Goal: Task Accomplishment & Management: Use online tool/utility

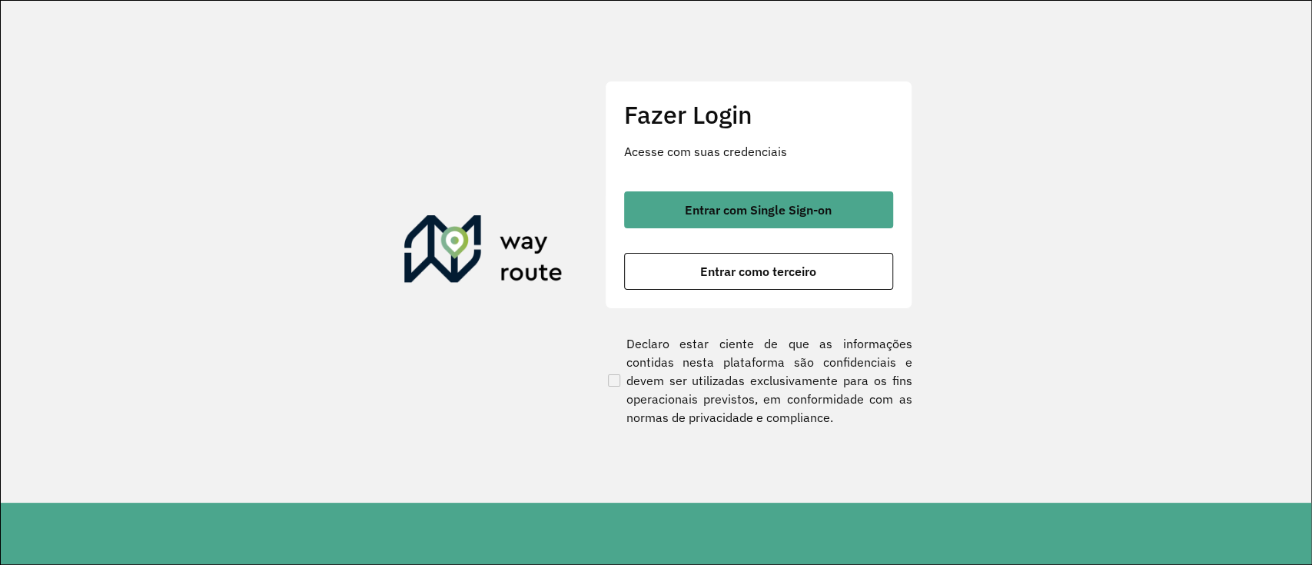
click at [775, 228] on div "Entrar com Single Sign-on Entrar como terceiro" at bounding box center [758, 240] width 269 height 98
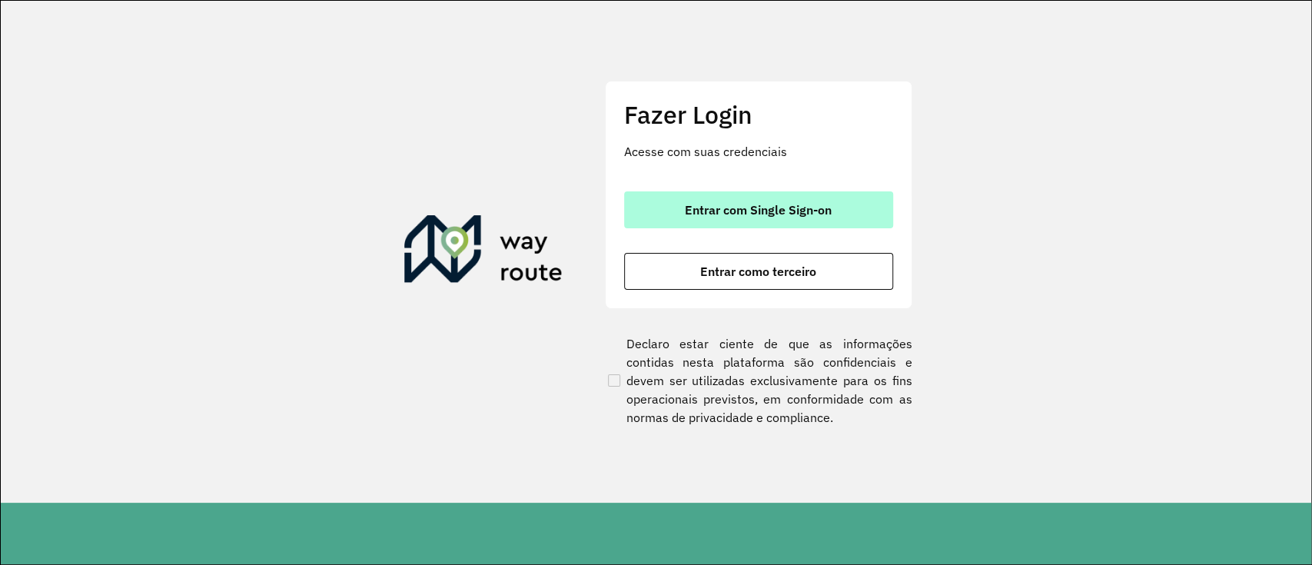
click at [771, 211] on span "Entrar com Single Sign-on" at bounding box center [758, 210] width 147 height 12
click at [828, 210] on span "Entrar com Single Sign-on" at bounding box center [758, 210] width 147 height 12
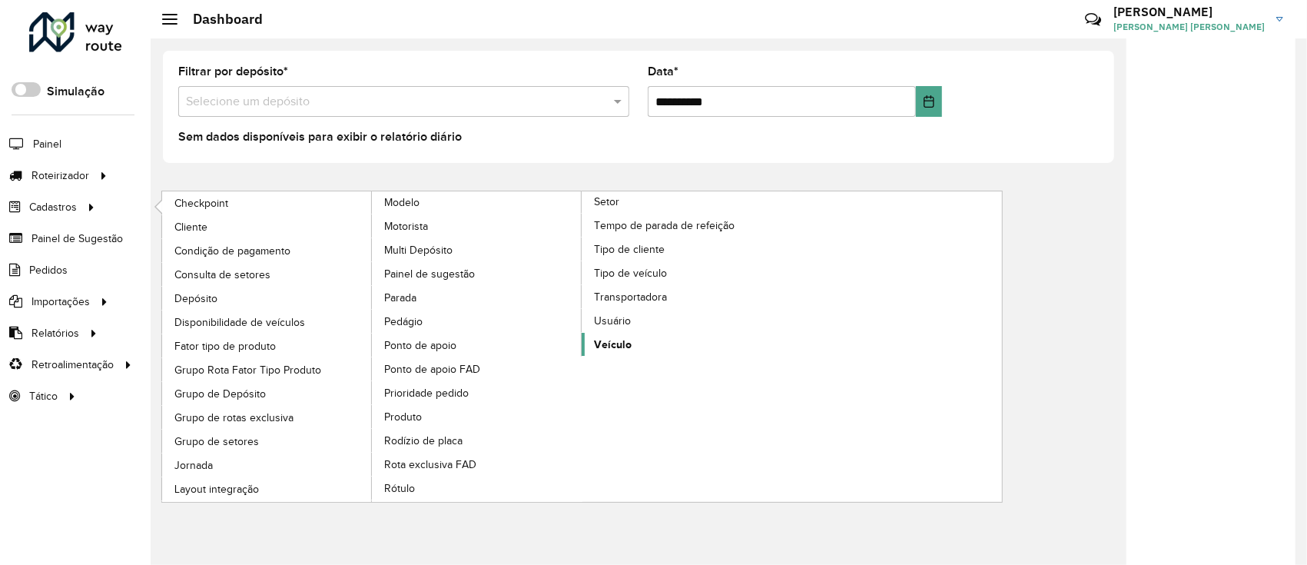
click at [613, 337] on span "Veículo" at bounding box center [613, 345] width 38 height 16
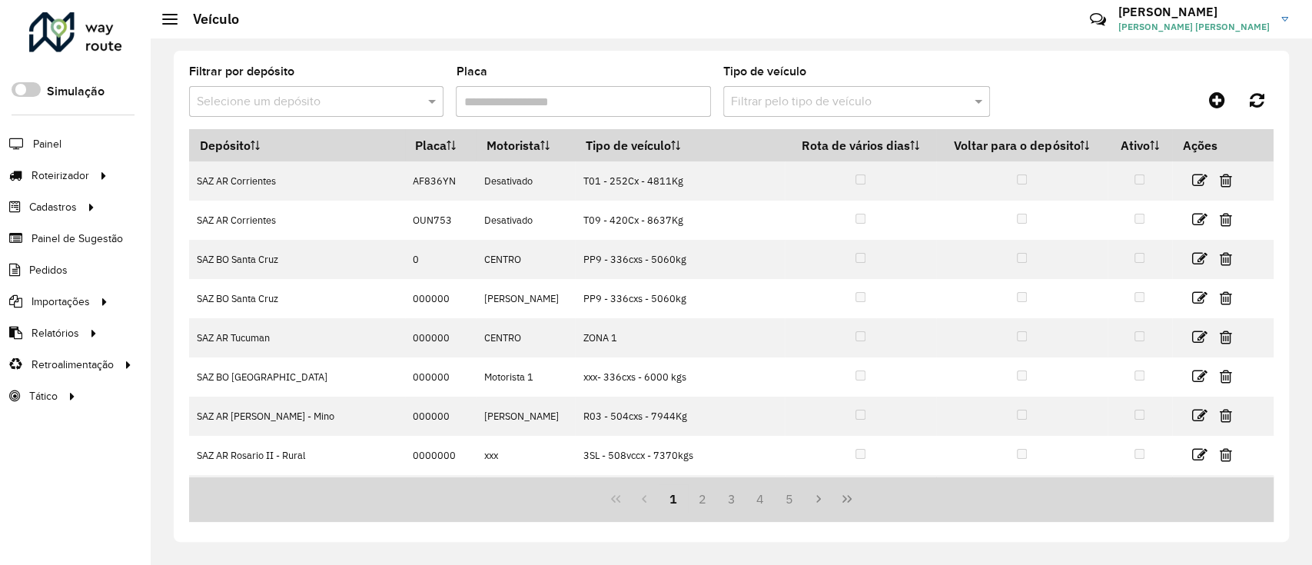
click at [350, 107] on input "text" at bounding box center [301, 102] width 208 height 18
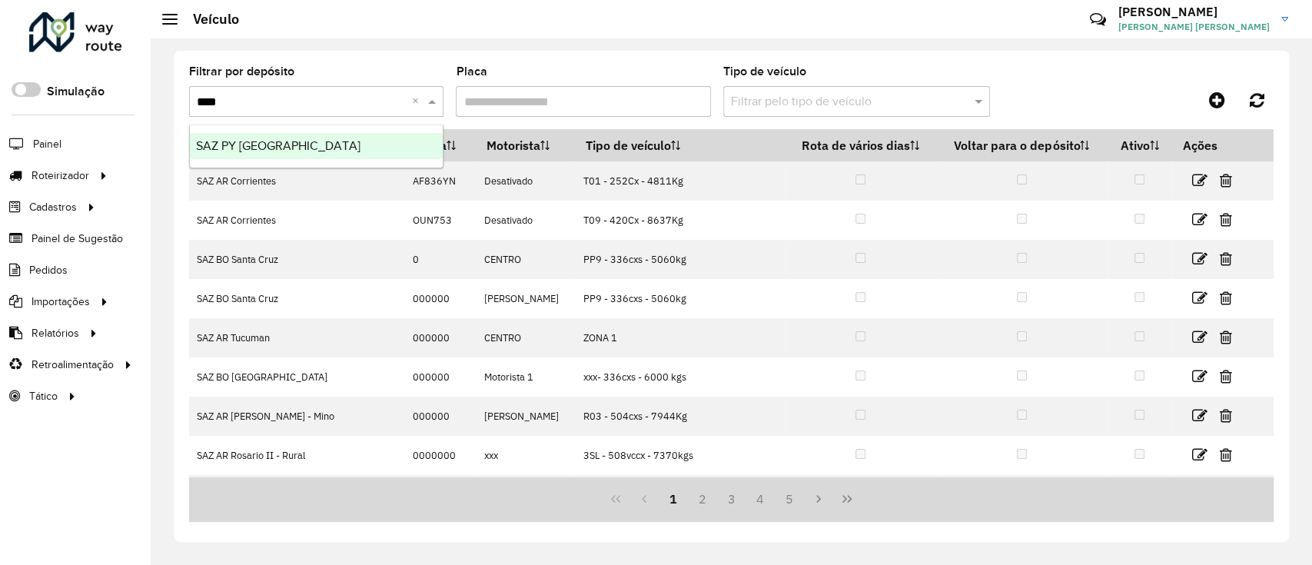
type input "*****"
click at [369, 145] on div "SAZ PY Ciudad del Este" at bounding box center [316, 146] width 253 height 26
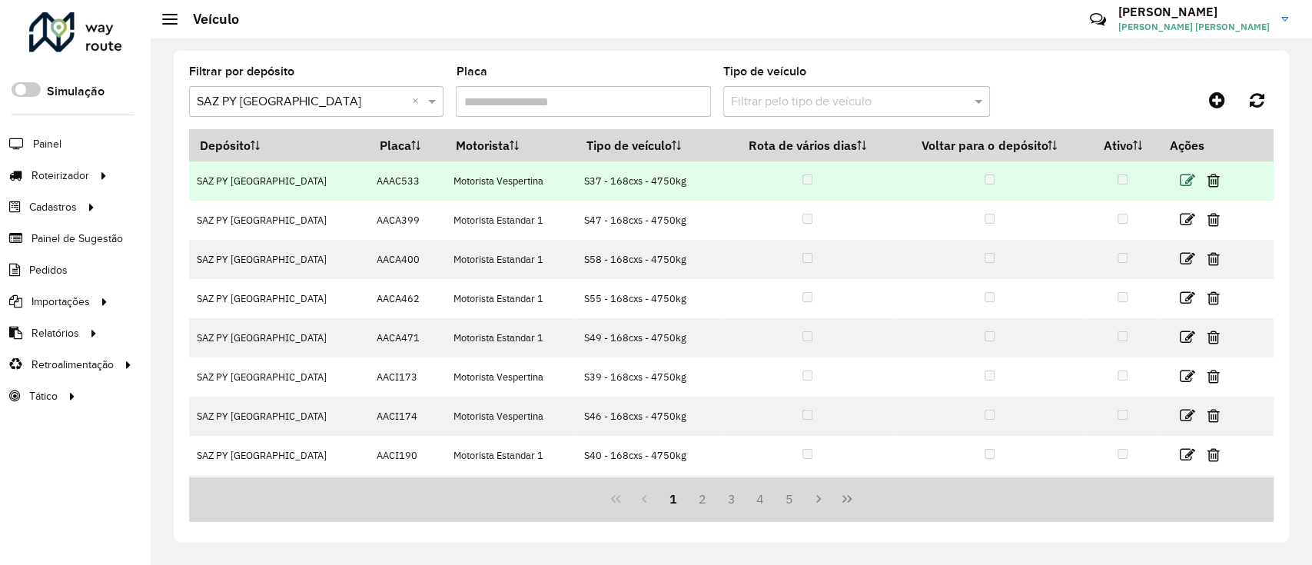
click at [1183, 186] on icon at bounding box center [1186, 180] width 15 height 15
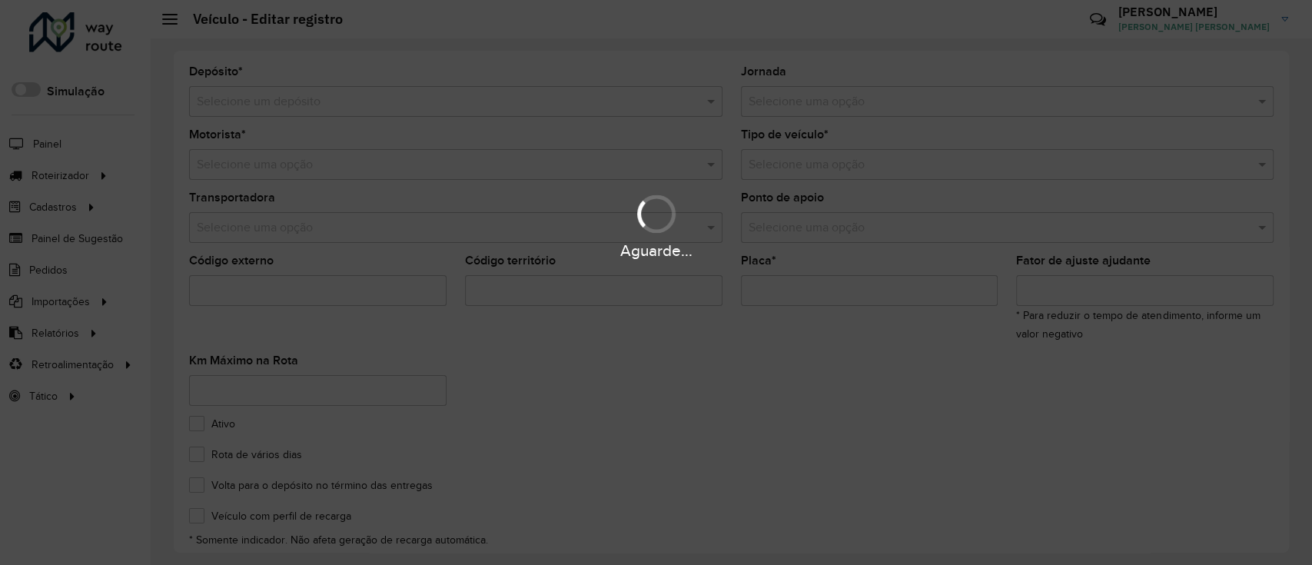
type input "***"
type input "*******"
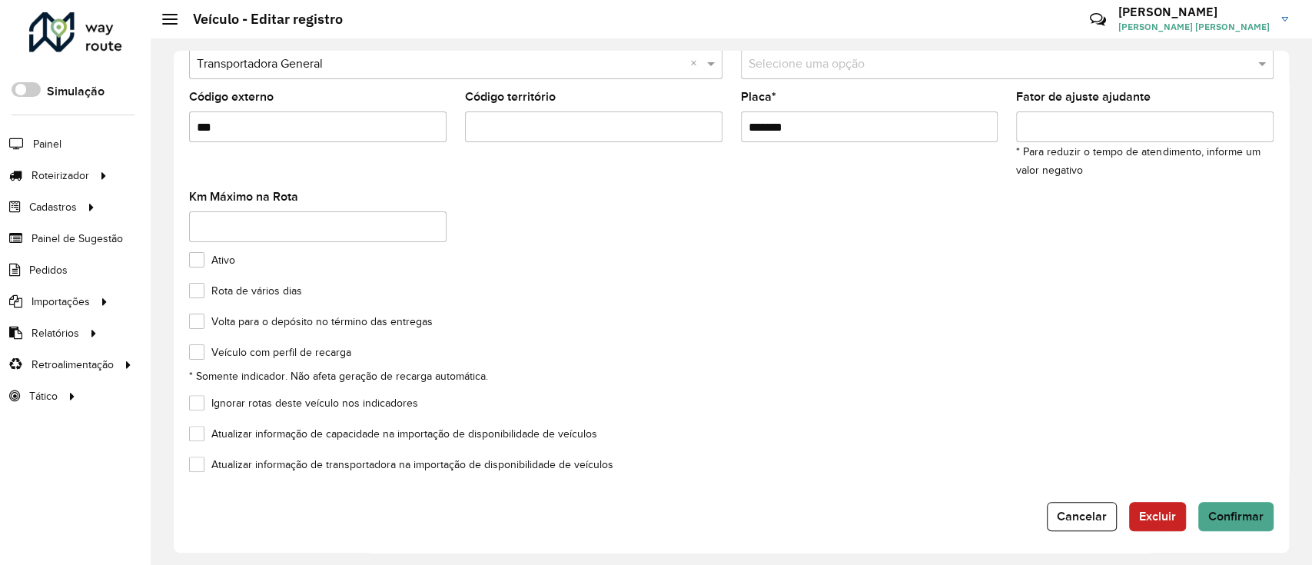
scroll to position [170, 0]
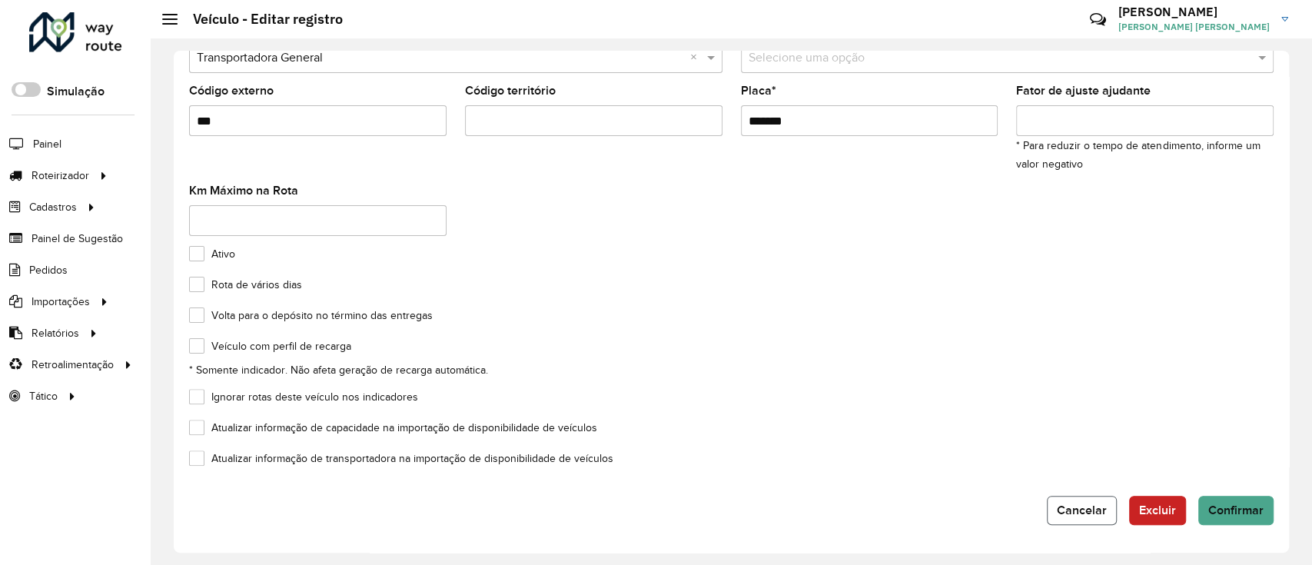
click at [1088, 501] on button "Cancelar" at bounding box center [1082, 510] width 70 height 29
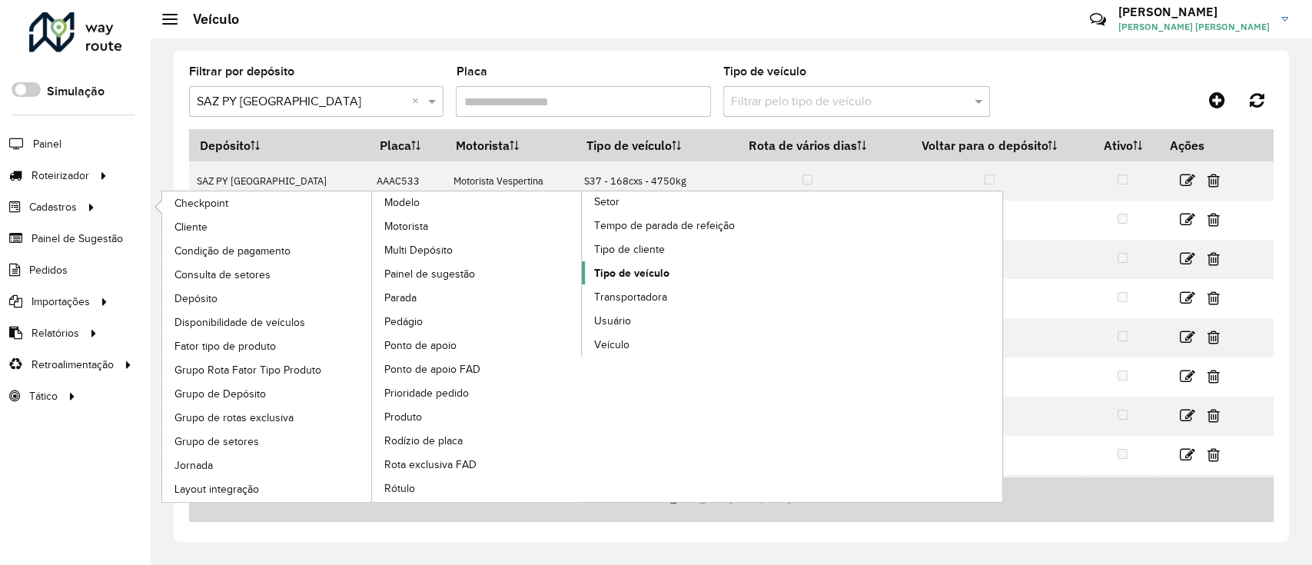
click at [632, 265] on span "Tipo de veículo" at bounding box center [631, 273] width 75 height 16
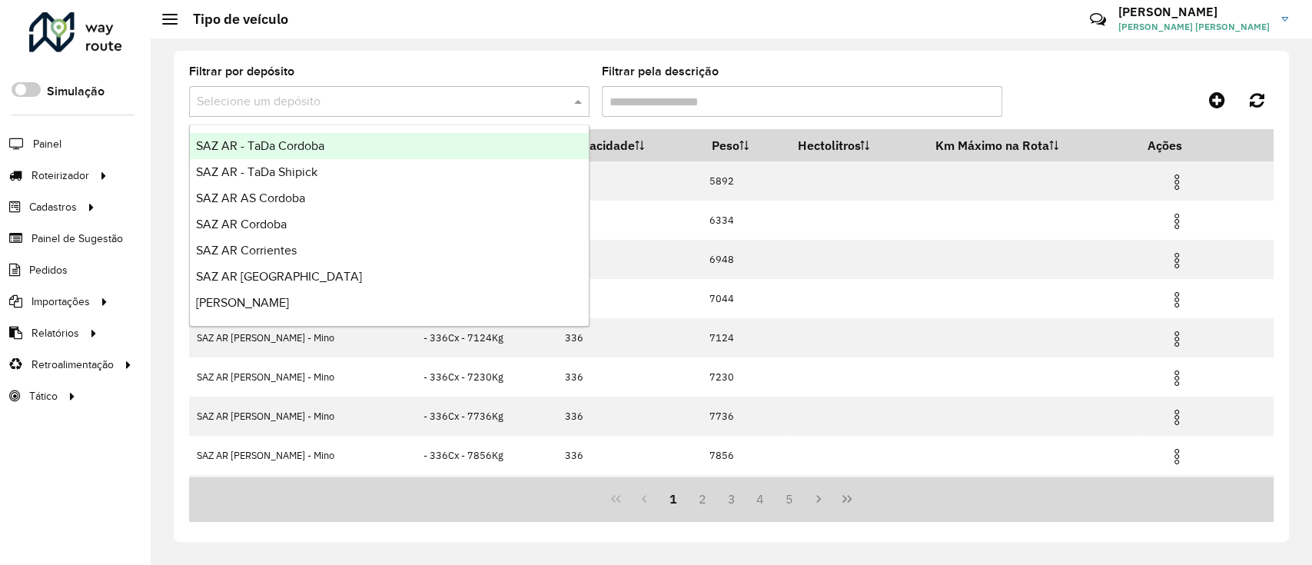
click at [478, 107] on input "text" at bounding box center [374, 102] width 354 height 18
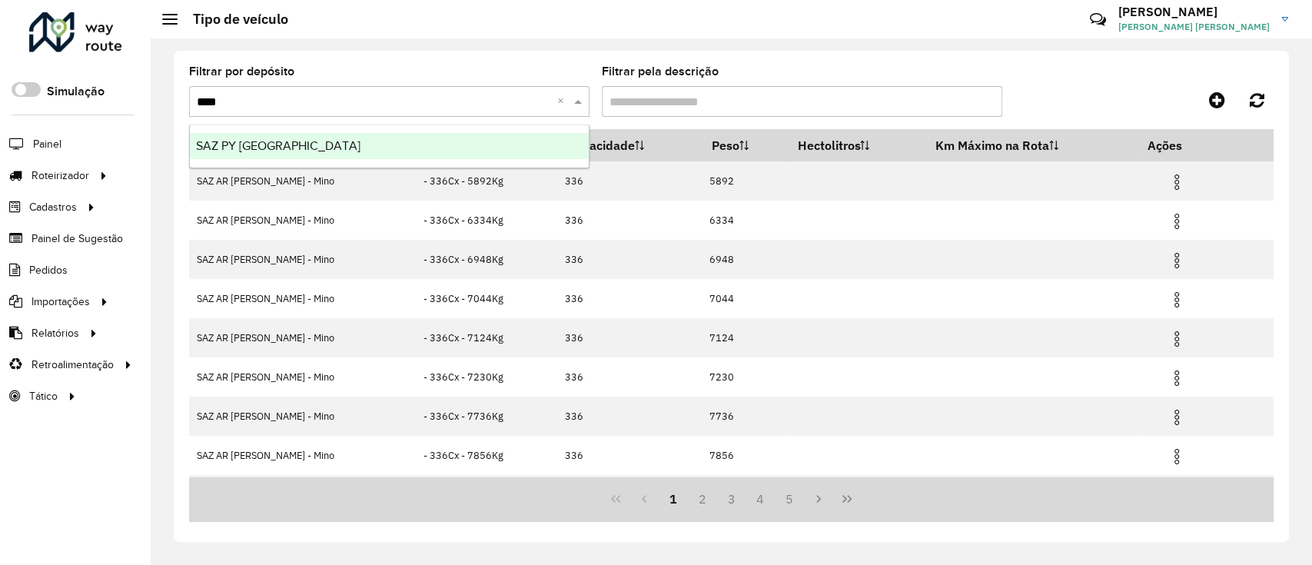
type input "*****"
click at [499, 133] on div "SAZ PY Ciudad del Este" at bounding box center [389, 146] width 399 height 26
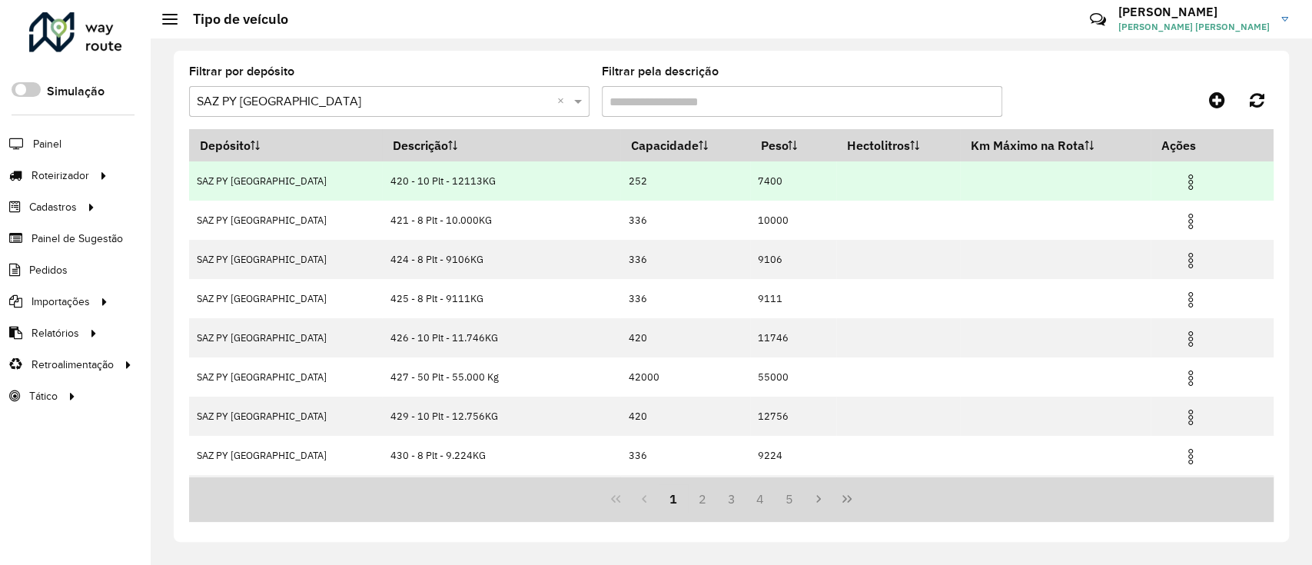
click at [1178, 194] on td at bounding box center [1197, 180] width 92 height 38
click at [1186, 184] on img at bounding box center [1190, 182] width 18 height 18
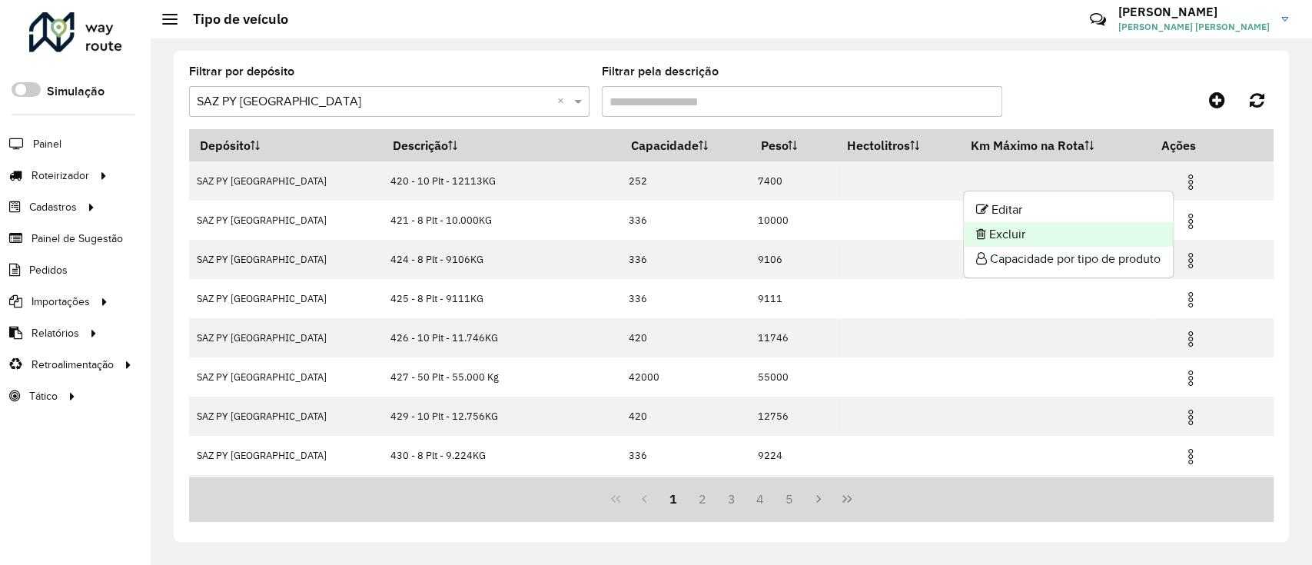
click at [1121, 222] on li "Excluir" at bounding box center [1068, 234] width 209 height 25
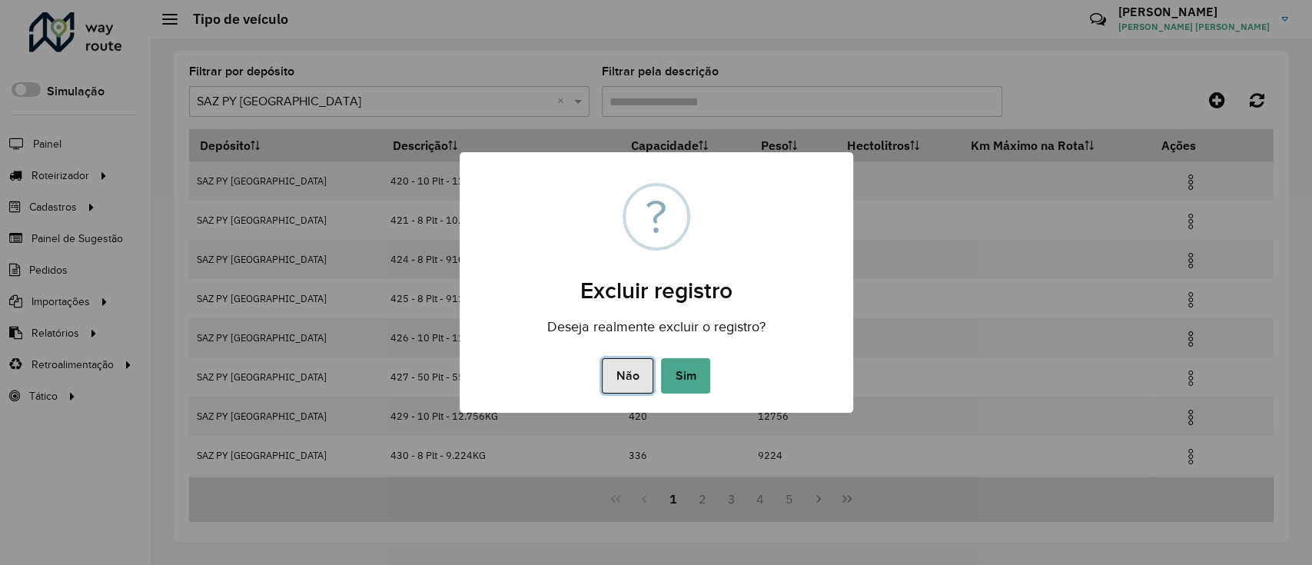
click at [639, 379] on button "Não" at bounding box center [627, 375] width 51 height 35
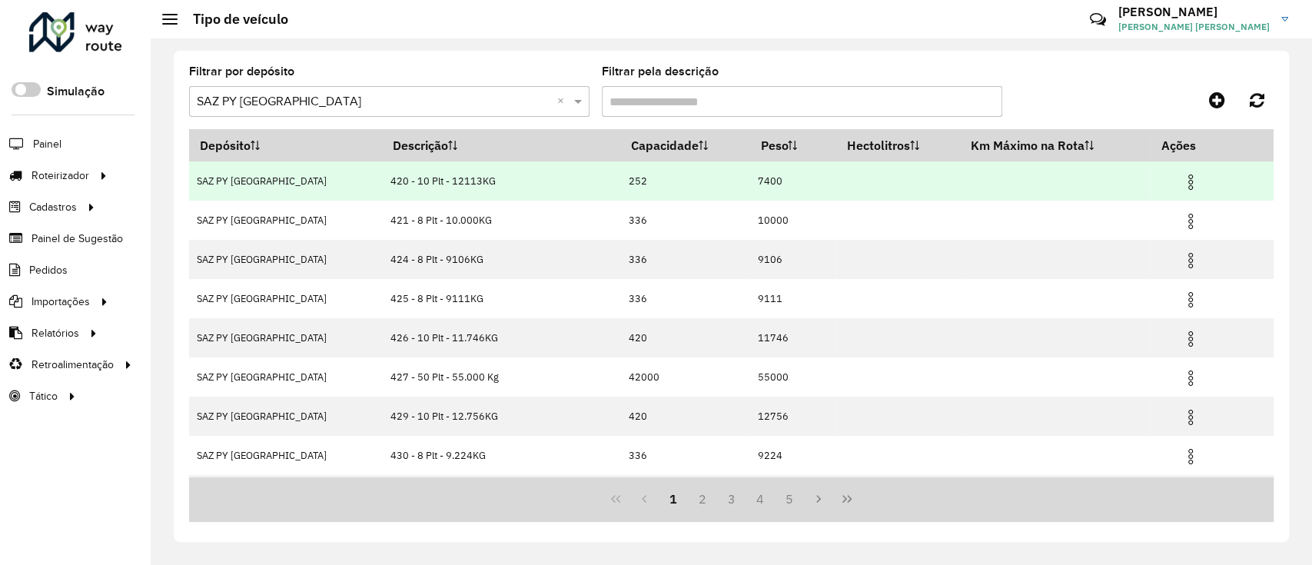
click at [1189, 181] on img at bounding box center [1190, 182] width 18 height 18
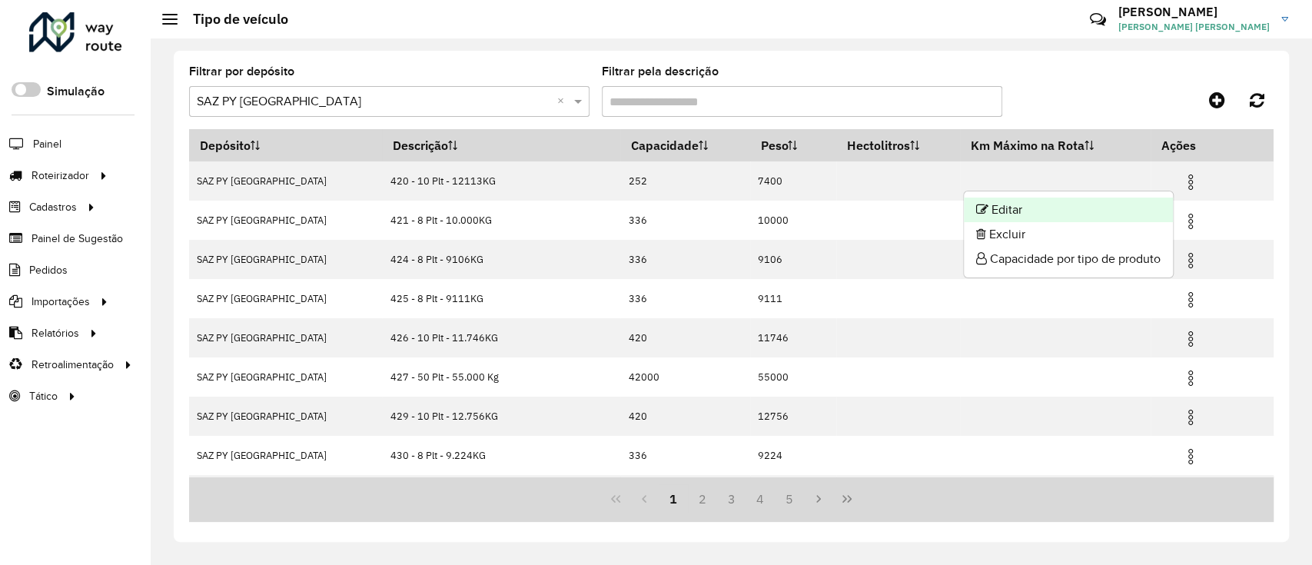
click at [1016, 201] on li "Editar" at bounding box center [1068, 209] width 209 height 25
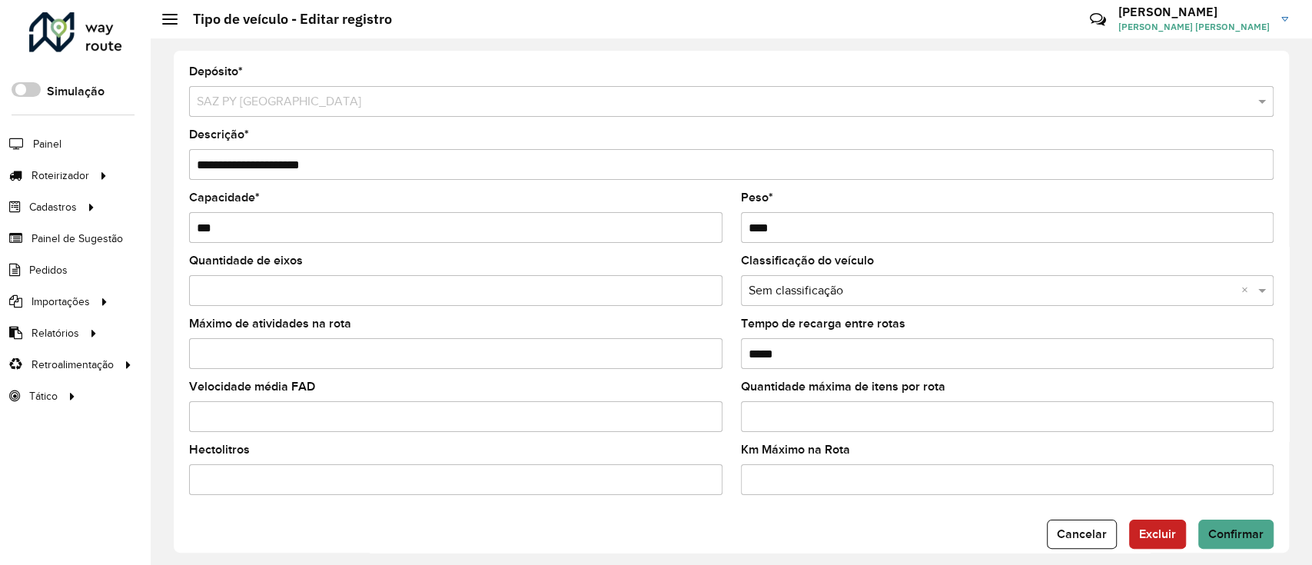
scroll to position [24, 0]
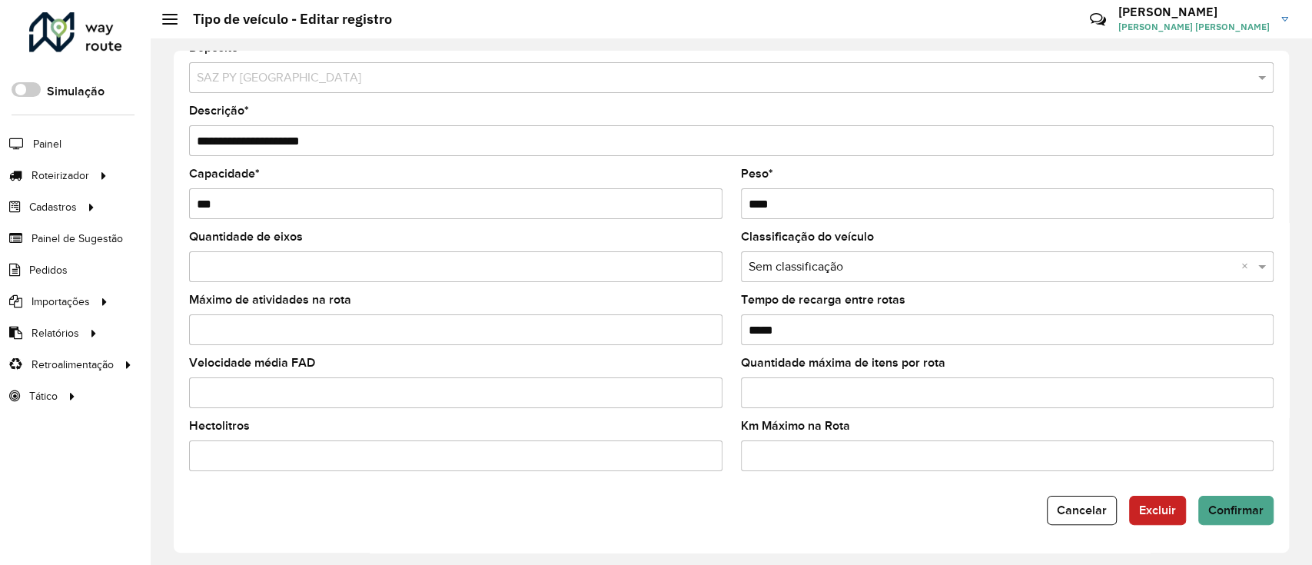
click at [1098, 538] on div "**********" at bounding box center [731, 302] width 1115 height 502
click at [1080, 516] on span "Cancelar" at bounding box center [1082, 509] width 50 height 13
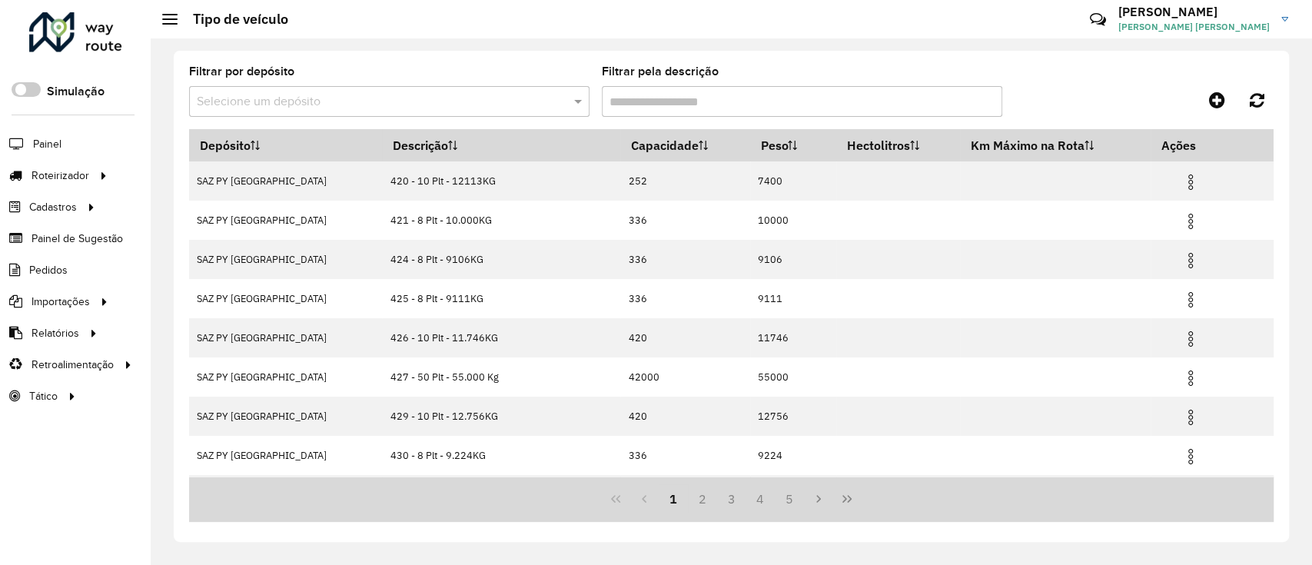
click at [559, 103] on div at bounding box center [389, 101] width 400 height 19
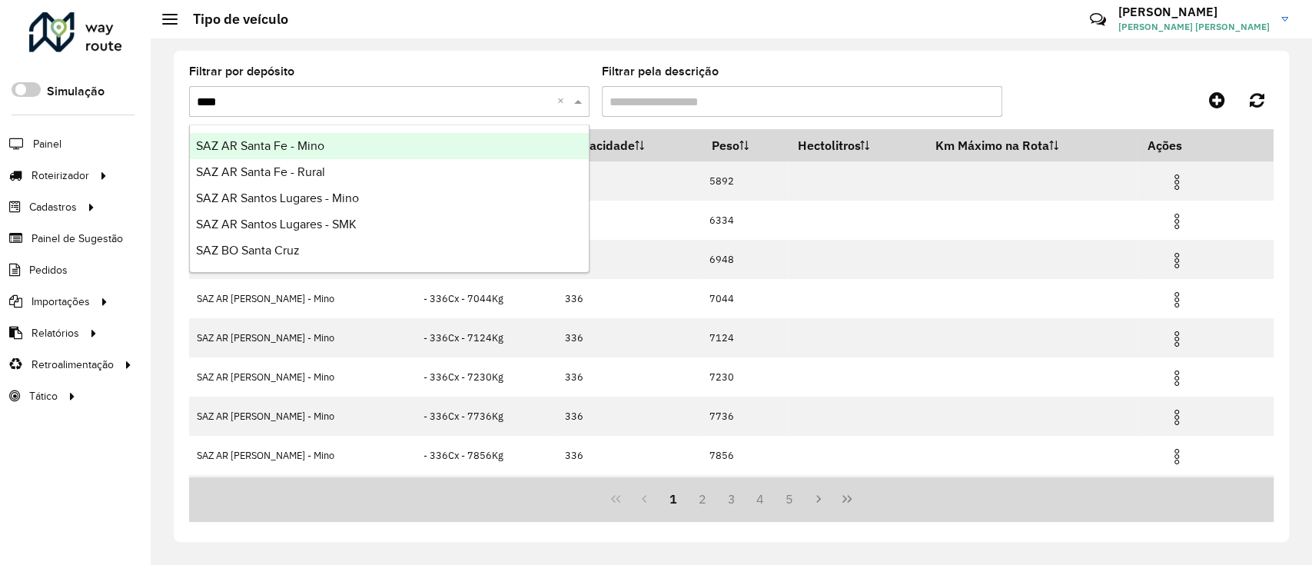
type input "*****"
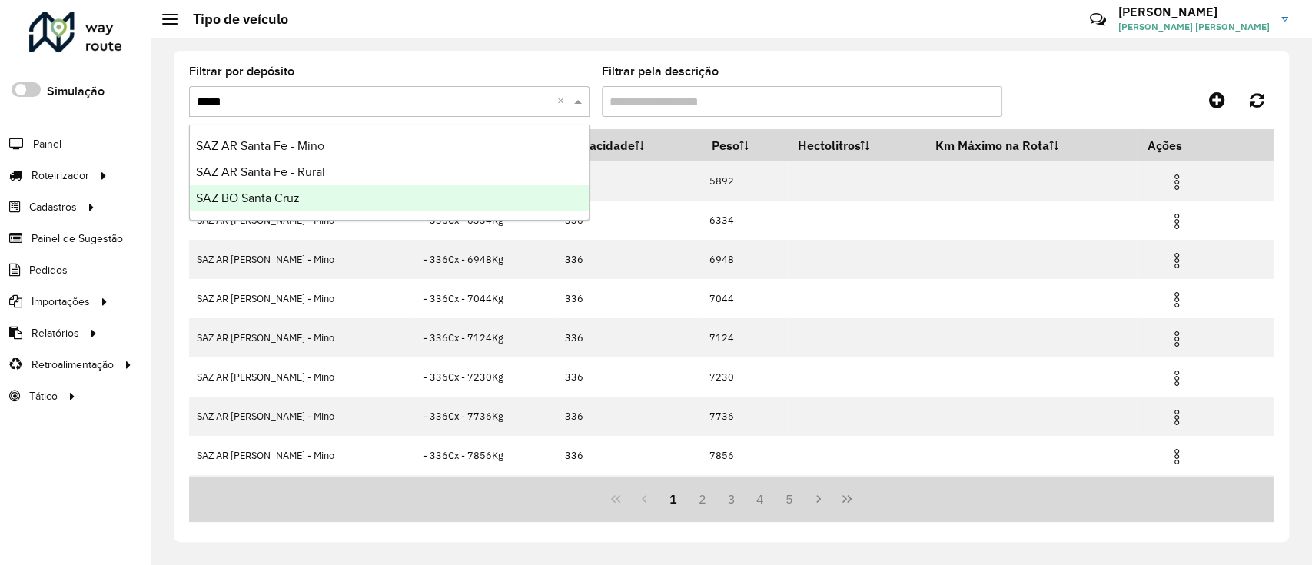
click at [330, 196] on div "SAZ BO Santa Cruz" at bounding box center [389, 198] width 399 height 26
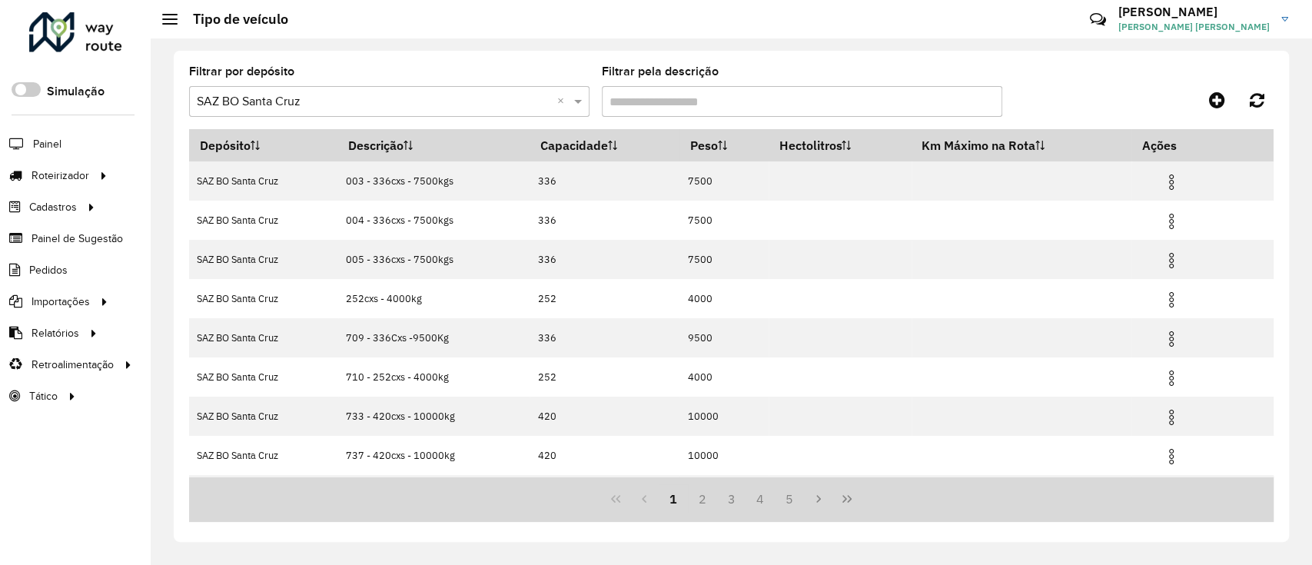
click at [744, 114] on input "Filtrar pela descrição" at bounding box center [802, 101] width 400 height 31
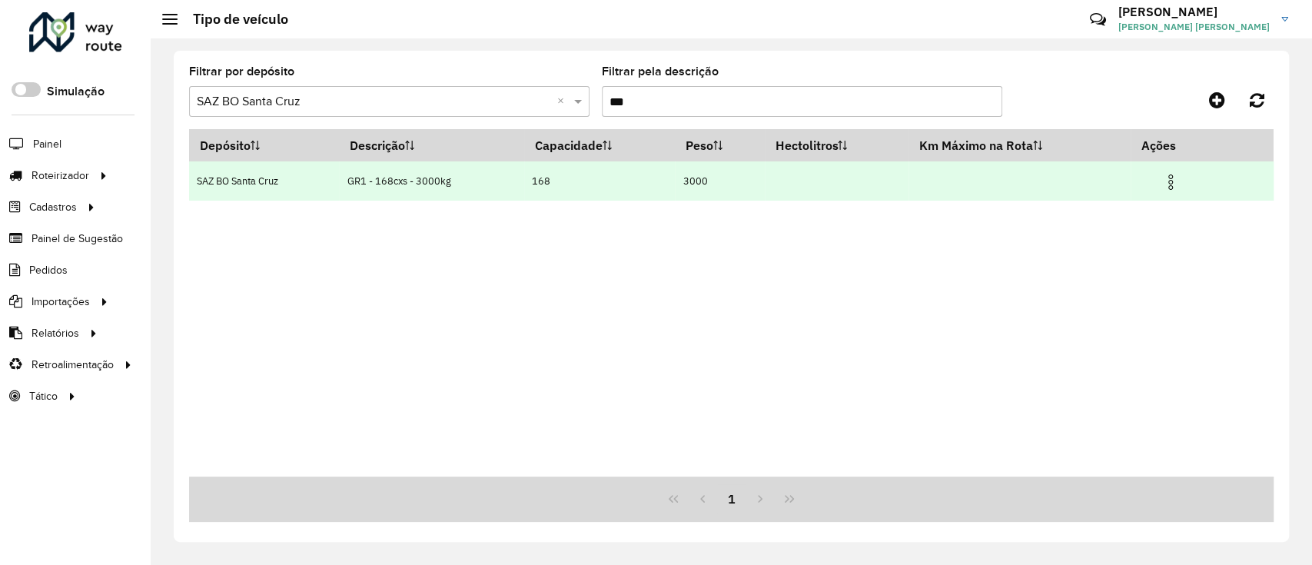
type input "***"
click at [1179, 186] on img at bounding box center [1170, 182] width 18 height 18
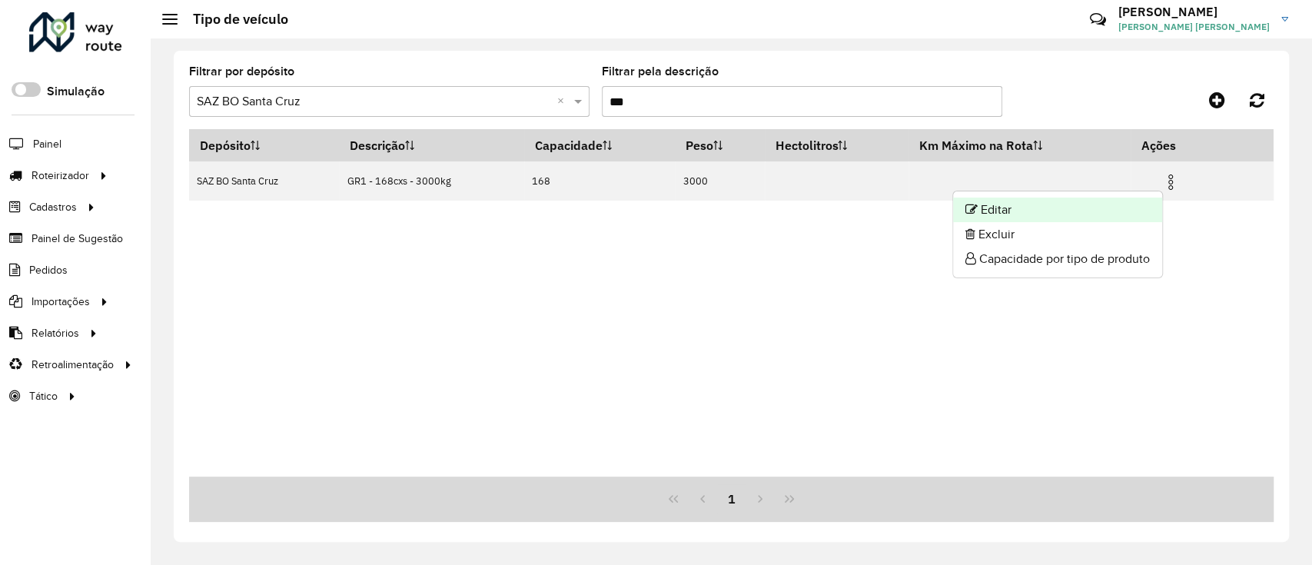
click at [1124, 206] on li "Editar" at bounding box center [1057, 209] width 209 height 25
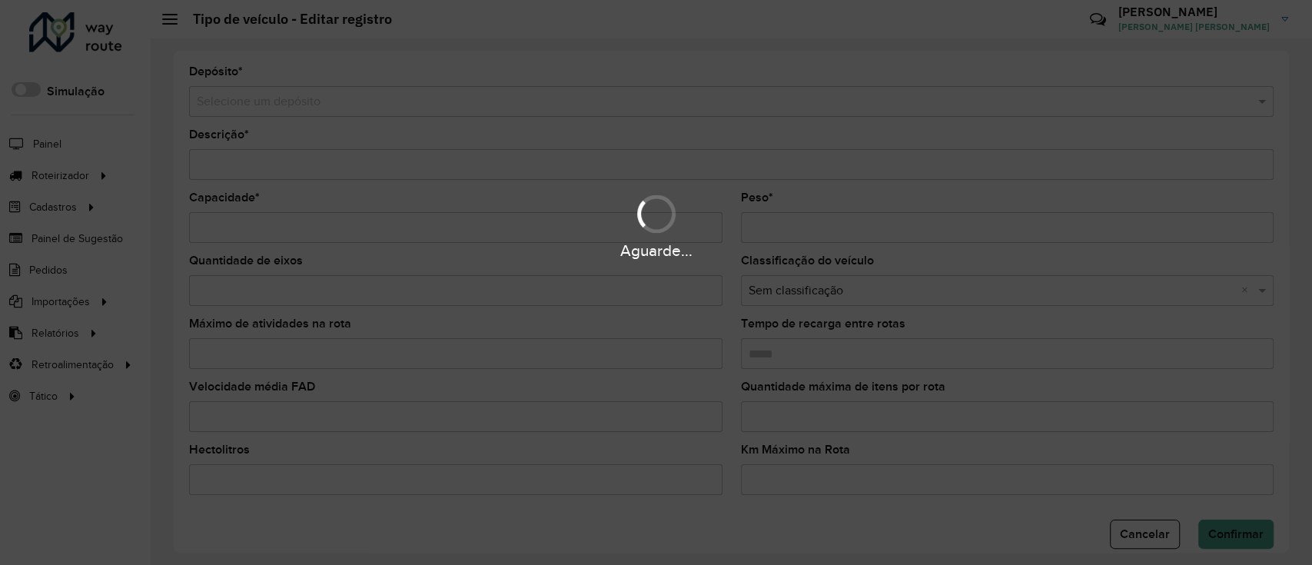
type input "**********"
type input "***"
type input "****"
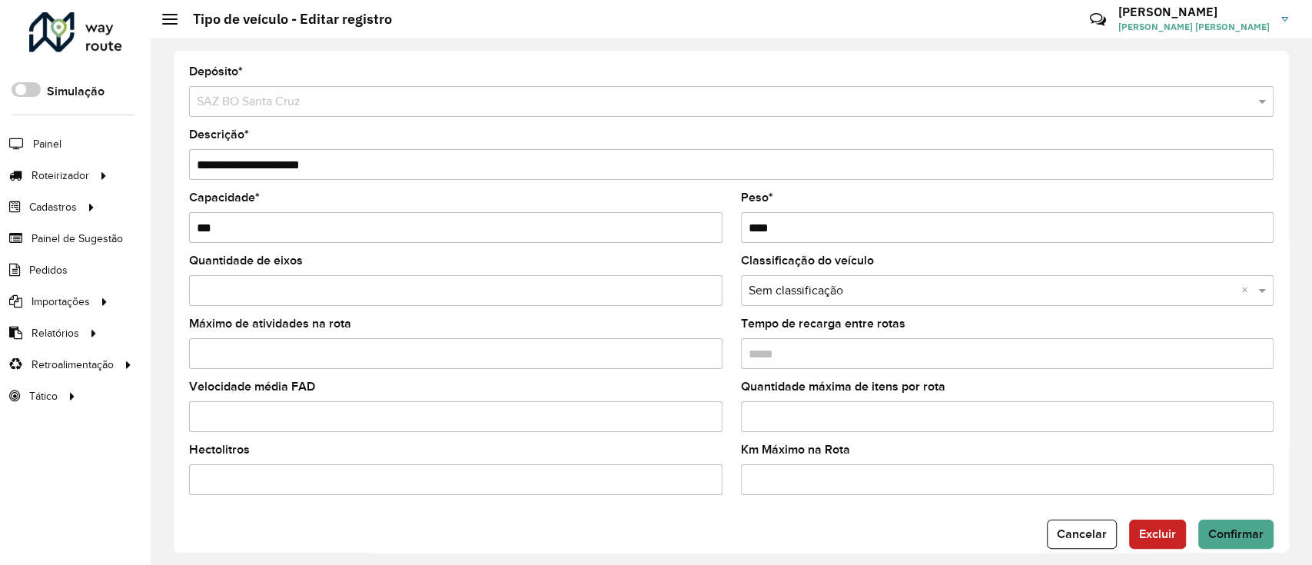
click at [369, 407] on input "Velocidade média FAD" at bounding box center [455, 416] width 533 height 31
click at [713, 413] on input "Velocidade média FAD" at bounding box center [455, 416] width 533 height 31
click at [704, 412] on input "*" at bounding box center [455, 416] width 533 height 31
type input "*"
click at [704, 412] on input "*" at bounding box center [455, 416] width 533 height 31
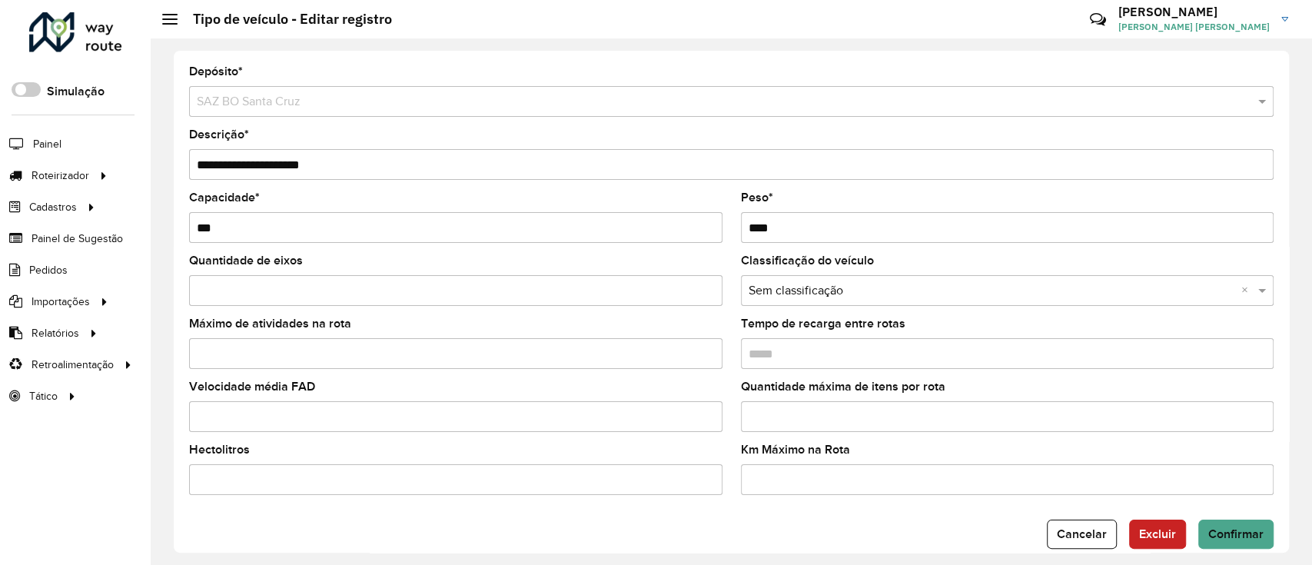
click at [706, 425] on input "*" at bounding box center [455, 416] width 533 height 31
click at [320, 366] on input "Máximo de atividades na rota" at bounding box center [455, 353] width 533 height 31
type input "**"
click at [327, 379] on formly-field "Máximo de atividades na rota **" at bounding box center [456, 349] width 552 height 63
click at [338, 401] on input "Velocidade média FAD" at bounding box center [455, 416] width 533 height 31
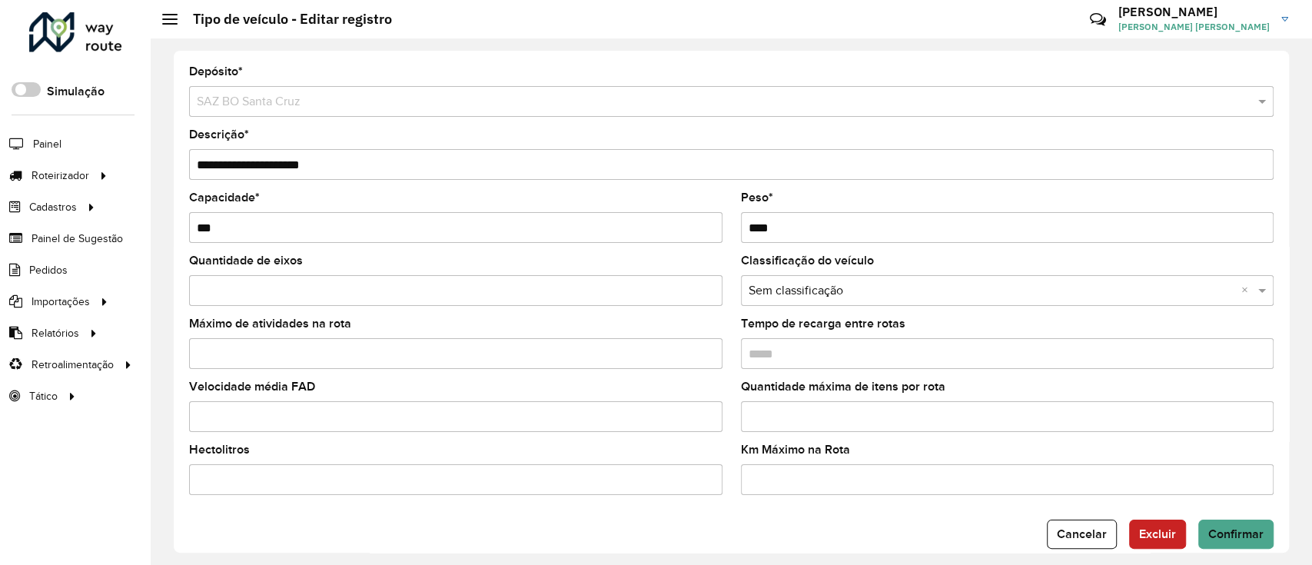
click at [355, 426] on input "Velocidade média FAD" at bounding box center [455, 416] width 533 height 31
click at [1225, 526] on button "Confirmar" at bounding box center [1235, 533] width 75 height 29
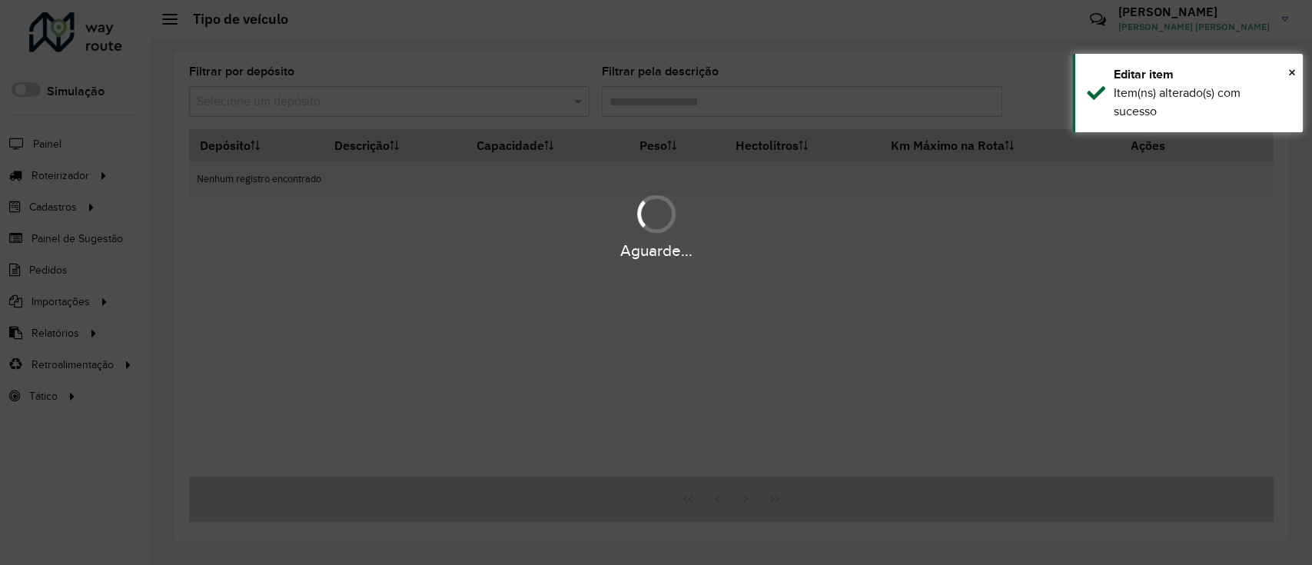
type input "***"
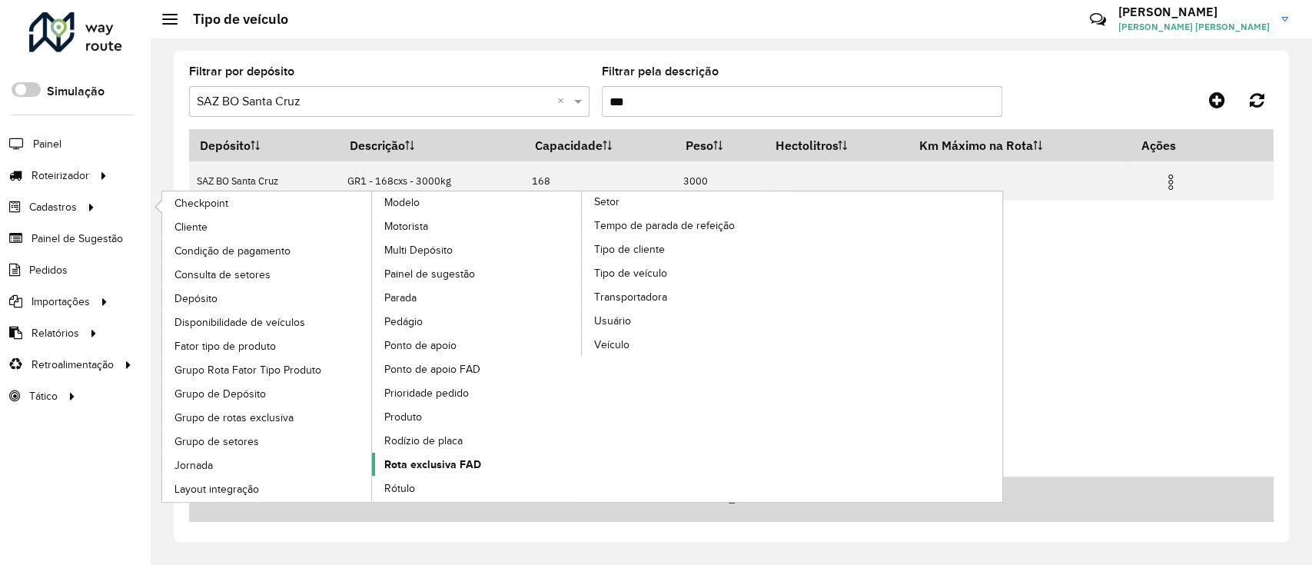
click at [500, 469] on link "Rota exclusiva FAD" at bounding box center [477, 464] width 211 height 23
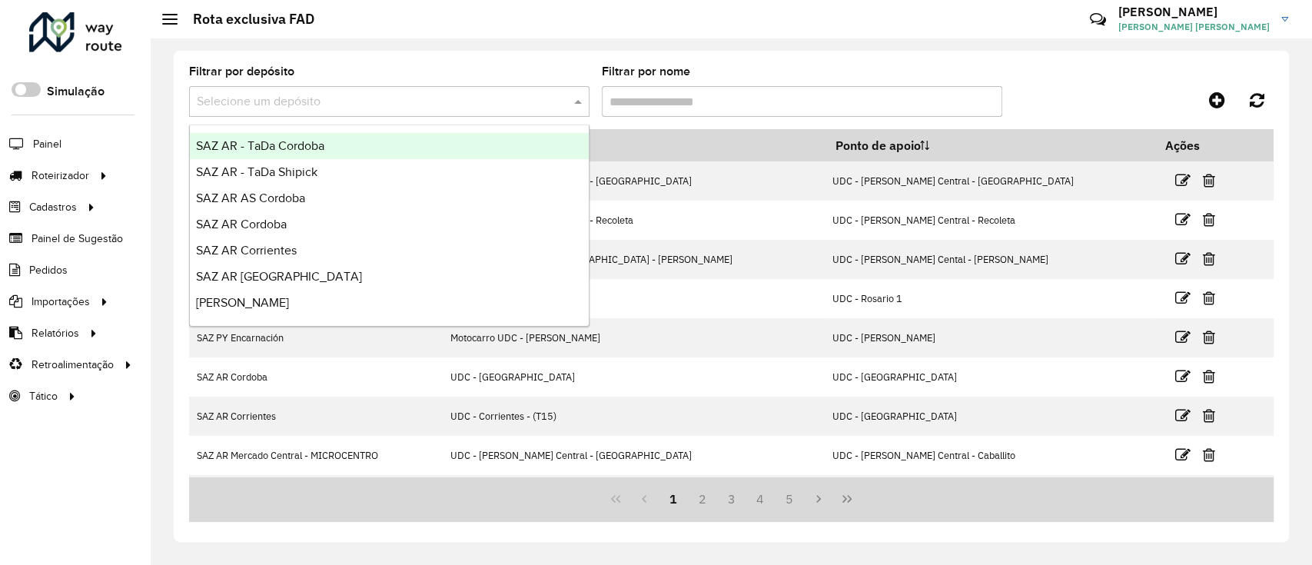
click at [423, 101] on input "text" at bounding box center [374, 102] width 354 height 18
type input "*"
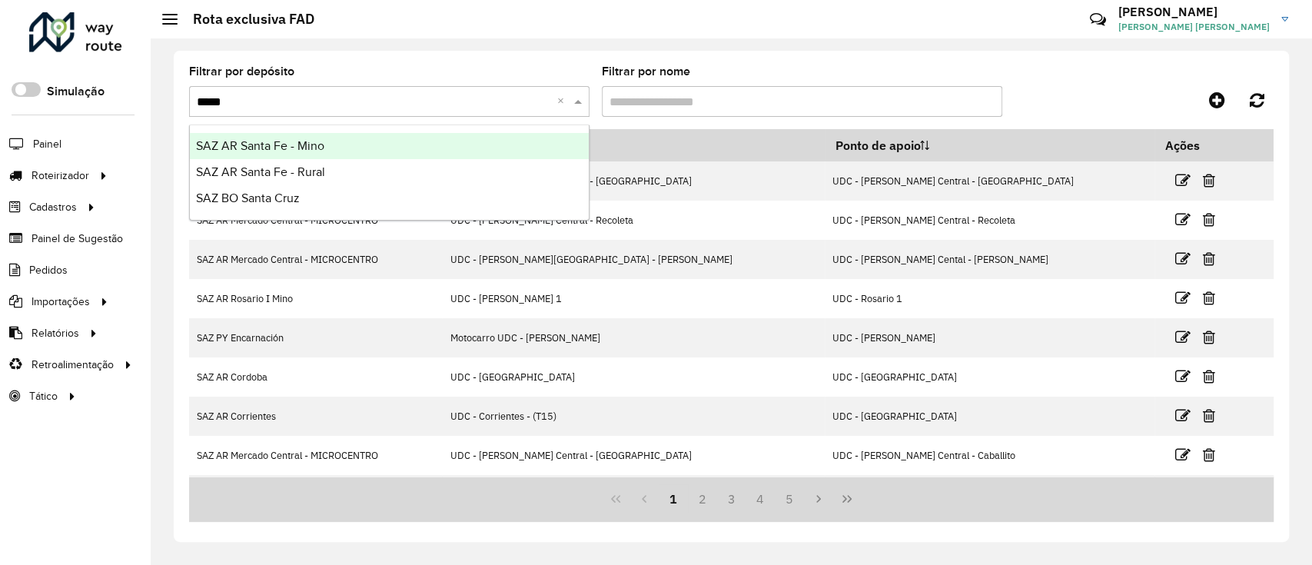
type input "*****"
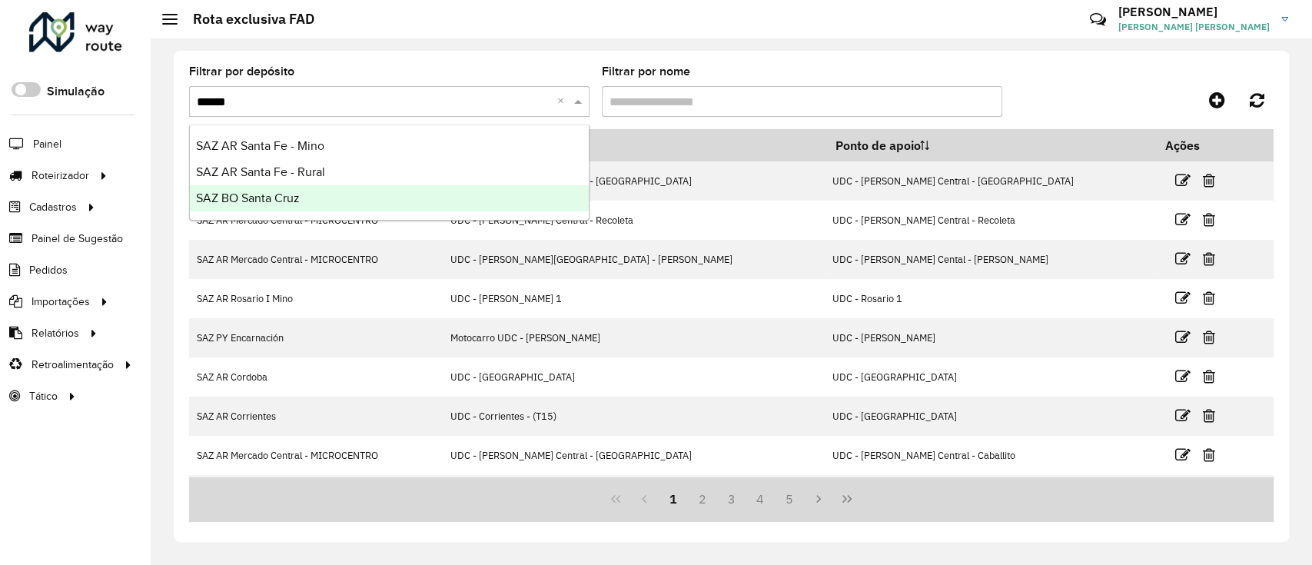
click at [360, 208] on div "SAZ BO Santa Cruz" at bounding box center [389, 198] width 399 height 26
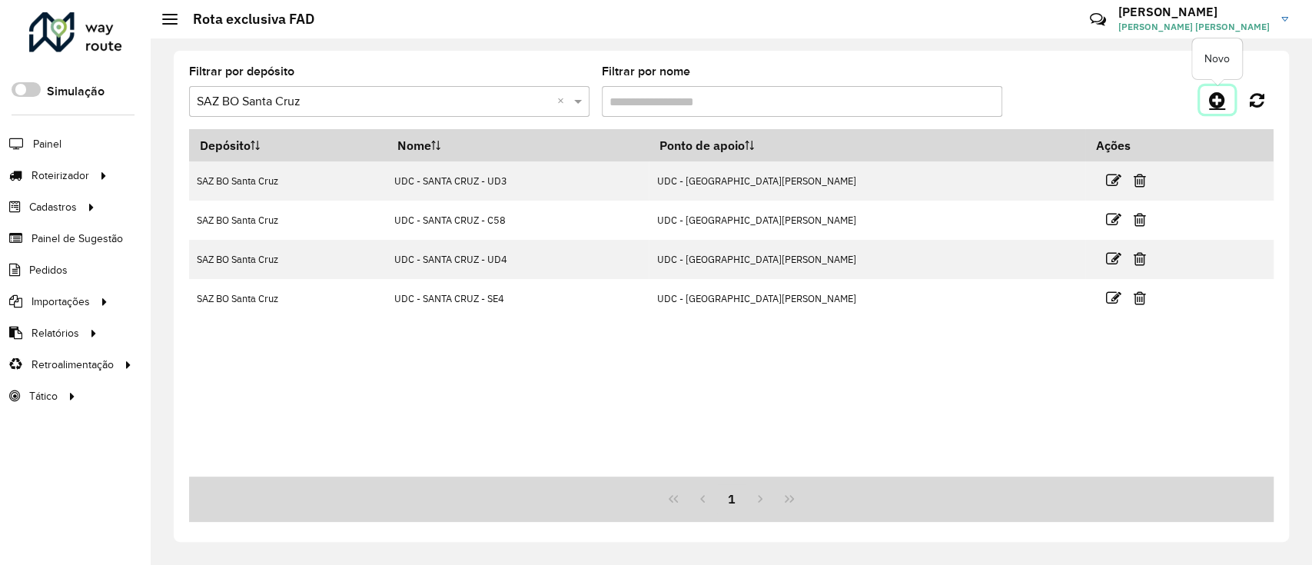
click at [1215, 92] on icon at bounding box center [1217, 100] width 16 height 18
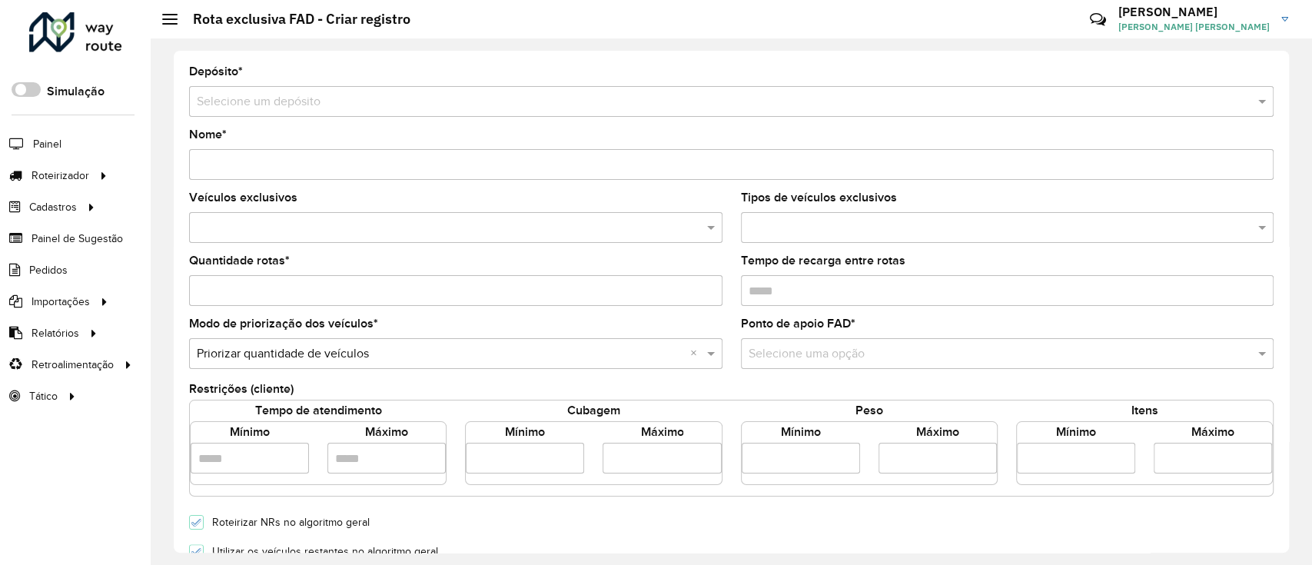
click at [279, 107] on input "text" at bounding box center [716, 102] width 1038 height 18
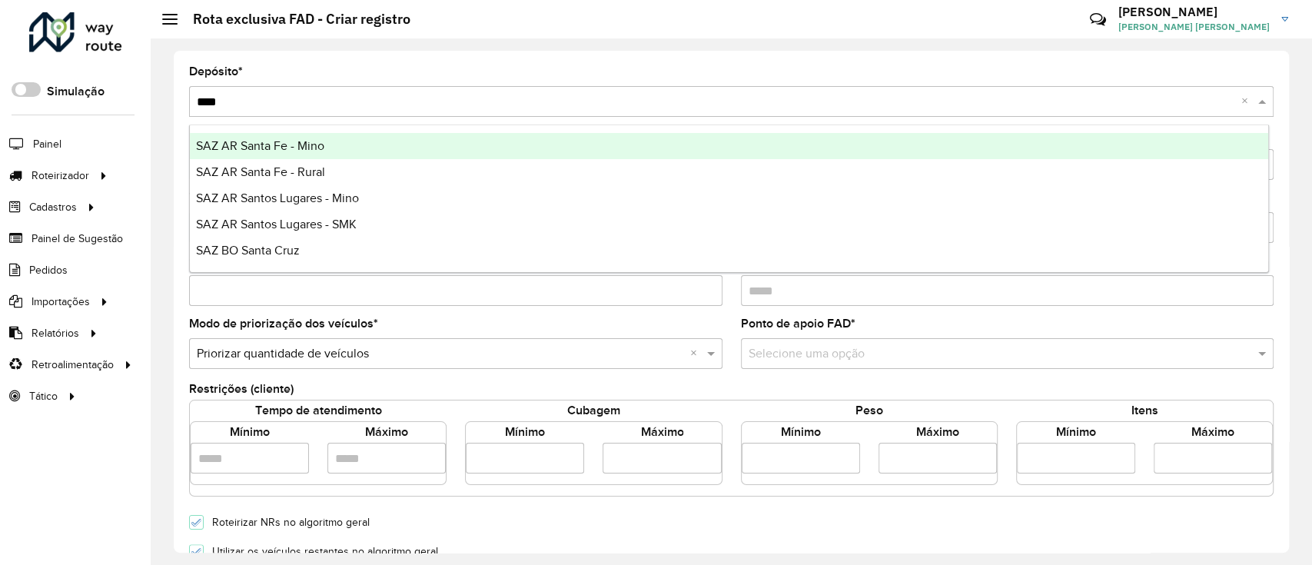
type input "*****"
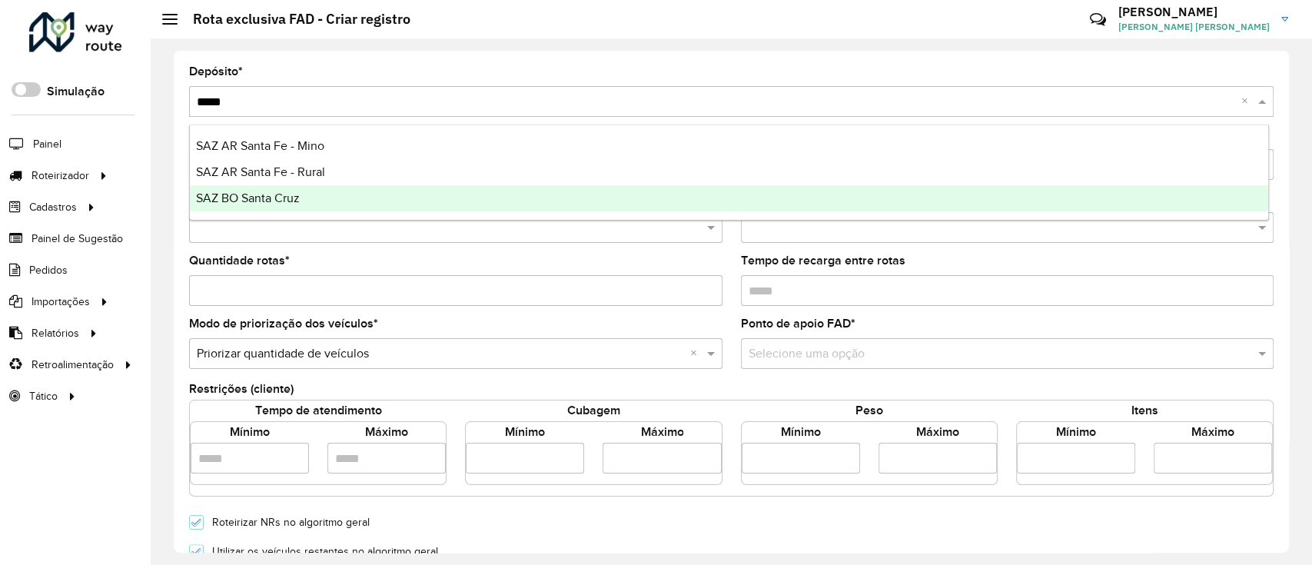
click at [318, 209] on div "SAZ BO Santa Cruz" at bounding box center [729, 198] width 1078 height 26
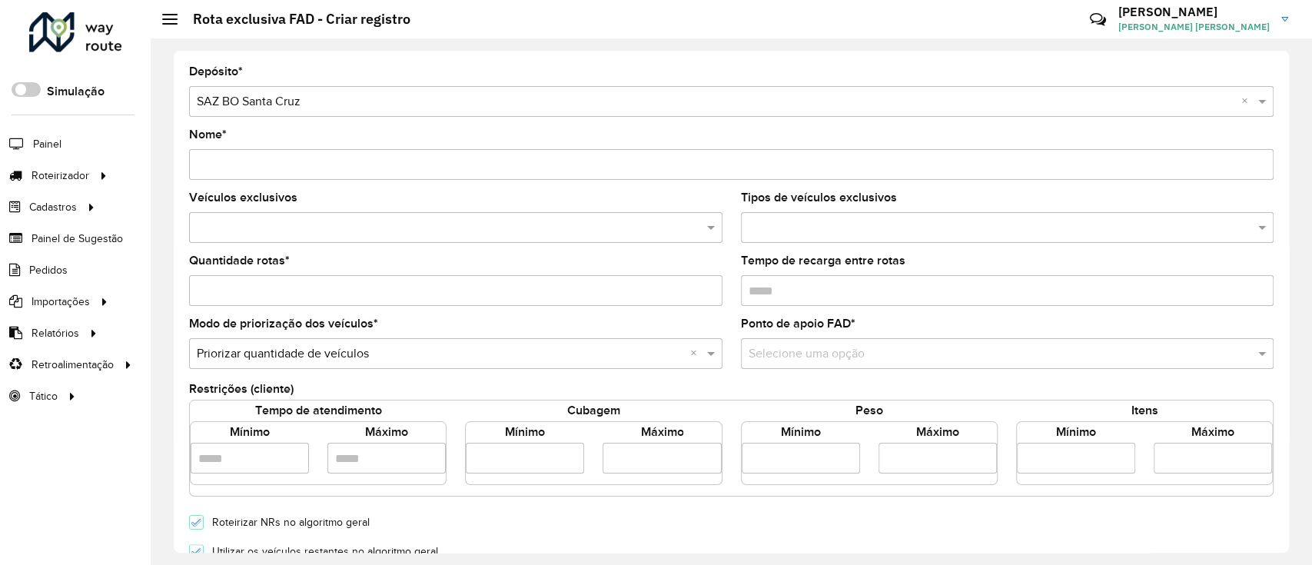
click at [321, 174] on input "Nome *" at bounding box center [731, 164] width 1084 height 31
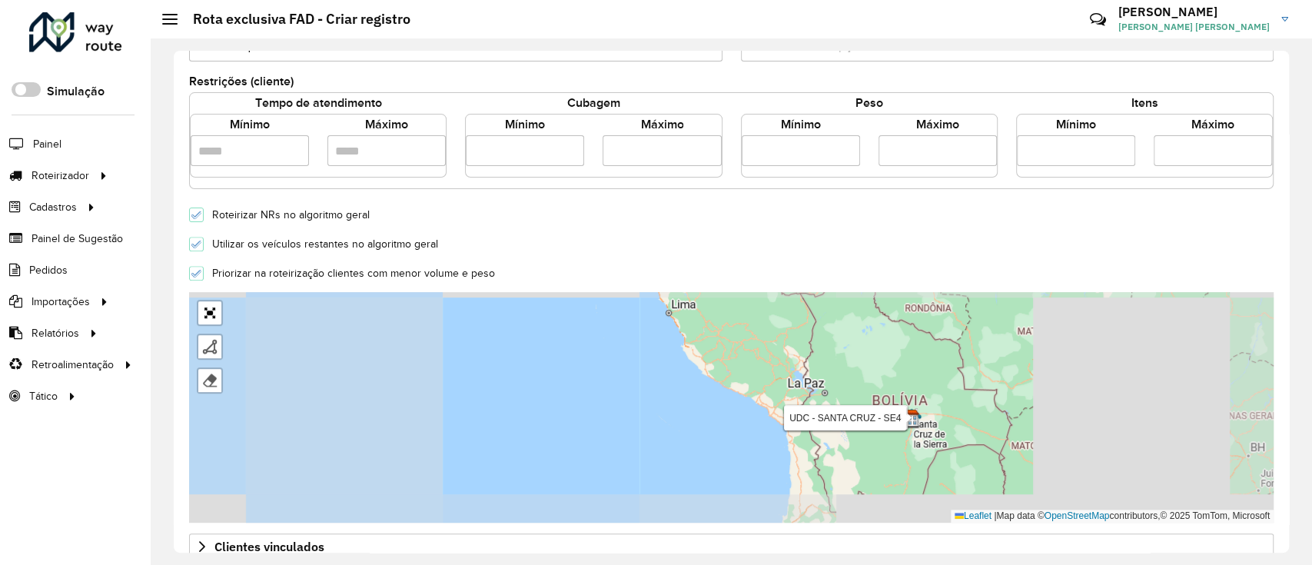
scroll to position [493, 0]
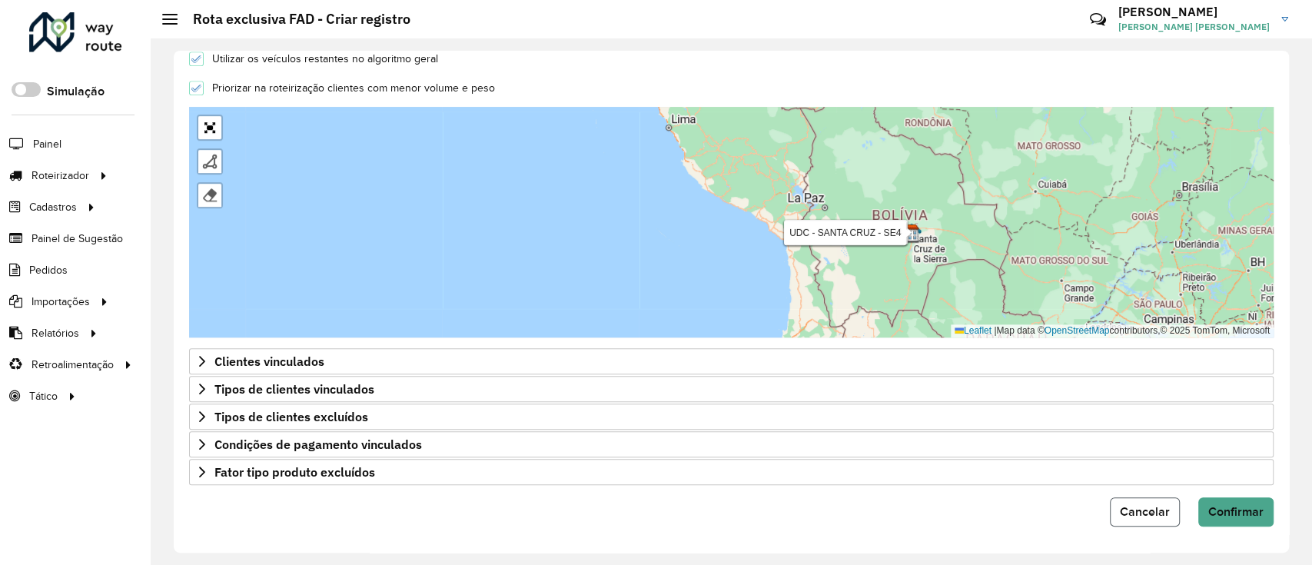
click at [1152, 507] on span "Cancelar" at bounding box center [1145, 511] width 50 height 13
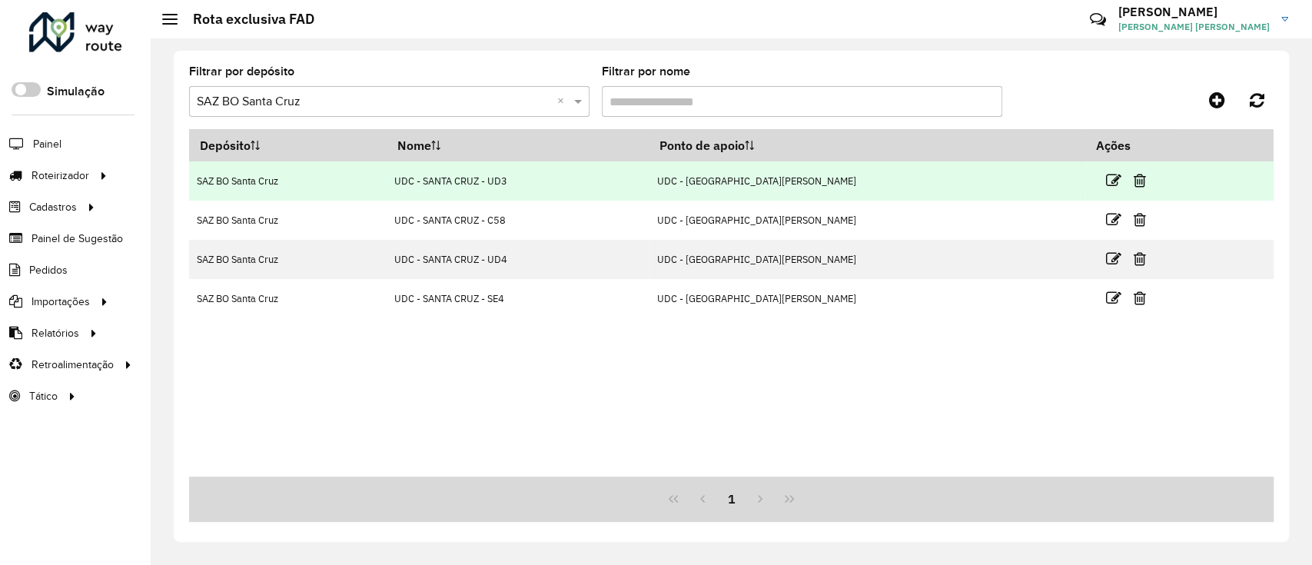
drag, startPoint x: 553, startPoint y: 183, endPoint x: 424, endPoint y: 181, distance: 129.1
click at [424, 181] on tr "SAZ BO Santa Cruz UDC - SANTA CRUZ - UD3 UDC - Santa Cruz" at bounding box center [731, 180] width 1084 height 39
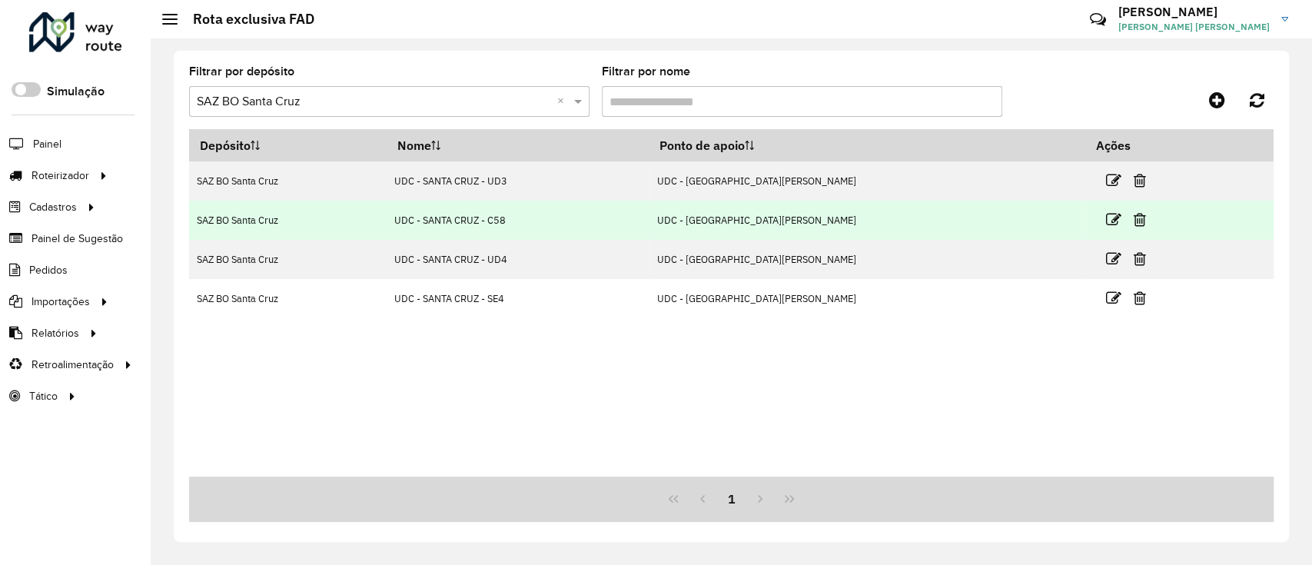
copy tr "UDC - SANTA CRUZ - UD3"
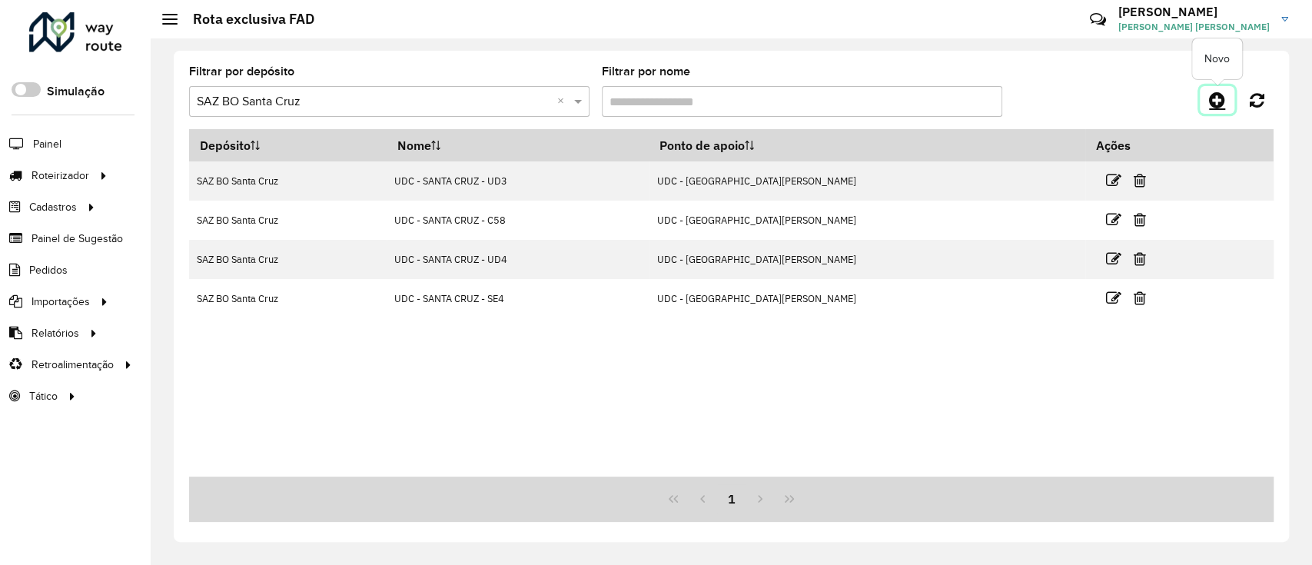
click at [1217, 95] on icon at bounding box center [1217, 100] width 16 height 18
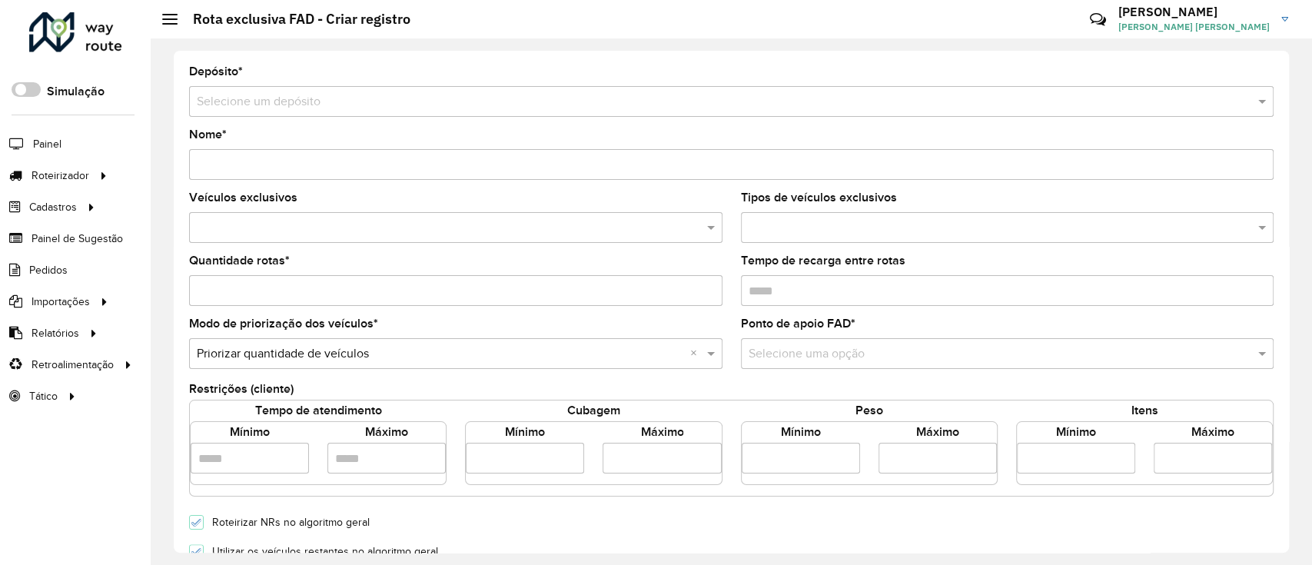
click at [395, 105] on input "text" at bounding box center [716, 102] width 1038 height 18
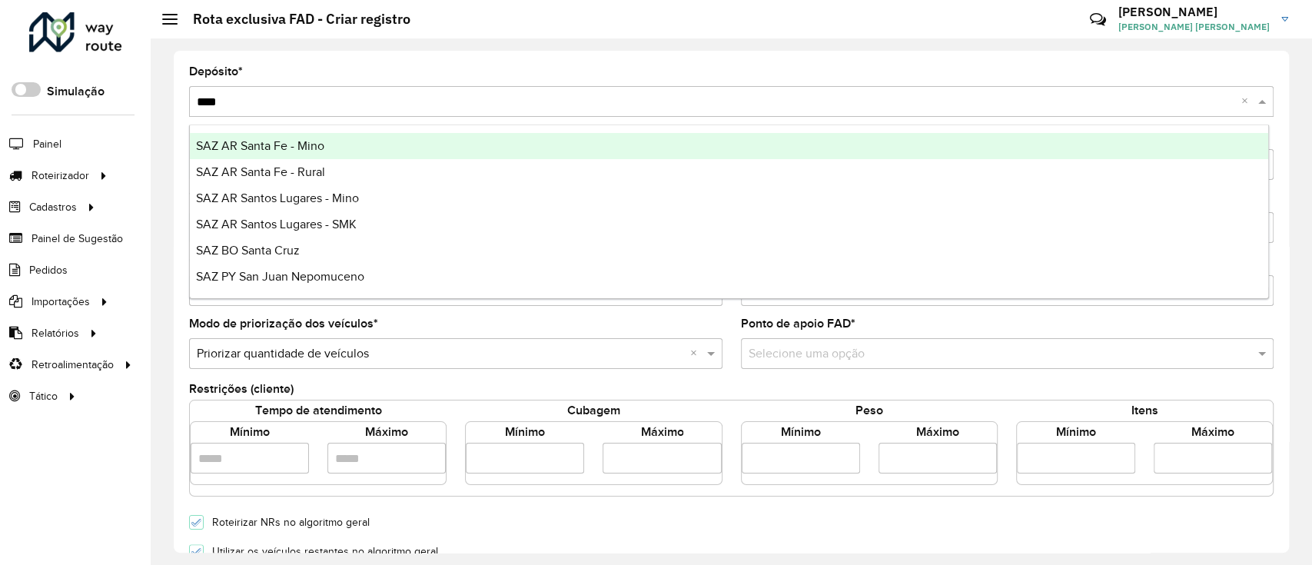
type input "*****"
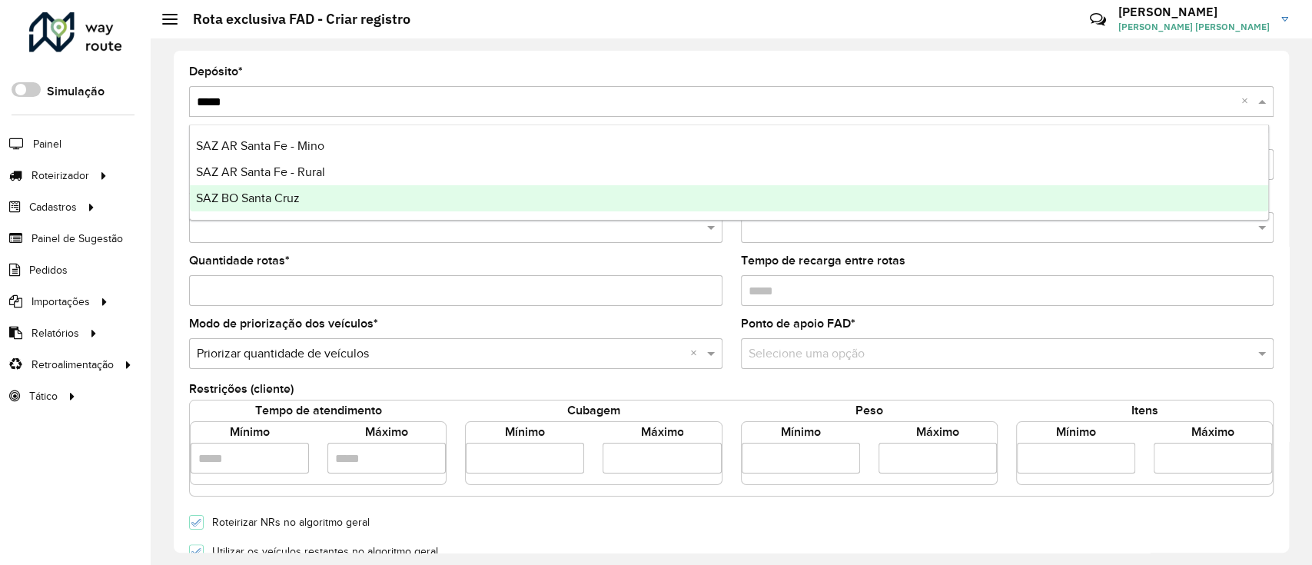
click at [299, 198] on span "SAZ BO Santa Cruz" at bounding box center [248, 197] width 104 height 13
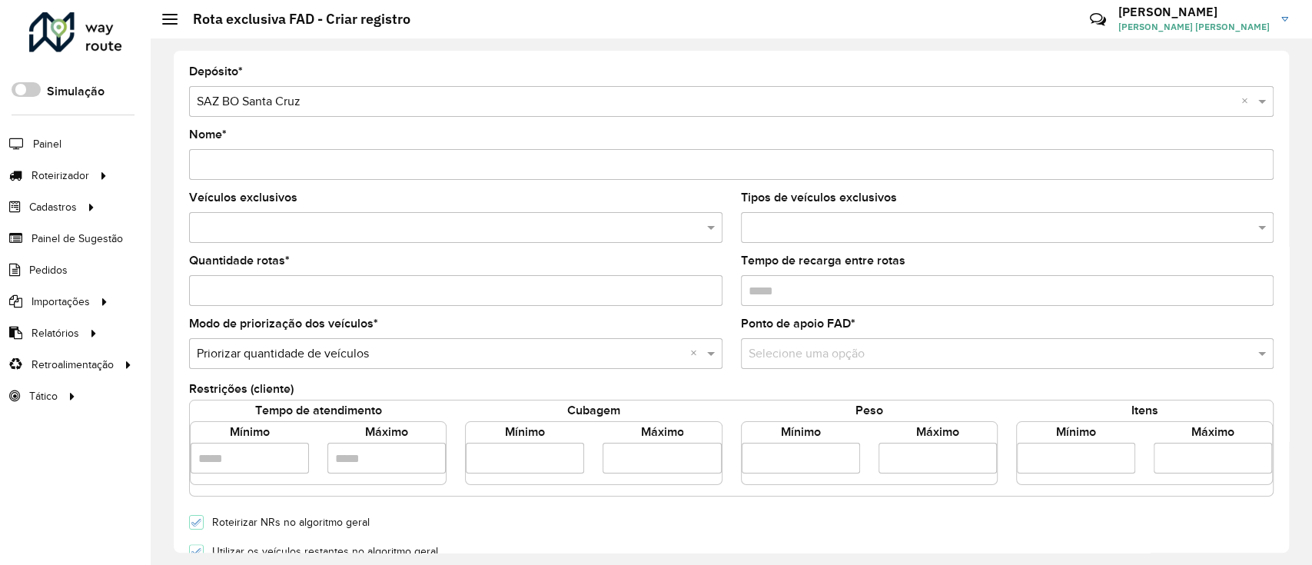
click at [296, 159] on input "Nome *" at bounding box center [731, 164] width 1084 height 31
paste input "**********"
type input "**********"
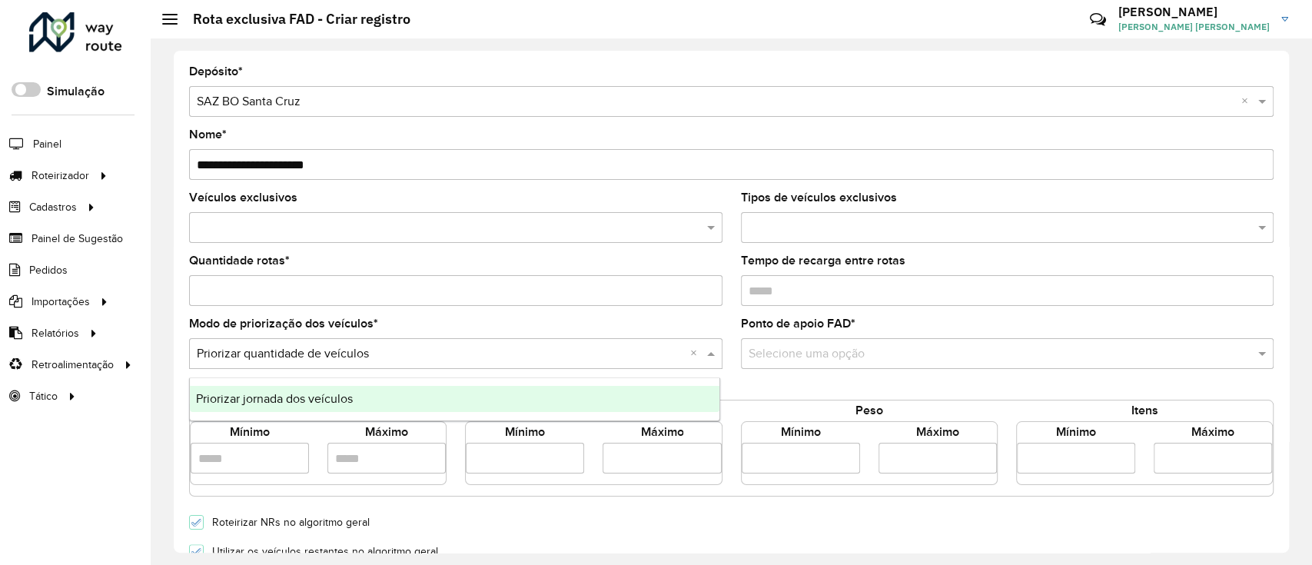
click at [490, 364] on div "Selecione uma opção × Priorizar quantidade de veículos ×" at bounding box center [455, 353] width 533 height 31
click at [598, 329] on div "Modo de priorização dos veículos * Selecione uma opção × Priorizar quantidade d…" at bounding box center [455, 343] width 533 height 51
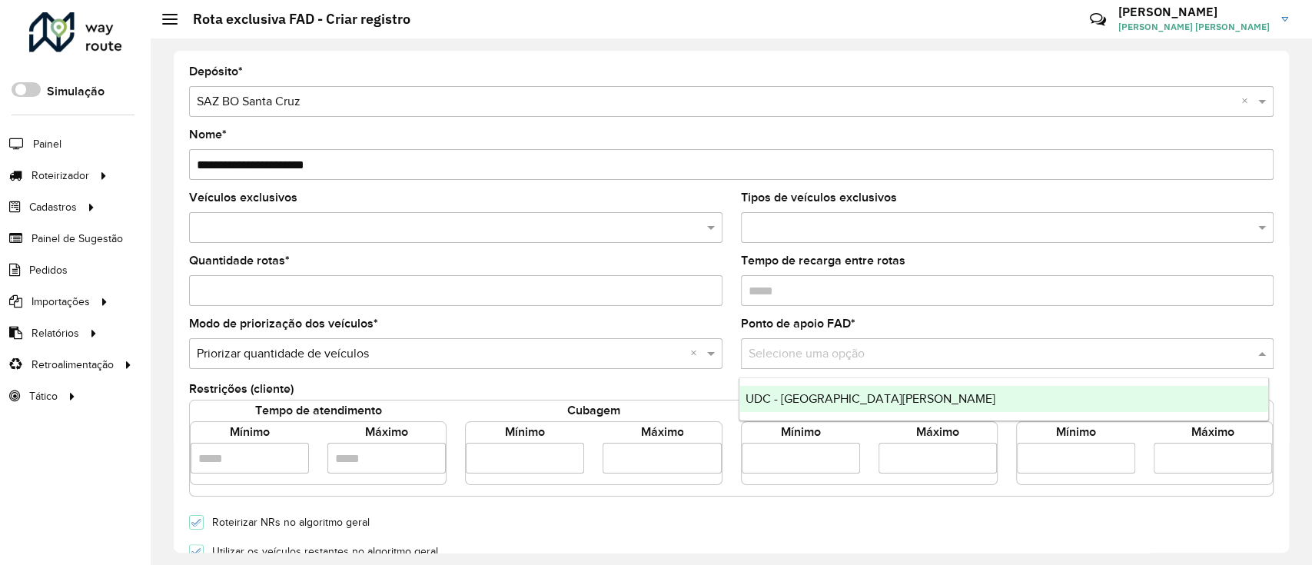
click at [808, 363] on input "text" at bounding box center [991, 354] width 487 height 18
click at [826, 394] on span "UDC - Santa Cruz" at bounding box center [870, 398] width 250 height 13
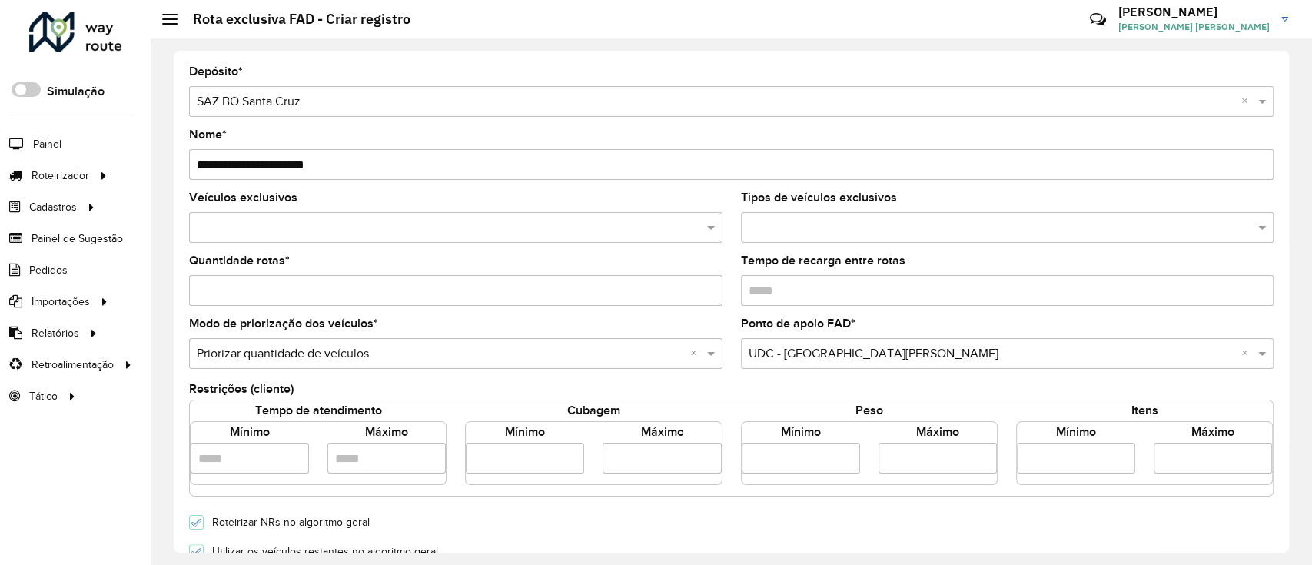
click at [695, 320] on div "Modo de priorização dos veículos * Selecione uma opção × Priorizar quantidade d…" at bounding box center [455, 343] width 533 height 51
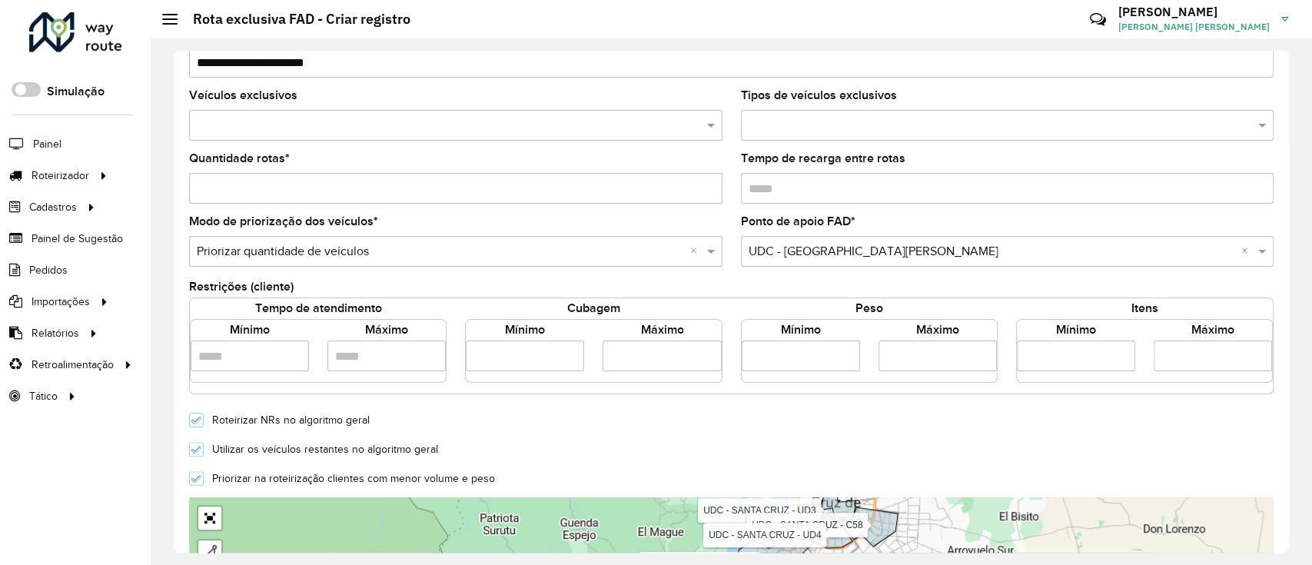
scroll to position [204, 0]
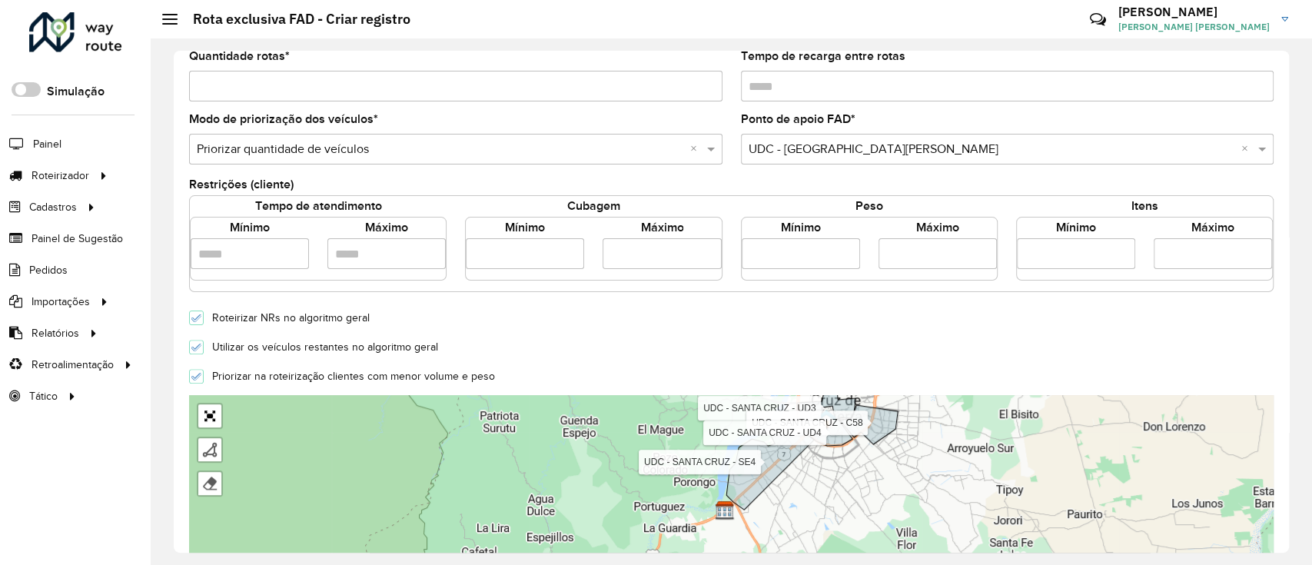
click at [786, 143] on input "text" at bounding box center [991, 150] width 487 height 18
click at [803, 164] on div "Selecione uma opção × UDC - Santa Cruz ×" at bounding box center [1007, 149] width 533 height 31
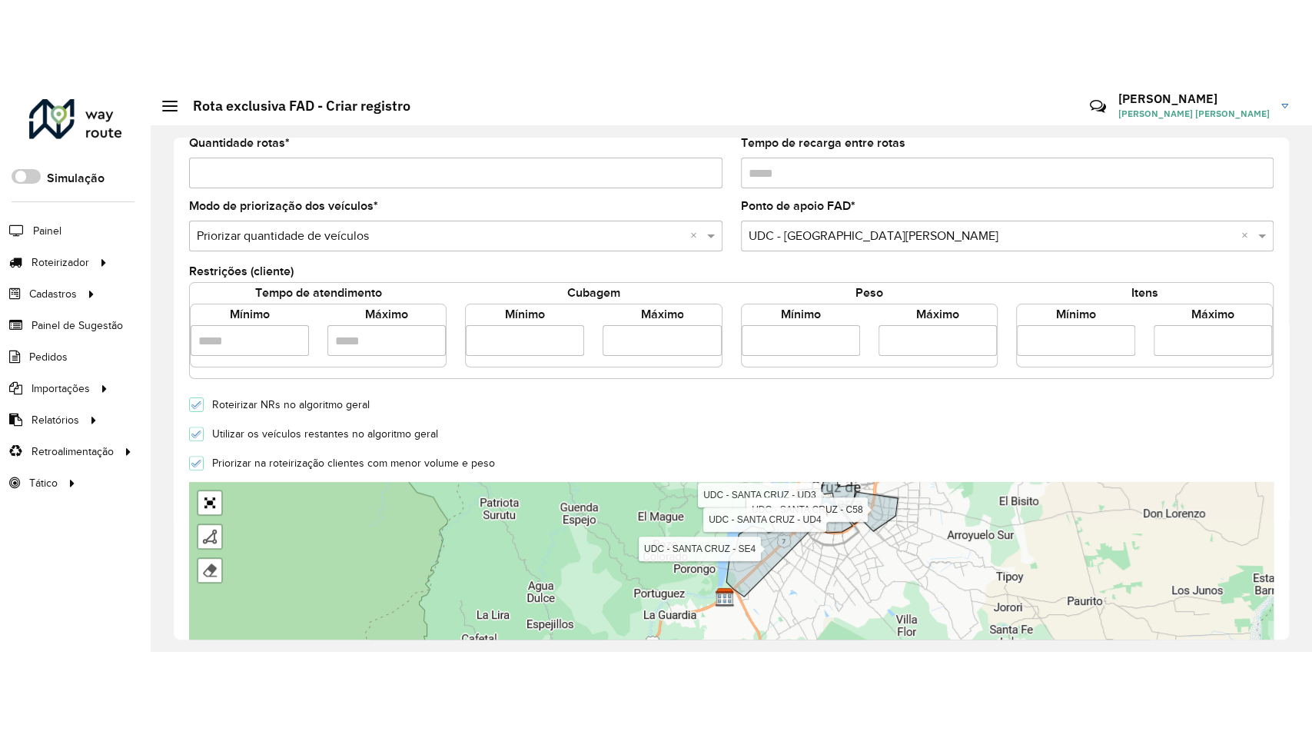
scroll to position [410, 0]
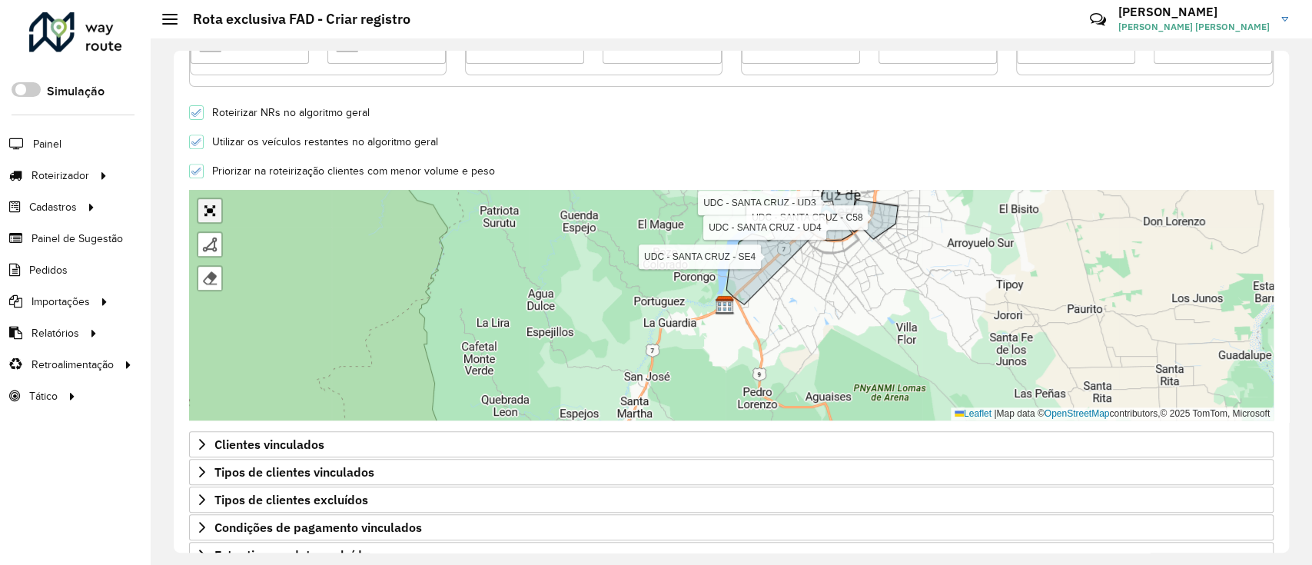
click at [217, 206] on link "Abrir mapa em tela cheia" at bounding box center [209, 210] width 23 height 23
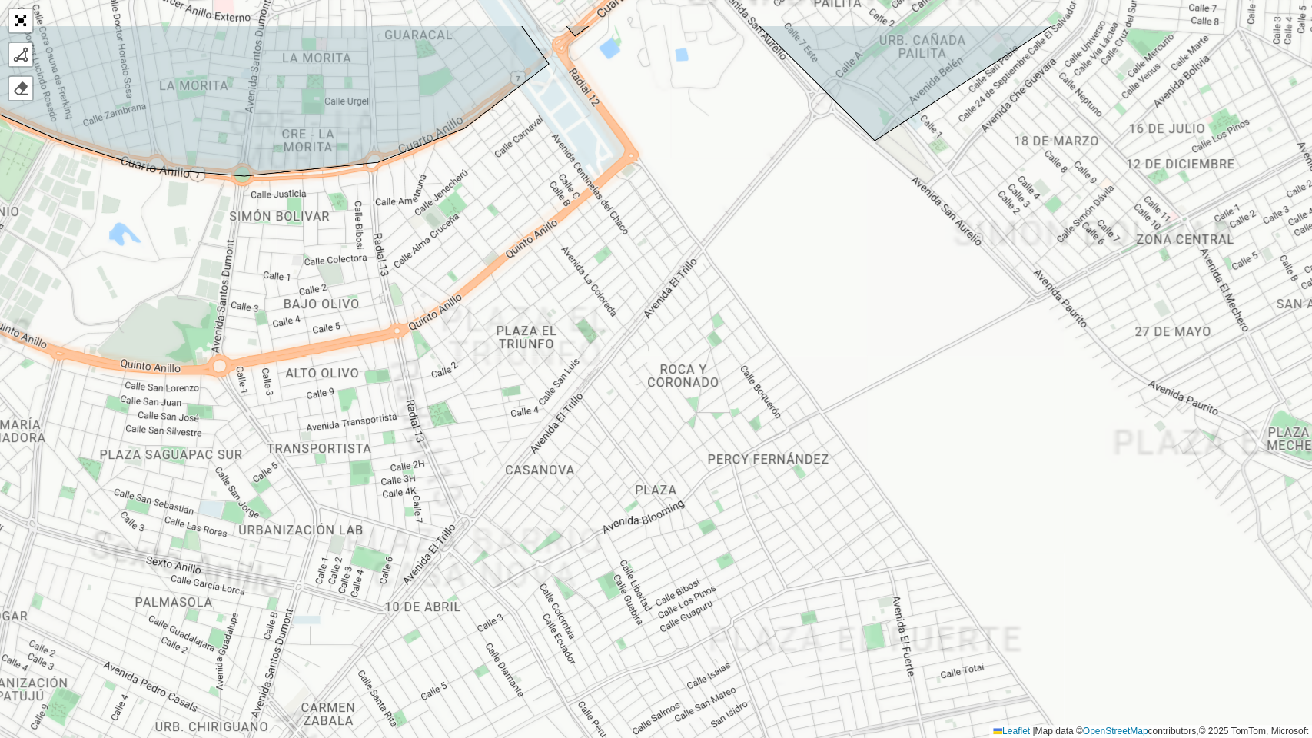
drag, startPoint x: 684, startPoint y: 365, endPoint x: 957, endPoint y: 737, distance: 461.2
click at [957, 564] on div "UDC - SANTA CRUZ - UD3 UDC - SANTA CRUZ - C58 UDC - SANTA CRUZ - UD4 UDC - SANT…" at bounding box center [656, 369] width 1312 height 738
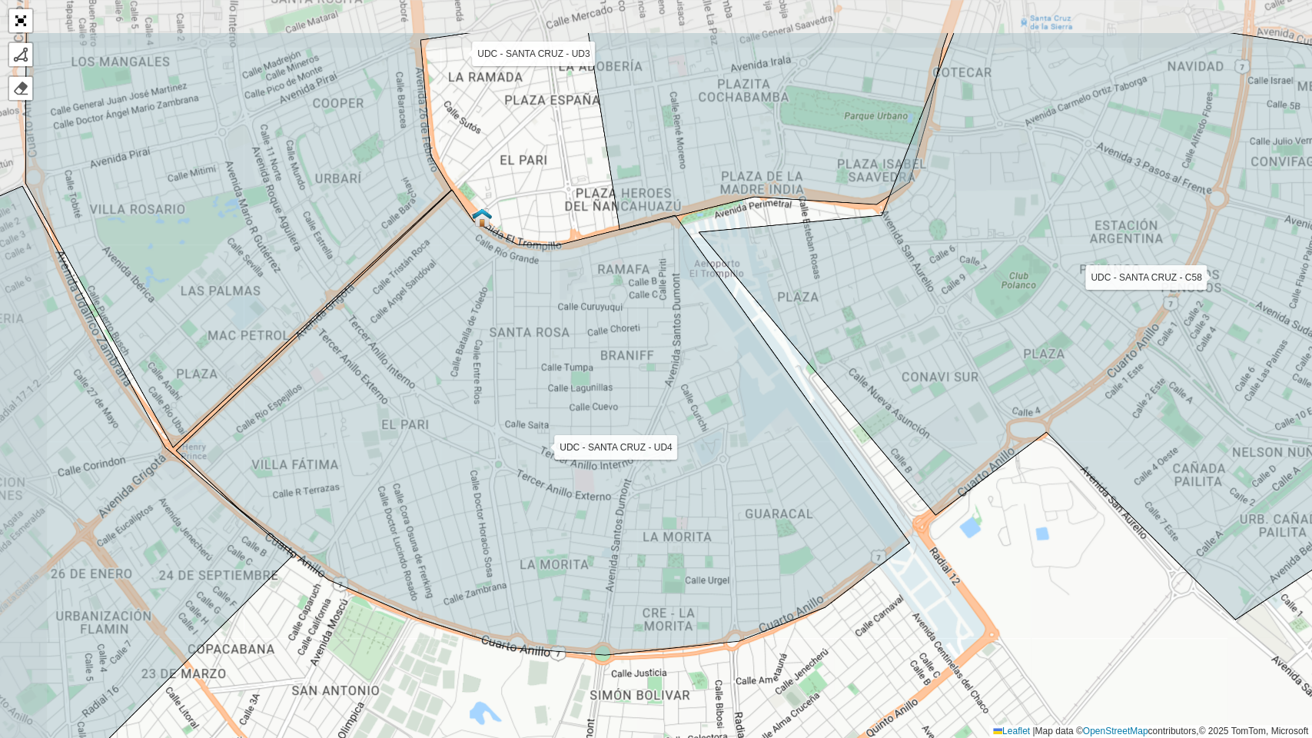
drag, startPoint x: 768, startPoint y: 635, endPoint x: 816, endPoint y: 646, distance: 49.0
click at [817, 564] on div "UDC - SANTA CRUZ - UD3 UDC - SANTA CRUZ - C58 UDC - SANTA CRUZ - UD4 UDC - SANT…" at bounding box center [656, 369] width 1312 height 738
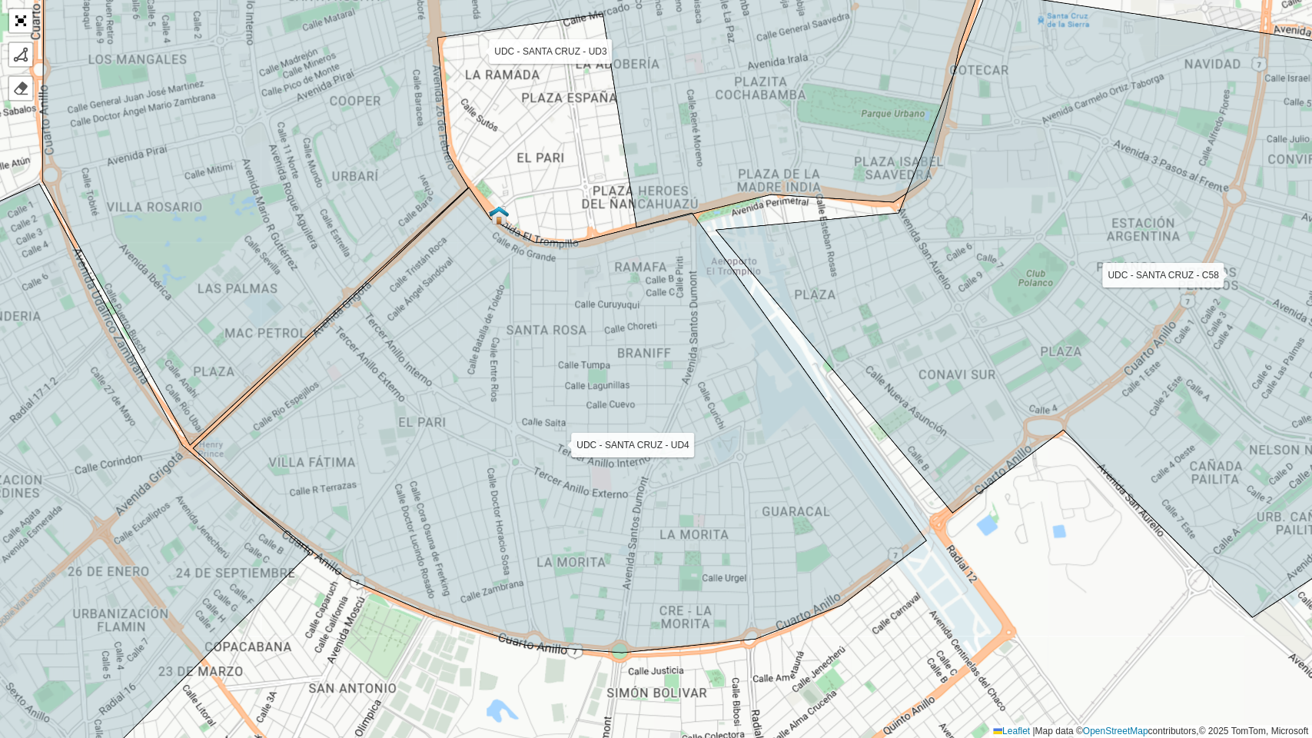
click at [558, 484] on icon at bounding box center [559, 419] width 733 height 465
click at [19, 61] on div at bounding box center [20, 54] width 15 height 15
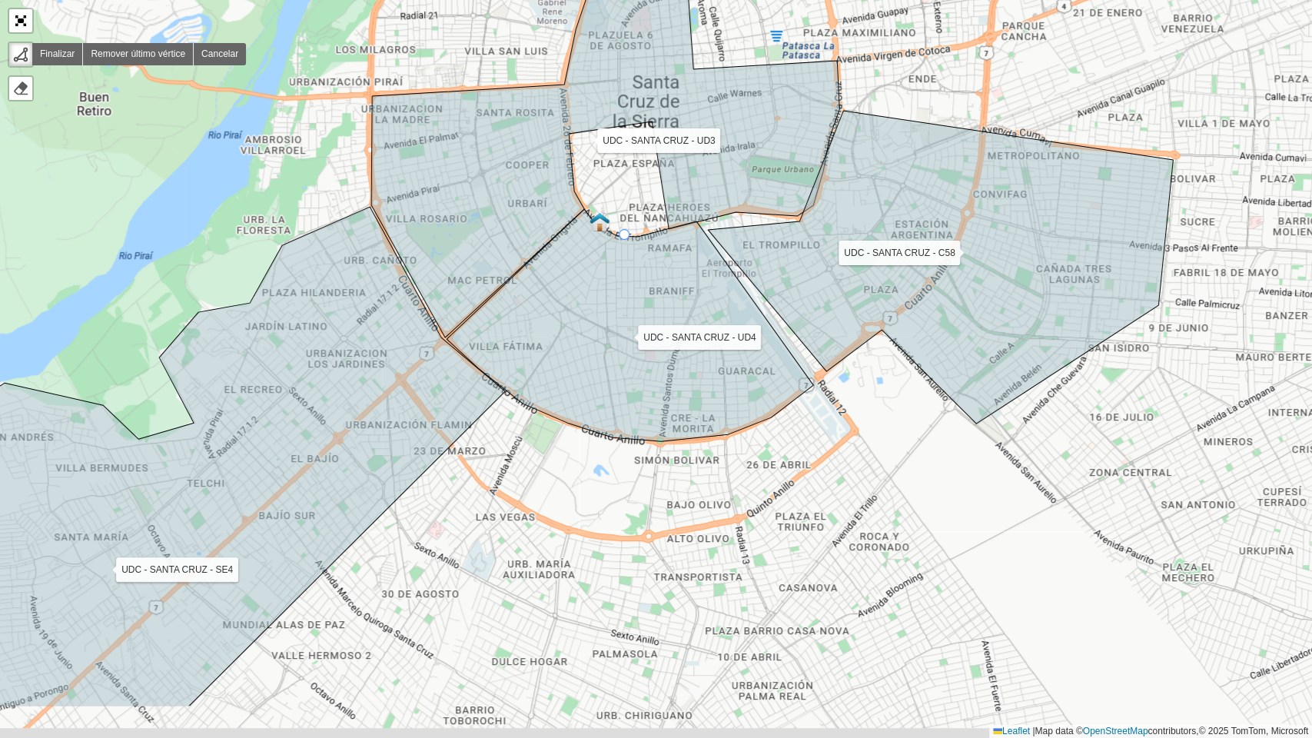
drag, startPoint x: 631, startPoint y: 346, endPoint x: 625, endPoint y: 240, distance: 106.2
click at [625, 240] on icon at bounding box center [629, 325] width 367 height 232
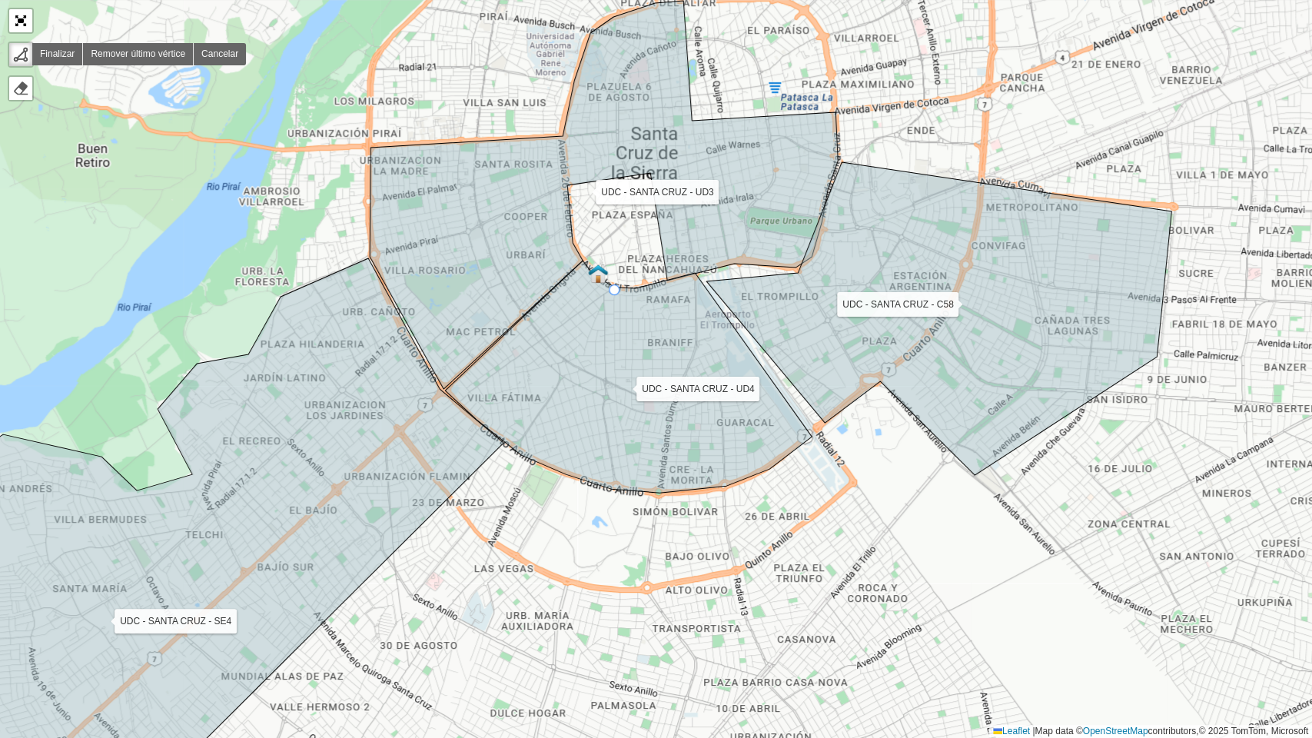
drag, startPoint x: 616, startPoint y: 240, endPoint x: 545, endPoint y: 282, distance: 83.0
click at [615, 290] on icon at bounding box center [628, 376] width 367 height 232
click at [21, 87] on div at bounding box center [20, 88] width 15 height 15
click at [28, 61] on div at bounding box center [20, 54] width 15 height 15
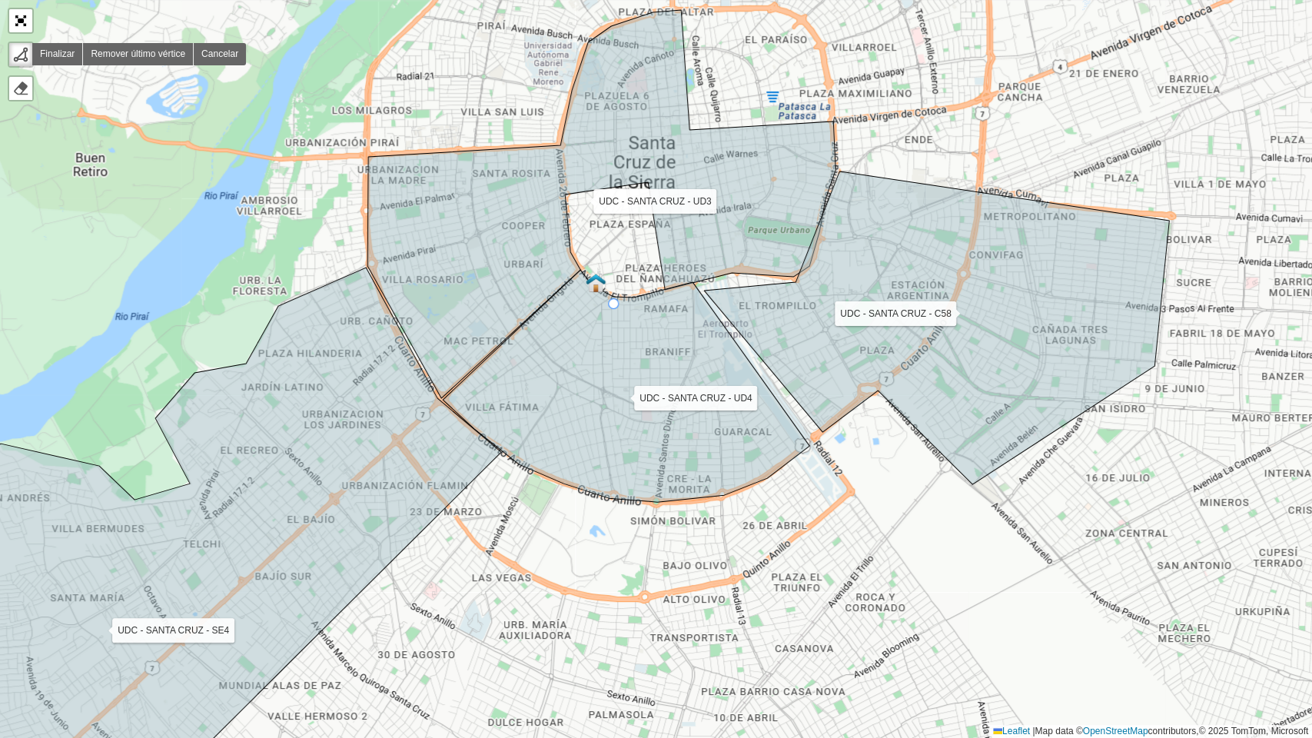
drag, startPoint x: 617, startPoint y: 290, endPoint x: 602, endPoint y: 331, distance: 43.3
click at [602, 326] on icon at bounding box center [626, 386] width 367 height 232
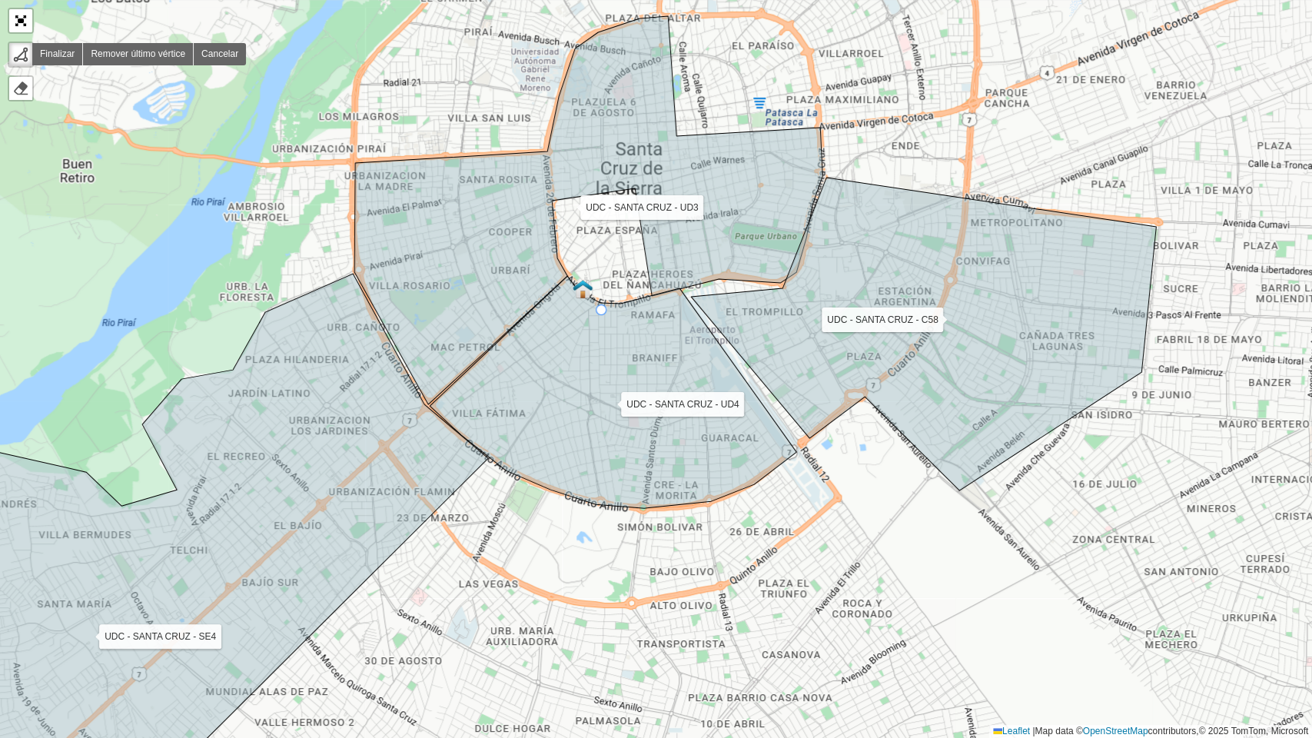
drag, startPoint x: 602, startPoint y: 331, endPoint x: 602, endPoint y: 313, distance: 18.5
click at [602, 313] on icon at bounding box center [613, 392] width 367 height 232
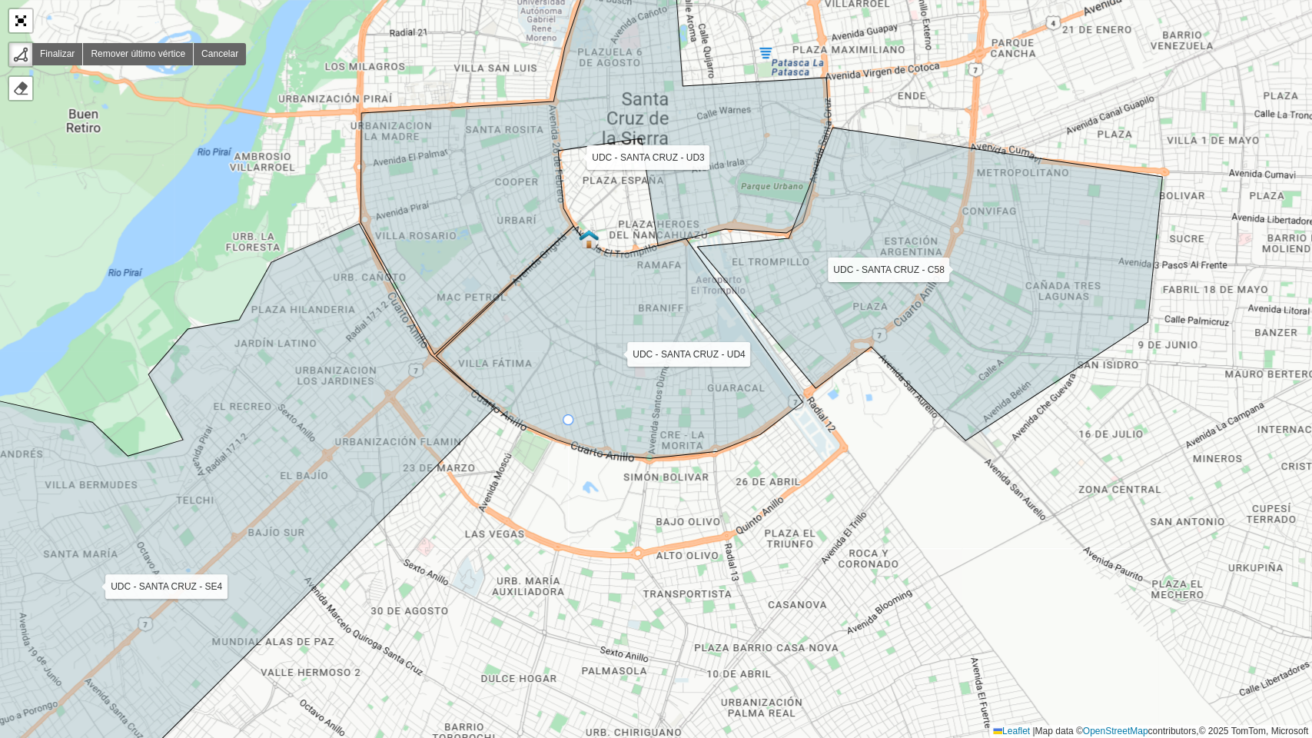
drag, startPoint x: 559, startPoint y: 493, endPoint x: 566, endPoint y: 359, distance: 133.8
click at [566, 359] on div "UDC - SANTA CRUZ - UD3 UDC - SANTA CRUZ - C58 UDC - SANTA CRUZ - UD4 UDC - SANT…" at bounding box center [656, 369] width 1312 height 738
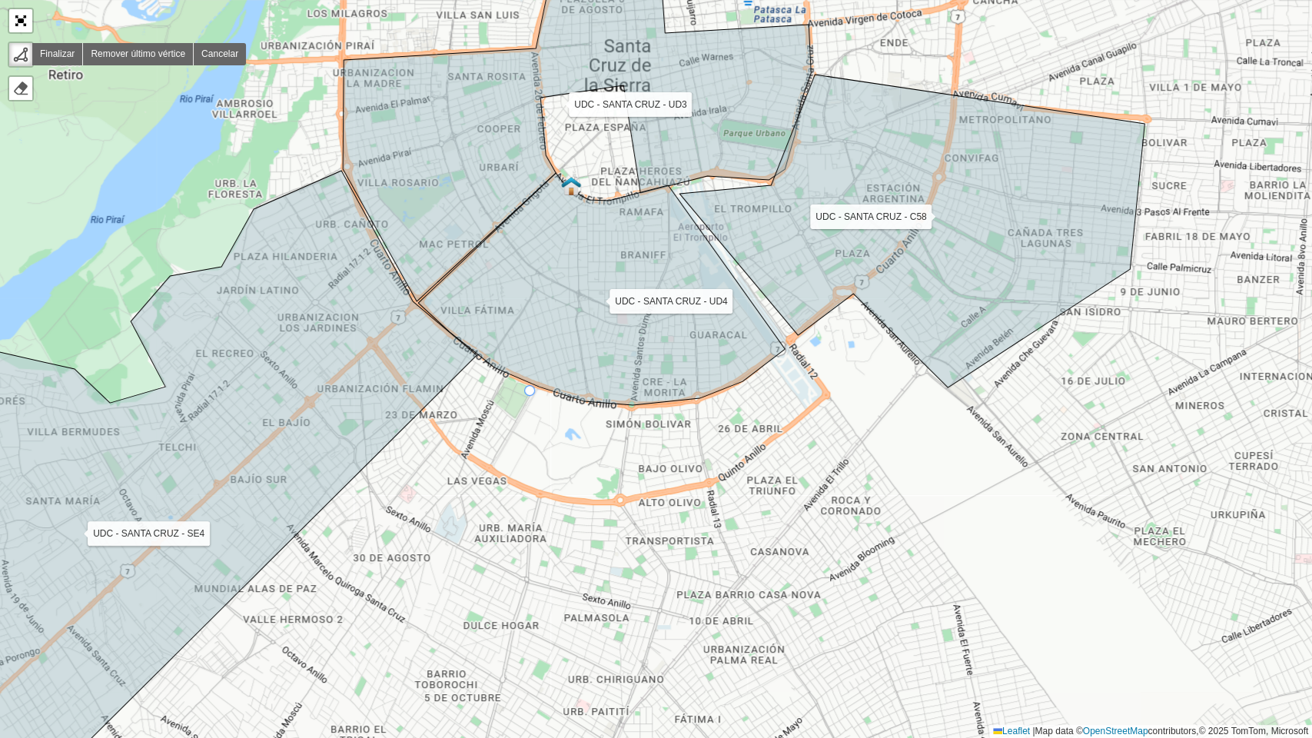
drag, startPoint x: 547, startPoint y: 364, endPoint x: 529, endPoint y: 395, distance: 35.5
click at [529, 395] on div "UDC - SANTA CRUZ - UD3 UDC - SANTA CRUZ - C58 UDC - SANTA CRUZ - UD4 UDC - SANT…" at bounding box center [656, 369] width 1312 height 738
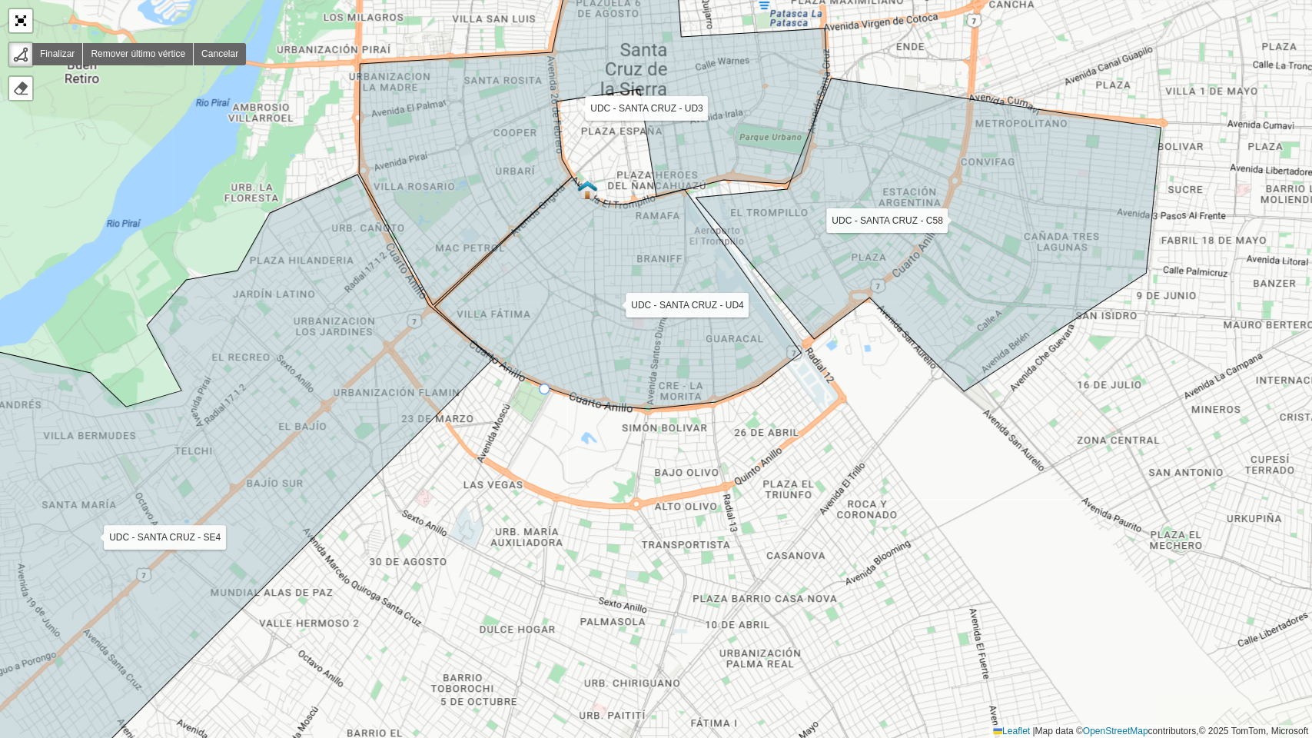
drag, startPoint x: 537, startPoint y: 393, endPoint x: 534, endPoint y: 381, distance: 11.9
click at [534, 381] on div "UDC - SANTA CRUZ - UD3 UDC - SANTA CRUZ - C58 UDC - SANTA CRUZ - UD4 UDC - SANT…" at bounding box center [656, 369] width 1312 height 738
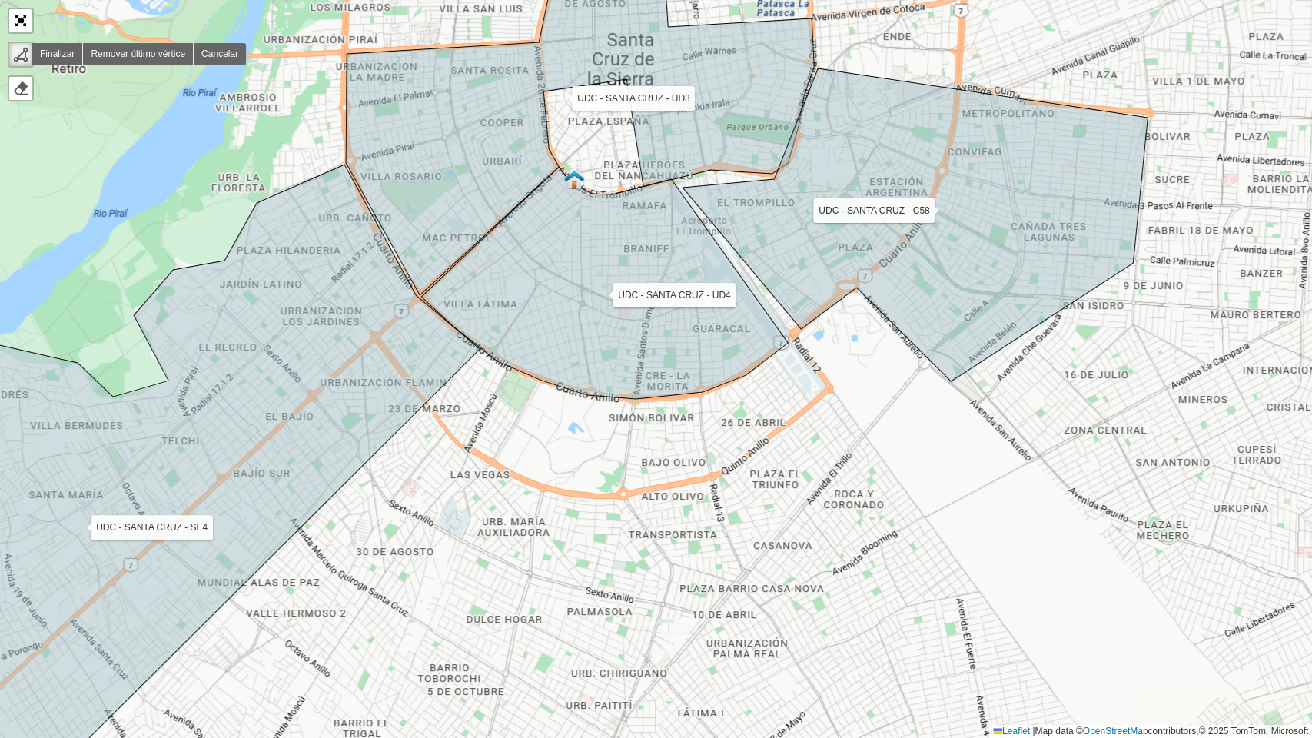
click at [18, 55] on div at bounding box center [20, 54] width 15 height 15
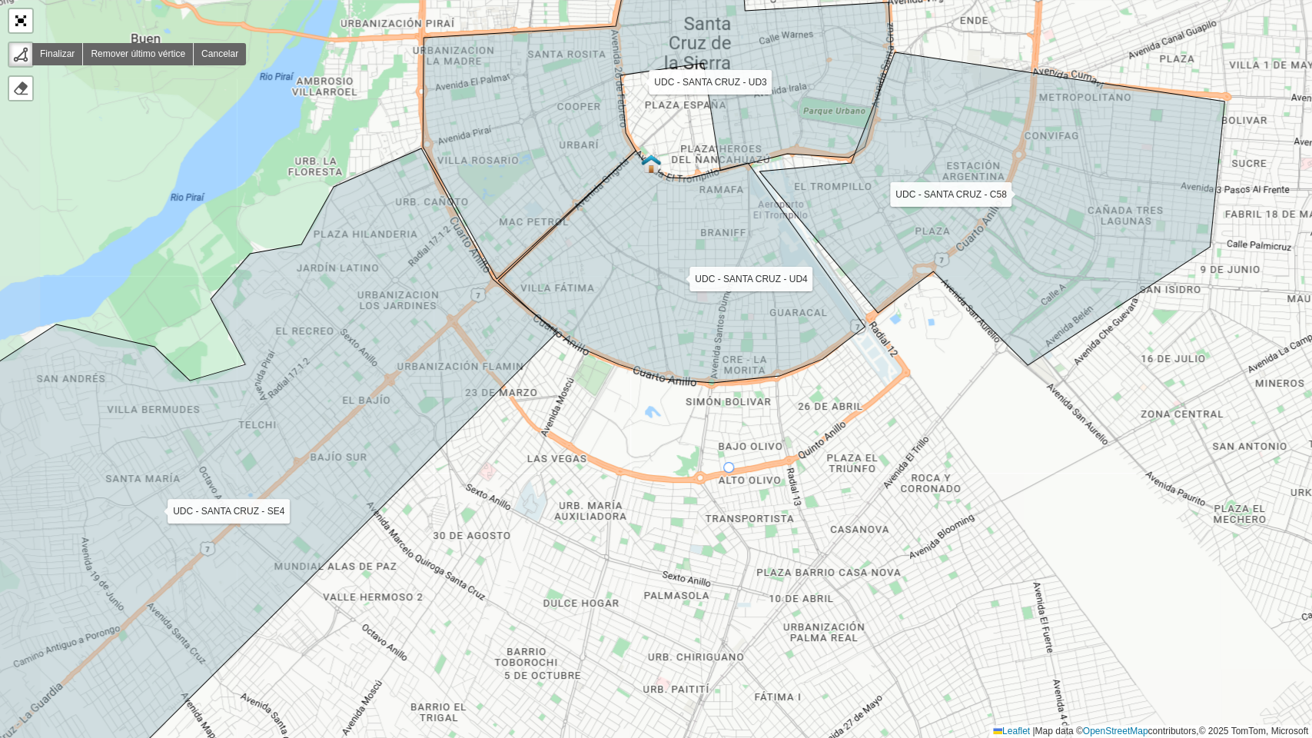
drag, startPoint x: 651, startPoint y: 486, endPoint x: 681, endPoint y: 475, distance: 31.8
click at [681, 475] on div "UDC - SANTA CRUZ - UD3 UDC - SANTA CRUZ - C58 UDC - SANTA CRUZ - UD4 UDC - SANT…" at bounding box center [656, 369] width 1312 height 738
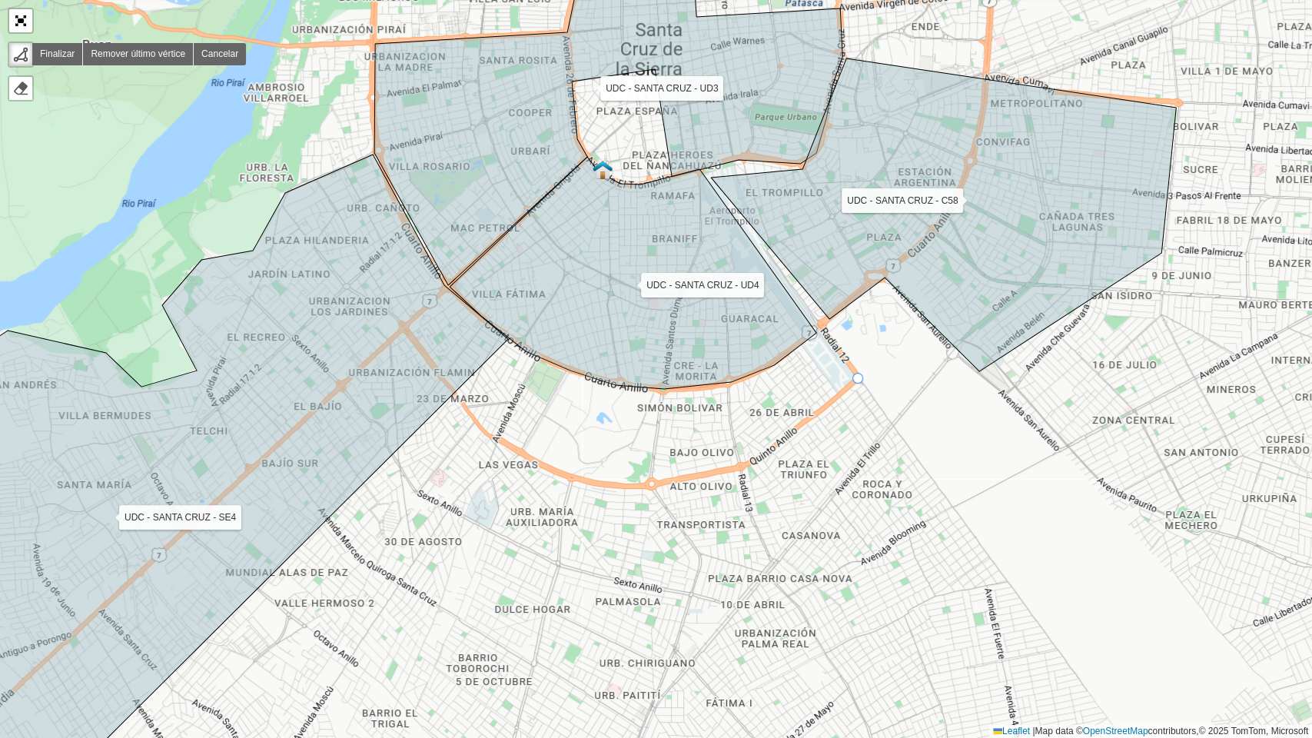
click at [858, 379] on div "UDC - SANTA CRUZ - UD3 UDC - SANTA CRUZ - C58 UDC - SANTA CRUZ - UD4 UDC - SANT…" at bounding box center [656, 369] width 1312 height 738
click at [894, 427] on div "UDC - SANTA CRUZ - UD3 UDC - SANTA CRUZ - C58 UDC - SANTA CRUZ - UD4 UDC - SANT…" at bounding box center [656, 369] width 1312 height 738
click at [787, 551] on div "UDC - SANTA CRUZ - UD3 UDC - SANTA CRUZ - C58 UDC - SANTA CRUZ - UD4 UDC - SANT…" at bounding box center [656, 369] width 1312 height 738
click at [741, 564] on div "UDC - SANTA CRUZ - UD3 UDC - SANTA CRUZ - C58 UDC - SANTA CRUZ - UD4 UDC - SANT…" at bounding box center [656, 369] width 1312 height 738
click at [562, 564] on div "UDC - SANTA CRUZ - UD3 UDC - SANTA CRUZ - C58 UDC - SANTA CRUZ - UD4 UDC - SANT…" at bounding box center [656, 369] width 1312 height 738
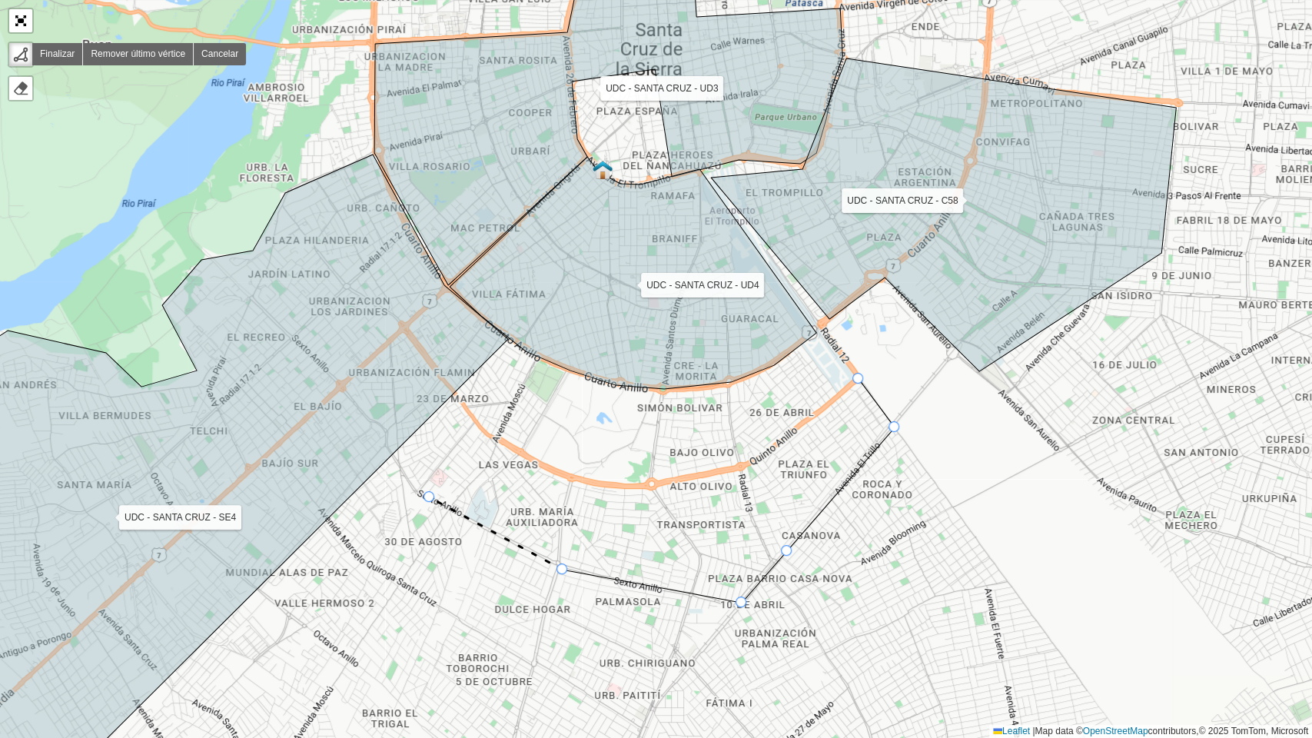
click at [430, 497] on div "UDC - SANTA CRUZ - UD3 UDC - SANTA CRUZ - C58 UDC - SANTA CRUZ - UD4 UDC - SANT…" at bounding box center [656, 369] width 1312 height 738
click at [473, 426] on div "UDC - SANTA CRUZ - UD3 UDC - SANTA CRUZ - C58 UDC - SANTA CRUZ - UD4 UDC - SANT…" at bounding box center [656, 369] width 1312 height 738
click at [535, 350] on icon at bounding box center [503, 387] width 61 height 75
click at [624, 187] on icon at bounding box center [579, 268] width 89 height 163
click at [696, 171] on icon at bounding box center [633, 273] width 367 height 232
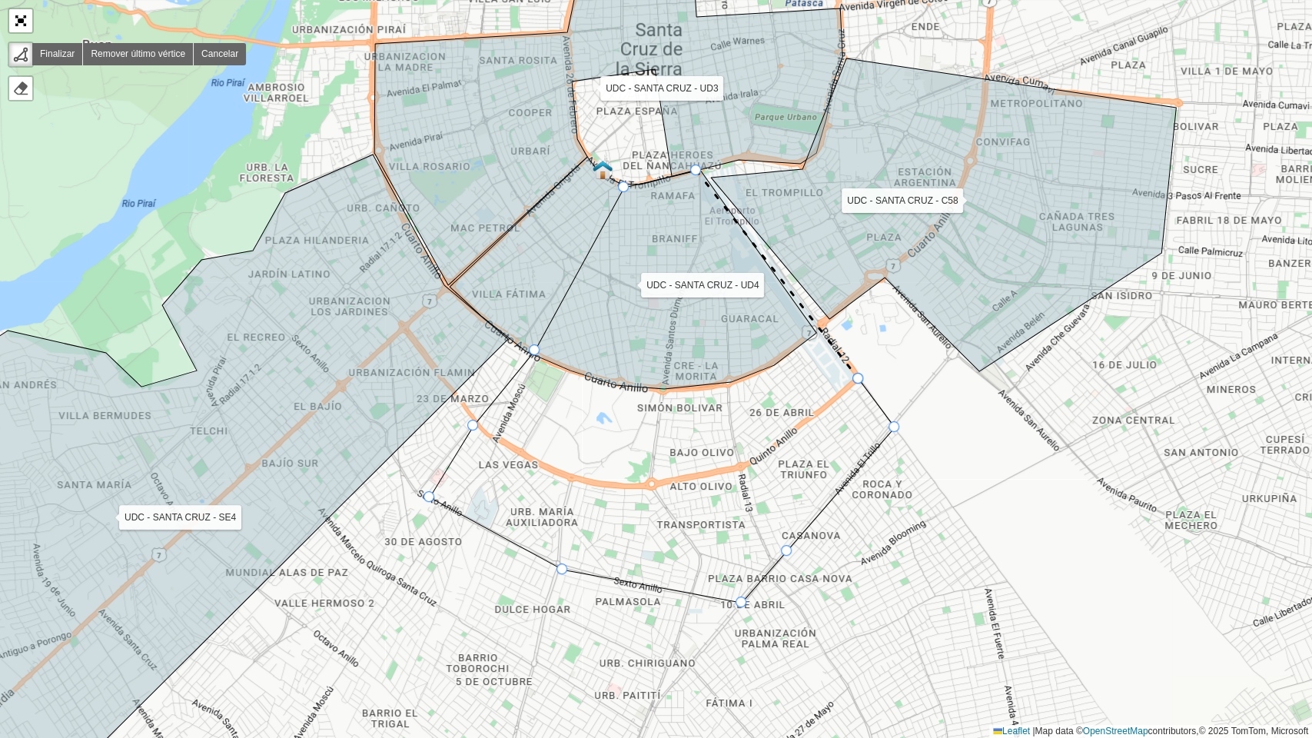
click at [860, 377] on div at bounding box center [857, 378] width 11 height 11
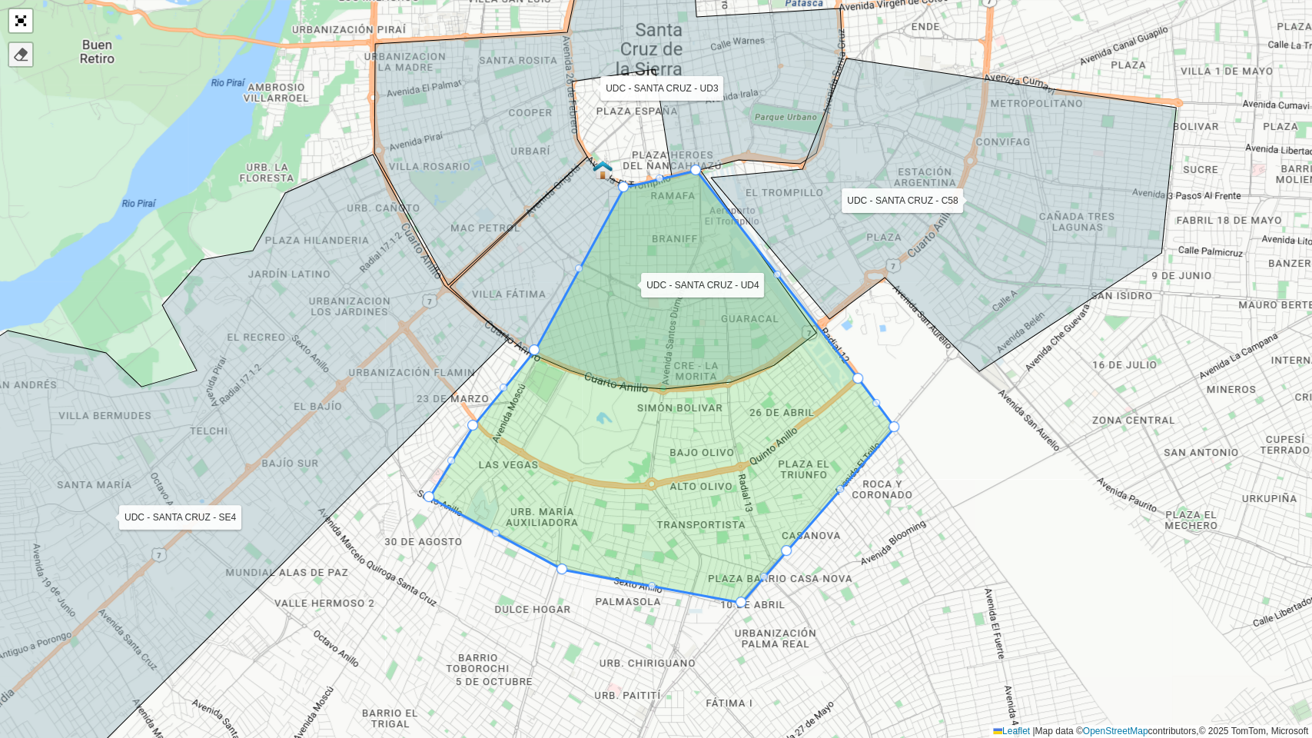
click at [22, 60] on div at bounding box center [20, 54] width 15 height 15
click at [22, 59] on div at bounding box center [20, 54] width 15 height 15
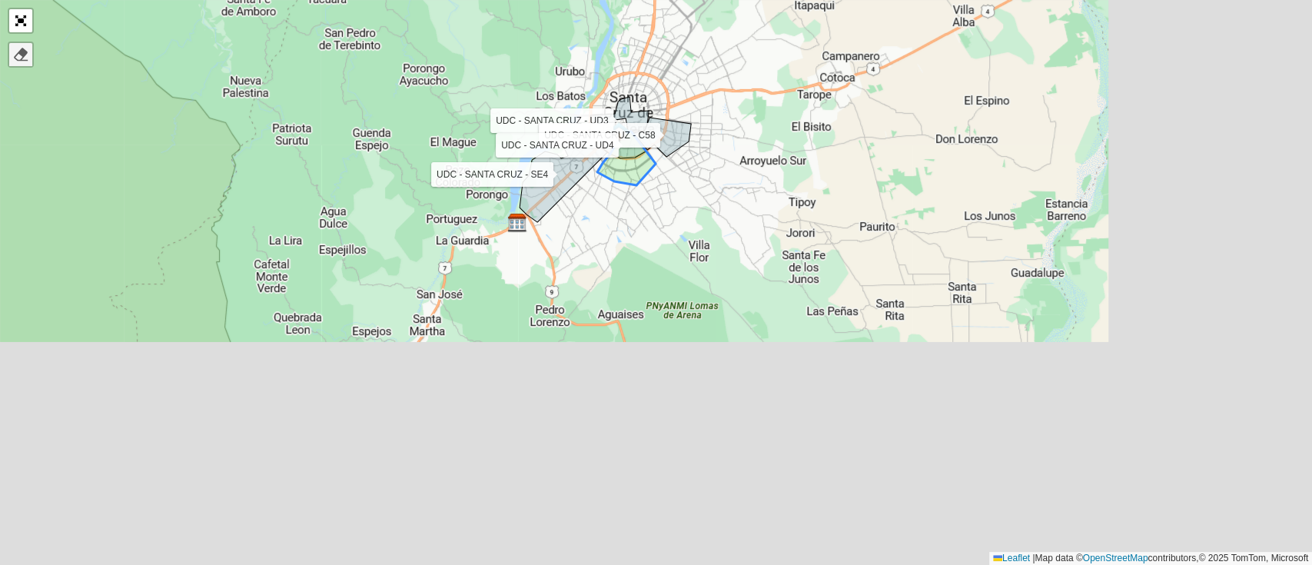
scroll to position [493, 0]
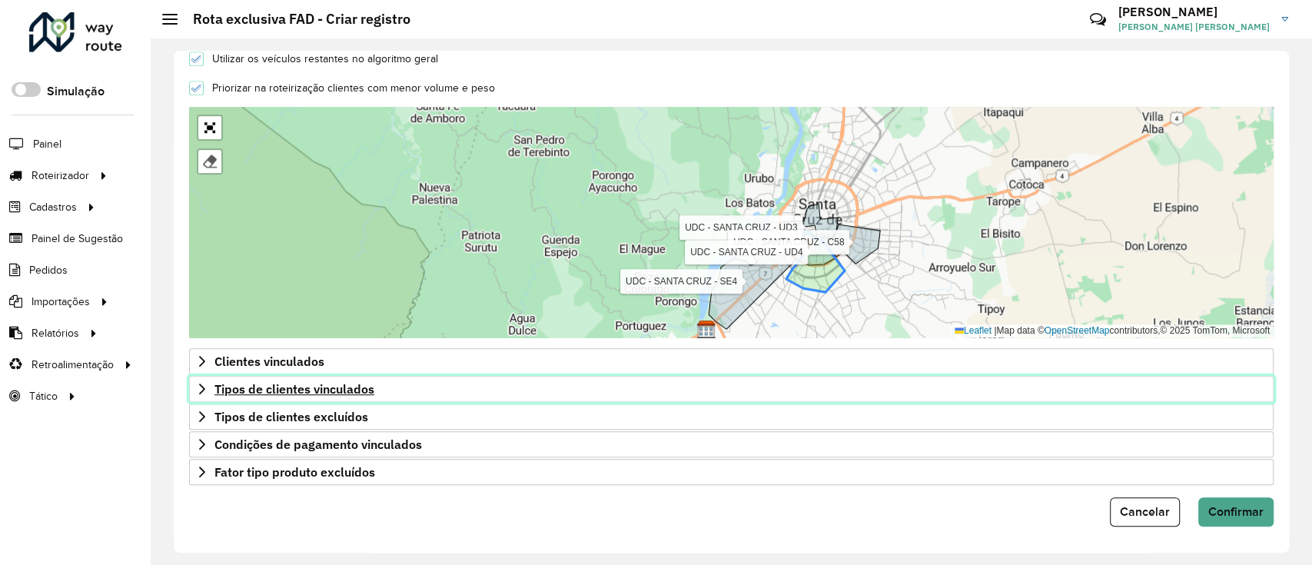
click at [203, 388] on icon at bounding box center [202, 389] width 12 height 12
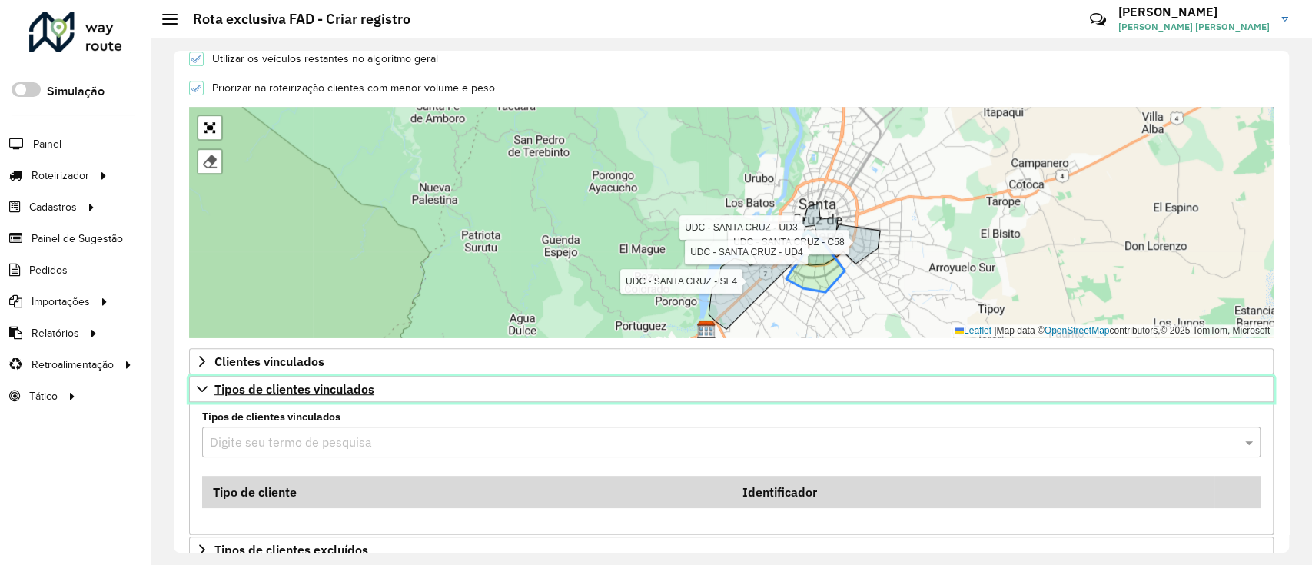
click at [203, 390] on icon at bounding box center [202, 389] width 12 height 12
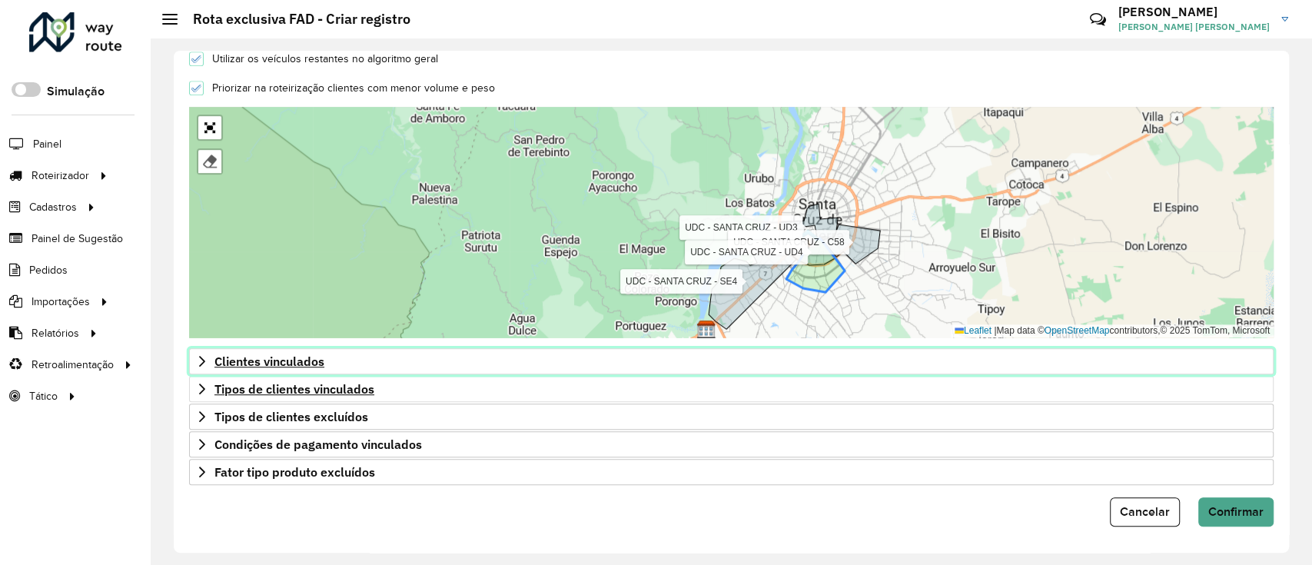
click at [199, 356] on icon at bounding box center [202, 361] width 6 height 11
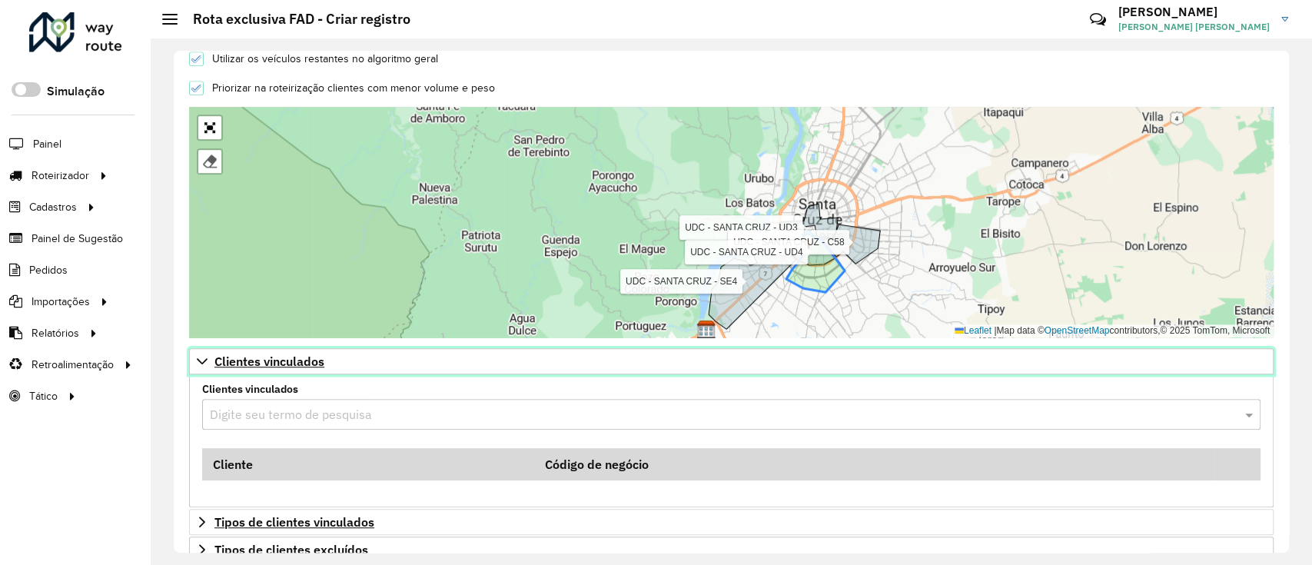
click at [199, 356] on icon at bounding box center [202, 361] width 12 height 12
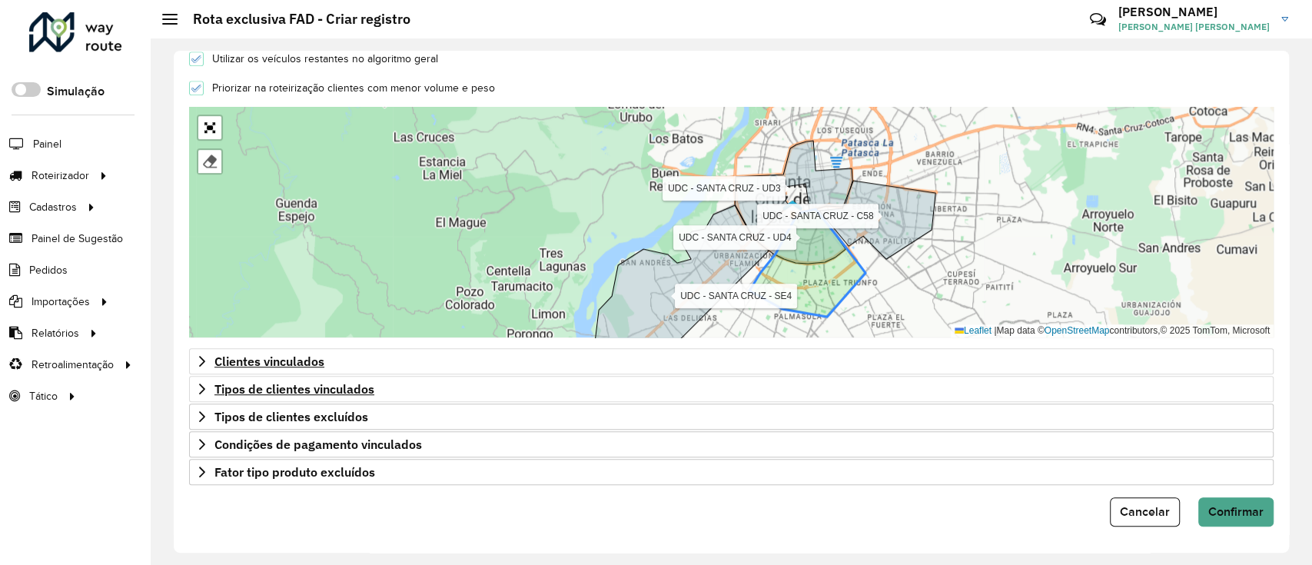
click at [824, 284] on icon at bounding box center [807, 263] width 116 height 108
click at [1236, 506] on span "Confirmar" at bounding box center [1235, 511] width 55 height 13
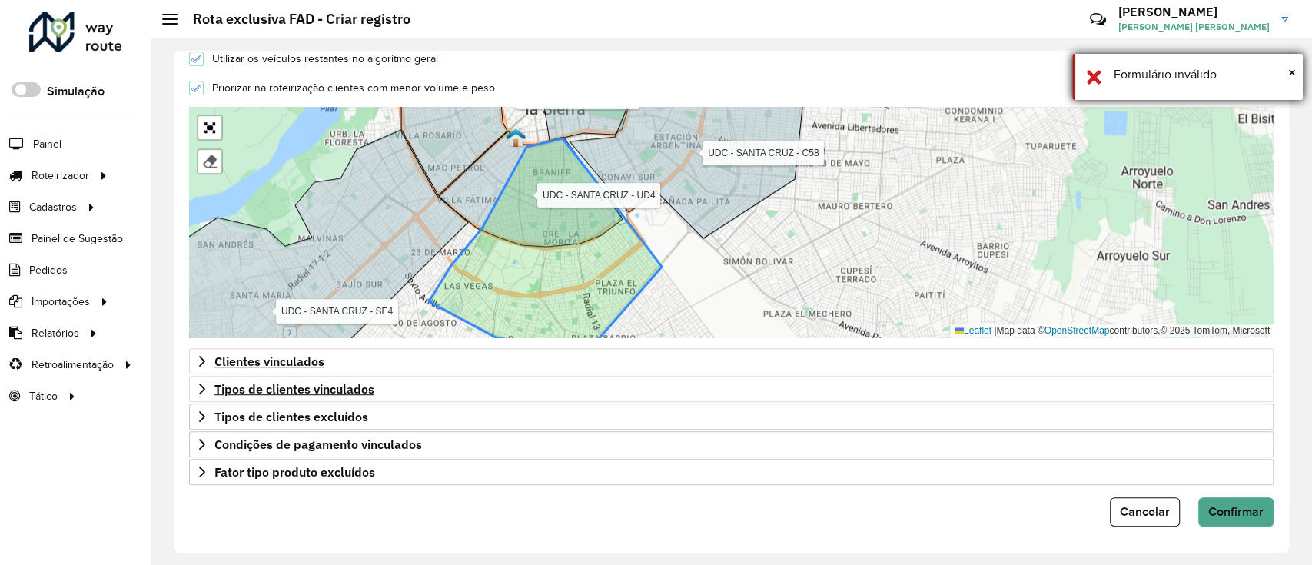
click at [1131, 89] on div "× Formulário inválido" at bounding box center [1187, 77] width 231 height 46
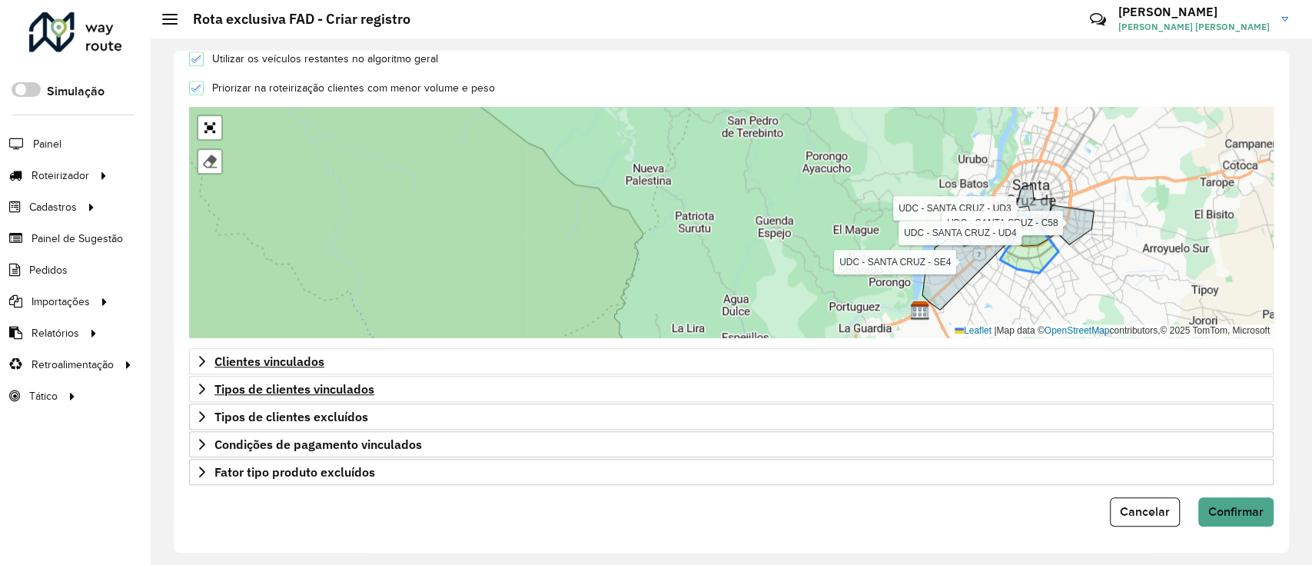
drag, startPoint x: 1288, startPoint y: 339, endPoint x: 1279, endPoint y: 153, distance: 186.2
click at [1282, 146] on div "**********" at bounding box center [731, 302] width 1115 height 502
drag, startPoint x: 1289, startPoint y: 207, endPoint x: 1289, endPoint y: 133, distance: 74.5
click at [1289, 133] on div "**********" at bounding box center [731, 301] width 1161 height 526
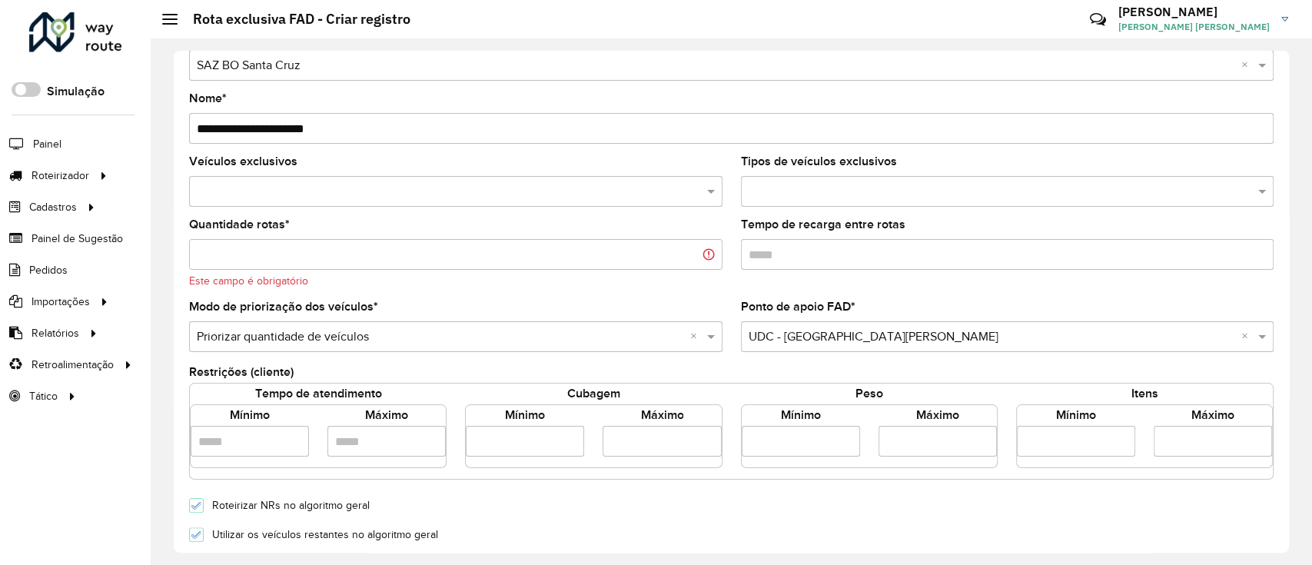
scroll to position [30, 0]
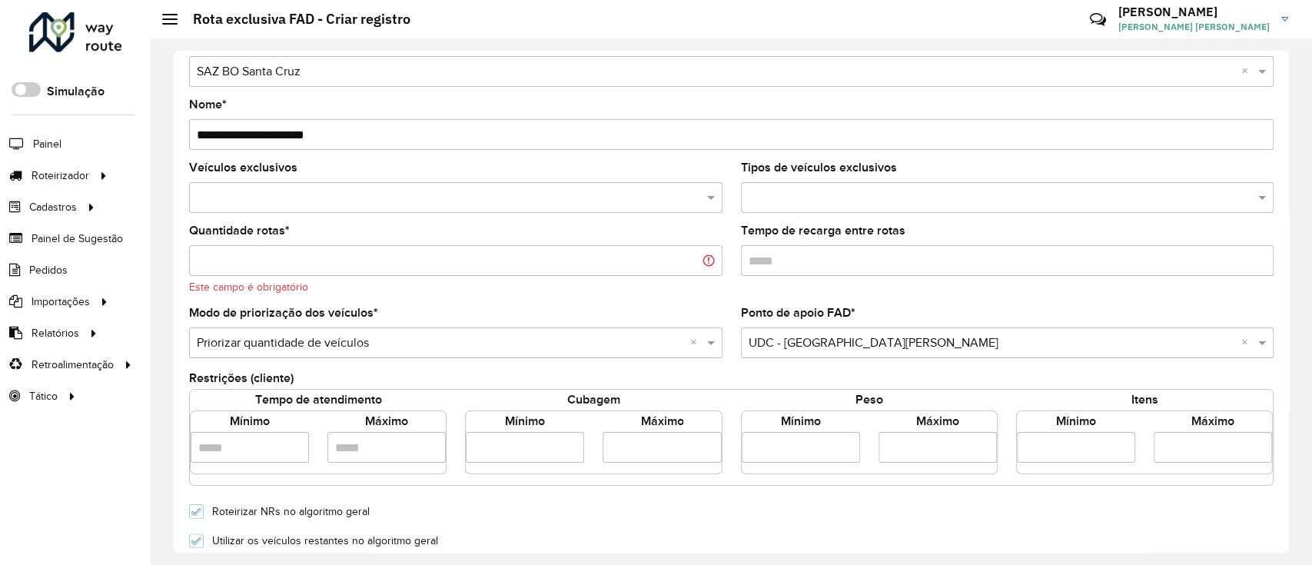
click at [588, 254] on input "Quantidade rotas *" at bounding box center [455, 260] width 533 height 31
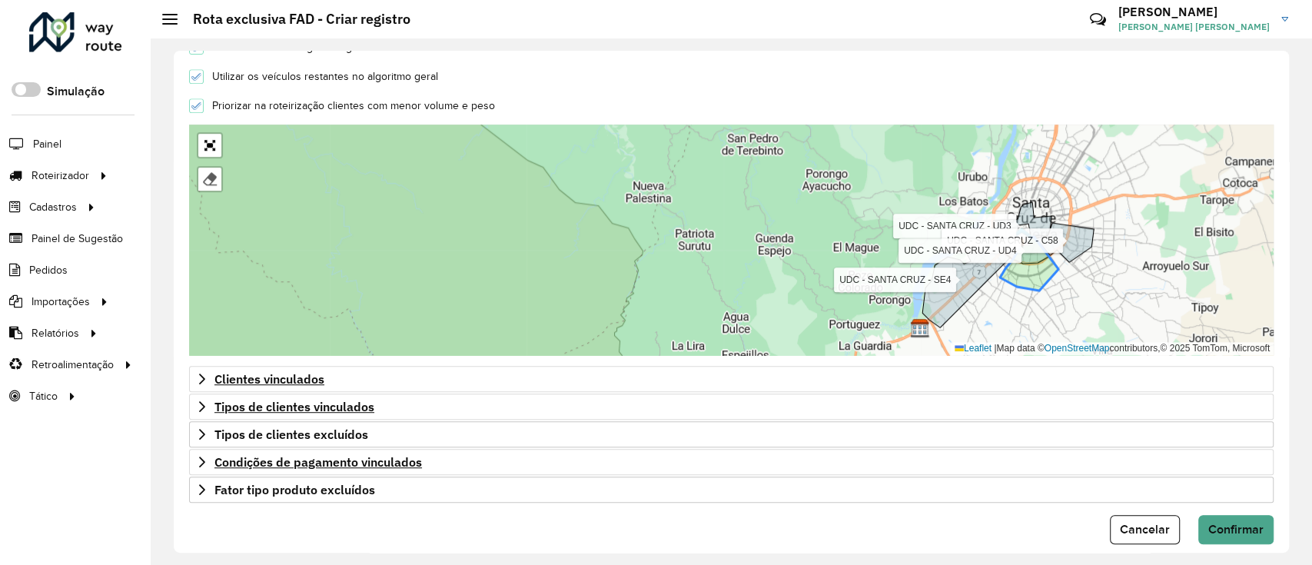
scroll to position [493, 0]
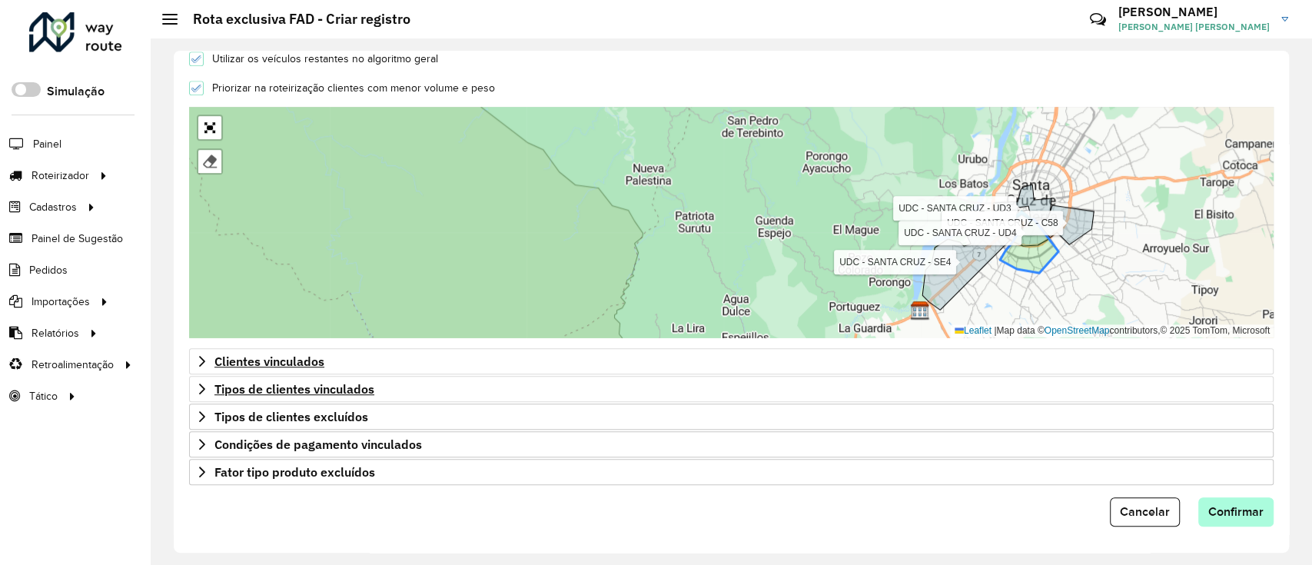
type input "**"
click at [1219, 505] on span "Confirmar" at bounding box center [1235, 511] width 55 height 13
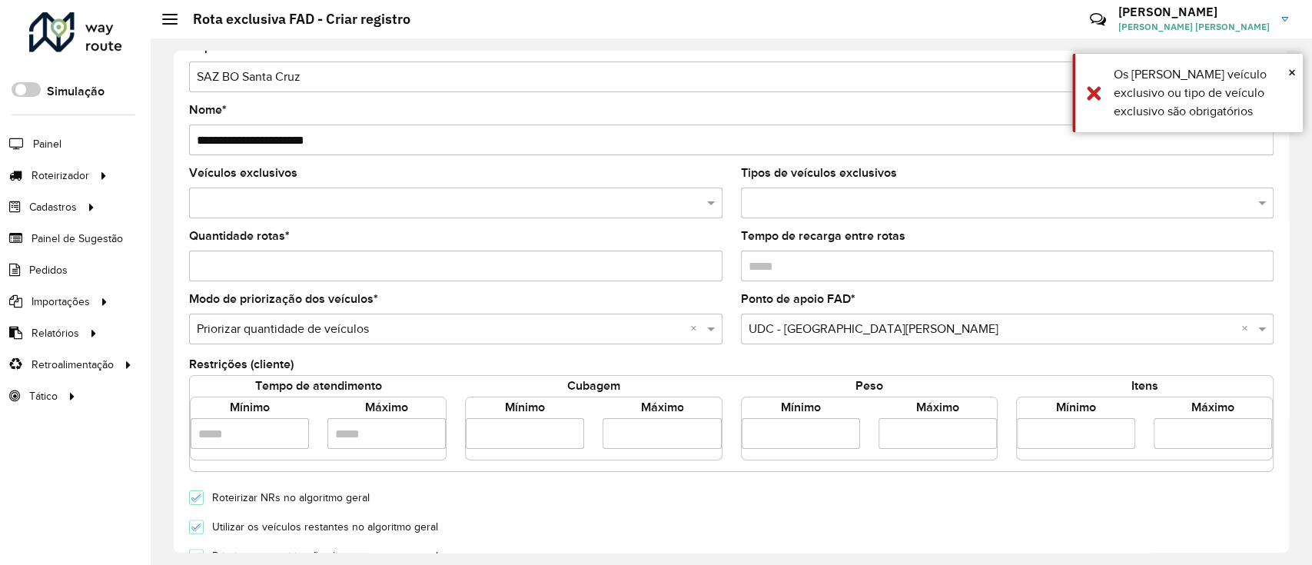
scroll to position [0, 0]
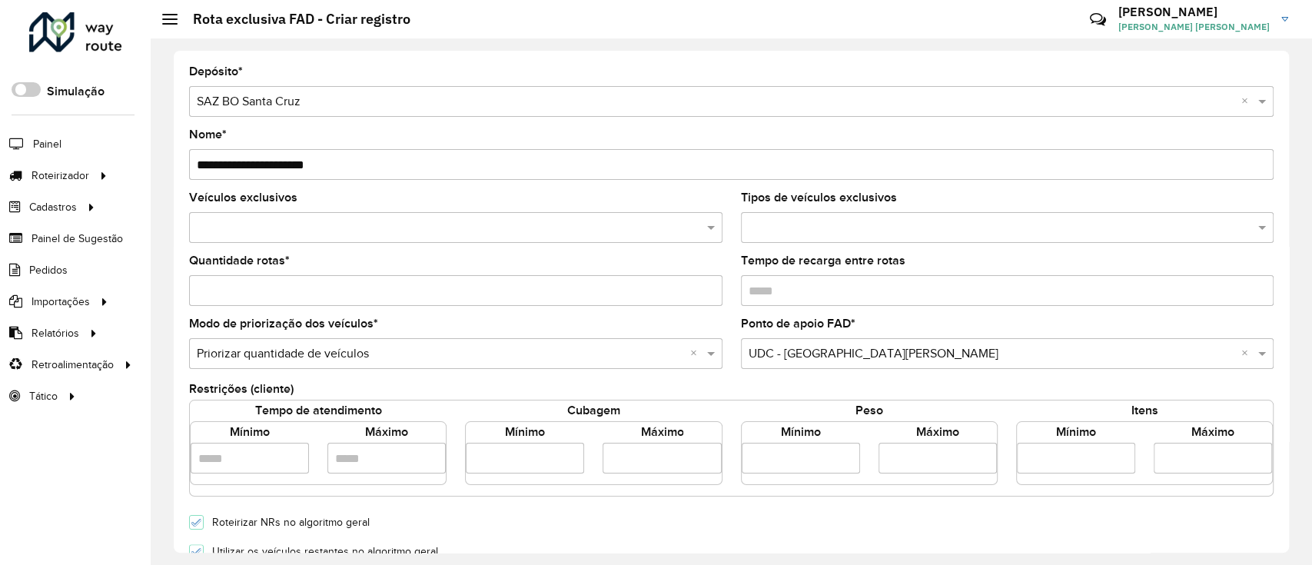
click at [533, 230] on input "text" at bounding box center [448, 228] width 510 height 18
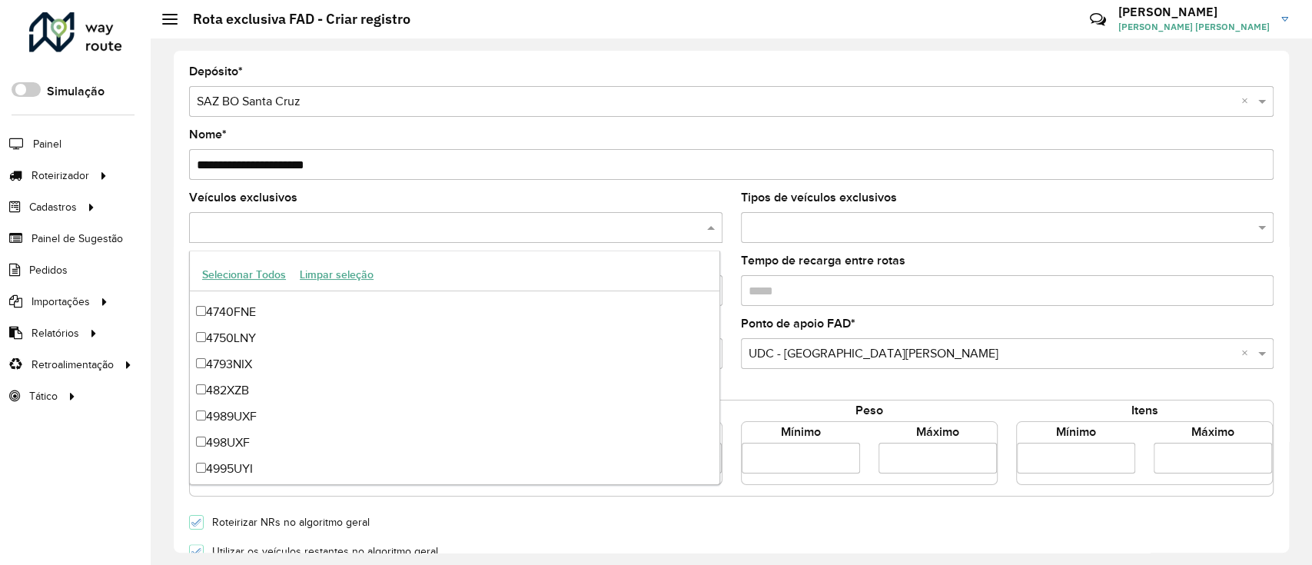
scroll to position [1332, 0]
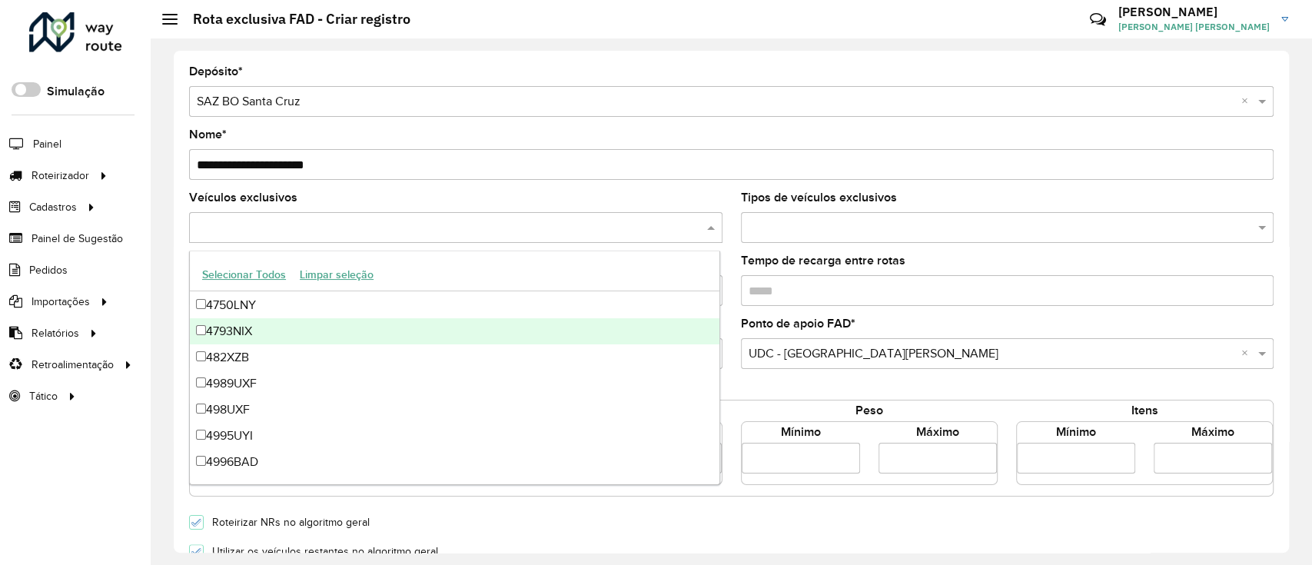
click at [833, 220] on input "text" at bounding box center [1000, 228] width 510 height 18
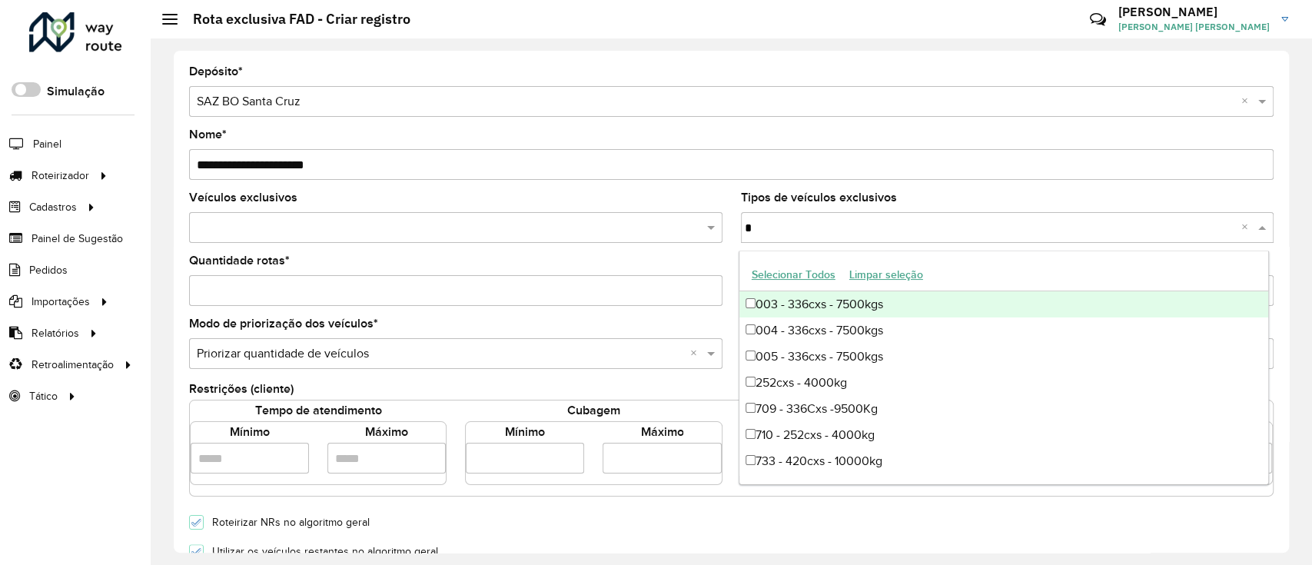
type input "**"
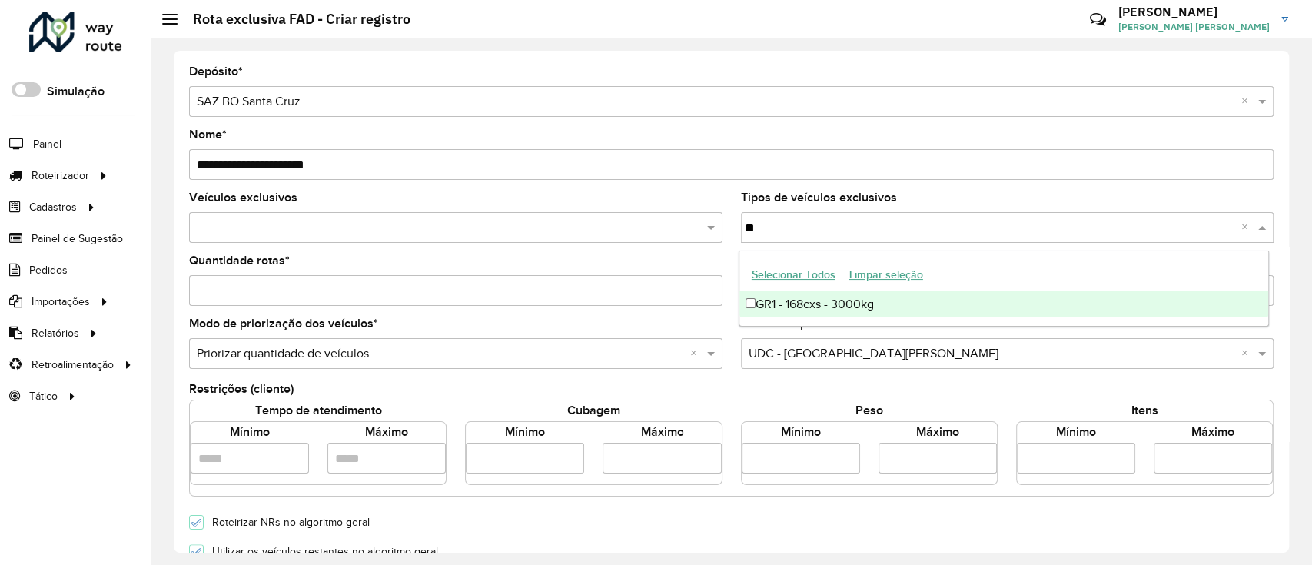
click at [853, 305] on div "GR1 - 168cxs - 3000kg" at bounding box center [1003, 304] width 529 height 26
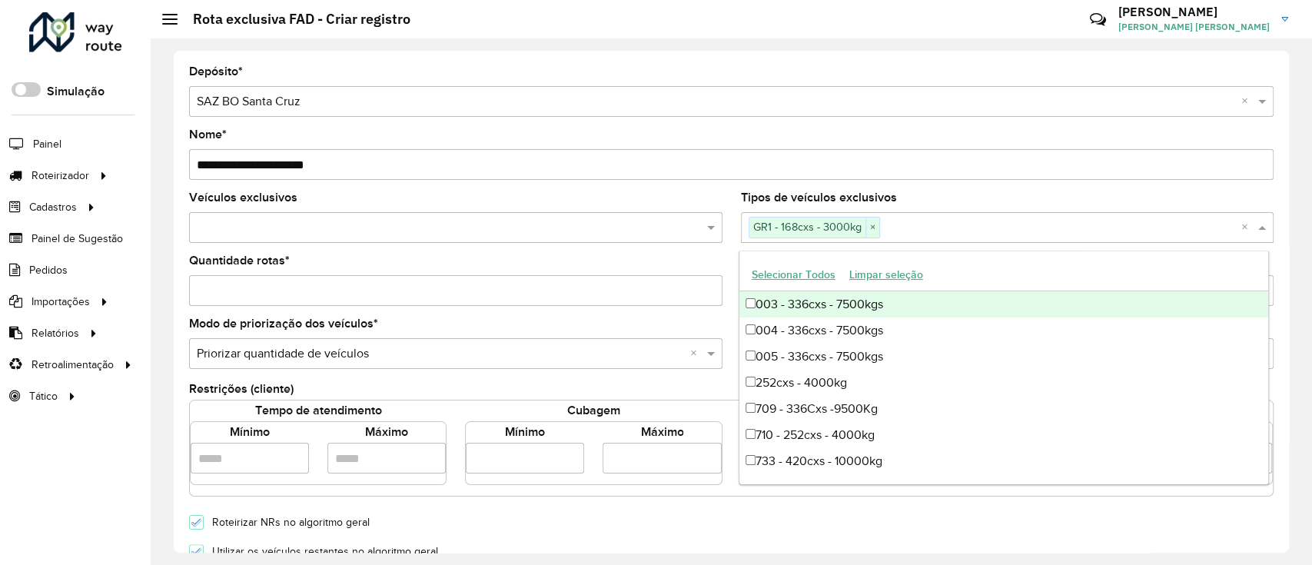
click at [702, 183] on form "**********" at bounding box center [731, 542] width 1084 height 953
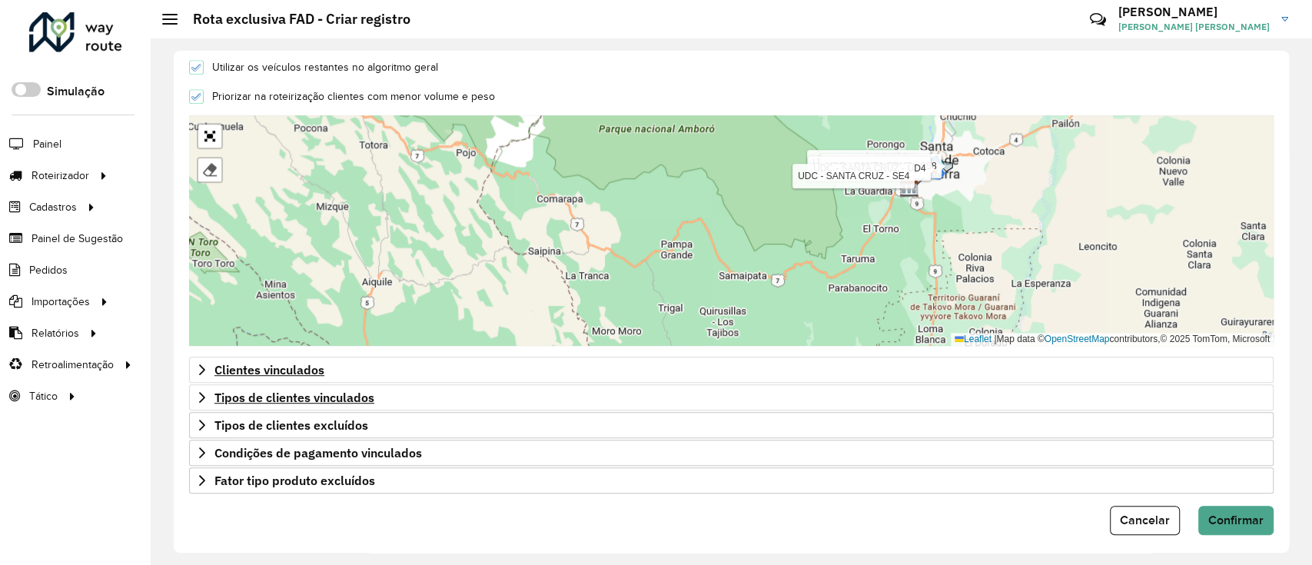
scroll to position [493, 0]
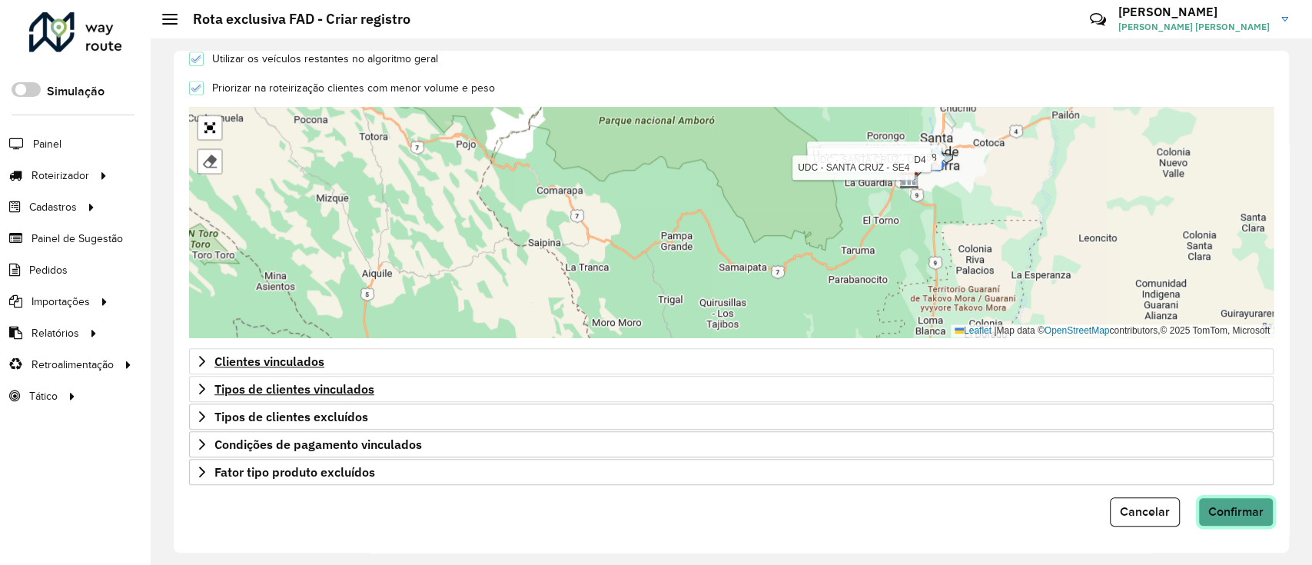
click at [1241, 512] on span "Confirmar" at bounding box center [1235, 511] width 55 height 13
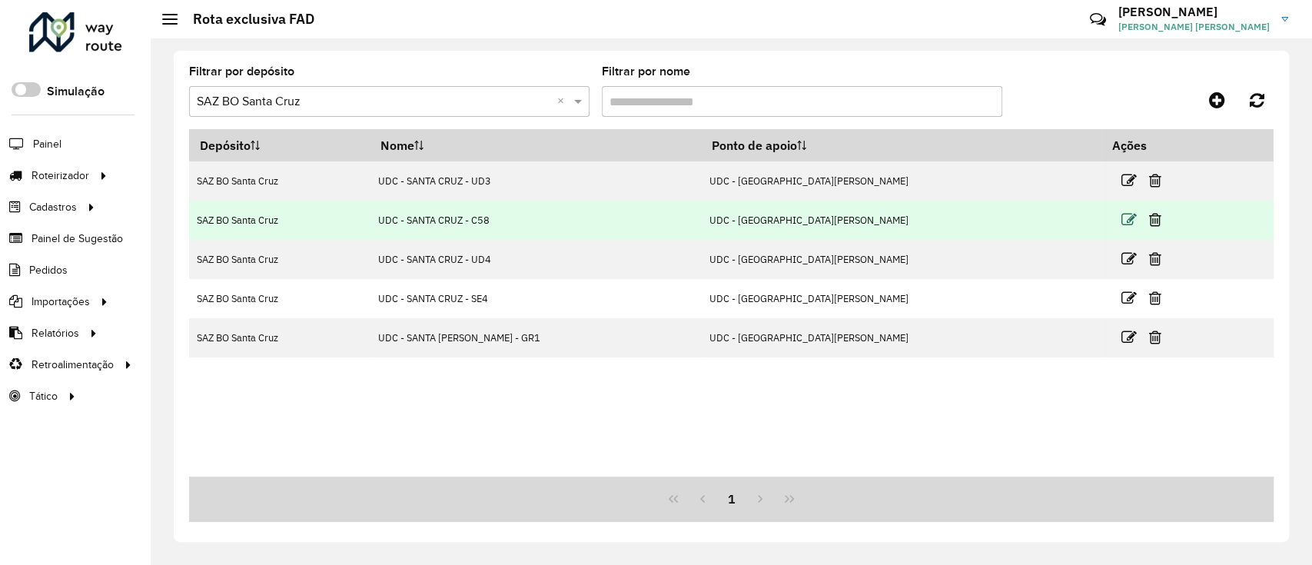
click at [1121, 216] on icon at bounding box center [1128, 219] width 15 height 15
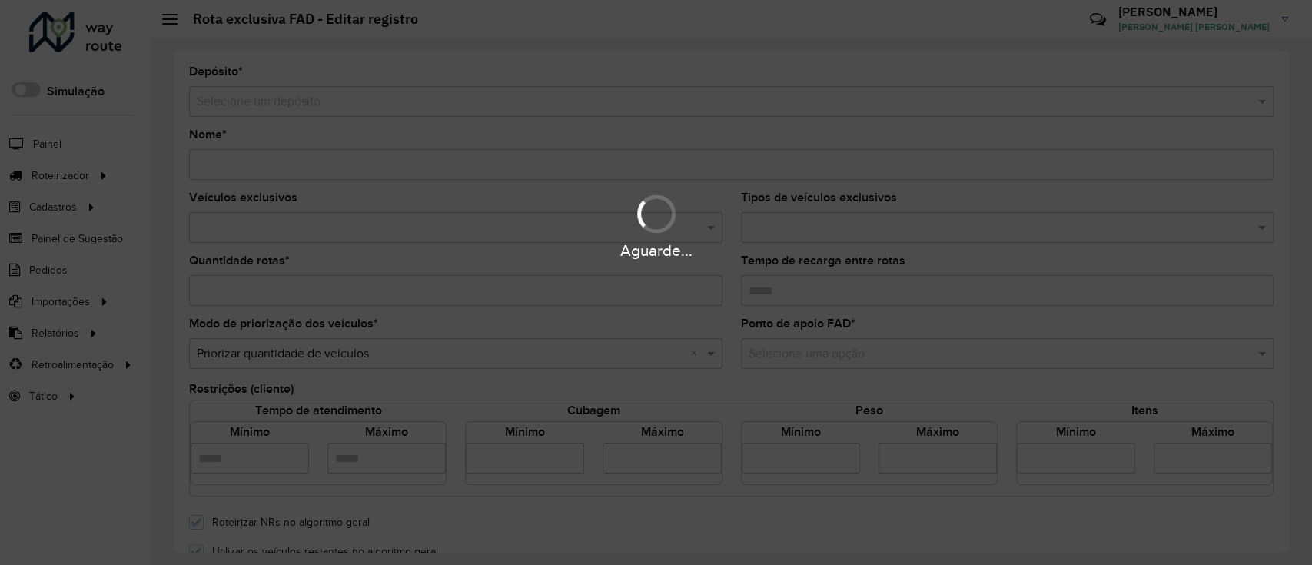
type input "**********"
type input "*"
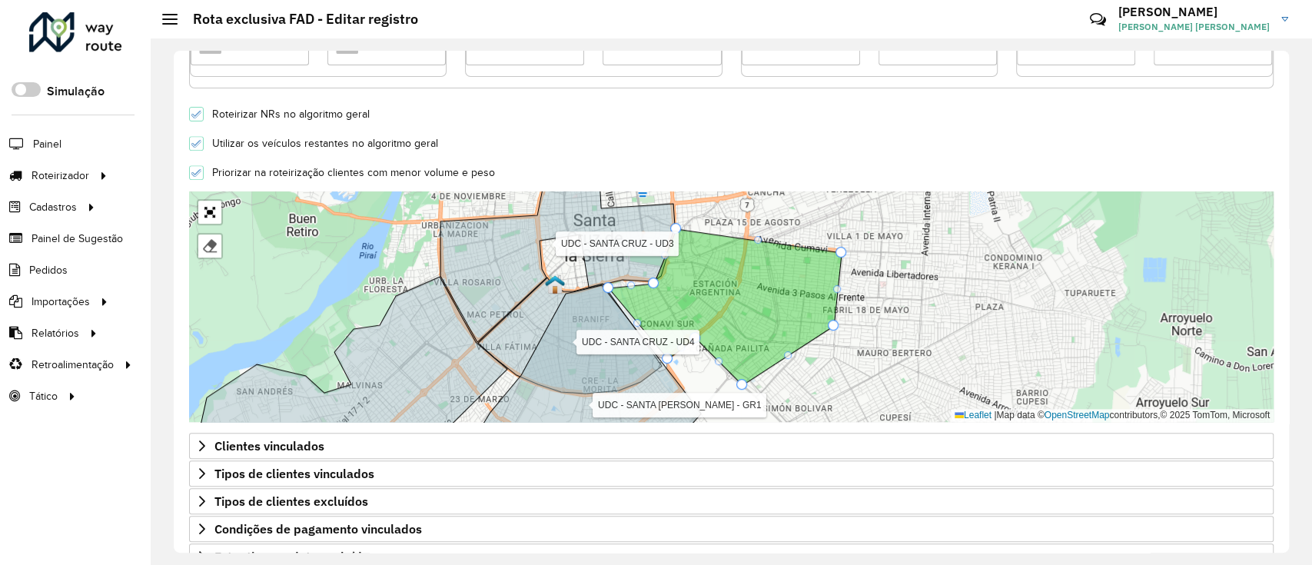
scroll to position [410, 0]
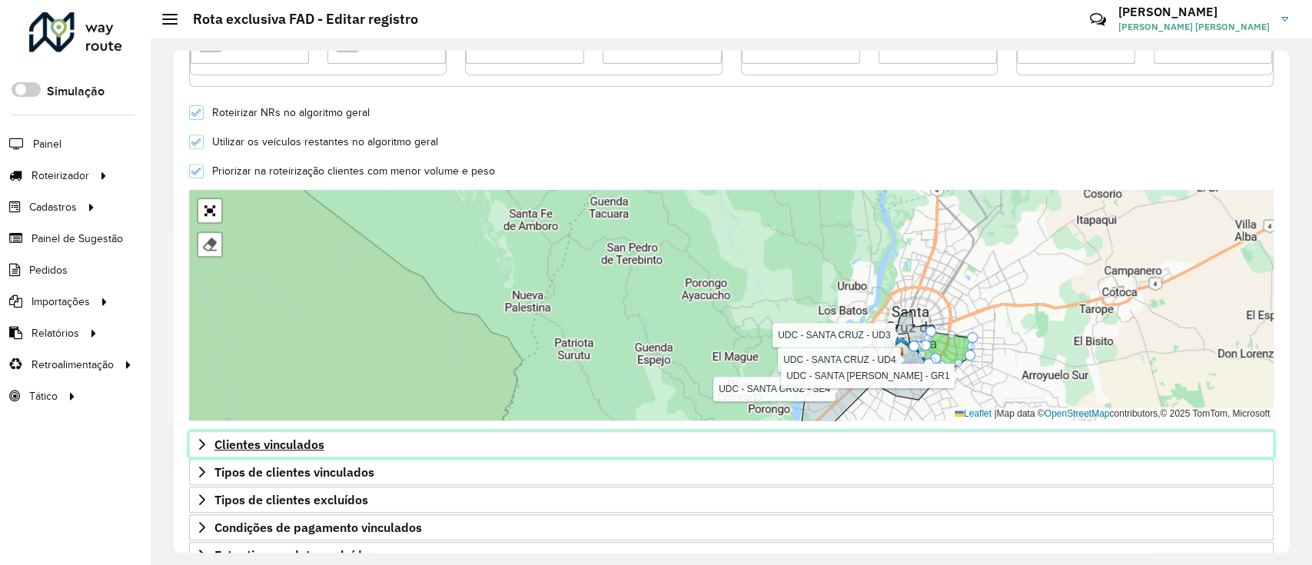
click at [201, 444] on icon at bounding box center [202, 444] width 12 height 12
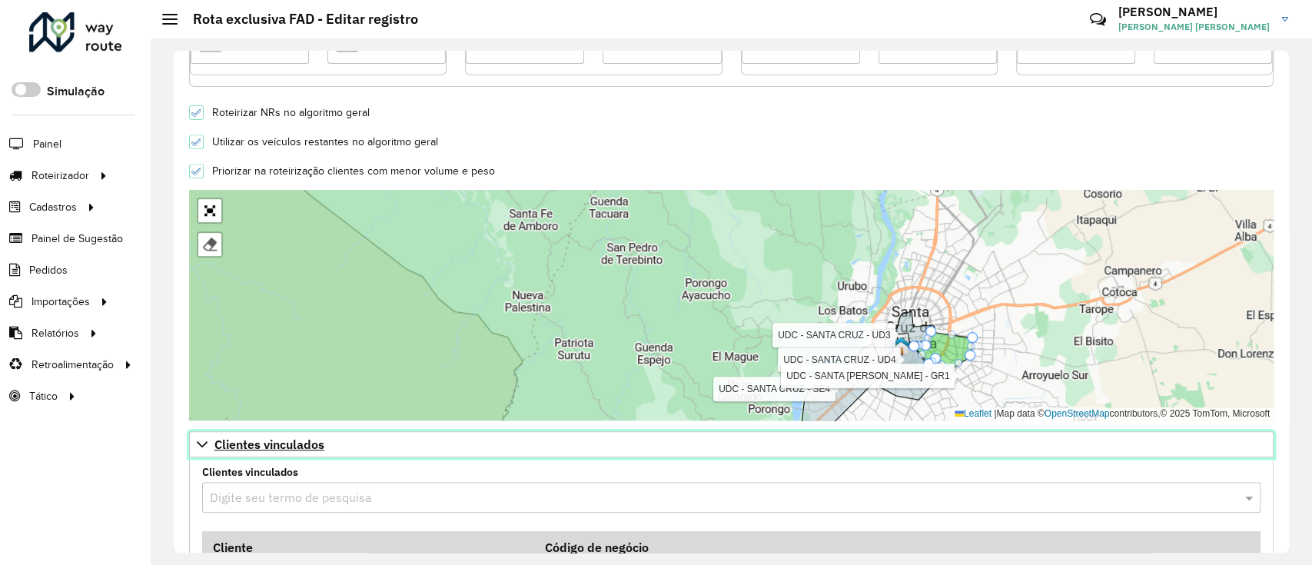
click at [201, 446] on icon at bounding box center [202, 444] width 11 height 6
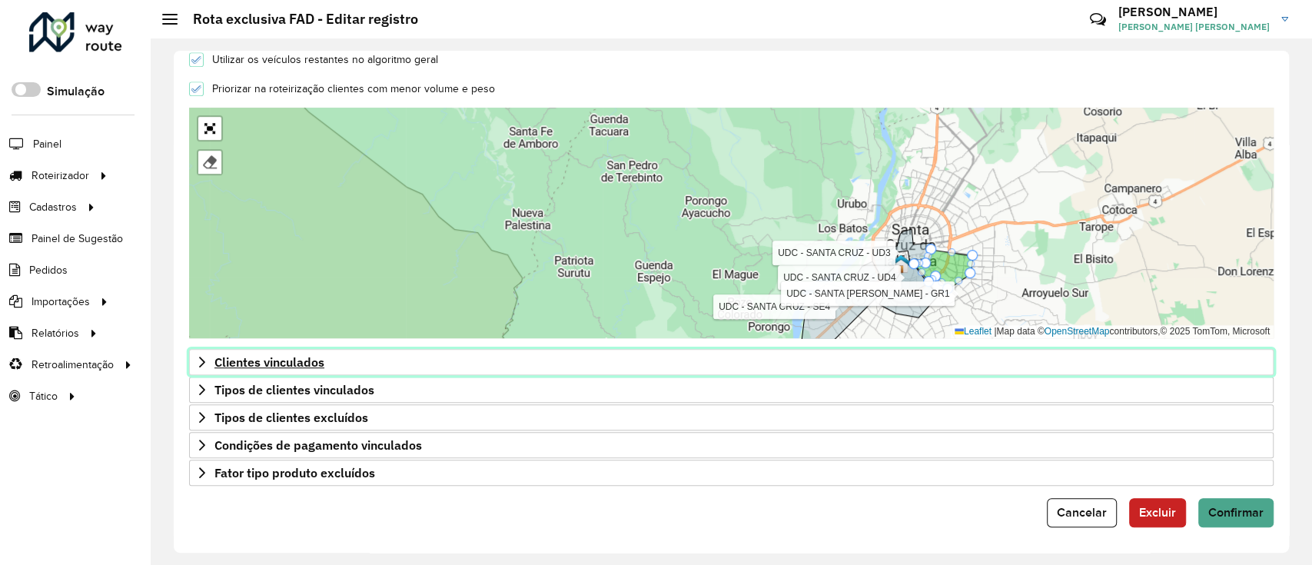
scroll to position [493, 0]
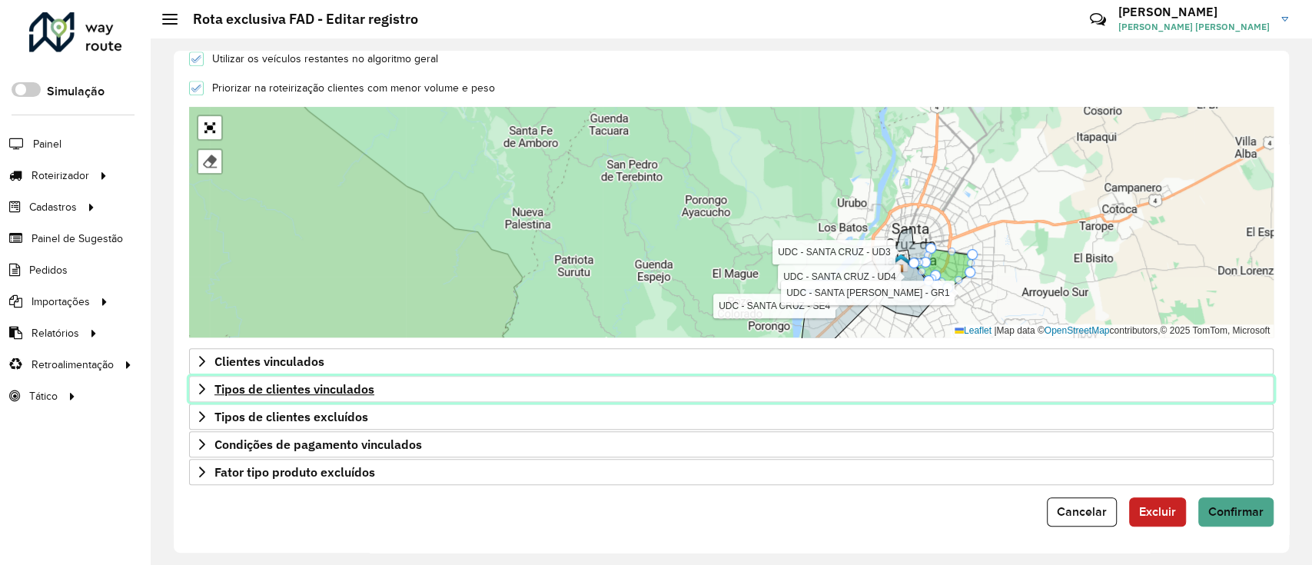
click at [193, 381] on link "Tipos de clientes vinculados" at bounding box center [731, 389] width 1084 height 26
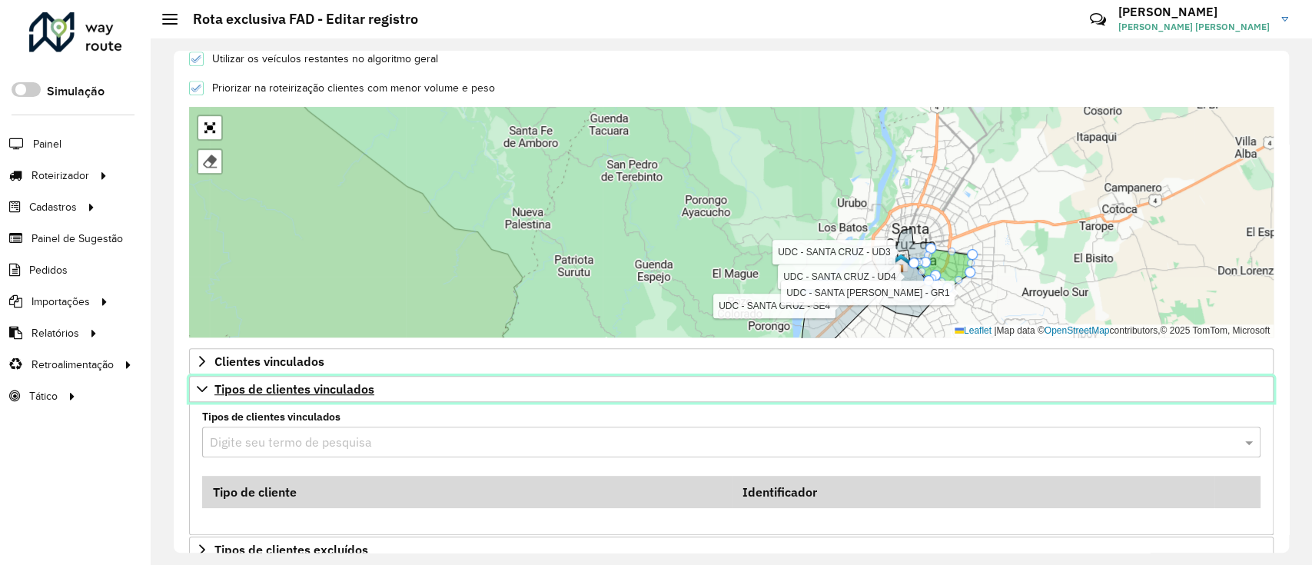
click at [193, 382] on link "Tipos de clientes vinculados" at bounding box center [731, 389] width 1084 height 26
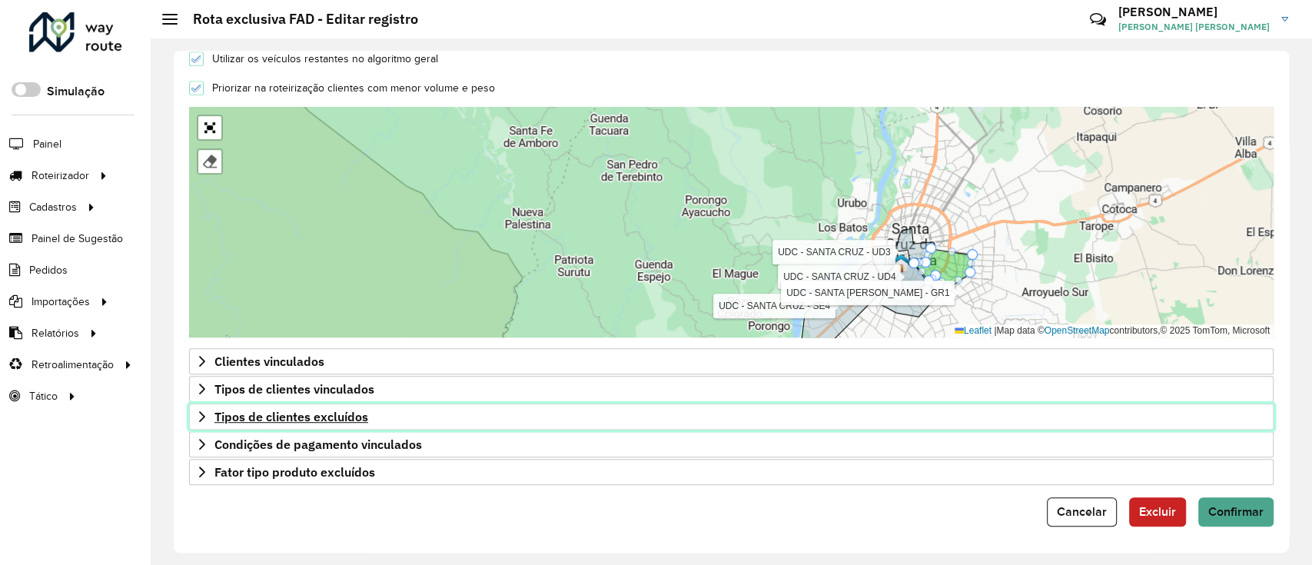
click at [201, 421] on icon at bounding box center [202, 416] width 12 height 12
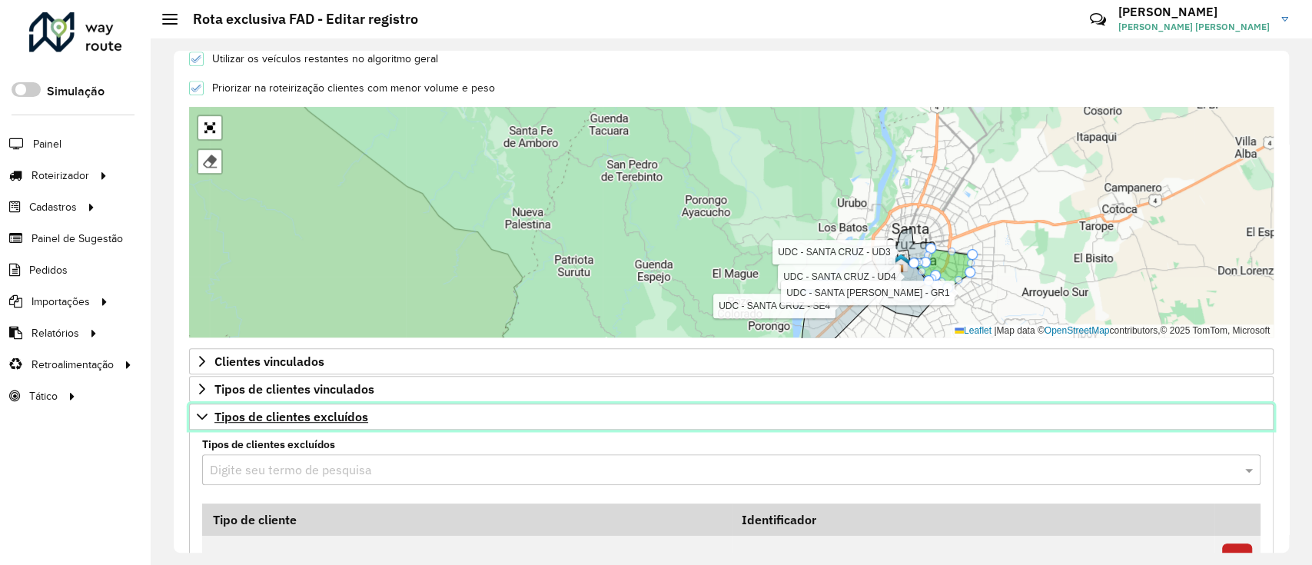
click at [201, 421] on icon at bounding box center [202, 416] width 12 height 12
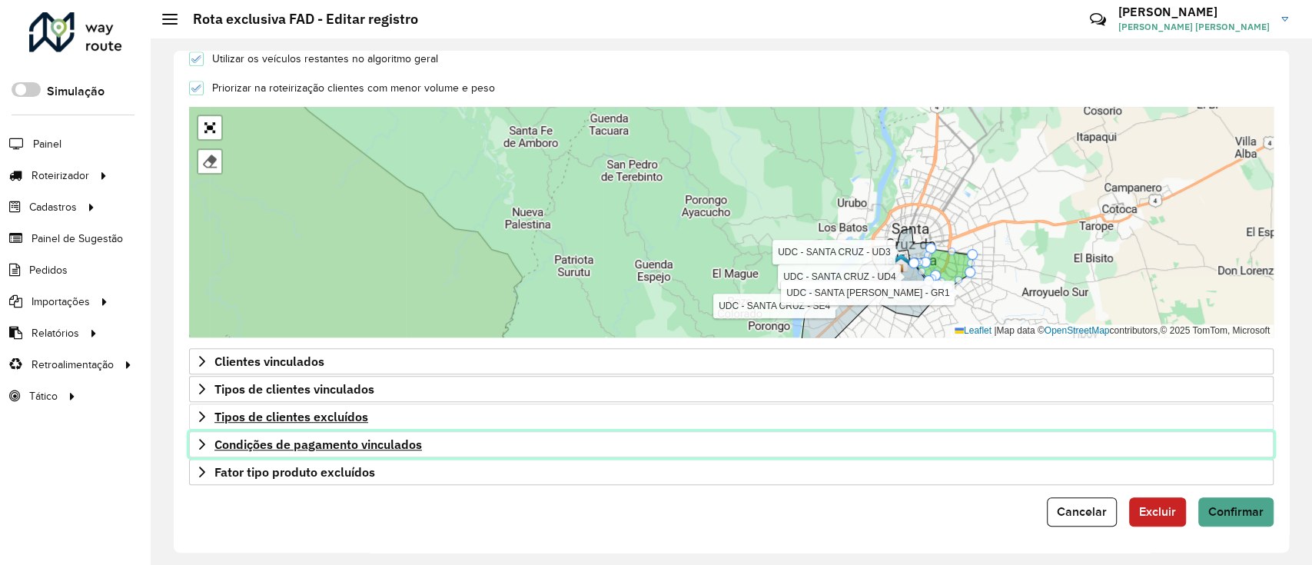
click at [208, 450] on link "Condições de pagamento vinculados" at bounding box center [731, 444] width 1084 height 26
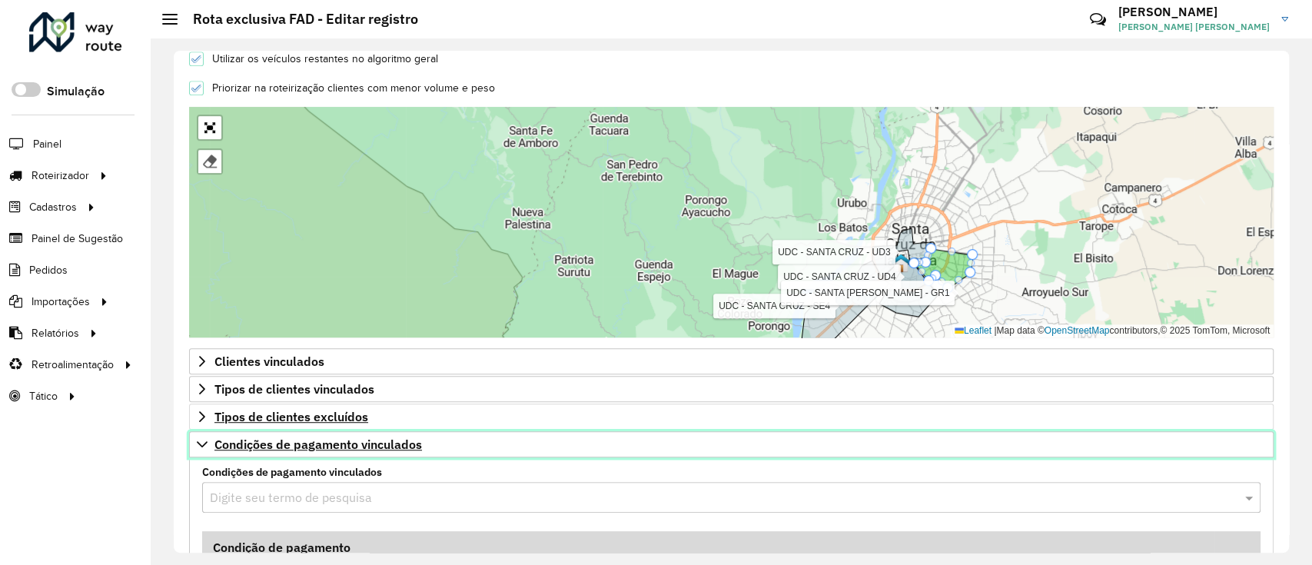
click at [208, 450] on link "Condições de pagamento vinculados" at bounding box center [731, 444] width 1084 height 26
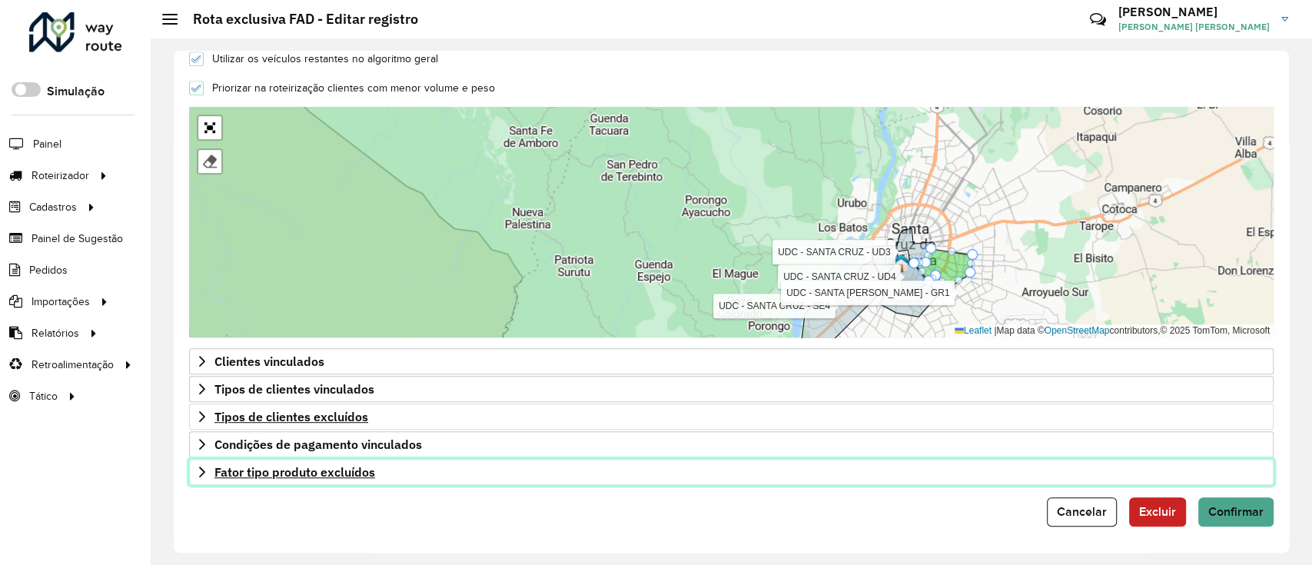
click at [214, 469] on span "Fator tipo produto excluídos" at bounding box center [294, 472] width 161 height 12
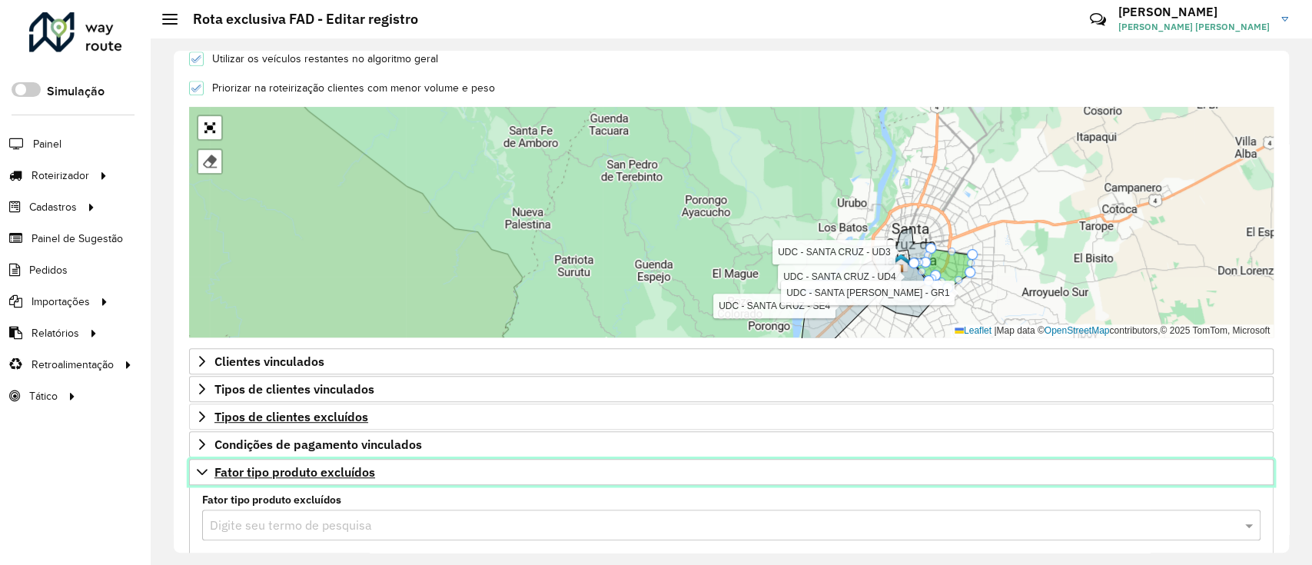
click at [214, 469] on span "Fator tipo produto excluídos" at bounding box center [294, 472] width 161 height 12
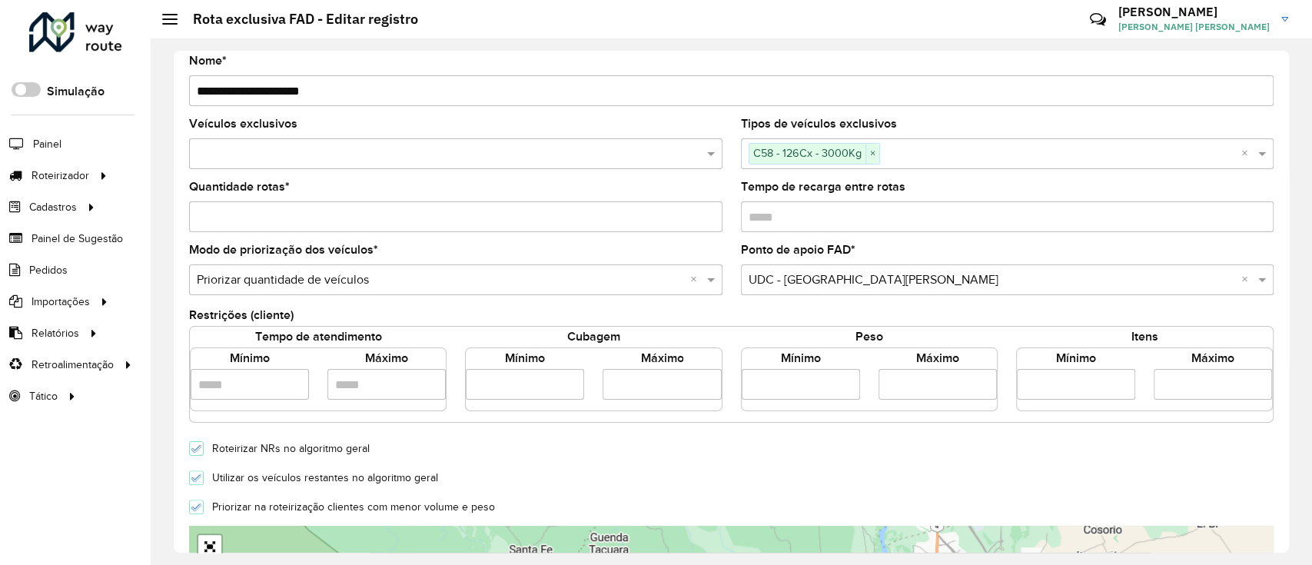
scroll to position [102, 0]
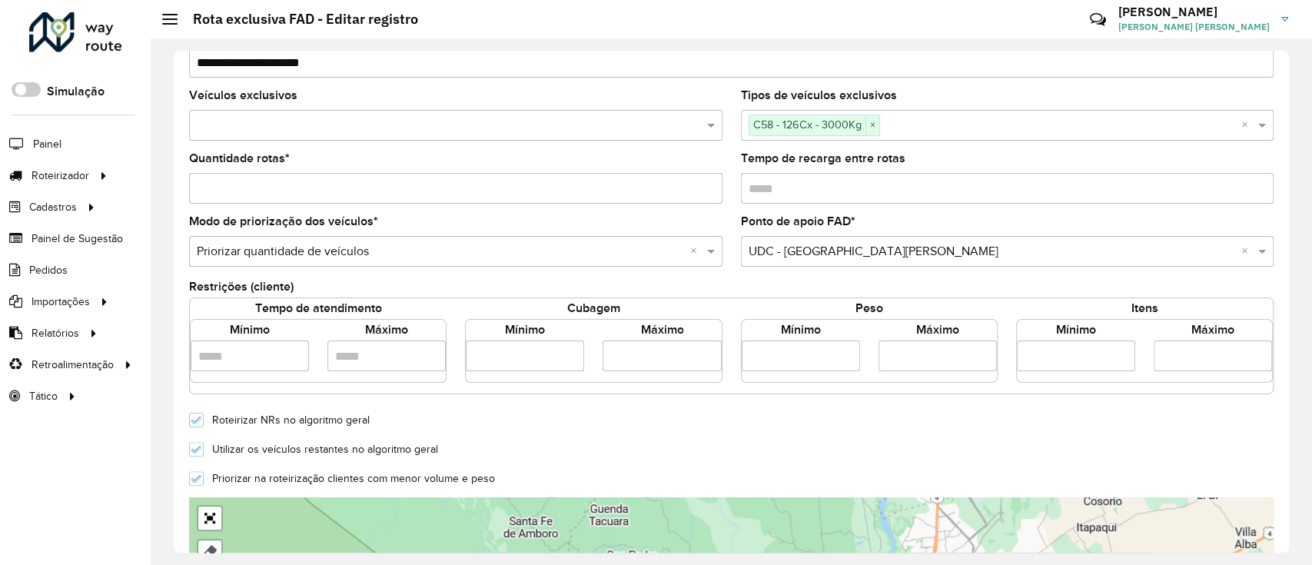
click at [1177, 361] on input "**" at bounding box center [1212, 355] width 118 height 31
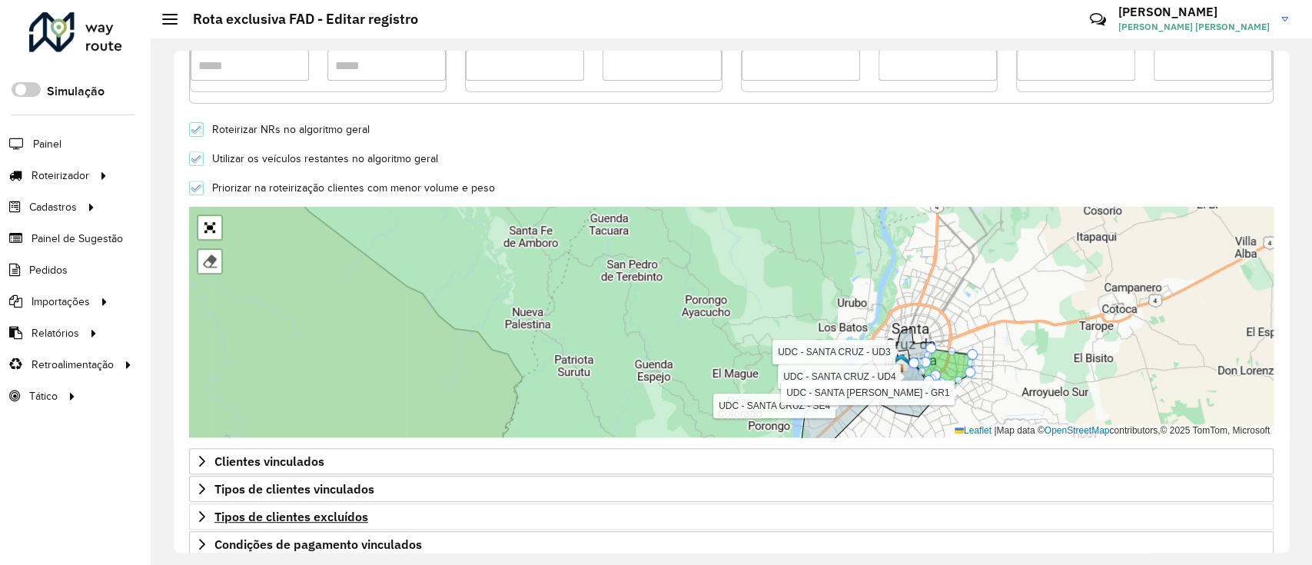
scroll to position [493, 0]
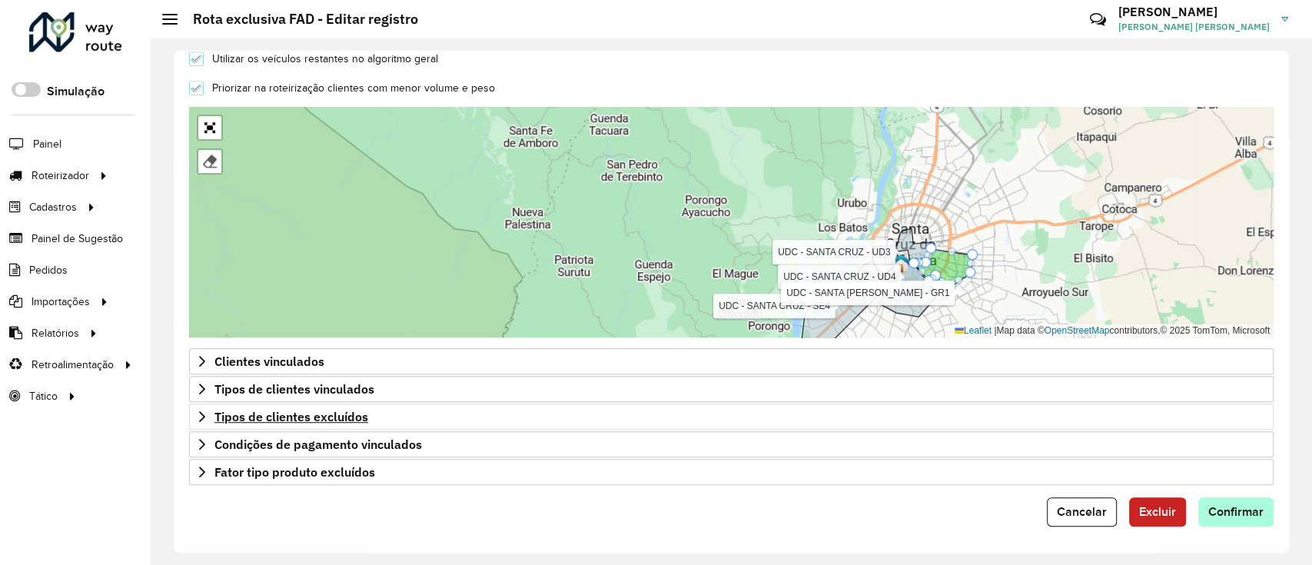
type input "**"
click at [1249, 505] on span "Confirmar" at bounding box center [1235, 511] width 55 height 13
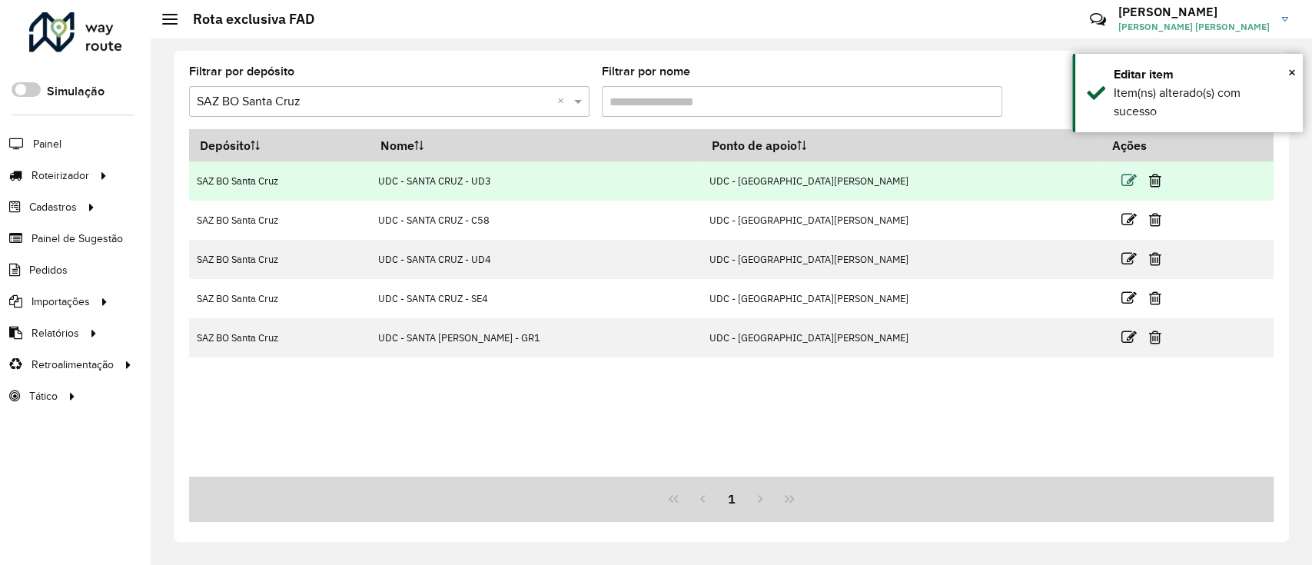
click at [1121, 178] on icon at bounding box center [1128, 180] width 15 height 15
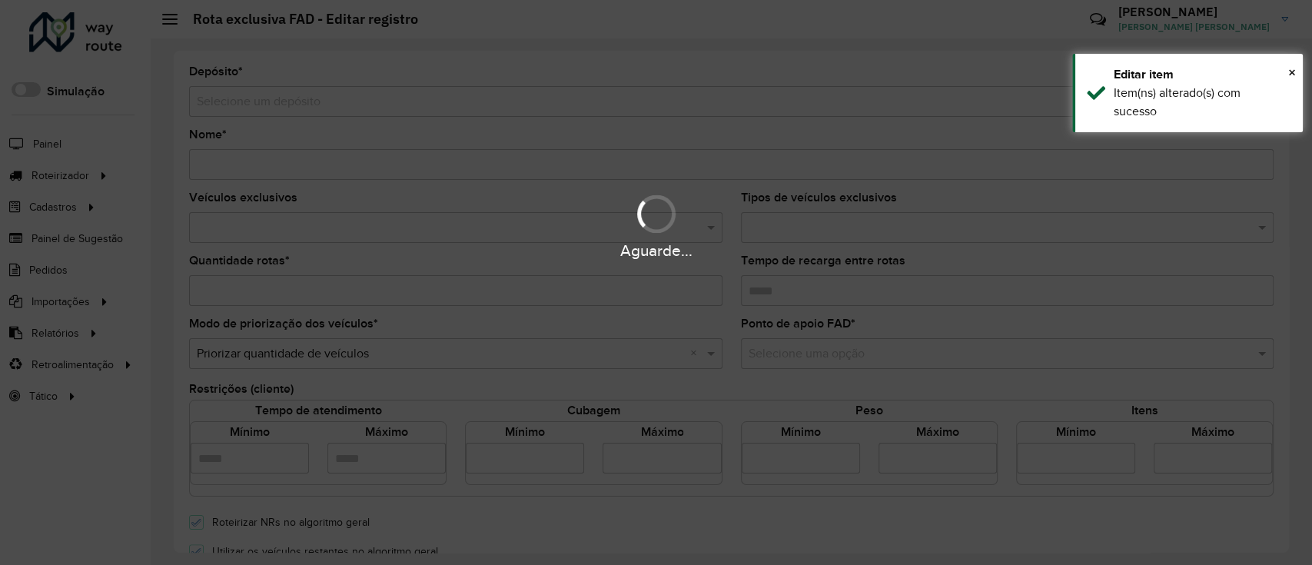
type input "**********"
type input "*"
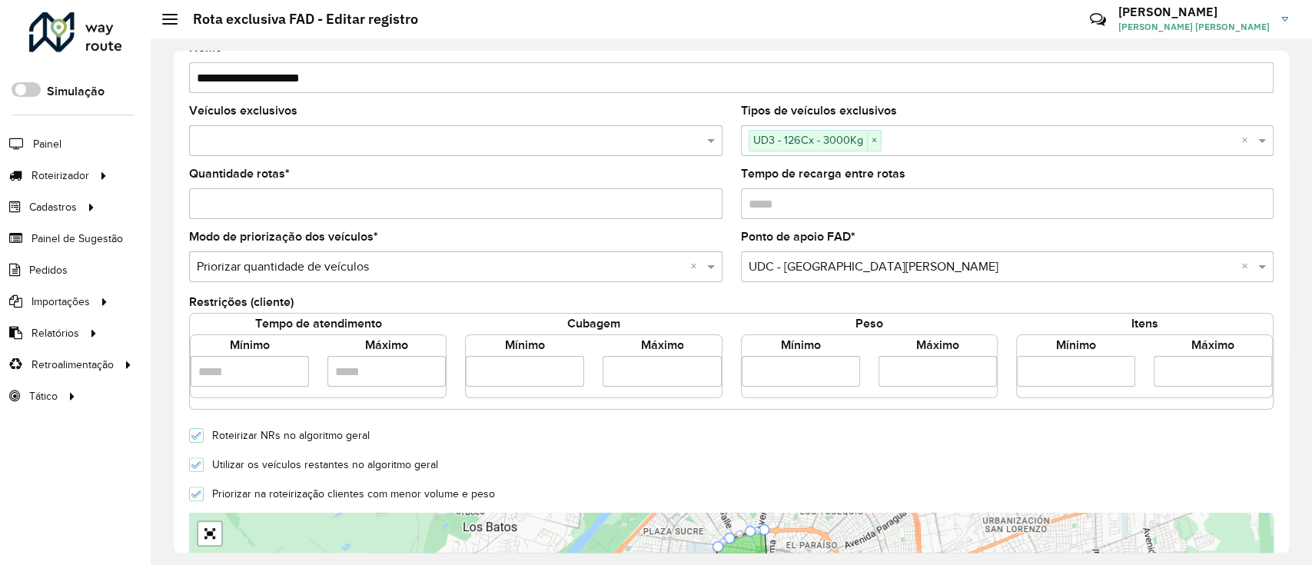
scroll to position [307, 0]
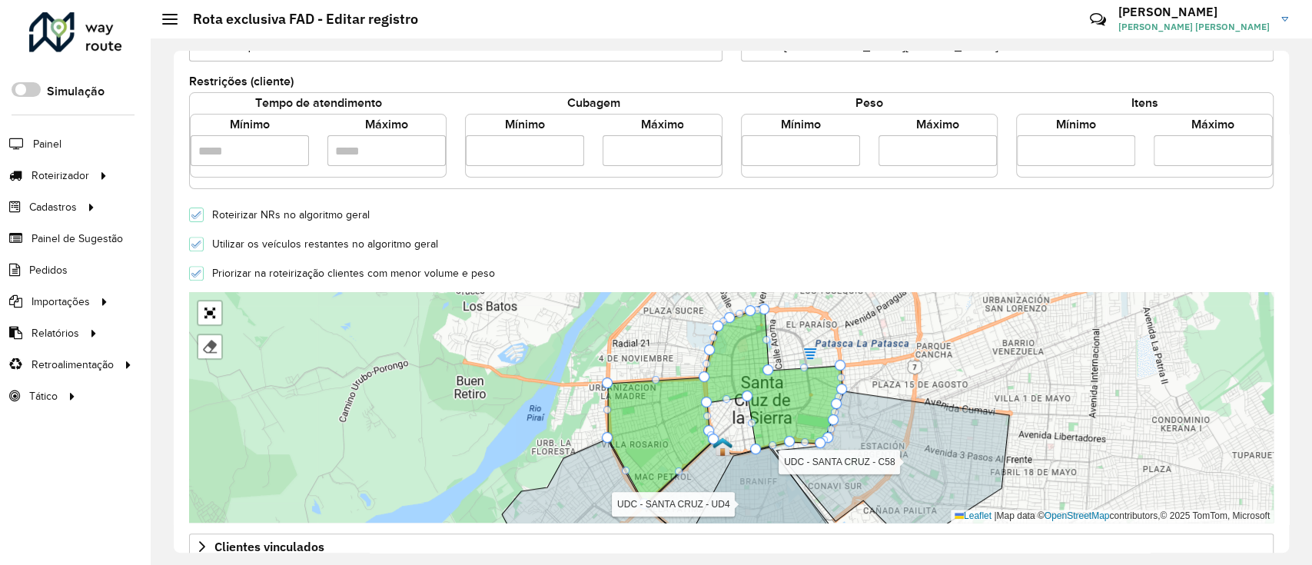
click at [1158, 151] on input "**" at bounding box center [1212, 150] width 118 height 31
click at [1162, 151] on input "**" at bounding box center [1212, 150] width 118 height 31
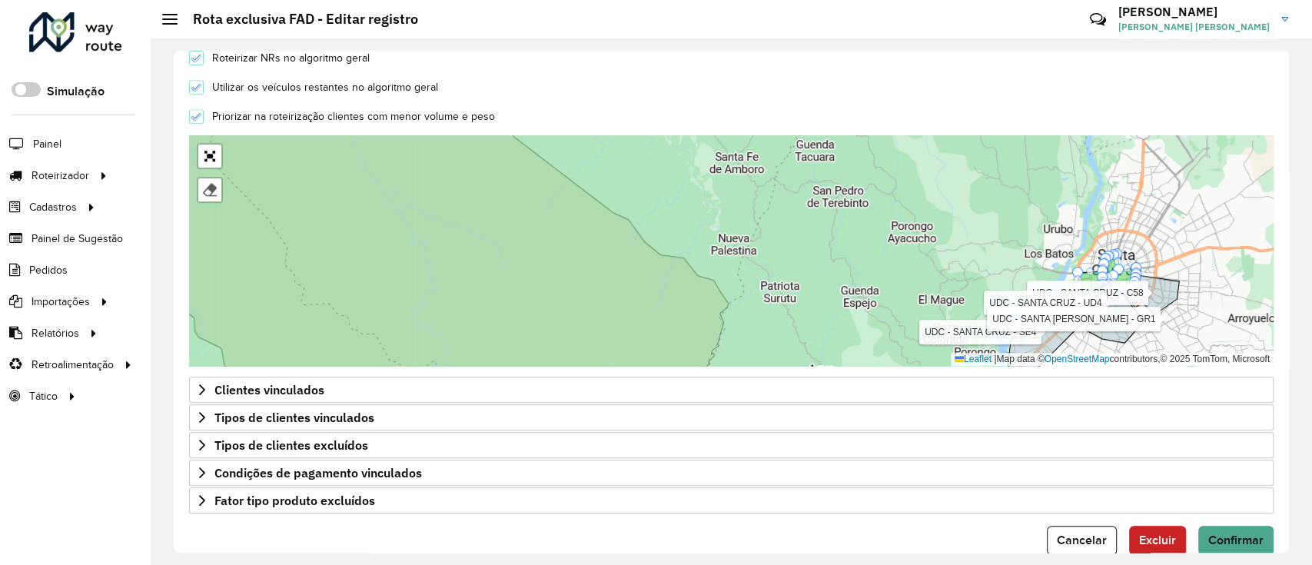
scroll to position [493, 0]
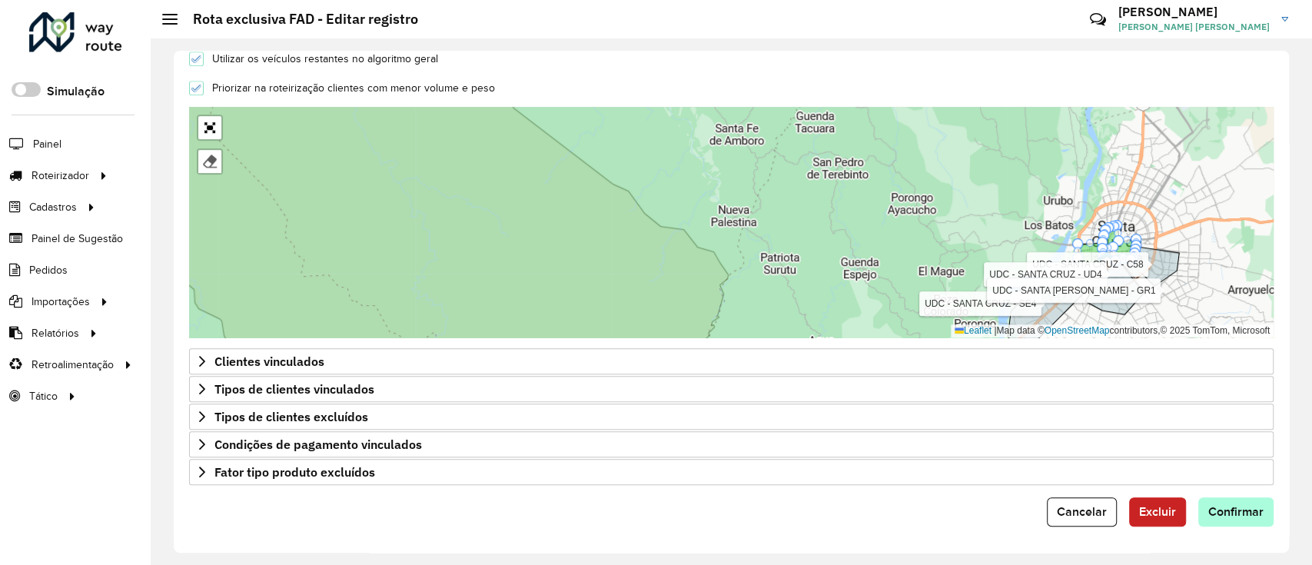
type input "**"
click at [1226, 513] on span "Confirmar" at bounding box center [1235, 511] width 55 height 13
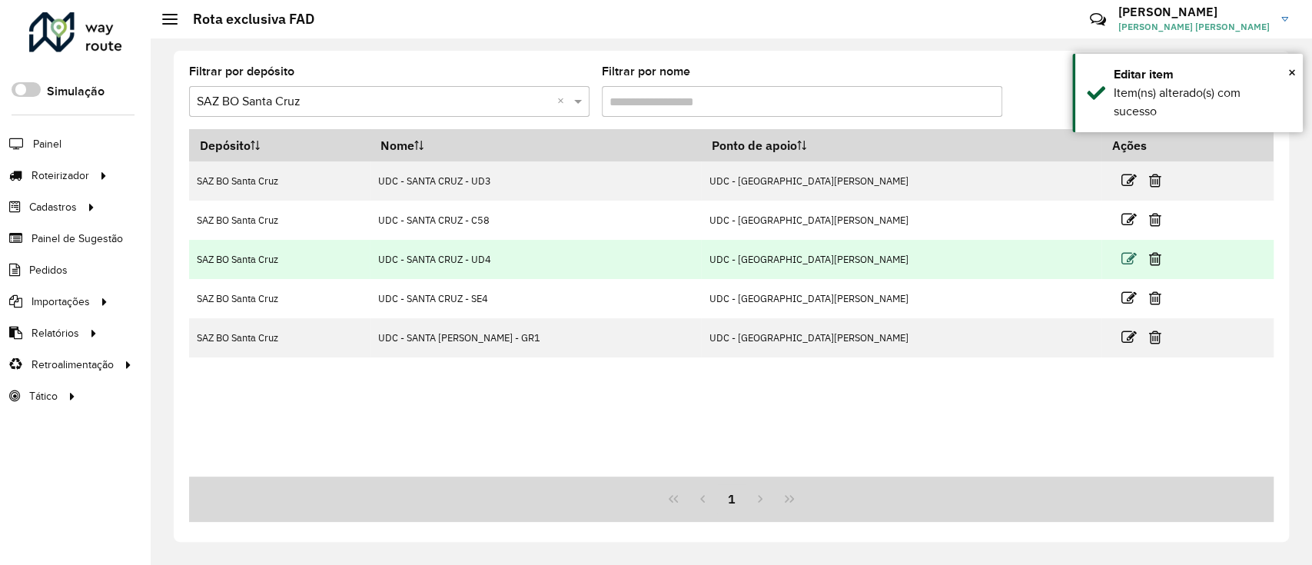
click at [1121, 260] on icon at bounding box center [1128, 258] width 15 height 15
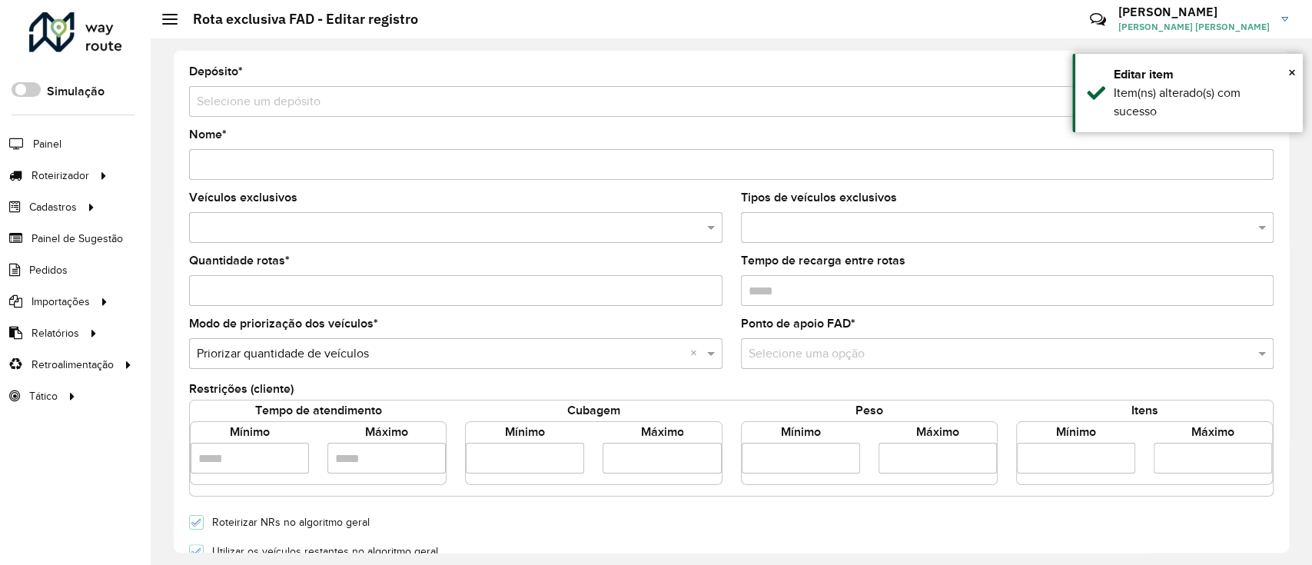
type input "**********"
type input "*"
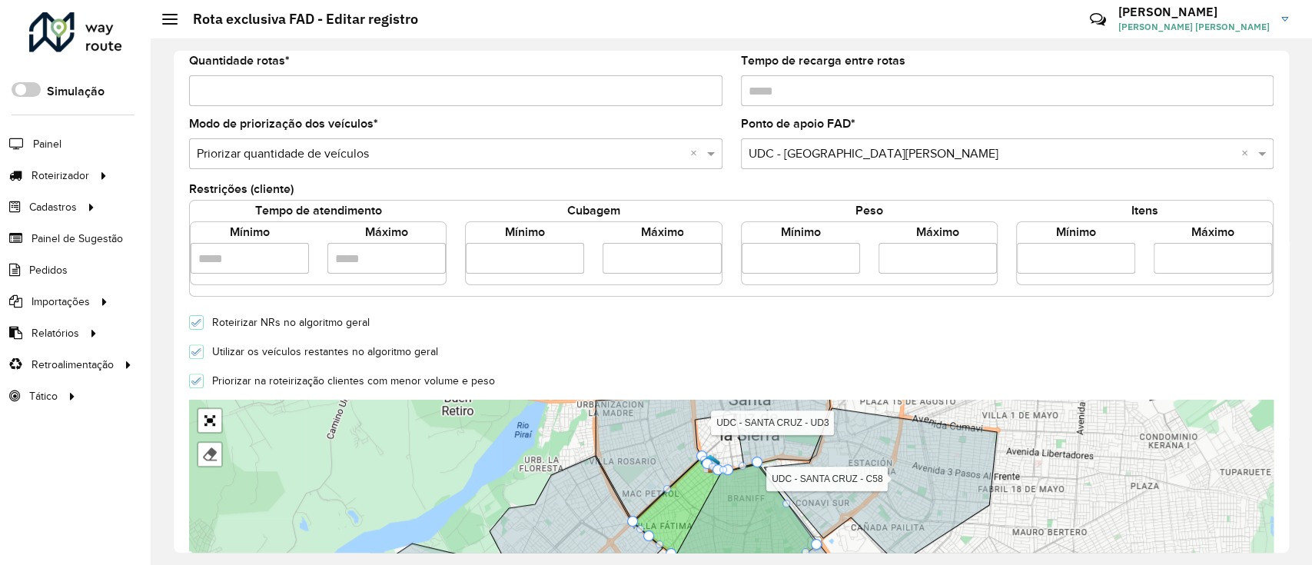
scroll to position [204, 0]
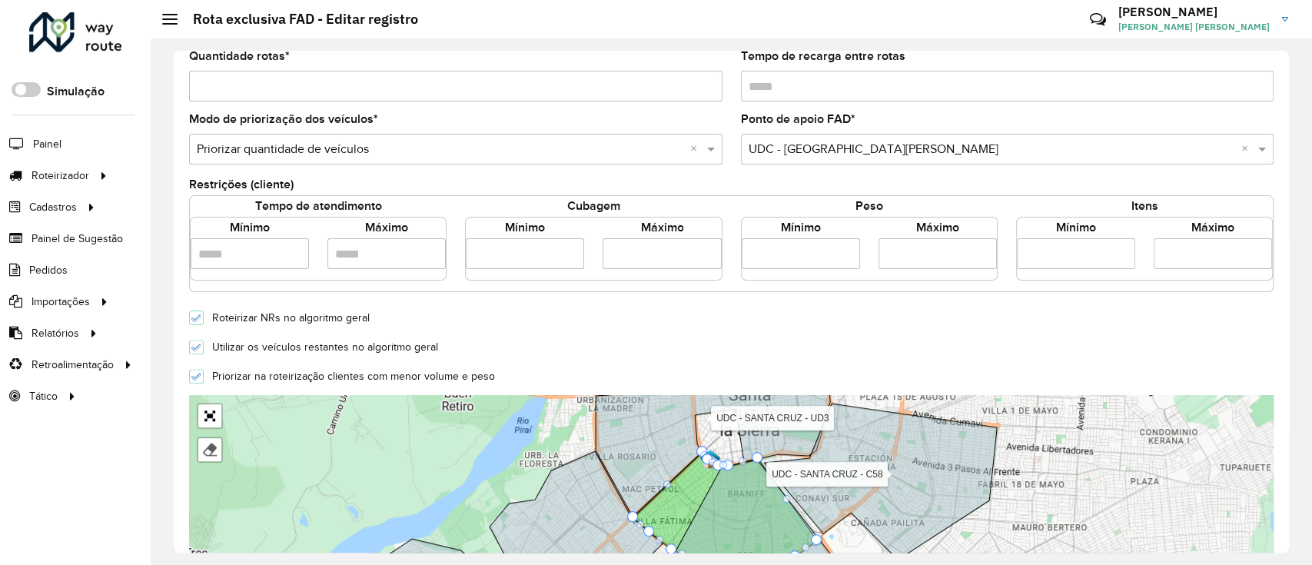
click at [1211, 253] on input "**" at bounding box center [1212, 253] width 118 height 31
click at [1211, 254] on input "**" at bounding box center [1212, 253] width 118 height 31
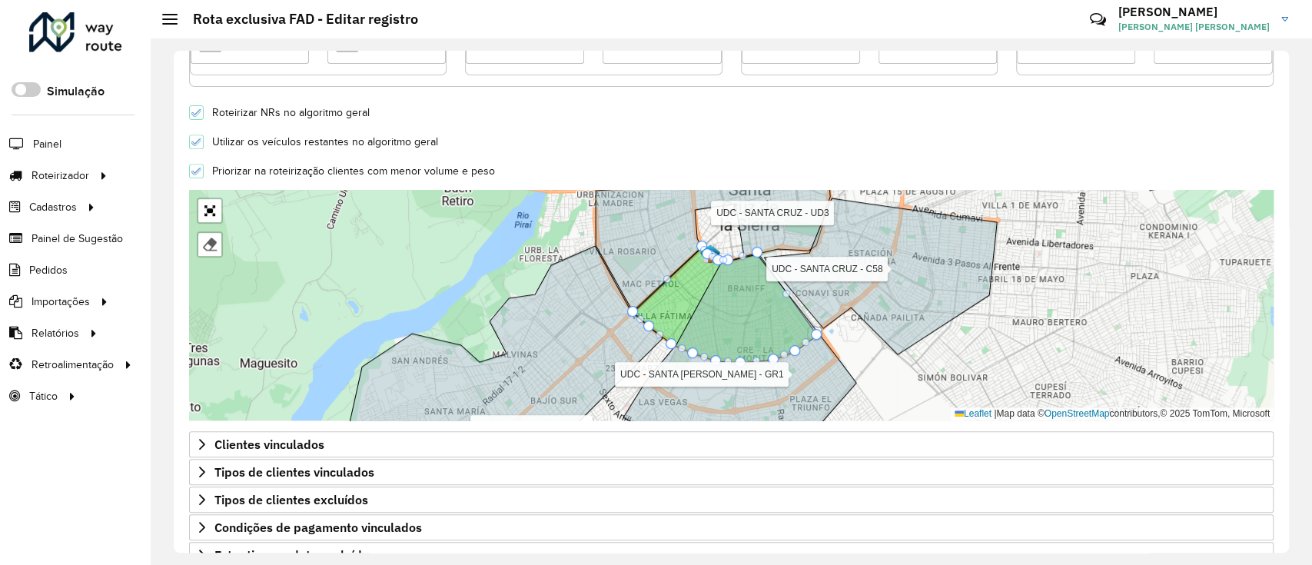
scroll to position [493, 0]
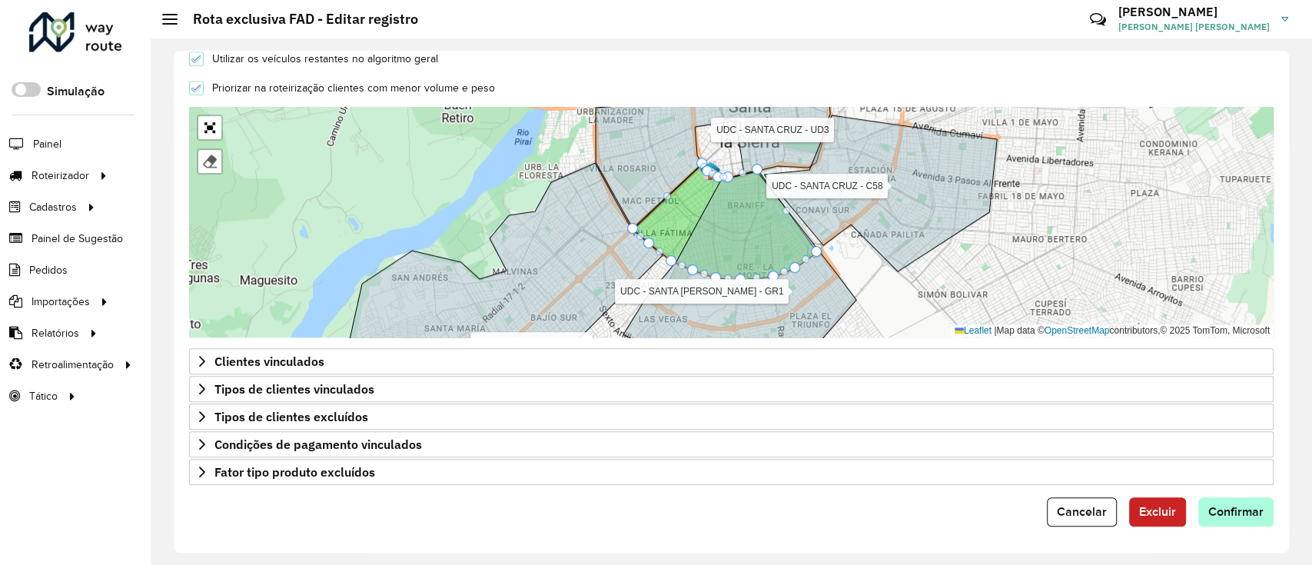
type input "**"
click at [1259, 516] on span "Confirmar" at bounding box center [1235, 511] width 55 height 13
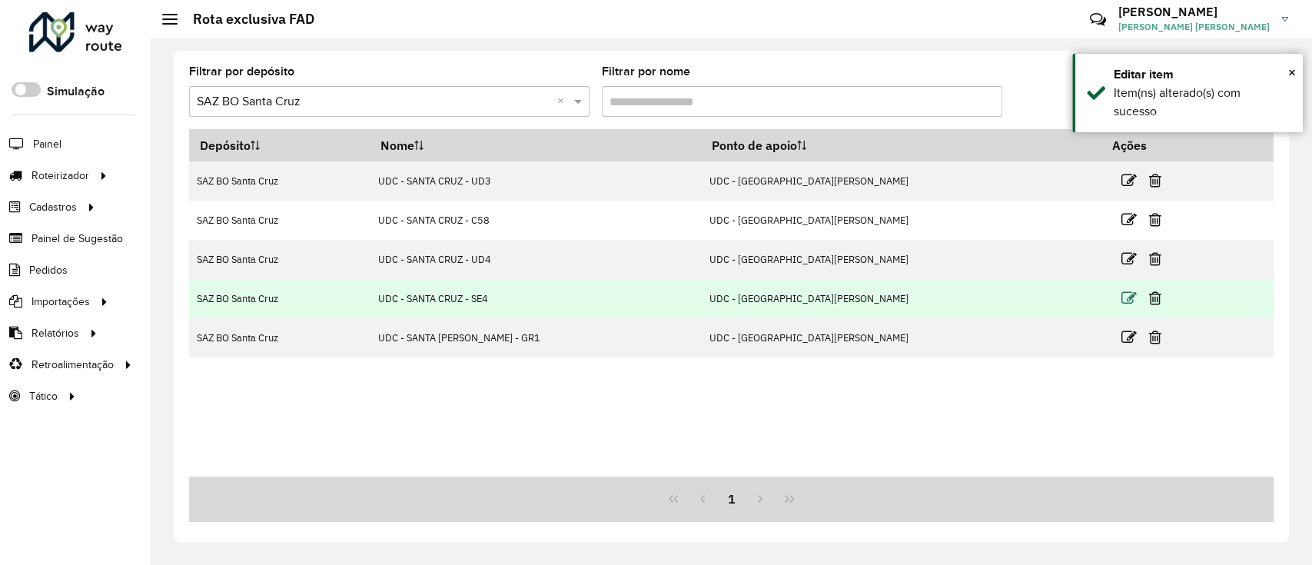
click at [1121, 302] on icon at bounding box center [1128, 297] width 15 height 15
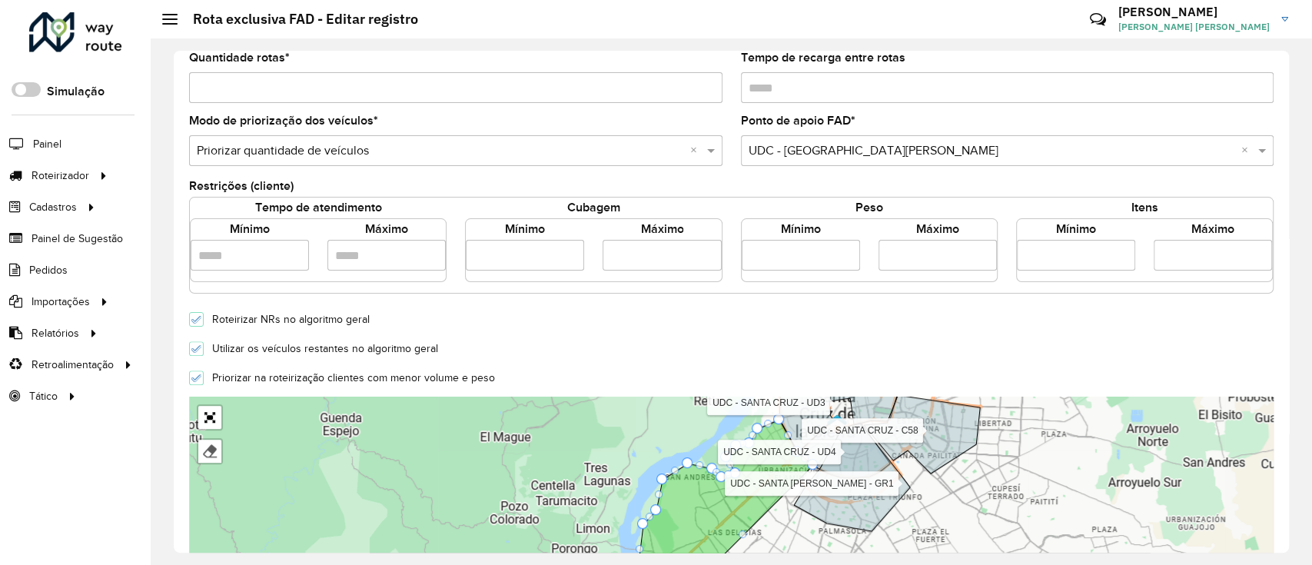
scroll to position [204, 0]
click at [1199, 264] on input "**" at bounding box center [1212, 253] width 118 height 31
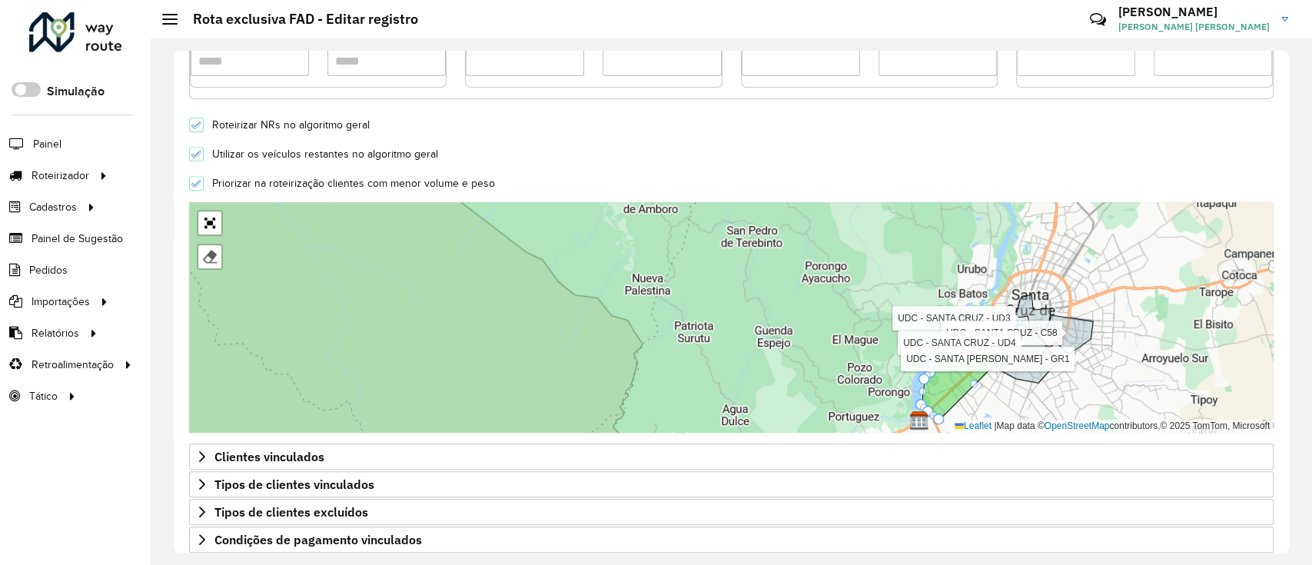
scroll to position [288, 0]
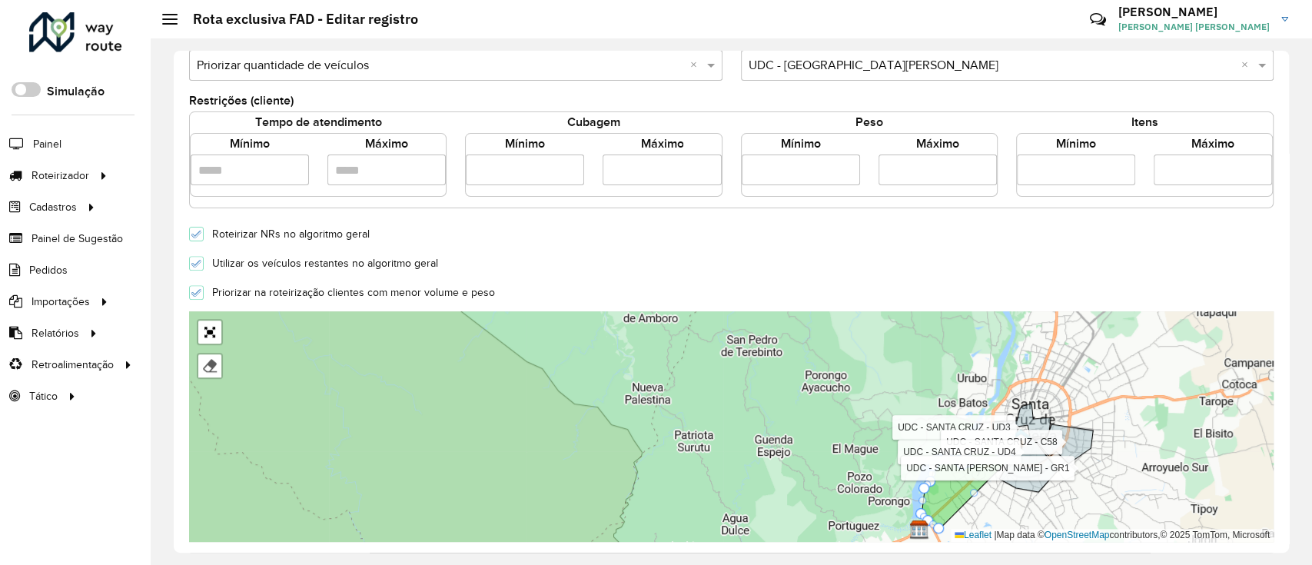
drag, startPoint x: 1170, startPoint y: 174, endPoint x: 1151, endPoint y: 170, distance: 19.8
click at [1153, 170] on input "**" at bounding box center [1212, 169] width 118 height 31
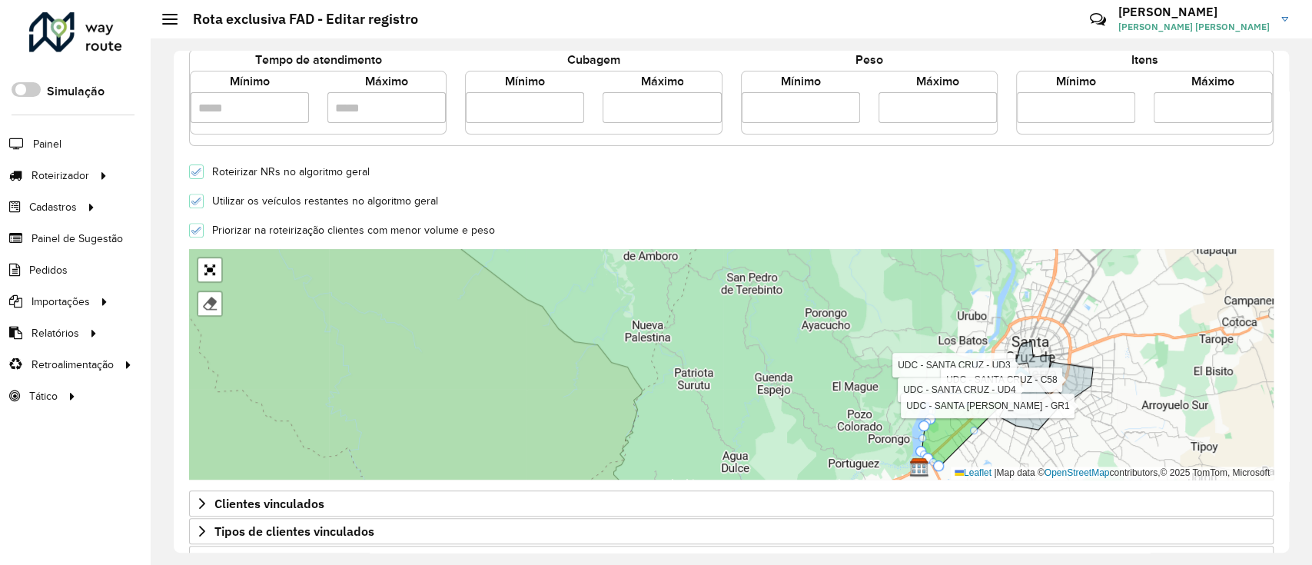
scroll to position [493, 0]
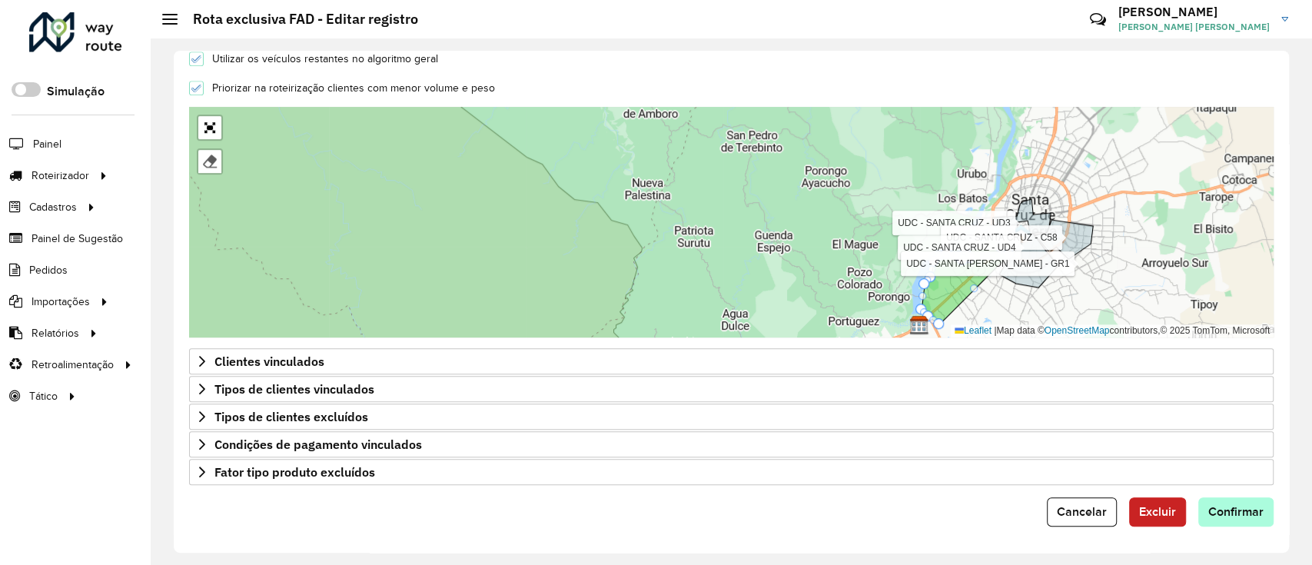
type input "**"
click at [1262, 521] on button "Confirmar" at bounding box center [1235, 511] width 75 height 29
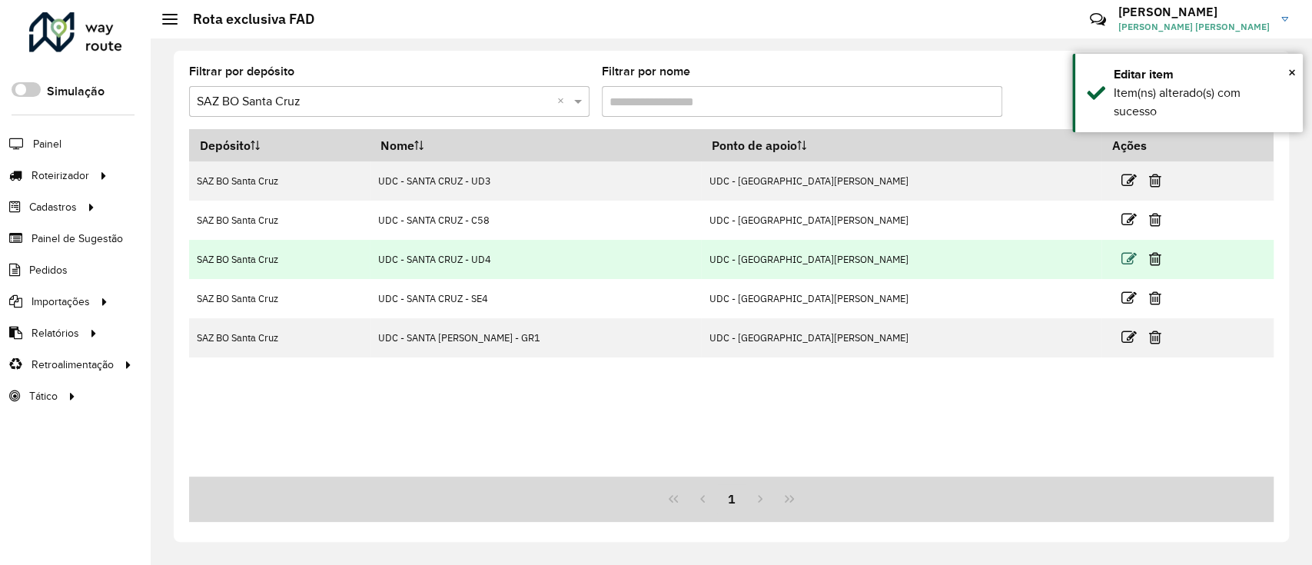
click at [1121, 257] on icon at bounding box center [1128, 258] width 15 height 15
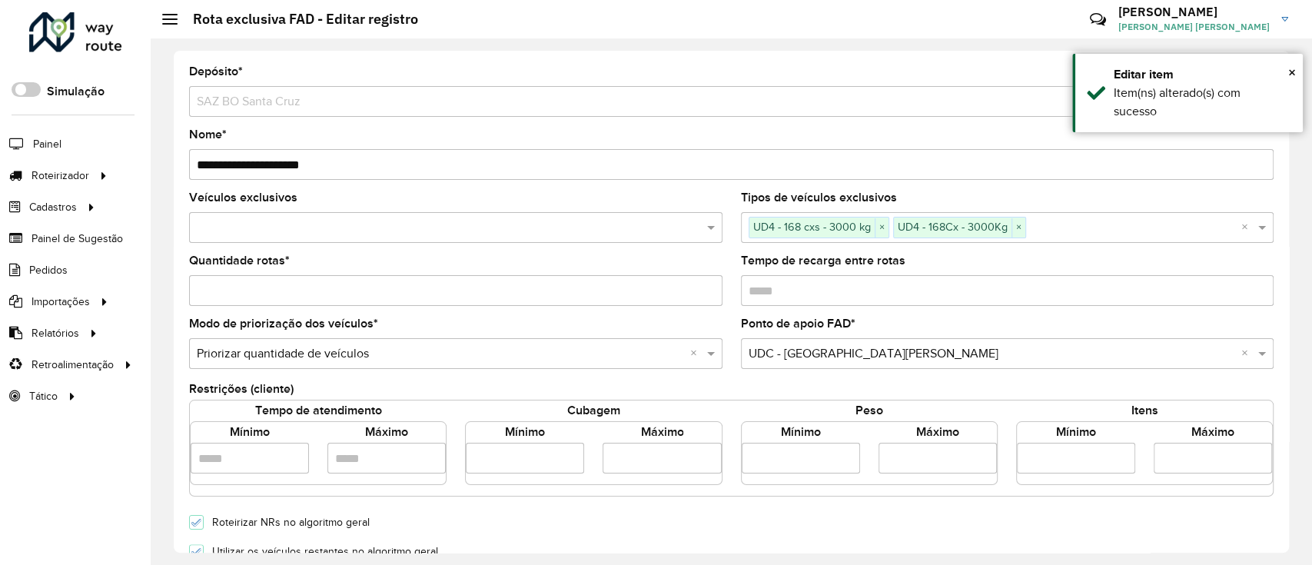
click at [1174, 458] on input "**" at bounding box center [1212, 458] width 118 height 31
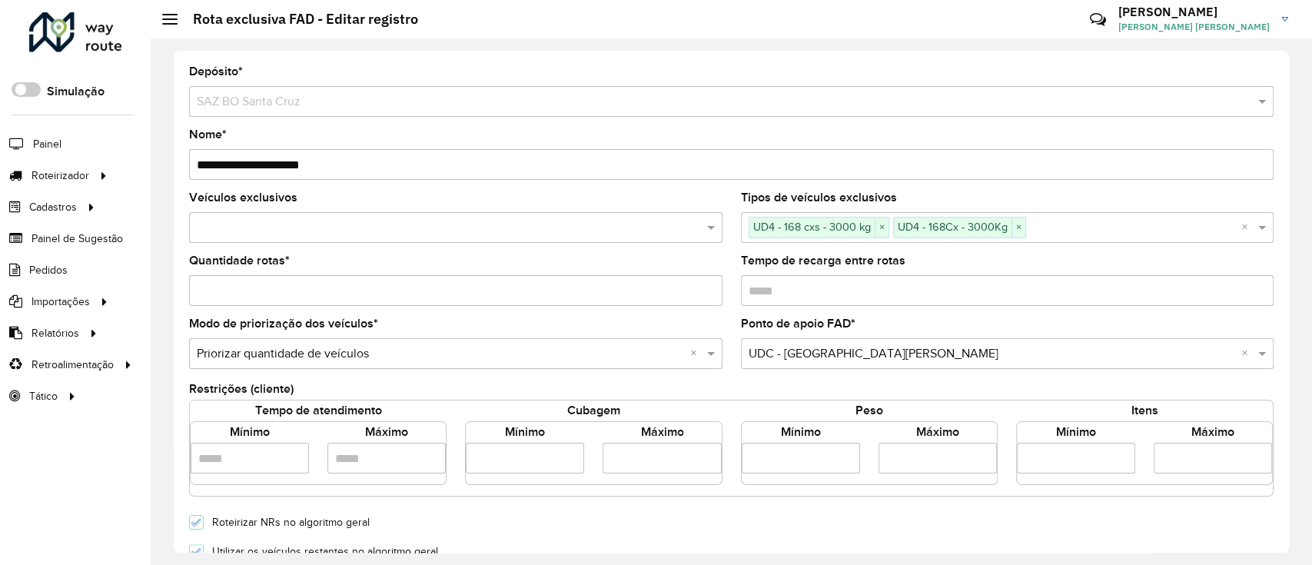
click at [1174, 458] on input "**" at bounding box center [1212, 458] width 118 height 31
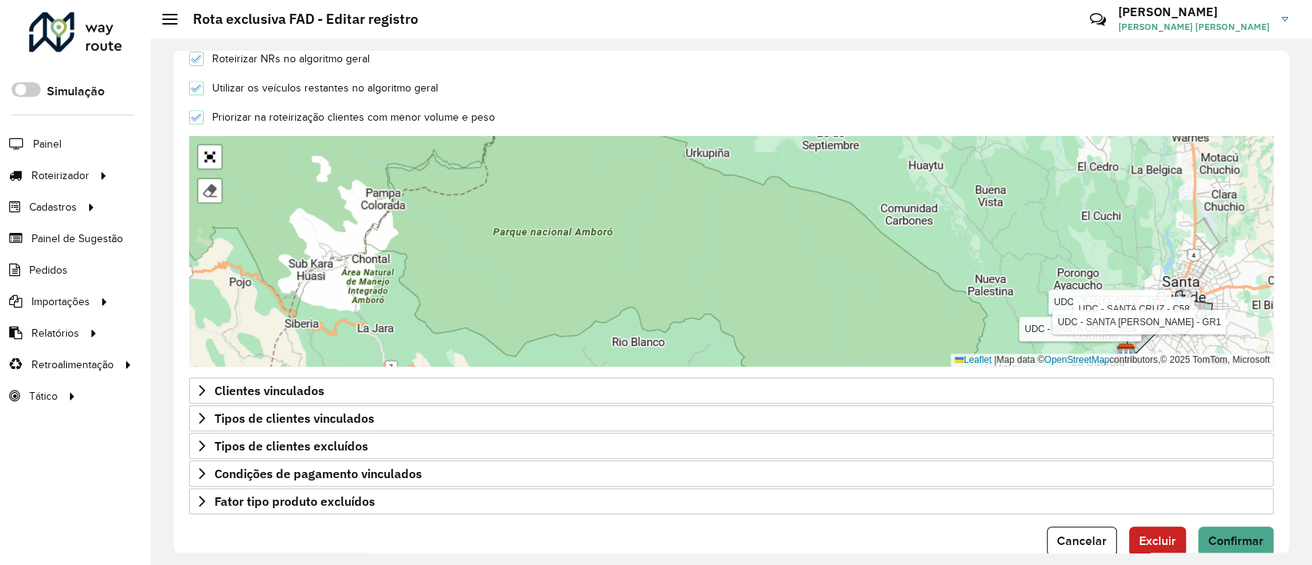
scroll to position [493, 0]
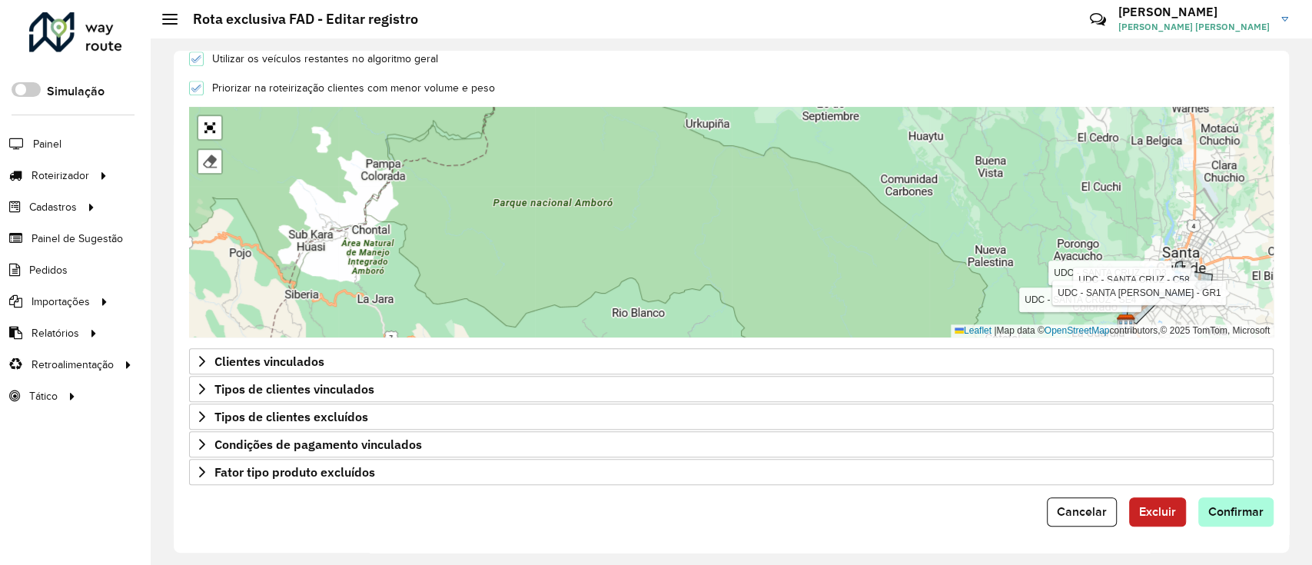
type input "**"
click at [1248, 516] on span "Confirmar" at bounding box center [1235, 511] width 55 height 13
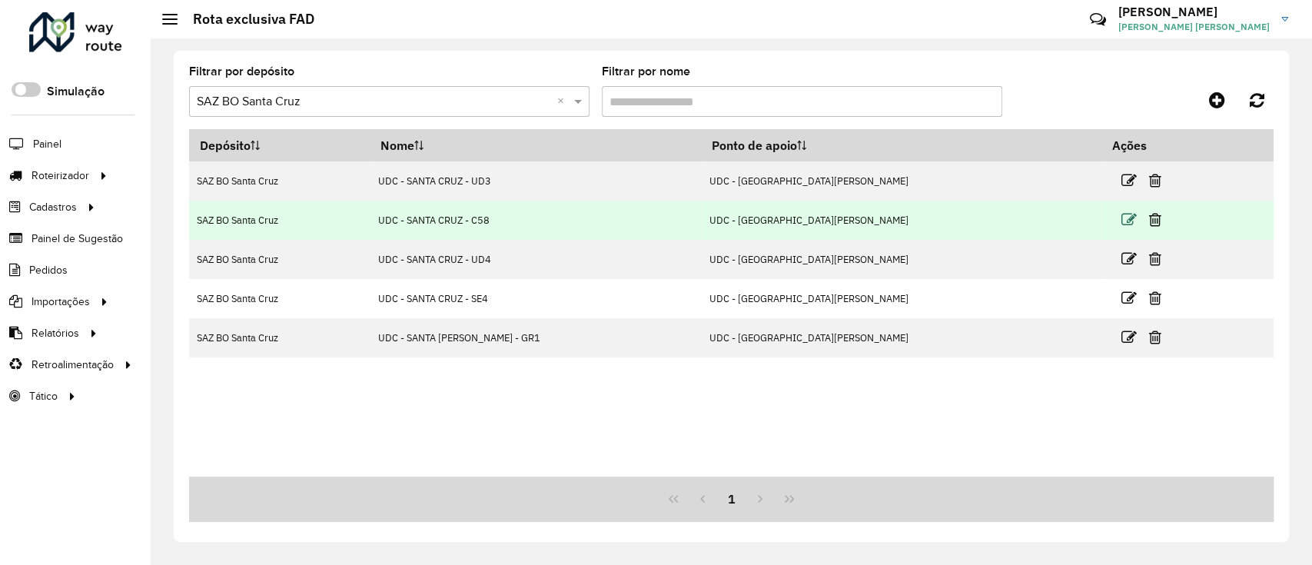
click at [1121, 222] on icon at bounding box center [1128, 219] width 15 height 15
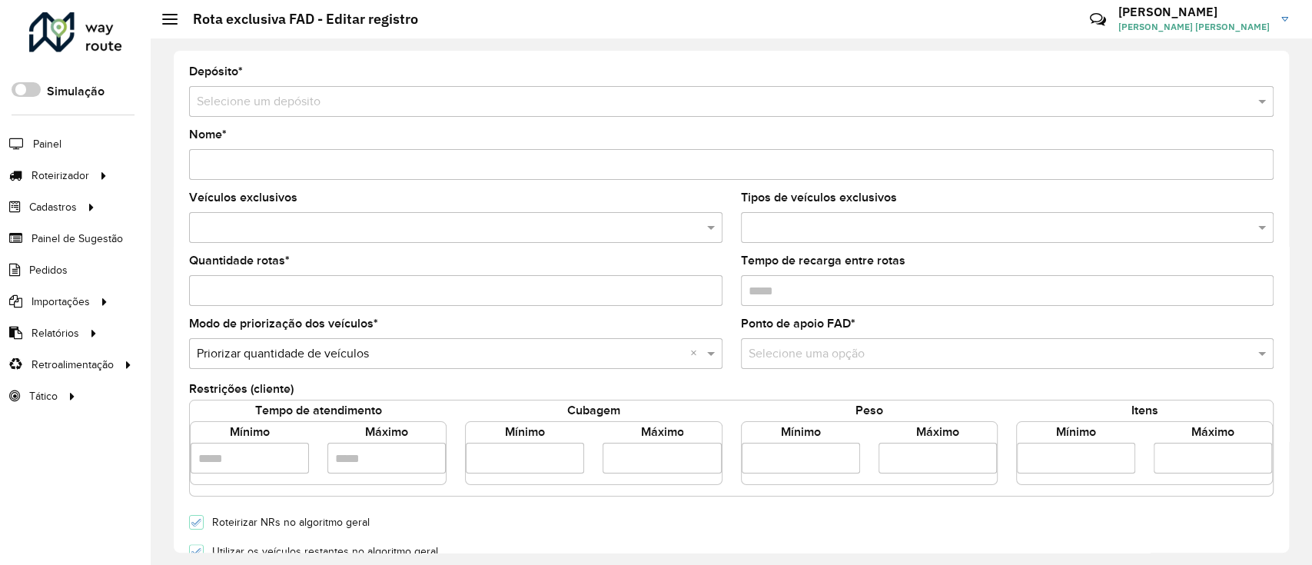
type input "**********"
type input "*"
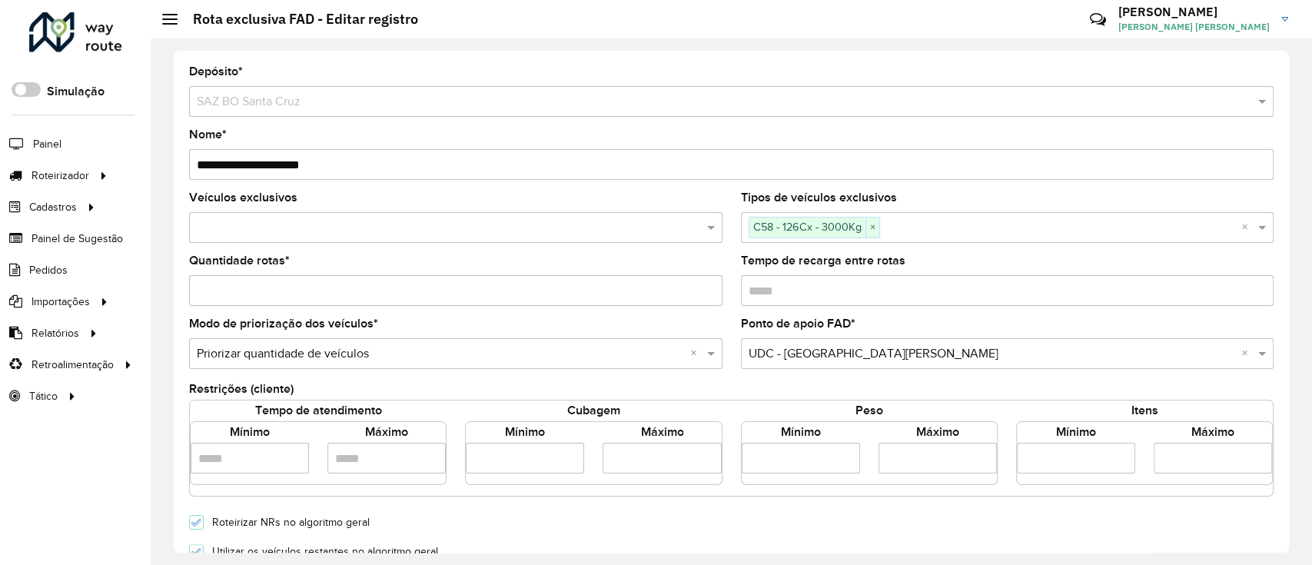
click at [1180, 462] on input "**" at bounding box center [1212, 458] width 118 height 31
click at [1180, 463] on input "**" at bounding box center [1212, 458] width 118 height 31
click at [1180, 464] on input "**" at bounding box center [1212, 458] width 118 height 31
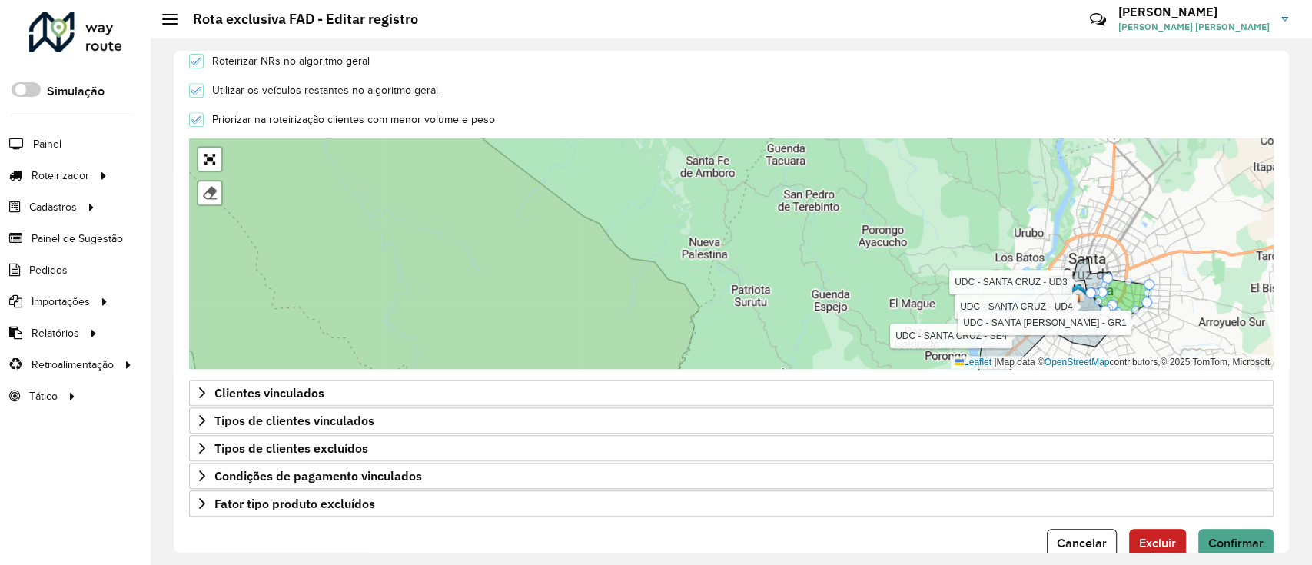
scroll to position [493, 0]
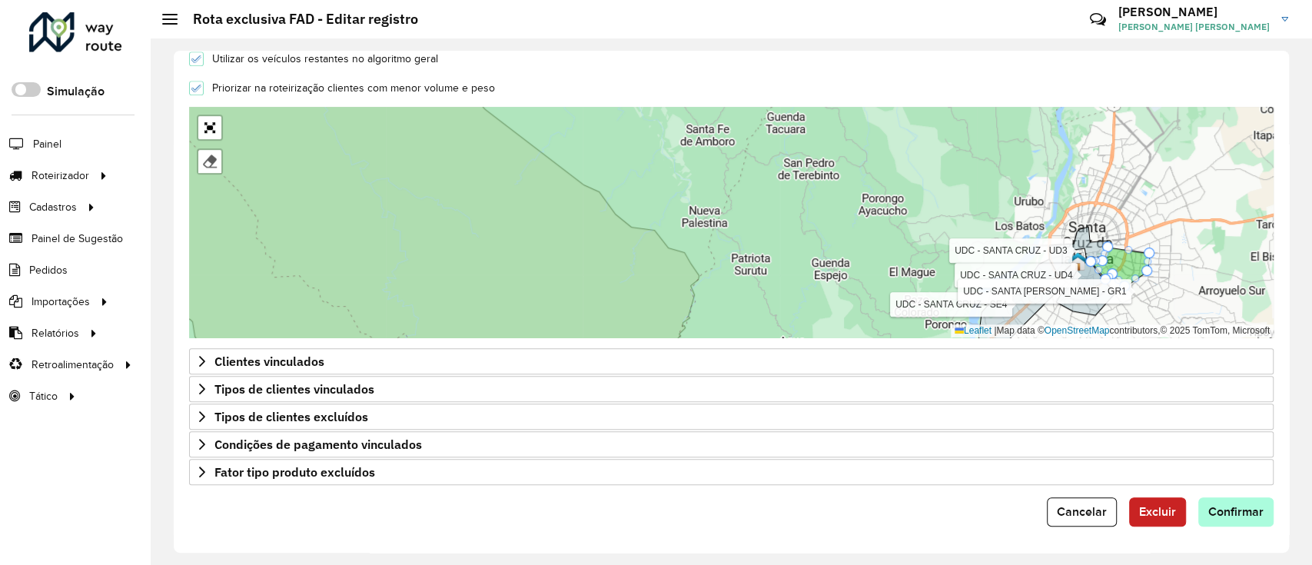
type input "**"
click at [1253, 513] on span "Confirmar" at bounding box center [1235, 511] width 55 height 13
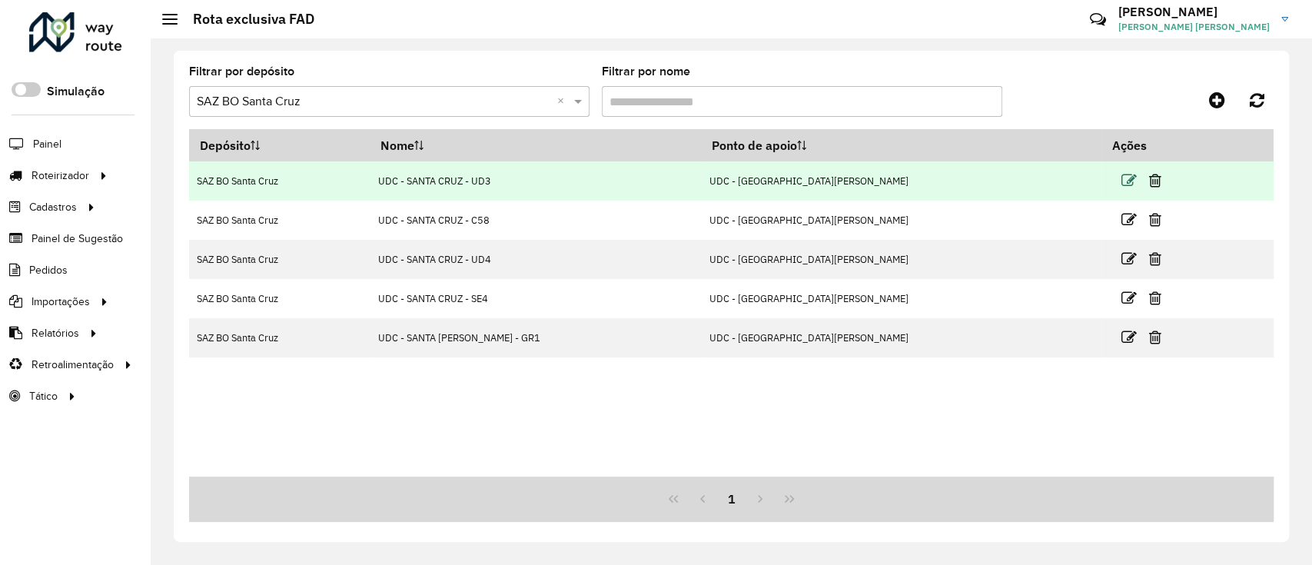
click at [1121, 180] on icon at bounding box center [1128, 180] width 15 height 15
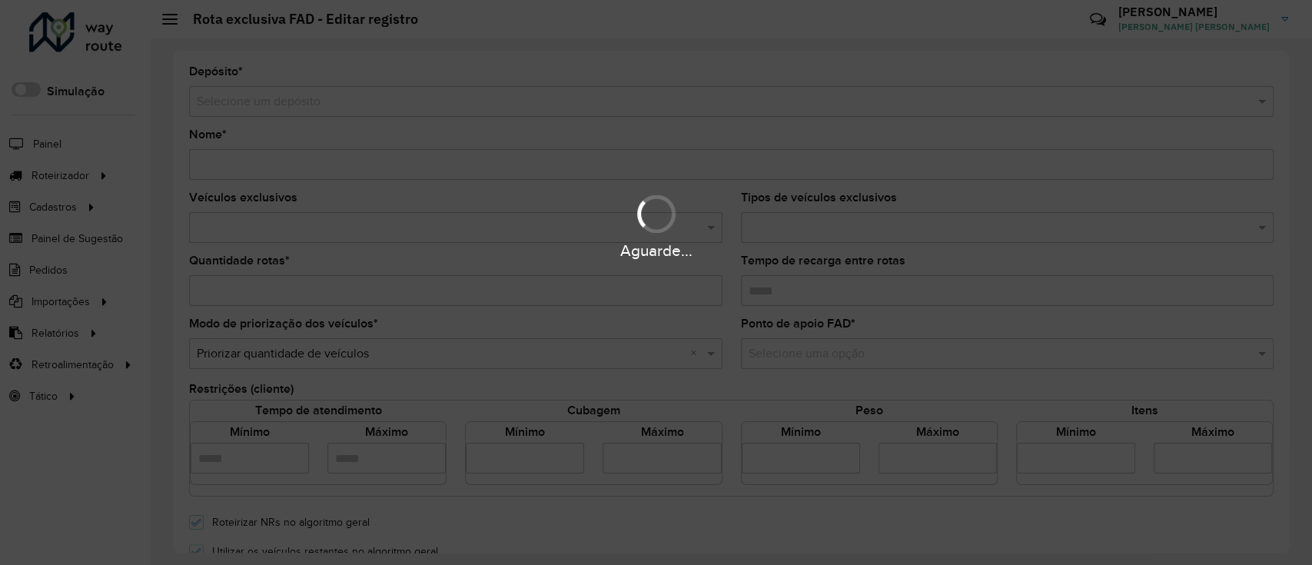
type input "**********"
type input "*"
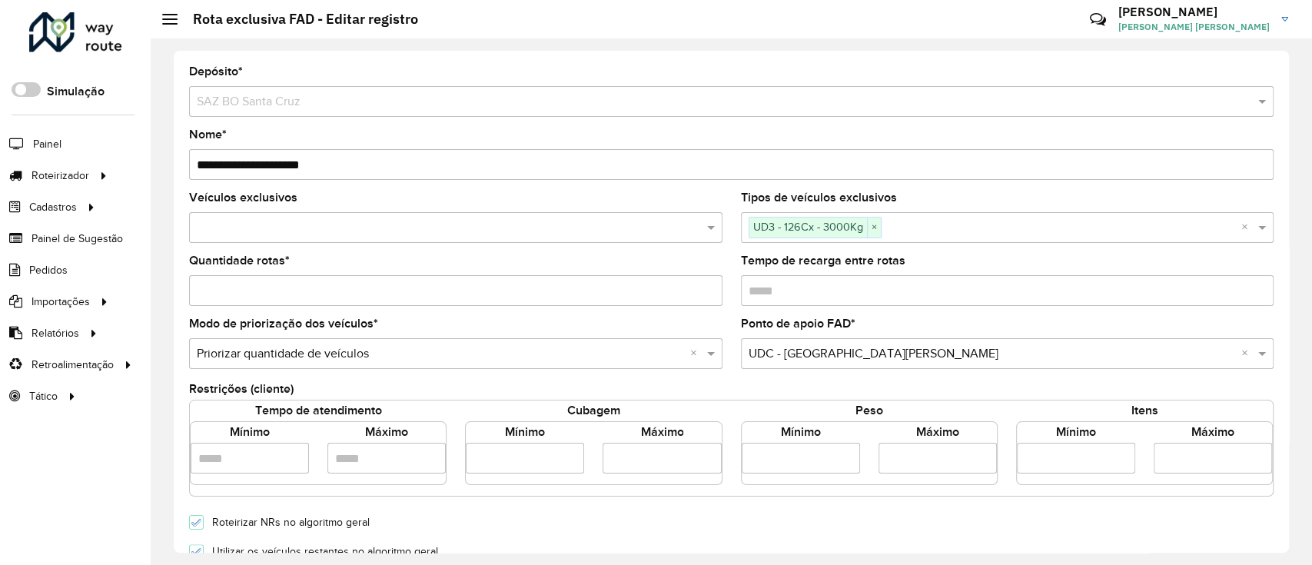
click at [1179, 466] on input "**" at bounding box center [1212, 458] width 118 height 31
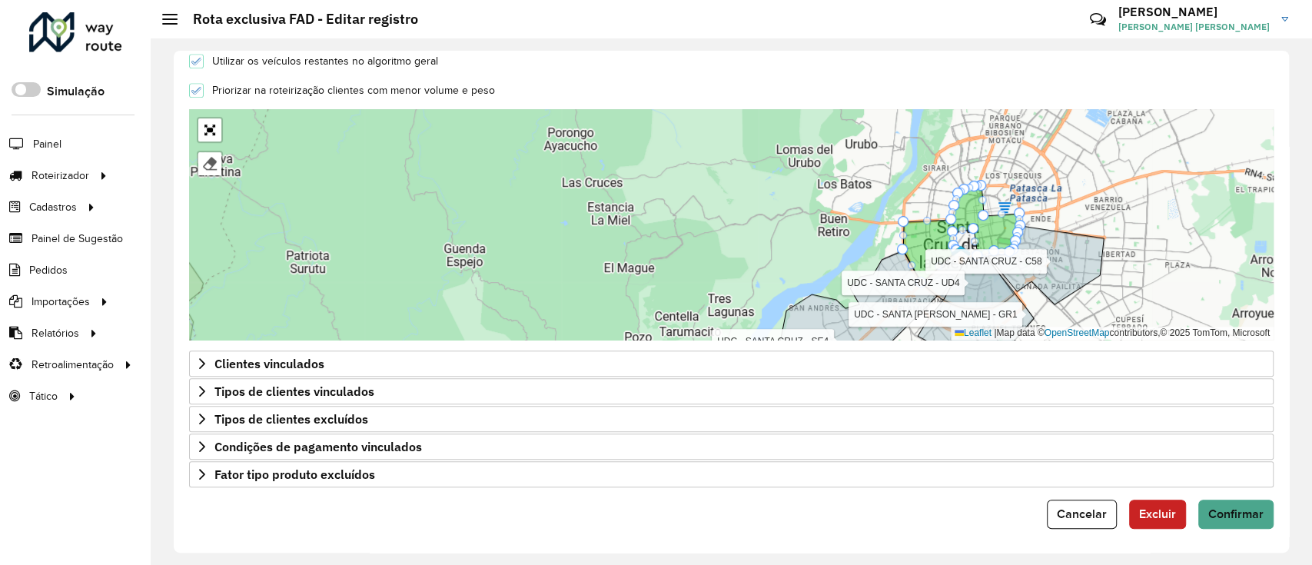
scroll to position [493, 0]
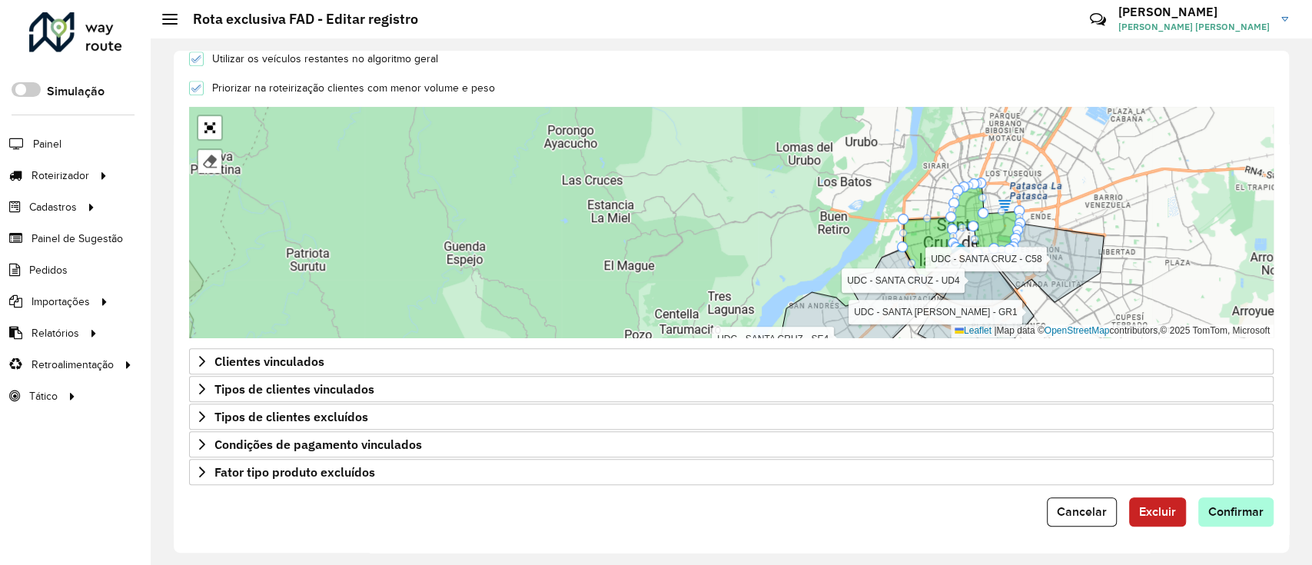
type input "**"
click at [1242, 515] on span "Confirmar" at bounding box center [1235, 511] width 55 height 13
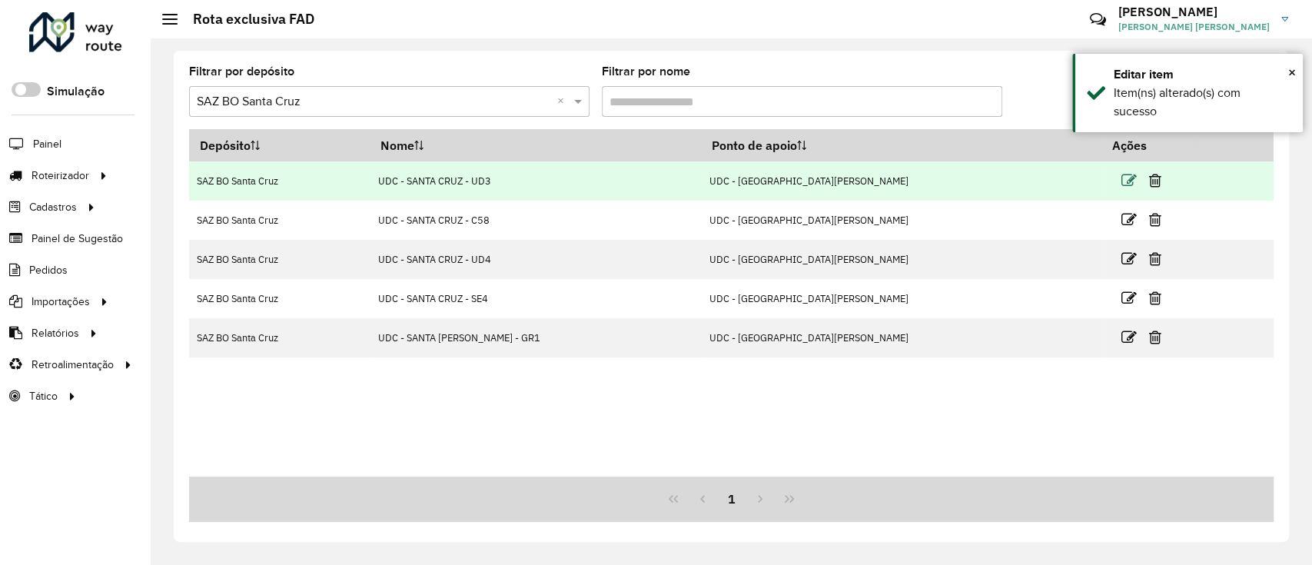
click at [1121, 184] on icon at bounding box center [1128, 180] width 15 height 15
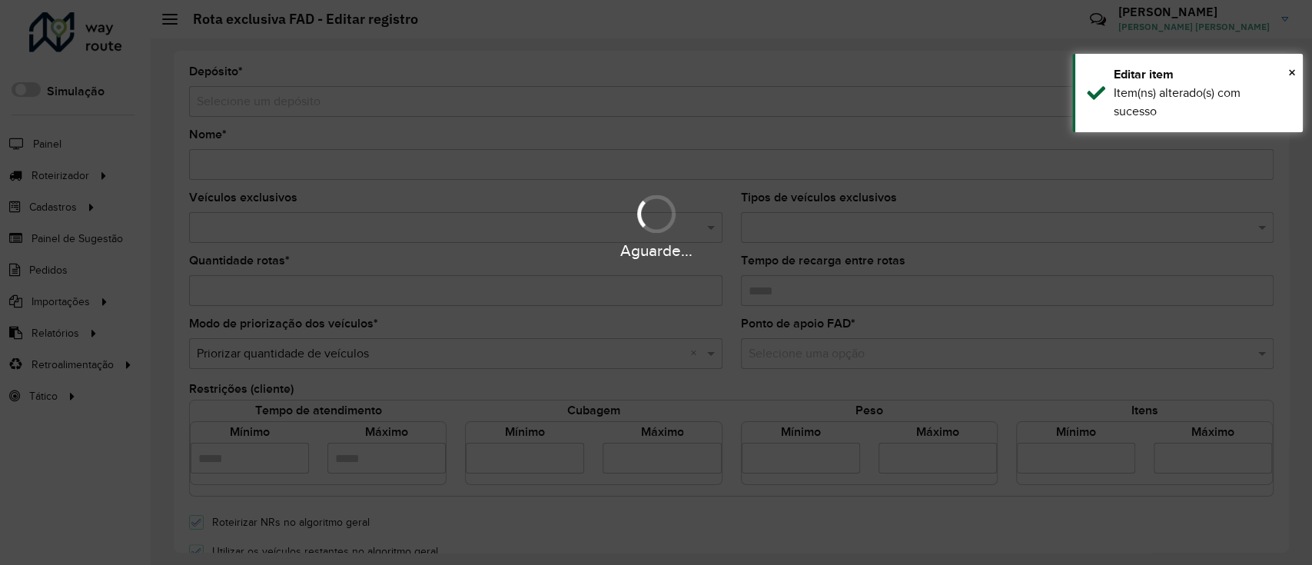
type input "**********"
type input "*"
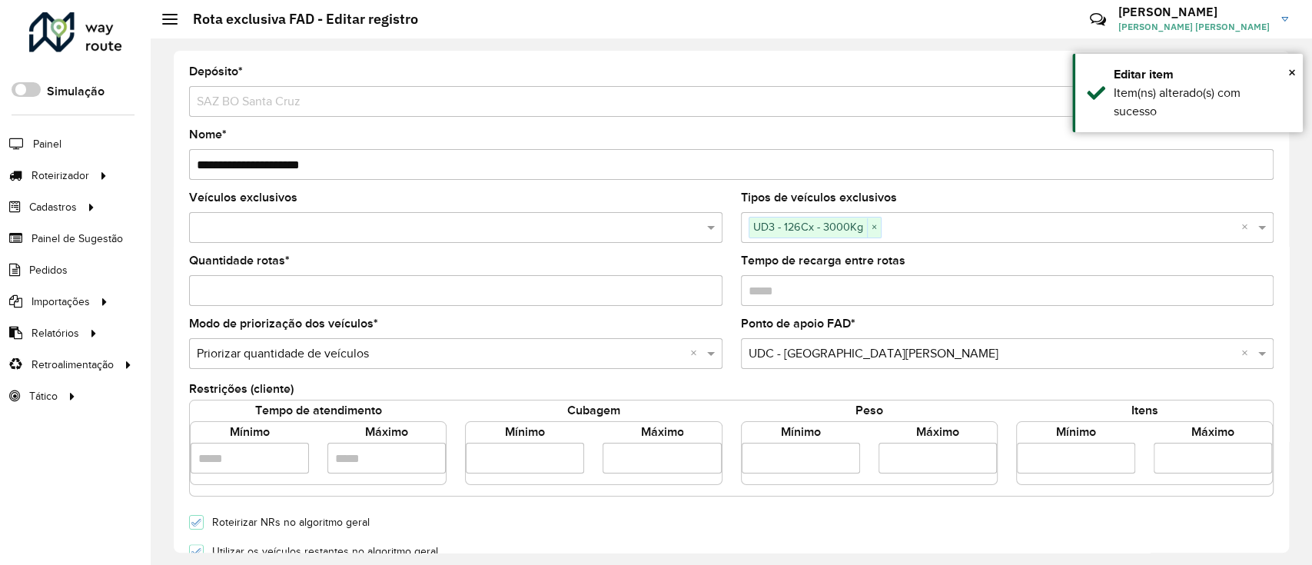
click at [1163, 458] on input "**" at bounding box center [1212, 458] width 118 height 31
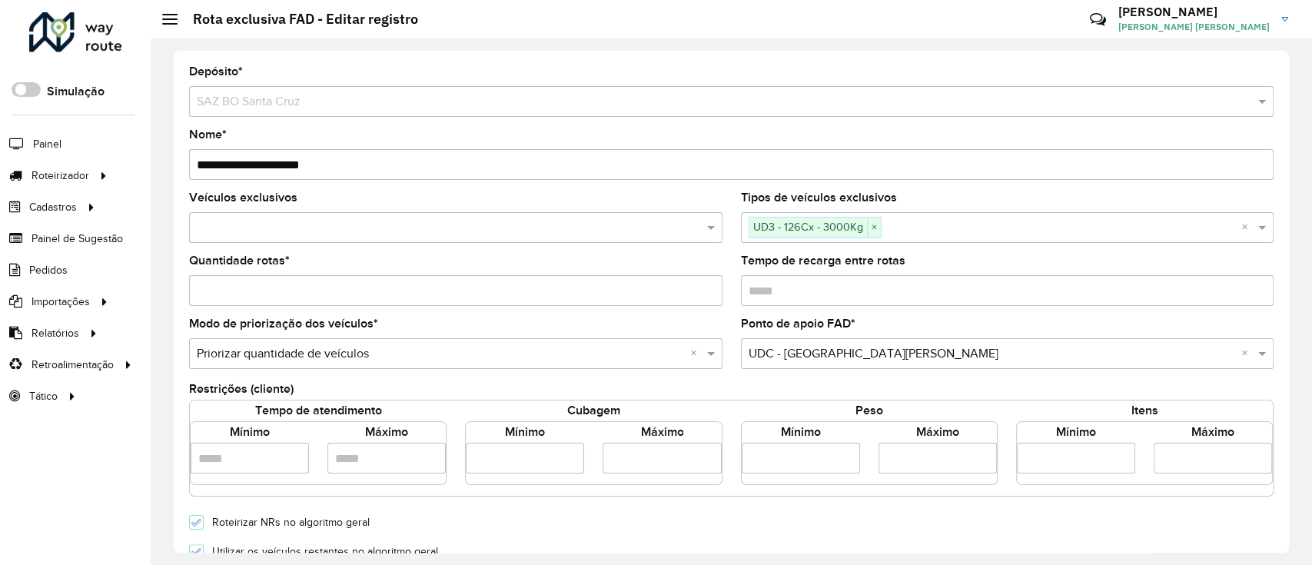
click at [1163, 458] on input "**" at bounding box center [1212, 458] width 118 height 31
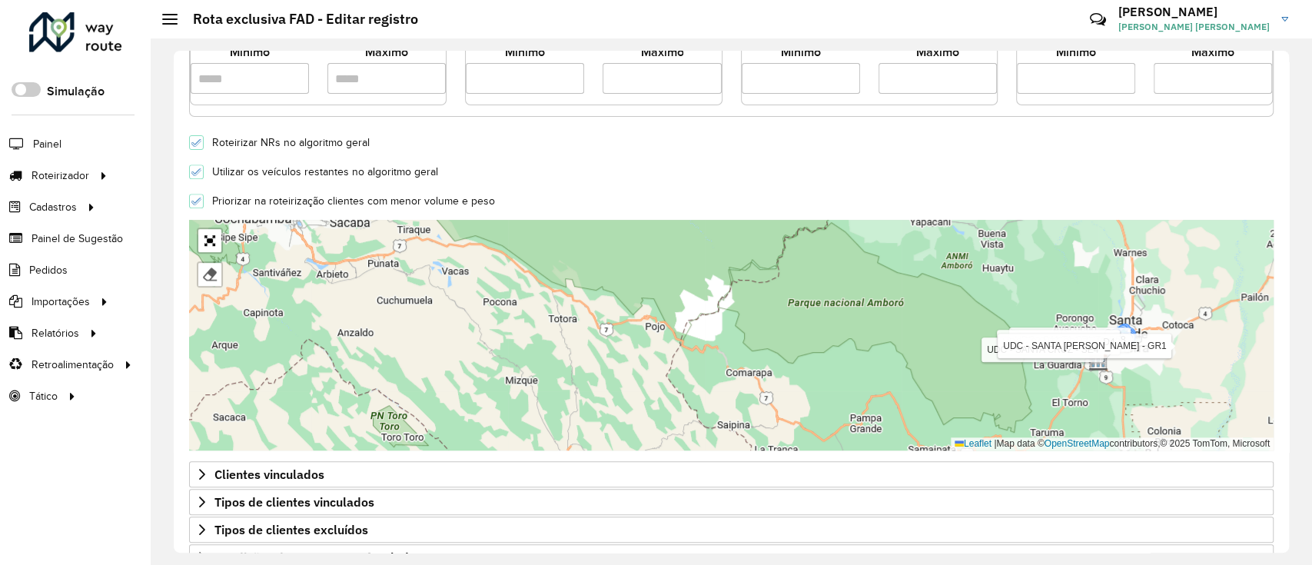
scroll to position [493, 0]
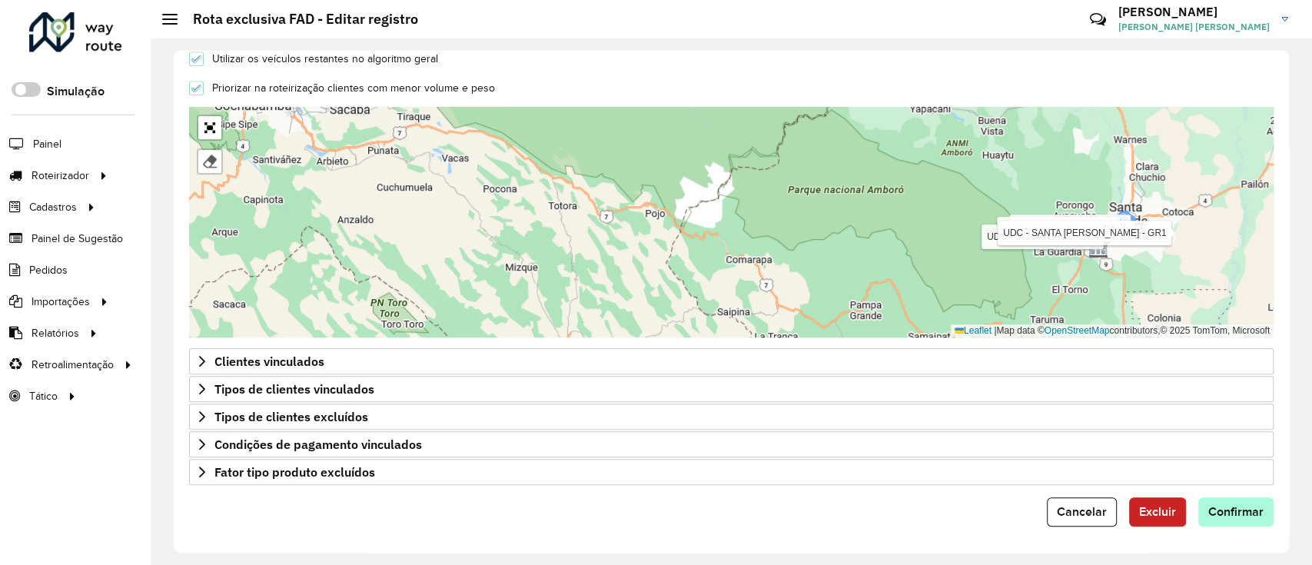
type input "**"
click at [1246, 505] on span "Confirmar" at bounding box center [1235, 511] width 55 height 13
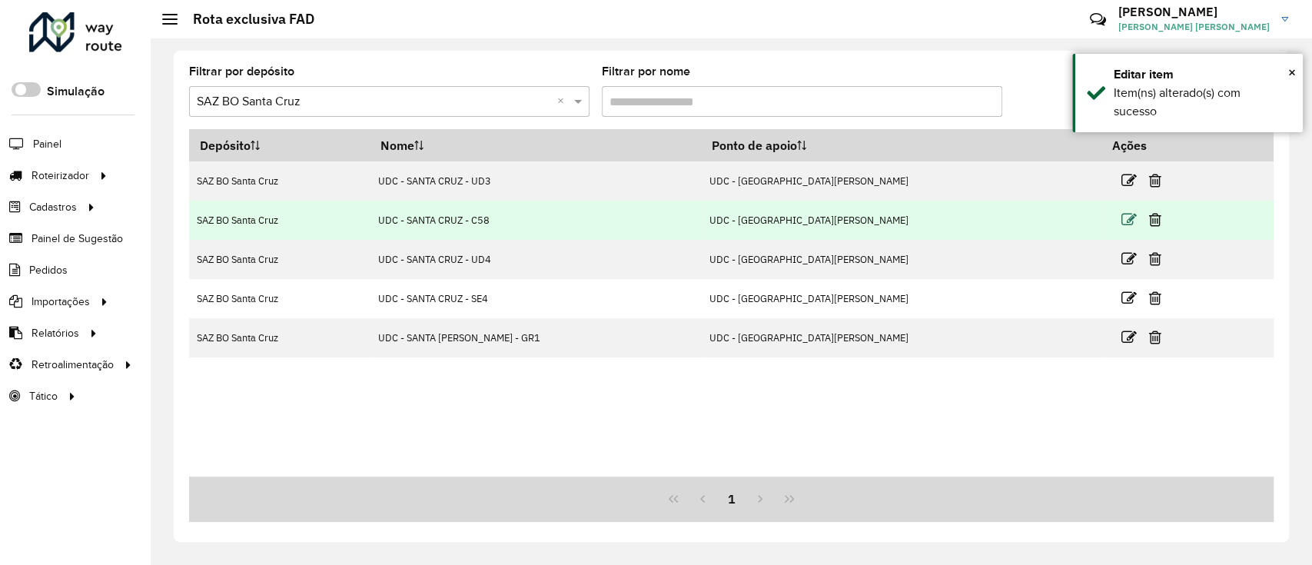
click at [1121, 221] on icon at bounding box center [1128, 219] width 15 height 15
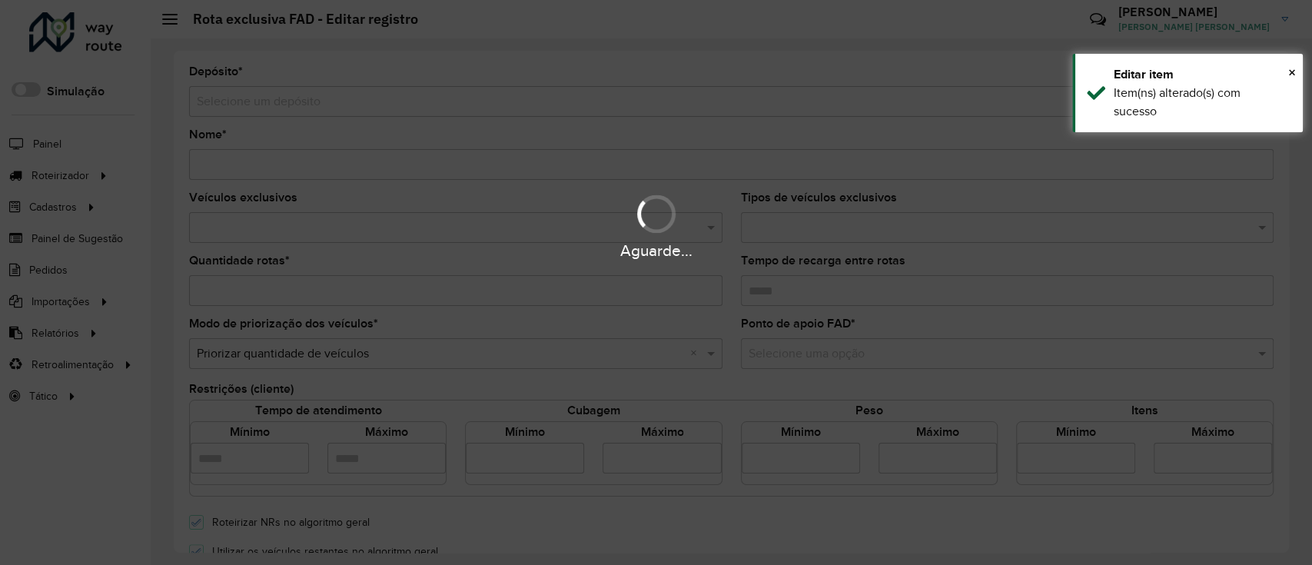
type input "**********"
type input "*"
type input "**"
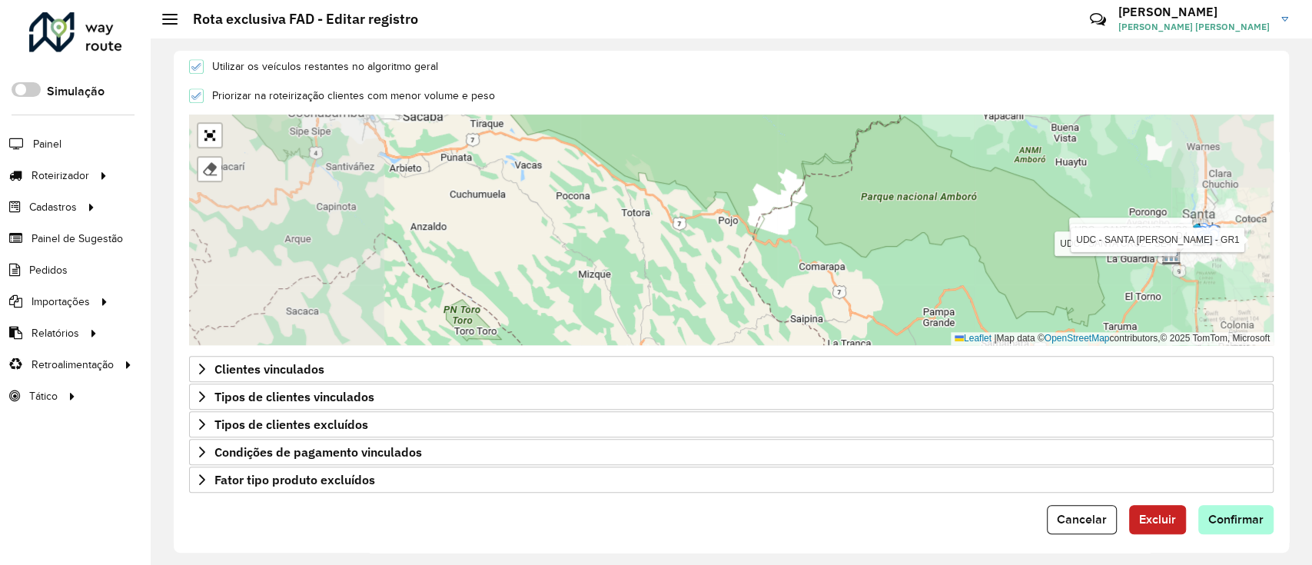
scroll to position [493, 0]
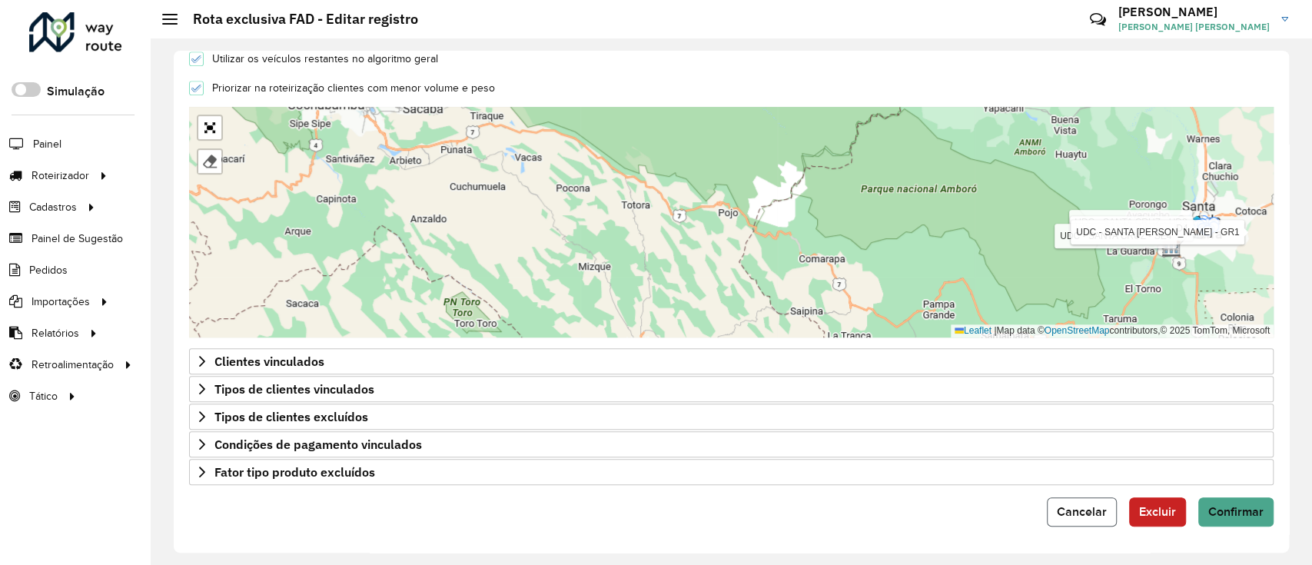
click at [1092, 505] on span "Cancelar" at bounding box center [1082, 511] width 50 height 13
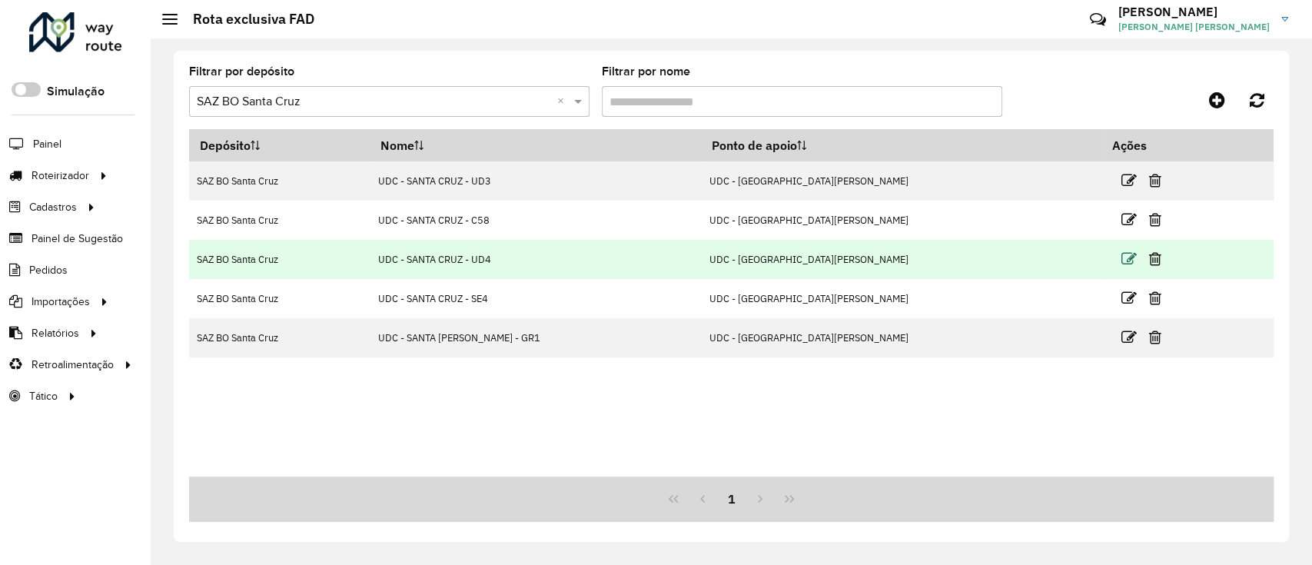
click at [1121, 260] on icon at bounding box center [1128, 258] width 15 height 15
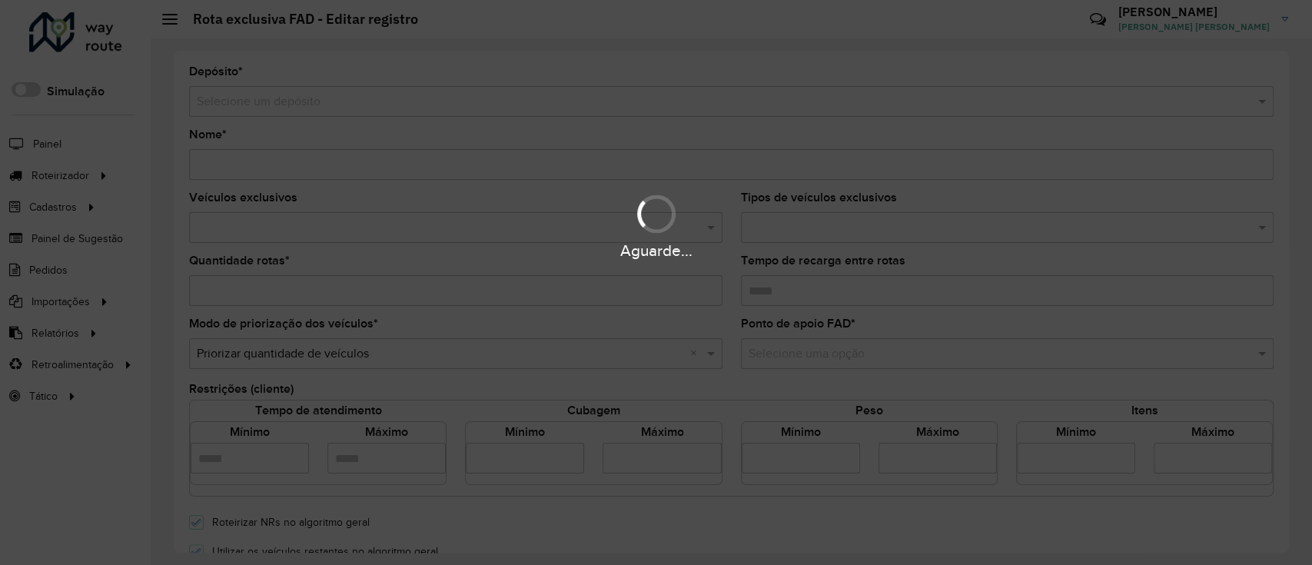
type input "**********"
type input "*"
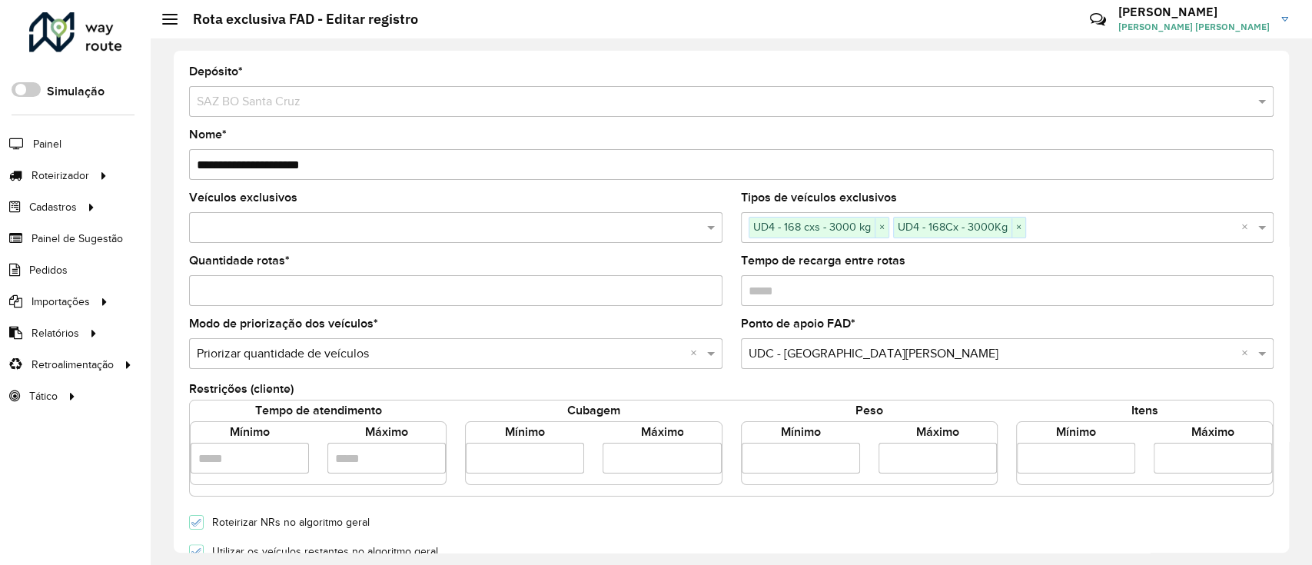
click at [1173, 457] on input "**" at bounding box center [1212, 458] width 118 height 31
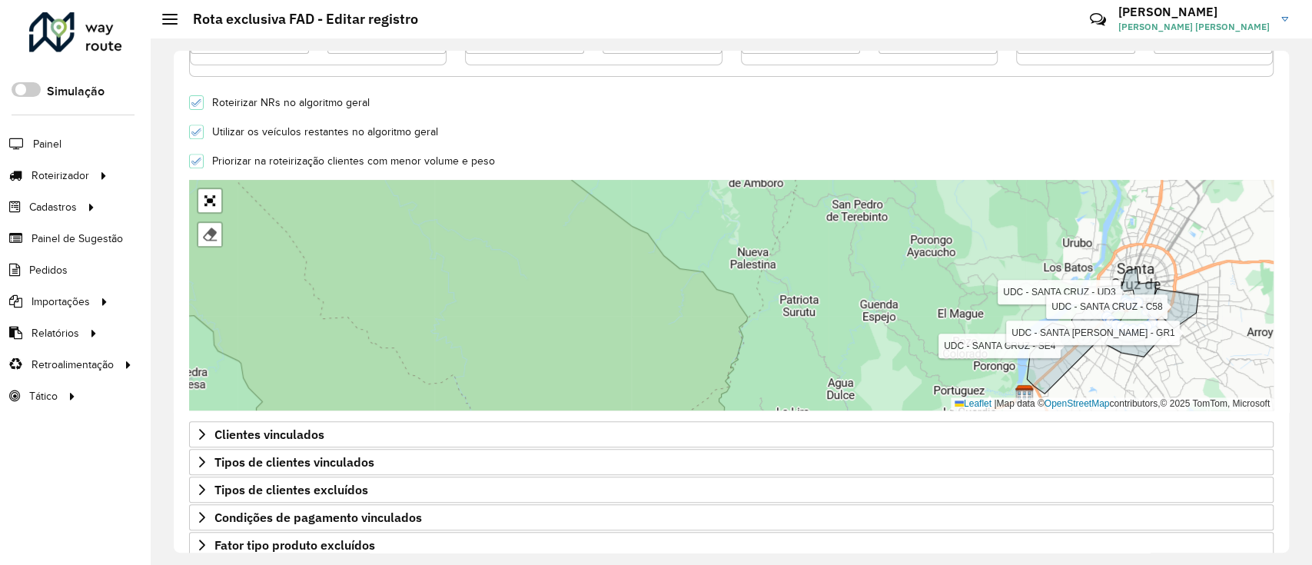
scroll to position [493, 0]
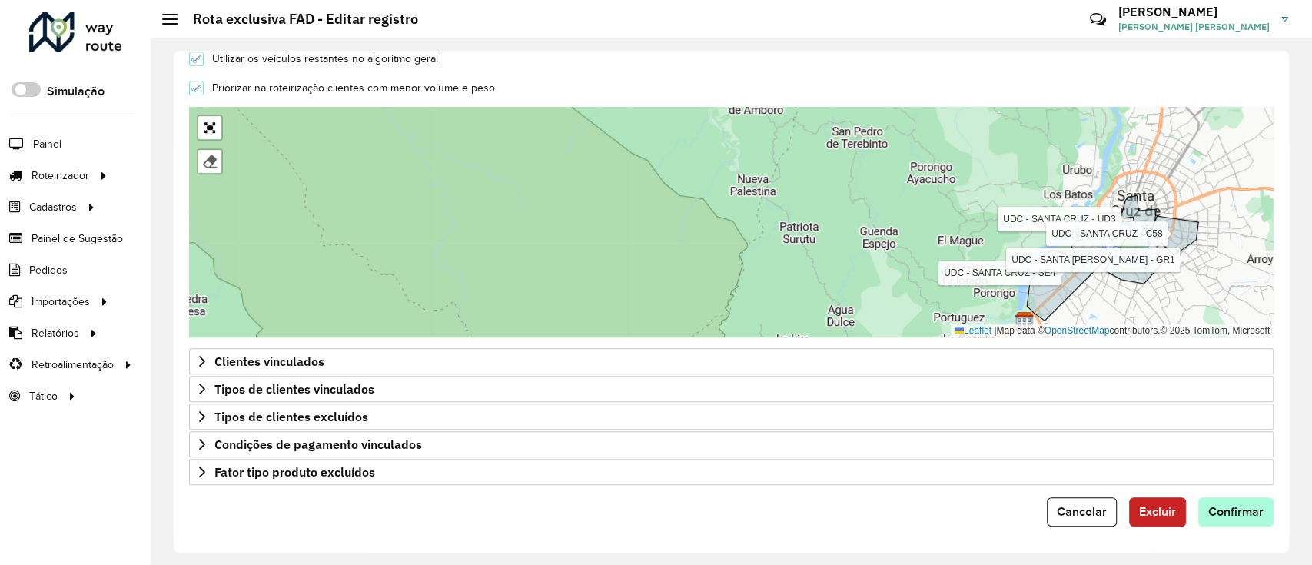
type input "**"
click at [1246, 505] on span "Confirmar" at bounding box center [1235, 511] width 55 height 13
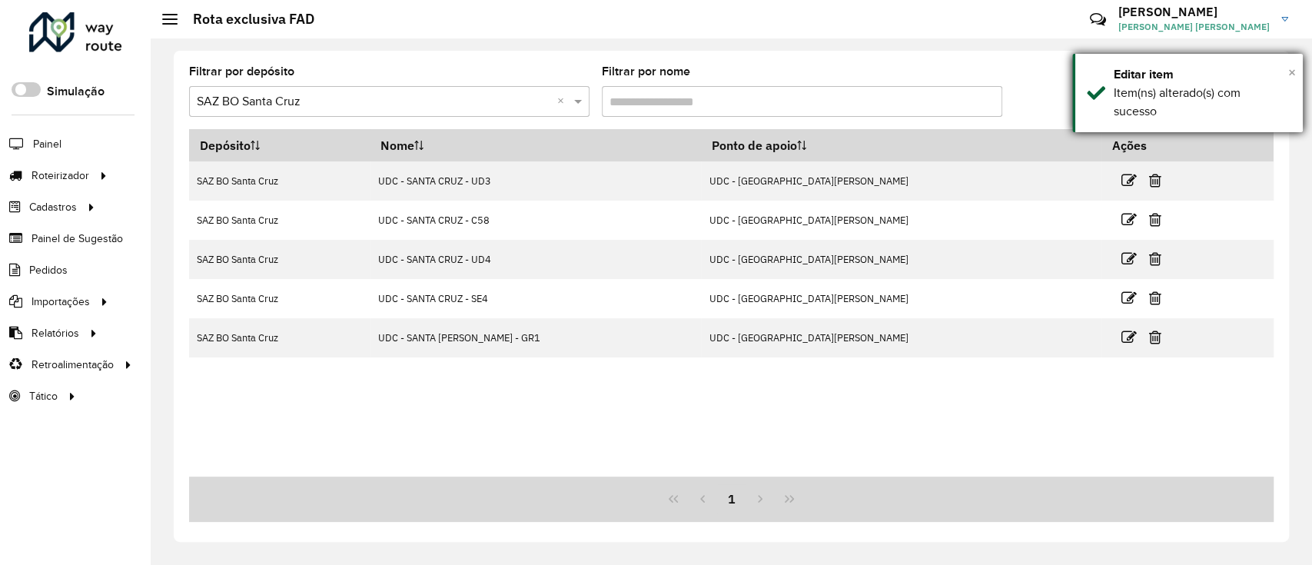
click at [1291, 71] on span "×" at bounding box center [1292, 72] width 8 height 17
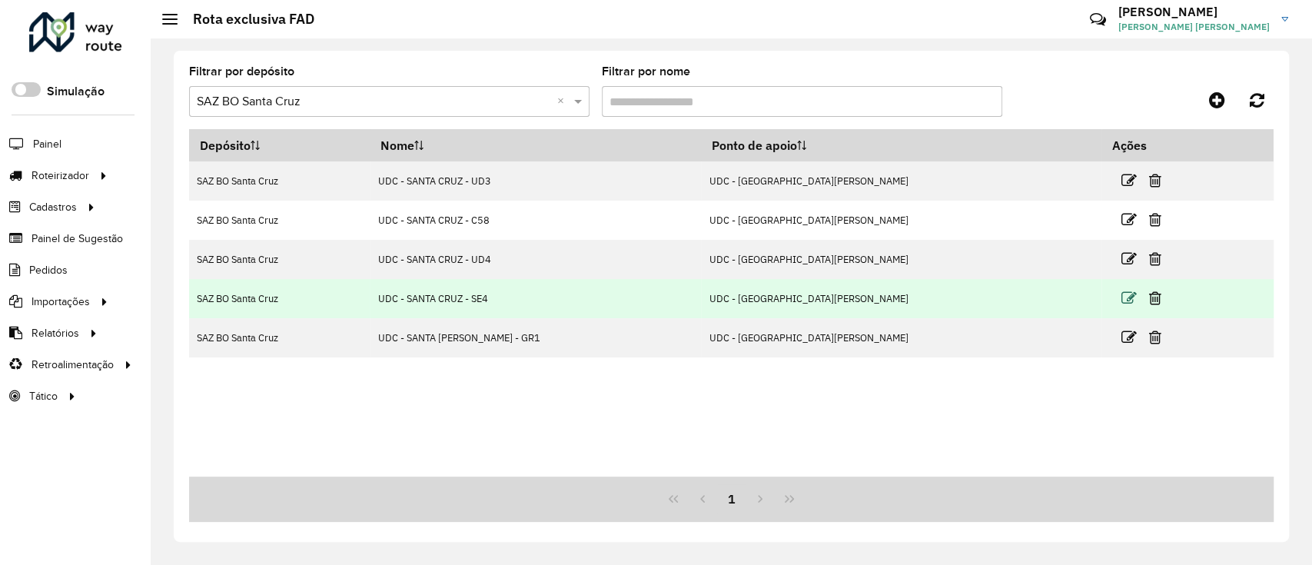
click at [1121, 300] on icon at bounding box center [1128, 297] width 15 height 15
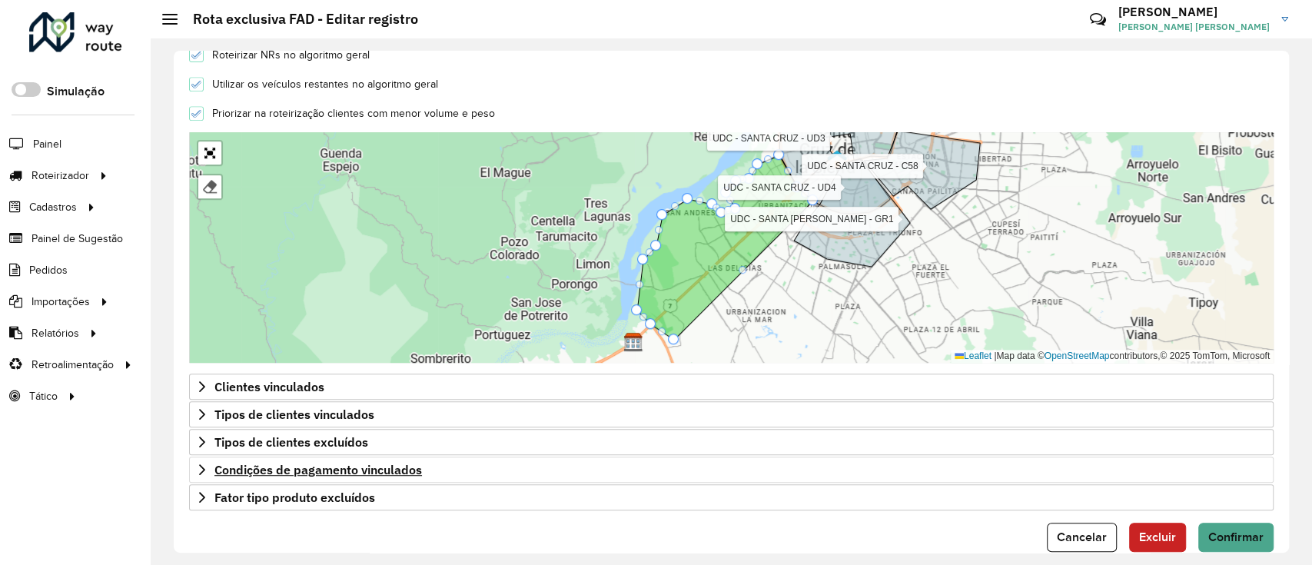
scroll to position [493, 0]
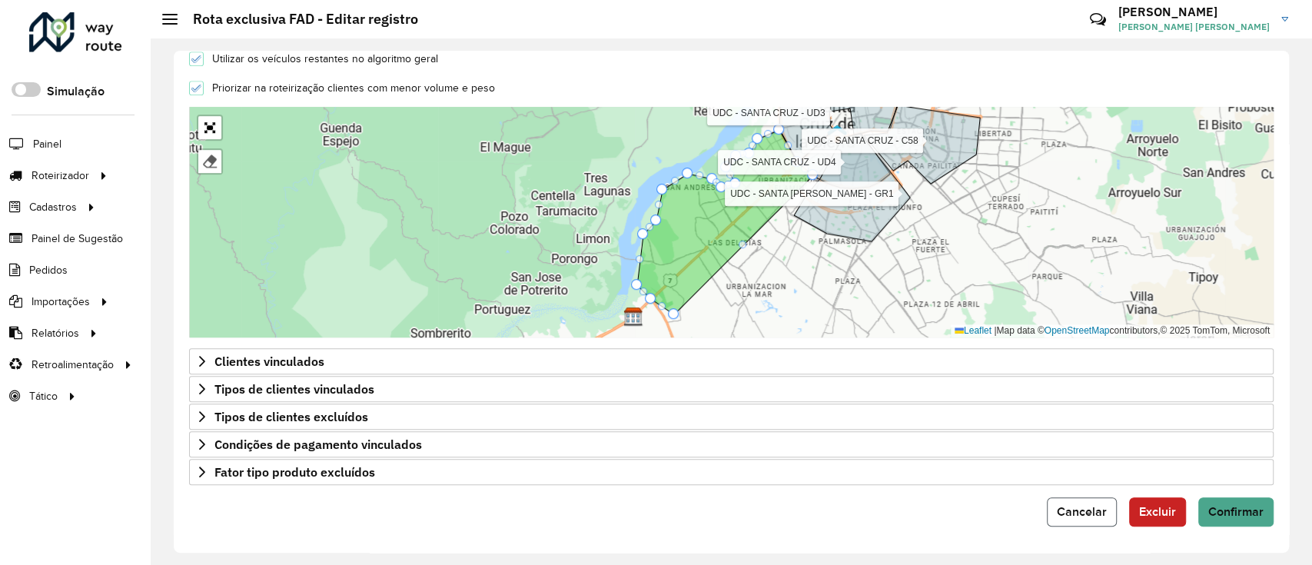
click at [1068, 513] on span "Cancelar" at bounding box center [1082, 511] width 50 height 13
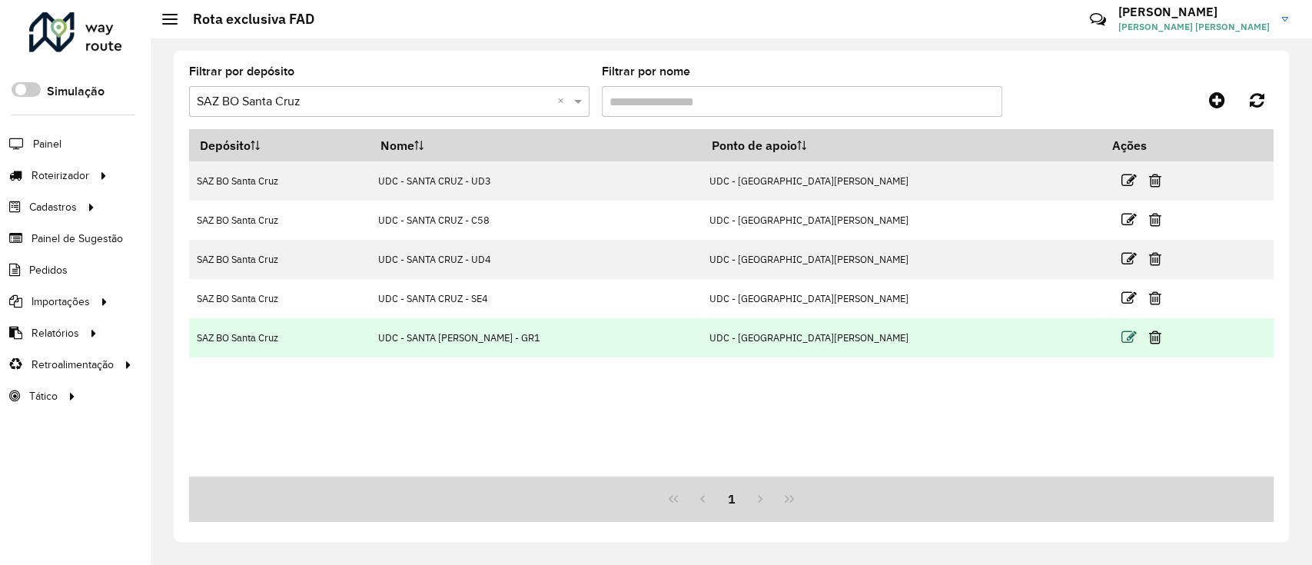
click at [1121, 337] on icon at bounding box center [1128, 337] width 15 height 15
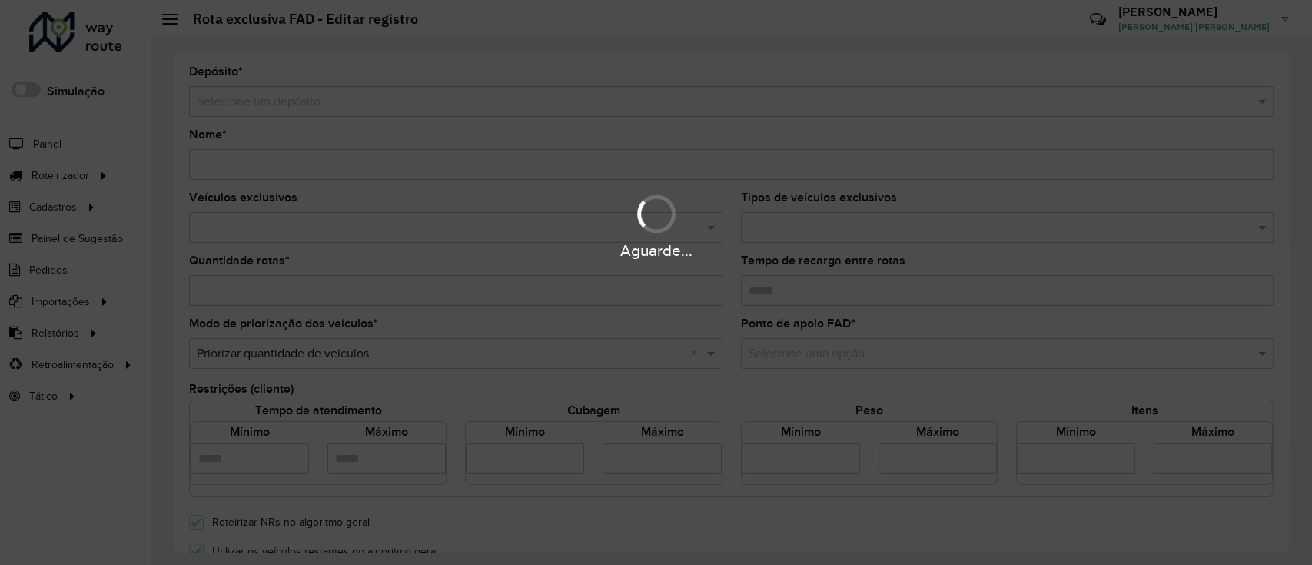
type input "**********"
type input "**"
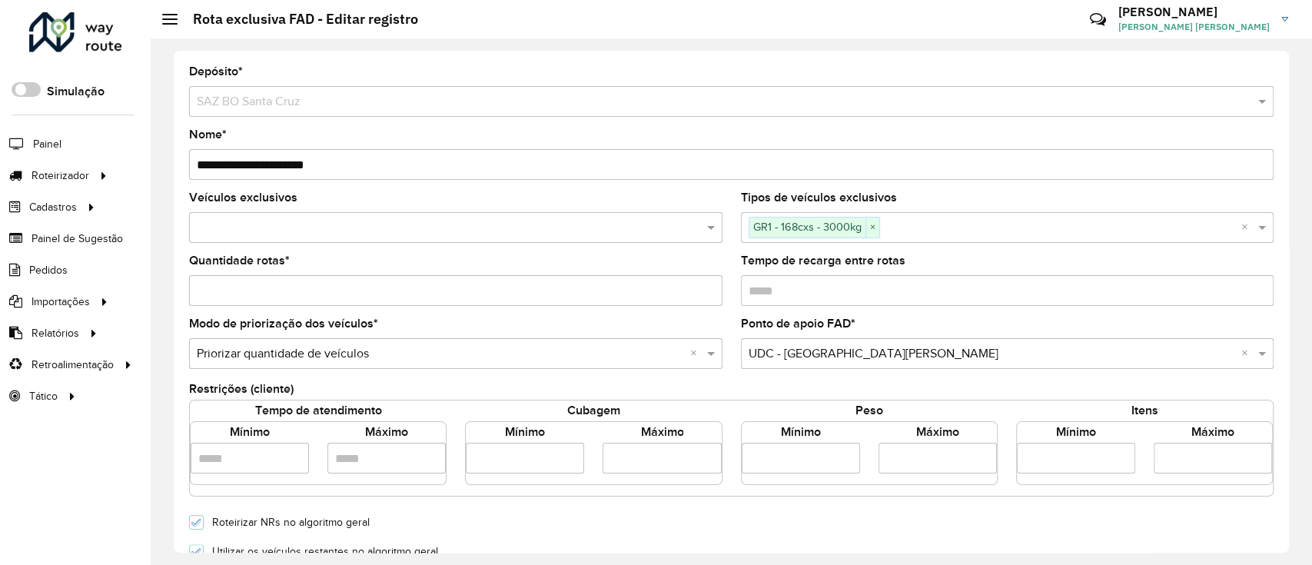
click at [1174, 458] on input "number" at bounding box center [1212, 458] width 118 height 31
type input "**"
type input "*"
click at [463, 297] on input "**" at bounding box center [455, 290] width 533 height 31
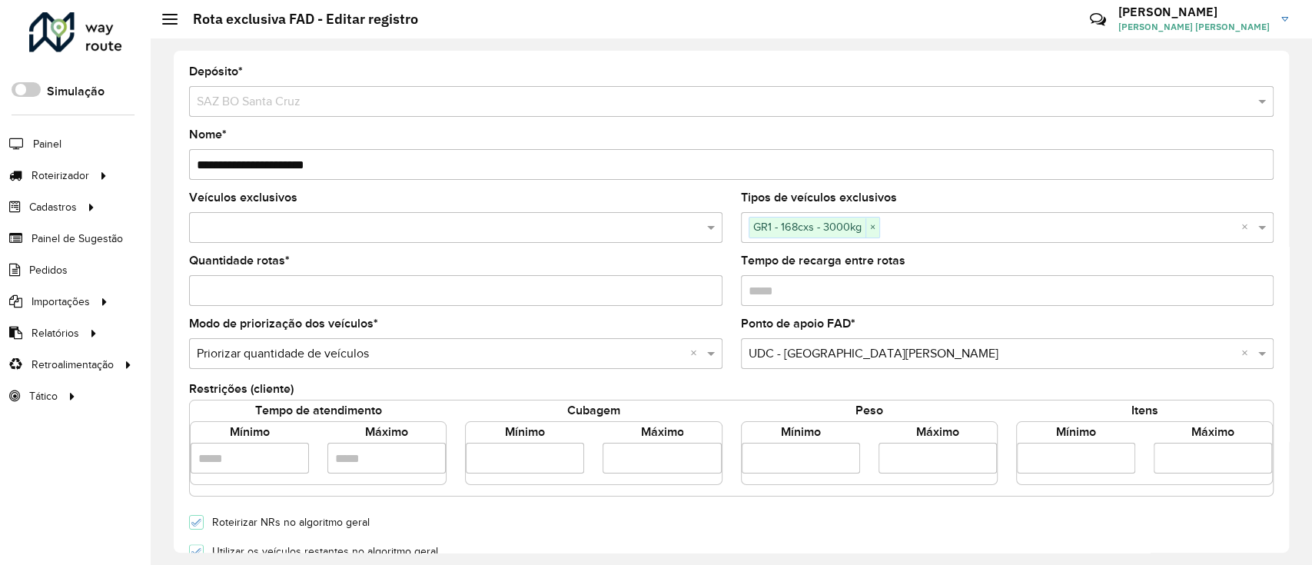
click at [463, 298] on input "**" at bounding box center [455, 290] width 533 height 31
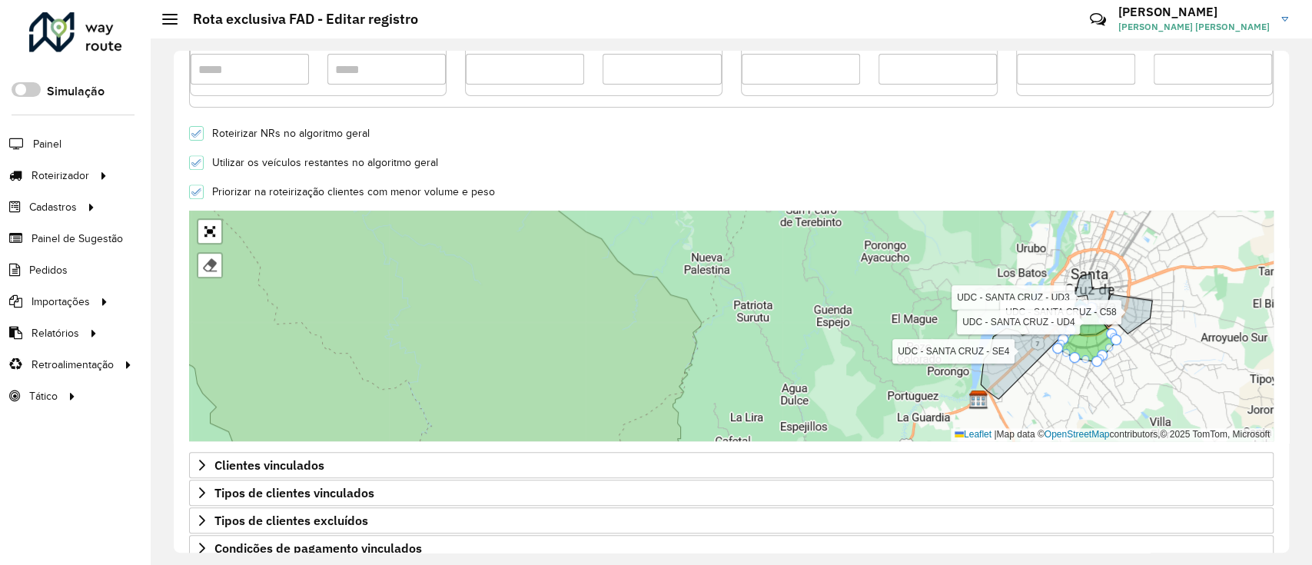
scroll to position [493, 0]
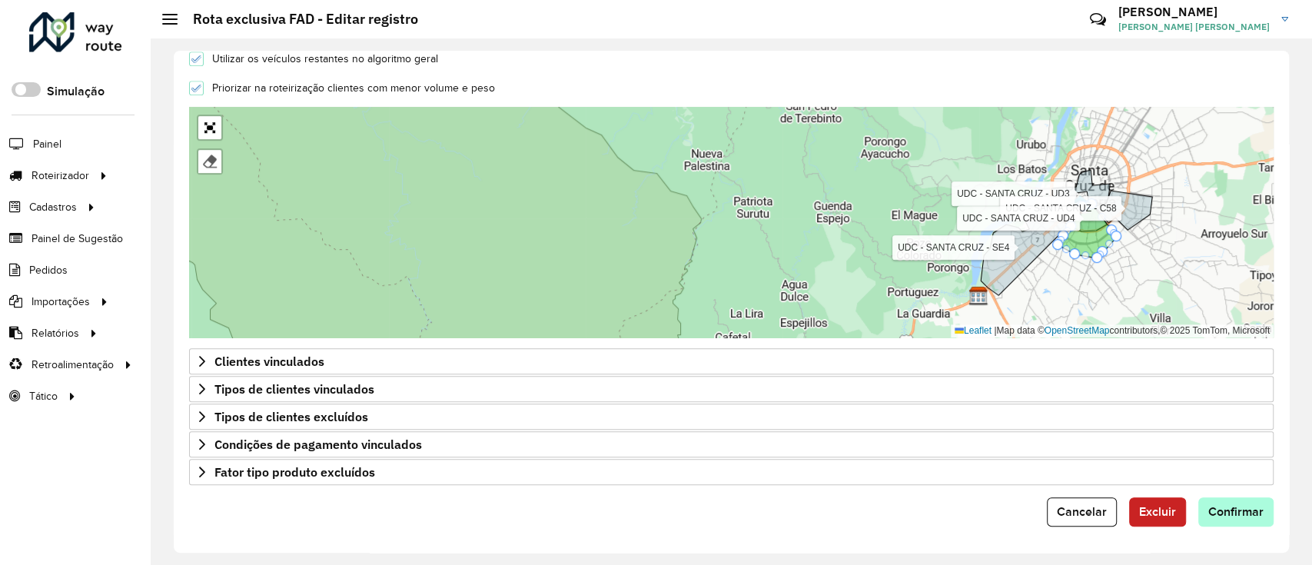
type input "*"
click at [1251, 521] on button "Confirmar" at bounding box center [1235, 511] width 75 height 29
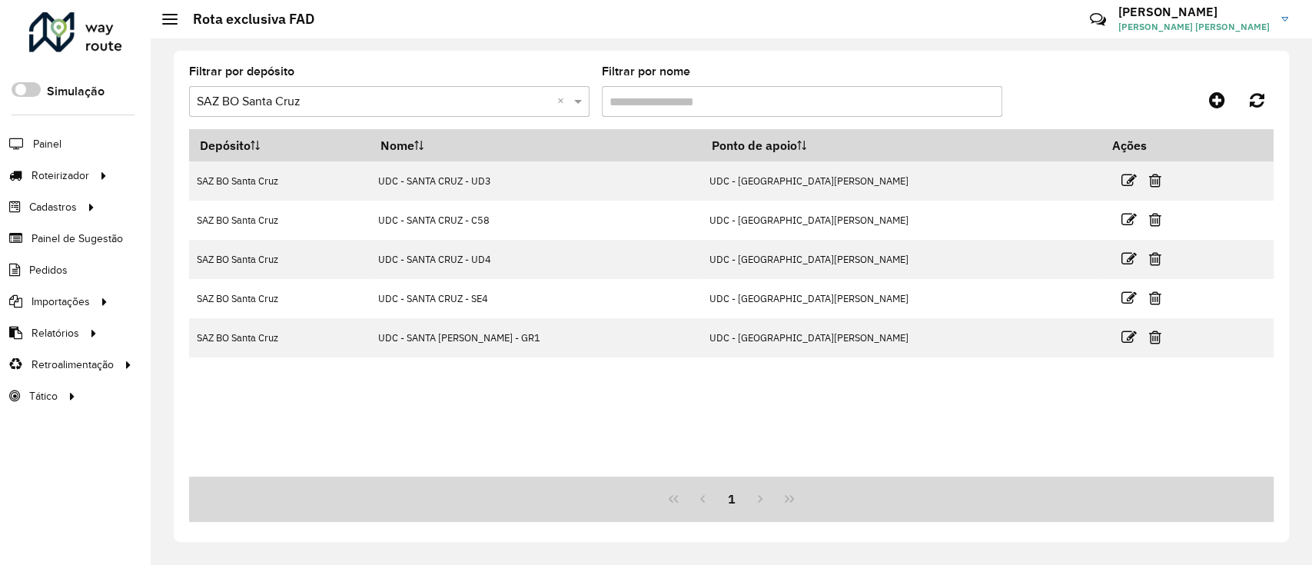
click at [92, 50] on div at bounding box center [75, 32] width 93 height 40
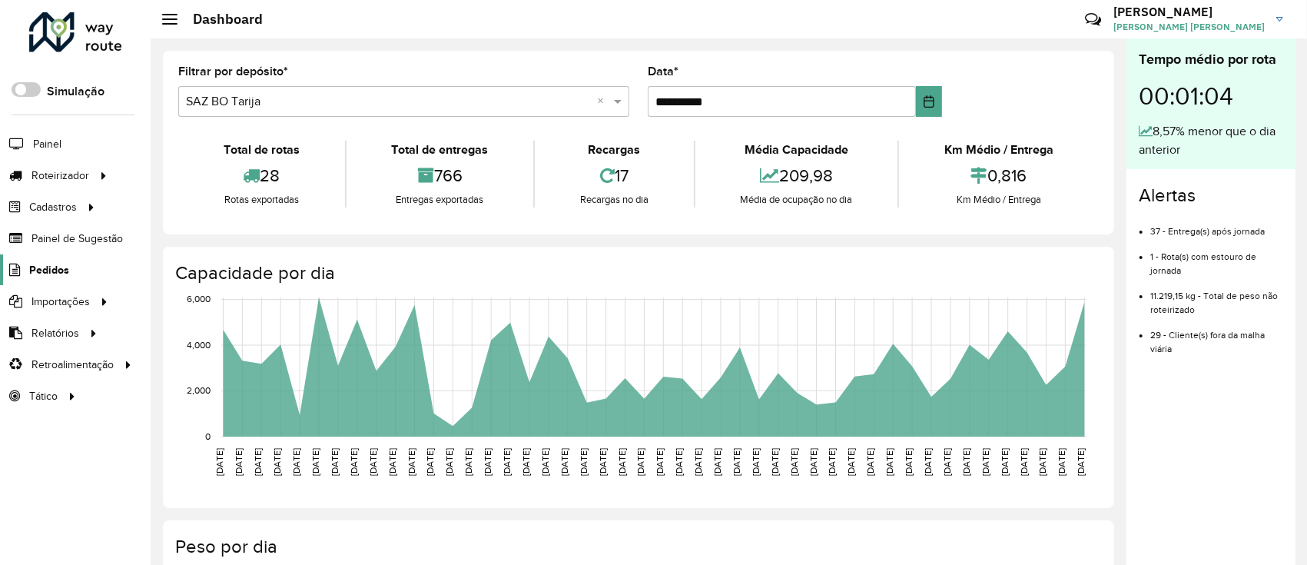
click at [49, 280] on link "Pedidos" at bounding box center [34, 269] width 69 height 31
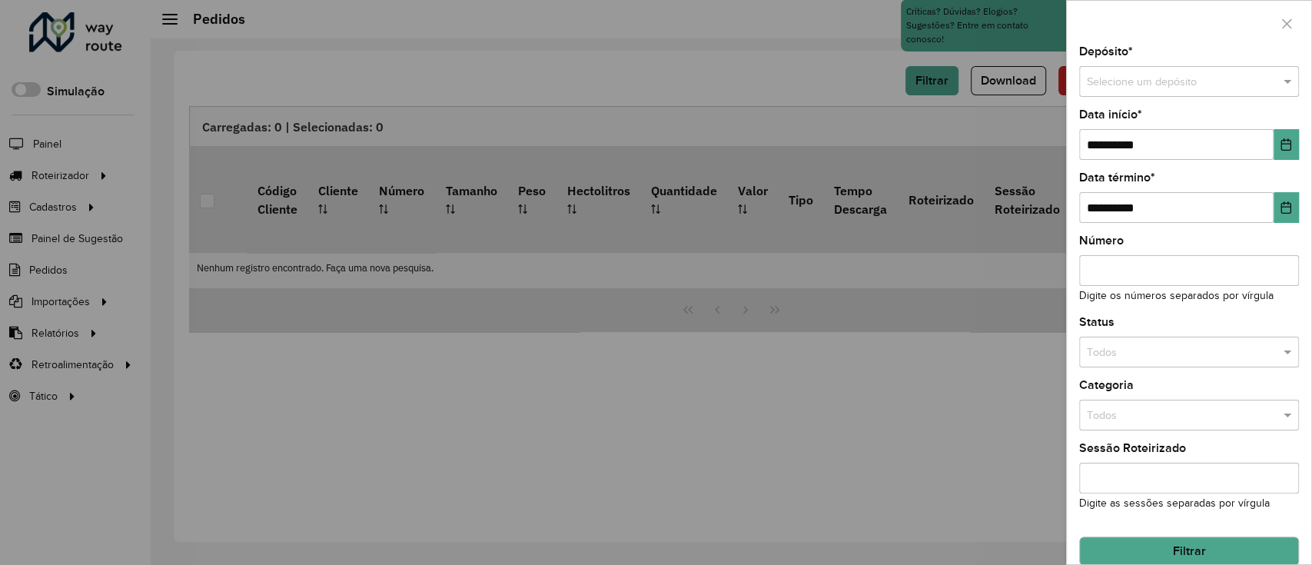
click at [1139, 77] on input "text" at bounding box center [1174, 82] width 174 height 17
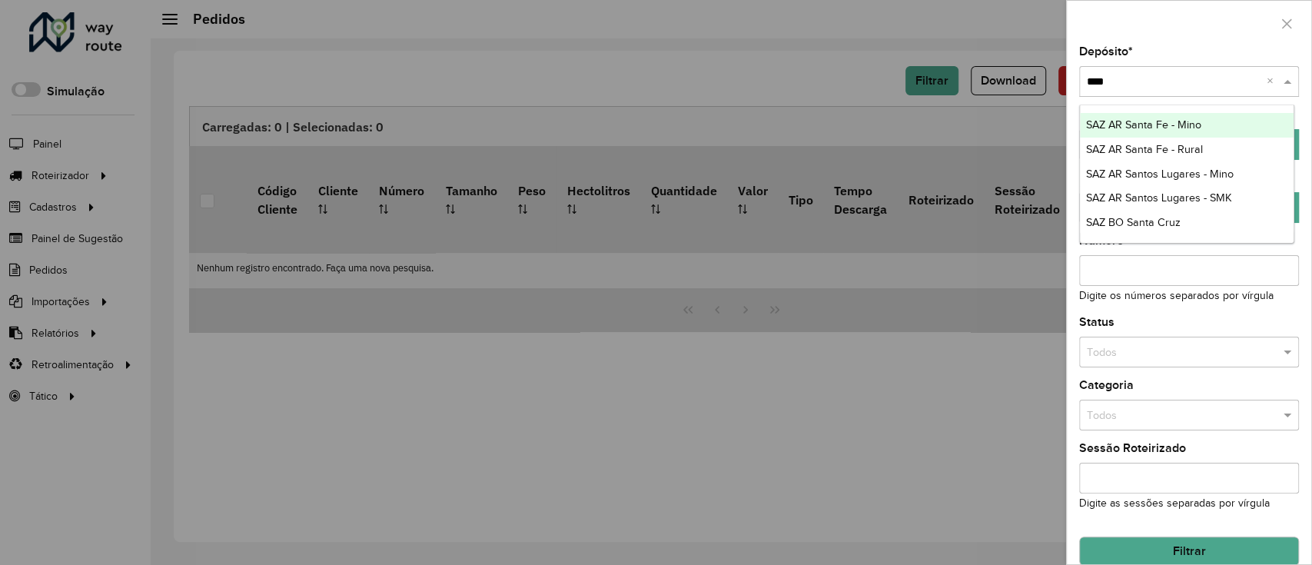
type input "*****"
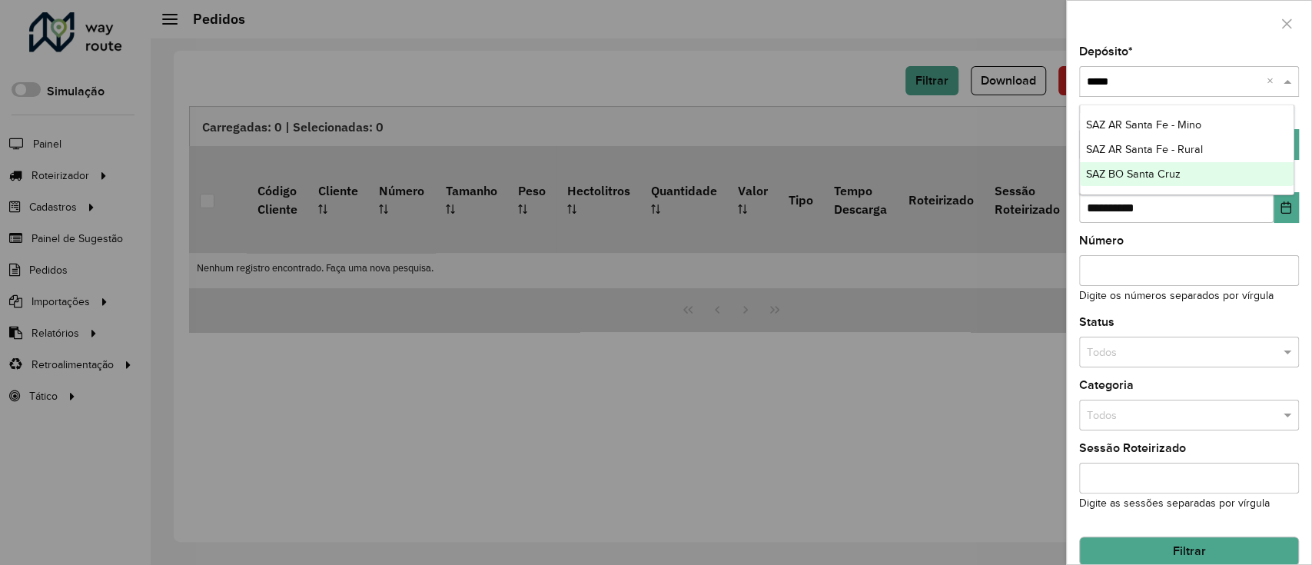
click at [1193, 181] on div "SAZ BO Santa Cruz" at bounding box center [1187, 174] width 214 height 25
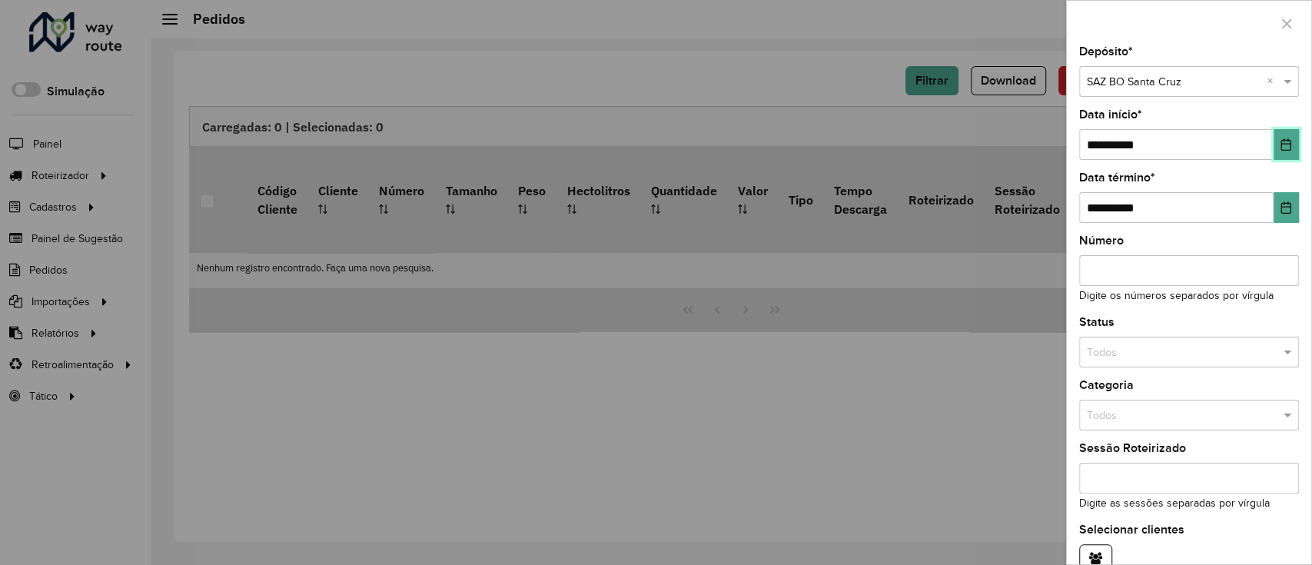
click at [1285, 157] on button "Choose Date" at bounding box center [1285, 144] width 25 height 31
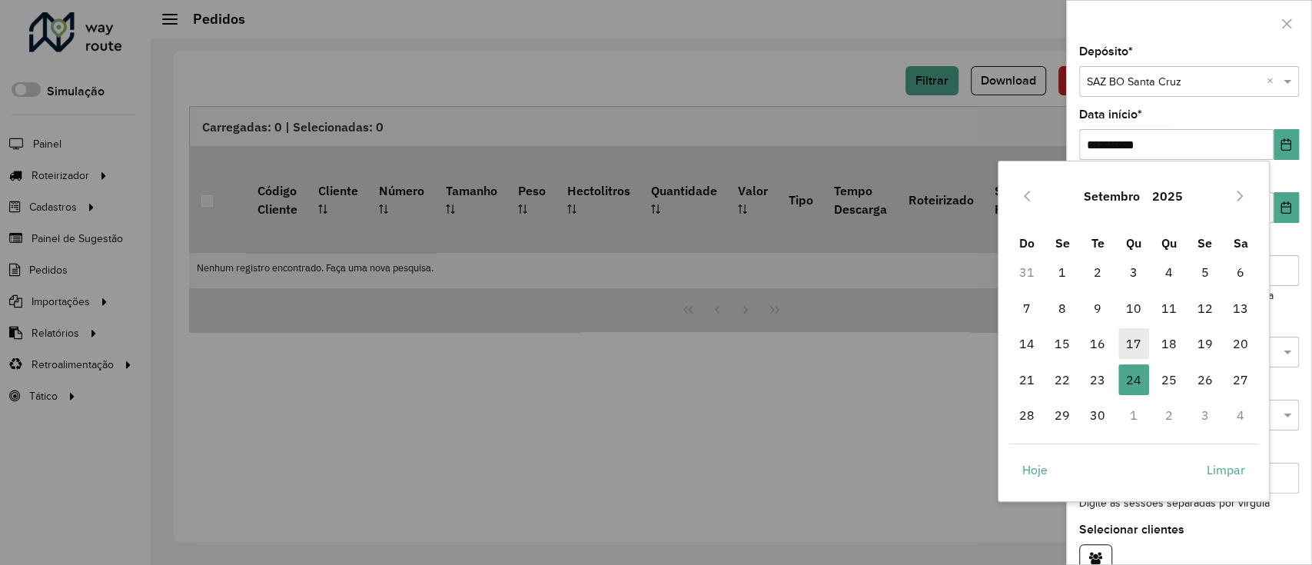
click at [1143, 344] on span "17" at bounding box center [1133, 343] width 31 height 31
type input "**********"
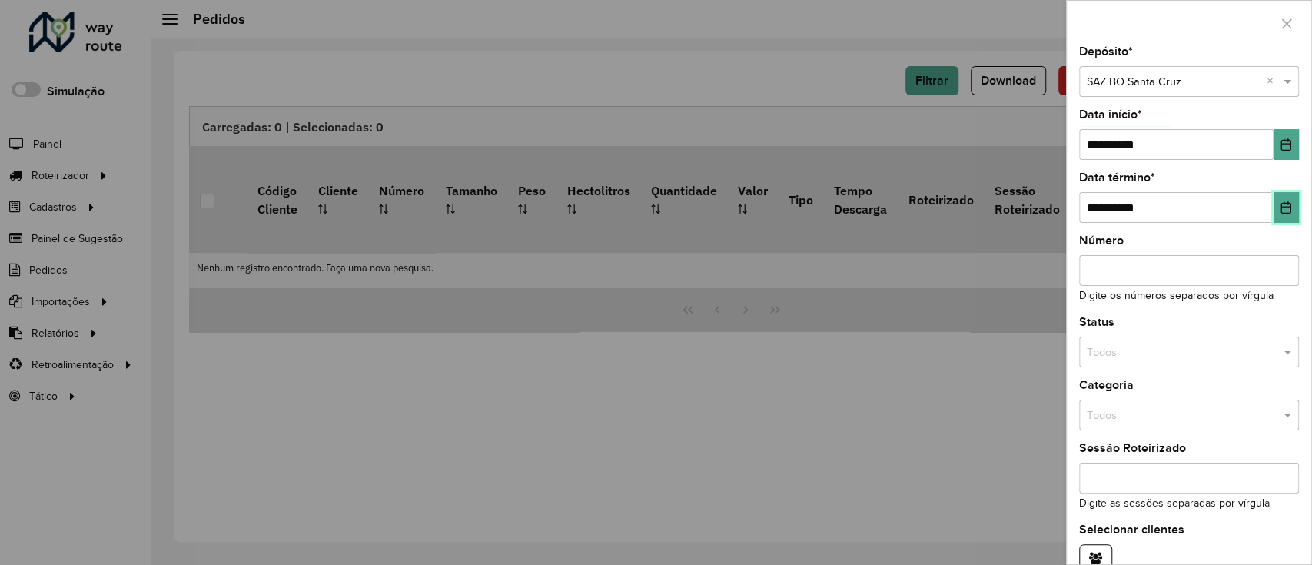
click at [1279, 218] on button "Choose Date" at bounding box center [1285, 207] width 25 height 31
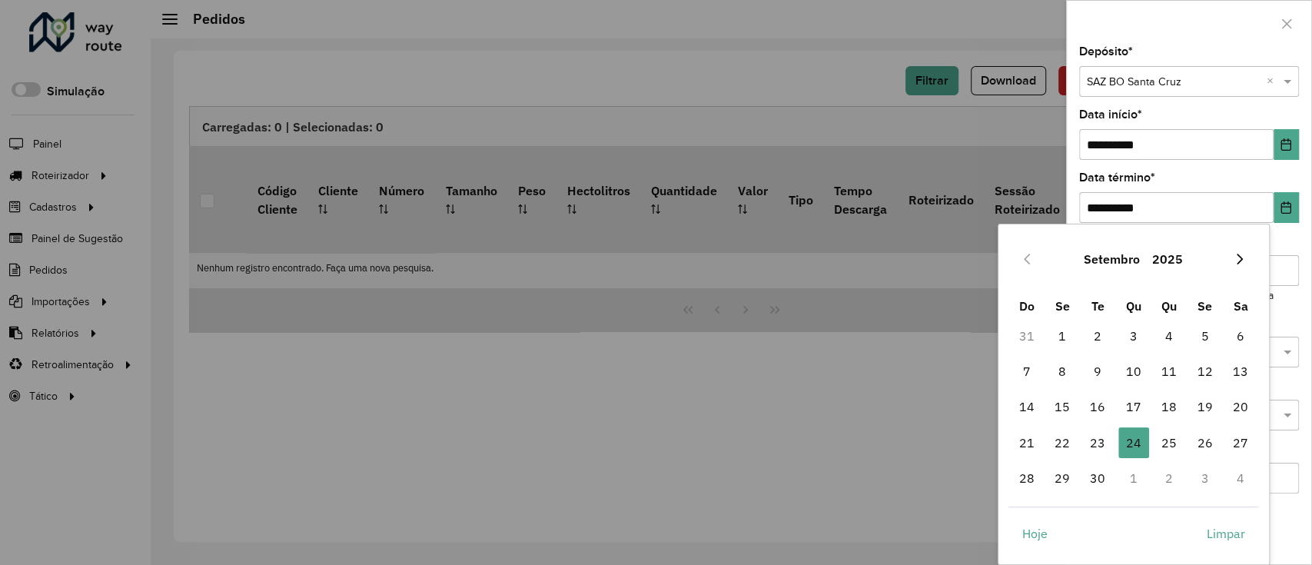
click at [1235, 255] on icon "Next Month" at bounding box center [1239, 259] width 12 height 12
click at [1132, 331] on span "1" at bounding box center [1133, 335] width 31 height 31
type input "**********"
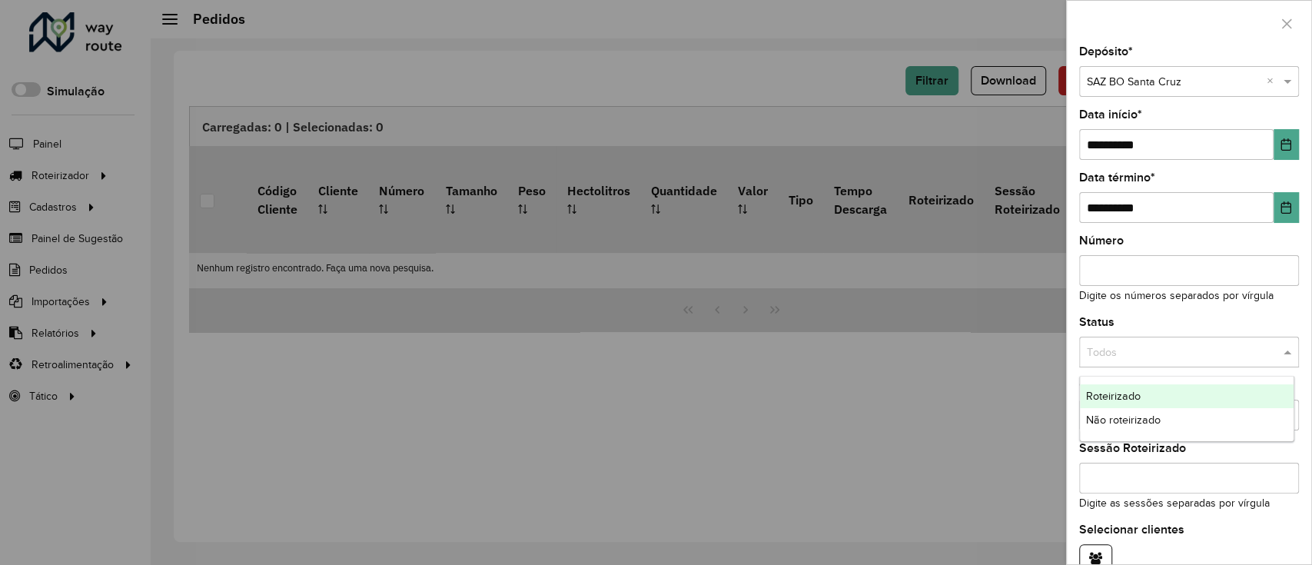
click at [1199, 357] on input "text" at bounding box center [1174, 352] width 174 height 17
click at [1189, 427] on div "Não roteirizado" at bounding box center [1187, 420] width 214 height 25
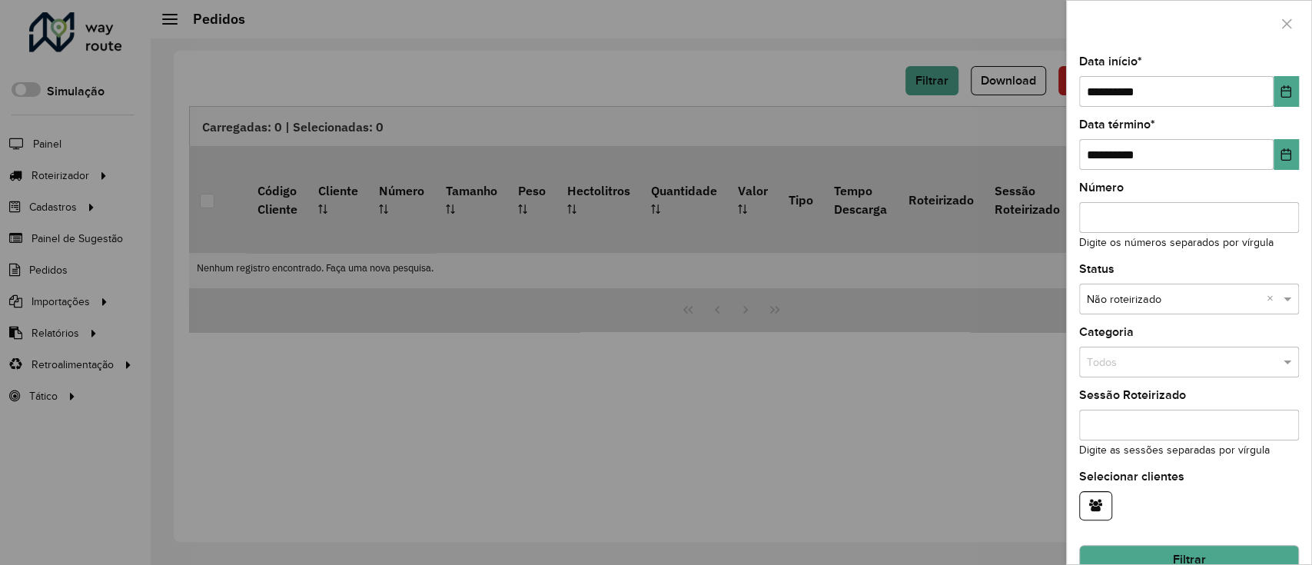
scroll to position [82, 0]
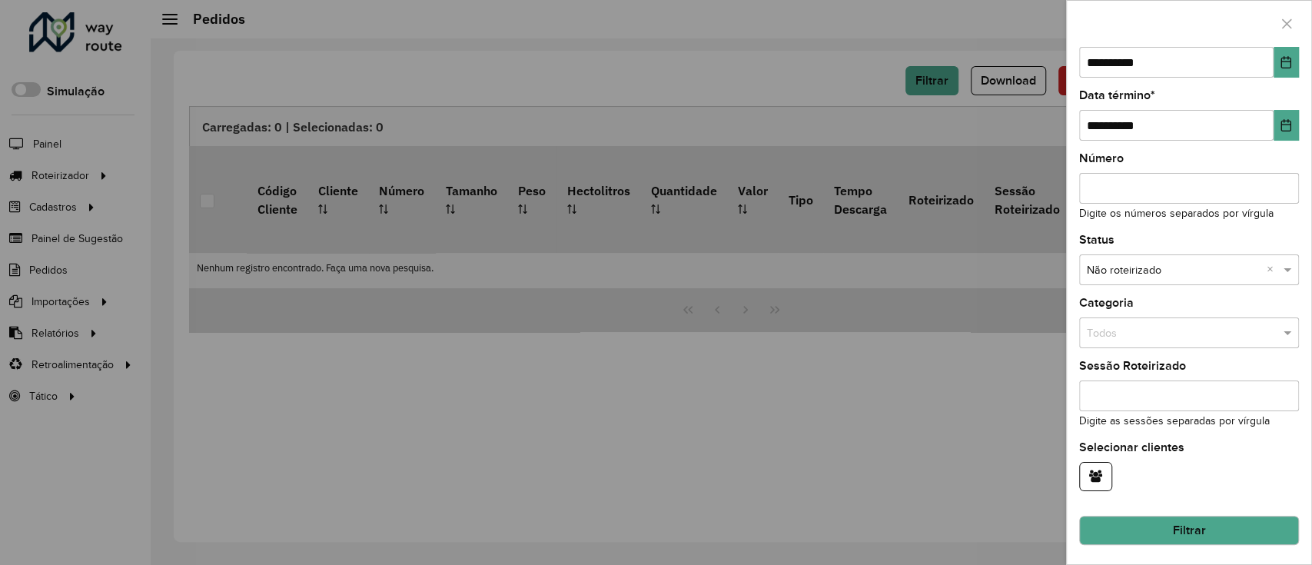
click at [1249, 524] on button "Filtrar" at bounding box center [1189, 530] width 220 height 29
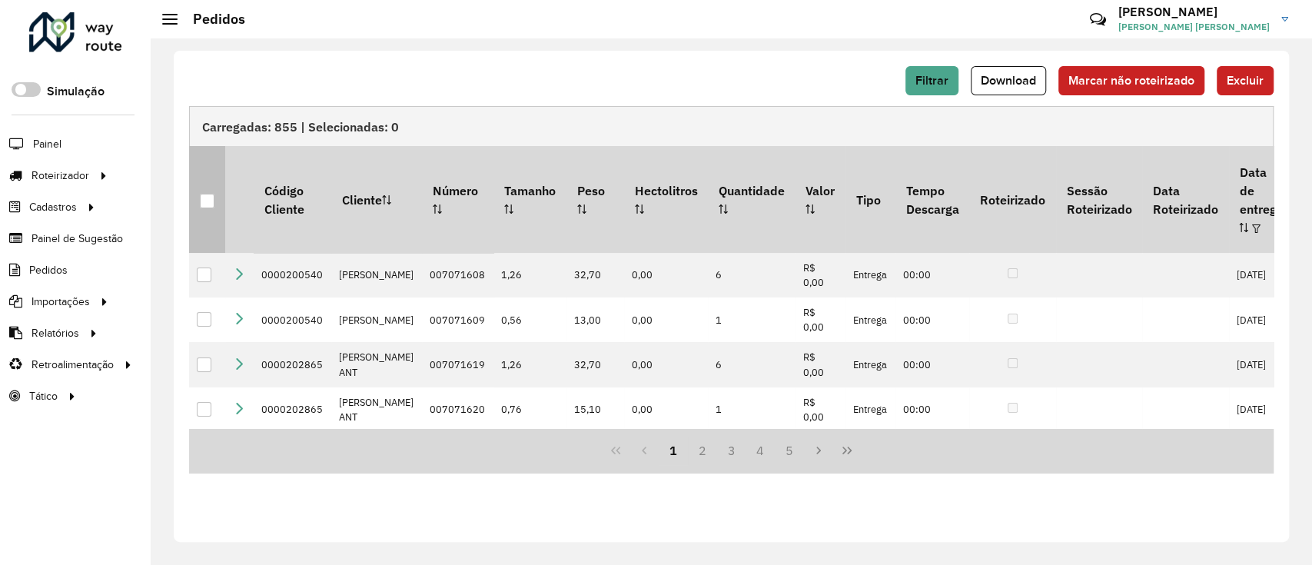
click at [208, 200] on th at bounding box center [207, 199] width 36 height 106
click at [208, 194] on div at bounding box center [207, 201] width 15 height 15
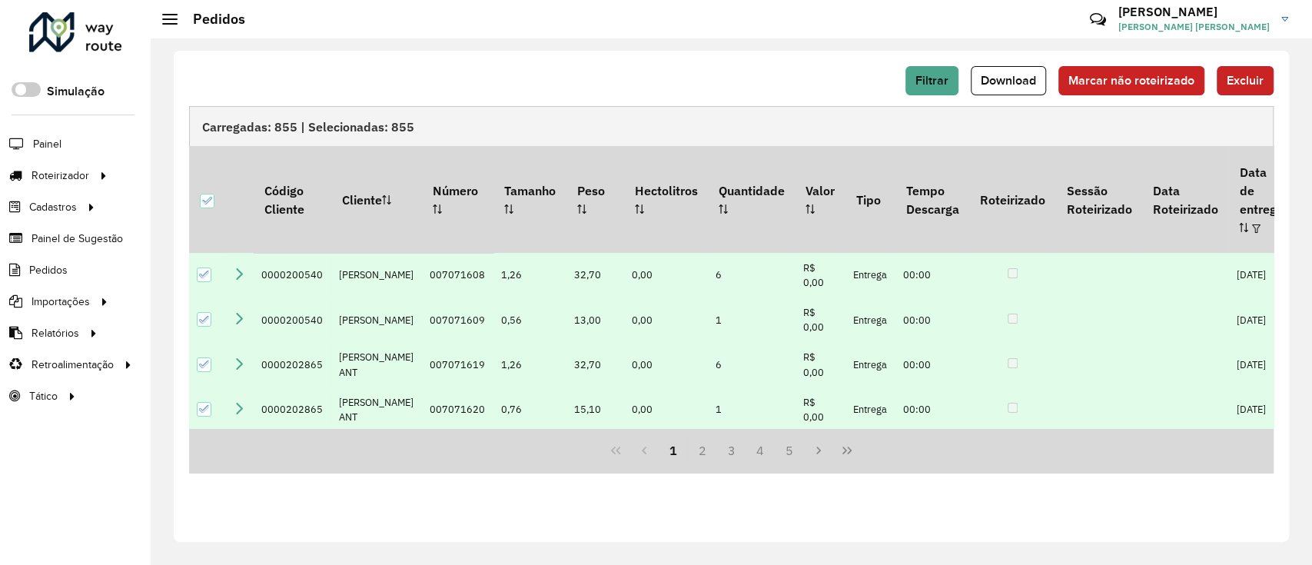
click at [1247, 89] on button "Excluir" at bounding box center [1244, 80] width 57 height 29
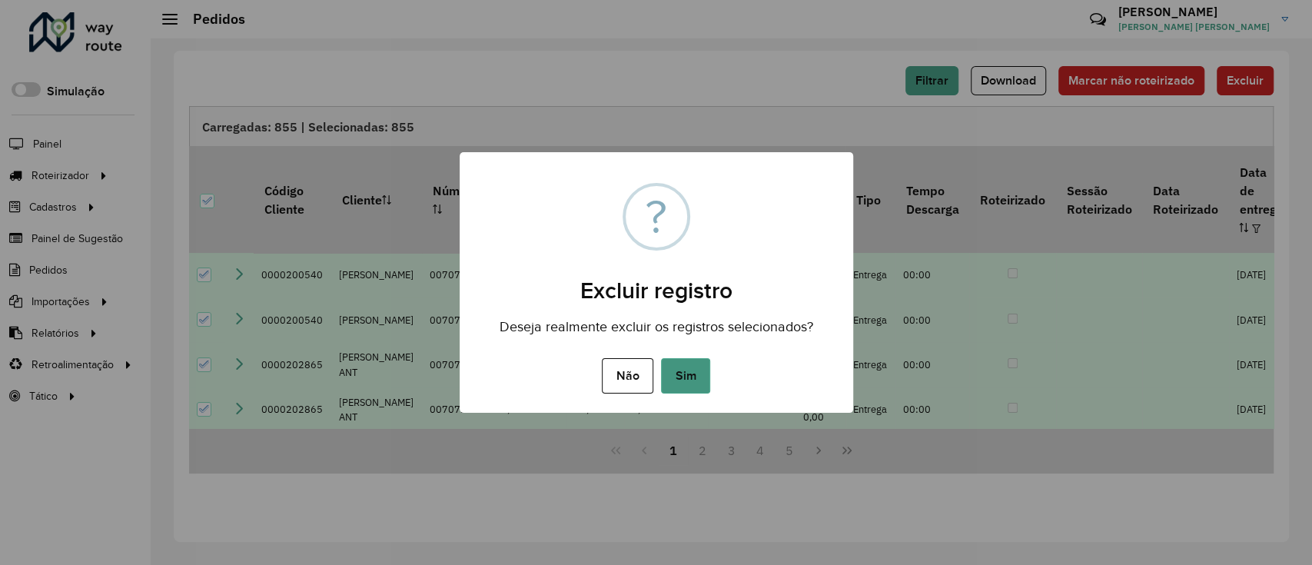
click at [685, 387] on button "Sim" at bounding box center [685, 375] width 49 height 35
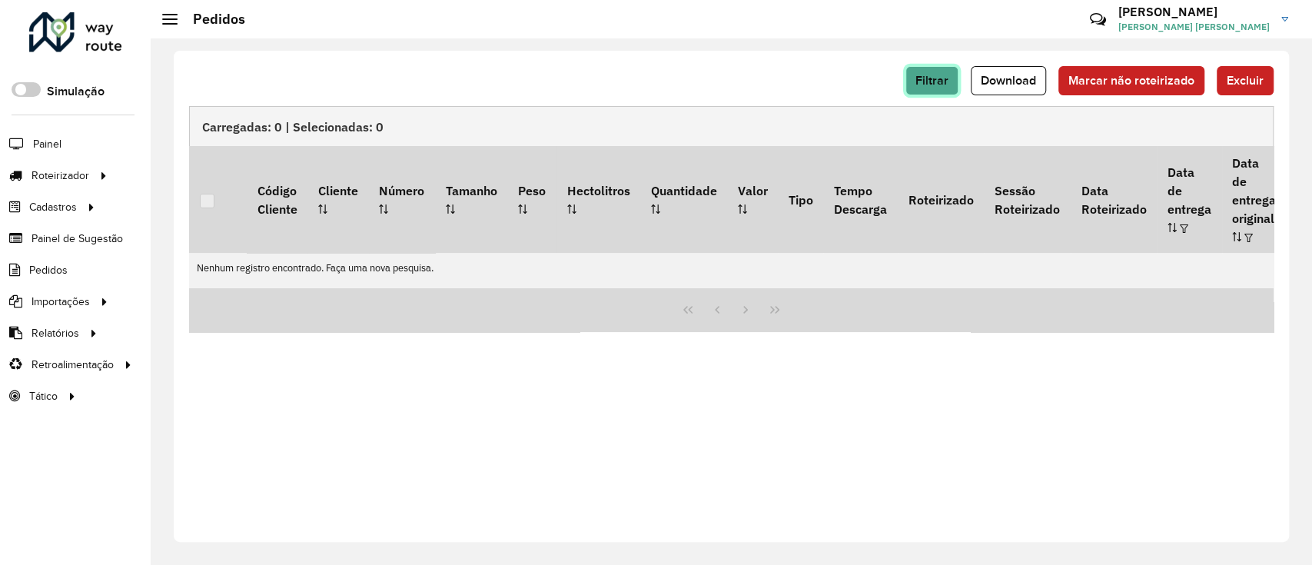
click at [939, 78] on span "Filtrar" at bounding box center [931, 80] width 33 height 13
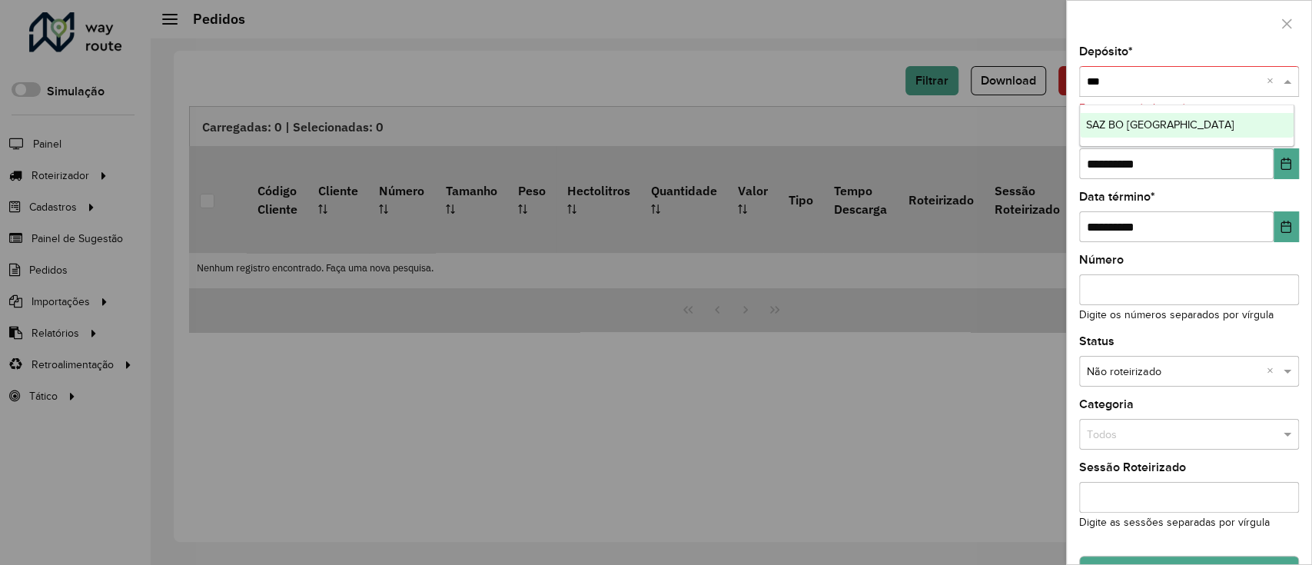
type input "****"
click at [1264, 119] on div "SAZ BO Cochabamba" at bounding box center [1187, 125] width 214 height 25
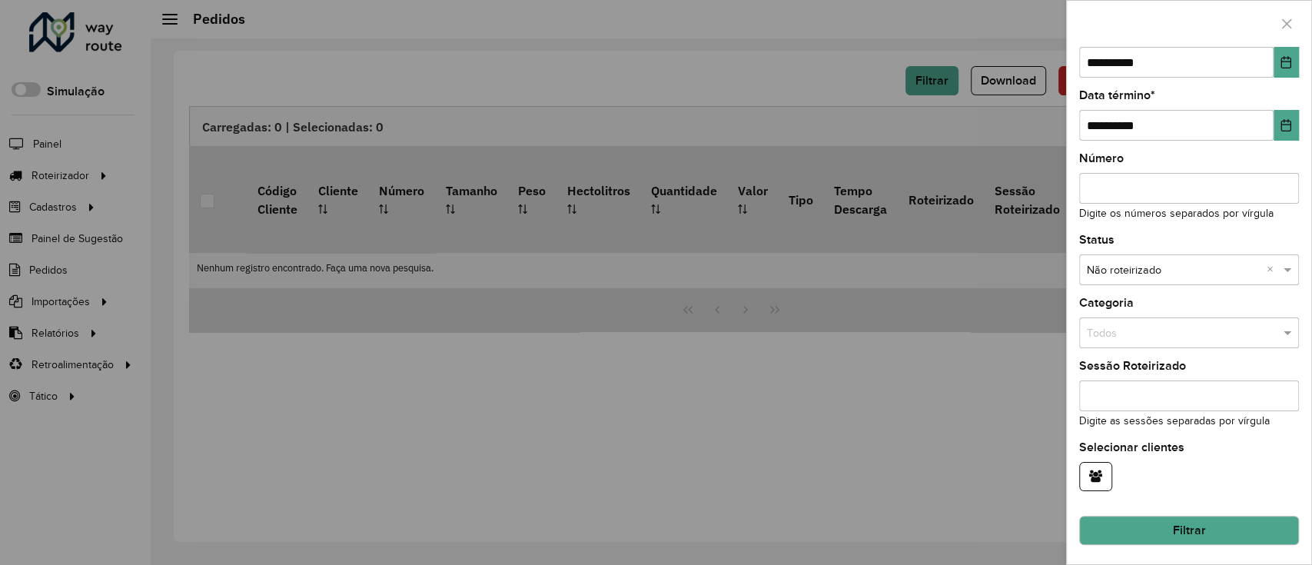
click at [1210, 530] on button "Filtrar" at bounding box center [1189, 530] width 220 height 29
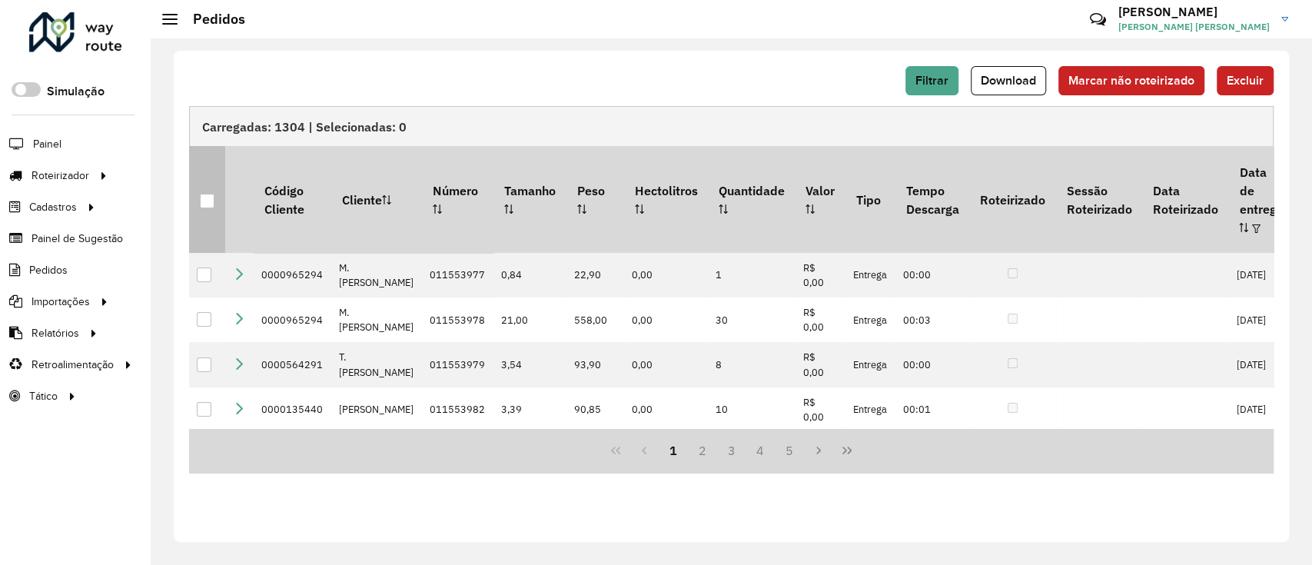
drag, startPoint x: 200, startPoint y: 187, endPoint x: 210, endPoint y: 195, distance: 12.6
click at [210, 195] on th at bounding box center [207, 199] width 36 height 106
click at [205, 195] on div at bounding box center [207, 201] width 15 height 15
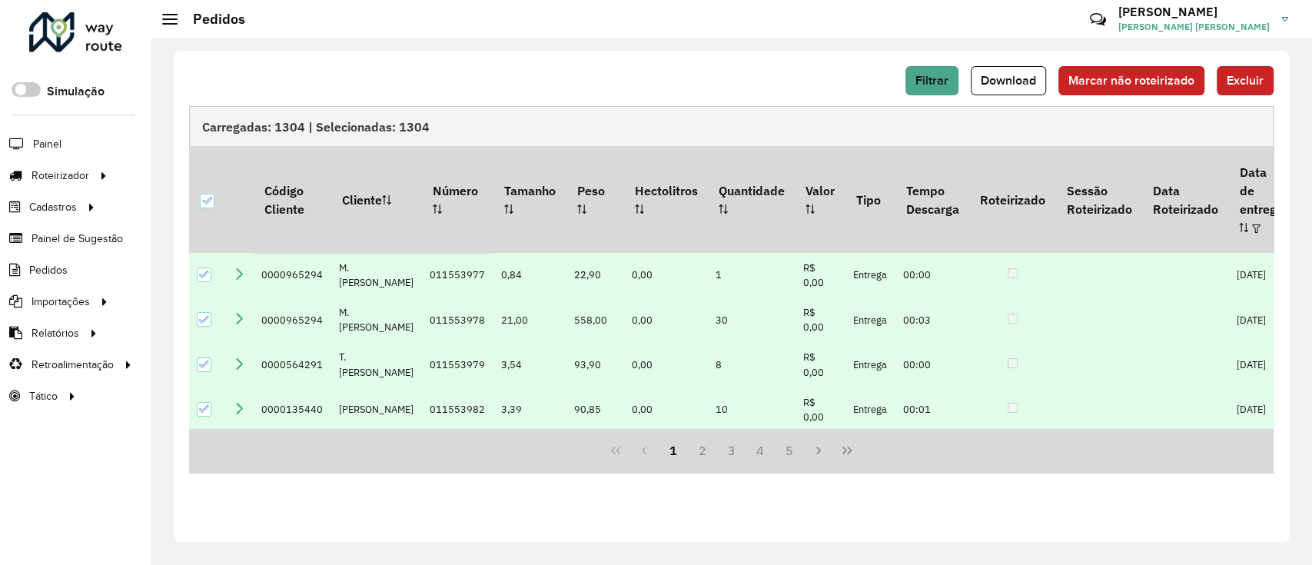
click at [1238, 85] on span "Excluir" at bounding box center [1244, 80] width 37 height 13
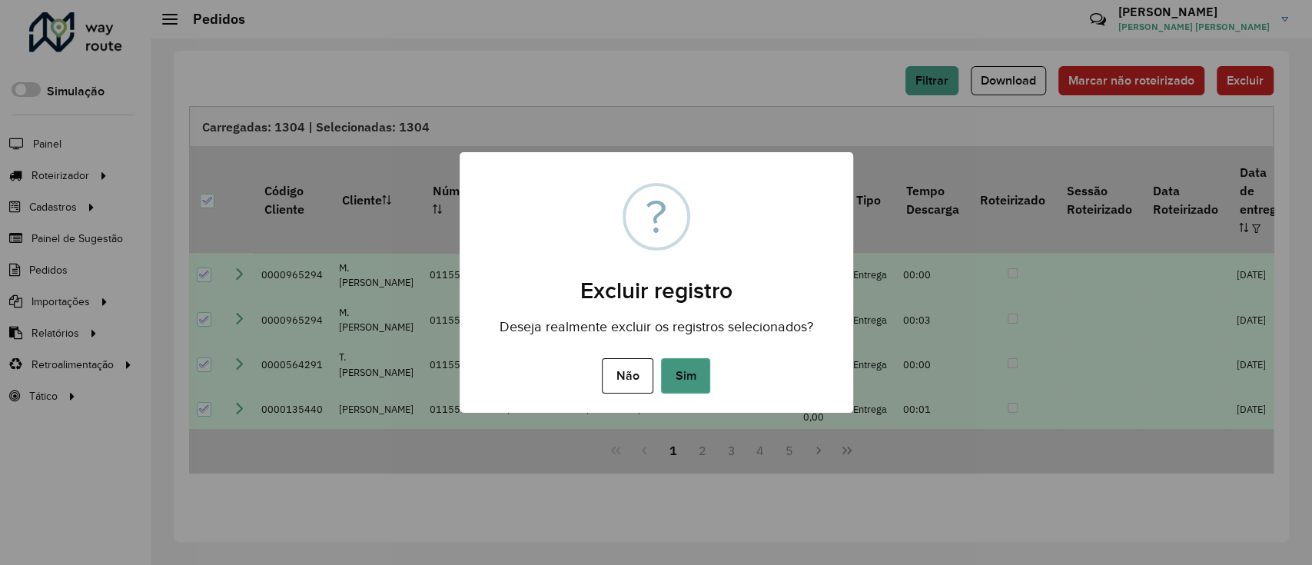
click at [690, 390] on button "Sim" at bounding box center [685, 375] width 49 height 35
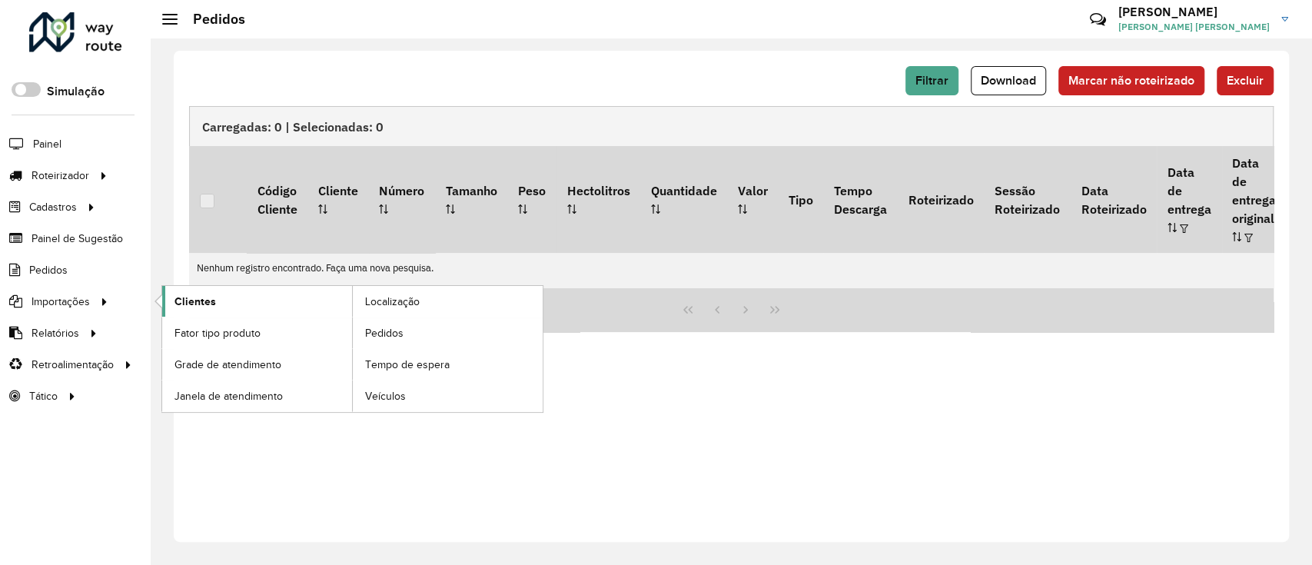
click at [240, 314] on link "Clientes" at bounding box center [257, 301] width 190 height 31
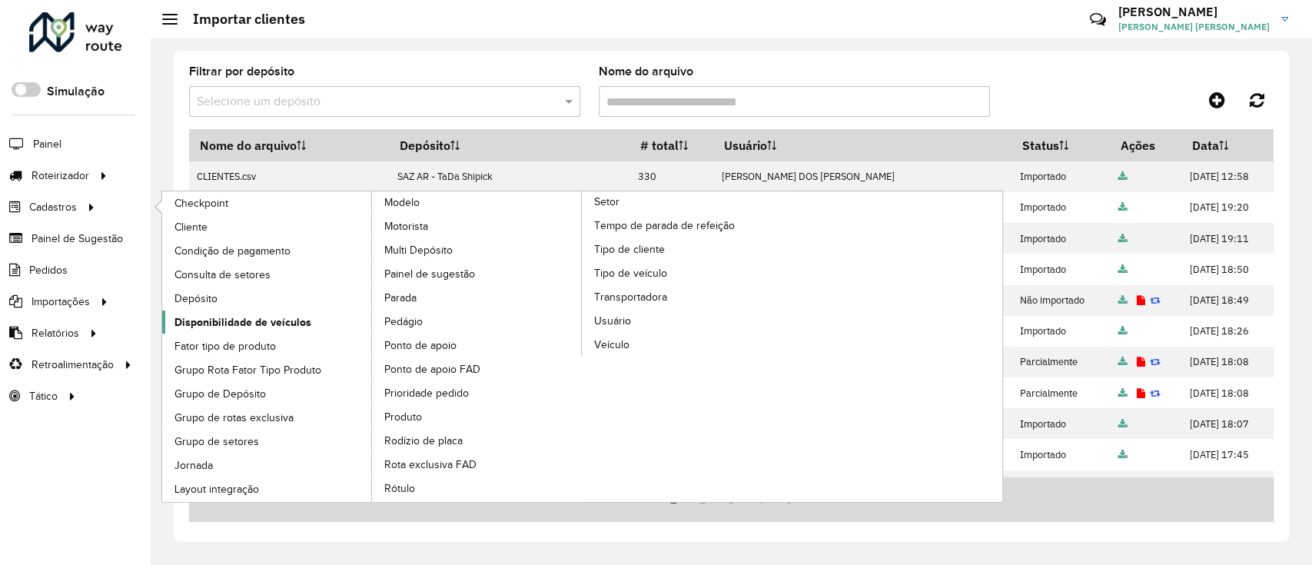
click at [221, 319] on span "Disponibilidade de veículos" at bounding box center [242, 322] width 137 height 16
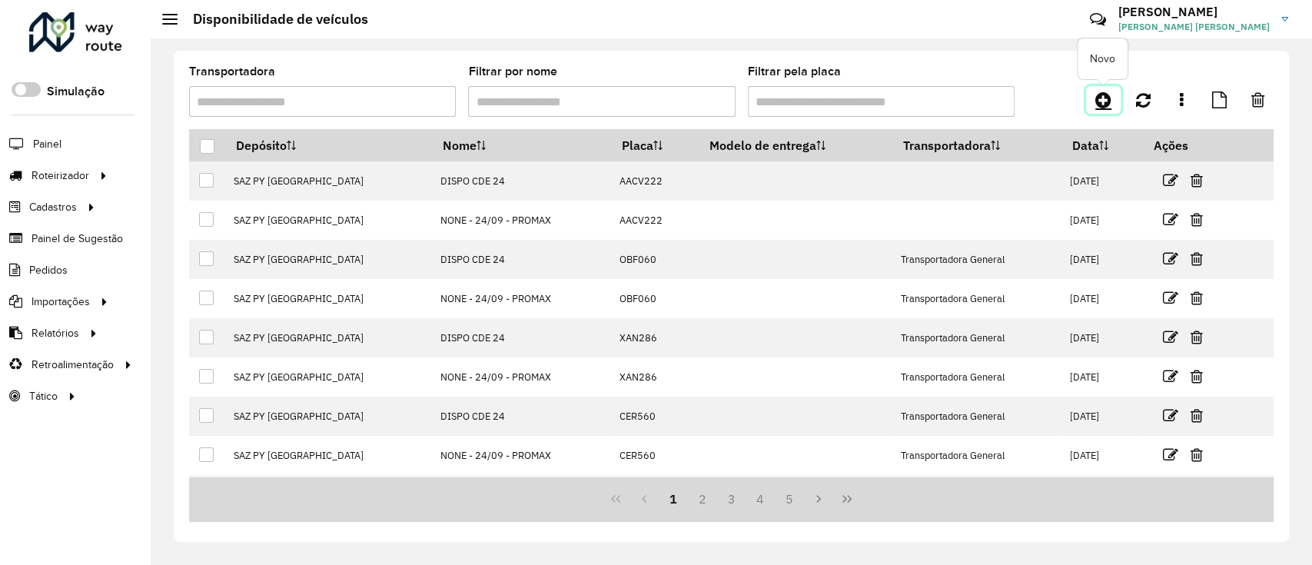
click at [1100, 110] on link at bounding box center [1103, 100] width 35 height 28
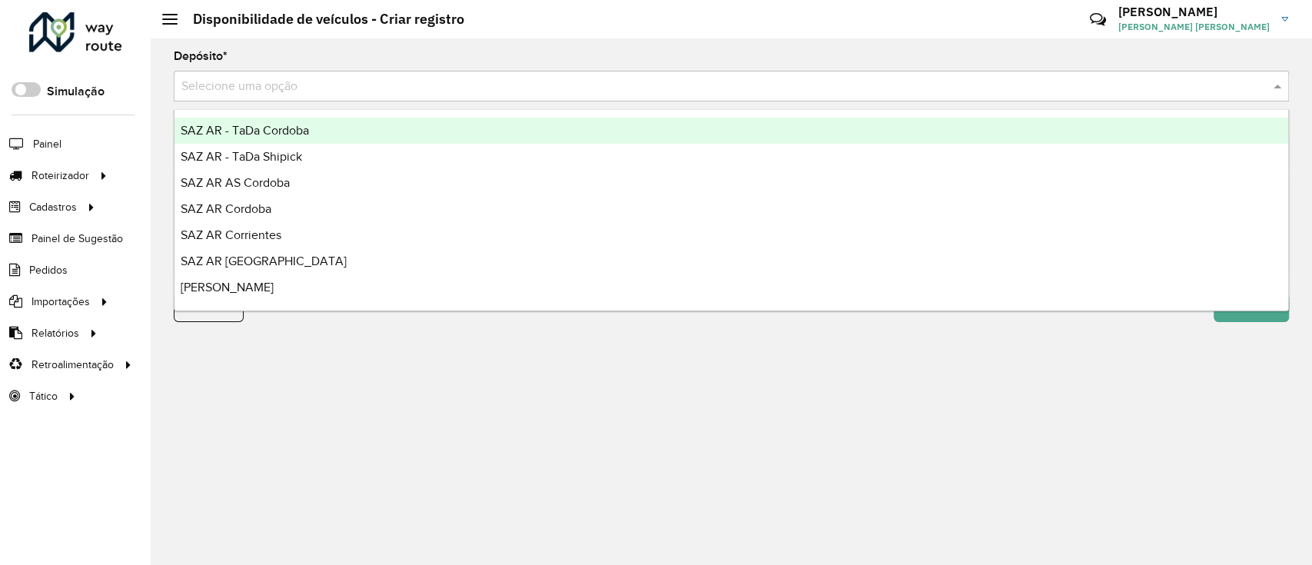
click at [595, 89] on input "text" at bounding box center [715, 87] width 1069 height 18
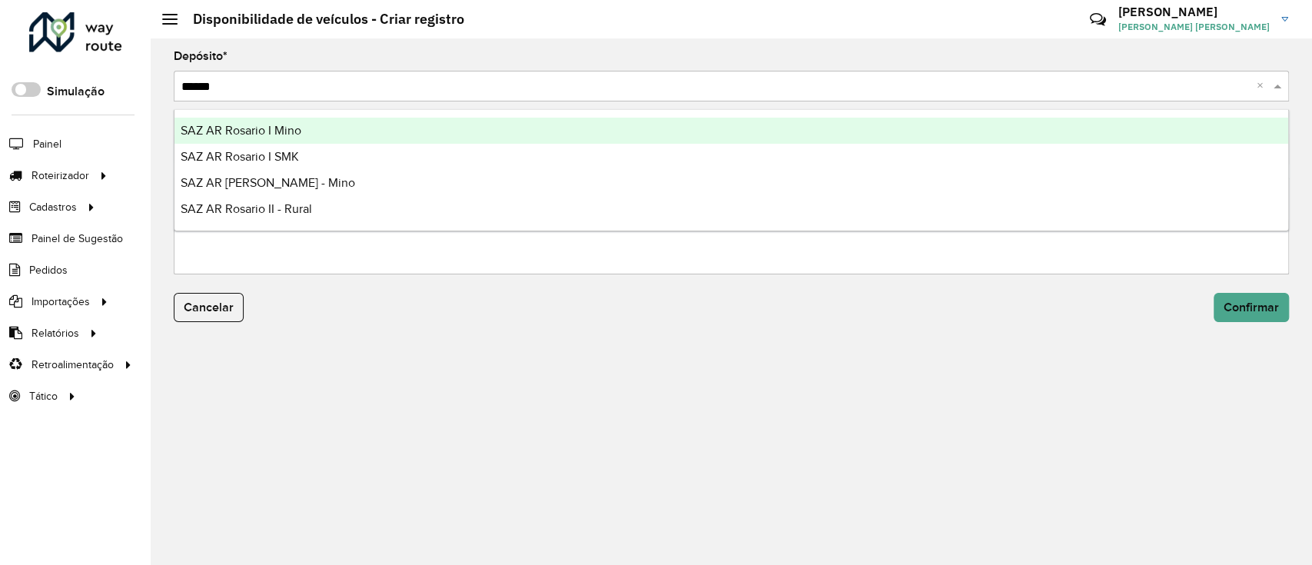
type input "*******"
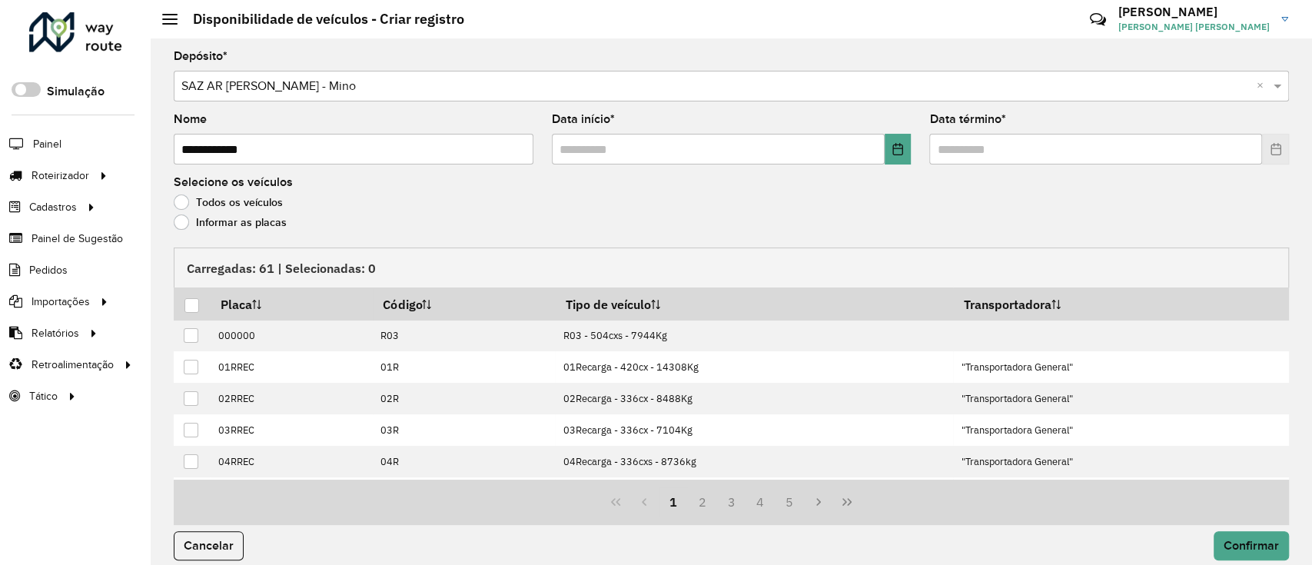
type input "**********"
click at [879, 145] on input "text" at bounding box center [718, 149] width 333 height 31
click at [898, 151] on icon "Choose Date" at bounding box center [897, 149] width 10 height 12
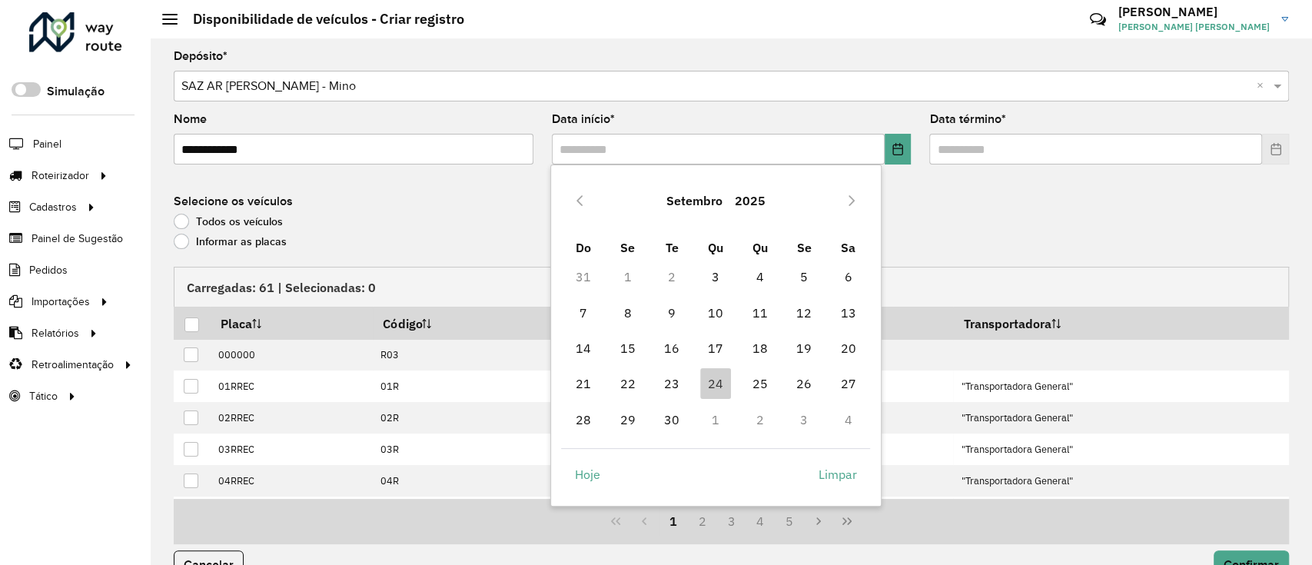
click at [752, 366] on td "25" at bounding box center [760, 383] width 44 height 35
click at [755, 372] on span "25" at bounding box center [760, 383] width 31 height 31
type input "**********"
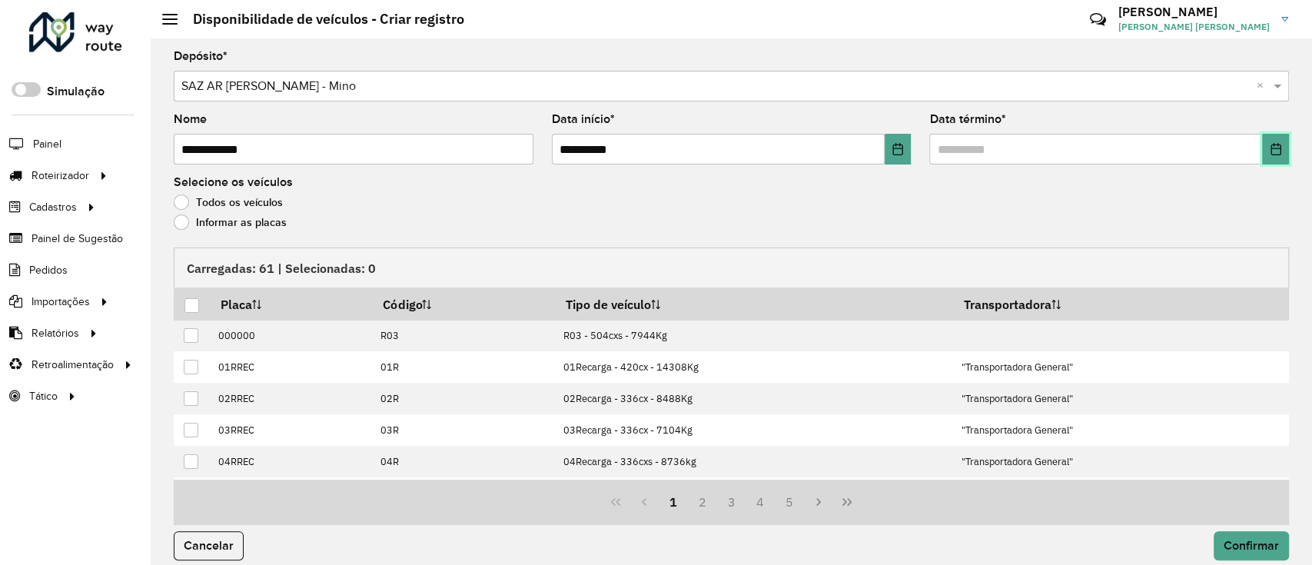
click at [1280, 157] on button "Choose Date" at bounding box center [1275, 149] width 27 height 31
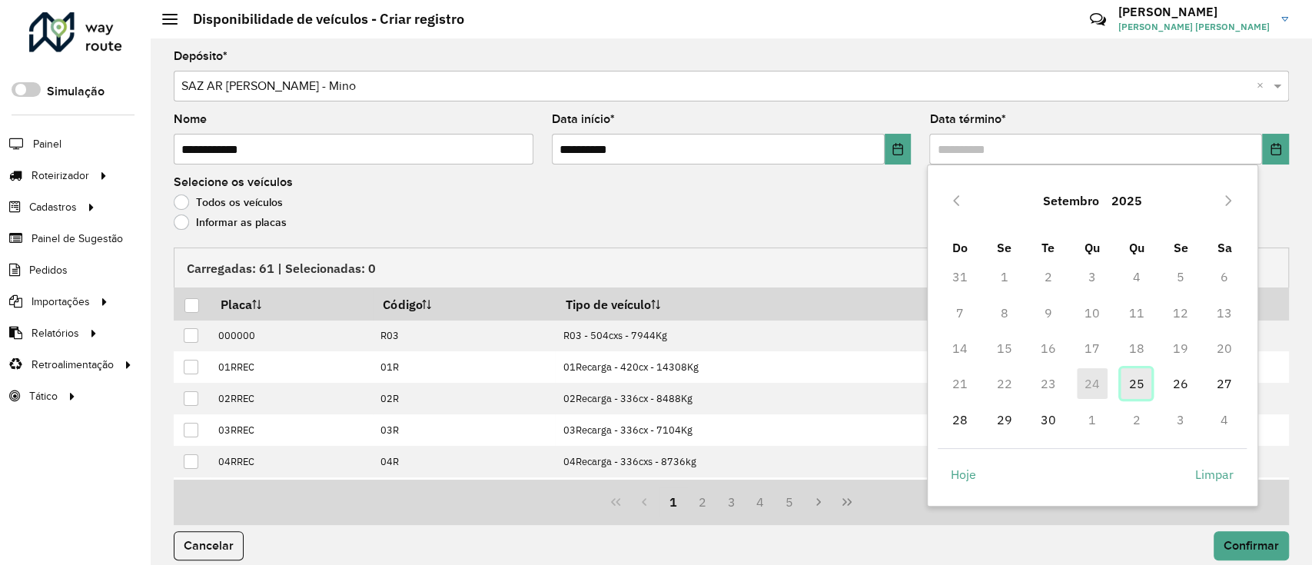
click at [1134, 388] on span "25" at bounding box center [1135, 383] width 31 height 31
type input "**********"
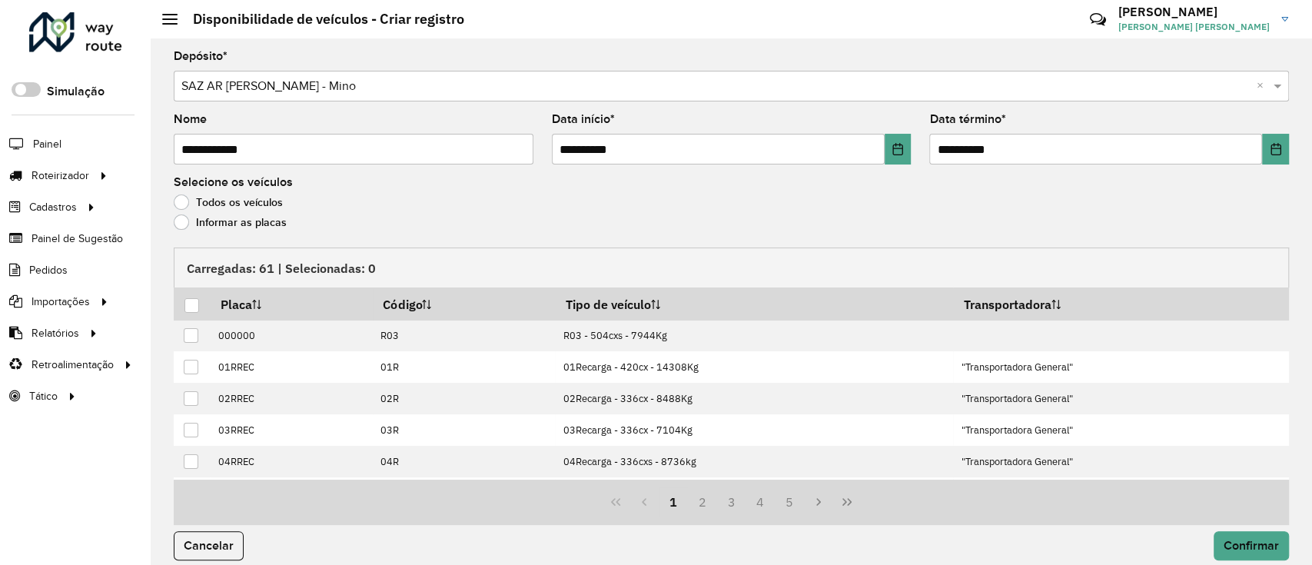
click at [269, 214] on label "Informar as placas" at bounding box center [230, 221] width 113 height 15
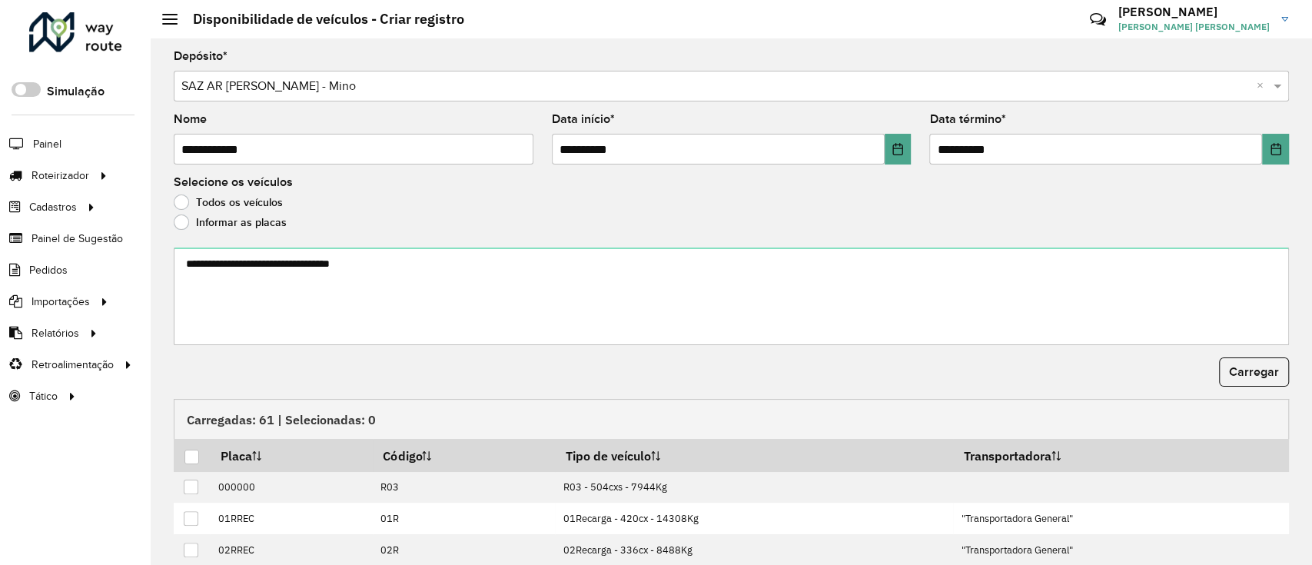
click at [267, 221] on label "Informar as placas" at bounding box center [230, 221] width 113 height 15
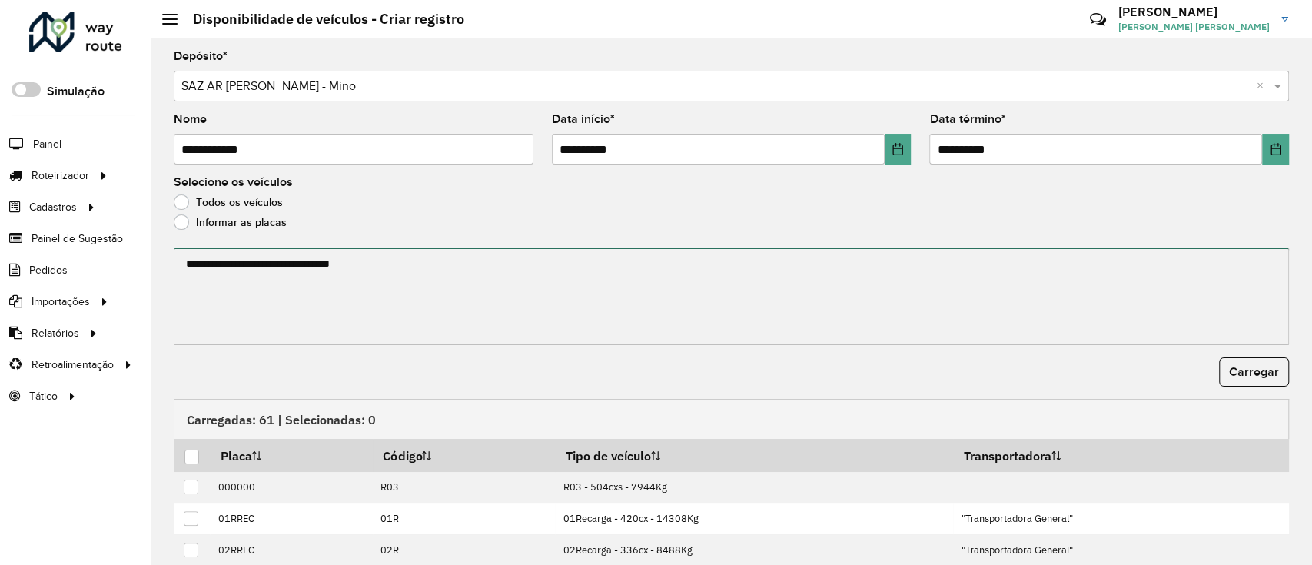
click at [299, 288] on textarea at bounding box center [731, 296] width 1115 height 98
paste textarea "******* ****** ******* ******* ******* ****** ******* ****** *******"
type textarea "******* ****** ******* ******* ******* ****** ******* ****** *******"
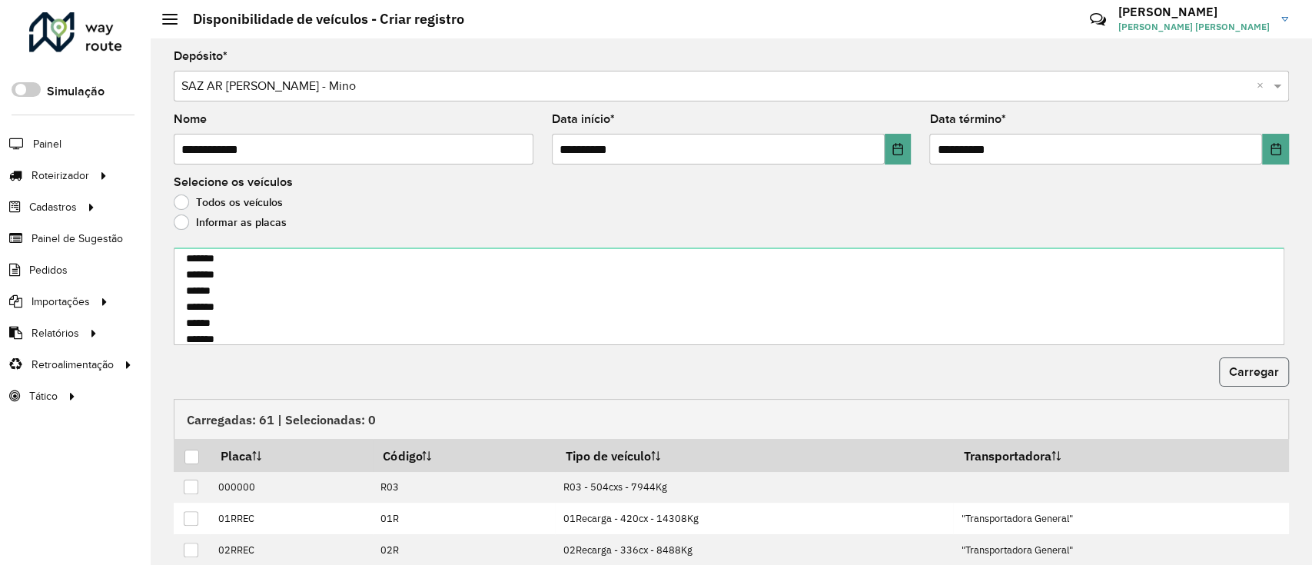
click at [1280, 368] on button "Carregar" at bounding box center [1254, 371] width 70 height 29
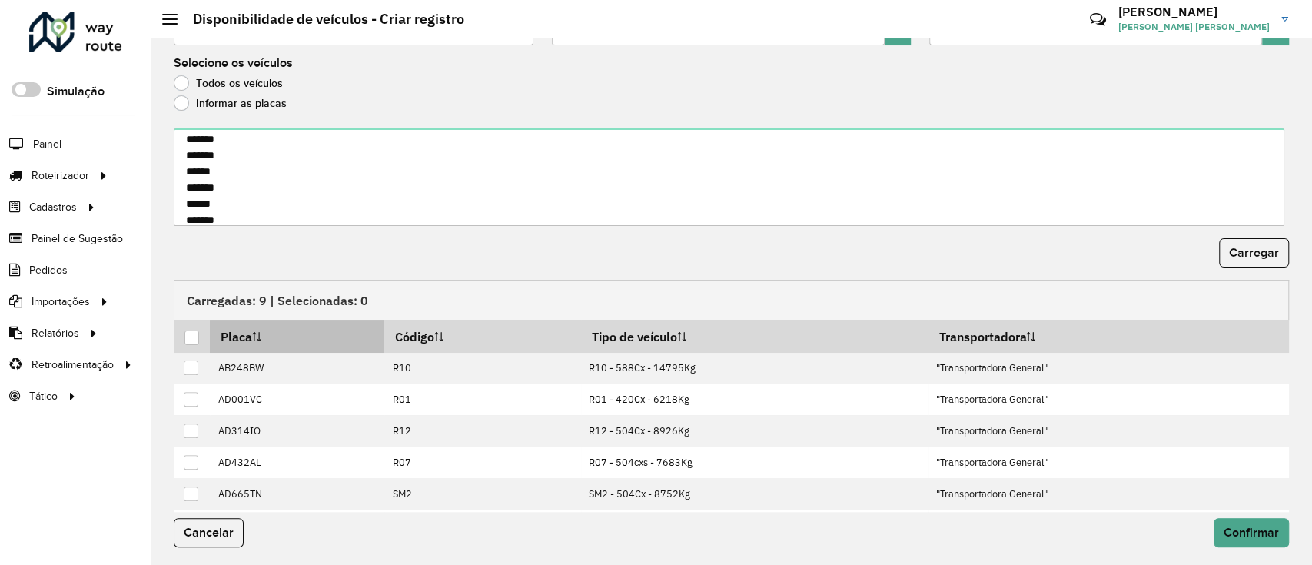
scroll to position [120, 0]
click at [191, 335] on div at bounding box center [191, 337] width 15 height 15
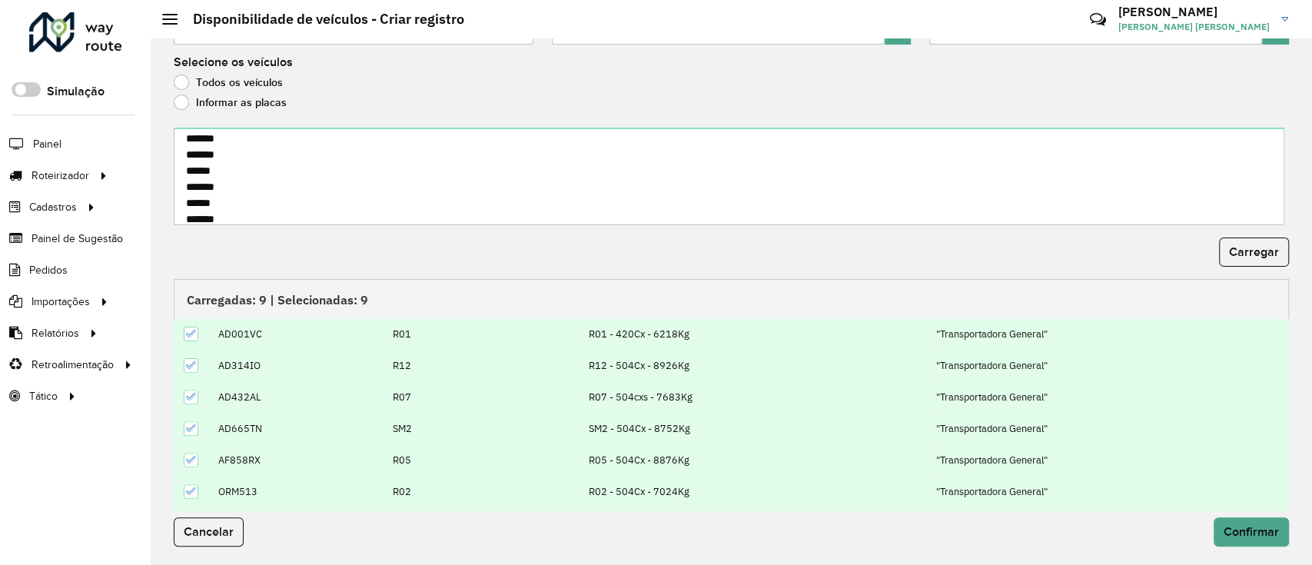
scroll to position [123, 0]
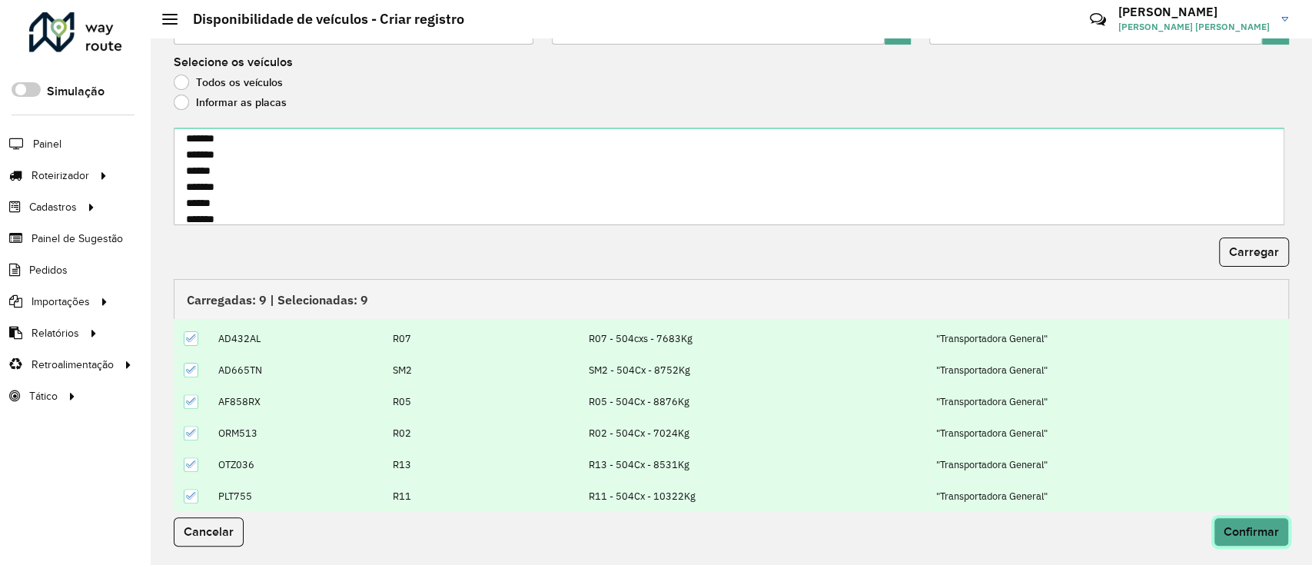
click at [1253, 537] on span "Confirmar" at bounding box center [1250, 531] width 55 height 13
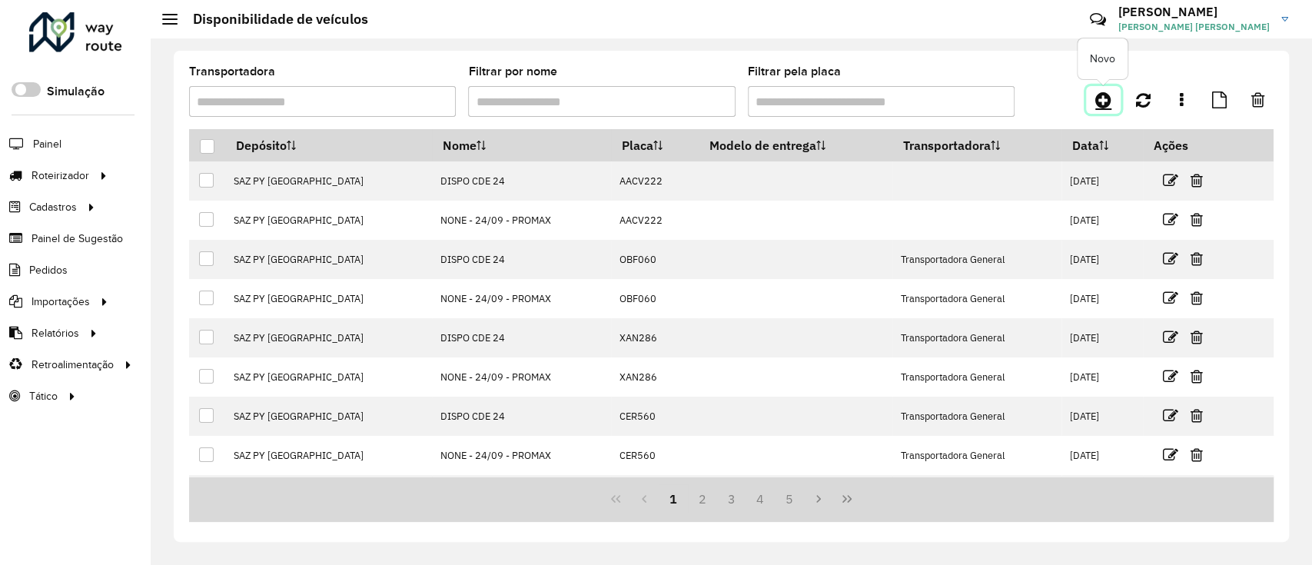
click at [1095, 104] on icon at bounding box center [1103, 100] width 16 height 18
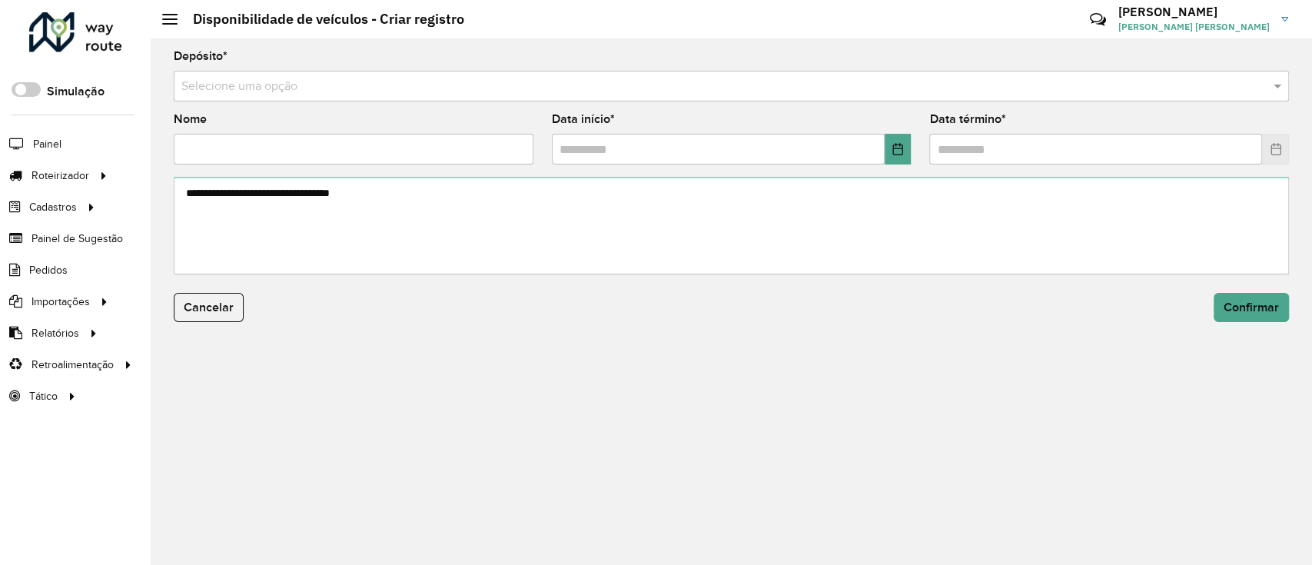
click at [437, 77] on div "Selecione uma opção" at bounding box center [731, 86] width 1115 height 31
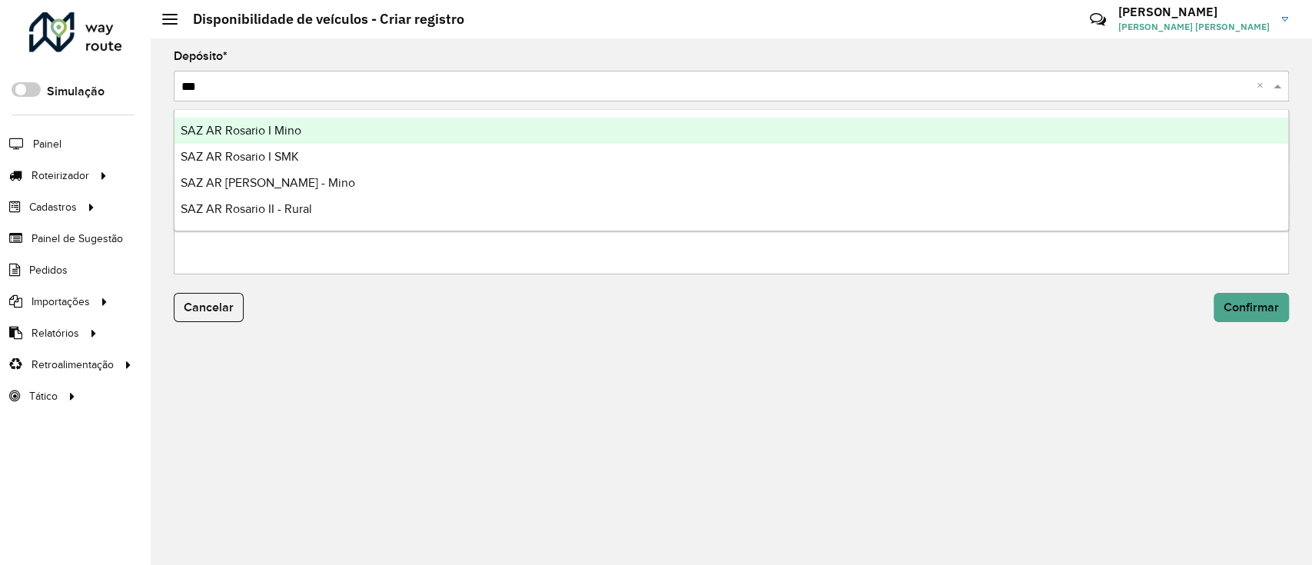
type input "****"
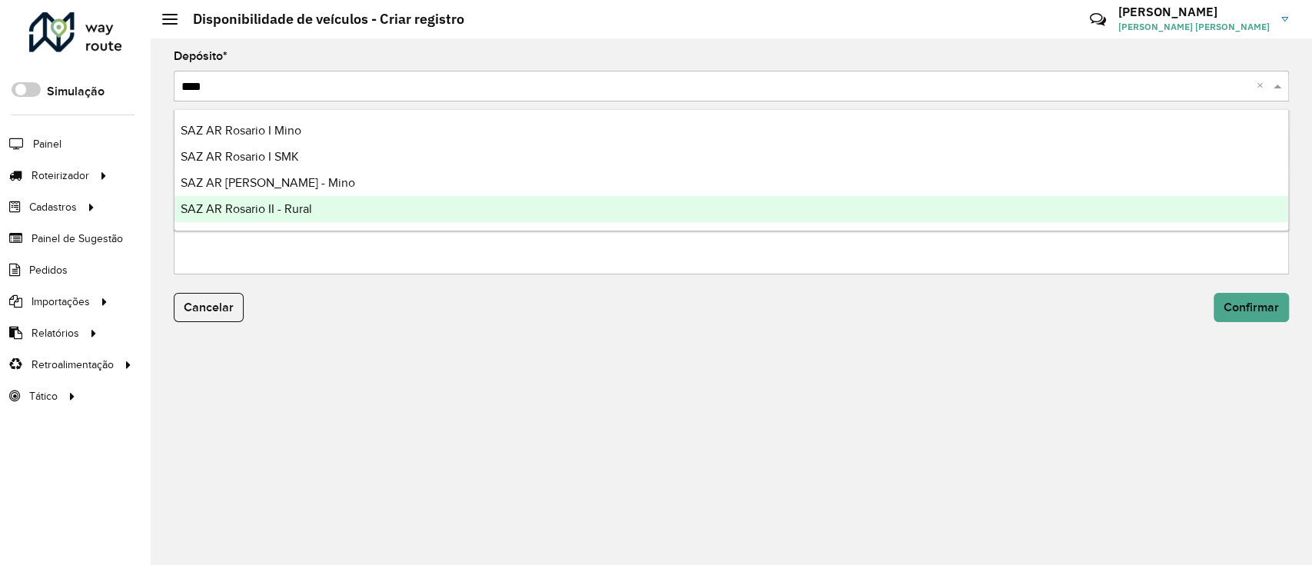
click at [413, 199] on div "SAZ AR Rosario II - Rural" at bounding box center [730, 209] width 1113 height 26
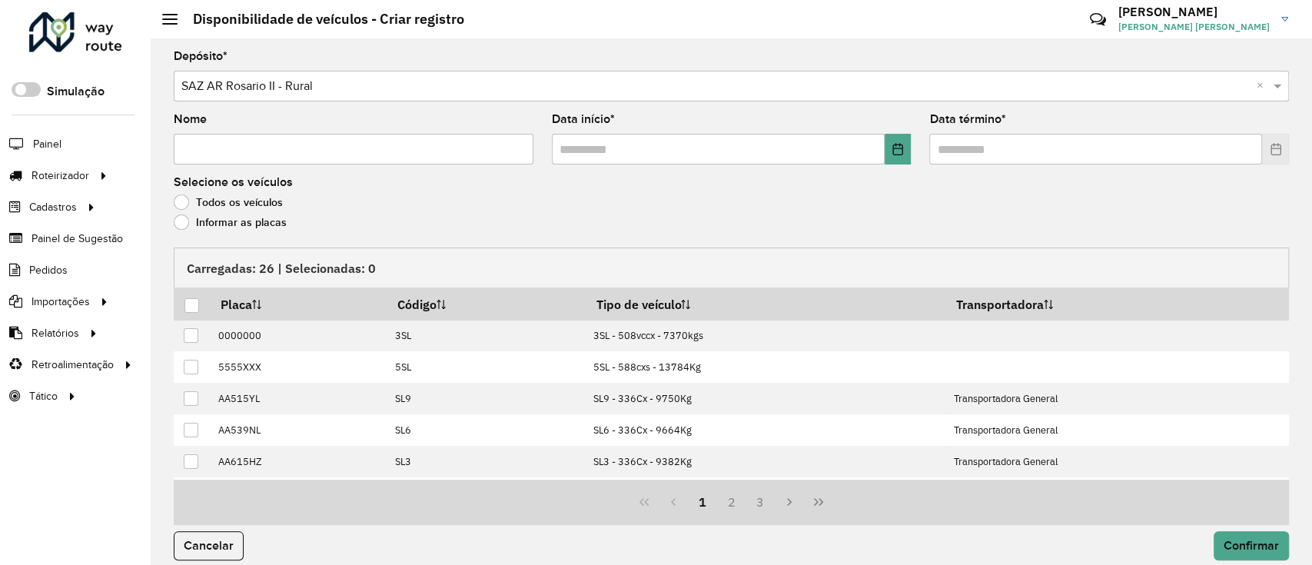
click at [412, 98] on div "Selecione uma opção × SAZ AR Rosario II - Rural ×" at bounding box center [731, 86] width 1115 height 31
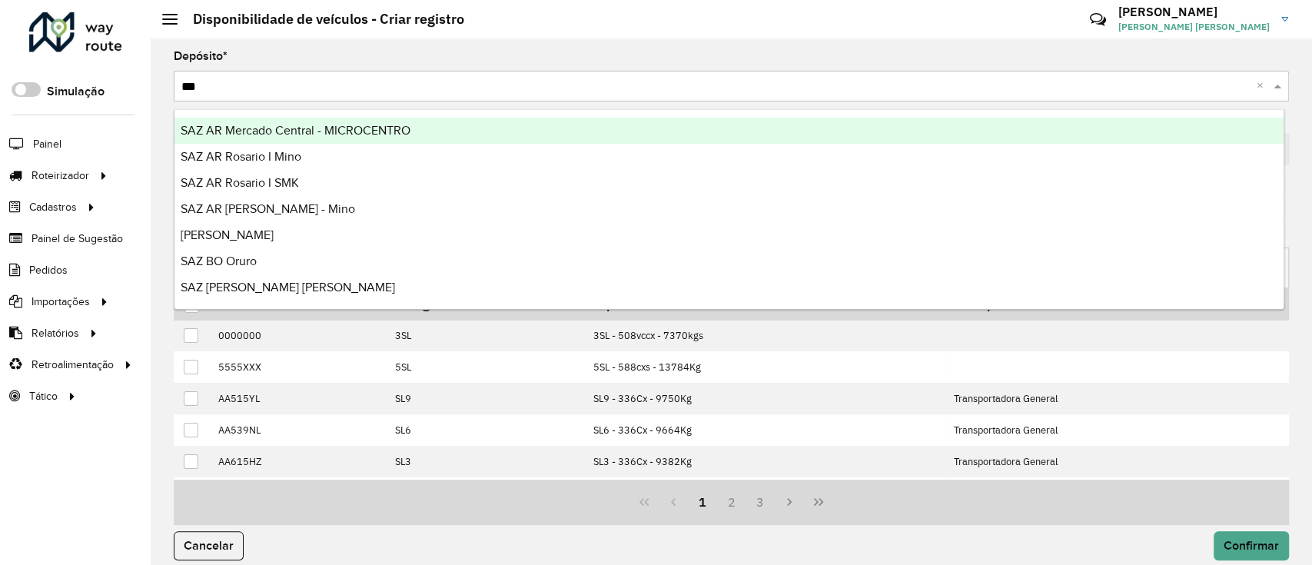
type input "****"
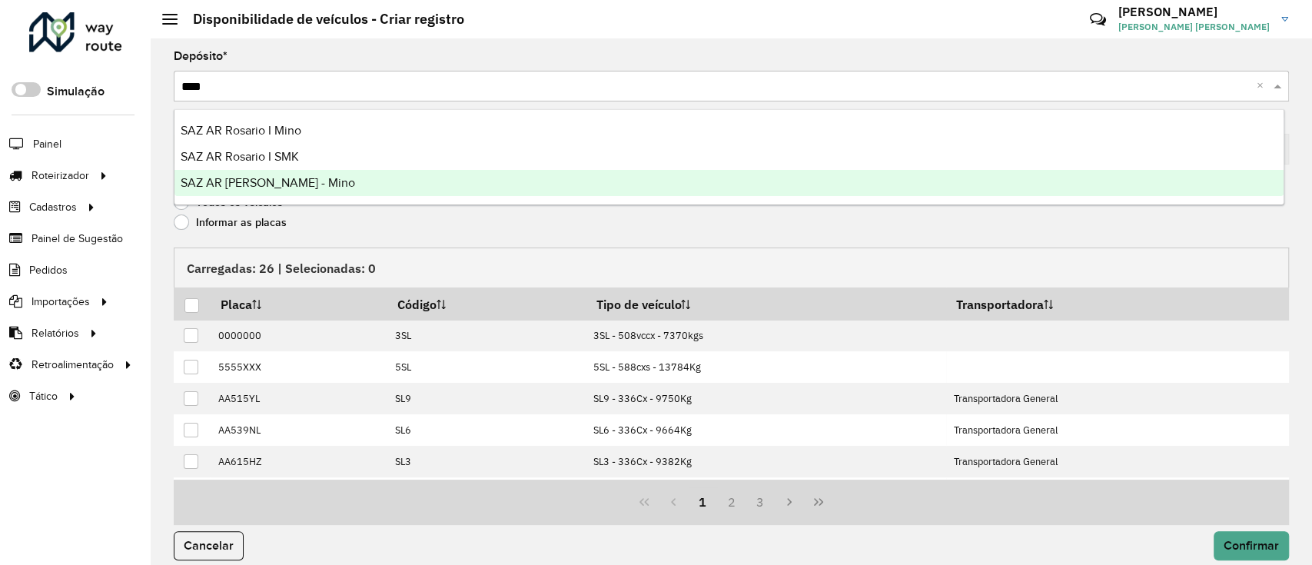
click at [435, 175] on div "SAZ AR Rosario II - Mino" at bounding box center [728, 183] width 1109 height 26
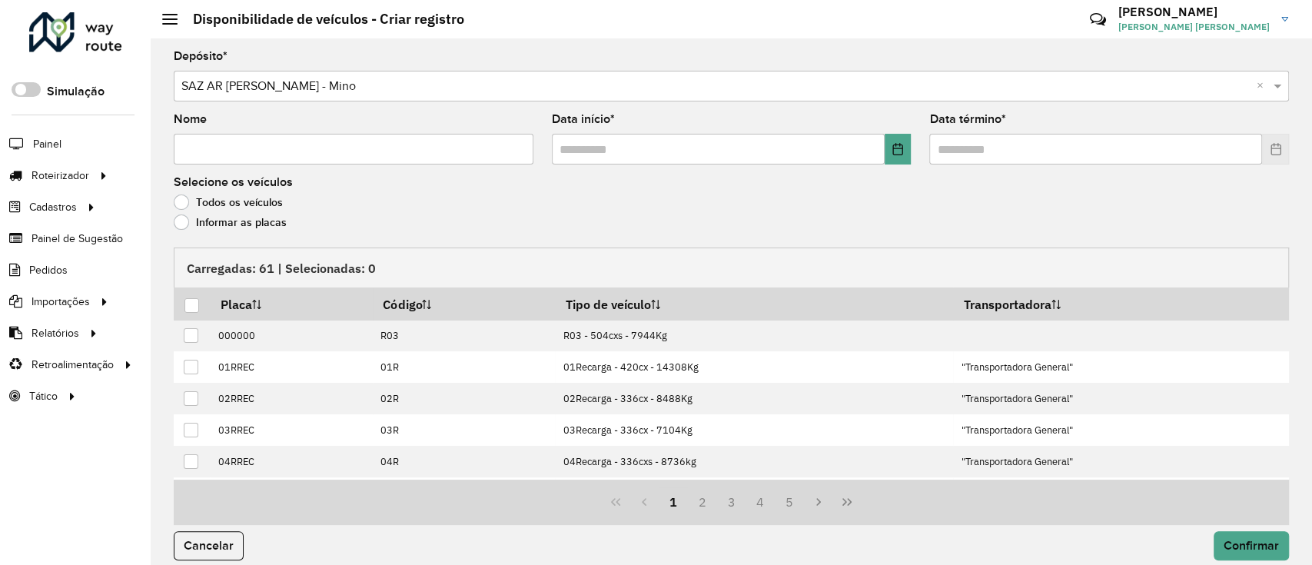
click at [257, 146] on input "Nome" at bounding box center [354, 149] width 360 height 31
type input "**********"
click at [909, 147] on formly-field "Data início *" at bounding box center [731, 145] width 378 height 63
click at [896, 145] on icon "Choose Date" at bounding box center [897, 149] width 10 height 12
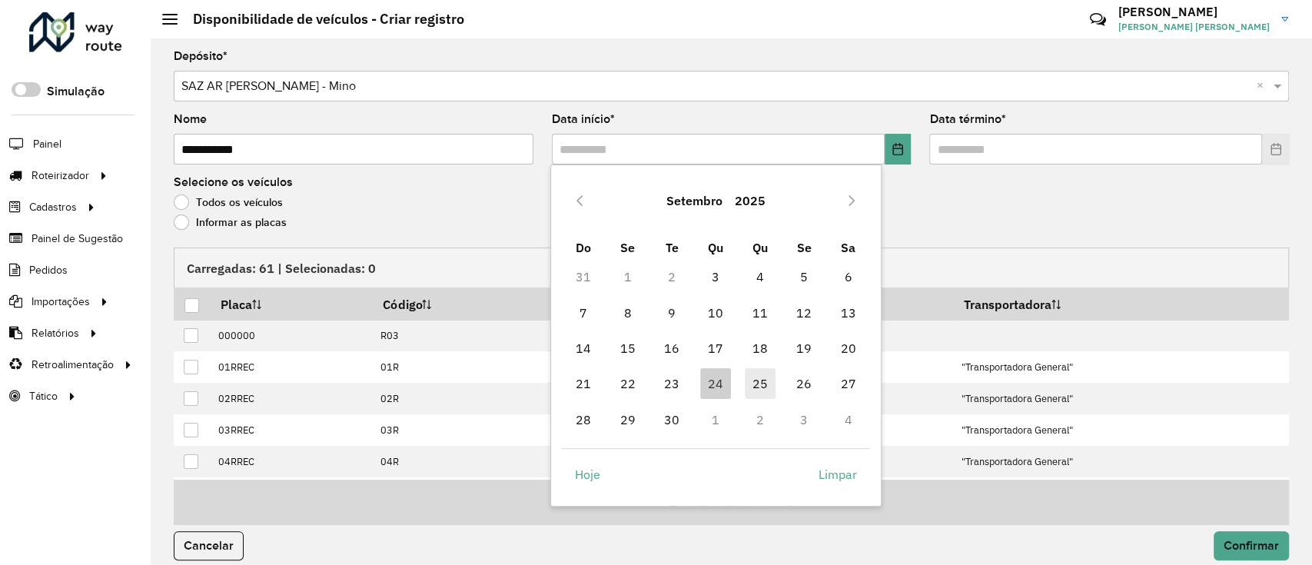
click at [759, 379] on span "25" at bounding box center [760, 383] width 31 height 31
type input "**********"
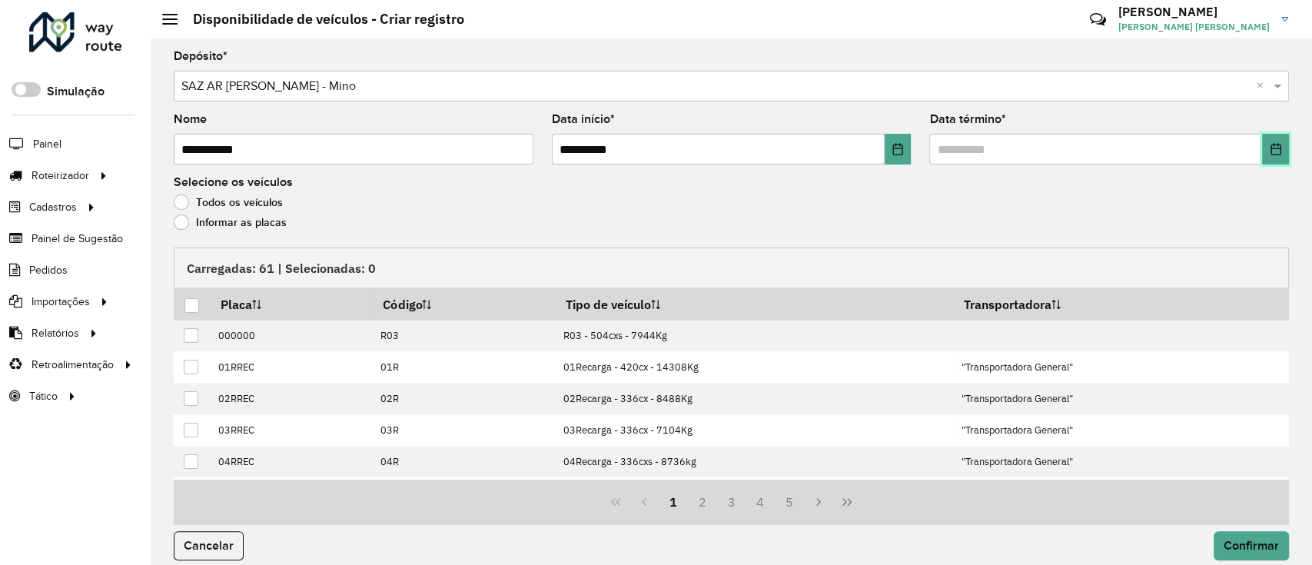
click at [1276, 151] on icon "Choose Date" at bounding box center [1275, 149] width 10 height 12
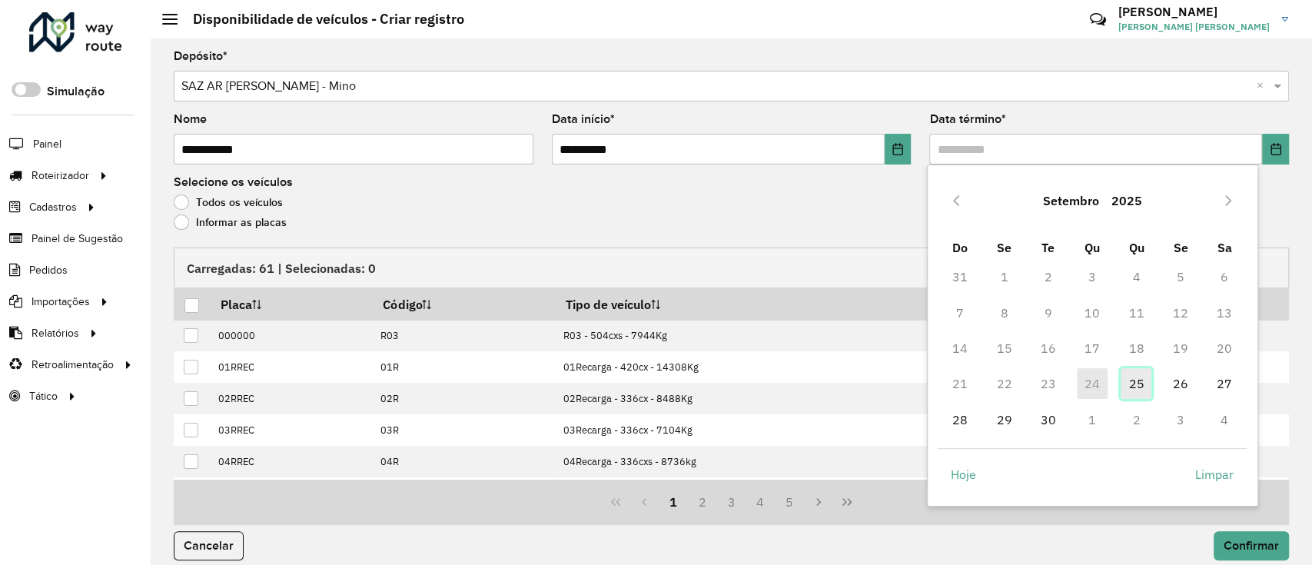
click at [1136, 380] on span "25" at bounding box center [1135, 383] width 31 height 31
type input "**********"
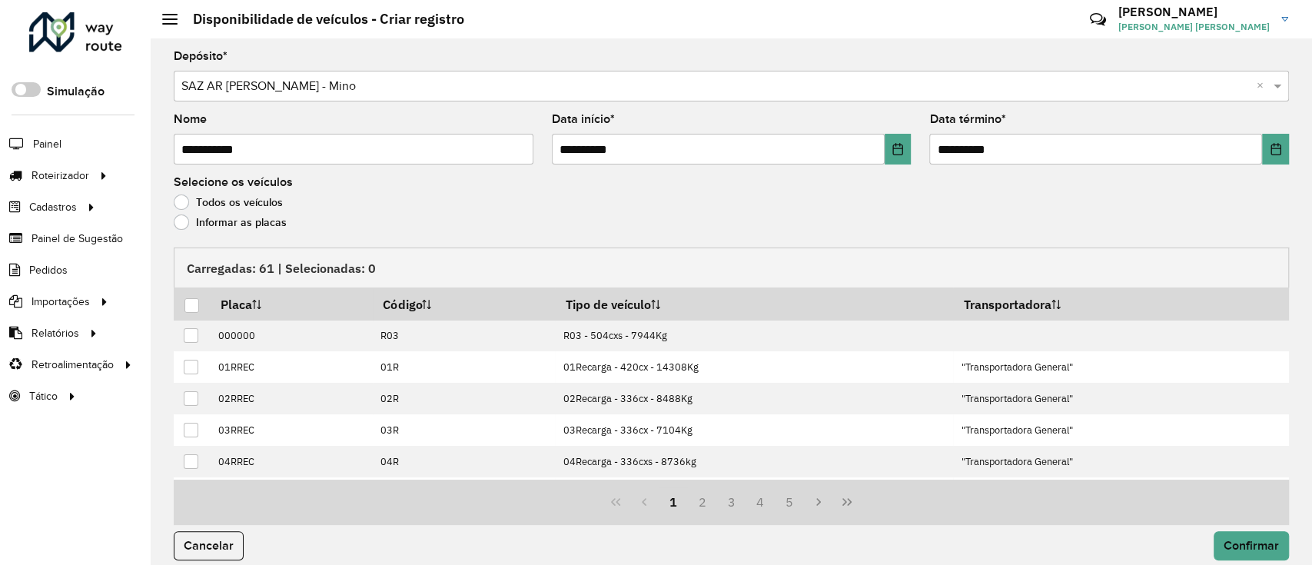
click at [238, 221] on label "Informar as placas" at bounding box center [230, 221] width 113 height 15
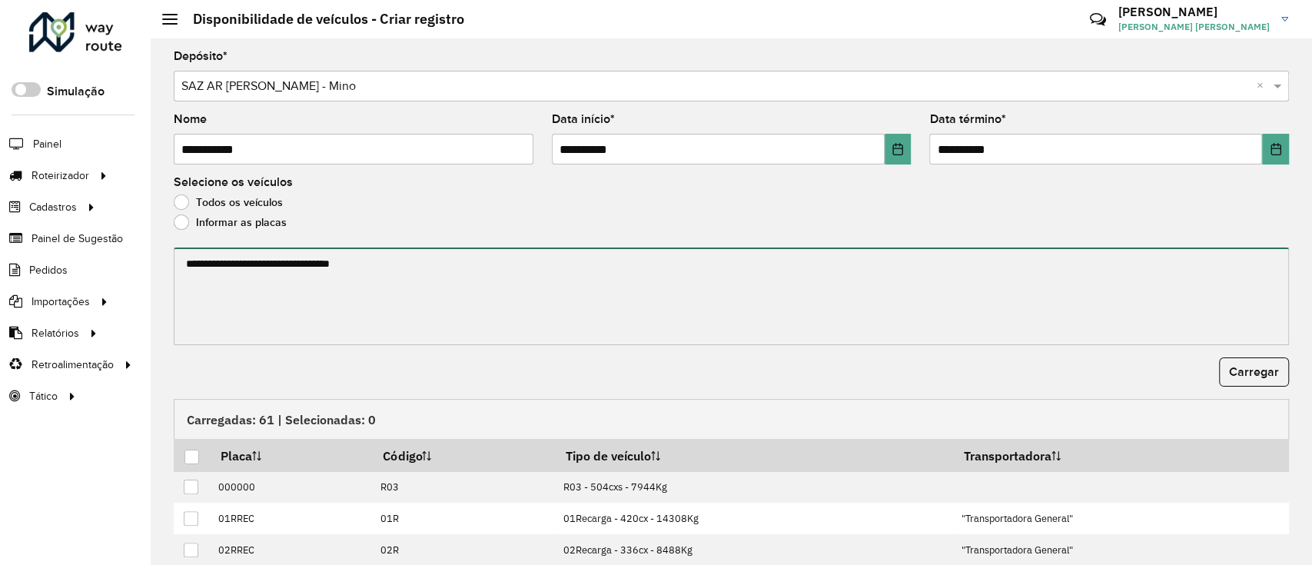
click at [271, 328] on textarea at bounding box center [731, 296] width 1115 height 98
paste textarea "******* ******* ******* ******* *******"
type textarea "******* ******* ******* ******* *******"
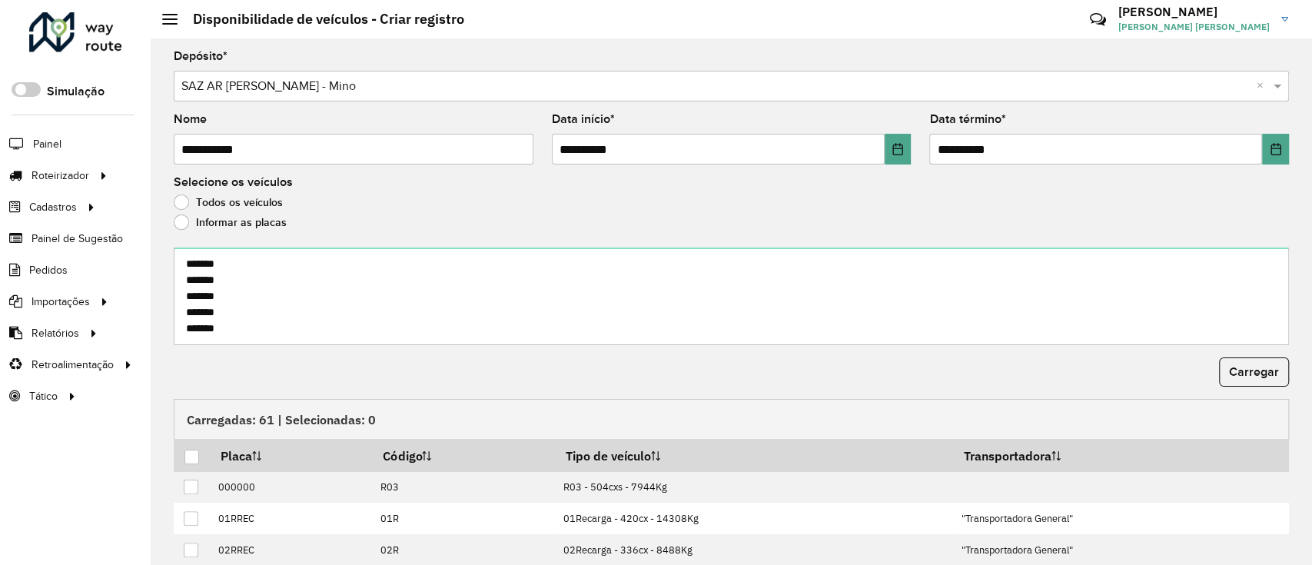
click at [1212, 370] on div "Carregar" at bounding box center [731, 371] width 1115 height 29
click at [1223, 372] on button "Carregar" at bounding box center [1254, 371] width 70 height 29
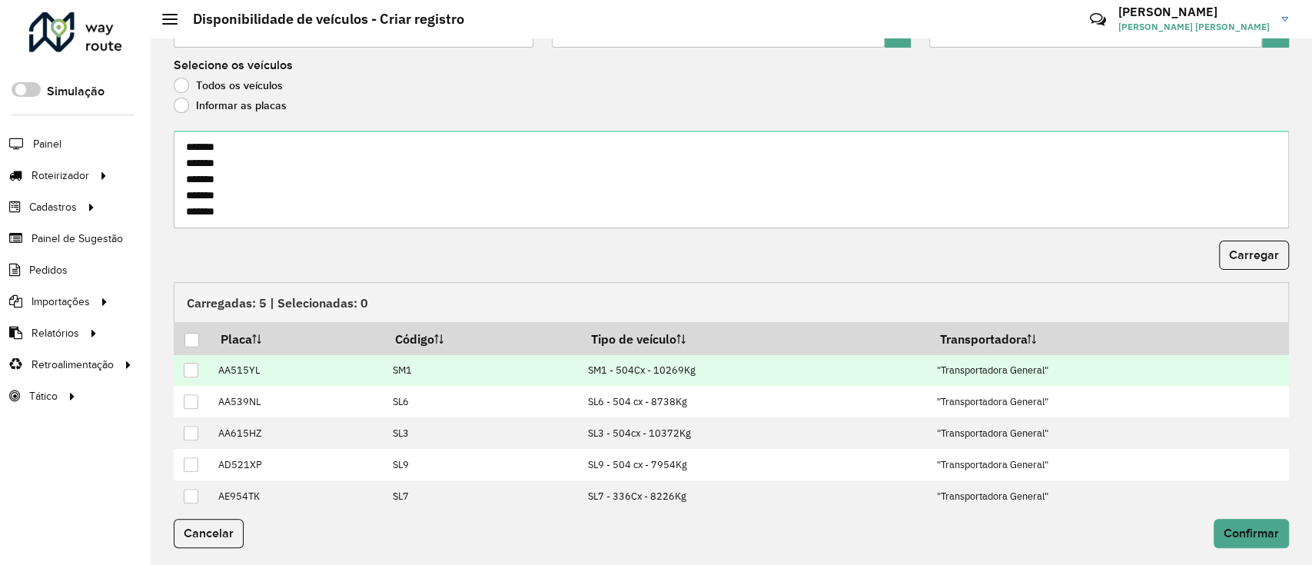
scroll to position [117, 0]
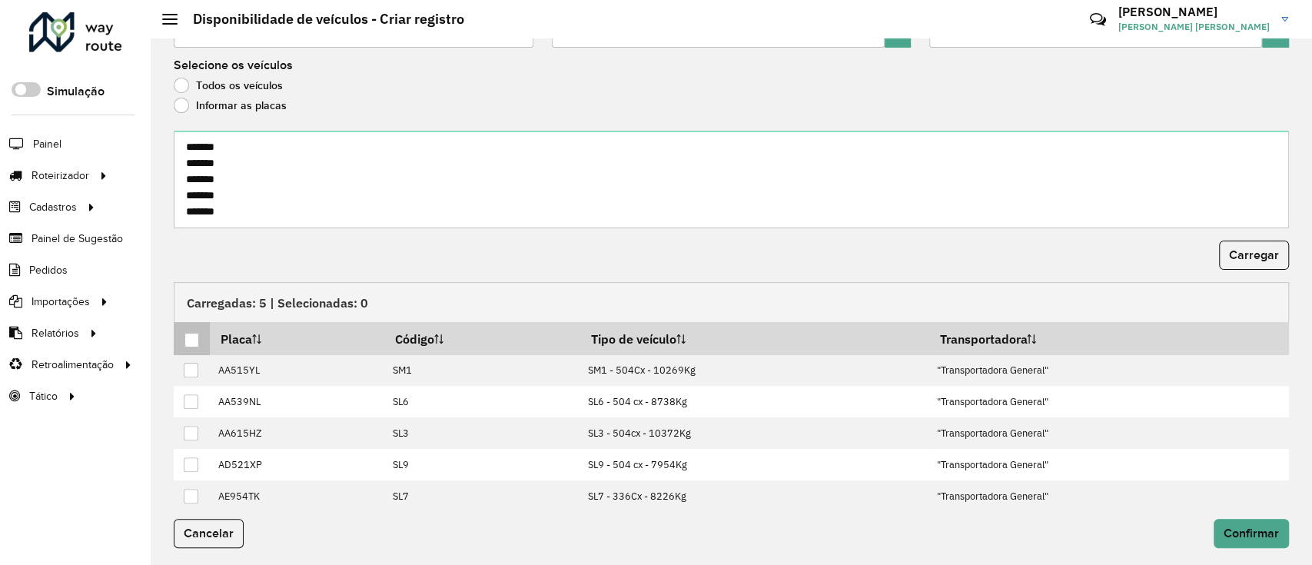
click at [196, 346] on div at bounding box center [191, 340] width 15 height 15
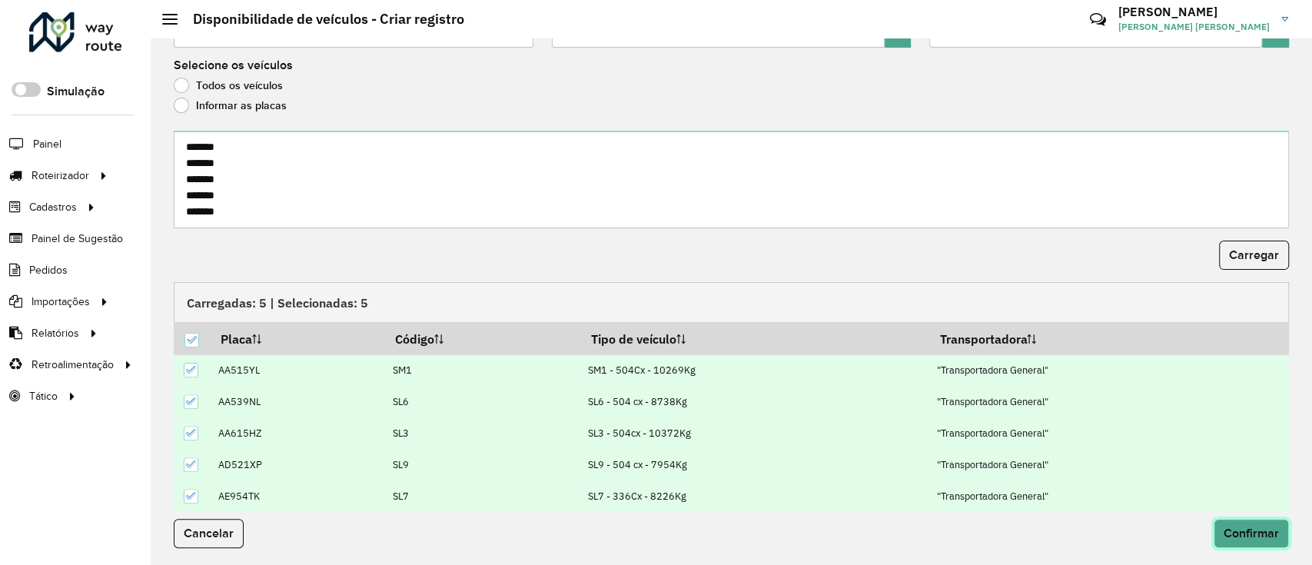
click at [1251, 532] on span "Confirmar" at bounding box center [1250, 532] width 55 height 13
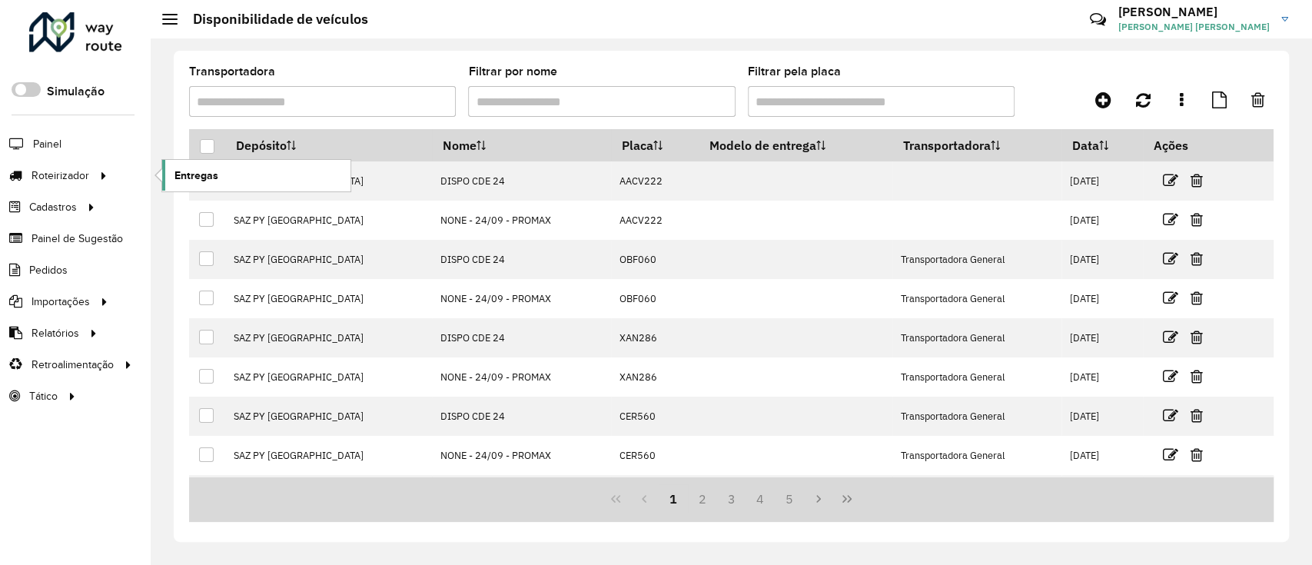
click at [227, 179] on link "Entregas" at bounding box center [256, 175] width 188 height 31
click at [168, 177] on link "Entregas" at bounding box center [256, 175] width 188 height 31
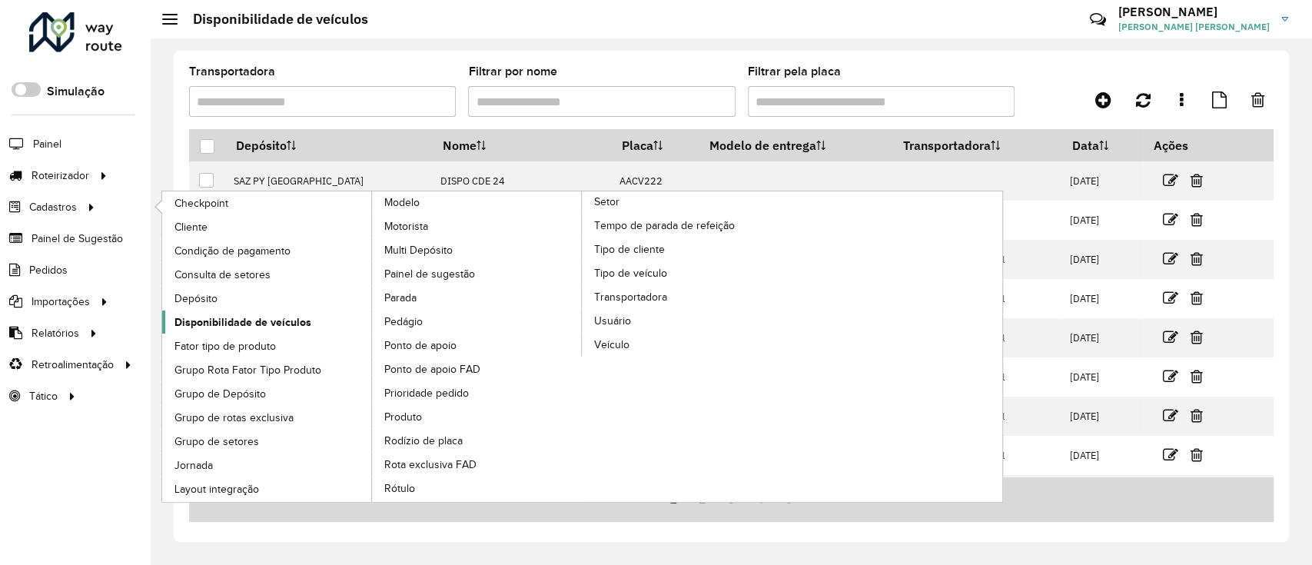
click at [255, 323] on span "Disponibilidade de veículos" at bounding box center [242, 322] width 137 height 16
click at [288, 326] on span "Disponibilidade de veículos" at bounding box center [242, 322] width 137 height 16
click at [298, 317] on span "Disponibilidade de veículos" at bounding box center [242, 322] width 137 height 16
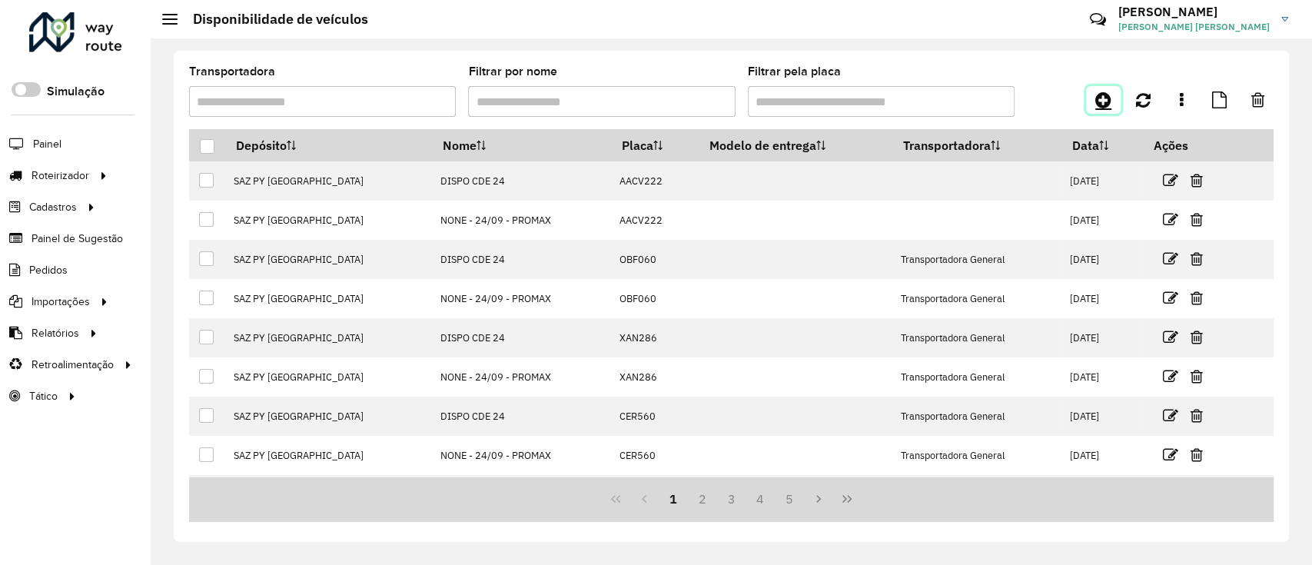
click at [1116, 97] on link at bounding box center [1103, 100] width 35 height 28
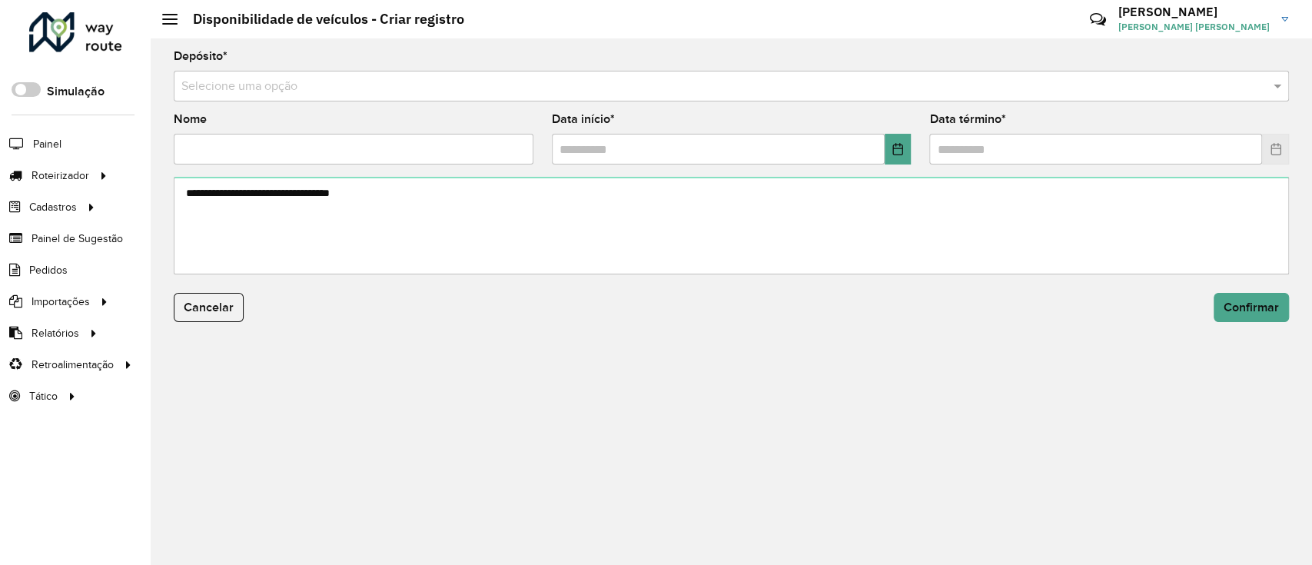
click at [479, 100] on div "Selecione uma opção" at bounding box center [731, 86] width 1115 height 31
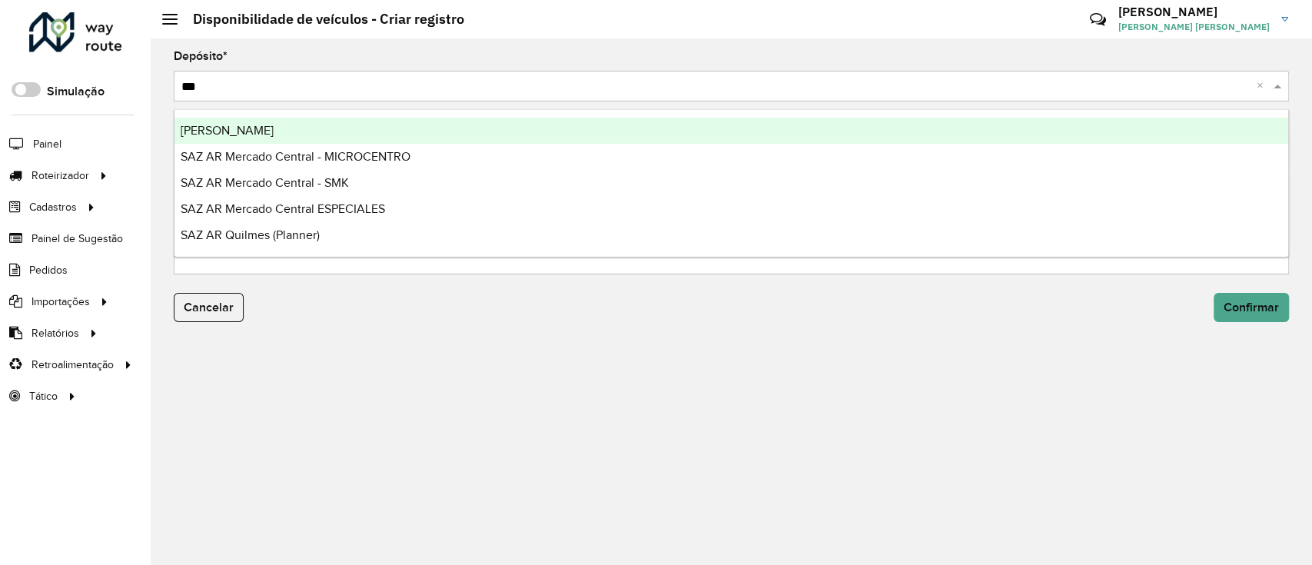
type input "****"
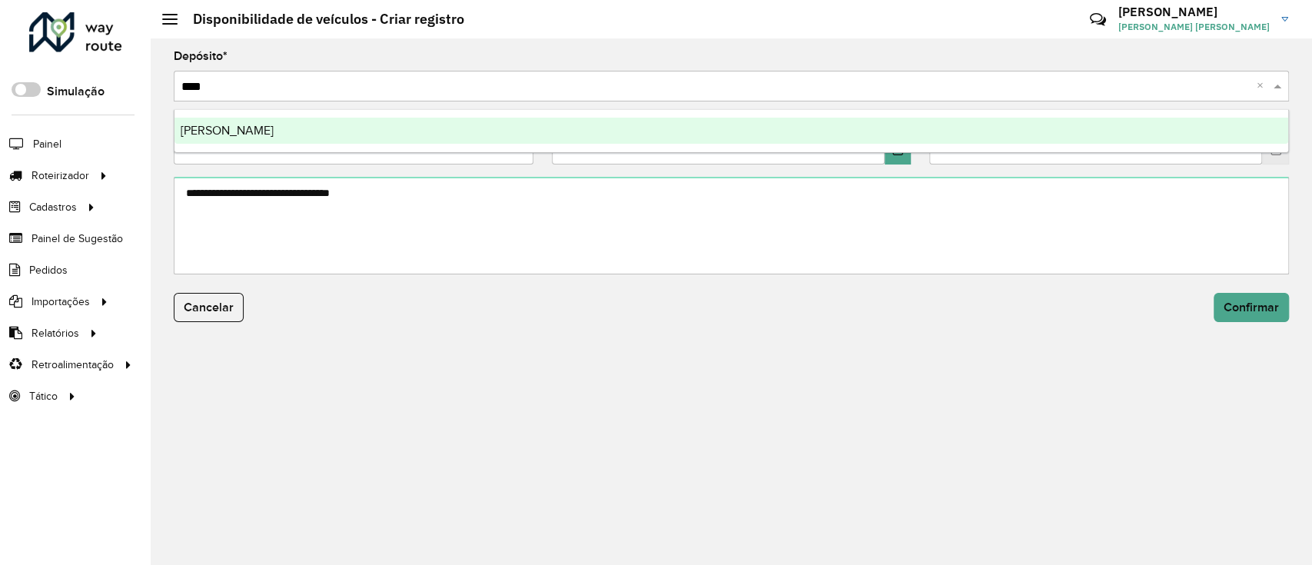
click at [499, 129] on div "[PERSON_NAME]" at bounding box center [730, 131] width 1113 height 26
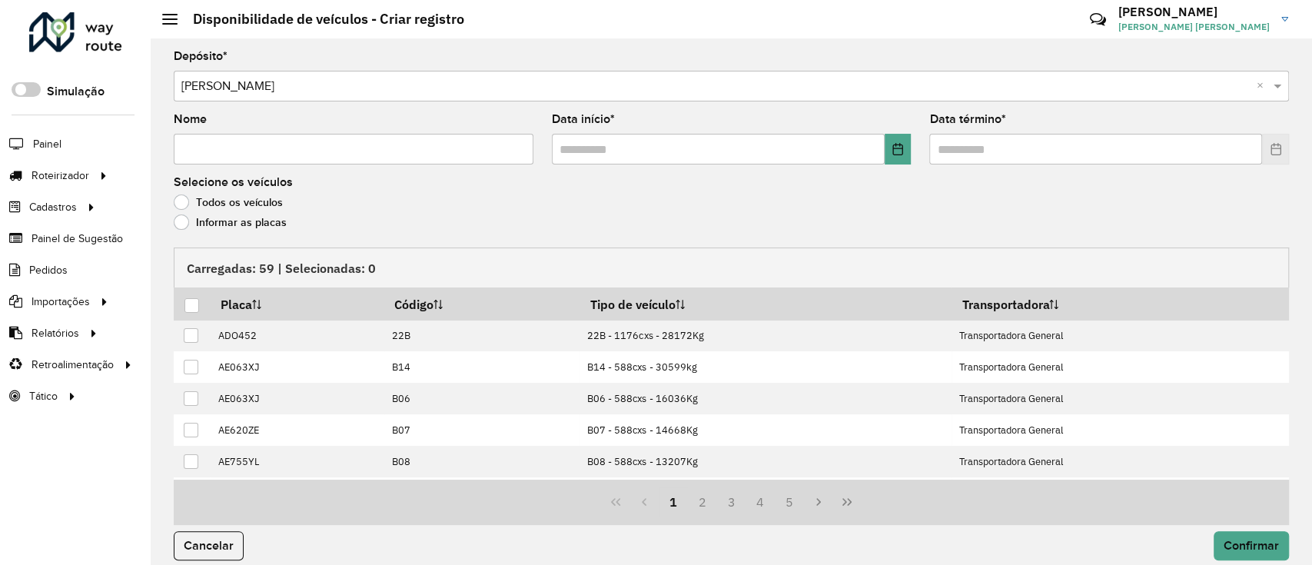
click at [450, 159] on input "Nome" at bounding box center [354, 149] width 360 height 31
type input "**********"
click at [894, 145] on icon "Choose Date" at bounding box center [897, 149] width 12 height 12
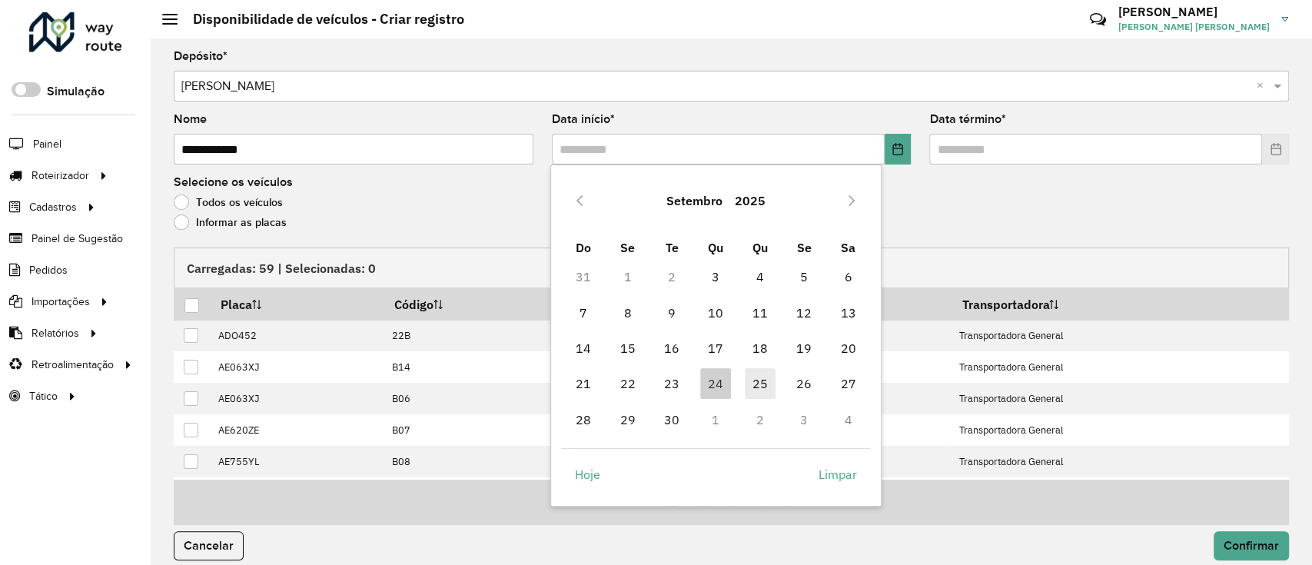
click at [754, 384] on span "25" at bounding box center [760, 383] width 31 height 31
type input "**********"
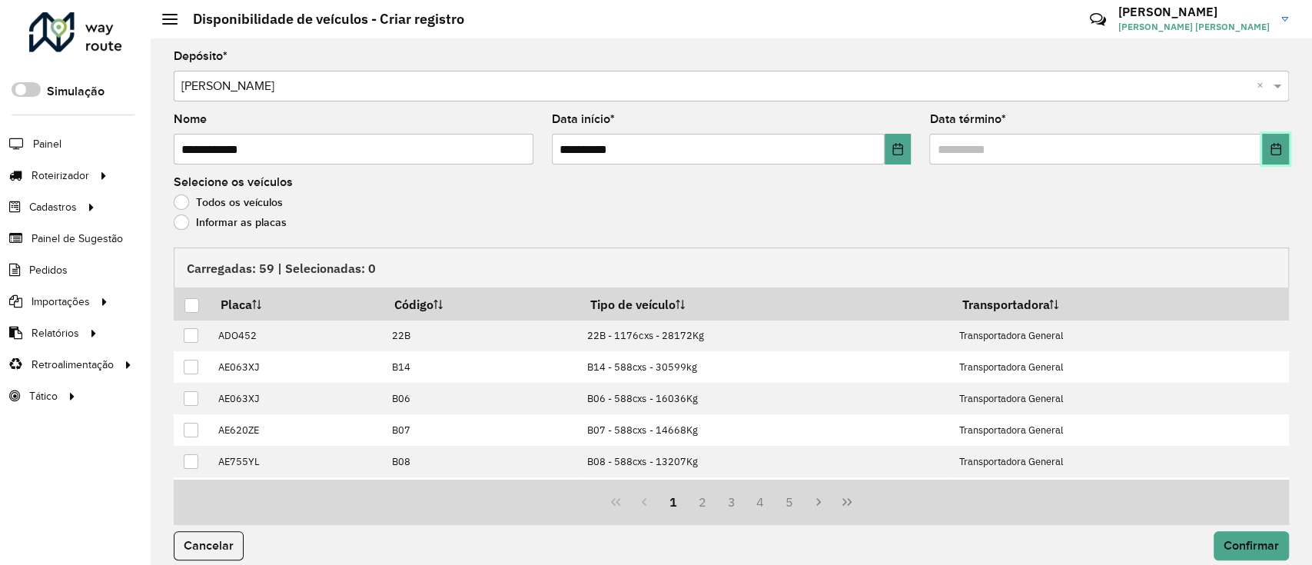
click at [1279, 152] on button "Choose Date" at bounding box center [1275, 149] width 27 height 31
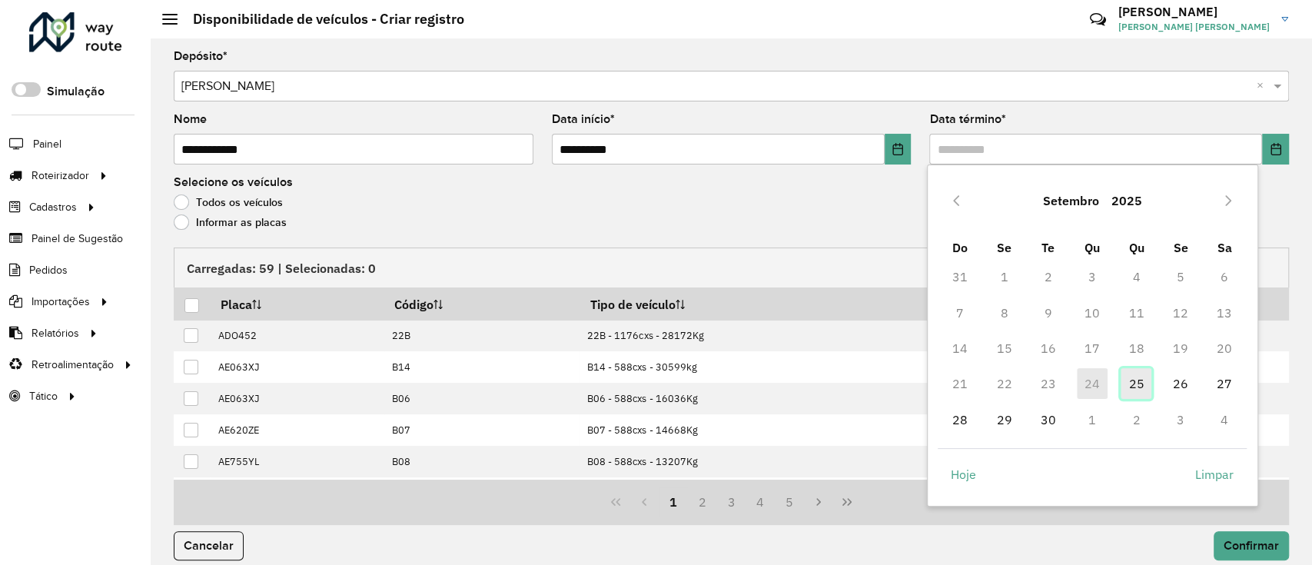
click at [1133, 386] on span "25" at bounding box center [1135, 383] width 31 height 31
type input "**********"
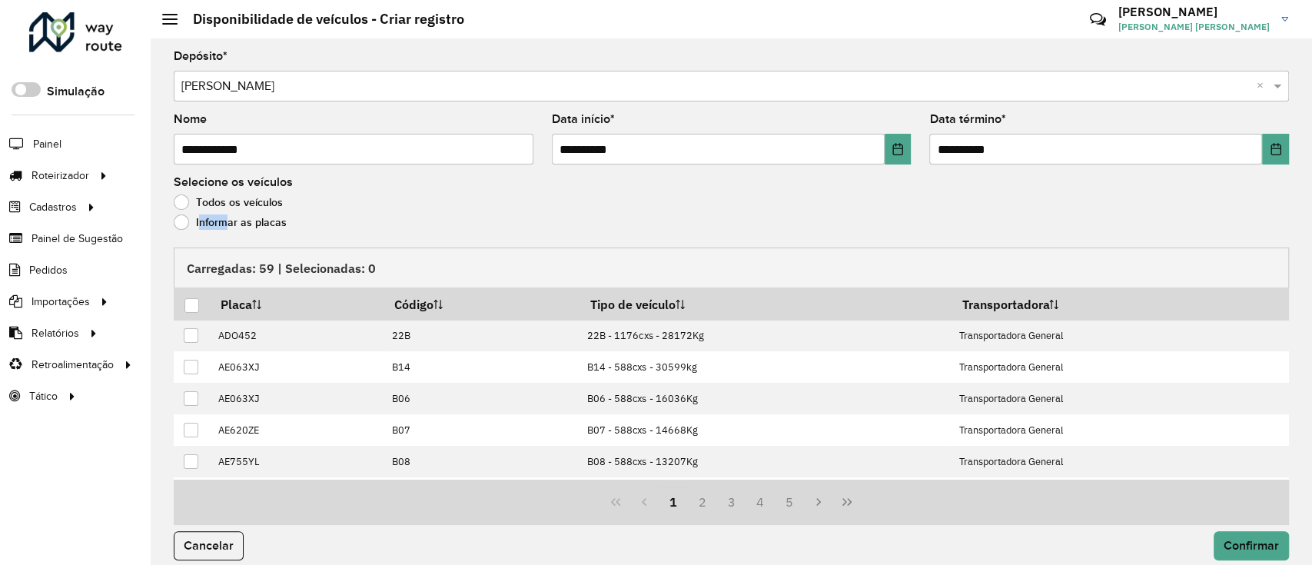
click at [221, 228] on label "Informar as placas" at bounding box center [230, 221] width 113 height 15
click at [253, 287] on div "Carregadas: 59 | Selecionadas: 0 Placa Código Tipo de veículo Transportadora AD…" at bounding box center [731, 385] width 1115 height 277
click at [241, 223] on label "Informar as placas" at bounding box center [230, 221] width 113 height 15
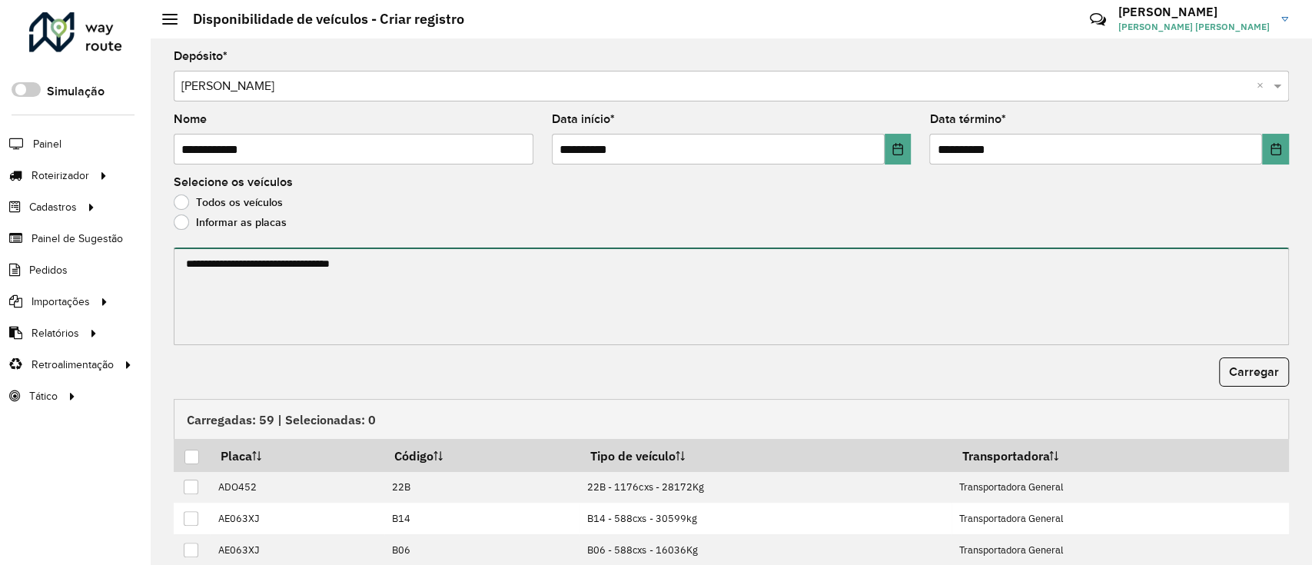
click at [238, 308] on textarea at bounding box center [731, 296] width 1115 height 98
paste textarea "**********"
type textarea "**********"
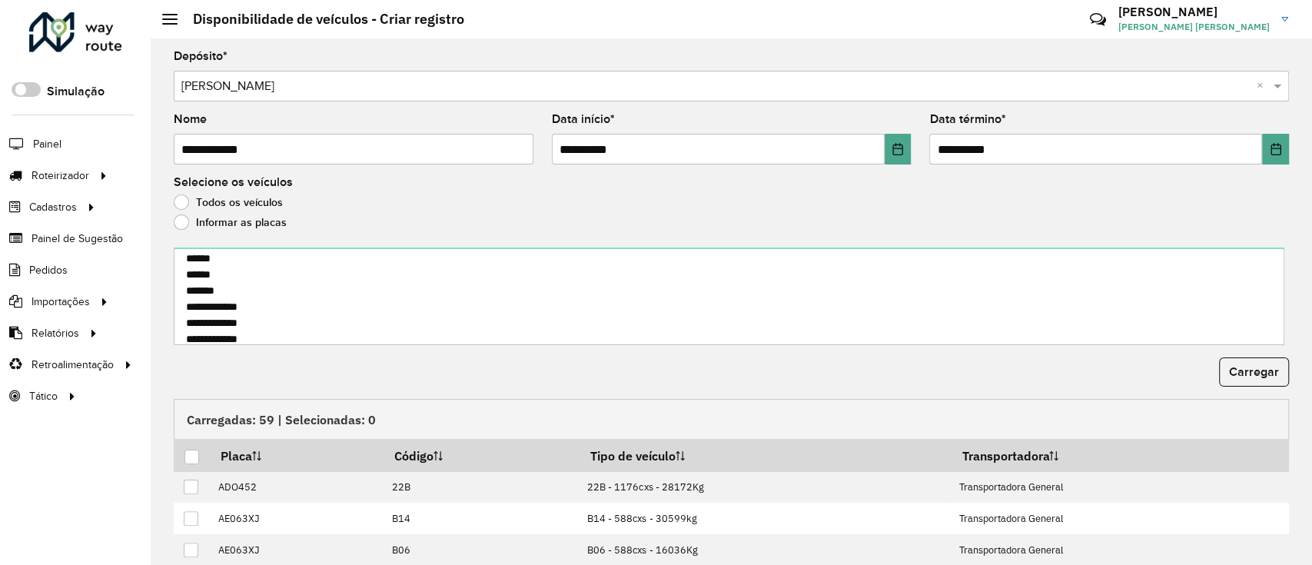
click at [1254, 353] on form "**********" at bounding box center [731, 390] width 1115 height 679
click at [1248, 369] on span "Carregar" at bounding box center [1254, 371] width 50 height 13
click at [191, 450] on div at bounding box center [191, 457] width 15 height 15
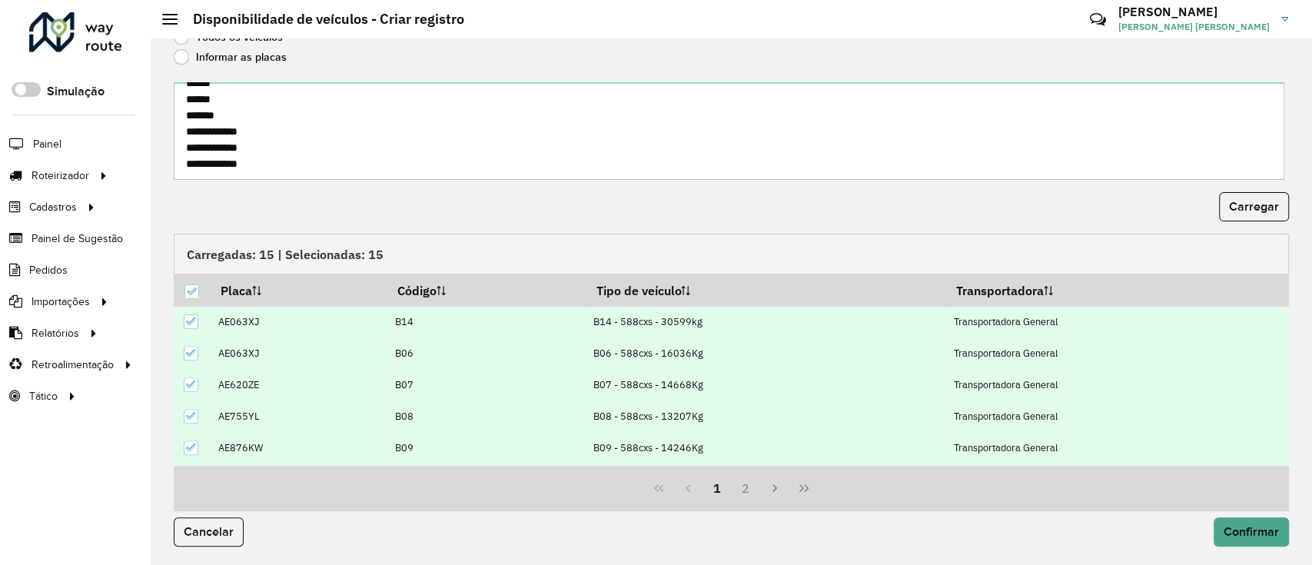
scroll to position [102, 0]
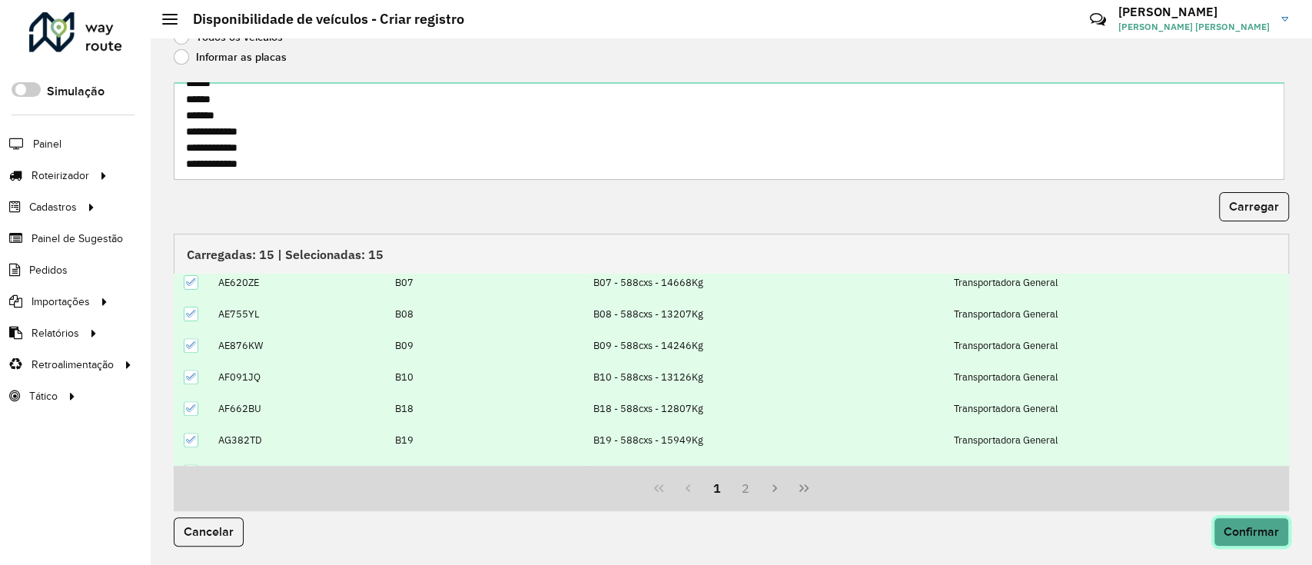
click at [1242, 523] on button "Confirmar" at bounding box center [1250, 531] width 75 height 29
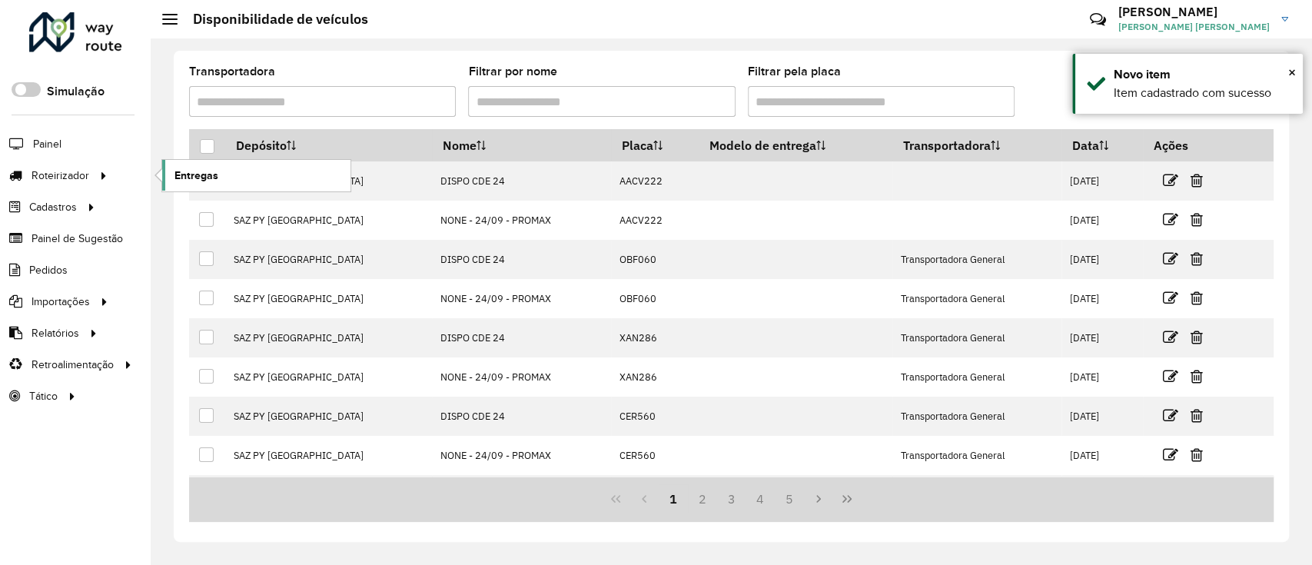
click at [207, 182] on span "Entregas" at bounding box center [196, 176] width 44 height 16
click at [211, 177] on span "Entregas" at bounding box center [196, 176] width 44 height 16
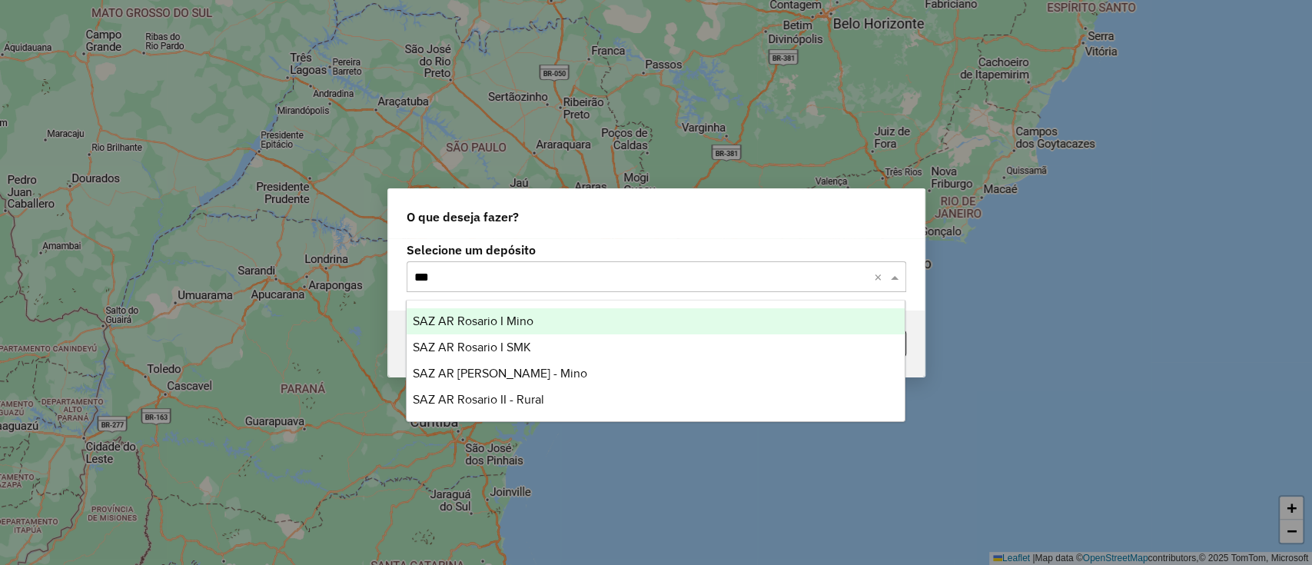
type input "****"
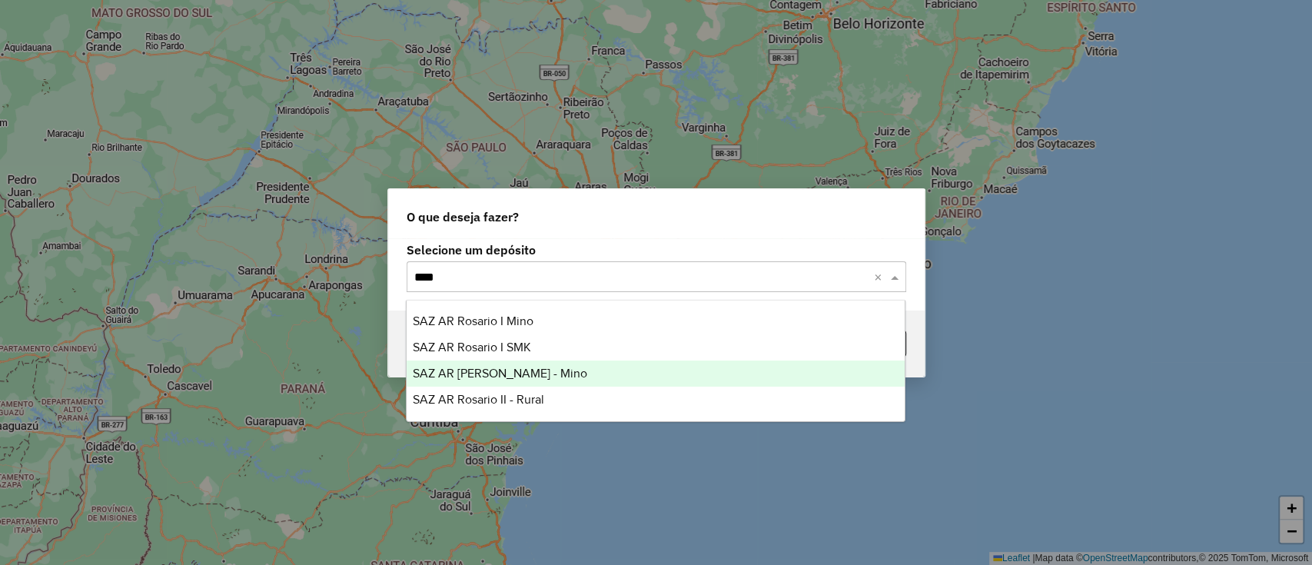
click at [480, 382] on div "SAZ AR [PERSON_NAME] - Mino" at bounding box center [655, 373] width 498 height 26
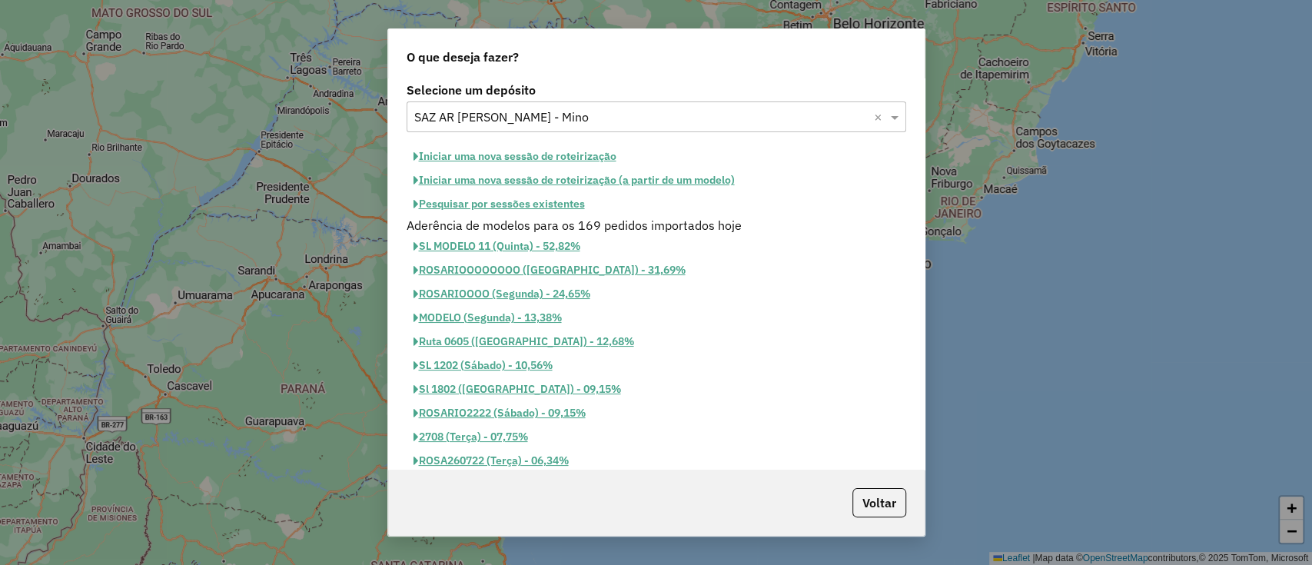
click at [524, 161] on button "Iniciar uma nova sessão de roteirização" at bounding box center [514, 156] width 217 height 24
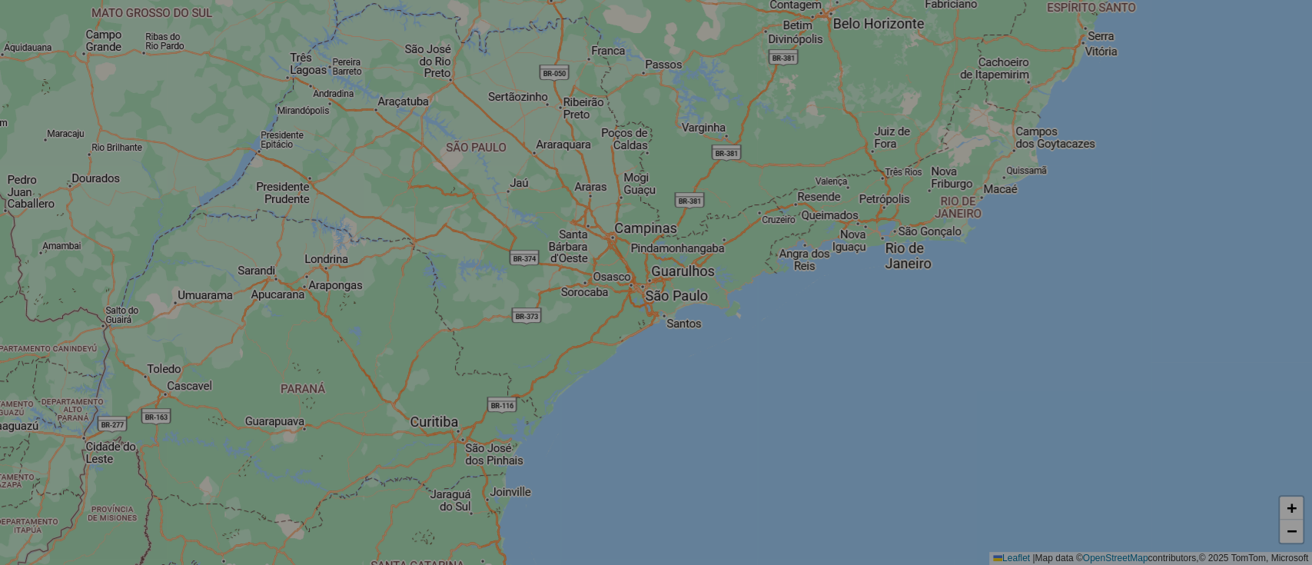
select select "*"
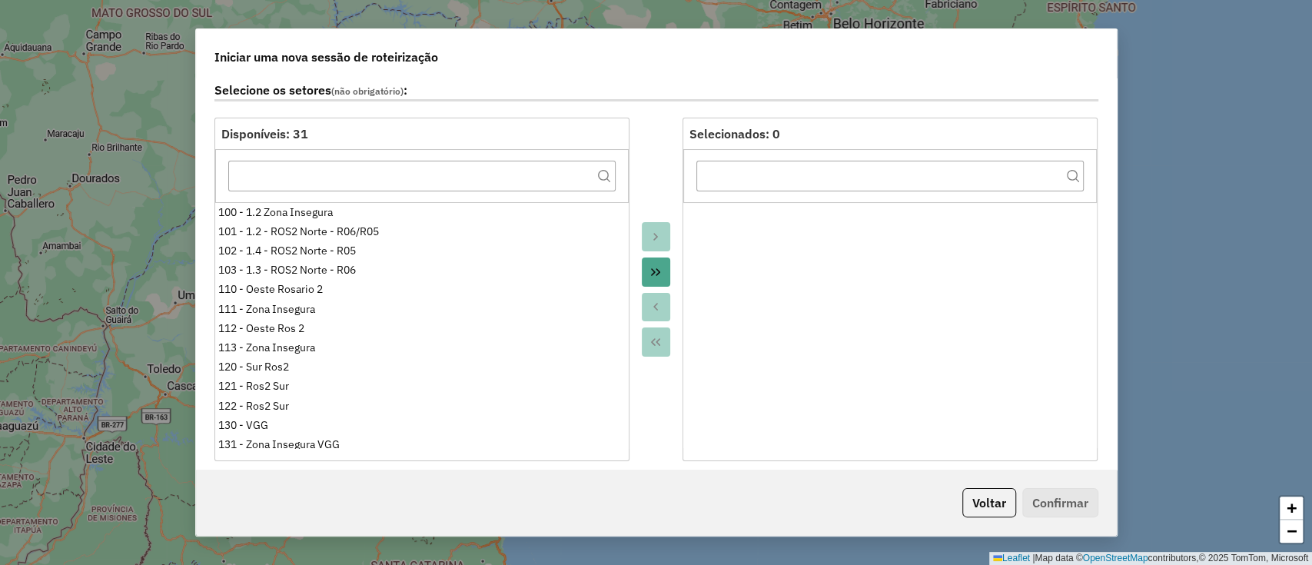
scroll to position [307, 0]
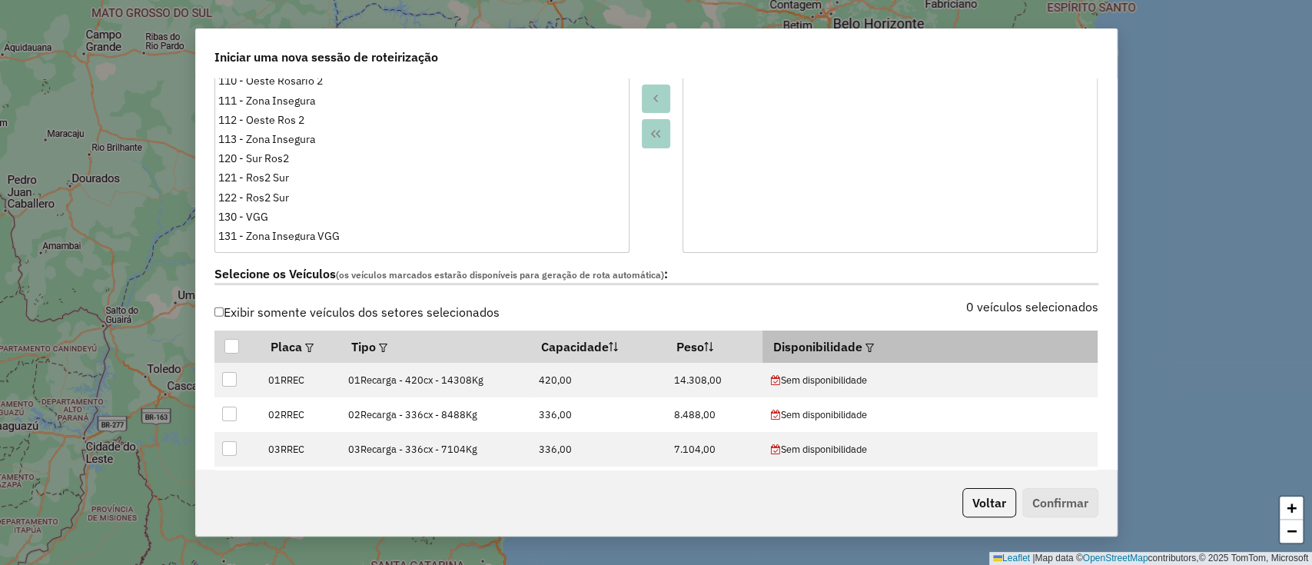
click at [874, 347] on em at bounding box center [869, 347] width 8 height 8
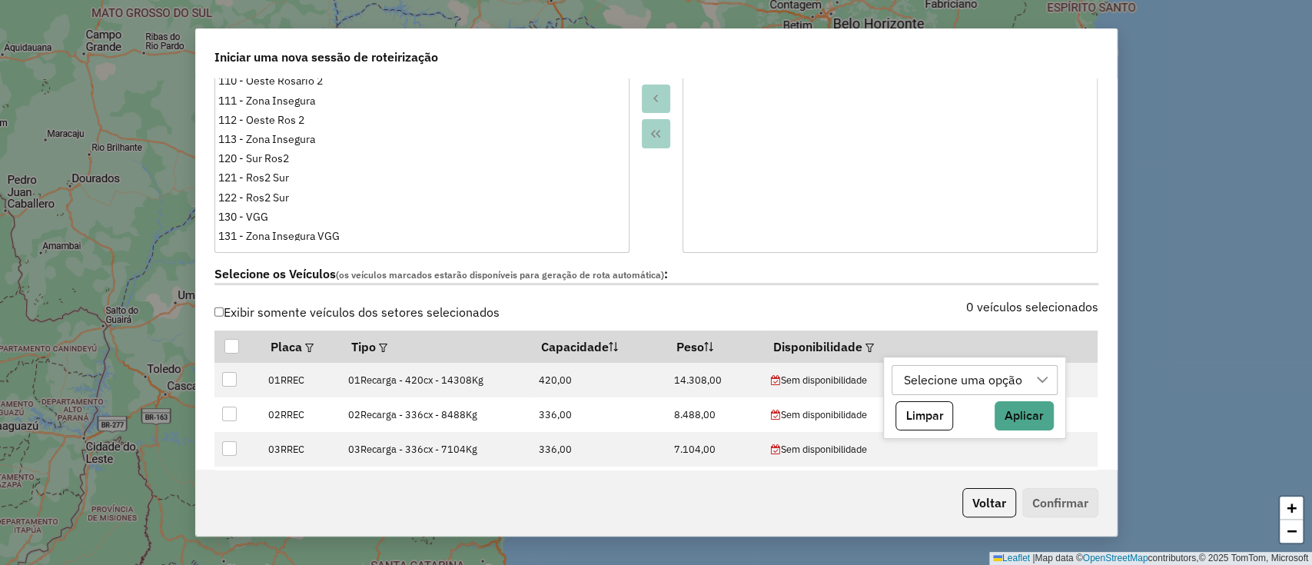
click at [914, 379] on div "Selecione uma opção" at bounding box center [962, 380] width 129 height 29
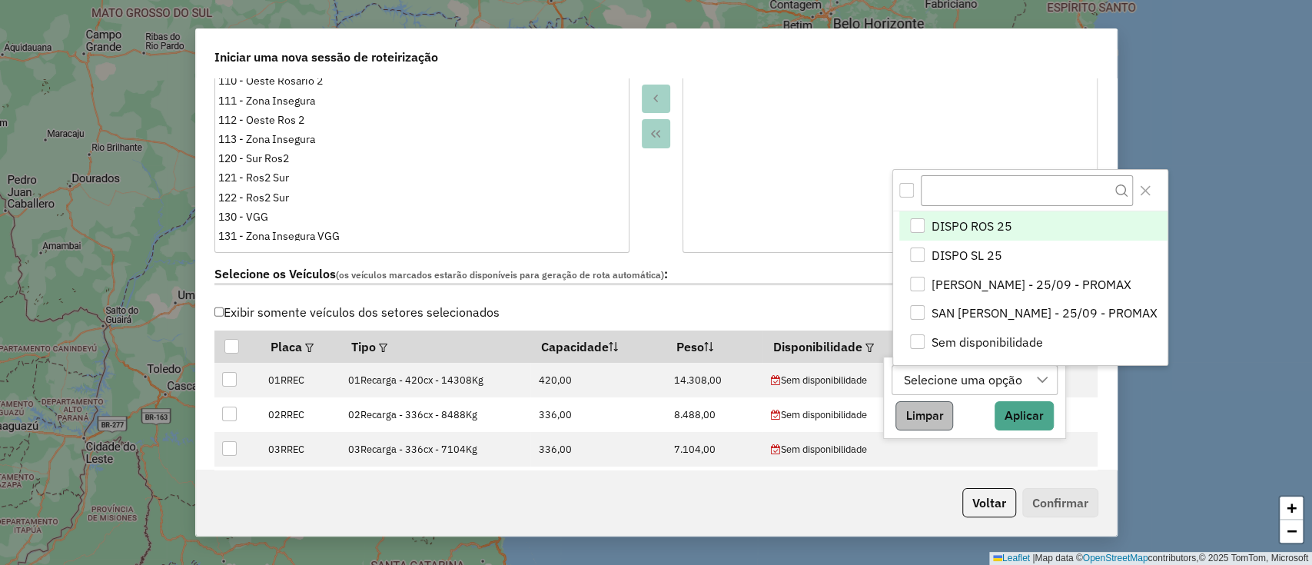
scroll to position [12, 69]
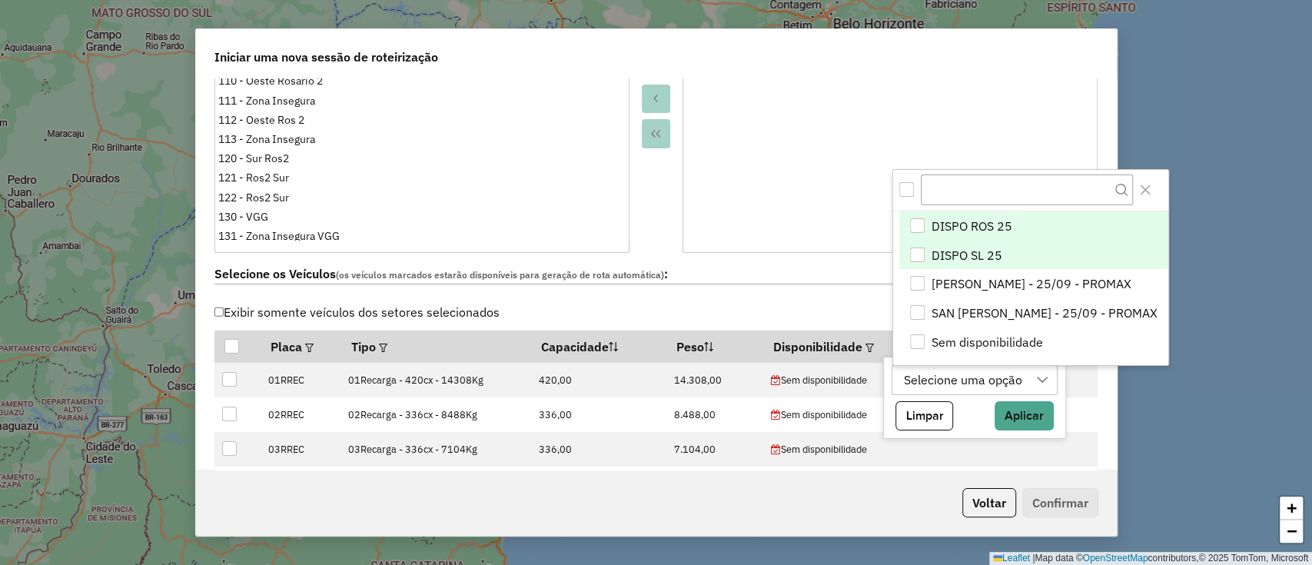
click at [978, 252] on span "DISPO SL 25" at bounding box center [966, 255] width 71 height 18
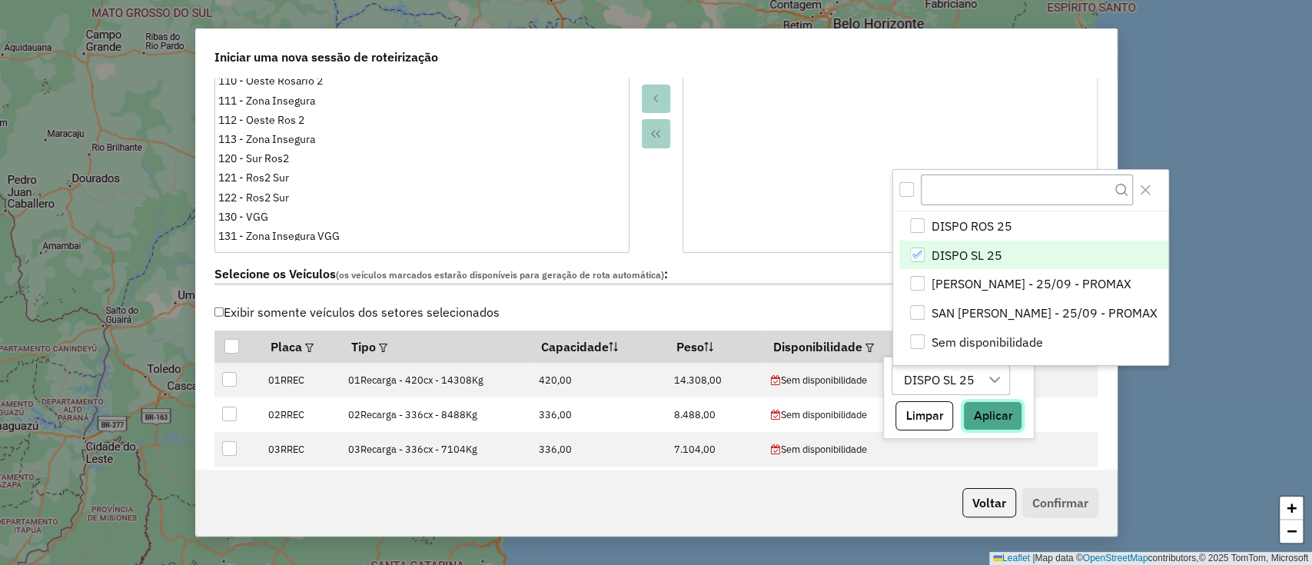
click at [993, 415] on button "Aplicar" at bounding box center [992, 415] width 59 height 29
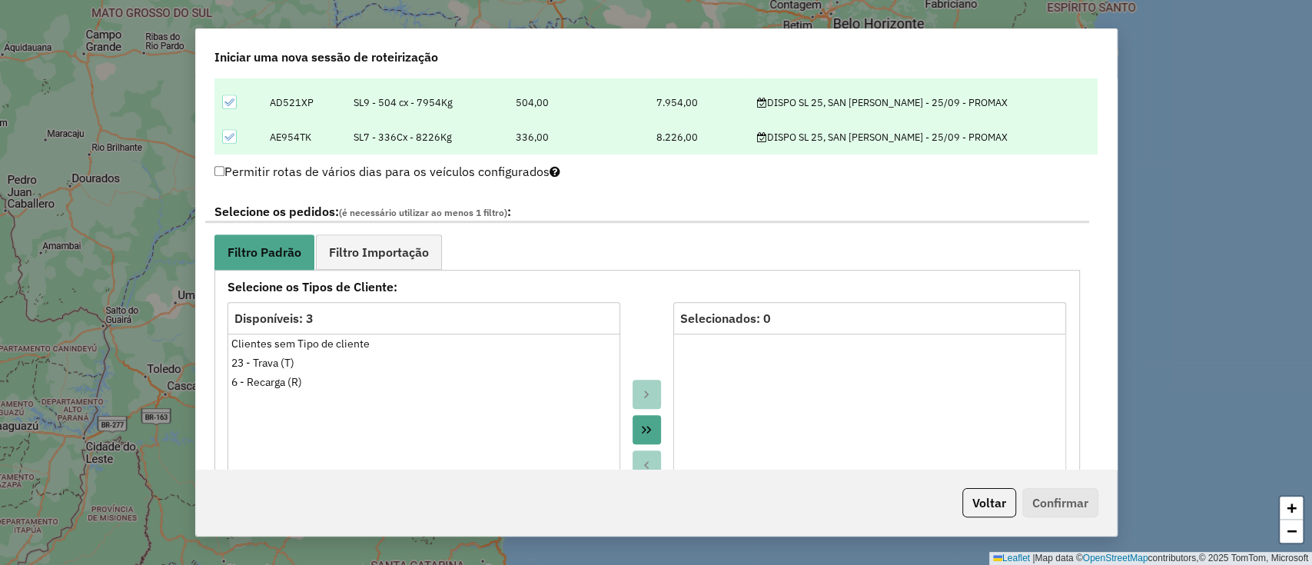
scroll to position [717, 0]
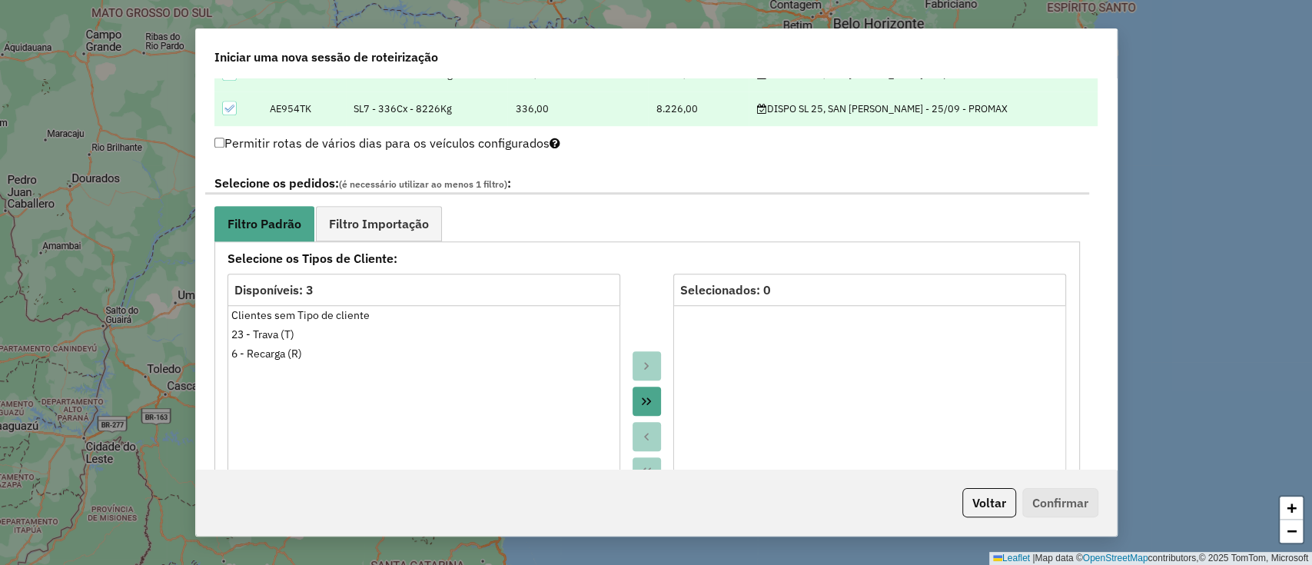
click at [403, 241] on div "**********" at bounding box center [646, 526] width 865 height 570
click at [433, 227] on link "Filtro Importação" at bounding box center [379, 223] width 126 height 35
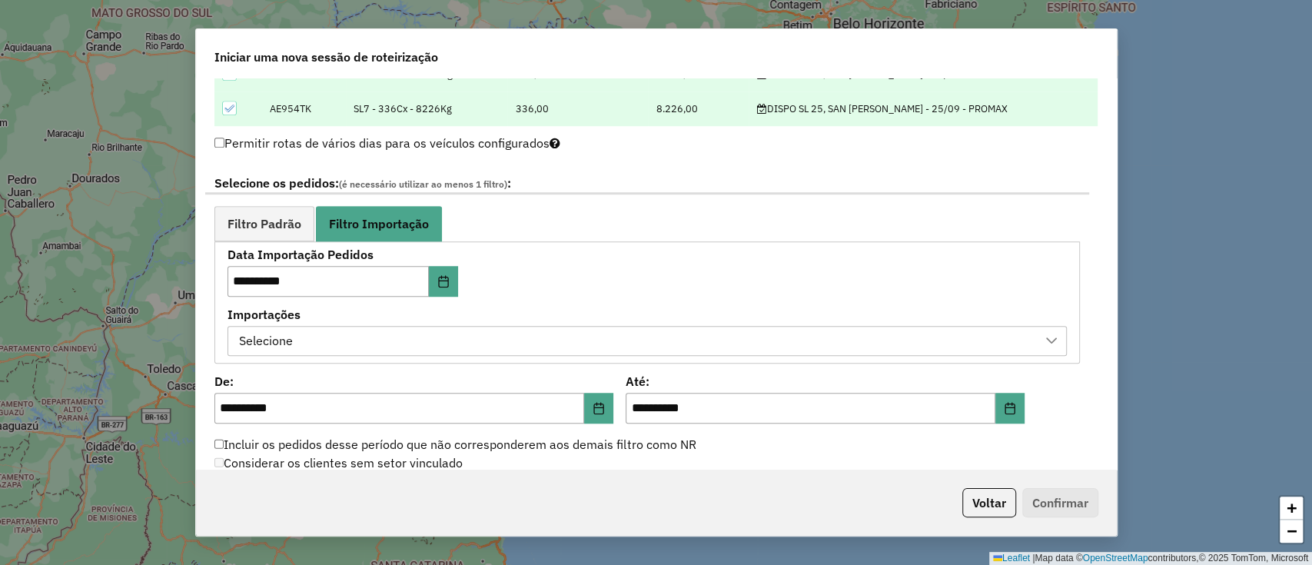
click at [529, 330] on div "Selecione" at bounding box center [635, 341] width 802 height 29
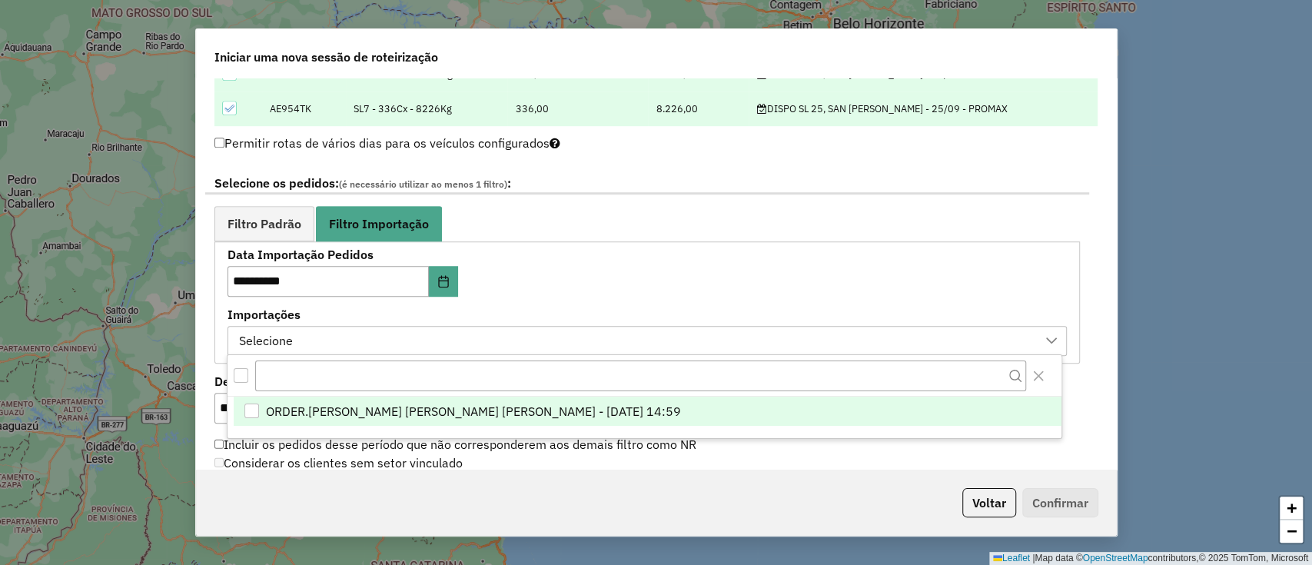
click at [579, 406] on span "ORDER.[PERSON_NAME] [PERSON_NAME] [PERSON_NAME] - [DATE] 14:59" at bounding box center [473, 411] width 415 height 18
click at [597, 275] on div "**********" at bounding box center [646, 302] width 839 height 107
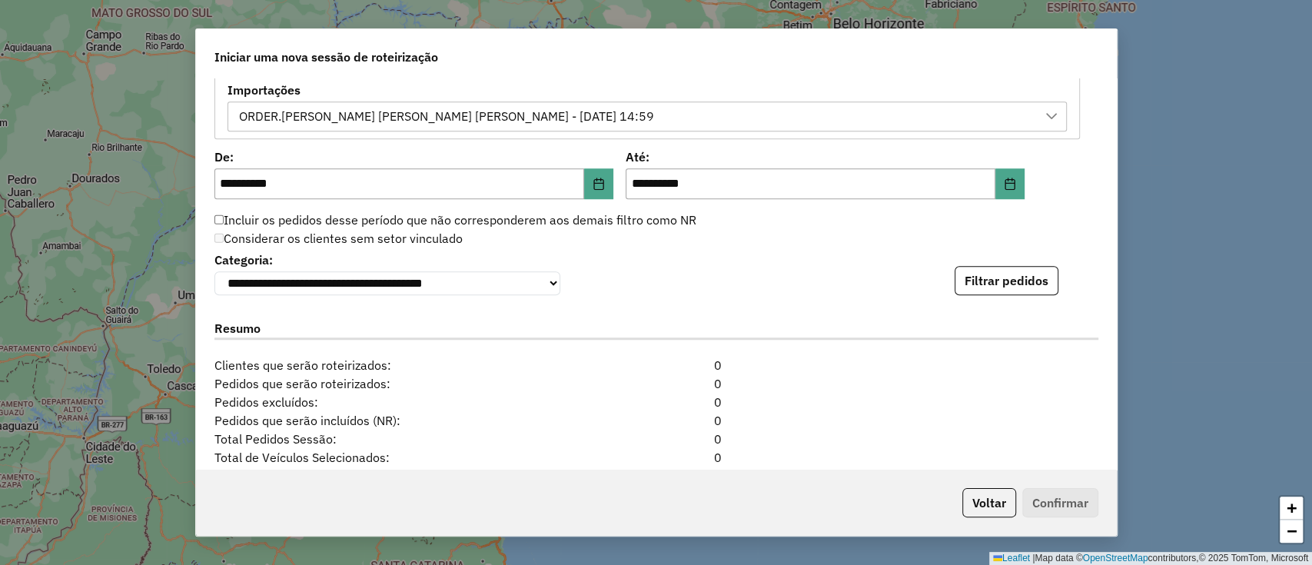
scroll to position [1024, 0]
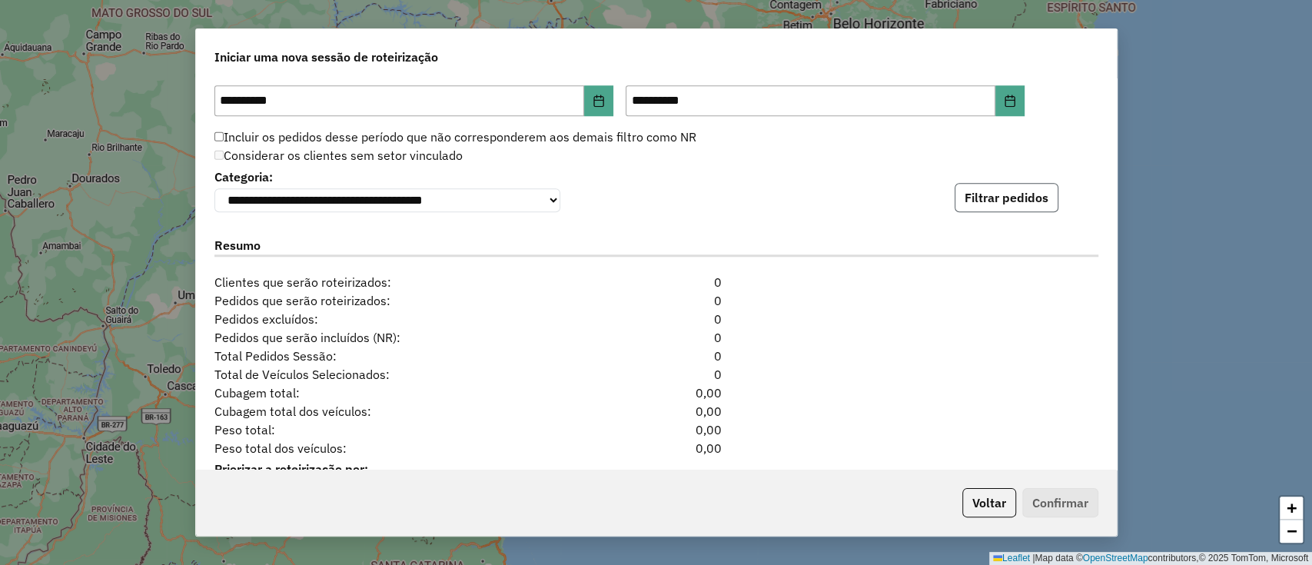
click at [1002, 206] on button "Filtrar pedidos" at bounding box center [1006, 197] width 104 height 29
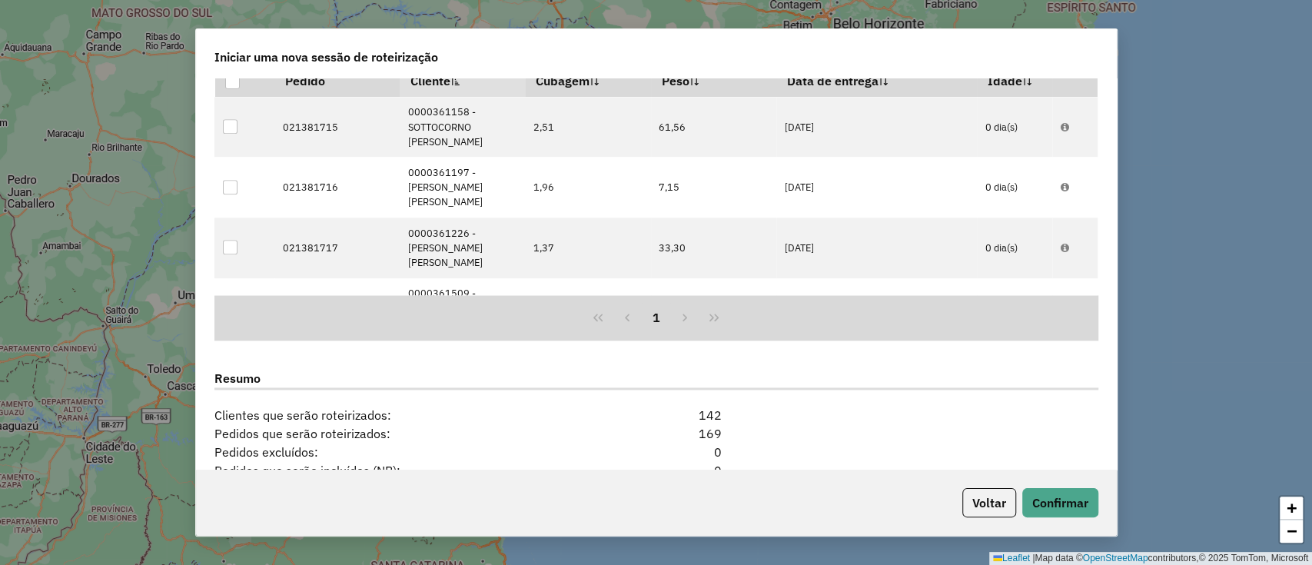
scroll to position [1399, 0]
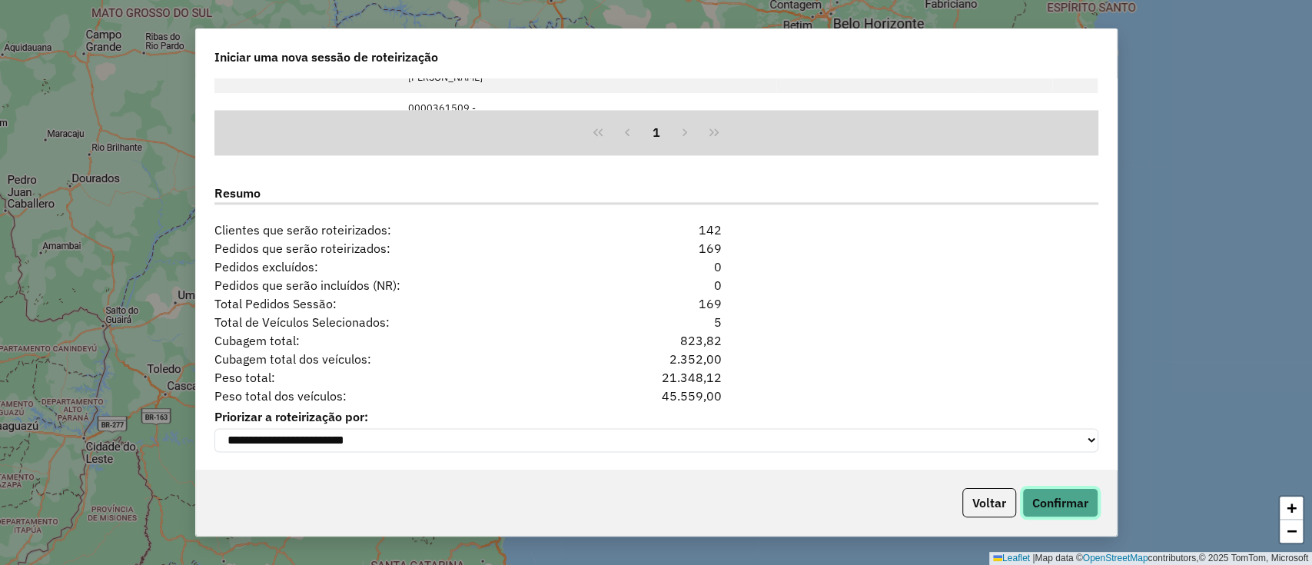
click at [1032, 515] on button "Confirmar" at bounding box center [1060, 502] width 76 height 29
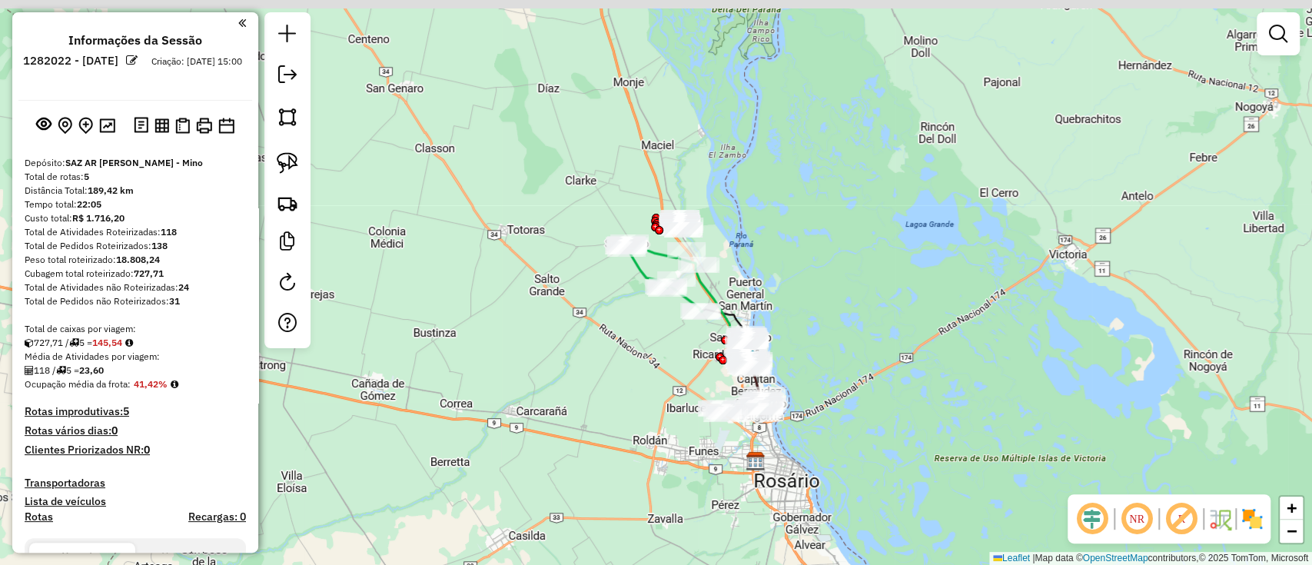
drag, startPoint x: 692, startPoint y: 457, endPoint x: 748, endPoint y: 549, distance: 107.7
click at [748, 549] on div "Janela de atendimento Grade de atendimento Capacidade Transportadoras Veículos …" at bounding box center [656, 282] width 1312 height 565
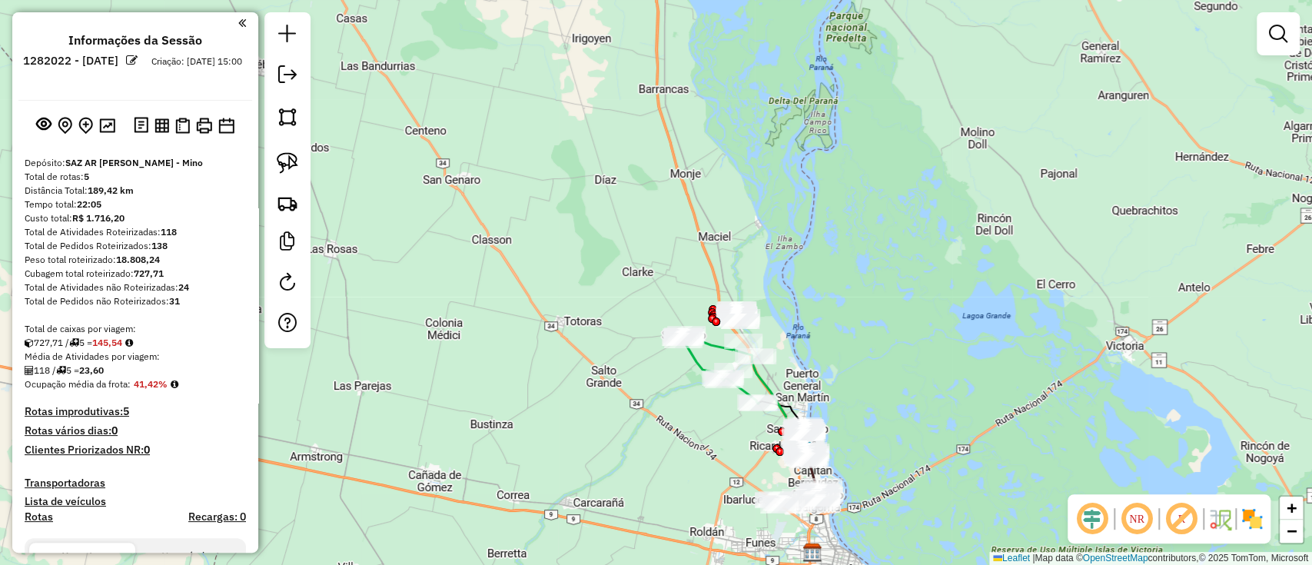
click at [1246, 510] on img at bounding box center [1251, 518] width 25 height 25
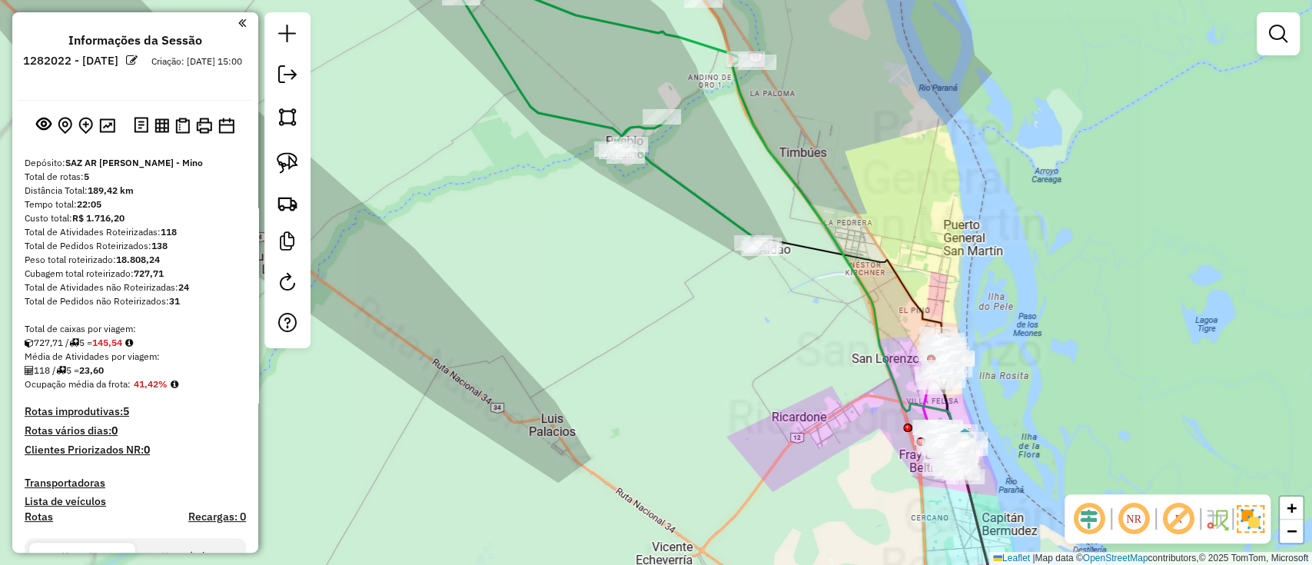
drag, startPoint x: 751, startPoint y: 433, endPoint x: 663, endPoint y: 430, distance: 88.4
click at [663, 430] on div "Janela de atendimento Grade de atendimento Capacidade Transportadoras Veículos …" at bounding box center [656, 282] width 1312 height 565
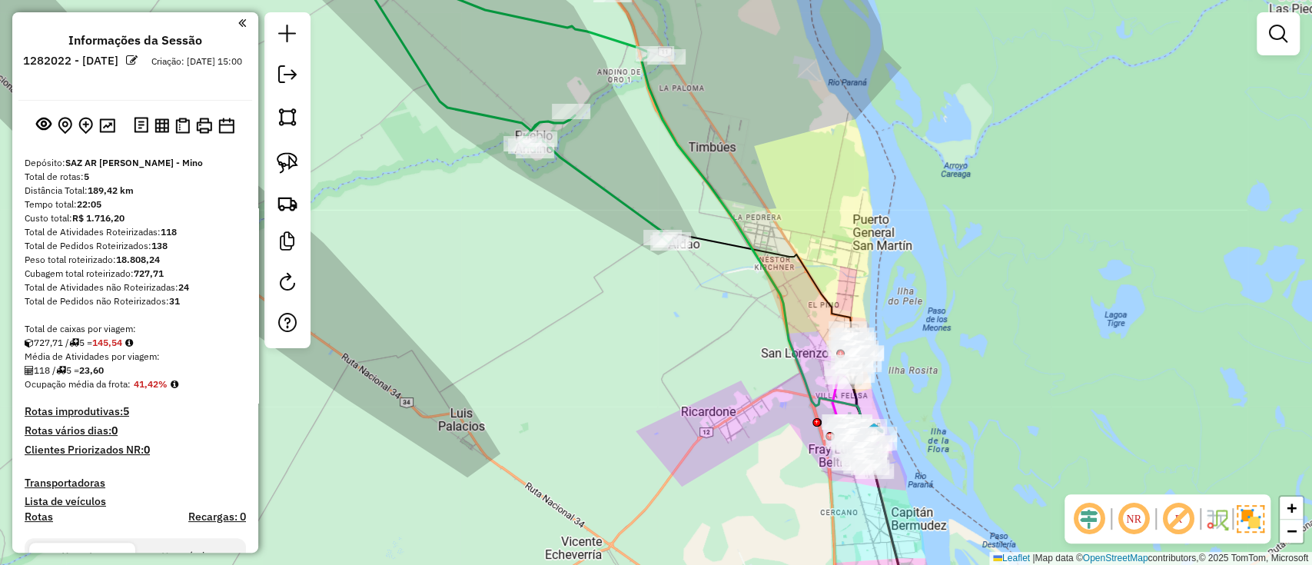
click at [627, 198] on icon at bounding box center [516, 104] width 312 height 278
select select "**********"
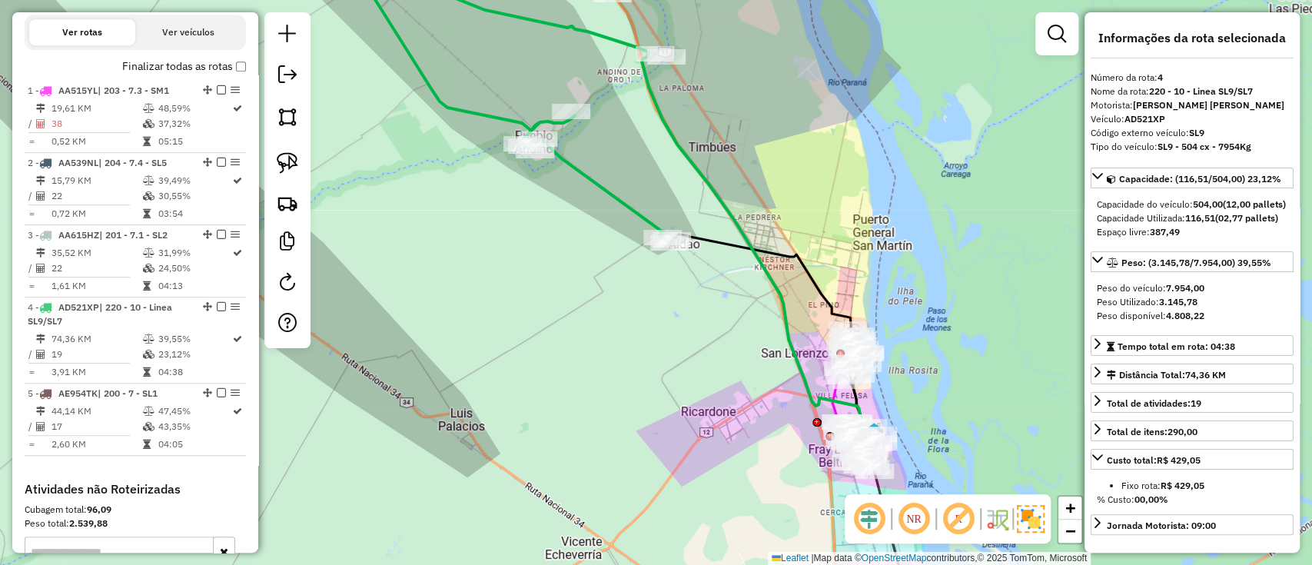
scroll to position [768, 0]
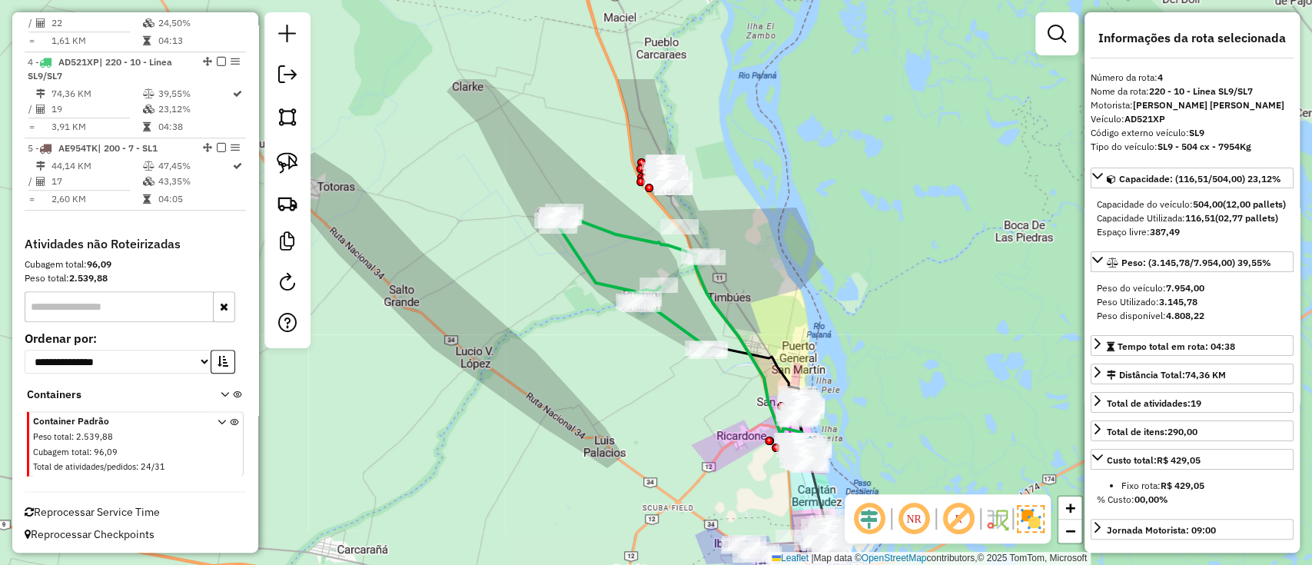
drag, startPoint x: 663, startPoint y: 239, endPoint x: 693, endPoint y: 307, distance: 74.7
click at [693, 307] on div "Janela de atendimento Grade de atendimento Capacidade Transportadoras Veículos …" at bounding box center [656, 282] width 1312 height 565
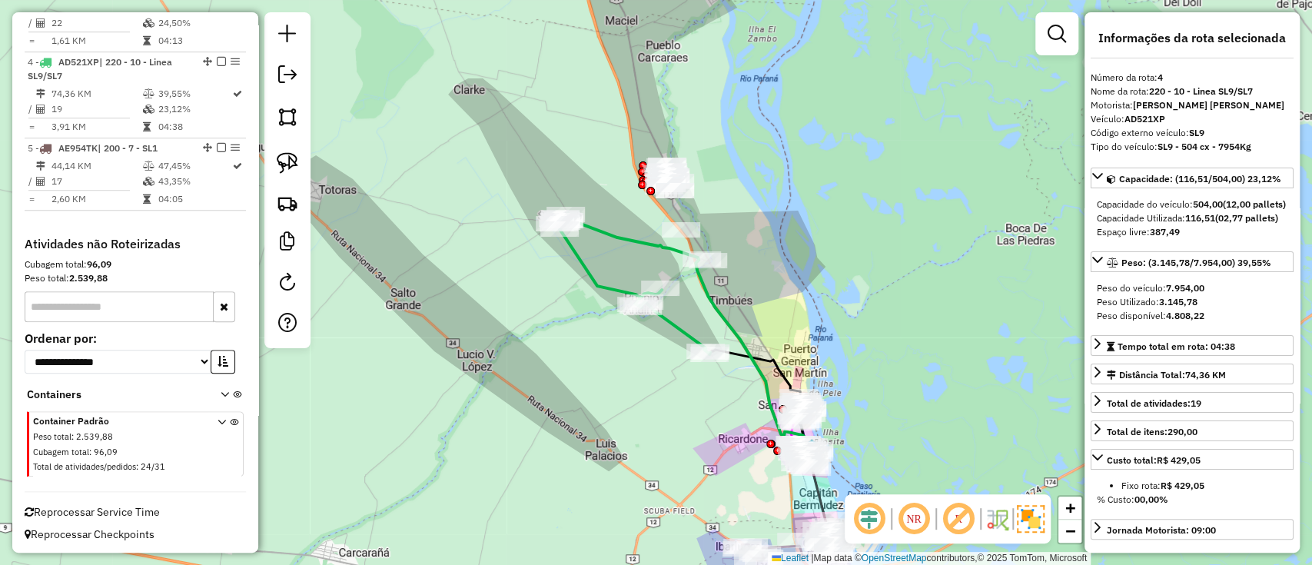
drag, startPoint x: 693, startPoint y: 428, endPoint x: 484, endPoint y: 156, distance: 343.0
click at [484, 156] on div "Janela de atendimento Grade de atendimento Capacidade Transportadoras Veículos …" at bounding box center [656, 282] width 1312 height 565
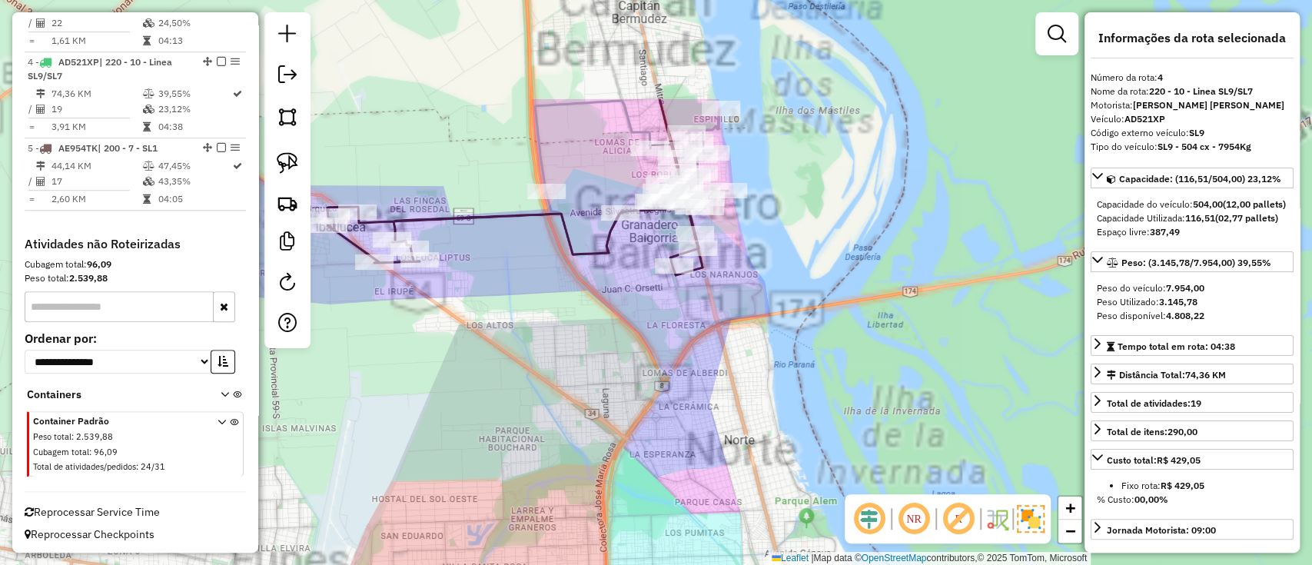
drag, startPoint x: 639, startPoint y: 426, endPoint x: 670, endPoint y: 516, distance: 95.0
click at [670, 516] on div "Janela de atendimento Grade de atendimento Capacidade Transportadoras Veículos …" at bounding box center [656, 282] width 1312 height 565
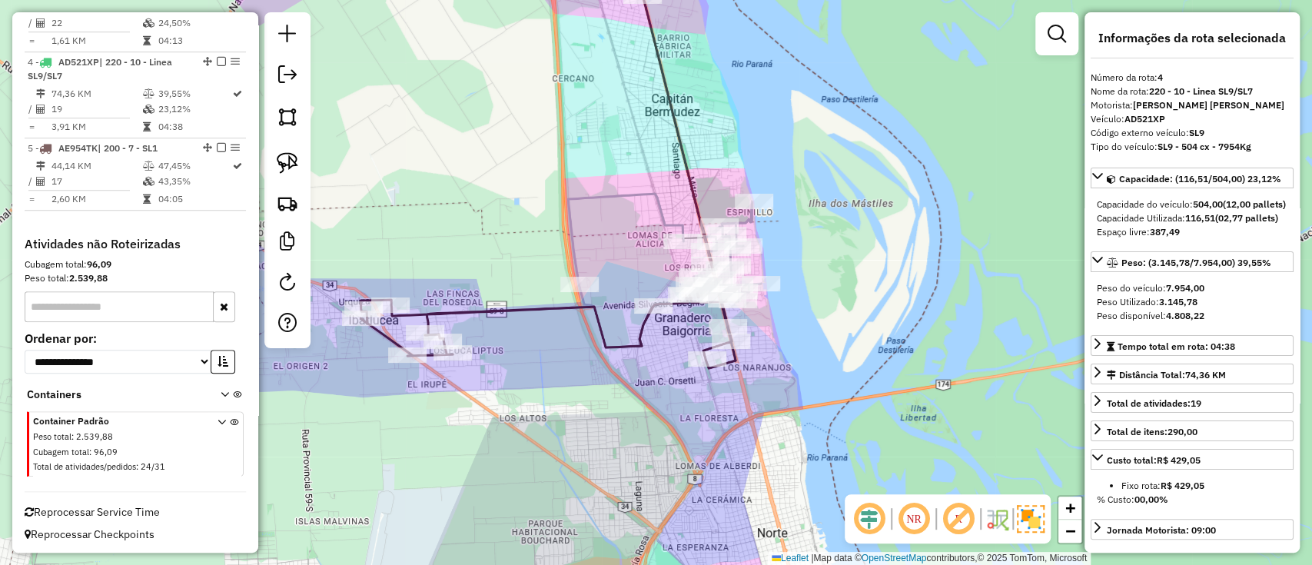
click at [632, 343] on icon at bounding box center [547, 328] width 375 height 79
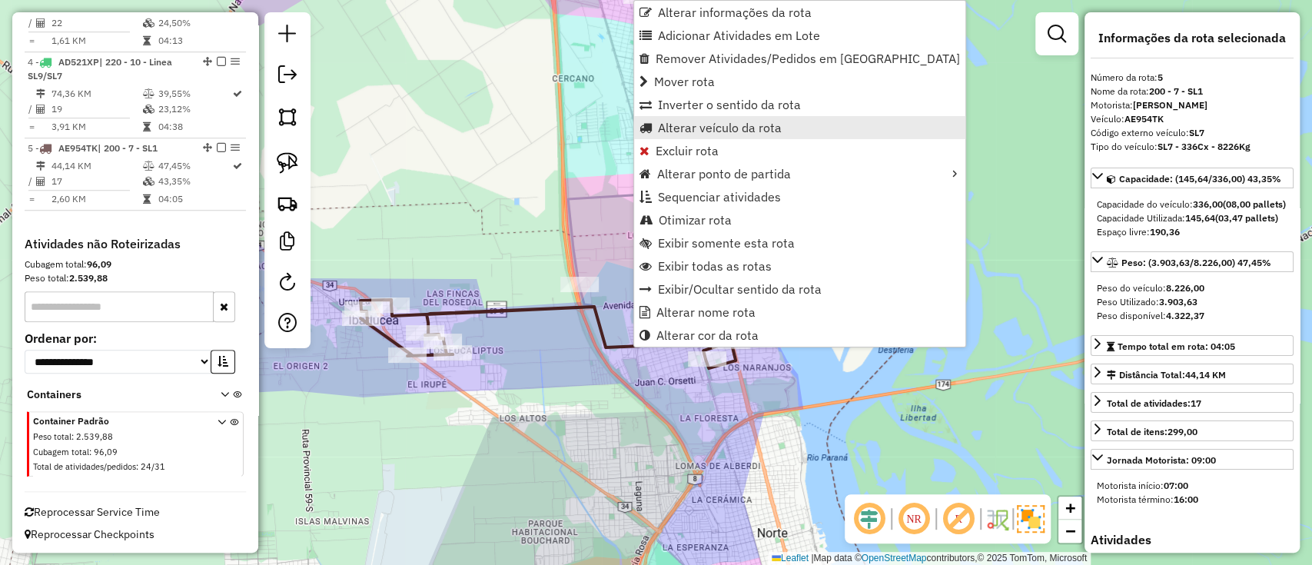
click at [716, 133] on span "Alterar veículo da rota" at bounding box center [720, 127] width 124 height 12
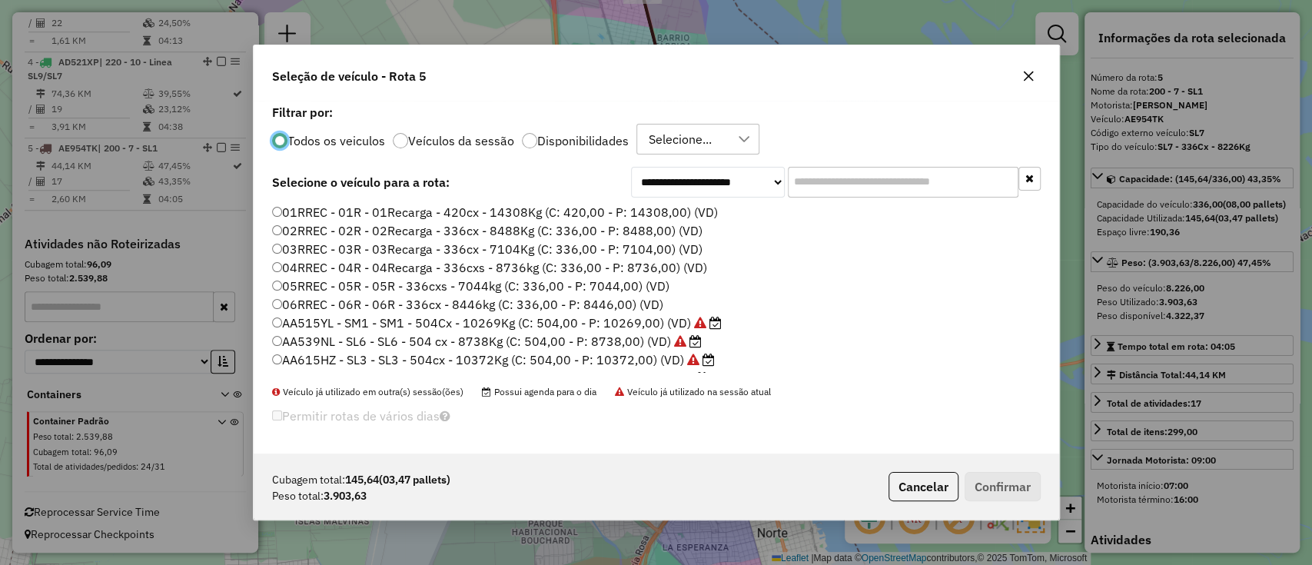
scroll to position [8, 5]
click at [621, 138] on label "Disponibilidades" at bounding box center [582, 140] width 91 height 12
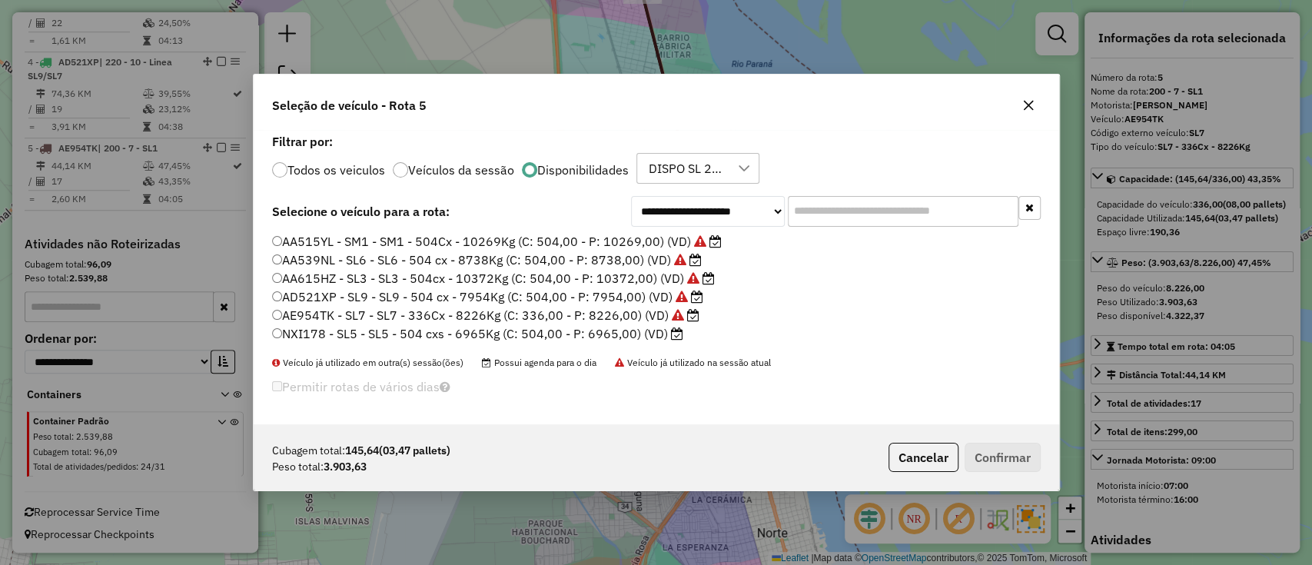
click at [851, 204] on input "text" at bounding box center [903, 211] width 231 height 31
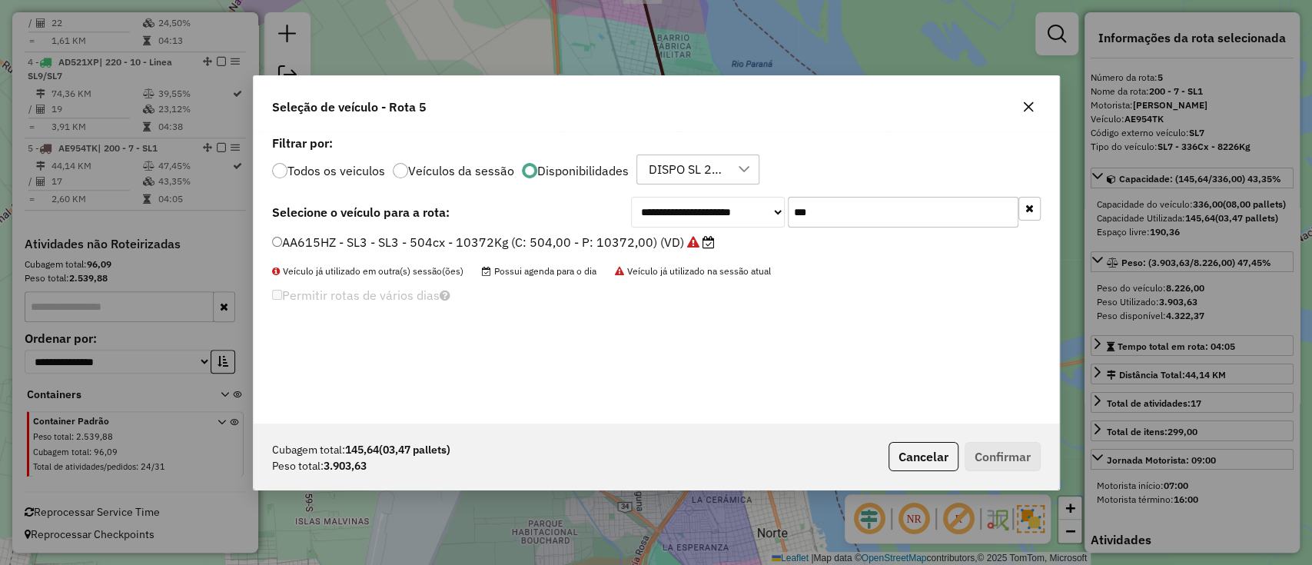
type input "***"
click at [602, 231] on div "**********" at bounding box center [656, 277] width 805 height 292
click at [668, 244] on label "AA615HZ - SL3 - SL3 - 504cx - 10372Kg (C: 504,00 - P: 10372,00) (VD)" at bounding box center [493, 242] width 443 height 18
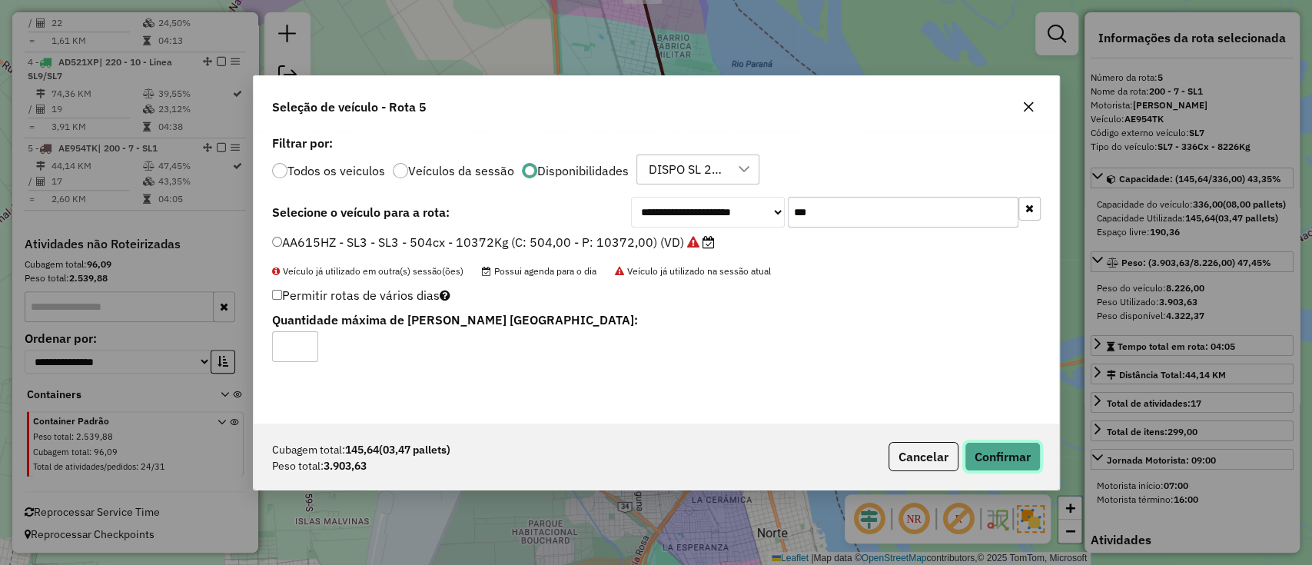
click at [1007, 451] on button "Confirmar" at bounding box center [1002, 456] width 76 height 29
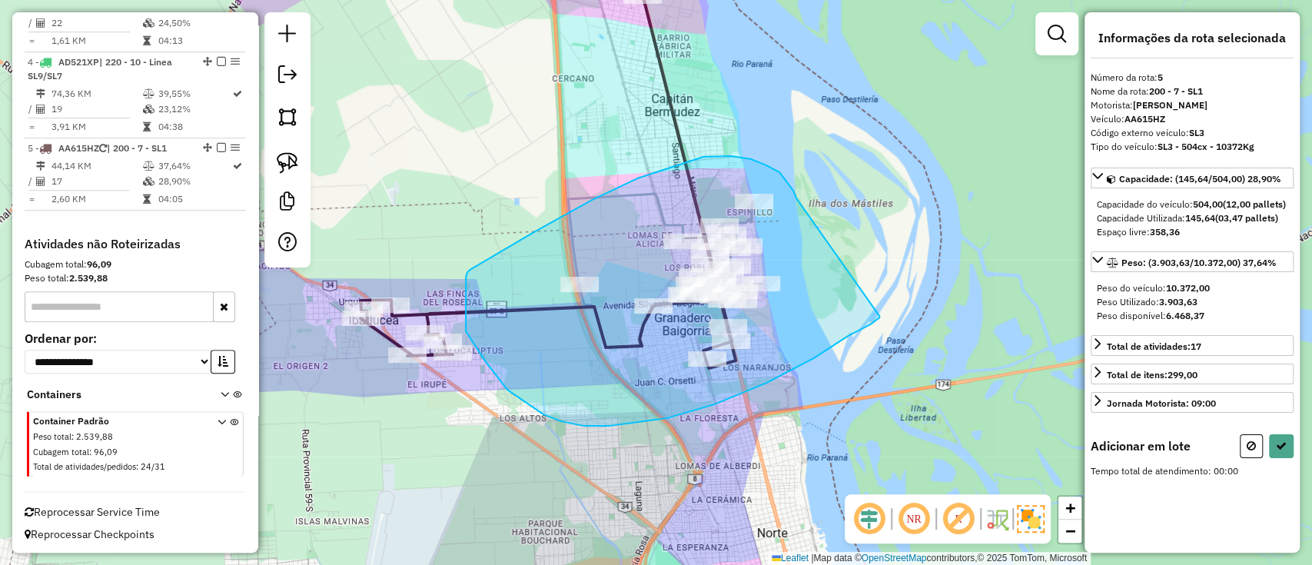
drag, startPoint x: 766, startPoint y: 165, endPoint x: 879, endPoint y: 316, distance: 188.3
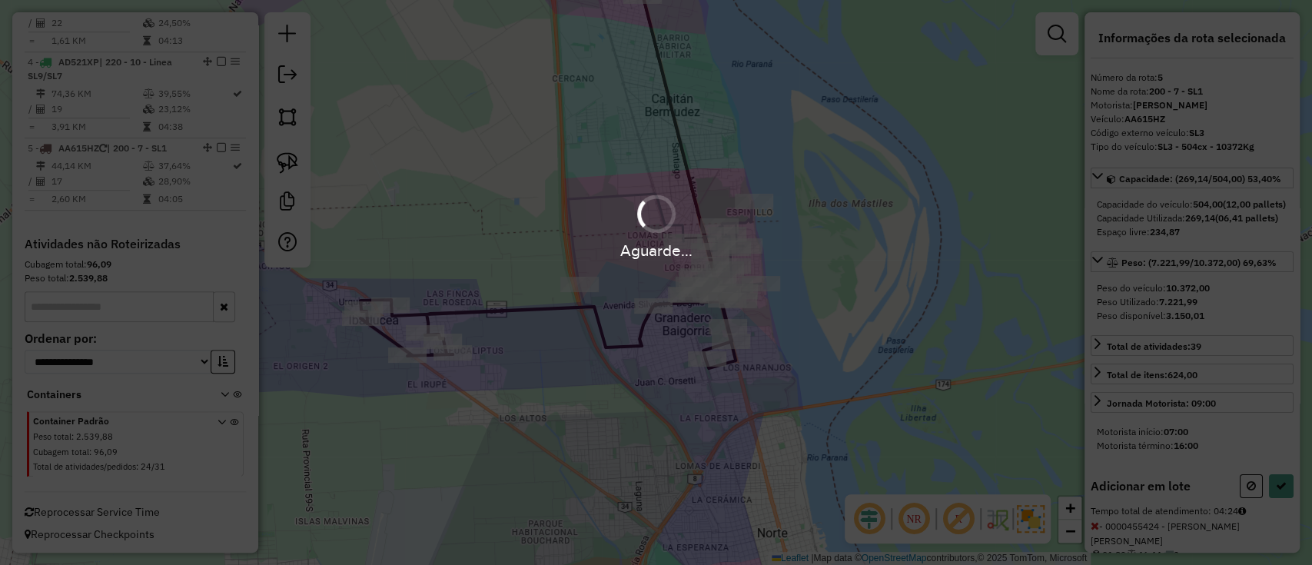
select select "**********"
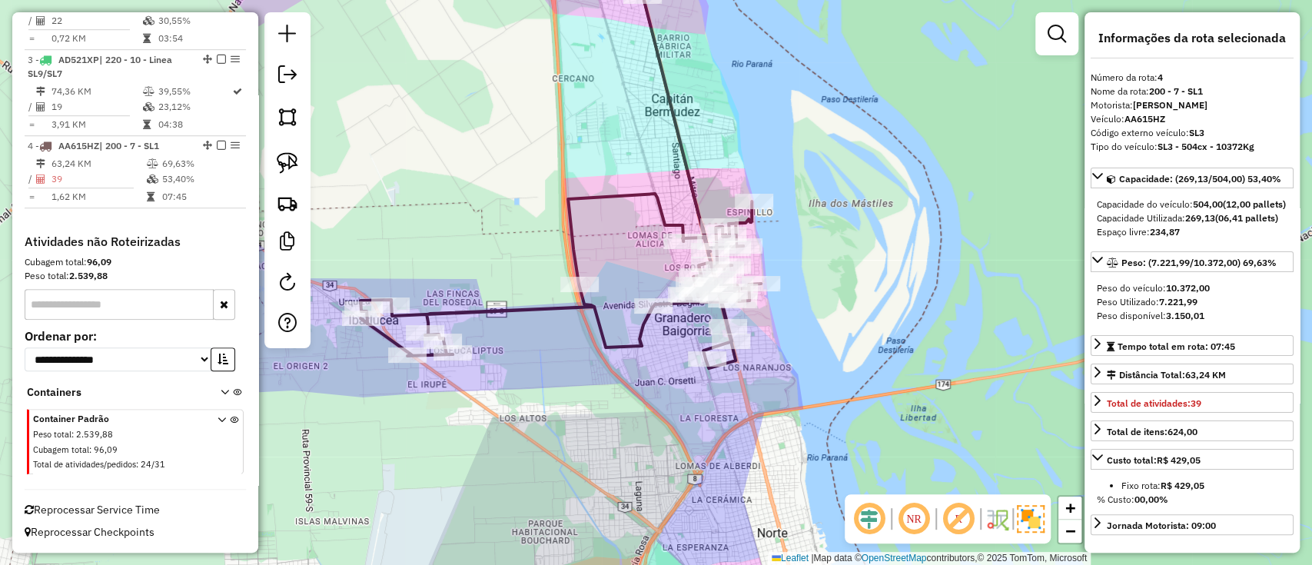
scroll to position [696, 0]
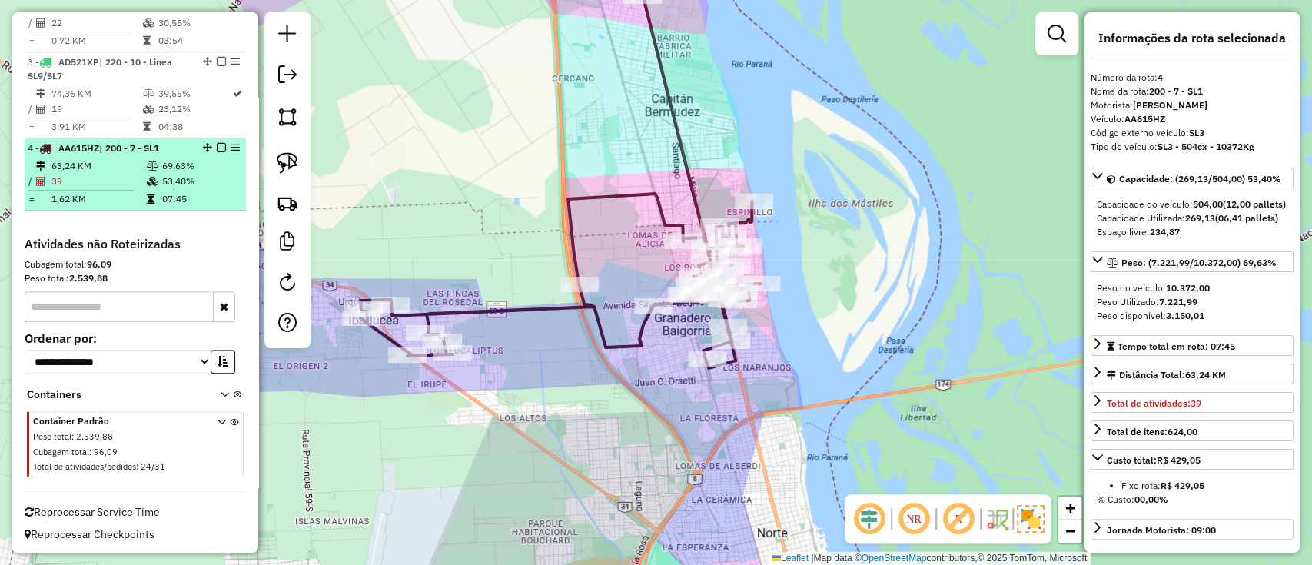
click at [221, 147] on div at bounding box center [217, 147] width 46 height 9
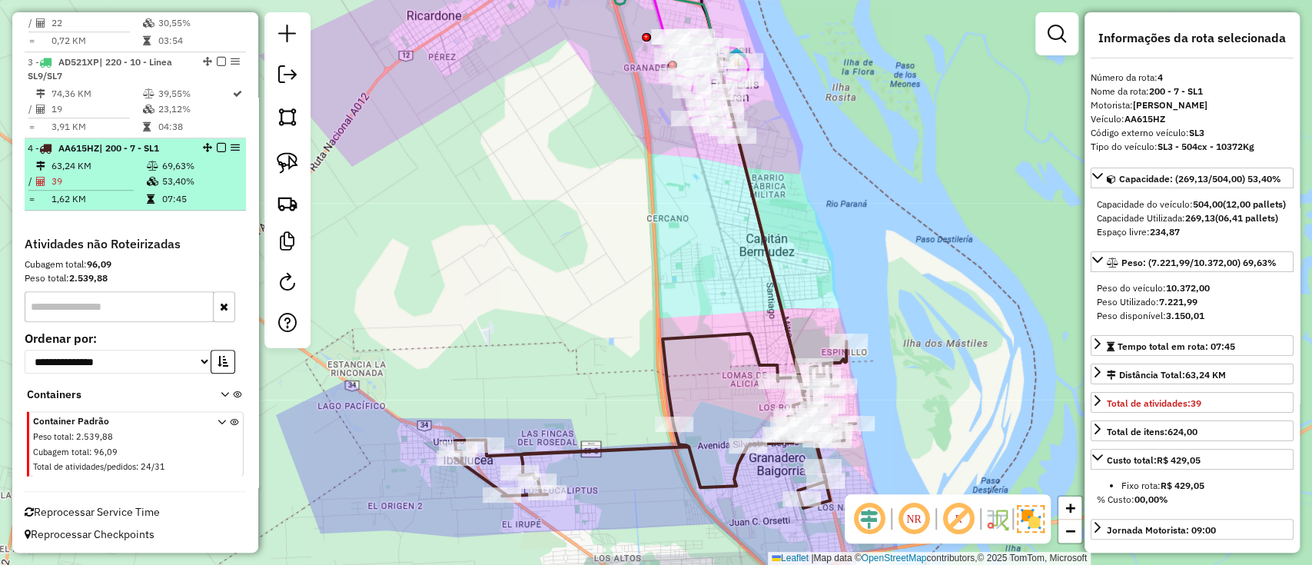
click at [217, 150] on em at bounding box center [221, 147] width 9 height 9
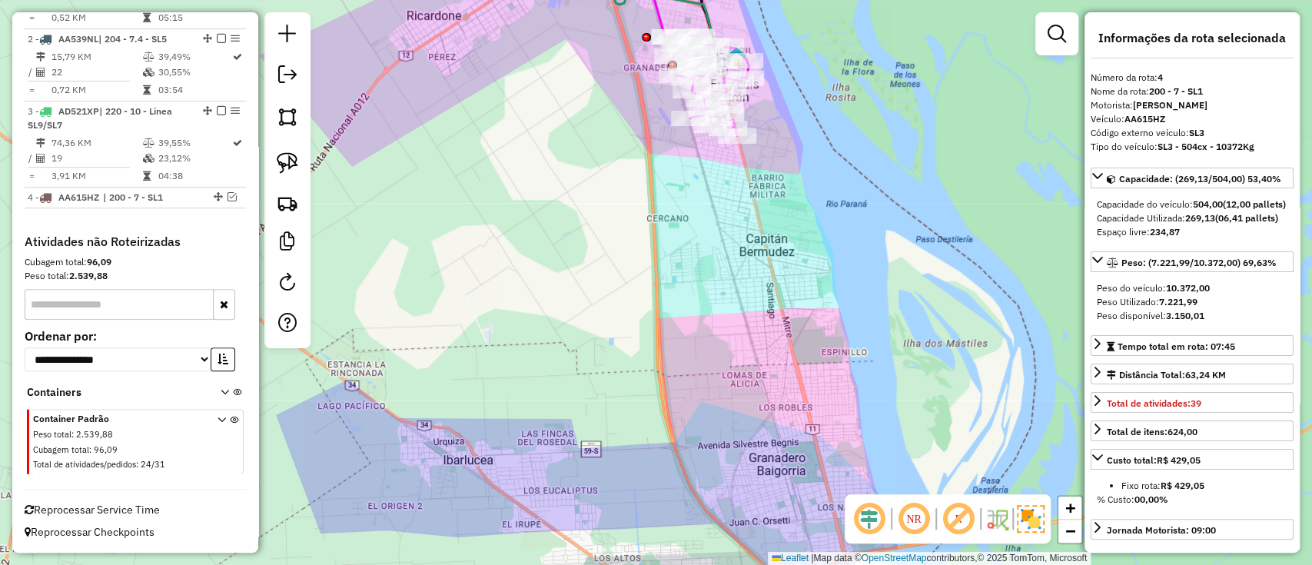
scroll to position [645, 0]
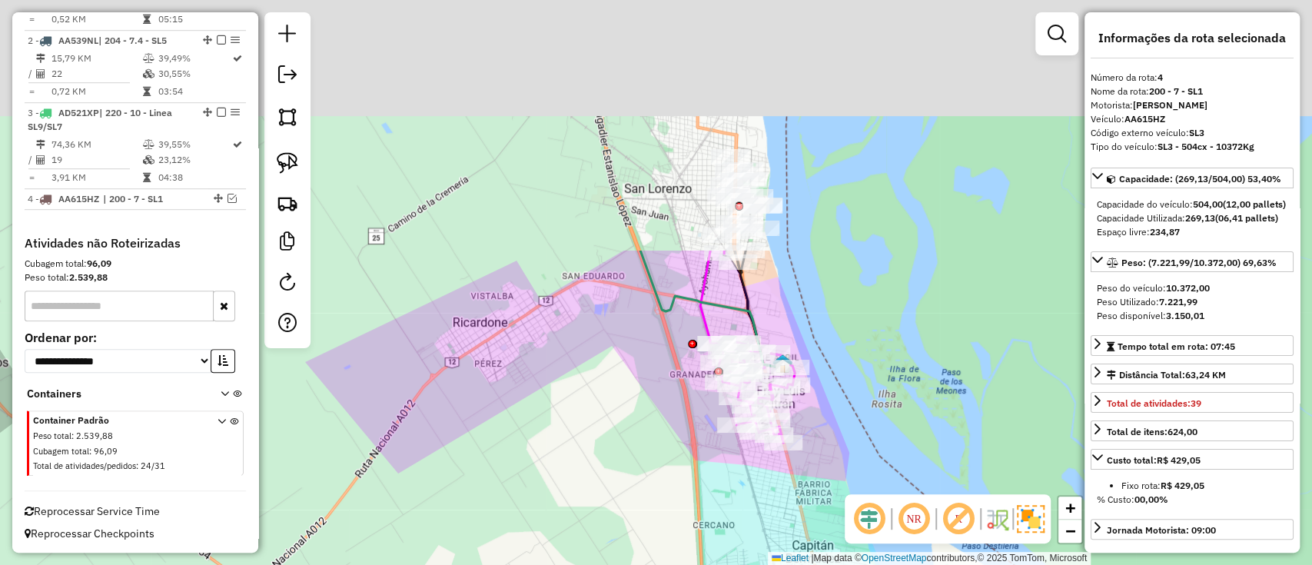
drag, startPoint x: 573, startPoint y: 466, endPoint x: 582, endPoint y: 536, distance: 69.7
click at [582, 536] on div "Janela de atendimento Grade de atendimento Capacidade Transportadoras Veículos …" at bounding box center [656, 282] width 1312 height 565
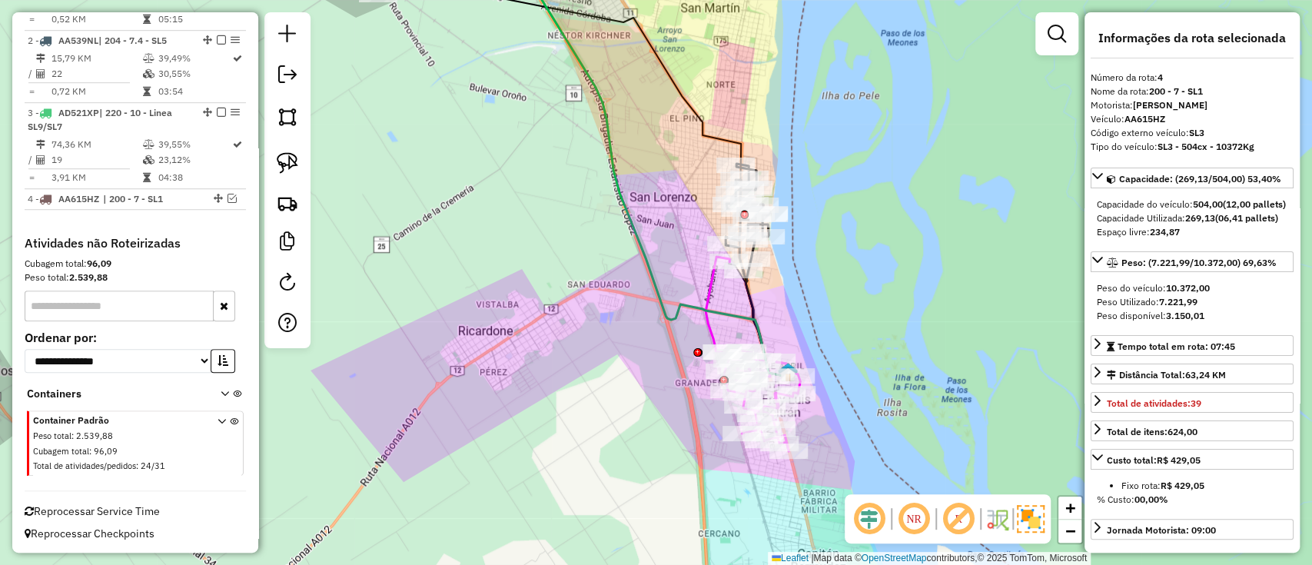
click at [709, 313] on icon at bounding box center [646, 160] width 284 height 432
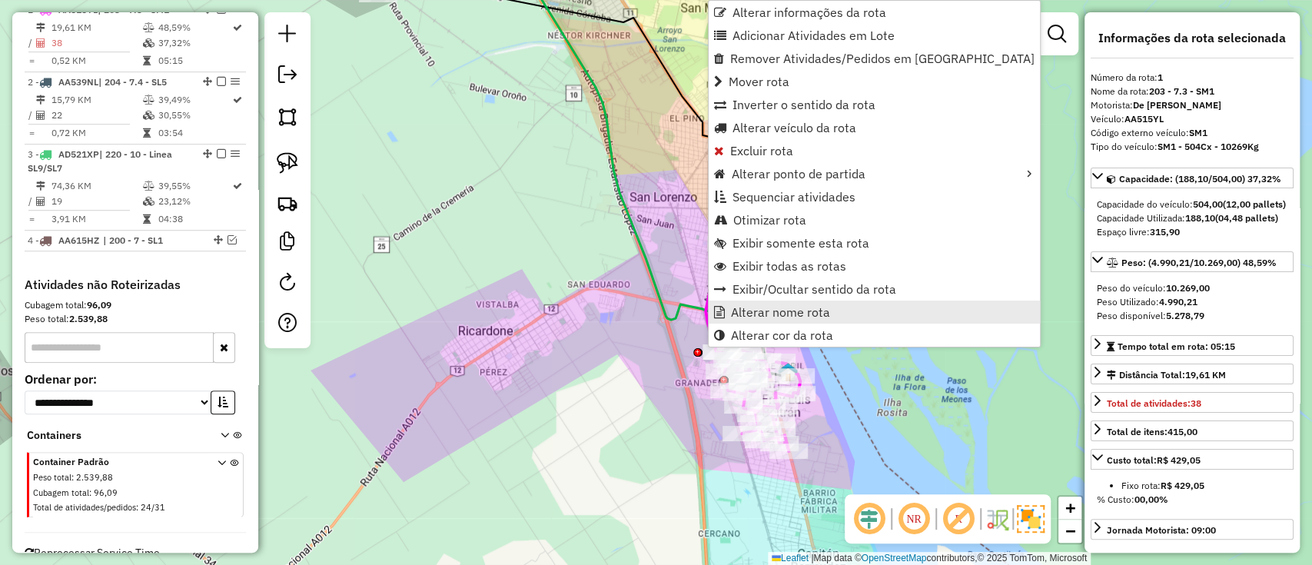
scroll to position [590, 0]
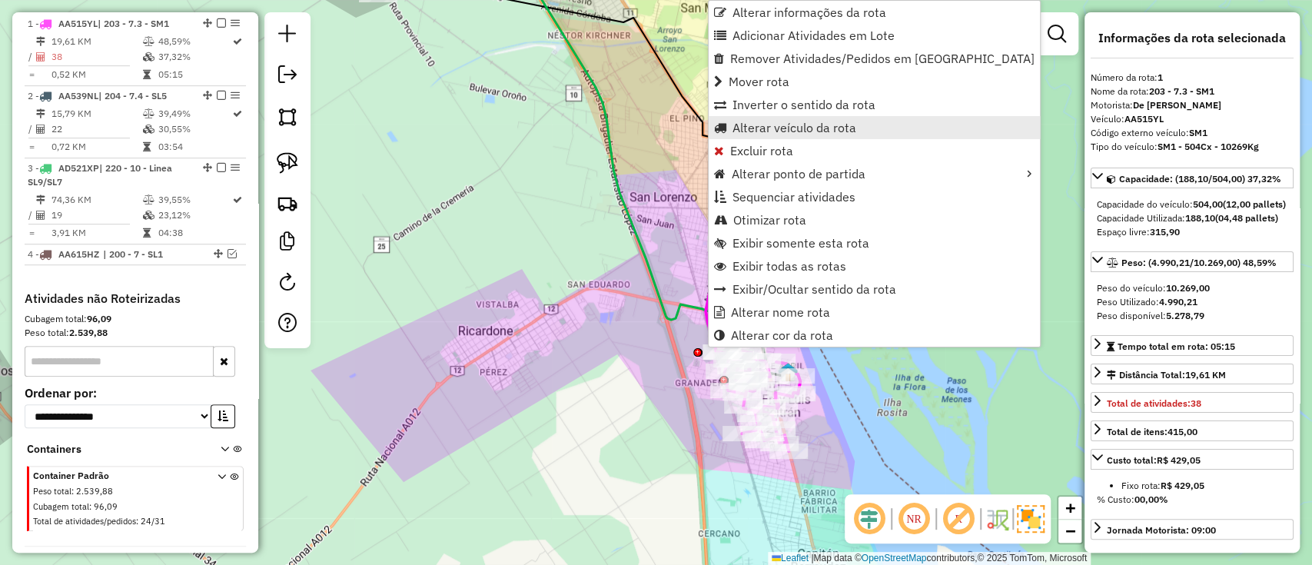
click at [756, 124] on span "Alterar veículo da rota" at bounding box center [794, 127] width 124 height 12
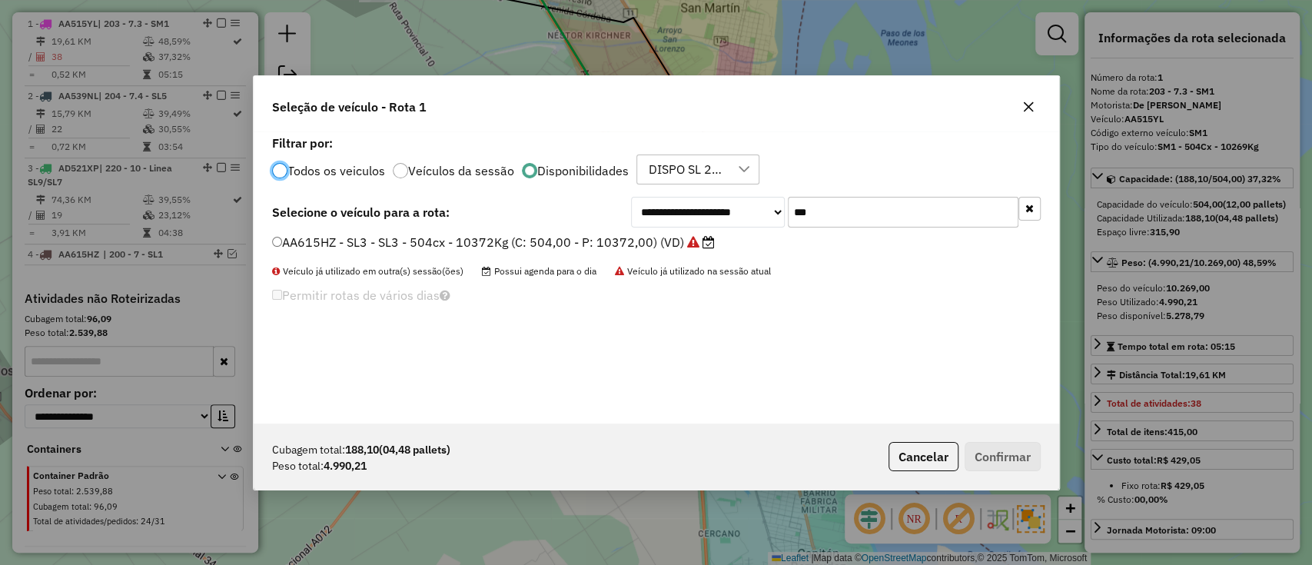
scroll to position [8, 5]
click at [1027, 203] on icon "button" at bounding box center [1029, 208] width 8 height 11
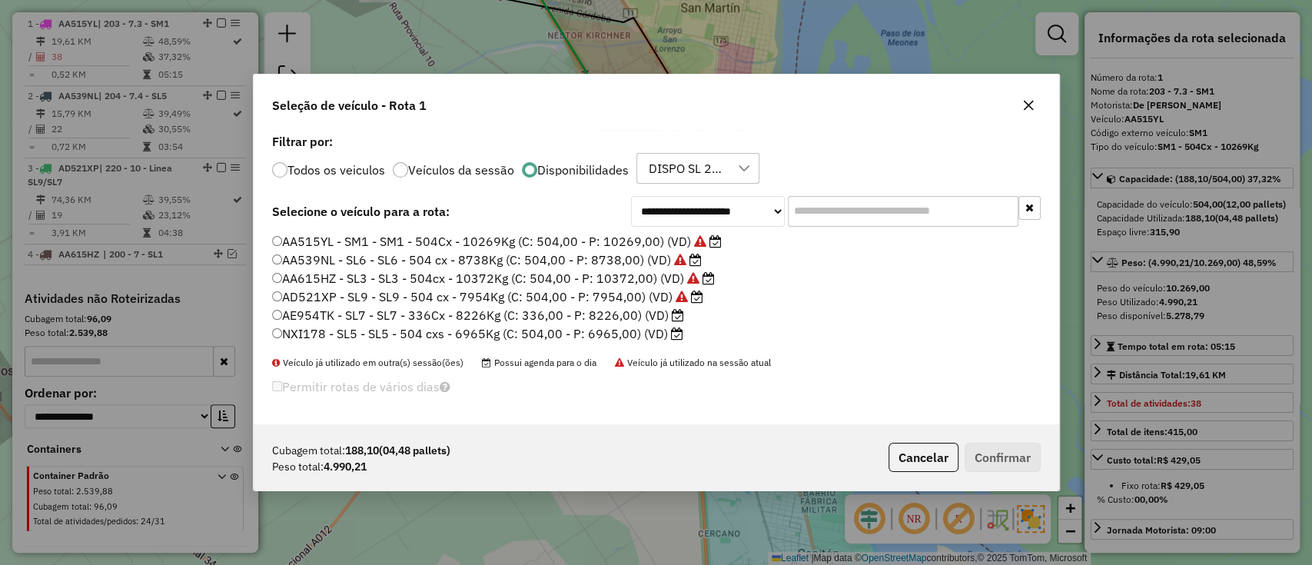
click at [557, 339] on label "NXI178 - SL5 - SL5 - 504 cxs - 6965Kg (C: 504,00 - P: 6965,00) (VD)" at bounding box center [477, 333] width 411 height 18
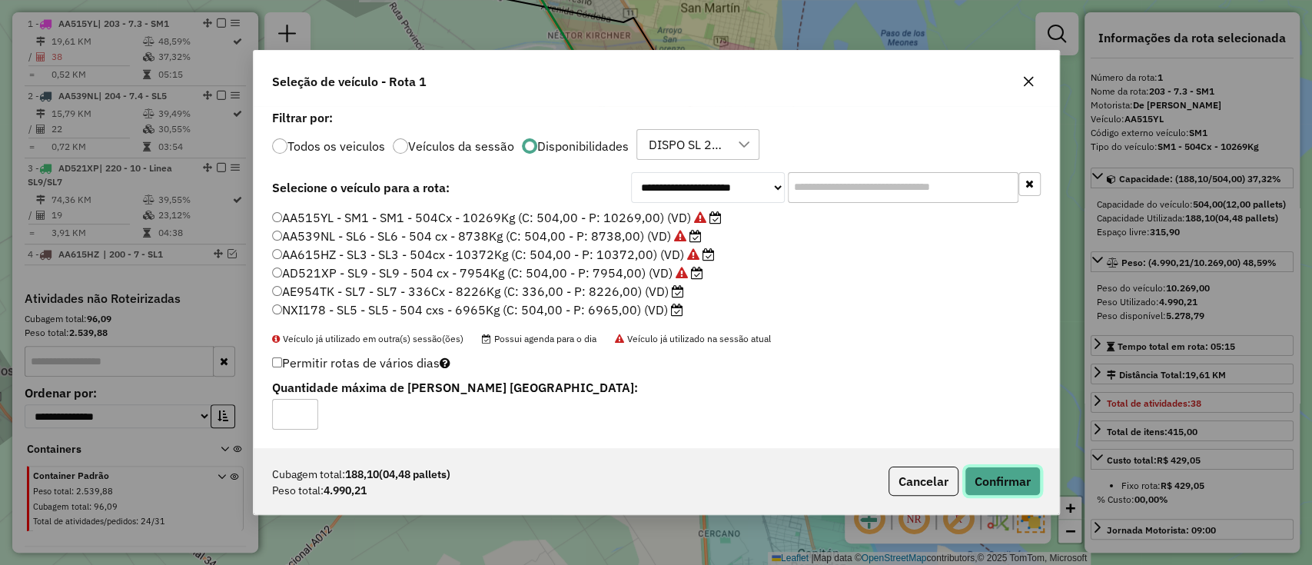
click at [1033, 483] on button "Confirmar" at bounding box center [1002, 480] width 76 height 29
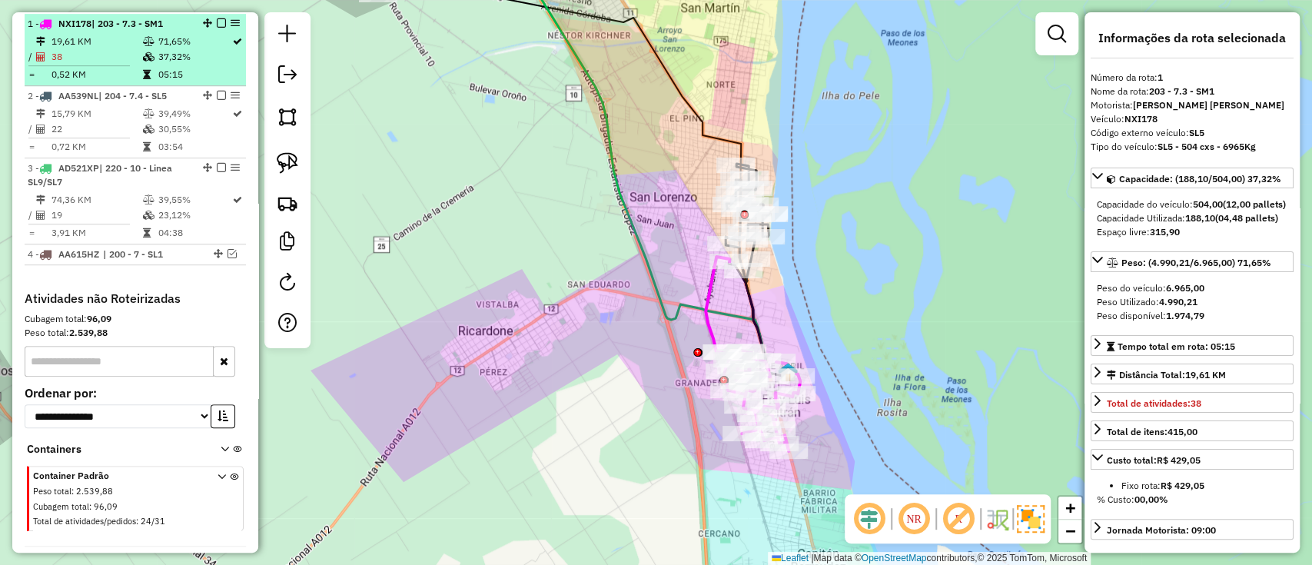
click at [220, 18] on em at bounding box center [221, 22] width 9 height 9
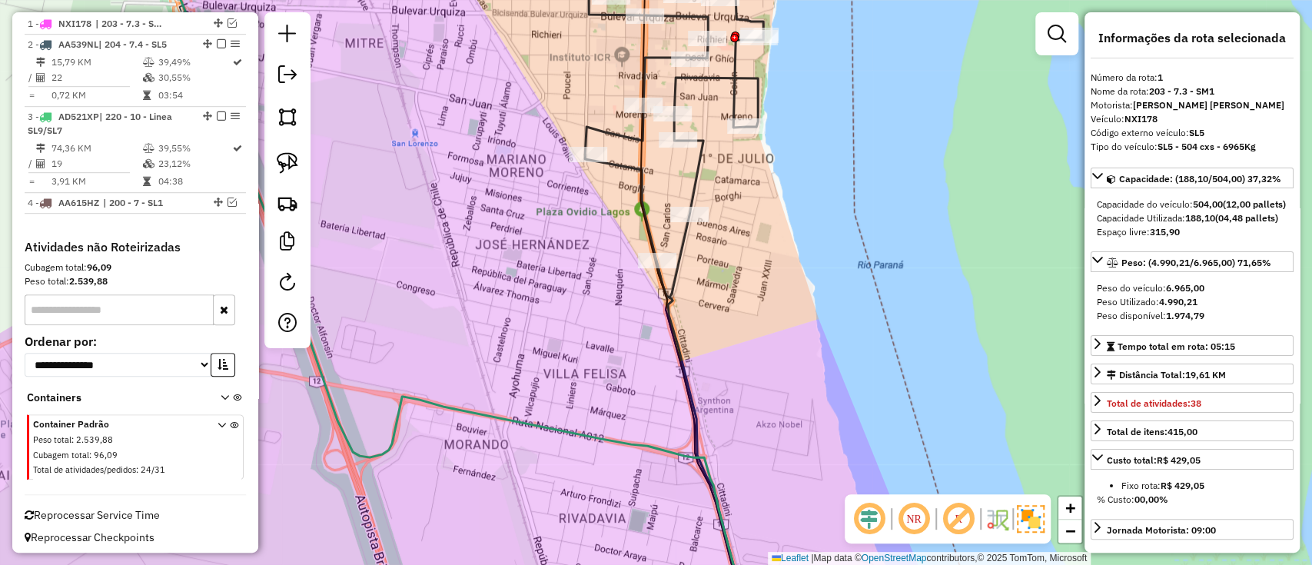
click at [672, 289] on icon at bounding box center [693, 283] width 106 height 678
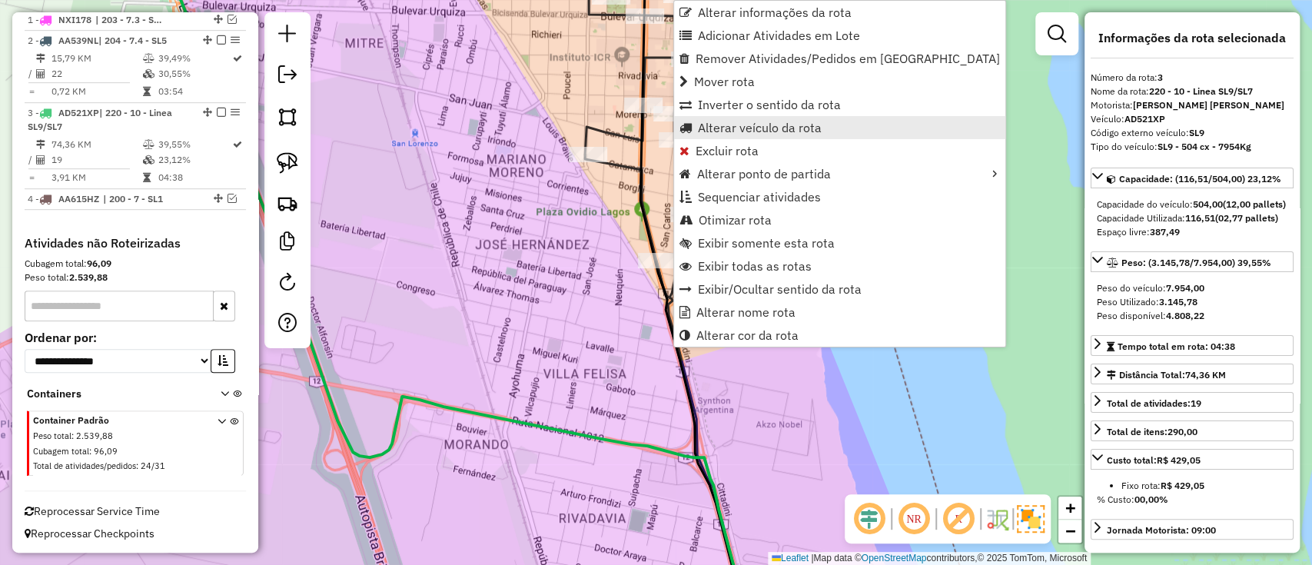
click at [740, 125] on span "Alterar veículo da rota" at bounding box center [760, 127] width 124 height 12
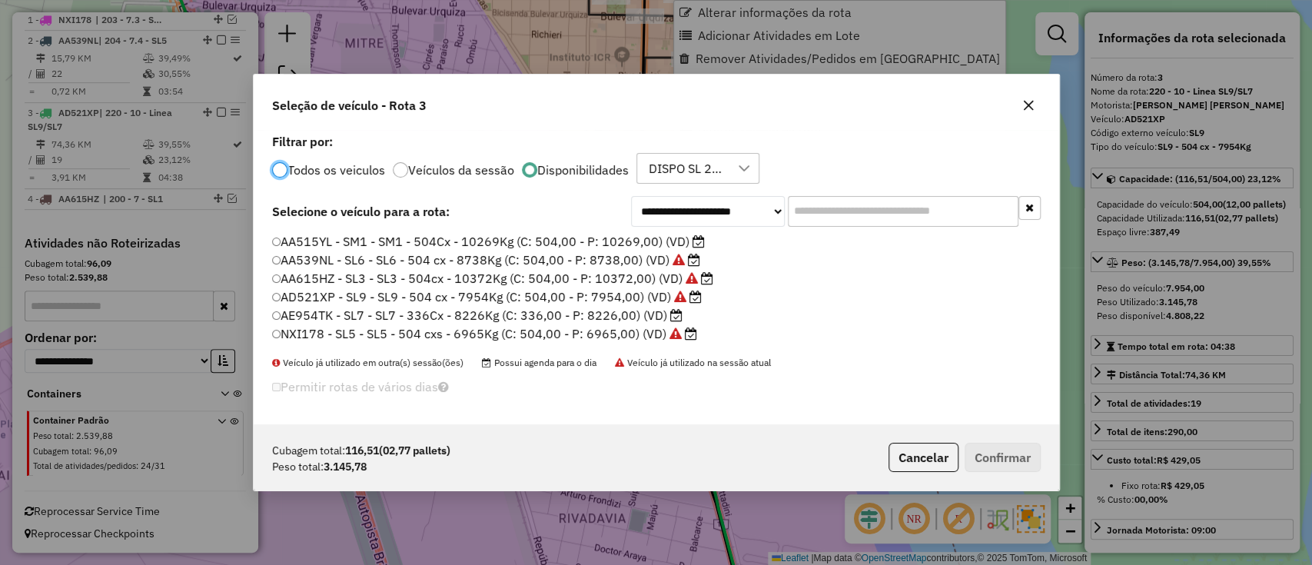
scroll to position [8, 5]
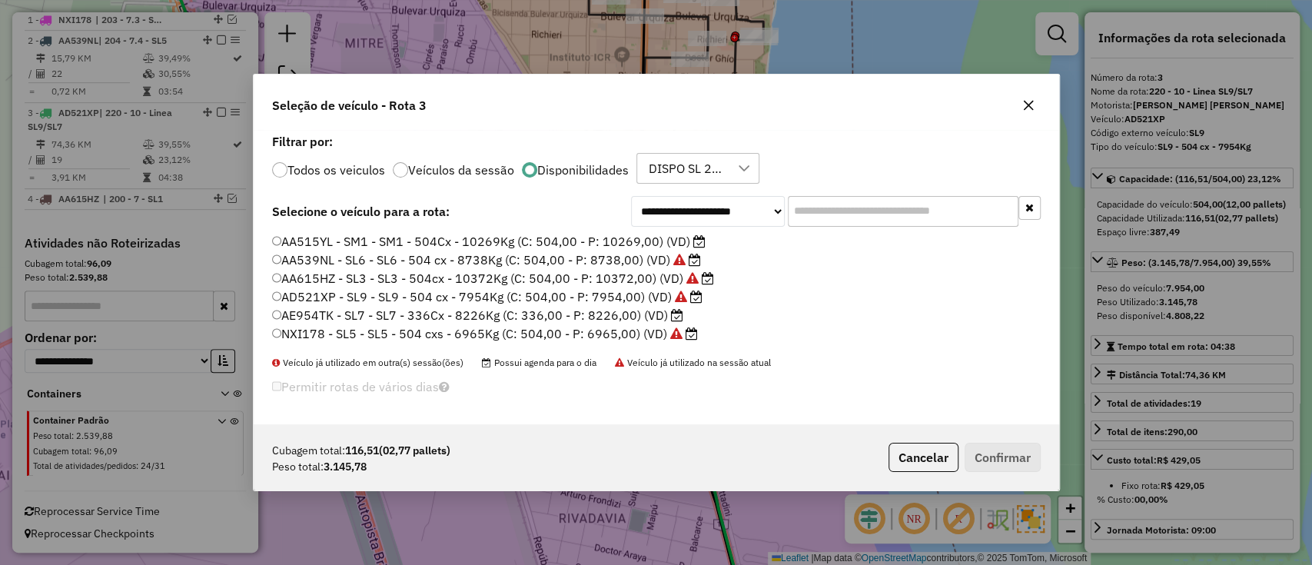
click at [652, 318] on label "AE954TK - SL7 - SL7 - 336Cx - 8226Kg (C: 336,00 - P: 8226,00) (VD)" at bounding box center [478, 315] width 412 height 18
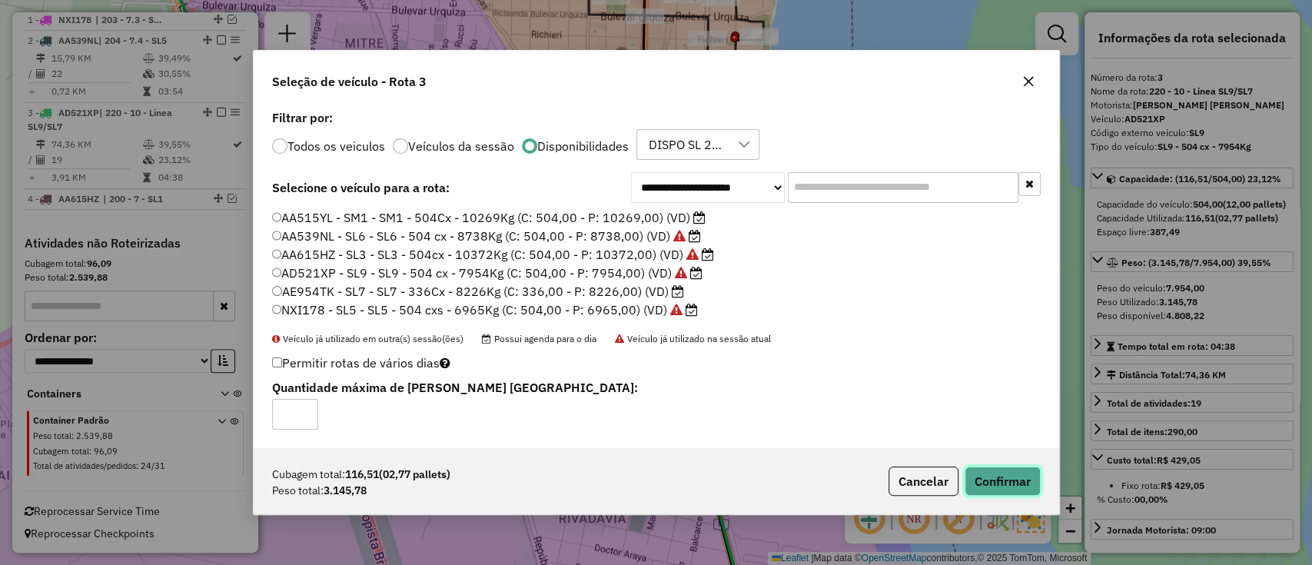
click at [1010, 478] on button "Confirmar" at bounding box center [1002, 480] width 76 height 29
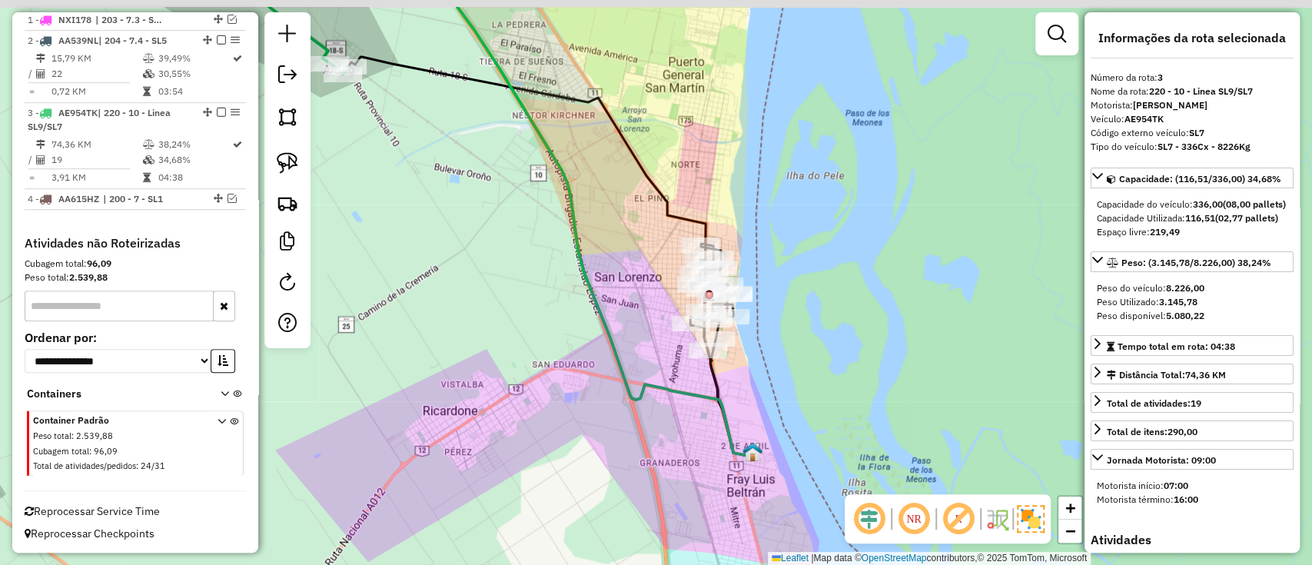
drag, startPoint x: 781, startPoint y: 398, endPoint x: 874, endPoint y: 536, distance: 166.7
click at [874, 536] on hb-router-mapa "Informações da Sessão 1282022 - 25/09/2025 Criação: 24/09/2025 15:00 Depósito: …" at bounding box center [656, 282] width 1312 height 565
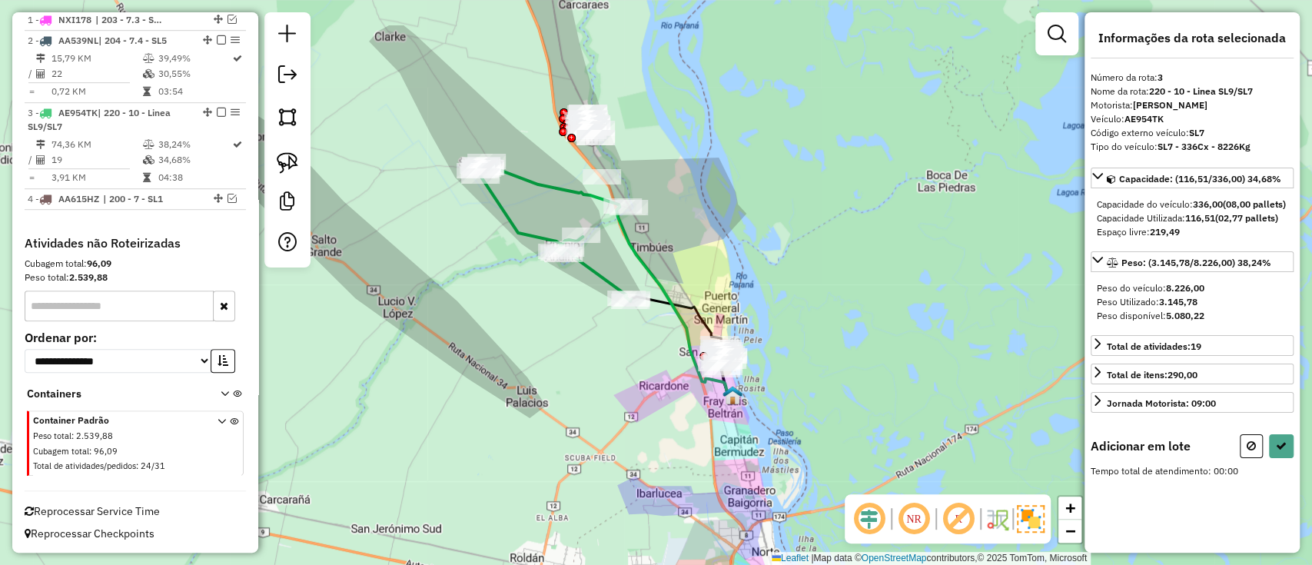
drag, startPoint x: 669, startPoint y: 294, endPoint x: 725, endPoint y: 403, distance: 122.7
click at [725, 396] on icon at bounding box center [609, 278] width 246 height 237
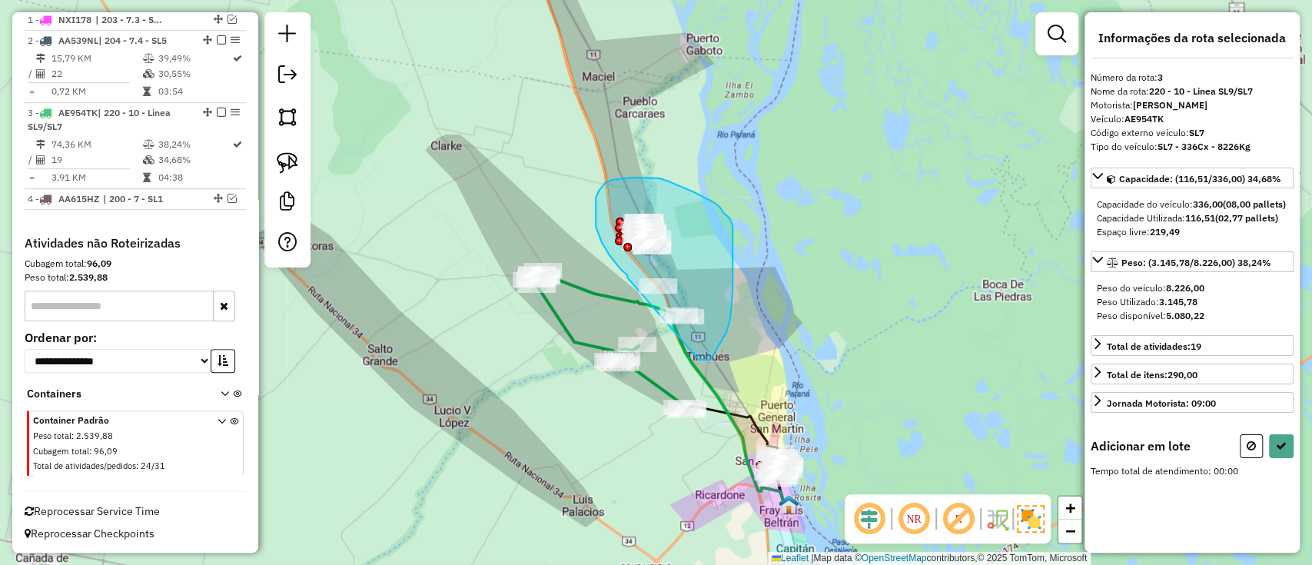
drag, startPoint x: 706, startPoint y: 360, endPoint x: 627, endPoint y: 277, distance: 114.7
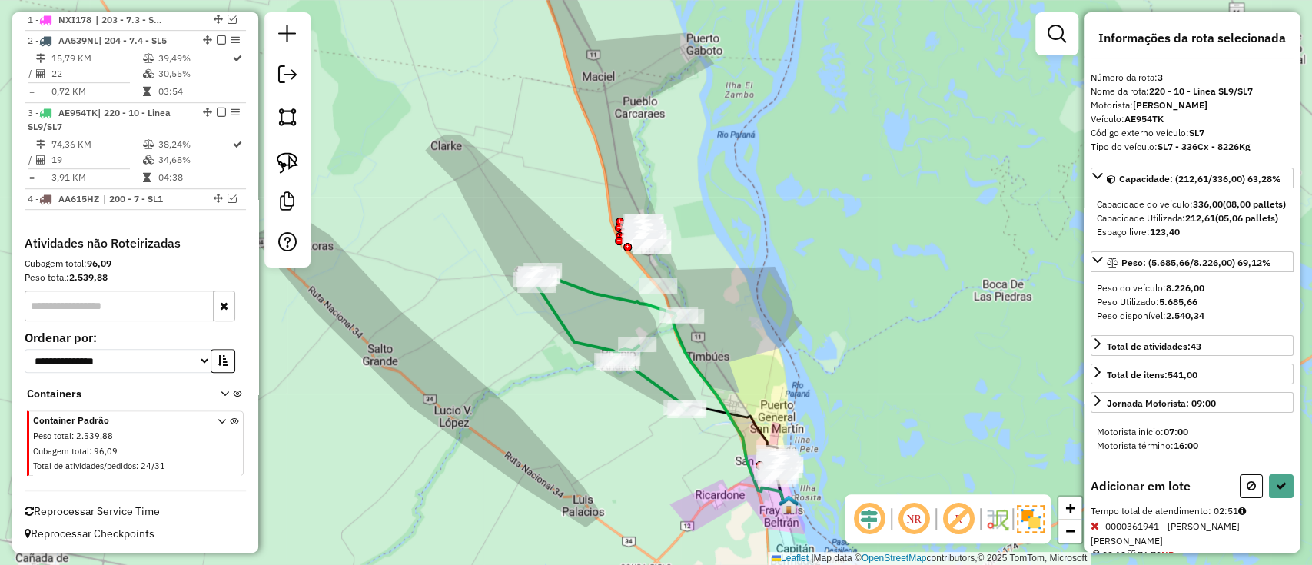
select select "**********"
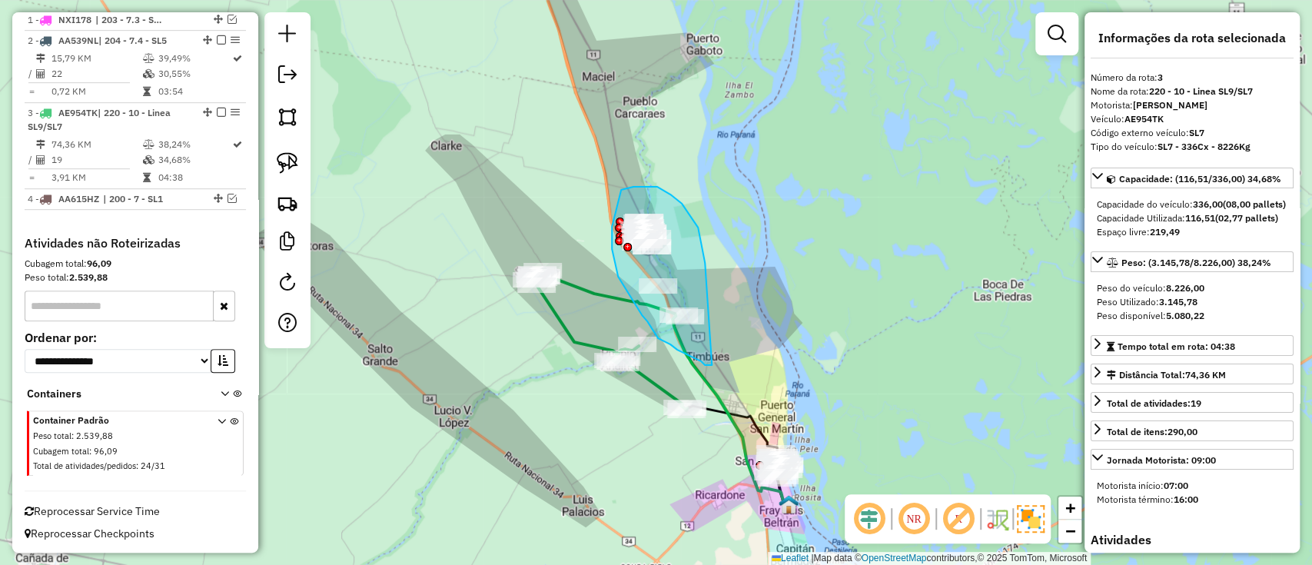
drag, startPoint x: 705, startPoint y: 263, endPoint x: 750, endPoint y: 330, distance: 80.8
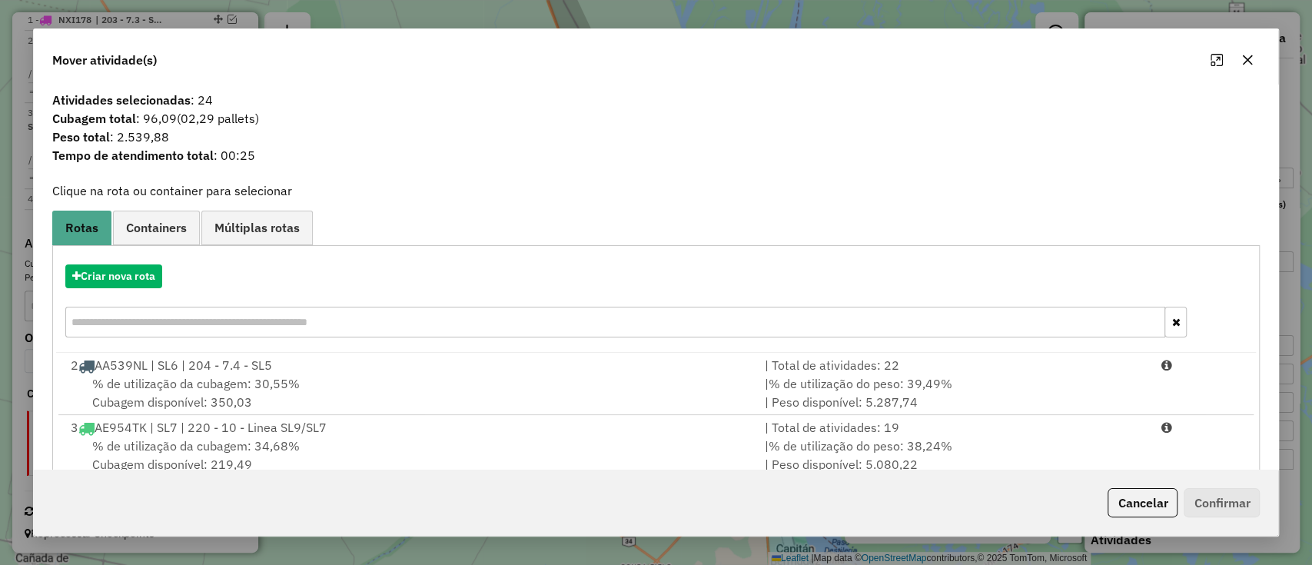
click at [122, 291] on div "Criar nova rota" at bounding box center [656, 303] width 1200 height 100
click at [151, 273] on button "Criar nova rota" at bounding box center [113, 276] width 97 height 24
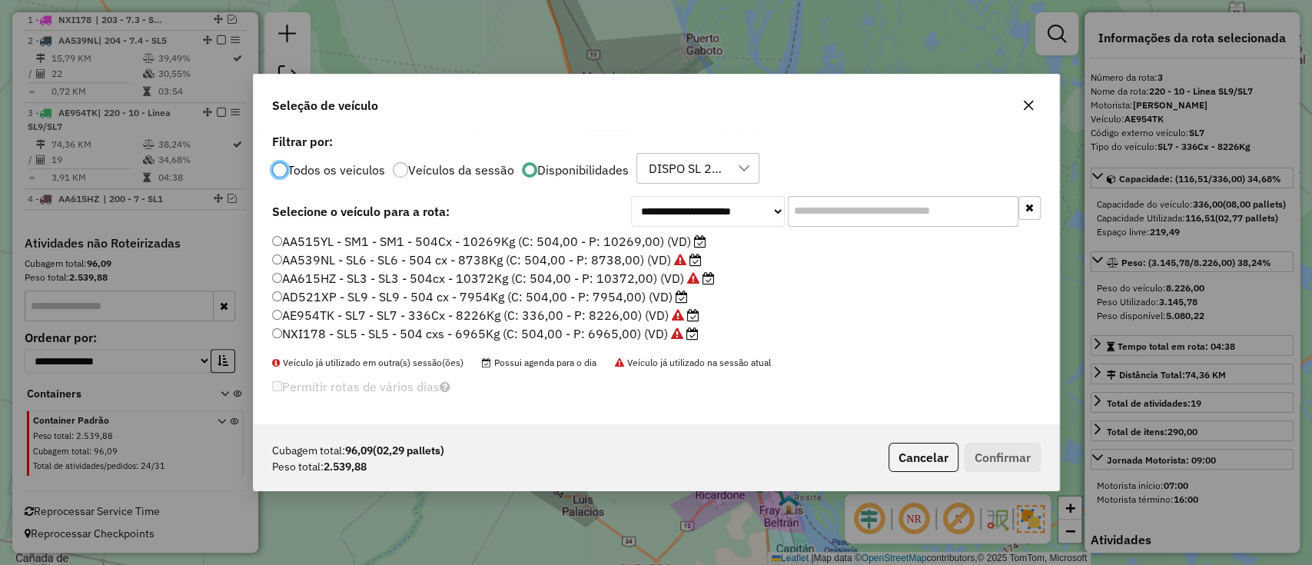
click at [625, 300] on label "AD521XP - SL9 - SL9 - 504 cx - 7954Kg (C: 504,00 - P: 7954,00) (VD)" at bounding box center [480, 296] width 416 height 18
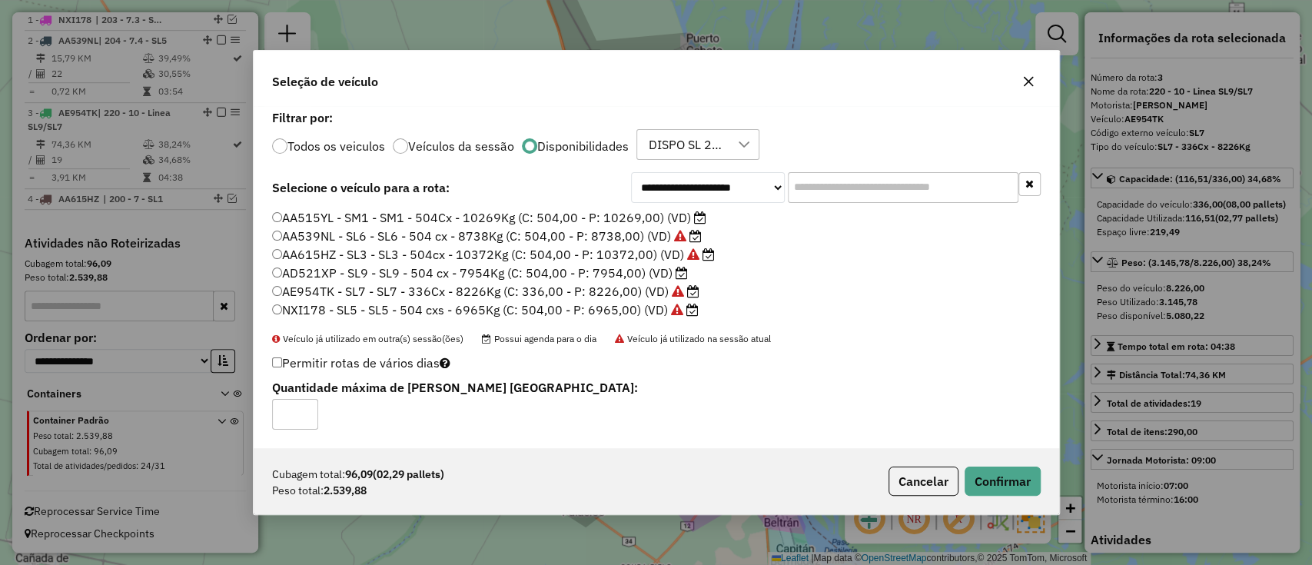
click at [492, 280] on label "AD521XP - SL9 - SL9 - 504 cx - 7954Kg (C: 504,00 - P: 7954,00) (VD)" at bounding box center [480, 273] width 416 height 18
click at [327, 297] on label "AE954TK - SL7 - SL7 - 336Cx - 8226Kg (C: 336,00 - P: 8226,00) (VD)" at bounding box center [485, 291] width 427 height 18
click at [994, 486] on button "Confirmar" at bounding box center [1002, 480] width 76 height 29
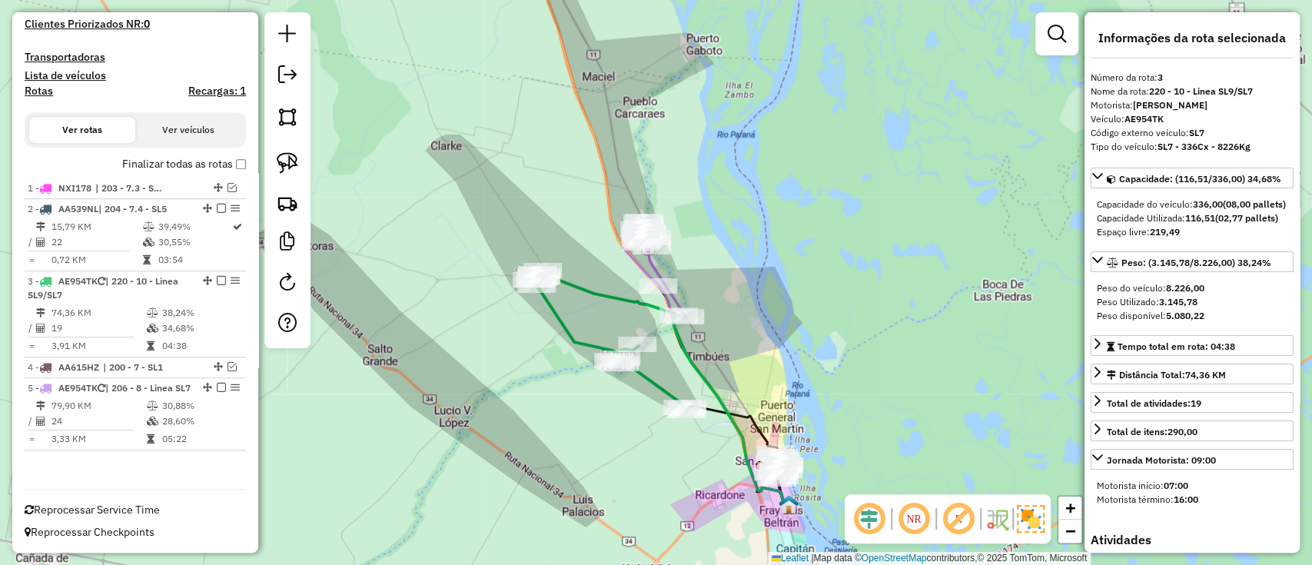
scroll to position [438, 0]
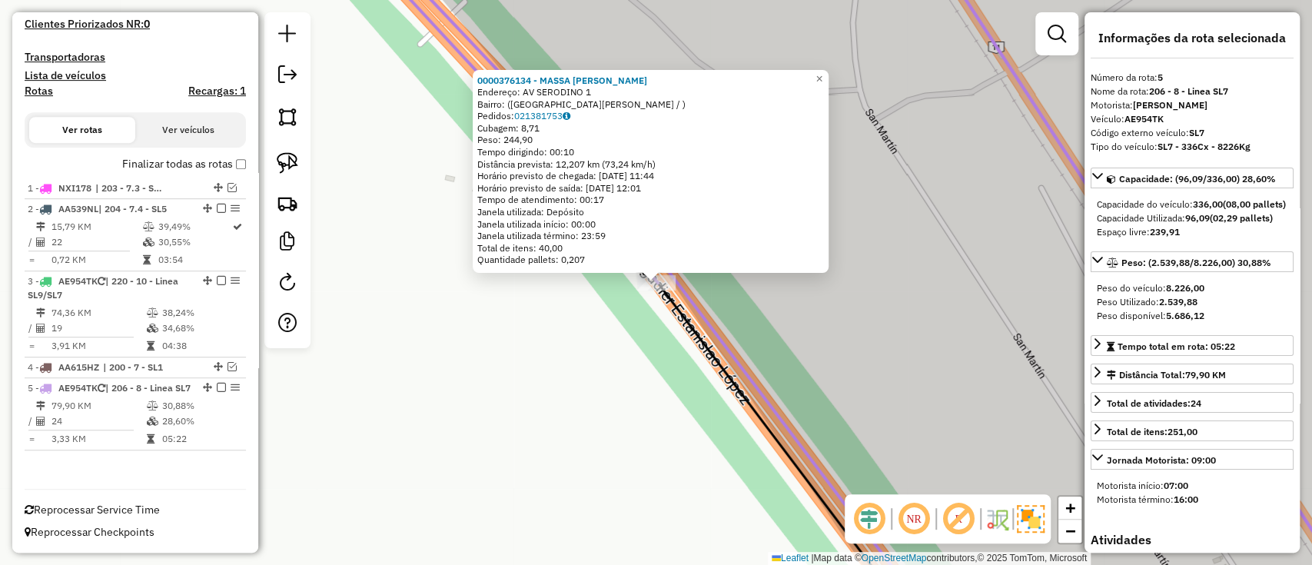
click at [694, 307] on icon at bounding box center [864, 283] width 1015 height 678
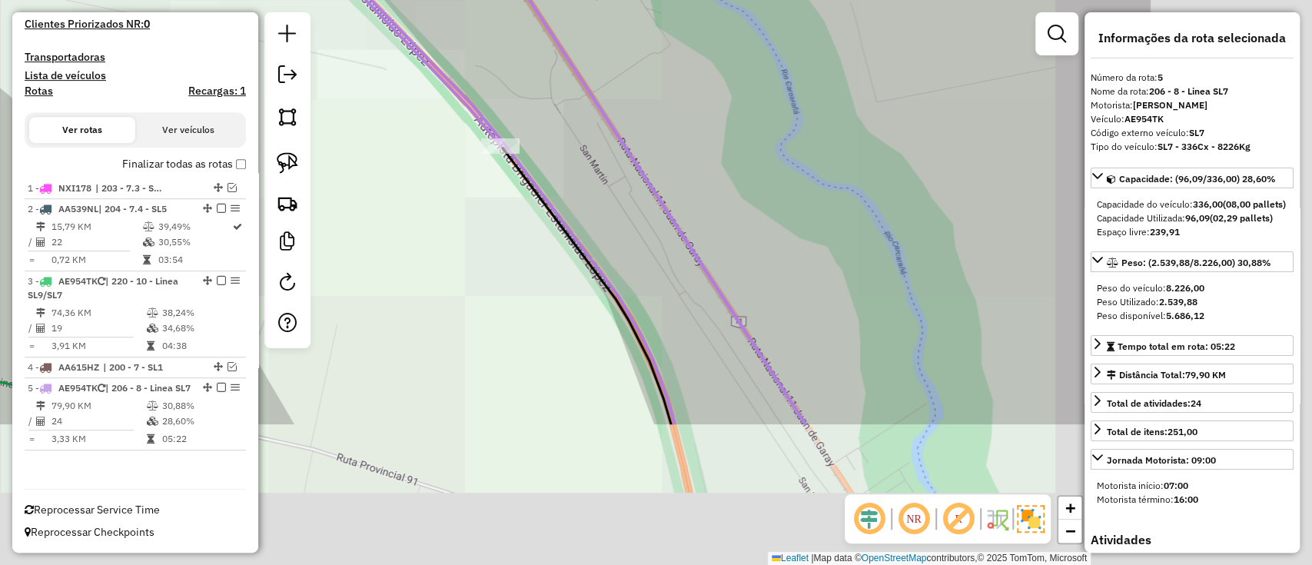
drag, startPoint x: 867, startPoint y: 375, endPoint x: 575, endPoint y: 177, distance: 352.5
click at [575, 177] on div "Janela de atendimento Grade de atendimento Capacidade Transportadoras Veículos …" at bounding box center [656, 282] width 1312 height 565
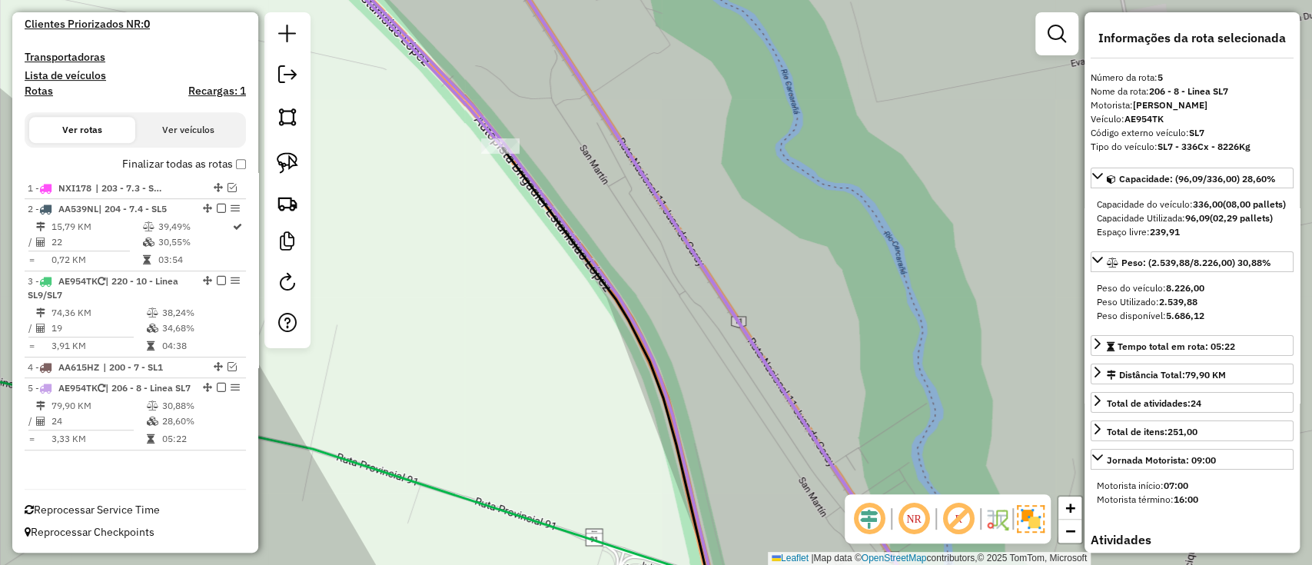
click at [741, 323] on icon at bounding box center [622, 282] width 621 height 678
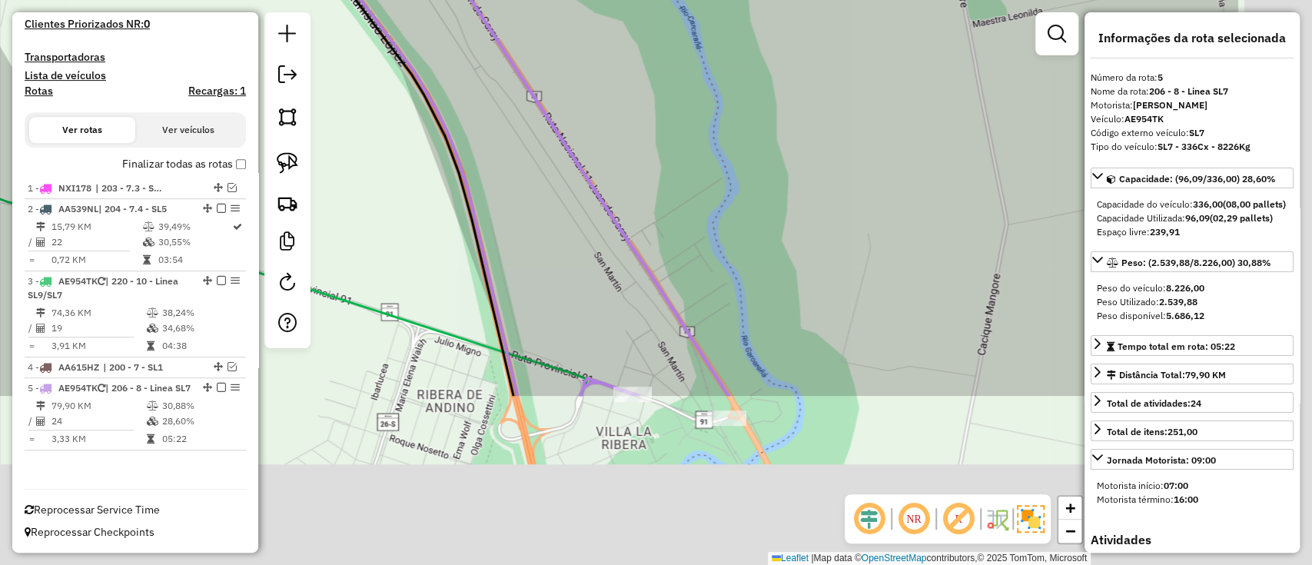
drag, startPoint x: 721, startPoint y: 331, endPoint x: 604, endPoint y: 195, distance: 179.3
click at [604, 195] on icon at bounding box center [418, 57] width 621 height 678
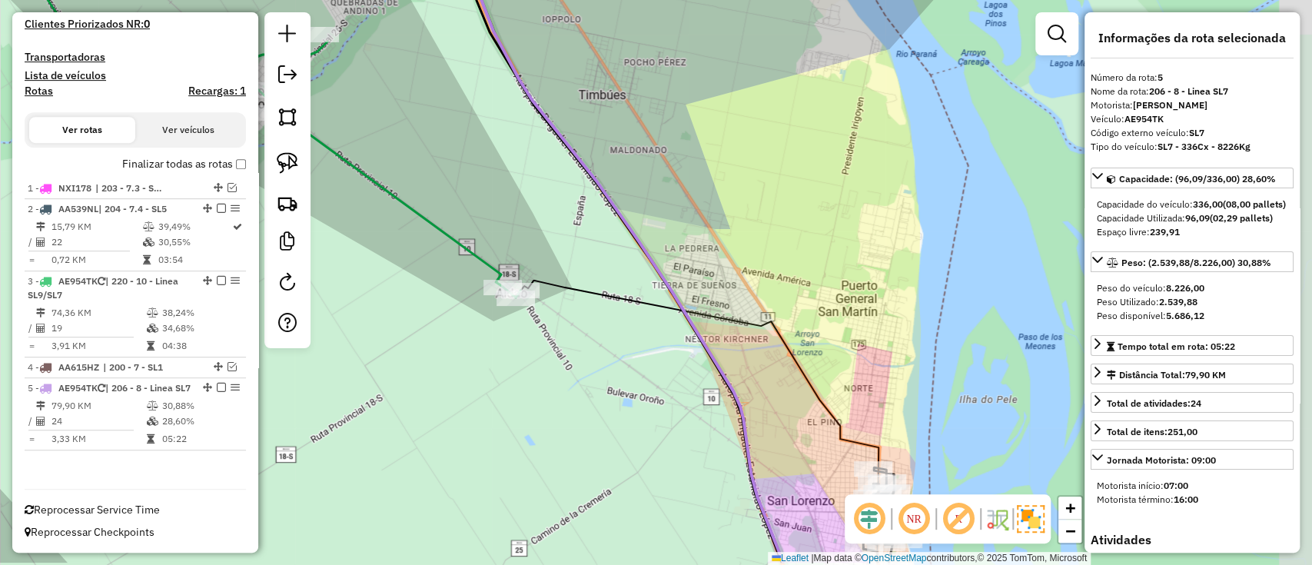
drag, startPoint x: 727, startPoint y: 335, endPoint x: 566, endPoint y: 88, distance: 295.4
click at [569, 91] on div "Janela de atendimento Grade de atendimento Capacidade Transportadoras Veículos …" at bounding box center [656, 282] width 1312 height 565
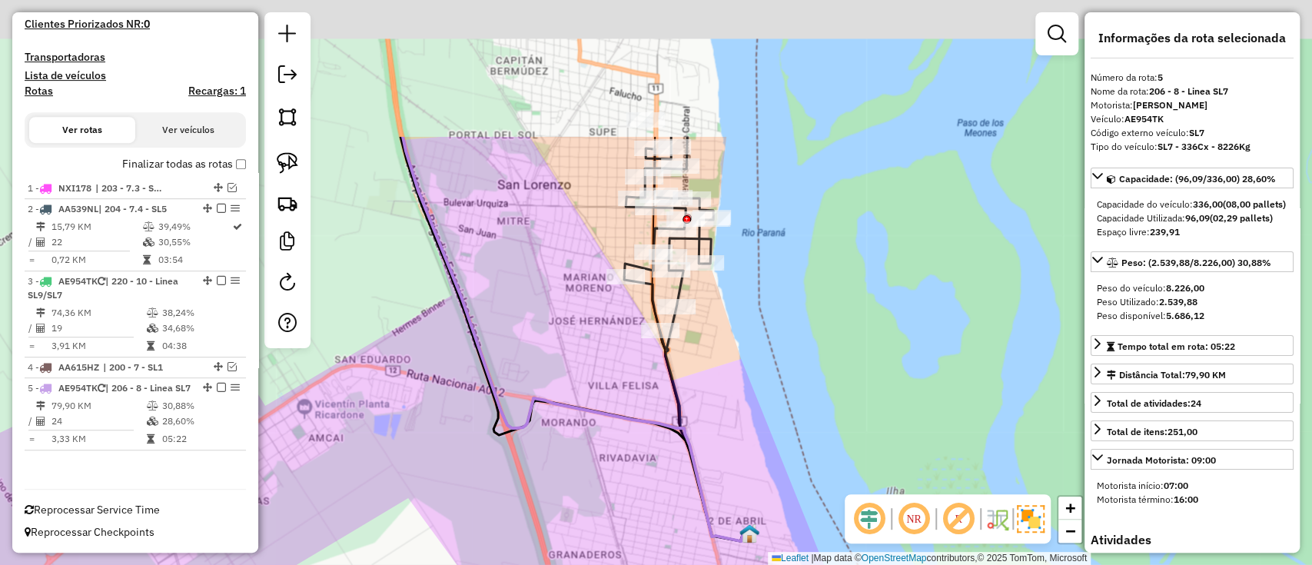
drag, startPoint x: 581, startPoint y: 288, endPoint x: 596, endPoint y: 366, distance: 79.1
click at [596, 366] on div "Janela de atendimento Grade de atendimento Capacidade Transportadoras Veículos …" at bounding box center [656, 282] width 1312 height 565
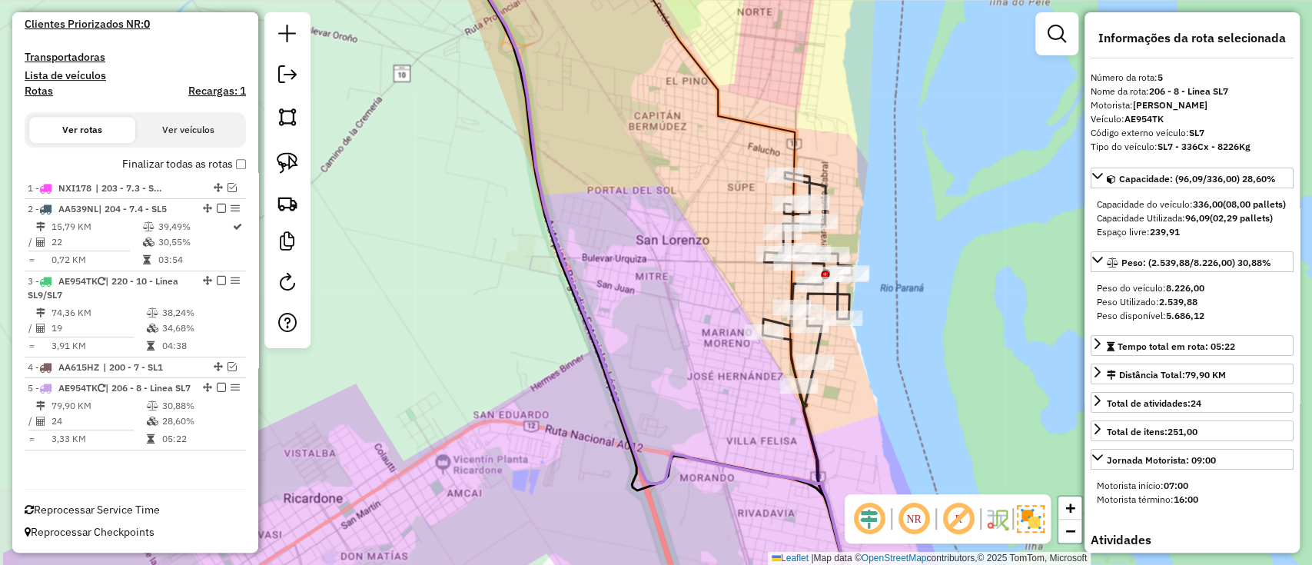
drag, startPoint x: 578, startPoint y: 323, endPoint x: 689, endPoint y: 323, distance: 111.4
click at [689, 327] on div "Janela de atendimento Grade de atendimento Capacidade Transportadoras Veículos …" at bounding box center [656, 282] width 1312 height 565
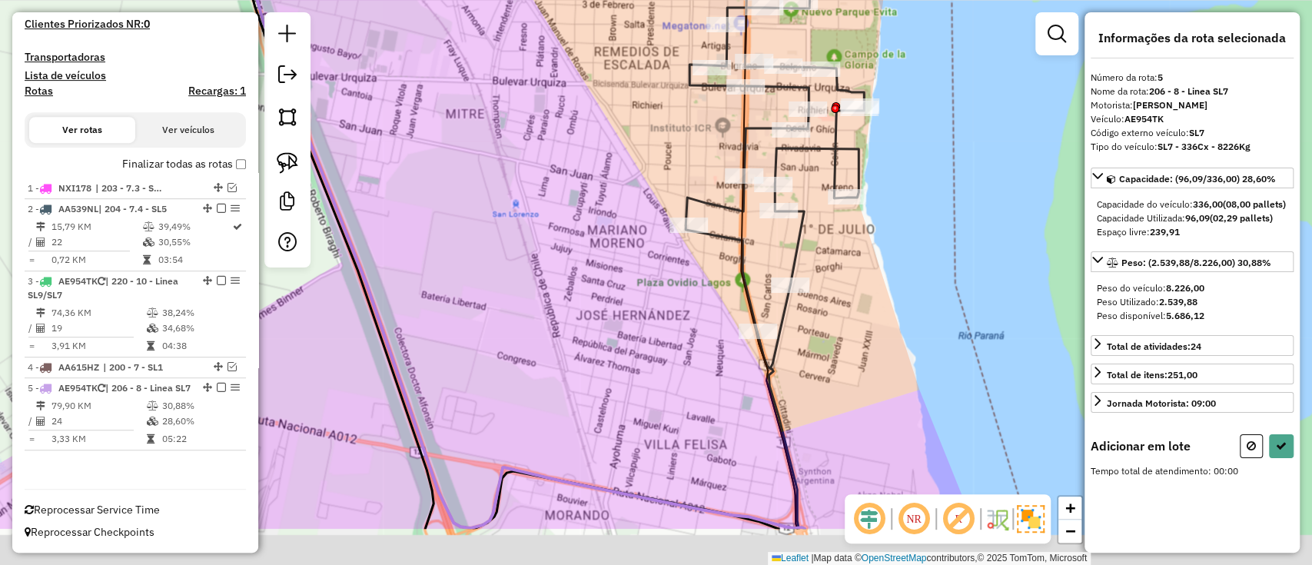
drag, startPoint x: 732, startPoint y: 337, endPoint x: 590, endPoint y: 242, distance: 170.1
click at [592, 244] on div "Janela de atendimento Grade de atendimento Capacidade Transportadoras Veículos …" at bounding box center [656, 282] width 1312 height 565
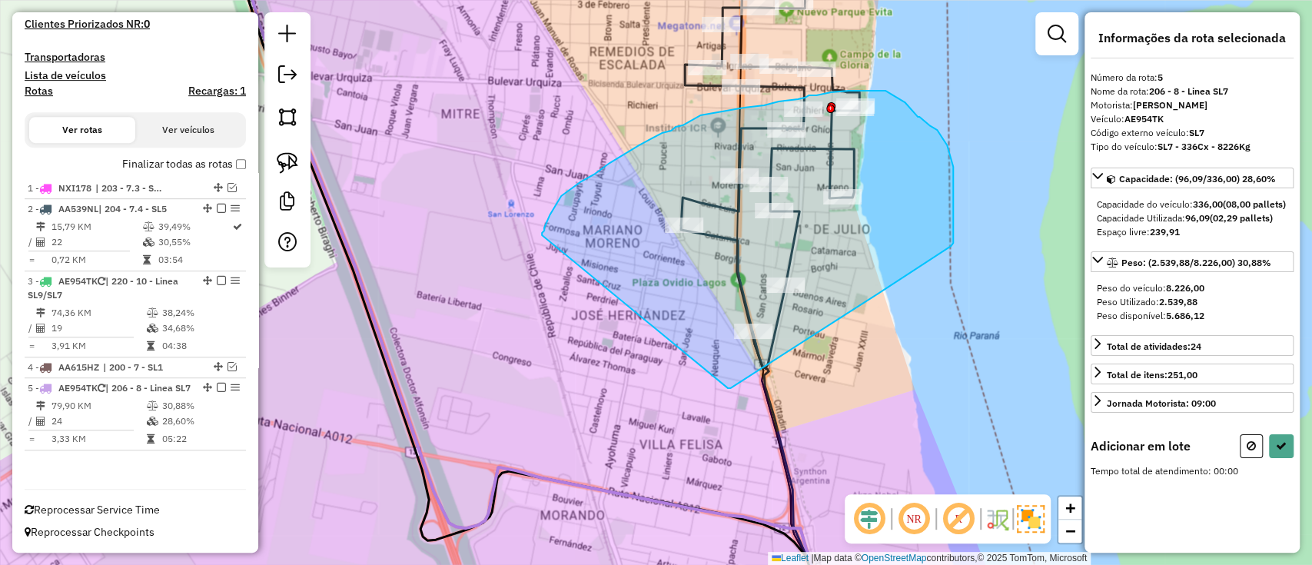
drag, startPoint x: 728, startPoint y: 388, endPoint x: 542, endPoint y: 235, distance: 240.7
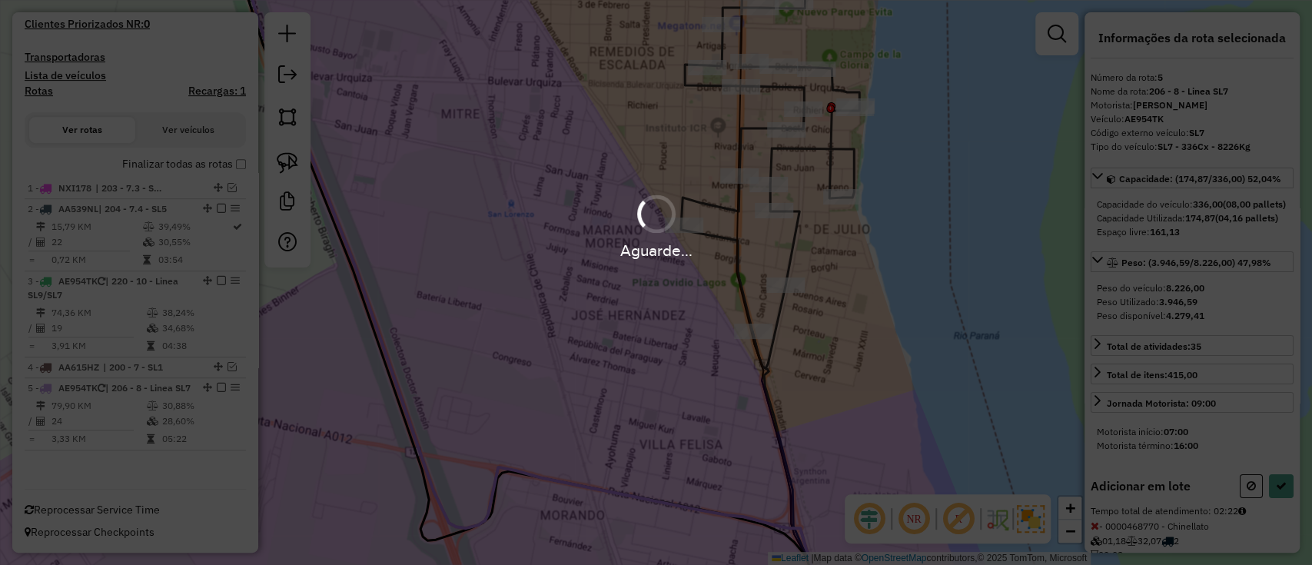
select select "**********"
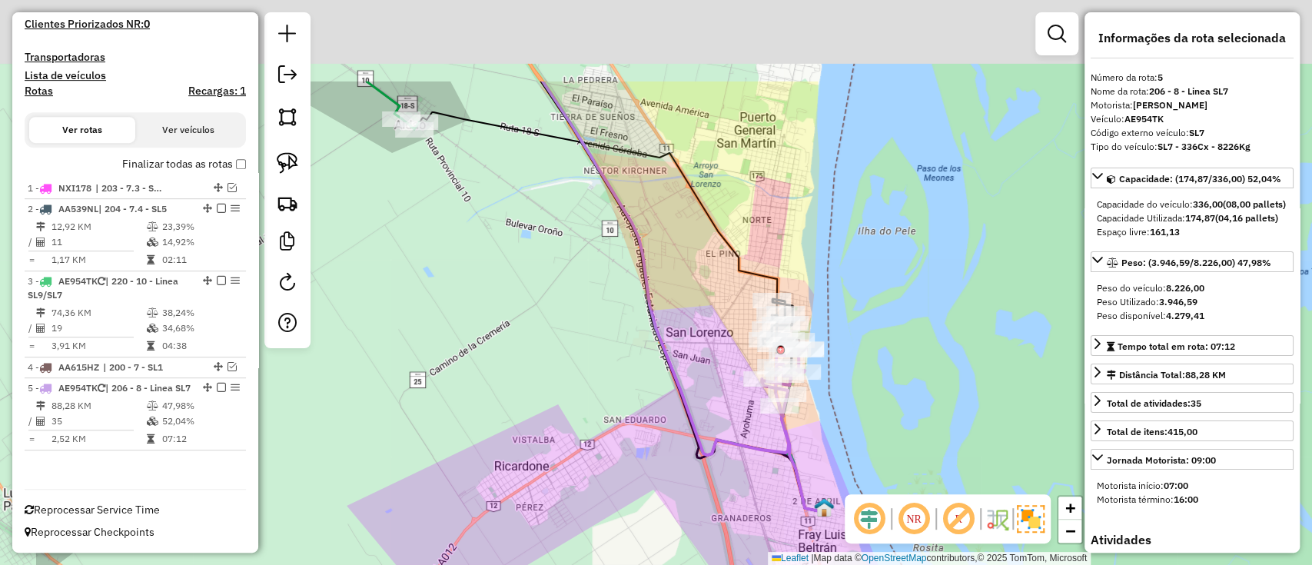
drag, startPoint x: 682, startPoint y: 370, endPoint x: 791, endPoint y: 421, distance: 120.6
click at [812, 451] on div "Janela de atendimento Grade de atendimento Capacidade Transportadoras Veículos …" at bounding box center [656, 282] width 1312 height 565
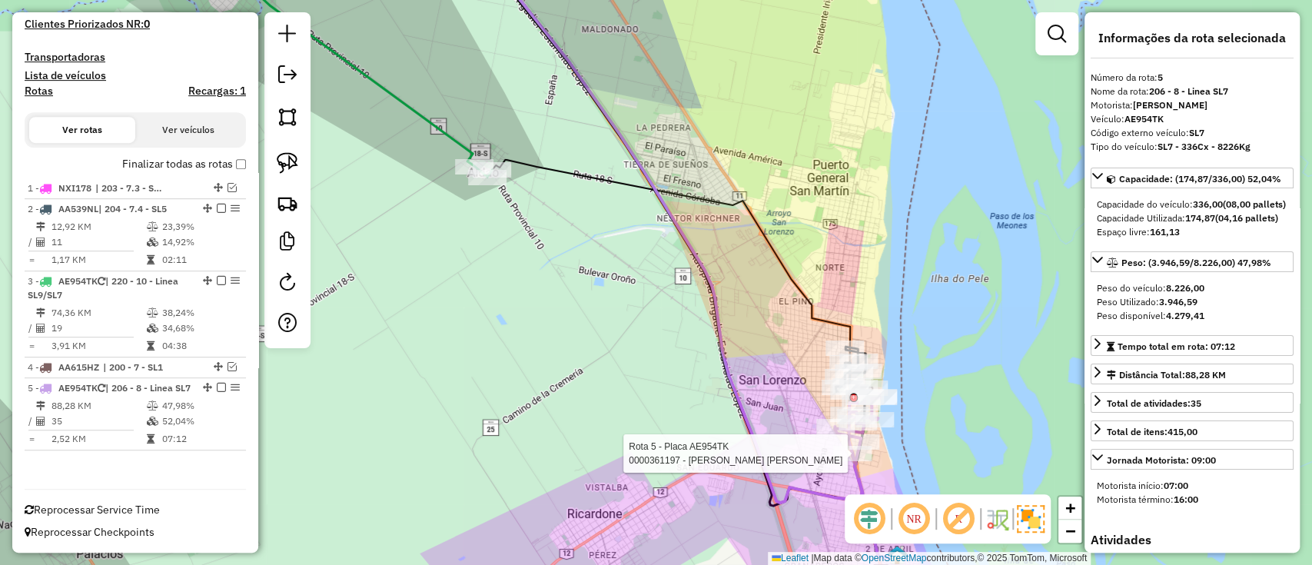
click at [450, 132] on icon at bounding box center [341, 60] width 301 height 233
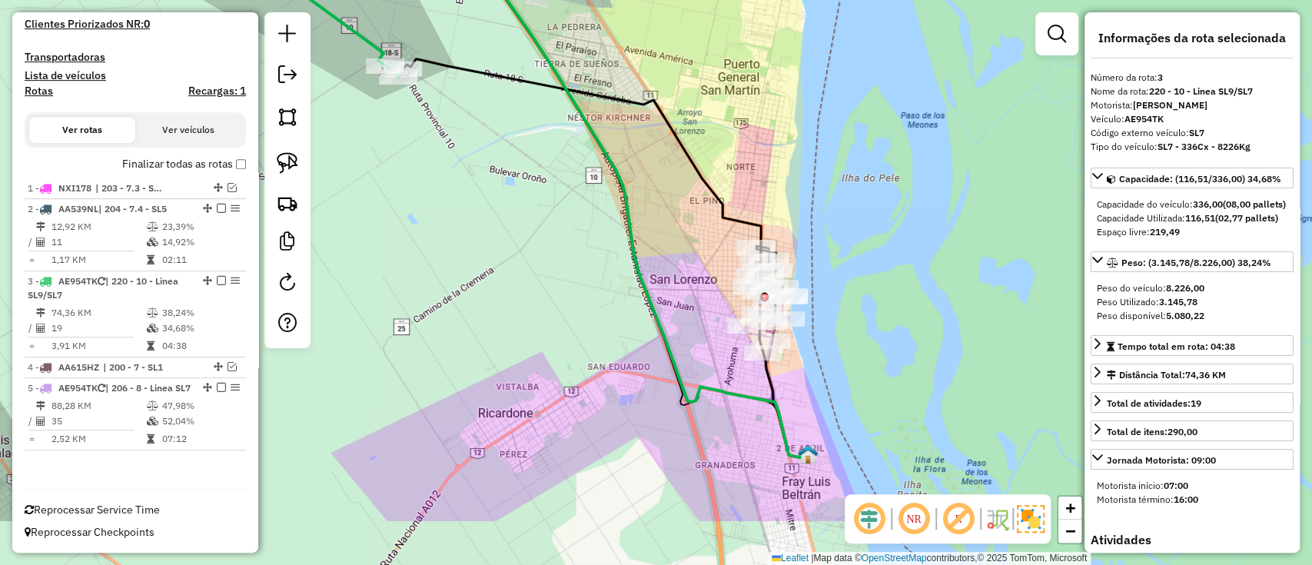
drag, startPoint x: 679, startPoint y: 379, endPoint x: 579, endPoint y: 271, distance: 146.8
click at [579, 271] on div "Janela de atendimento Grade de atendimento Capacidade Transportadoras Veículos …" at bounding box center [656, 282] width 1312 height 565
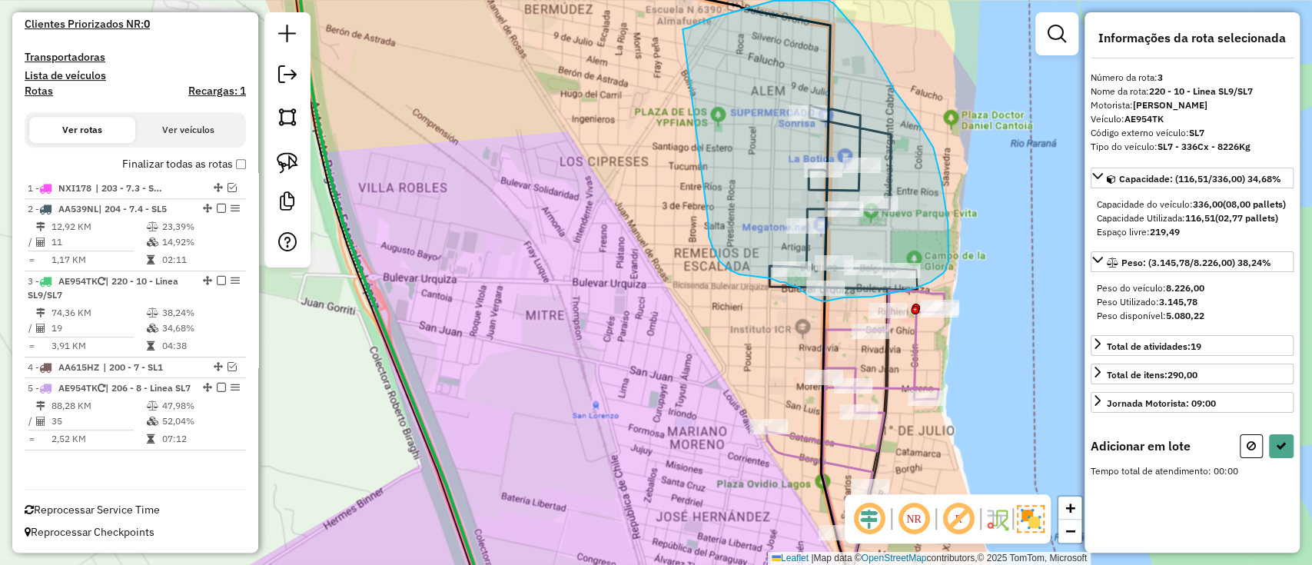
drag, startPoint x: 708, startPoint y: 228, endPoint x: 682, endPoint y: 29, distance: 200.6
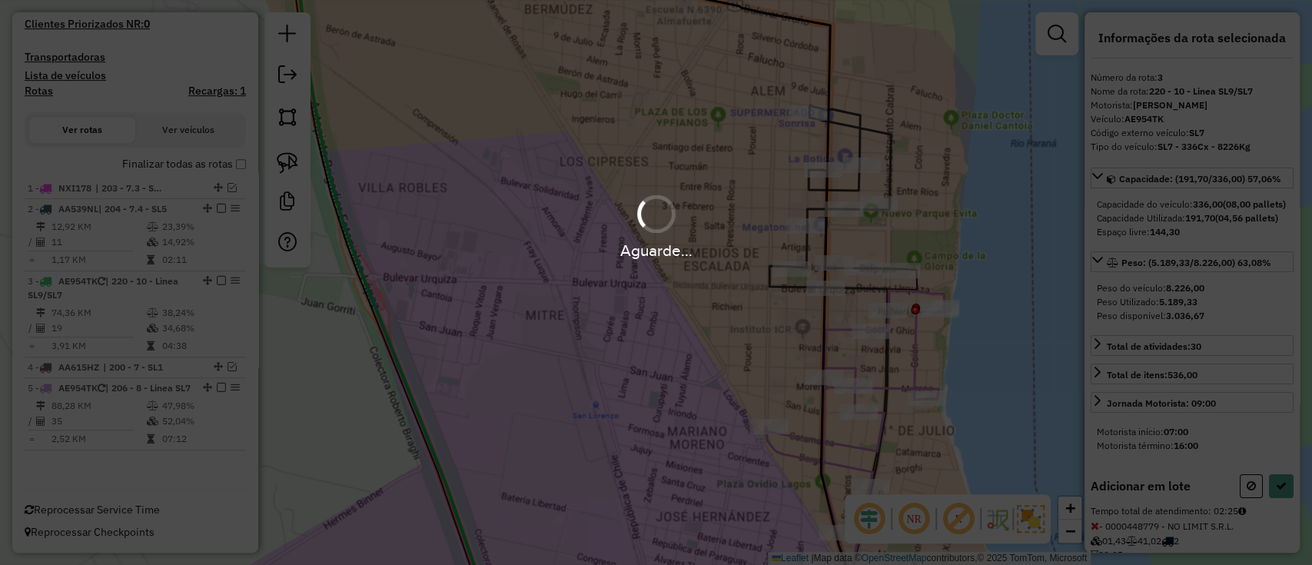
select select "**********"
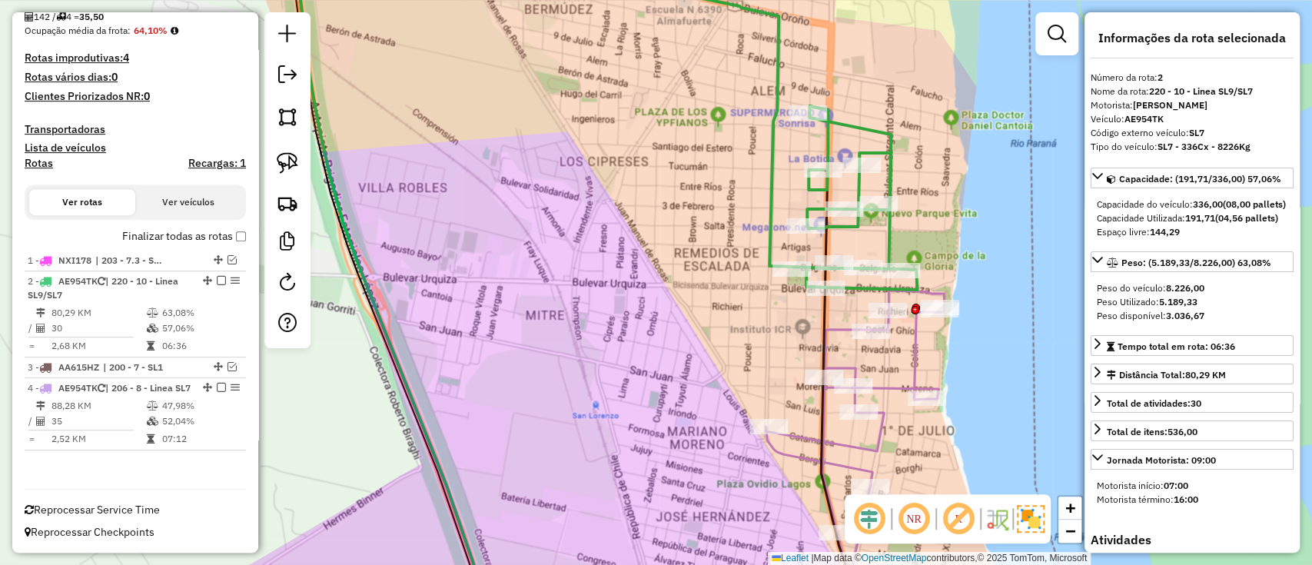
scroll to position [366, 0]
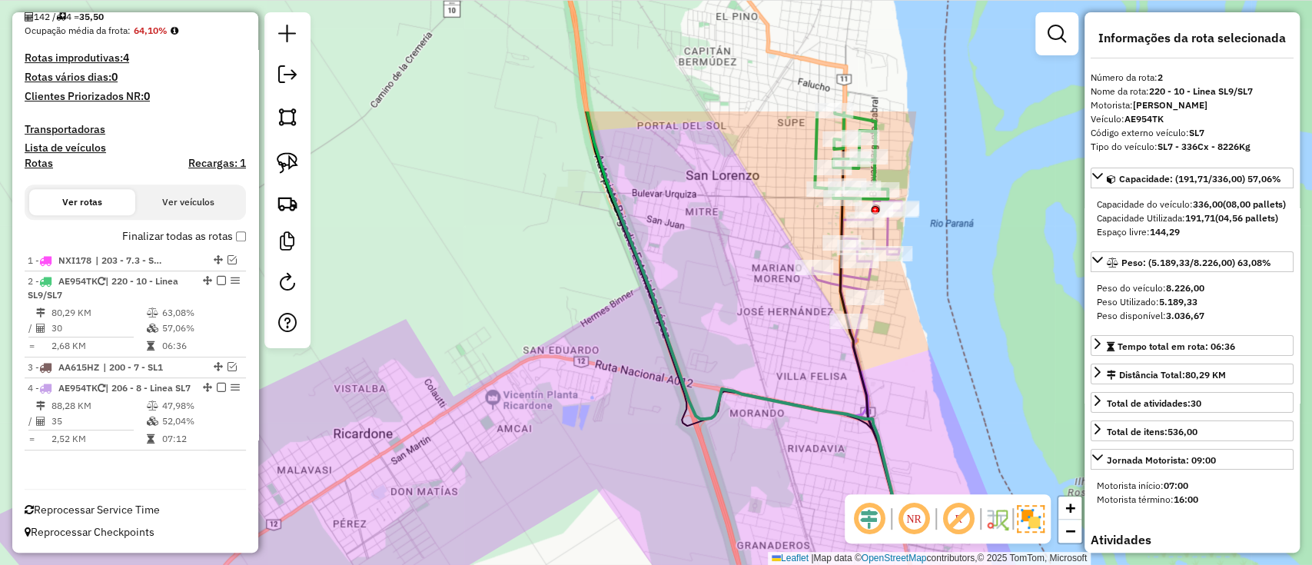
drag, startPoint x: 782, startPoint y: 274, endPoint x: 858, endPoint y: 441, distance: 184.0
click at [858, 441] on div "Janela de atendimento Grade de atendimento Capacidade Transportadoras Veículos …" at bounding box center [656, 282] width 1312 height 565
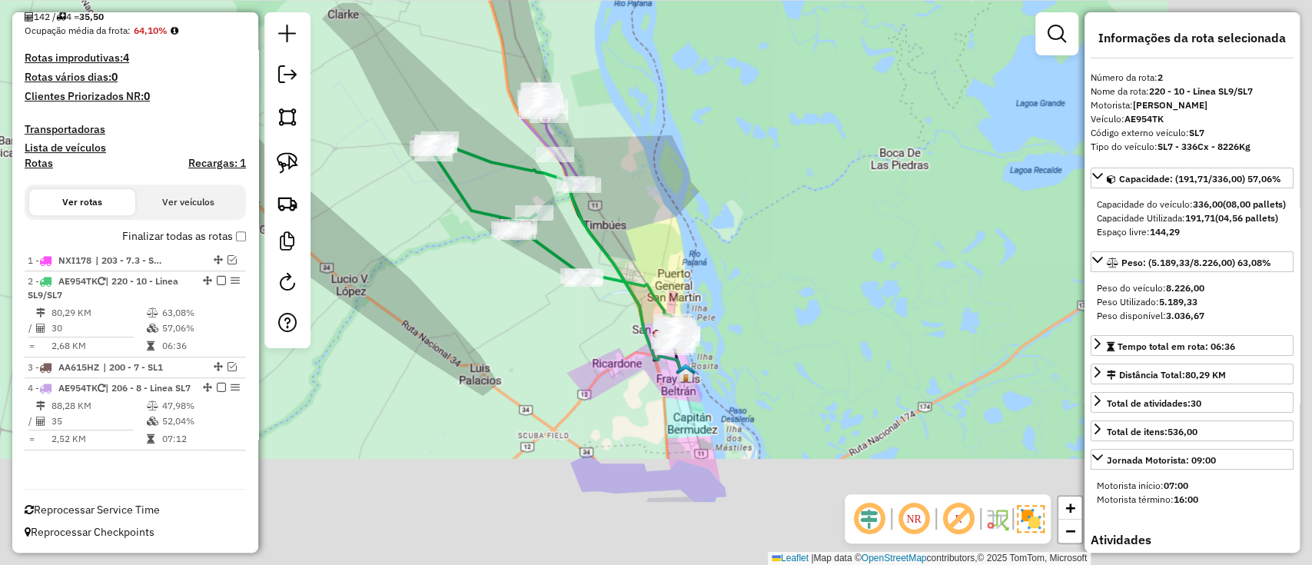
drag, startPoint x: 575, startPoint y: 331, endPoint x: 541, endPoint y: 313, distance: 38.5
click at [541, 314] on div "Janela de atendimento Grade de atendimento Capacidade Transportadoras Veículos …" at bounding box center [656, 282] width 1312 height 565
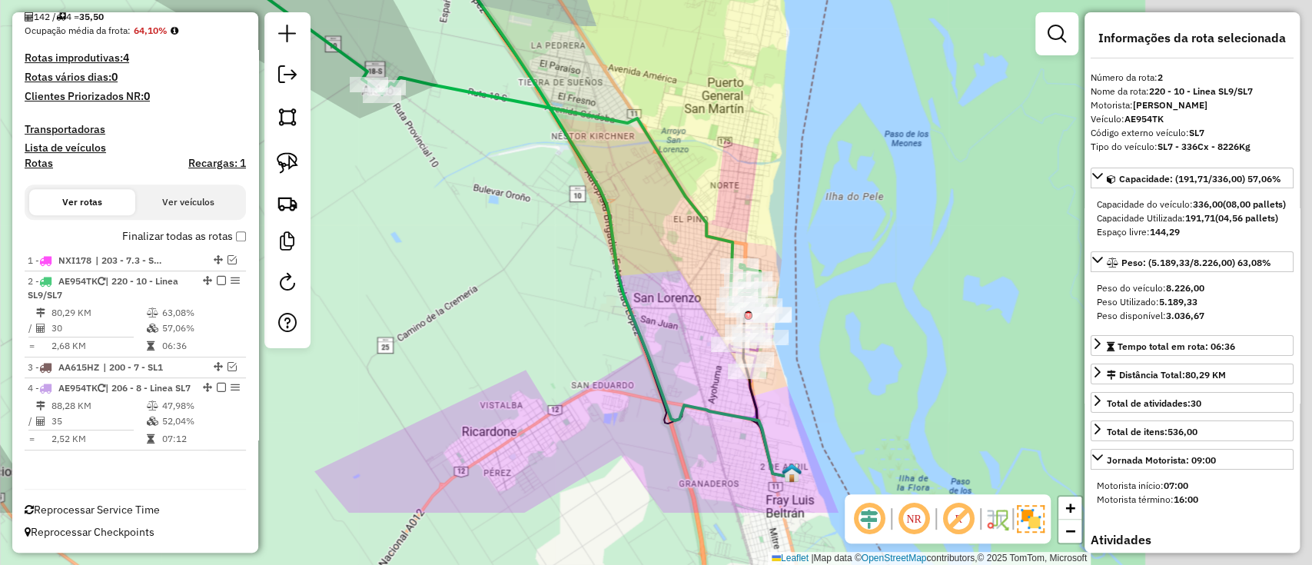
drag, startPoint x: 625, startPoint y: 274, endPoint x: 368, endPoint y: 158, distance: 281.7
click at [368, 158] on div "Janela de atendimento Grade de atendimento Capacidade Transportadoras Veículos …" at bounding box center [656, 282] width 1312 height 565
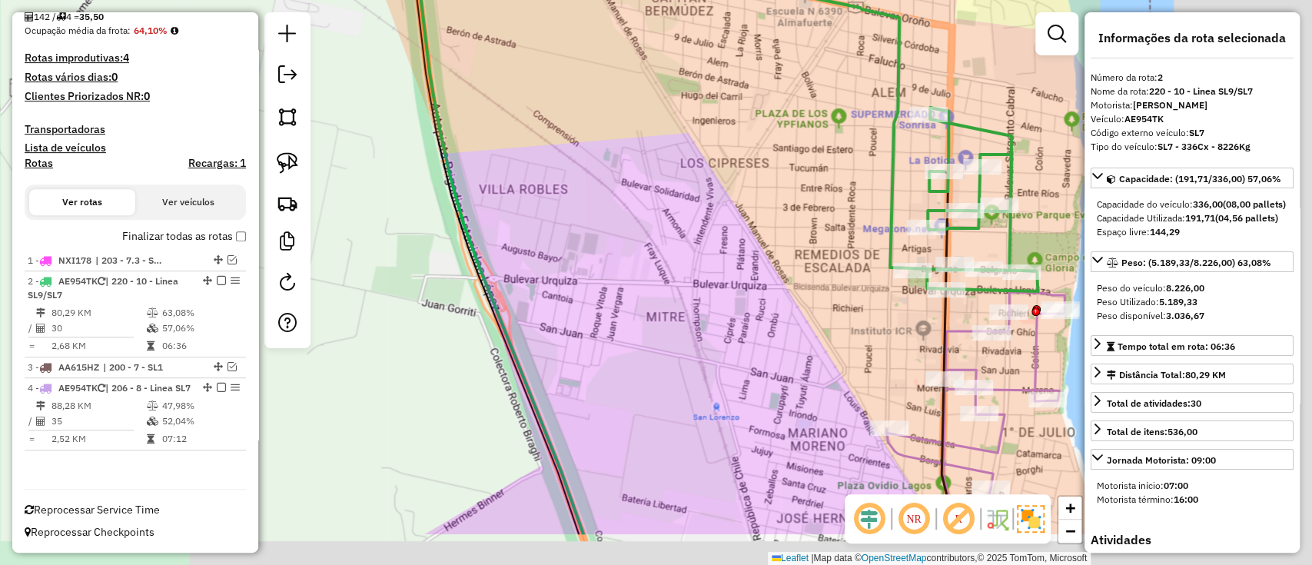
drag, startPoint x: 745, startPoint y: 330, endPoint x: 456, endPoint y: 149, distance: 340.1
click at [467, 168] on div "Janela de atendimento Grade de atendimento Capacidade Transportadoras Veículos …" at bounding box center [656, 282] width 1312 height 565
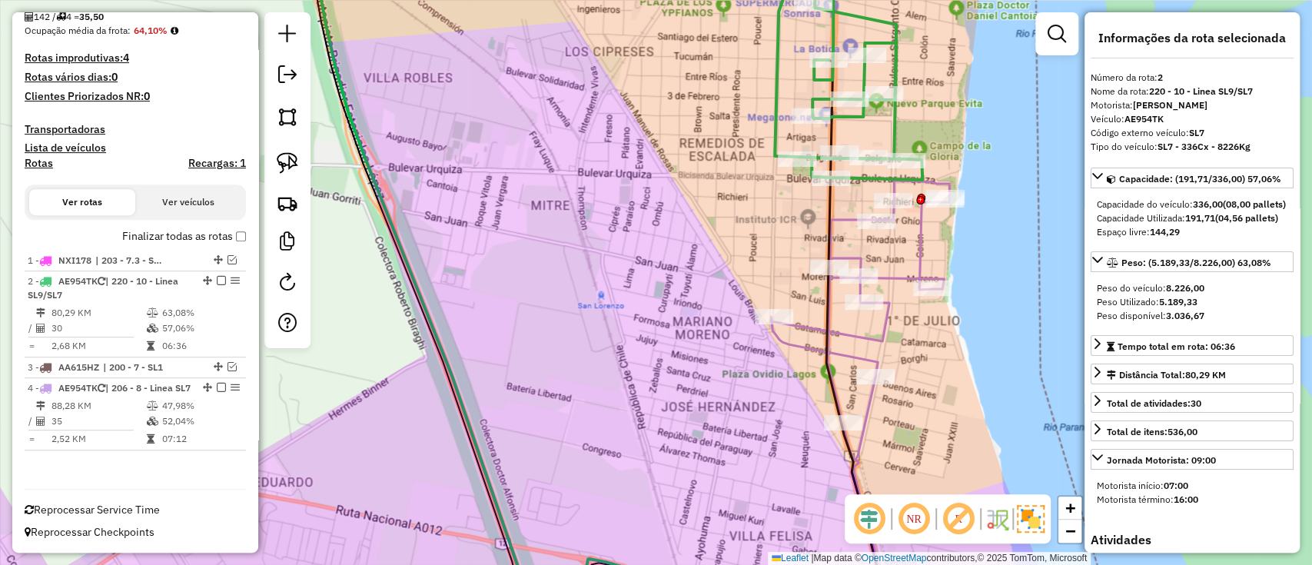
click at [826, 345] on icon at bounding box center [854, 341] width 57 height 562
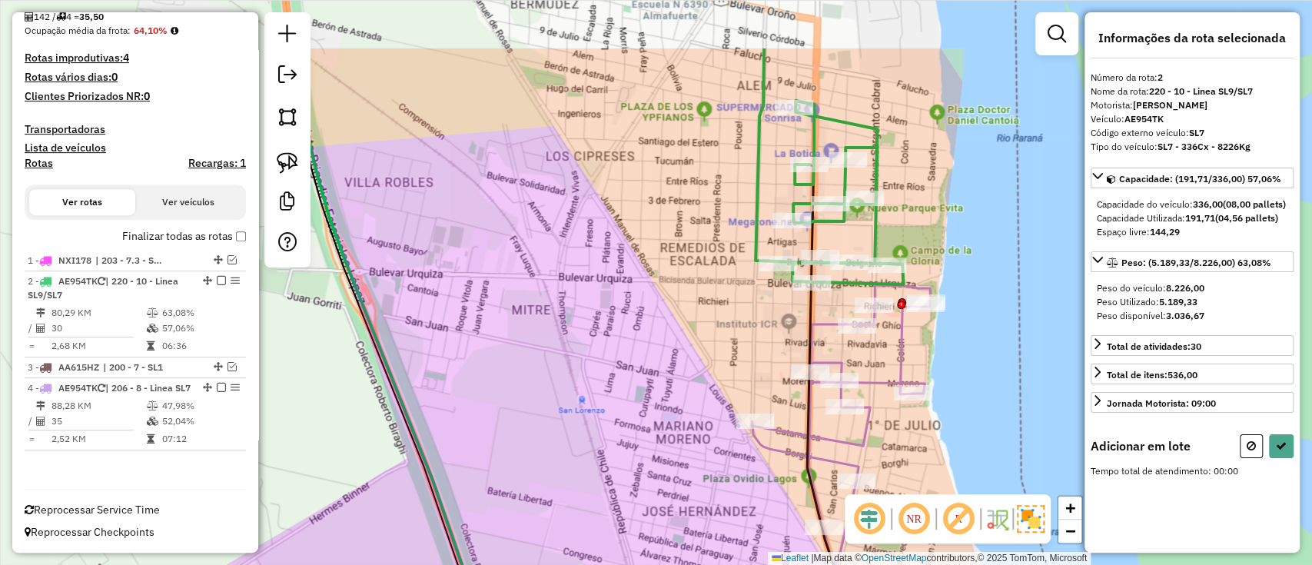
drag, startPoint x: 635, startPoint y: 322, endPoint x: 628, endPoint y: 378, distance: 56.5
click at [628, 378] on div "Janela de atendimento Grade de atendimento Capacidade Transportadoras Veículos …" at bounding box center [656, 282] width 1312 height 565
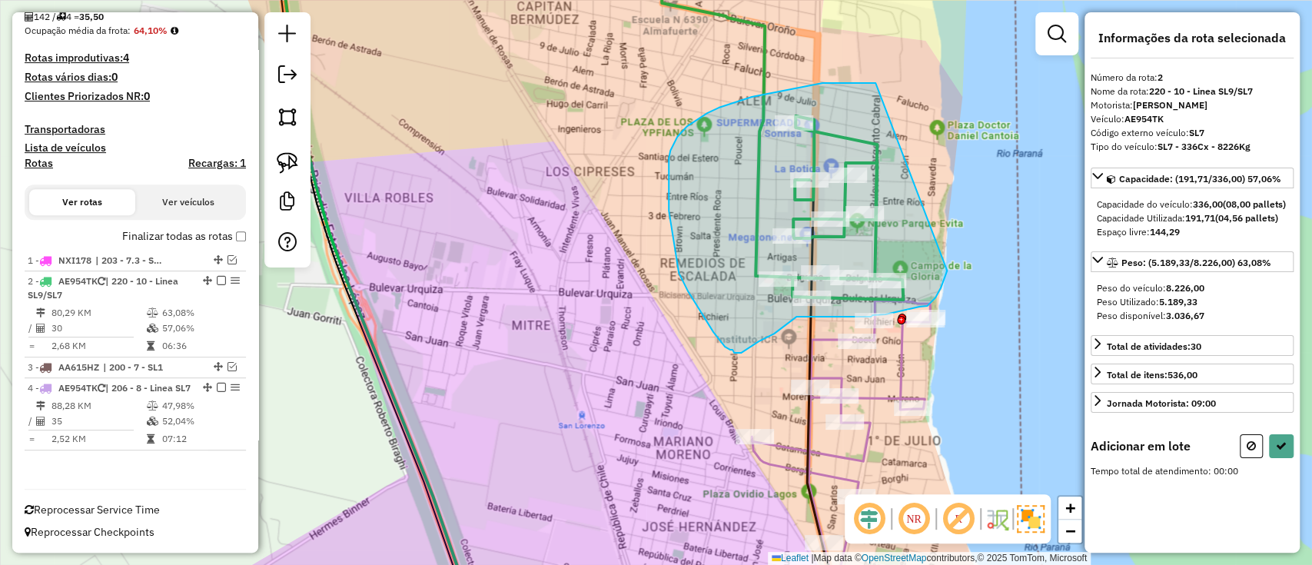
drag, startPoint x: 822, startPoint y: 83, endPoint x: 945, endPoint y: 246, distance: 204.1
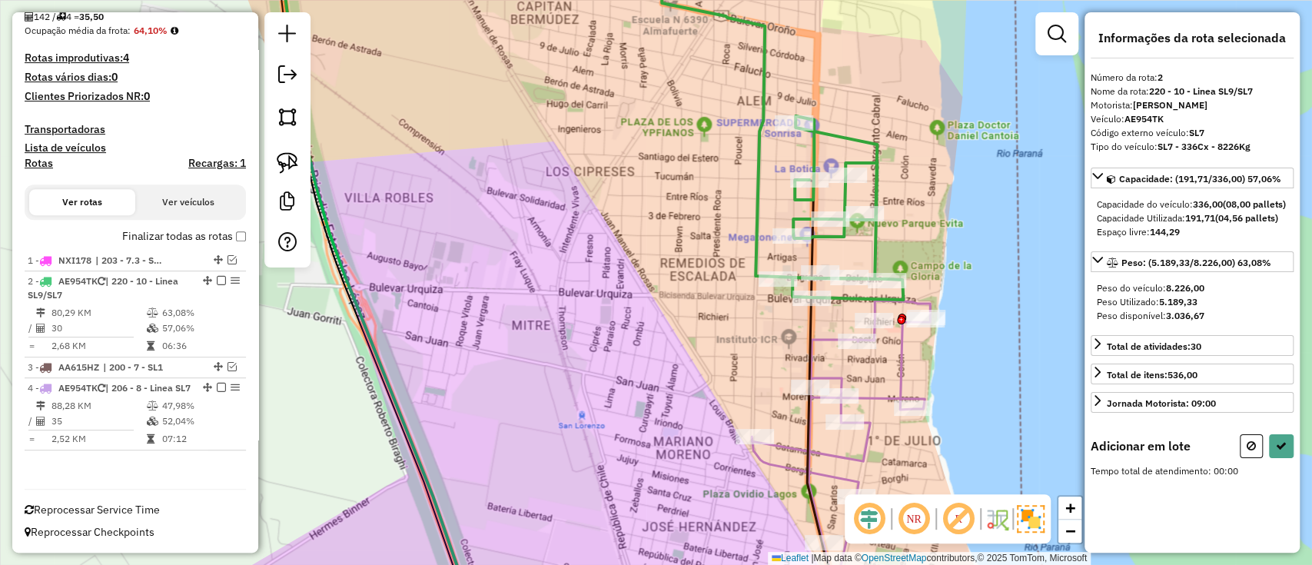
click at [904, 368] on icon at bounding box center [604, 283] width 652 height 678
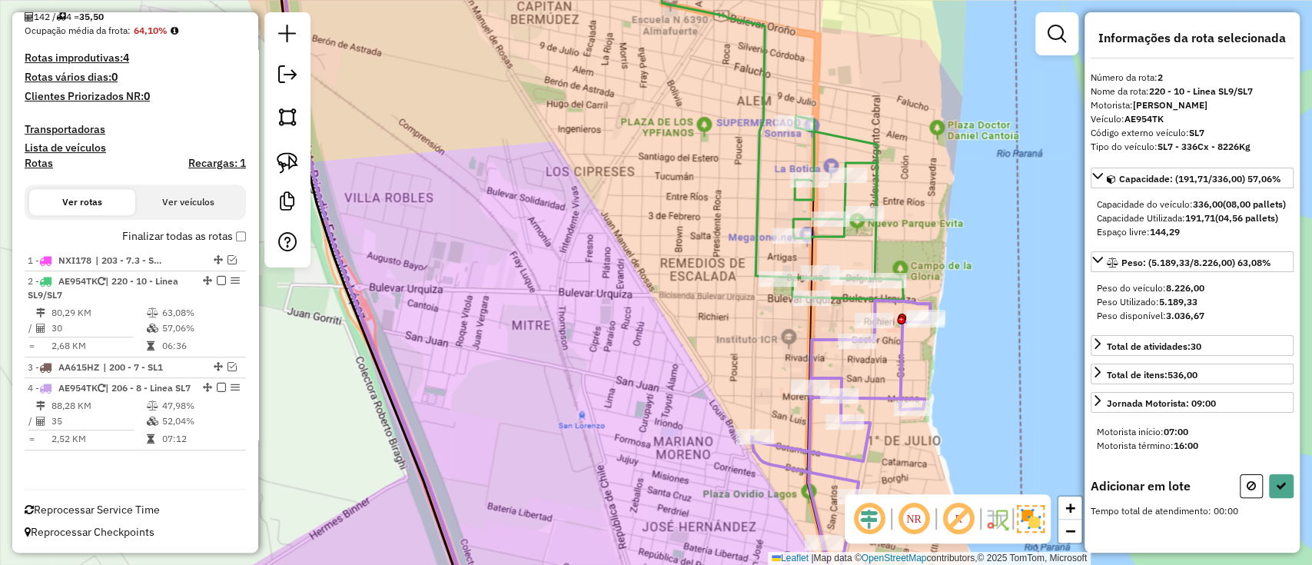
select select "**********"
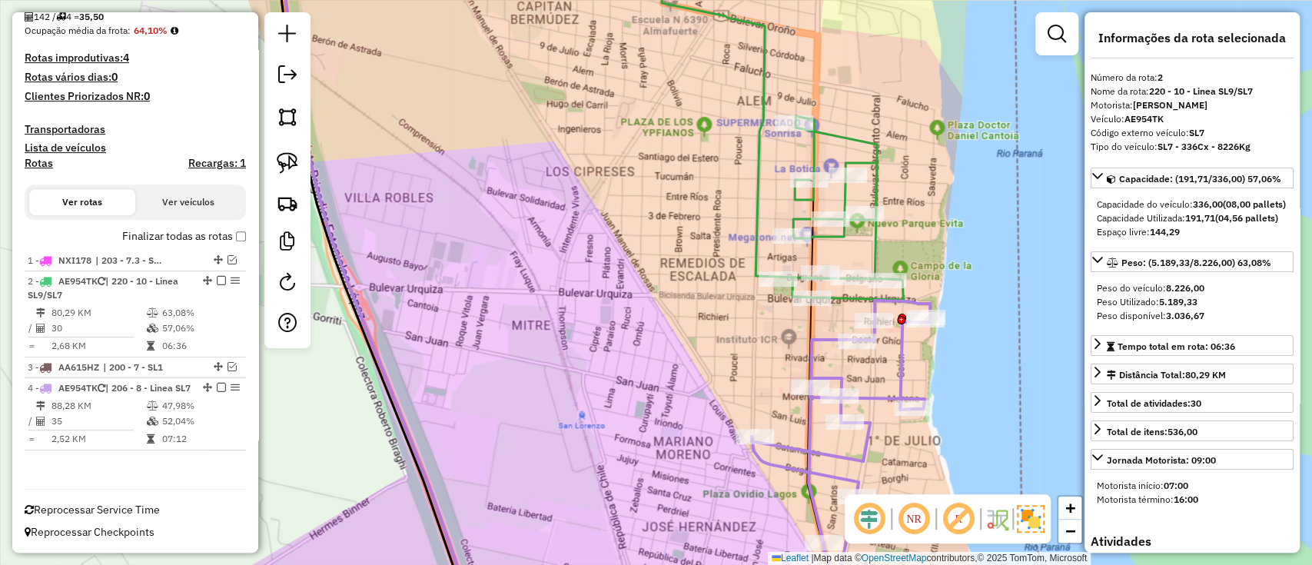
click at [903, 368] on icon at bounding box center [604, 283] width 652 height 678
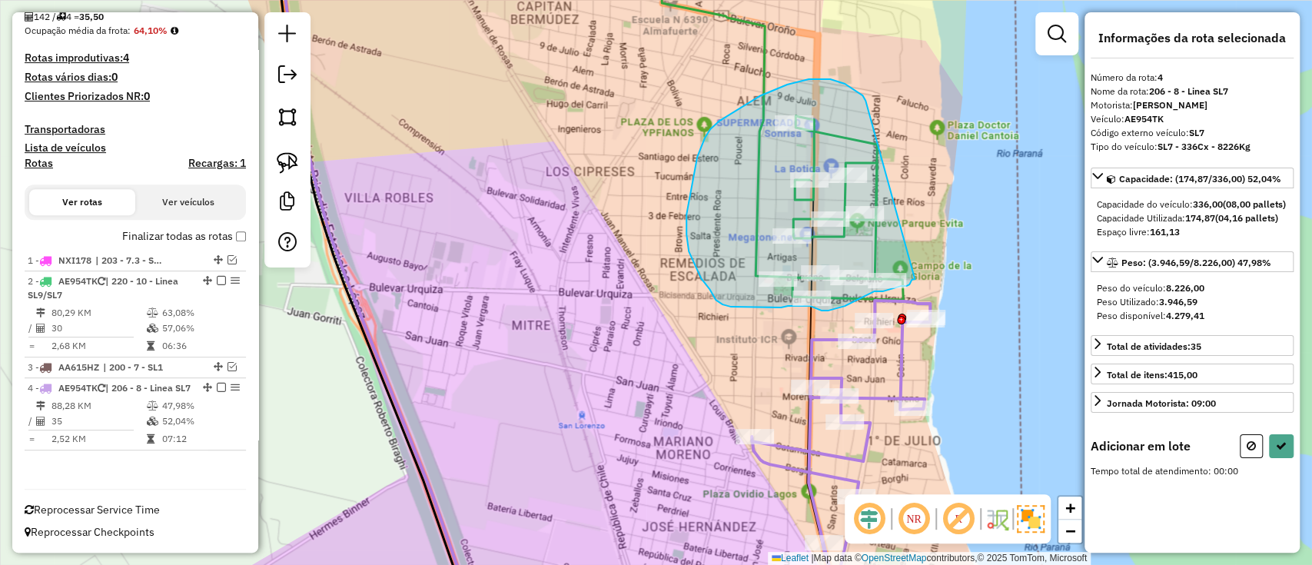
drag, startPoint x: 844, startPoint y: 84, endPoint x: 920, endPoint y: 277, distance: 207.8
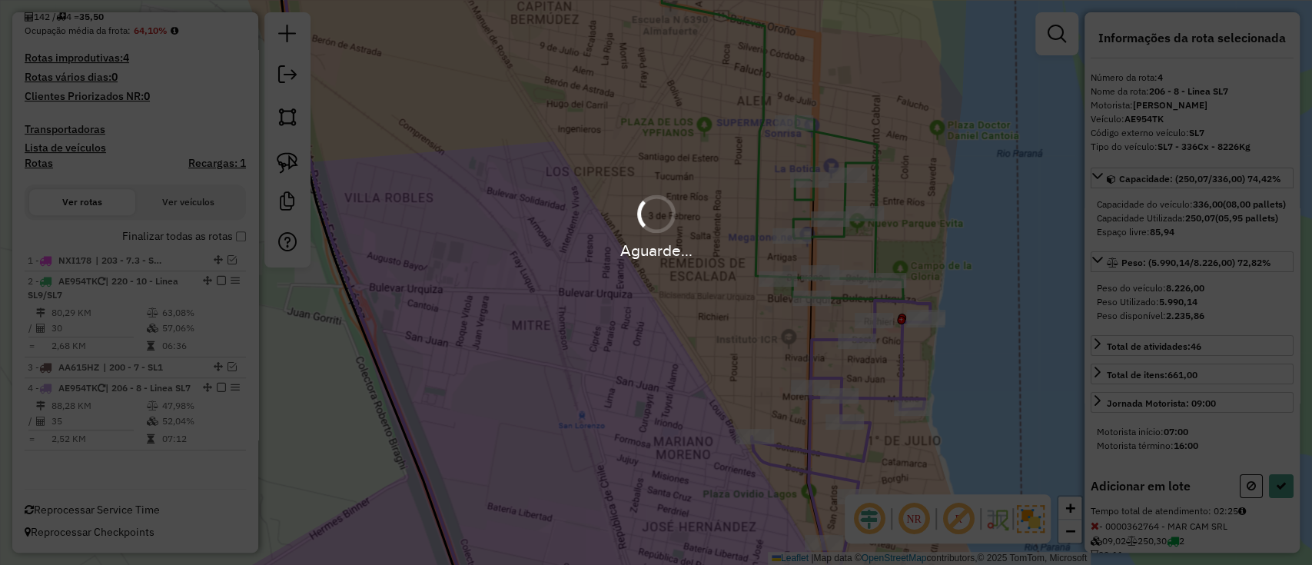
select select "**********"
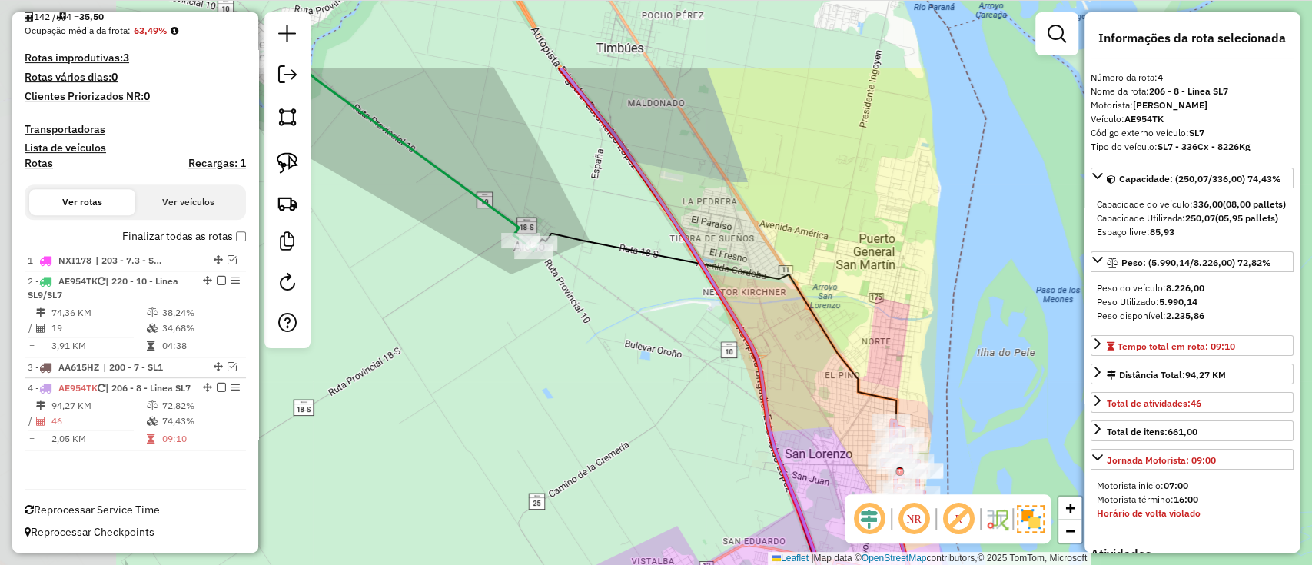
drag, startPoint x: 437, startPoint y: 304, endPoint x: 693, endPoint y: 428, distance: 284.5
click at [693, 428] on div "Janela de atendimento Grade de atendimento Capacidade Transportadoras Veículos …" at bounding box center [656, 282] width 1312 height 565
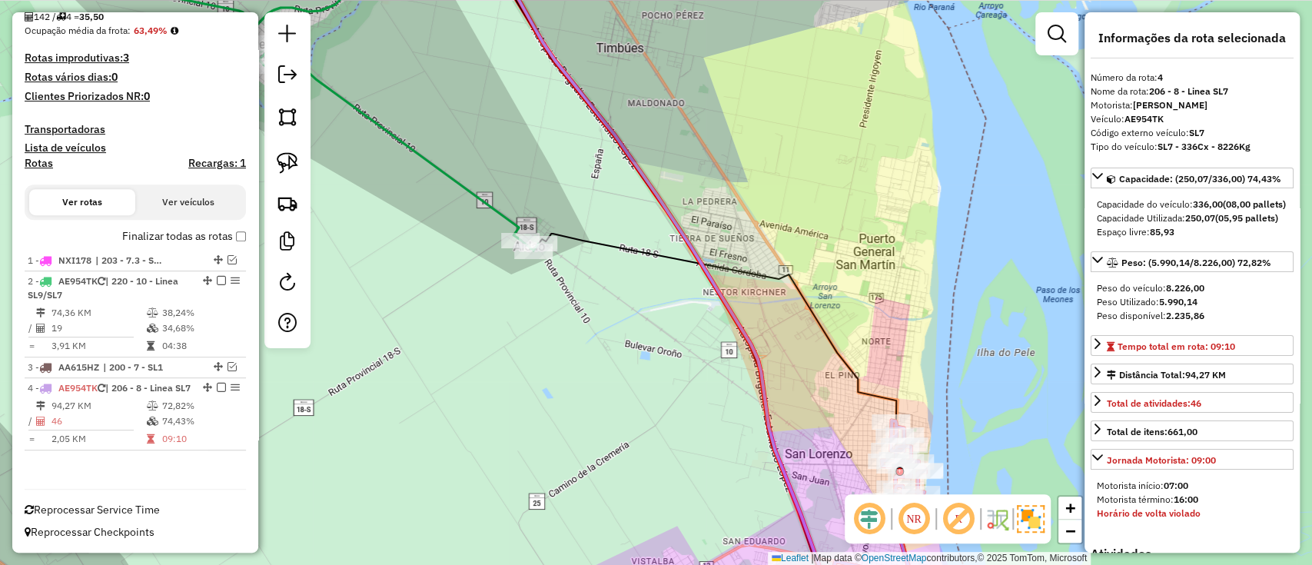
click at [492, 203] on icon at bounding box center [298, 97] width 479 height 307
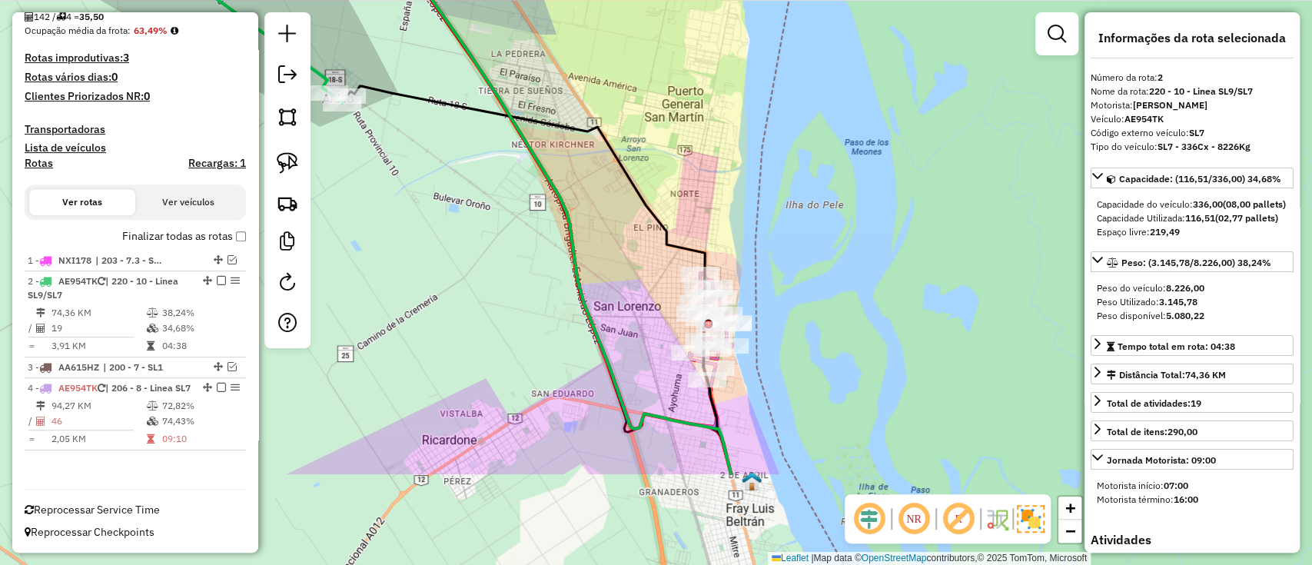
drag, startPoint x: 696, startPoint y: 433, endPoint x: 493, endPoint y: 278, distance: 256.0
click at [493, 278] on div "Janela de atendimento Grade de atendimento Capacidade Transportadoras Veículos …" at bounding box center [656, 282] width 1312 height 565
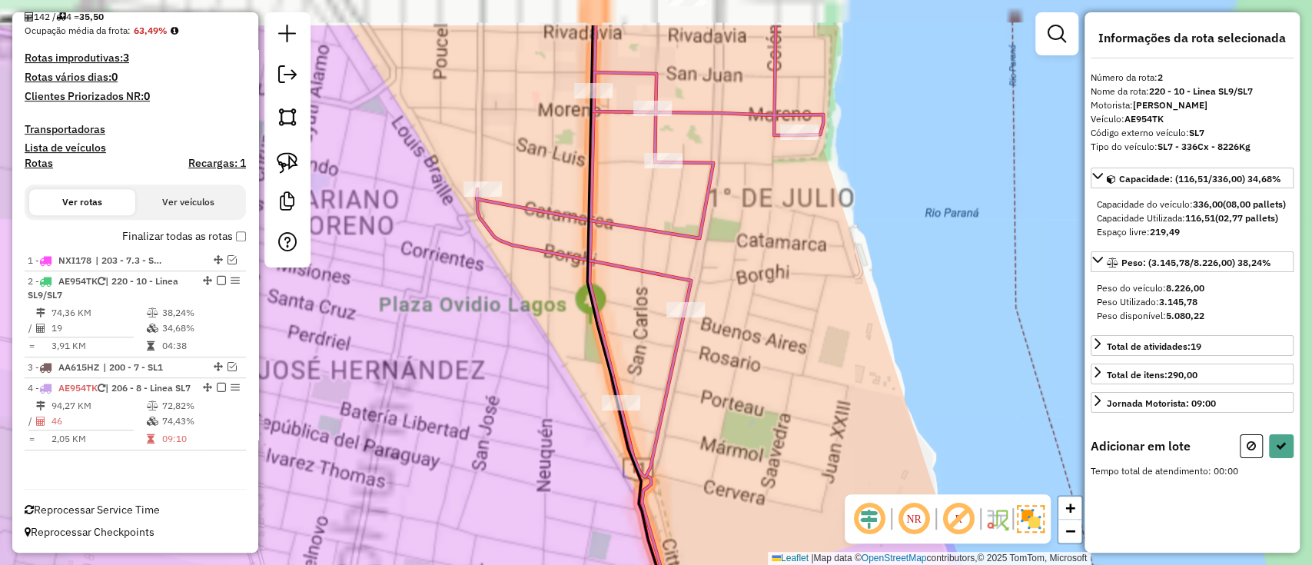
drag, startPoint x: 737, startPoint y: 329, endPoint x: 781, endPoint y: 480, distance: 157.8
click at [778, 484] on div "Janela de atendimento Grade de atendimento Capacidade Transportadoras Veículos …" at bounding box center [656, 282] width 1312 height 565
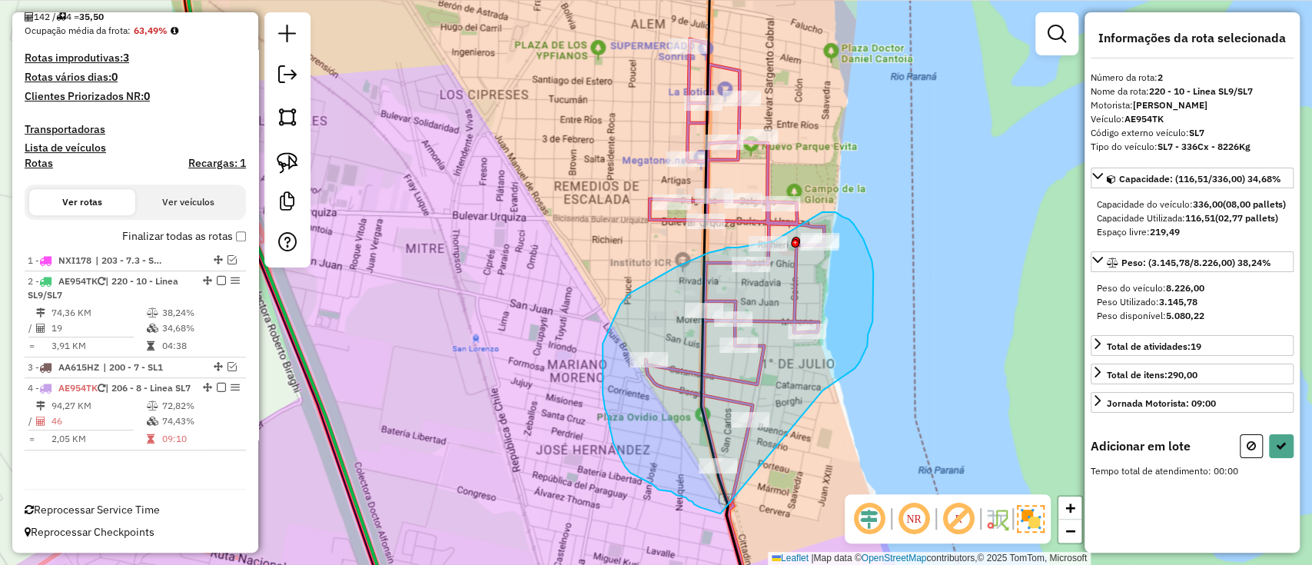
drag, startPoint x: 861, startPoint y: 360, endPoint x: 729, endPoint y: 515, distance: 203.4
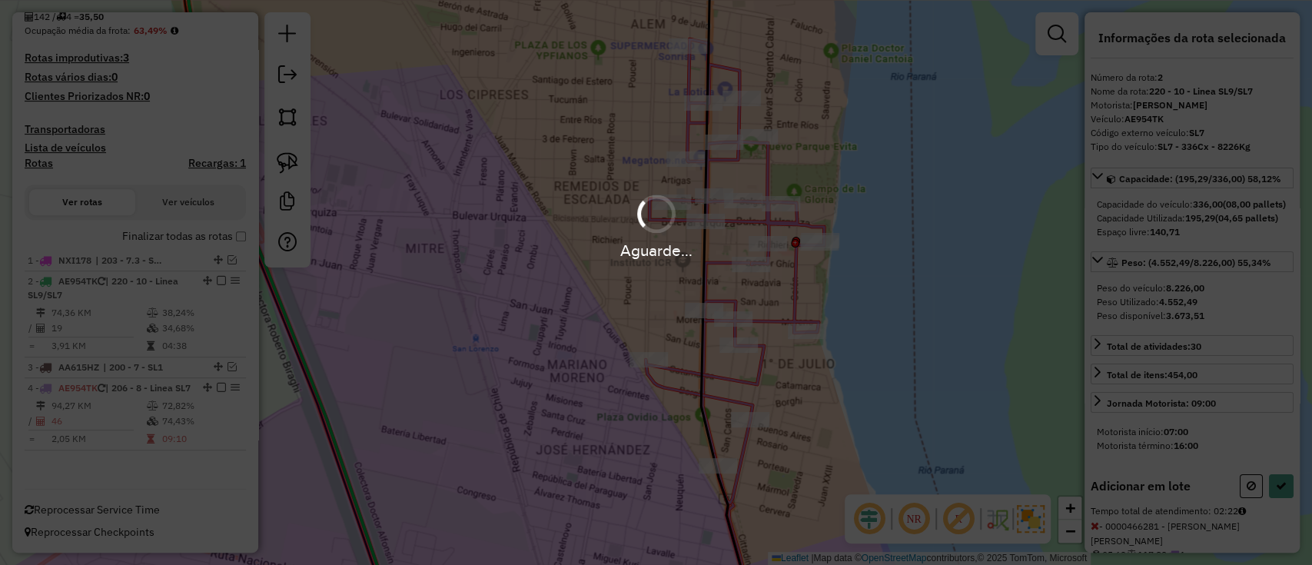
select select "**********"
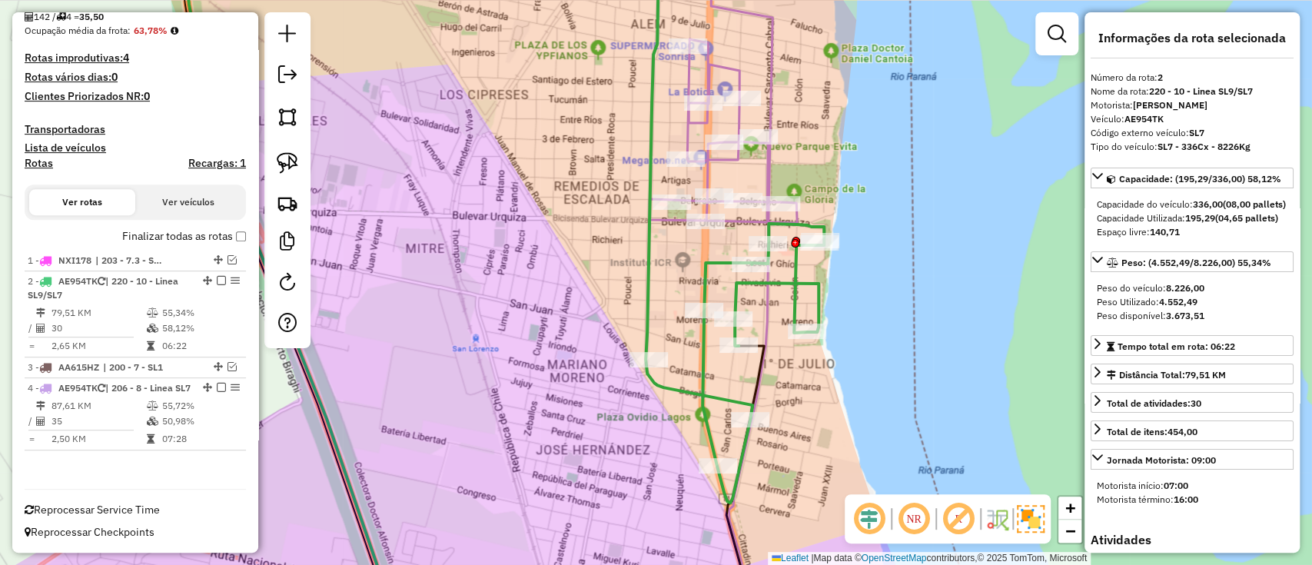
click at [176, 228] on label "Finalizar todas as rotas" at bounding box center [184, 236] width 124 height 16
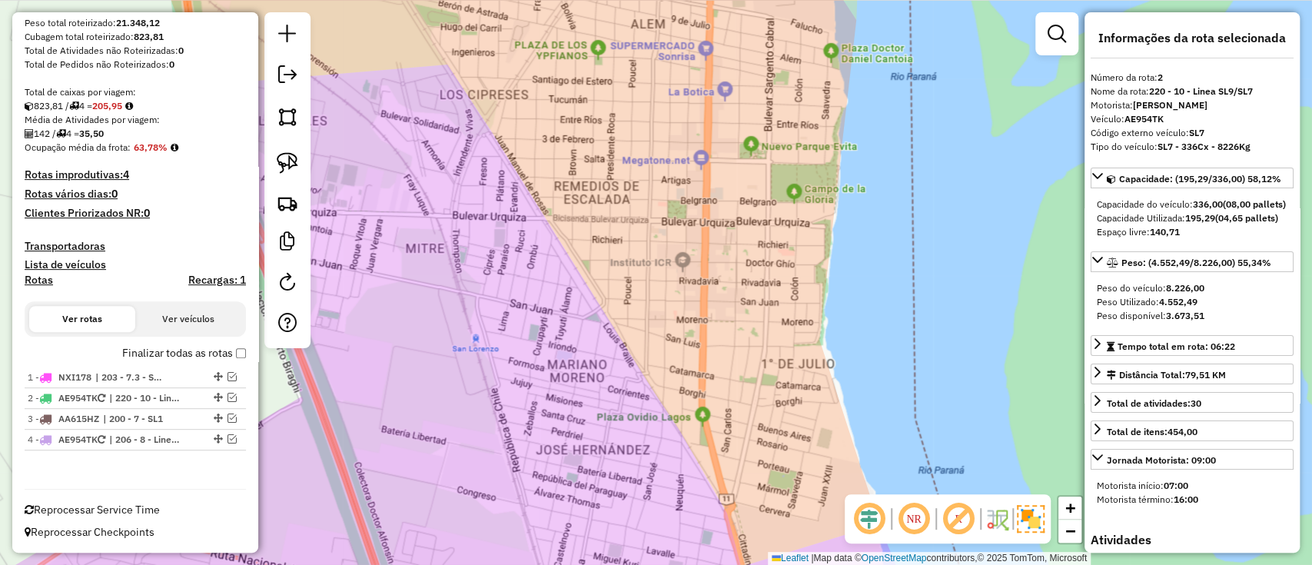
scroll to position [235, 0]
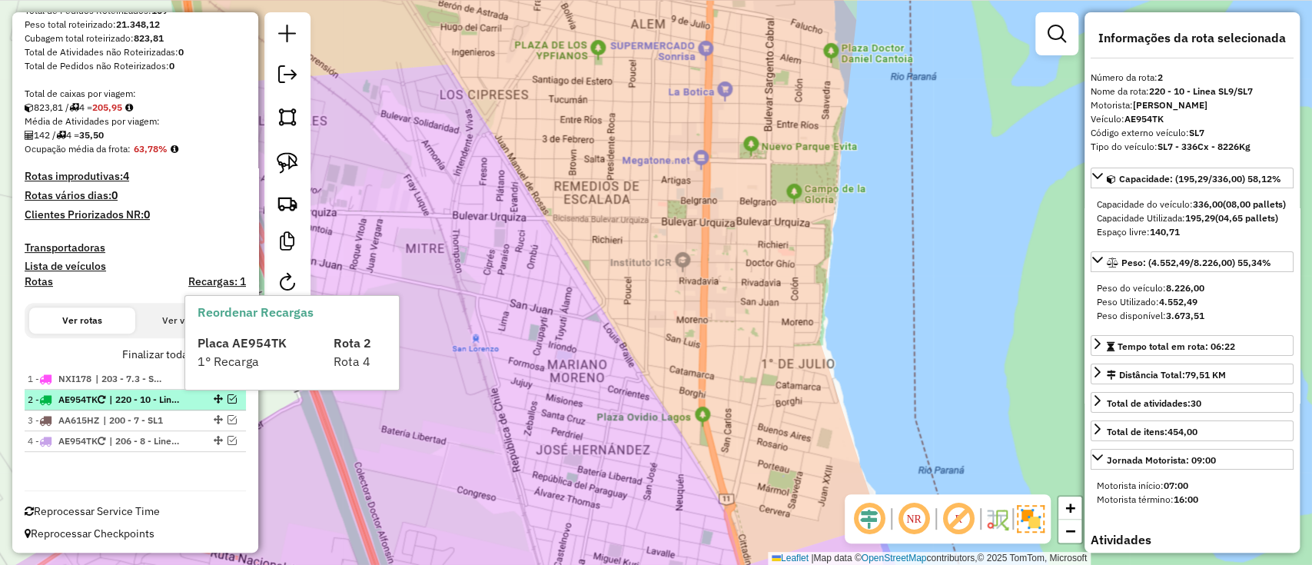
click at [177, 399] on span "| 220 - 10 - Linea SL9/SL7" at bounding box center [144, 400] width 71 height 14
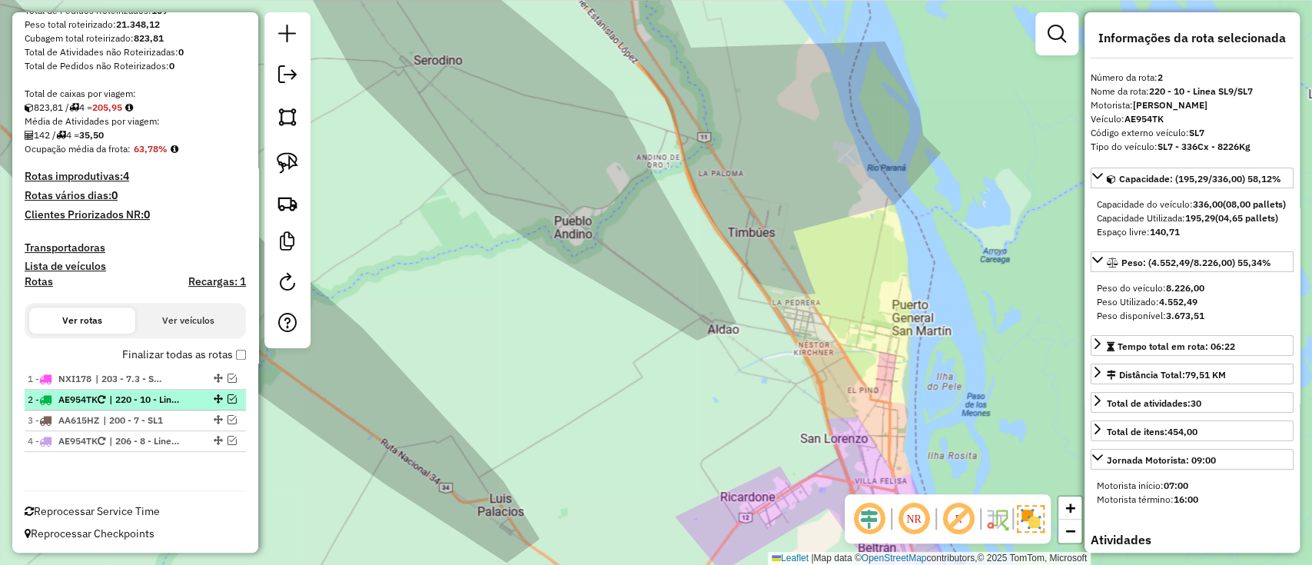
click at [231, 403] on div "2 - AE954TK | 220 - 10 - Linea SL9/SL7" at bounding box center [135, 400] width 215 height 14
click at [227, 400] on em at bounding box center [231, 398] width 9 height 9
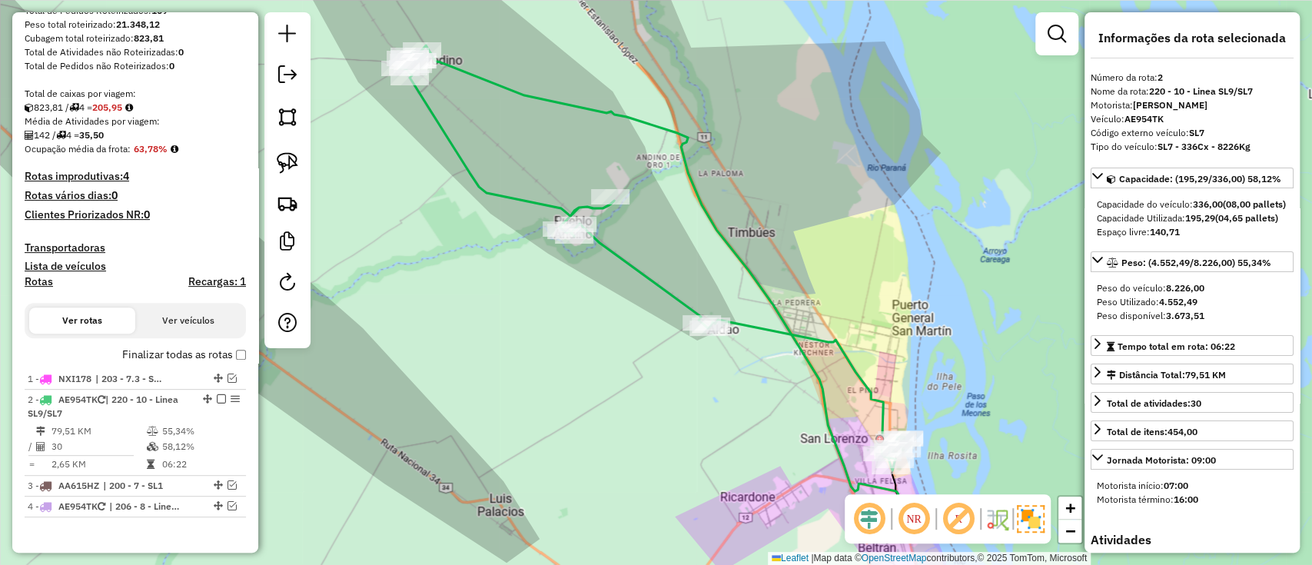
drag, startPoint x: 688, startPoint y: 499, endPoint x: 634, endPoint y: 458, distance: 67.5
click at [634, 458] on div "Janela de atendimento Grade de atendimento Capacidade Transportadoras Veículos …" at bounding box center [656, 282] width 1312 height 565
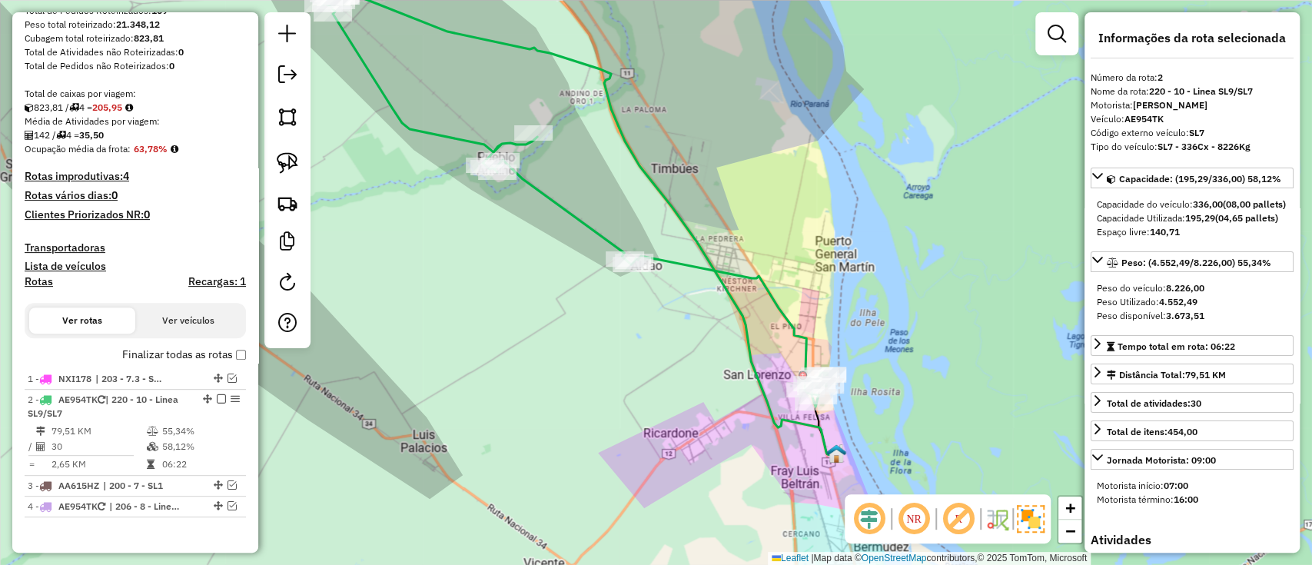
click at [696, 262] on icon at bounding box center [574, 196] width 505 height 420
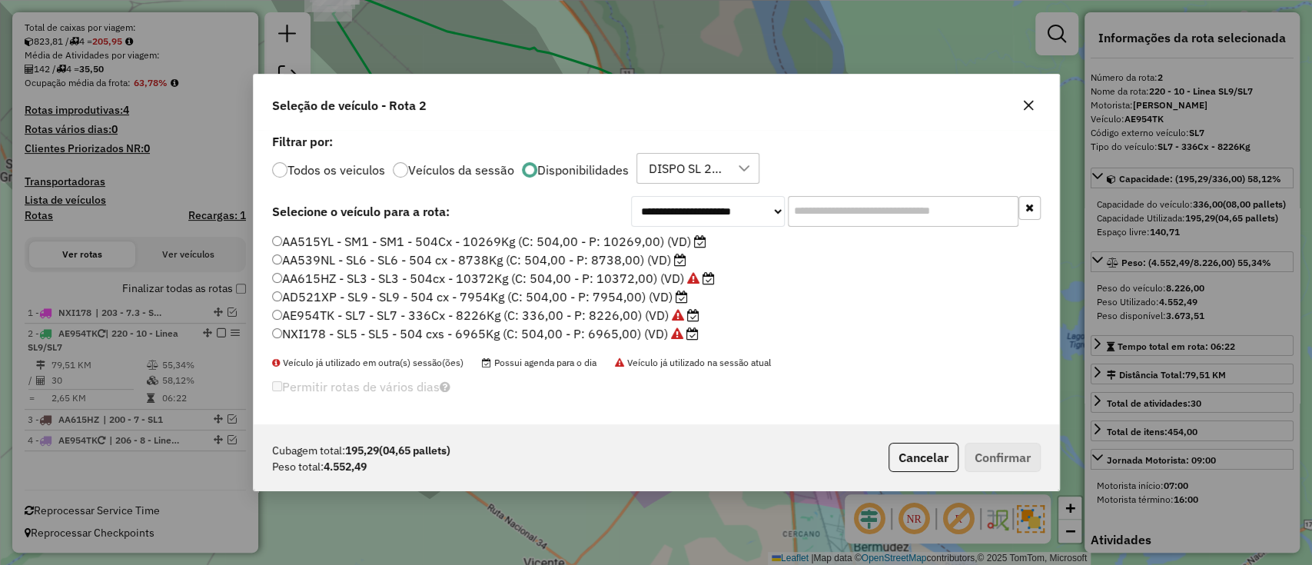
scroll to position [8, 5]
click at [633, 258] on label "AA539NL - SL6 - SL6 - 504 cx - 8738Kg (C: 504,00 - P: 8738,00) (VD)" at bounding box center [479, 259] width 414 height 18
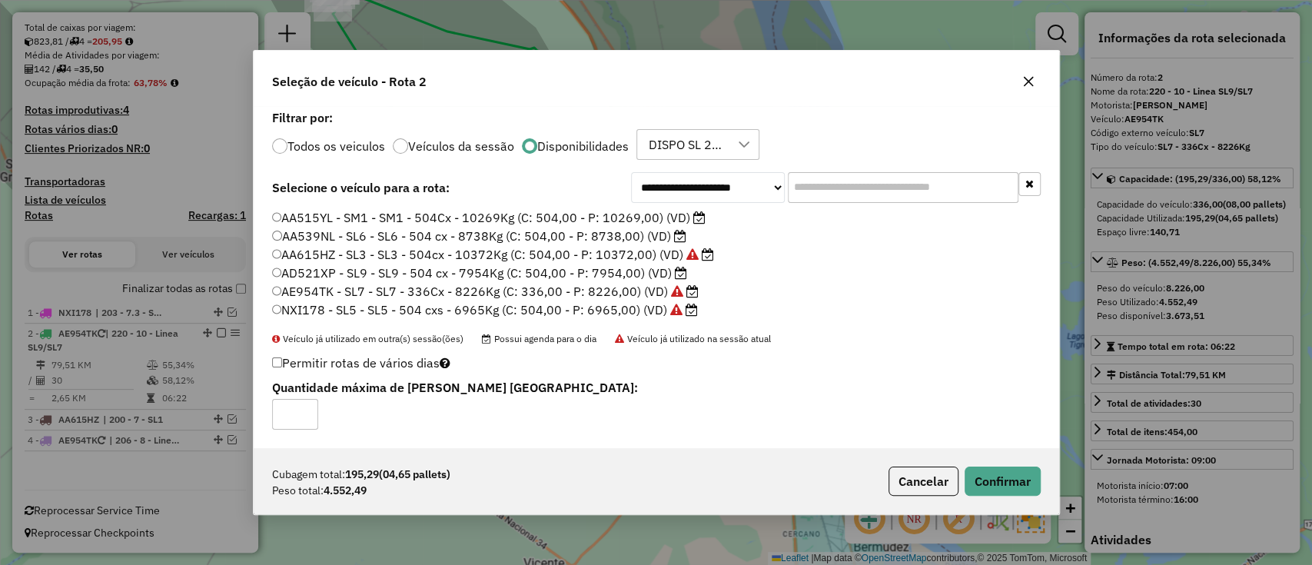
click at [649, 277] on label "AD521XP - SL9 - SL9 - 504 cx - 7954Kg (C: 504,00 - P: 7954,00) (VD)" at bounding box center [480, 273] width 416 height 18
click at [1029, 471] on button "Confirmar" at bounding box center [1002, 480] width 76 height 29
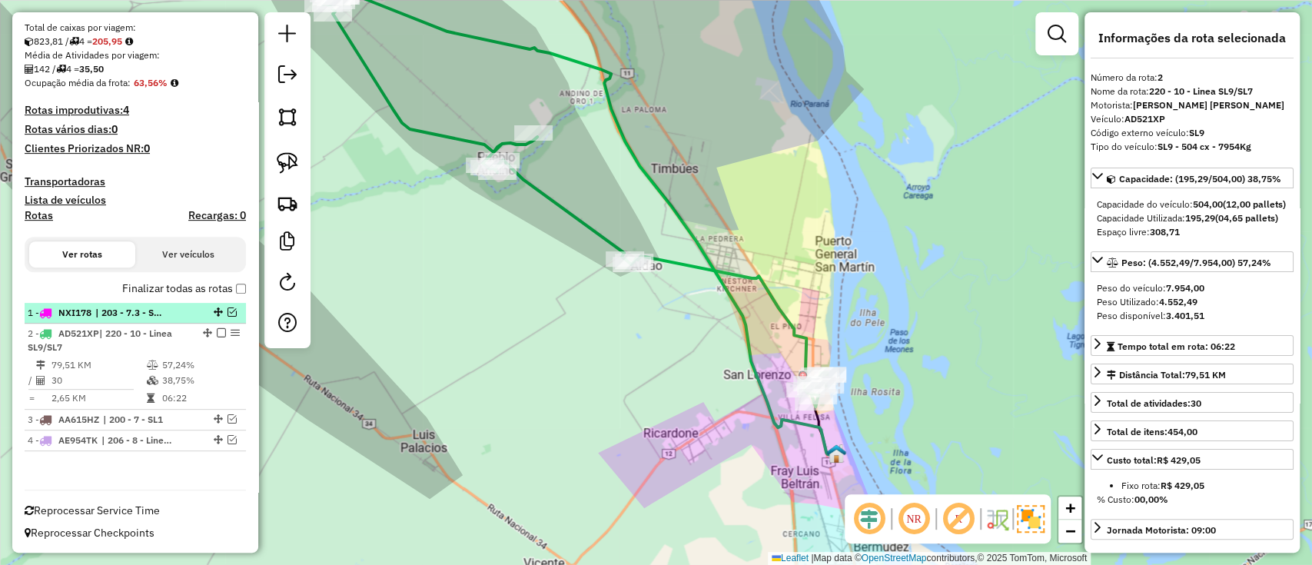
click at [202, 314] on div at bounding box center [217, 311] width 46 height 9
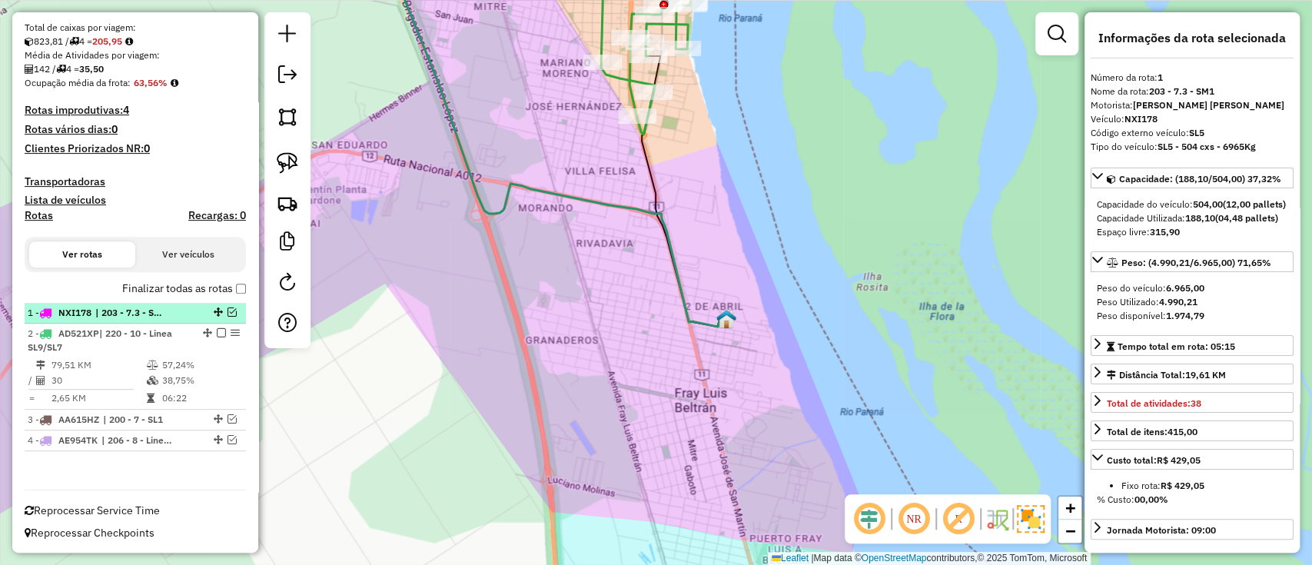
click at [227, 308] on em at bounding box center [231, 311] width 9 height 9
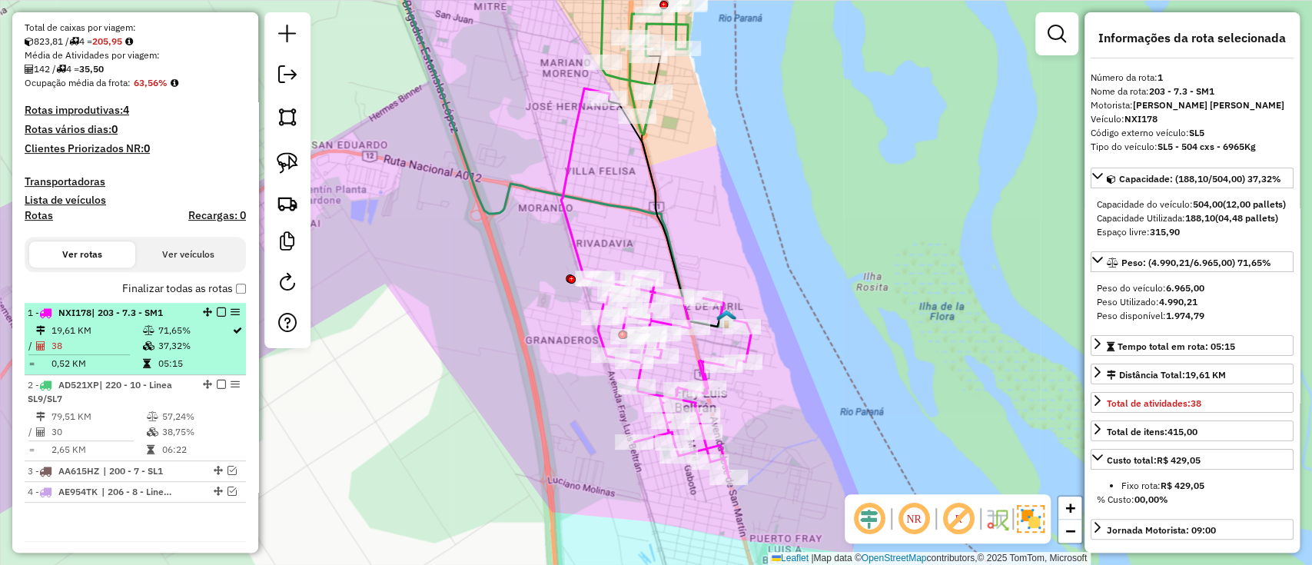
click at [218, 308] on em at bounding box center [221, 311] width 9 height 9
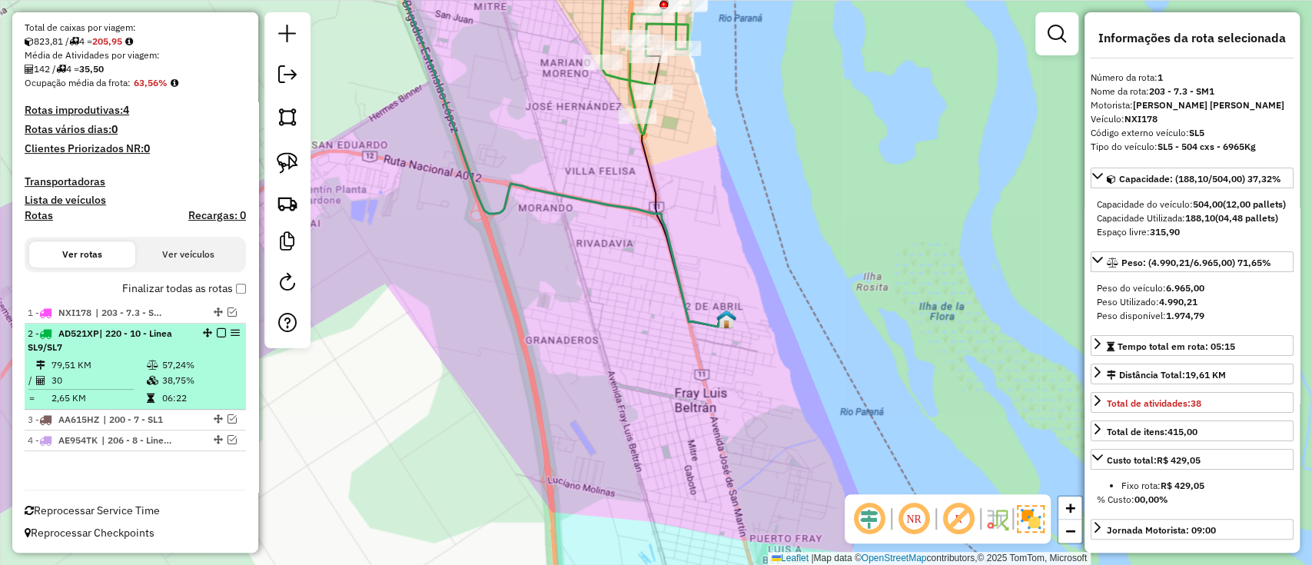
click at [217, 332] on em at bounding box center [221, 332] width 9 height 9
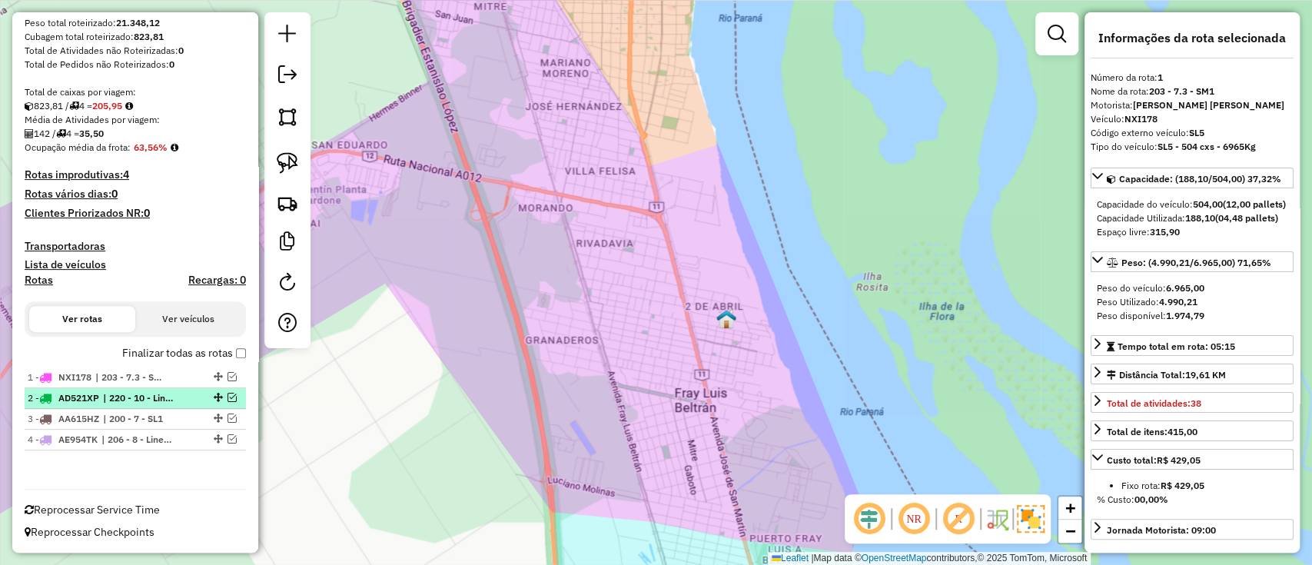
scroll to position [235, 0]
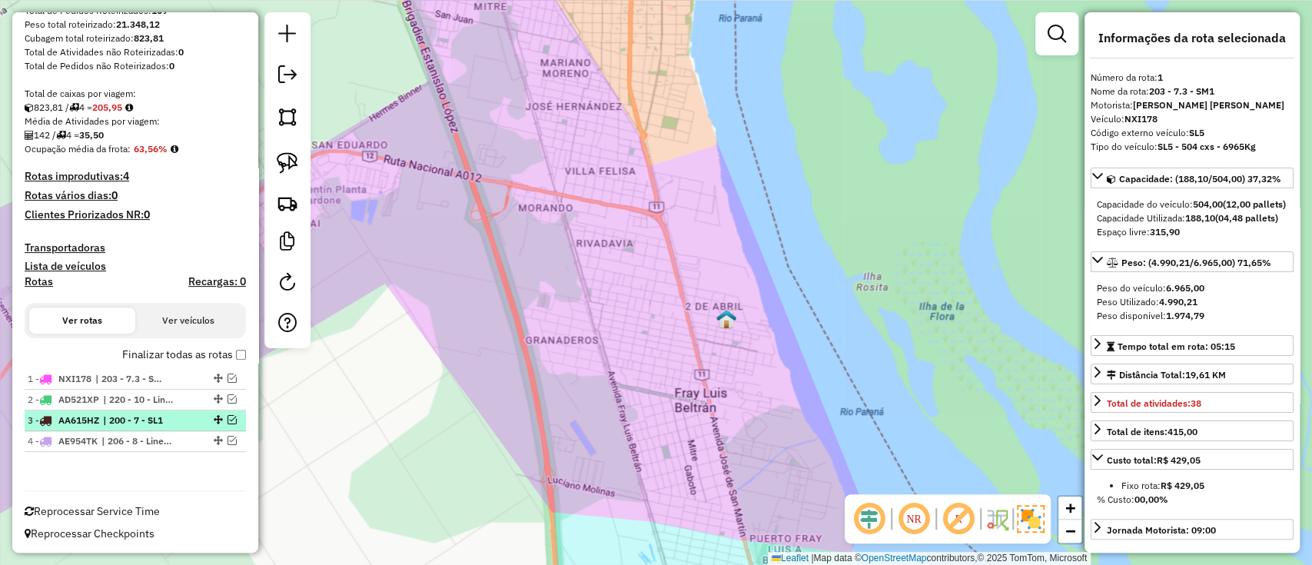
click at [188, 423] on div "3 - AA615HZ | 200 - 7 - SL1" at bounding box center [135, 420] width 215 height 14
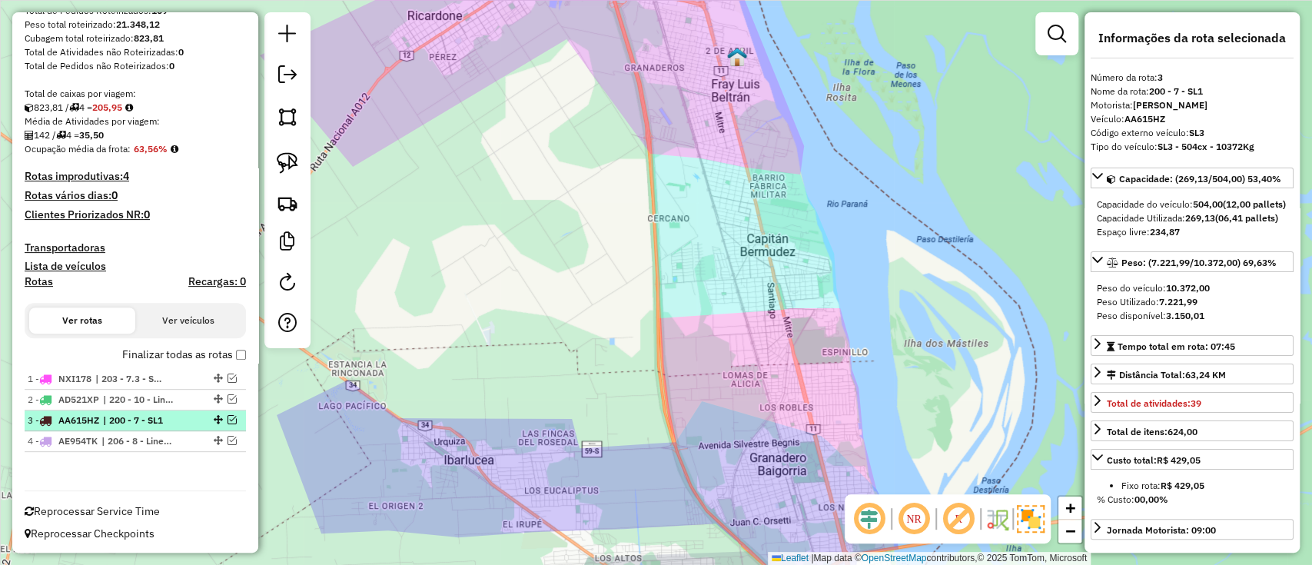
click at [221, 416] on div at bounding box center [217, 419] width 46 height 9
click at [227, 416] on em at bounding box center [231, 419] width 9 height 9
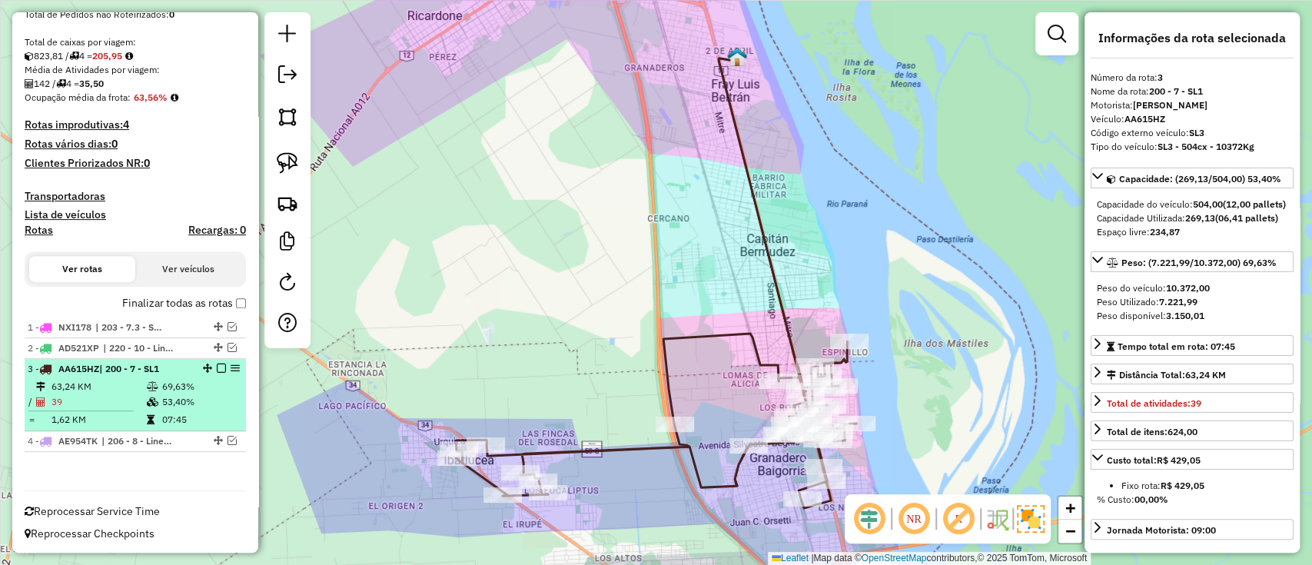
click at [224, 416] on td "07:45" at bounding box center [200, 419] width 78 height 15
click at [220, 362] on div "3 - AA615HZ | 200 - 7 - SL1" at bounding box center [135, 369] width 215 height 14
click at [219, 362] on div "3 - AA615HZ | 200 - 7 - SL1" at bounding box center [135, 369] width 215 height 14
click at [221, 371] on div at bounding box center [217, 367] width 46 height 9
click at [217, 367] on em at bounding box center [221, 367] width 9 height 9
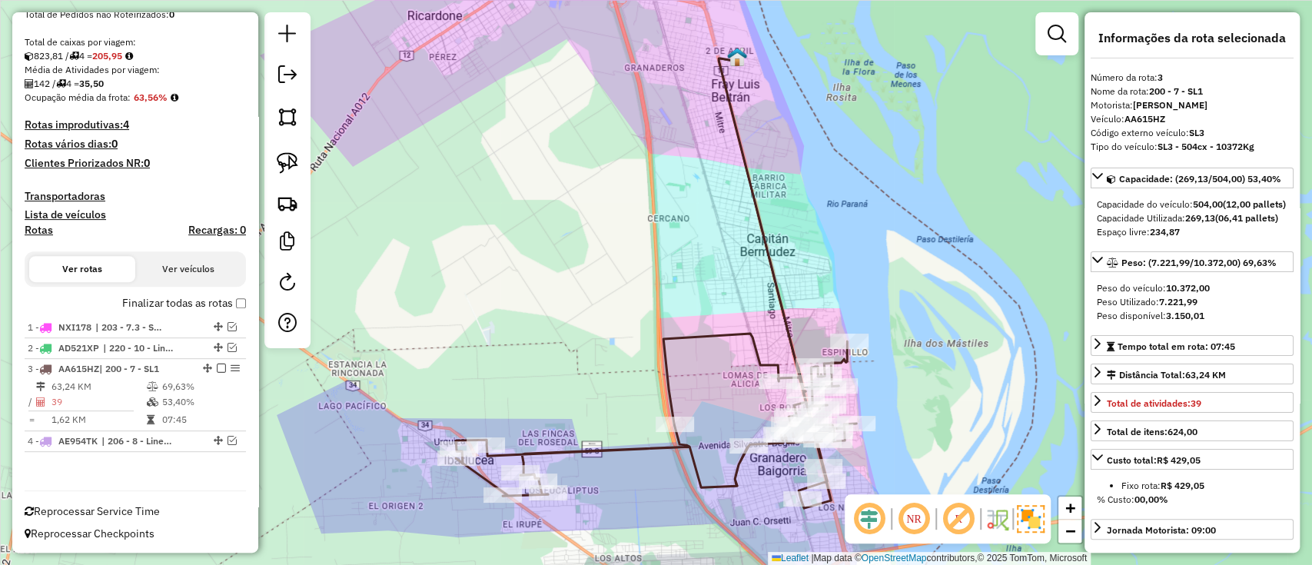
scroll to position [235, 0]
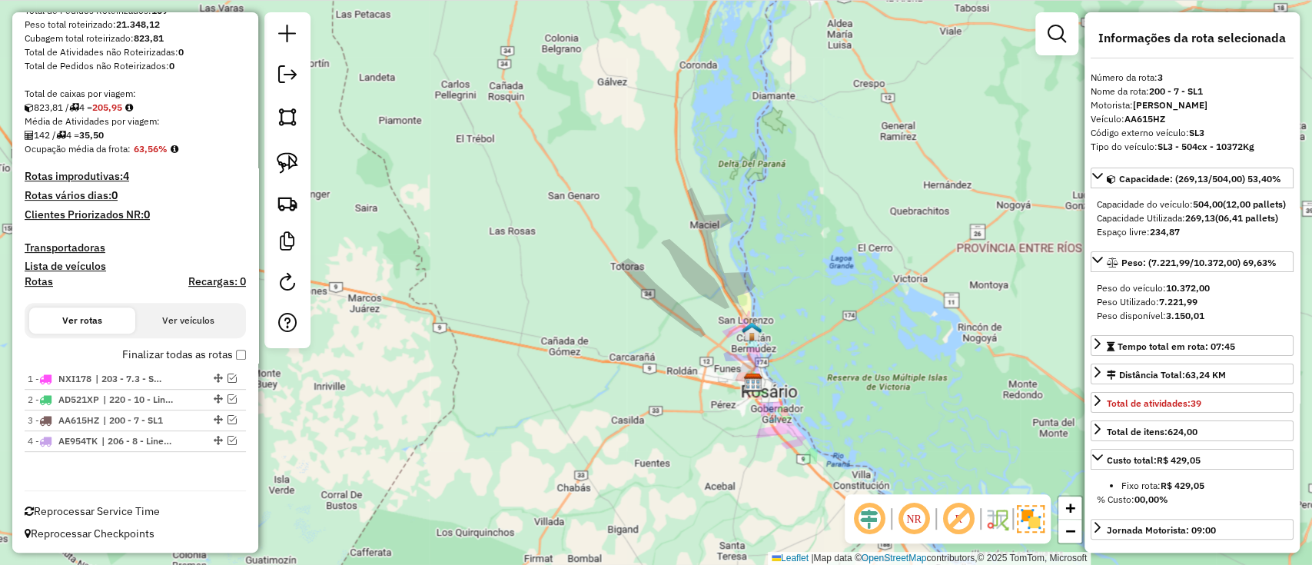
click at [209, 363] on div "Finalizar todas as rotas" at bounding box center [135, 359] width 221 height 18
click at [203, 353] on label "Finalizar todas as rotas" at bounding box center [184, 355] width 124 height 16
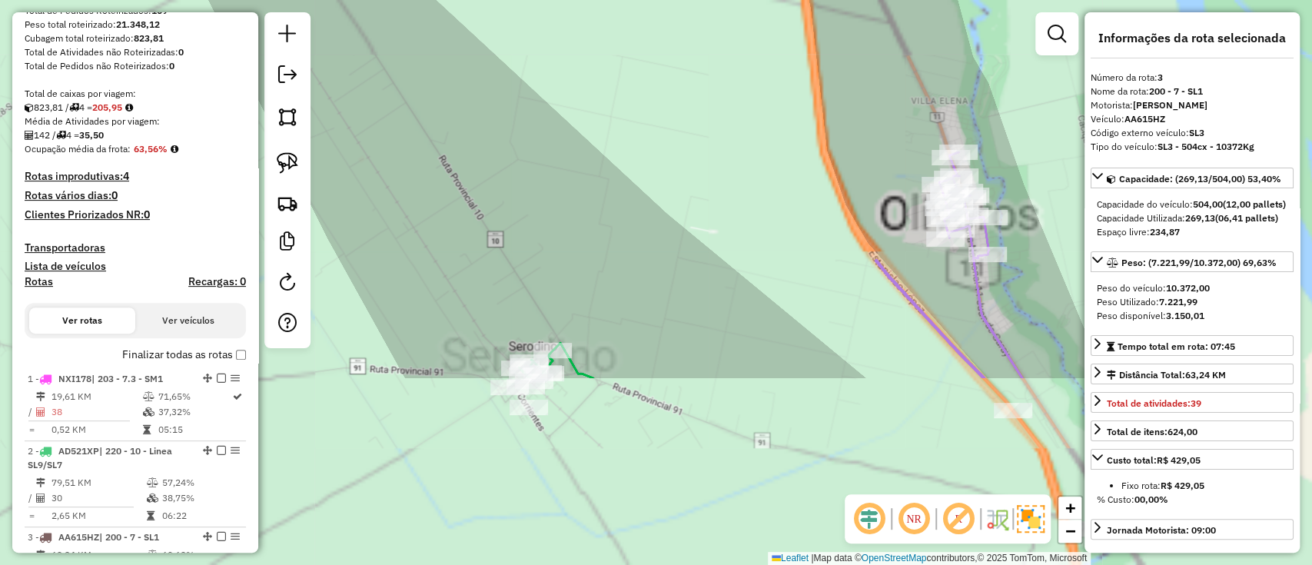
drag, startPoint x: 620, startPoint y: 64, endPoint x: 463, endPoint y: -124, distance: 245.5
click at [463, 0] on html "Aguarde... Pop-up bloqueado! Seu navegador bloqueou automáticamente a abertura …" at bounding box center [656, 282] width 1312 height 565
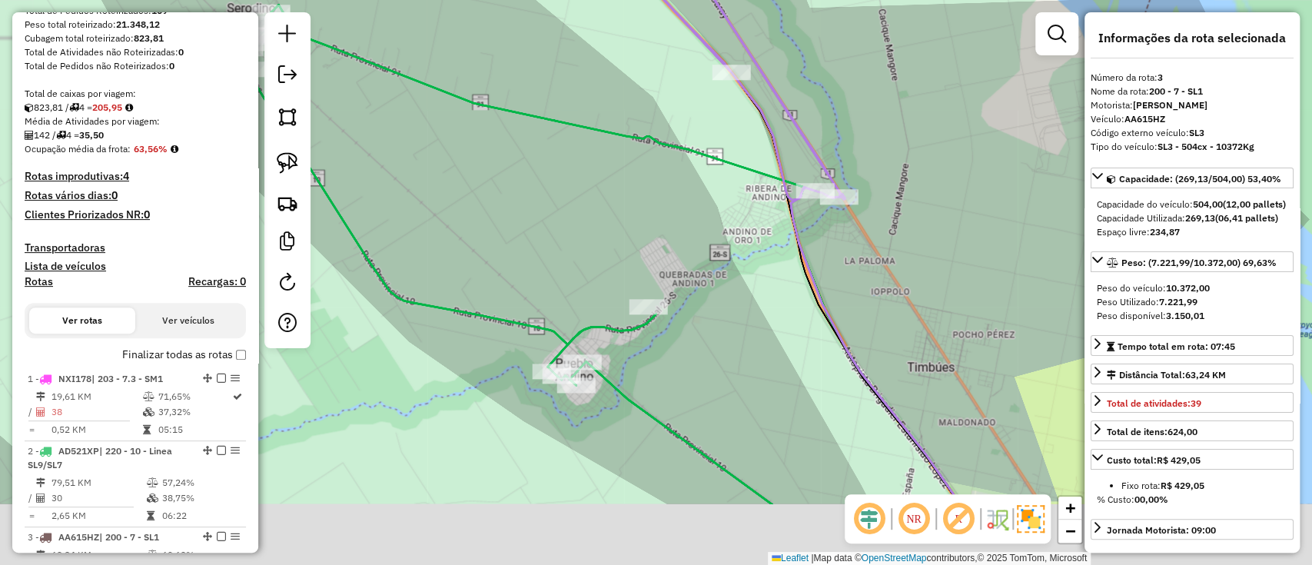
drag, startPoint x: 575, startPoint y: 201, endPoint x: 455, endPoint y: -88, distance: 313.5
click at [455, 0] on html "Aguarde... Pop-up bloqueado! Seu navegador bloqueou automáticamente a abertura …" at bounding box center [656, 282] width 1312 height 565
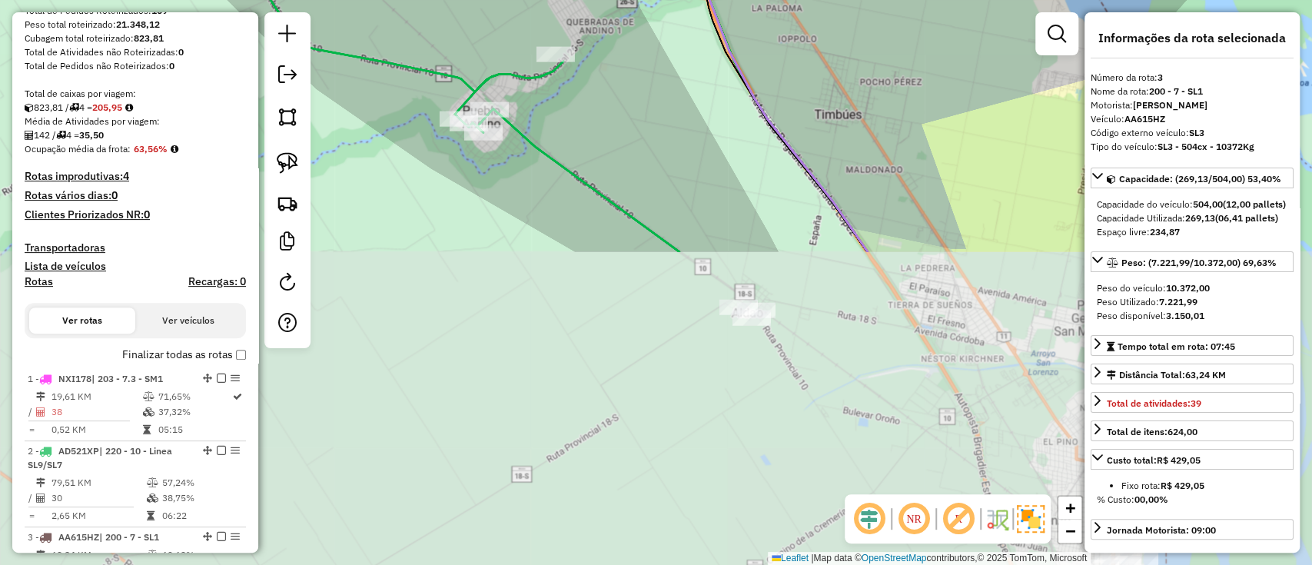
click at [434, 38] on div "Janela de atendimento Grade de atendimento Capacidade Transportadoras Veículos …" at bounding box center [656, 282] width 1312 height 565
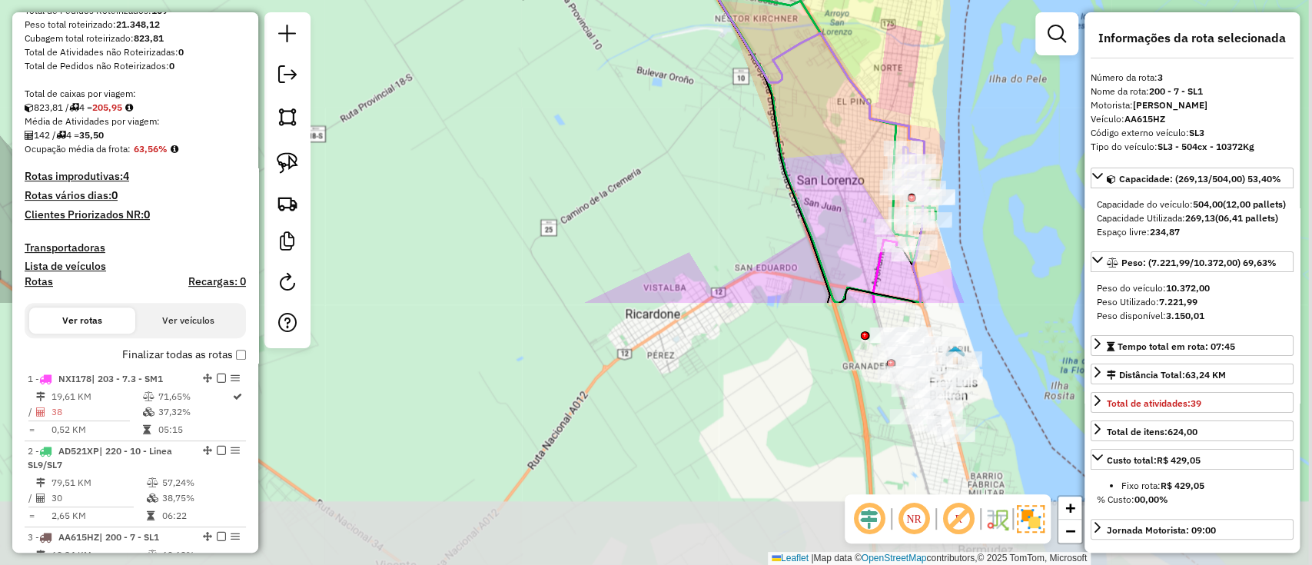
drag, startPoint x: 605, startPoint y: 284, endPoint x: 475, endPoint y: 126, distance: 204.6
click at [475, 126] on div "Janela de atendimento Grade de atendimento Capacidade Transportadoras Veículos …" at bounding box center [656, 282] width 1312 height 565
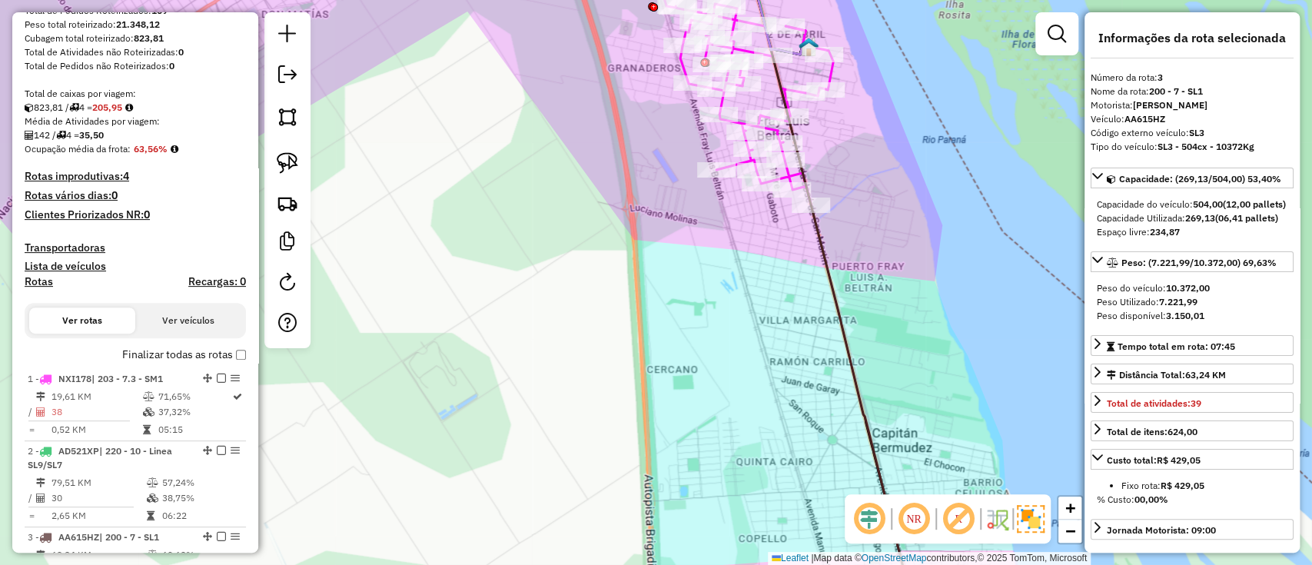
click at [417, 214] on div "Rota 1 - Placa NXI178 0000361720 - MESA MARIA ADELA Janela de atendimento Grade…" at bounding box center [656, 282] width 1312 height 565
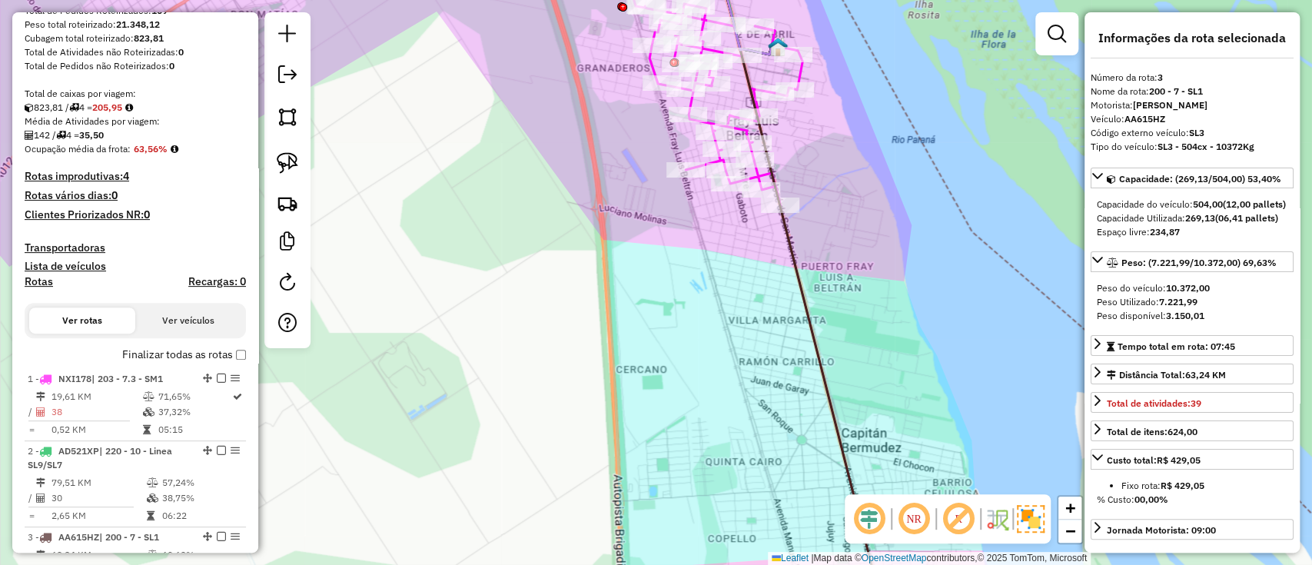
drag, startPoint x: 664, startPoint y: 234, endPoint x: 706, endPoint y: 370, distance: 141.7
click at [706, 366] on div "Janela de atendimento Grade de atendimento Capacidade Transportadoras Veículos …" at bounding box center [656, 282] width 1312 height 565
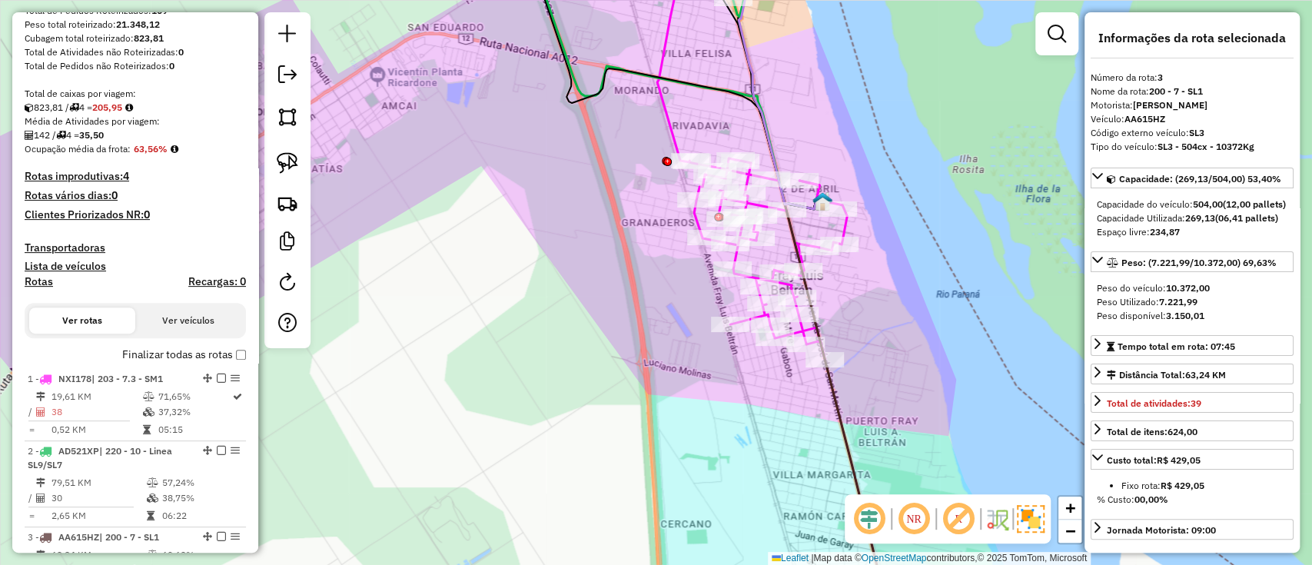
drag, startPoint x: 635, startPoint y: 278, endPoint x: 672, endPoint y: 409, distance: 135.9
click at [672, 409] on div "Janela de atendimento Grade de atendimento Capacidade Transportadoras Veículos …" at bounding box center [656, 282] width 1312 height 565
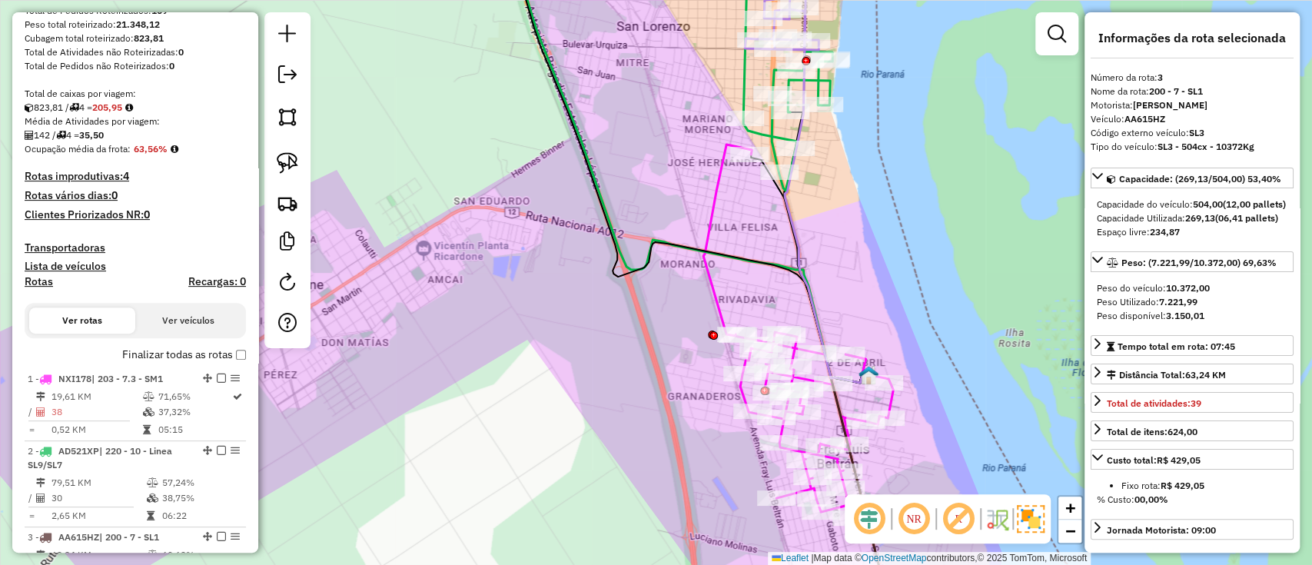
click at [709, 290] on icon at bounding box center [798, 338] width 190 height 389
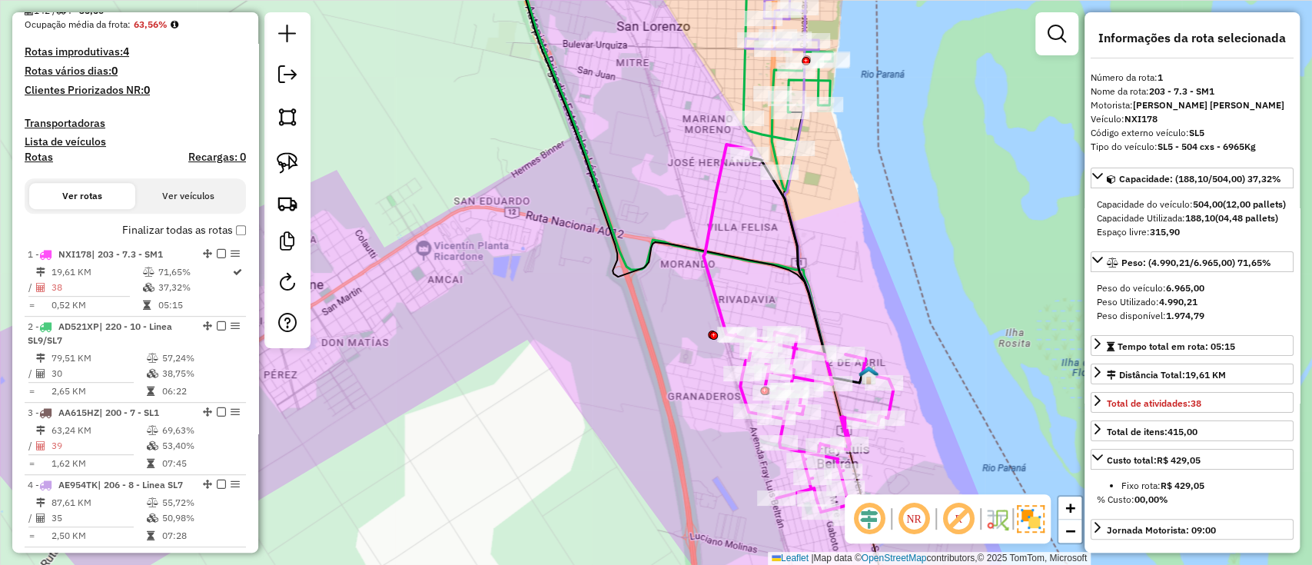
scroll to position [469, 0]
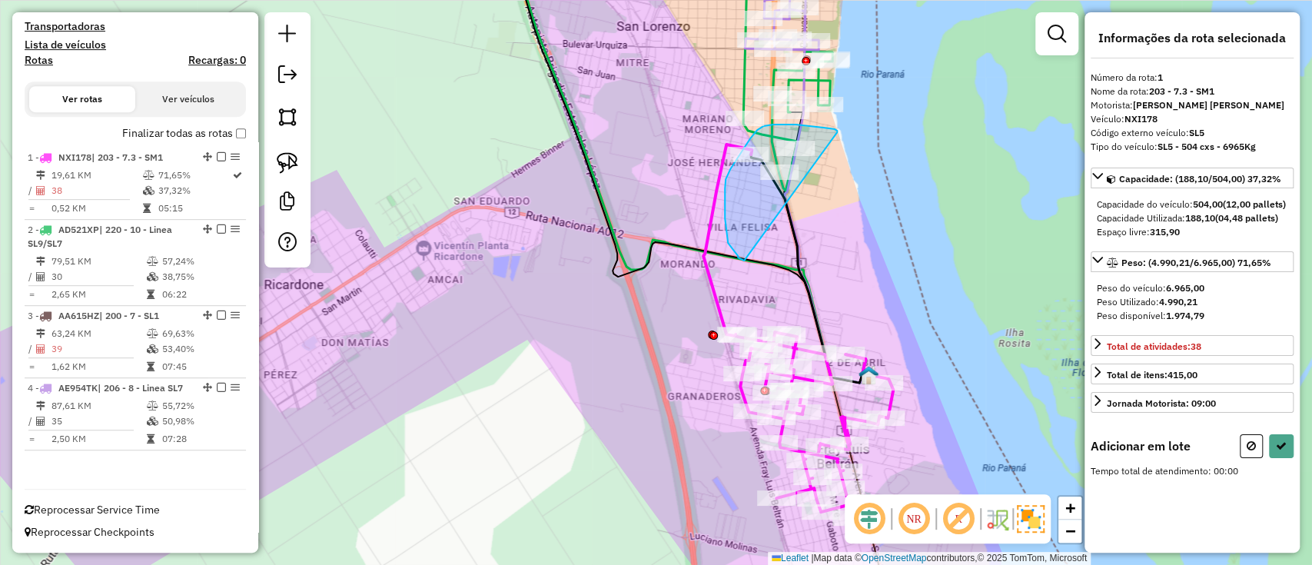
drag, startPoint x: 837, startPoint y: 132, endPoint x: 749, endPoint y: 263, distance: 157.3
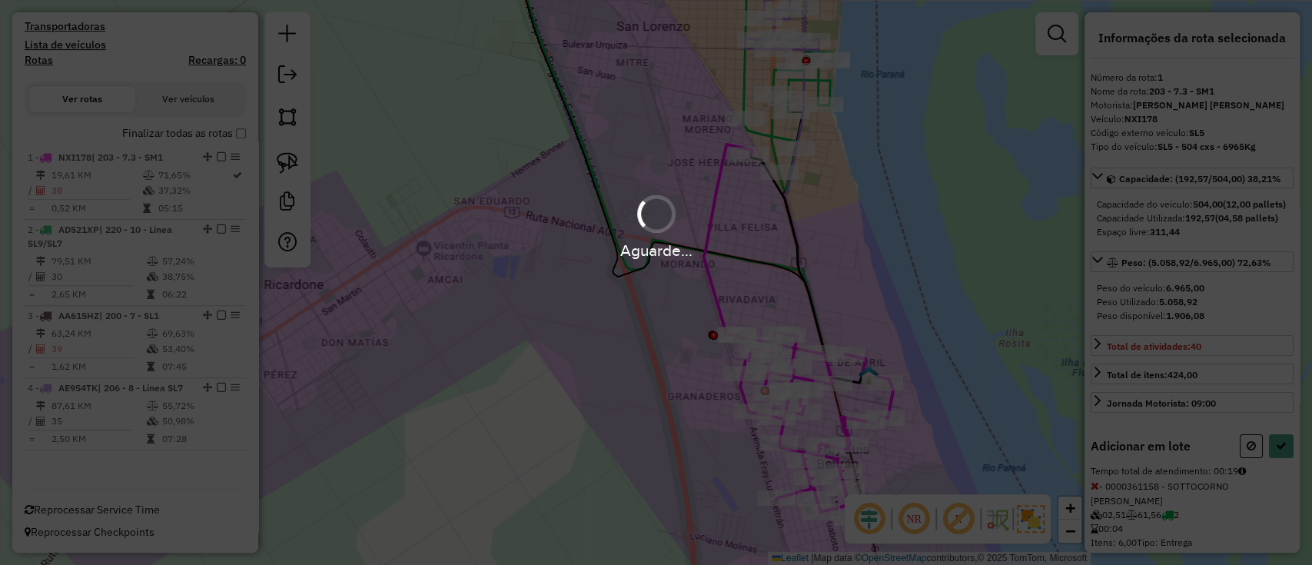
select select "**********"
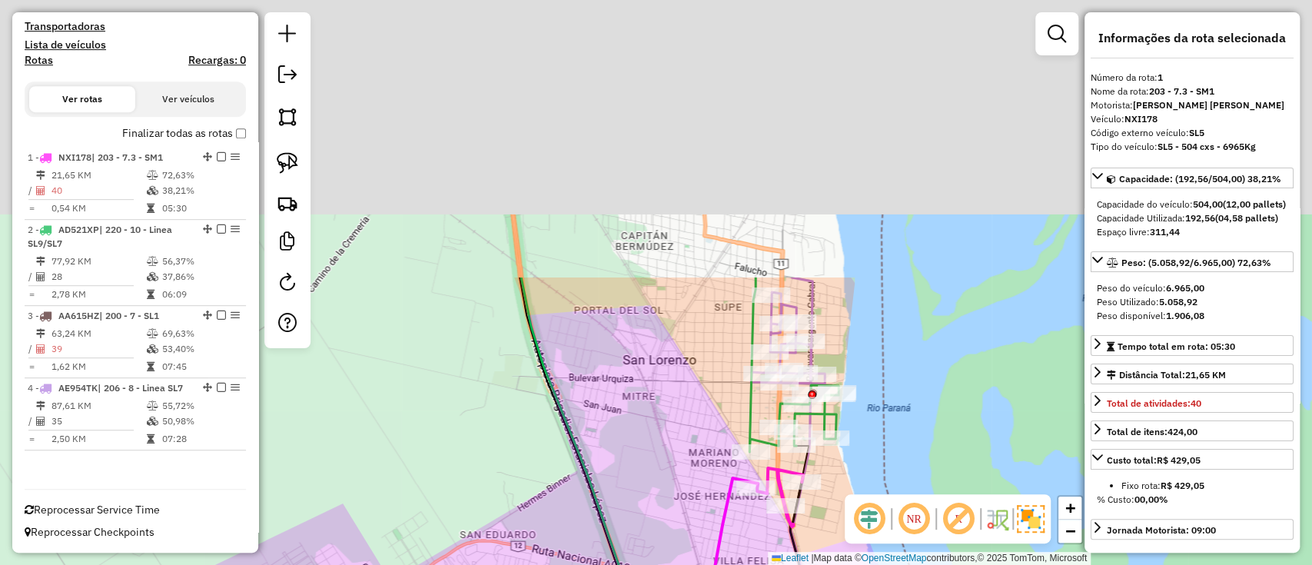
drag, startPoint x: 854, startPoint y: 216, endPoint x: 865, endPoint y: 587, distance: 371.3
click at [865, 564] on html "Aguarde... Pop-up bloqueado! Seu navegador bloqueou automáticamente a abertura …" at bounding box center [656, 282] width 1312 height 565
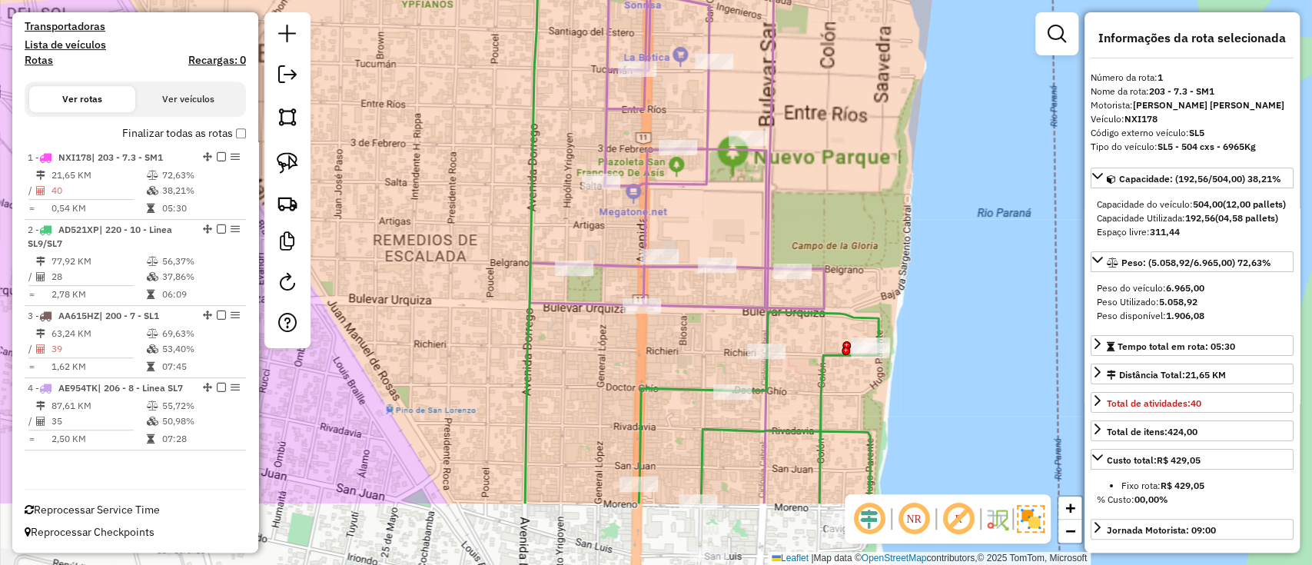
drag, startPoint x: 894, startPoint y: 277, endPoint x: 897, endPoint y: 255, distance: 21.7
click at [897, 255] on div "Janela de atendimento Grade de atendimento Capacidade Transportadoras Veículos …" at bounding box center [656, 282] width 1312 height 565
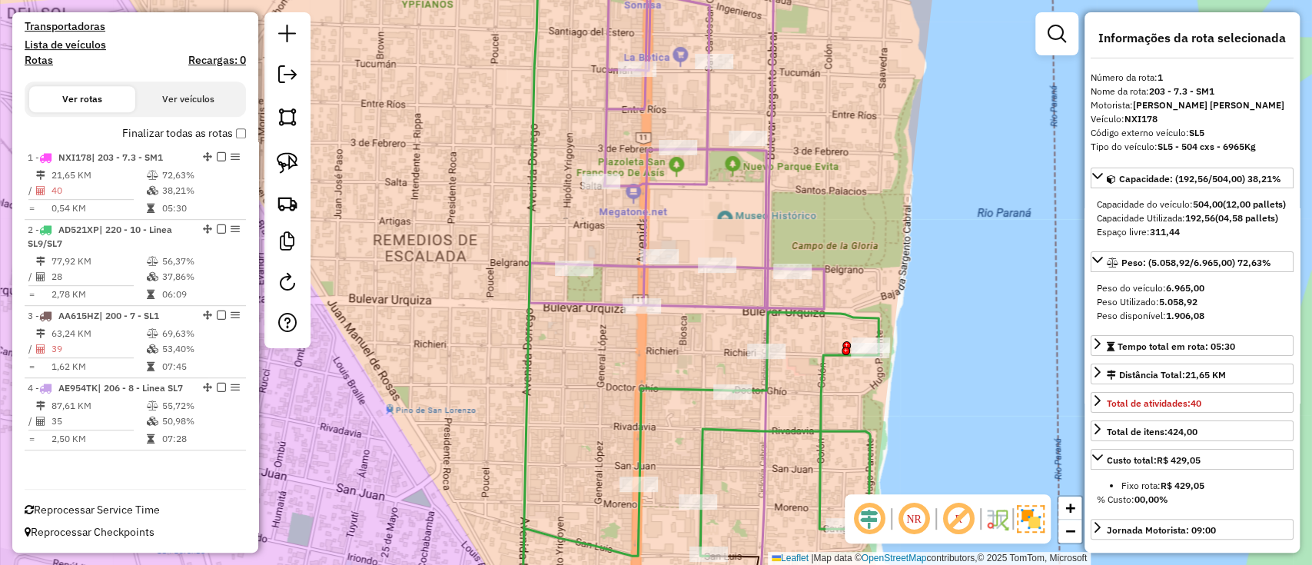
click at [715, 443] on div "Janela de atendimento Grade de atendimento Capacidade Transportadoras Veículos …" at bounding box center [656, 282] width 1312 height 565
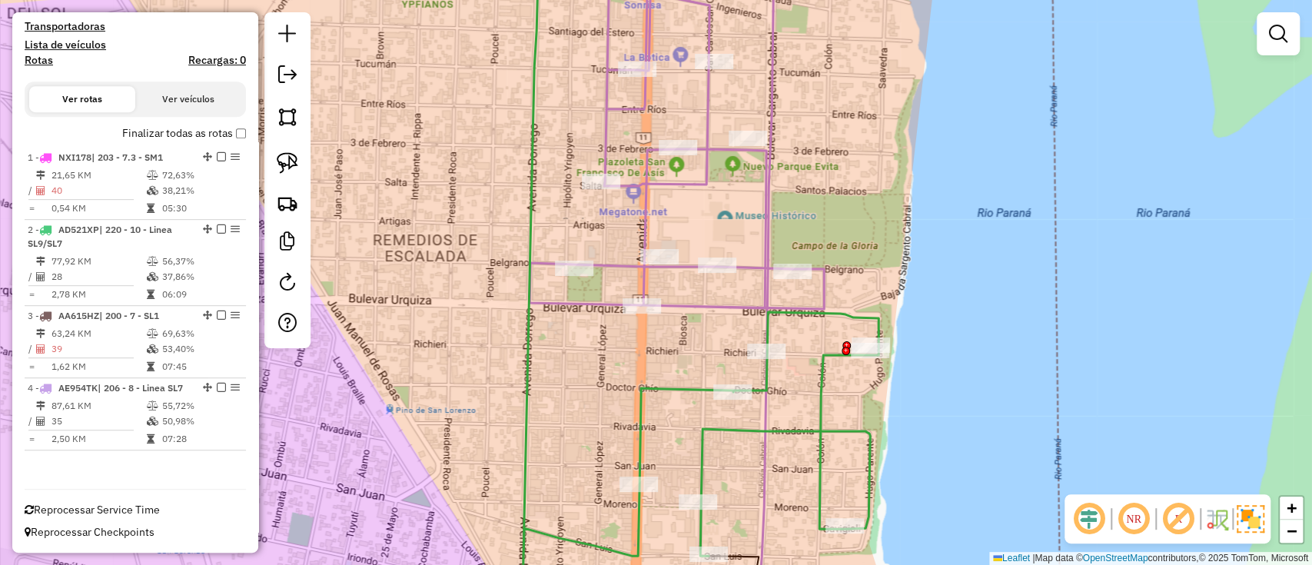
click at [725, 436] on icon at bounding box center [701, 262] width 356 height 639
select select "**********"
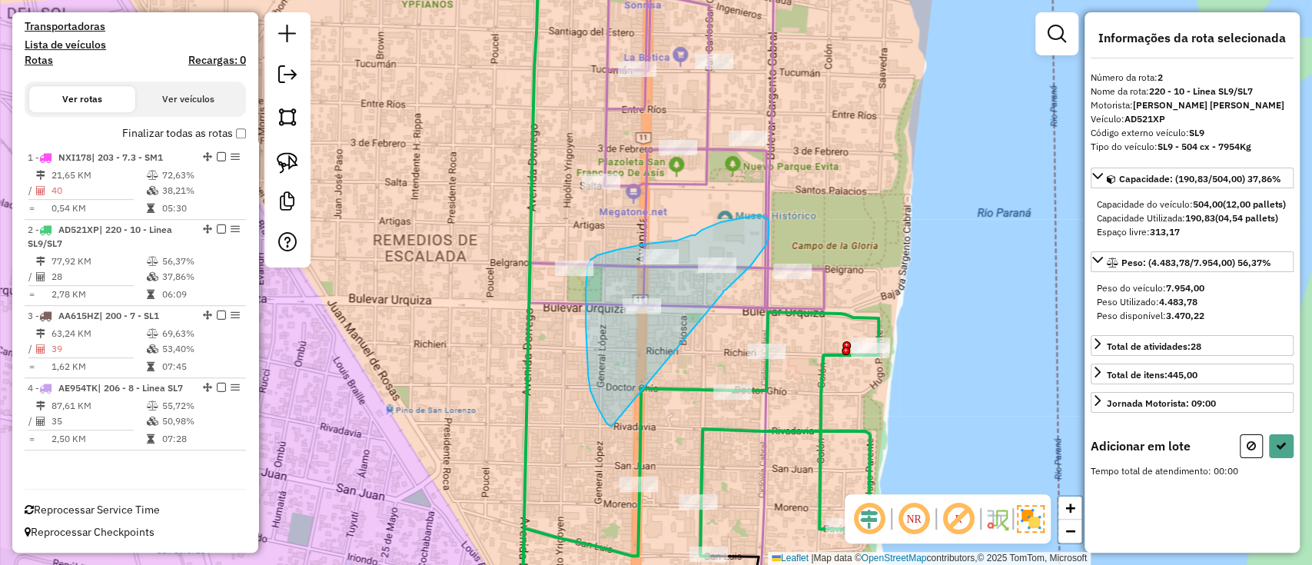
drag, startPoint x: 723, startPoint y: 290, endPoint x: 612, endPoint y: 427, distance: 175.9
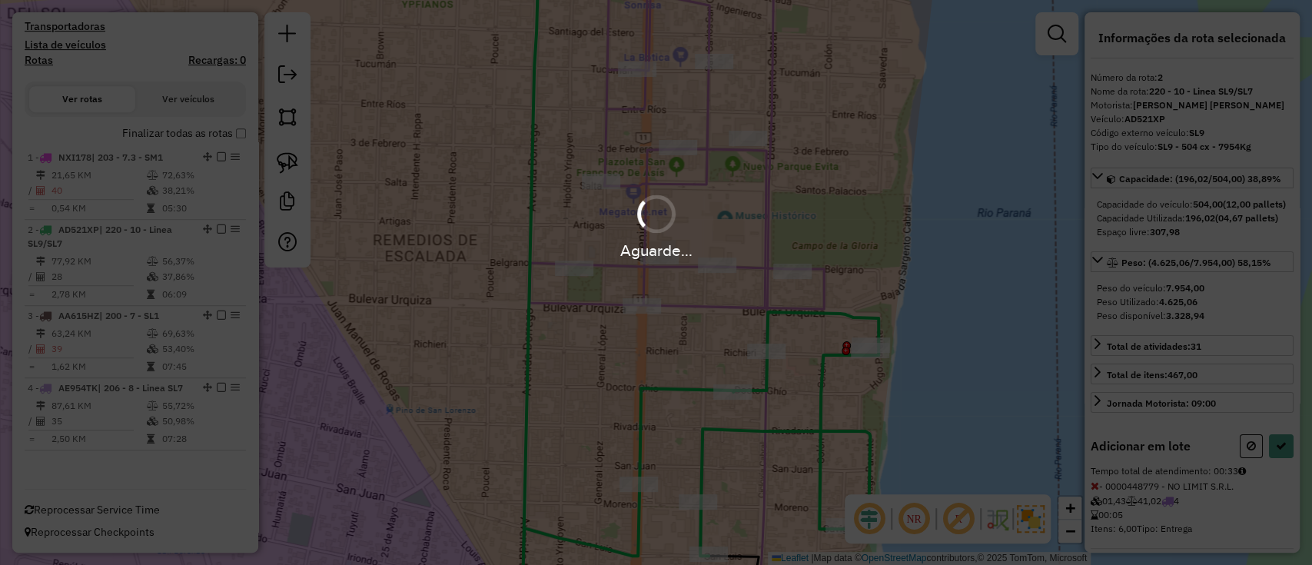
select select "**********"
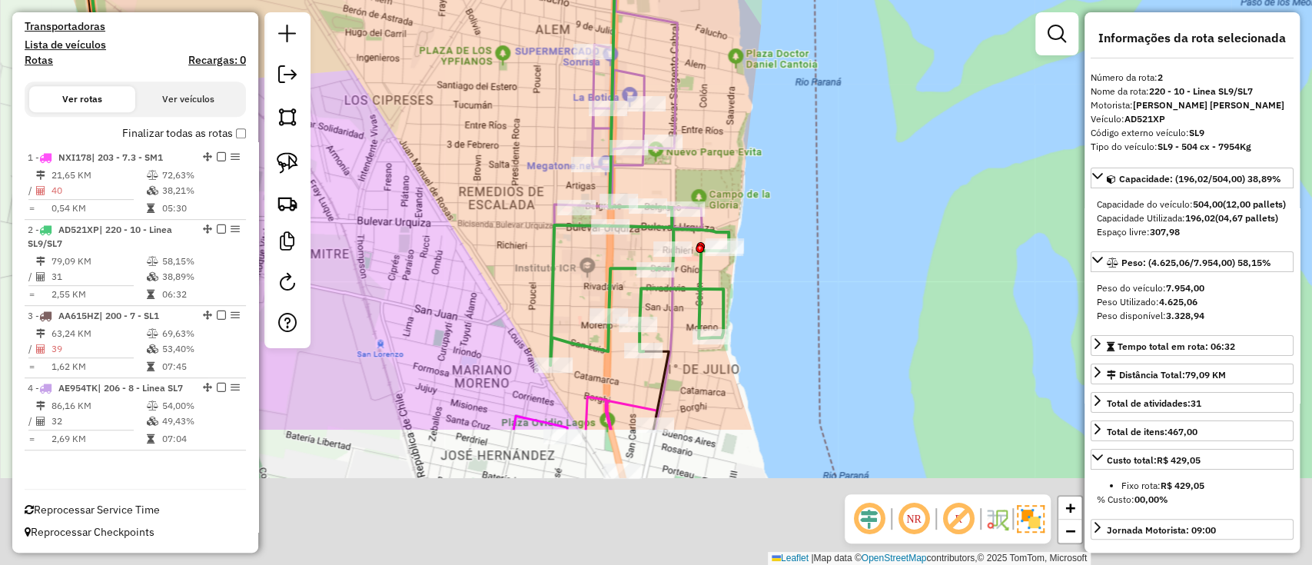
drag, startPoint x: 460, startPoint y: 446, endPoint x: 438, endPoint y: 211, distance: 235.4
click at [438, 212] on div "Janela de atendimento Grade de atendimento Capacidade Transportadoras Veículos …" at bounding box center [656, 282] width 1312 height 565
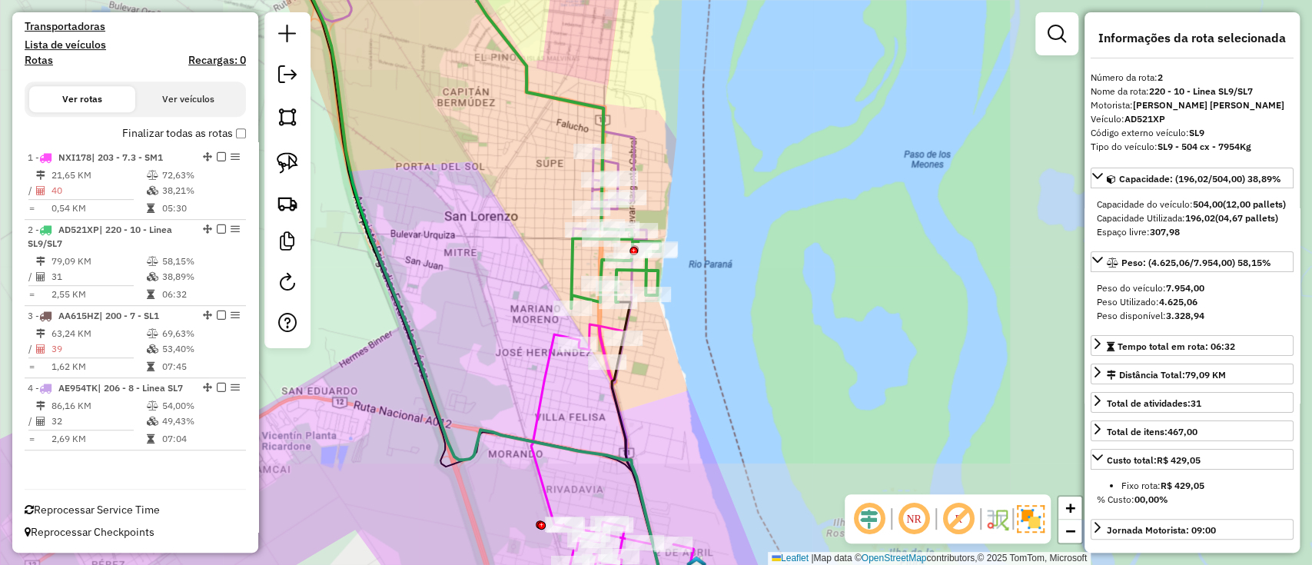
drag, startPoint x: 740, startPoint y: 367, endPoint x: 781, endPoint y: 114, distance: 255.3
click at [781, 126] on div "Janela de atendimento Grade de atendimento Capacidade Transportadoras Veículos …" at bounding box center [656, 282] width 1312 height 565
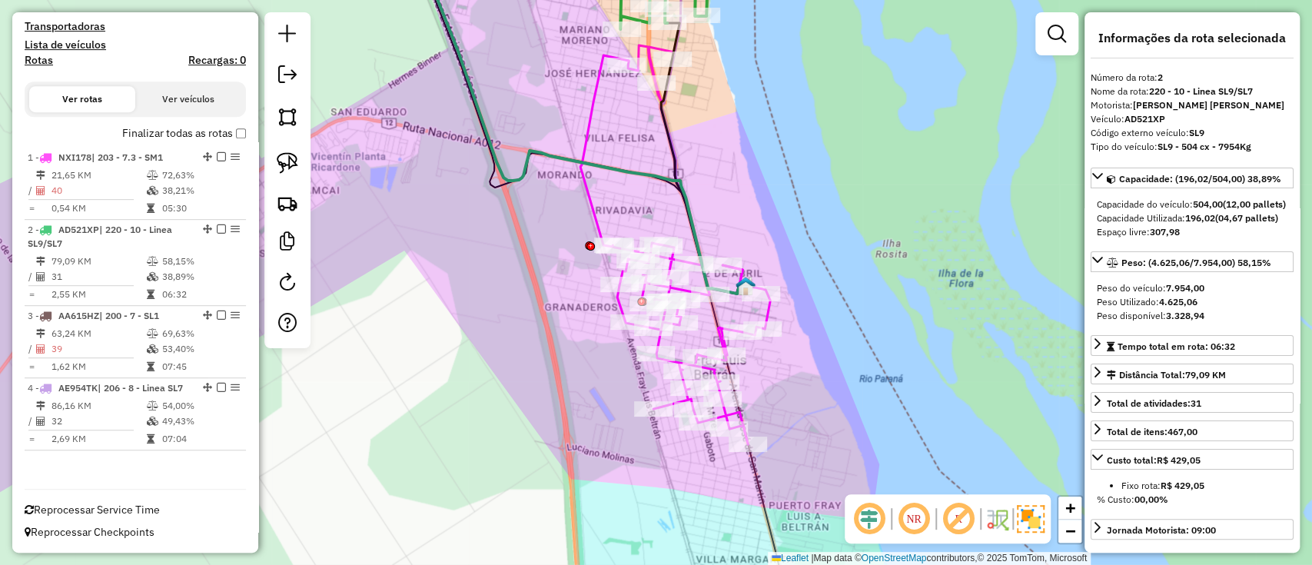
drag, startPoint x: 831, startPoint y: 274, endPoint x: 804, endPoint y: 206, distance: 73.1
click at [805, 207] on div "Janela de atendimento Grade de atendimento Capacidade Transportadoras Veículos …" at bounding box center [656, 282] width 1312 height 565
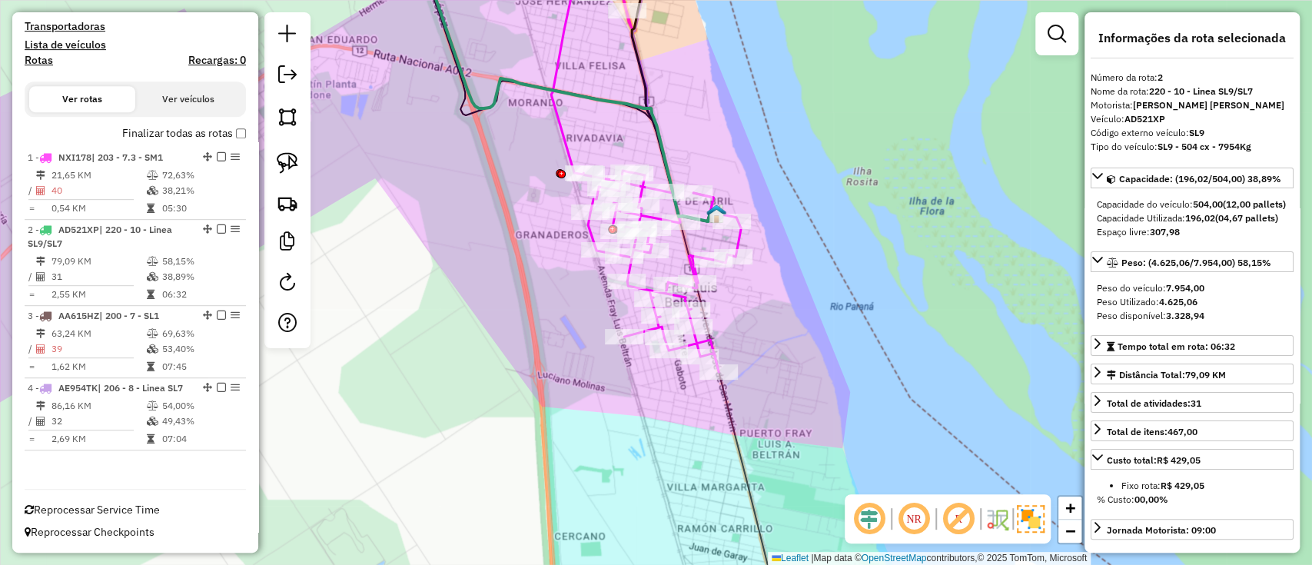
click at [741, 237] on icon at bounding box center [646, 172] width 190 height 399
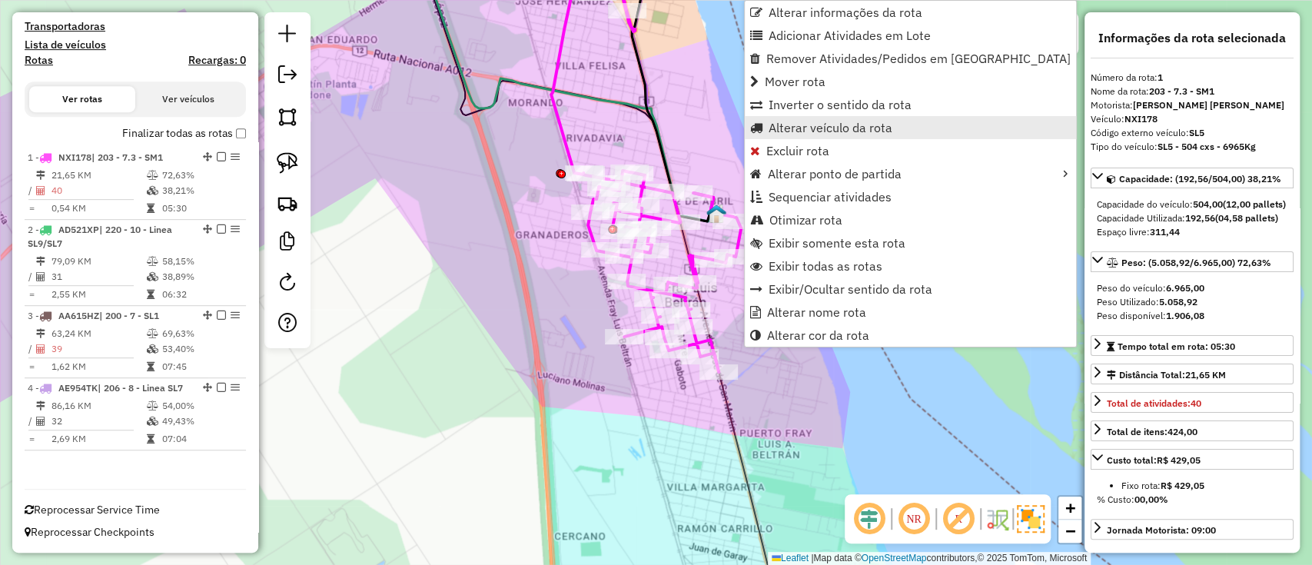
click at [802, 128] on span "Alterar veículo da rota" at bounding box center [830, 127] width 124 height 12
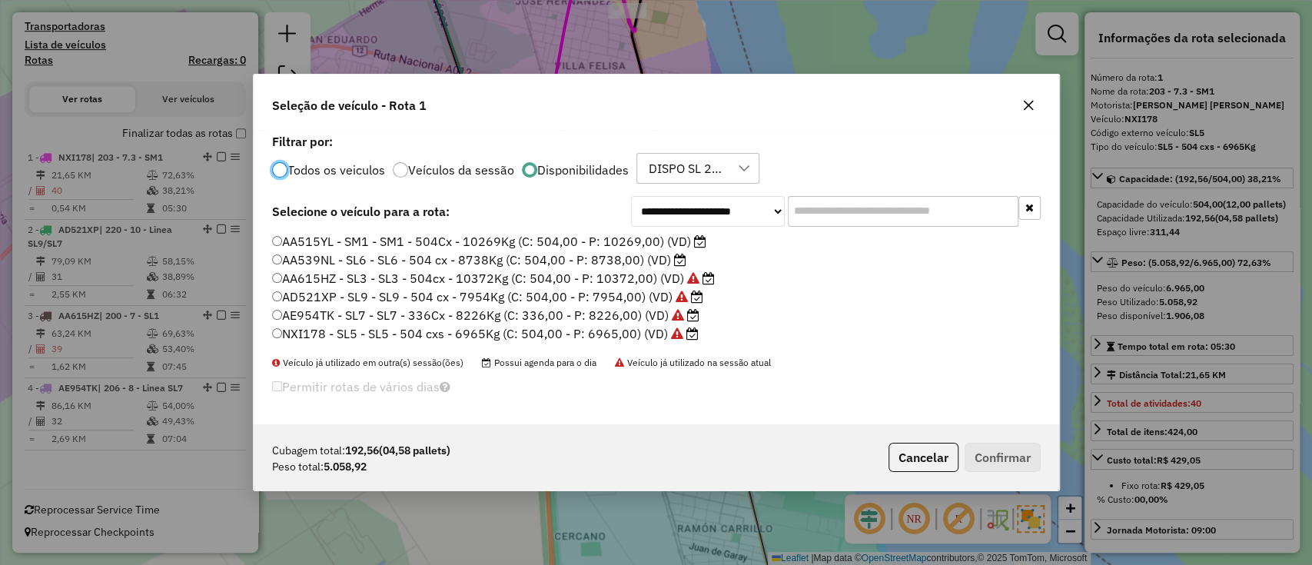
scroll to position [8, 5]
click at [579, 258] on label "AA539NL - SL6 - SL6 - 504 cx - 8738Kg (C: 504,00 - P: 8738,00) (VD)" at bounding box center [479, 259] width 414 height 18
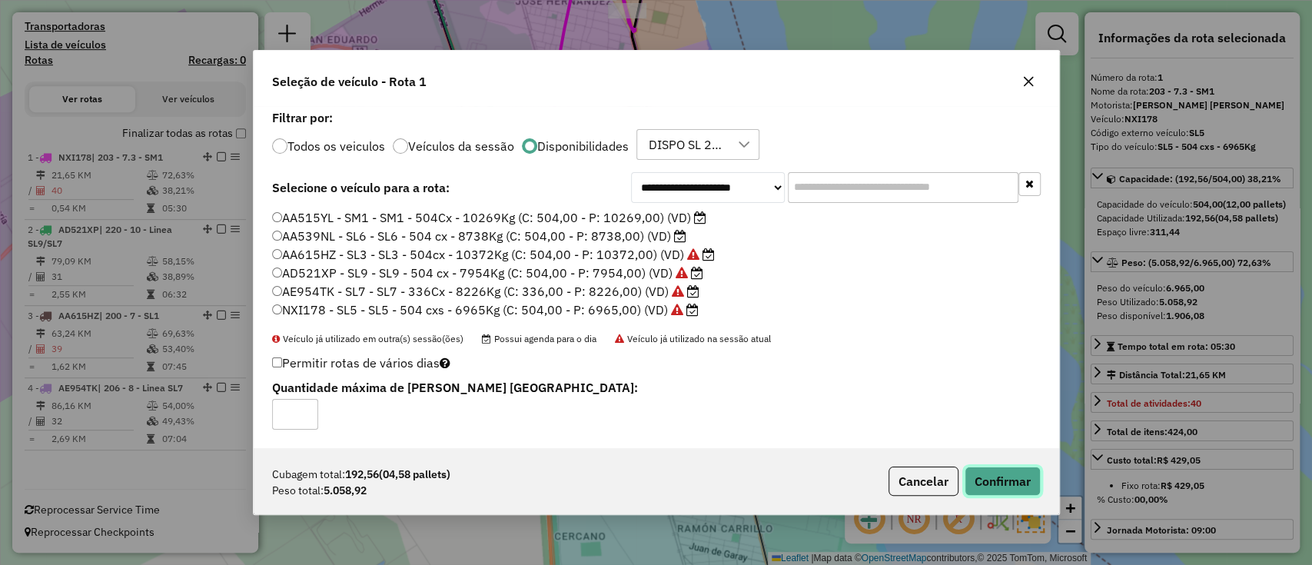
click at [977, 493] on button "Confirmar" at bounding box center [1002, 480] width 76 height 29
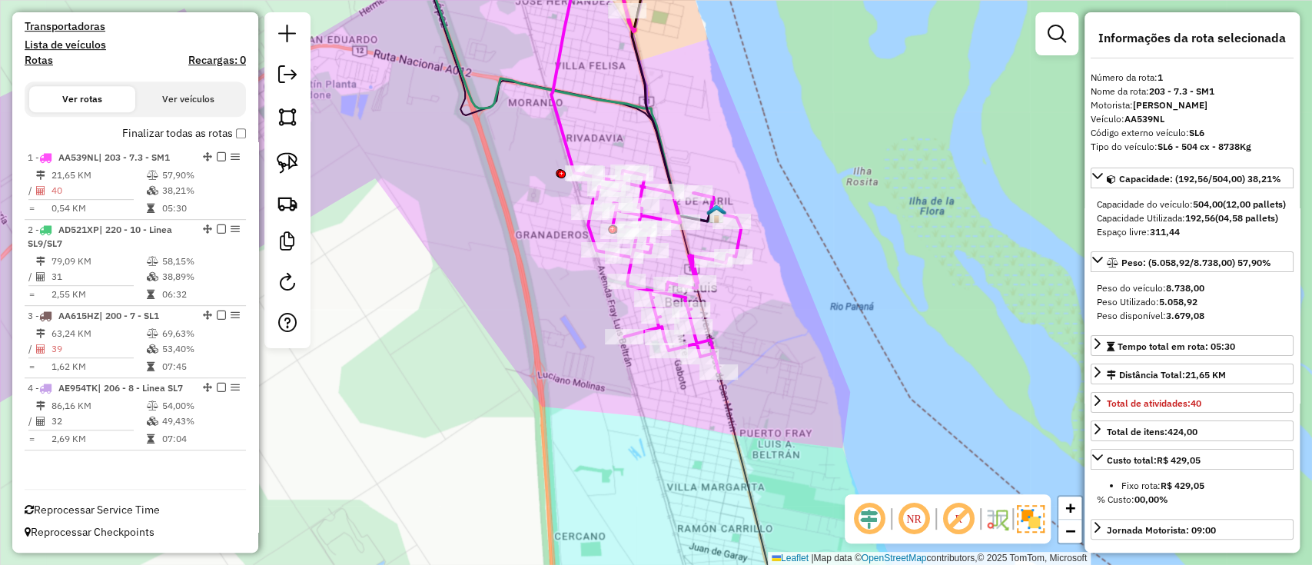
click at [627, 541] on div "Janela de atendimento Grade de atendimento Capacidade Transportadoras Veículos …" at bounding box center [656, 282] width 1312 height 565
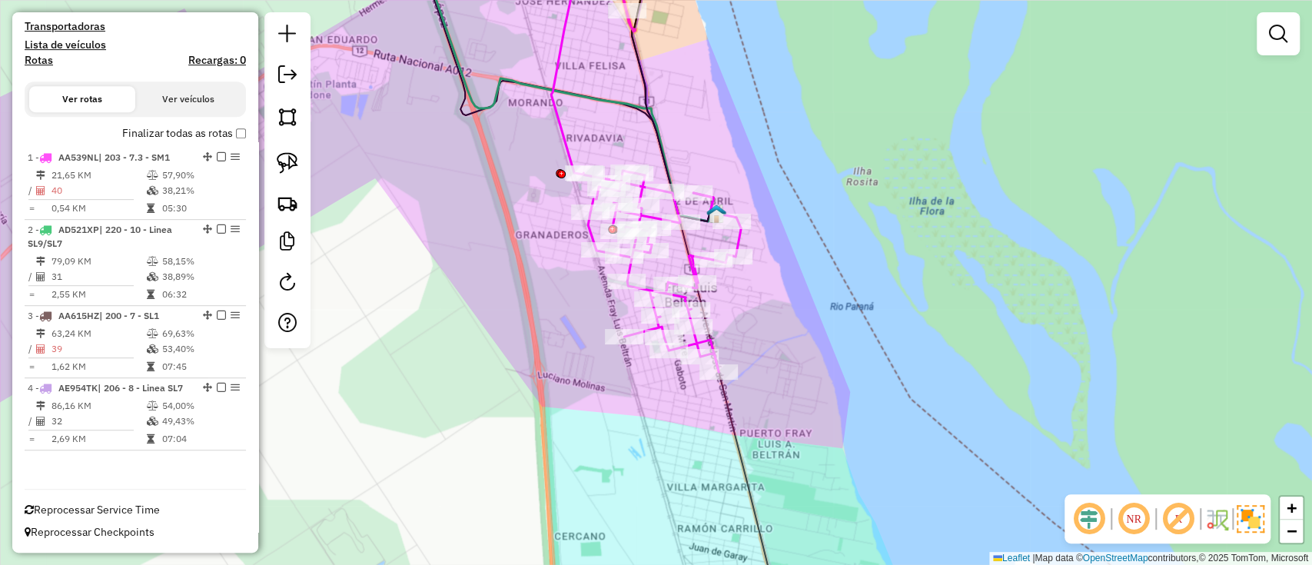
click at [206, 125] on label "Finalizar todas as rotas" at bounding box center [184, 133] width 124 height 16
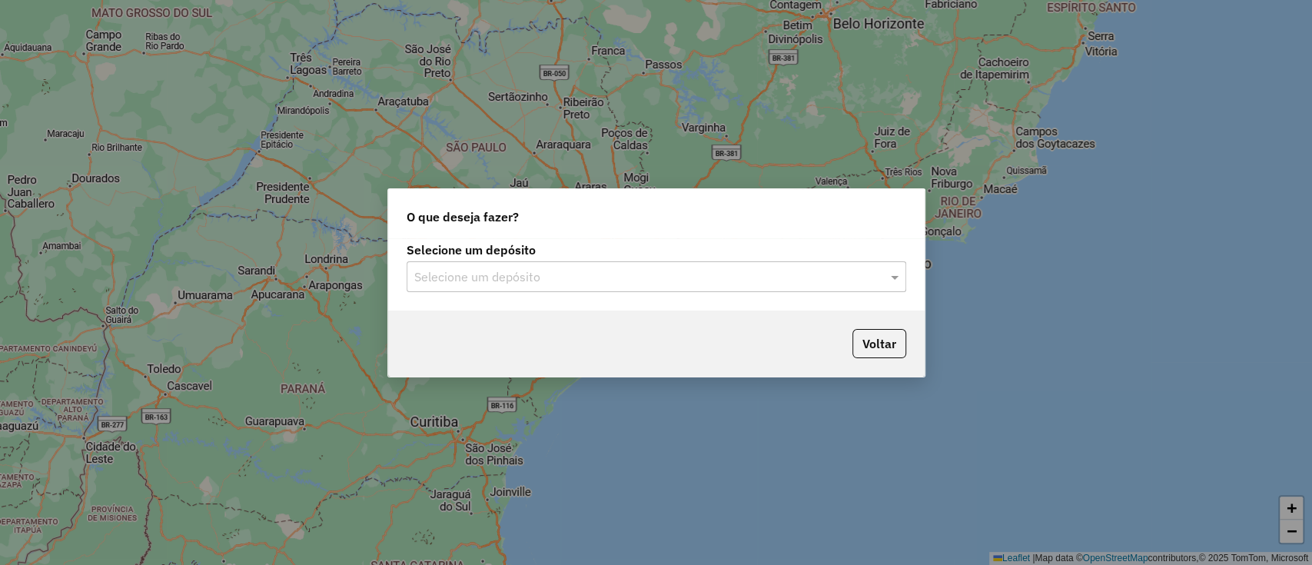
click at [576, 275] on input "text" at bounding box center [640, 277] width 453 height 18
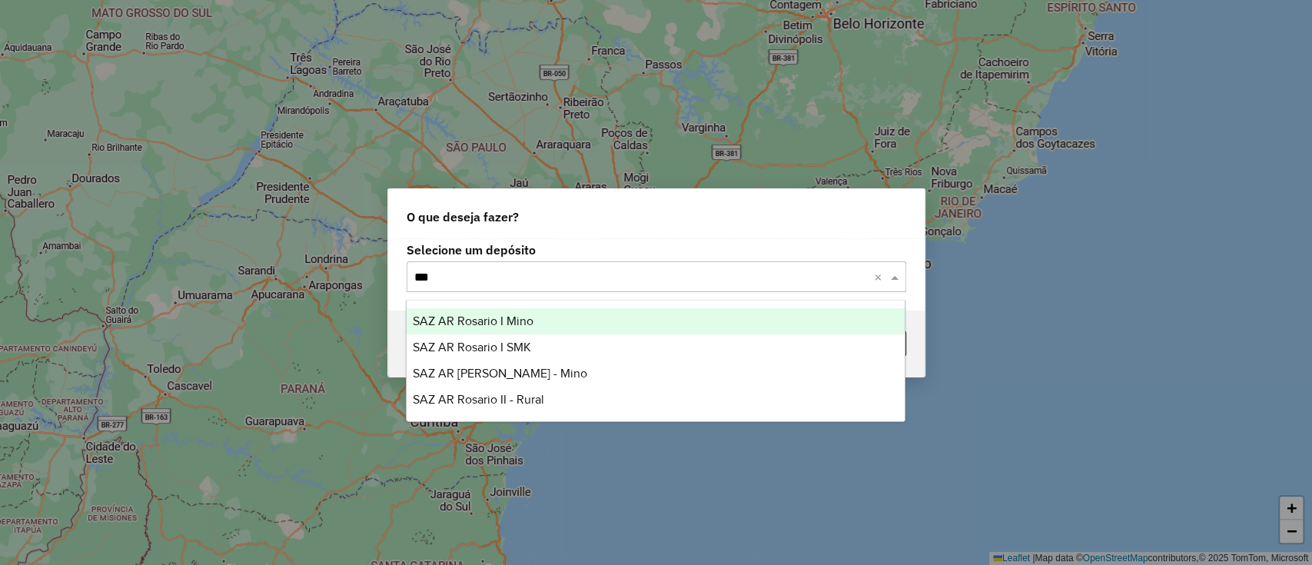
type input "****"
drag, startPoint x: 529, startPoint y: 282, endPoint x: 391, endPoint y: 255, distance: 140.1
click at [393, 263] on div "Selecione um depósito Selecione um depósito **** ×" at bounding box center [656, 274] width 536 height 72
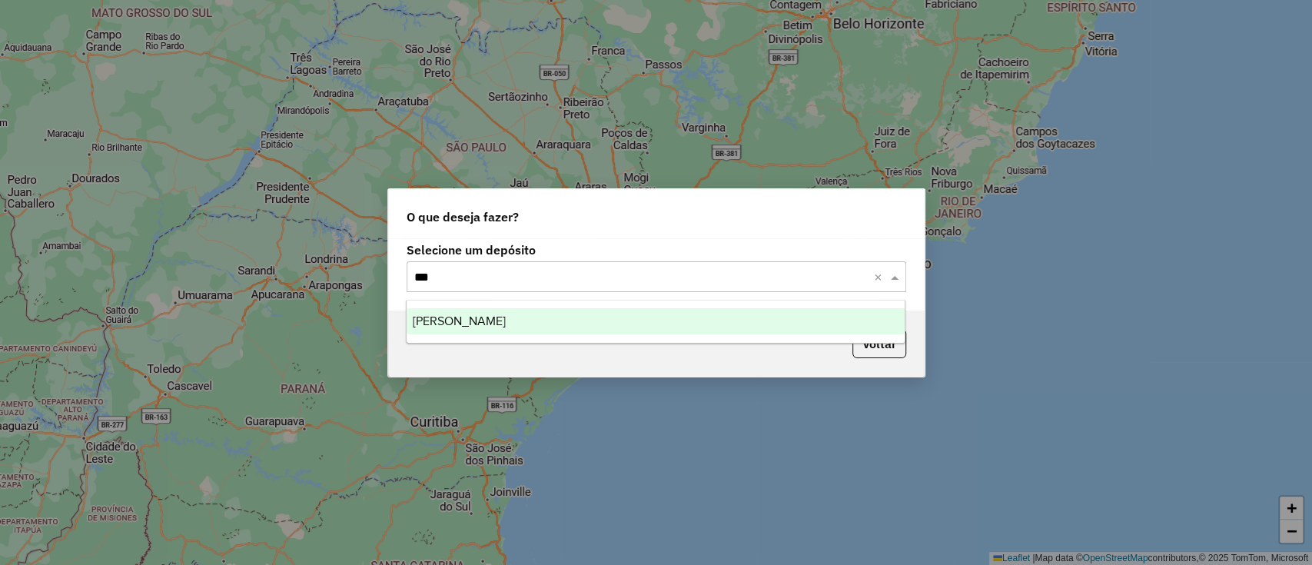
type input "****"
click at [479, 317] on span "[PERSON_NAME]" at bounding box center [459, 320] width 93 height 13
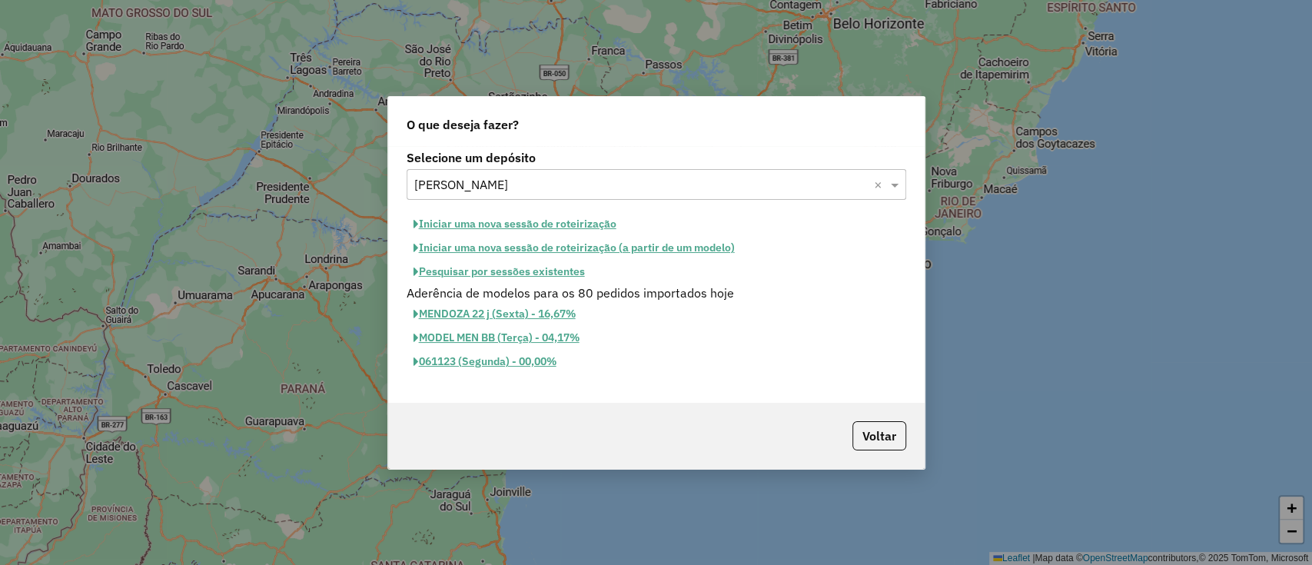
click at [547, 224] on button "Iniciar uma nova sessão de roteirização" at bounding box center [514, 224] width 217 height 24
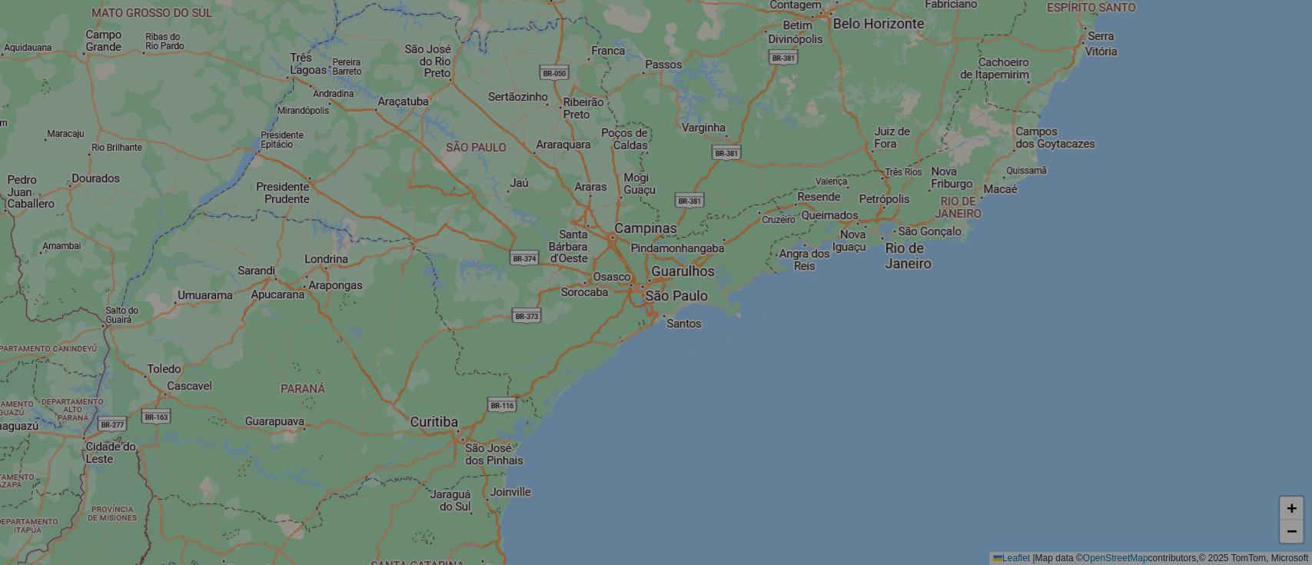
select select "*"
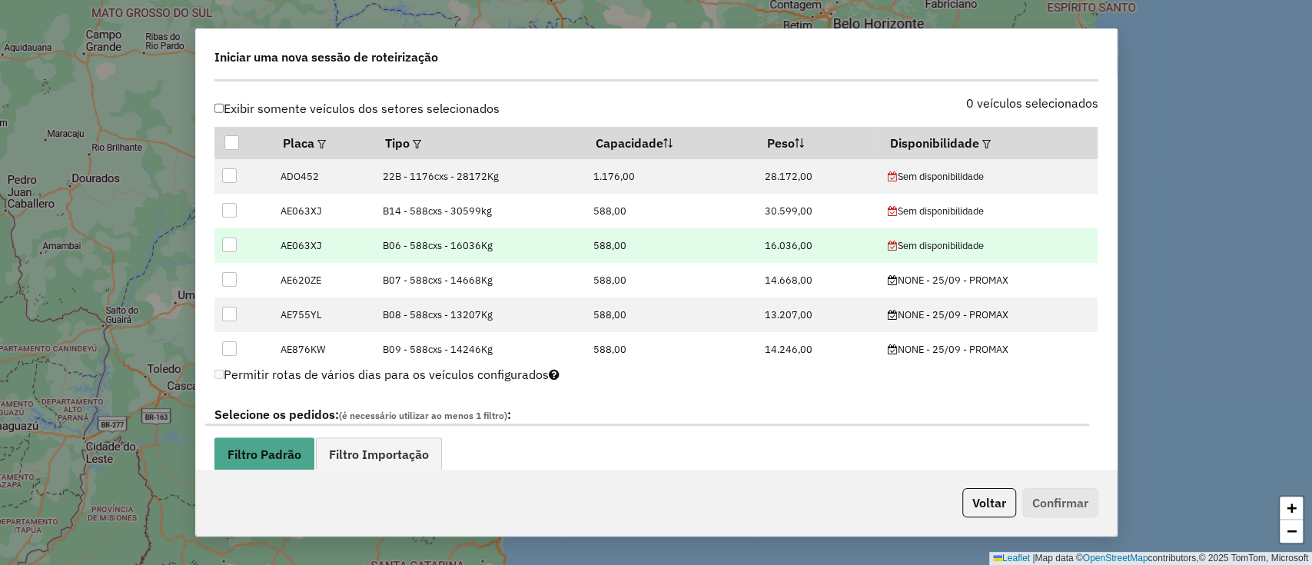
scroll to position [512, 0]
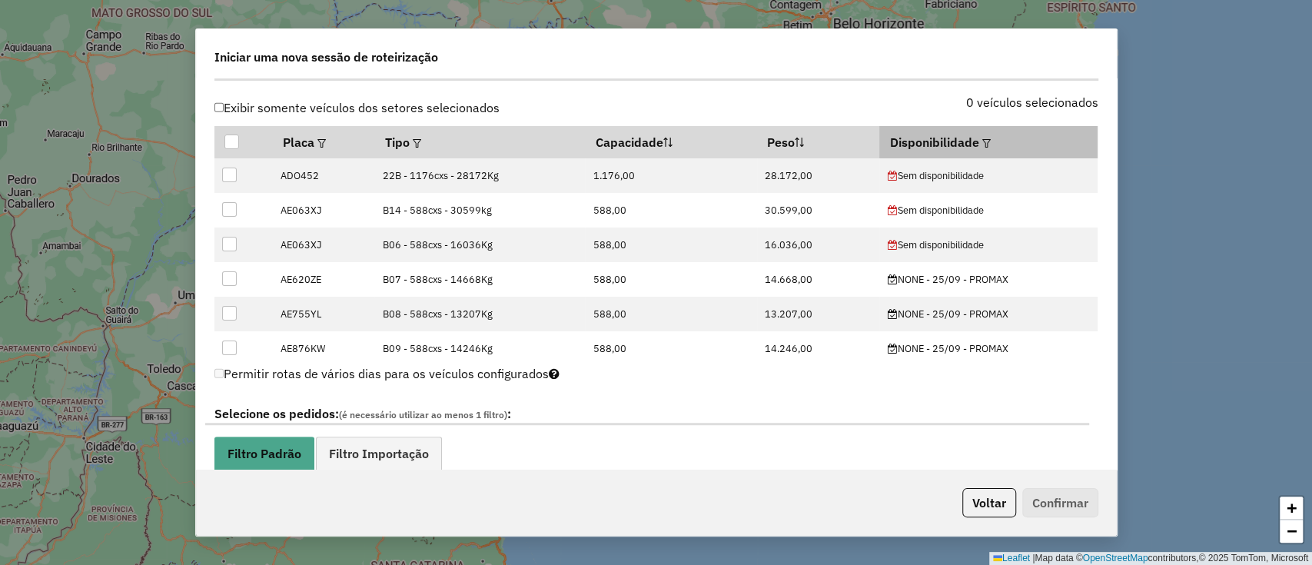
click at [979, 144] on div at bounding box center [985, 142] width 12 height 18
click at [982, 144] on em at bounding box center [986, 143] width 8 height 8
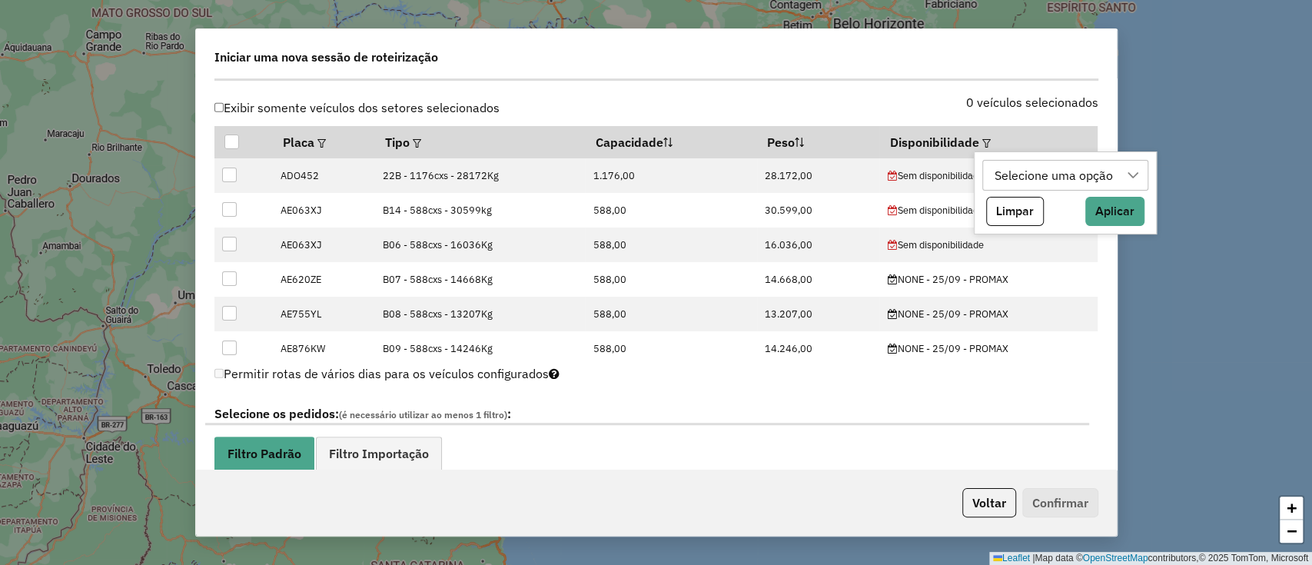
drag, startPoint x: 1000, startPoint y: 181, endPoint x: 1010, endPoint y: 178, distance: 10.5
click at [1002, 181] on div "Selecione uma opção" at bounding box center [1053, 175] width 129 height 29
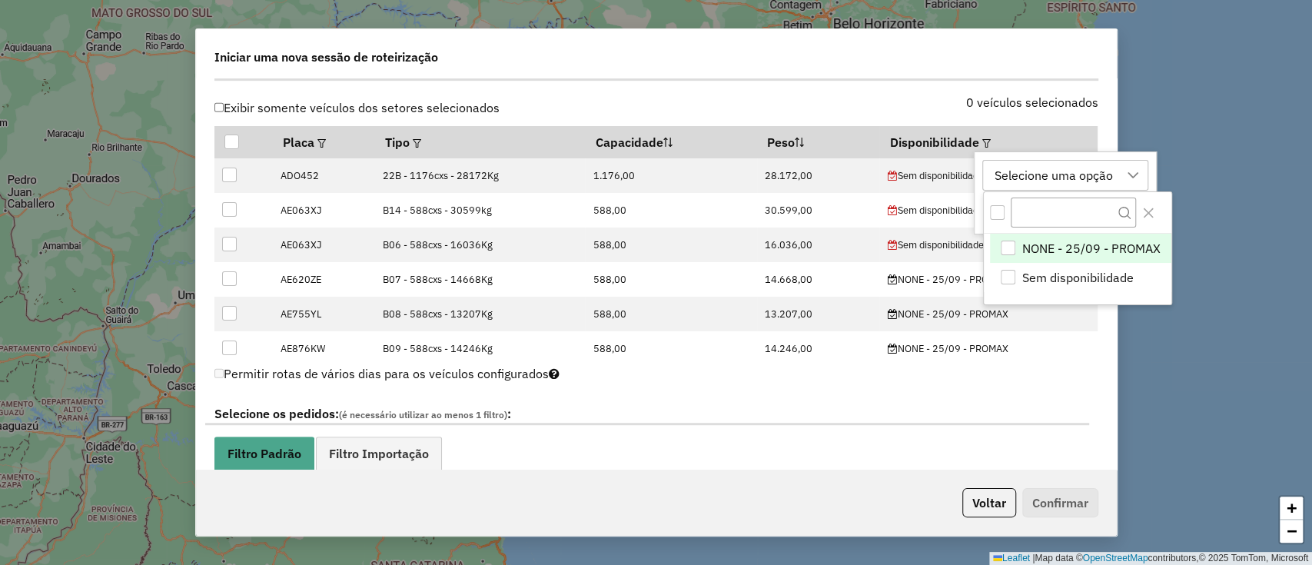
click at [1038, 248] on span "NONE - 25/09 - PROMAX" at bounding box center [1091, 248] width 138 height 18
click at [1040, 165] on div "NONE - 25/09 - PROMAX" at bounding box center [1063, 175] width 149 height 29
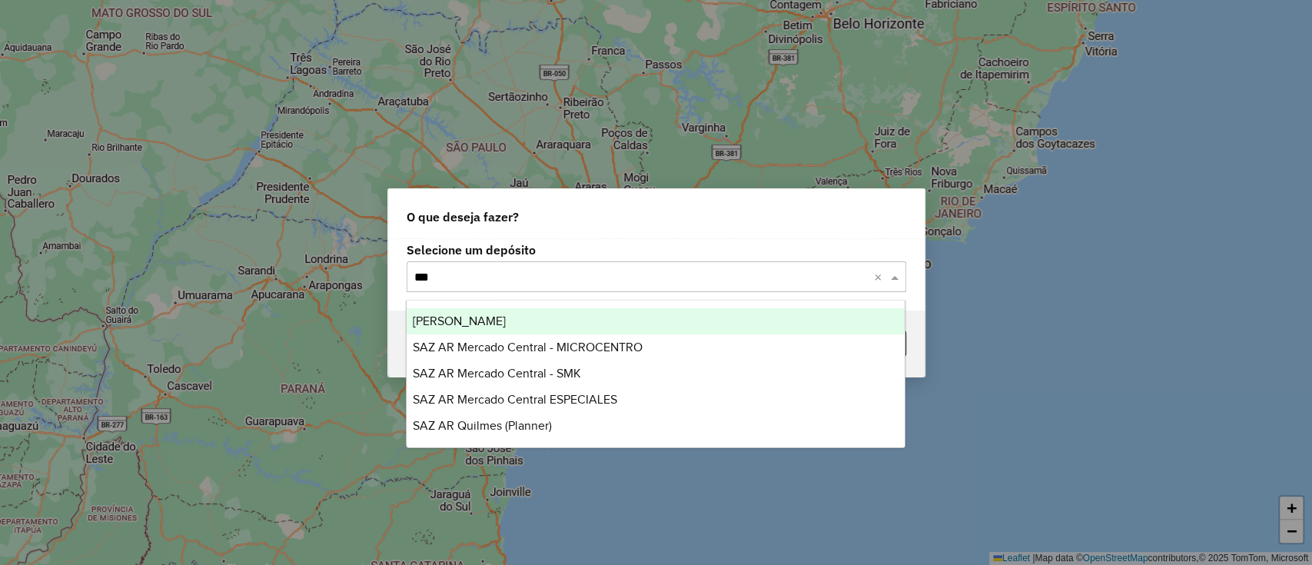
type input "****"
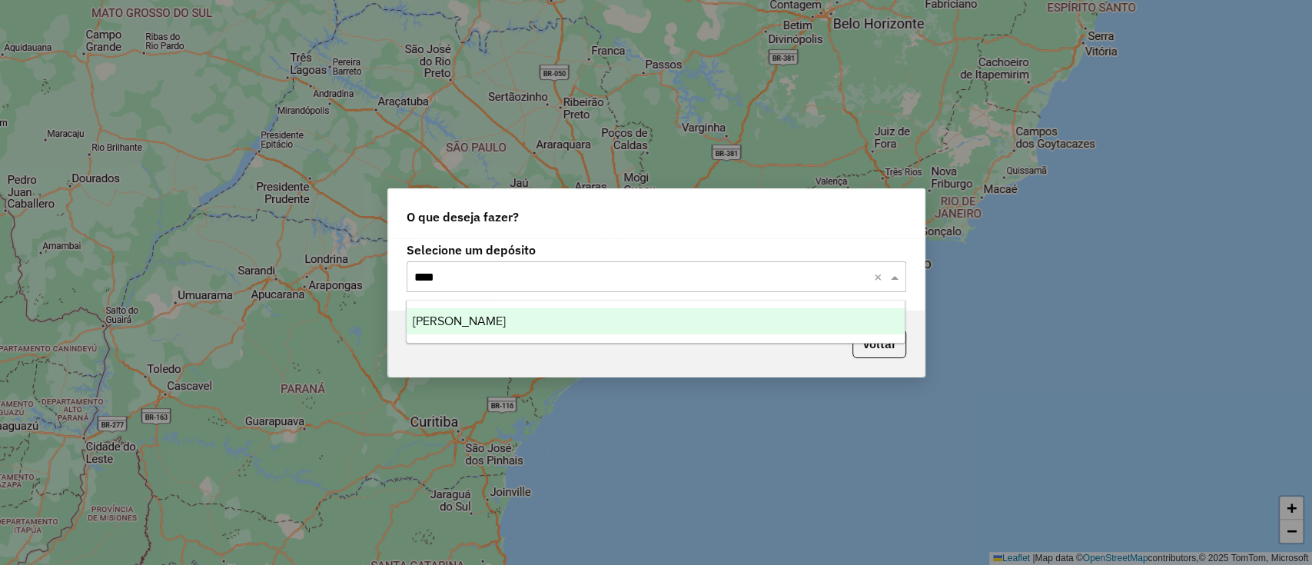
click at [710, 323] on div "[PERSON_NAME]" at bounding box center [655, 321] width 498 height 26
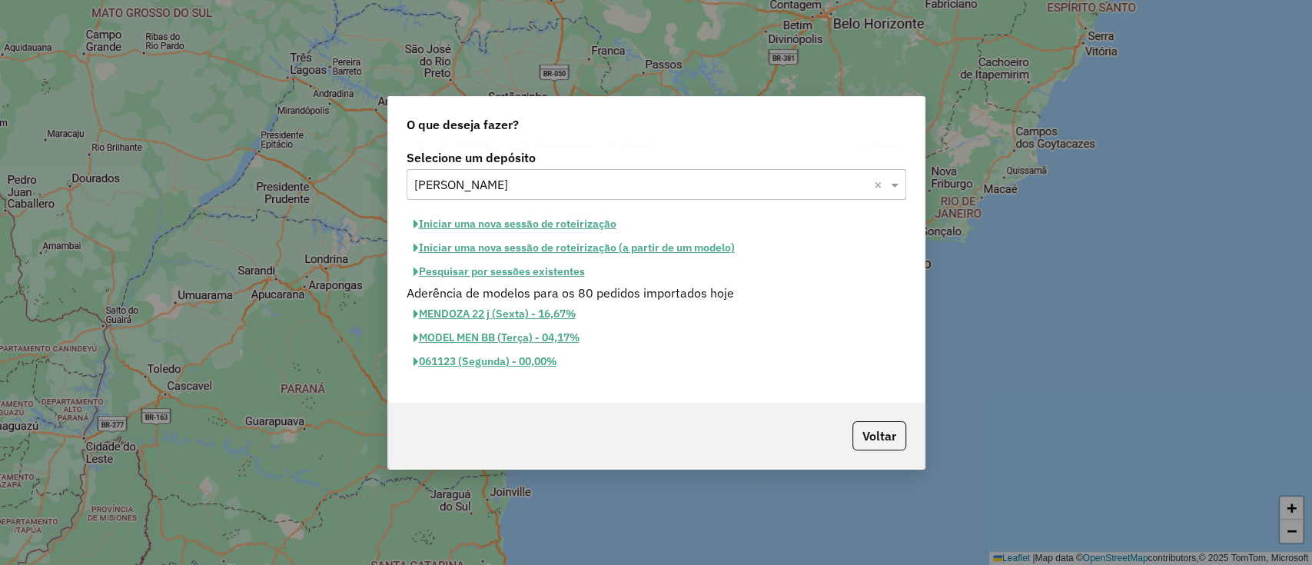
click at [590, 224] on button "Iniciar uma nova sessão de roteirização" at bounding box center [514, 224] width 217 height 24
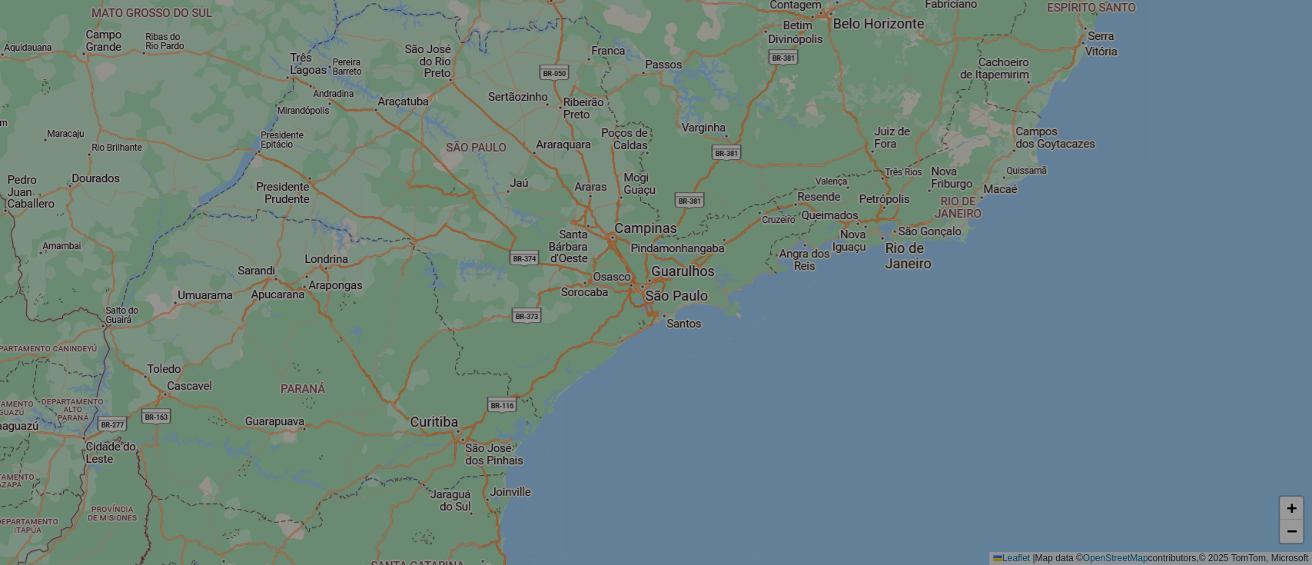
select select "*"
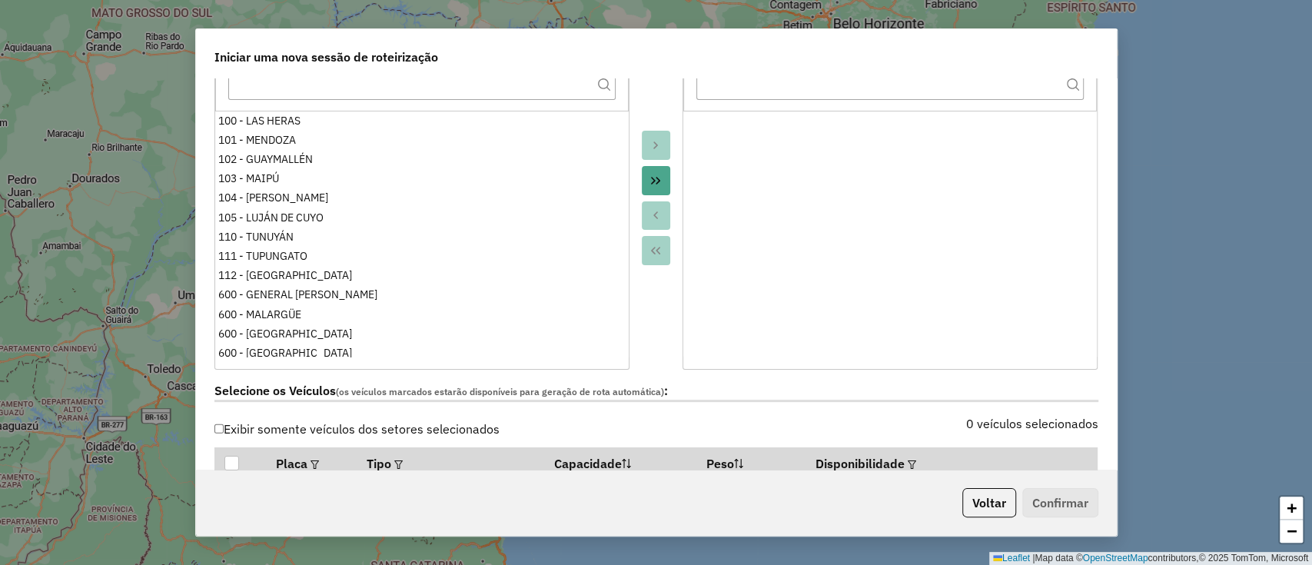
scroll to position [410, 0]
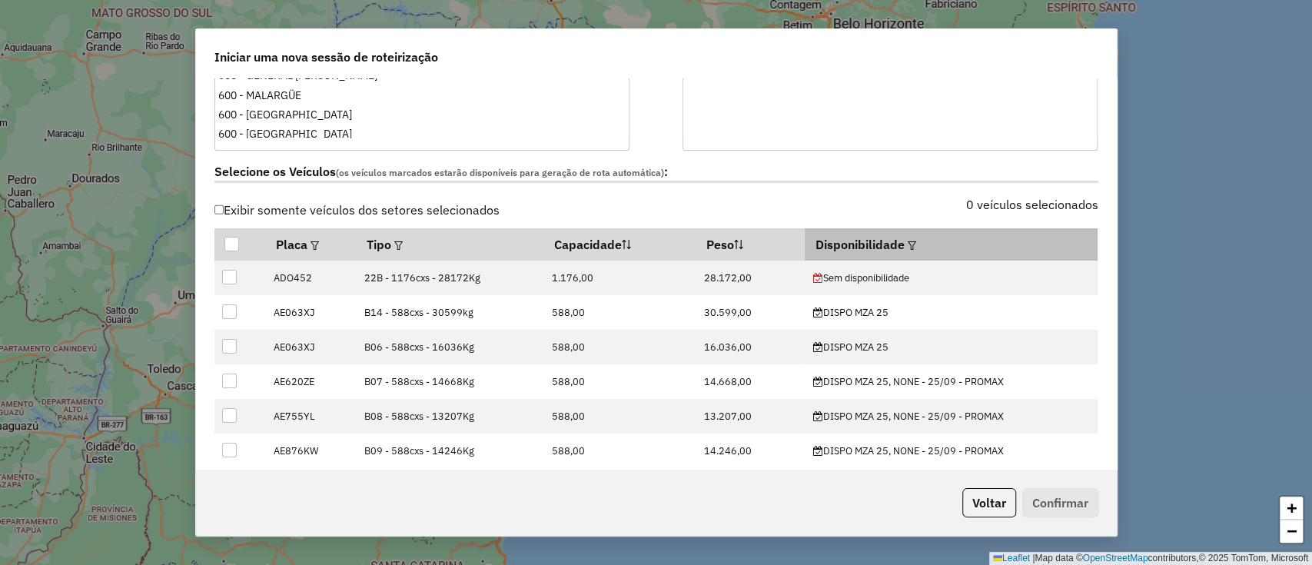
click at [907, 241] on em at bounding box center [911, 245] width 8 height 8
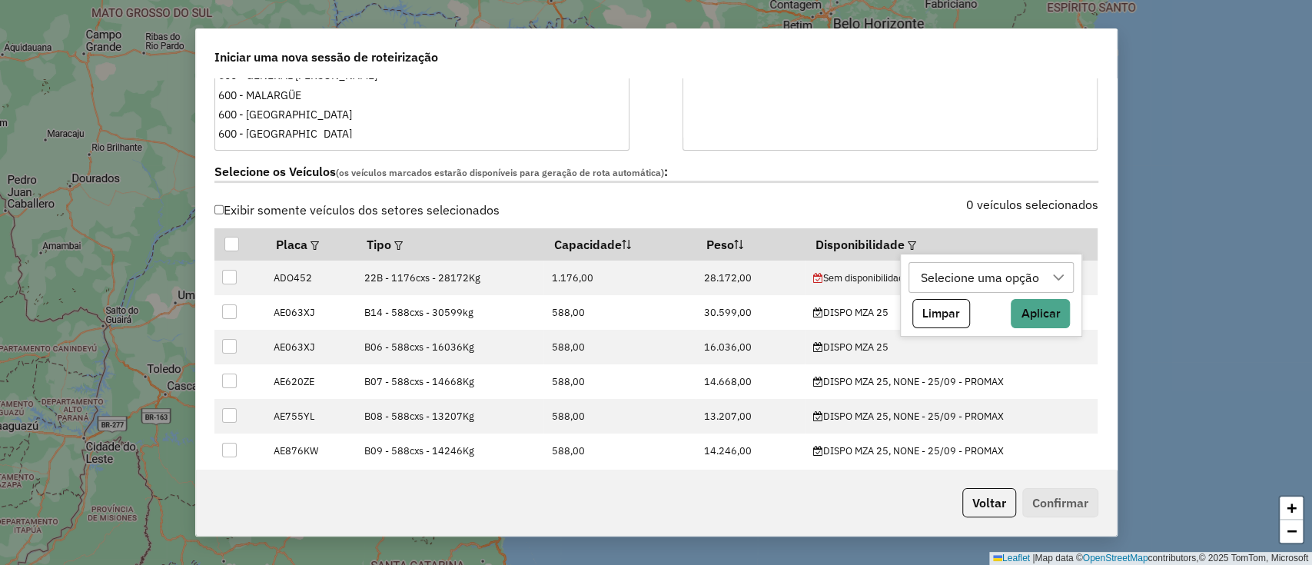
click at [938, 285] on div "Selecione uma opção" at bounding box center [979, 277] width 129 height 29
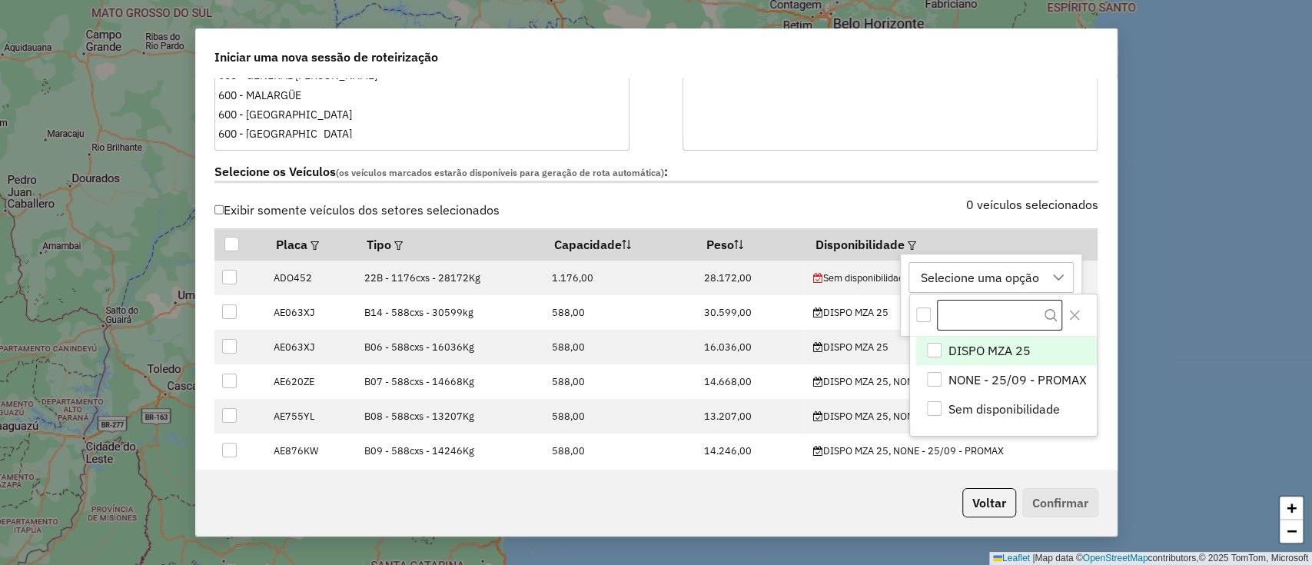
scroll to position [12, 69]
click at [977, 346] on span "DISPO MZA 25" at bounding box center [989, 350] width 82 height 18
click at [972, 284] on div "DISPO MZA 25" at bounding box center [961, 277] width 93 height 29
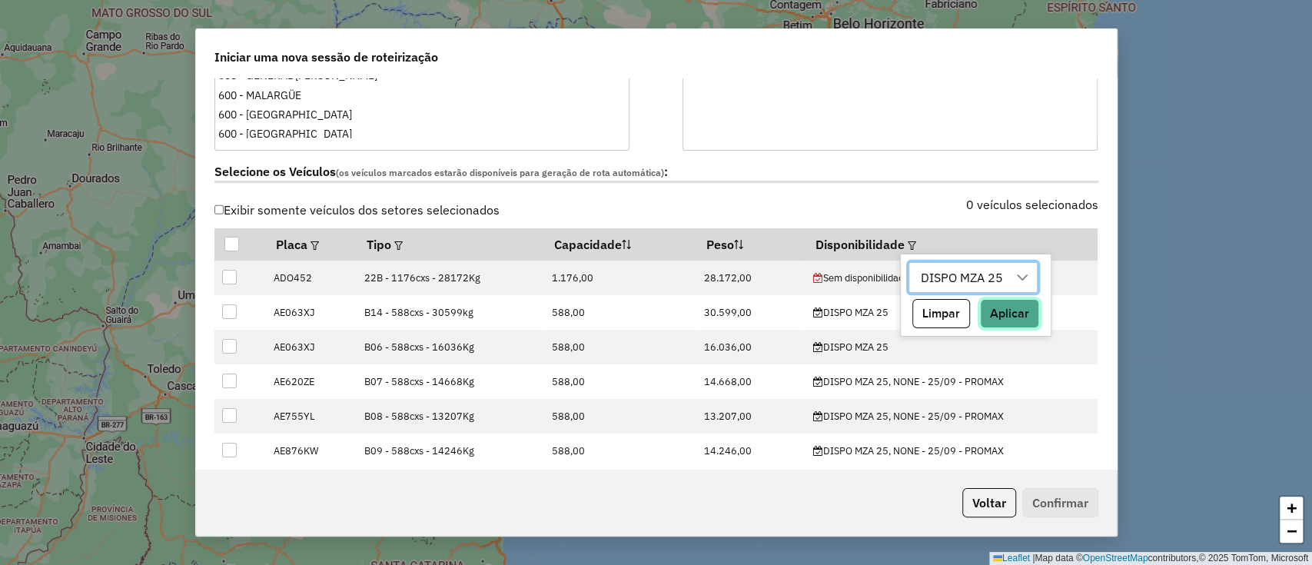
click at [1020, 311] on button "Aplicar" at bounding box center [1009, 313] width 59 height 29
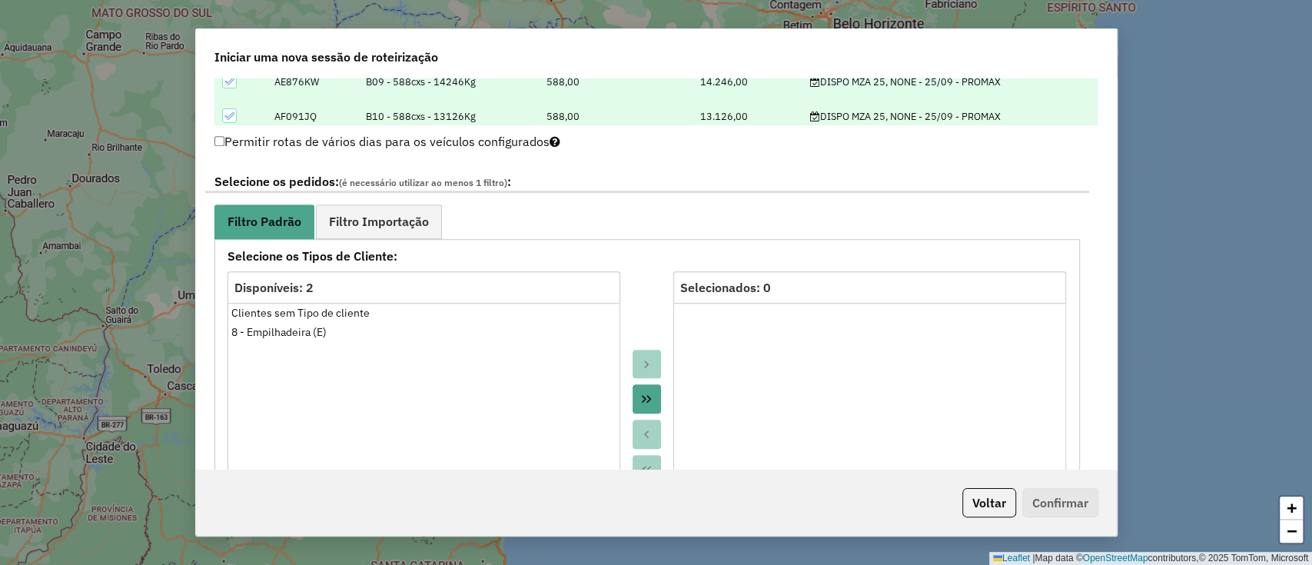
scroll to position [819, 0]
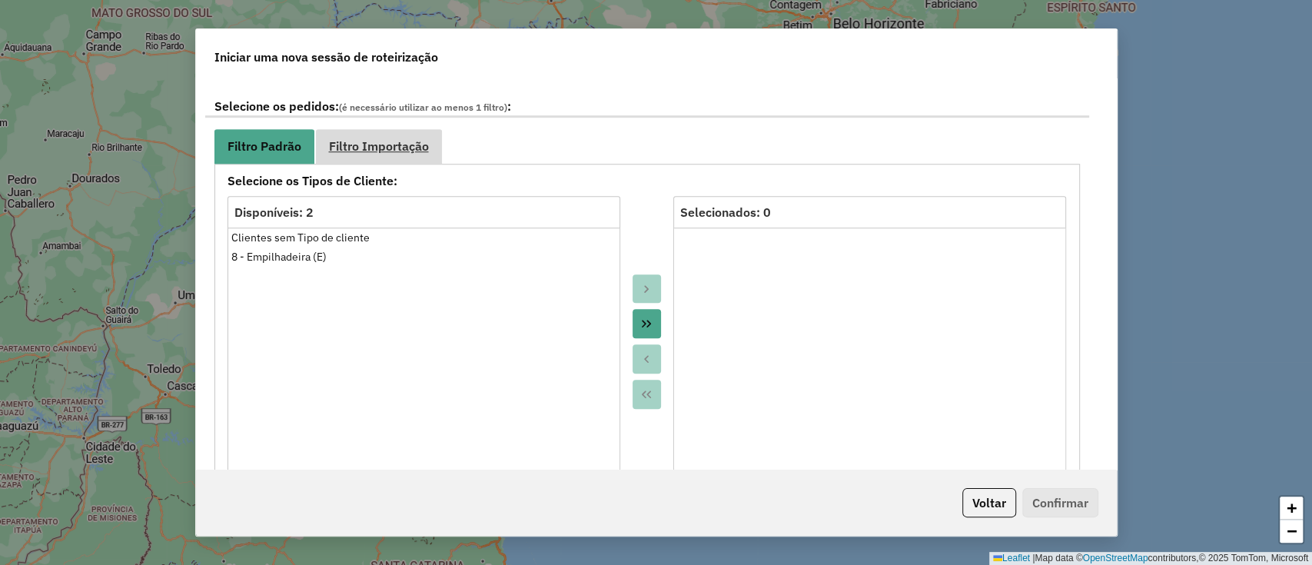
click at [406, 140] on span "Filtro Importação" at bounding box center [379, 146] width 100 height 12
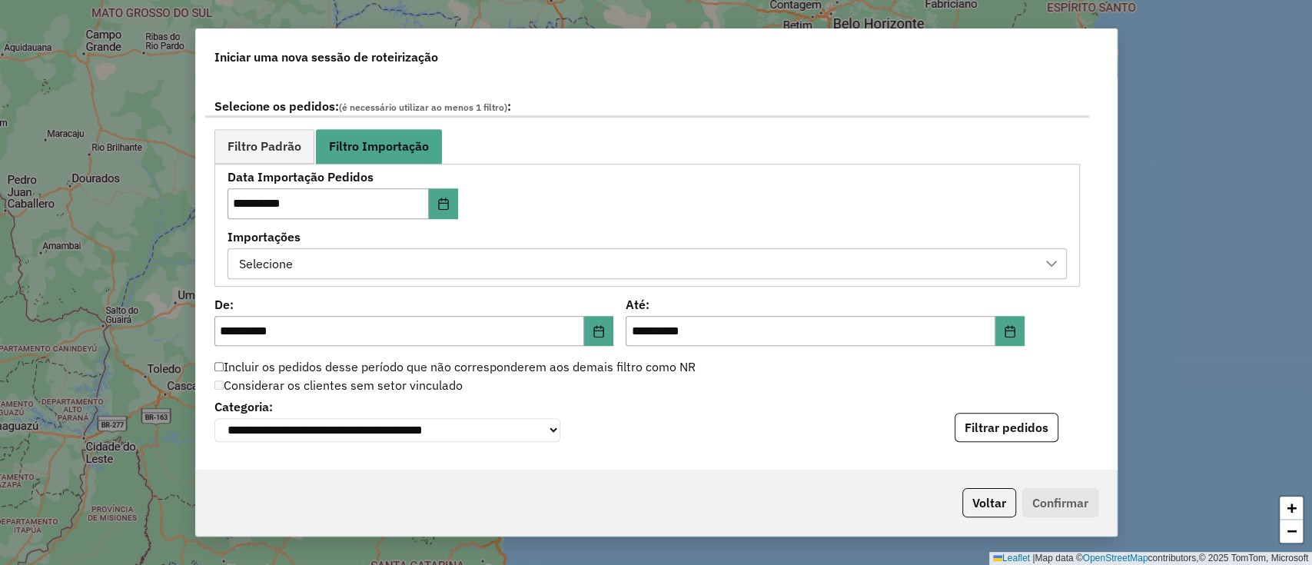
click at [530, 264] on div "Selecione" at bounding box center [635, 263] width 802 height 29
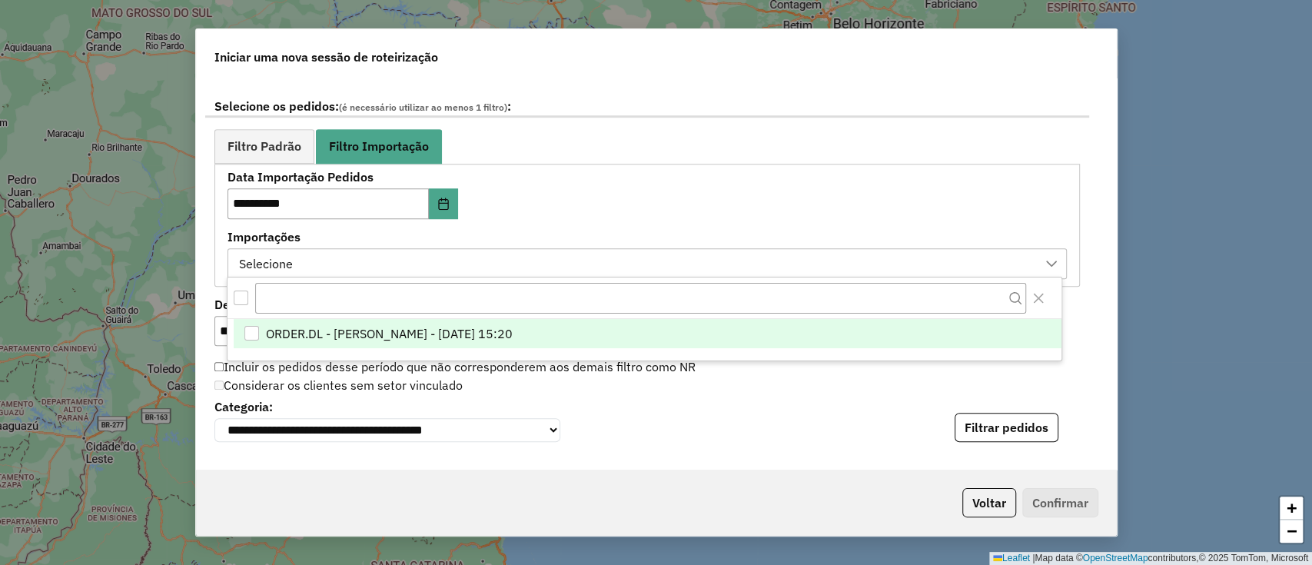
click at [545, 347] on div "ORDER.DL - [PERSON_NAME] - [DATE] 15:20" at bounding box center [644, 339] width 834 height 41
click at [676, 330] on li "ORDER.DL - [PERSON_NAME] - [DATE] 15:20" at bounding box center [648, 333] width 828 height 29
click at [706, 174] on div "**********" at bounding box center [646, 224] width 839 height 107
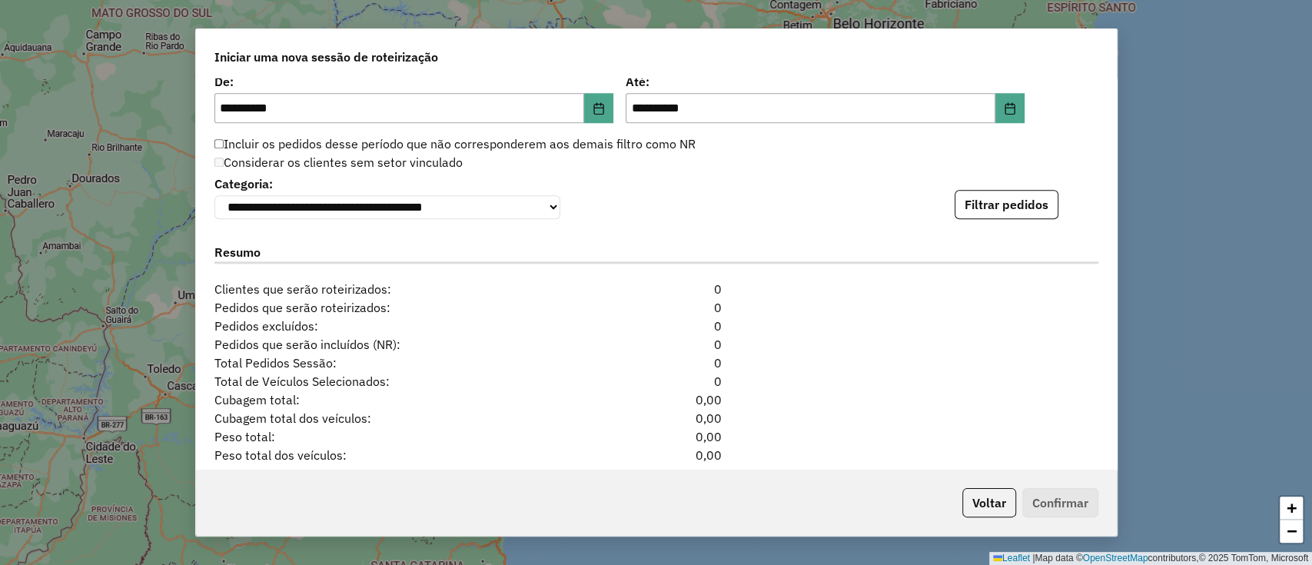
scroll to position [1140, 0]
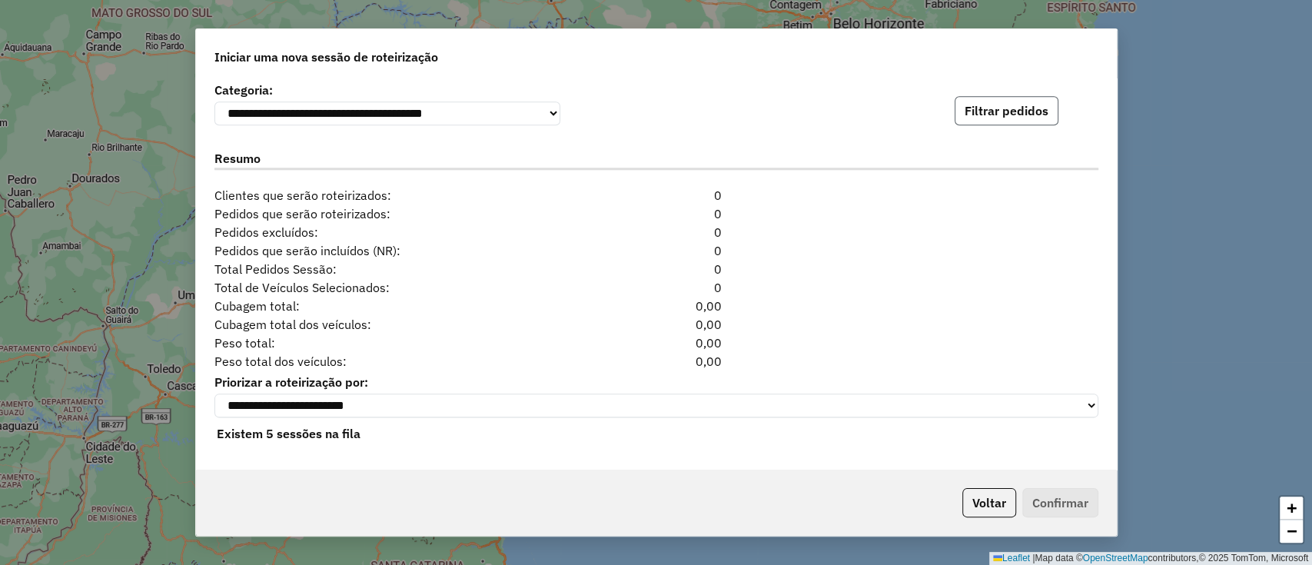
click at [989, 114] on button "Filtrar pedidos" at bounding box center [1006, 110] width 104 height 29
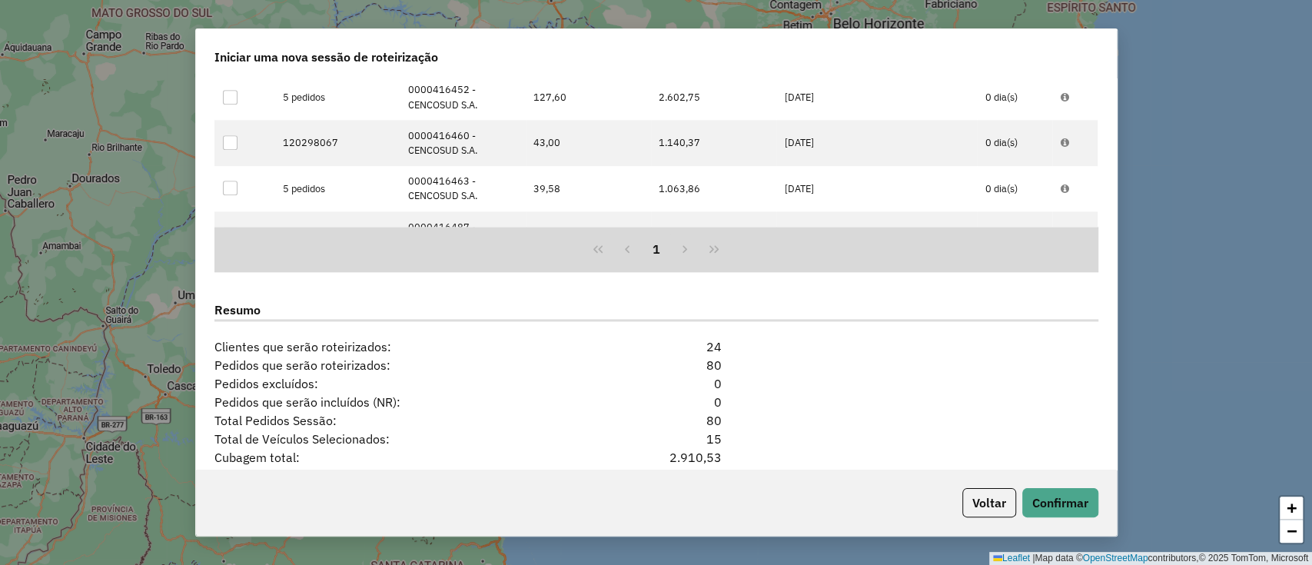
scroll to position [1448, 0]
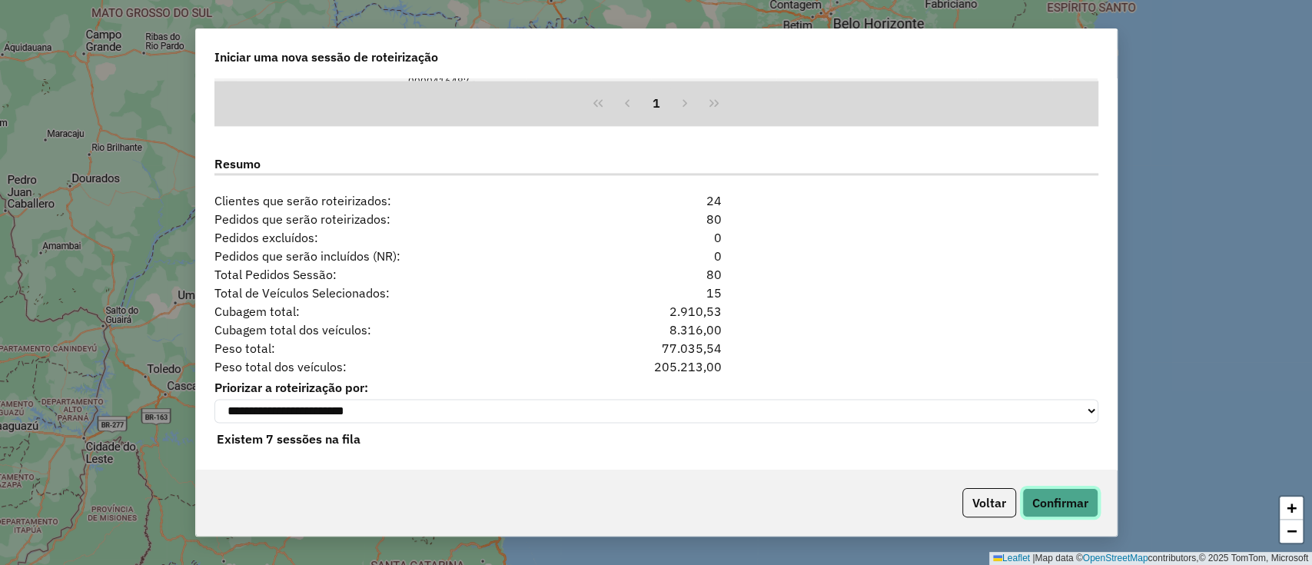
click at [1047, 500] on button "Confirmar" at bounding box center [1060, 502] width 76 height 29
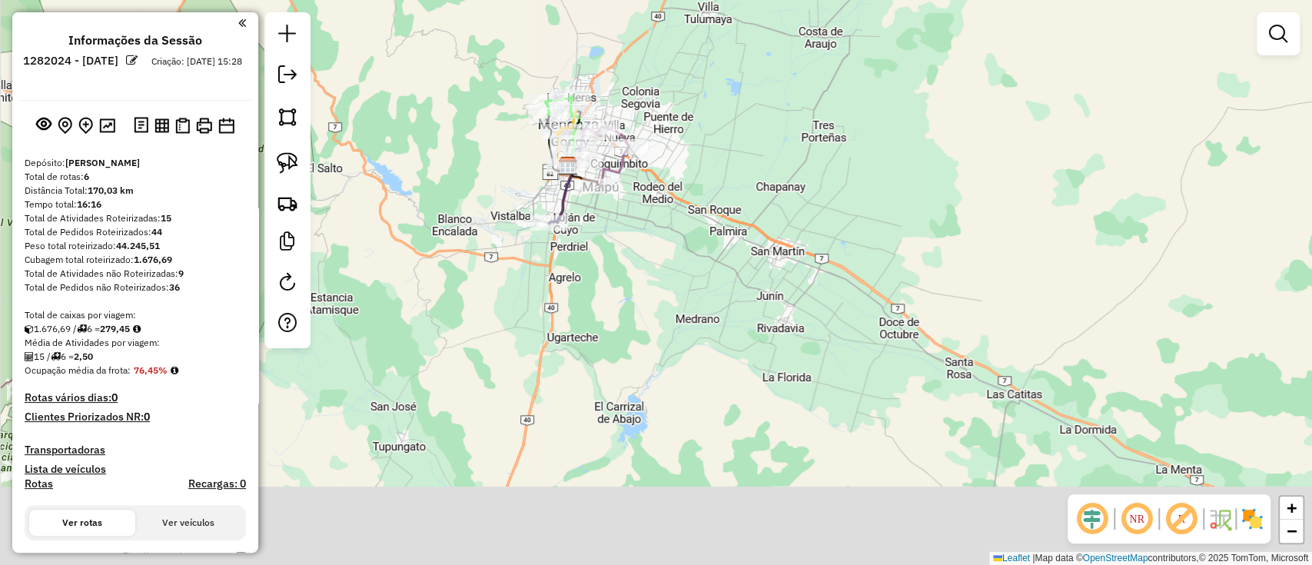
drag, startPoint x: 473, startPoint y: 295, endPoint x: 469, endPoint y: 282, distance: 13.6
click at [469, 287] on div "Janela de atendimento Grade de atendimento Capacidade Transportadoras Veículos …" at bounding box center [656, 282] width 1312 height 565
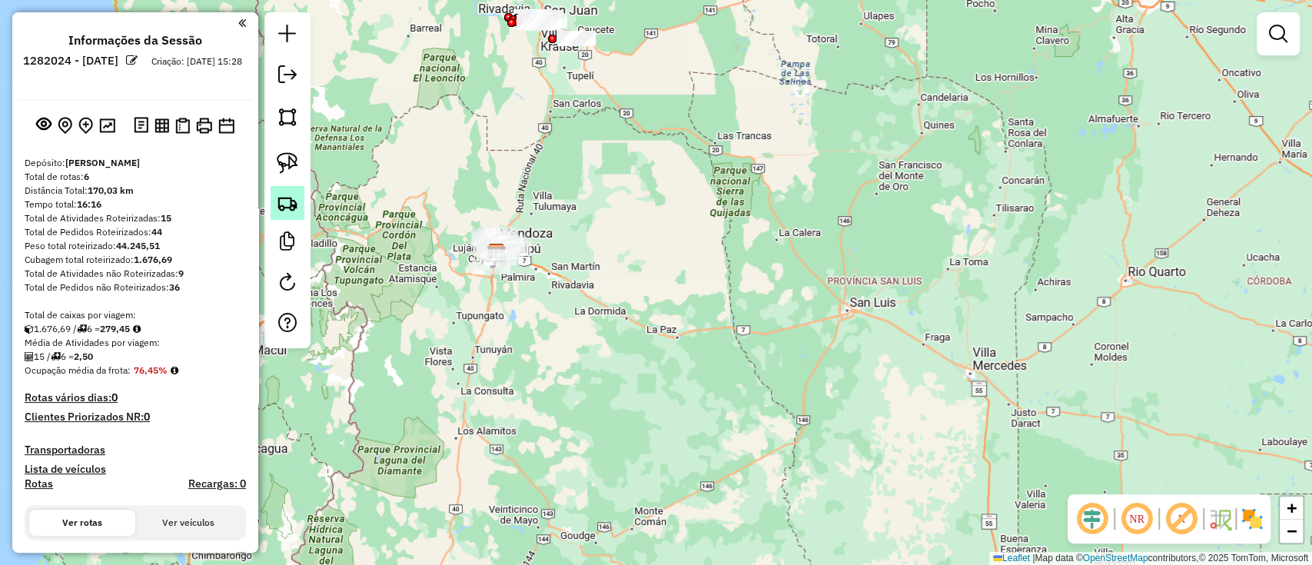
click at [273, 197] on link at bounding box center [287, 203] width 34 height 34
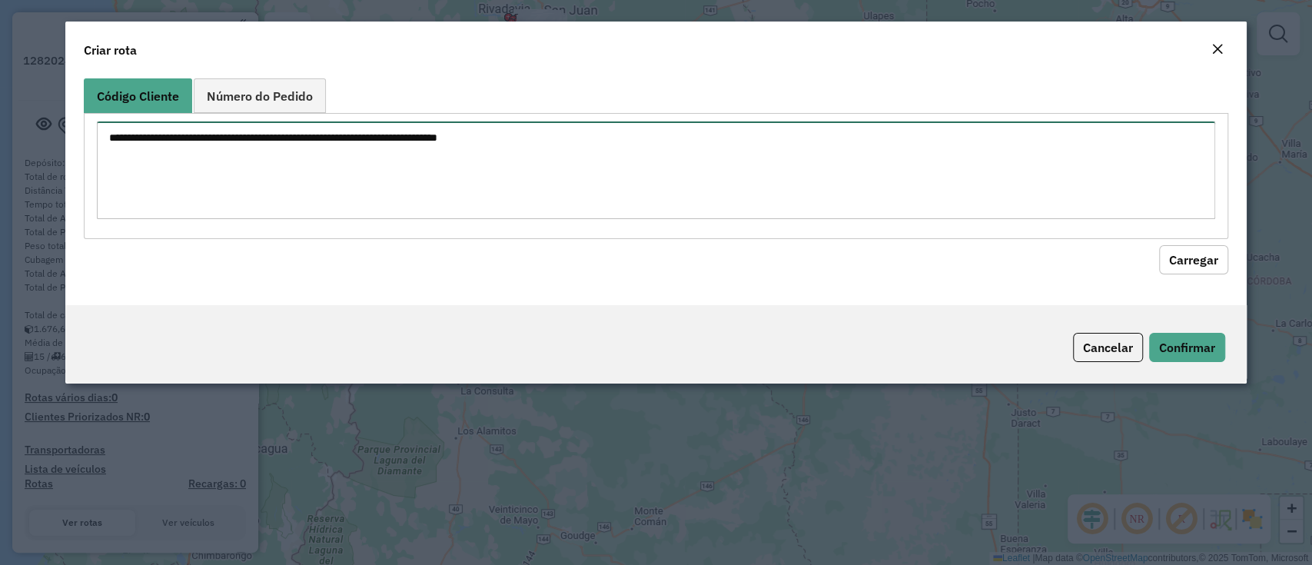
click at [414, 173] on textarea at bounding box center [655, 170] width 1117 height 98
paste textarea "**********"
click at [111, 136] on textarea "**********" at bounding box center [655, 170] width 1117 height 98
click at [179, 141] on textarea "**********" at bounding box center [655, 170] width 1117 height 98
click at [252, 136] on textarea "**********" at bounding box center [655, 170] width 1117 height 98
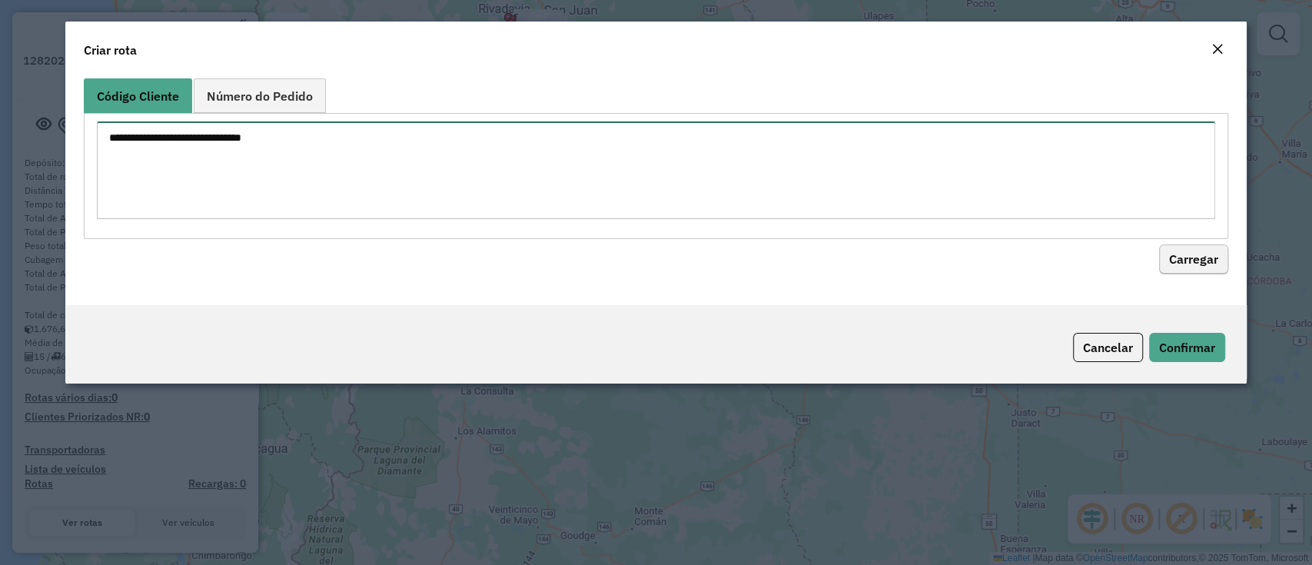
type textarea "**********"
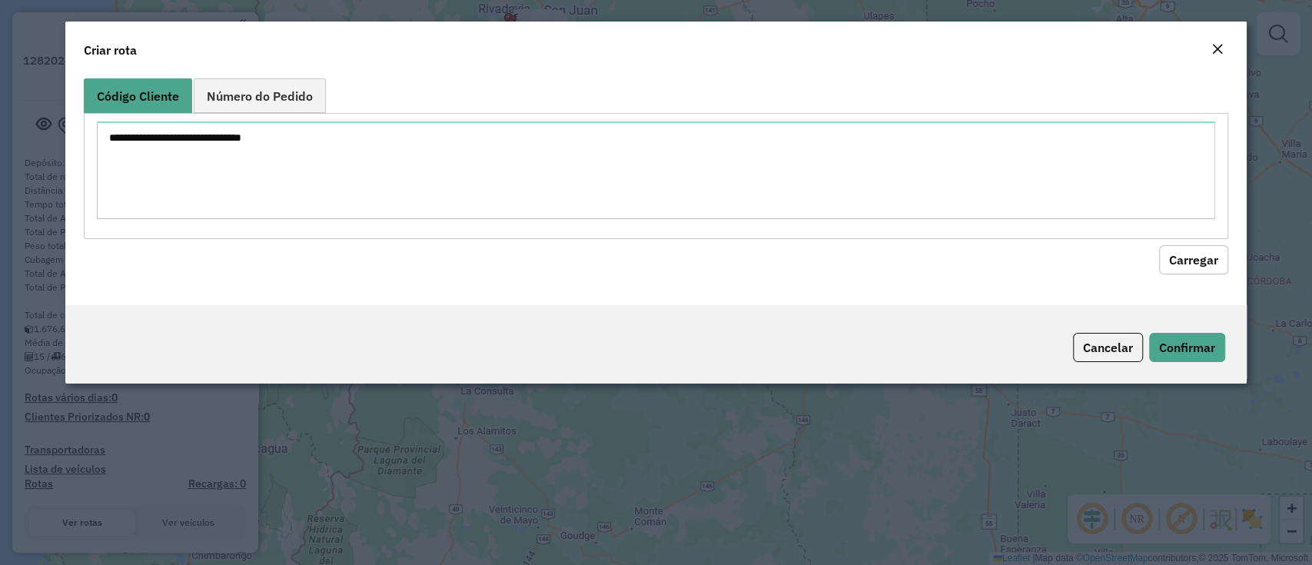
click at [1199, 261] on button "Carregar" at bounding box center [1193, 259] width 69 height 29
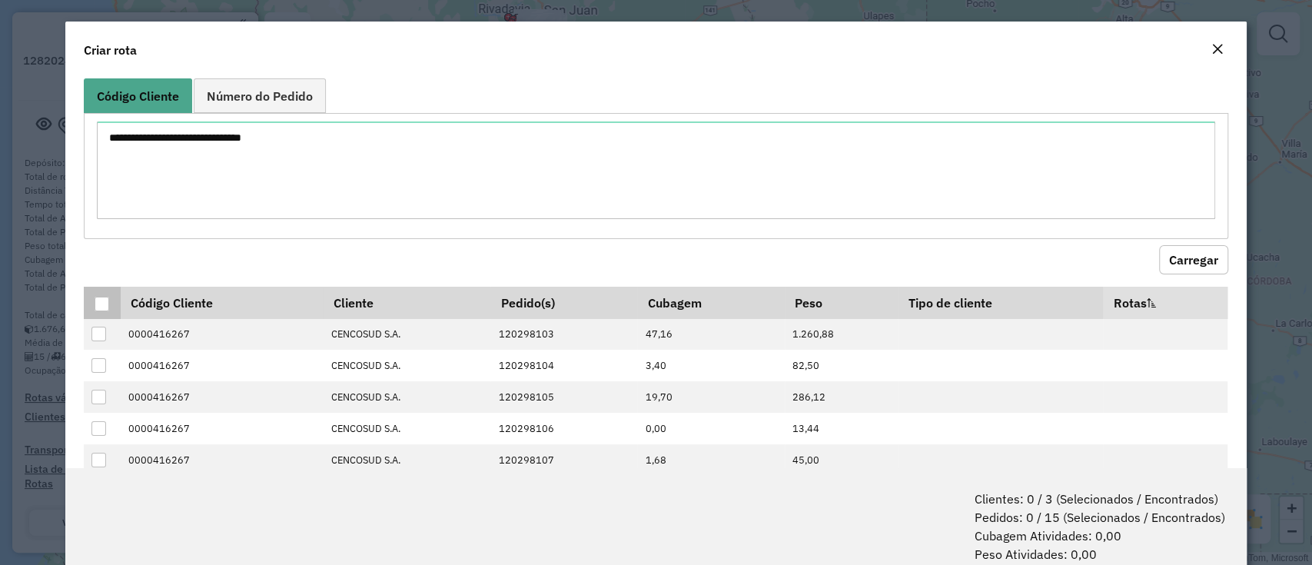
click at [102, 300] on div at bounding box center [102, 304] width 15 height 15
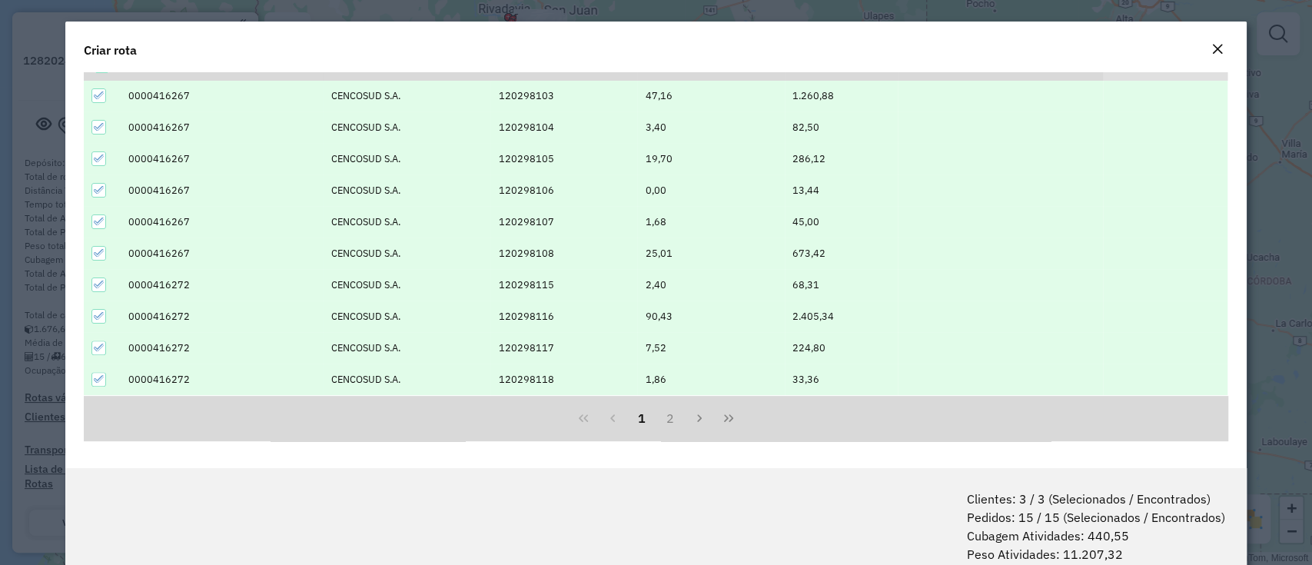
scroll to position [76, 0]
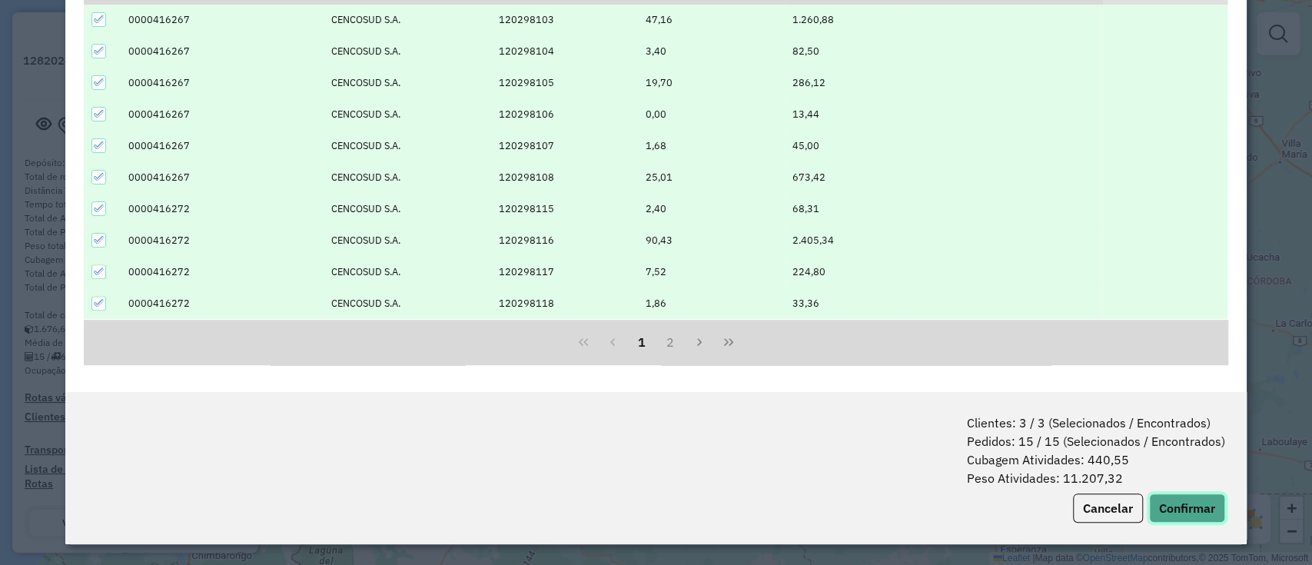
click at [1176, 510] on button "Confirmar" at bounding box center [1187, 507] width 76 height 29
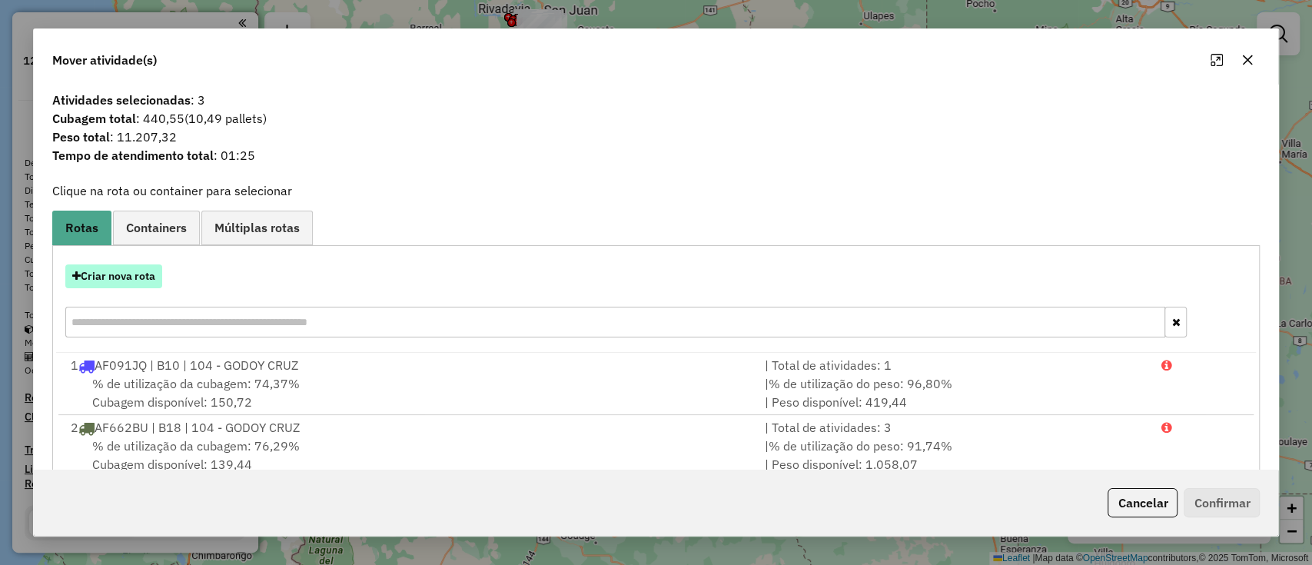
click at [143, 283] on button "Criar nova rota" at bounding box center [113, 276] width 97 height 24
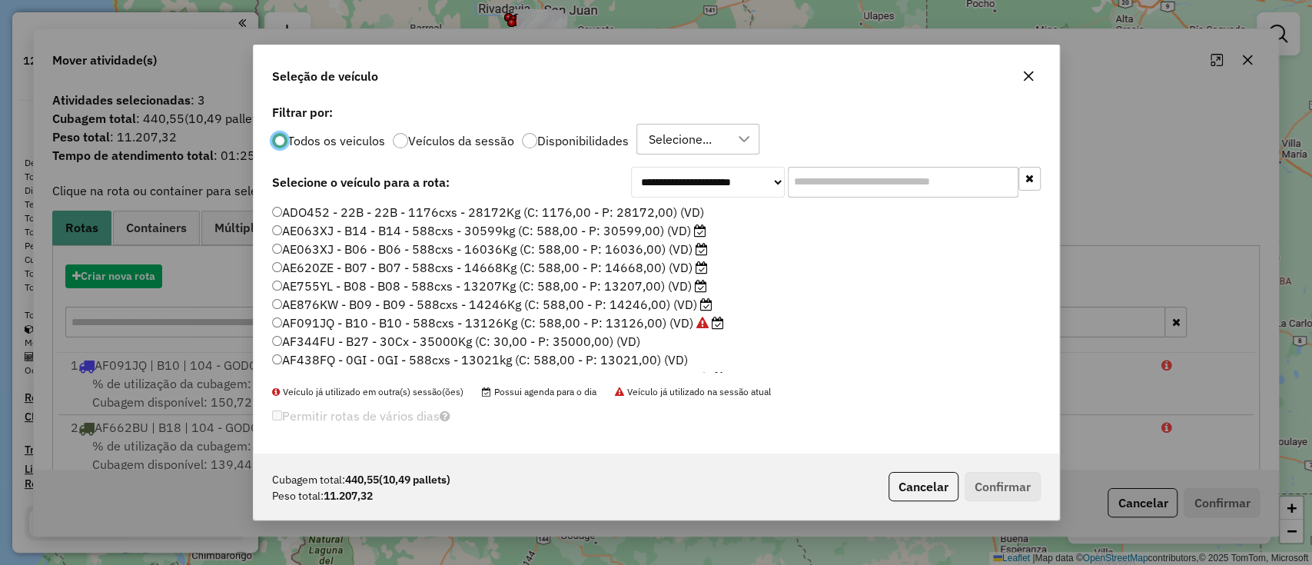
scroll to position [8, 5]
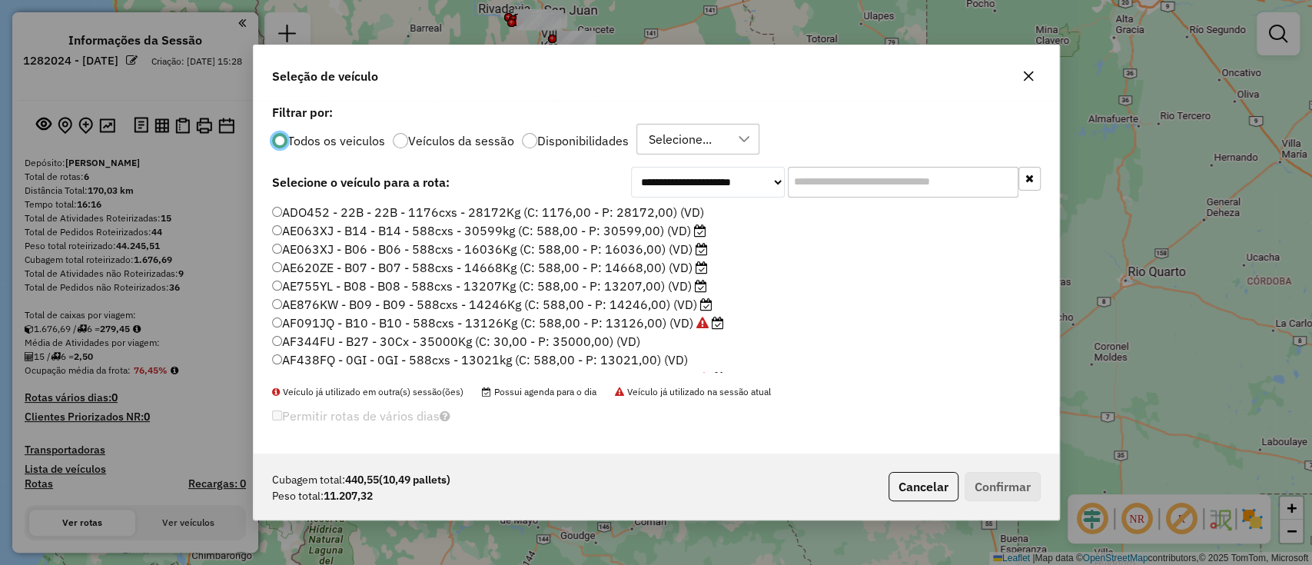
click at [563, 149] on div "Todos os veiculos Veículos da sessão Disponibilidades Selecione..." at bounding box center [656, 139] width 768 height 31
click at [599, 137] on label "Disponibilidades" at bounding box center [582, 140] width 91 height 12
click at [824, 193] on input "text" at bounding box center [903, 182] width 231 height 31
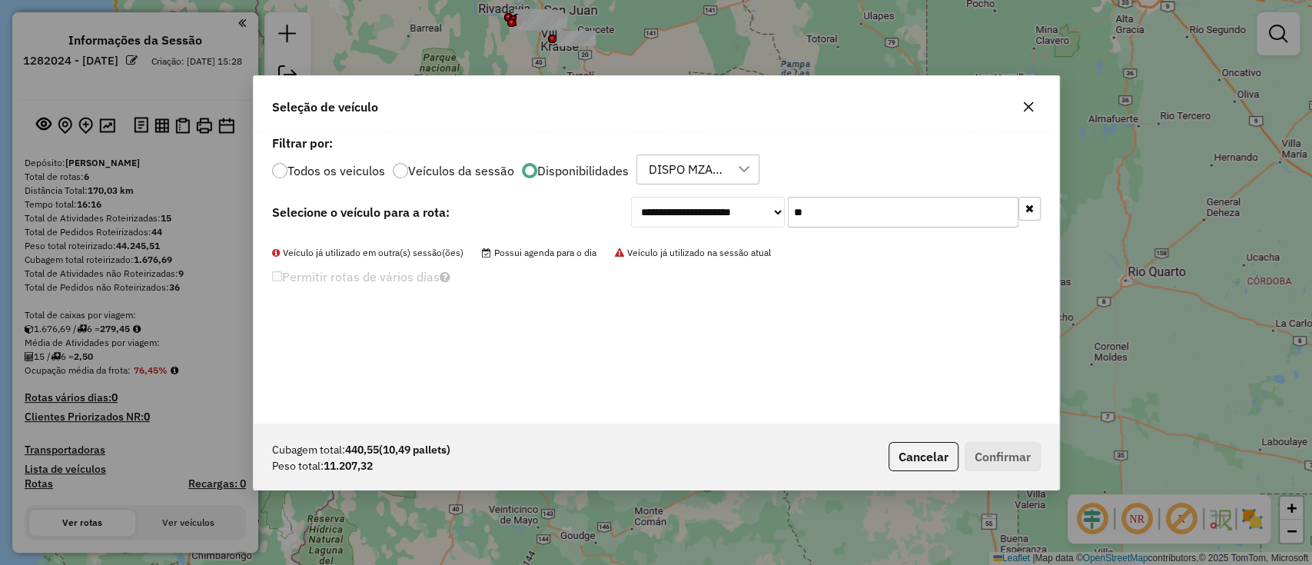
type input "*"
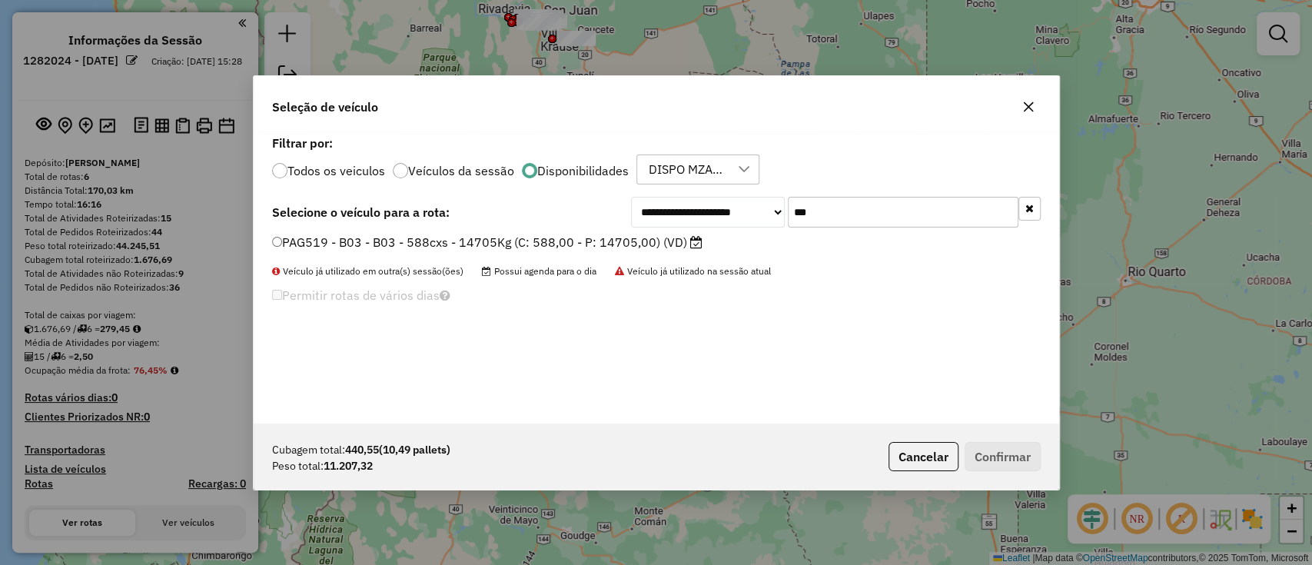
type input "***"
click at [599, 247] on label "PAG519 - B03 - B03 - 588cxs - 14705Kg (C: 588,00 - P: 14705,00) (VD)" at bounding box center [487, 242] width 430 height 18
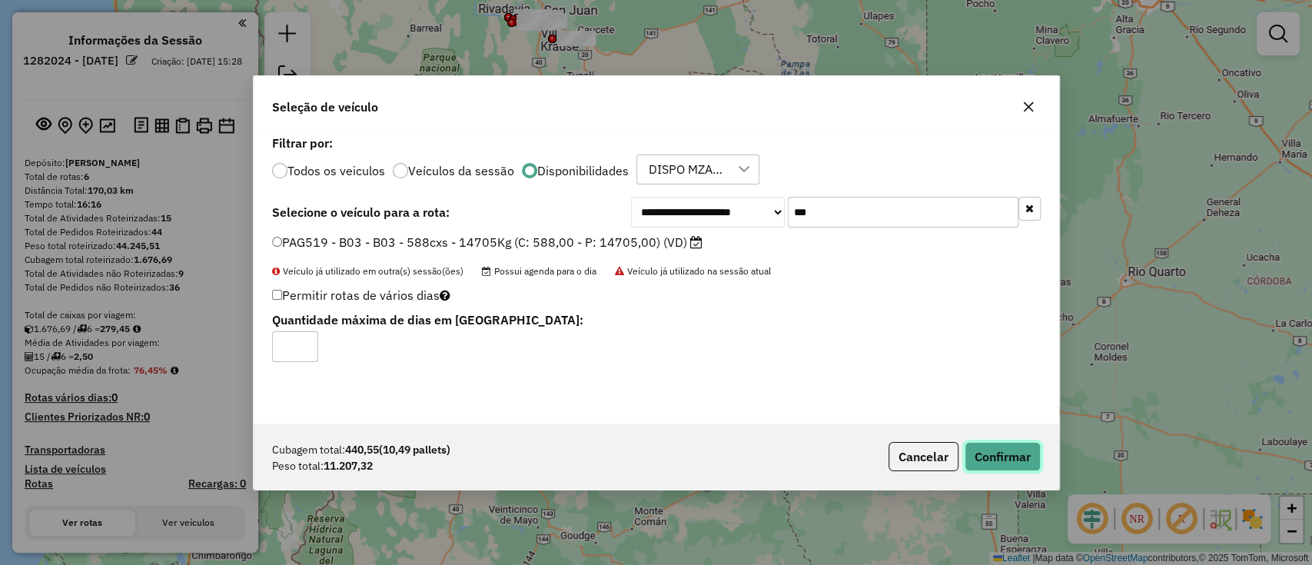
click at [984, 463] on button "Confirmar" at bounding box center [1002, 456] width 76 height 29
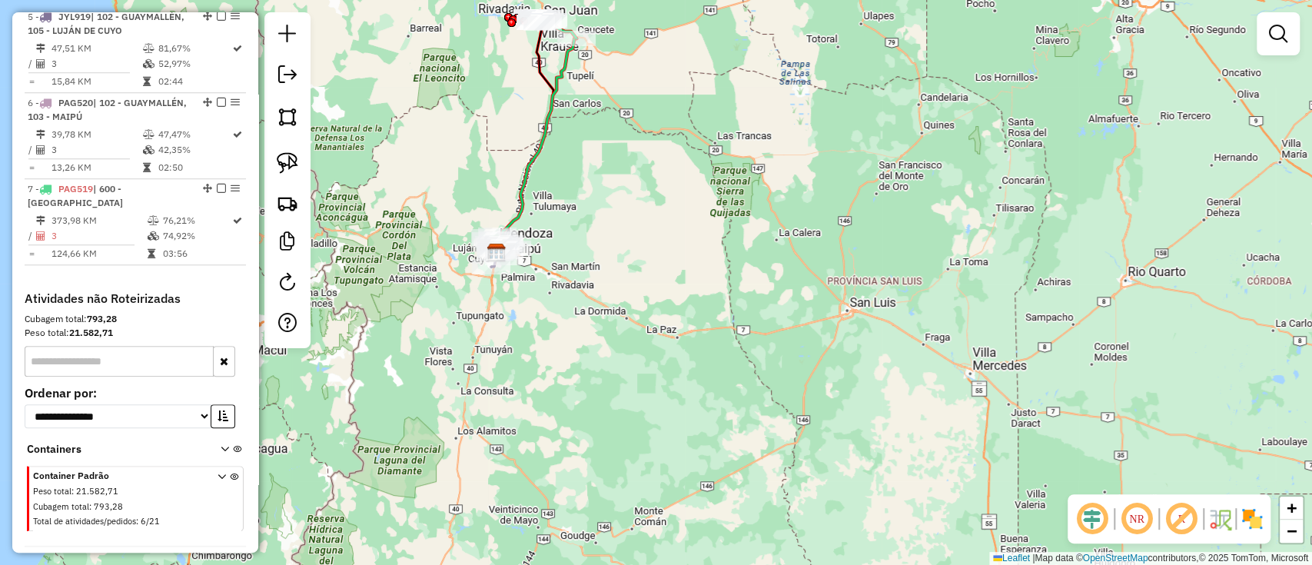
scroll to position [935, 0]
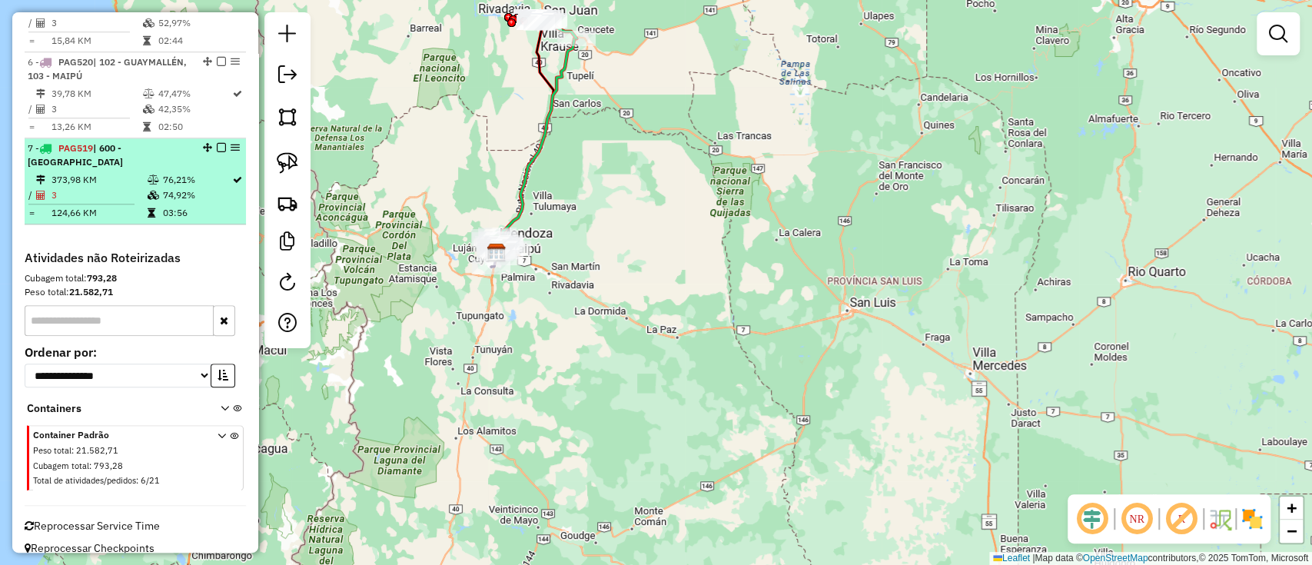
click at [176, 205] on td "03:56" at bounding box center [196, 212] width 69 height 15
select select "**********"
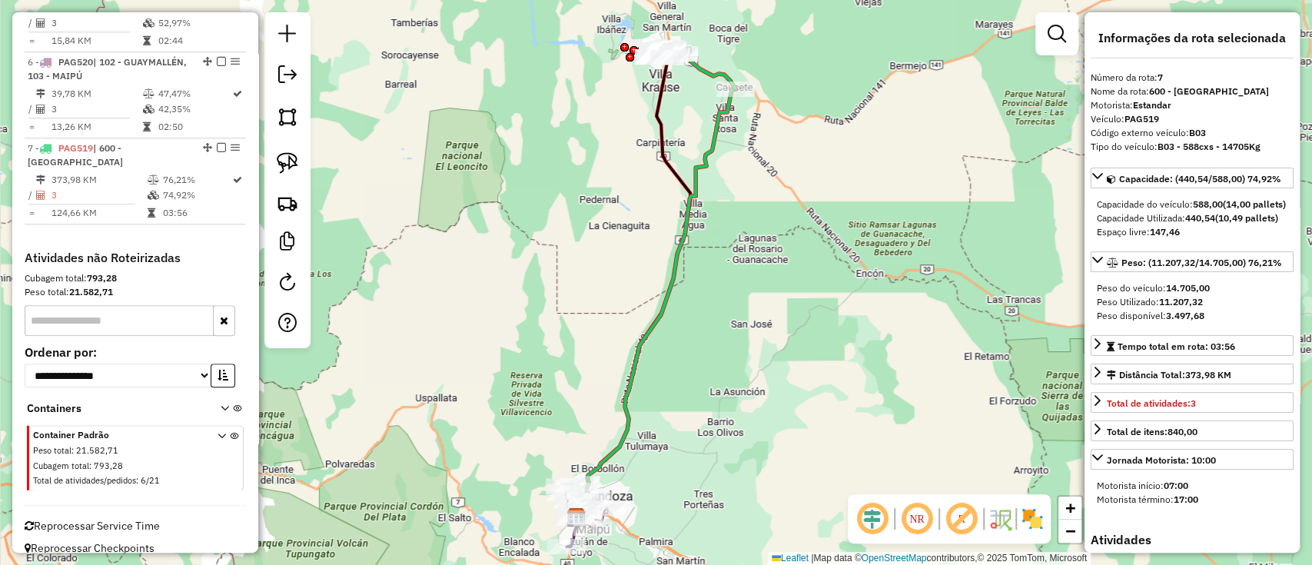
click at [659, 323] on icon at bounding box center [655, 303] width 159 height 428
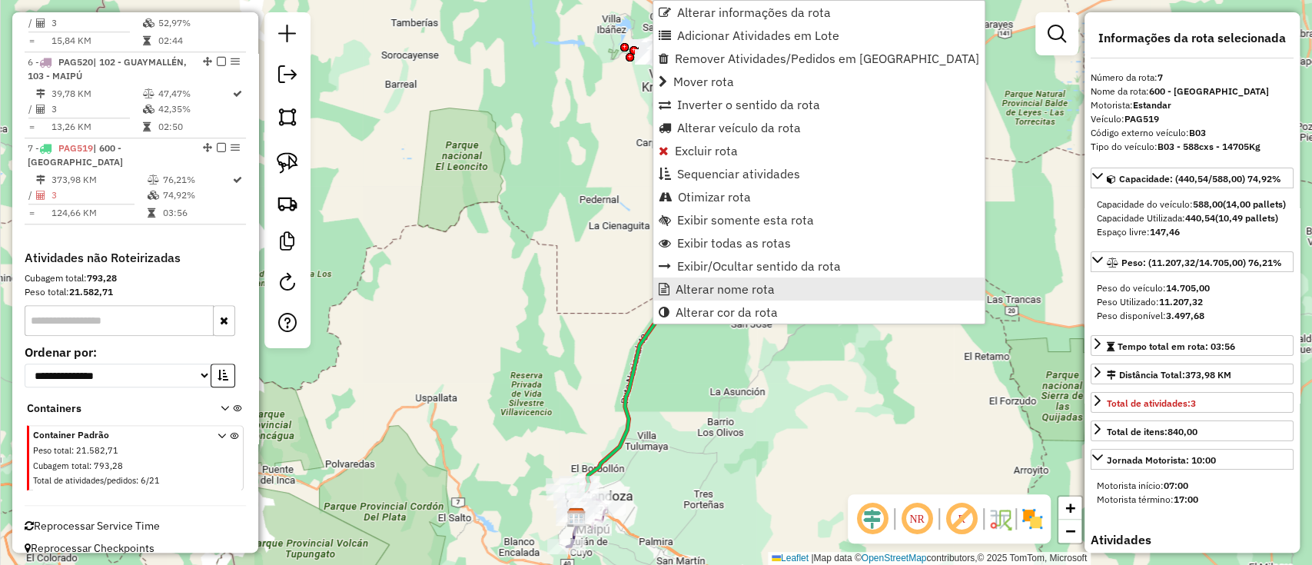
click at [675, 290] on span "Alterar nome rota" at bounding box center [724, 289] width 99 height 12
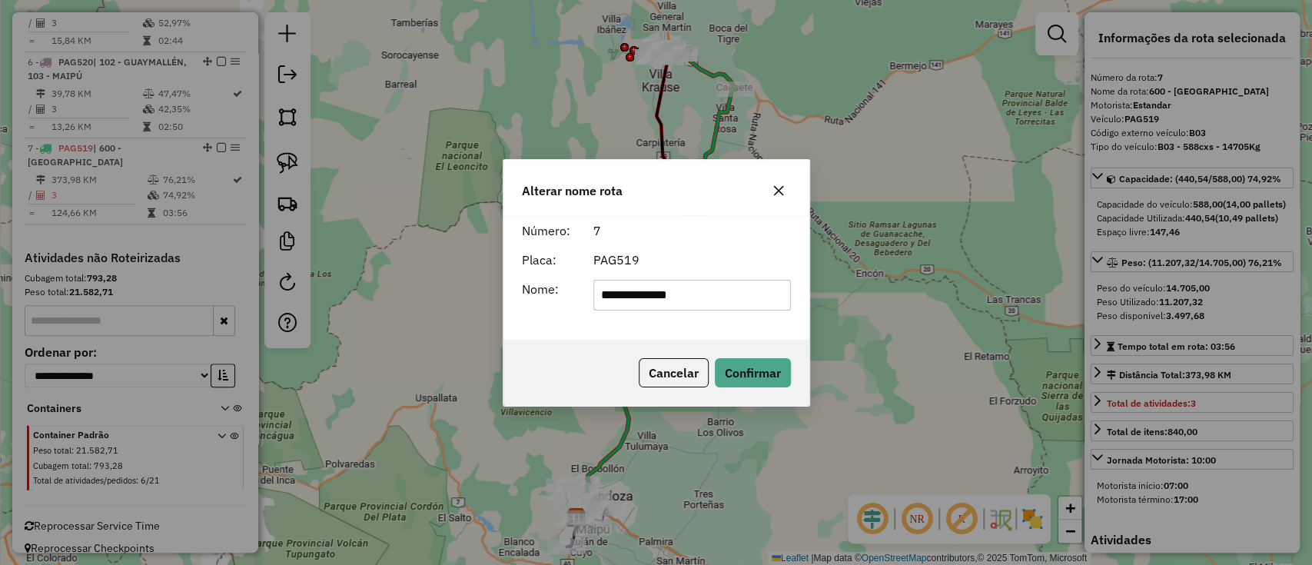
drag, startPoint x: 701, startPoint y: 297, endPoint x: 346, endPoint y: 280, distance: 355.4
click at [351, 286] on div "**********" at bounding box center [656, 282] width 1312 height 565
type input "*"
type input "***"
click at [755, 381] on button "Confirmar" at bounding box center [753, 372] width 76 height 29
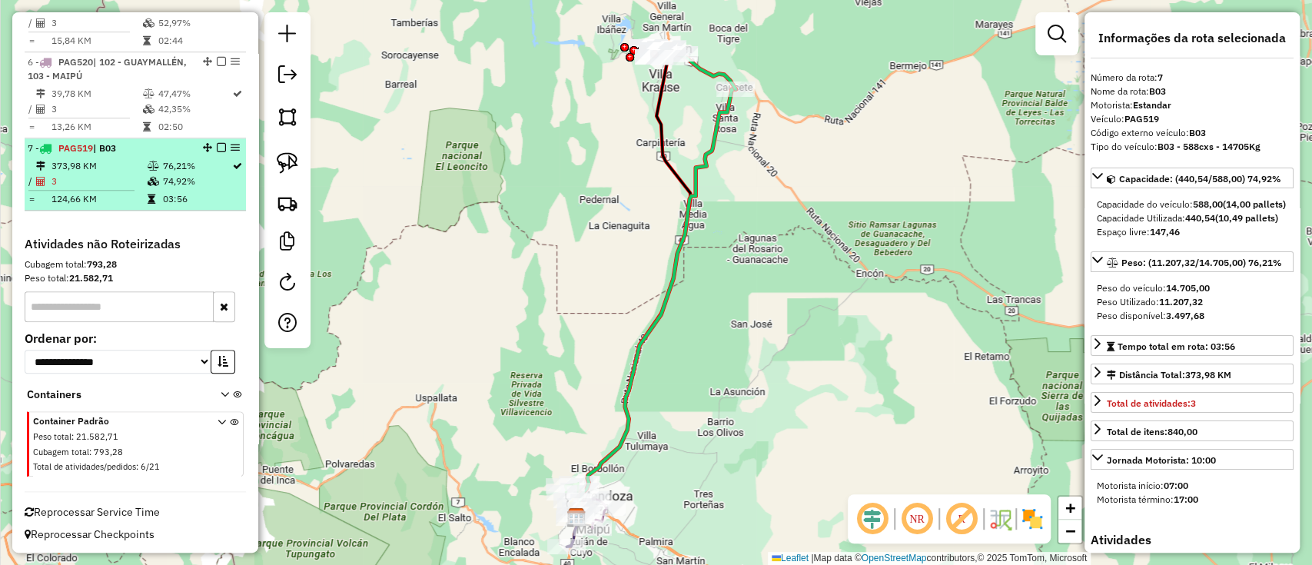
click at [220, 155] on li "7 - PAG519 | B03 373,98 KM 76,21% / 3 74,92% = 124,66 KM 03:56" at bounding box center [135, 174] width 221 height 72
click at [217, 148] on em at bounding box center [221, 147] width 9 height 9
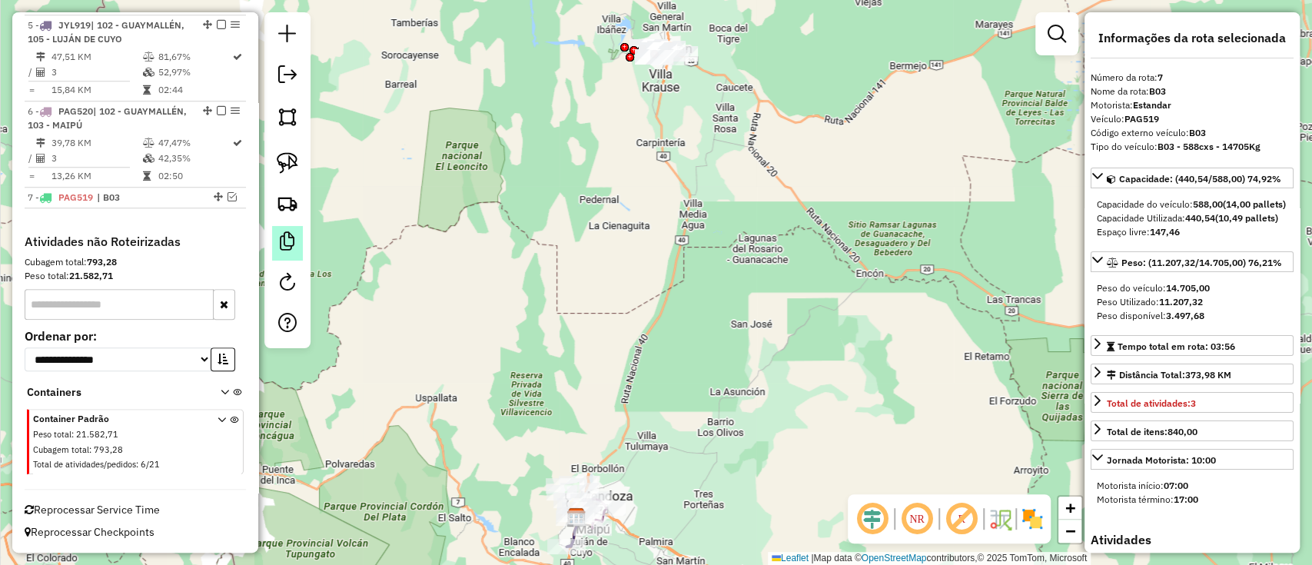
scroll to position [884, 0]
click at [276, 216] on link at bounding box center [287, 203] width 34 height 34
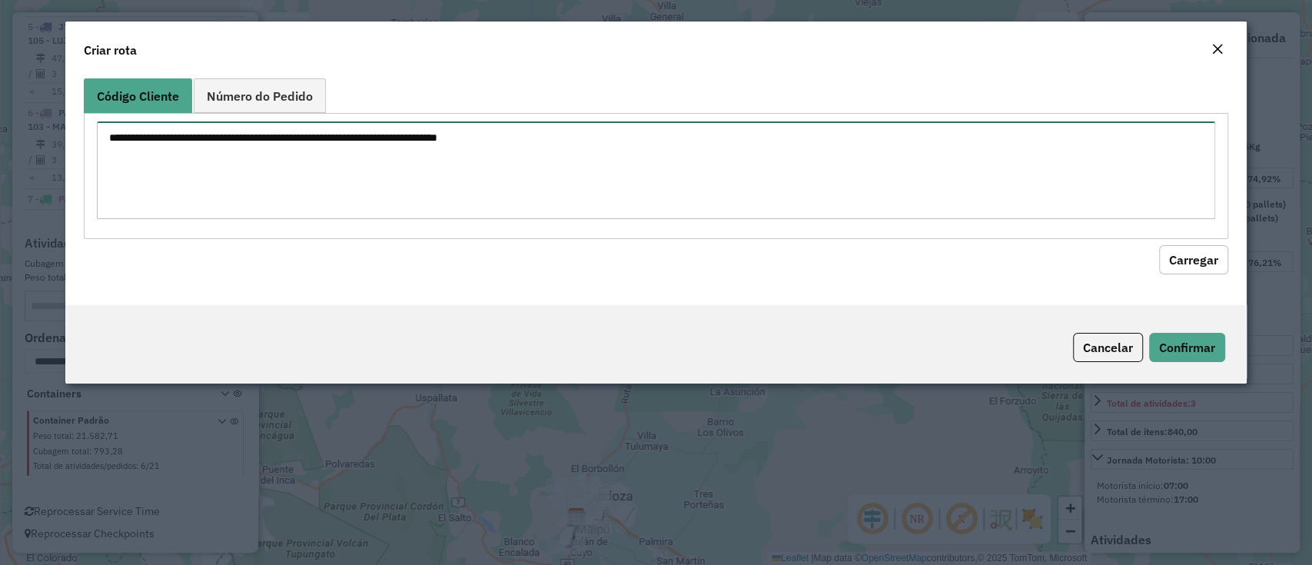
click at [529, 151] on textarea at bounding box center [655, 170] width 1117 height 98
paste textarea "**********"
click at [110, 148] on textarea "**********" at bounding box center [655, 170] width 1117 height 98
click at [179, 138] on textarea "**********" at bounding box center [655, 170] width 1117 height 98
click at [251, 136] on textarea "**********" at bounding box center [655, 170] width 1117 height 98
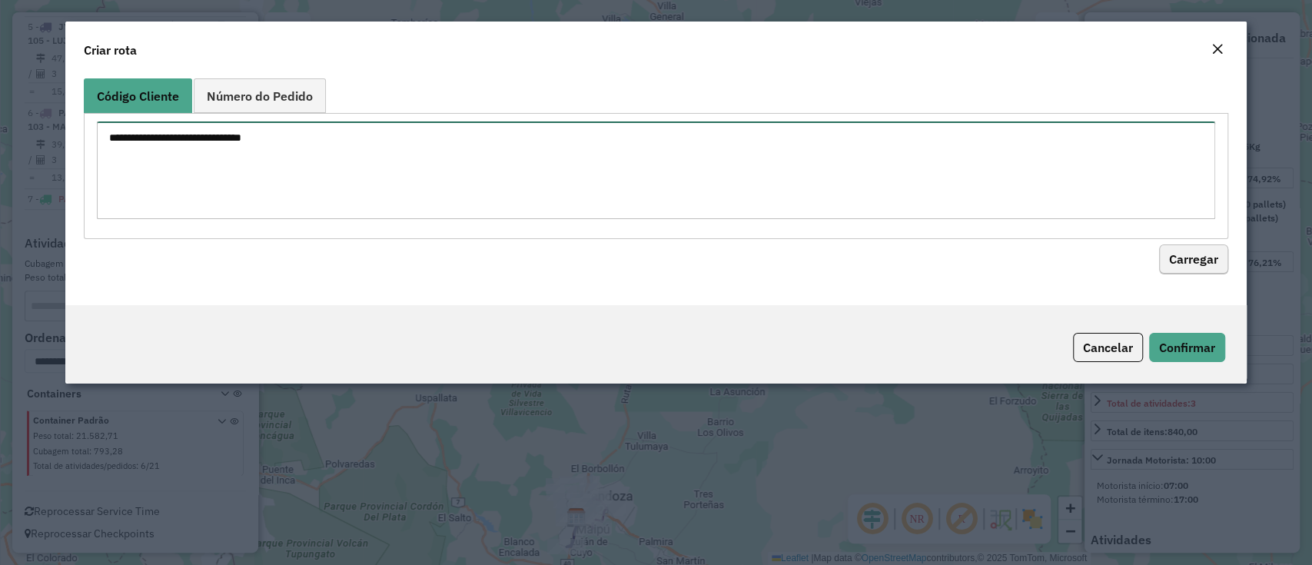
type textarea "**********"
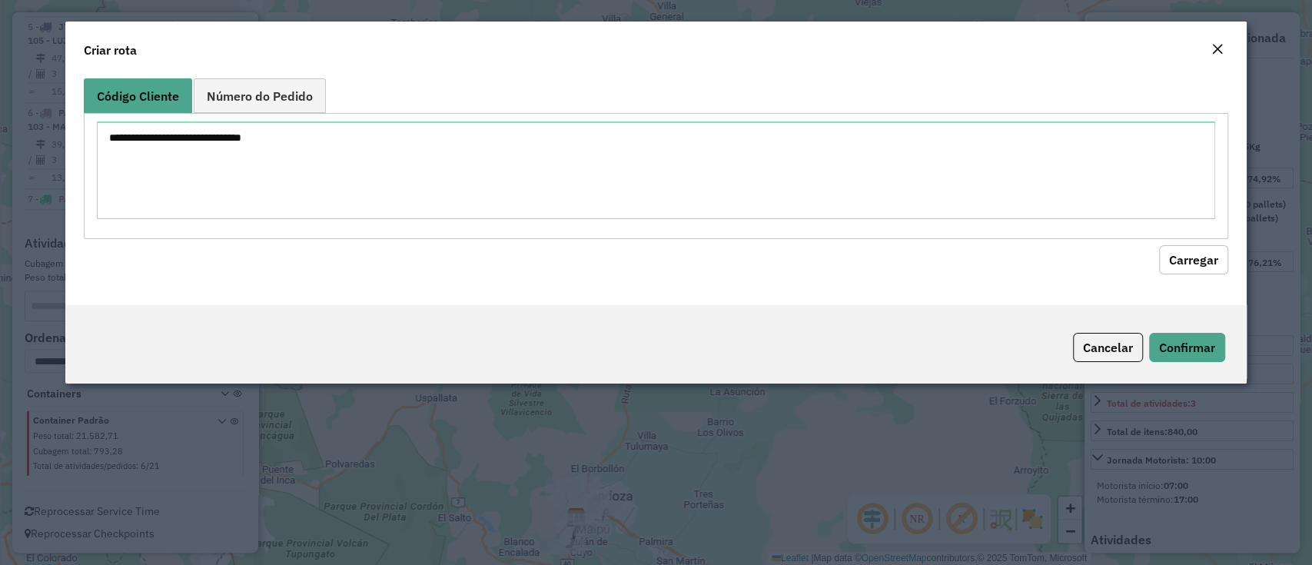
click at [1172, 265] on button "Carregar" at bounding box center [1193, 259] width 69 height 29
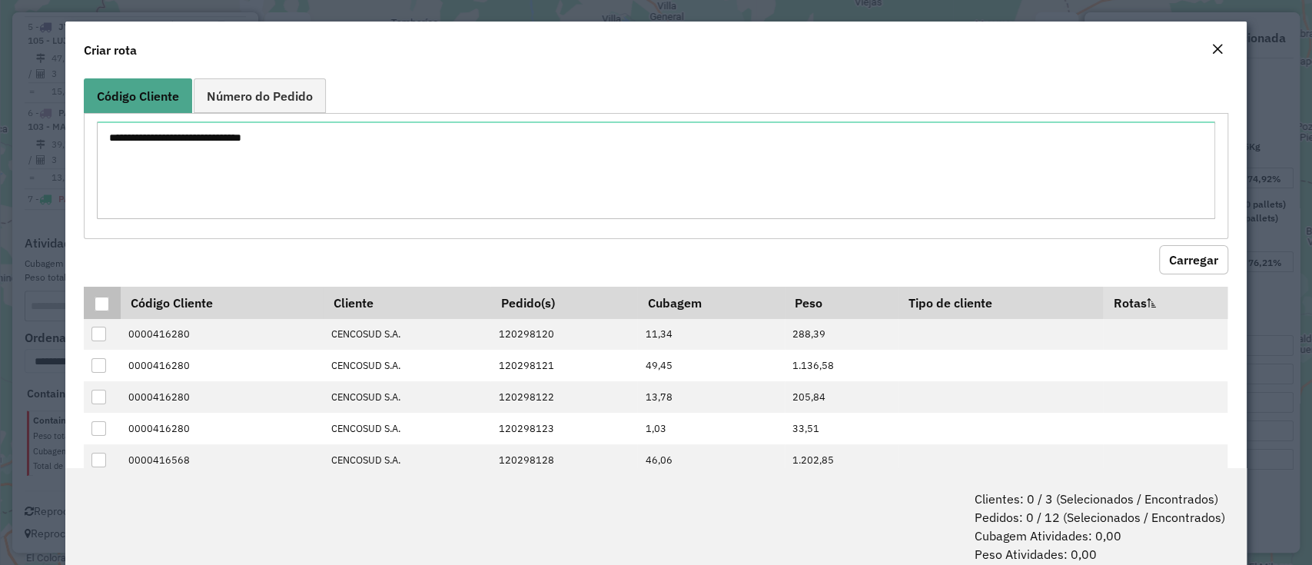
click at [97, 304] on div at bounding box center [102, 304] width 15 height 15
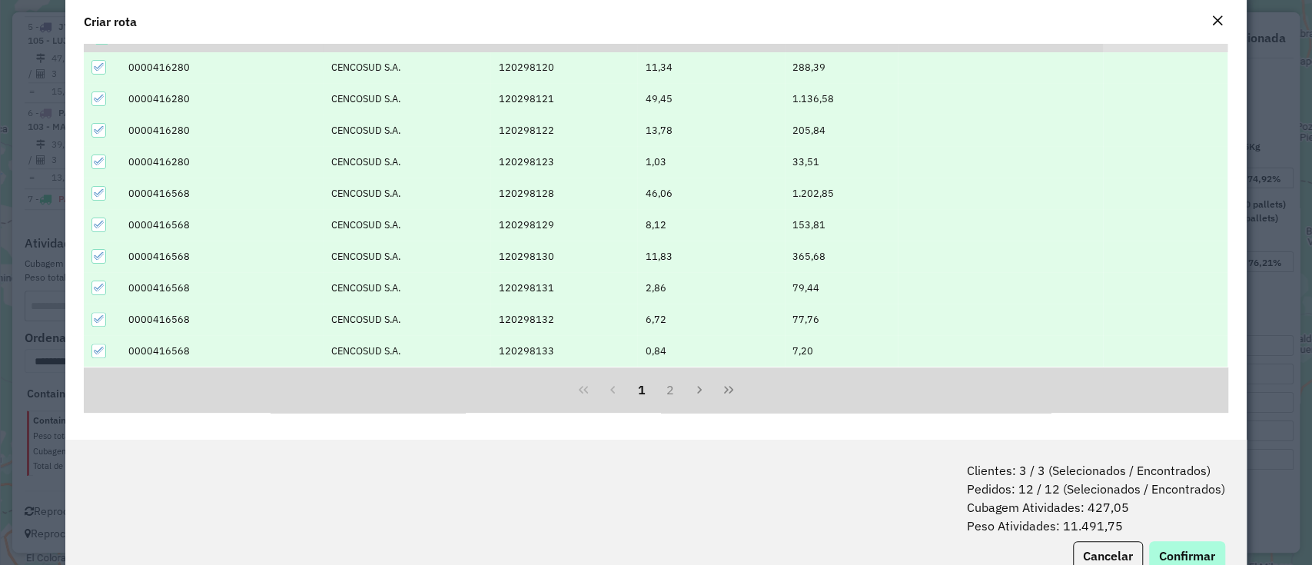
scroll to position [76, 0]
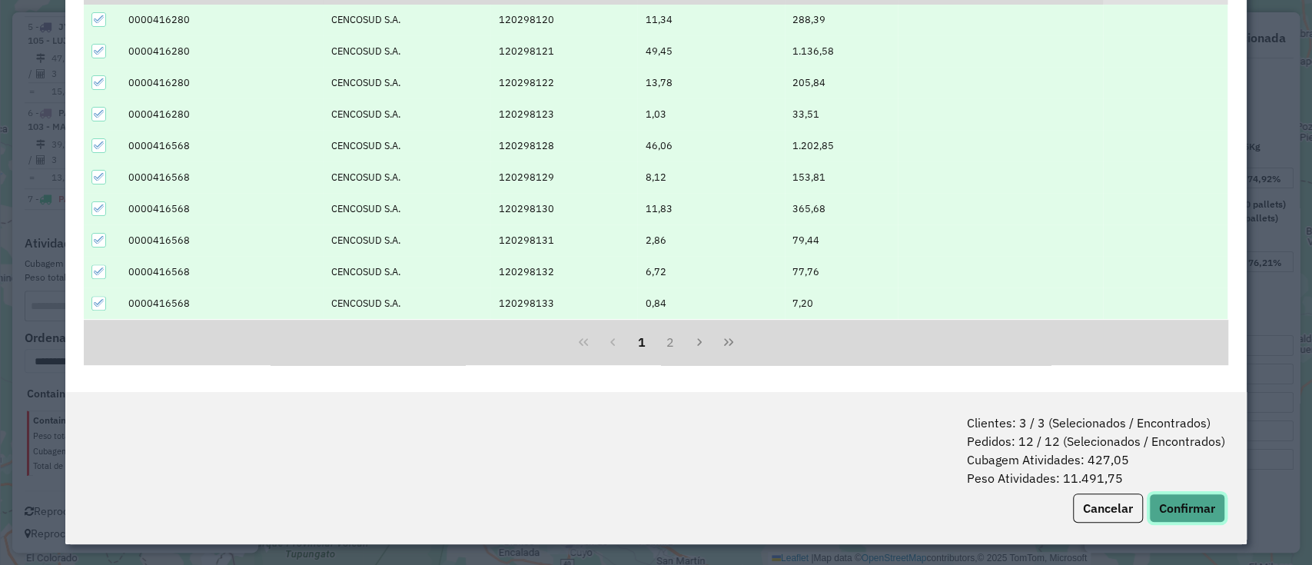
click at [1174, 505] on button "Confirmar" at bounding box center [1187, 507] width 76 height 29
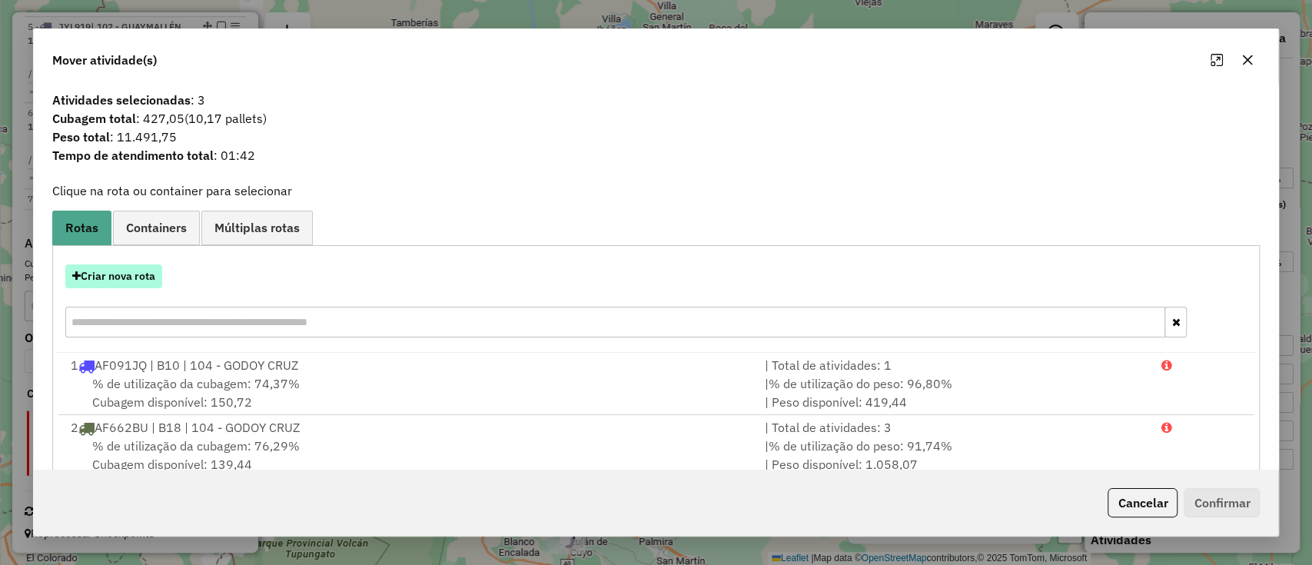
click at [150, 267] on button "Criar nova rota" at bounding box center [113, 276] width 97 height 24
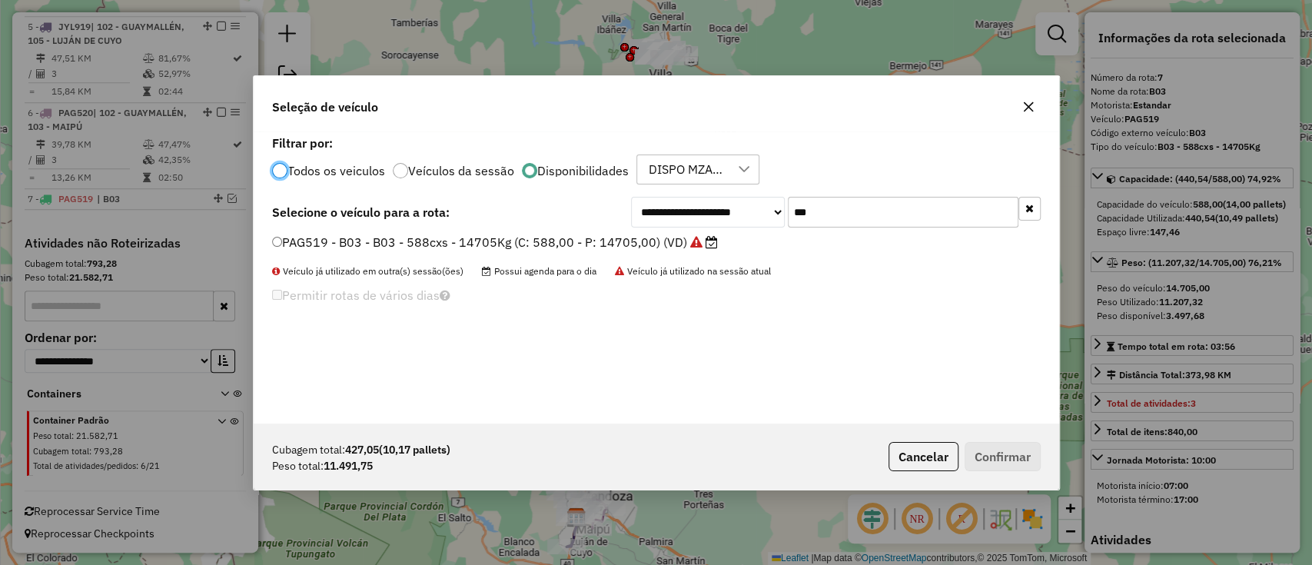
scroll to position [8, 5]
click at [851, 214] on input "***" at bounding box center [903, 212] width 231 height 31
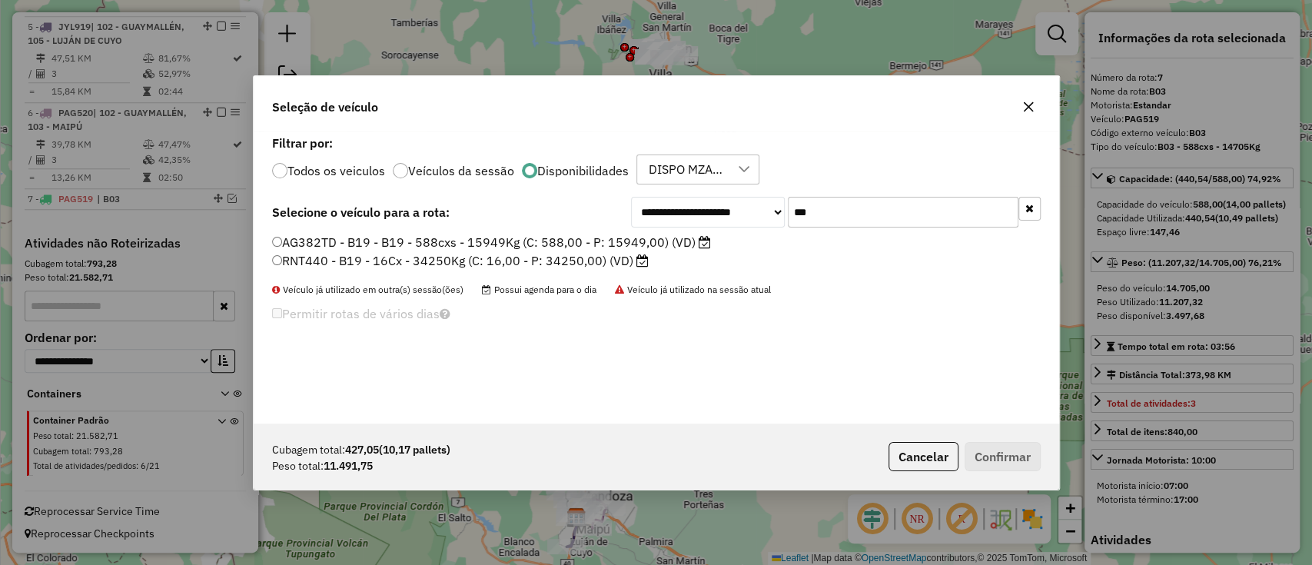
type input "***"
click at [594, 246] on label "AG382TD - B19 - B19 - 588cxs - 15949Kg (C: 588,00 - P: 15949,00) (VD)" at bounding box center [491, 242] width 439 height 18
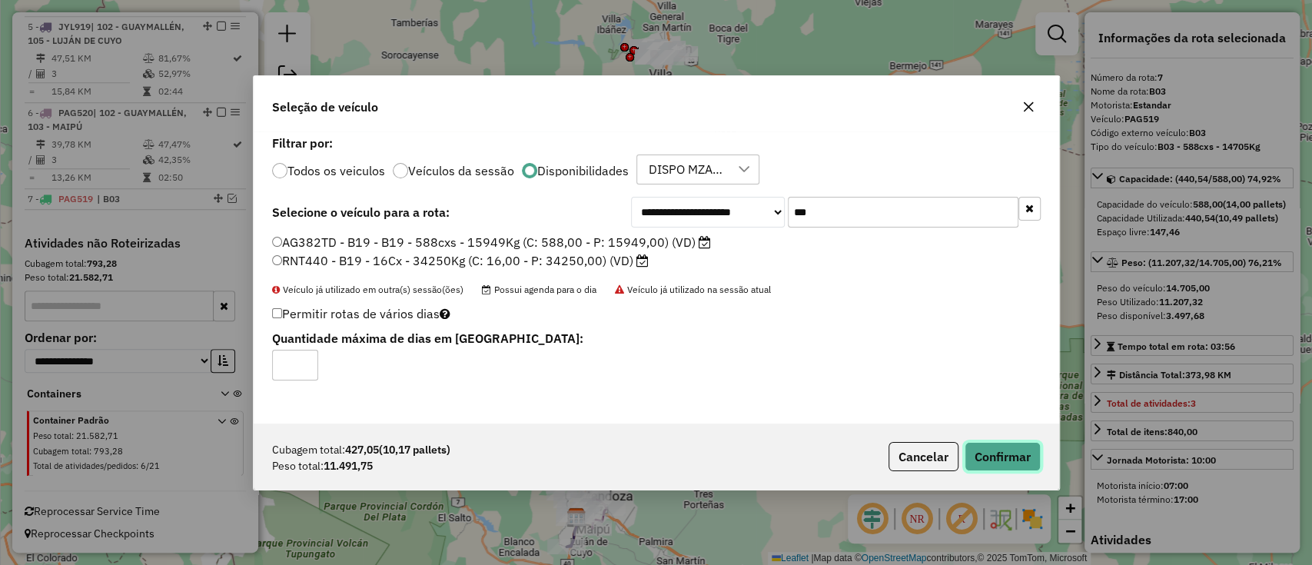
click at [1002, 452] on button "Confirmar" at bounding box center [1002, 456] width 76 height 29
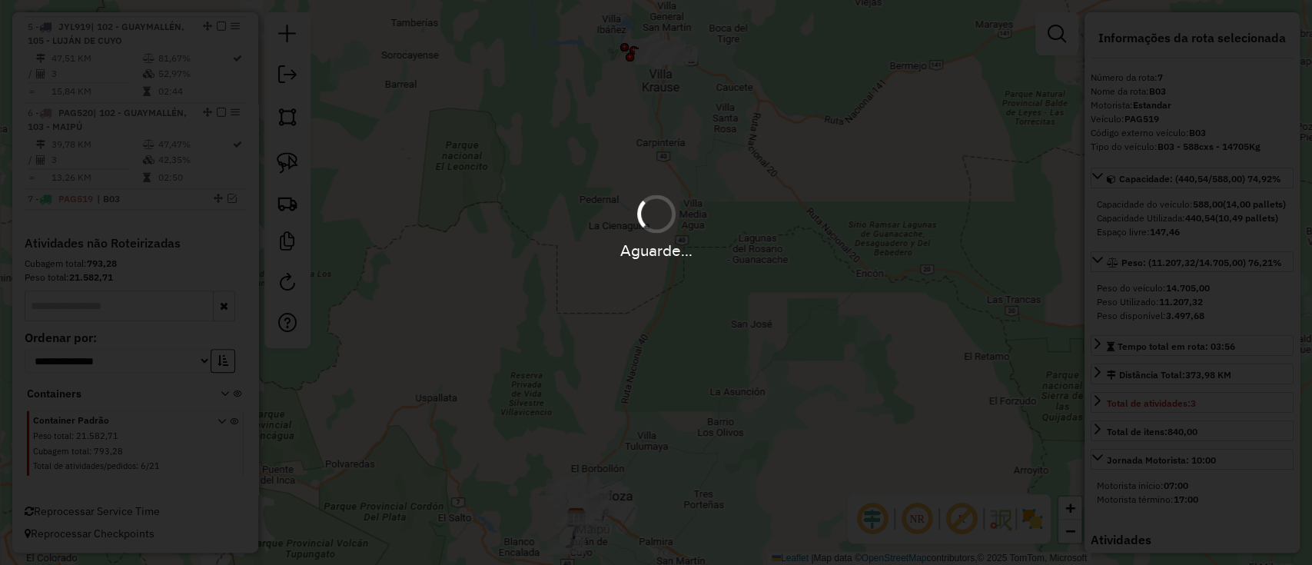
scroll to position [956, 0]
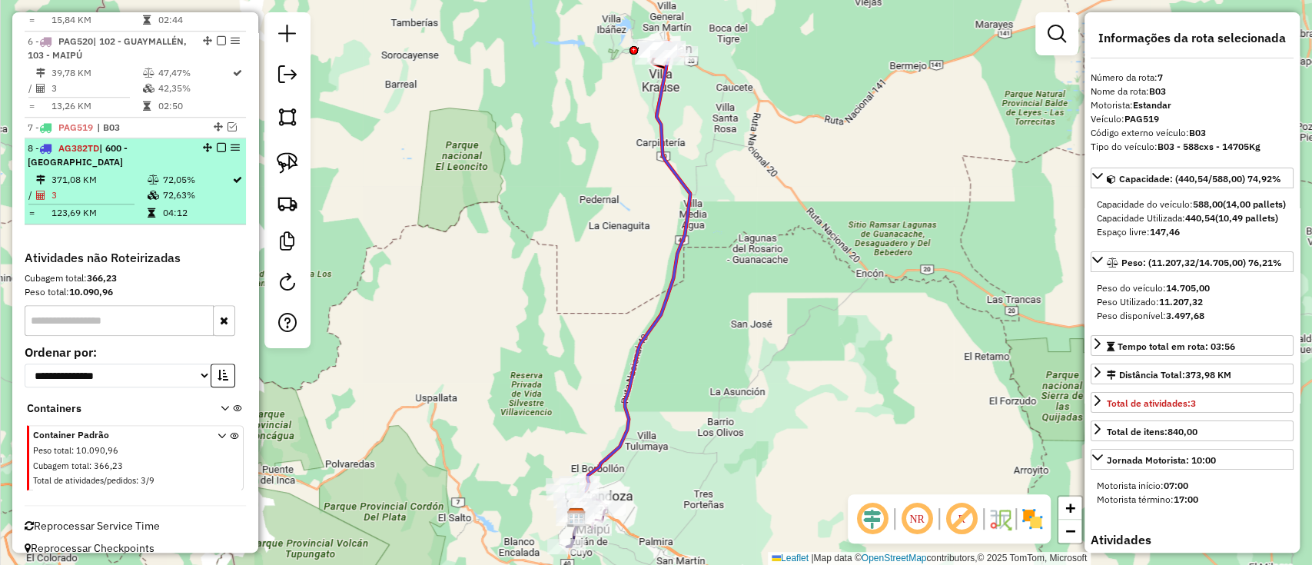
click at [194, 172] on td "72,05%" at bounding box center [196, 179] width 69 height 15
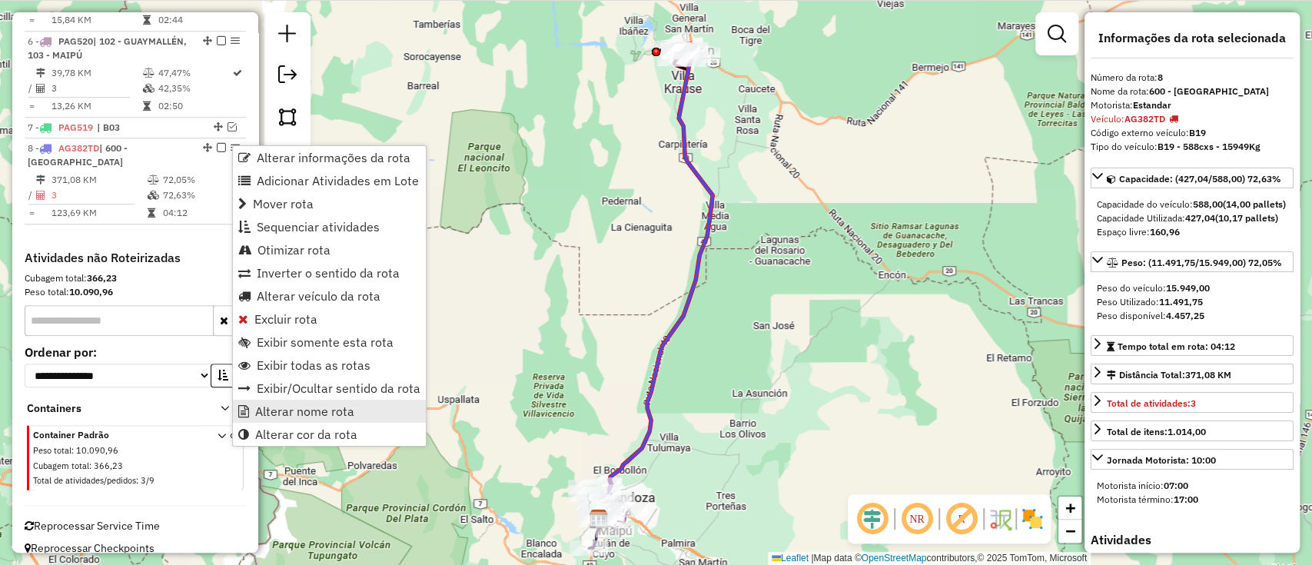
click at [288, 407] on span "Alterar nome rota" at bounding box center [304, 411] width 99 height 12
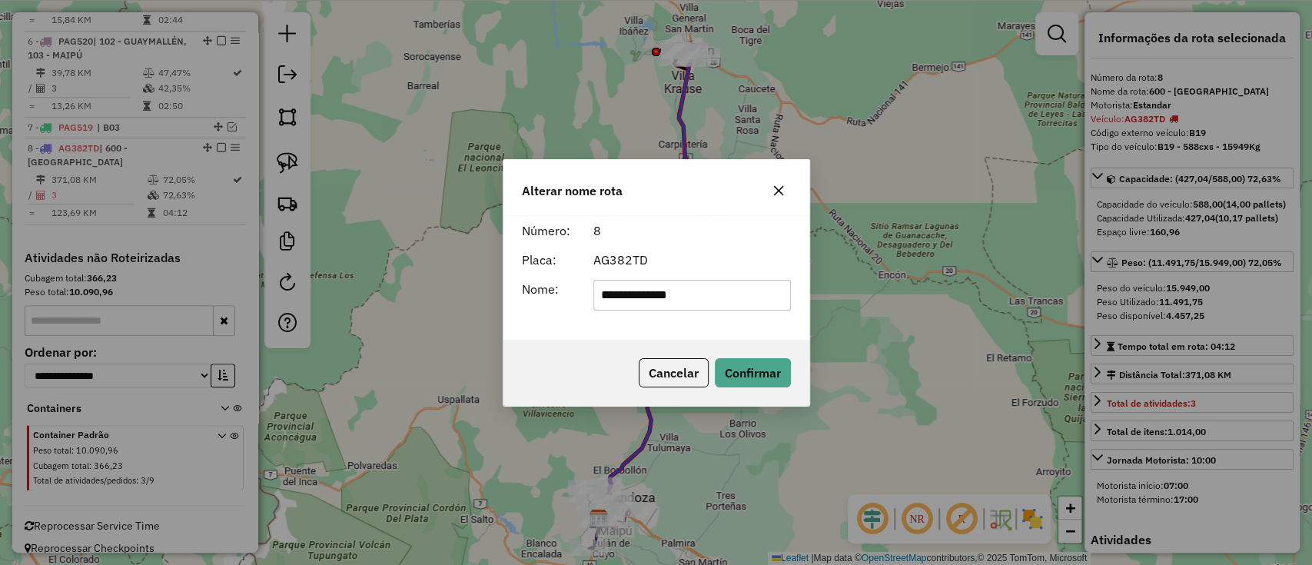
drag, startPoint x: 705, startPoint y: 298, endPoint x: 363, endPoint y: 275, distance: 341.9
click at [363, 275] on div "**********" at bounding box center [656, 282] width 1312 height 565
type input "***"
click at [733, 367] on button "Confirmar" at bounding box center [753, 372] width 76 height 29
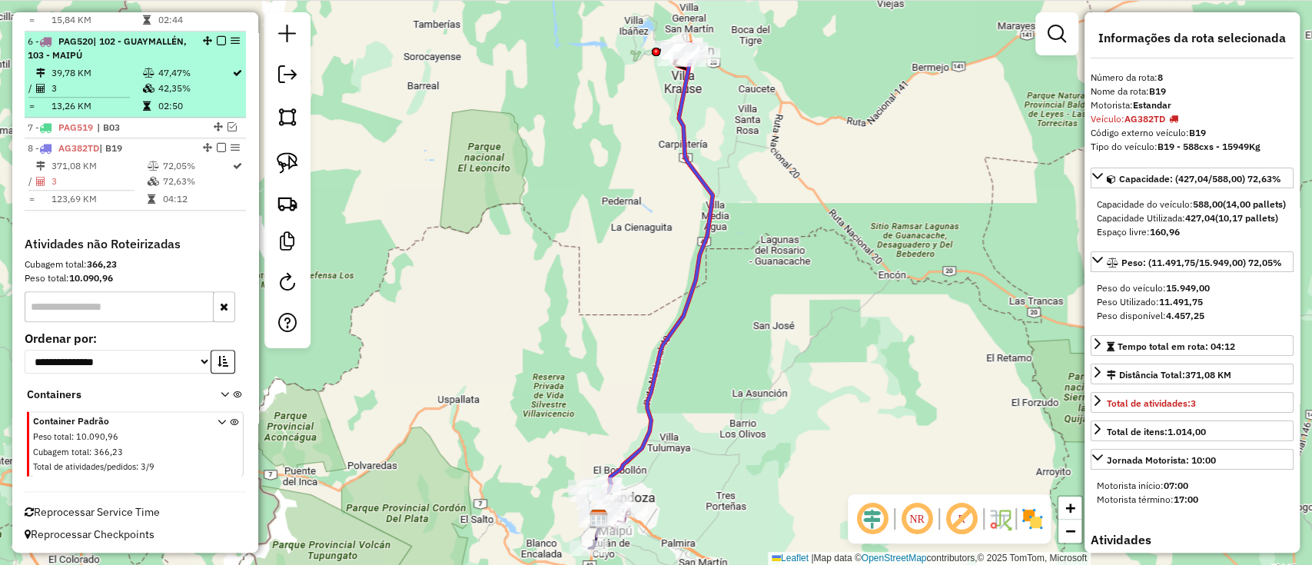
click at [220, 147] on em at bounding box center [221, 147] width 9 height 9
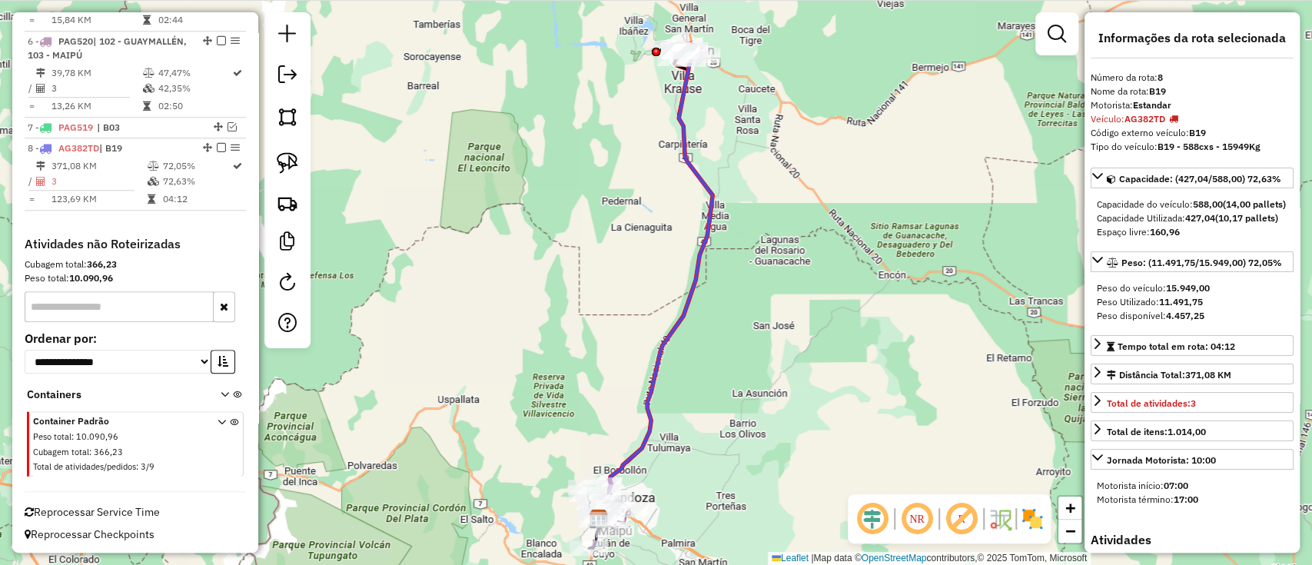
scroll to position [904, 0]
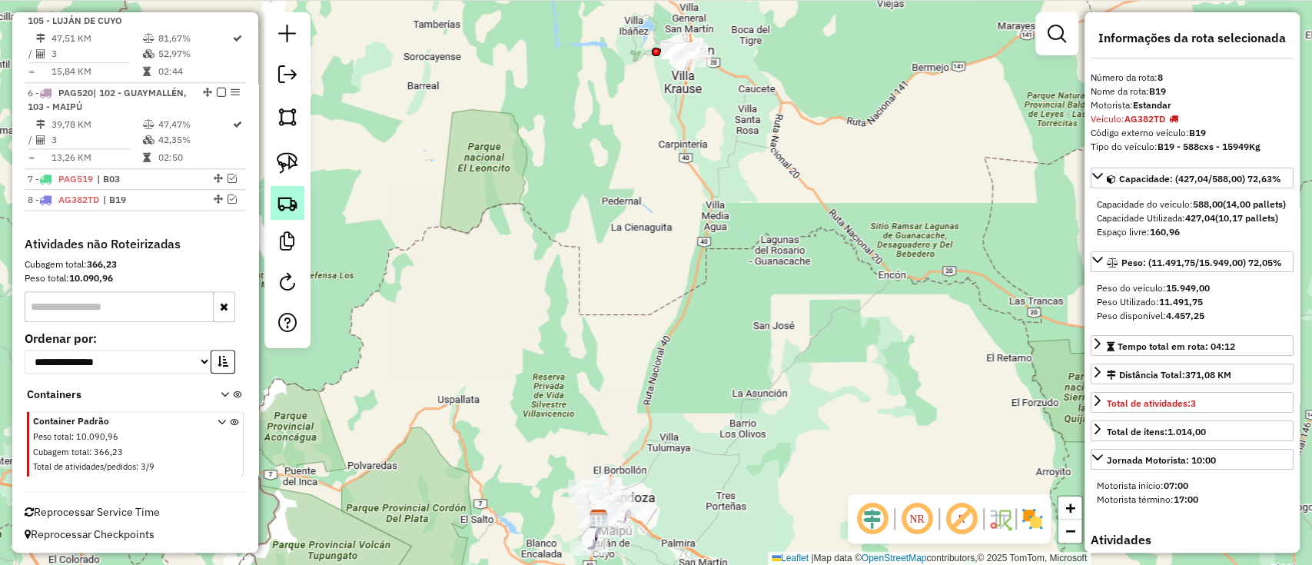
click at [294, 208] on img at bounding box center [288, 203] width 22 height 22
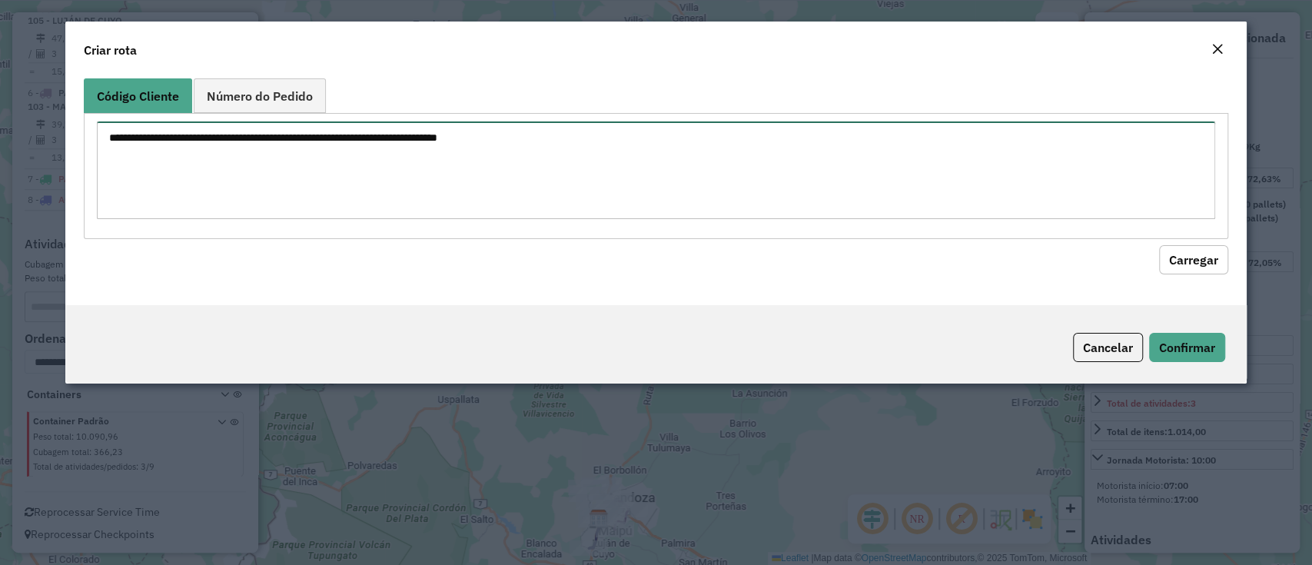
click at [447, 169] on textarea at bounding box center [655, 170] width 1117 height 98
paste textarea "**********"
click at [109, 138] on textarea "**********" at bounding box center [655, 170] width 1117 height 98
click at [177, 143] on textarea "**********" at bounding box center [655, 170] width 1117 height 98
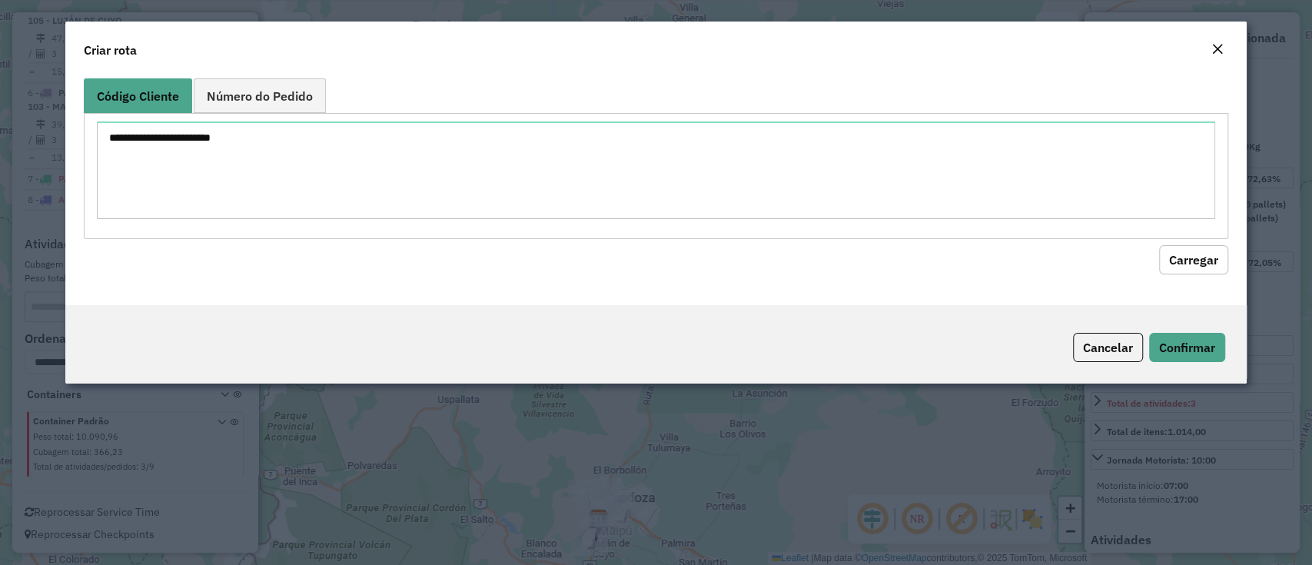
click at [1198, 274] on div "**********" at bounding box center [655, 188] width 1180 height 233
click at [1195, 267] on button "Carregar" at bounding box center [1193, 259] width 69 height 29
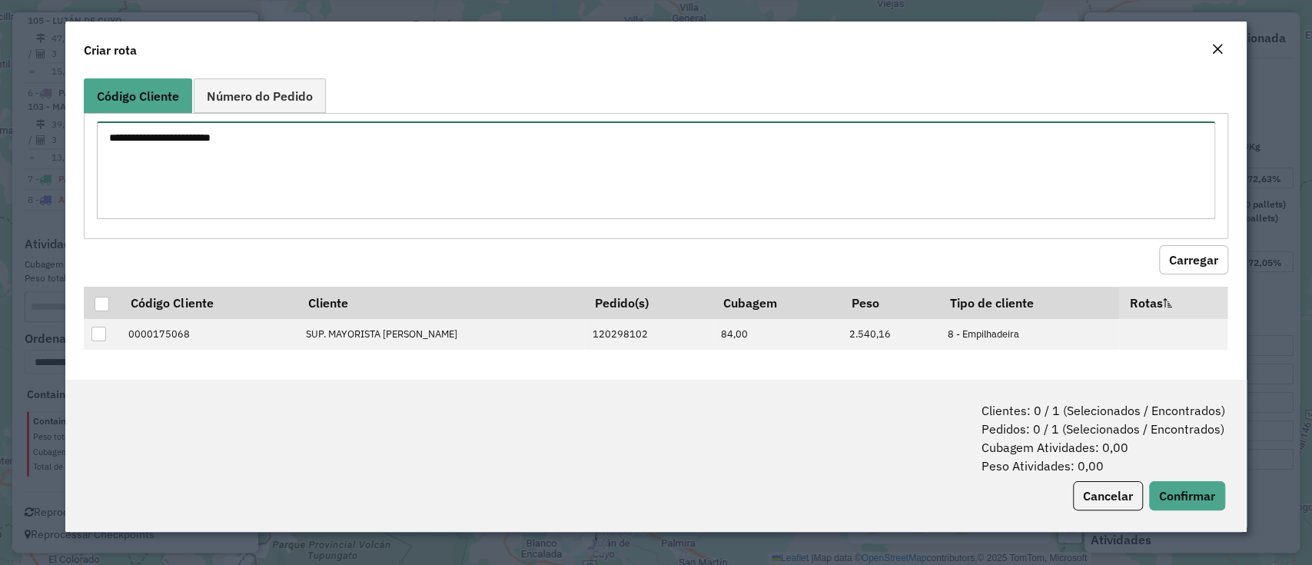
click at [184, 138] on textarea "**********" at bounding box center [655, 170] width 1117 height 98
click at [173, 132] on textarea "**********" at bounding box center [655, 170] width 1117 height 98
click at [182, 134] on textarea "**********" at bounding box center [655, 170] width 1117 height 98
click at [246, 137] on textarea "**********" at bounding box center [655, 170] width 1117 height 98
type textarea "**********"
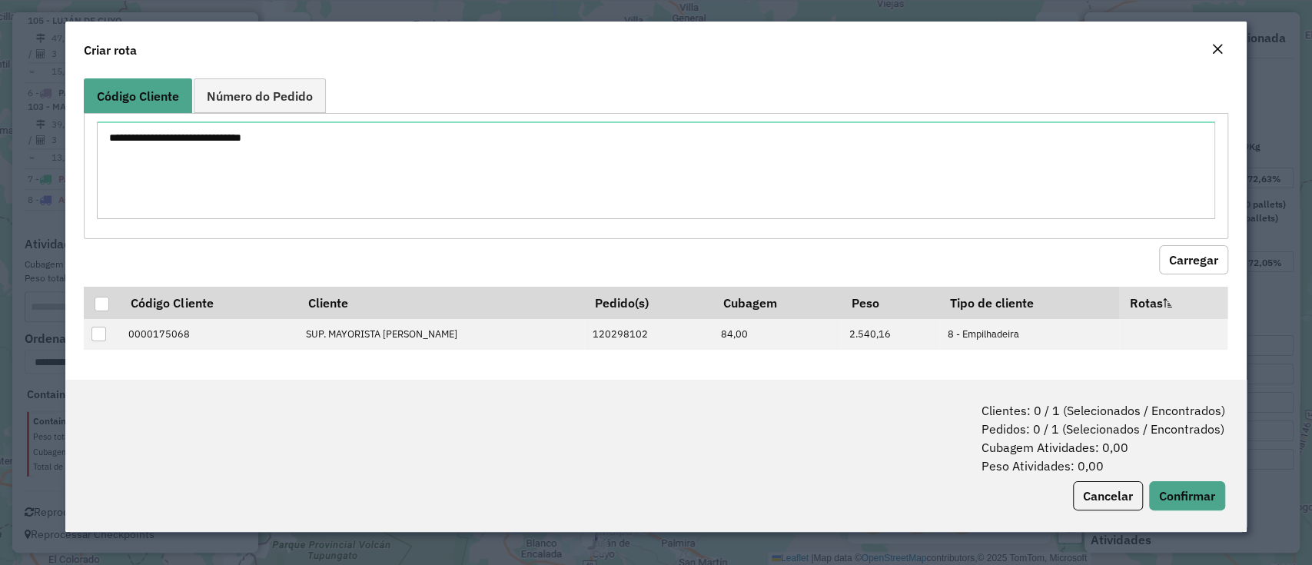
click at [1163, 246] on button "Carregar" at bounding box center [1193, 259] width 69 height 29
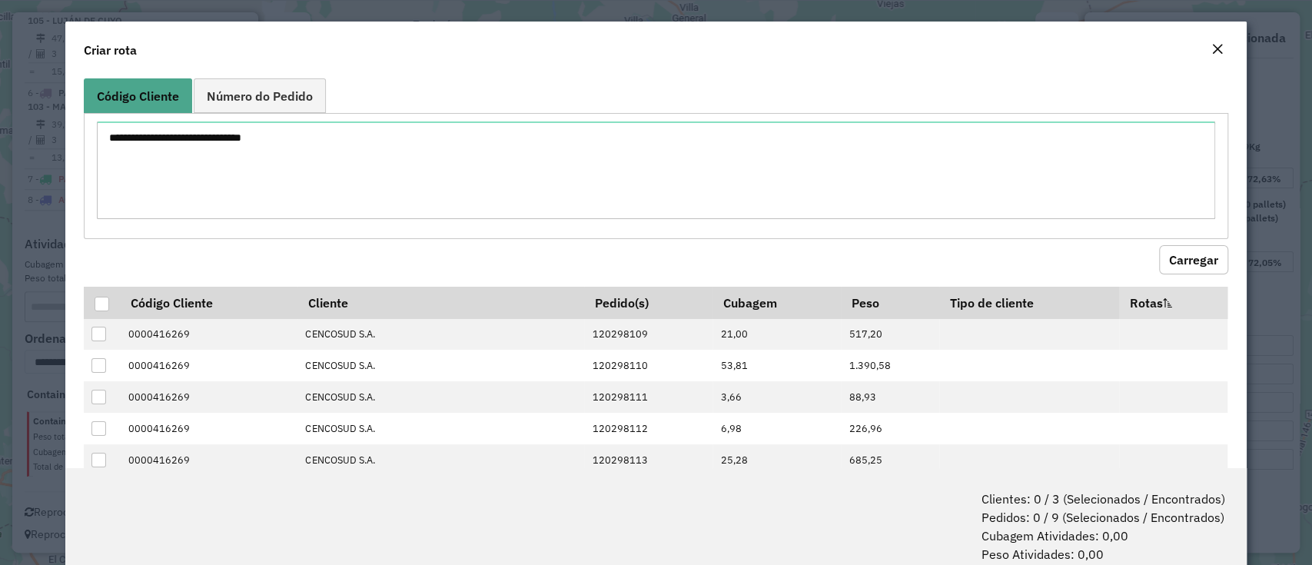
click at [1173, 249] on button "Carregar" at bounding box center [1193, 259] width 69 height 29
click at [103, 298] on div at bounding box center [102, 304] width 15 height 15
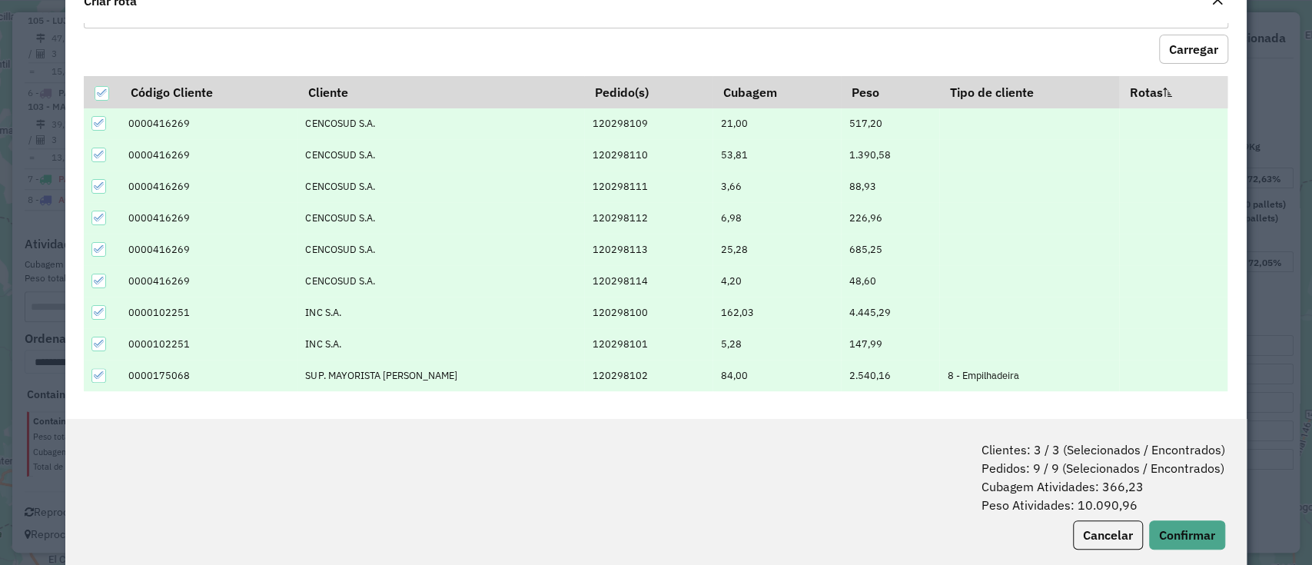
scroll to position [76, 0]
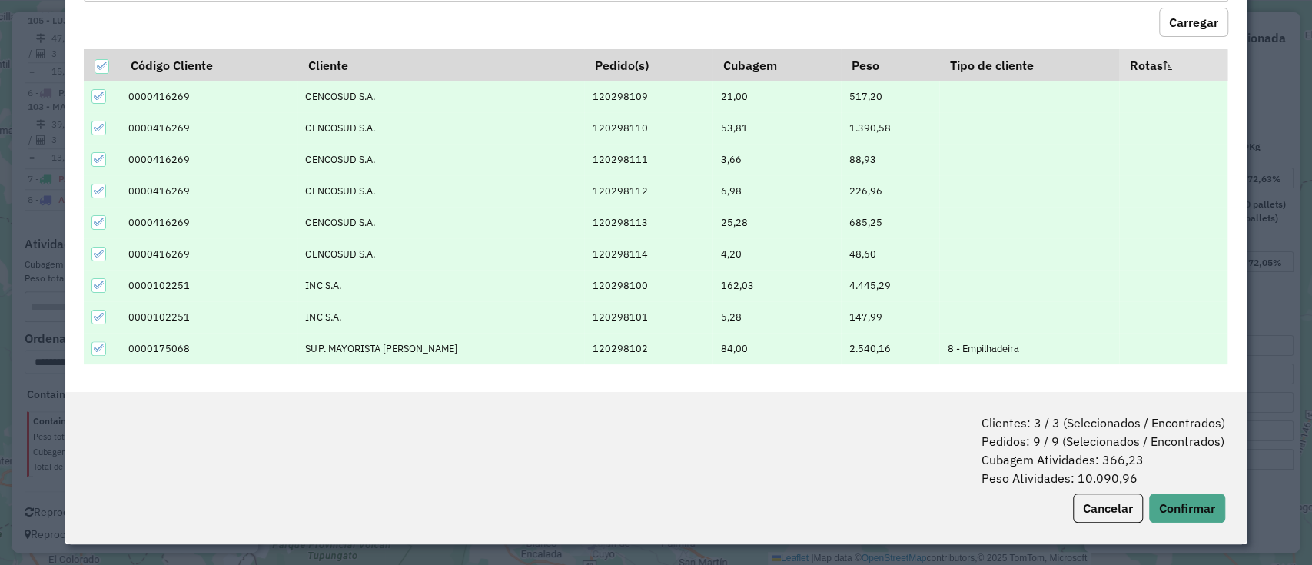
click at [1169, 523] on div "Clientes: 3 / 3 (Selecionados / Encontrados) Pedidos: 9 / 9 (Selecionados / Enc…" at bounding box center [655, 468] width 1180 height 152
click at [1172, 509] on button "Confirmar" at bounding box center [1187, 507] width 76 height 29
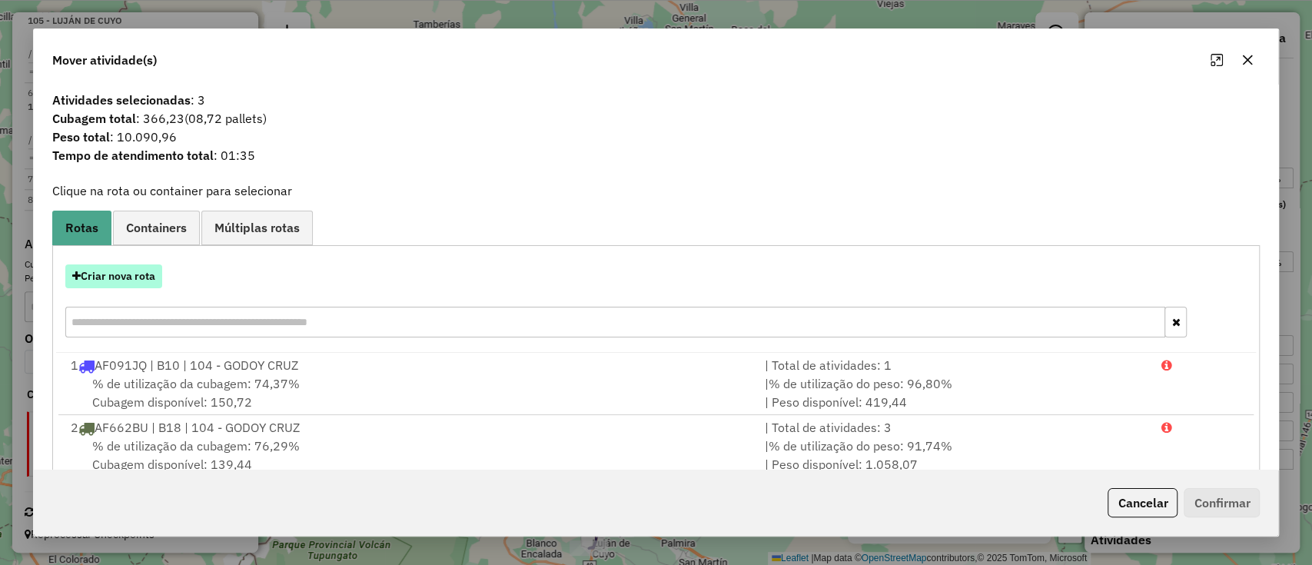
click at [128, 267] on button "Criar nova rota" at bounding box center [113, 276] width 97 height 24
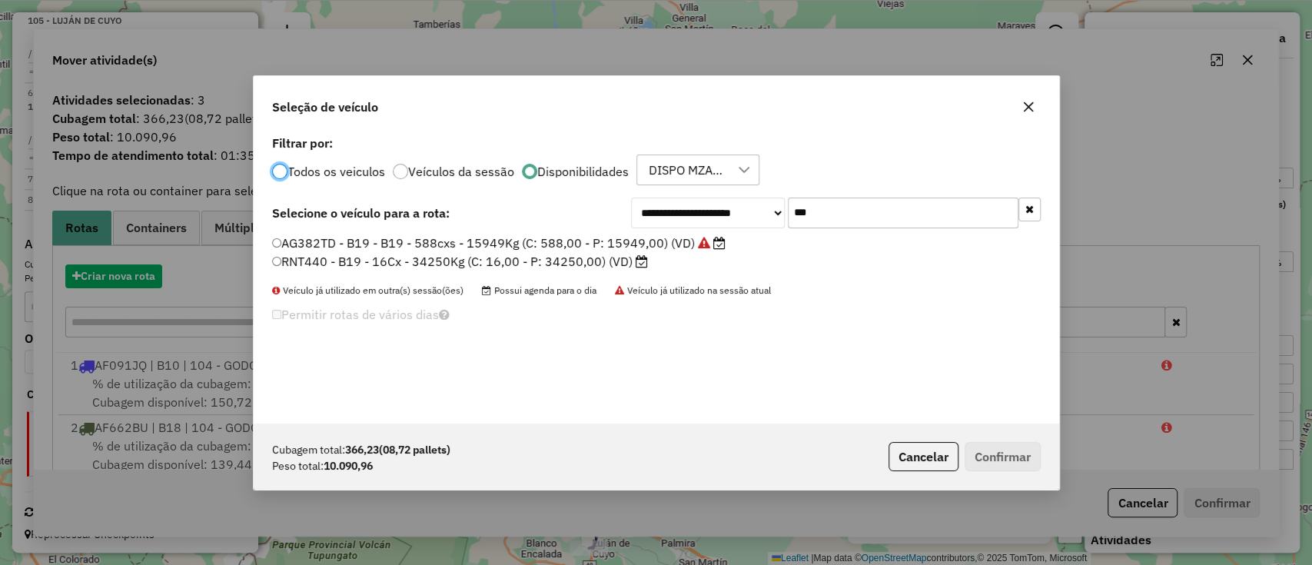
scroll to position [8, 5]
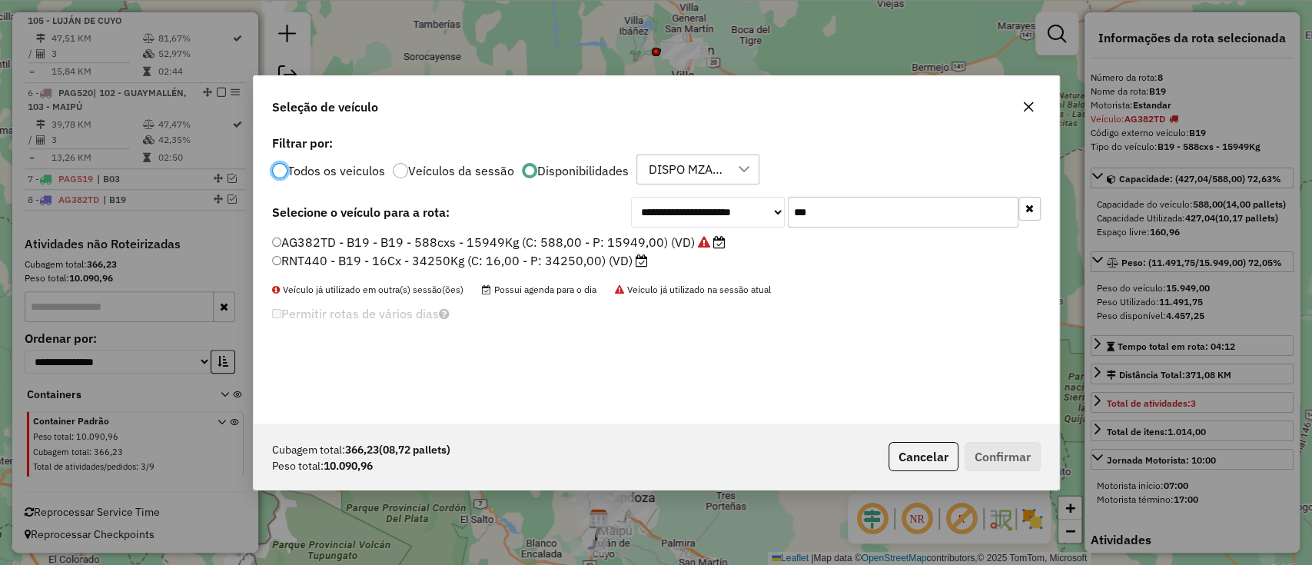
click at [830, 211] on input "***" at bounding box center [903, 212] width 231 height 31
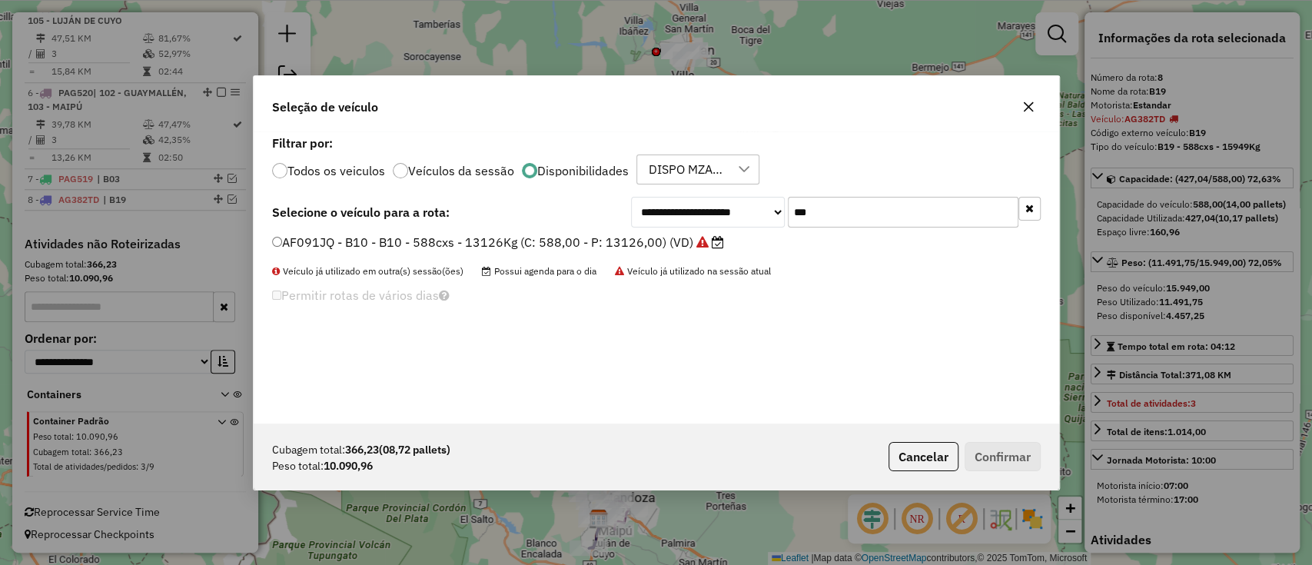
type input "***"
click at [666, 243] on label "AF091JQ - B10 - B10 - 588cxs - 13126Kg (C: 588,00 - P: 13126,00) (VD)" at bounding box center [498, 242] width 452 height 18
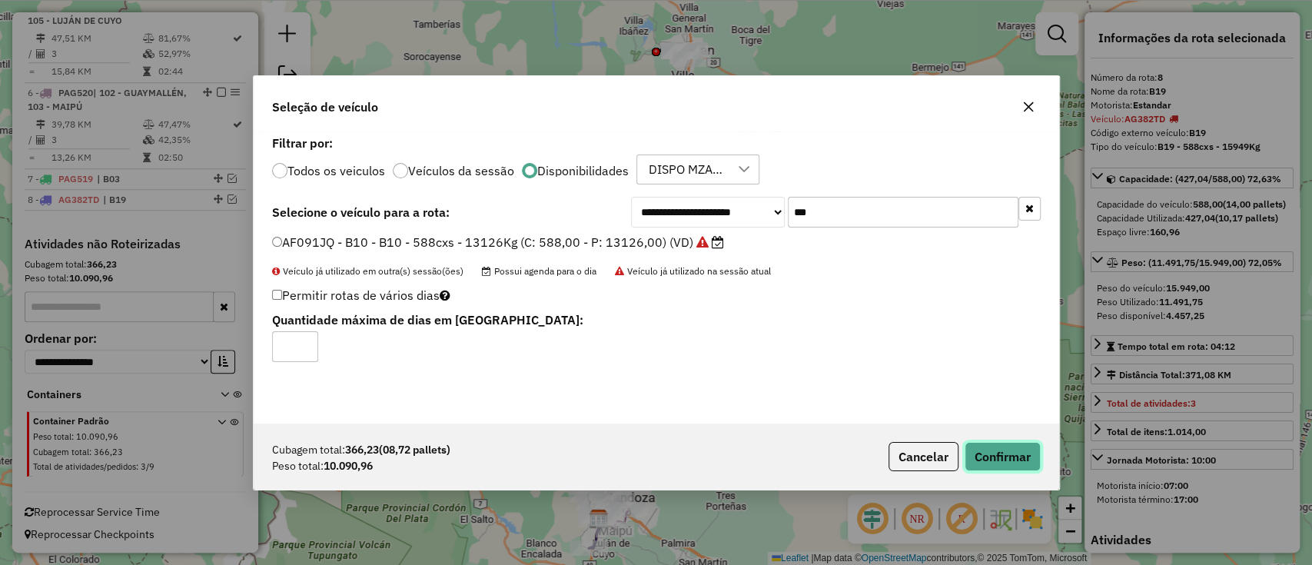
click at [991, 446] on button "Confirmar" at bounding box center [1002, 456] width 76 height 29
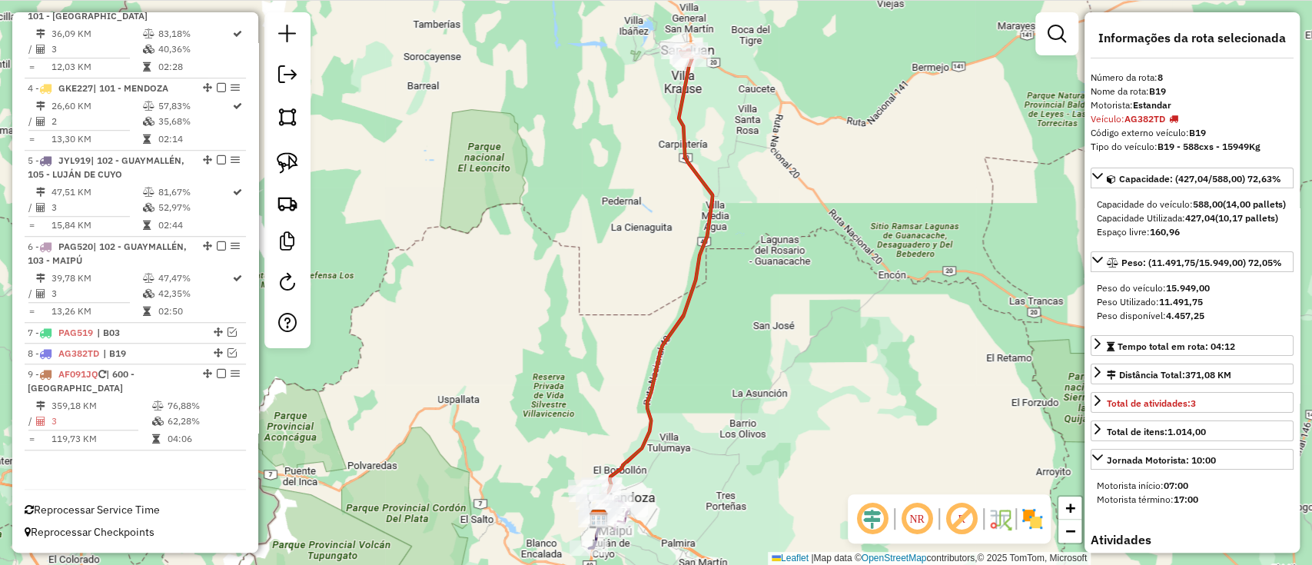
scroll to position [749, 0]
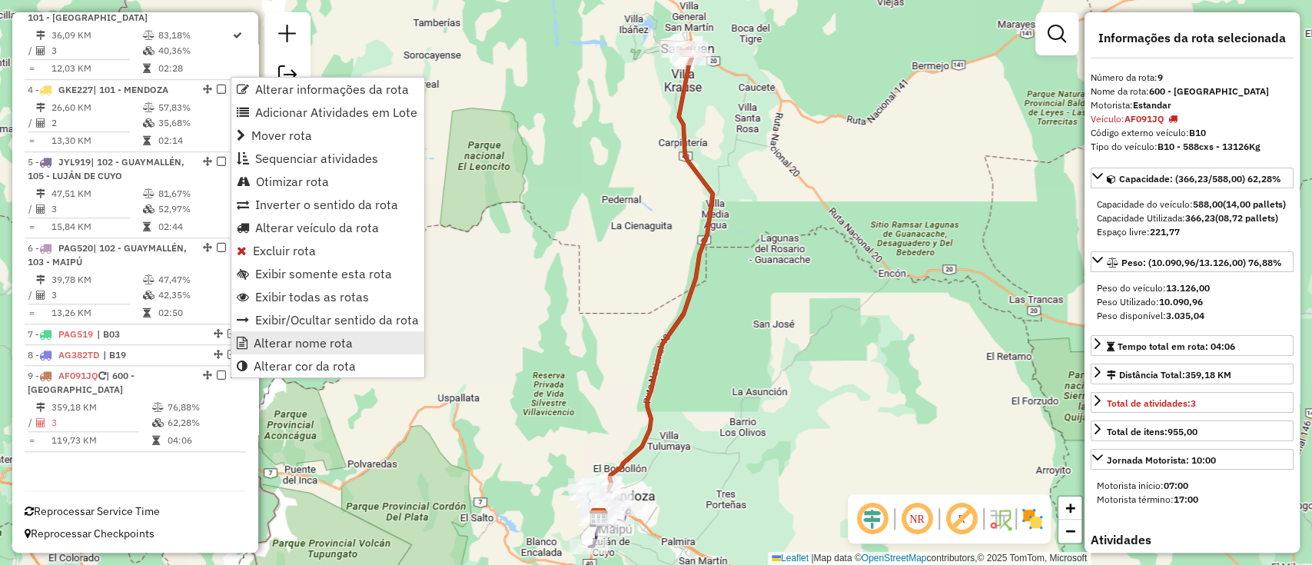
click at [265, 345] on span "Alterar nome rota" at bounding box center [303, 343] width 99 height 12
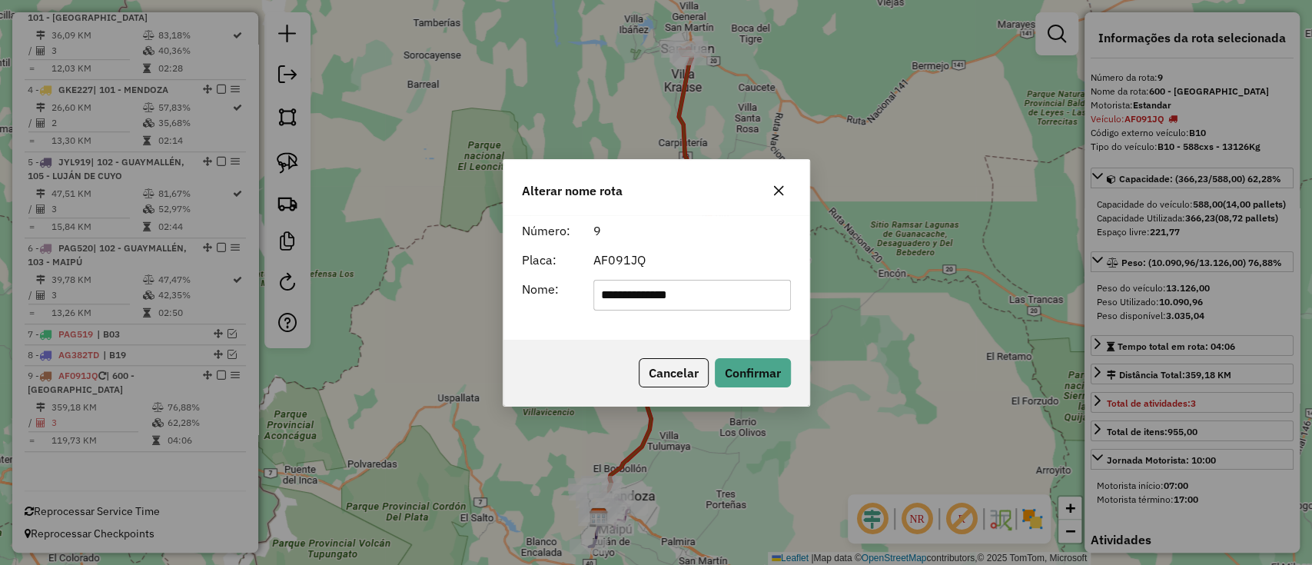
drag, startPoint x: 708, startPoint y: 285, endPoint x: 313, endPoint y: 300, distance: 395.3
click at [313, 300] on div "**********" at bounding box center [656, 282] width 1312 height 565
type input "***"
click at [737, 377] on button "Confirmar" at bounding box center [753, 372] width 76 height 29
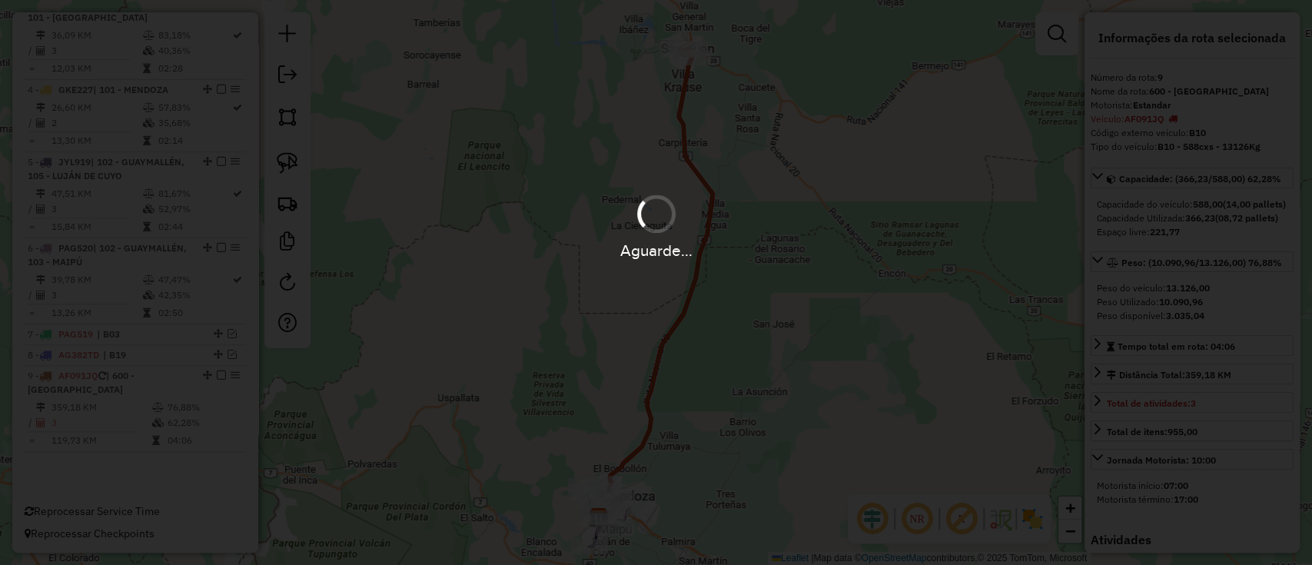
scroll to position [735, 0]
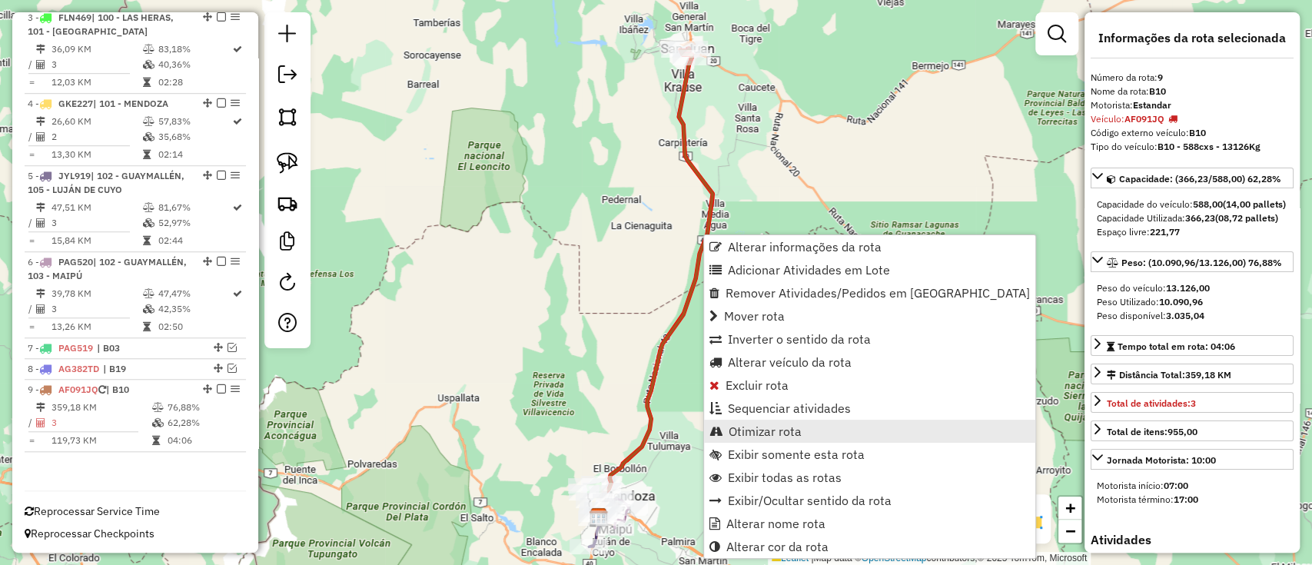
click at [743, 439] on link "Otimizar rota" at bounding box center [869, 431] width 331 height 23
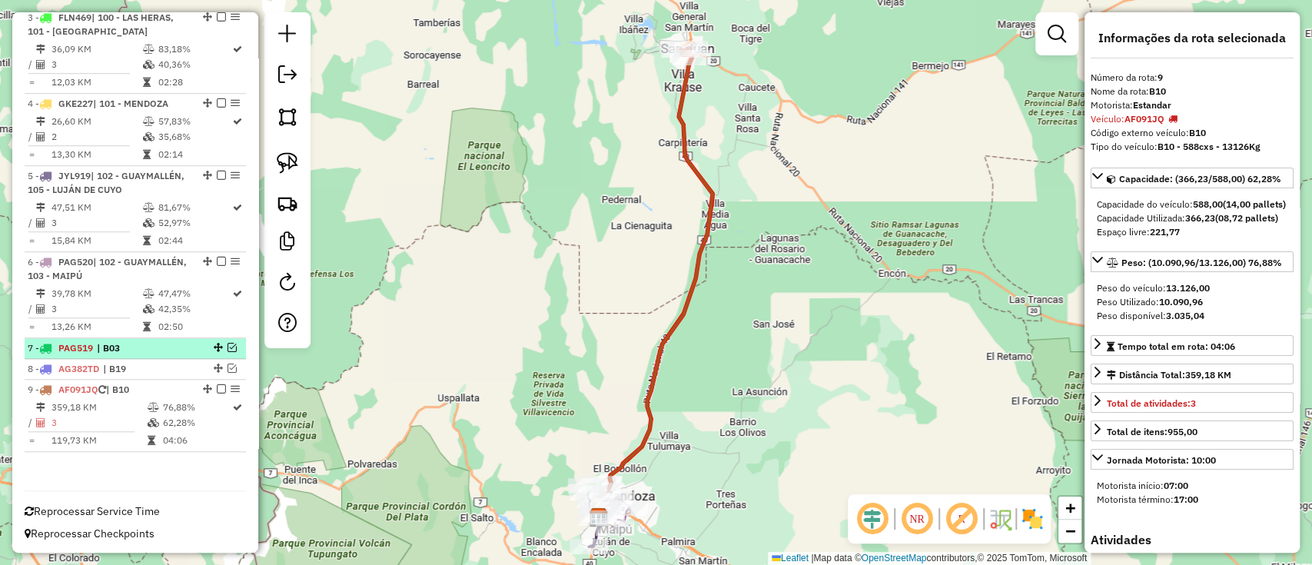
click at [171, 347] on div "7 - PAG519 | B03" at bounding box center [109, 348] width 163 height 14
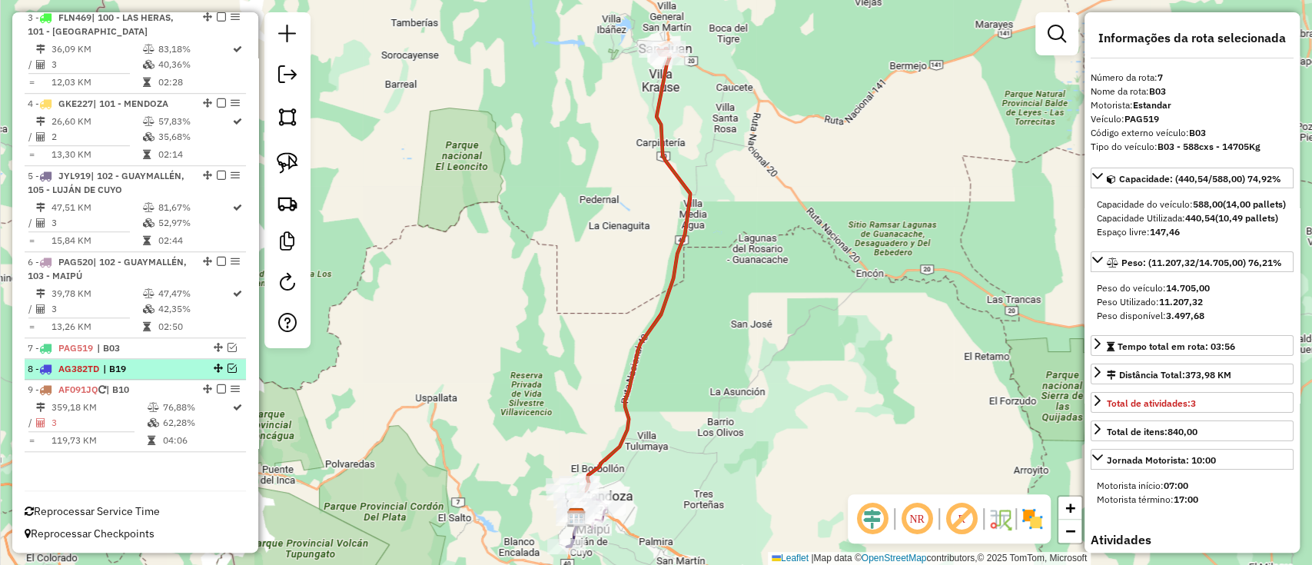
click at [177, 367] on div "8 - AG382TD | B19" at bounding box center [109, 369] width 163 height 14
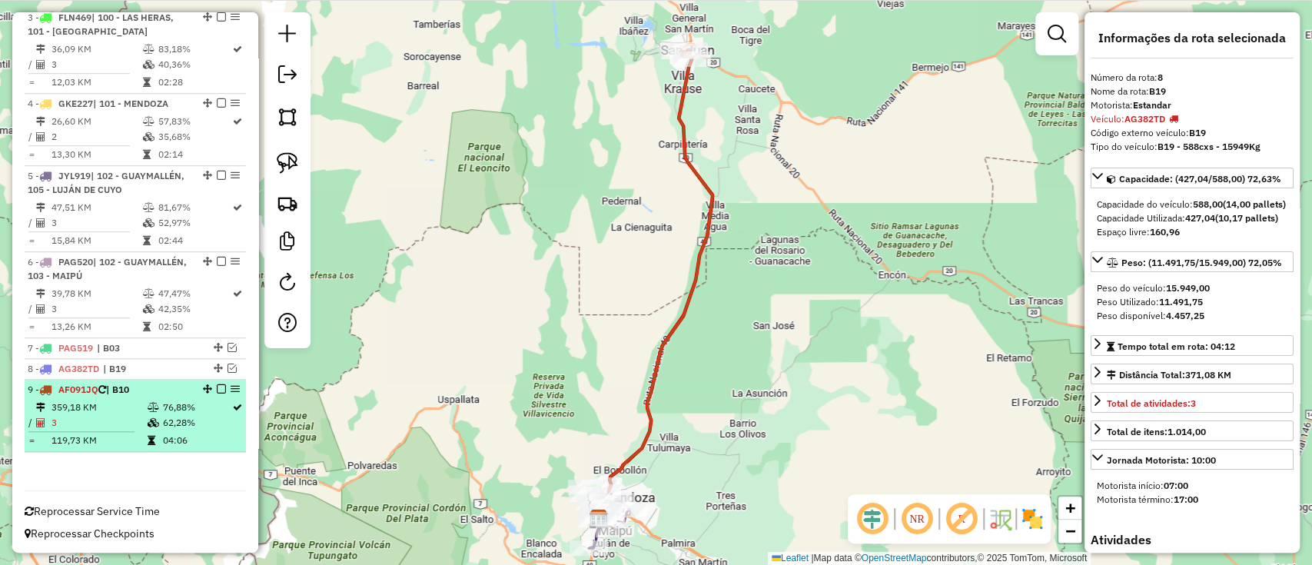
click at [166, 403] on td "76,88%" at bounding box center [196, 407] width 69 height 15
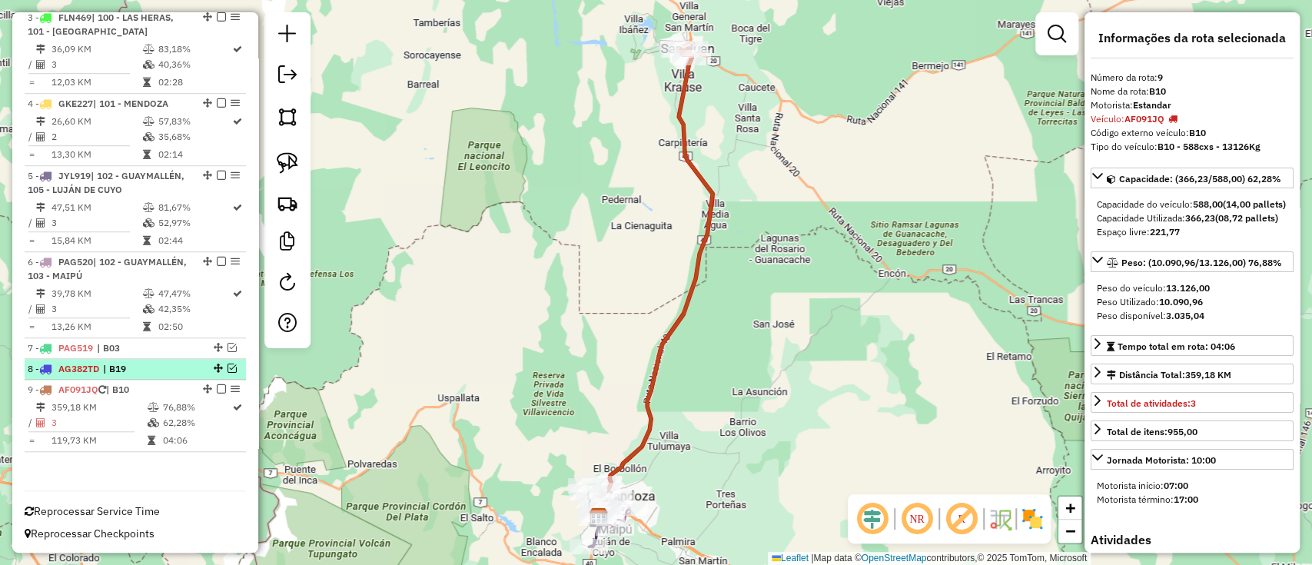
click at [164, 370] on span "| B19" at bounding box center [138, 369] width 71 height 14
click at [164, 359] on li "8 - AG382TD | B19" at bounding box center [135, 369] width 221 height 21
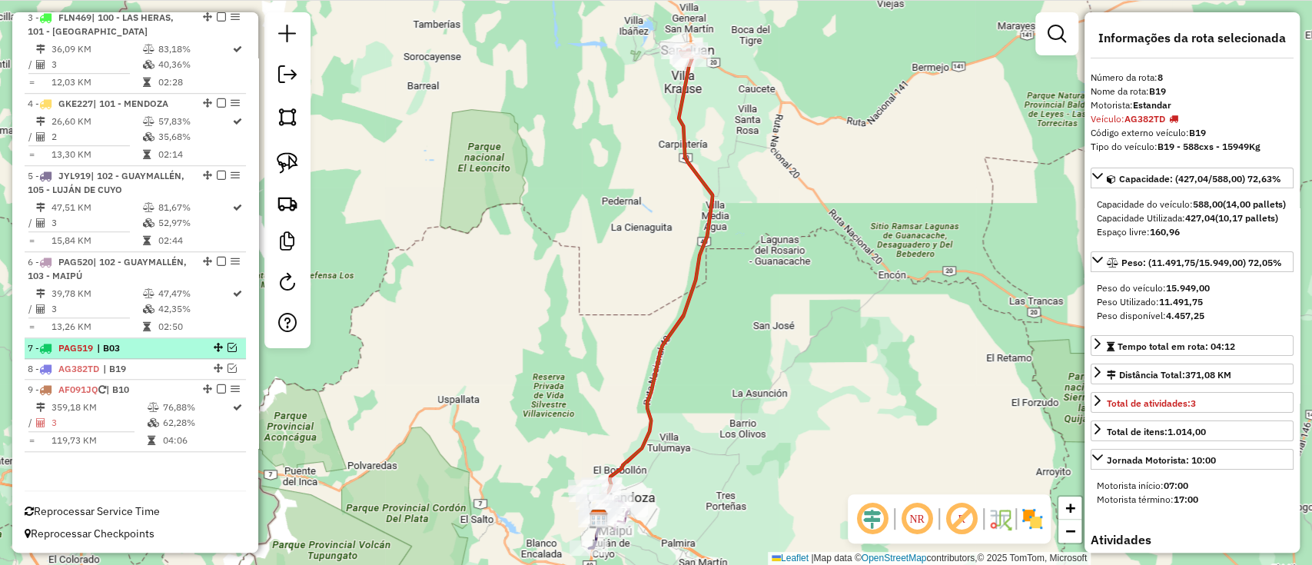
click at [164, 348] on span "| B03" at bounding box center [132, 348] width 71 height 14
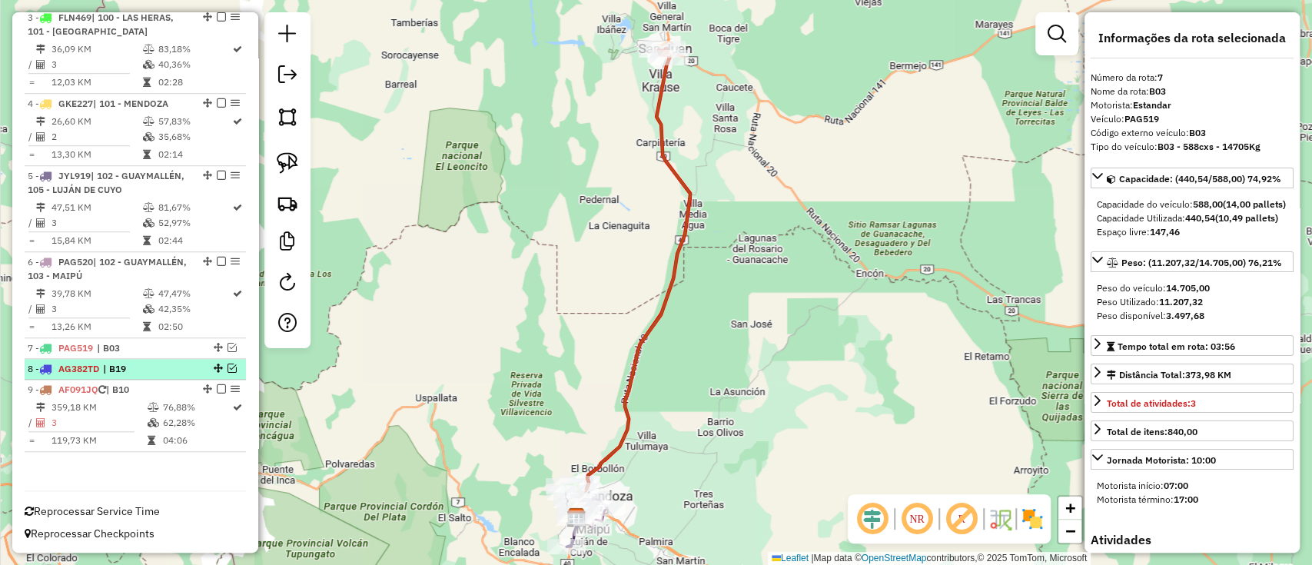
click at [170, 367] on span "| B19" at bounding box center [138, 369] width 71 height 14
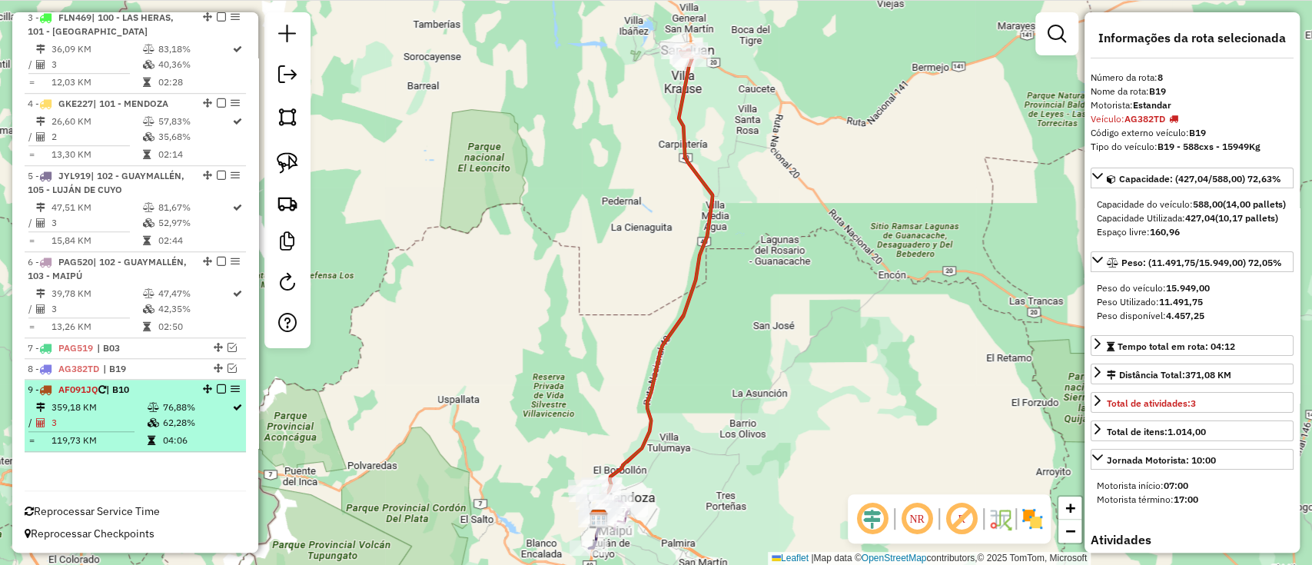
click at [171, 404] on td "76,88%" at bounding box center [196, 407] width 69 height 15
click at [191, 400] on td "76,88%" at bounding box center [196, 407] width 69 height 15
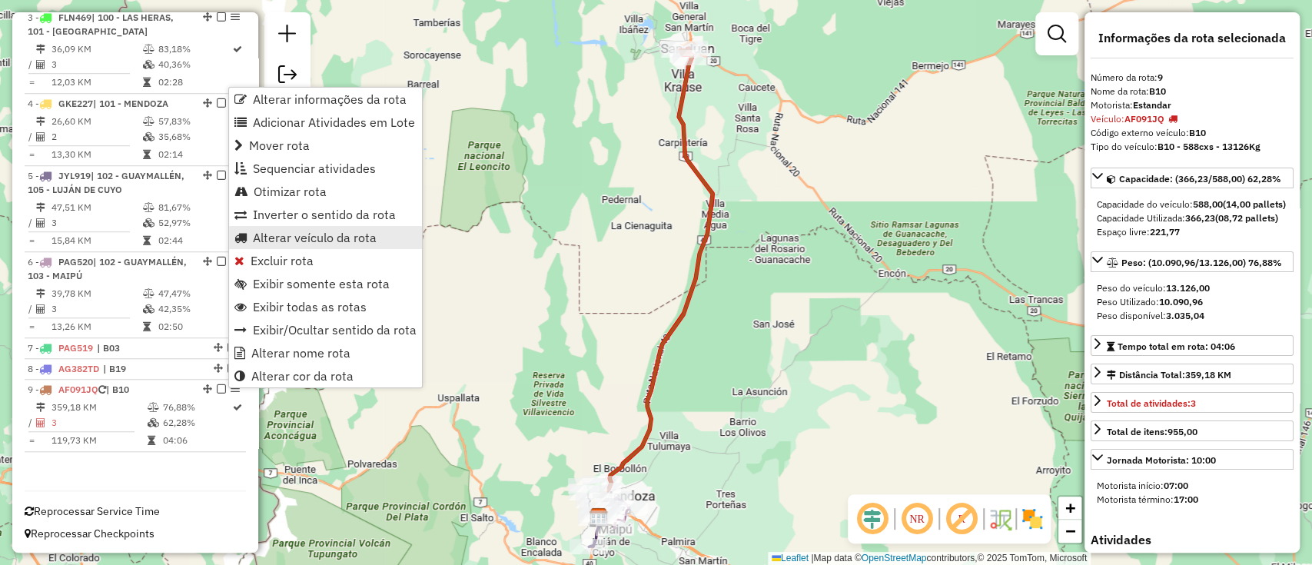
click at [322, 237] on span "Alterar veículo da rota" at bounding box center [315, 237] width 124 height 12
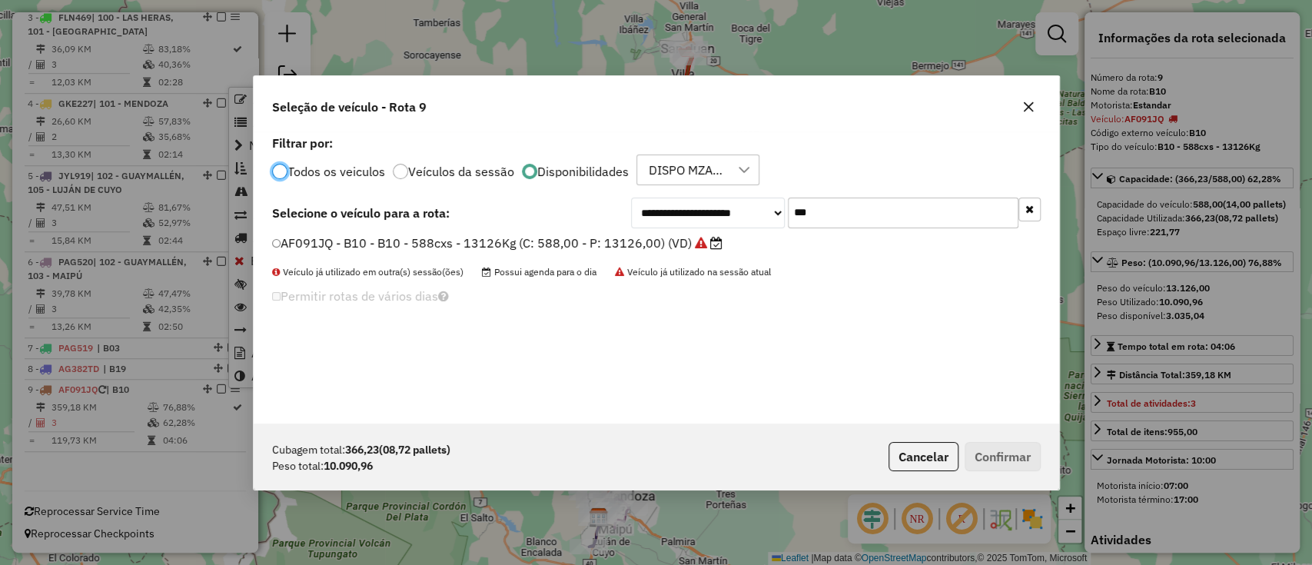
scroll to position [8, 5]
click at [798, 212] on input "***" at bounding box center [903, 212] width 231 height 31
paste input "text"
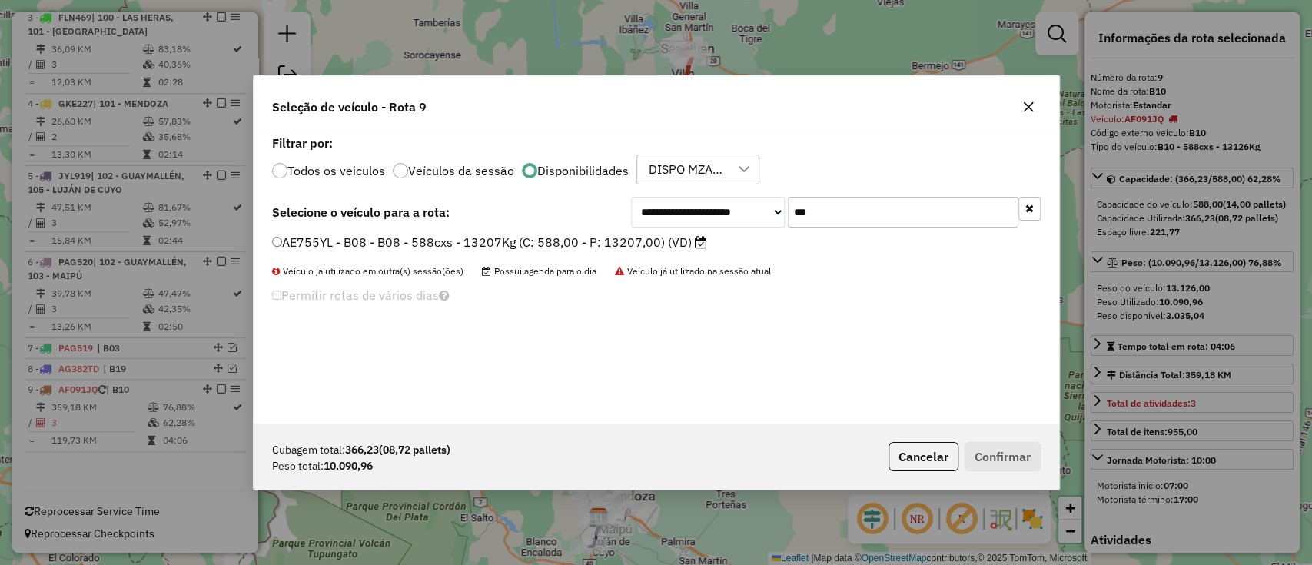
type input "***"
click at [619, 243] on label "AE755YL - B08 - B08 - 588cxs - 13207Kg (C: 588,00 - P: 13207,00) (VD)" at bounding box center [489, 242] width 435 height 18
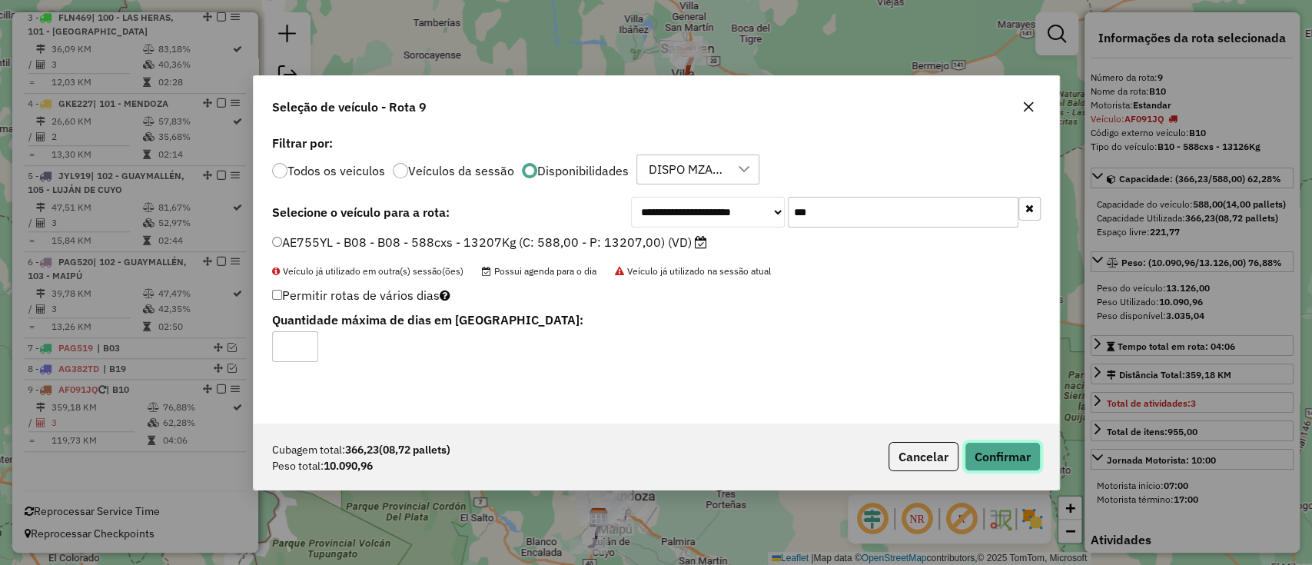
click at [976, 452] on button "Confirmar" at bounding box center [1002, 456] width 76 height 29
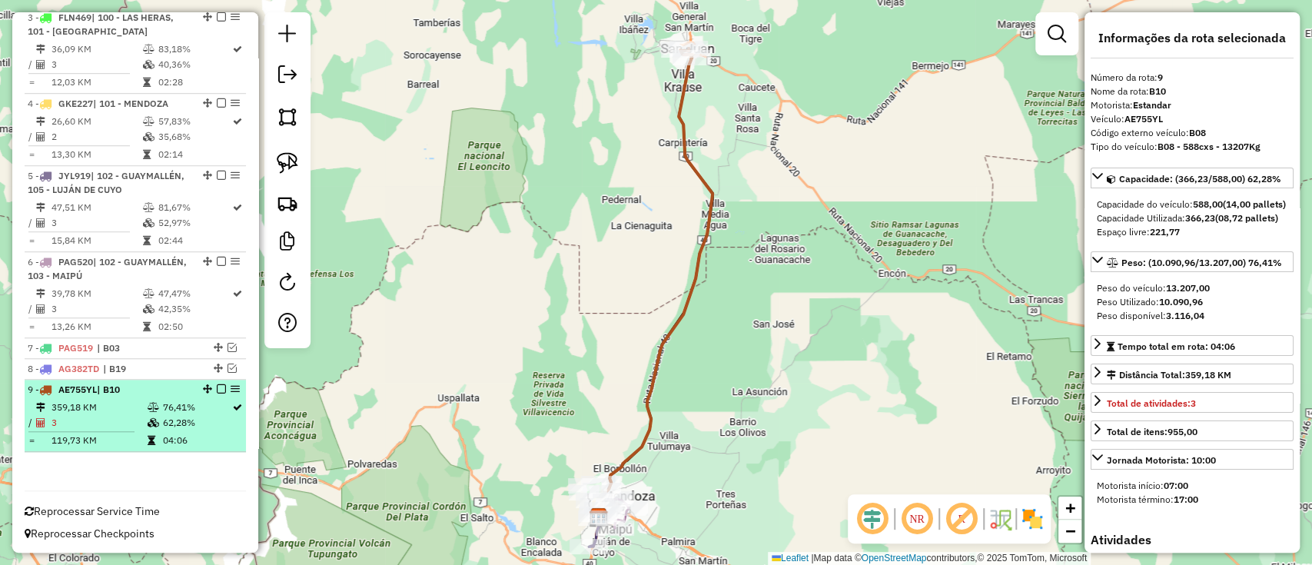
drag, startPoint x: 235, startPoint y: 388, endPoint x: 214, endPoint y: 420, distance: 38.4
click at [206, 440] on td "04:06" at bounding box center [196, 440] width 69 height 15
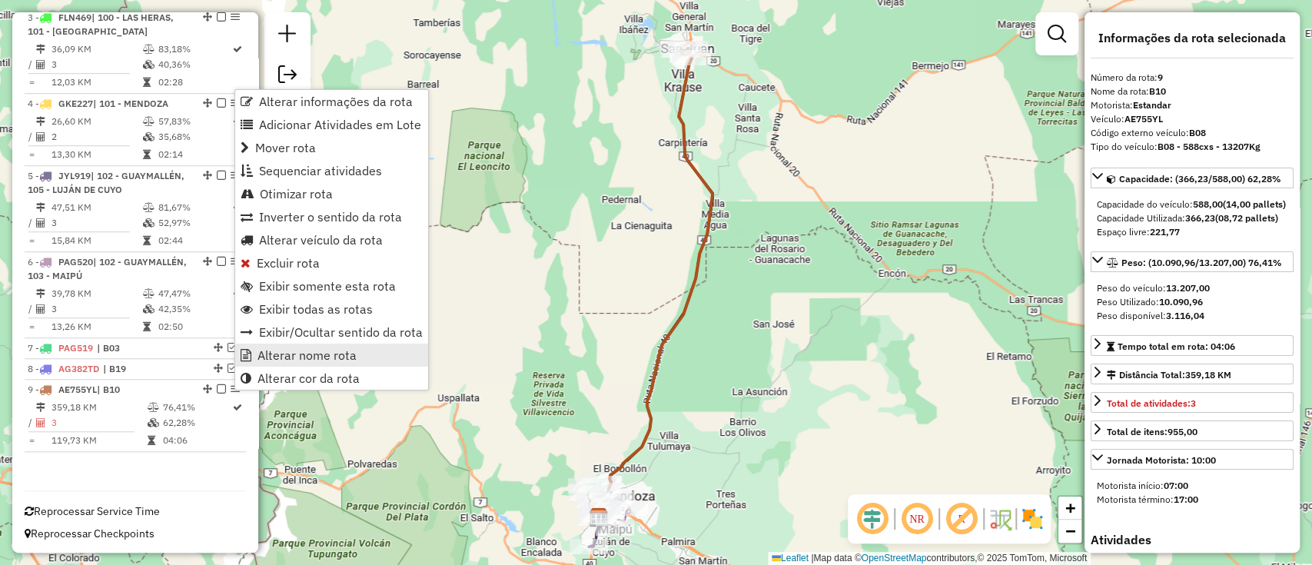
click at [270, 360] on span "Alterar nome rota" at bounding box center [306, 355] width 99 height 12
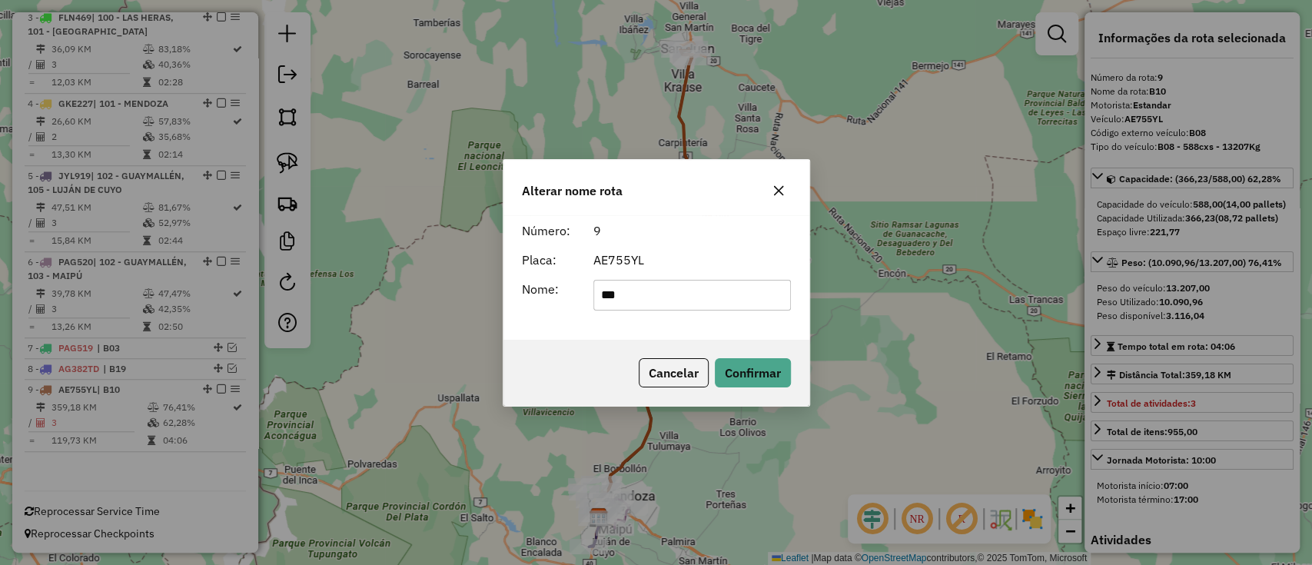
click at [639, 290] on input "***" at bounding box center [691, 295] width 197 height 31
type input "***"
click at [751, 355] on div "Cancelar Confirmar" at bounding box center [656, 373] width 306 height 66
drag, startPoint x: 751, startPoint y: 368, endPoint x: 569, endPoint y: 406, distance: 186.9
click at [750, 370] on button "Confirmar" at bounding box center [753, 372] width 76 height 29
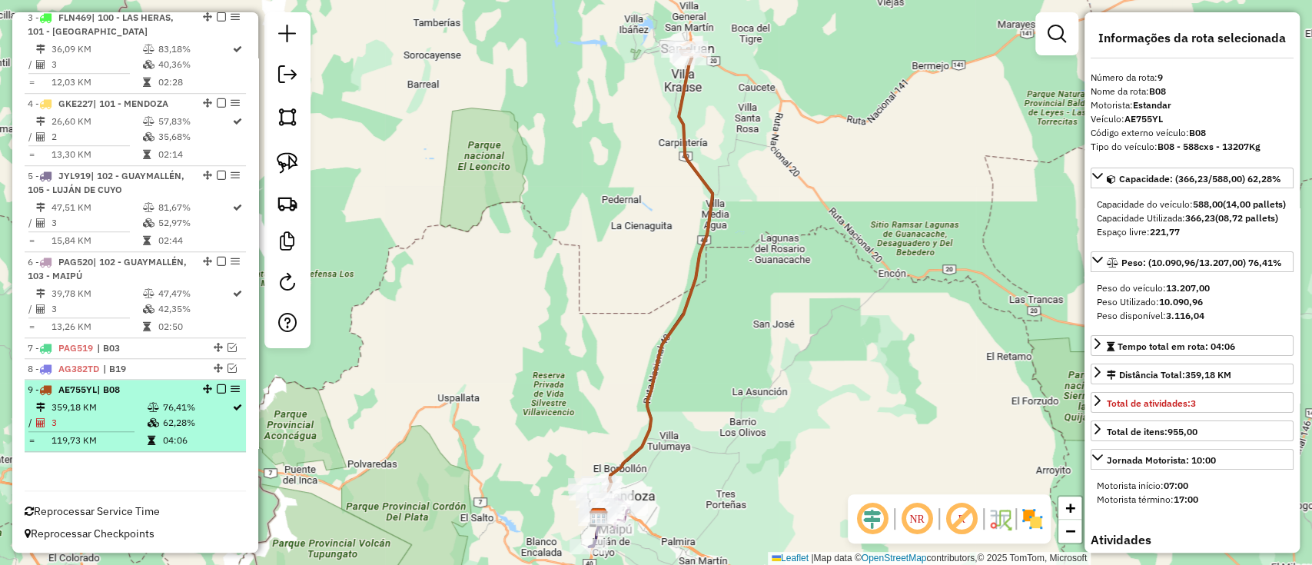
click at [217, 395] on div "9 - AE755YL | B08" at bounding box center [135, 390] width 215 height 14
click at [217, 390] on em at bounding box center [221, 388] width 9 height 9
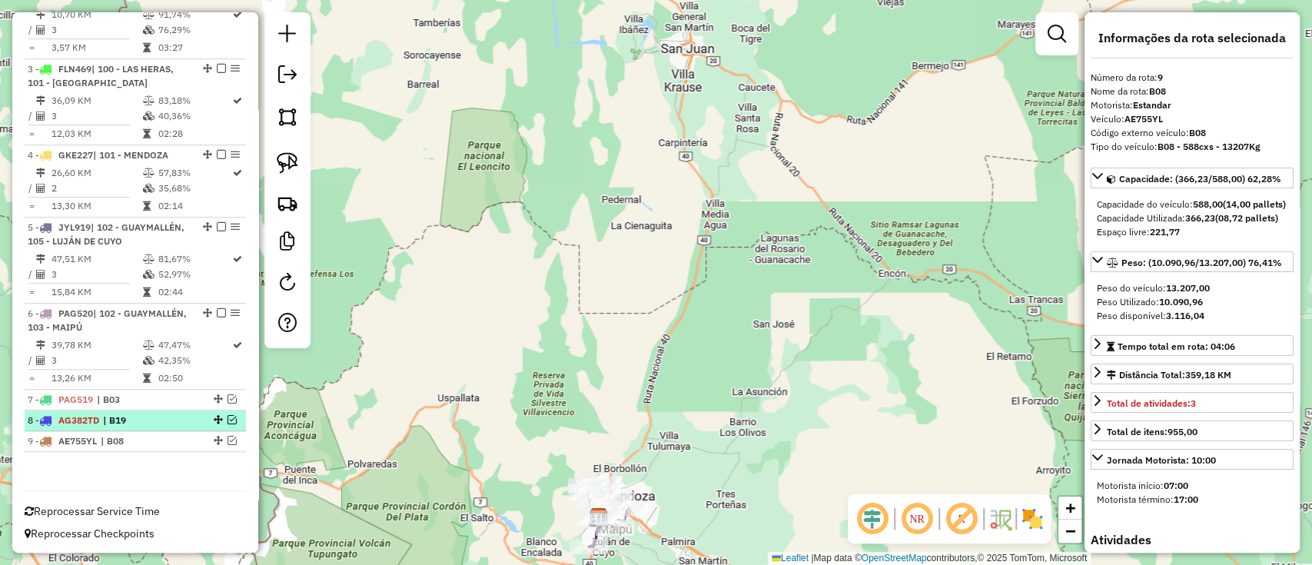
click at [231, 415] on em at bounding box center [231, 419] width 9 height 9
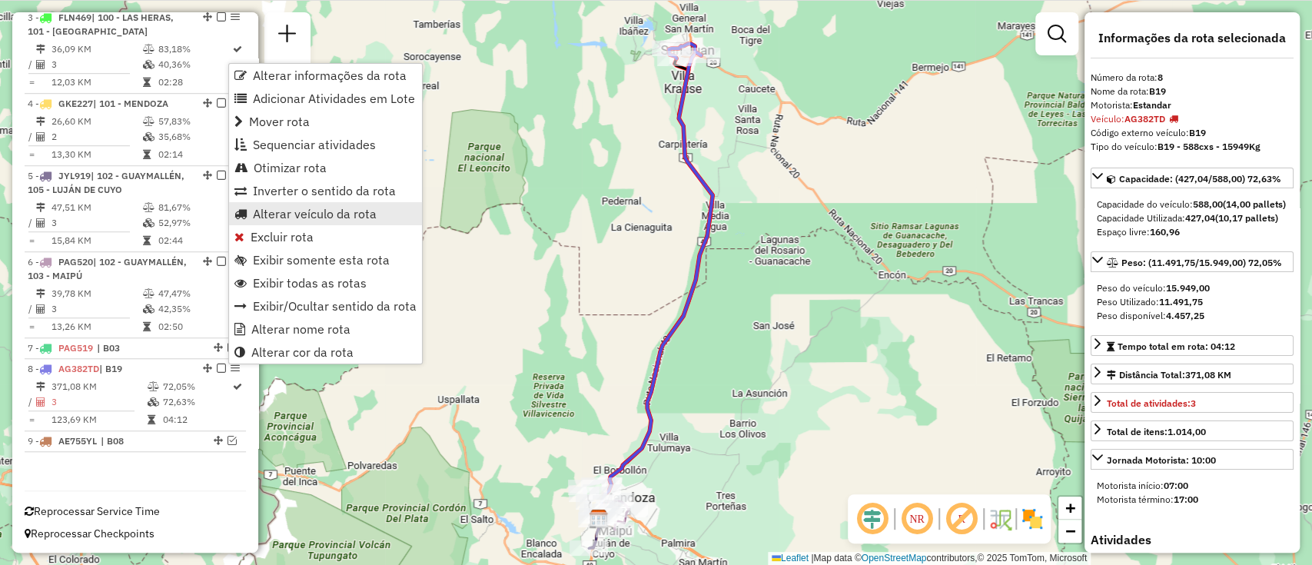
click at [302, 208] on span "Alterar veículo da rota" at bounding box center [315, 213] width 124 height 12
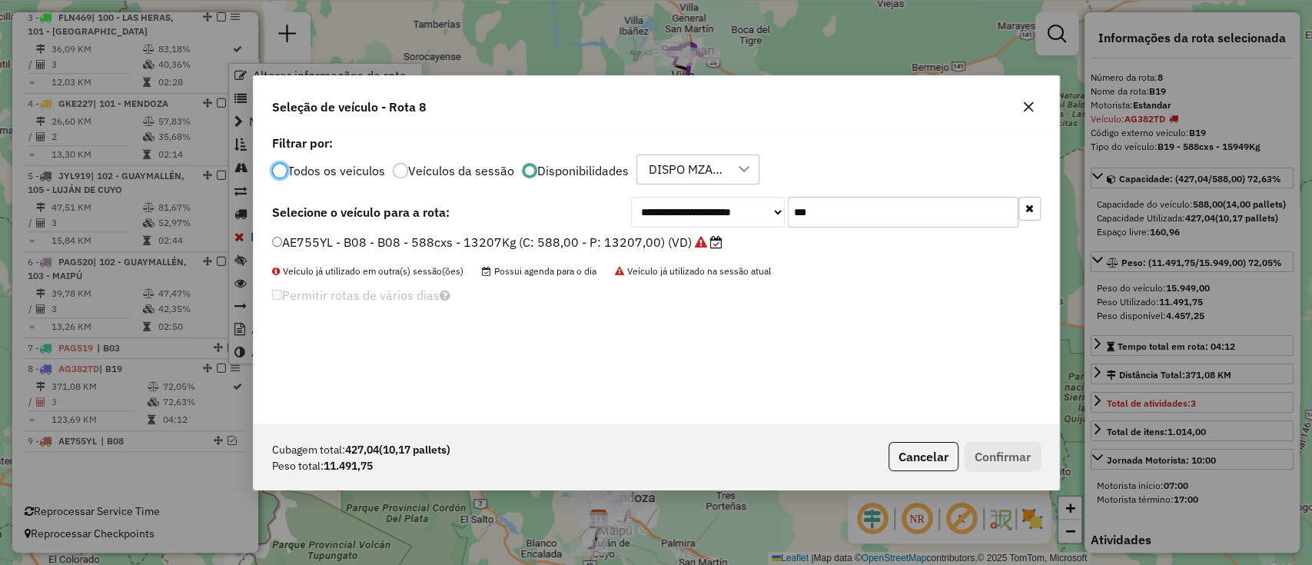
scroll to position [8, 5]
drag, startPoint x: 843, startPoint y: 207, endPoint x: 691, endPoint y: 207, distance: 152.1
click at [691, 207] on div "**********" at bounding box center [836, 212] width 410 height 31
paste input "text"
type input "***"
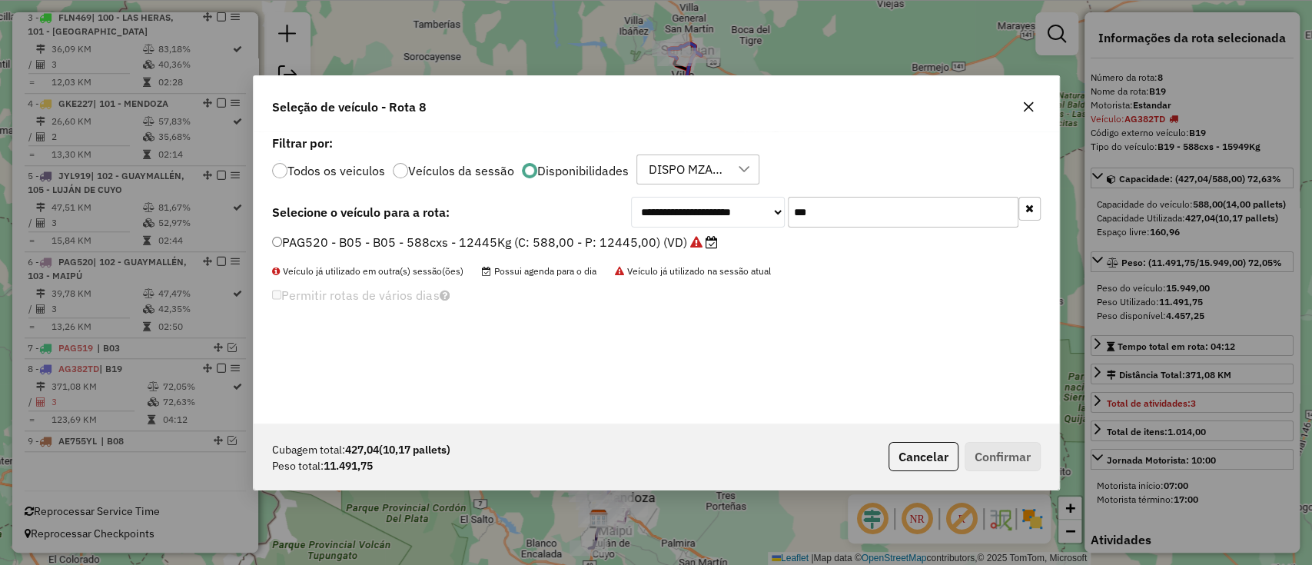
drag, startPoint x: 701, startPoint y: 239, endPoint x: 708, endPoint y: 247, distance: 10.3
click at [701, 239] on label "PAG520 - B05 - B05 - 588cxs - 12445Kg (C: 588,00 - P: 12445,00) (VD)" at bounding box center [495, 242] width 446 height 18
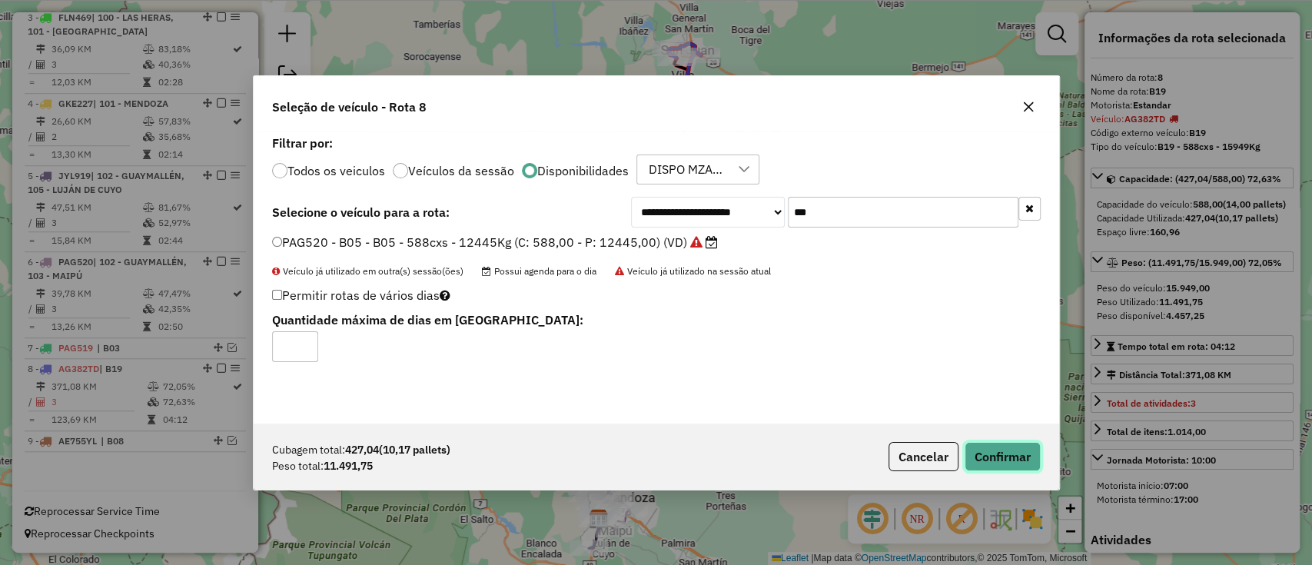
click at [1002, 453] on button "Confirmar" at bounding box center [1002, 456] width 76 height 29
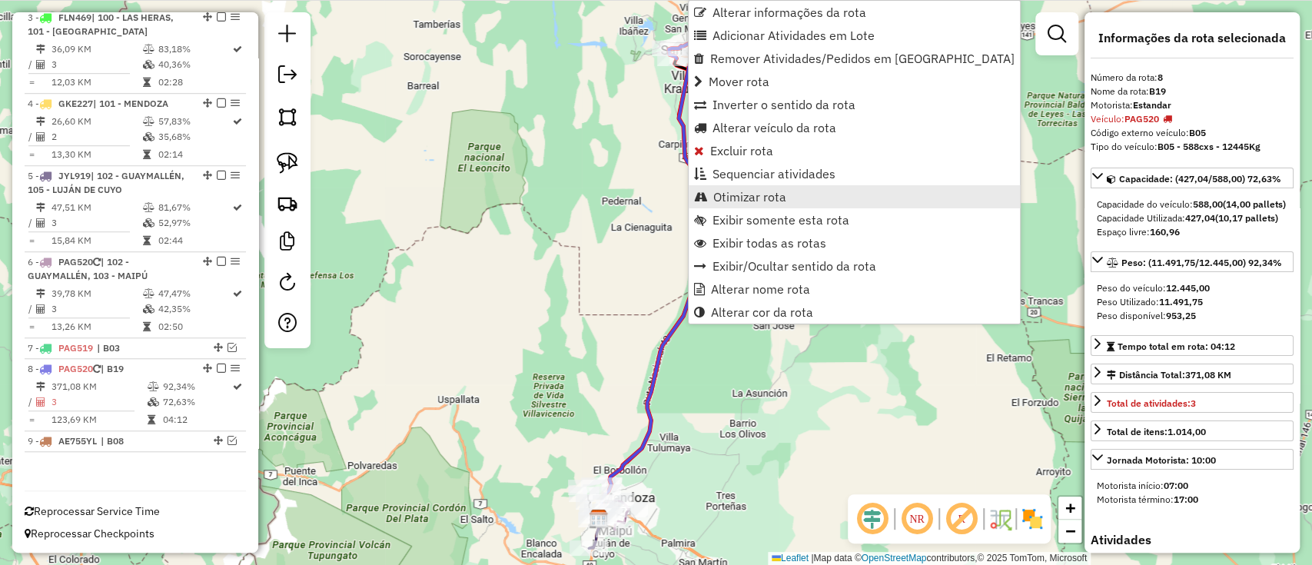
click at [731, 197] on span "Otimizar rota" at bounding box center [749, 197] width 73 height 12
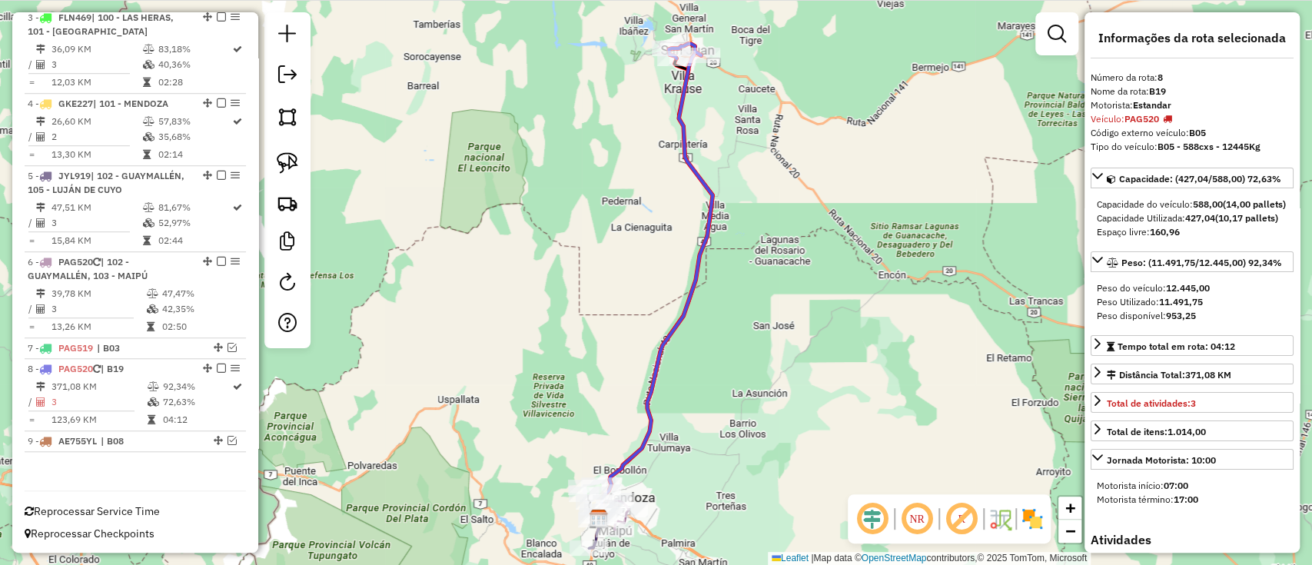
click at [706, 270] on icon at bounding box center [656, 285] width 114 height 466
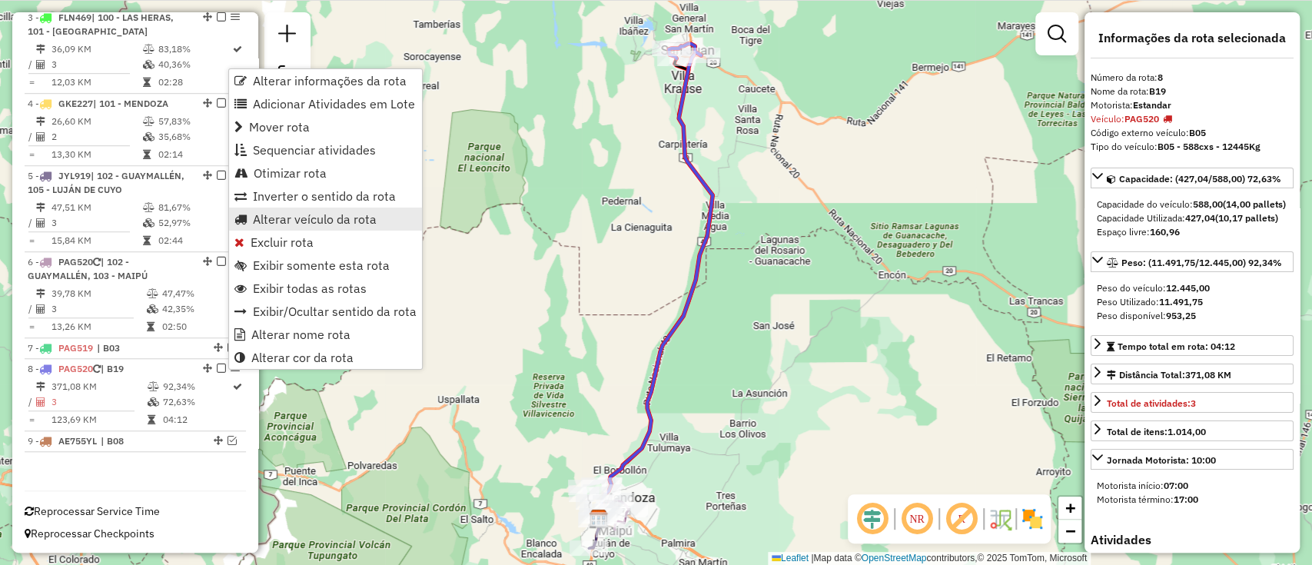
click at [303, 224] on span "Alterar veículo da rota" at bounding box center [315, 219] width 124 height 12
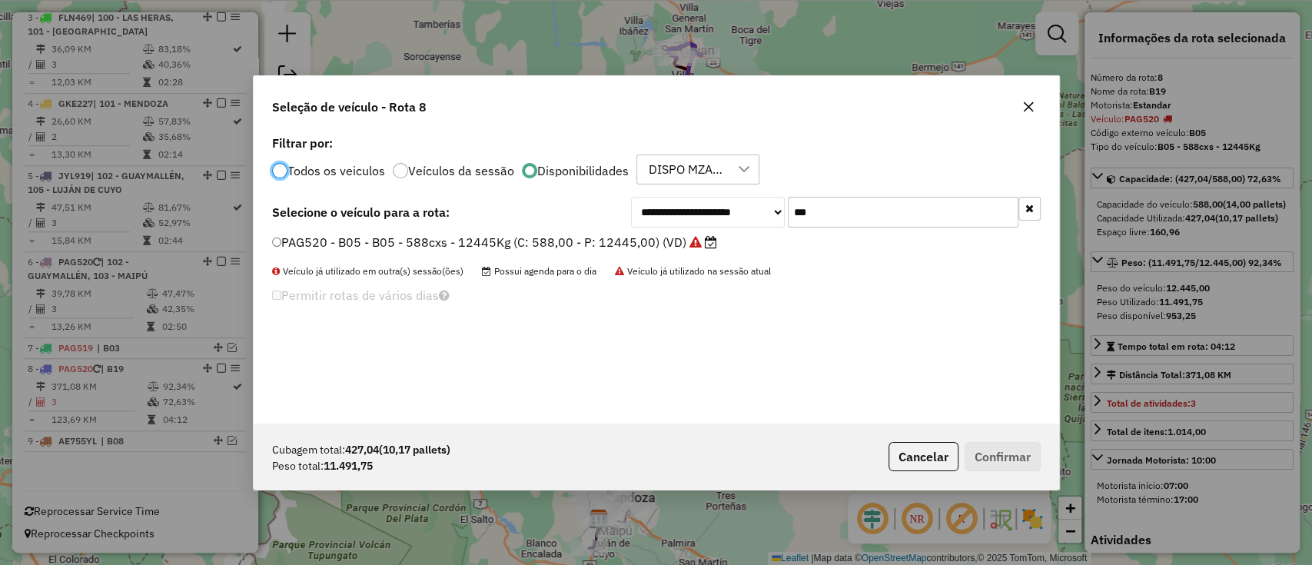
click at [834, 204] on input "***" at bounding box center [903, 212] width 231 height 31
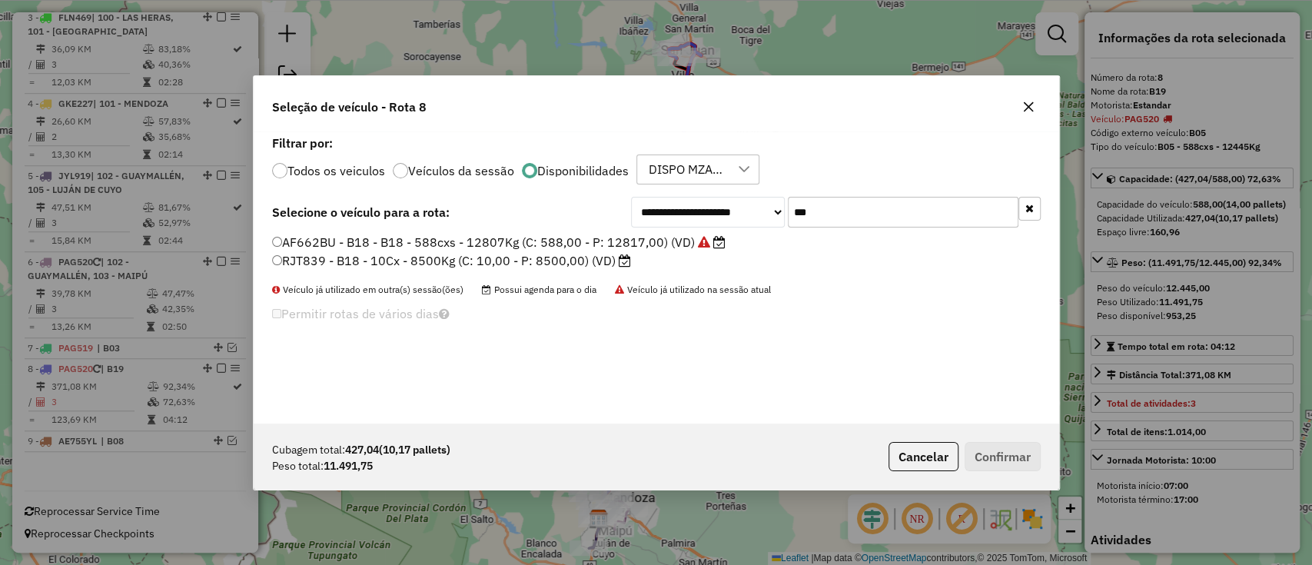
type input "***"
click at [675, 247] on label "AF662BU - B18 - B18 - 588cxs - 12807Kg (C: 588,00 - P: 12817,00) (VD)" at bounding box center [498, 242] width 453 height 18
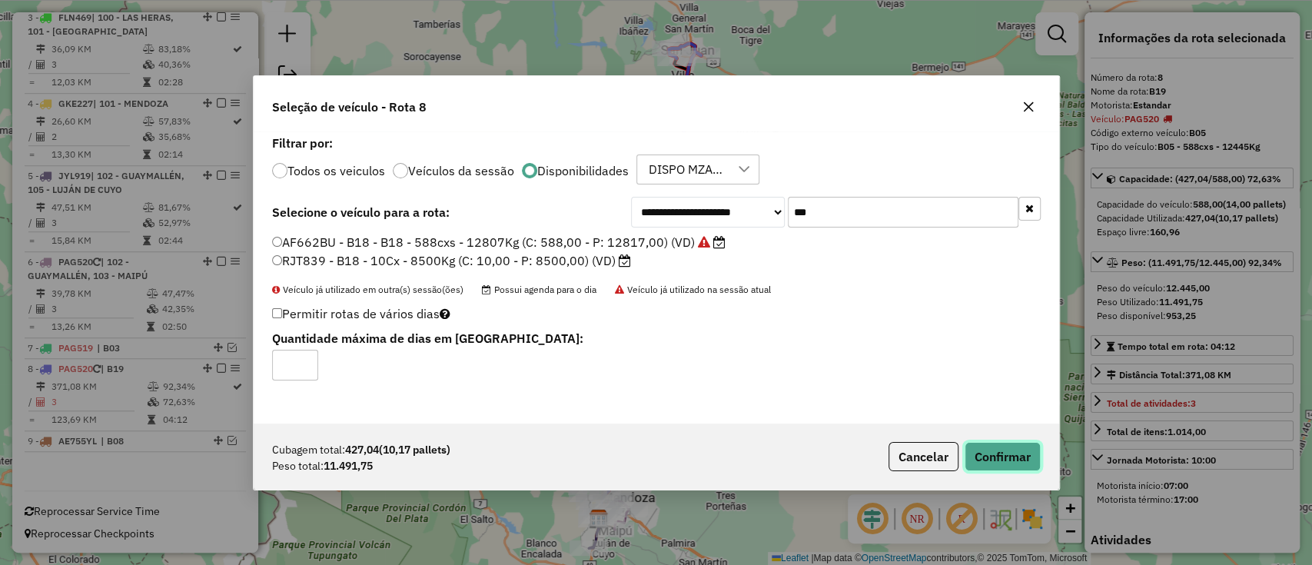
click at [1029, 468] on button "Confirmar" at bounding box center [1002, 456] width 76 height 29
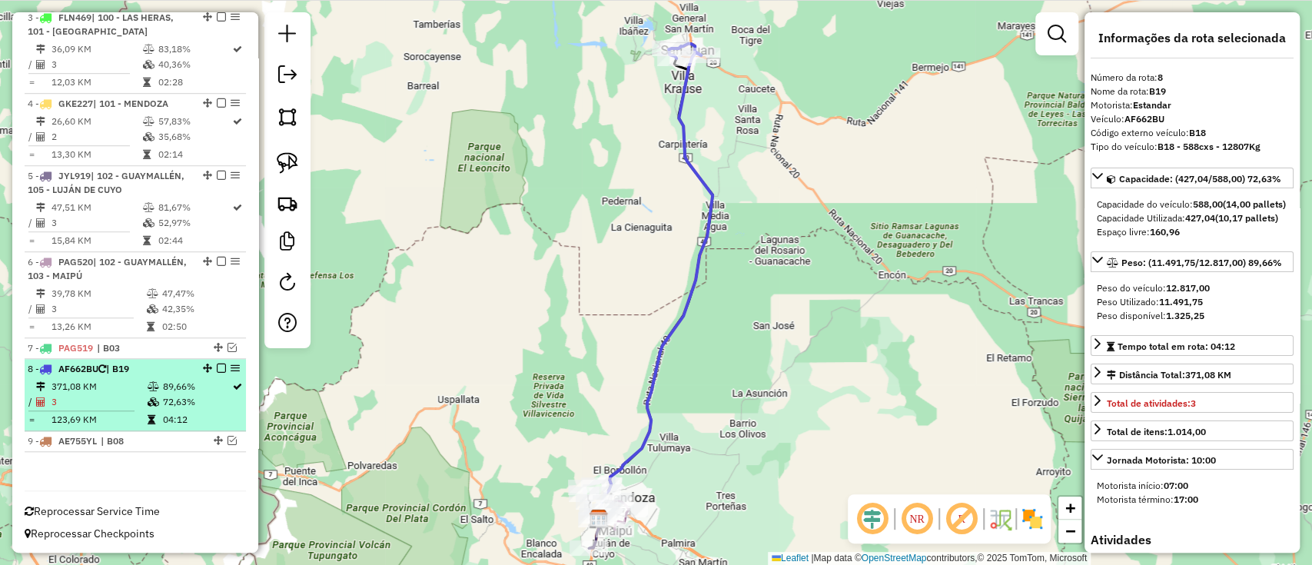
click at [162, 403] on td "72,63%" at bounding box center [196, 401] width 69 height 15
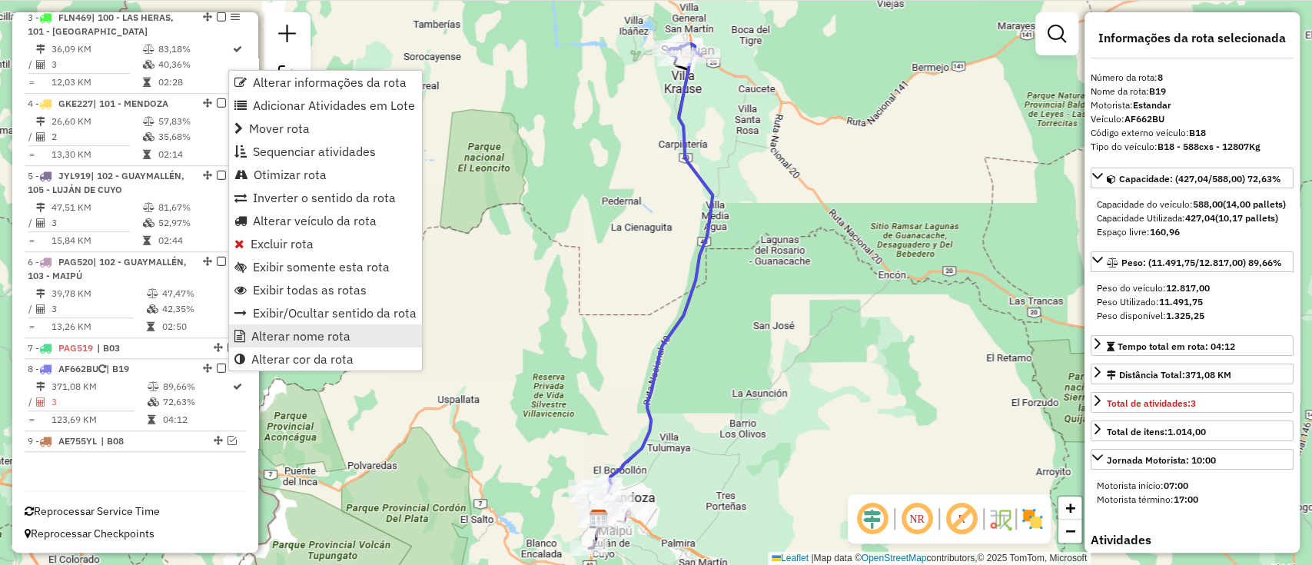
click at [250, 344] on link "Alterar nome rota" at bounding box center [325, 335] width 193 height 23
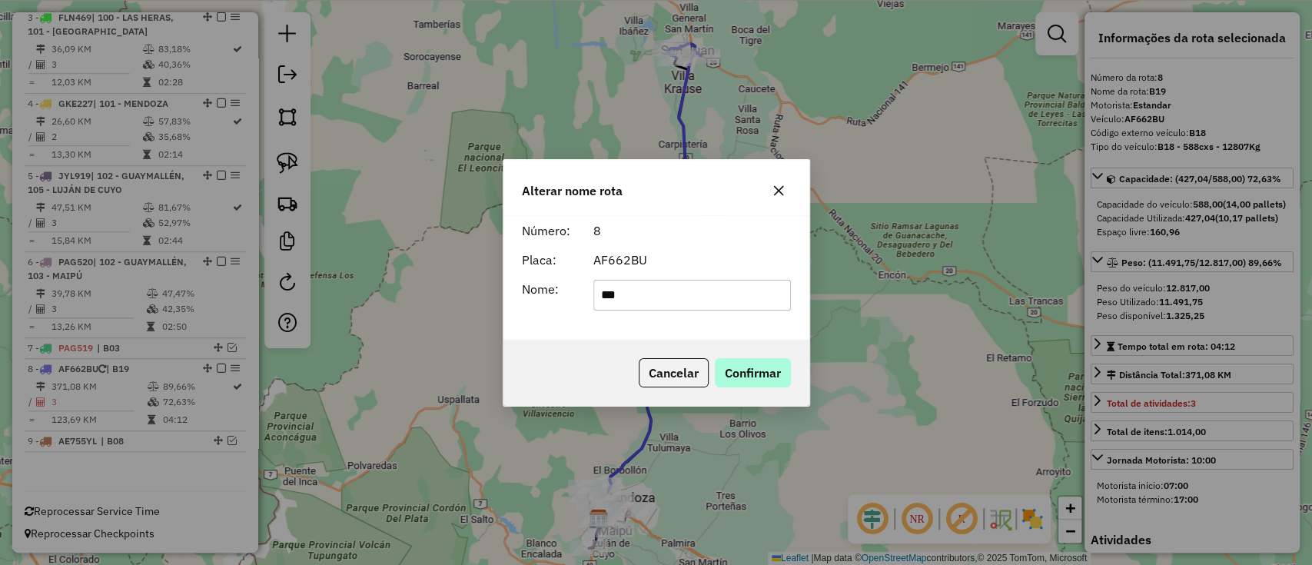
type input "***"
click at [745, 366] on button "Confirmar" at bounding box center [753, 372] width 76 height 29
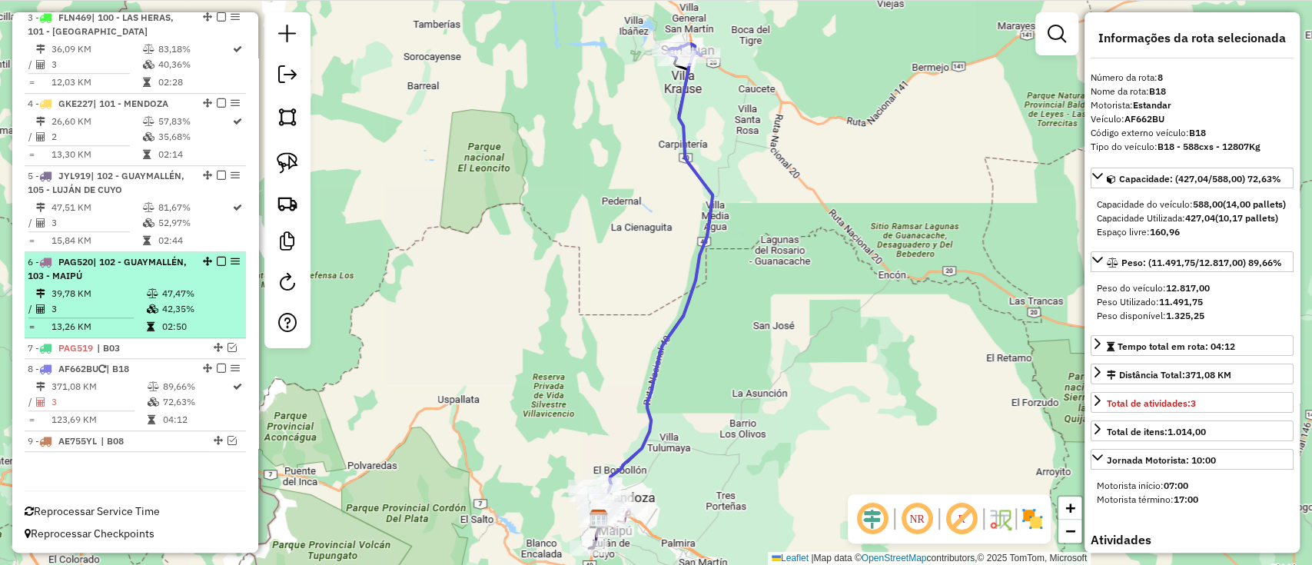
click at [218, 367] on em at bounding box center [221, 367] width 9 height 9
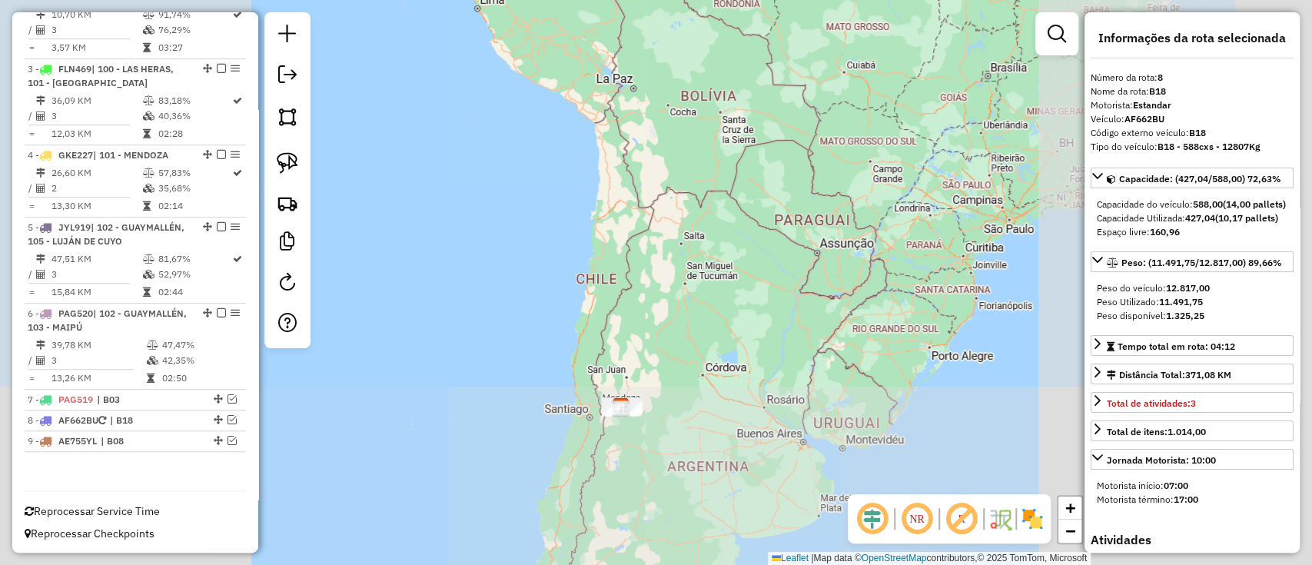
drag, startPoint x: 688, startPoint y: 429, endPoint x: 842, endPoint y: 206, distance: 270.7
click at [842, 206] on div "Janela de atendimento Grade de atendimento Capacidade Transportadoras Veículos …" at bounding box center [656, 282] width 1312 height 565
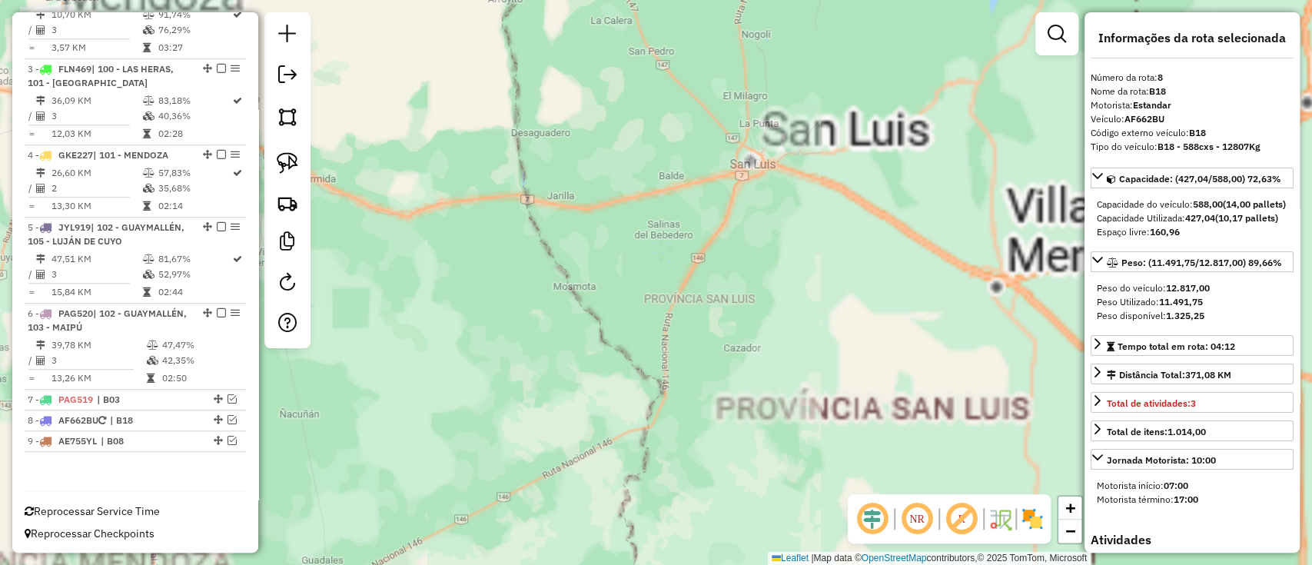
drag, startPoint x: 589, startPoint y: 161, endPoint x: 1142, endPoint y: 491, distance: 643.7
click at [1142, 491] on hb-router-mapa "Informações da Sessão 1282024 - 25/09/2025 Criação: 24/09/2025 15:28 Depósito: …" at bounding box center [656, 282] width 1312 height 565
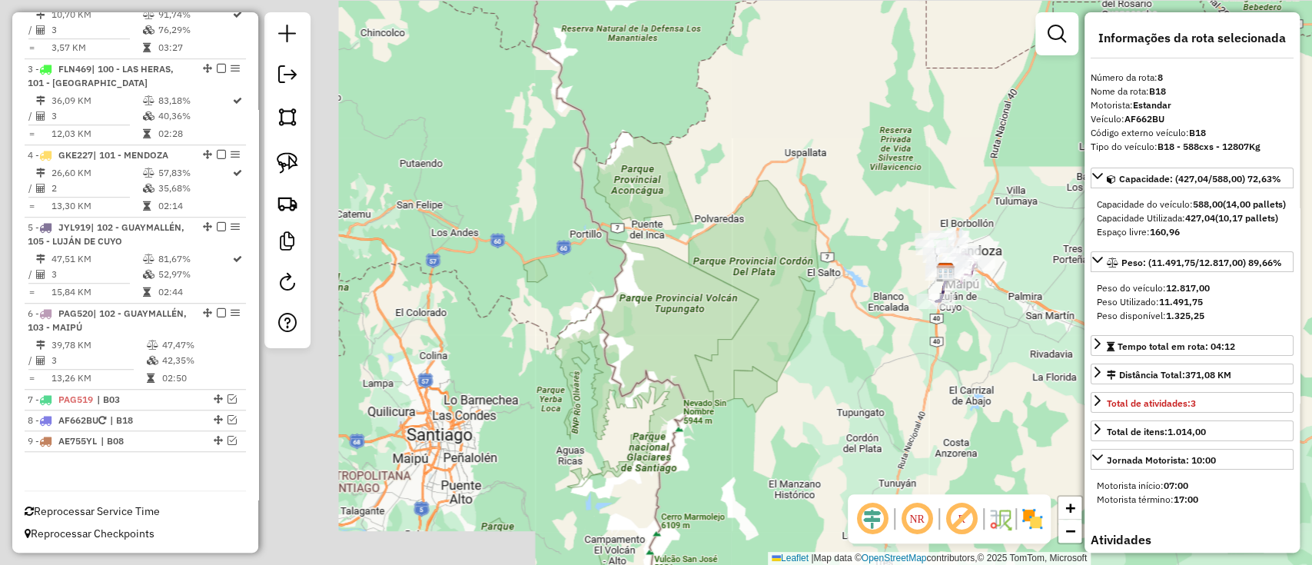
drag, startPoint x: 864, startPoint y: 381, endPoint x: 1034, endPoint y: 302, distance: 188.0
click at [1208, 280] on hb-router-mapa "Informações da Sessão 1282024 - 25/09/2025 Criação: 24/09/2025 15:28 Depósito: …" at bounding box center [656, 282] width 1312 height 565
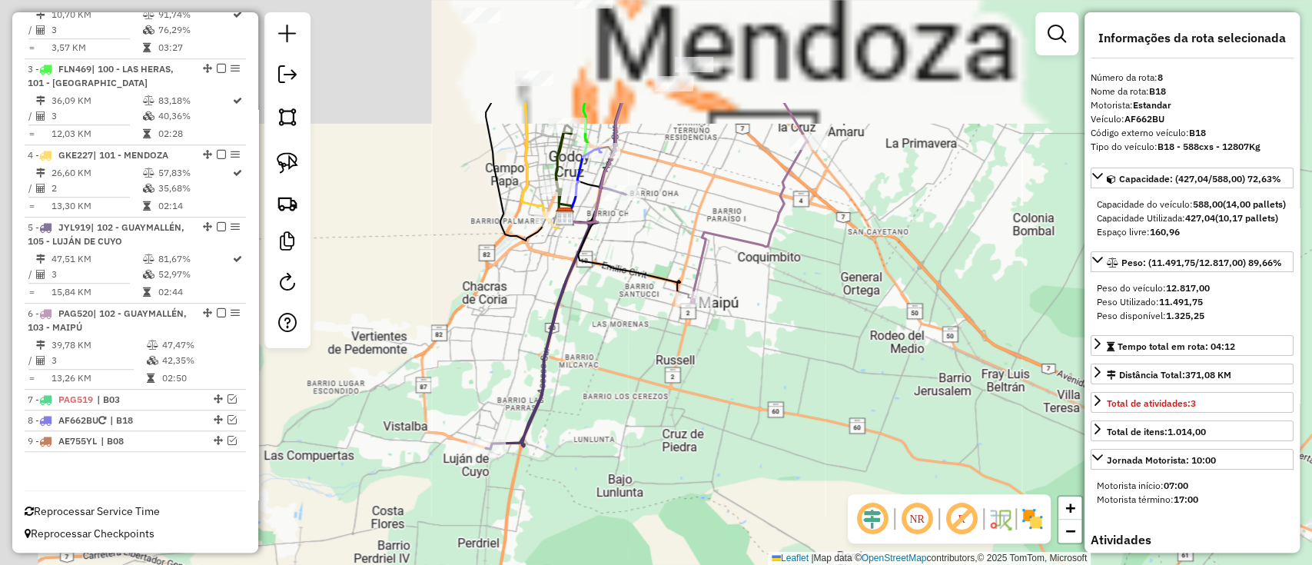
drag, startPoint x: 723, startPoint y: 266, endPoint x: 941, endPoint y: 513, distance: 328.8
click at [848, 450] on div "Janela de atendimento Grade de atendimento Capacidade Transportadoras Veículos …" at bounding box center [656, 282] width 1312 height 565
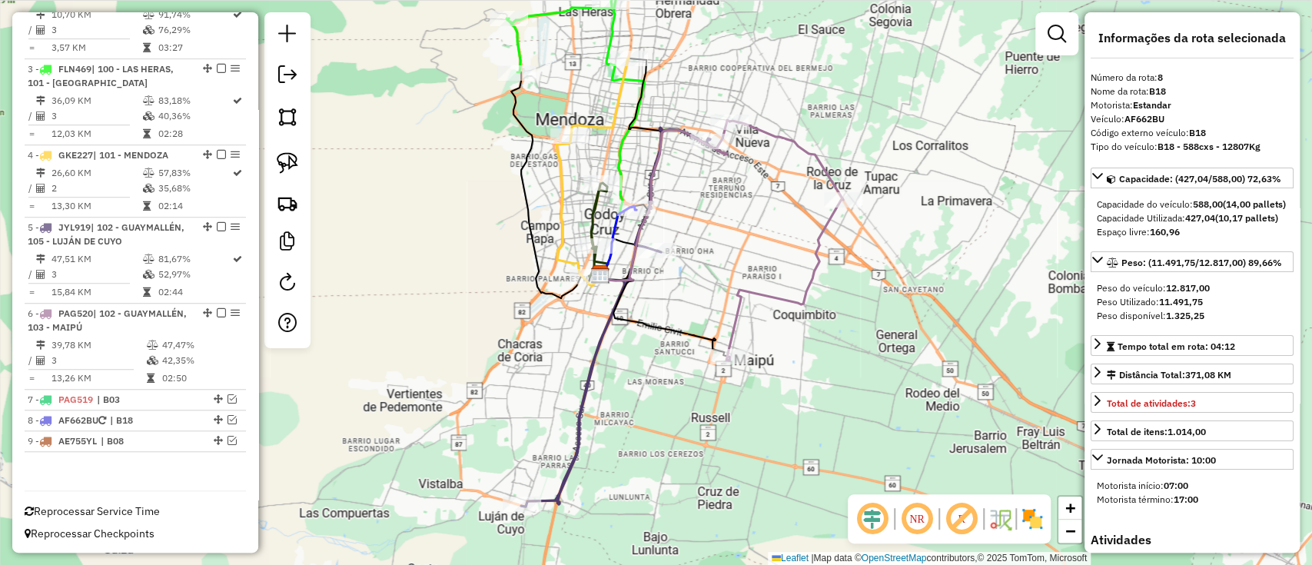
click at [1033, 523] on img at bounding box center [1032, 518] width 25 height 25
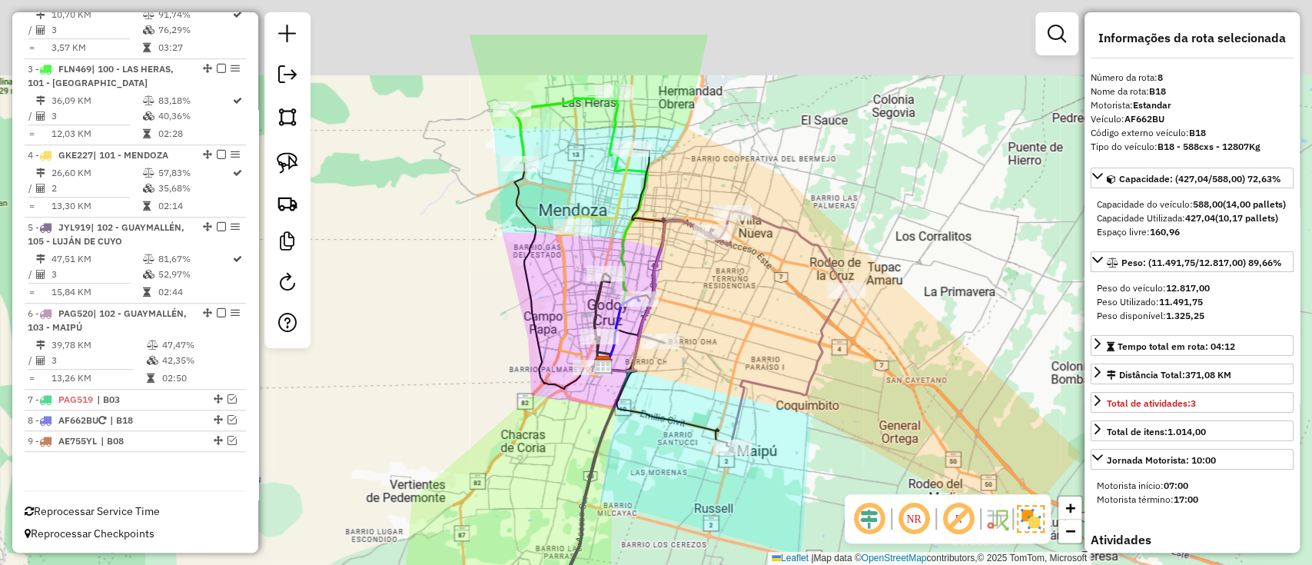
drag, startPoint x: 908, startPoint y: 325, endPoint x: 856, endPoint y: 396, distance: 88.5
click at [915, 434] on div "Janela de atendimento Grade de atendimento Capacidade Transportadoras Veículos …" at bounding box center [656, 282] width 1312 height 565
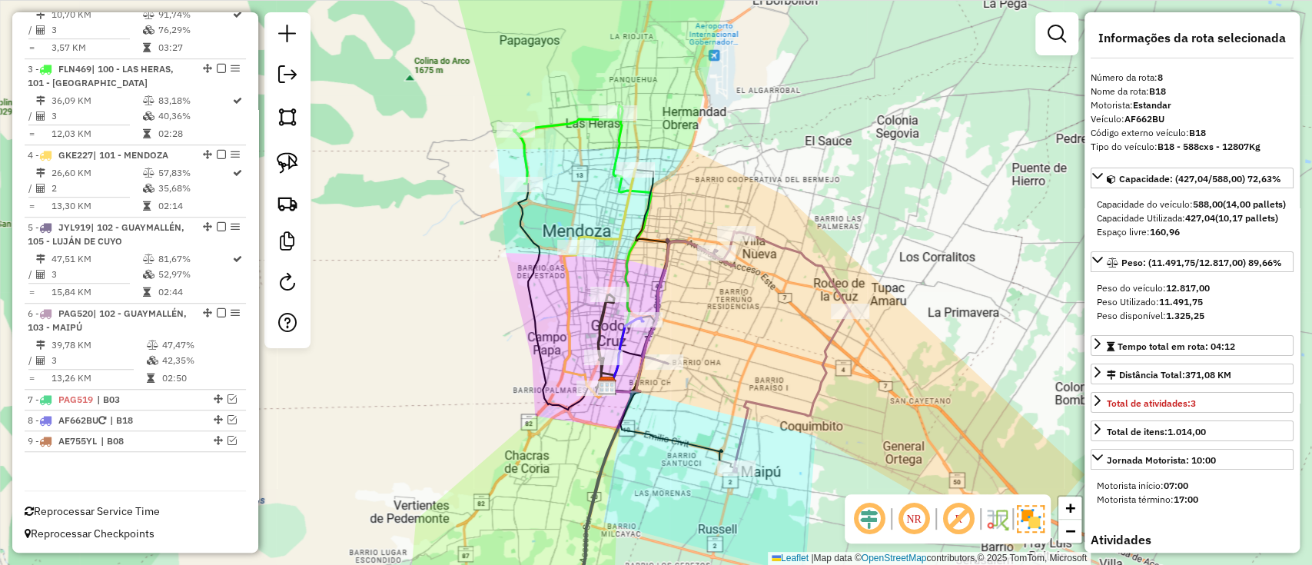
click at [818, 374] on icon at bounding box center [791, 352] width 117 height 240
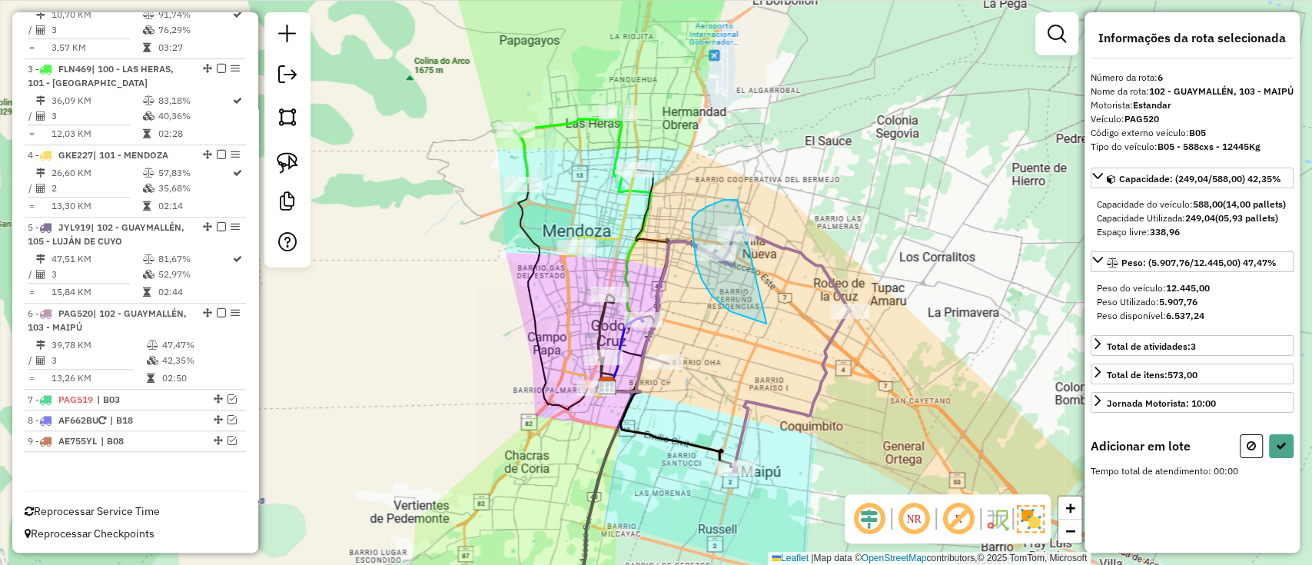
drag, startPoint x: 732, startPoint y: 200, endPoint x: 768, endPoint y: 323, distance: 128.7
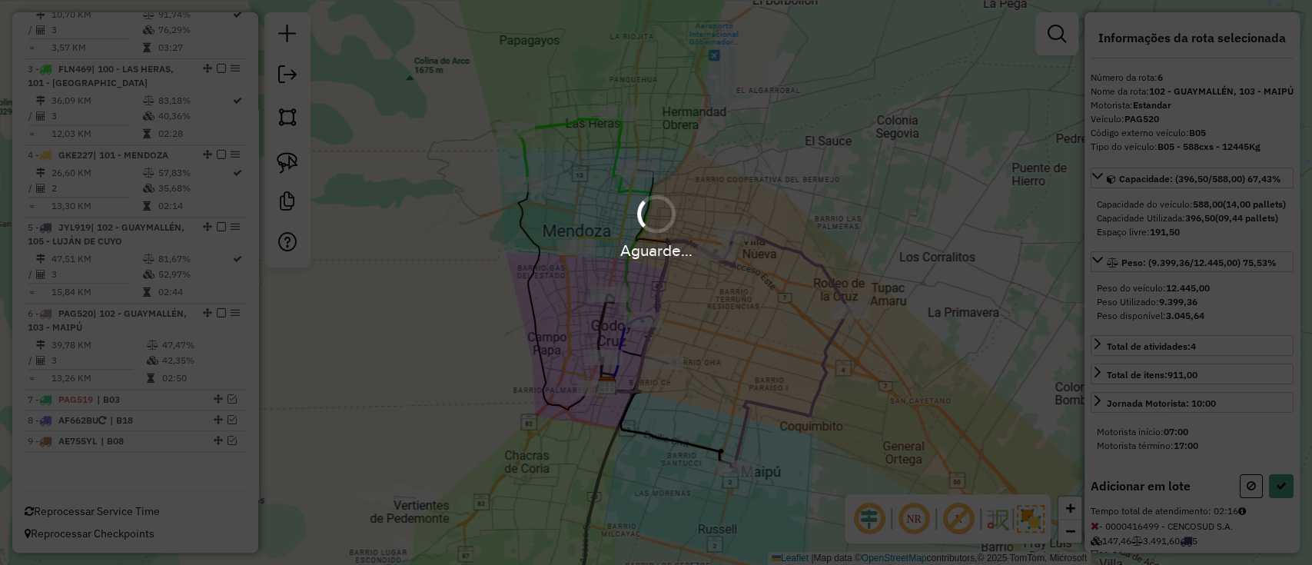
select select "**********"
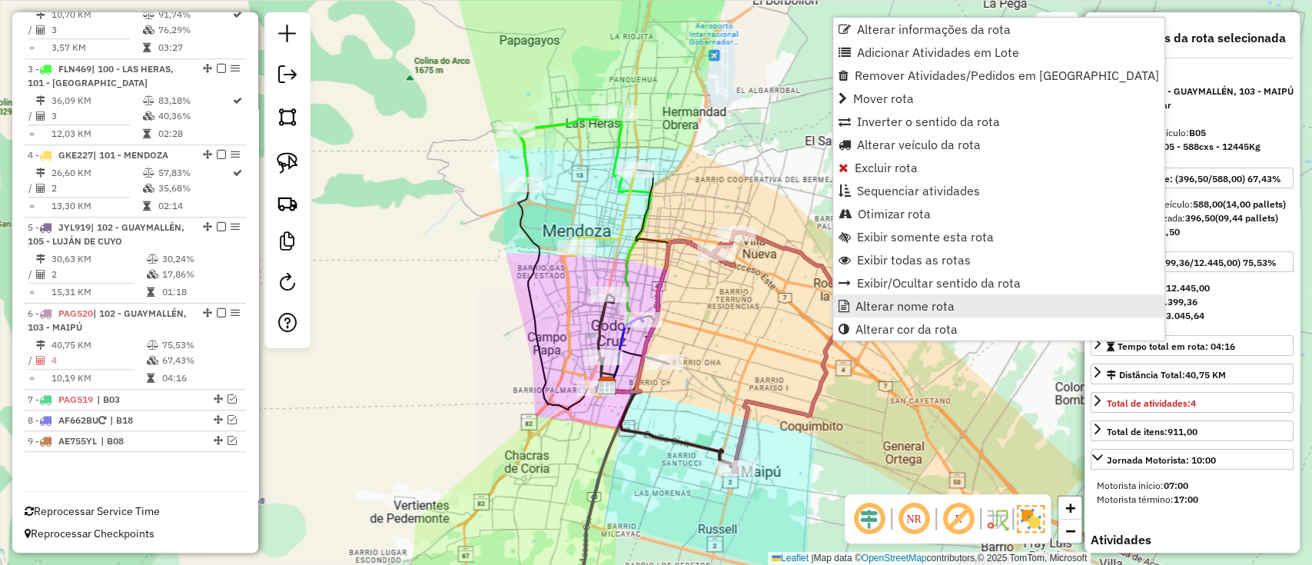
click at [868, 297] on link "Alterar nome rota" at bounding box center [998, 305] width 331 height 23
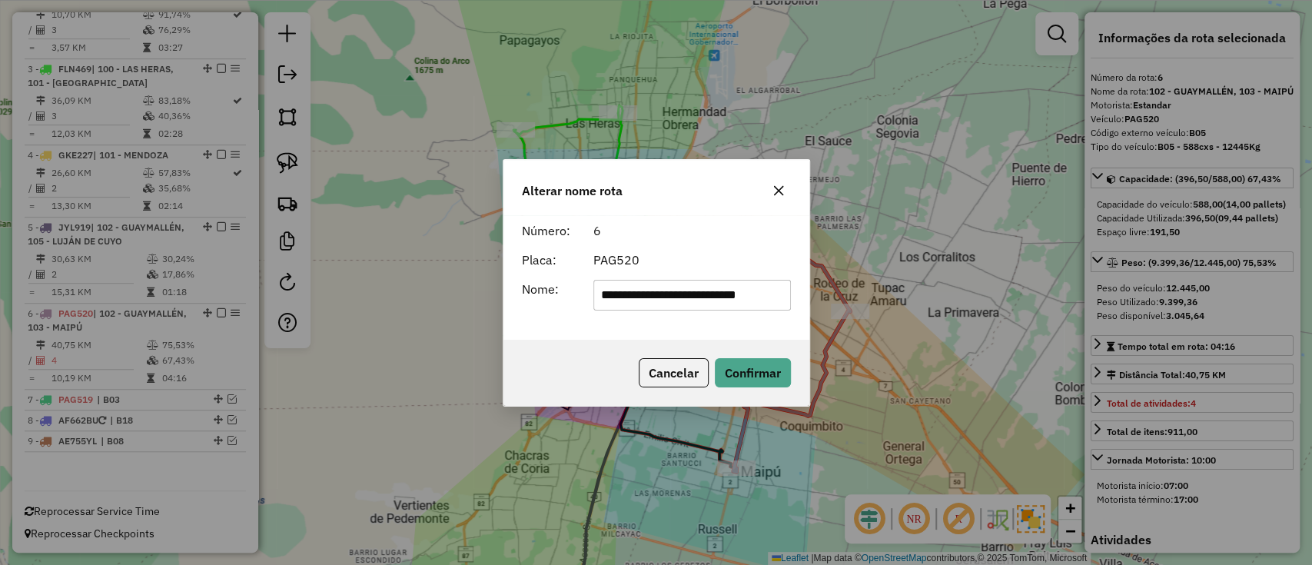
scroll to position [0, 6]
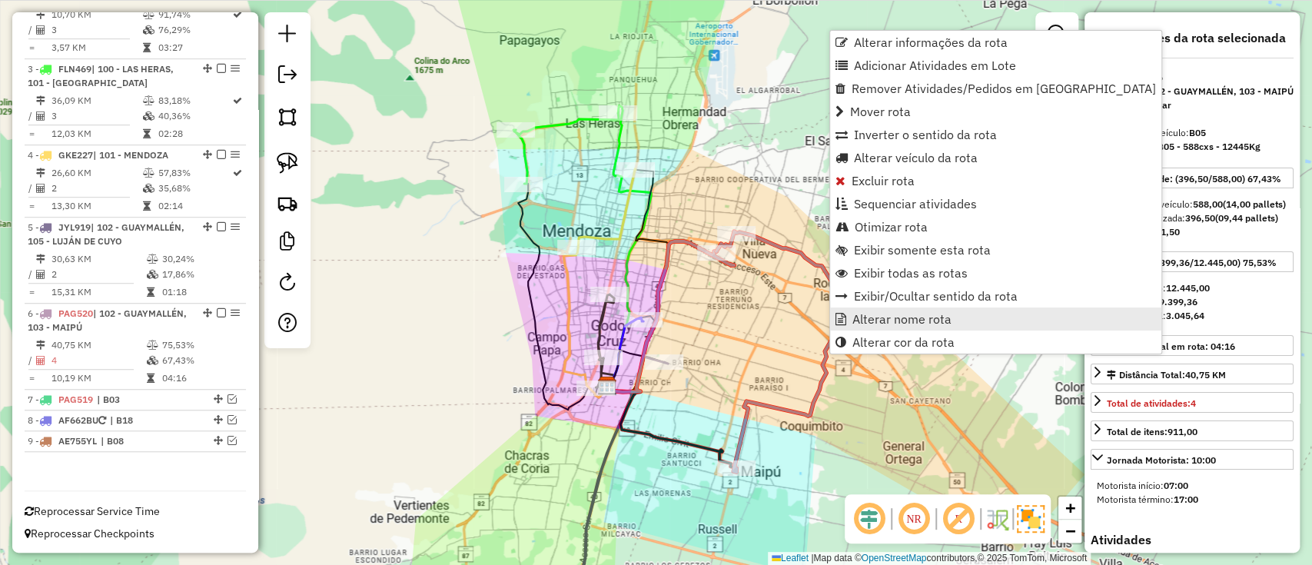
click at [844, 321] on span "Alterar nome rota" at bounding box center [840, 319] width 11 height 12
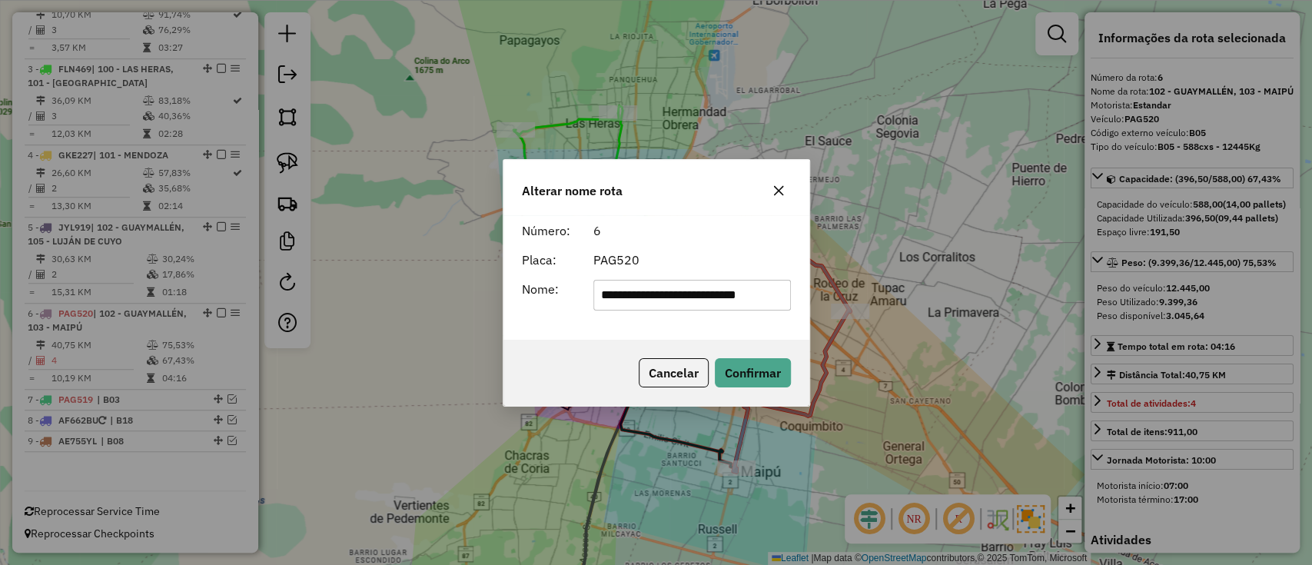
scroll to position [0, 0]
drag, startPoint x: 781, startPoint y: 302, endPoint x: 233, endPoint y: 302, distance: 548.6
click at [234, 302] on div "**********" at bounding box center [656, 282] width 1312 height 565
type input "***"
click at [762, 373] on button "Confirmar" at bounding box center [753, 372] width 76 height 29
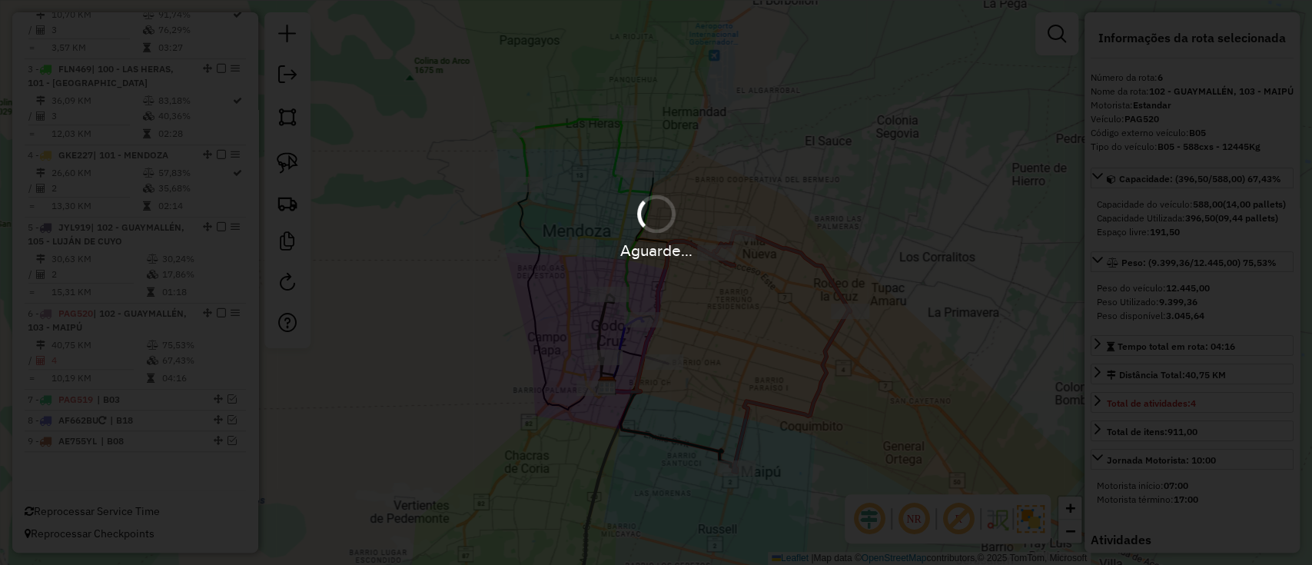
scroll to position [670, 0]
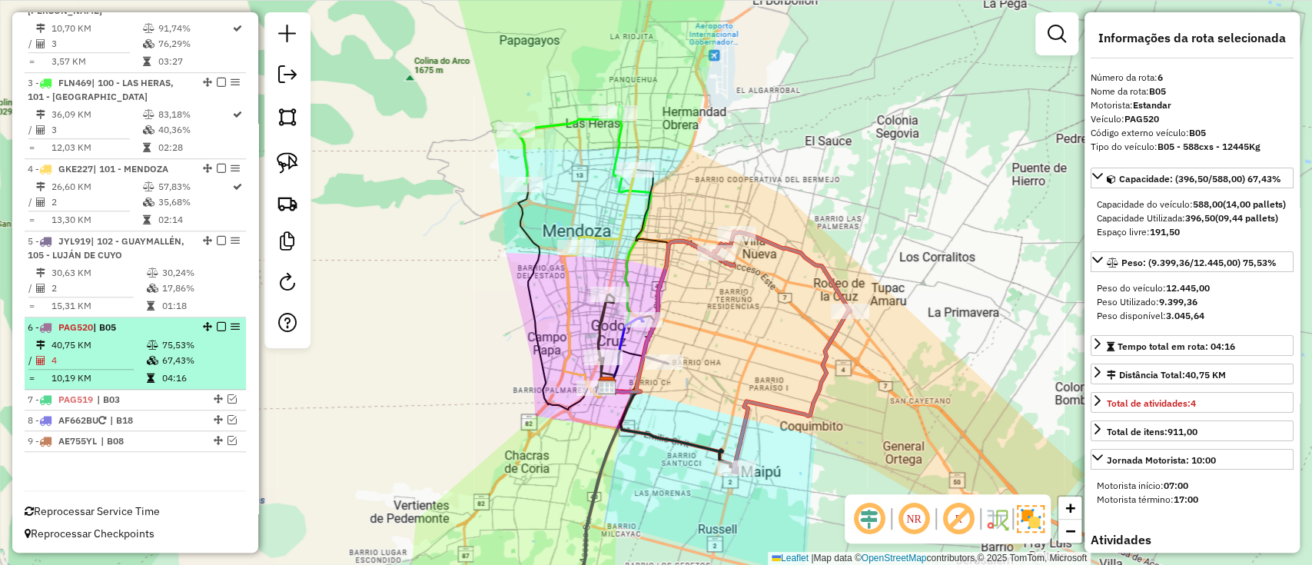
click at [217, 330] on div "6 - PAG520 | B05" at bounding box center [135, 327] width 215 height 14
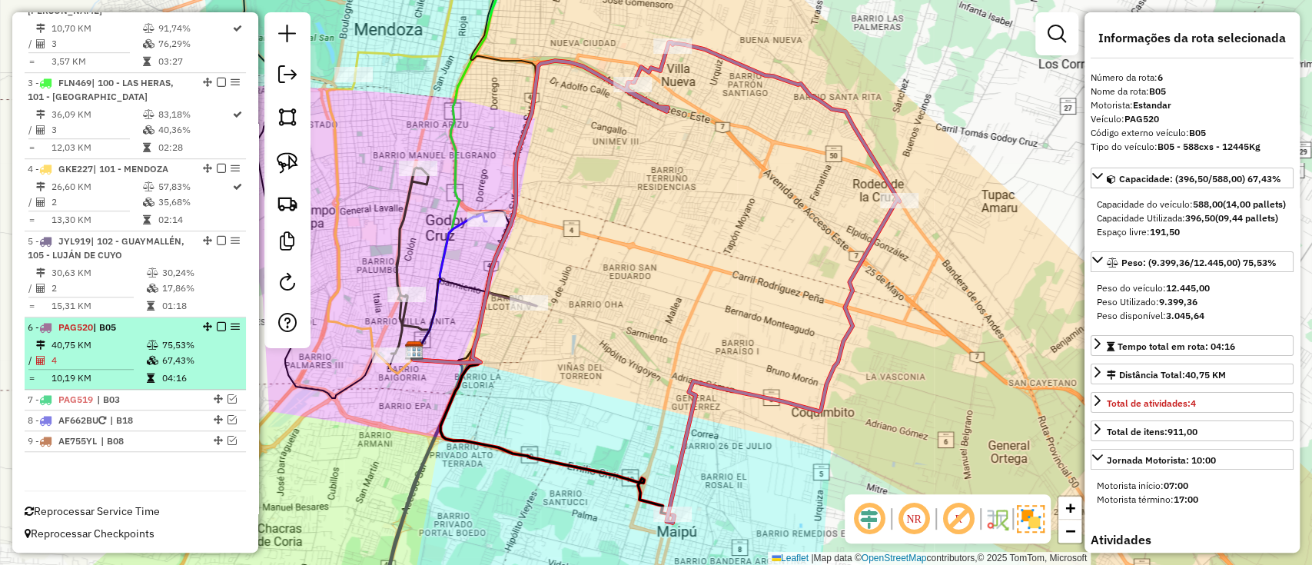
click at [217, 324] on em at bounding box center [221, 326] width 9 height 9
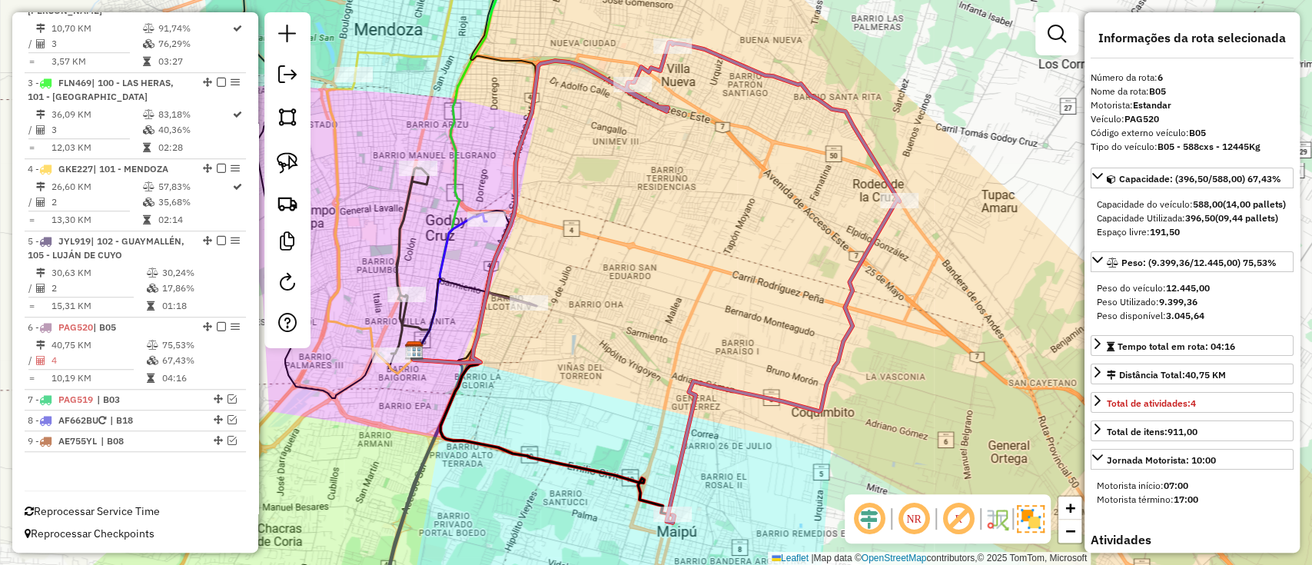
scroll to position [619, 0]
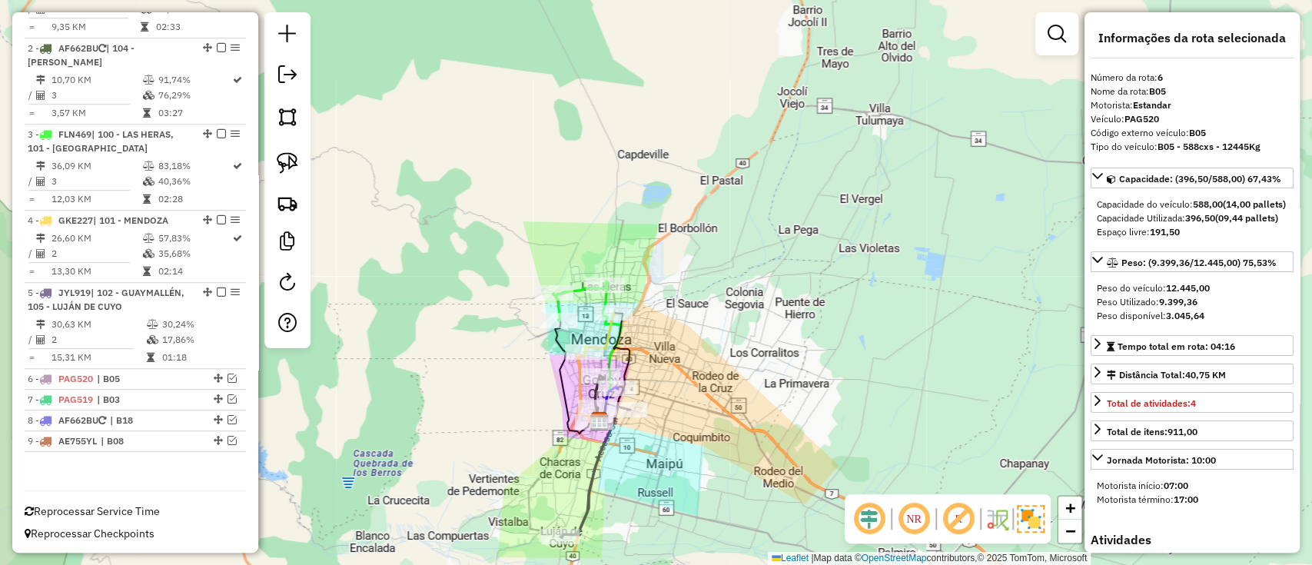
drag, startPoint x: 612, startPoint y: 452, endPoint x: 666, endPoint y: 454, distance: 54.6
click at [666, 454] on div "Janela de atendimento Grade de atendimento Capacidade Transportadoras Veículos …" at bounding box center [656, 282] width 1312 height 565
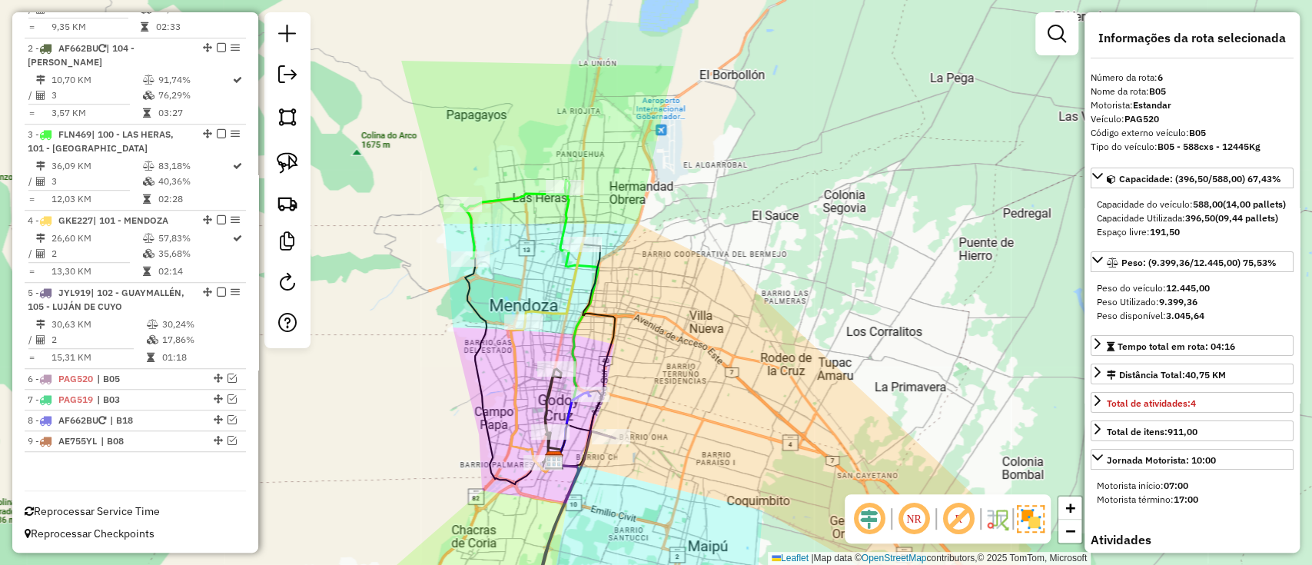
click at [504, 204] on icon at bounding box center [512, 222] width 105 height 71
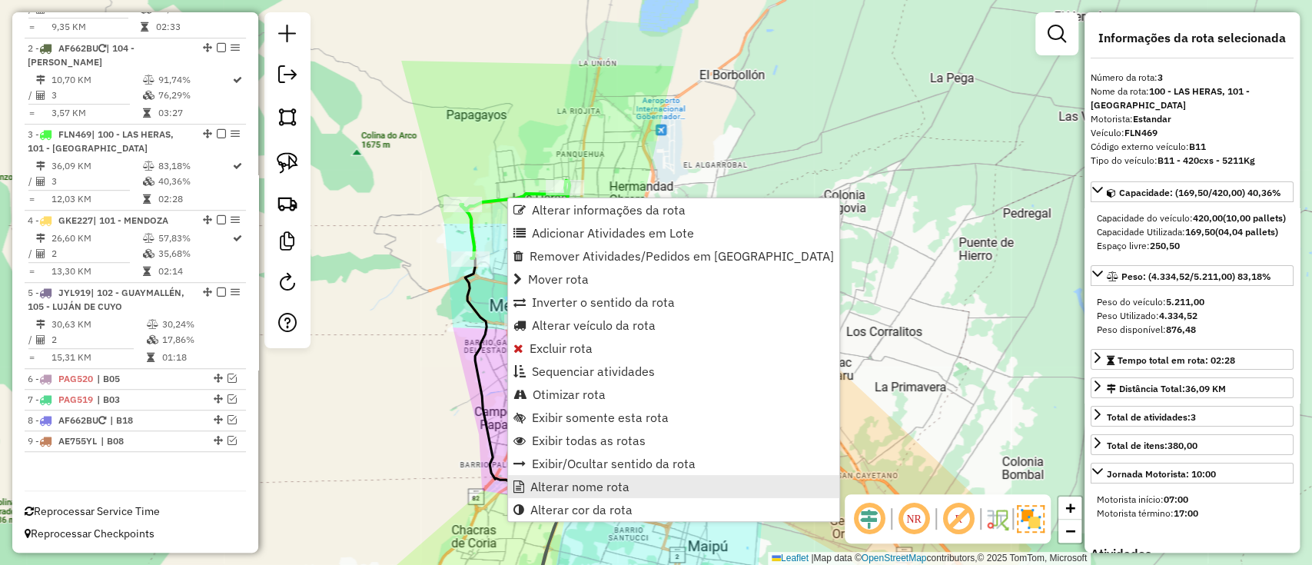
click at [579, 489] on span "Alterar nome rota" at bounding box center [579, 486] width 99 height 12
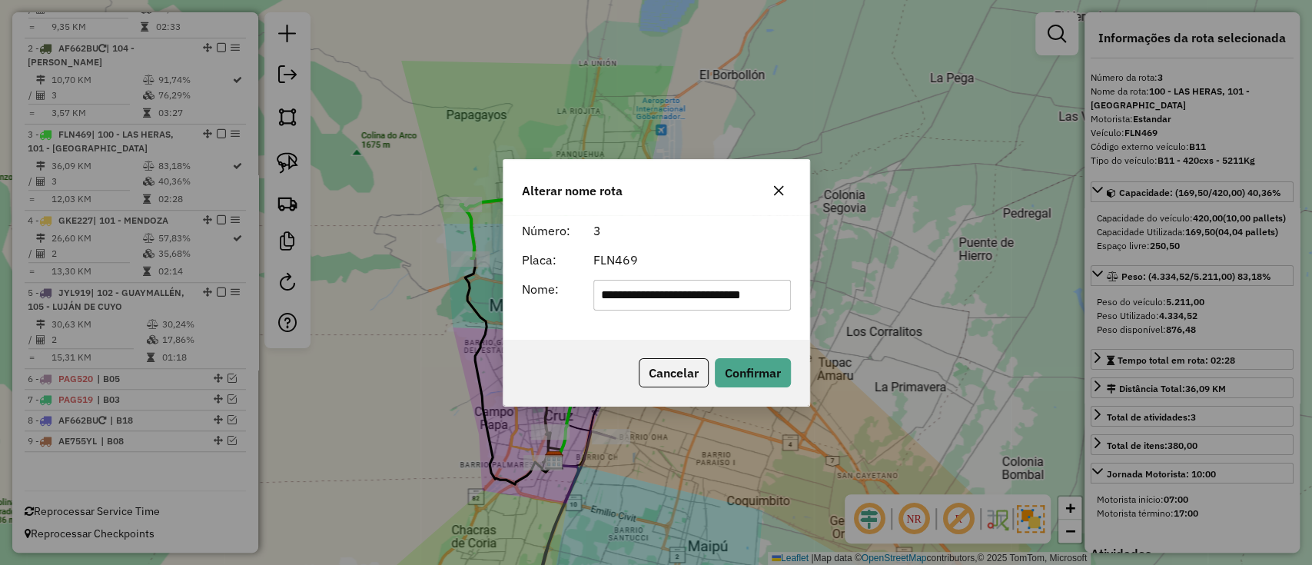
scroll to position [0, 0]
drag, startPoint x: 778, startPoint y: 294, endPoint x: 187, endPoint y: 267, distance: 591.5
click at [197, 271] on div "**********" at bounding box center [656, 282] width 1312 height 565
type input "***"
click at [751, 378] on button "Confirmar" at bounding box center [753, 372] width 76 height 29
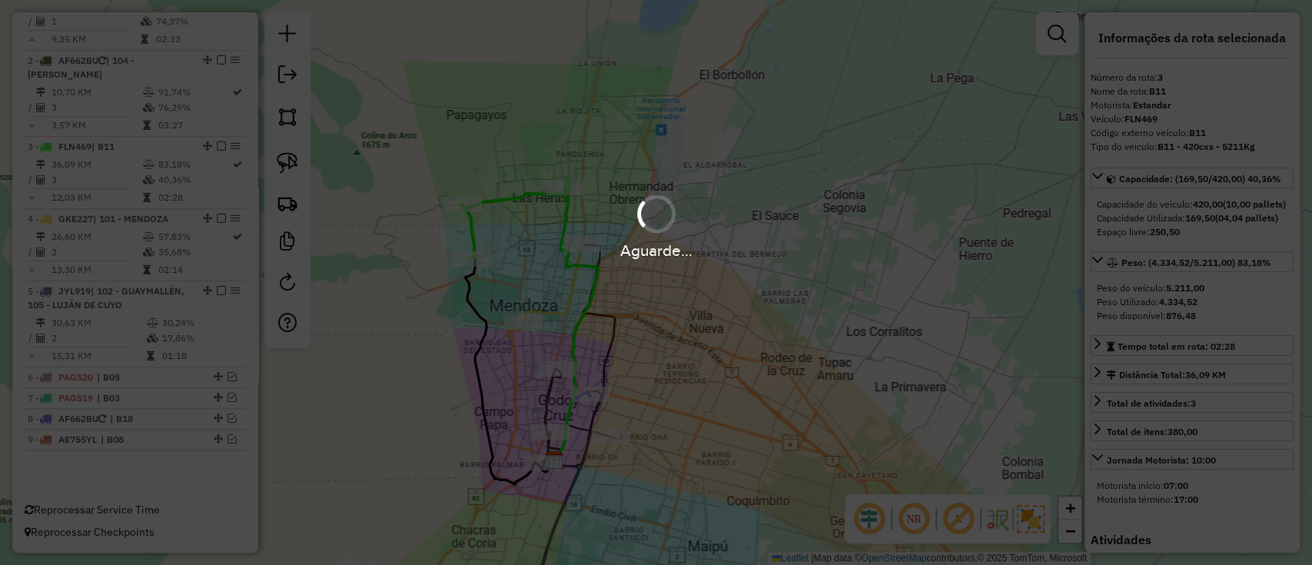
scroll to position [605, 0]
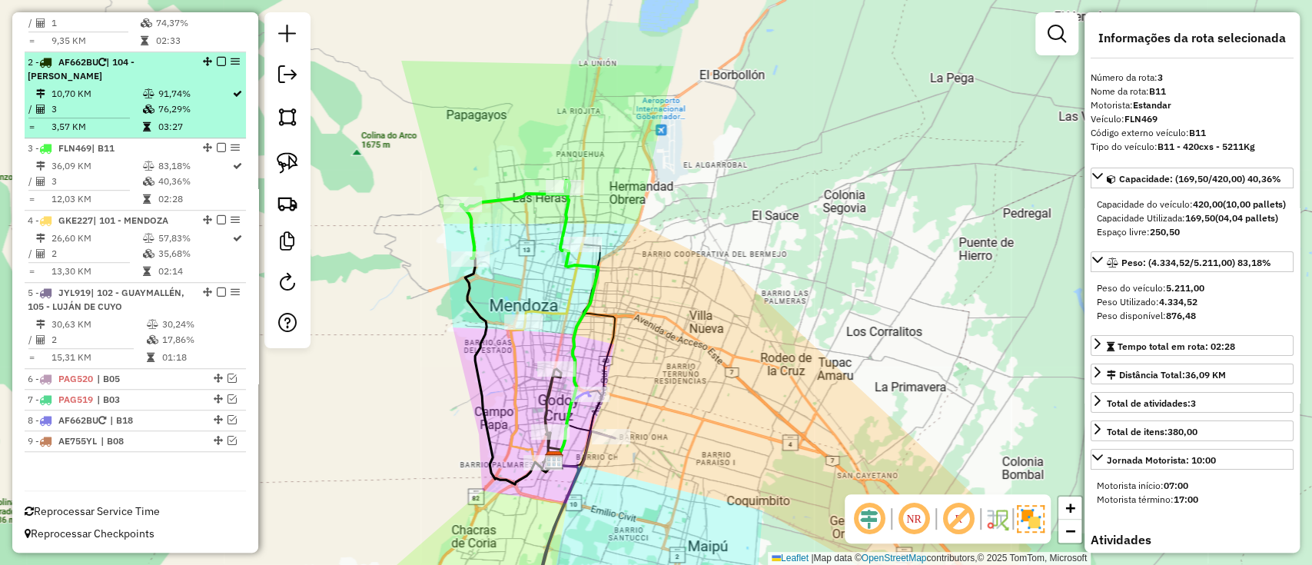
click at [217, 148] on em at bounding box center [221, 147] width 9 height 9
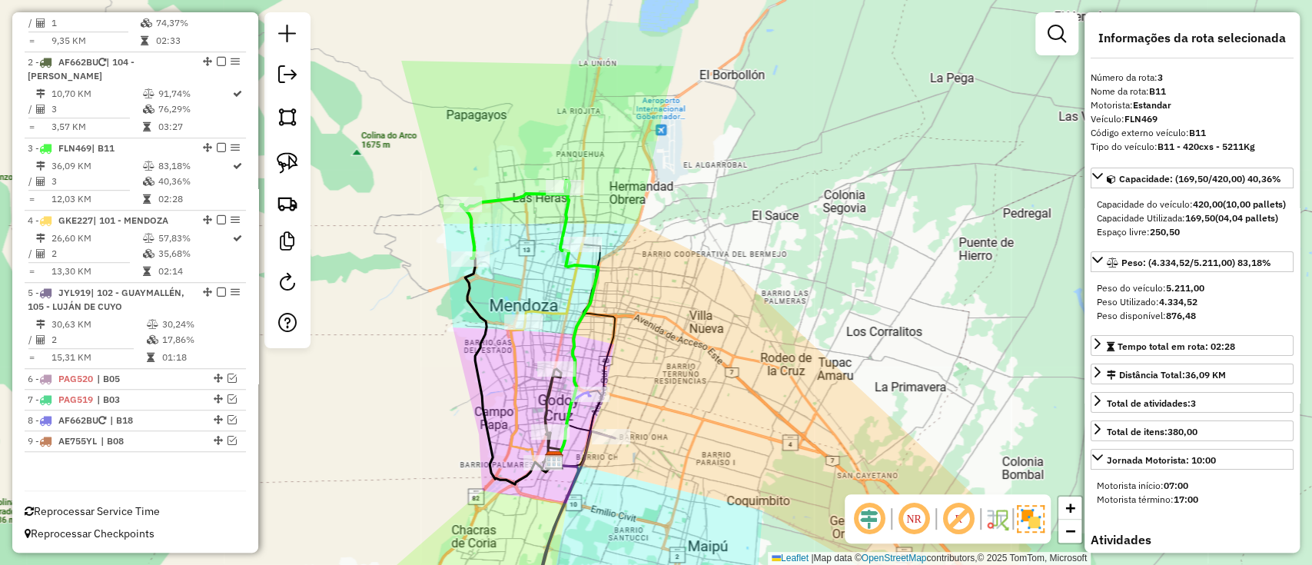
scroll to position [553, 0]
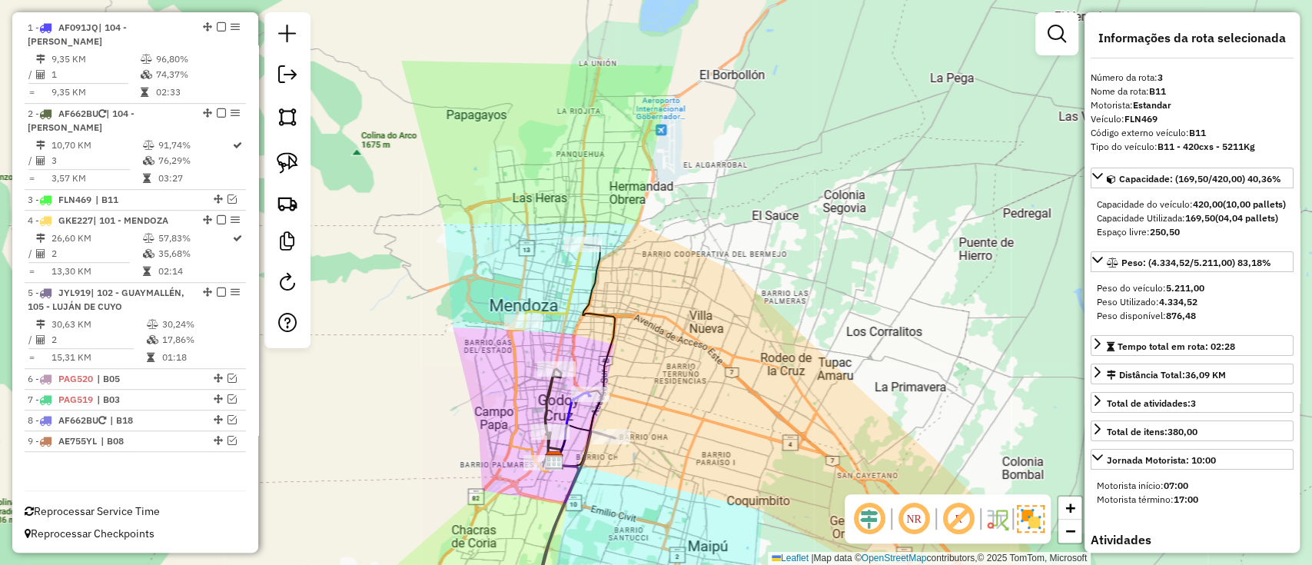
click at [575, 289] on icon at bounding box center [554, 283] width 58 height 78
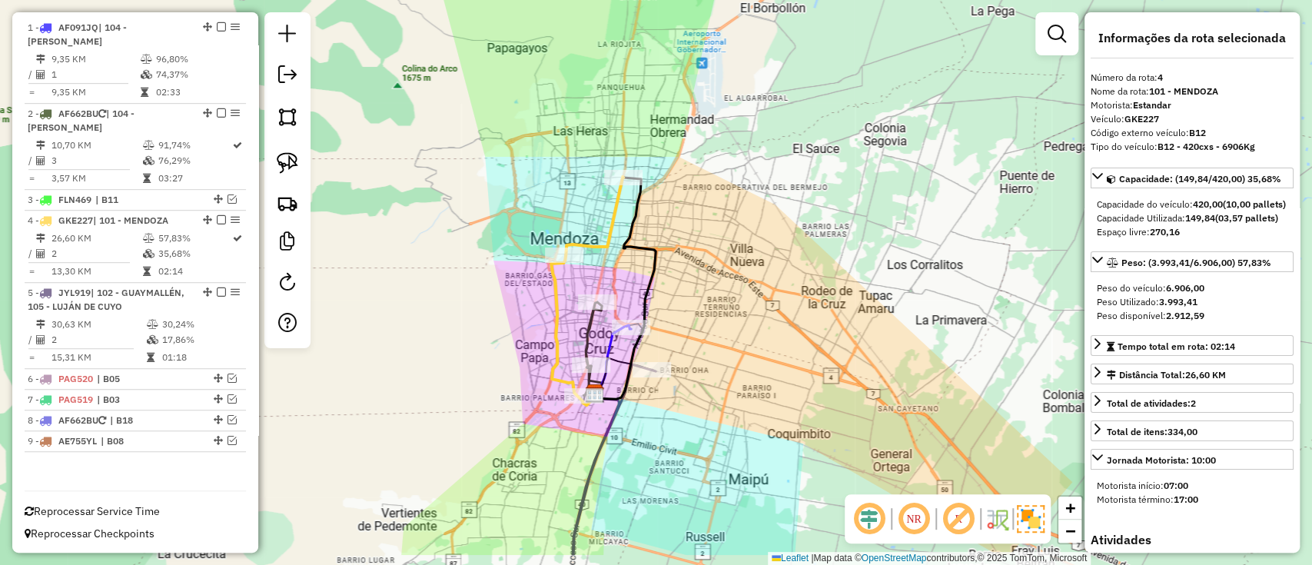
drag, startPoint x: 709, startPoint y: 285, endPoint x: 750, endPoint y: 218, distance: 78.3
click at [750, 218] on div "Janela de atendimento Grade de atendimento Capacidade Transportadoras Veículos …" at bounding box center [656, 282] width 1312 height 565
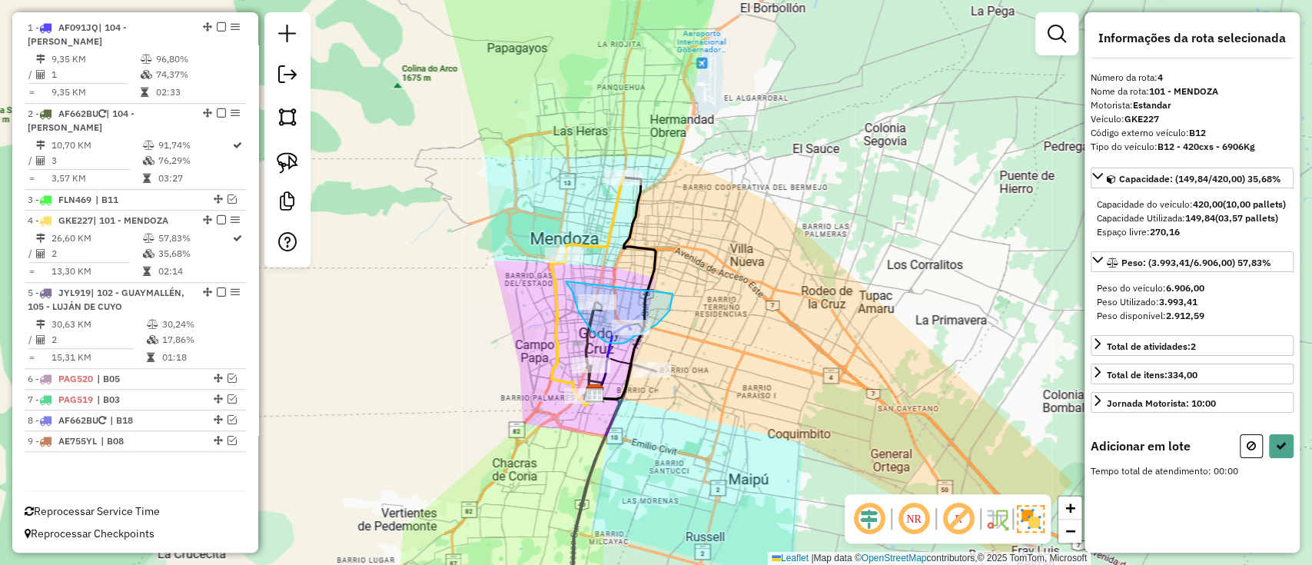
drag, startPoint x: 566, startPoint y: 281, endPoint x: 670, endPoint y: 274, distance: 104.8
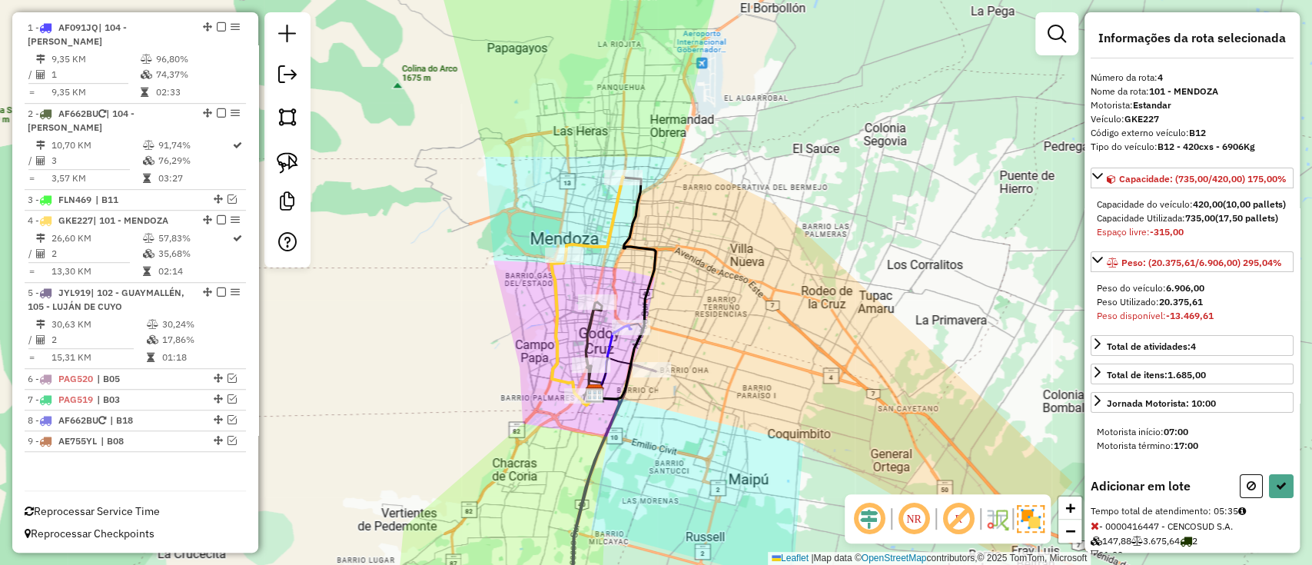
select select "**********"
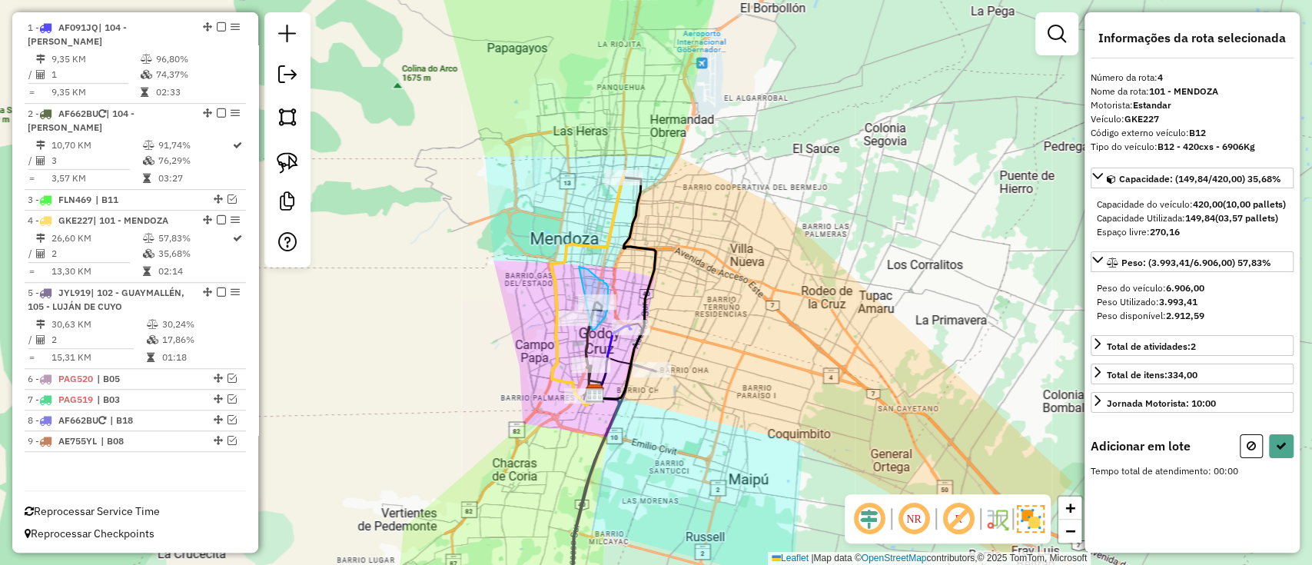
drag, startPoint x: 579, startPoint y: 267, endPoint x: 592, endPoint y: 330, distance: 64.3
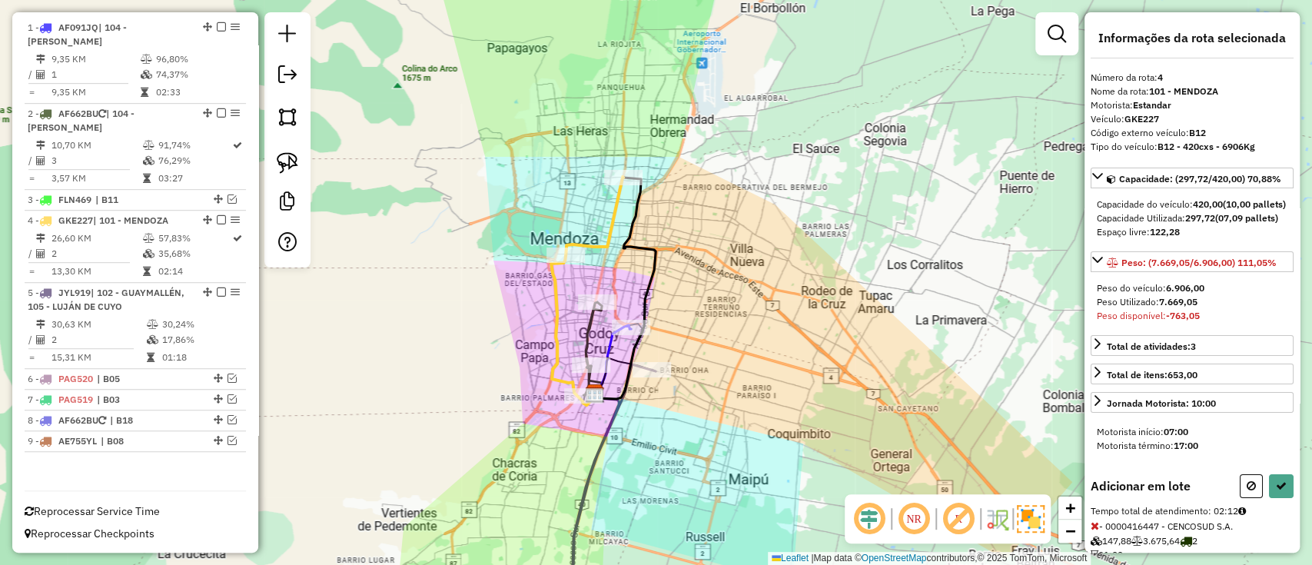
select select "**********"
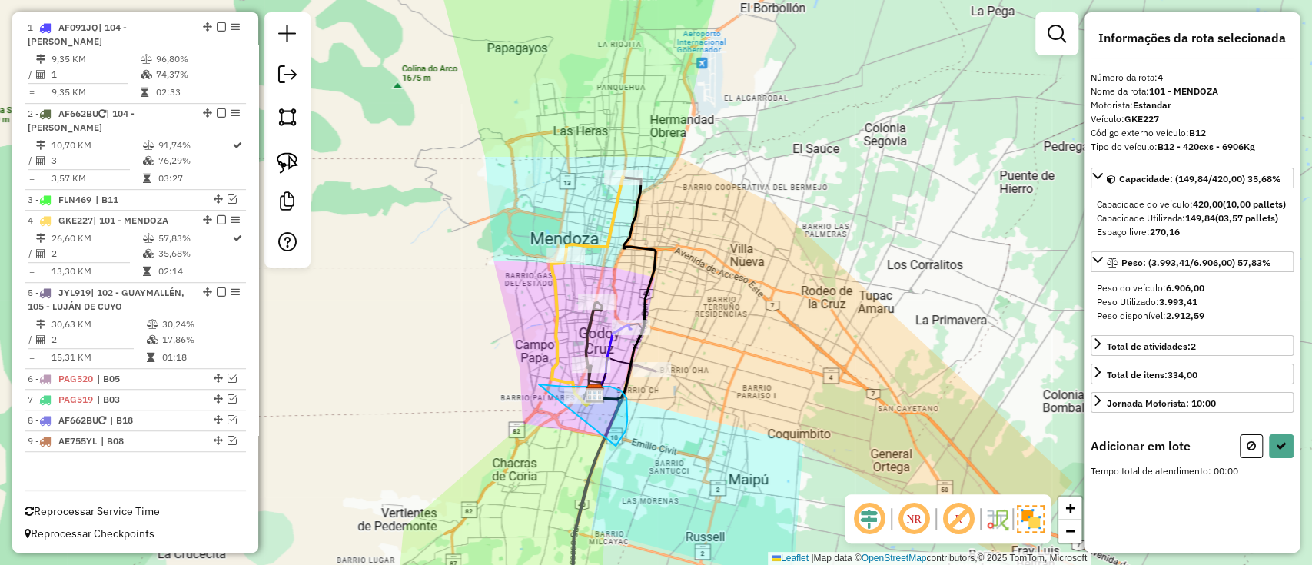
drag, startPoint x: 539, startPoint y: 384, endPoint x: 615, endPoint y: 446, distance: 98.4
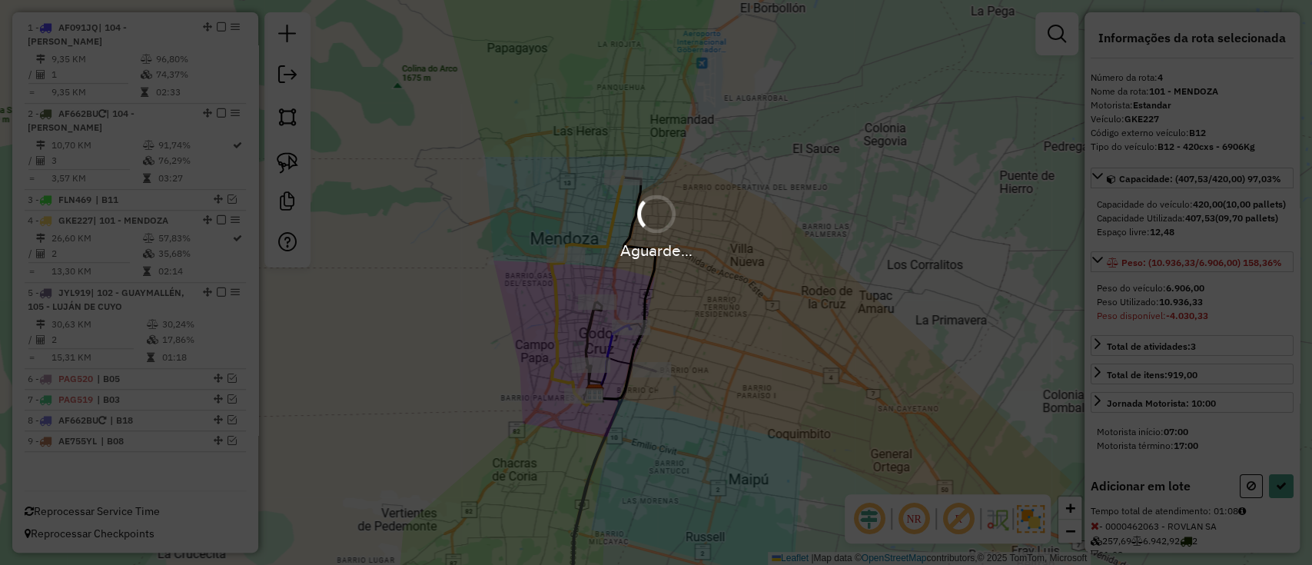
select select "**********"
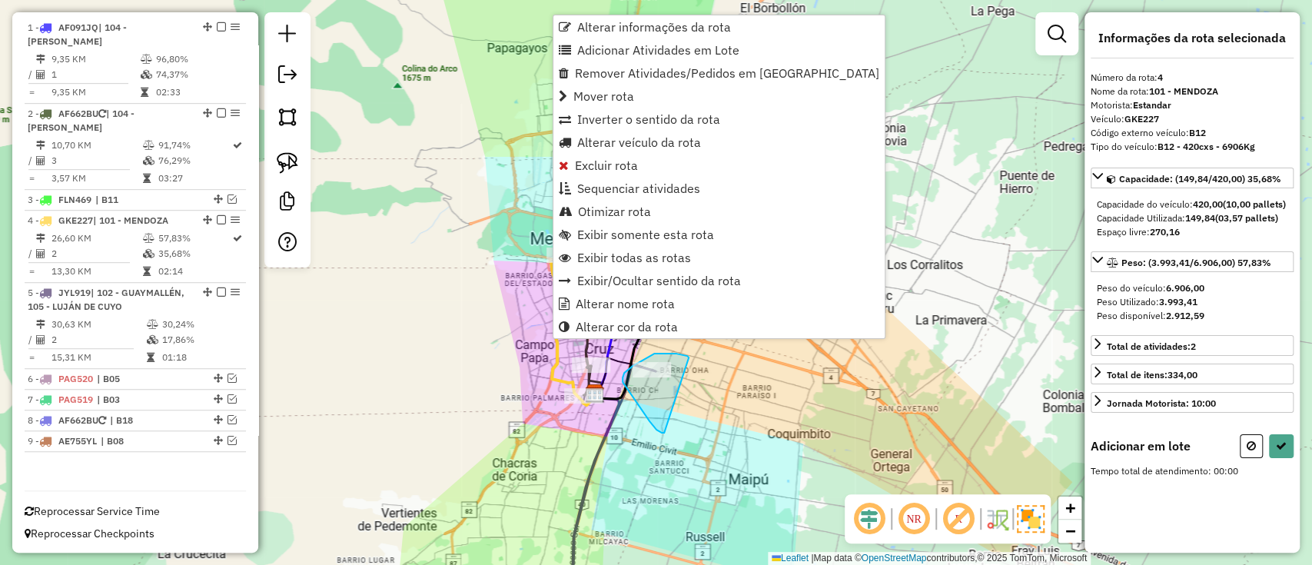
drag, startPoint x: 668, startPoint y: 353, endPoint x: 665, endPoint y: 433, distance: 79.2
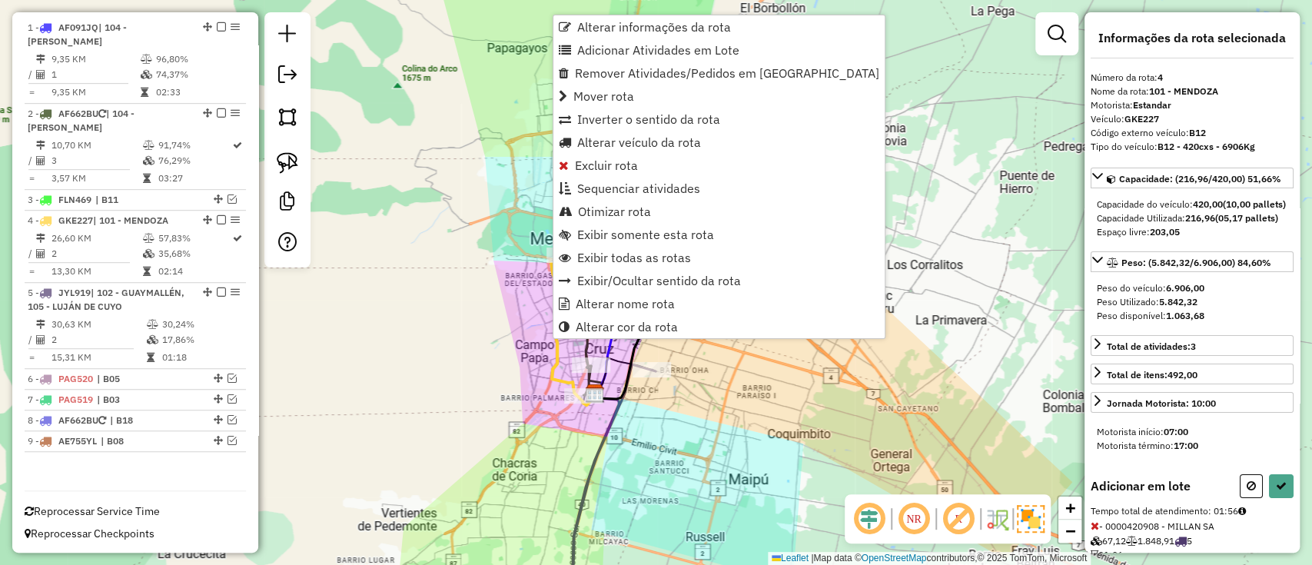
select select "**********"
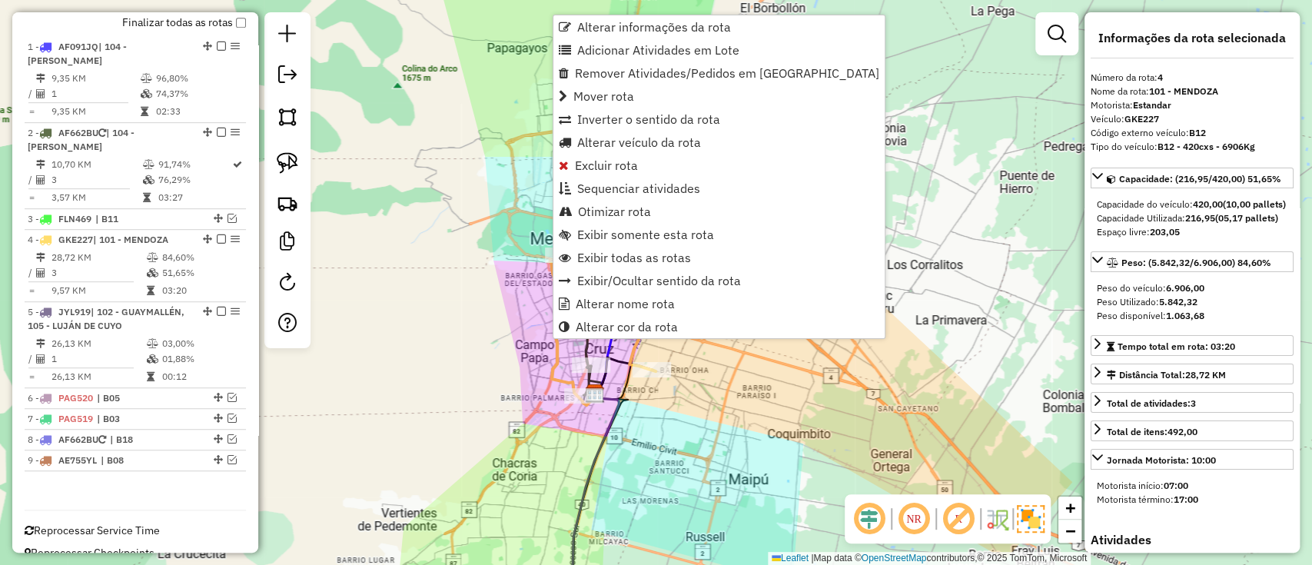
scroll to position [572, 0]
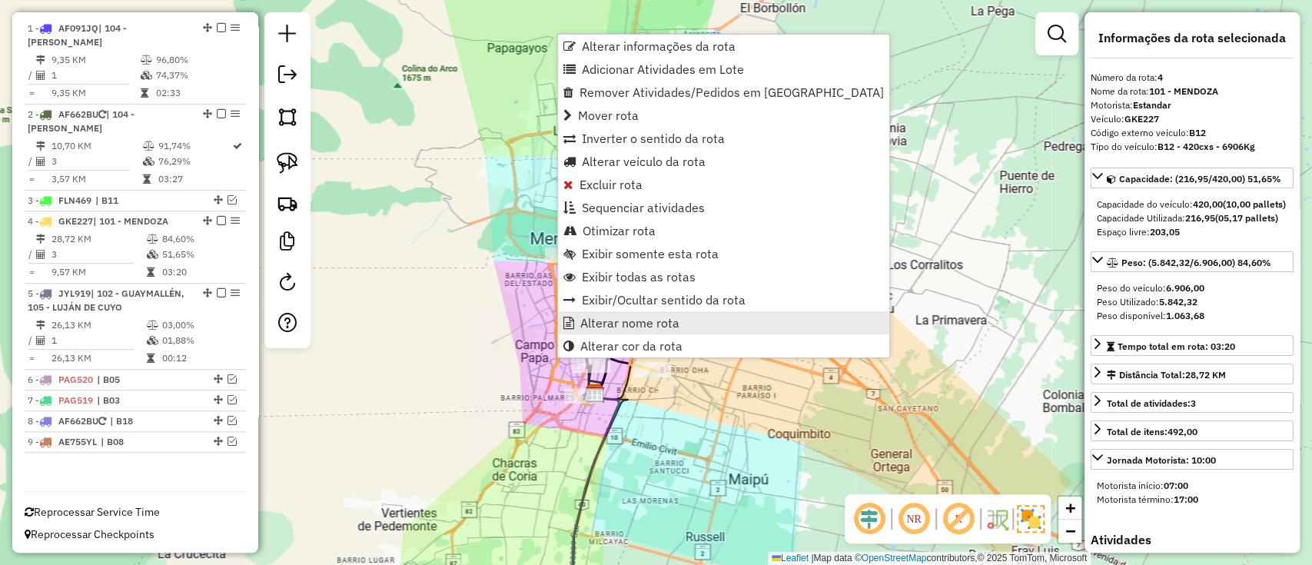
click at [590, 324] on span "Alterar nome rota" at bounding box center [629, 323] width 99 height 12
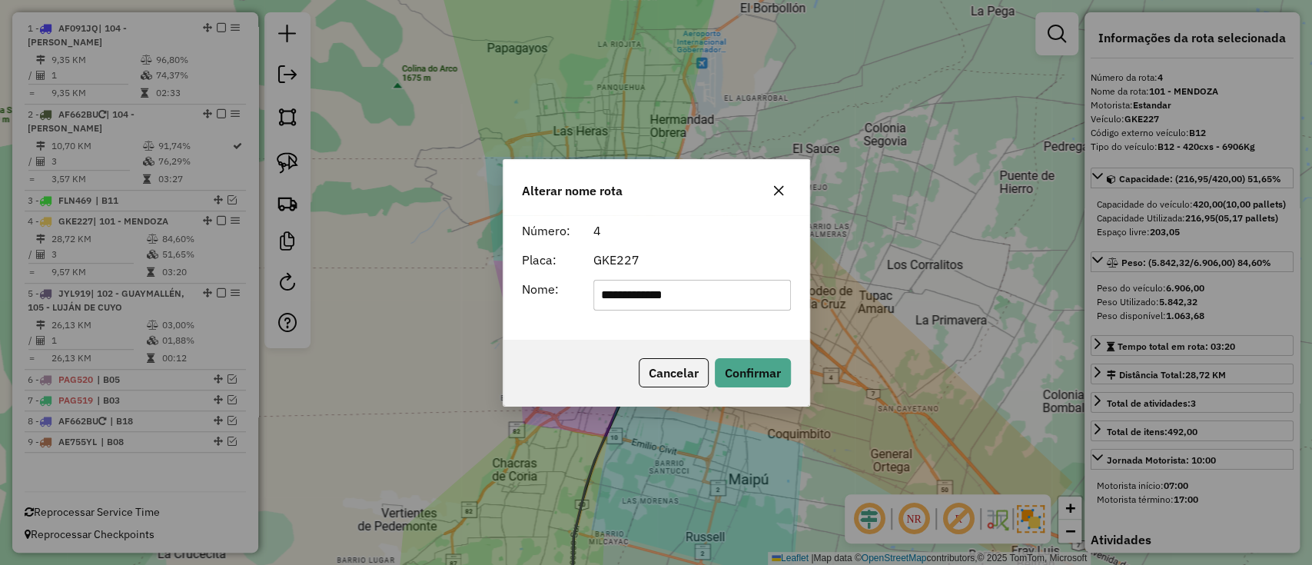
drag, startPoint x: 709, startPoint y: 290, endPoint x: 451, endPoint y: 290, distance: 258.2
click at [451, 290] on div "**********" at bounding box center [656, 282] width 1312 height 565
click at [709, 302] on input "**" at bounding box center [691, 295] width 197 height 31
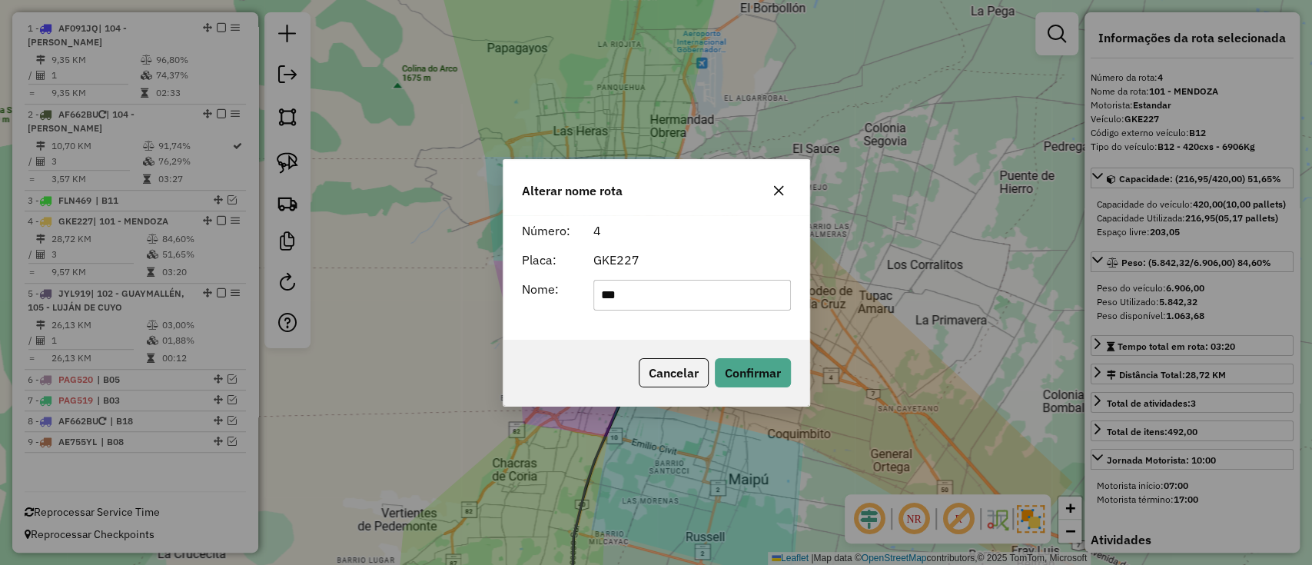
type input "***"
click at [702, 264] on div "GKE227" at bounding box center [692, 259] width 216 height 18
click at [746, 366] on button "Confirmar" at bounding box center [753, 372] width 76 height 29
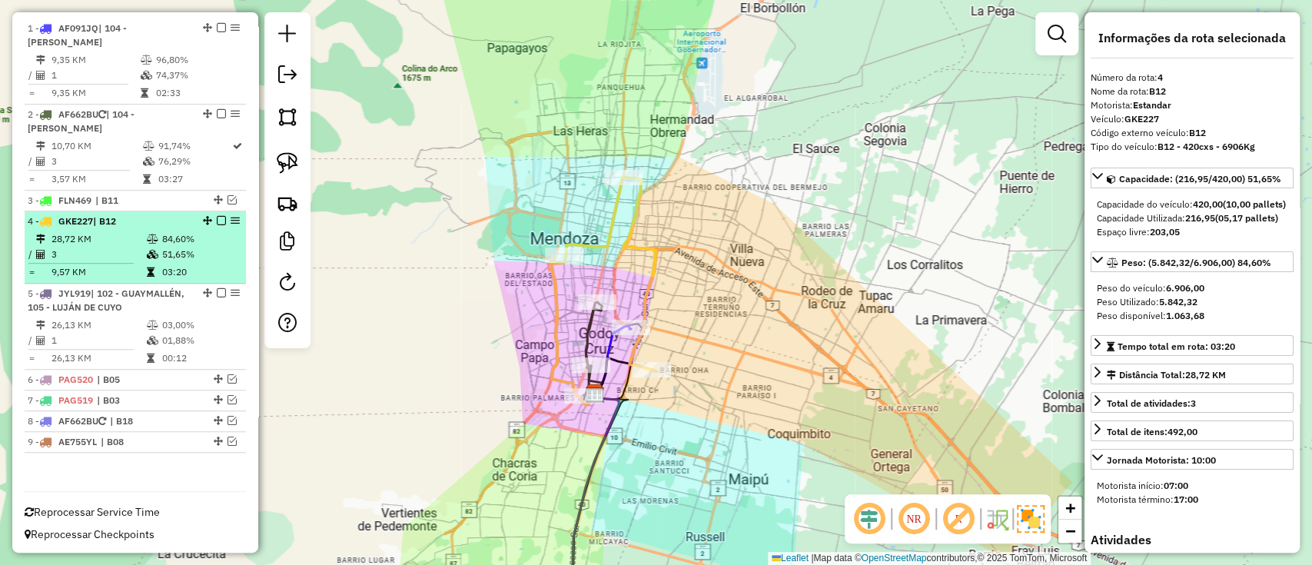
click at [217, 218] on em at bounding box center [221, 220] width 9 height 9
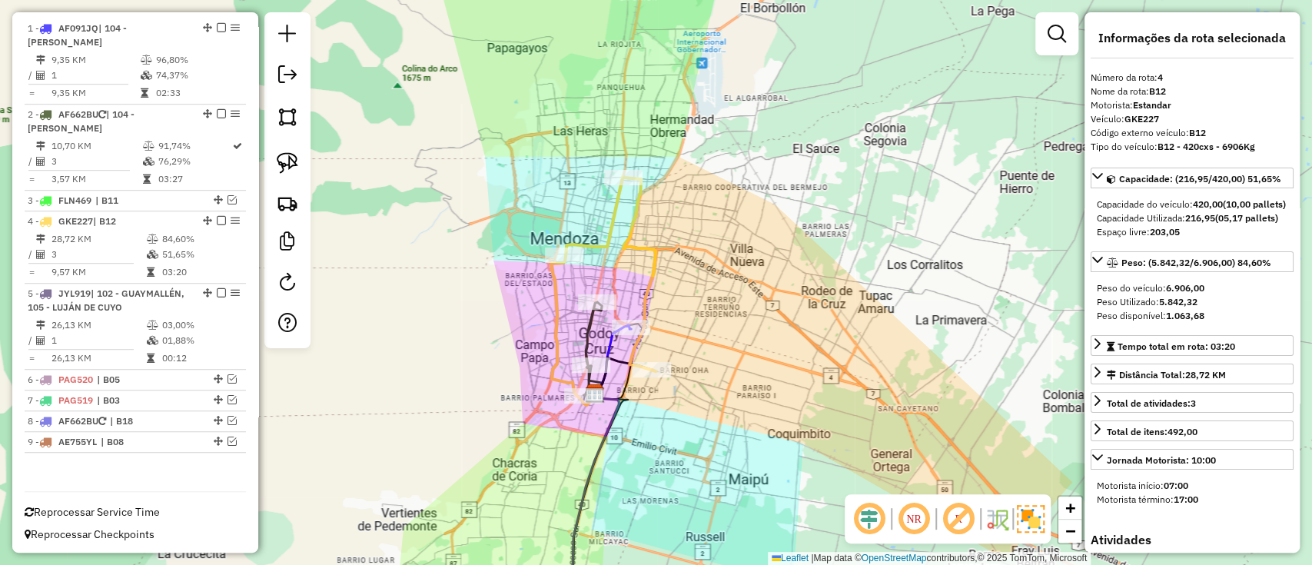
scroll to position [521, 0]
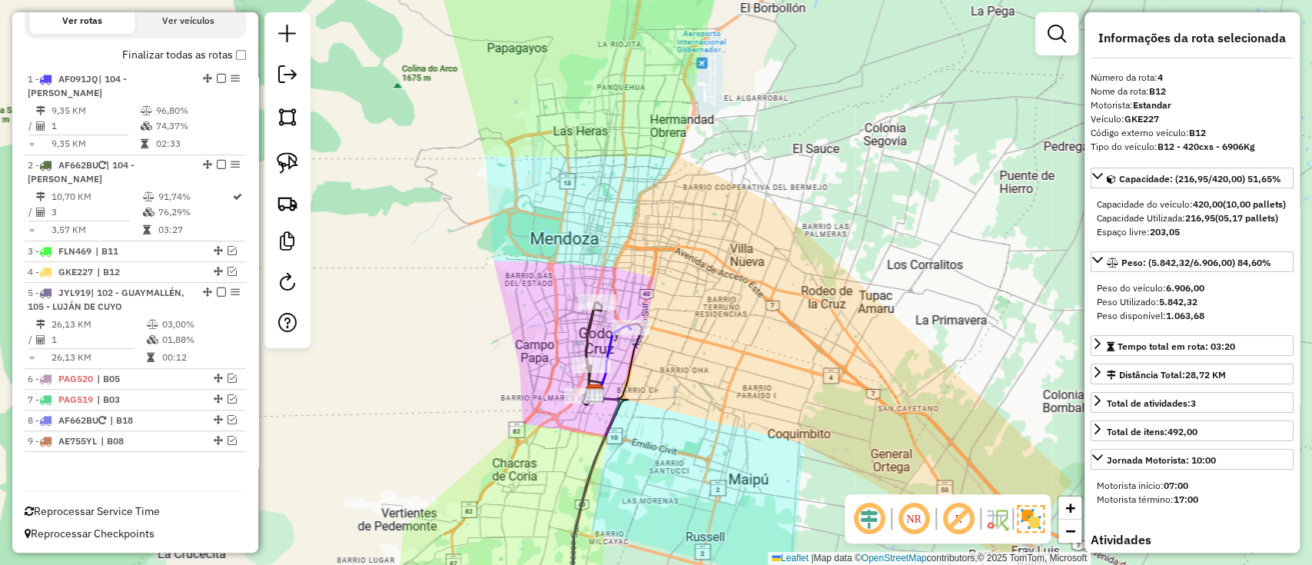
click at [606, 341] on icon at bounding box center [613, 359] width 36 height 68
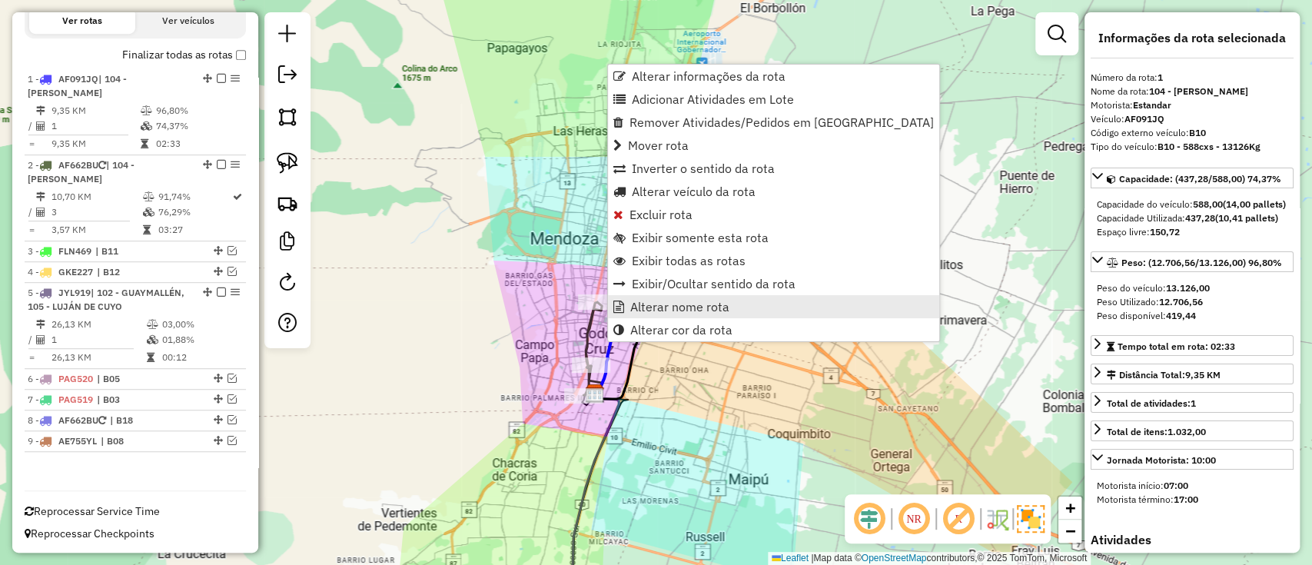
click at [643, 307] on span "Alterar nome rota" at bounding box center [679, 306] width 99 height 12
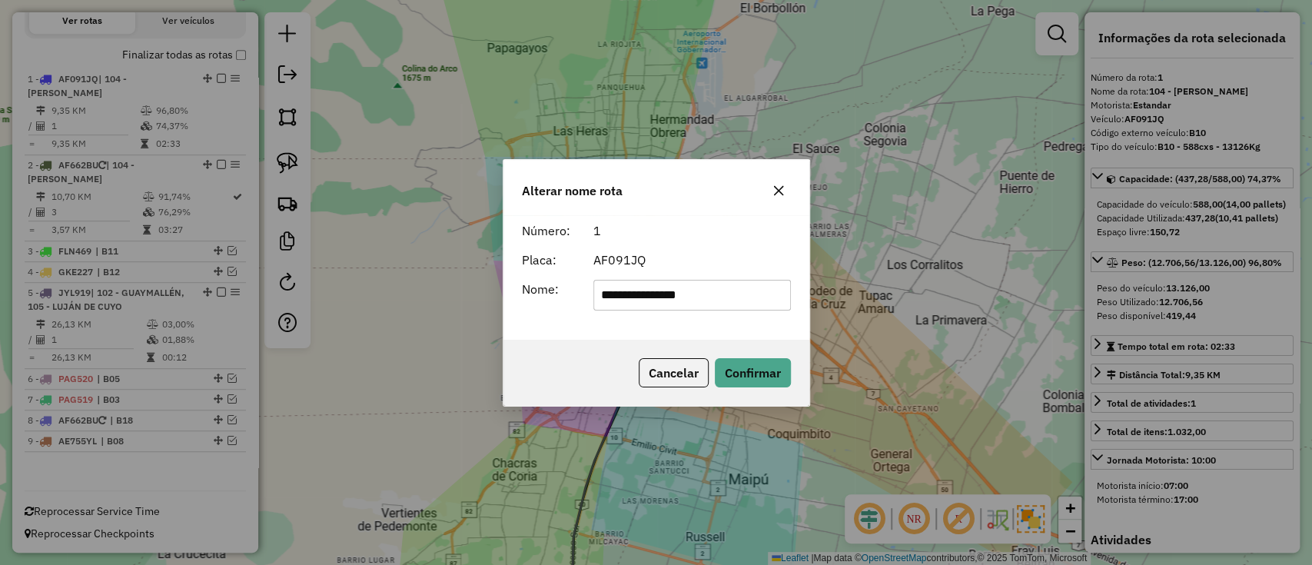
drag, startPoint x: 721, startPoint y: 294, endPoint x: 532, endPoint y: 294, distance: 189.0
click at [532, 294] on div "**********" at bounding box center [656, 295] width 287 height 31
type input "***"
click at [732, 367] on button "Confirmar" at bounding box center [753, 372] width 76 height 29
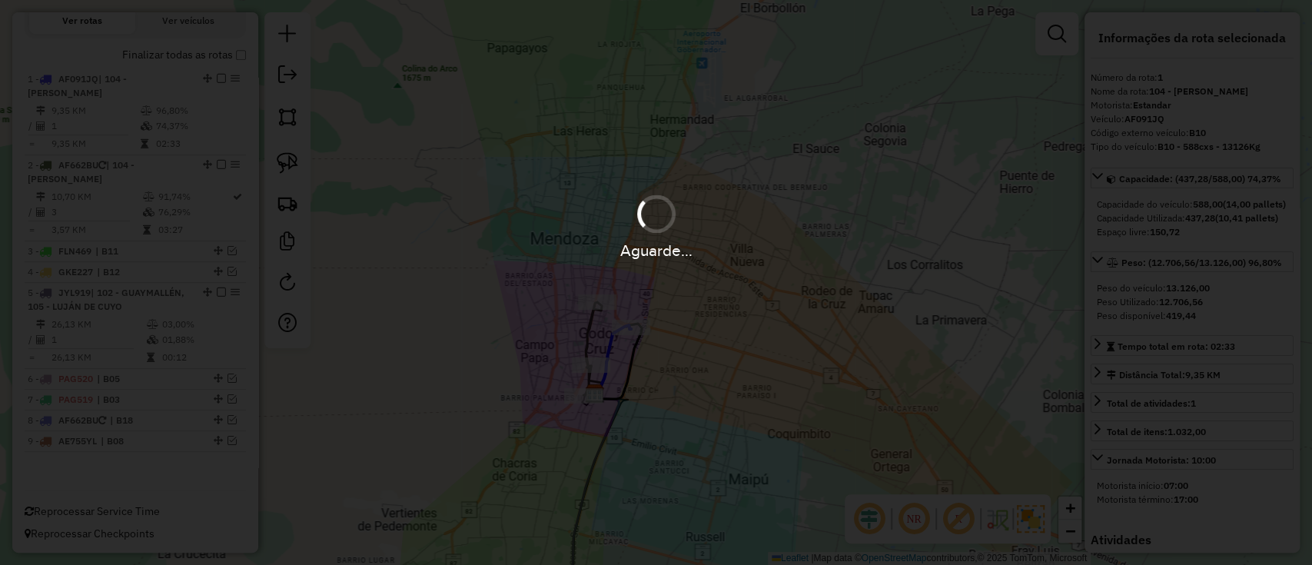
scroll to position [507, 0]
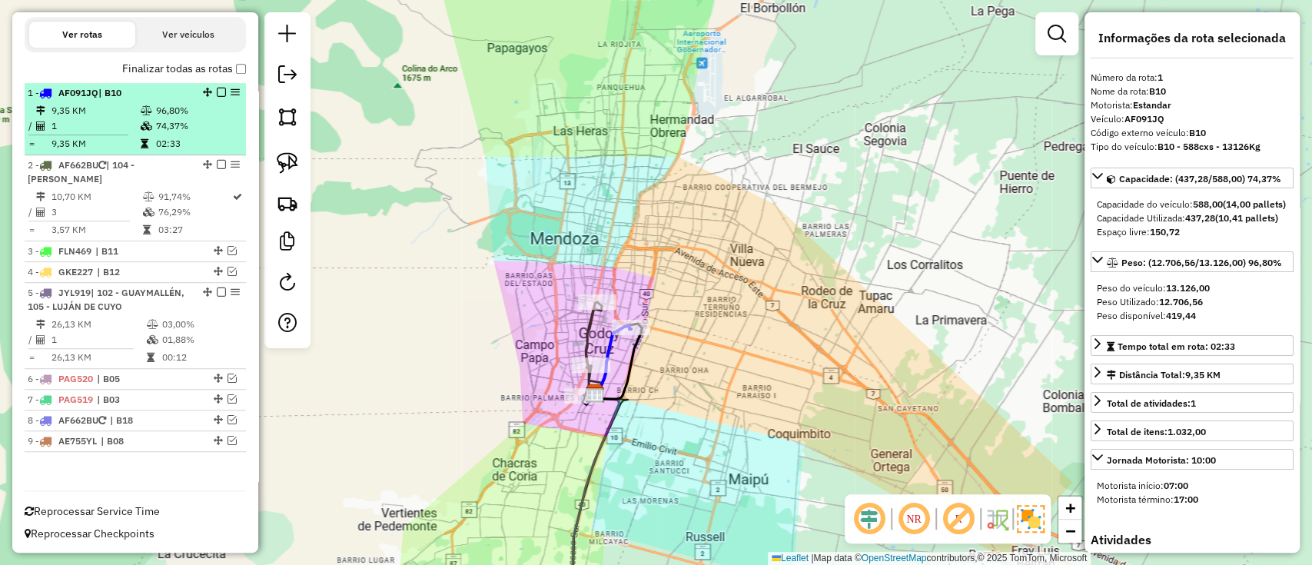
click at [219, 91] on em at bounding box center [221, 92] width 9 height 9
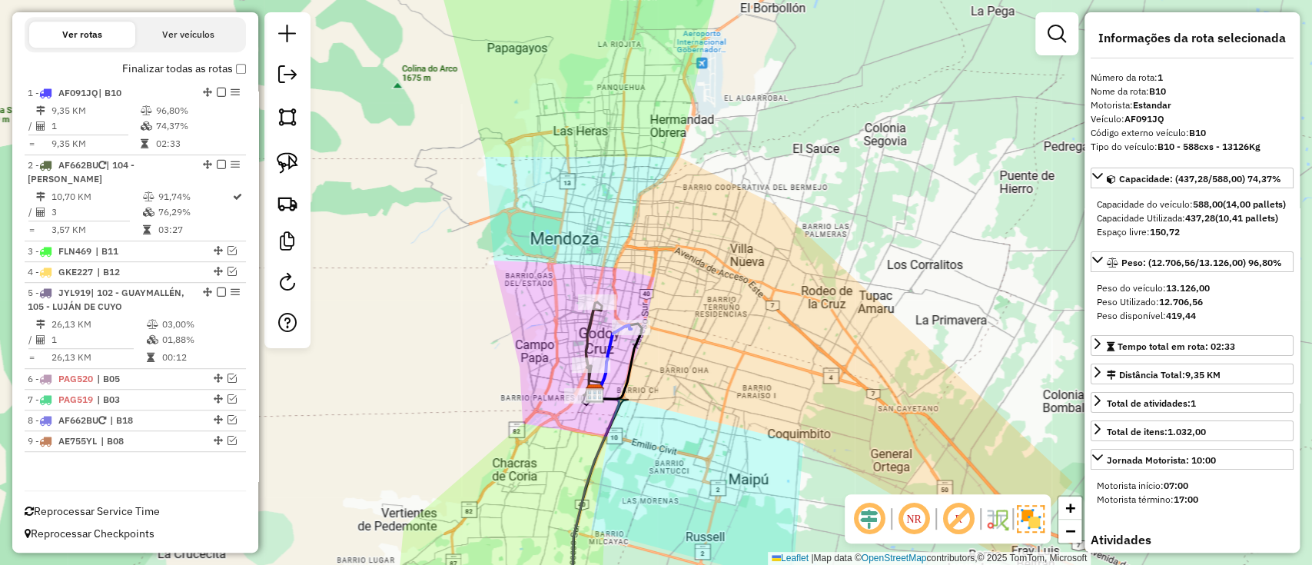
scroll to position [455, 0]
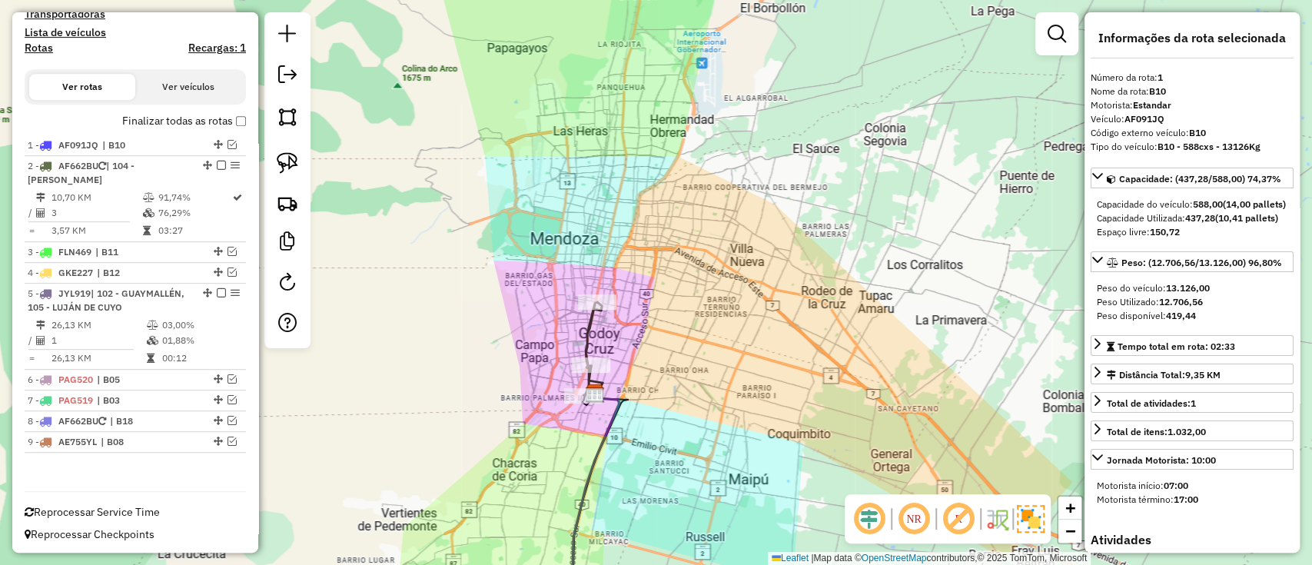
click at [586, 336] on icon at bounding box center [592, 348] width 18 height 93
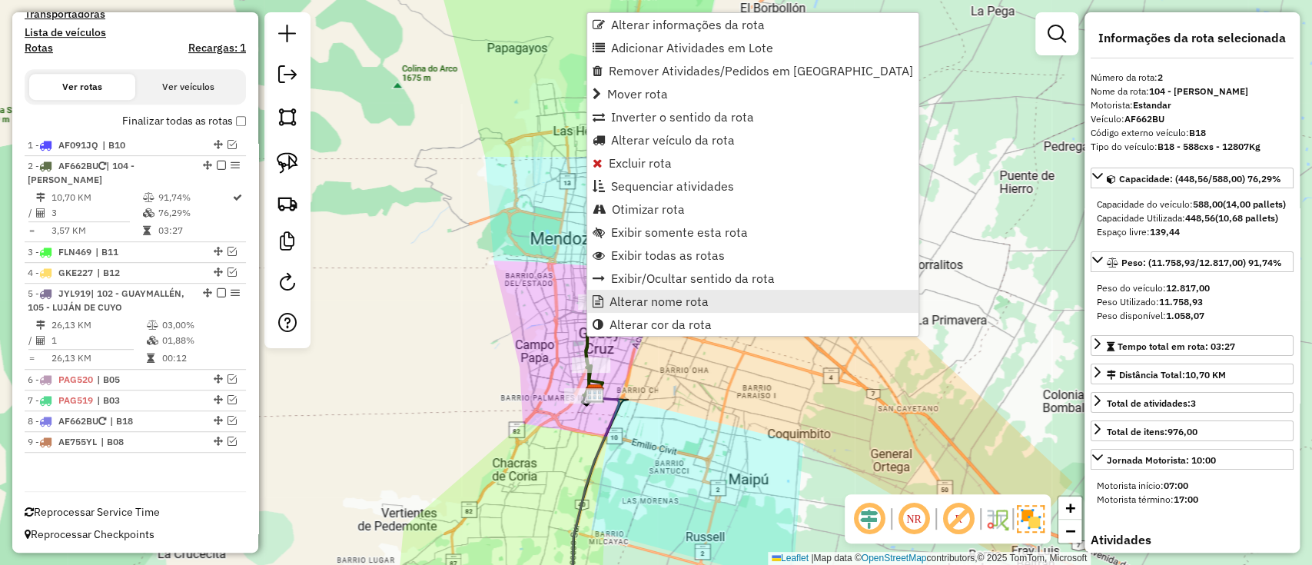
click at [615, 305] on span "Alterar nome rota" at bounding box center [658, 301] width 99 height 12
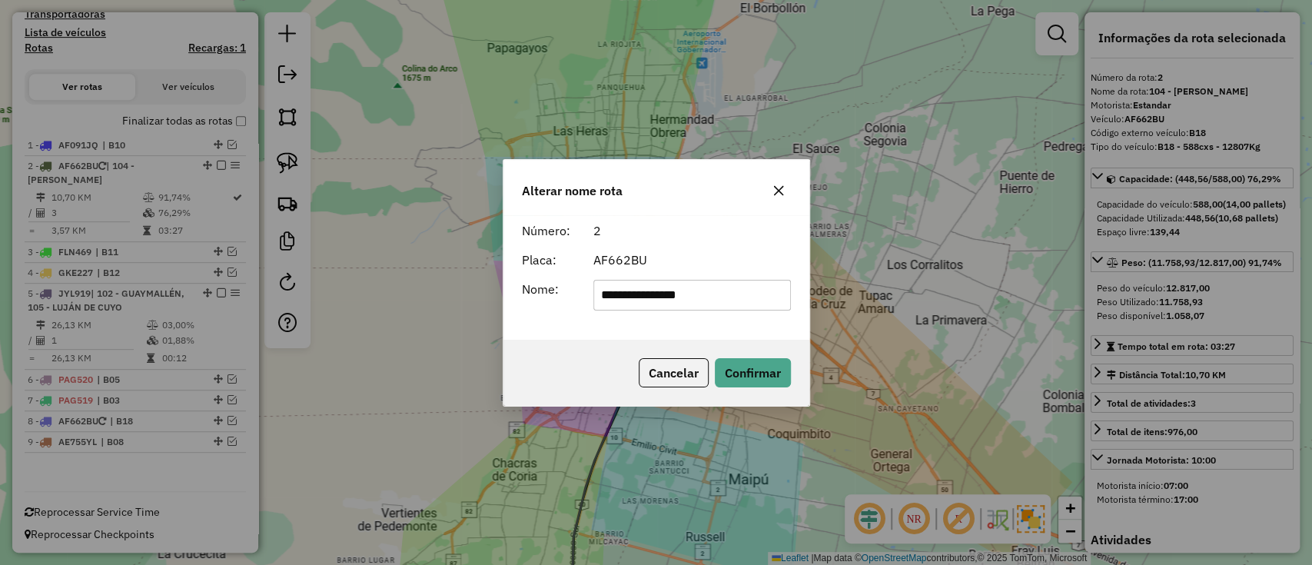
drag, startPoint x: 700, startPoint y: 296, endPoint x: 468, endPoint y: 296, distance: 232.1
click at [468, 296] on div "**********" at bounding box center [656, 282] width 1312 height 565
click at [674, 360] on button "Cancelar" at bounding box center [674, 372] width 70 height 29
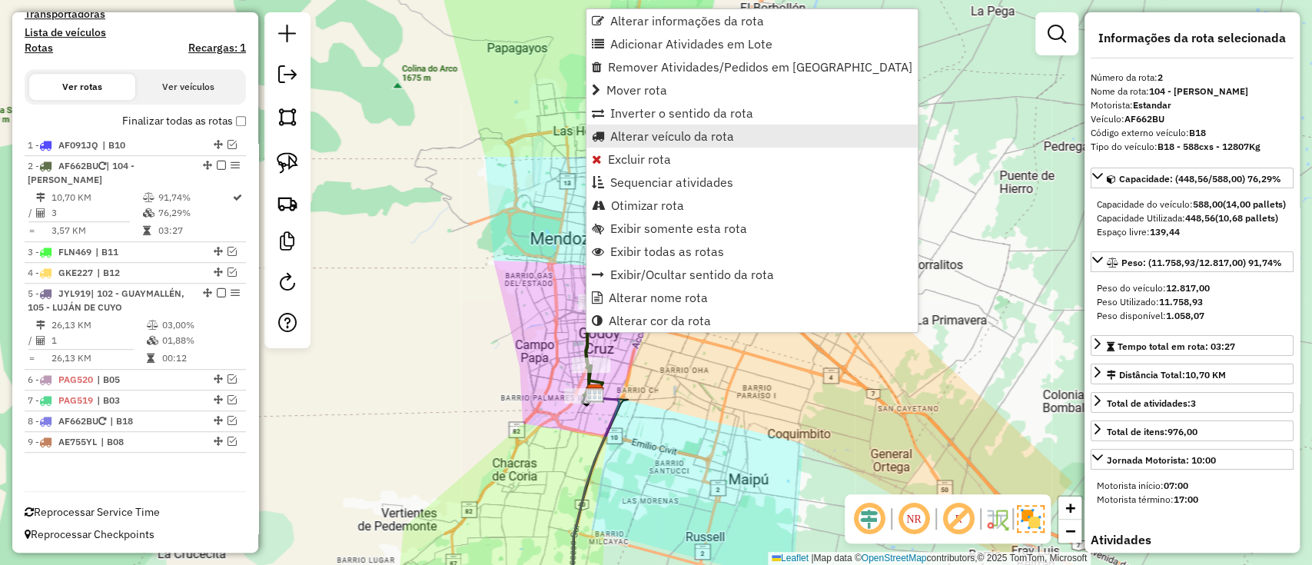
click at [663, 132] on span "Alterar veículo da rota" at bounding box center [672, 136] width 124 height 12
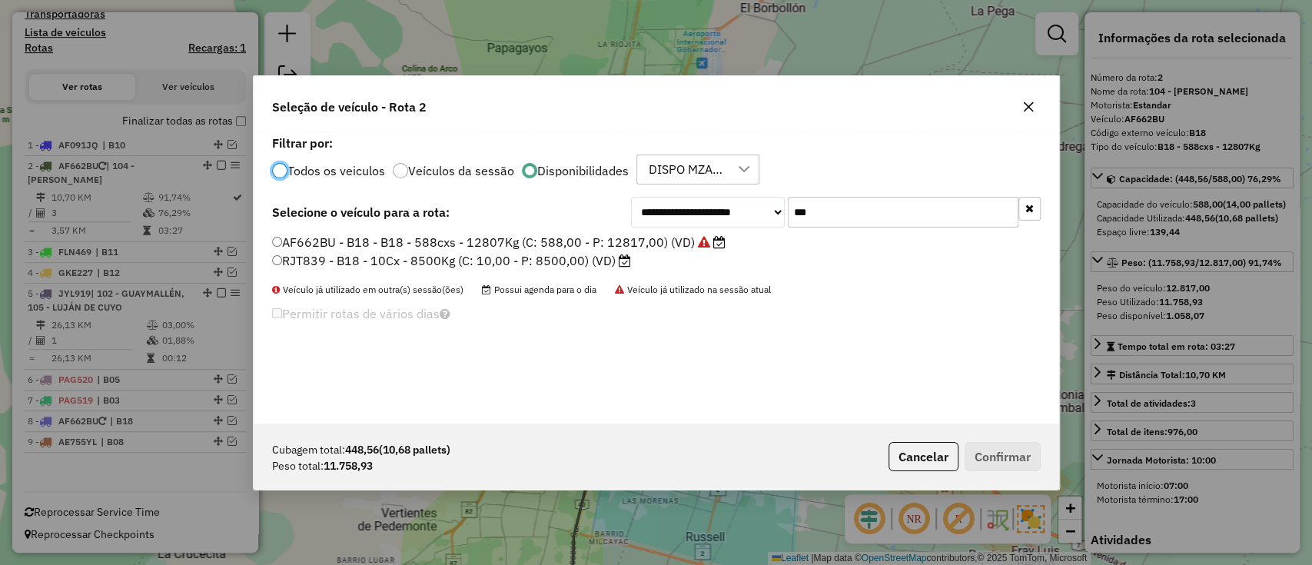
scroll to position [8, 5]
click at [1036, 212] on button "button" at bounding box center [1029, 209] width 22 height 24
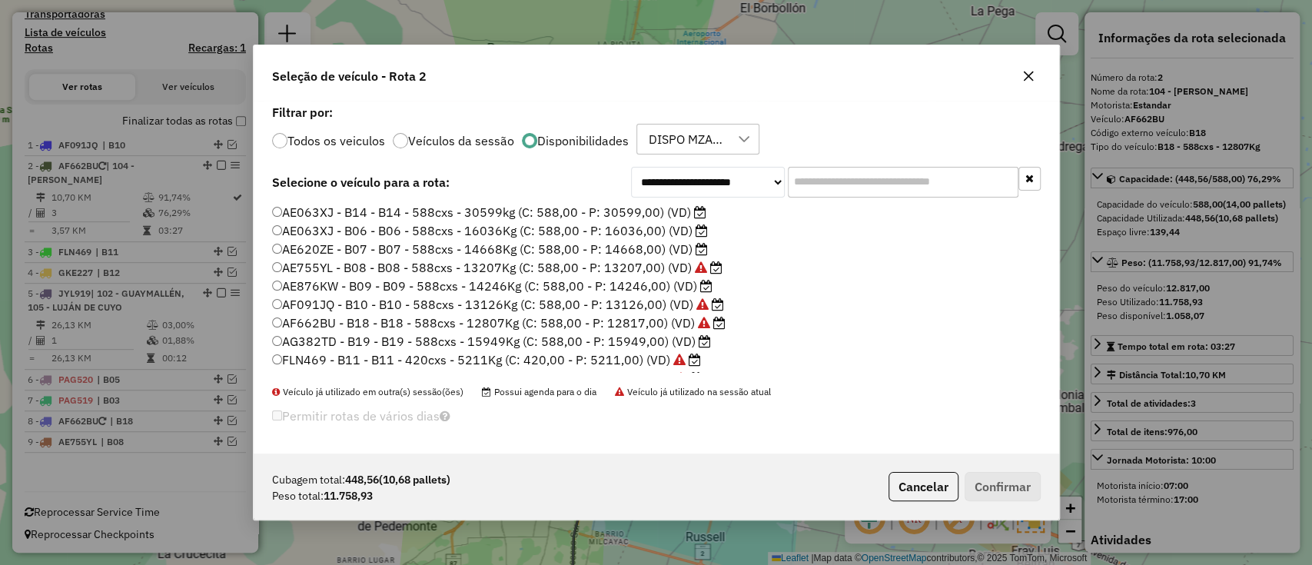
click at [644, 250] on label "AE620ZE - B07 - B07 - 588cxs - 14668Kg (C: 588,00 - P: 14668,00) (VD)" at bounding box center [490, 249] width 436 height 18
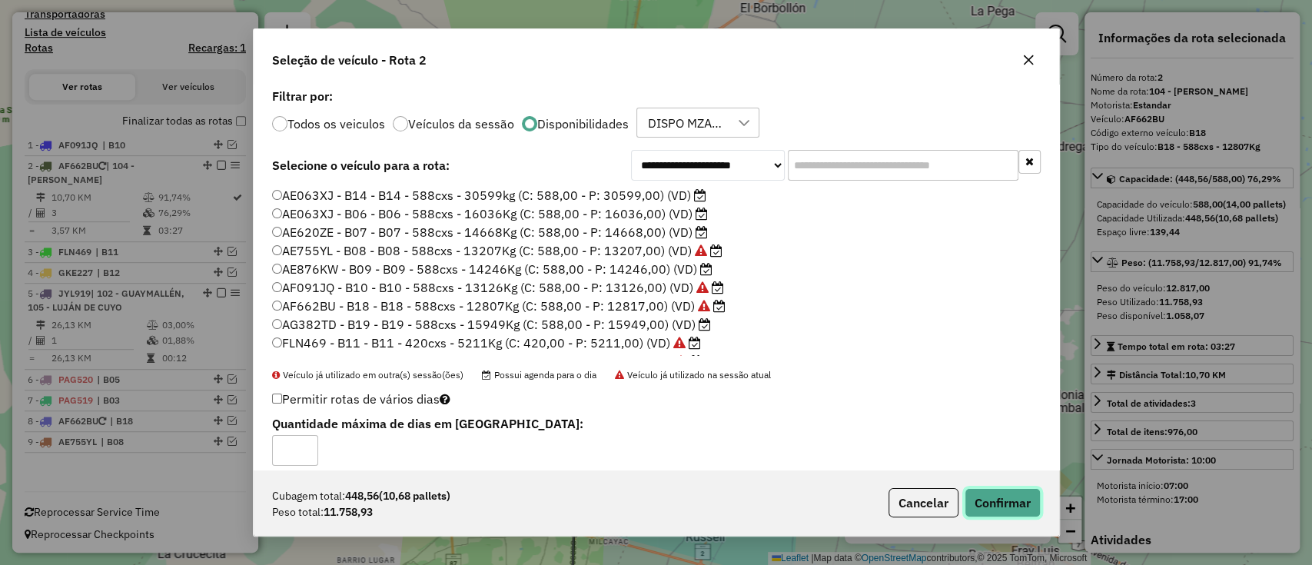
click at [996, 495] on button "Confirmar" at bounding box center [1002, 502] width 76 height 29
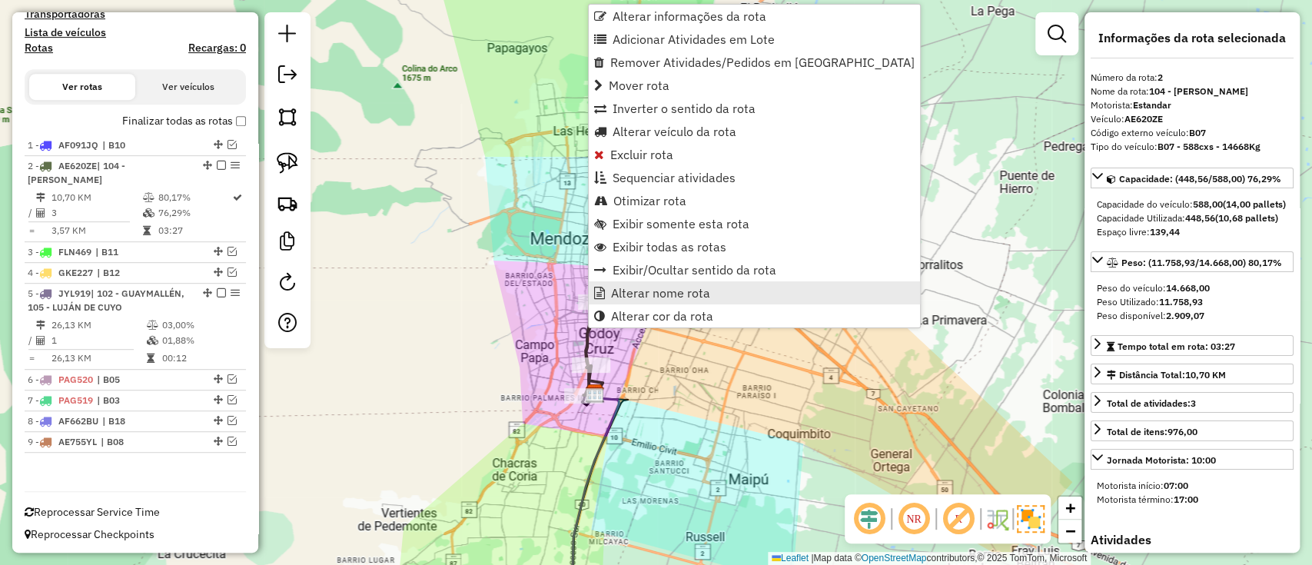
click at [652, 299] on span "Alterar nome rota" at bounding box center [660, 293] width 99 height 12
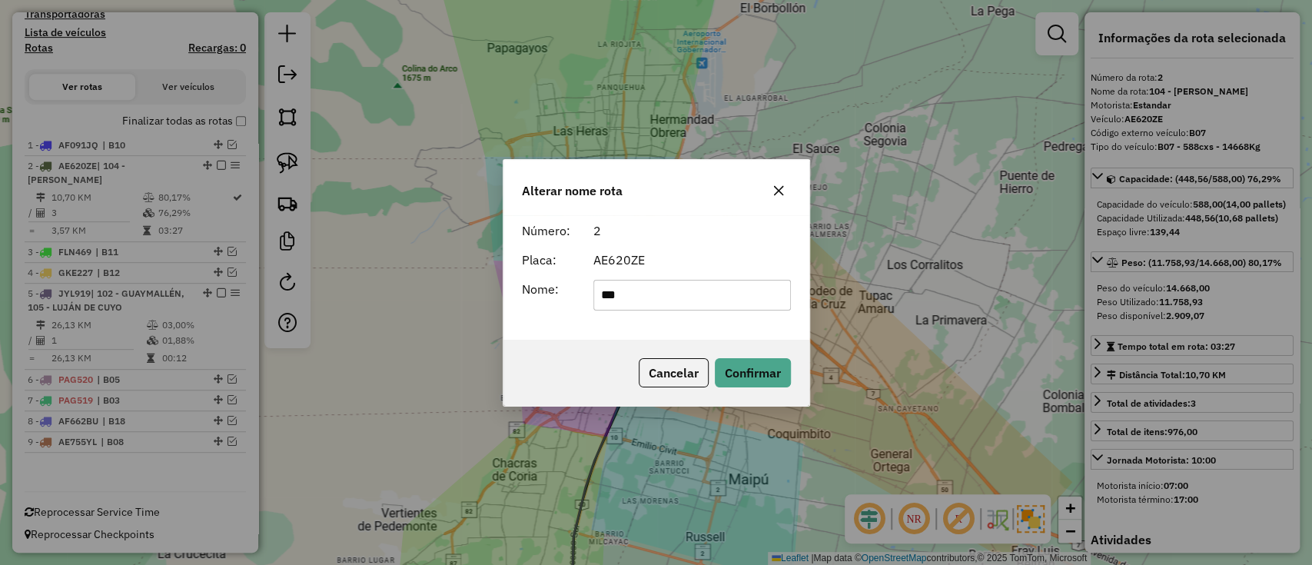
type input "***"
drag, startPoint x: 768, startPoint y: 343, endPoint x: 774, endPoint y: 354, distance: 12.7
click at [768, 345] on div "Cancelar Confirmar" at bounding box center [656, 373] width 306 height 66
click at [773, 364] on button "Confirmar" at bounding box center [753, 372] width 76 height 29
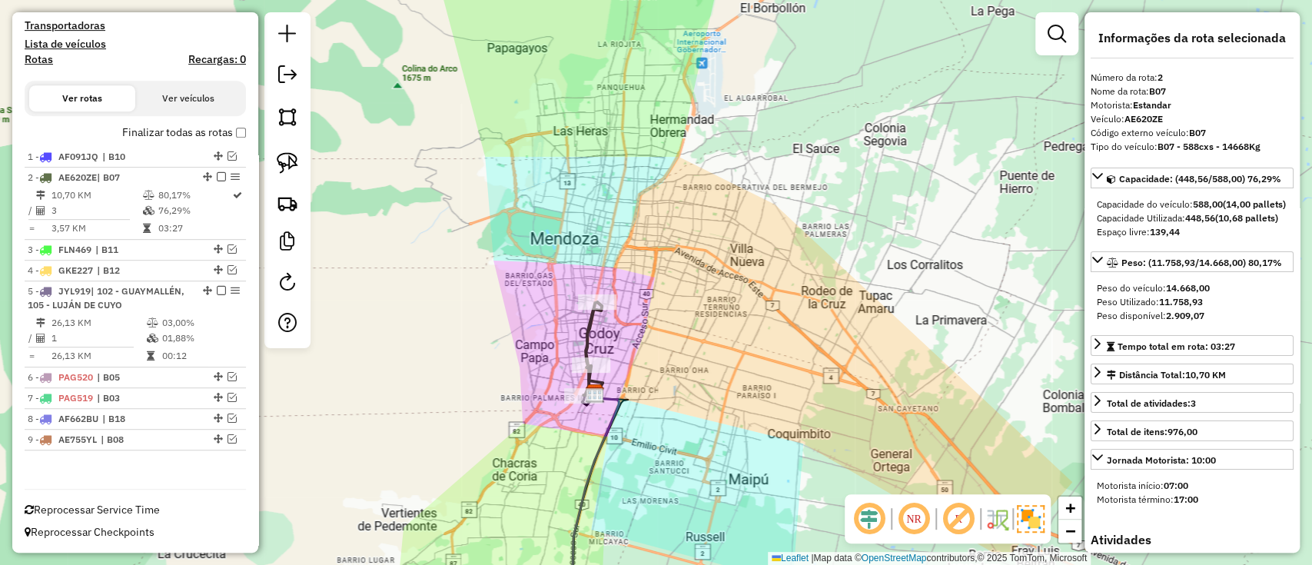
scroll to position [442, 0]
click at [230, 136] on label "Finalizar todas as rotas" at bounding box center [184, 134] width 124 height 16
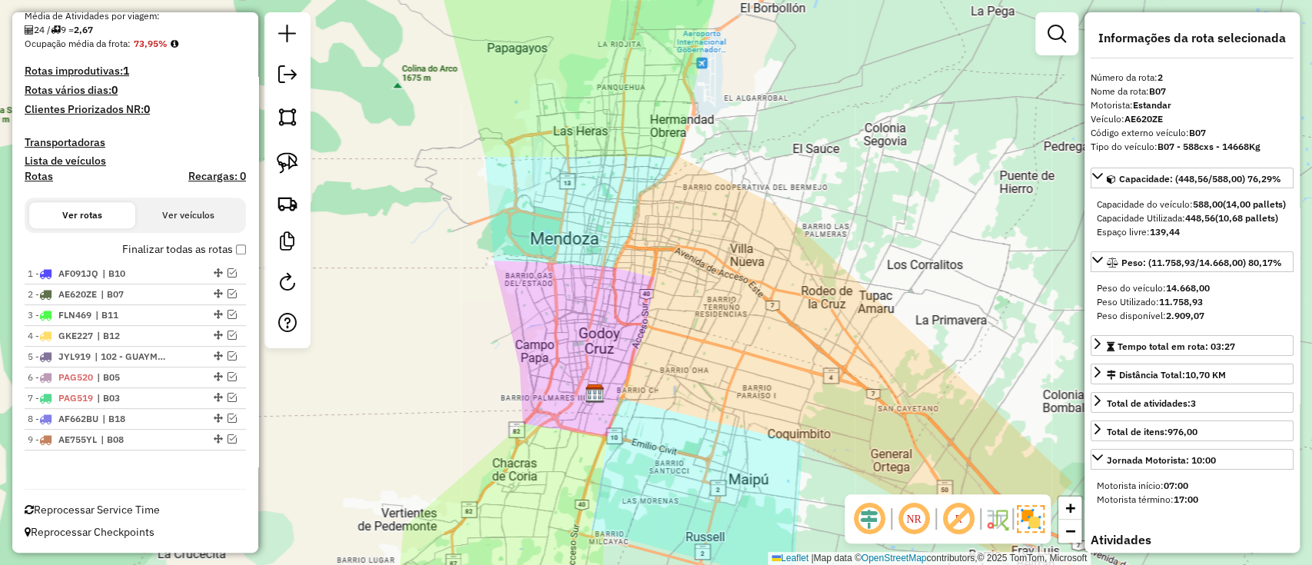
scroll to position [325, 0]
click at [207, 257] on label "Finalizar todas as rotas" at bounding box center [184, 251] width 124 height 16
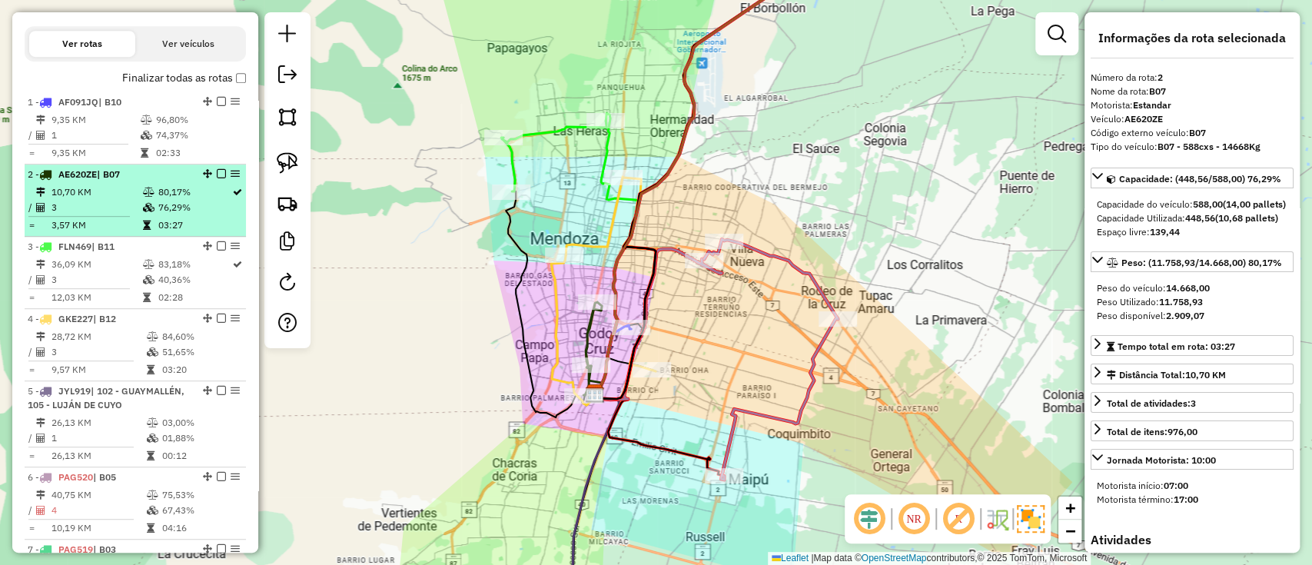
scroll to position [529, 0]
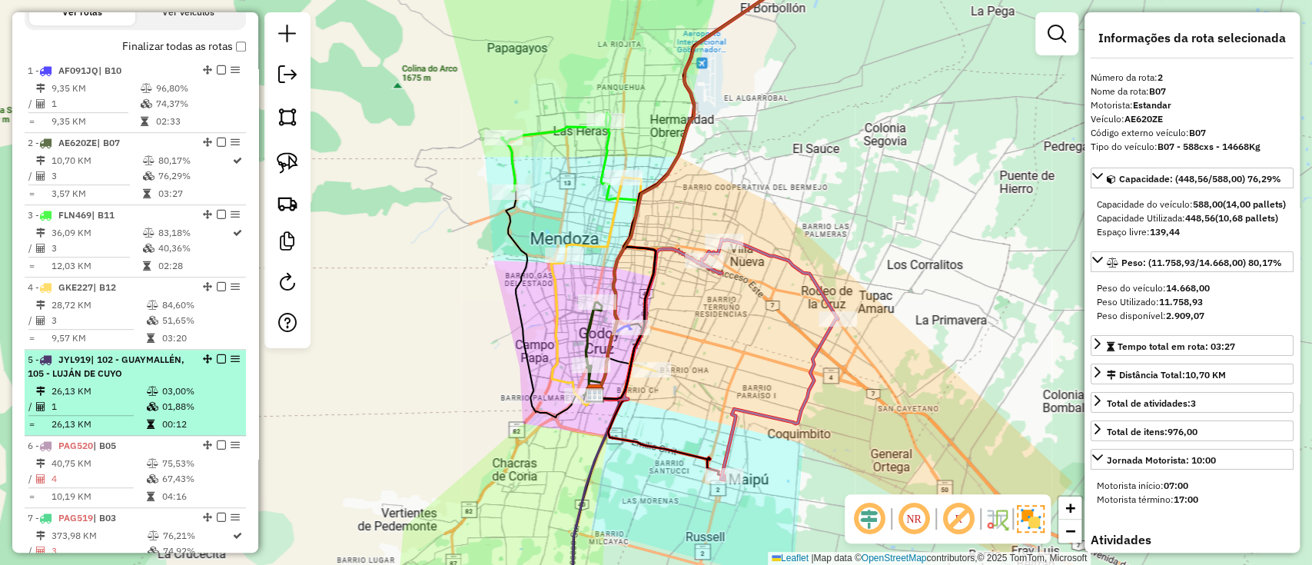
click at [194, 392] on td "03,00%" at bounding box center [200, 390] width 78 height 15
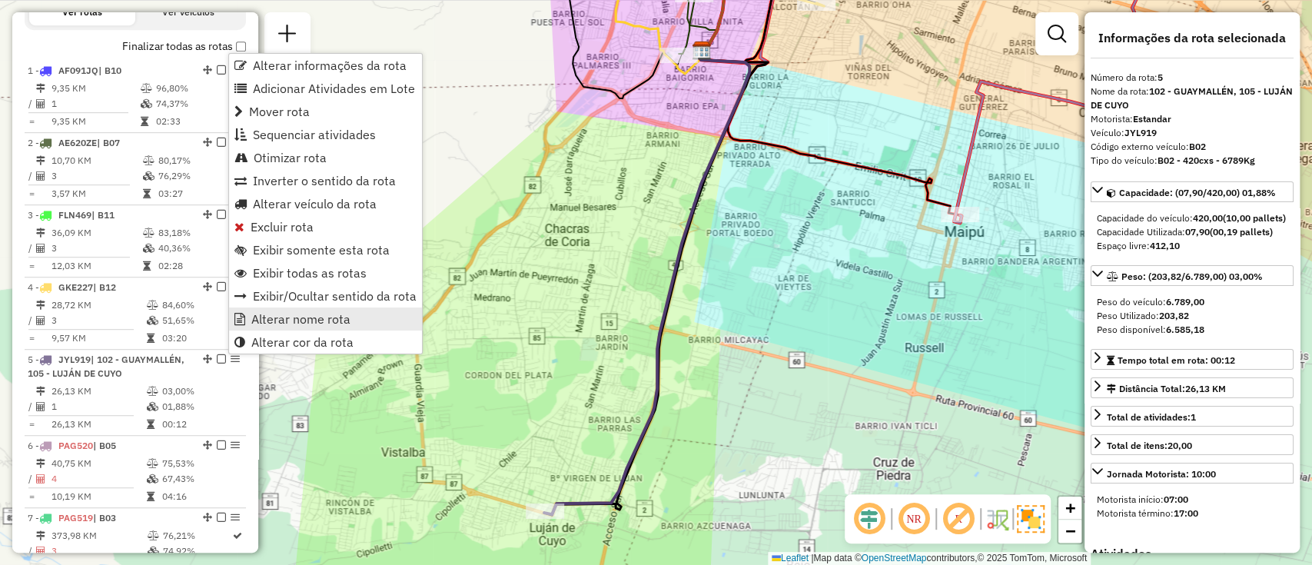
click at [313, 322] on span "Alterar nome rota" at bounding box center [300, 319] width 99 height 12
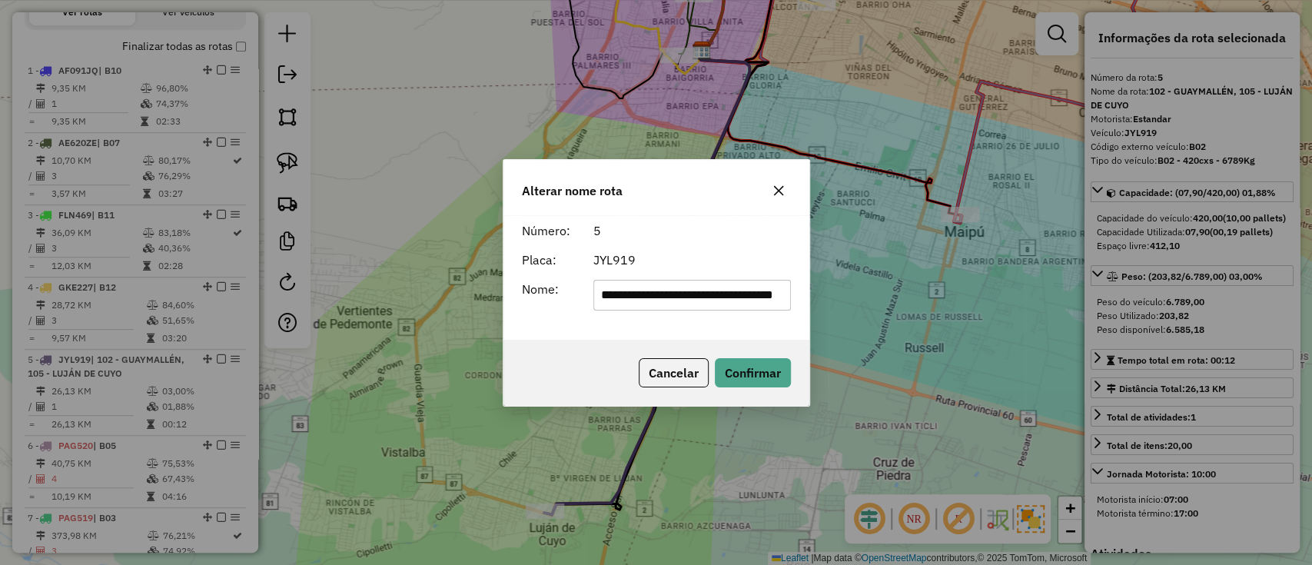
scroll to position [0, 0]
drag, startPoint x: 783, startPoint y: 293, endPoint x: 506, endPoint y: 294, distance: 277.4
click at [506, 294] on div "**********" at bounding box center [656, 277] width 306 height 124
type input "***"
click at [735, 361] on button "Confirmar" at bounding box center [753, 372] width 76 height 29
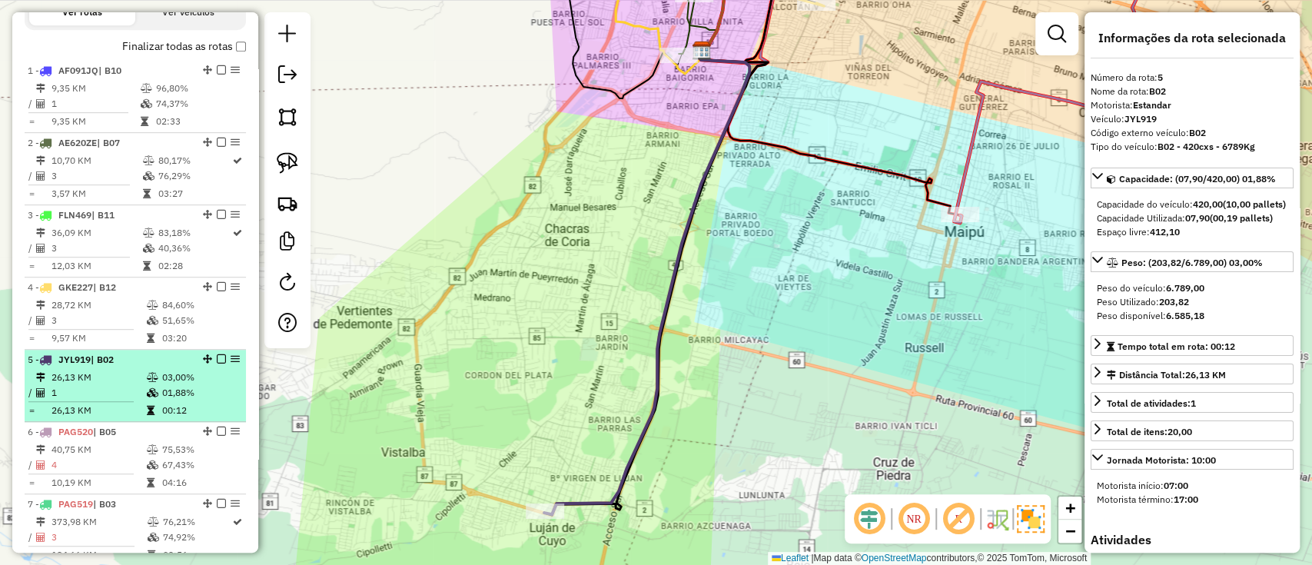
click at [167, 381] on td "03,00%" at bounding box center [200, 377] width 78 height 15
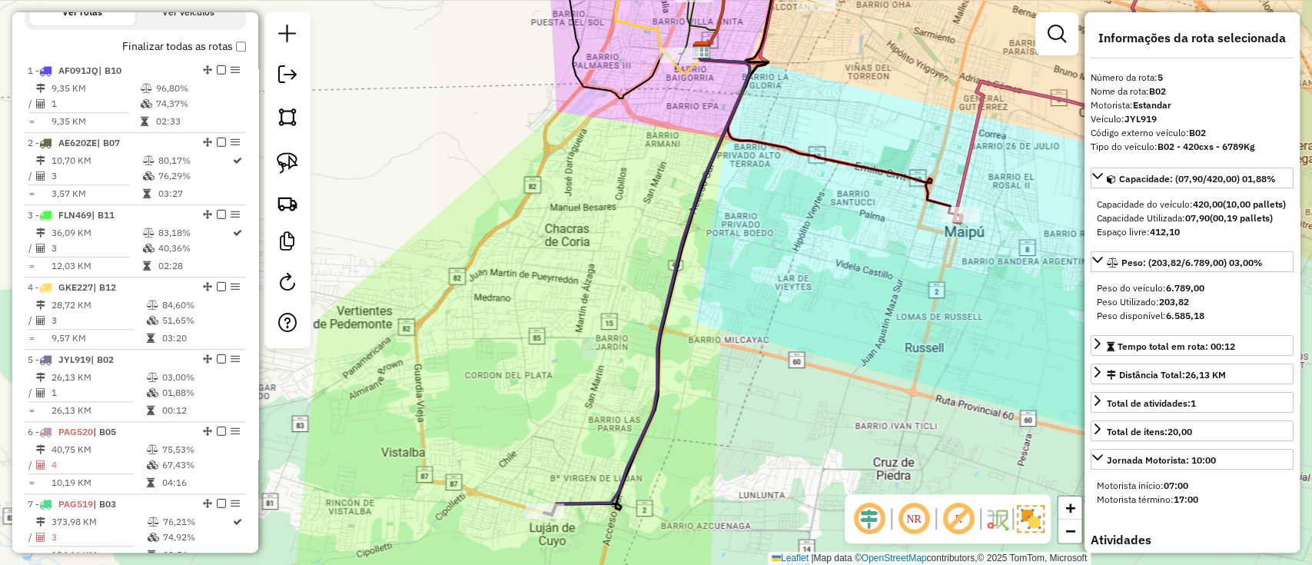
click at [625, 458] on icon at bounding box center [646, 282] width 205 height 464
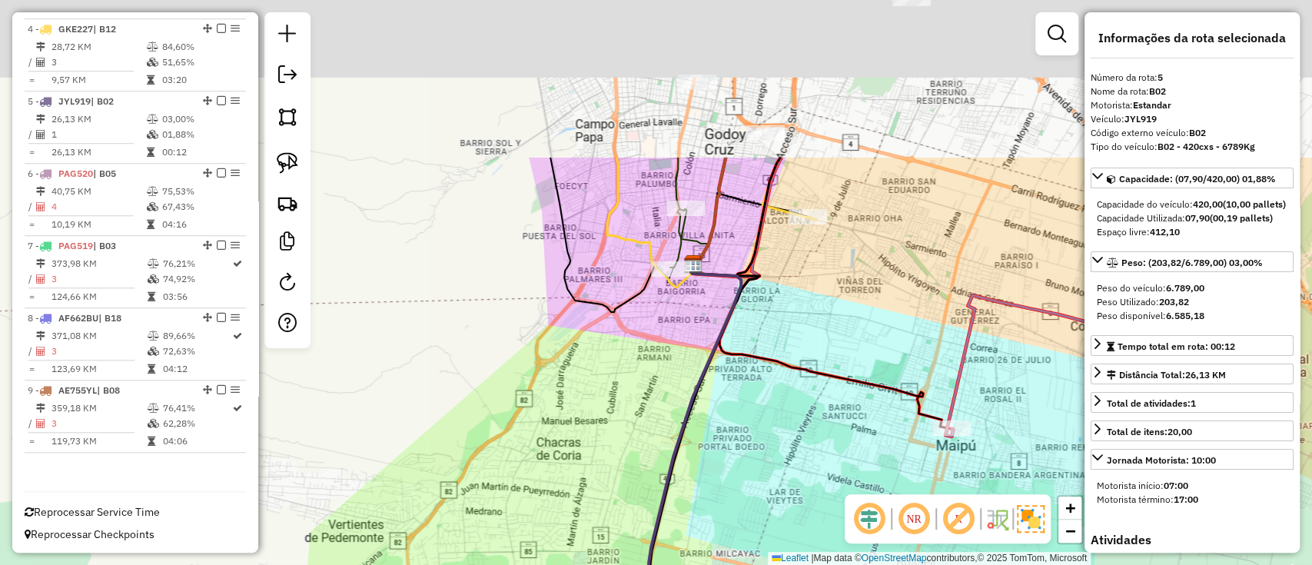
drag, startPoint x: 606, startPoint y: 307, endPoint x: 599, endPoint y: 532, distance: 225.2
click at [599, 532] on div "Janela de atendimento Grade de atendimento Capacidade Transportadoras Veículos …" at bounding box center [656, 282] width 1312 height 565
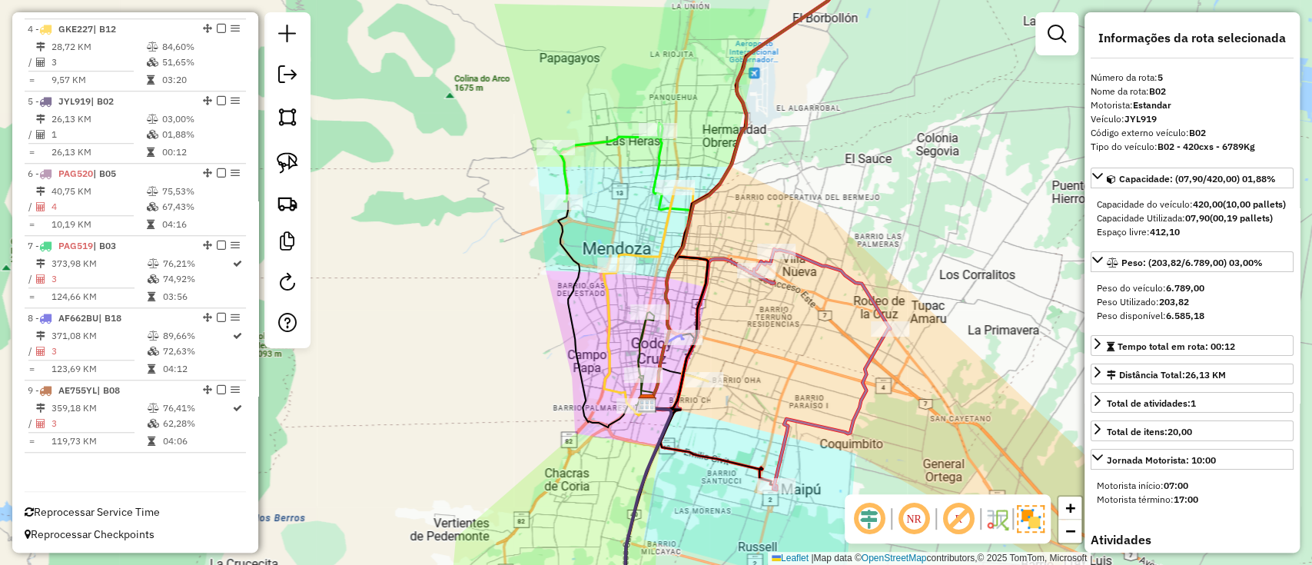
click at [638, 352] on icon at bounding box center [644, 358] width 18 height 93
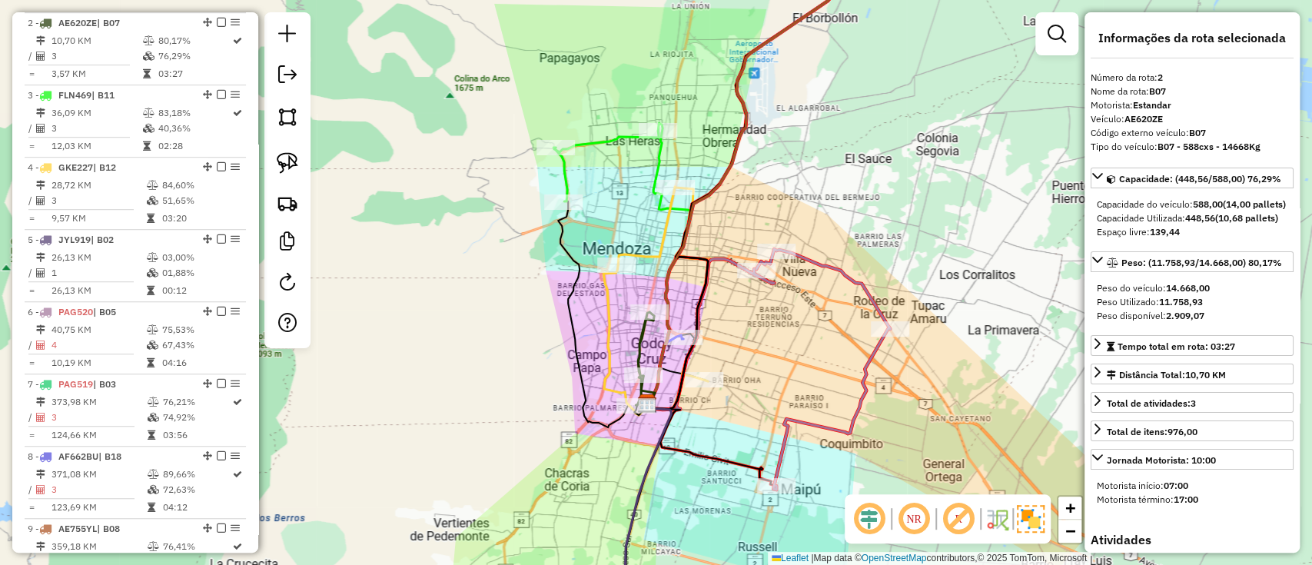
scroll to position [649, 0]
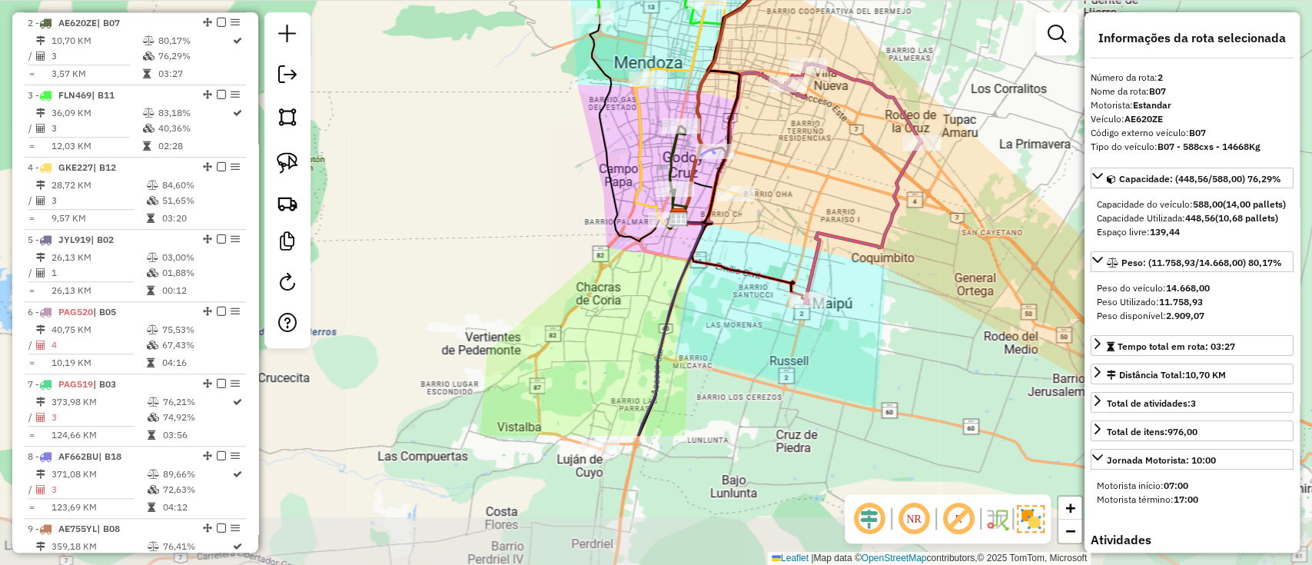
drag, startPoint x: 580, startPoint y: 483, endPoint x: 612, endPoint y: 297, distance: 188.6
click at [612, 297] on div "Janela de atendimento Grade de atendimento Capacidade Transportadoras Veículos …" at bounding box center [656, 282] width 1312 height 565
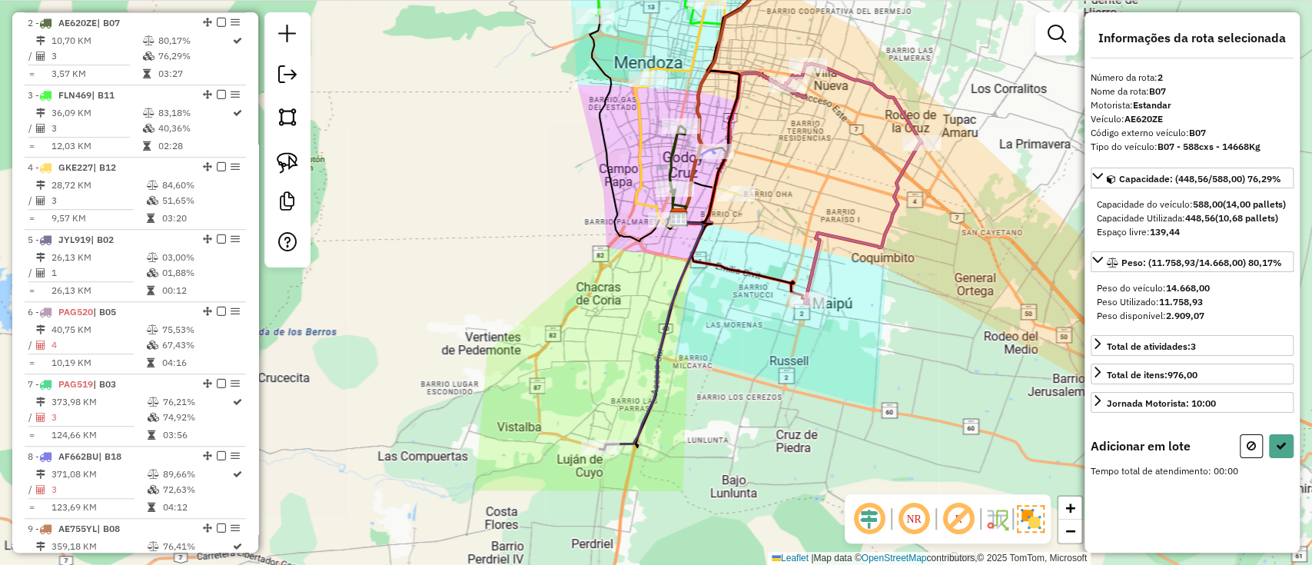
click at [660, 353] on icon at bounding box center [650, 333] width 103 height 232
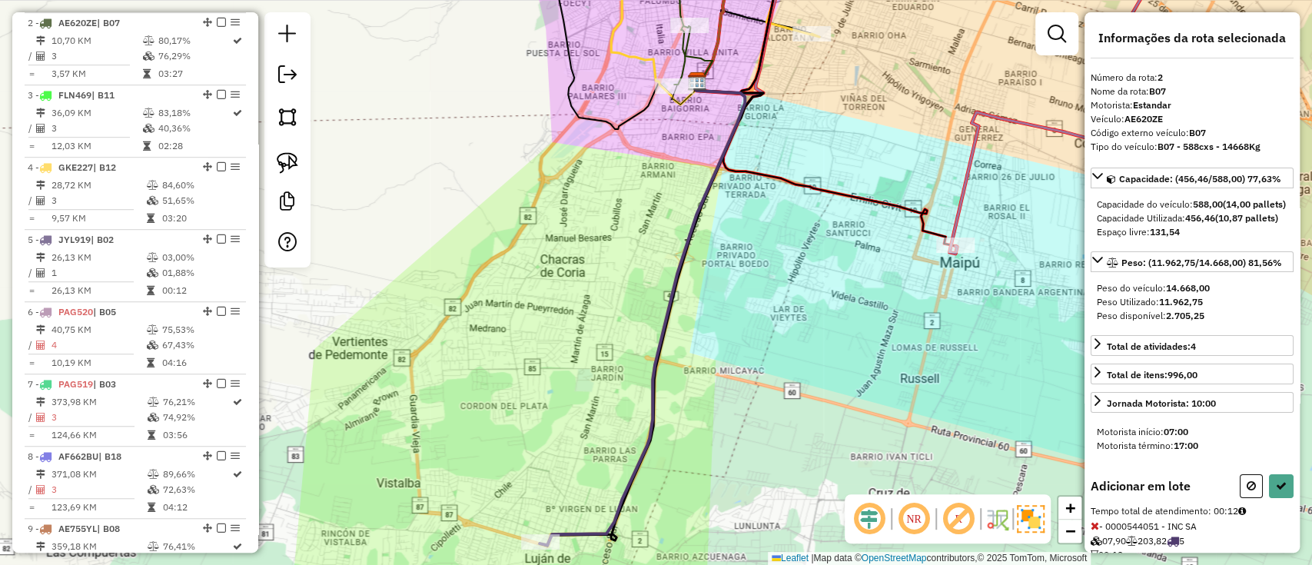
select select "**********"
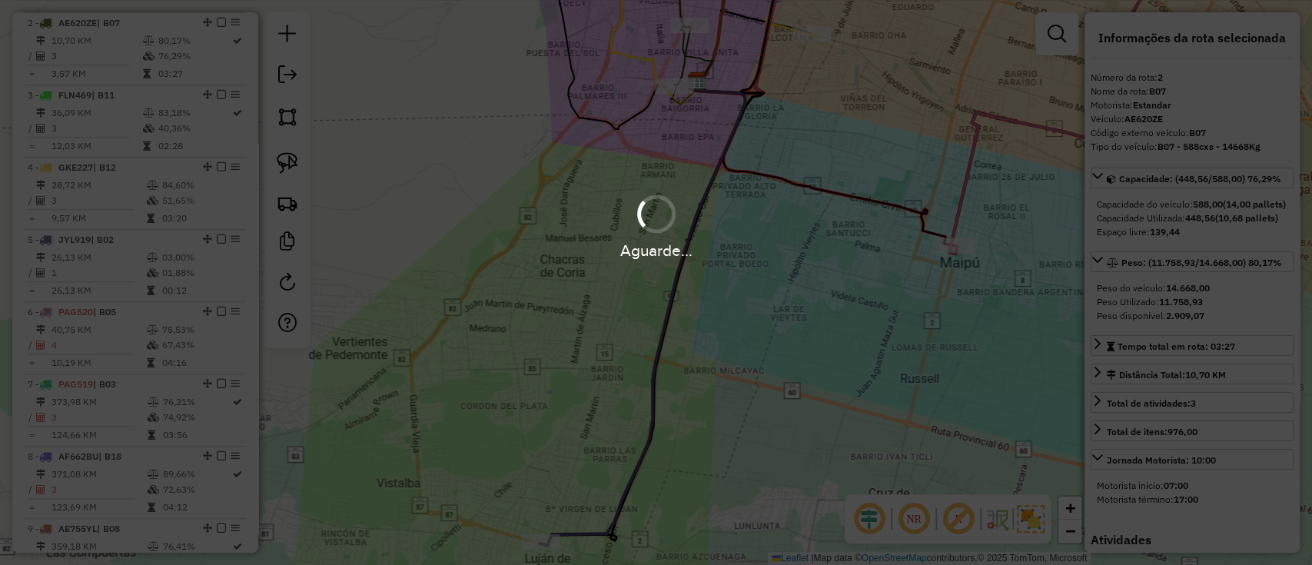
scroll to position [631, 0]
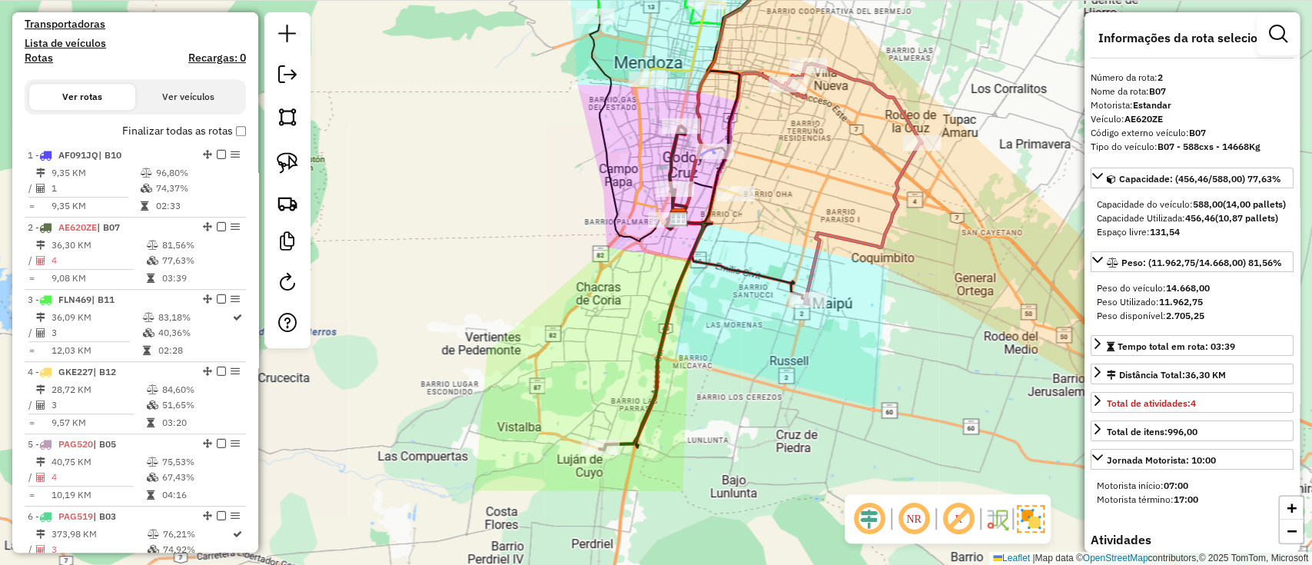
click at [171, 133] on label "Finalizar todas as rotas" at bounding box center [184, 131] width 124 height 16
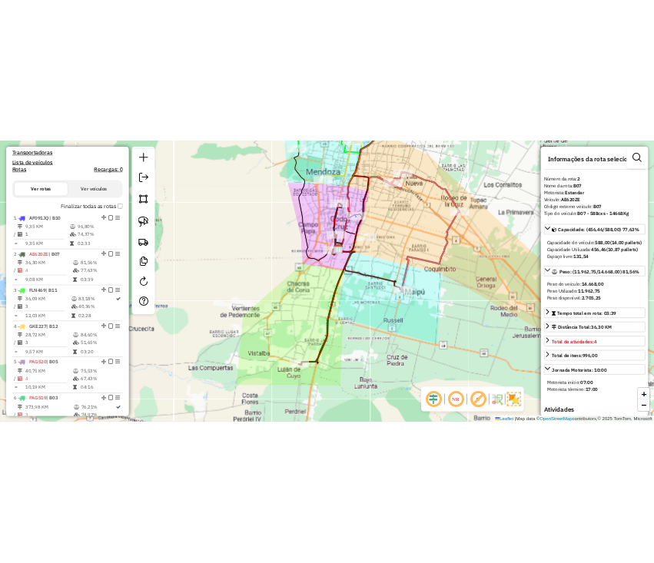
scroll to position [285, 0]
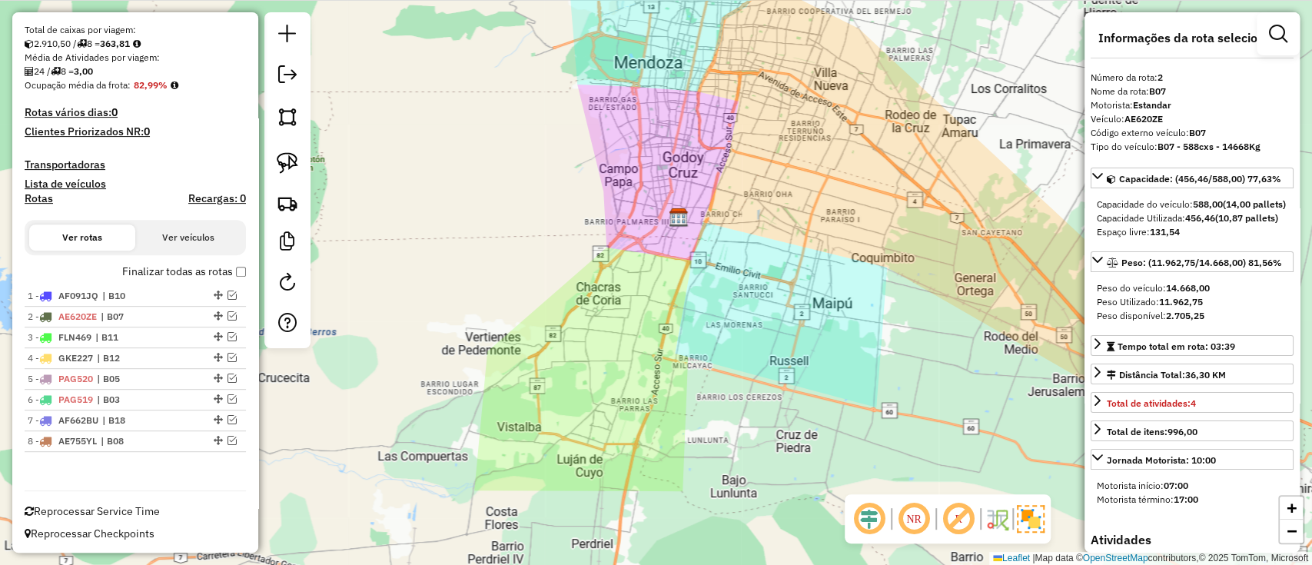
click at [168, 270] on label "Finalizar todas as rotas" at bounding box center [184, 272] width 124 height 16
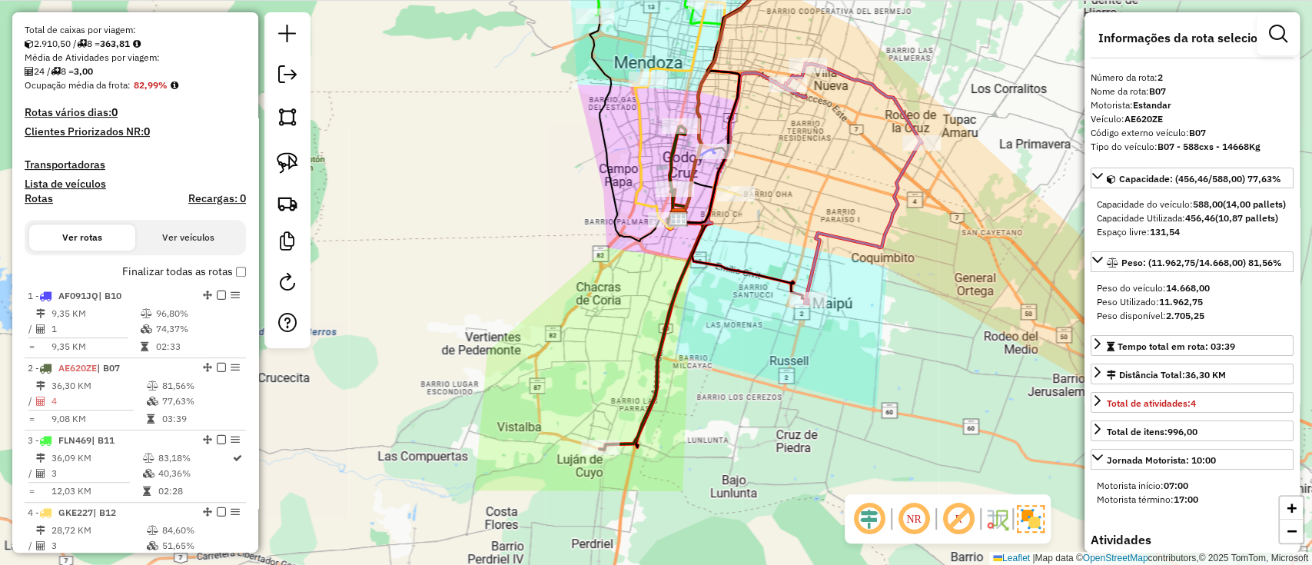
click at [43, 198] on h4 "Rotas" at bounding box center [39, 198] width 28 height 13
select select
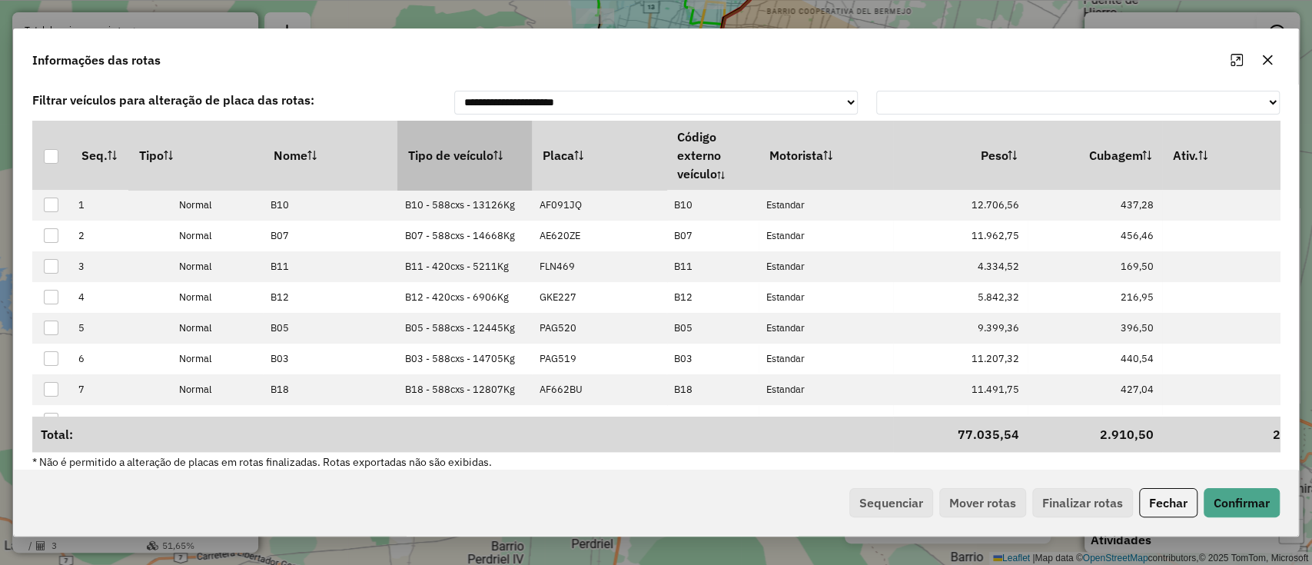
click at [463, 138] on th "Tipo de veículo" at bounding box center [464, 155] width 134 height 69
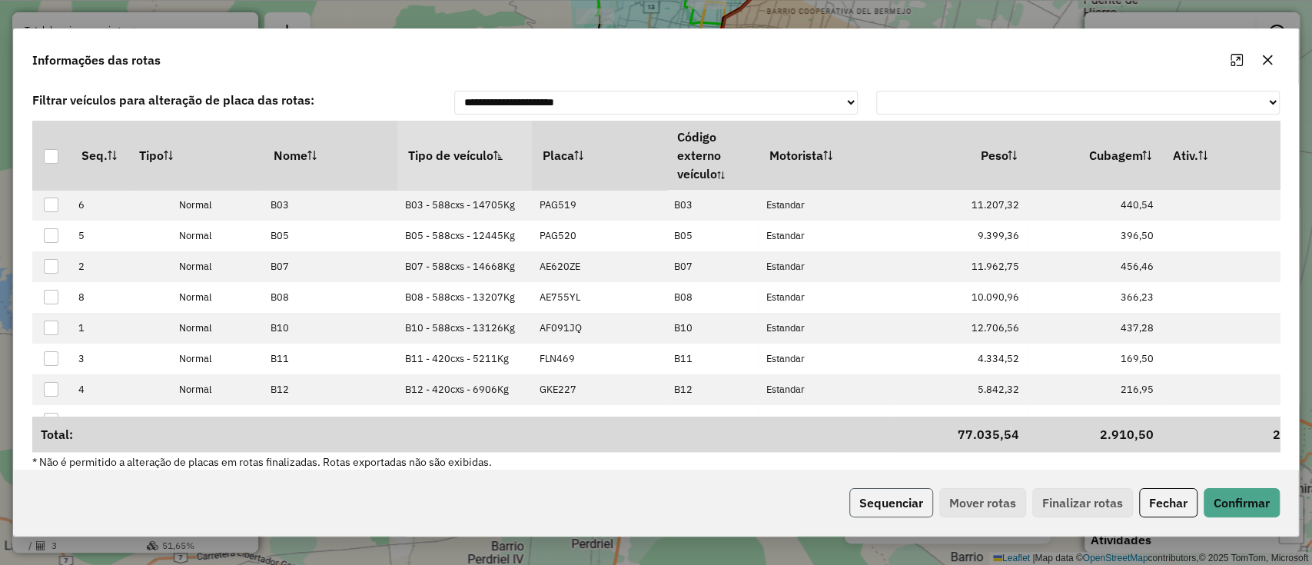
click at [857, 497] on button "Sequenciar" at bounding box center [891, 502] width 84 height 29
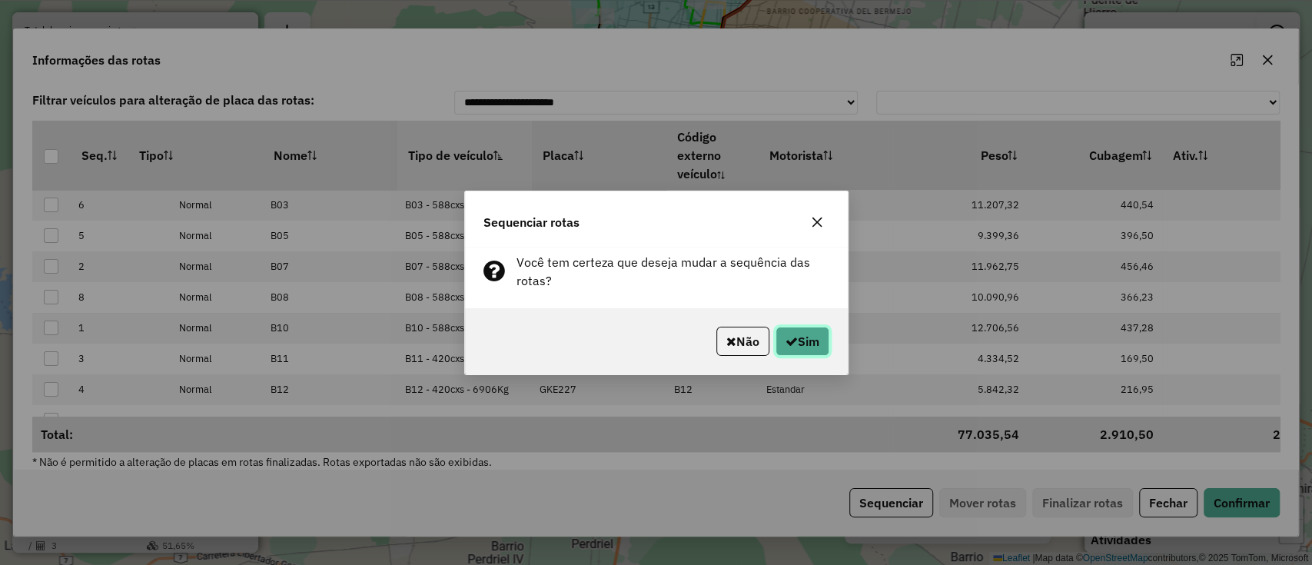
click at [803, 343] on button "Sim" at bounding box center [802, 341] width 54 height 29
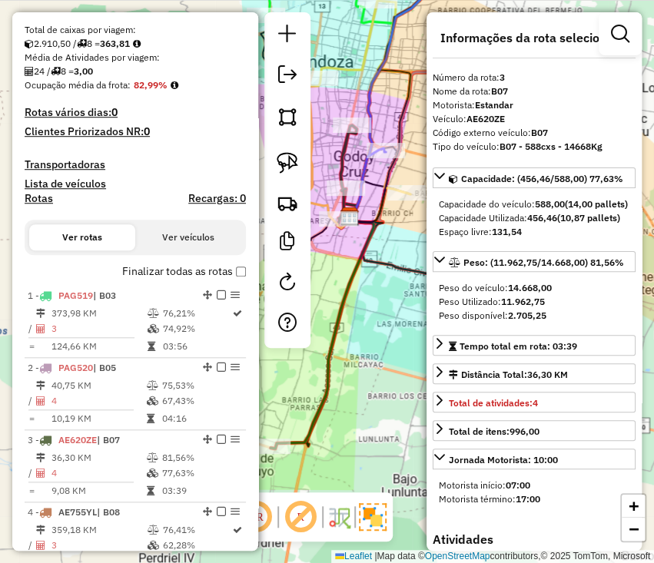
click at [209, 274] on label "Finalizar todas as rotas" at bounding box center [184, 272] width 124 height 16
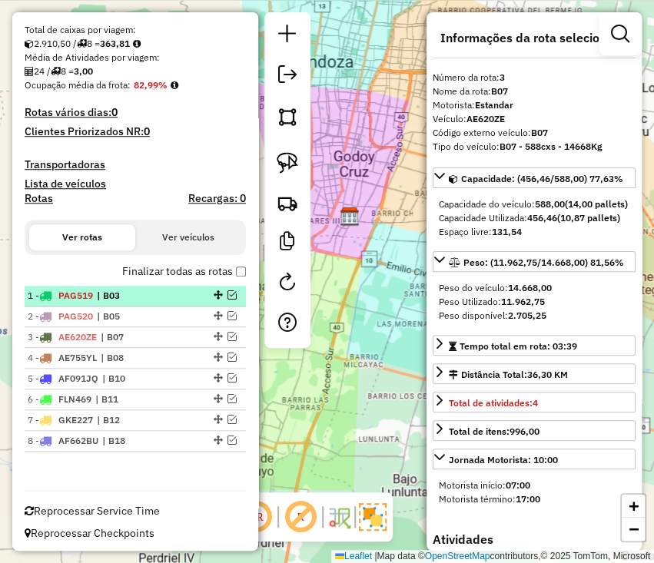
click at [117, 298] on span "| B03" at bounding box center [132, 296] width 71 height 14
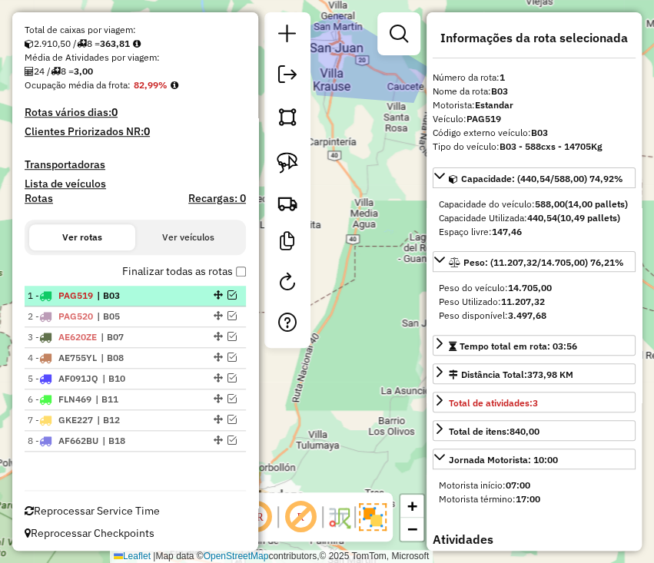
click at [111, 294] on span "| B03" at bounding box center [132, 296] width 71 height 14
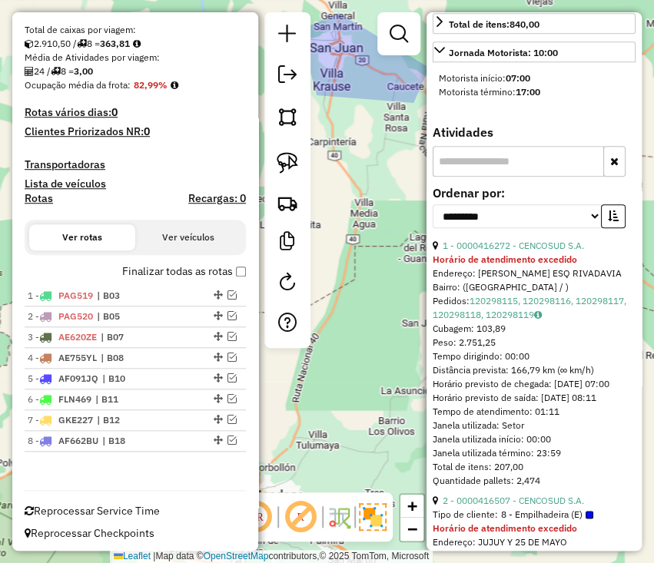
scroll to position [410, 0]
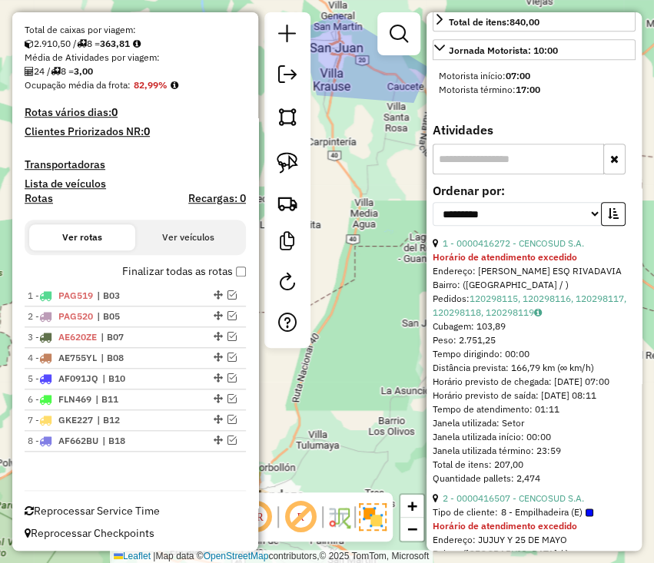
drag, startPoint x: 597, startPoint y: 272, endPoint x: 449, endPoint y: 257, distance: 149.1
copy div "**********"
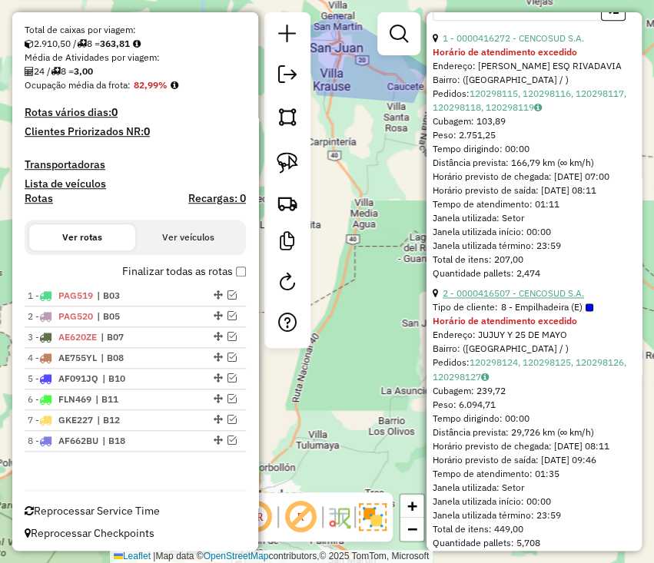
drag, startPoint x: 594, startPoint y: 333, endPoint x: 443, endPoint y: 329, distance: 151.4
click at [443, 300] on div "2 - 0000416507 - CENCOSUD S.A." at bounding box center [534, 294] width 203 height 14
copy link "2 - 0000416507 - CENCOSUD S.A."
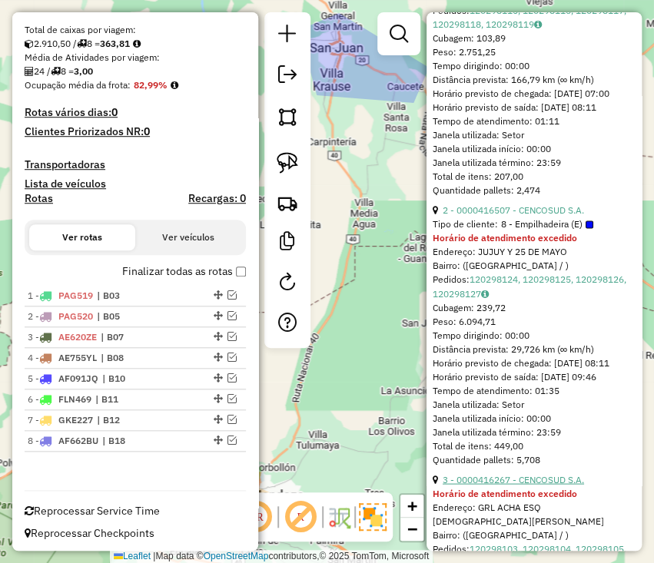
scroll to position [819, 0]
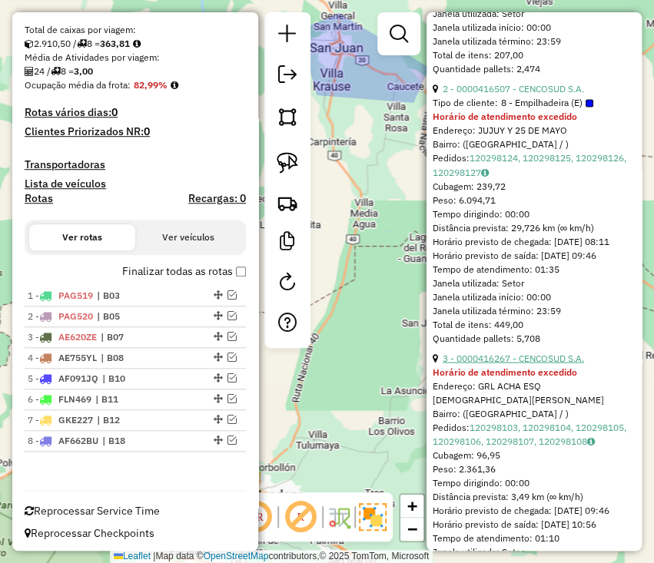
drag, startPoint x: 599, startPoint y: 409, endPoint x: 442, endPoint y: 409, distance: 156.8
click at [442, 365] on div "3 - 0000416267 - CENCOSUD S.A." at bounding box center [534, 358] width 203 height 14
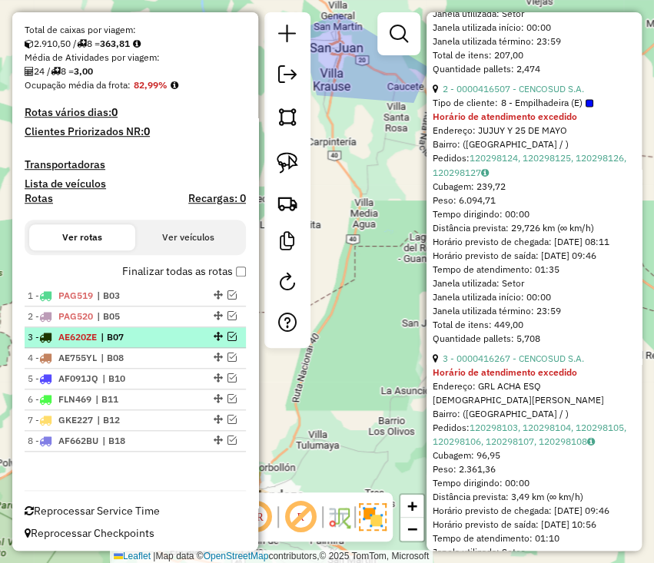
copy link "3 - 0000416267 - CENCOSUD S.A."
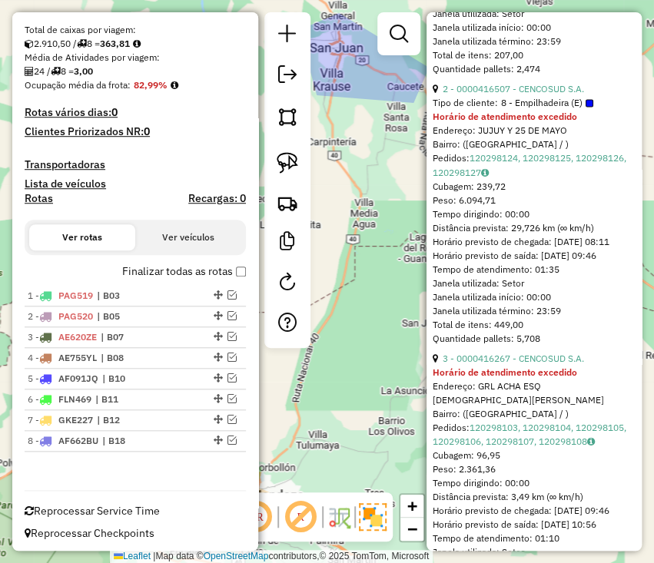
scroll to position [974, 0]
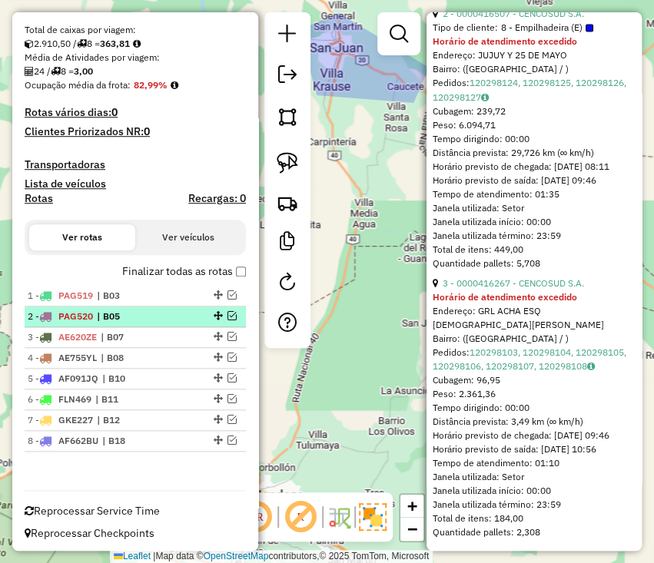
click at [94, 325] on li "2 - PAG520 | B05" at bounding box center [135, 317] width 221 height 21
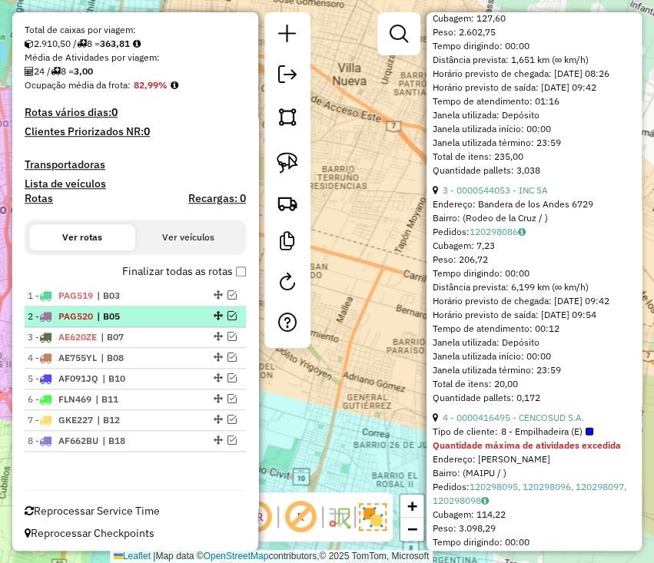
click at [78, 312] on span "PAG520" at bounding box center [75, 316] width 35 height 12
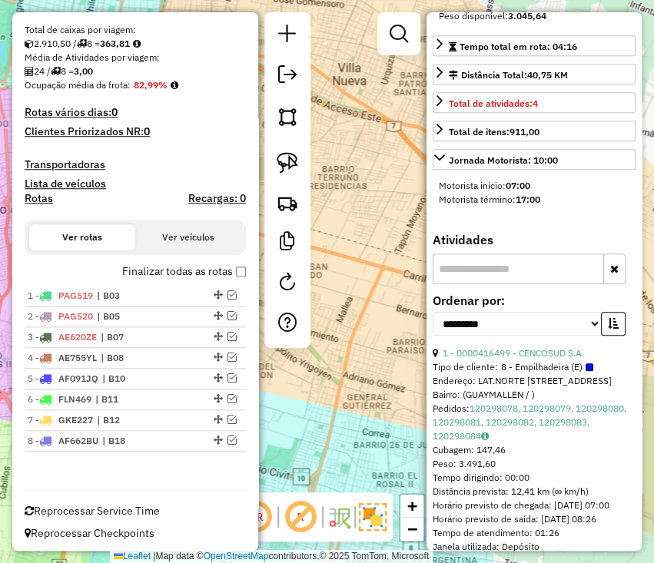
scroll to position [359, 0]
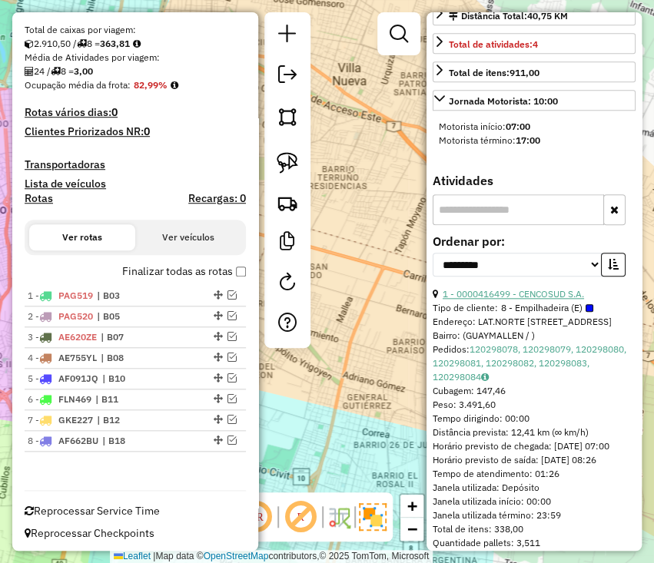
drag, startPoint x: 594, startPoint y: 317, endPoint x: 442, endPoint y: 312, distance: 152.2
click at [442, 301] on div "1 - 0000416499 - CENCOSUD S.A." at bounding box center [534, 294] width 203 height 14
copy link "1 - 0000416499 - CENCOSUD S.A."
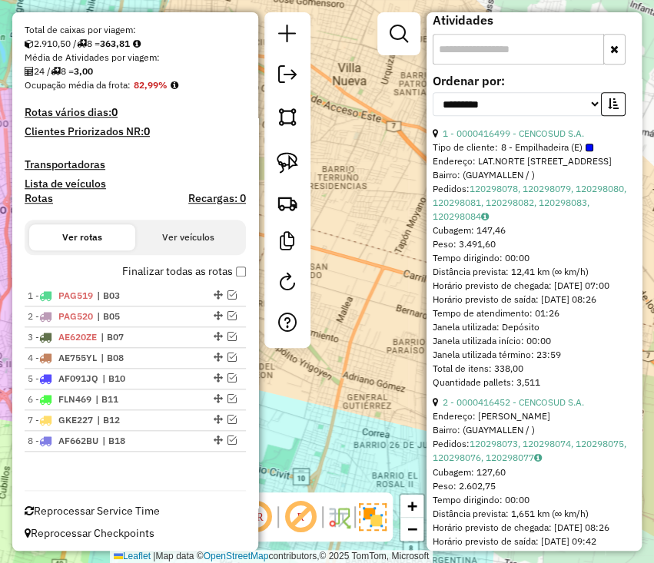
scroll to position [564, 0]
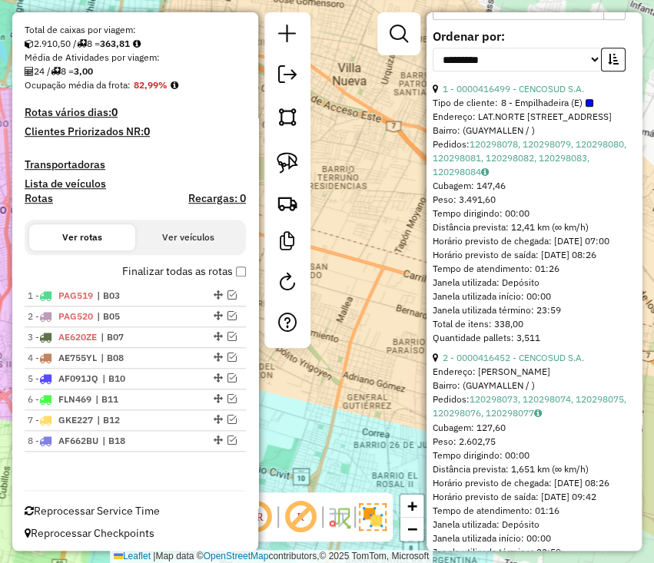
drag, startPoint x: 594, startPoint y: 396, endPoint x: 440, endPoint y: 392, distance: 154.5
click at [440, 365] on div "2 - 0000416452 - CENCOSUD S.A." at bounding box center [534, 358] width 203 height 14
copy div "2 - 0000416452 - CENCOSUD S.A."
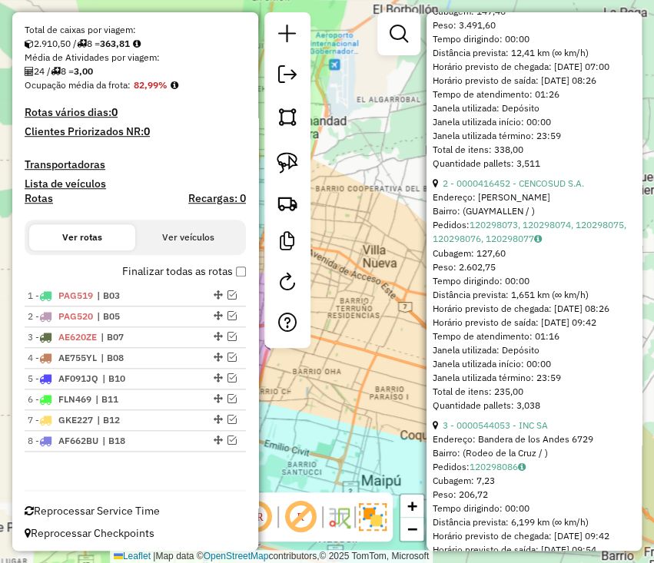
scroll to position [768, 0]
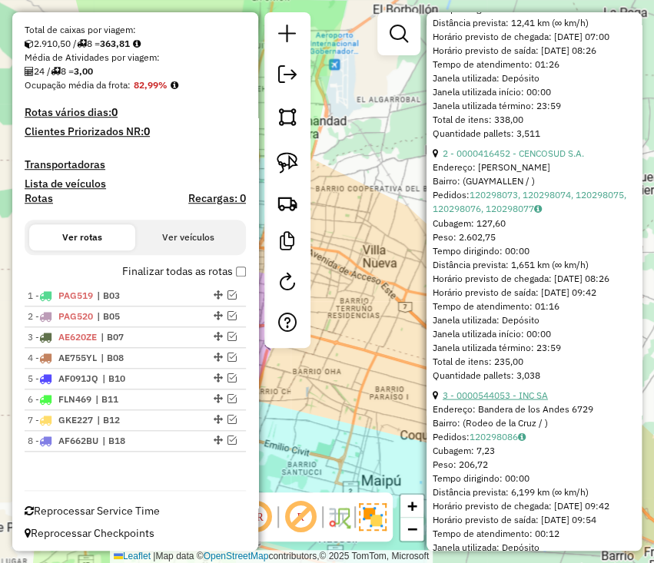
drag, startPoint x: 554, startPoint y: 444, endPoint x: 443, endPoint y: 440, distance: 111.5
click at [443, 402] on div "3 - 0000544053 - INC SA" at bounding box center [534, 395] width 203 height 14
copy link "3 - 0000544053 - INC SA"
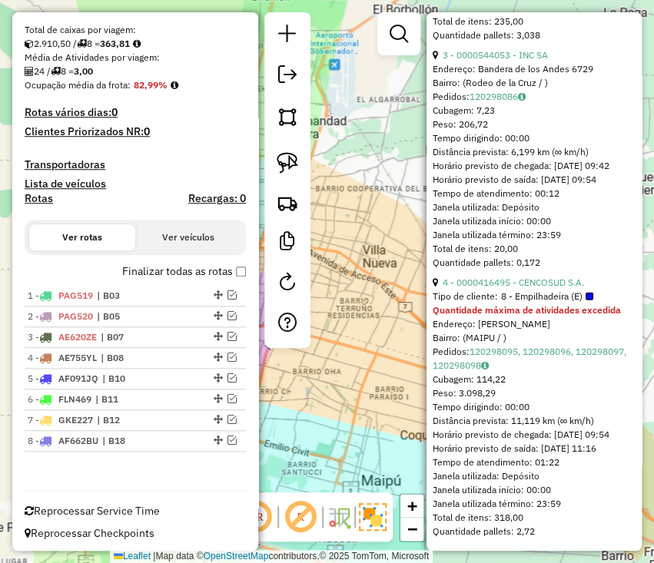
scroll to position [1179, 0]
drag, startPoint x: 596, startPoint y: 278, endPoint x: 439, endPoint y: 274, distance: 156.8
click at [439, 276] on div "4 - 0000416495 - CENCOSUD S.A." at bounding box center [534, 283] width 203 height 14
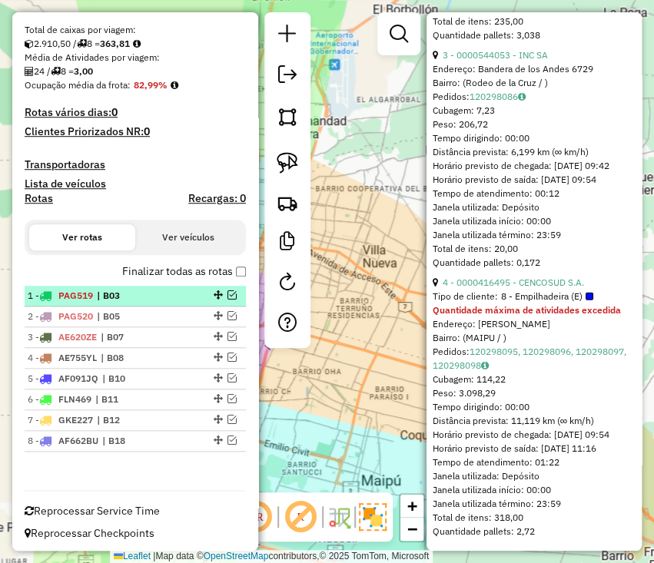
copy div "4 - 0000416495 - CENCOSUD S.A."
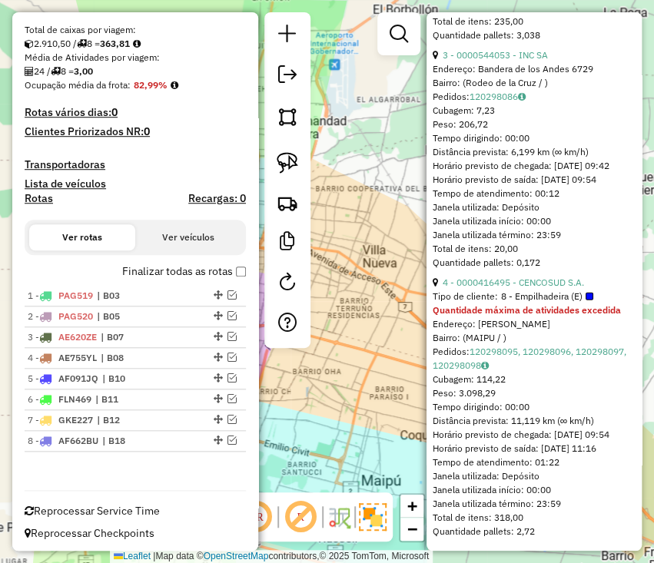
scroll to position [1187, 0]
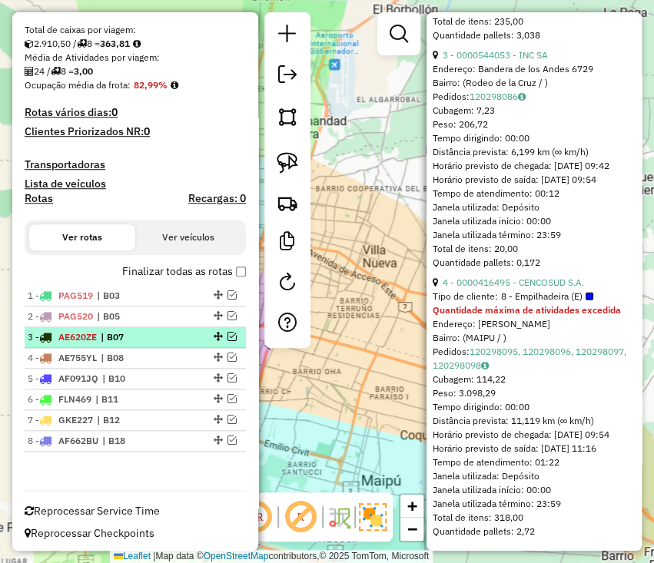
click at [154, 340] on span "| B07" at bounding box center [136, 337] width 71 height 14
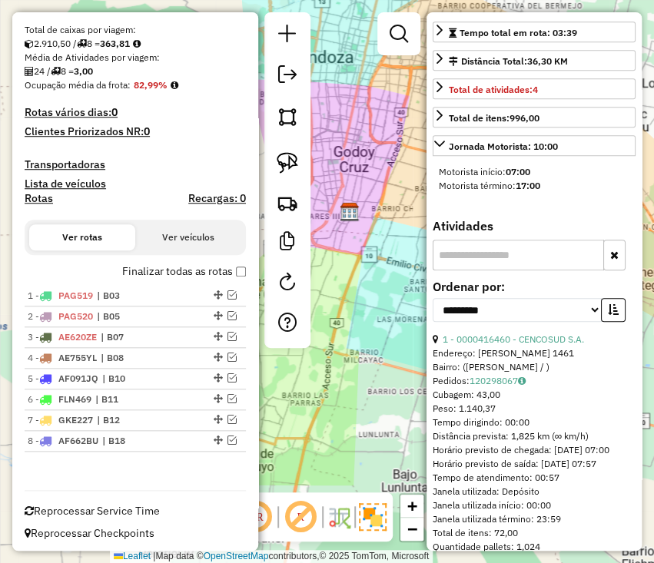
scroll to position [387, 0]
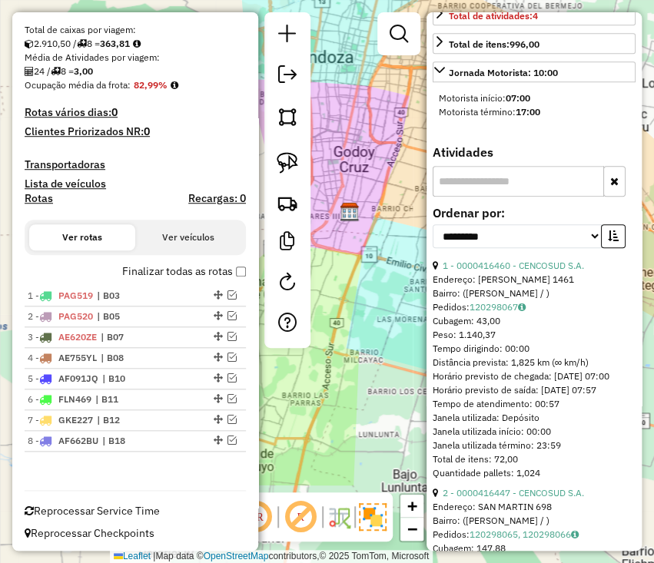
drag, startPoint x: 594, startPoint y: 287, endPoint x: 439, endPoint y: 286, distance: 155.2
click at [439, 273] on div "1 - 0000416460 - CENCOSUD S.A." at bounding box center [534, 266] width 203 height 14
copy div "1 - 0000416460 - CENCOSUD S.A."
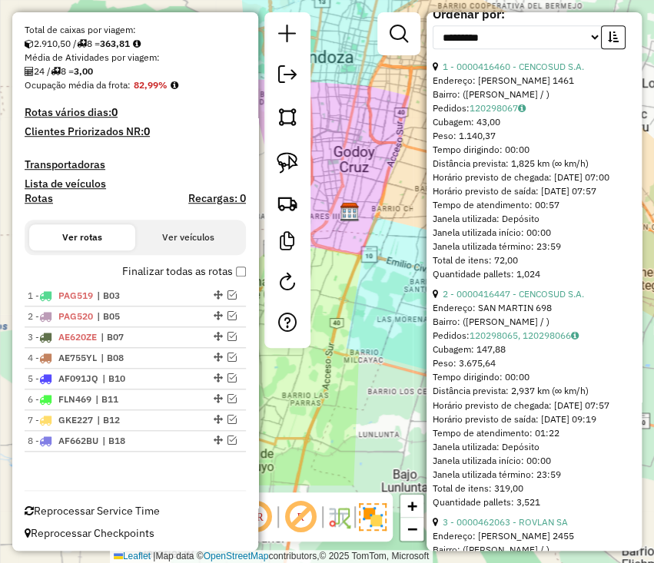
scroll to position [695, 0]
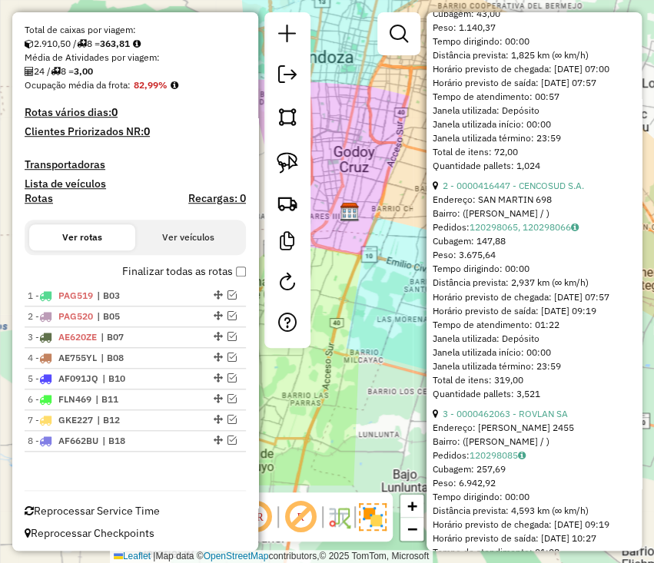
drag, startPoint x: 592, startPoint y: 223, endPoint x: 440, endPoint y: 227, distance: 151.4
click at [440, 193] on div "2 - 0000416447 - CENCOSUD S.A." at bounding box center [534, 186] width 203 height 14
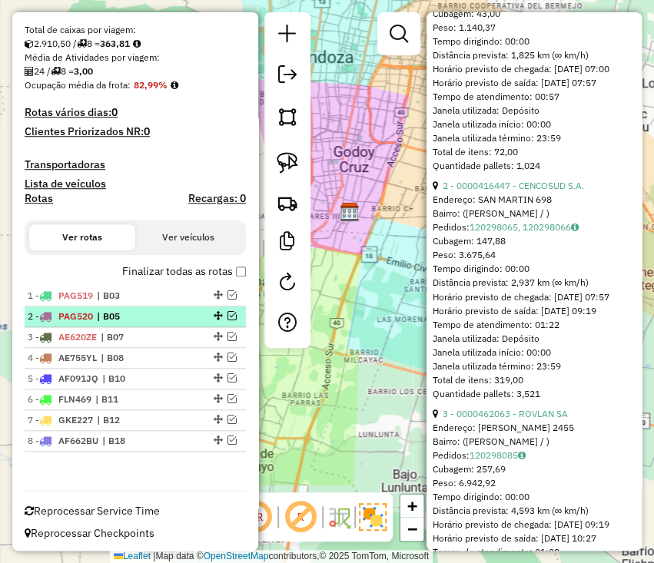
copy div "2 - 0000416447 - CENCOSUD S.A."
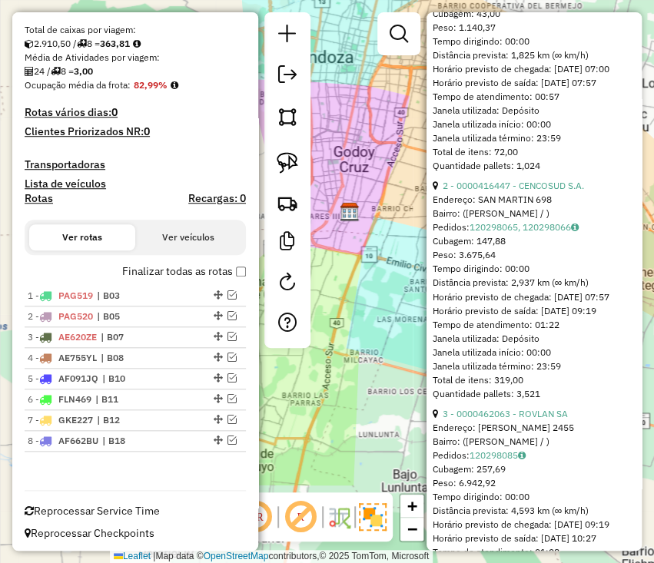
scroll to position [1002, 0]
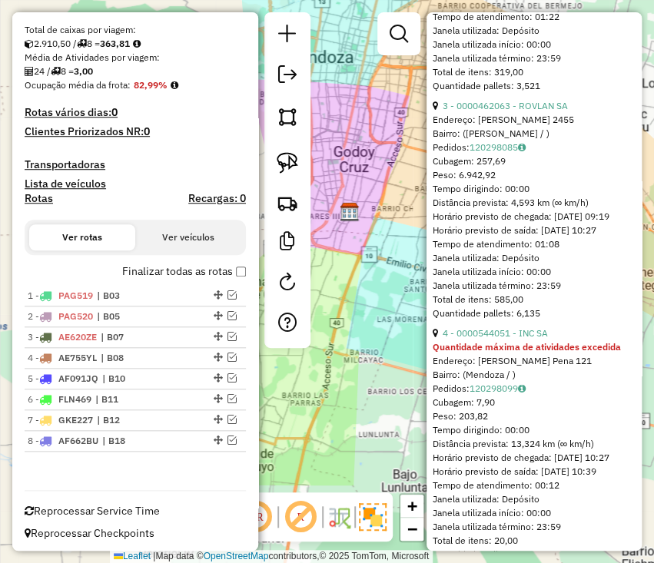
drag, startPoint x: 558, startPoint y: 158, endPoint x: 441, endPoint y: 158, distance: 116.8
click at [441, 113] on div "3 - 0000462063 - ROVLAN SA" at bounding box center [534, 106] width 203 height 14
copy link "3 - 0000462063 - ROVLAN SA"
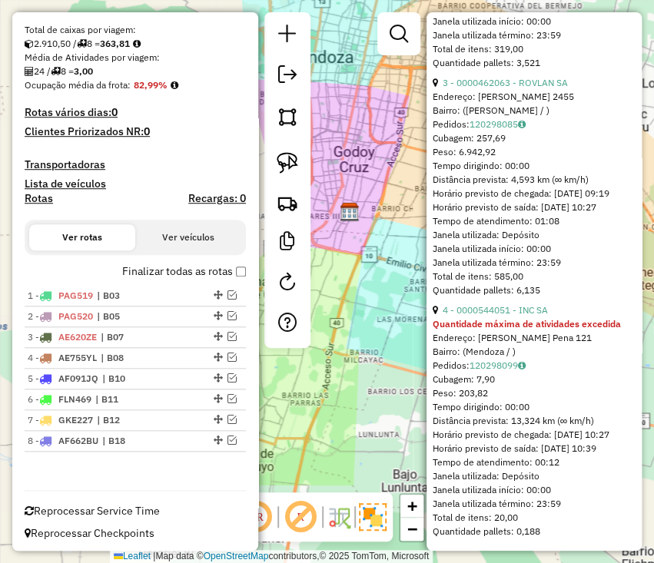
scroll to position [1105, 0]
drag, startPoint x: 516, startPoint y: 295, endPoint x: 426, endPoint y: 293, distance: 89.9
click at [426, 293] on div "**********" at bounding box center [533, 281] width 215 height 539
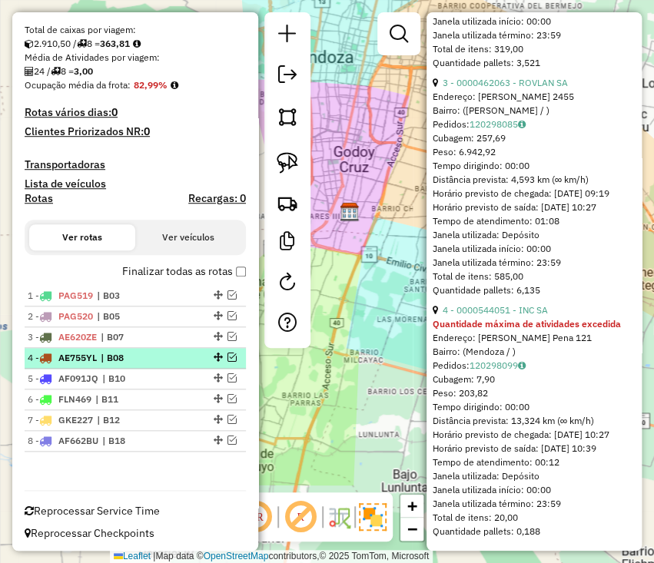
click at [149, 352] on span "| B08" at bounding box center [136, 358] width 71 height 14
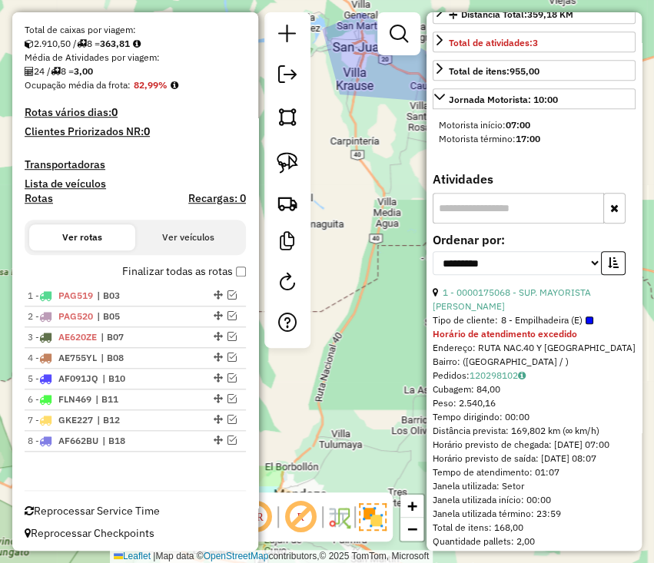
scroll to position [332, 0]
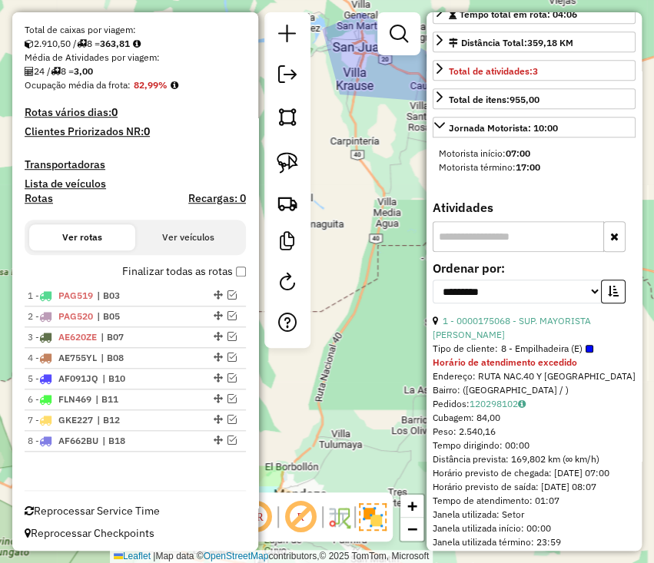
drag, startPoint x: 458, startPoint y: 357, endPoint x: 437, endPoint y: 340, distance: 26.8
click at [437, 340] on div "1 - 0000175068 - SUP. MAYORISTA MAKRO S.A." at bounding box center [534, 328] width 203 height 28
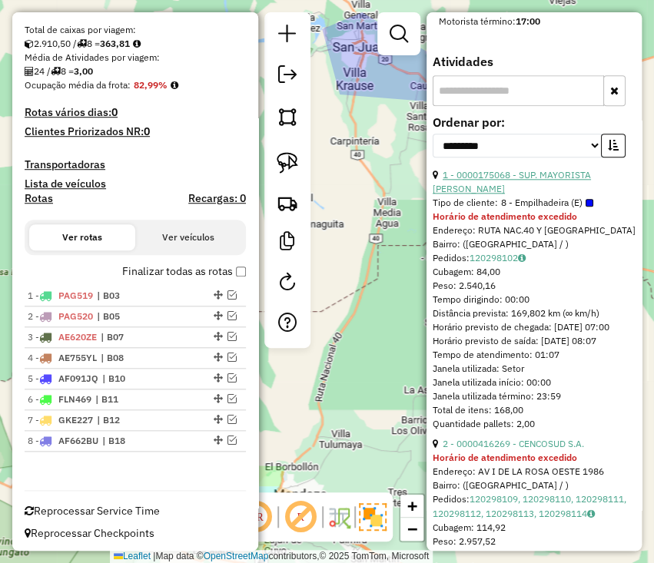
scroll to position [639, 0]
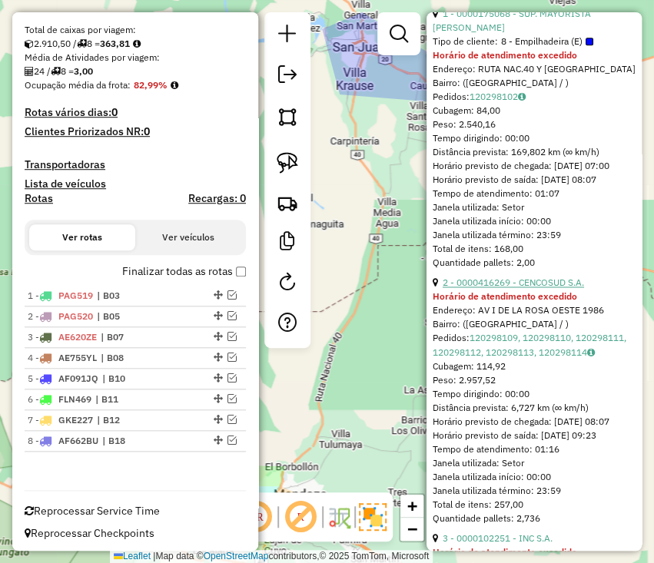
drag, startPoint x: 586, startPoint y: 323, endPoint x: 443, endPoint y: 322, distance: 142.9
click at [443, 290] on div "2 - 0000416269 - CENCOSUD S.A." at bounding box center [534, 283] width 203 height 14
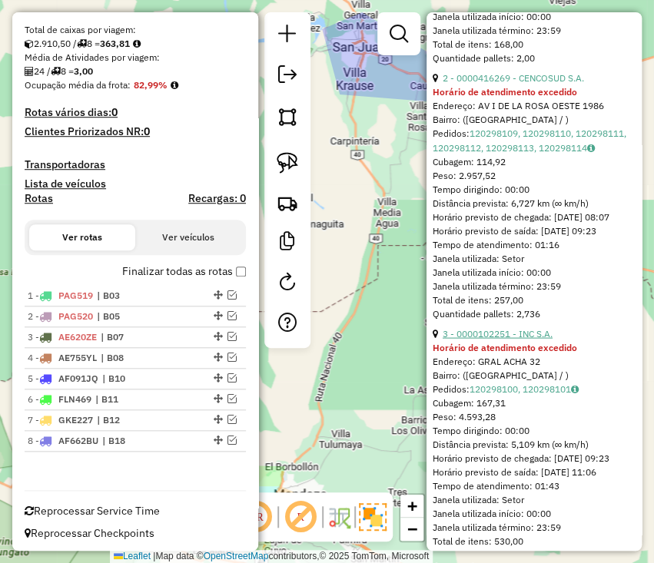
drag, startPoint x: 566, startPoint y: 398, endPoint x: 442, endPoint y: 397, distance: 123.7
click at [442, 340] on div "3 - 0000102251 - INC S.A." at bounding box center [534, 334] width 203 height 14
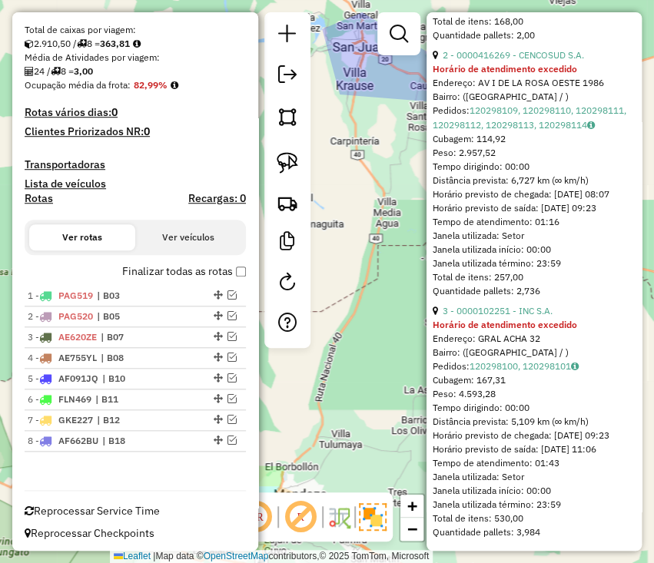
scroll to position [947, 0]
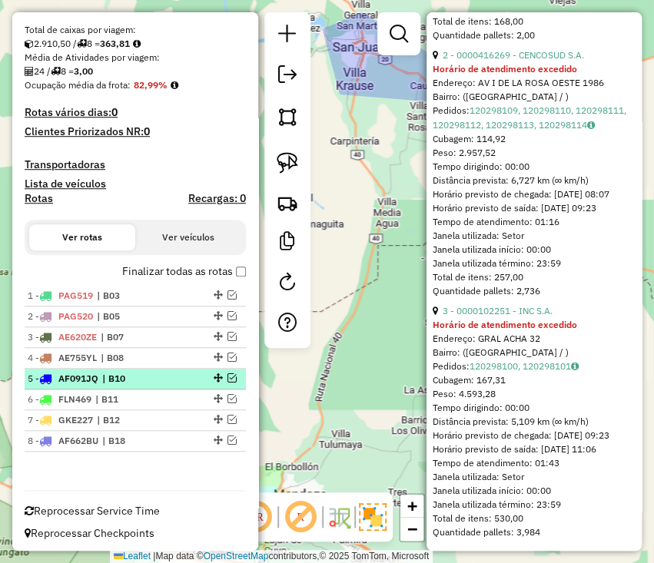
click at [51, 384] on li "5 - AF091JQ | B10" at bounding box center [135, 379] width 221 height 21
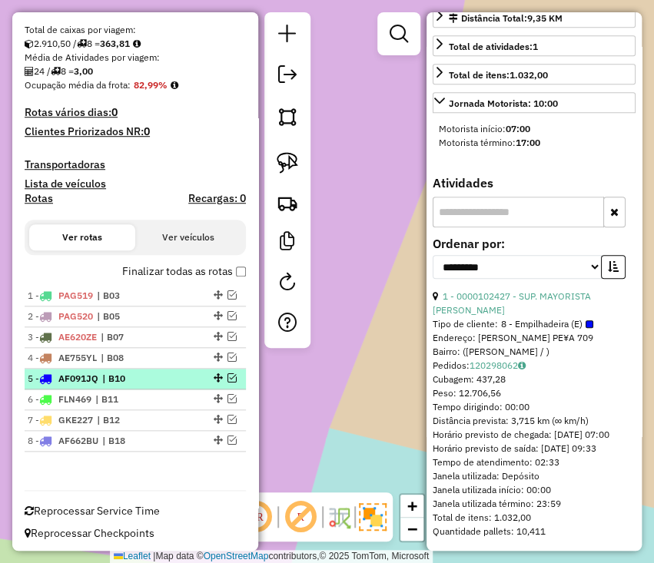
scroll to position [394, 0]
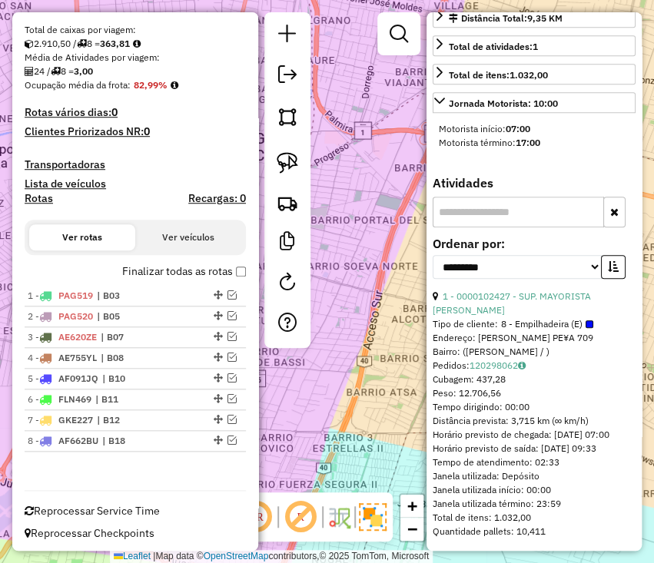
drag, startPoint x: 462, startPoint y: 297, endPoint x: 440, endPoint y: 279, distance: 28.9
click at [440, 290] on div "1 - 0000102427 - SUP. MAYORISTA MAKRO S.A." at bounding box center [534, 304] width 203 height 28
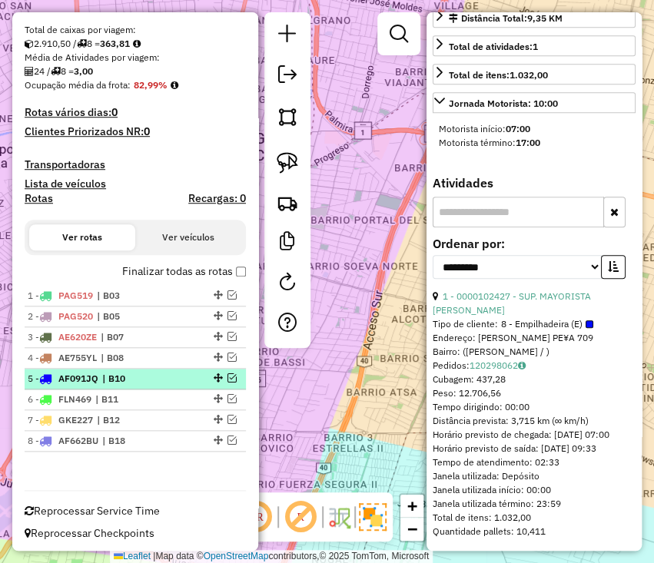
click at [100, 377] on div "5 - AF091JQ | B10" at bounding box center [109, 379] width 163 height 14
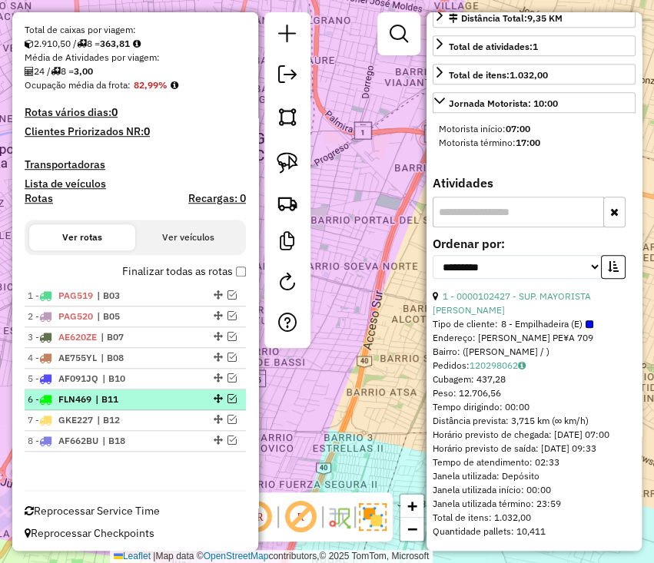
click at [168, 396] on div "6 - FLN469 | B11" at bounding box center [109, 400] width 163 height 14
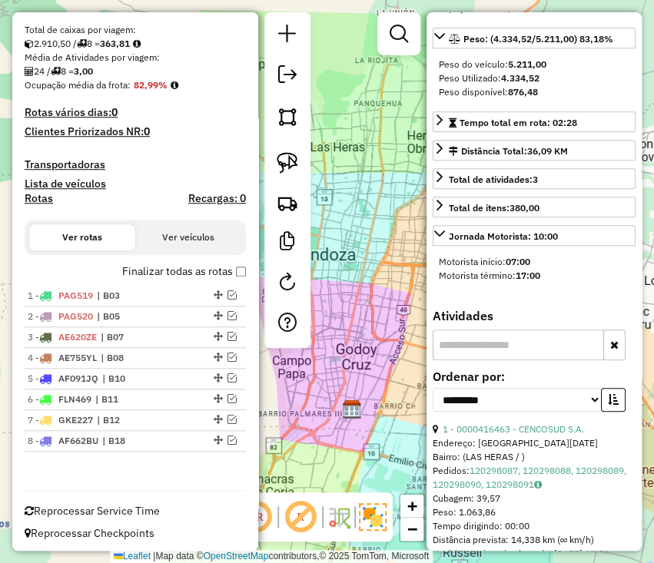
scroll to position [290, 0]
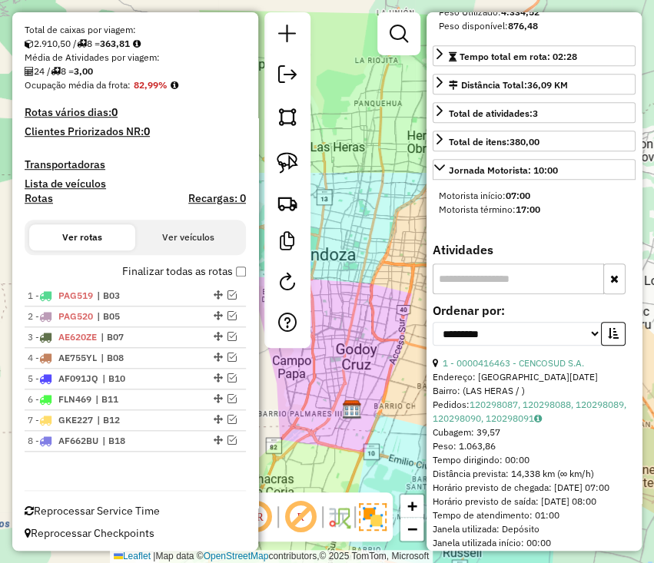
drag, startPoint x: 594, startPoint y: 381, endPoint x: 441, endPoint y: 387, distance: 153.0
click at [441, 370] on div "1 - 0000416463 - CENCOSUD S.A." at bounding box center [534, 364] width 203 height 14
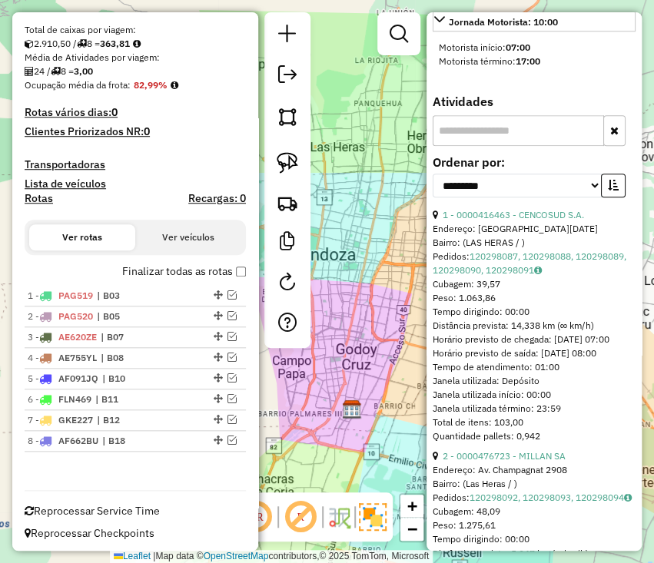
scroll to position [597, 0]
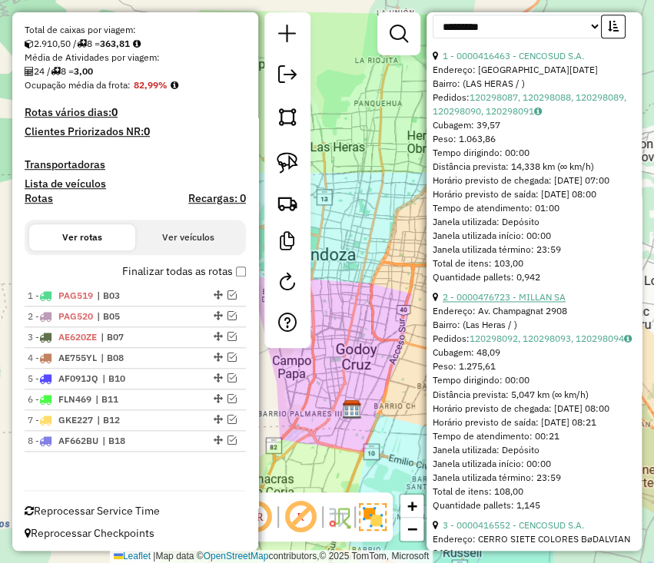
drag, startPoint x: 489, startPoint y: 330, endPoint x: 442, endPoint y: 331, distance: 47.6
click at [442, 304] on div "2 - 0000476723 - MILLAN SA" at bounding box center [534, 297] width 203 height 14
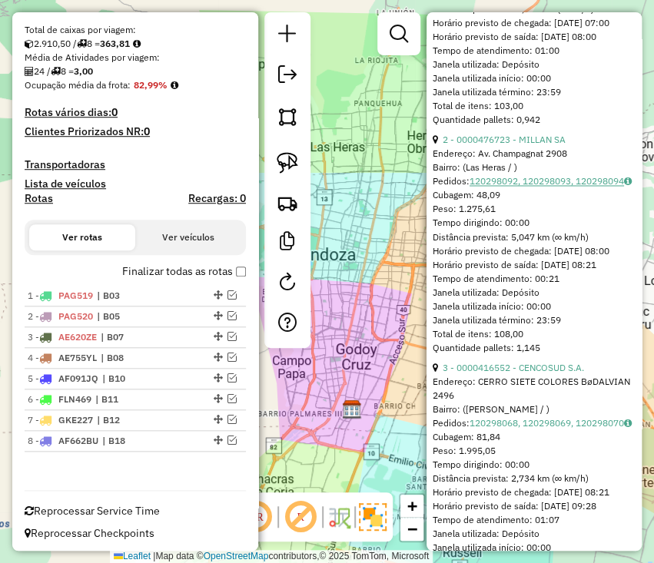
scroll to position [904, 0]
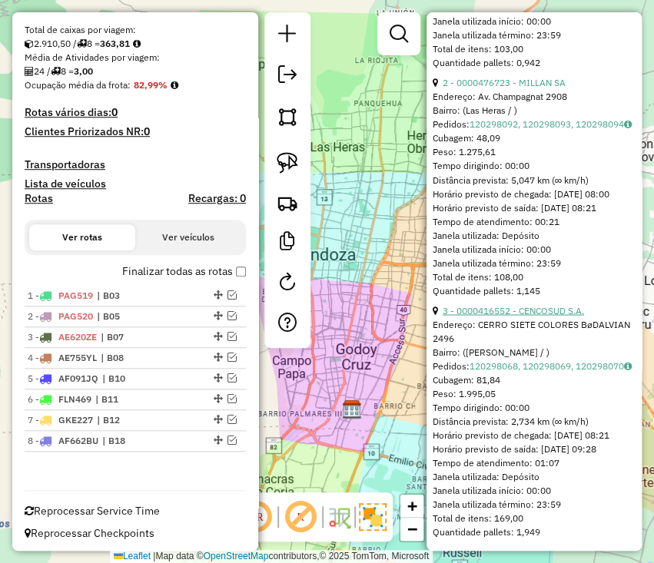
drag, startPoint x: 598, startPoint y: 286, endPoint x: 442, endPoint y: 286, distance: 156.0
click at [442, 304] on div "3 - 0000416552 - CENCOSUD S.A." at bounding box center [534, 311] width 203 height 14
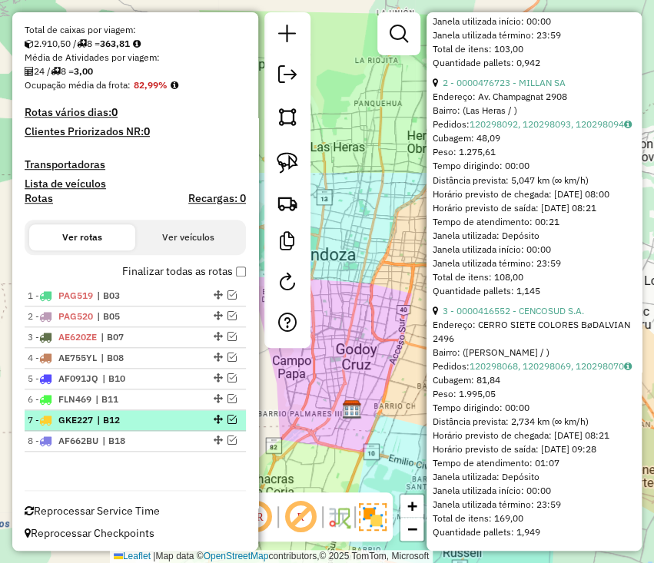
click at [114, 410] on li "7 - GKE227 | B12" at bounding box center [135, 420] width 221 height 21
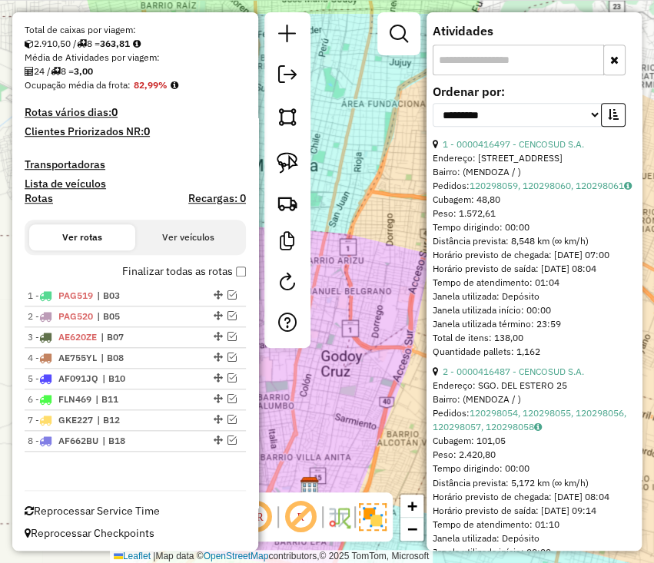
scroll to position [467, 0]
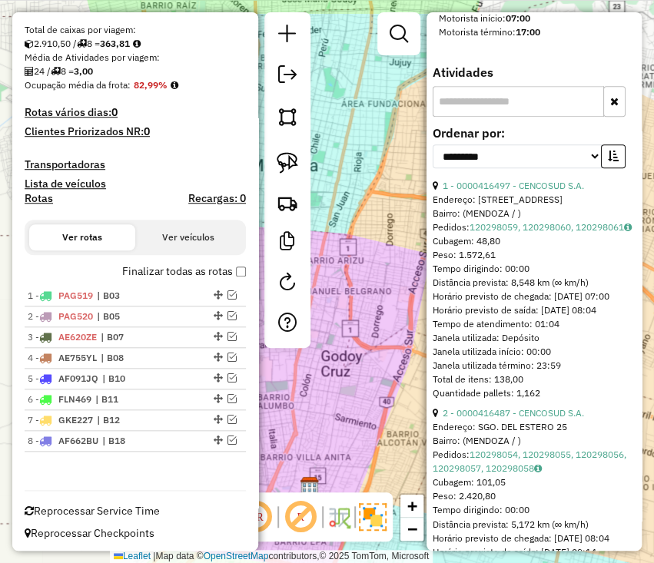
drag, startPoint x: 590, startPoint y: 205, endPoint x: 438, endPoint y: 204, distance: 152.1
click at [438, 193] on div "1 - 0000416497 - CENCOSUD S.A." at bounding box center [534, 186] width 203 height 14
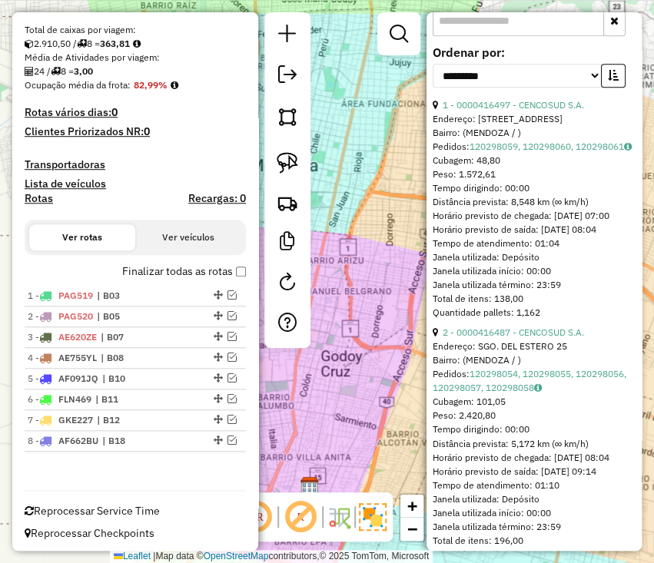
scroll to position [672, 0]
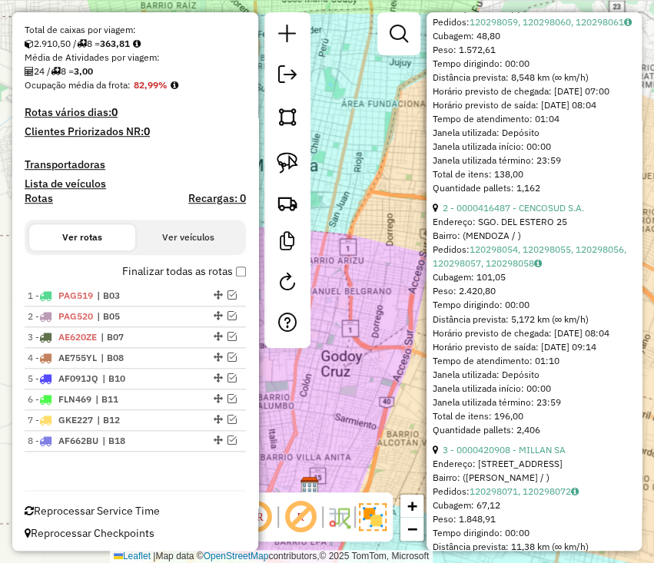
drag, startPoint x: 585, startPoint y: 262, endPoint x: 440, endPoint y: 264, distance: 144.5
click at [440, 215] on div "2 - 0000416487 - CENCOSUD S.A." at bounding box center [534, 208] width 203 height 14
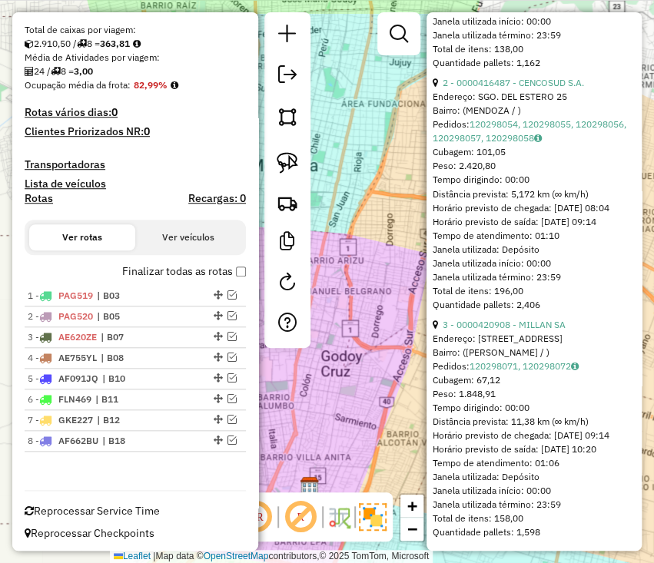
drag, startPoint x: 581, startPoint y: 306, endPoint x: 436, endPoint y: 310, distance: 145.3
click at [436, 317] on div "3 - 0000420908 - MILLAN SA" at bounding box center [534, 324] width 203 height 14
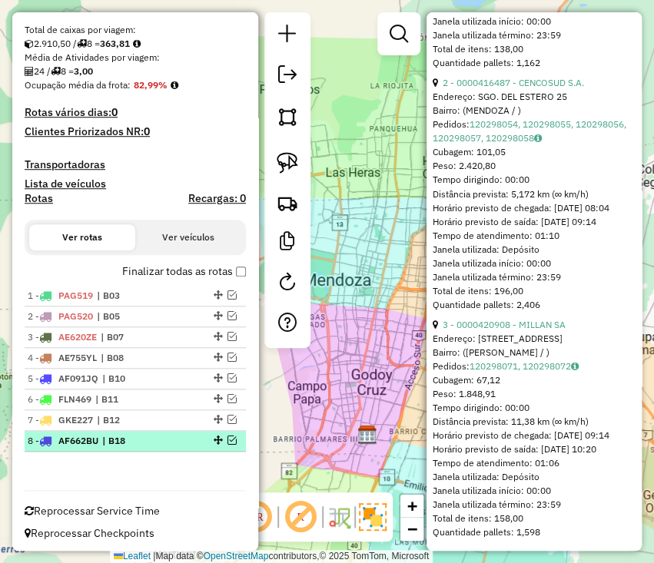
click at [166, 441] on span "| B18" at bounding box center [137, 441] width 71 height 14
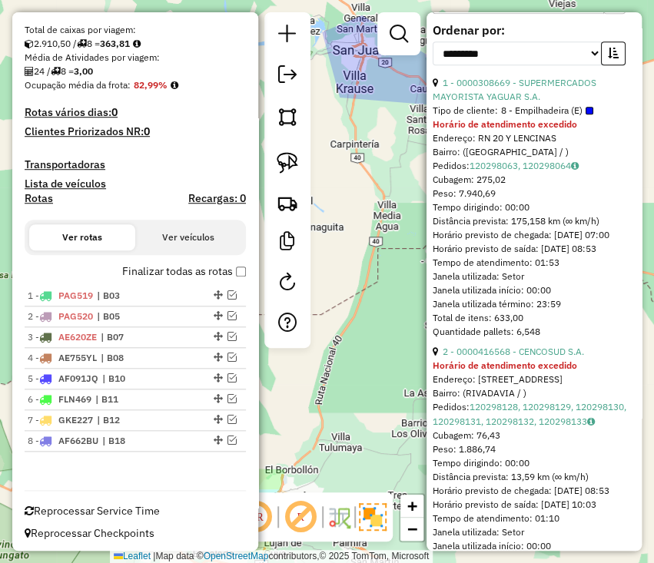
scroll to position [365, 0]
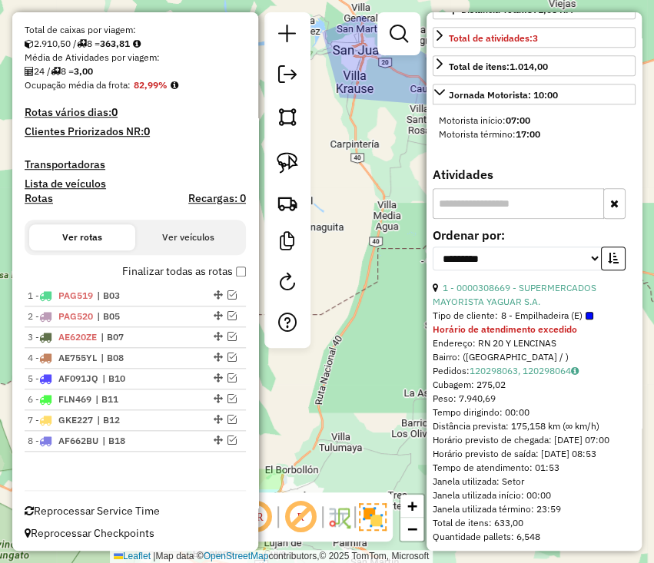
drag, startPoint x: 546, startPoint y: 325, endPoint x: 440, endPoint y: 310, distance: 106.4
click at [440, 309] on div "1 - 0000308669 - SUPERMERCADOS MAYORISTA YAGUAR S.A." at bounding box center [534, 295] width 203 height 28
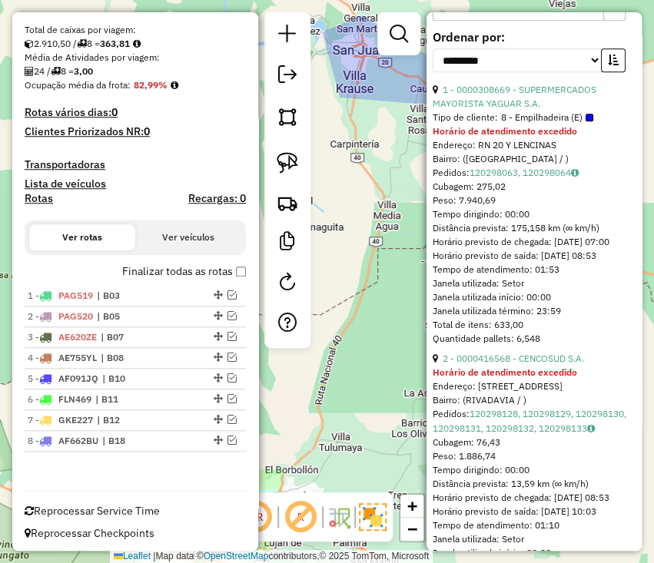
scroll to position [672, 0]
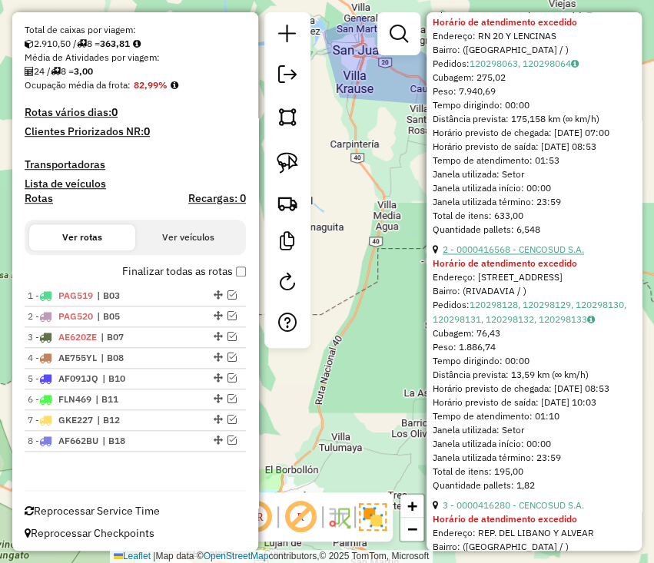
drag, startPoint x: 595, startPoint y: 287, endPoint x: 442, endPoint y: 287, distance: 152.9
click at [442, 257] on div "2 - 0000416568 - CENCOSUD S.A." at bounding box center [534, 250] width 203 height 14
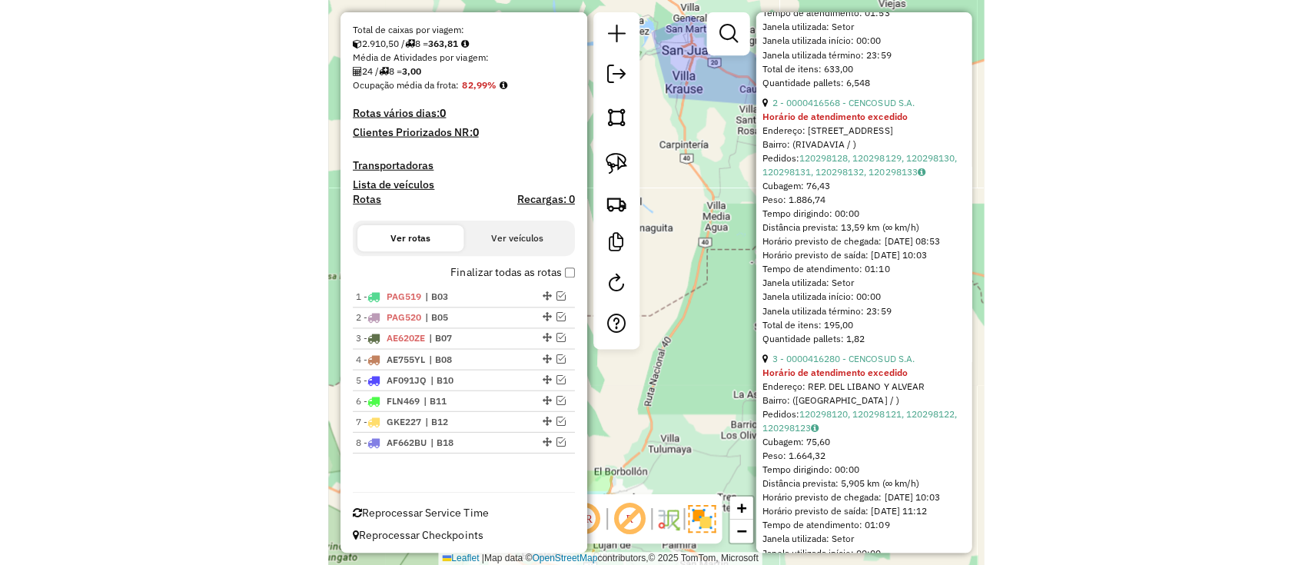
scroll to position [974, 0]
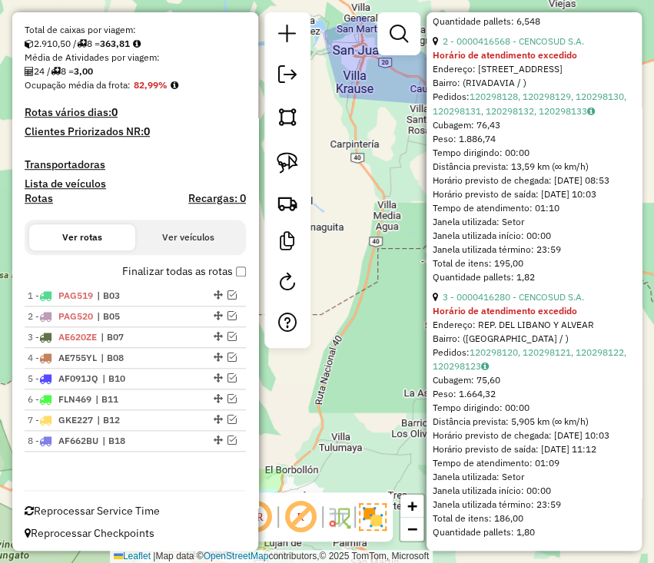
drag, startPoint x: 591, startPoint y: 288, endPoint x: 431, endPoint y: 285, distance: 159.9
click at [431, 285] on div "**********" at bounding box center [533, 281] width 215 height 539
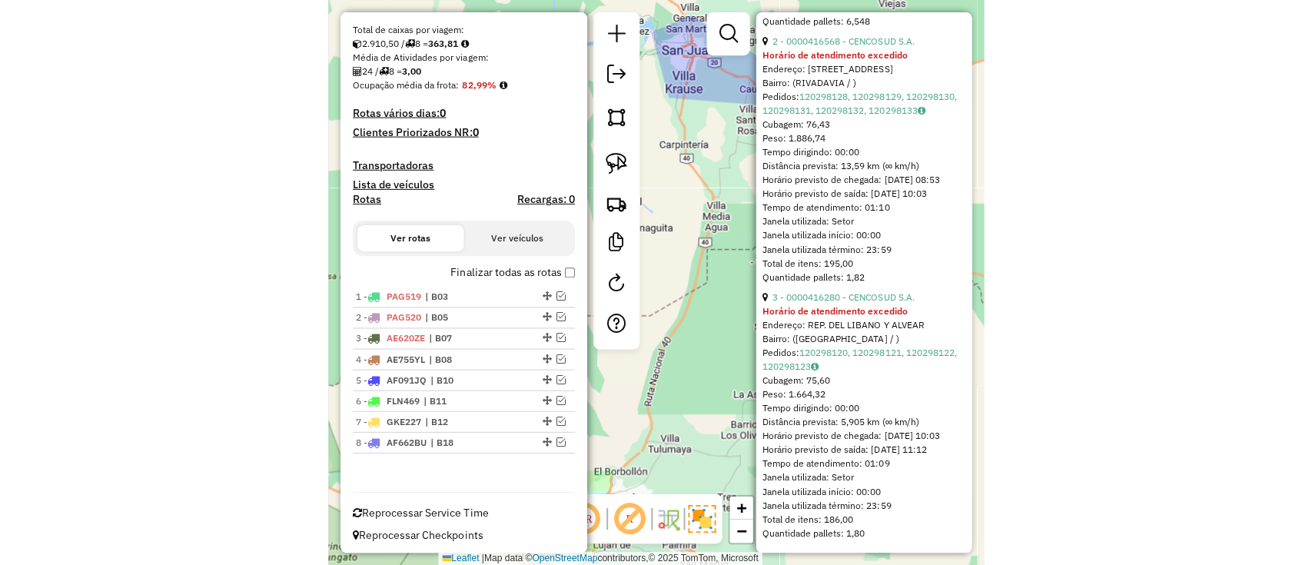
scroll to position [972, 0]
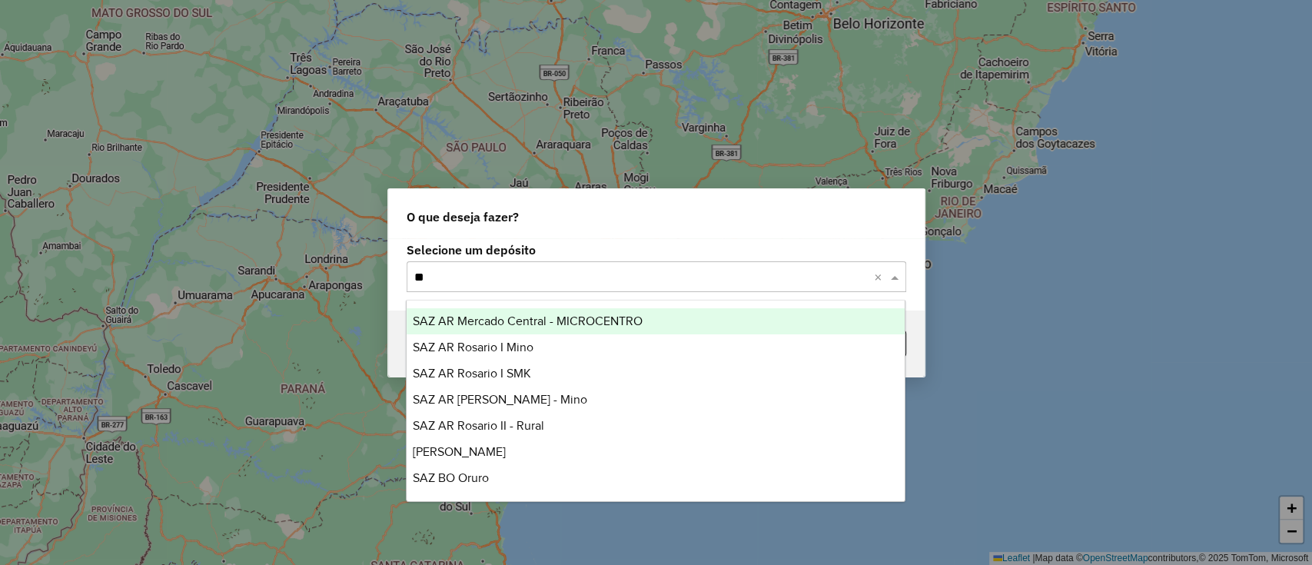
type input "***"
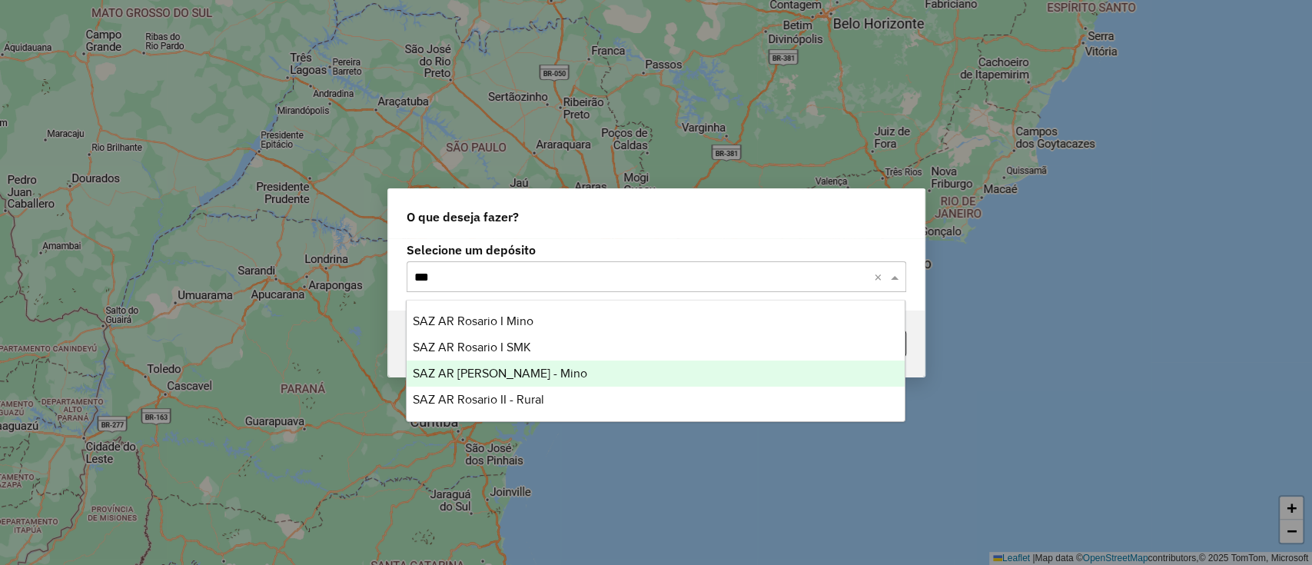
click at [557, 363] on div "SAZ AR [PERSON_NAME] - Mino" at bounding box center [655, 373] width 498 height 26
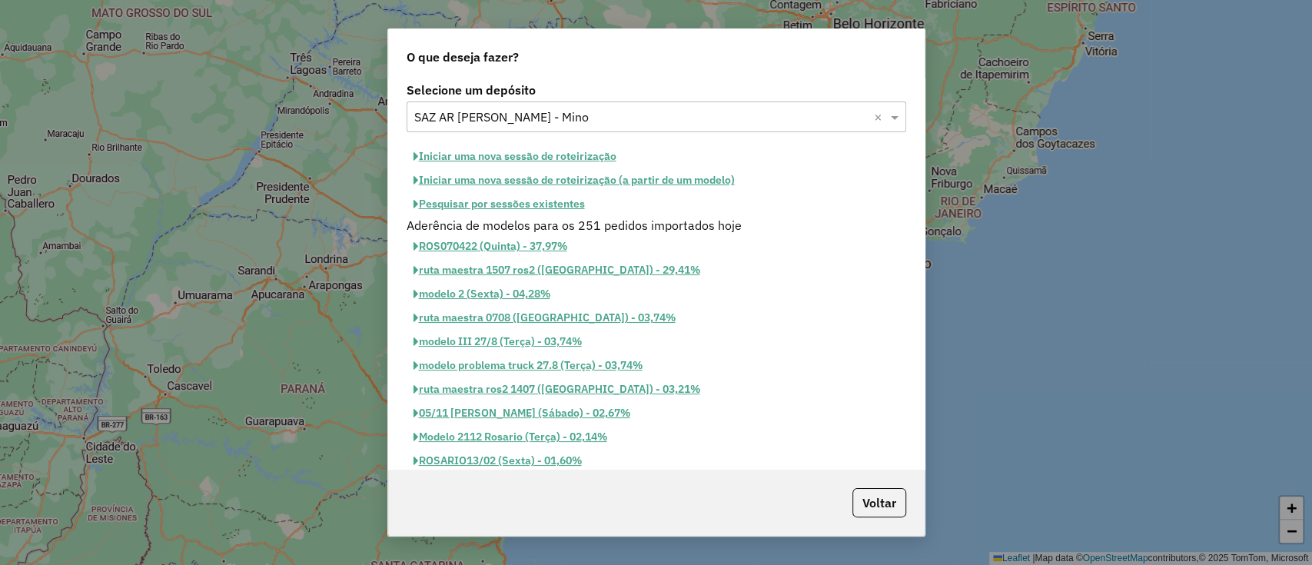
click at [566, 155] on button "Iniciar uma nova sessão de roteirização" at bounding box center [514, 156] width 217 height 24
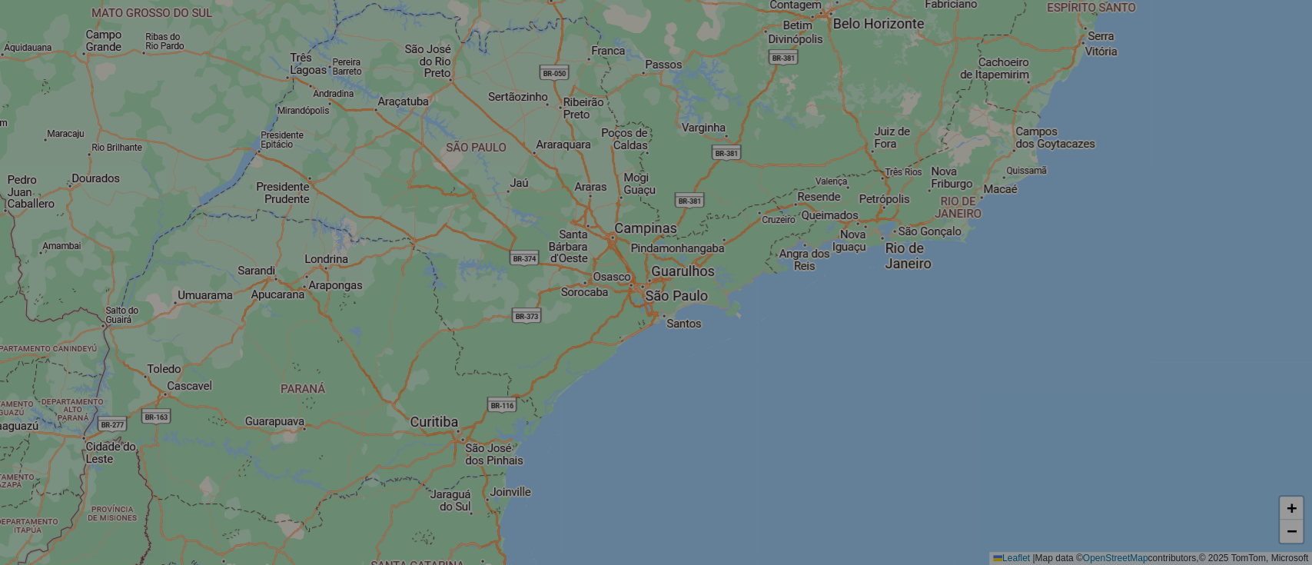
select select "*"
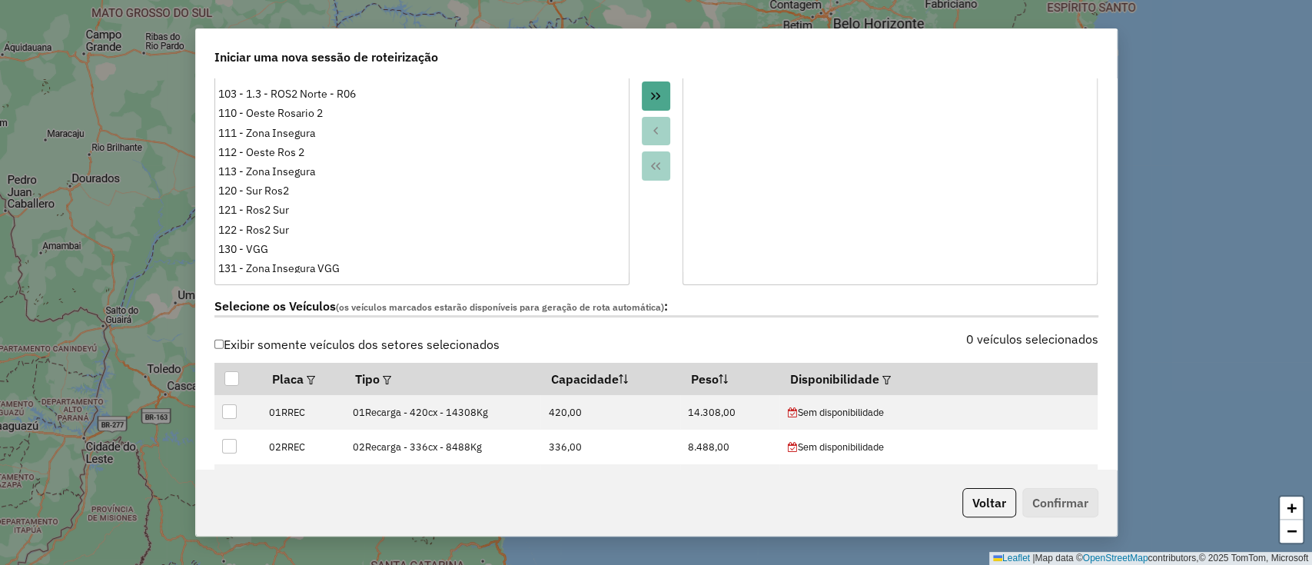
scroll to position [307, 0]
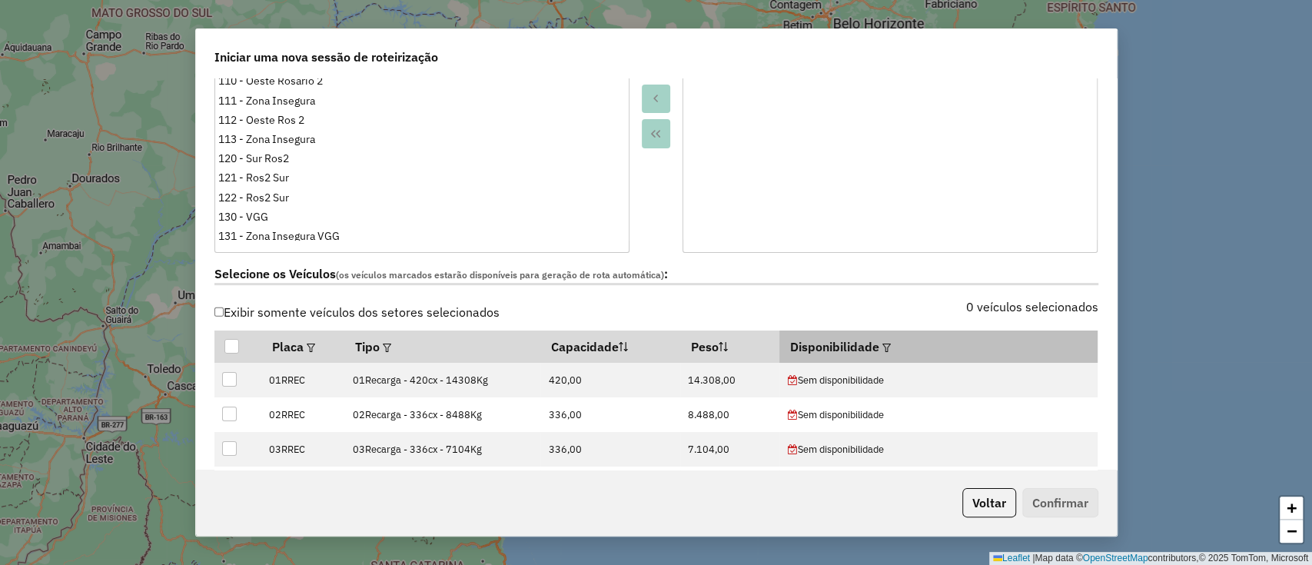
click at [879, 353] on div at bounding box center [885, 346] width 12 height 18
click at [879, 343] on div at bounding box center [885, 346] width 12 height 18
click at [879, 351] on div at bounding box center [885, 346] width 12 height 18
click at [879, 352] on div at bounding box center [885, 346] width 12 height 18
click at [879, 351] on div at bounding box center [885, 346] width 12 height 18
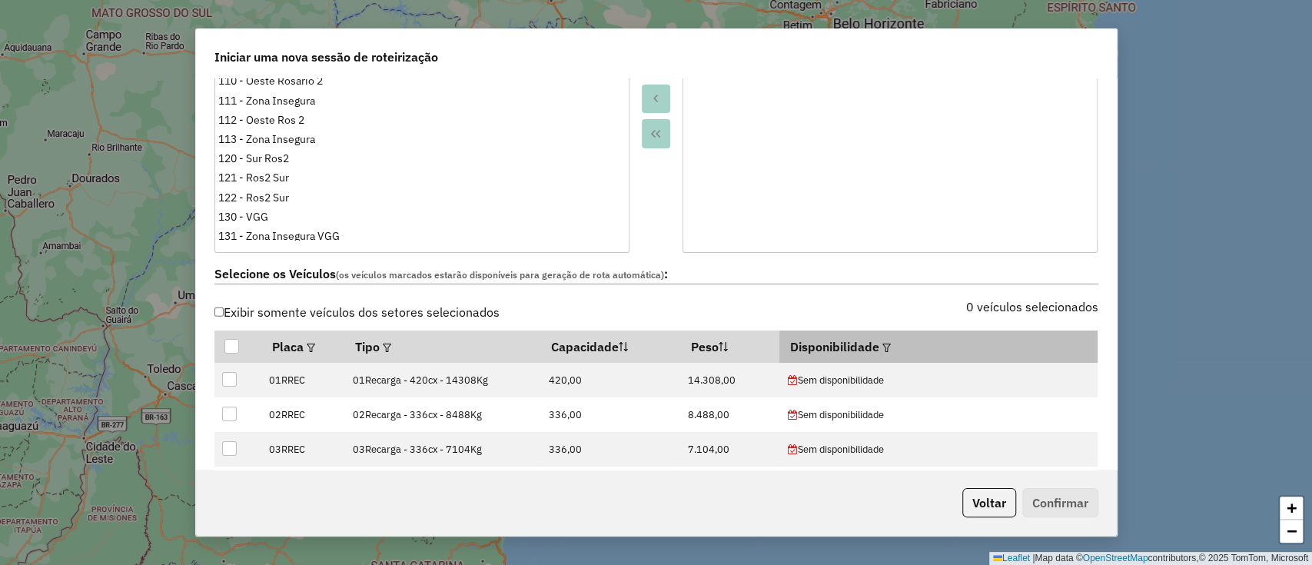
click at [882, 350] on em at bounding box center [886, 347] width 8 height 8
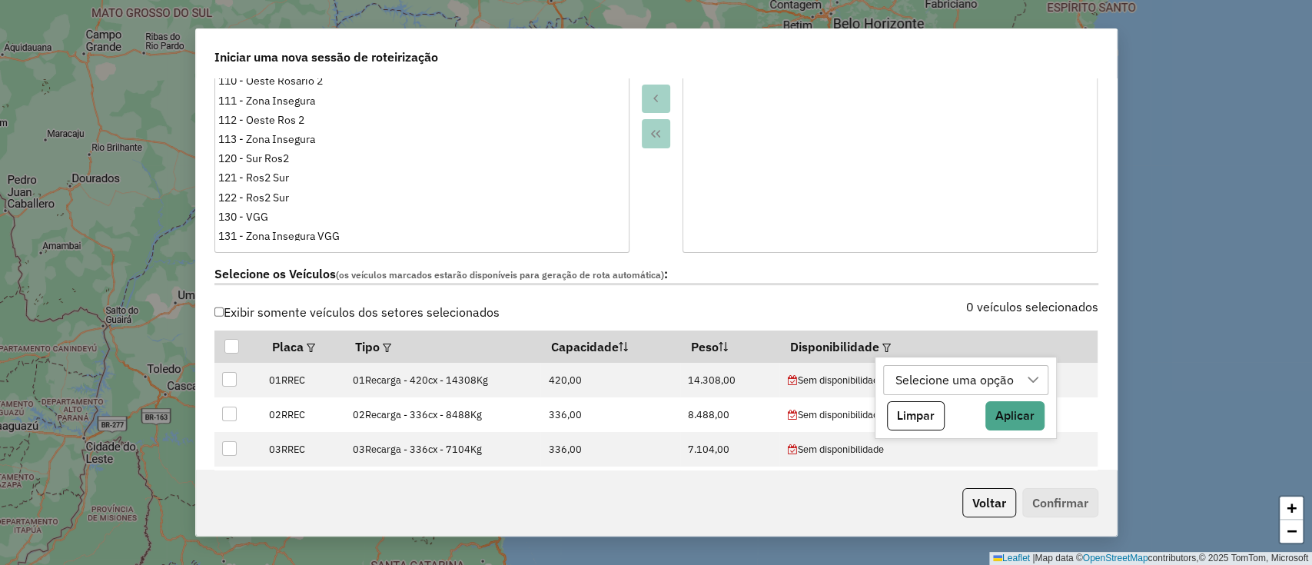
drag, startPoint x: 904, startPoint y: 374, endPoint x: 927, endPoint y: 386, distance: 25.1
click at [906, 374] on div "Selecione uma opção" at bounding box center [954, 380] width 129 height 29
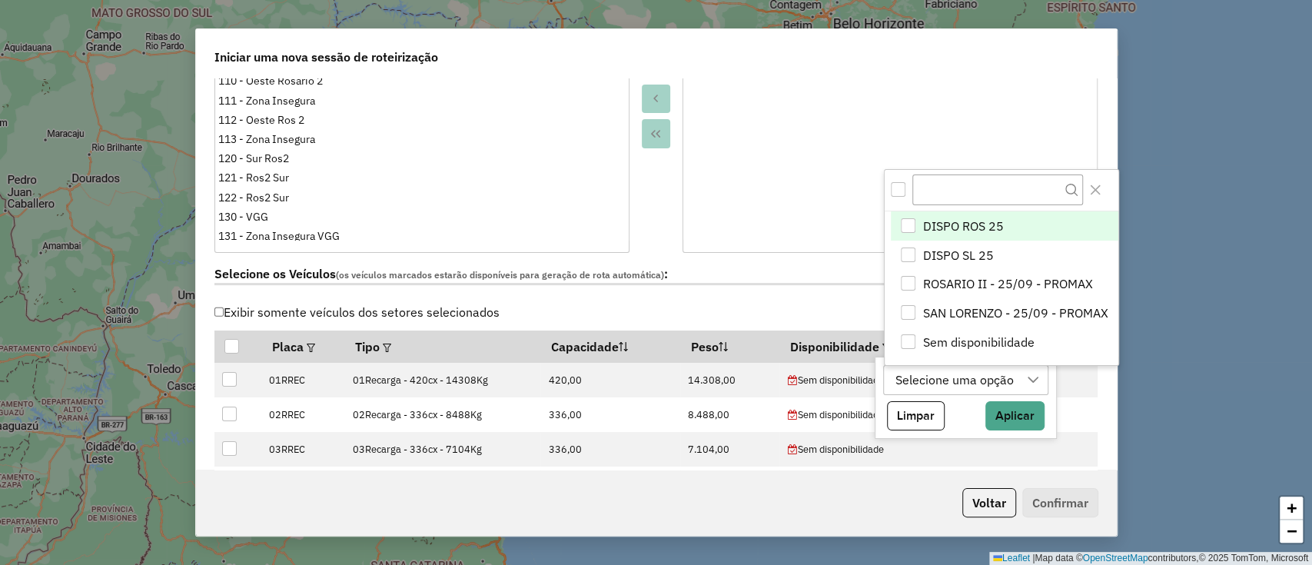
click at [977, 224] on span "DISPO ROS 25" at bounding box center [962, 226] width 81 height 18
click at [987, 415] on button "Aplicar" at bounding box center [983, 415] width 59 height 29
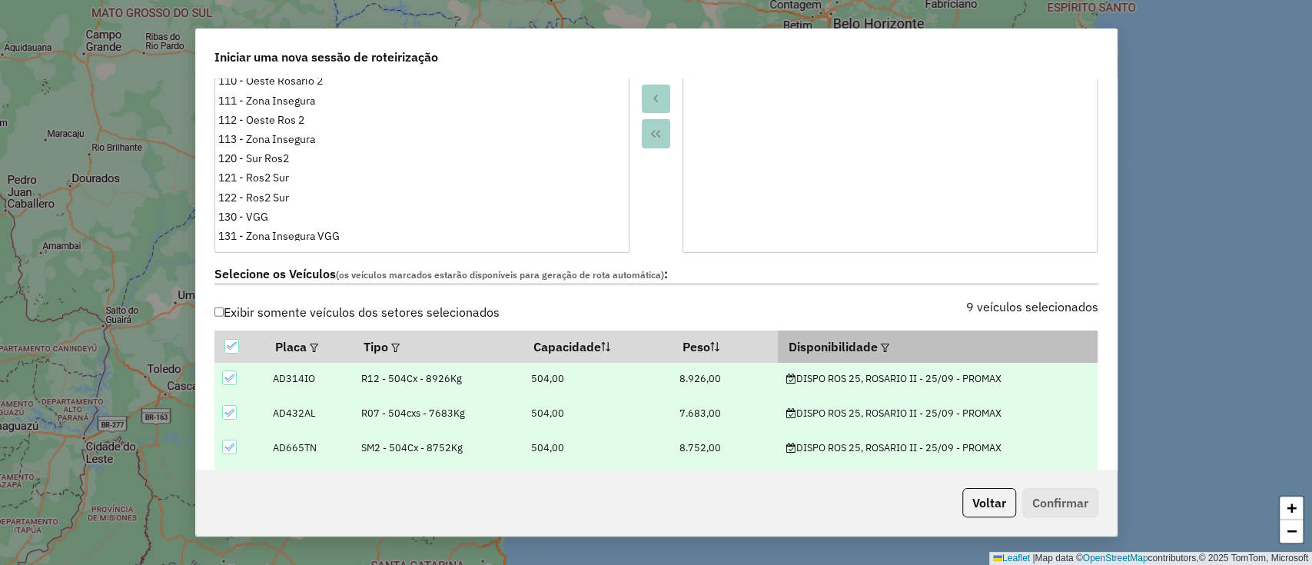
scroll to position [113, 0]
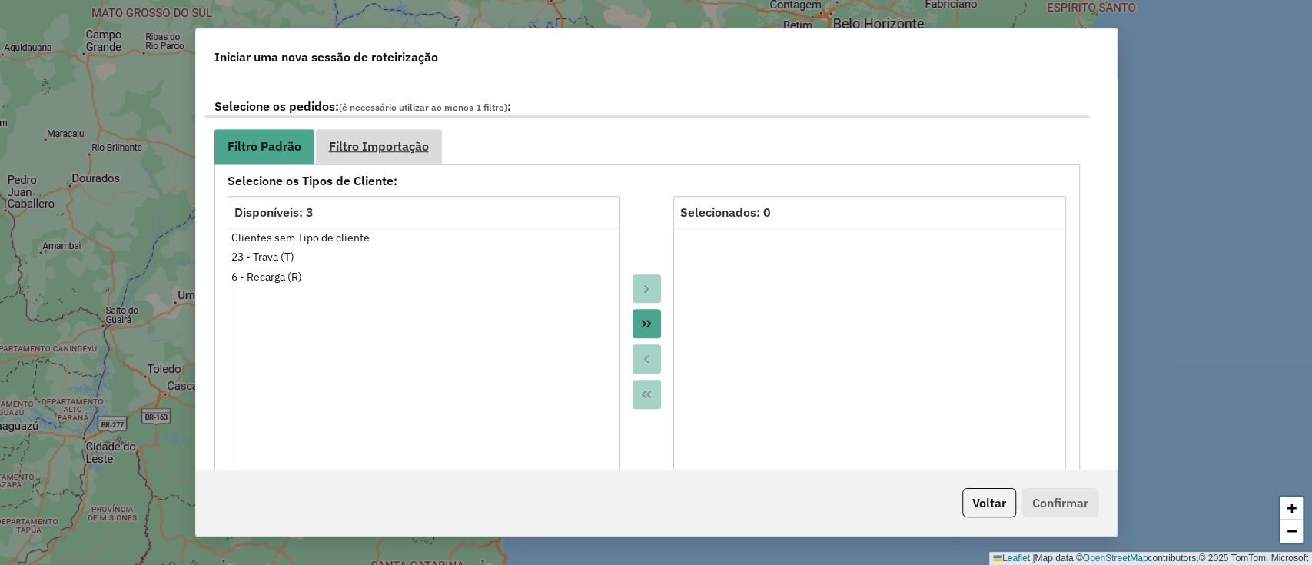
click at [393, 140] on span "Filtro Importação" at bounding box center [379, 146] width 100 height 12
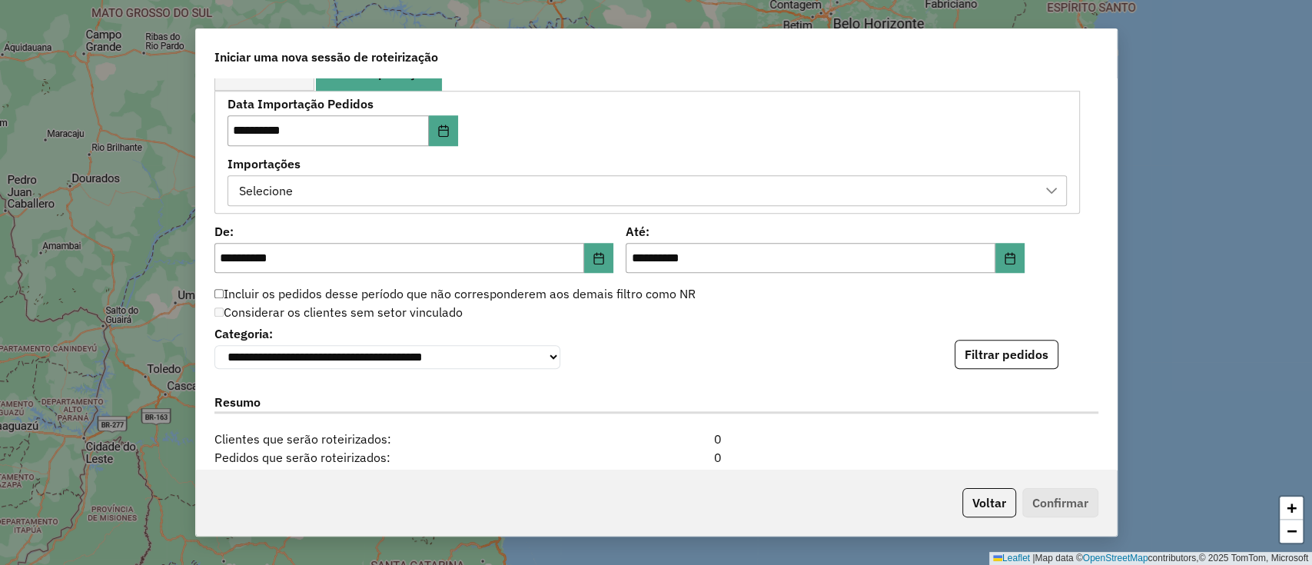
scroll to position [922, 0]
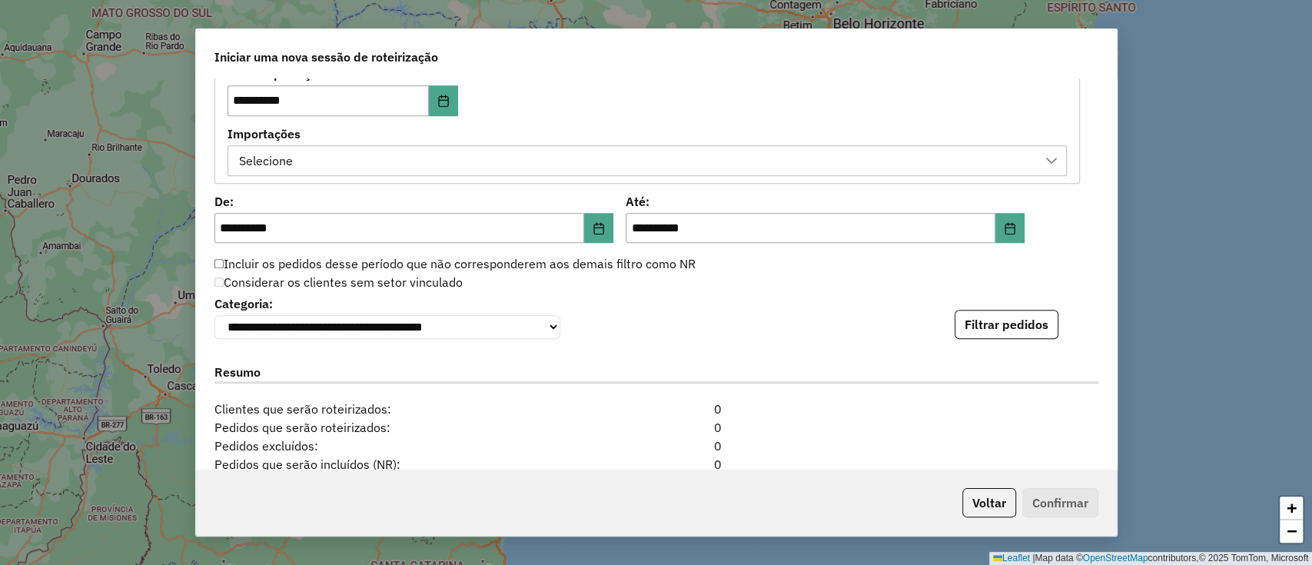
click at [704, 172] on div "Selecione" at bounding box center [635, 160] width 802 height 29
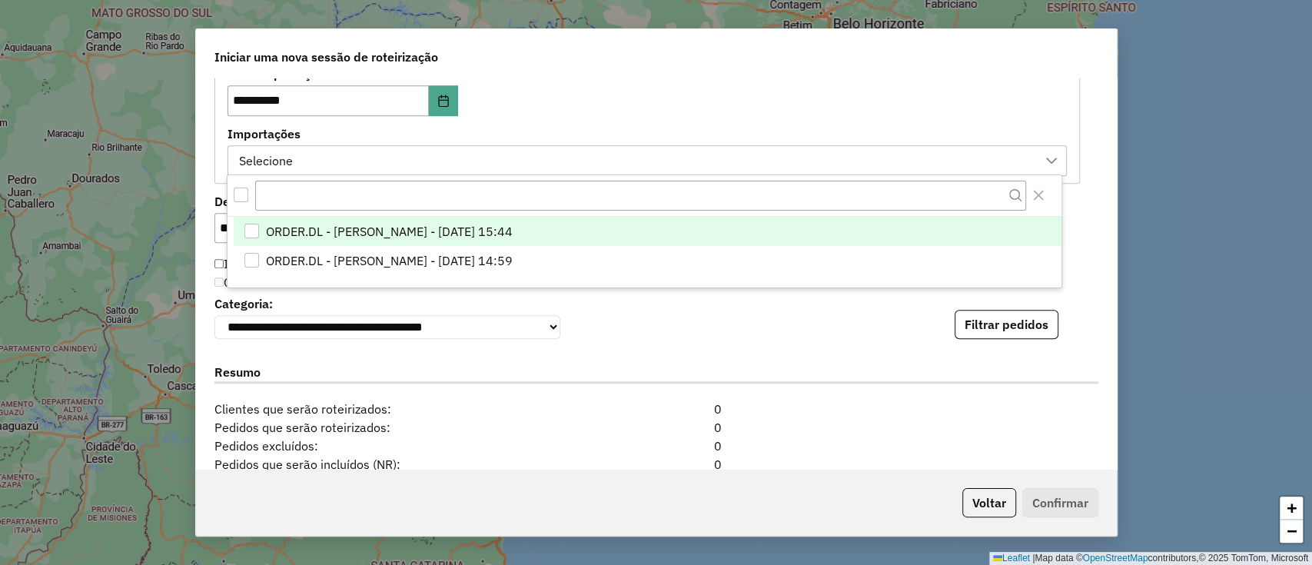
click at [712, 235] on li "ORDER.DL - [PERSON_NAME] - [DATE] 15:44" at bounding box center [648, 231] width 828 height 29
click at [738, 125] on label "Importações" at bounding box center [646, 133] width 839 height 18
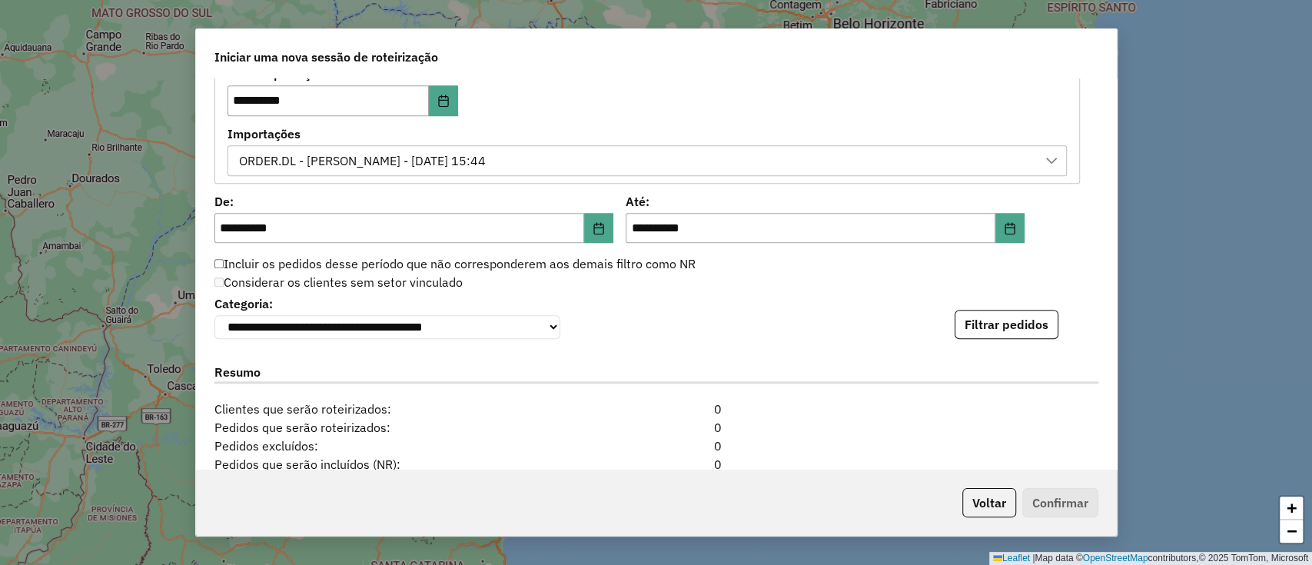
click at [984, 342] on div "**********" at bounding box center [656, 274] width 921 height 392
click at [989, 332] on button "Filtrar pedidos" at bounding box center [1006, 324] width 104 height 29
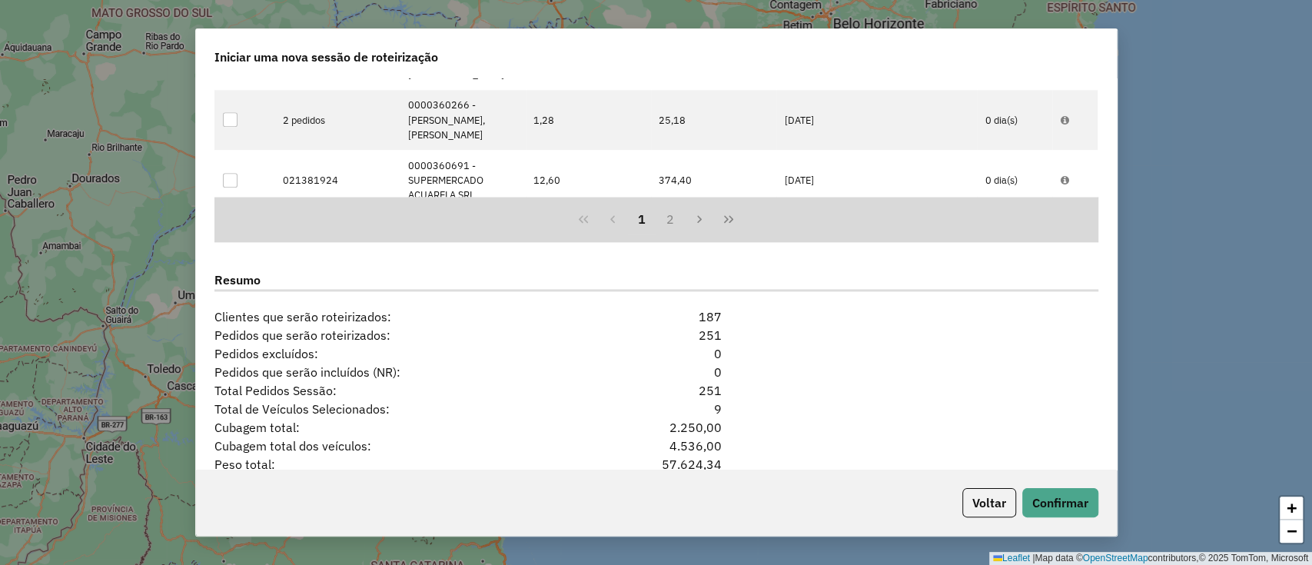
scroll to position [1424, 0]
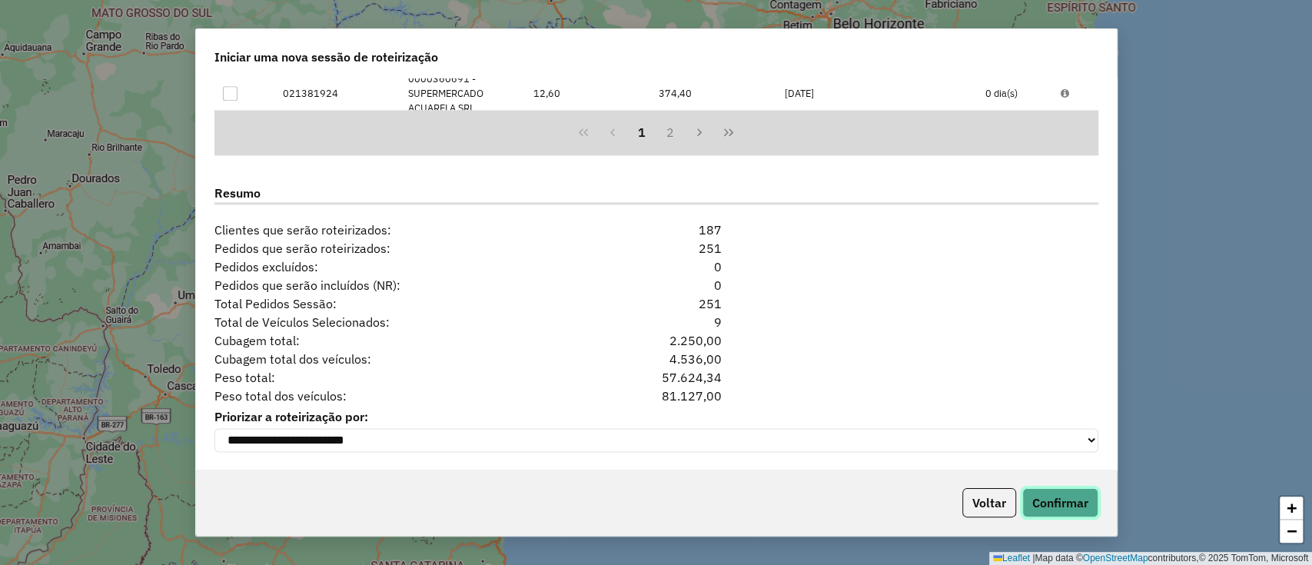
click at [1067, 513] on button "Confirmar" at bounding box center [1060, 502] width 76 height 29
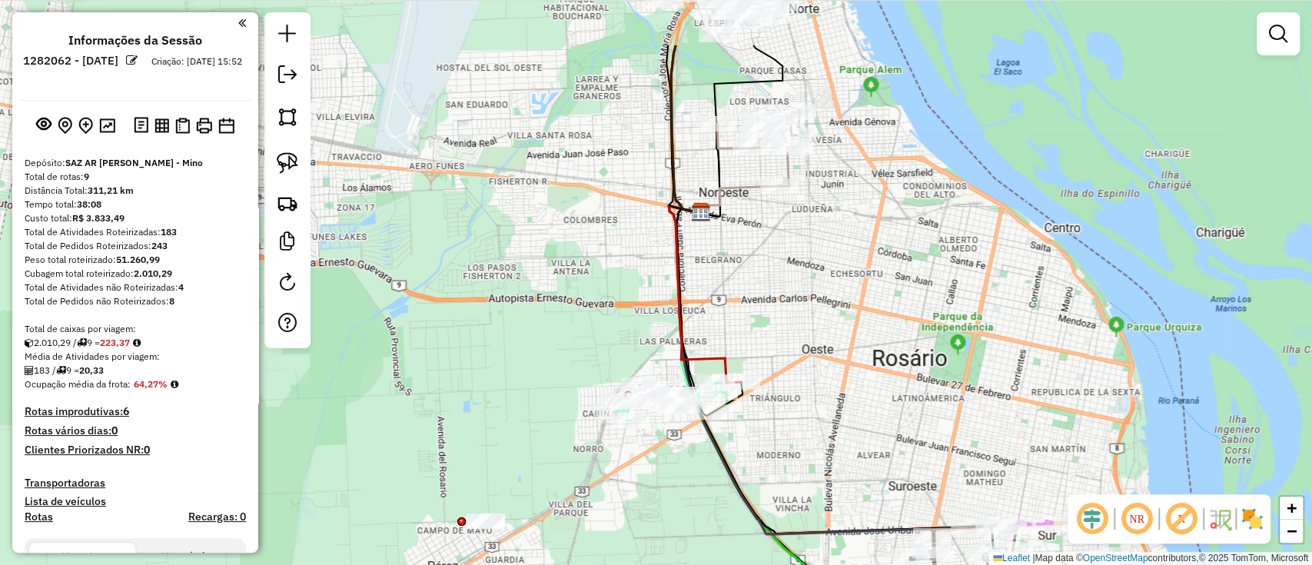
drag, startPoint x: 622, startPoint y: 286, endPoint x: 670, endPoint y: 532, distance: 250.6
click at [670, 532] on div "Janela de atendimento Grade de atendimento Capacidade Transportadoras Veículos …" at bounding box center [656, 282] width 1312 height 565
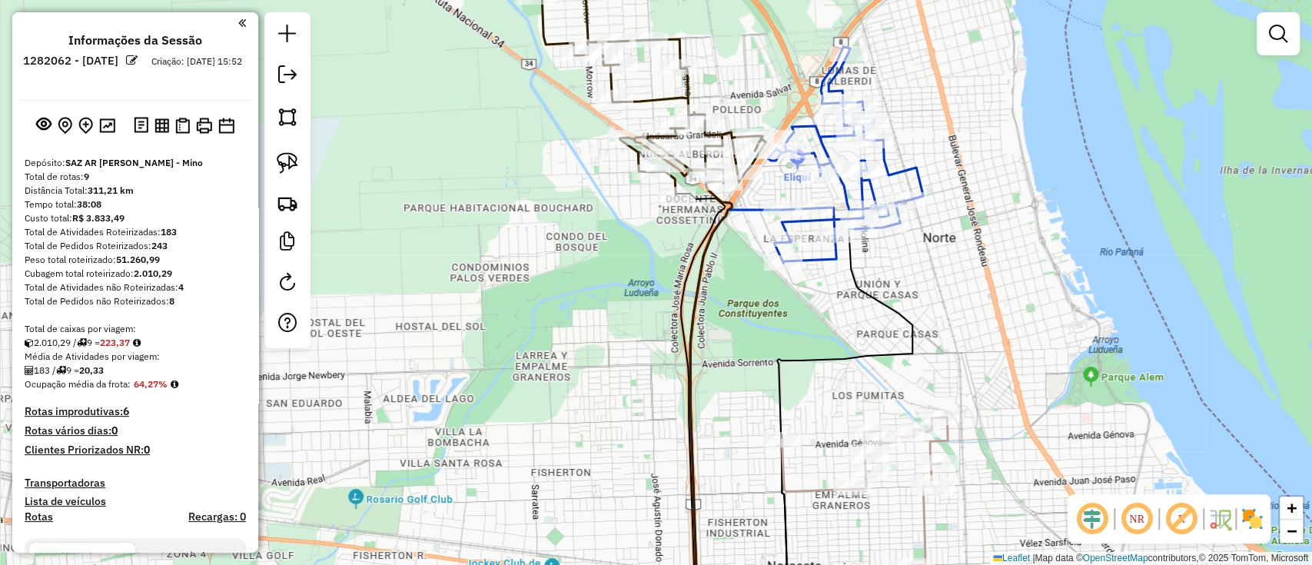
click at [682, 98] on icon at bounding box center [634, 88] width 262 height 212
select select "**********"
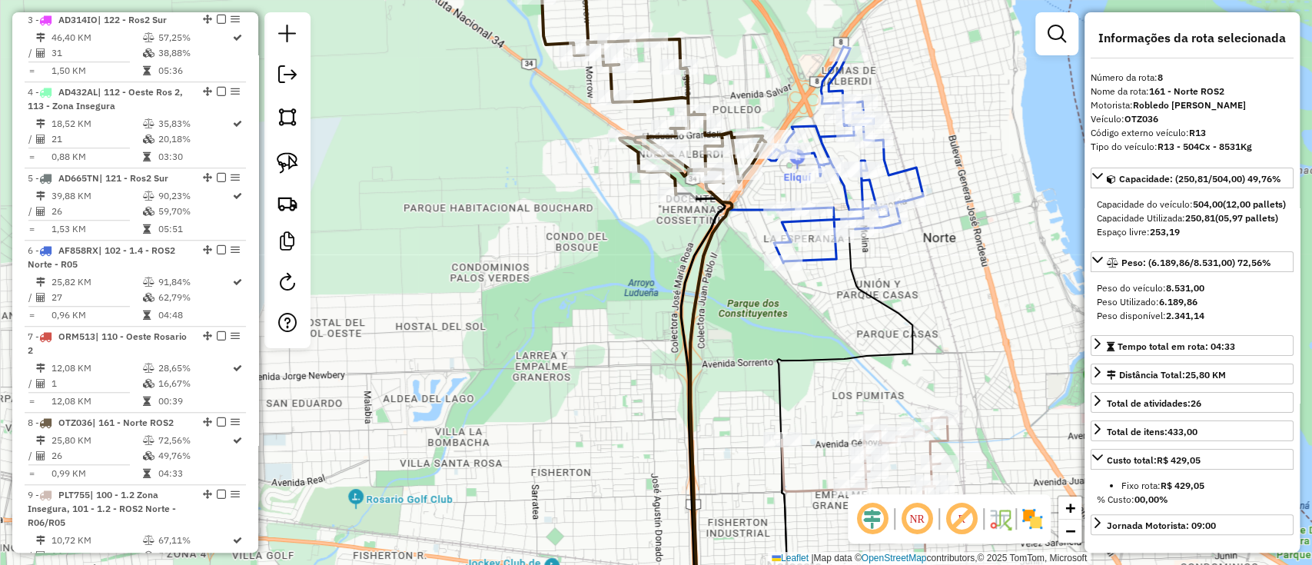
scroll to position [1113, 0]
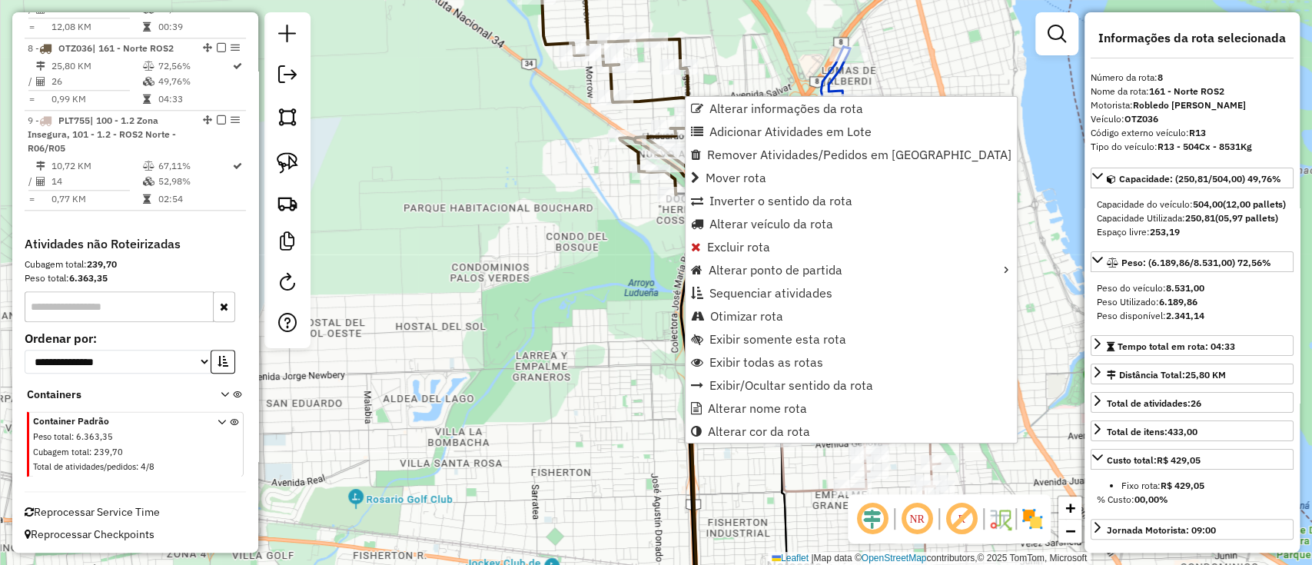
click at [378, 182] on div "Janela de atendimento Grade de atendimento Capacidade Transportadoras Veículos …" at bounding box center [656, 282] width 1312 height 565
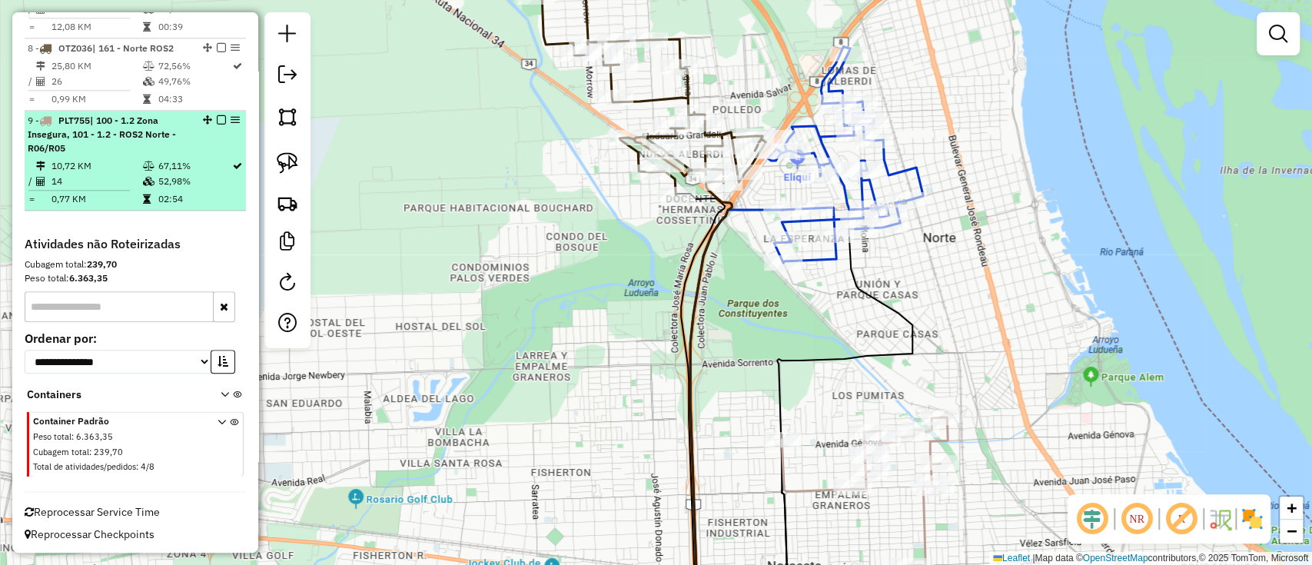
scroll to position [907, 0]
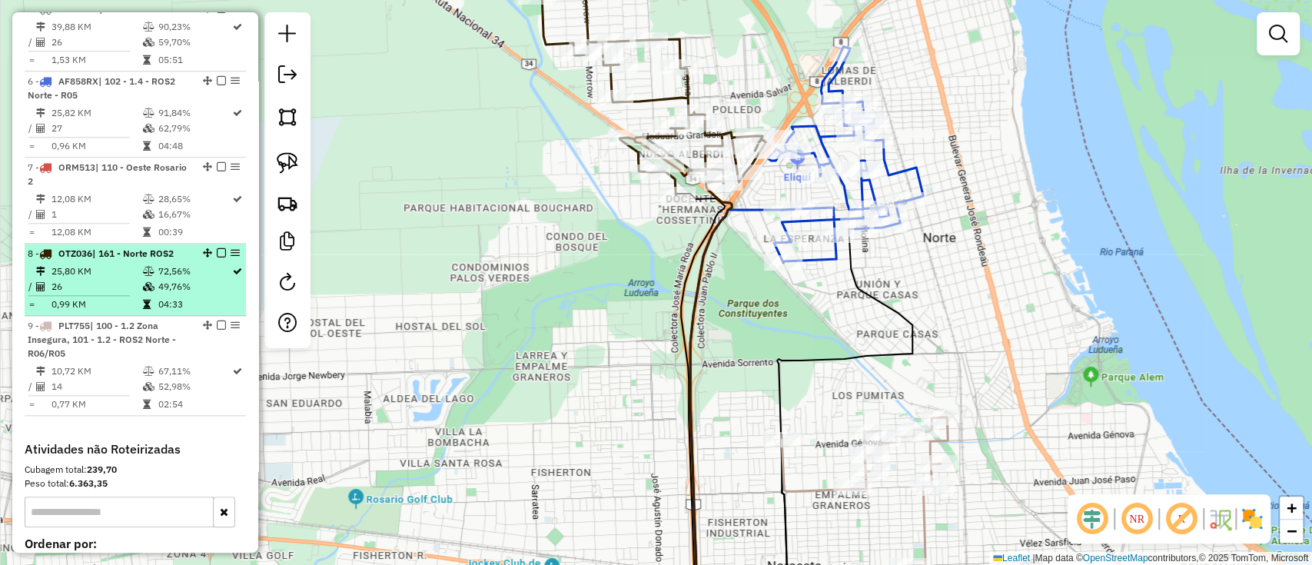
click at [217, 248] on em at bounding box center [221, 252] width 9 height 9
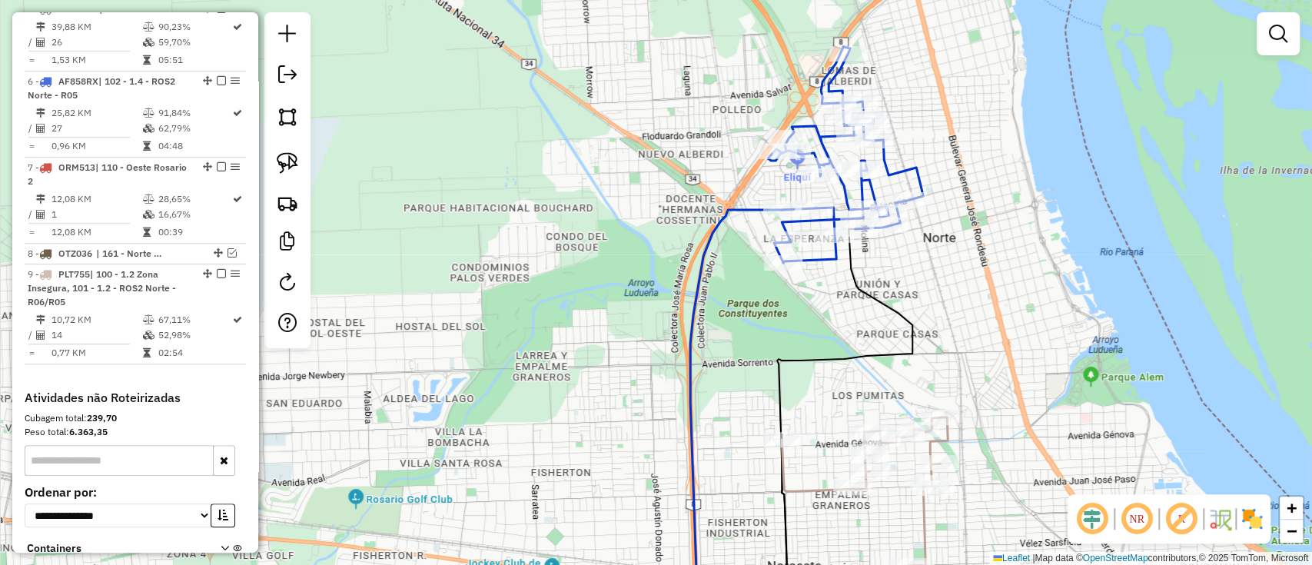
click at [745, 212] on icon at bounding box center [736, 414] width 92 height 409
select select "**********"
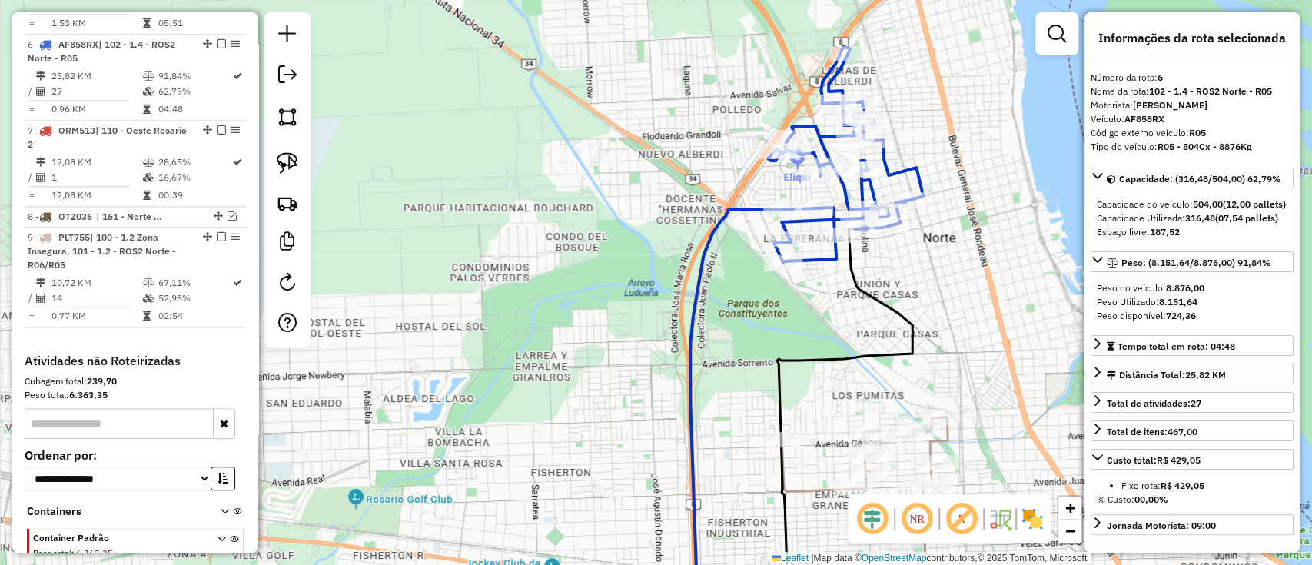
scroll to position [965, 0]
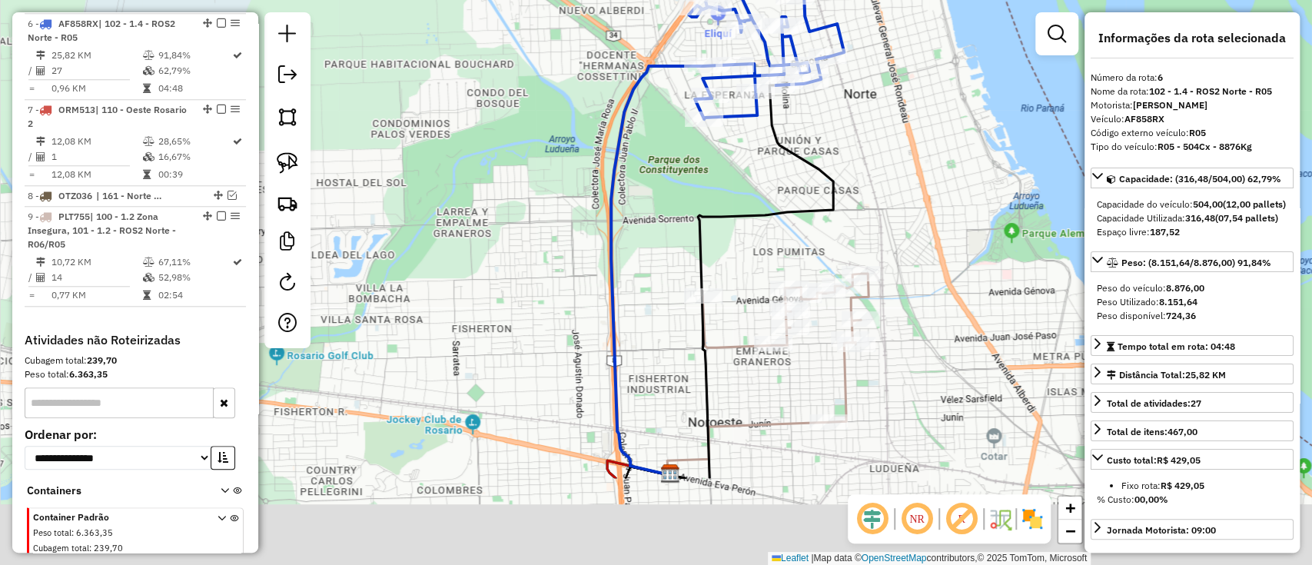
drag, startPoint x: 728, startPoint y: 284, endPoint x: 649, endPoint y: 140, distance: 164.7
click at [649, 140] on div "Janela de atendimento Grade de atendimento Capacidade Transportadoras Veículos …" at bounding box center [656, 282] width 1312 height 565
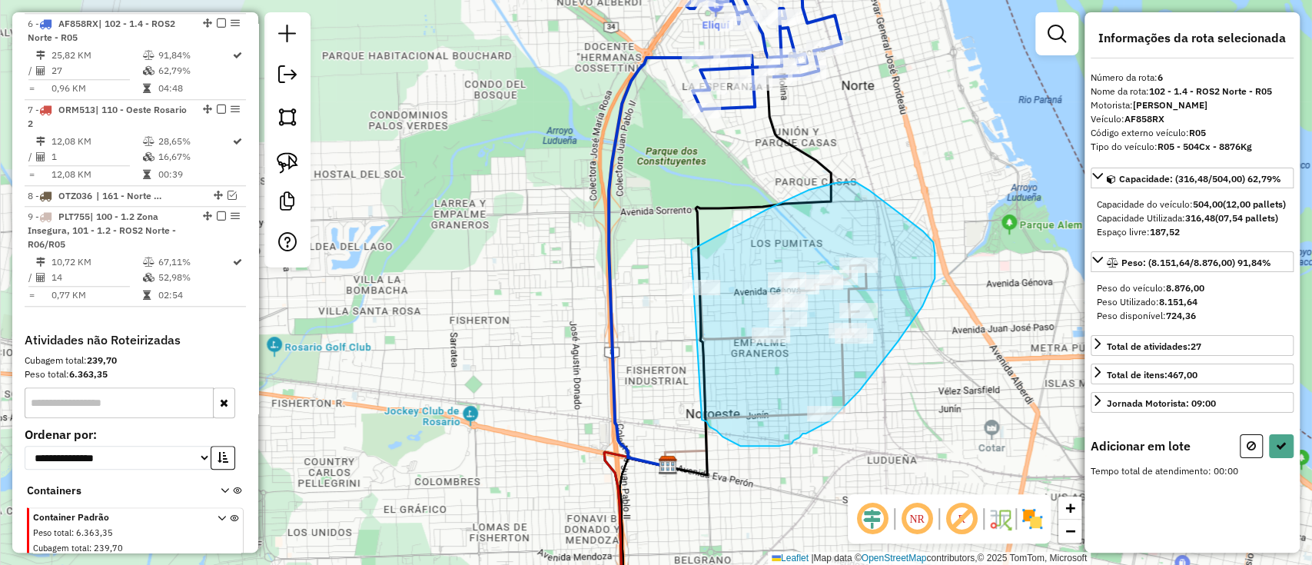
drag, startPoint x: 691, startPoint y: 250, endPoint x: 702, endPoint y: 420, distance: 170.2
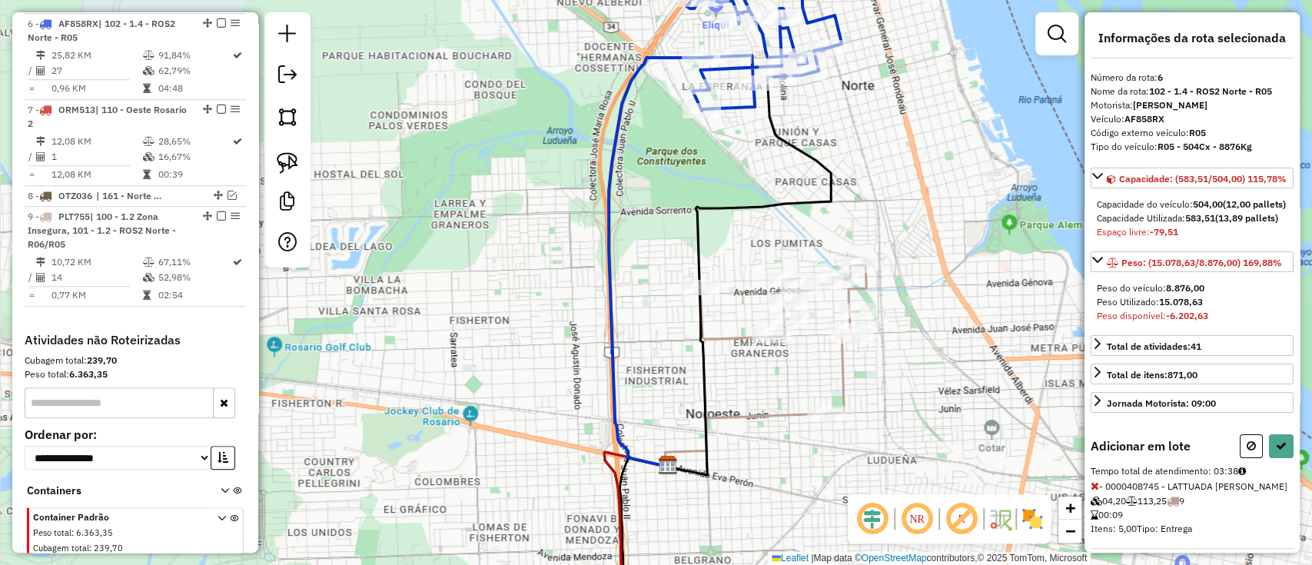
select select "**********"
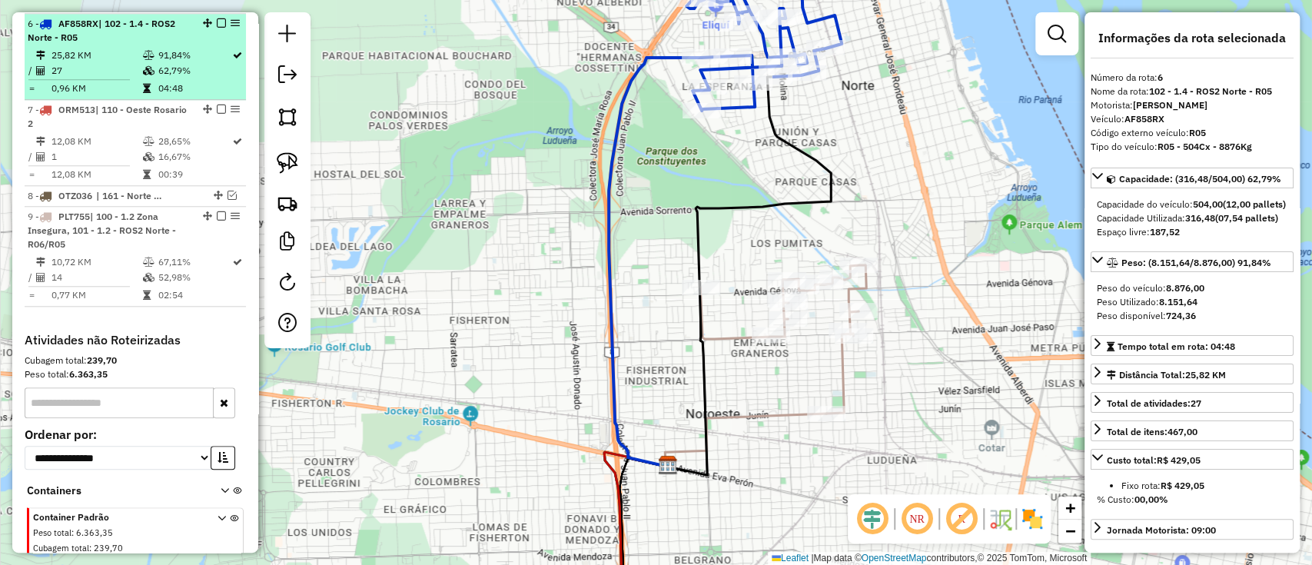
click at [220, 25] on em at bounding box center [221, 22] width 9 height 9
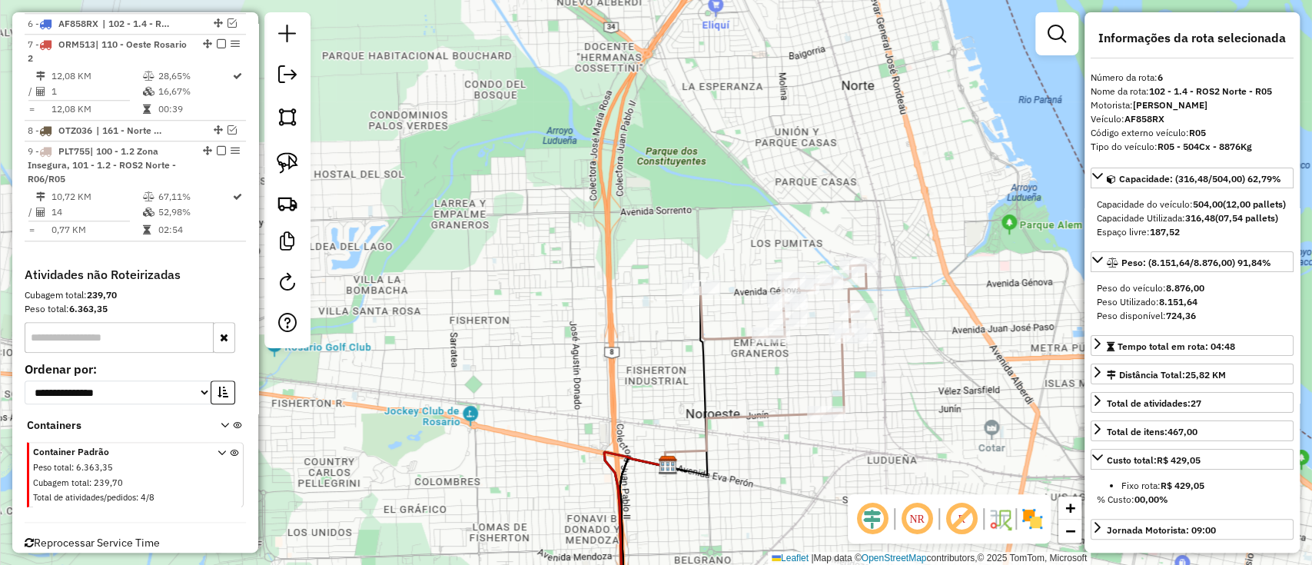
click at [725, 327] on div "Janela de atendimento Grade de atendimento Capacidade Transportadoras Veículos …" at bounding box center [656, 282] width 1312 height 565
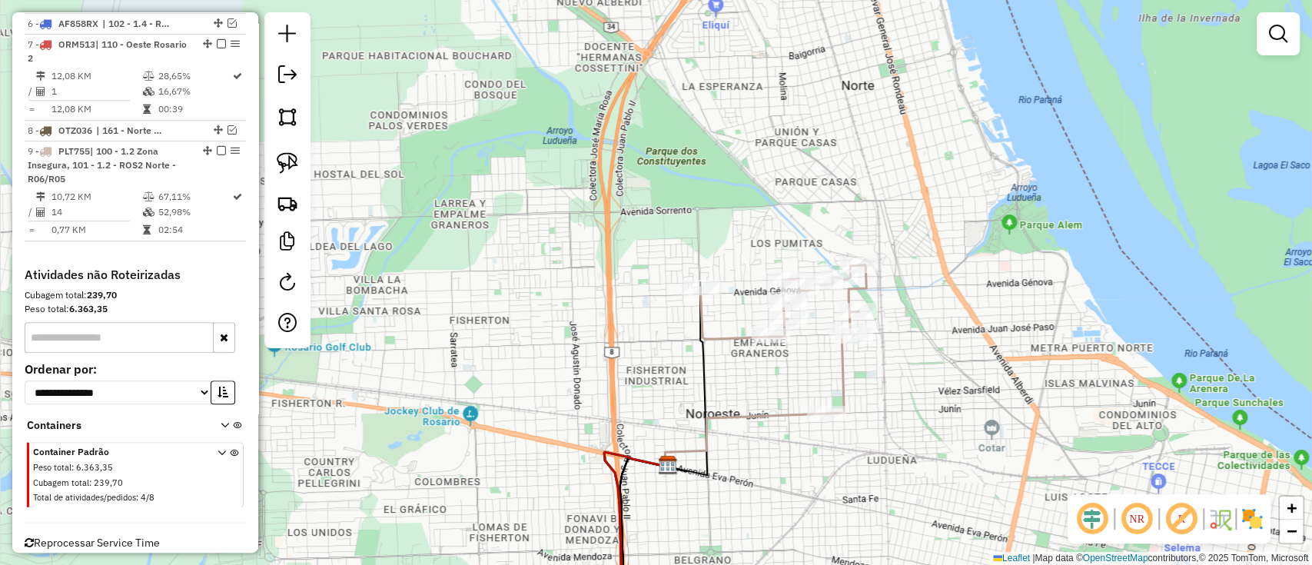
click at [728, 337] on icon at bounding box center [783, 339] width 166 height 148
click at [730, 337] on icon at bounding box center [785, 341] width 166 height 148
select select "**********"
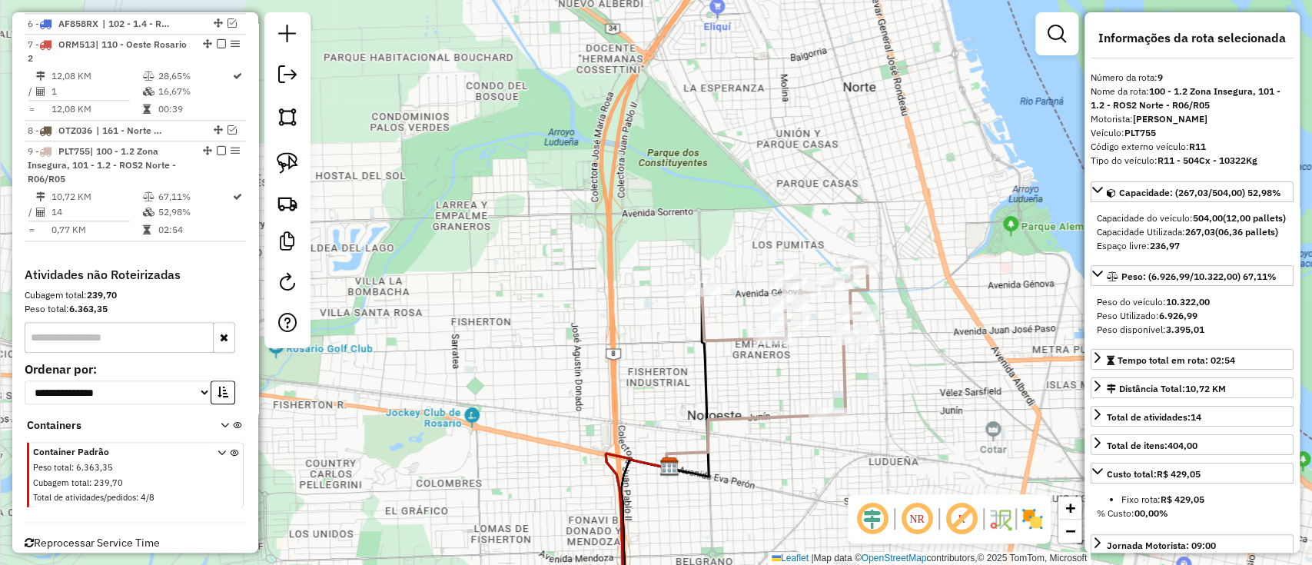
scroll to position [996, 0]
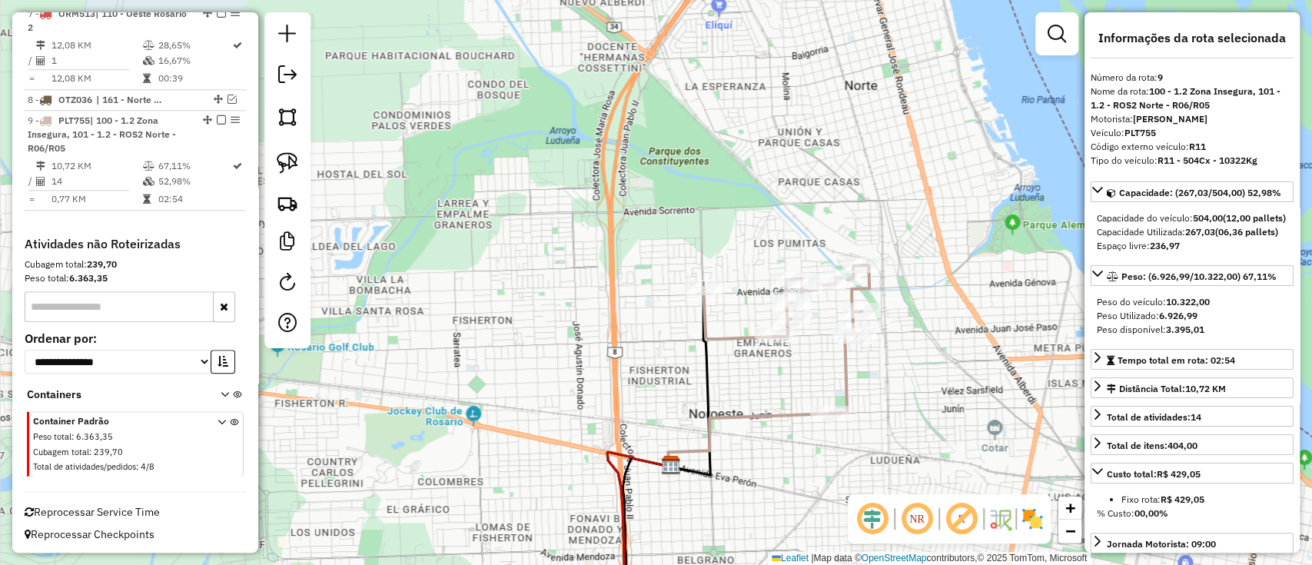
drag, startPoint x: 732, startPoint y: 482, endPoint x: 666, endPoint y: 132, distance: 355.7
click at [666, 132] on div "Janela de atendimento Grade de atendimento Capacidade Transportadoras Veículos …" at bounding box center [656, 282] width 1312 height 565
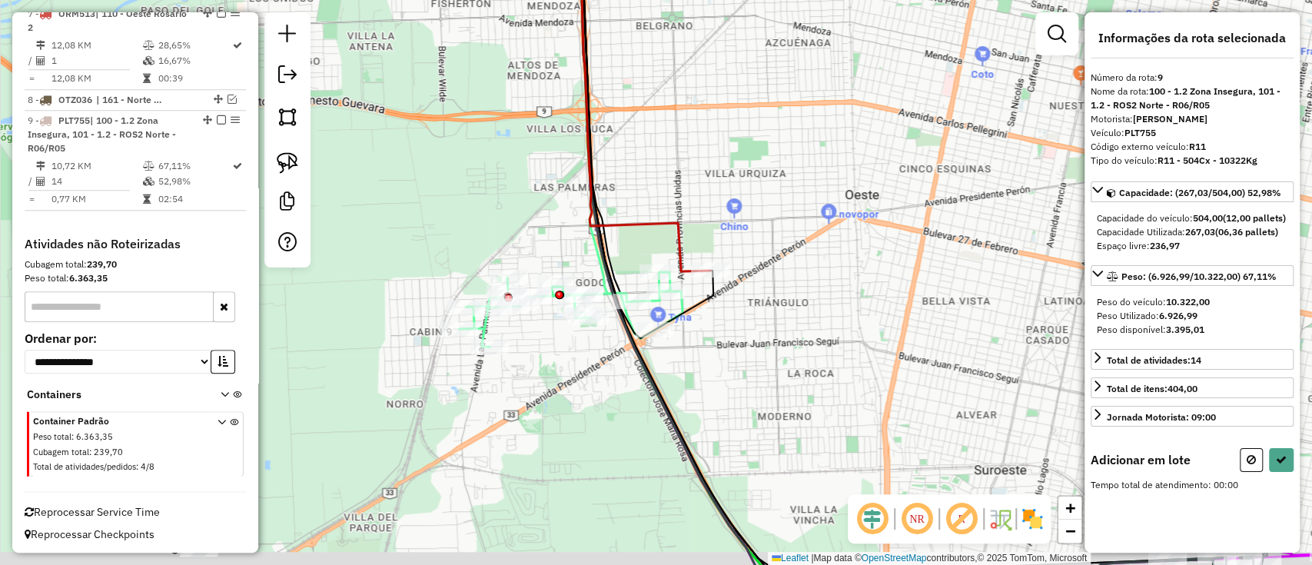
drag, startPoint x: 730, startPoint y: 249, endPoint x: 787, endPoint y: 231, distance: 59.8
click at [786, 231] on div "Janela de atendimento Grade de atendimento Capacidade Transportadoras Veículos …" at bounding box center [656, 282] width 1312 height 565
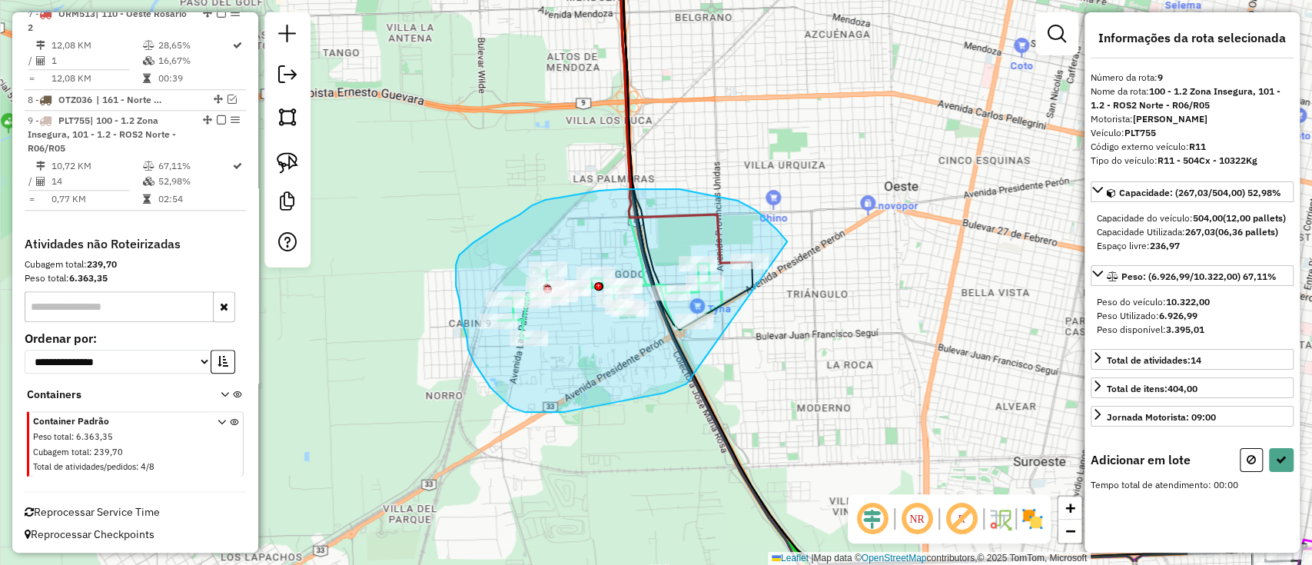
drag, startPoint x: 787, startPoint y: 241, endPoint x: 713, endPoint y: 366, distance: 144.7
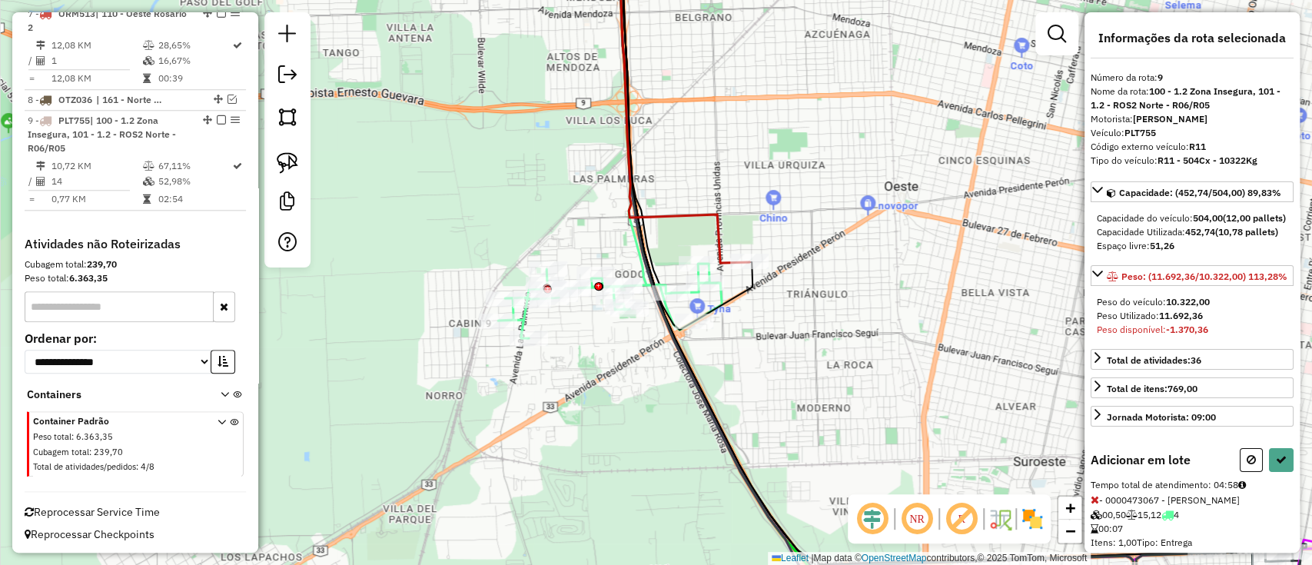
select select "**********"
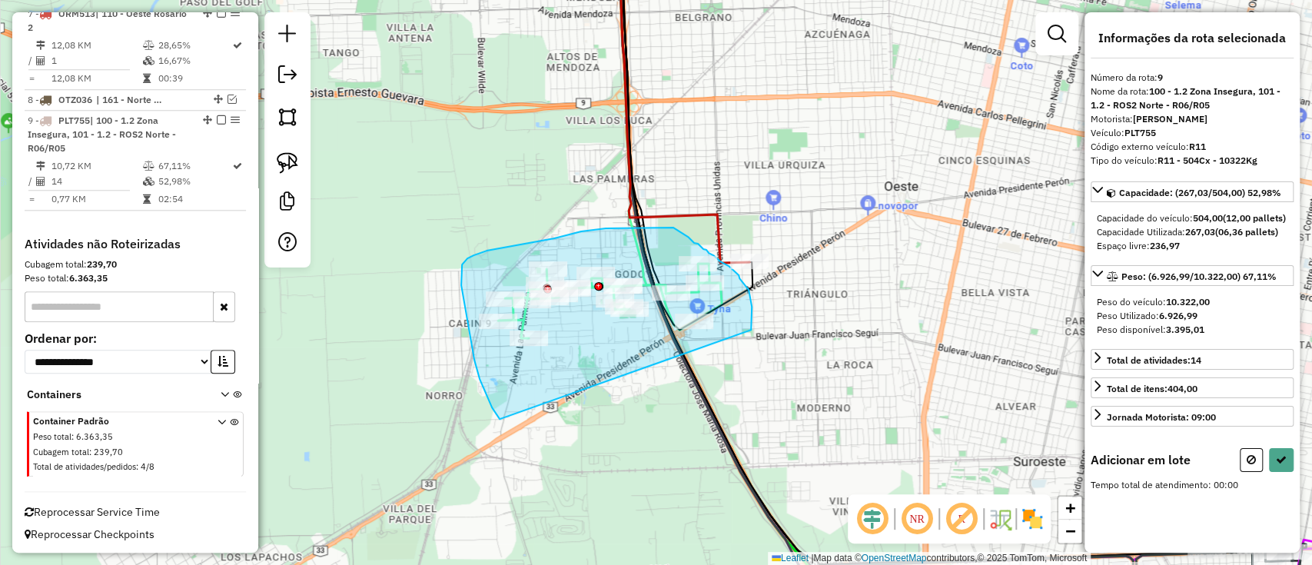
drag, startPoint x: 748, startPoint y: 290, endPoint x: 519, endPoint y: 436, distance: 272.0
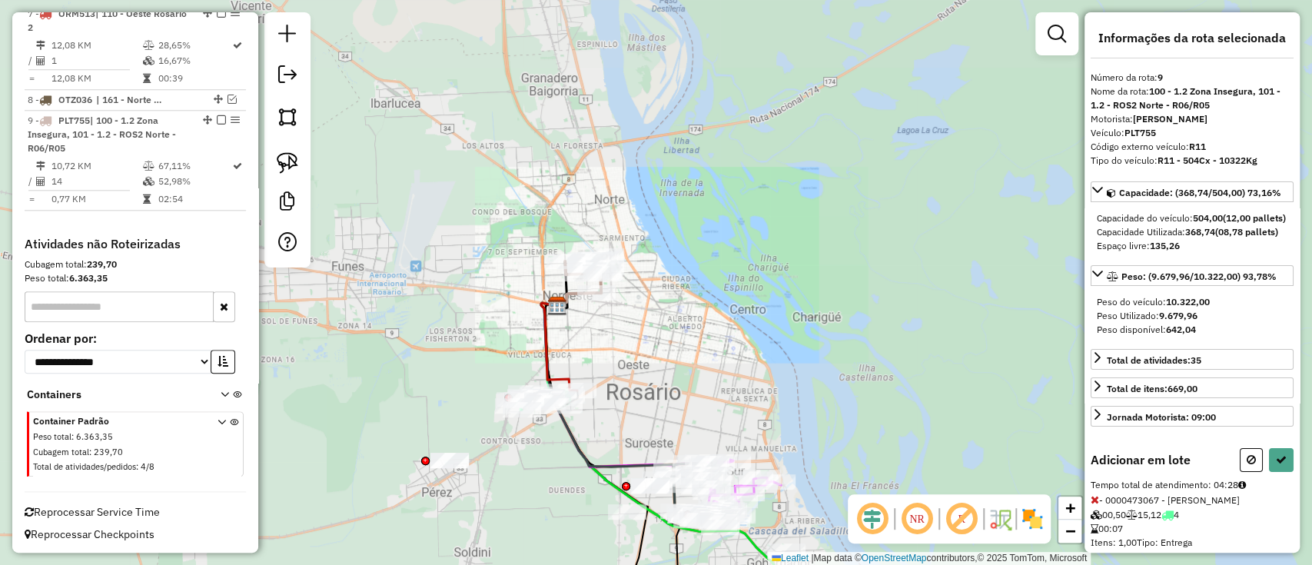
select select "**********"
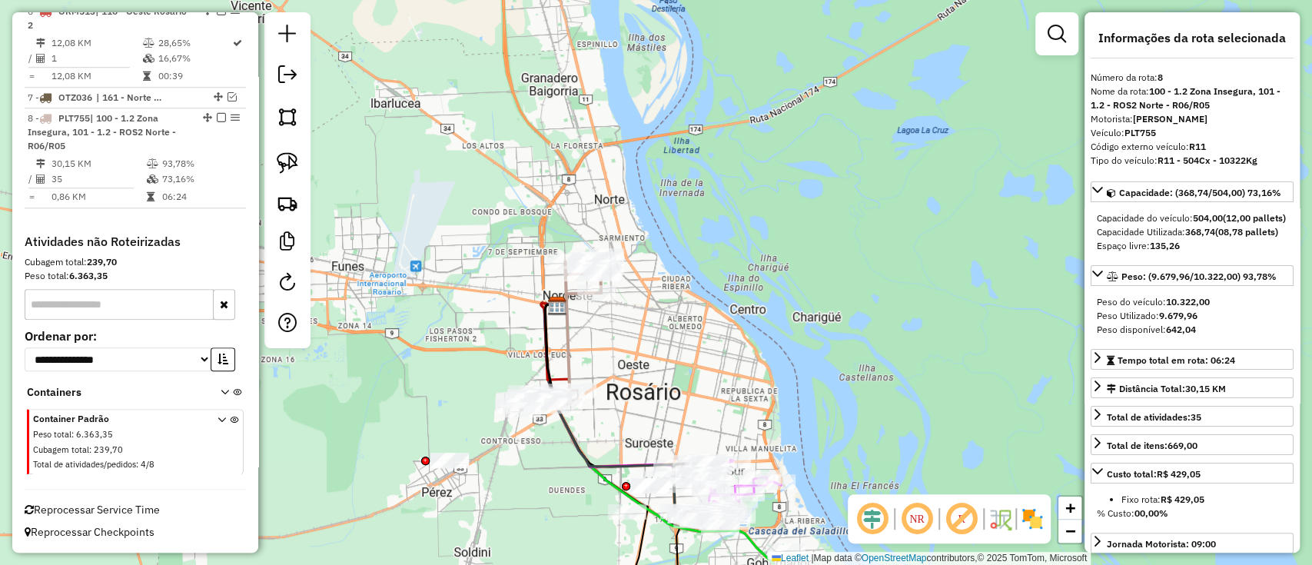
scroll to position [910, 0]
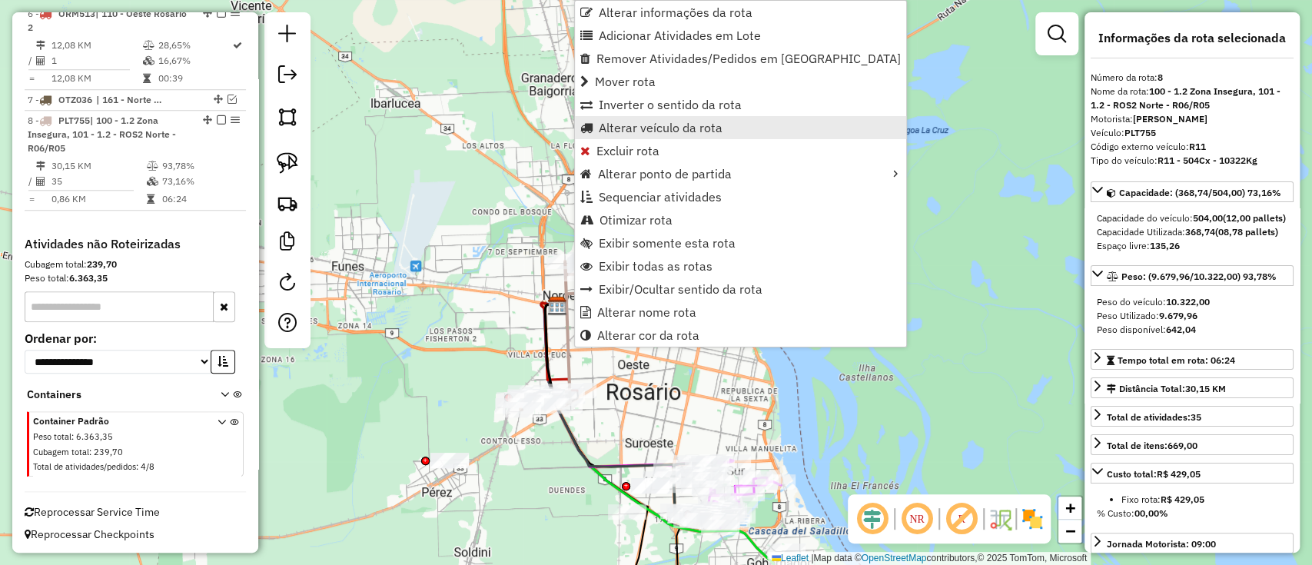
click at [615, 128] on span "Alterar veículo da rota" at bounding box center [661, 127] width 124 height 12
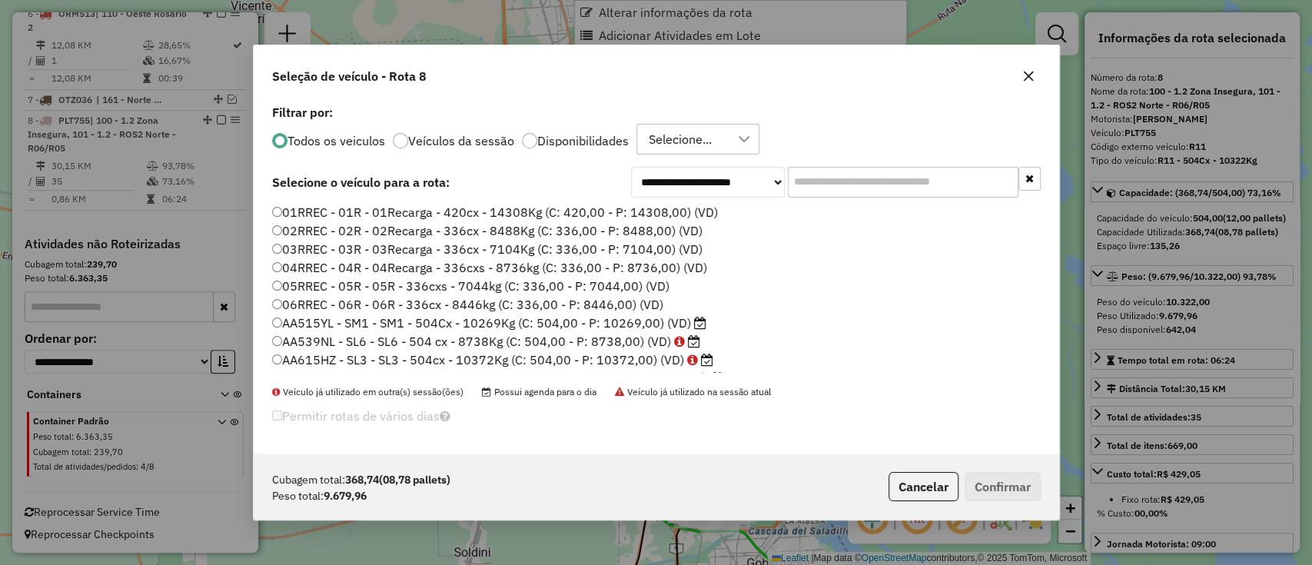
scroll to position [8, 5]
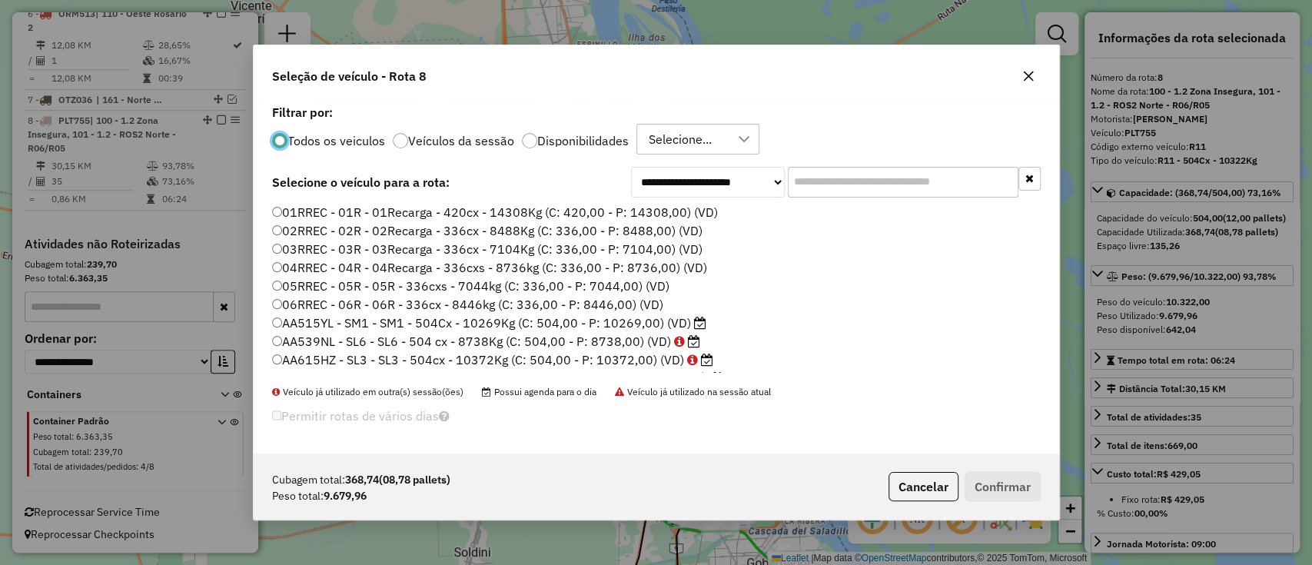
click at [596, 139] on label "Disponibilidades" at bounding box center [582, 140] width 91 height 12
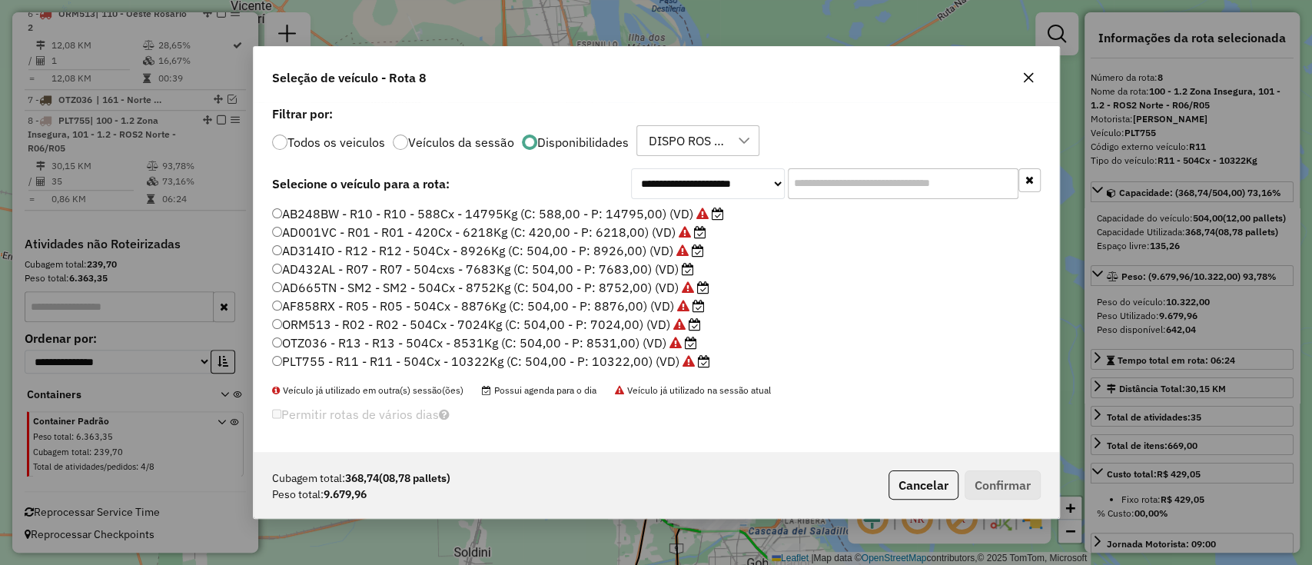
click at [643, 270] on label "AD432AL - R07 - R07 - 504cxs - 7683Kg (C: 504,00 - P: 7683,00) (VD)" at bounding box center [483, 269] width 422 height 18
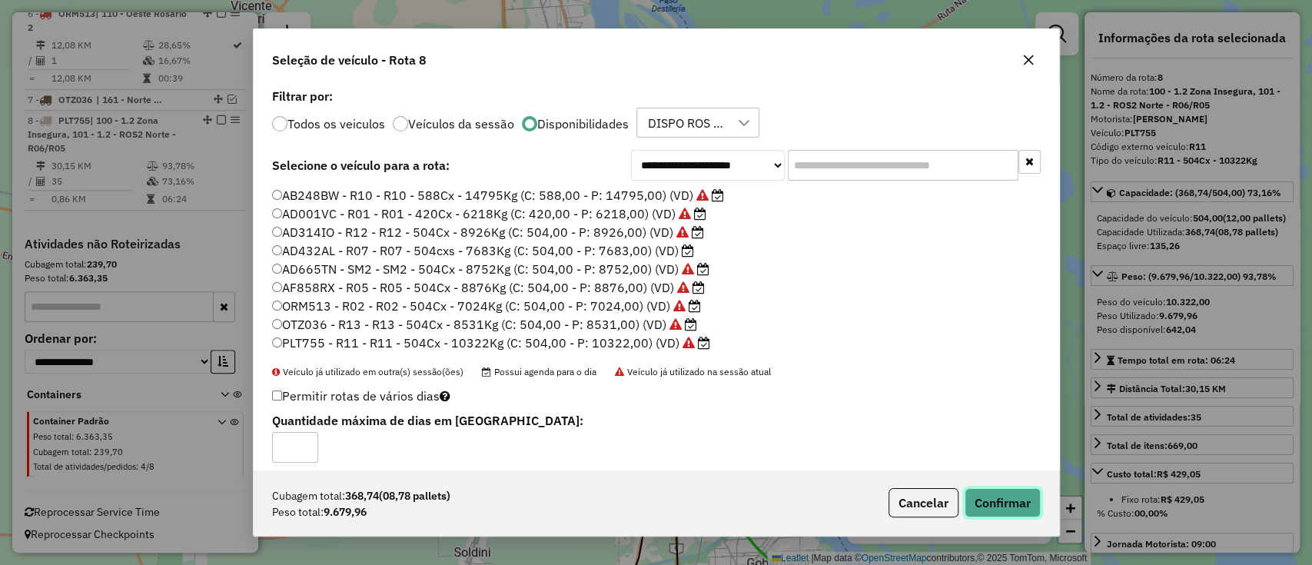
click at [977, 495] on button "Confirmar" at bounding box center [1002, 502] width 76 height 29
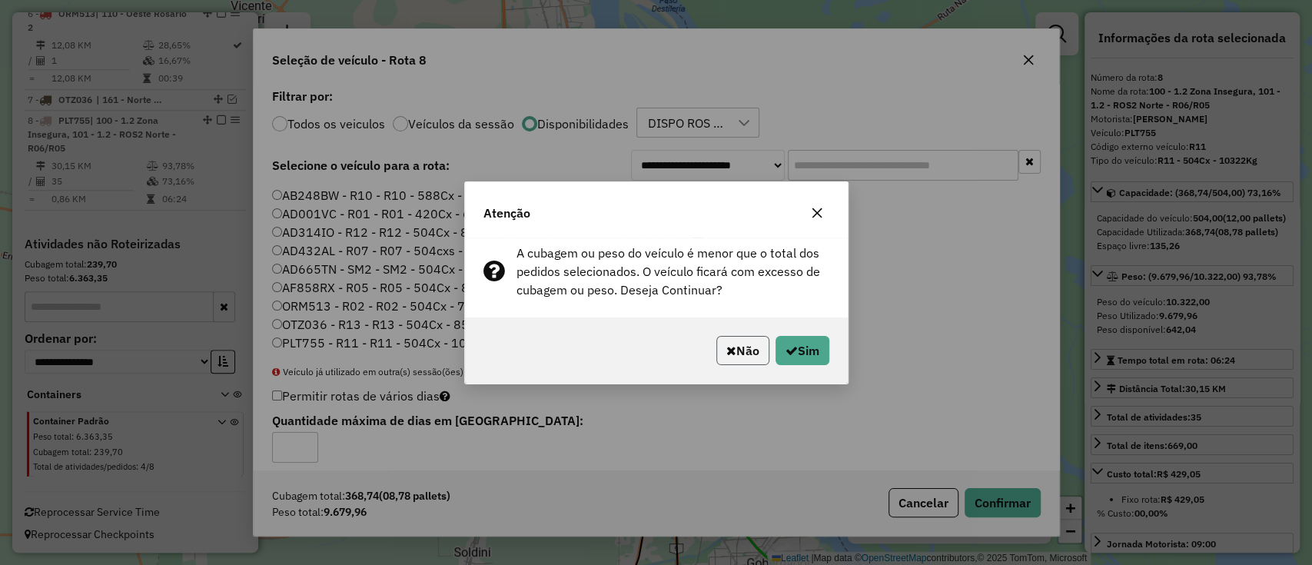
click at [730, 353] on button "Não" at bounding box center [742, 350] width 53 height 29
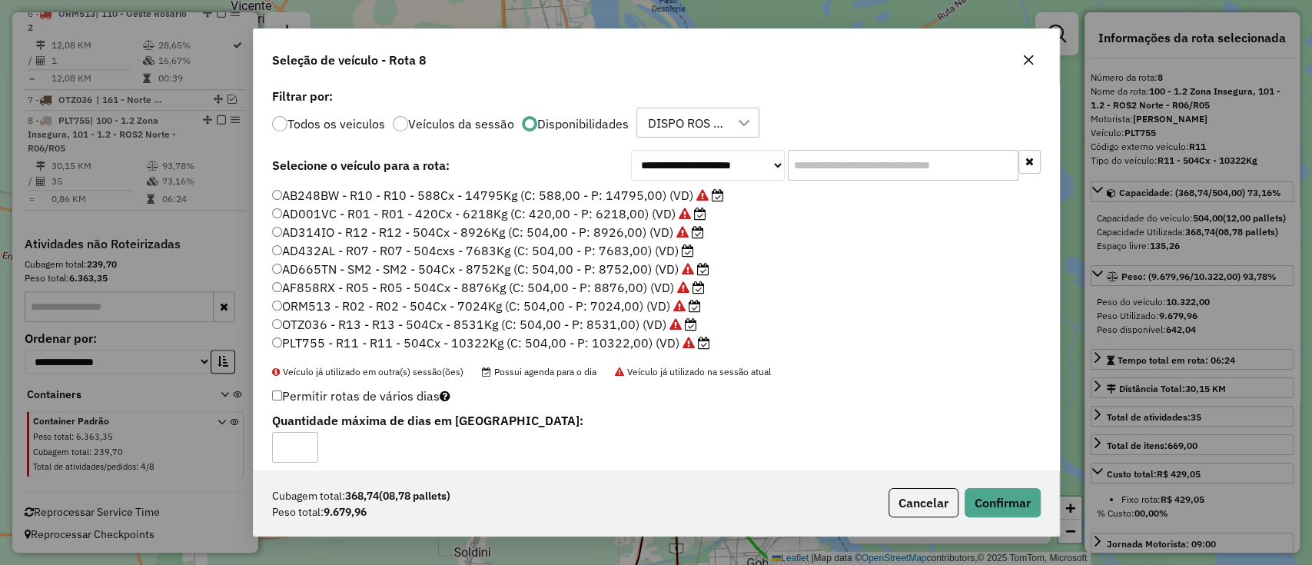
click at [831, 168] on input "text" at bounding box center [903, 165] width 231 height 31
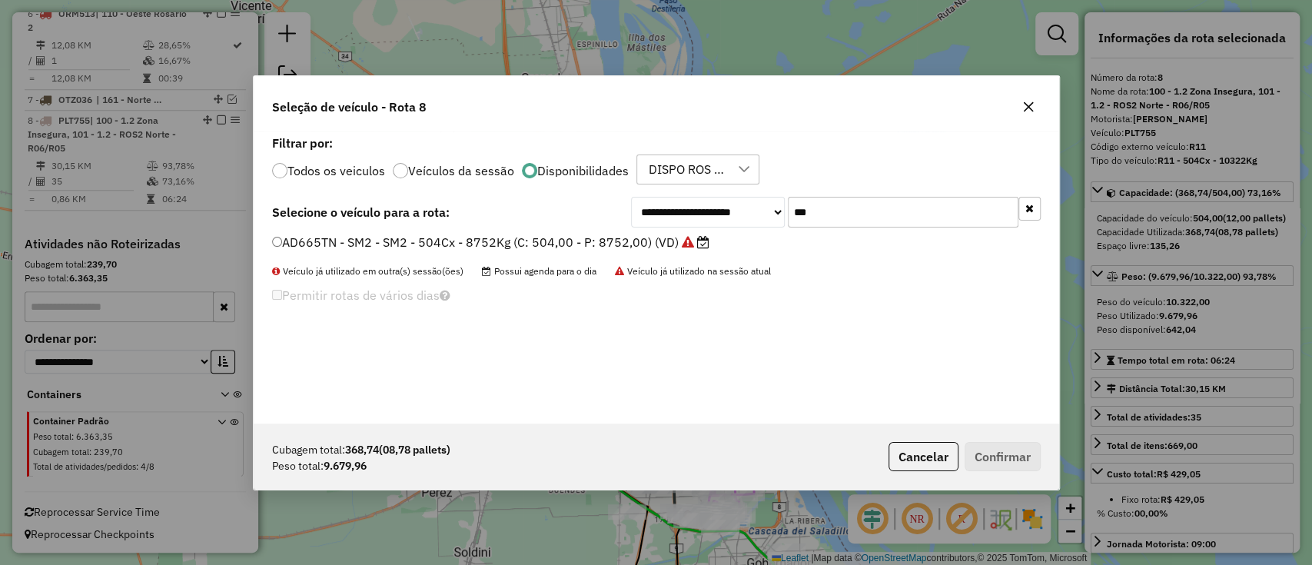
type input "***"
click at [592, 253] on div "AD665TN - SM2 - SM2 - 504Cx - 8752Kg (C: 504,00 - P: 8752,00) (VD)" at bounding box center [656, 249] width 787 height 31
click at [632, 249] on label "AD665TN - SM2 - SM2 - 504Cx - 8752Kg (C: 504,00 - P: 8752,00) (VD)" at bounding box center [490, 242] width 437 height 18
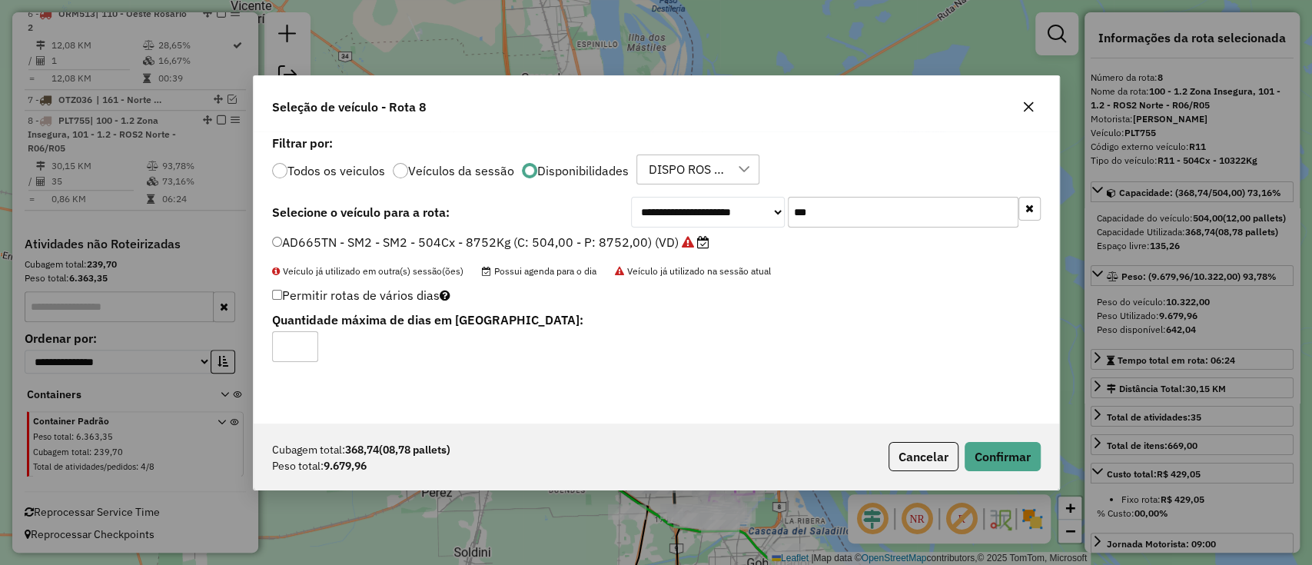
click at [1030, 215] on button "button" at bounding box center [1029, 209] width 22 height 24
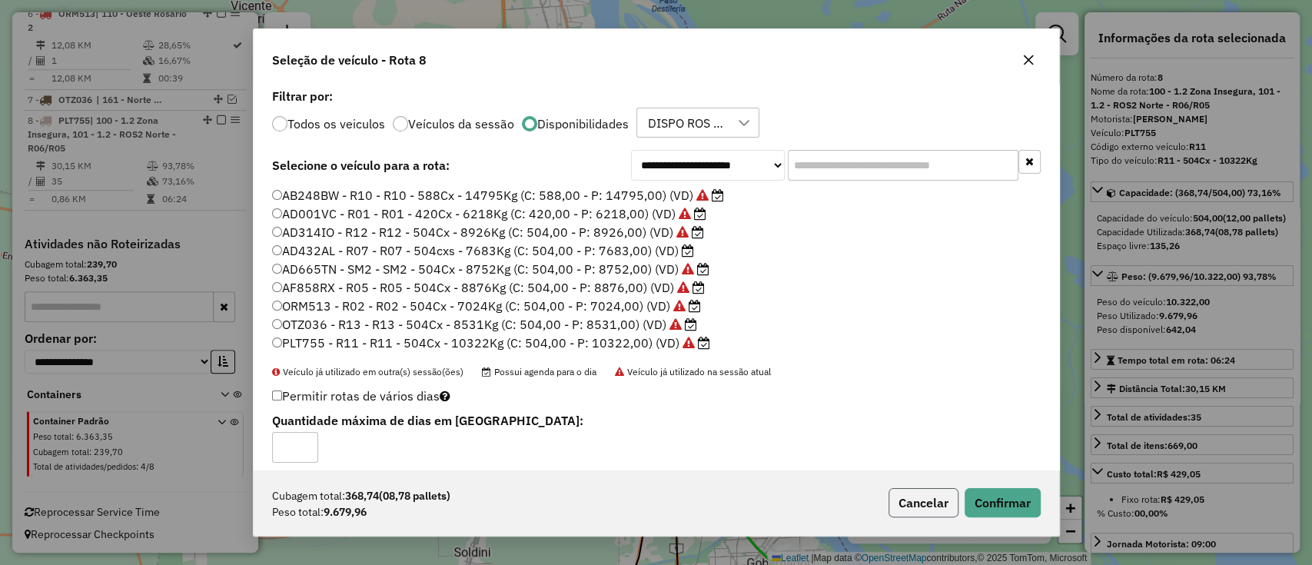
click at [931, 494] on button "Cancelar" at bounding box center [923, 502] width 70 height 29
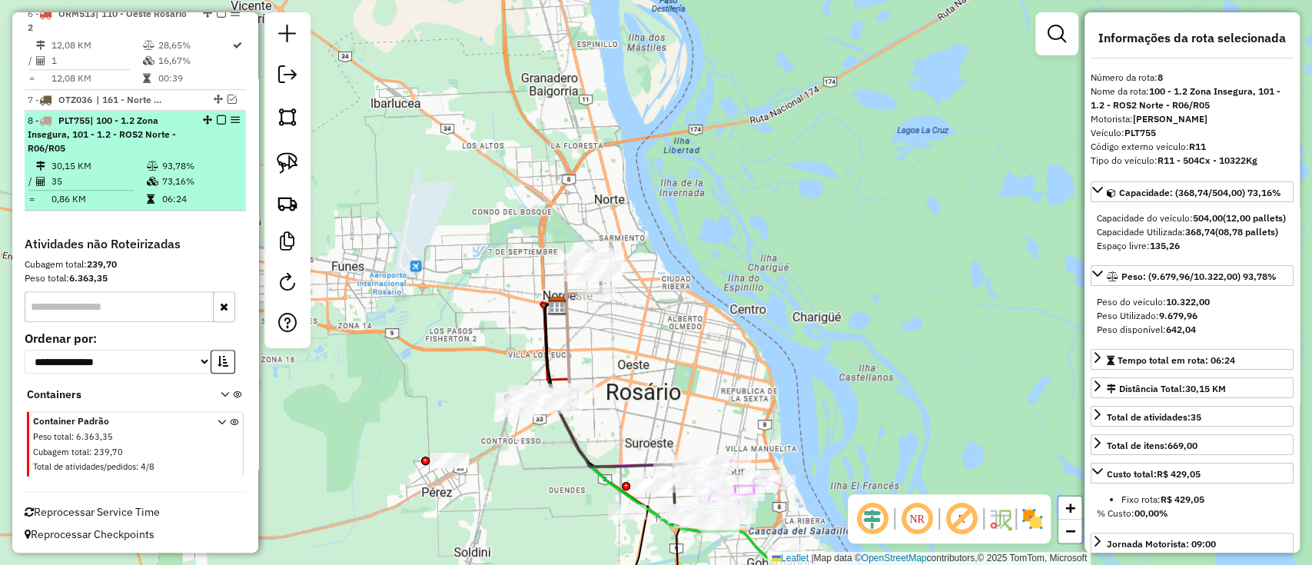
click at [214, 123] on div "8 - PLT755 | 100 - 1.2 Zona Insegura, 101 - 1.2 - ROS2 Norte - R06/R05" at bounding box center [135, 134] width 215 height 41
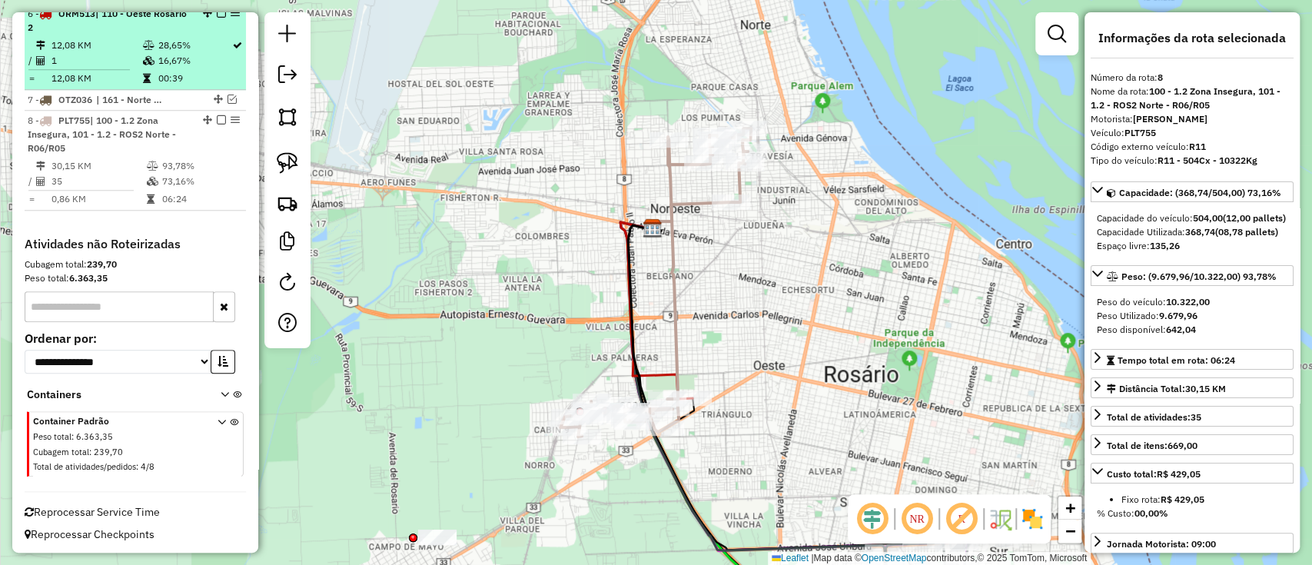
click at [217, 118] on em at bounding box center [221, 119] width 9 height 9
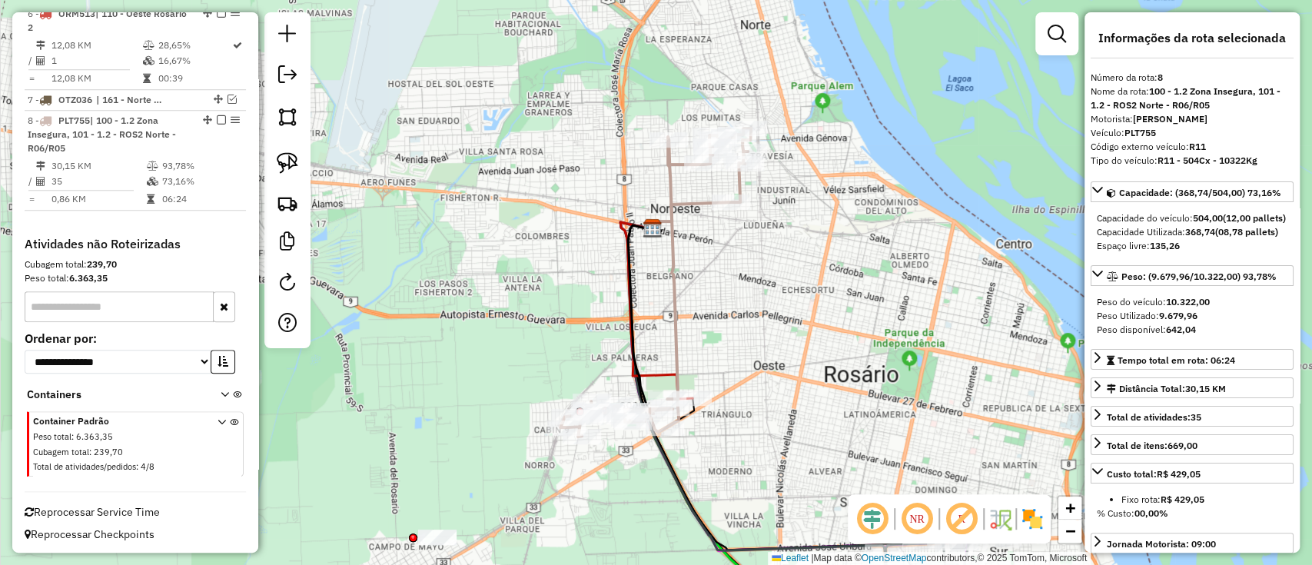
scroll to position [831, 0]
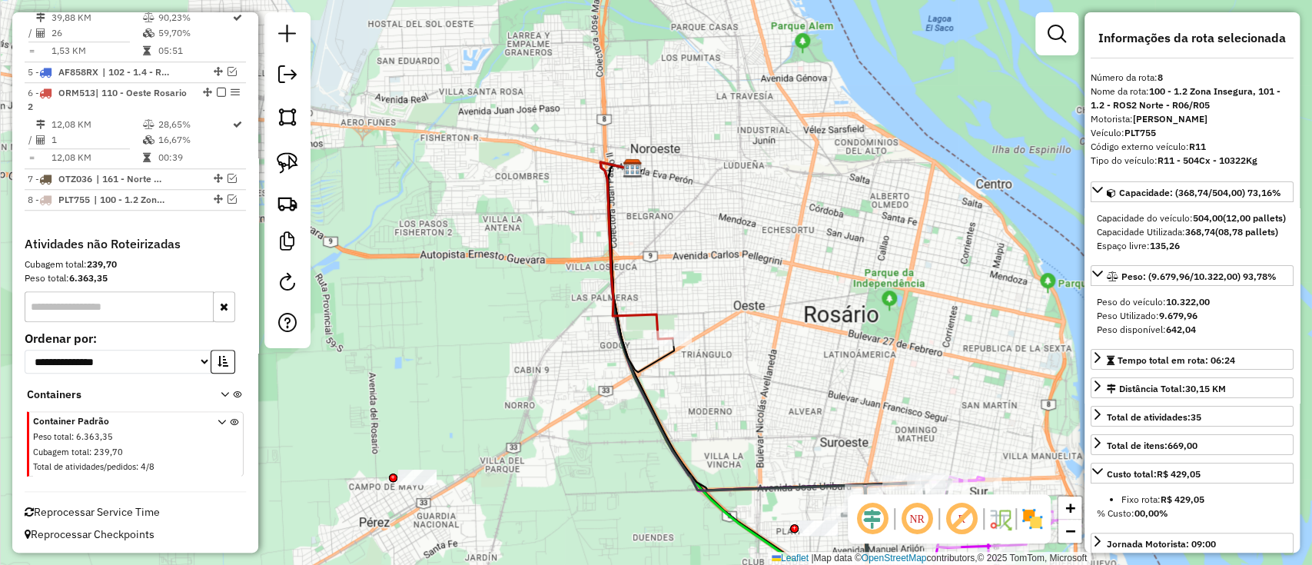
drag, startPoint x: 707, startPoint y: 366, endPoint x: 678, endPoint y: 327, distance: 48.4
click at [680, 327] on div "Rota 6 - Placa ORM513 0000810651 - CACERES [PERSON_NAME] de atendimento Grade d…" at bounding box center [656, 282] width 1312 height 565
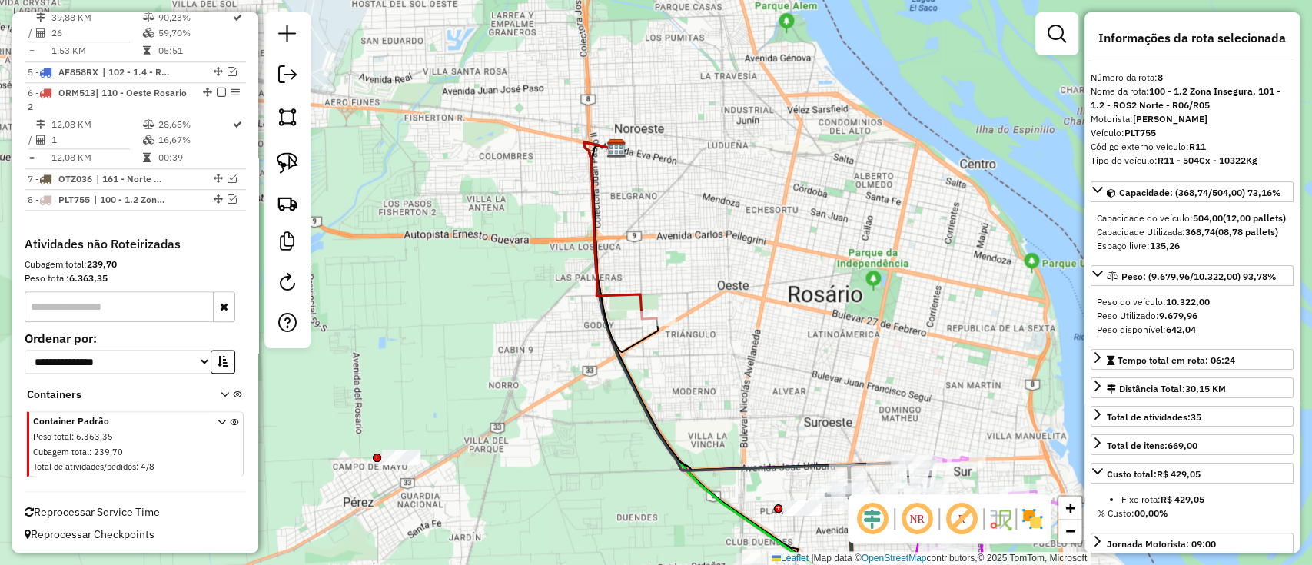
click at [621, 304] on div "Janela de atendimento Grade de atendimento Capacidade Transportadoras Veículos …" at bounding box center [656, 282] width 1312 height 565
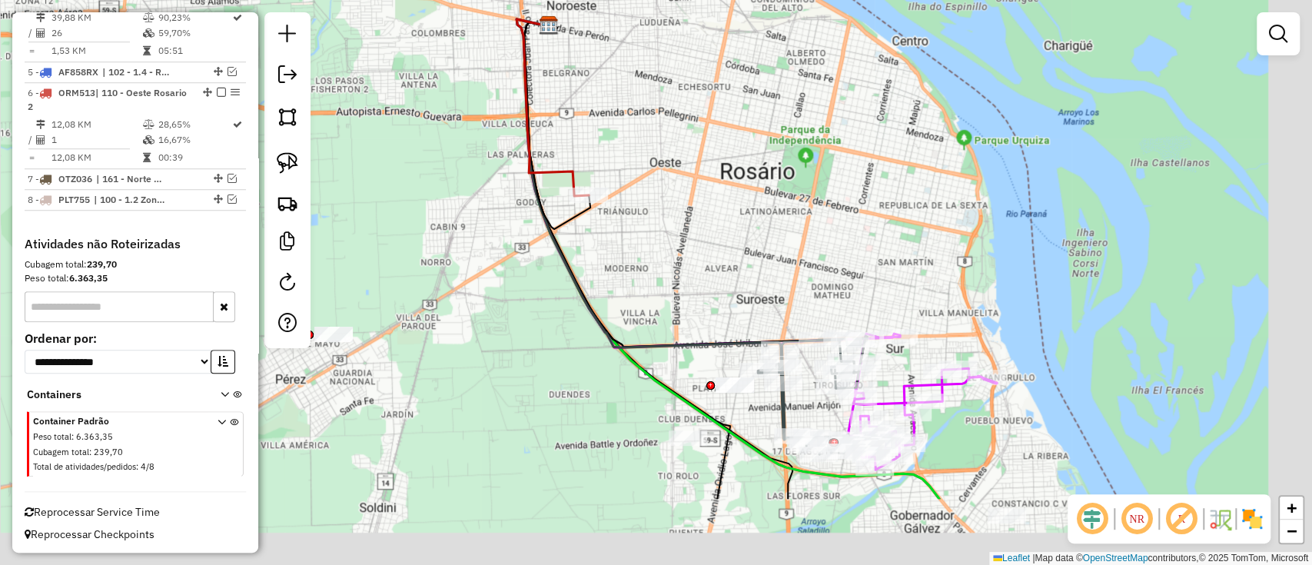
drag, startPoint x: 671, startPoint y: 382, endPoint x: 602, endPoint y: 251, distance: 147.8
click at [602, 253] on div "Janela de atendimento Grade de atendimento Capacidade Transportadoras Veículos …" at bounding box center [656, 282] width 1312 height 565
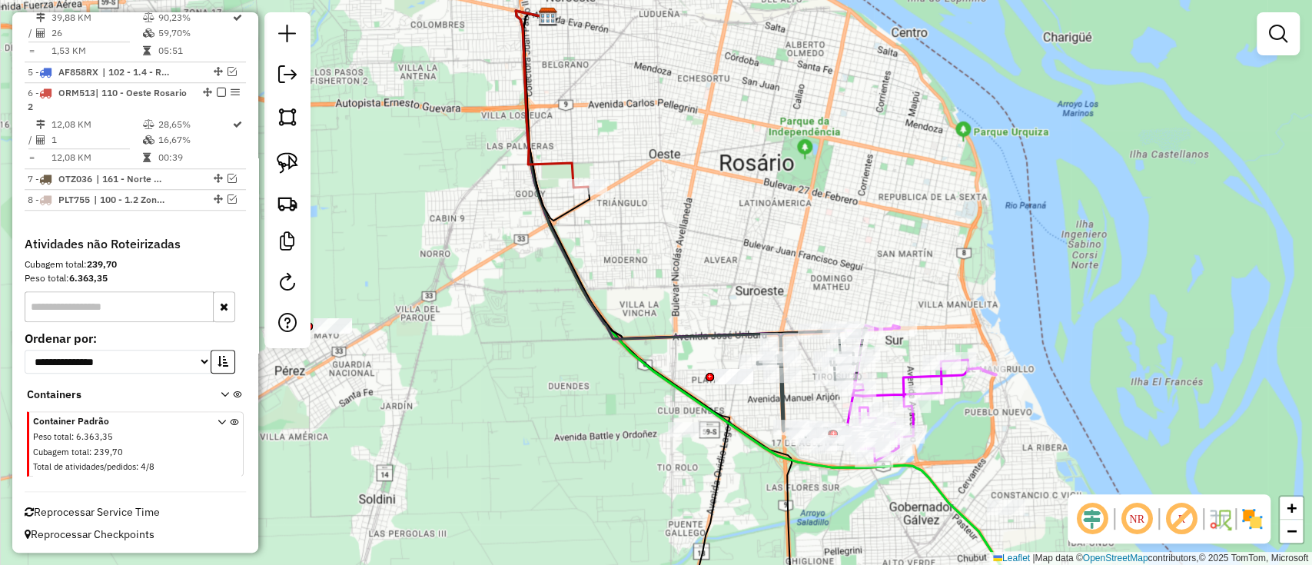
click at [563, 164] on icon at bounding box center [552, 99] width 72 height 177
select select "**********"
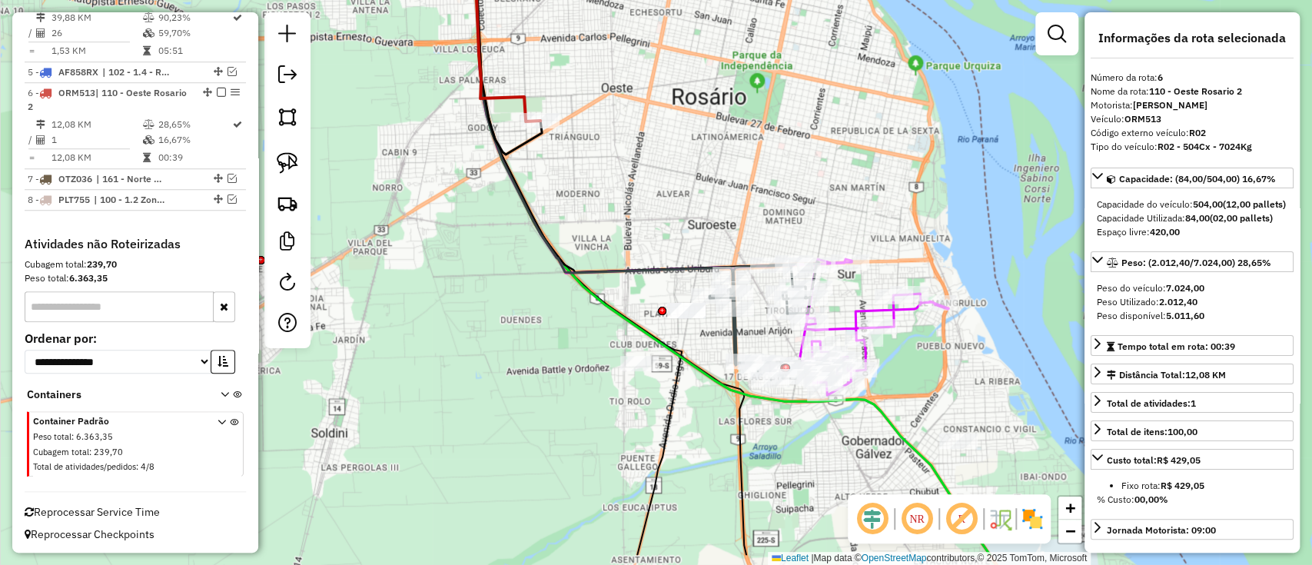
drag, startPoint x: 635, startPoint y: 364, endPoint x: 556, endPoint y: 262, distance: 129.3
click at [556, 265] on icon at bounding box center [729, 250] width 522 height 610
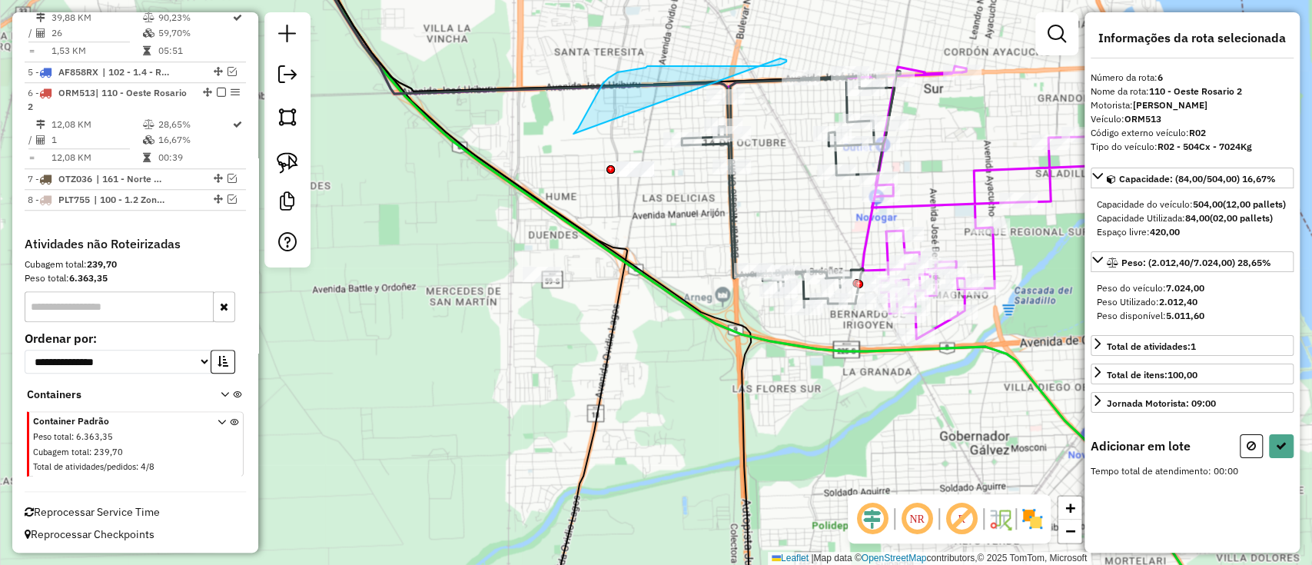
drag, startPoint x: 592, startPoint y: 101, endPoint x: 712, endPoint y: 55, distance: 127.7
click at [667, 86] on icon at bounding box center [517, 20] width 420 height 154
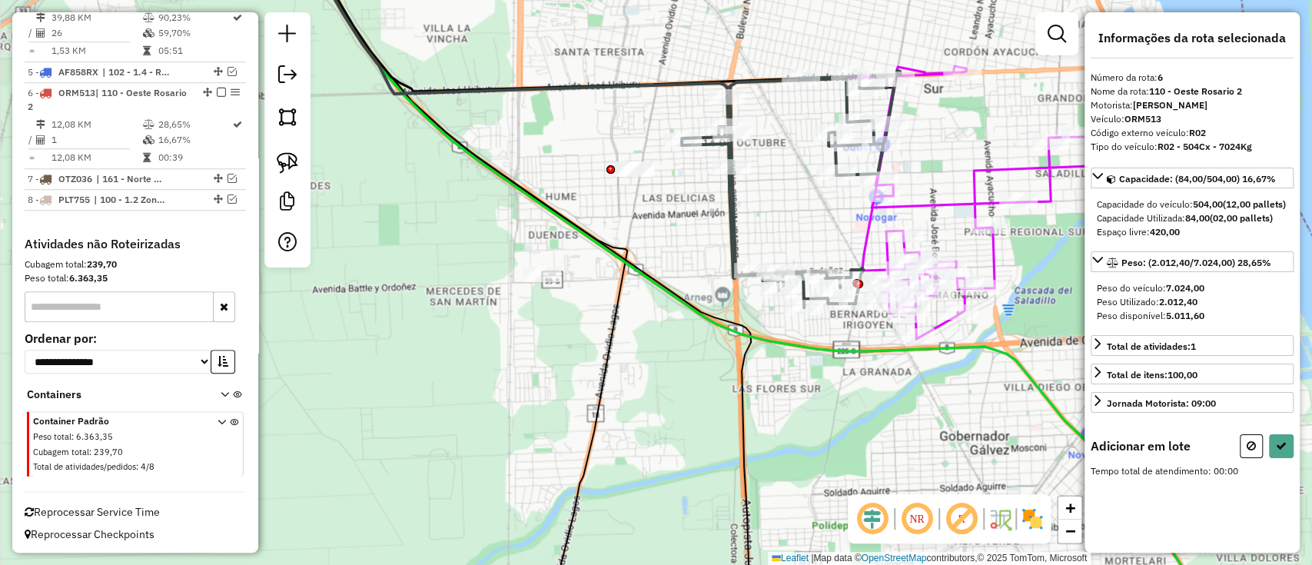
click at [667, 86] on icon at bounding box center [517, 20] width 420 height 154
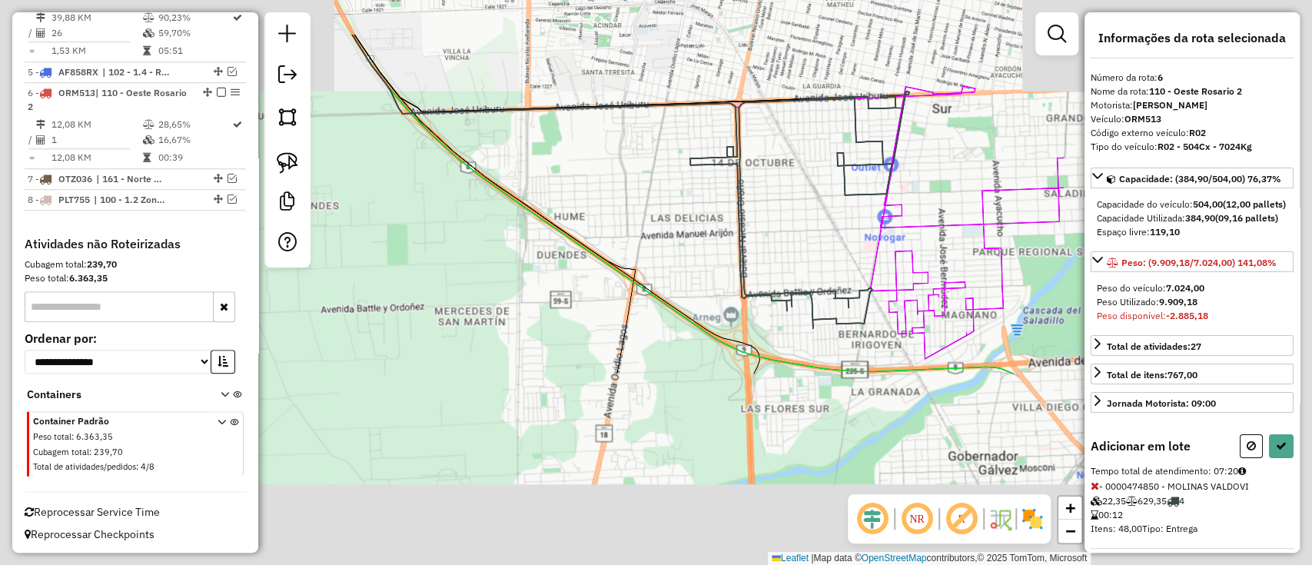
select select "**********"
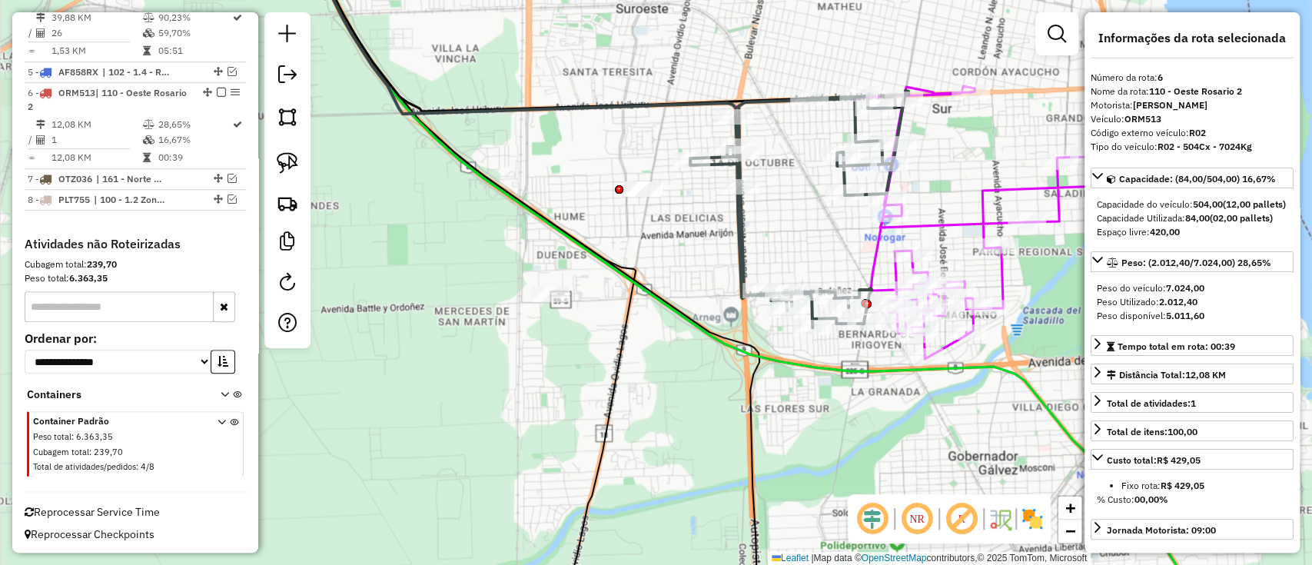
click at [732, 240] on icon at bounding box center [799, 209] width 218 height 237
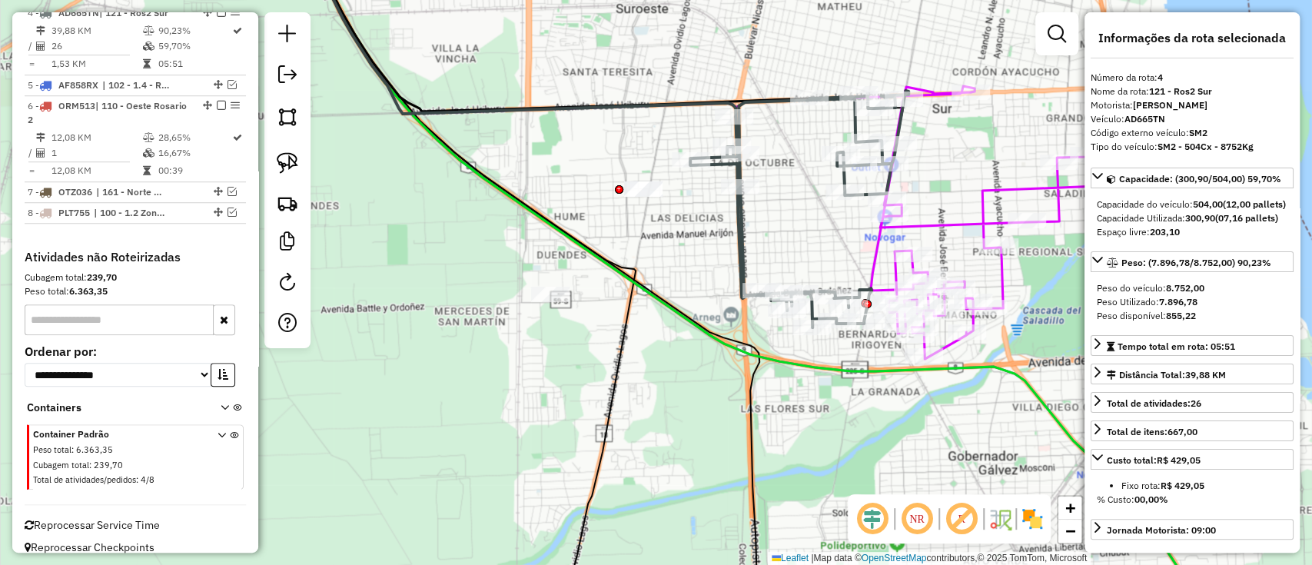
scroll to position [807, 0]
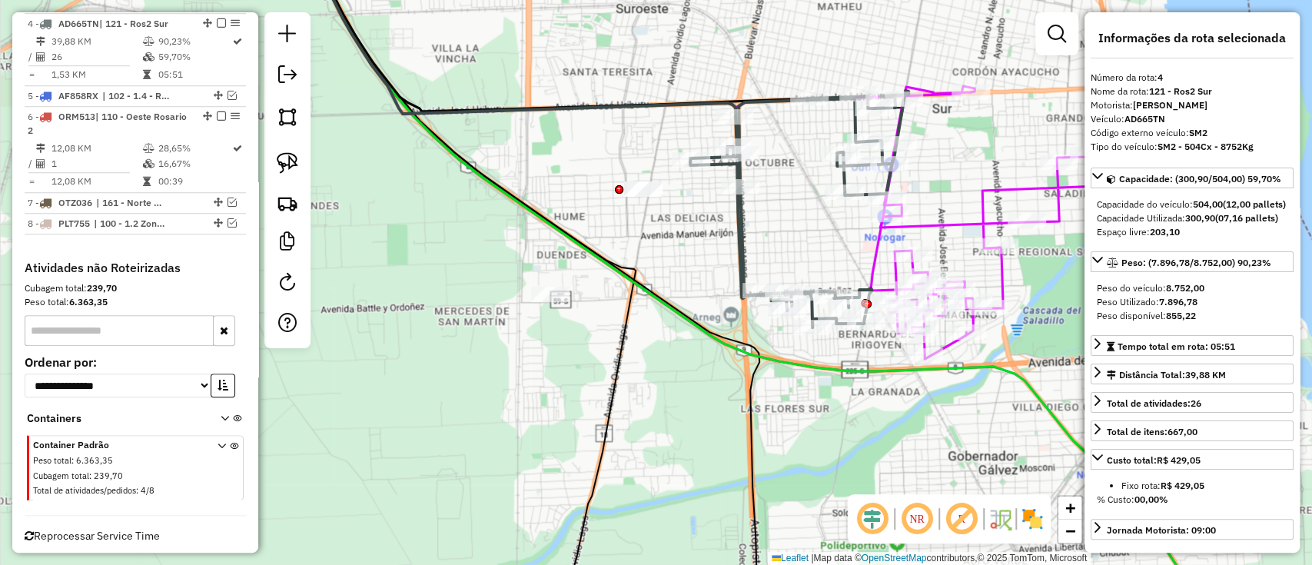
click at [739, 243] on icon at bounding box center [799, 209] width 218 height 237
click at [741, 243] on icon at bounding box center [799, 209] width 218 height 237
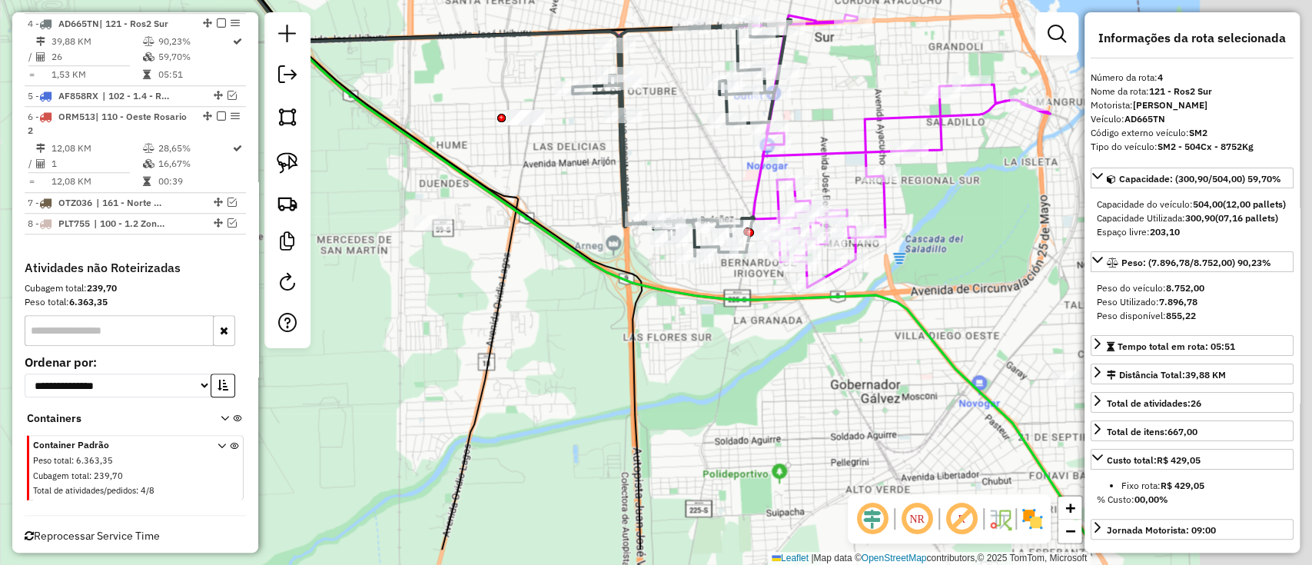
drag, startPoint x: 720, startPoint y: 287, endPoint x: 602, endPoint y: 214, distance: 139.0
click at [602, 214] on div "Janela de atendimento Grade de atendimento Capacidade Transportadoras Veículos …" at bounding box center [656, 282] width 1312 height 565
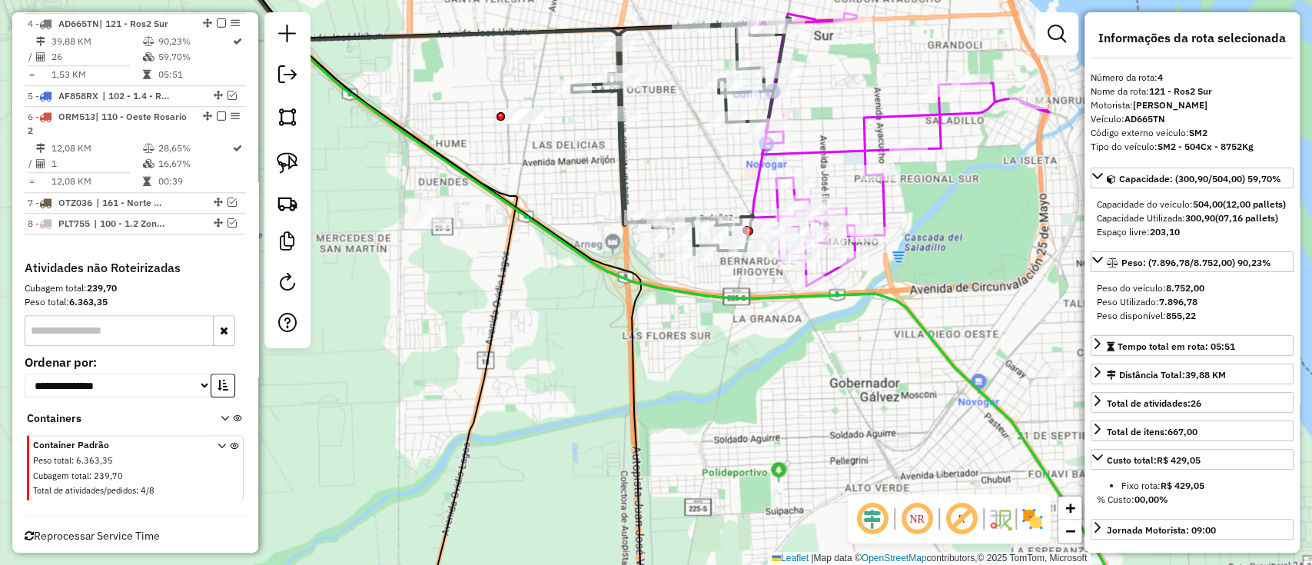
click at [848, 158] on icon at bounding box center [900, 150] width 297 height 272
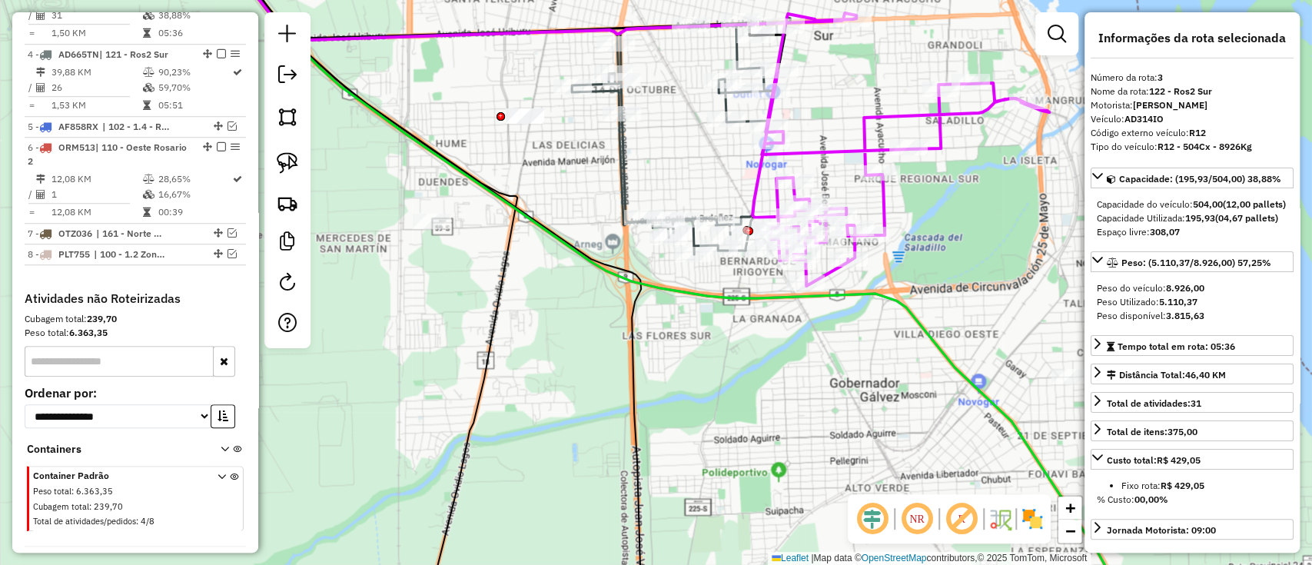
scroll to position [735, 0]
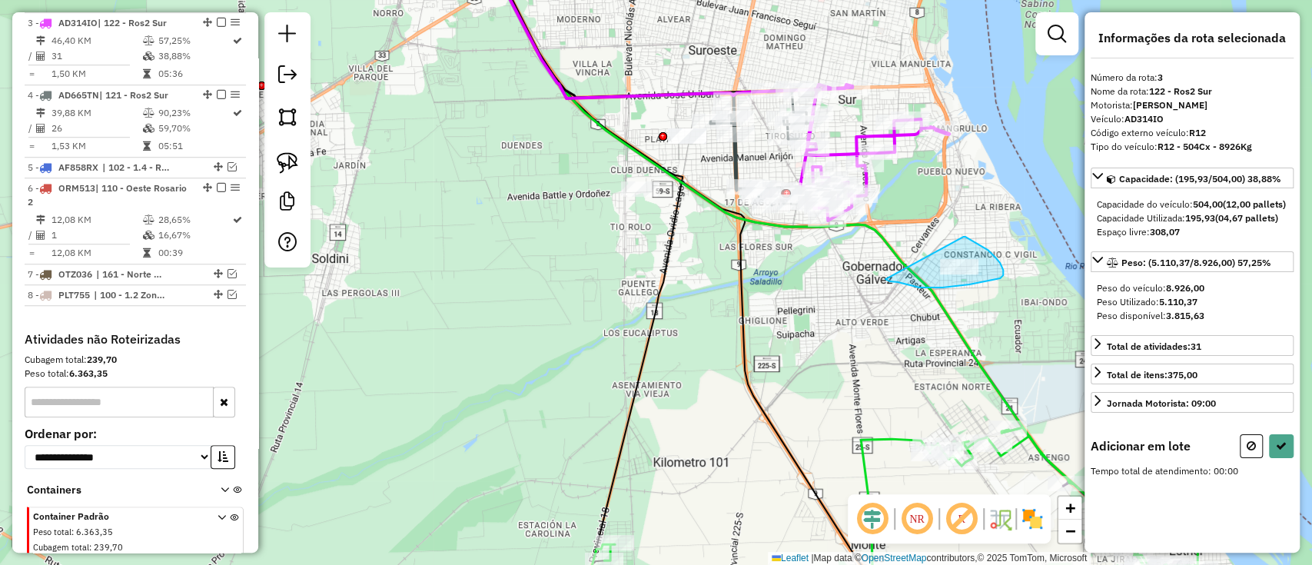
drag, startPoint x: 963, startPoint y: 237, endPoint x: 885, endPoint y: 277, distance: 87.6
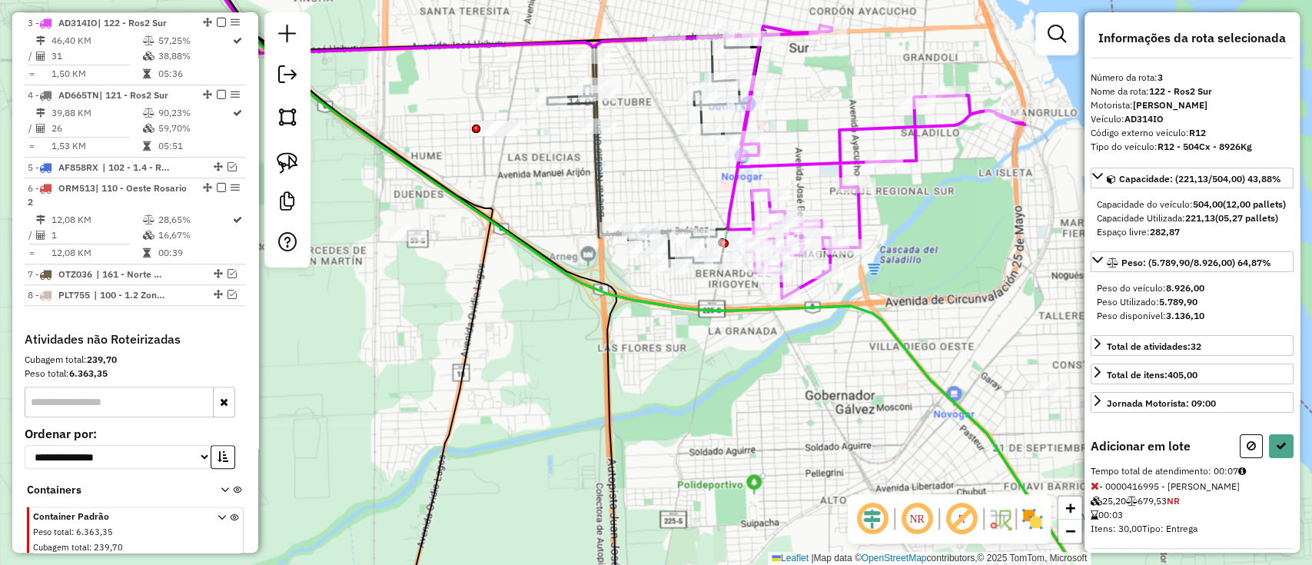
select select "**********"
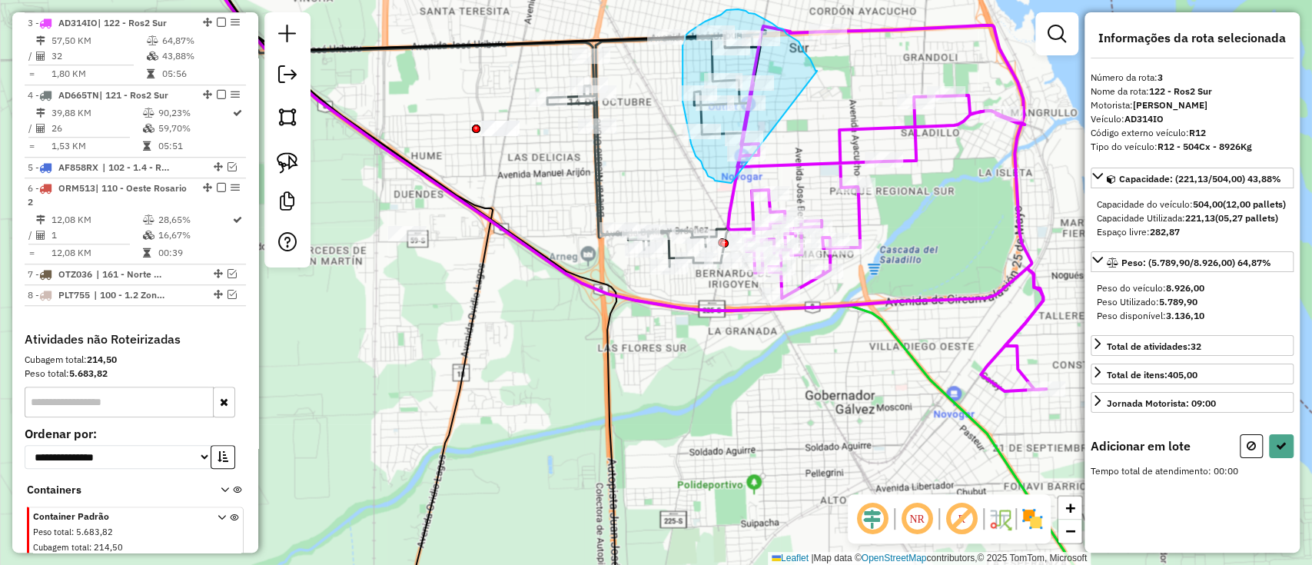
drag, startPoint x: 815, startPoint y: 71, endPoint x: 732, endPoint y: 184, distance: 140.2
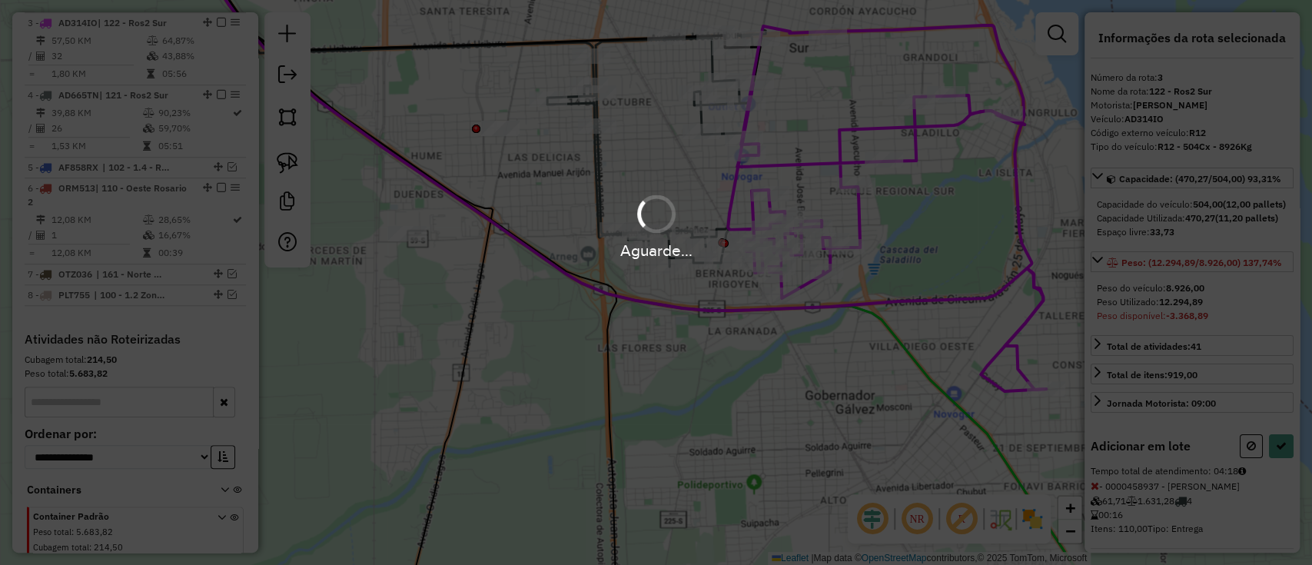
select select "**********"
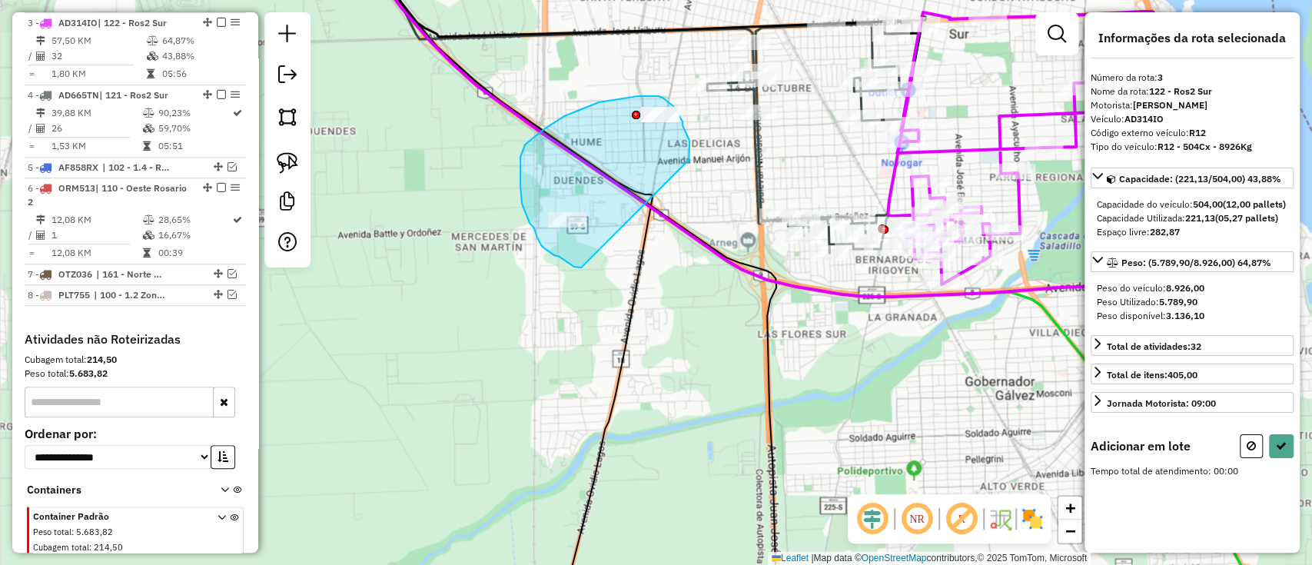
drag, startPoint x: 688, startPoint y: 162, endPoint x: 581, endPoint y: 269, distance: 151.0
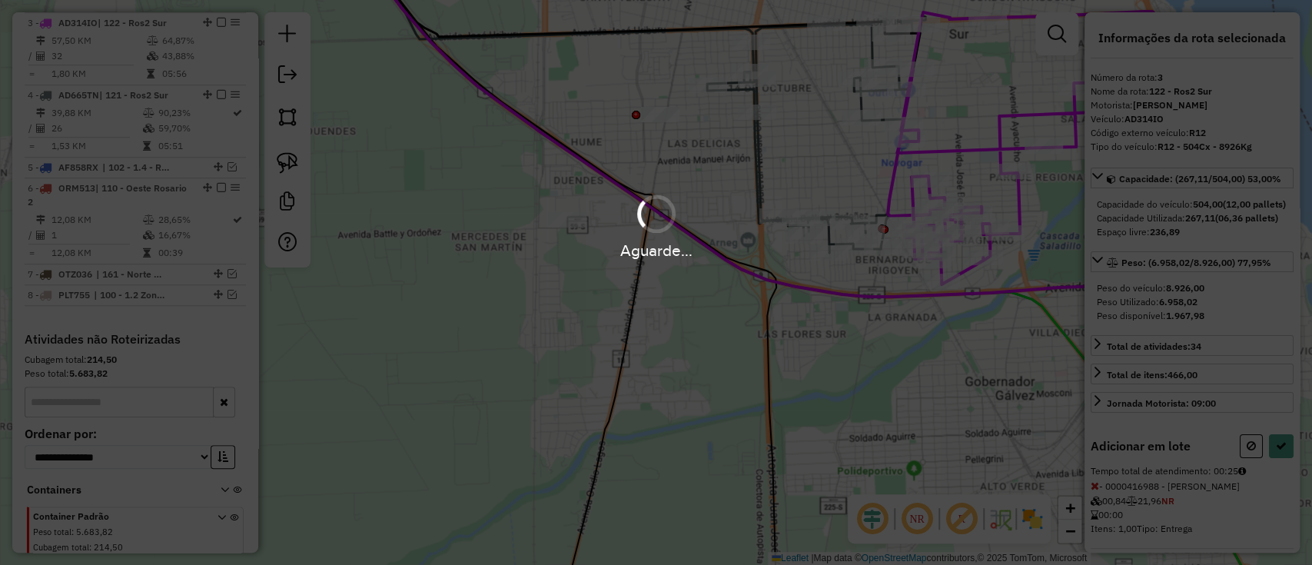
select select "**********"
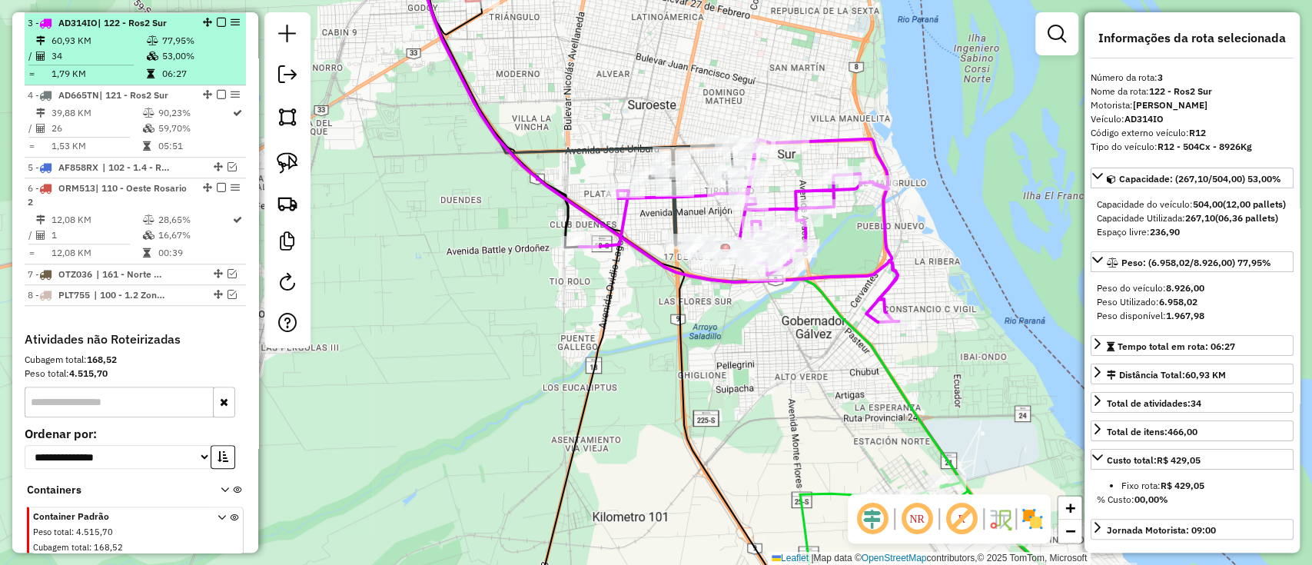
click at [221, 21] on em at bounding box center [221, 22] width 9 height 9
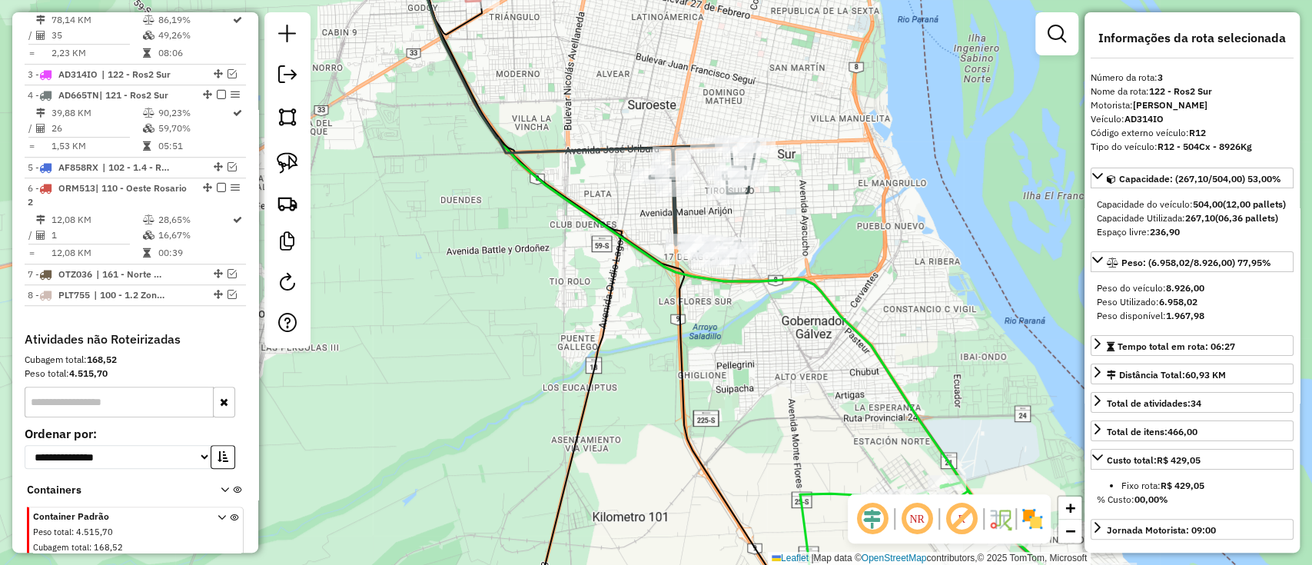
click at [613, 148] on icon at bounding box center [546, 48] width 253 height 211
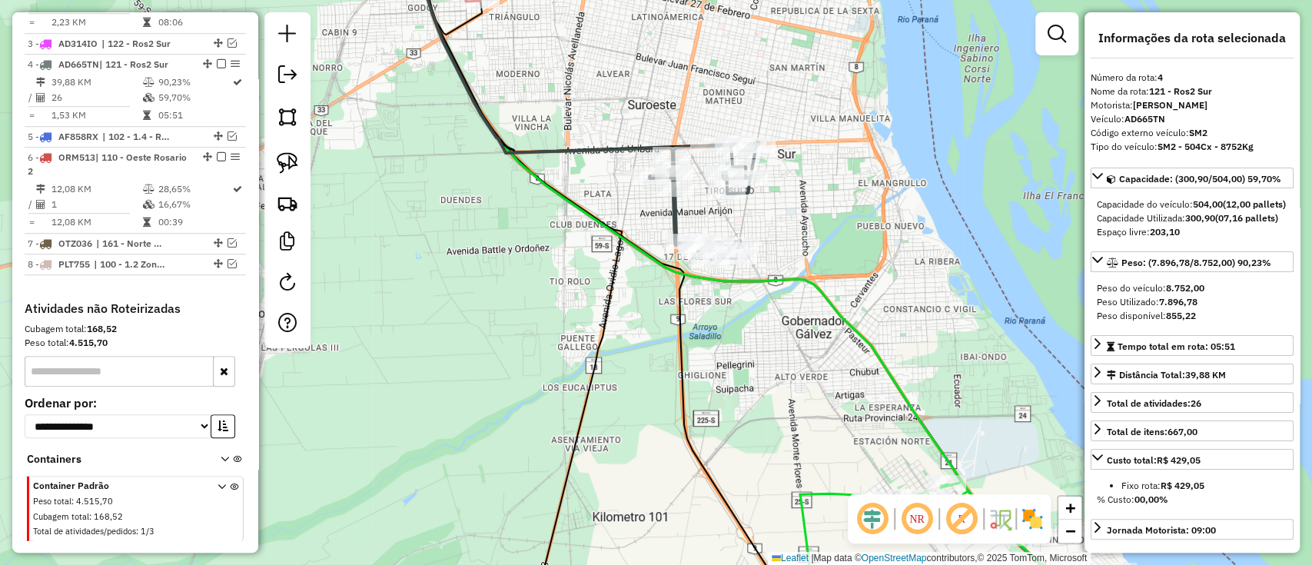
scroll to position [756, 0]
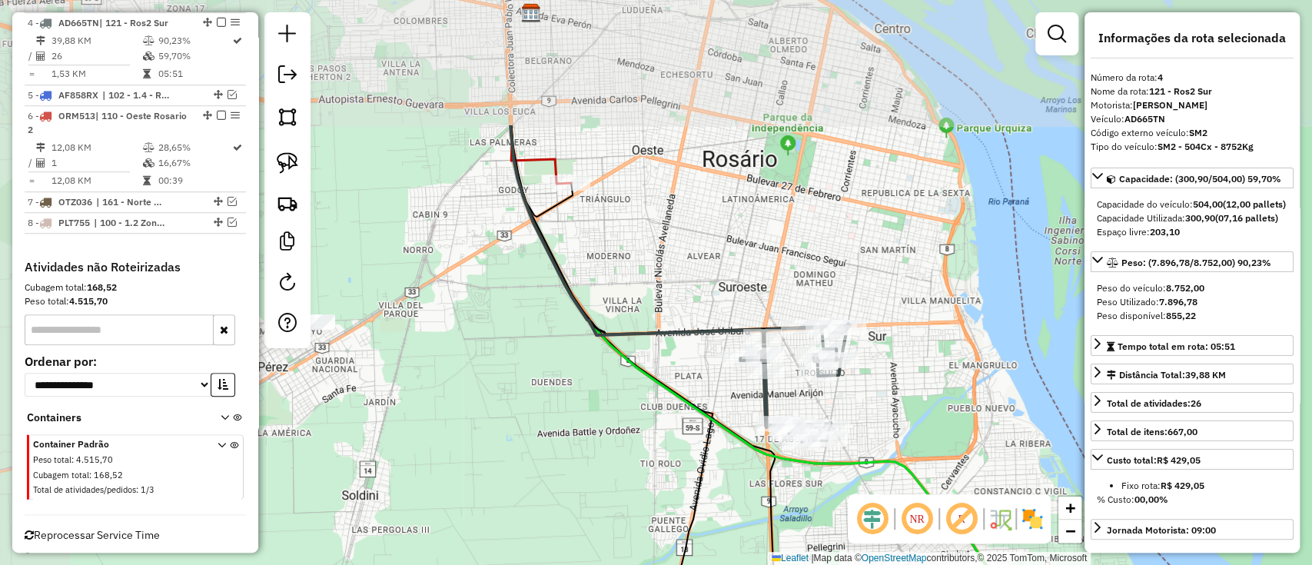
drag, startPoint x: 566, startPoint y: 98, endPoint x: 672, endPoint y: 304, distance: 230.9
click at [662, 294] on div "Janela de atendimento Grade de atendimento Capacidade Transportadoras Veículos …" at bounding box center [656, 282] width 1312 height 565
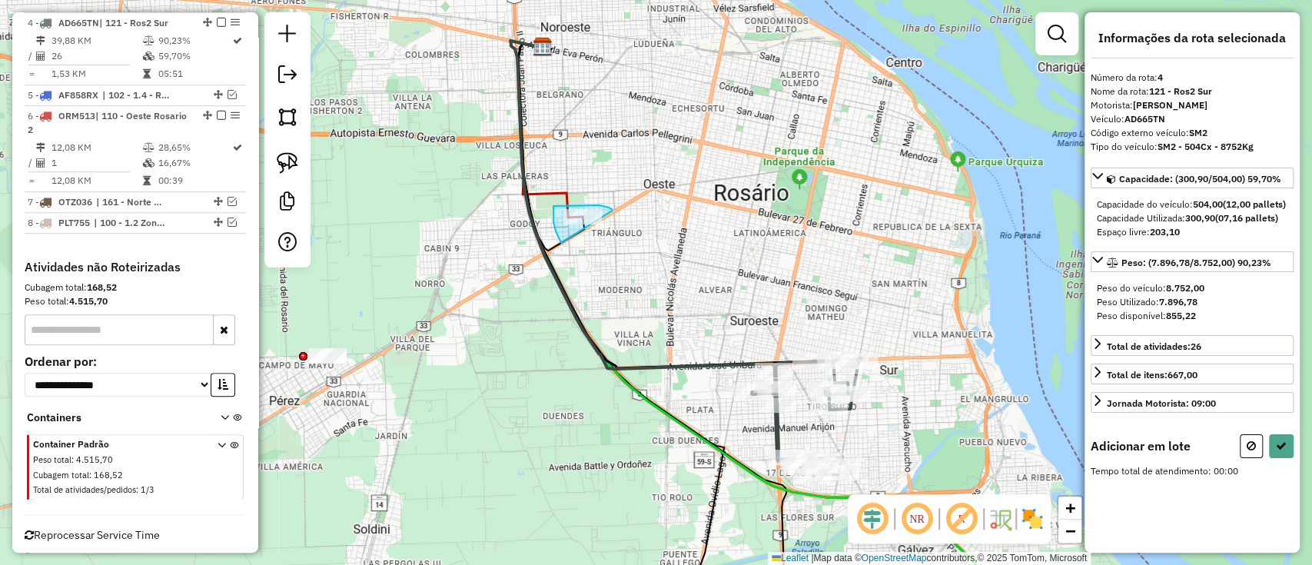
drag, startPoint x: 610, startPoint y: 209, endPoint x: 590, endPoint y: 278, distance: 72.0
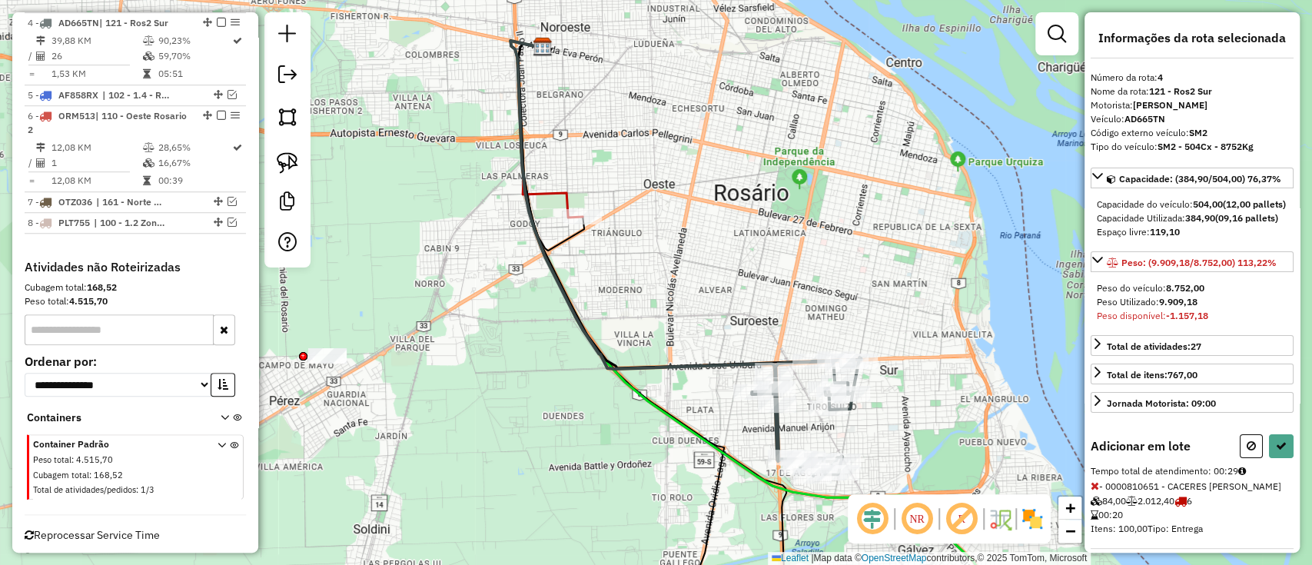
select select "**********"
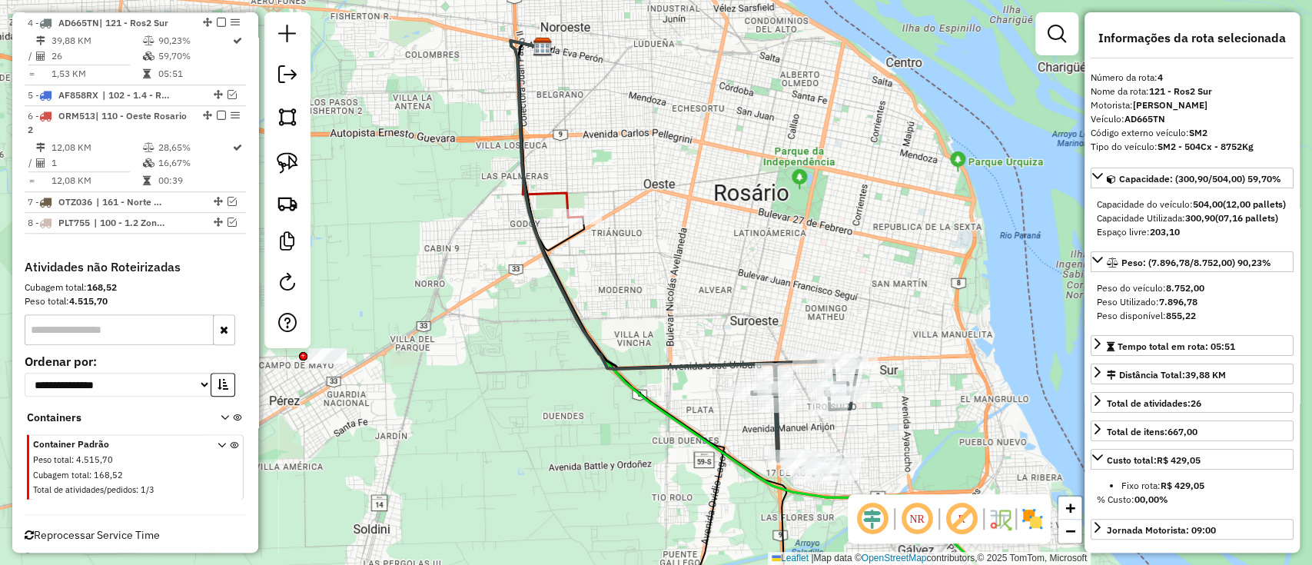
click at [548, 194] on icon at bounding box center [546, 129] width 72 height 177
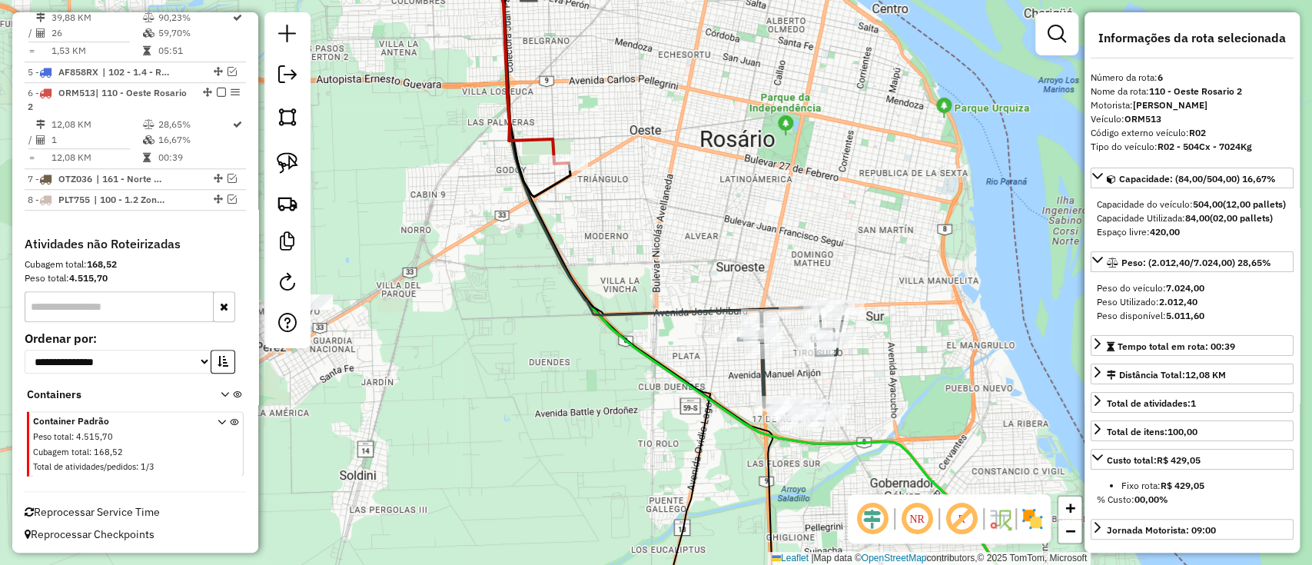
drag, startPoint x: 637, startPoint y: 323, endPoint x: 623, endPoint y: 268, distance: 57.0
click at [623, 268] on div "Janela de atendimento Grade de atendimento Capacidade Transportadoras Veículos …" at bounding box center [656, 282] width 1312 height 565
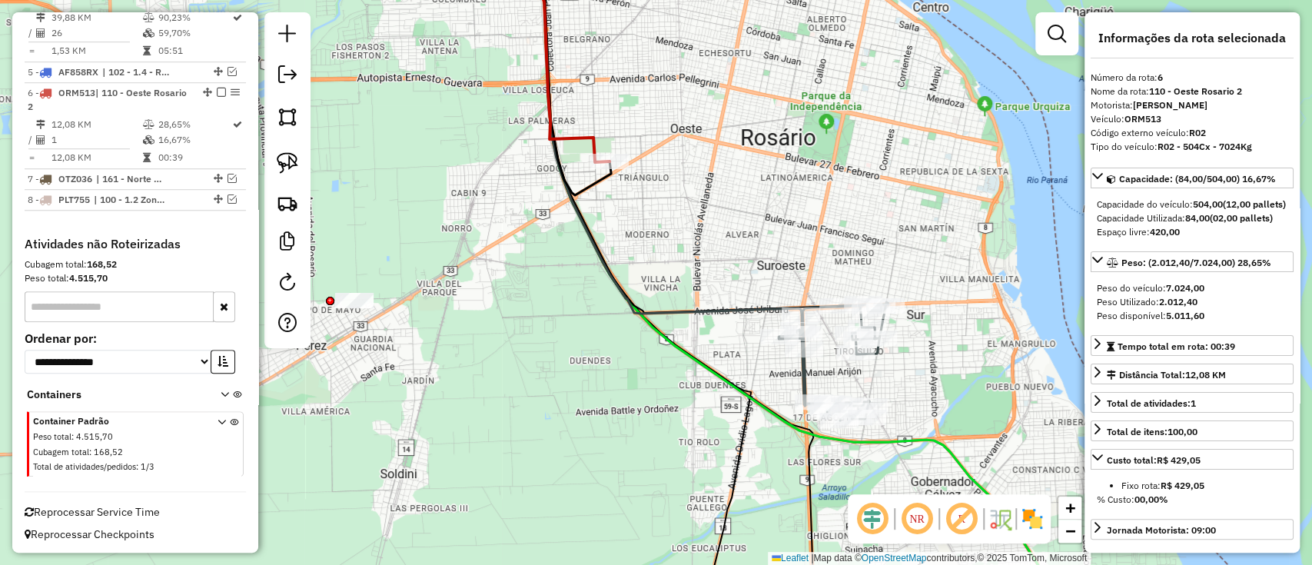
drag, startPoint x: 671, startPoint y: 270, endPoint x: 723, endPoint y: 266, distance: 52.4
click at [723, 268] on div "Janela de atendimento Grade de atendimento Capacidade Transportadoras Veículos …" at bounding box center [656, 282] width 1312 height 565
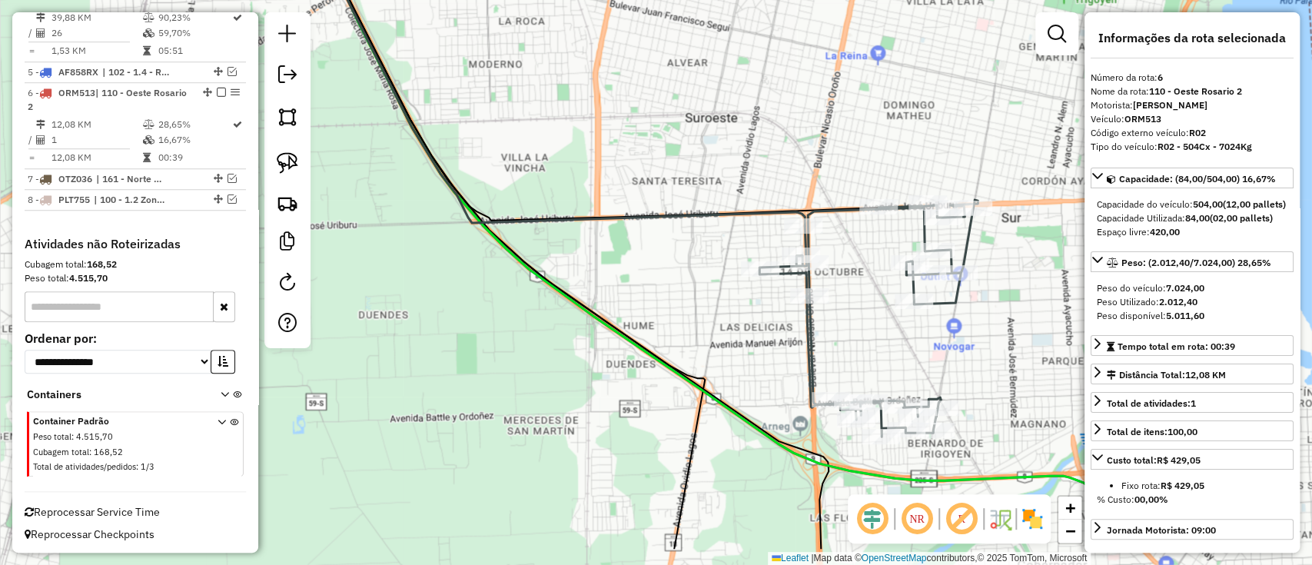
drag, startPoint x: 741, startPoint y: 271, endPoint x: 687, endPoint y: 196, distance: 92.5
click at [687, 197] on div "Janela de atendimento Grade de atendimento Capacidade Transportadoras Veículos …" at bounding box center [656, 282] width 1312 height 565
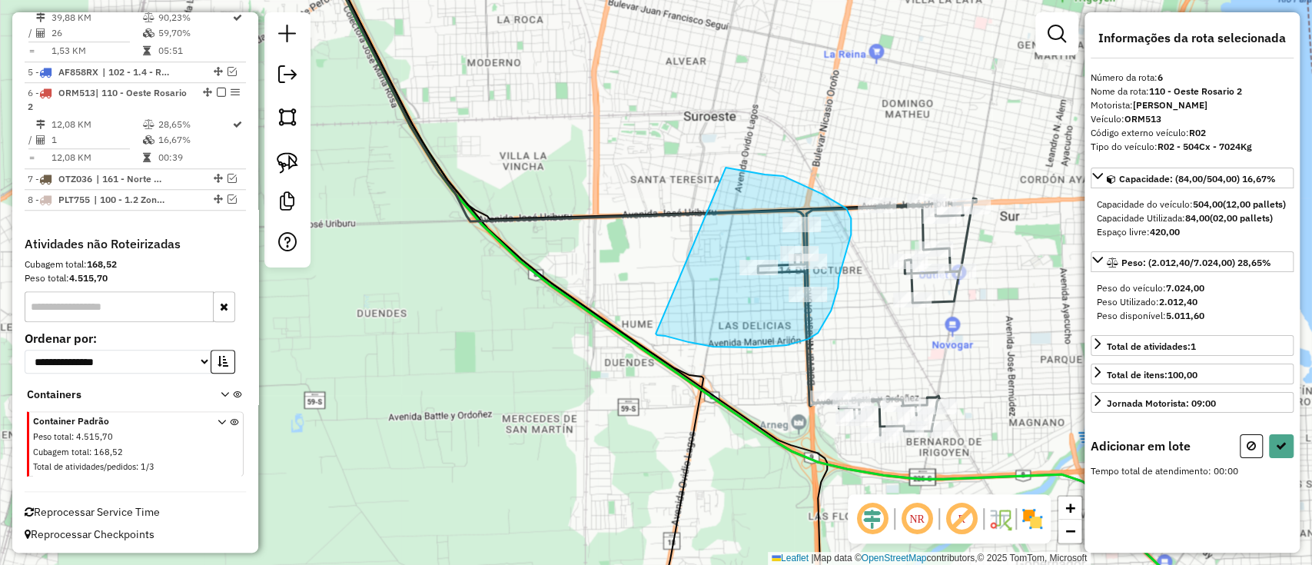
drag, startPoint x: 726, startPoint y: 168, endPoint x: 652, endPoint y: 330, distance: 178.8
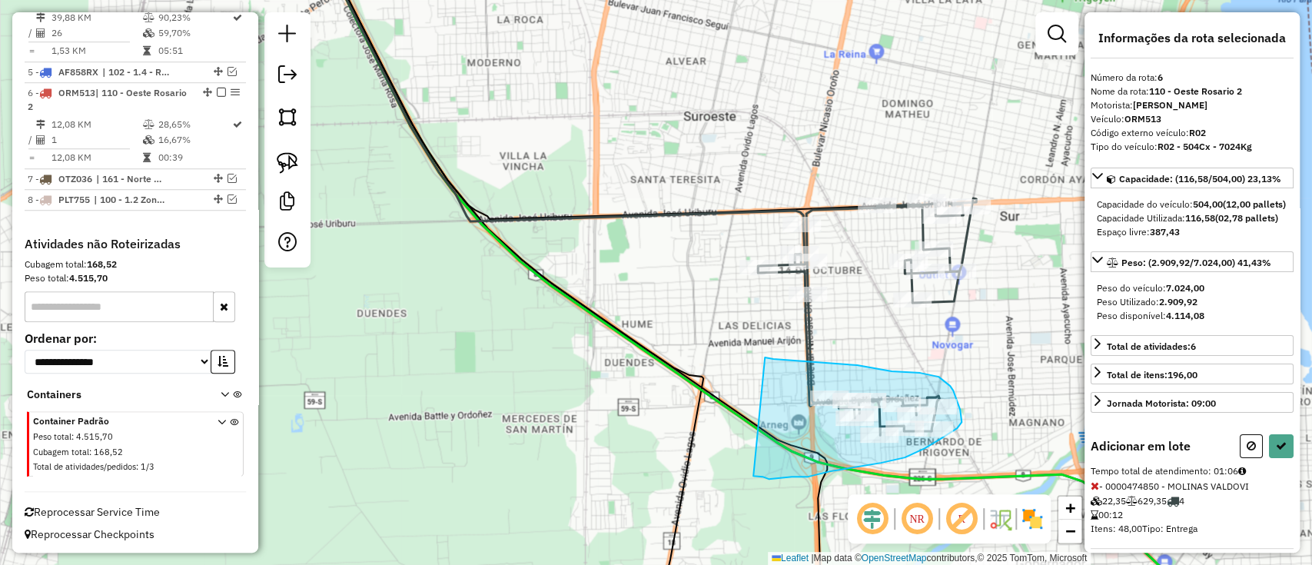
drag, startPoint x: 765, startPoint y: 357, endPoint x: 751, endPoint y: 474, distance: 117.5
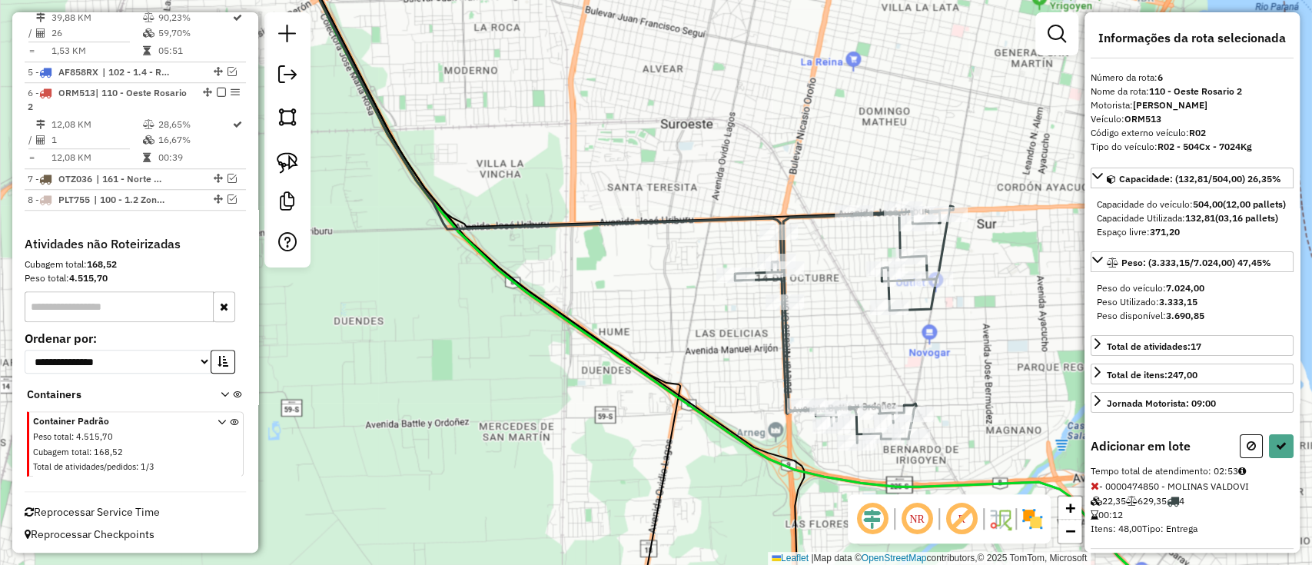
drag, startPoint x: 851, startPoint y: 153, endPoint x: 788, endPoint y: 160, distance: 63.4
click at [788, 160] on div "Janela de atendimento Grade de atendimento Capacidade Transportadoras Veículos …" at bounding box center [656, 282] width 1312 height 565
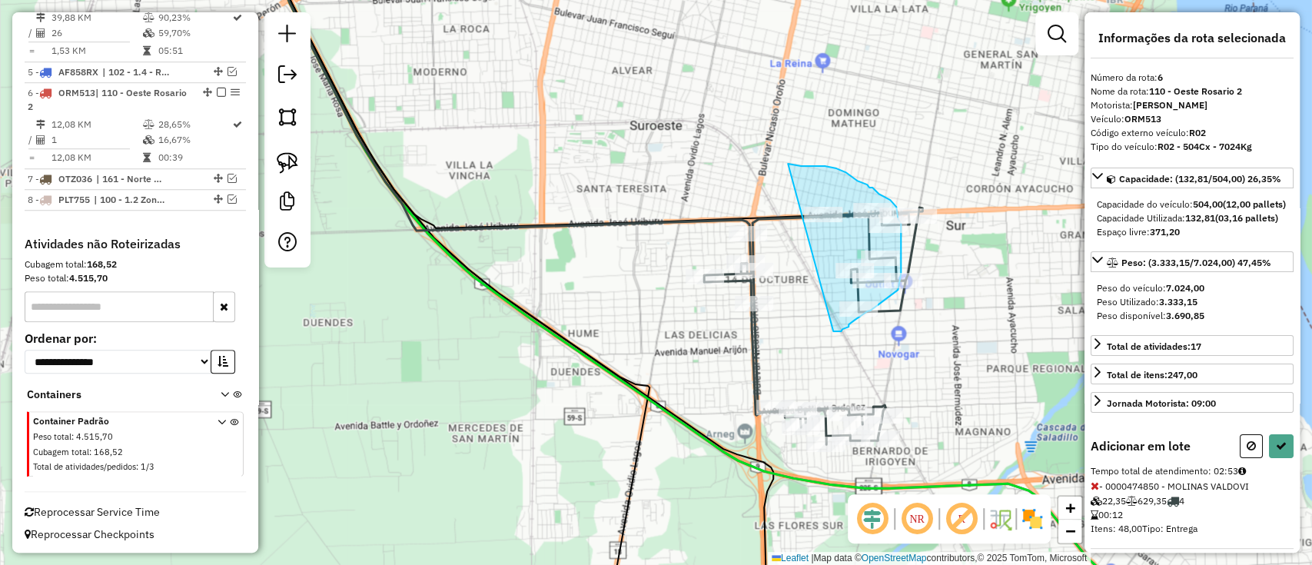
drag, startPoint x: 788, startPoint y: 164, endPoint x: 829, endPoint y: 333, distance: 174.1
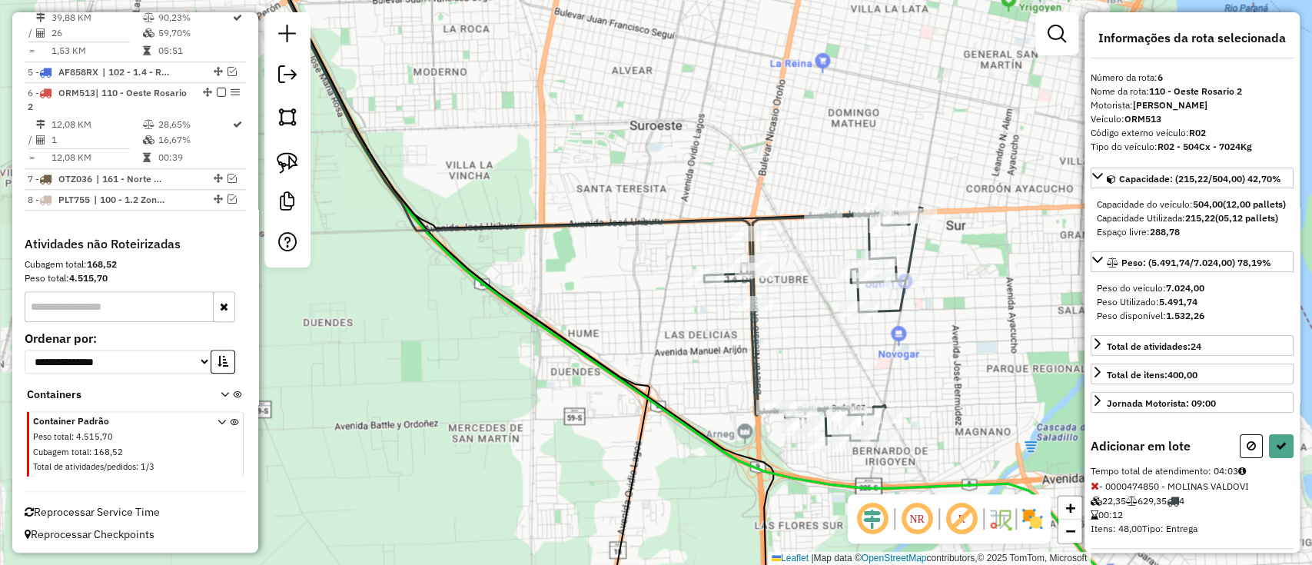
select select "**********"
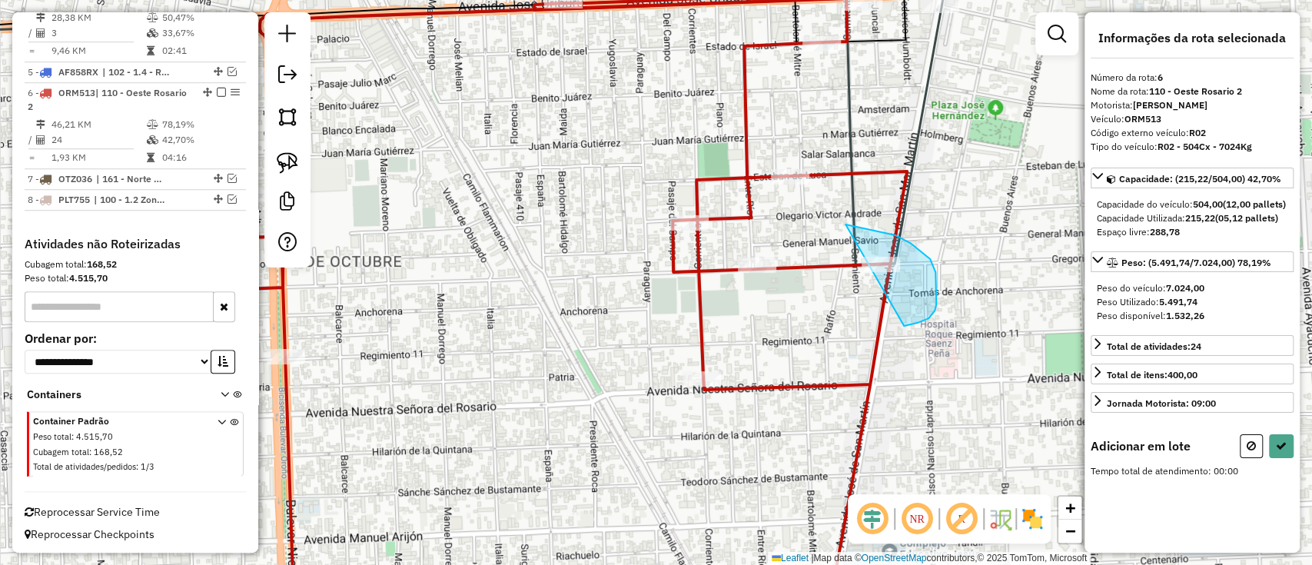
drag, startPoint x: 845, startPoint y: 224, endPoint x: 881, endPoint y: 327, distance: 109.1
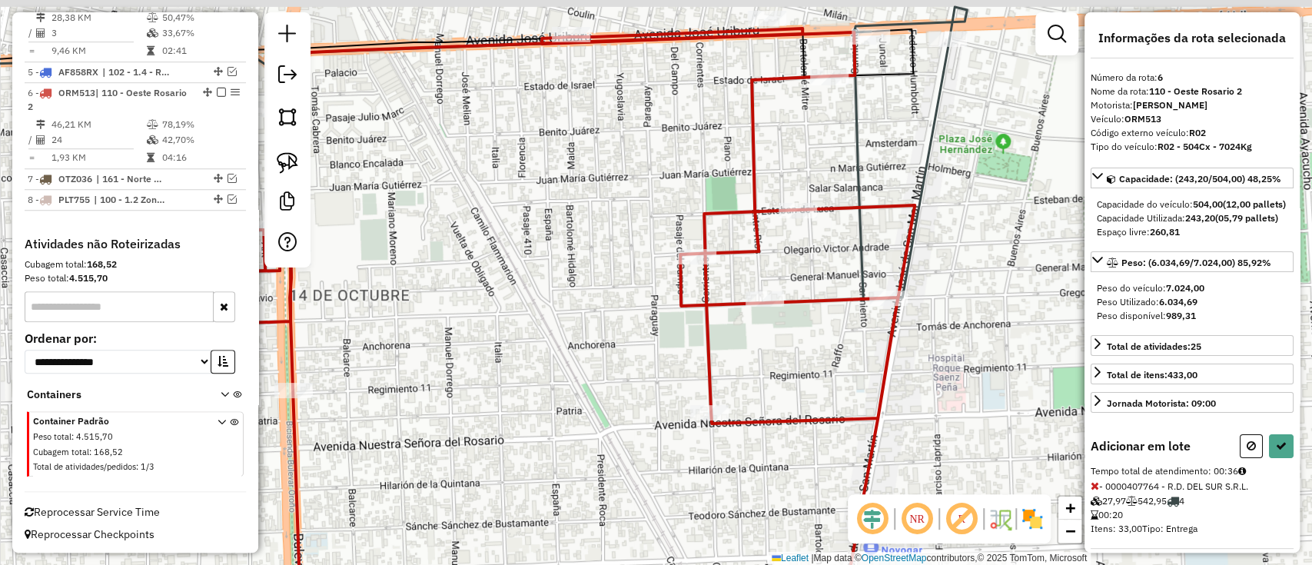
drag, startPoint x: 877, startPoint y: 161, endPoint x: 844, endPoint y: 270, distance: 114.7
click at [860, 295] on div "Janela de atendimento Grade de atendimento Capacidade Transportadoras Veículos …" at bounding box center [656, 282] width 1312 height 565
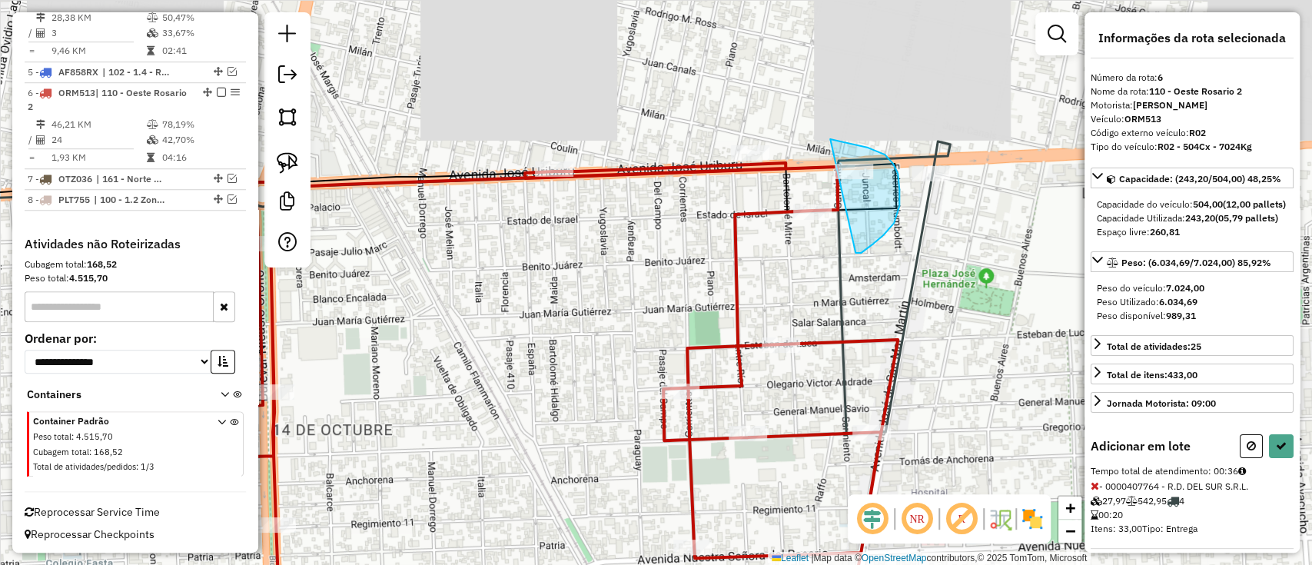
drag, startPoint x: 856, startPoint y: 144, endPoint x: 853, endPoint y: 253, distance: 108.4
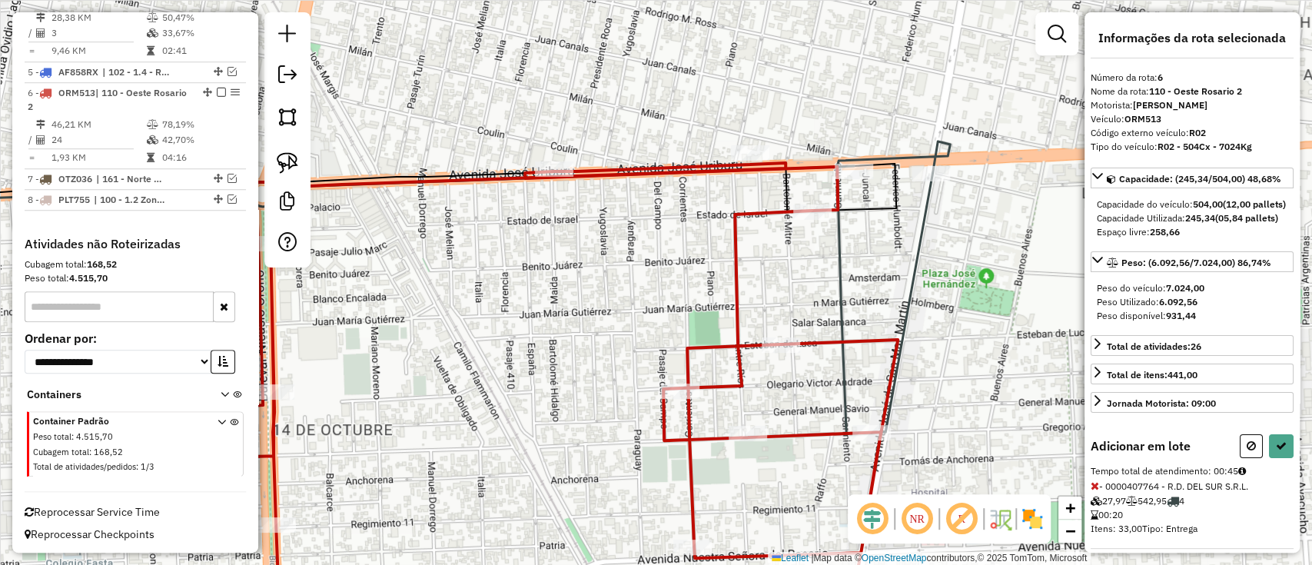
select select "**********"
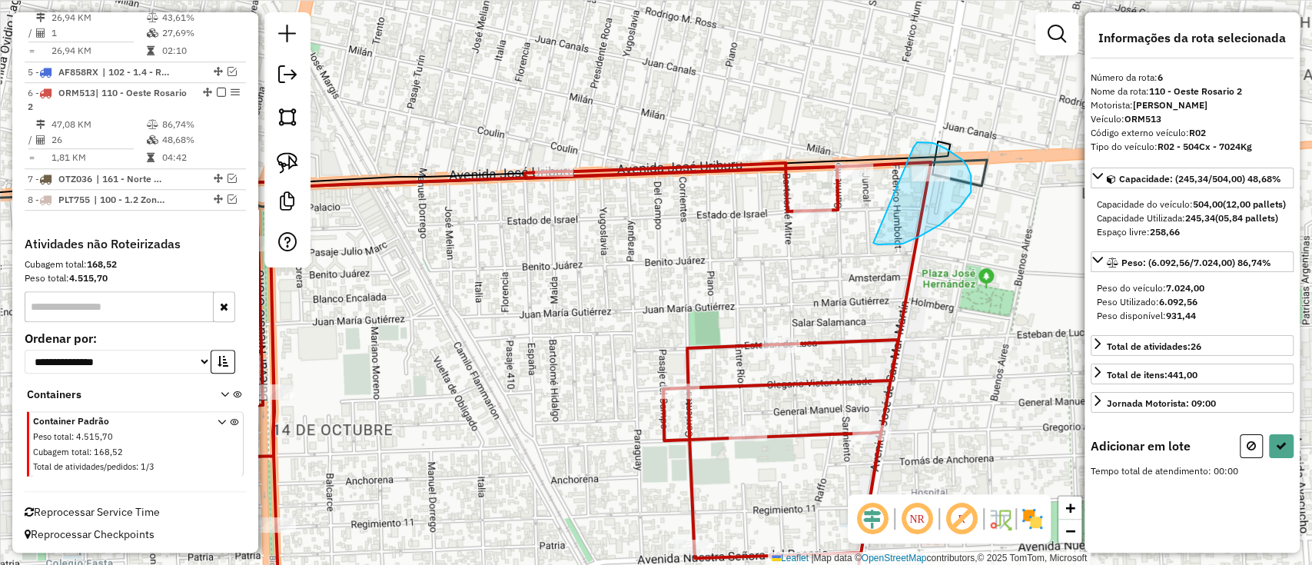
drag, startPoint x: 916, startPoint y: 143, endPoint x: 873, endPoint y: 243, distance: 108.8
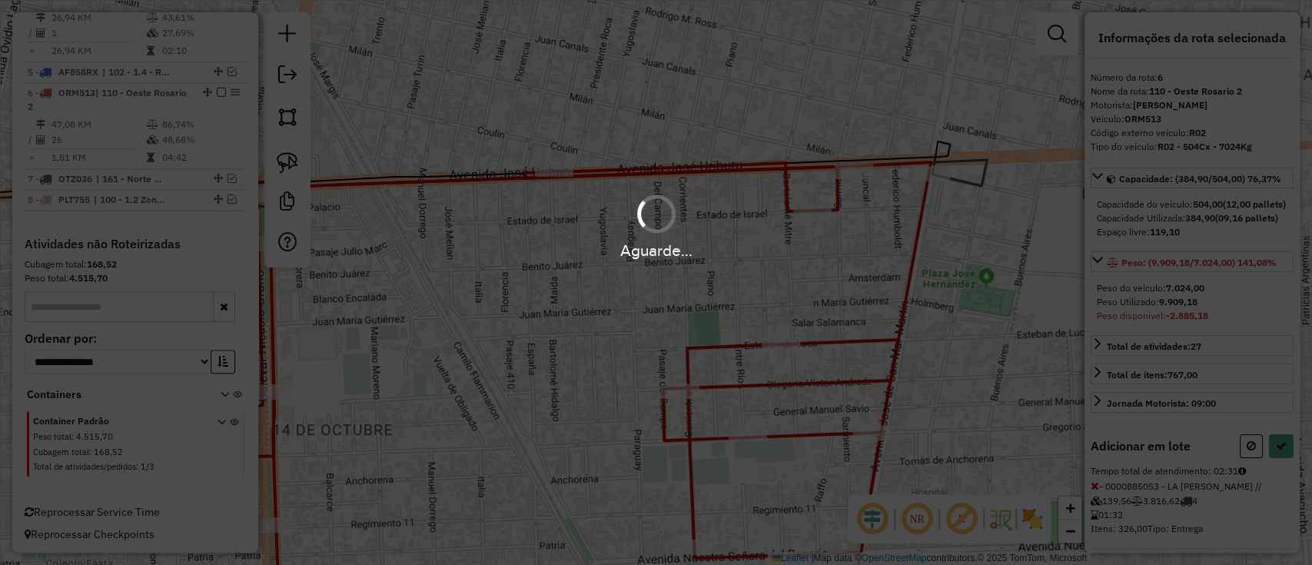
select select "**********"
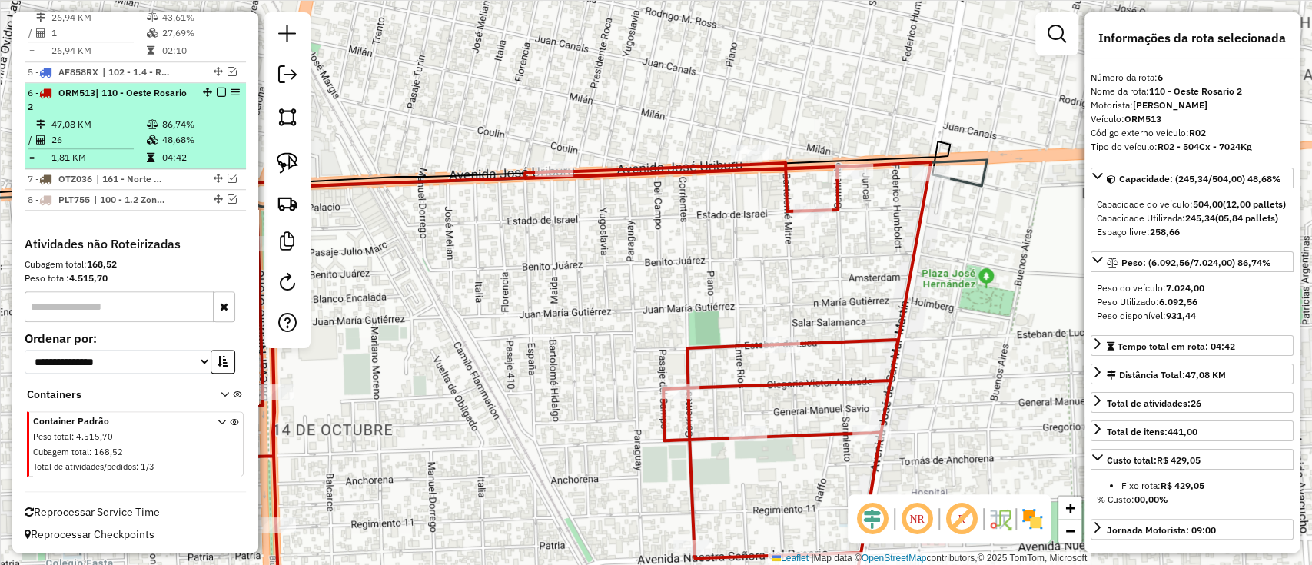
click at [217, 94] on em at bounding box center [221, 92] width 9 height 9
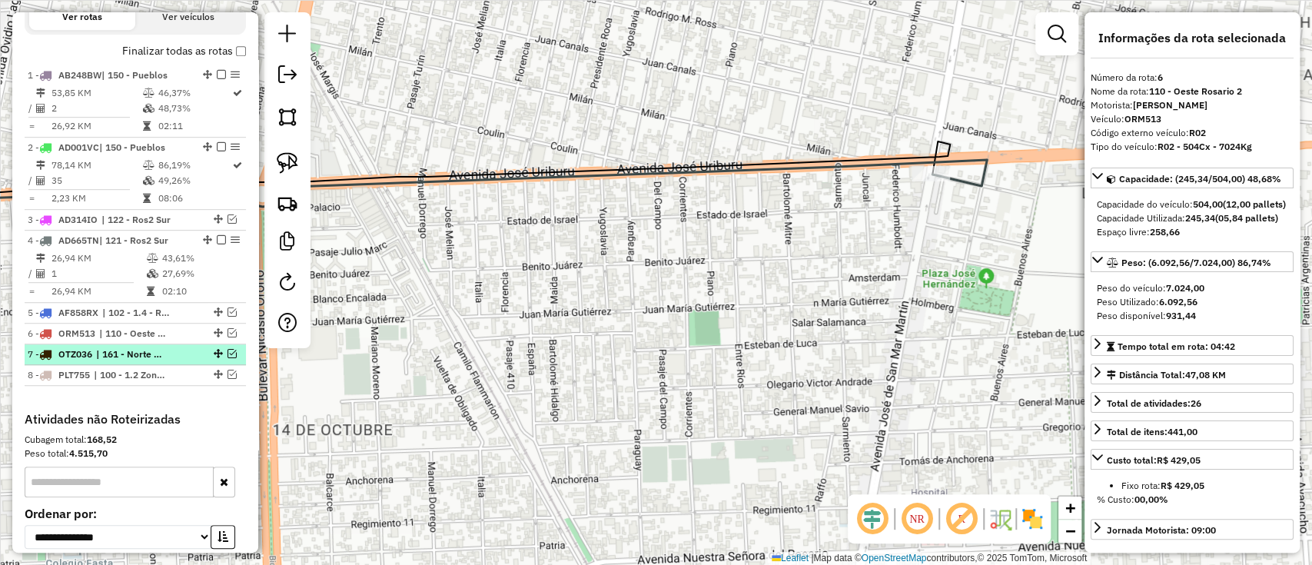
scroll to position [509, 0]
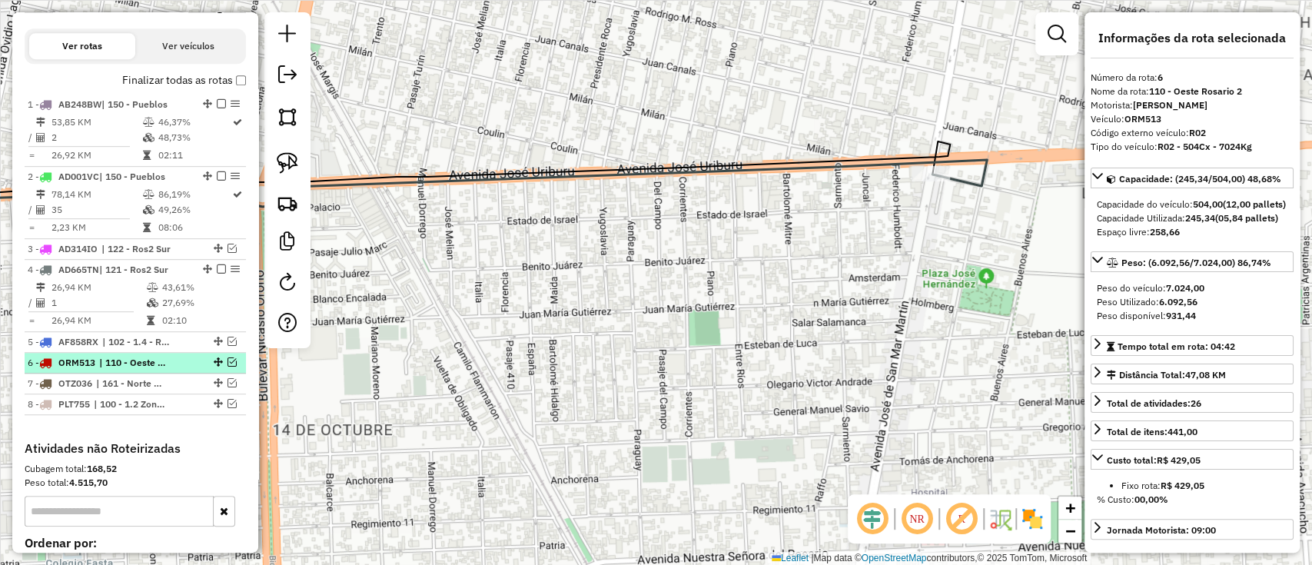
click at [227, 364] on em at bounding box center [231, 361] width 9 height 9
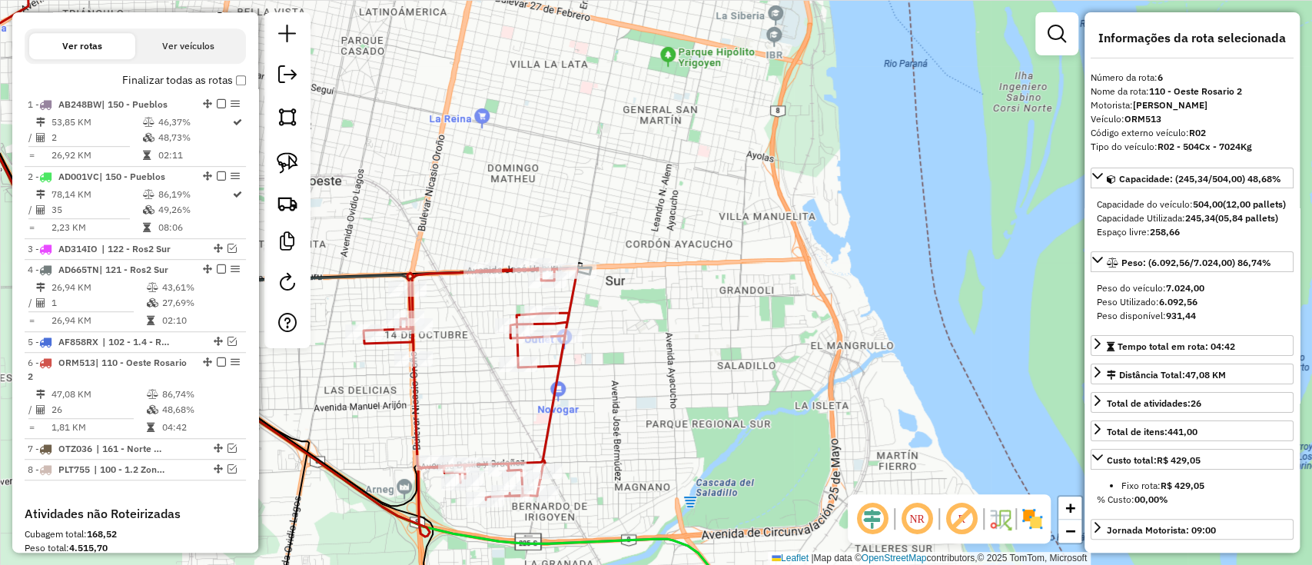
drag, startPoint x: 609, startPoint y: 351, endPoint x: 655, endPoint y: 348, distance: 46.2
click at [658, 350] on div "Janela de atendimento Grade de atendimento Capacidade Transportadoras Veículos …" at bounding box center [656, 282] width 1312 height 565
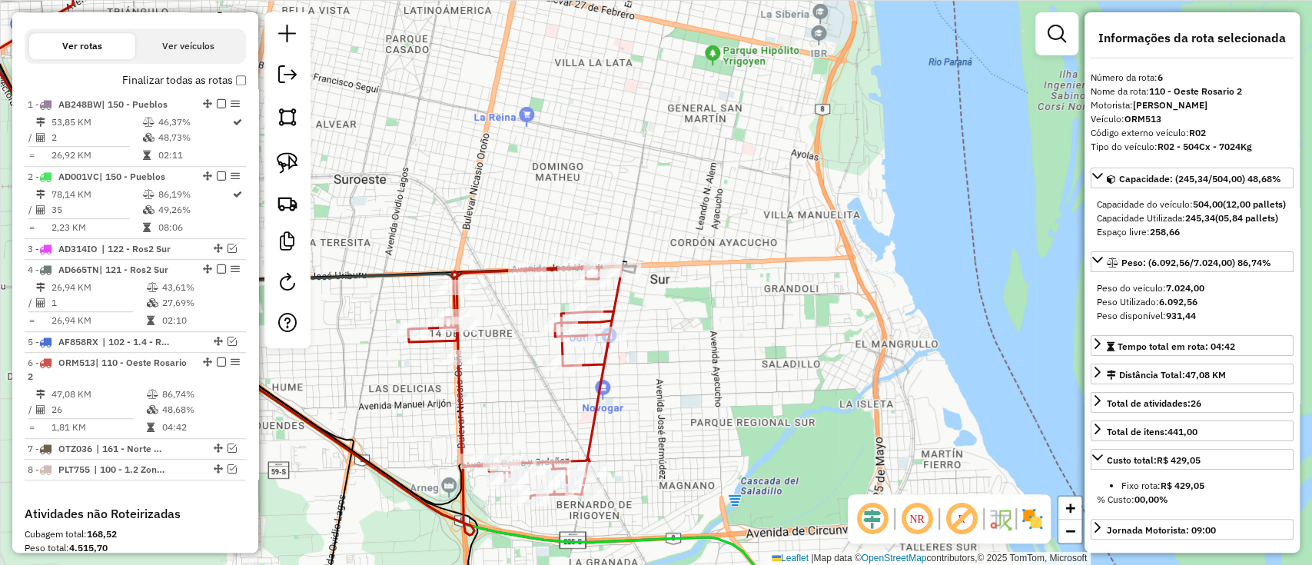
click at [592, 395] on icon at bounding box center [303, 257] width 636 height 555
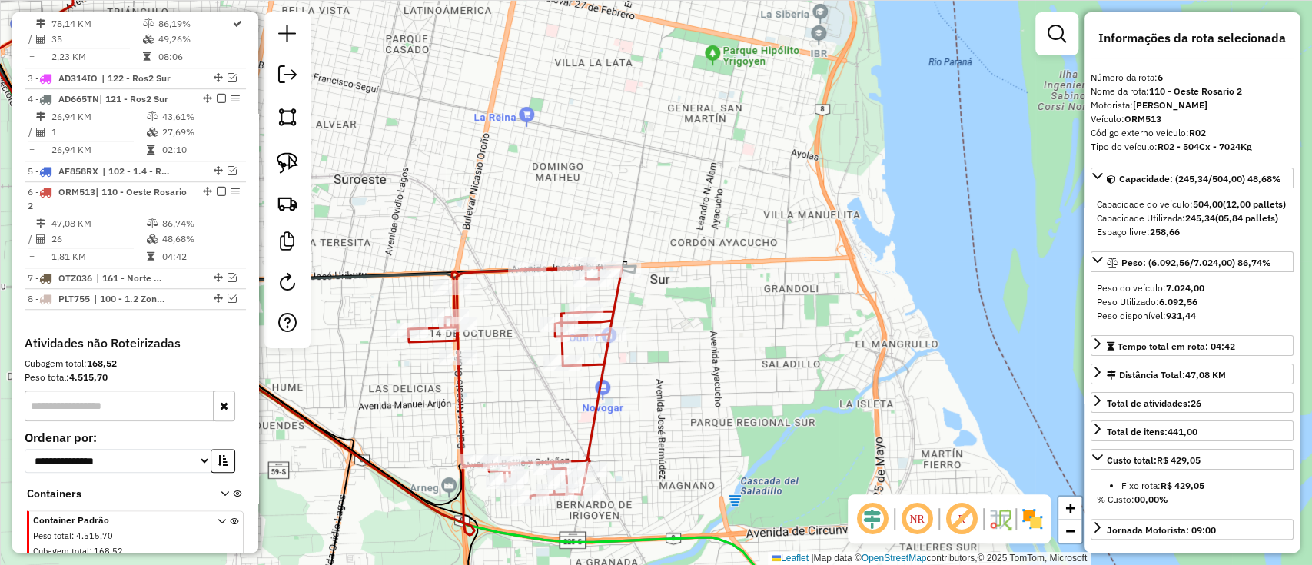
scroll to position [779, 0]
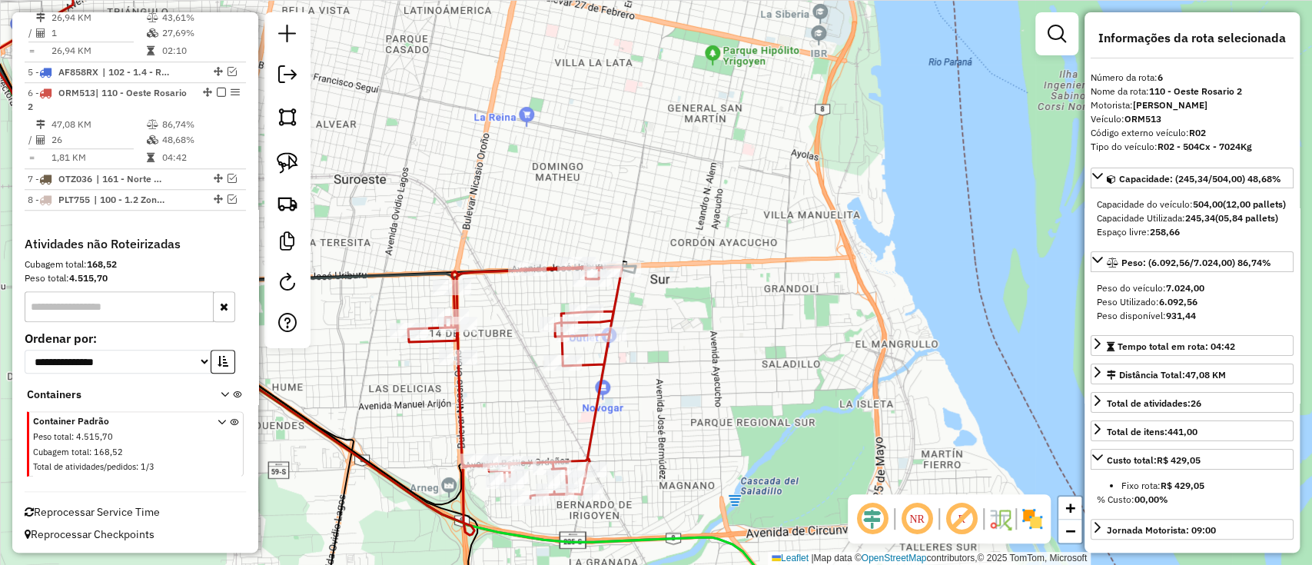
click at [592, 397] on icon at bounding box center [303, 257] width 636 height 555
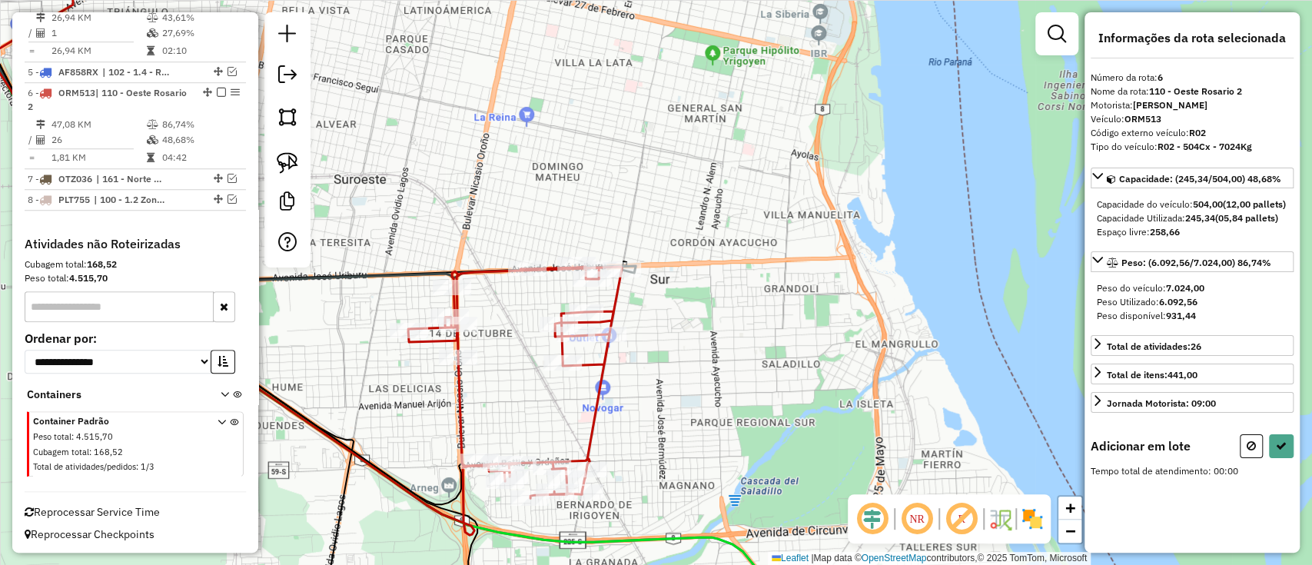
select select "**********"
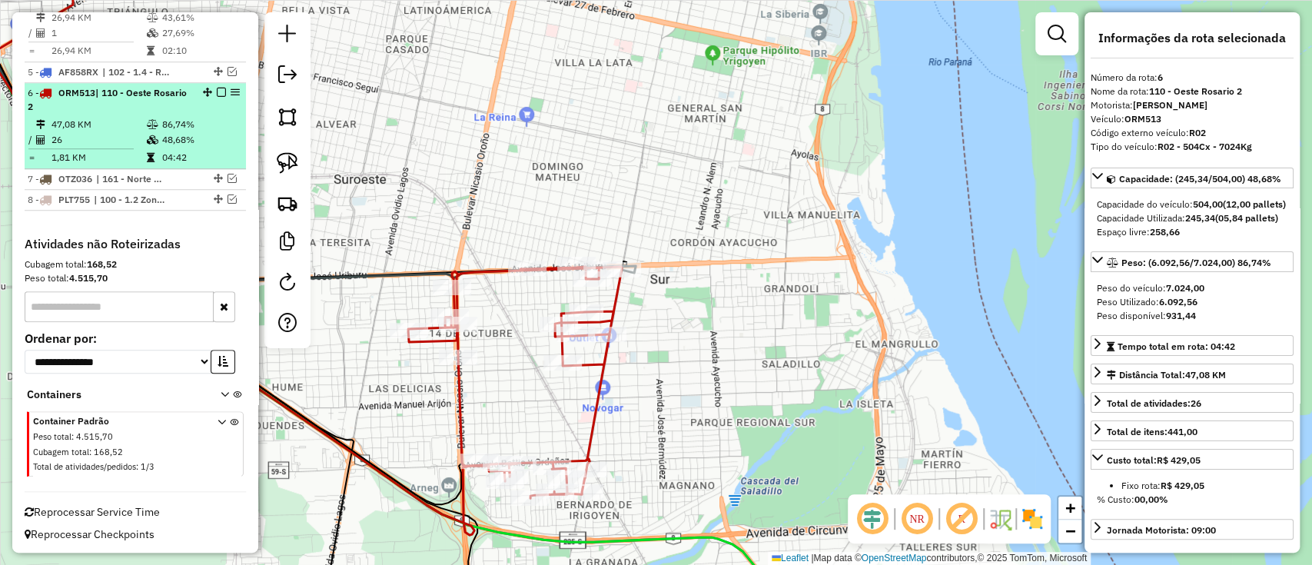
click at [217, 95] on em at bounding box center [221, 92] width 9 height 9
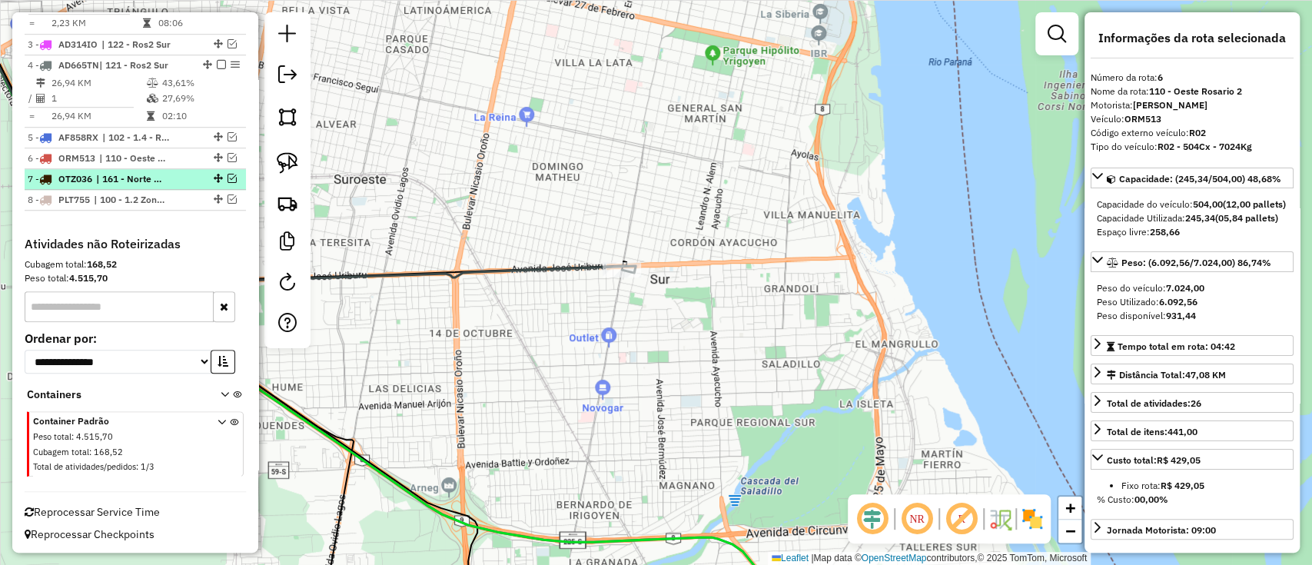
click at [233, 175] on div at bounding box center [217, 178] width 46 height 9
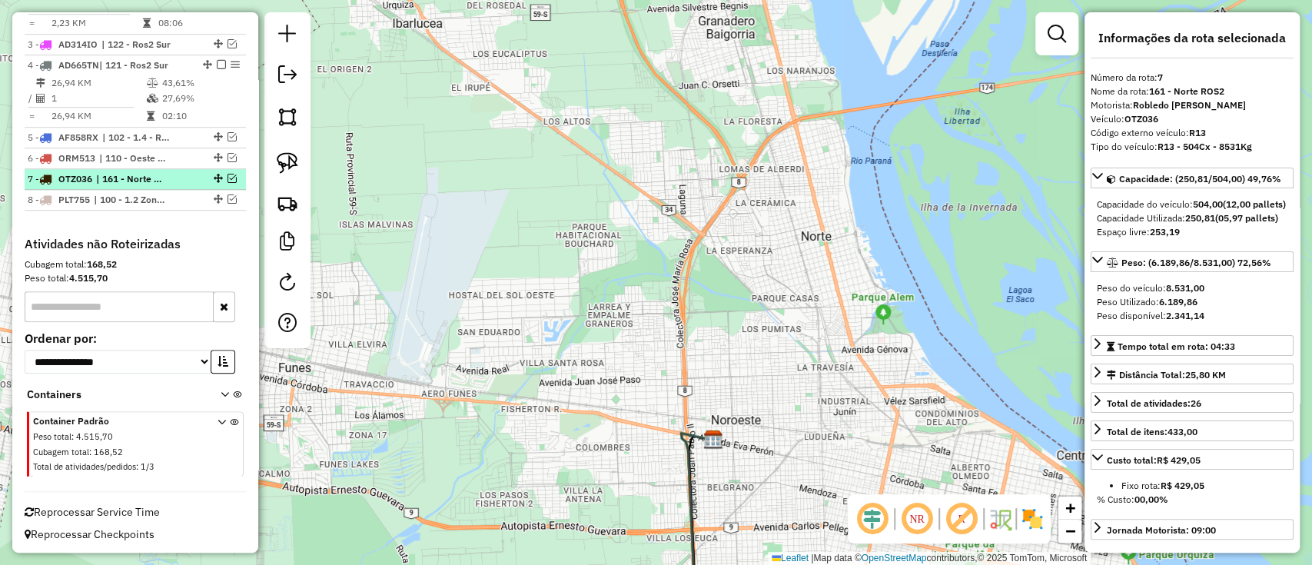
click at [227, 175] on em at bounding box center [231, 178] width 9 height 9
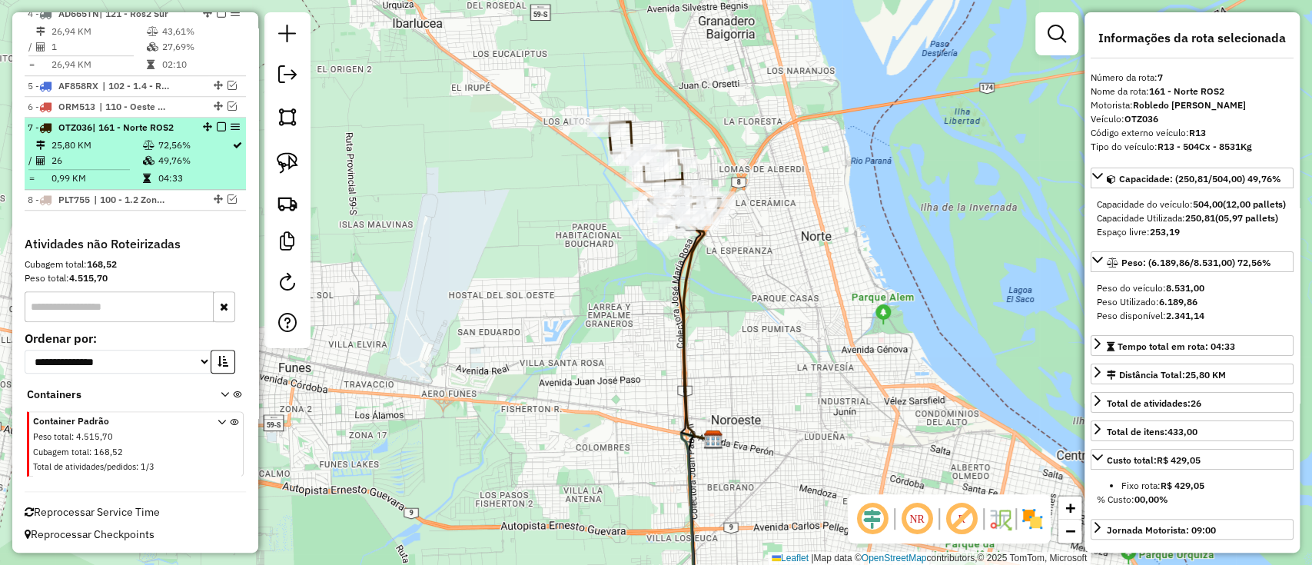
click at [219, 124] on em at bounding box center [221, 126] width 9 height 9
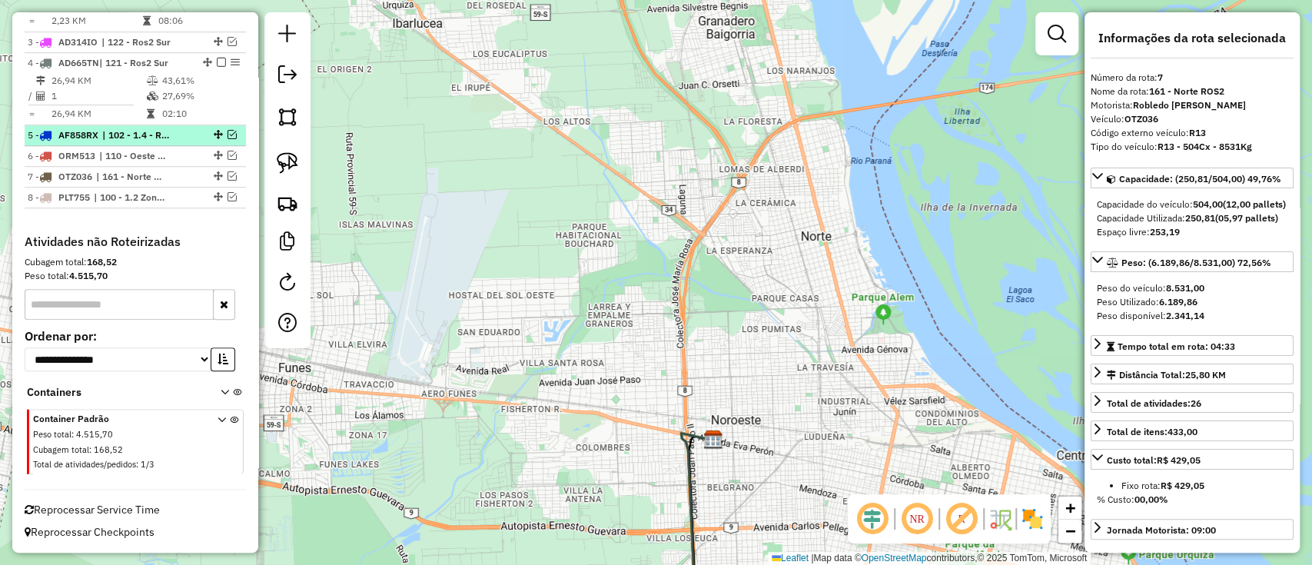
scroll to position [714, 0]
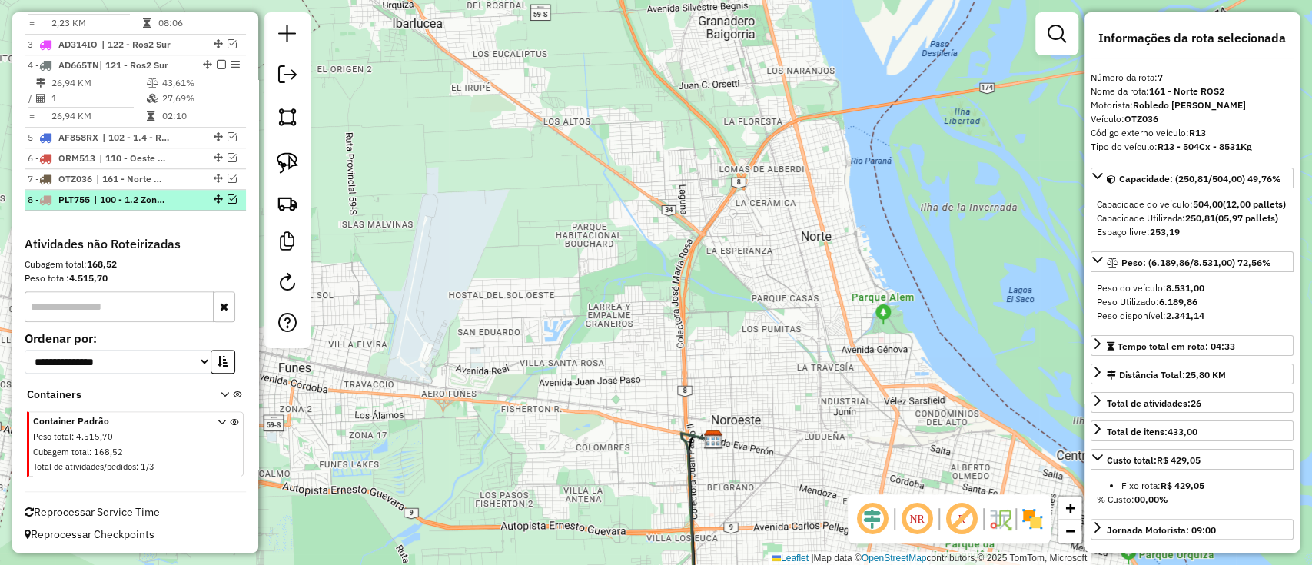
click at [233, 197] on div at bounding box center [217, 198] width 46 height 9
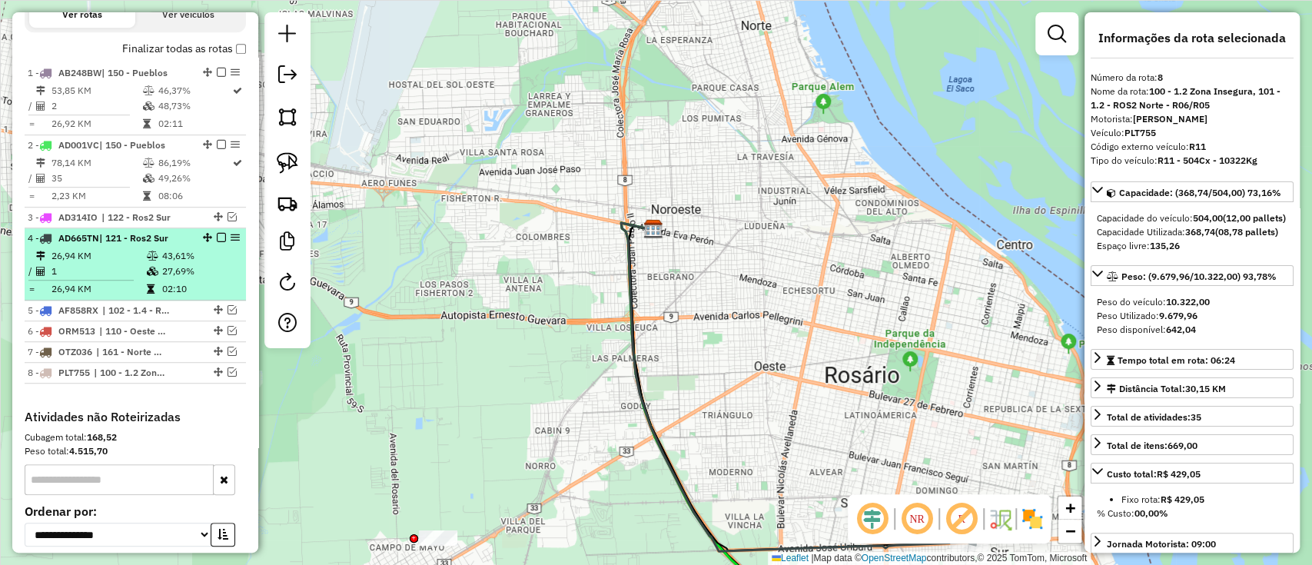
scroll to position [509, 0]
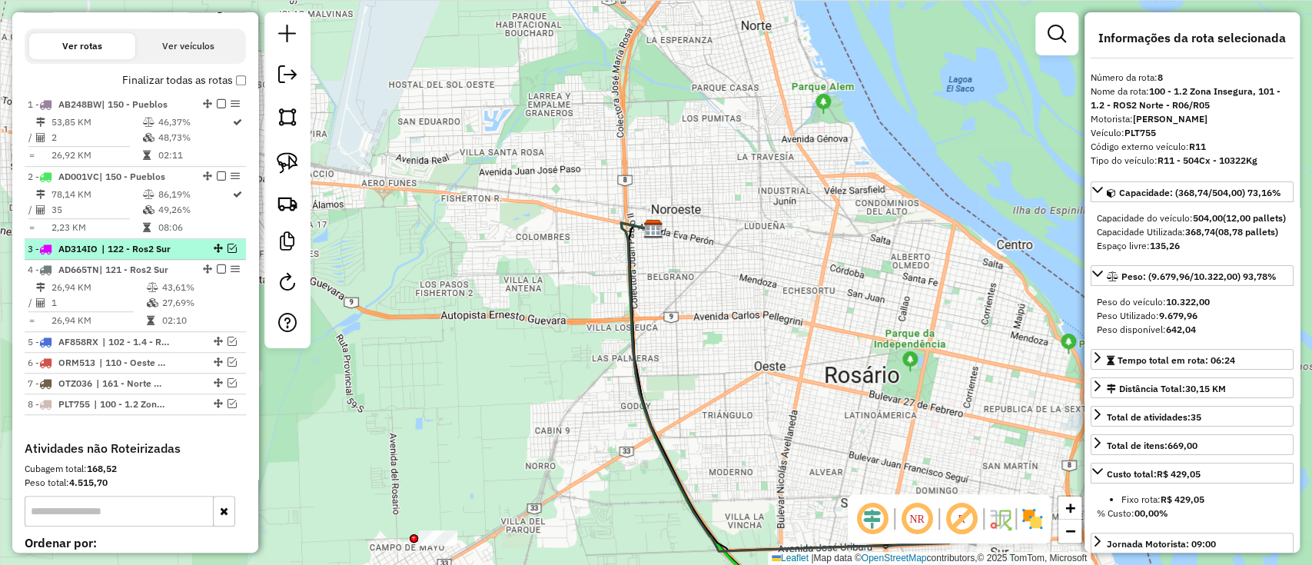
click at [233, 249] on div at bounding box center [217, 248] width 46 height 9
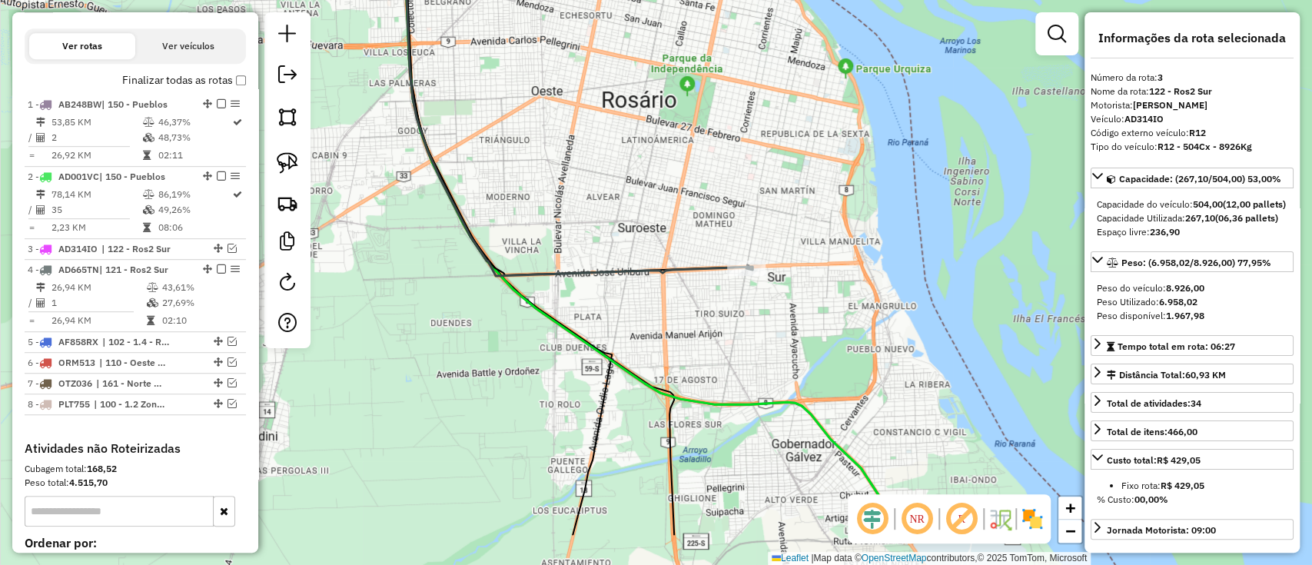
drag, startPoint x: 527, startPoint y: 238, endPoint x: 522, endPoint y: 225, distance: 14.1
click at [526, 233] on div "Janela de atendimento Grade de atendimento Capacidade Transportadoras Veículos …" at bounding box center [656, 282] width 1312 height 565
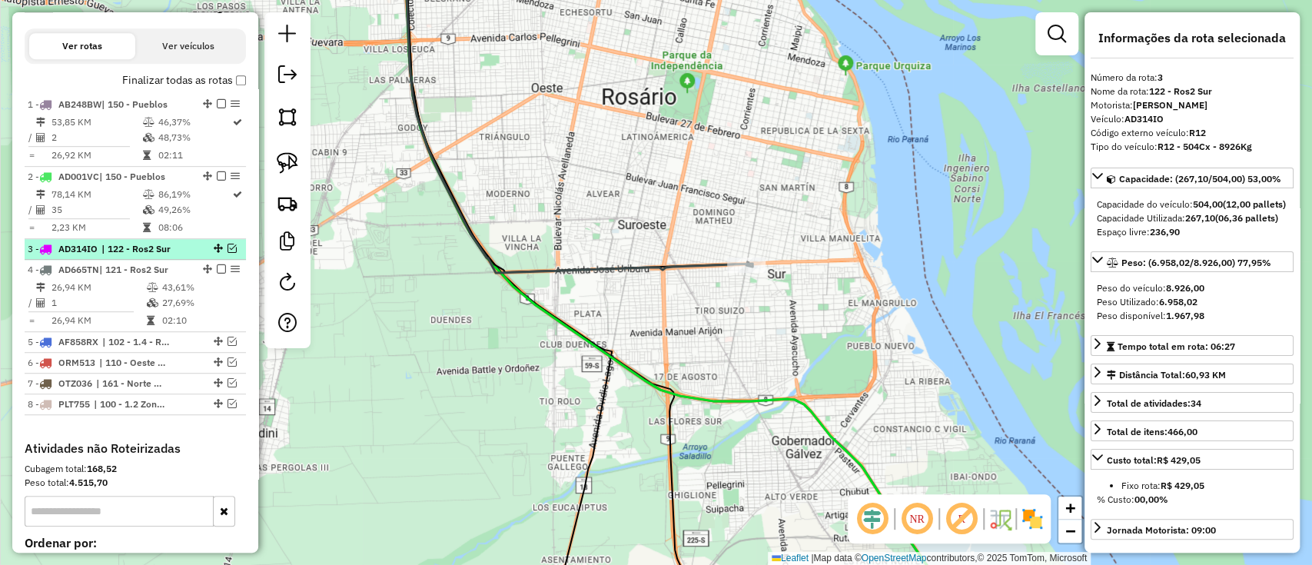
click at [231, 249] on em at bounding box center [231, 248] width 9 height 9
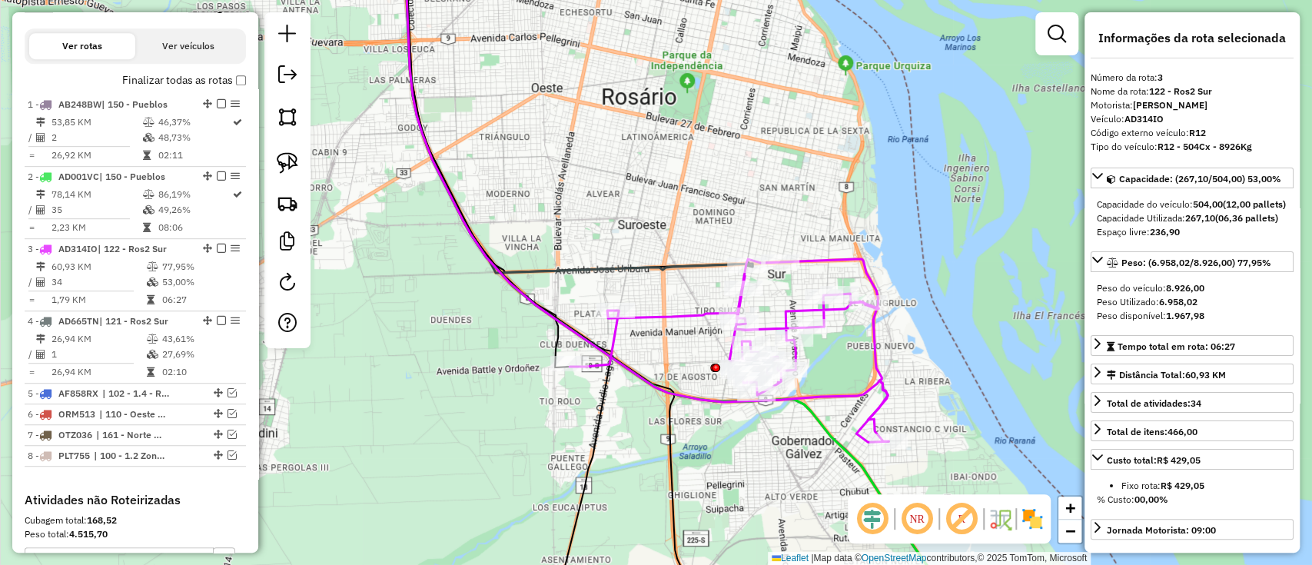
click at [707, 311] on icon at bounding box center [728, 350] width 319 height 183
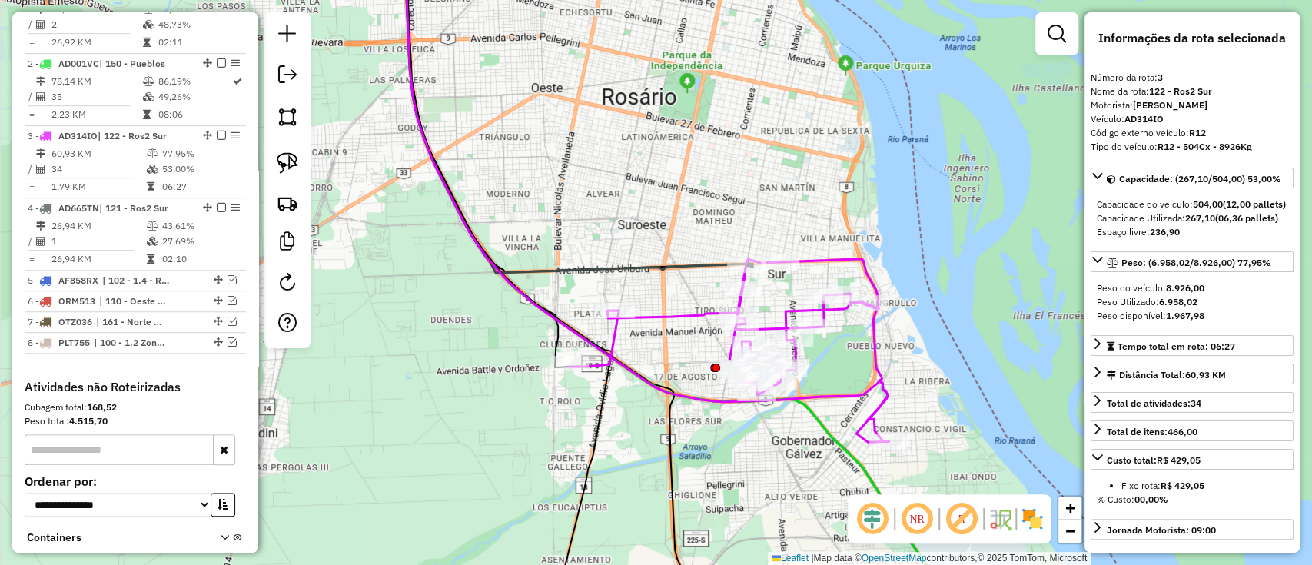
scroll to position [735, 0]
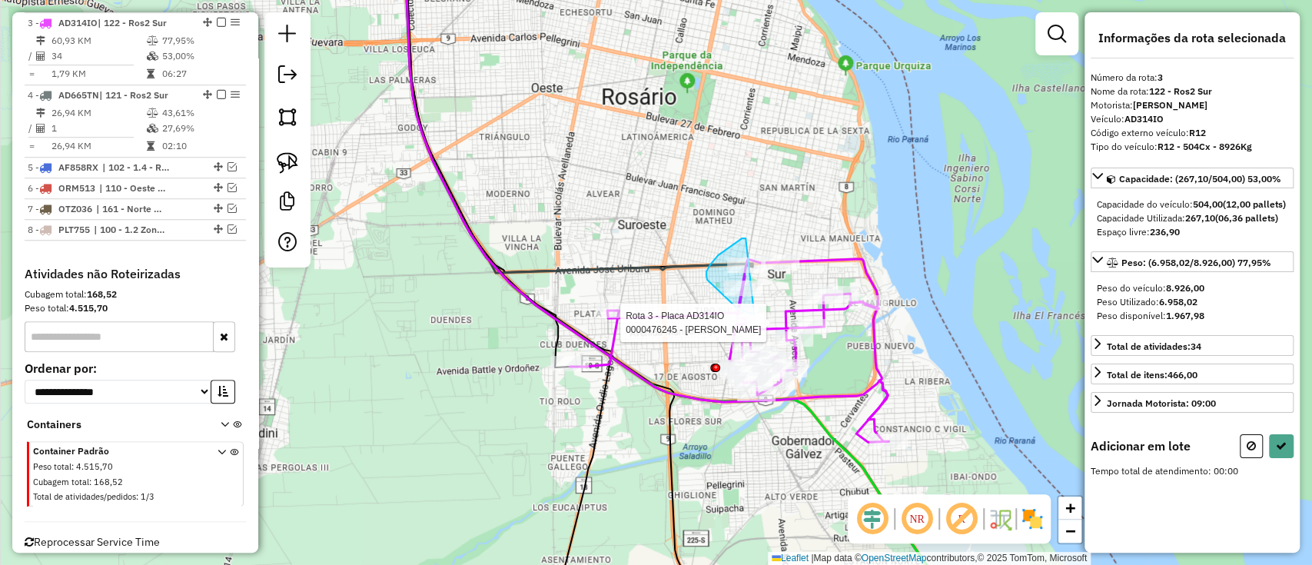
drag, startPoint x: 745, startPoint y: 239, endPoint x: 763, endPoint y: 317, distance: 79.6
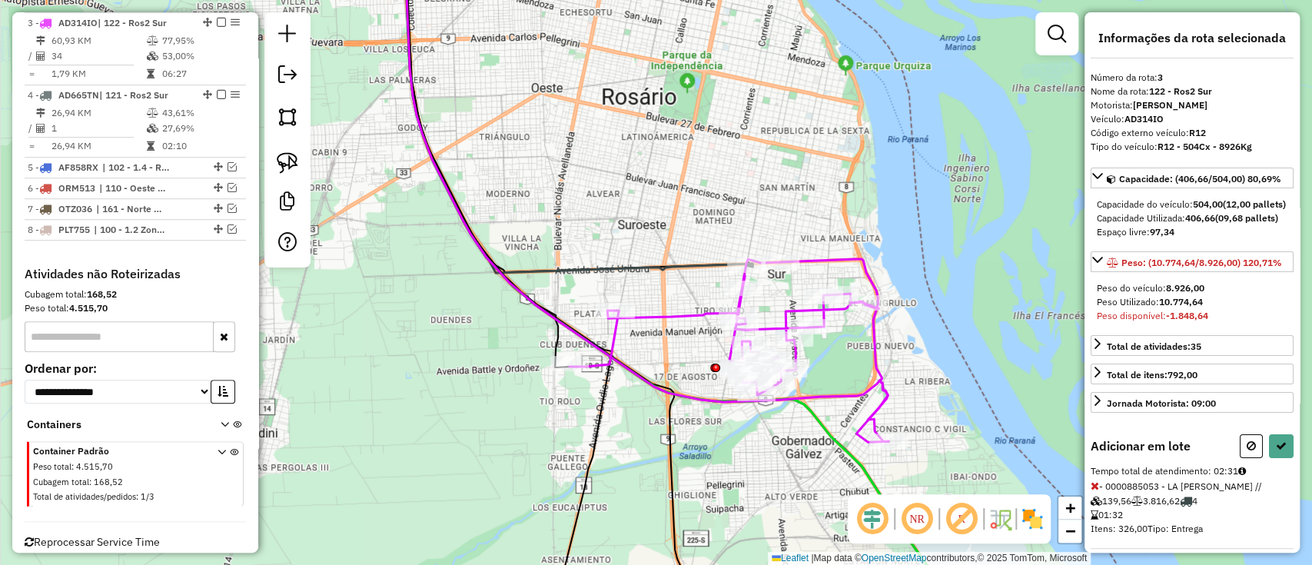
select select "**********"
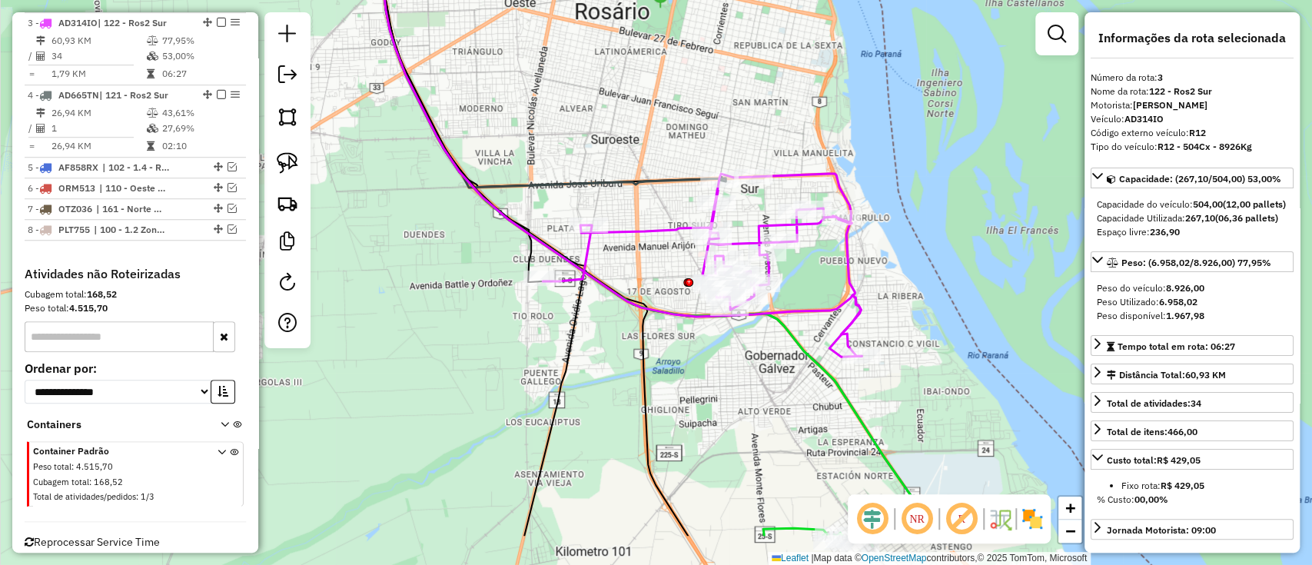
drag, startPoint x: 833, startPoint y: 392, endPoint x: 796, endPoint y: 286, distance: 112.3
click at [798, 286] on icon at bounding box center [616, 107] width 490 height 496
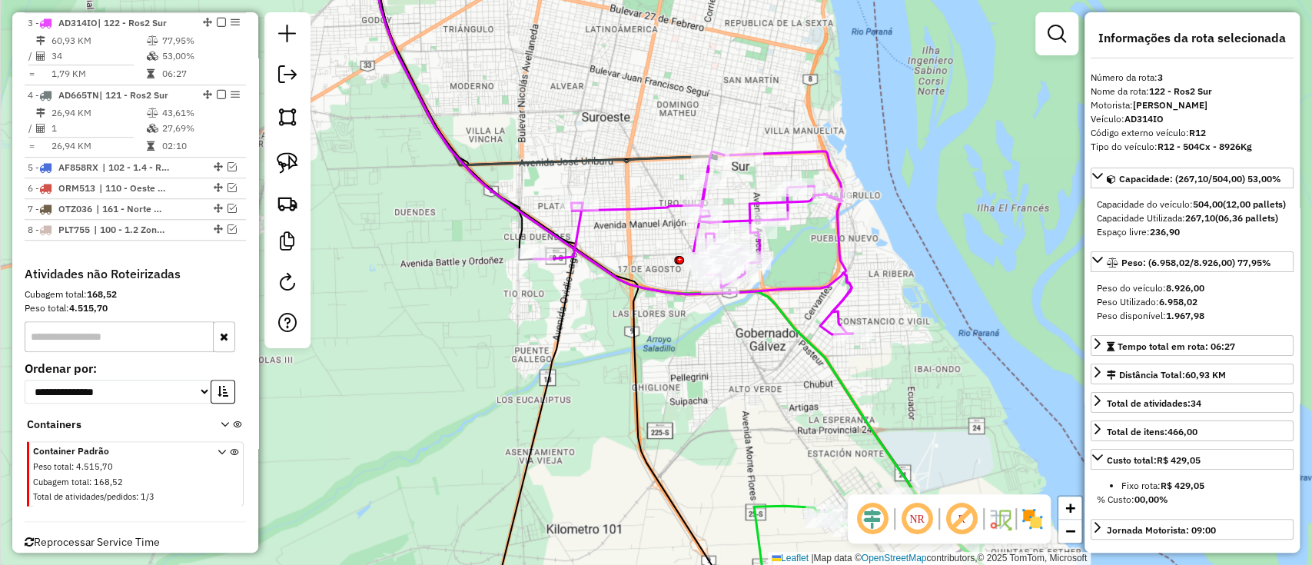
click at [823, 348] on icon at bounding box center [644, 222] width 543 height 556
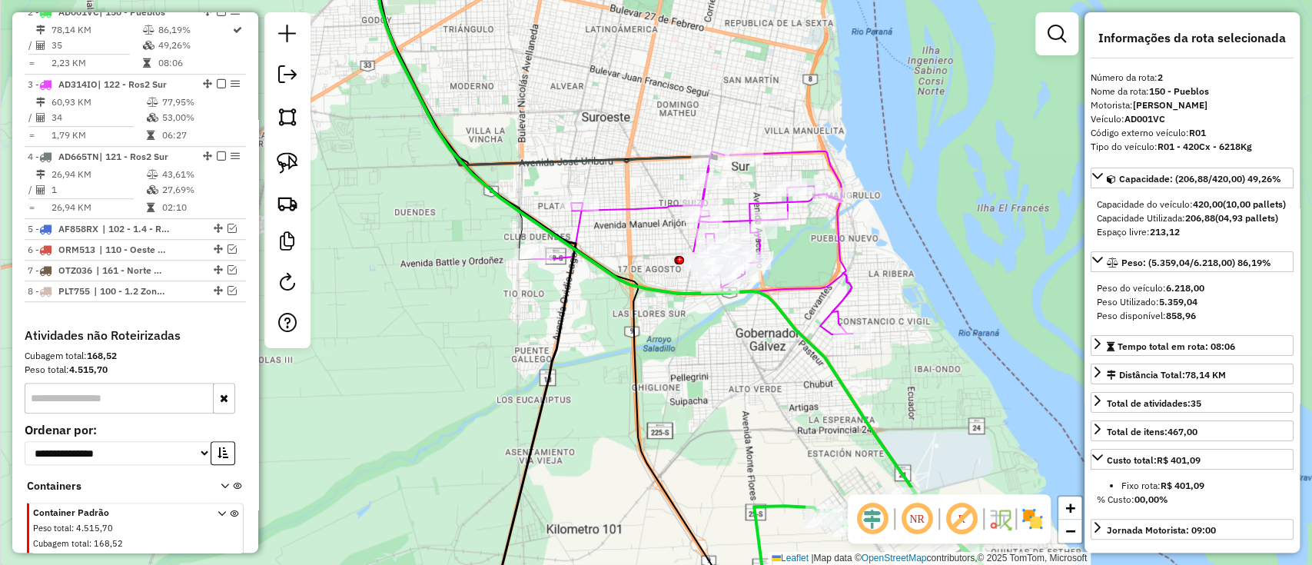
scroll to position [663, 0]
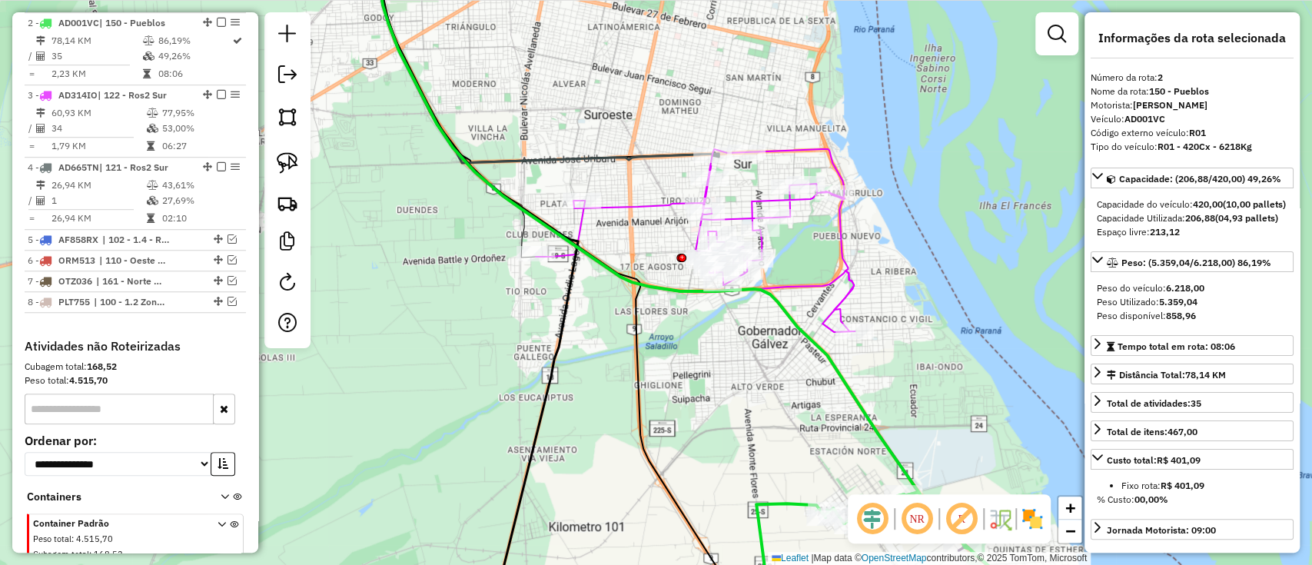
drag, startPoint x: 810, startPoint y: 382, endPoint x: 728, endPoint y: 194, distance: 204.7
click at [728, 194] on div "Janela de atendimento Grade de atendimento Capacidade Transportadoras Veículos …" at bounding box center [656, 282] width 1312 height 565
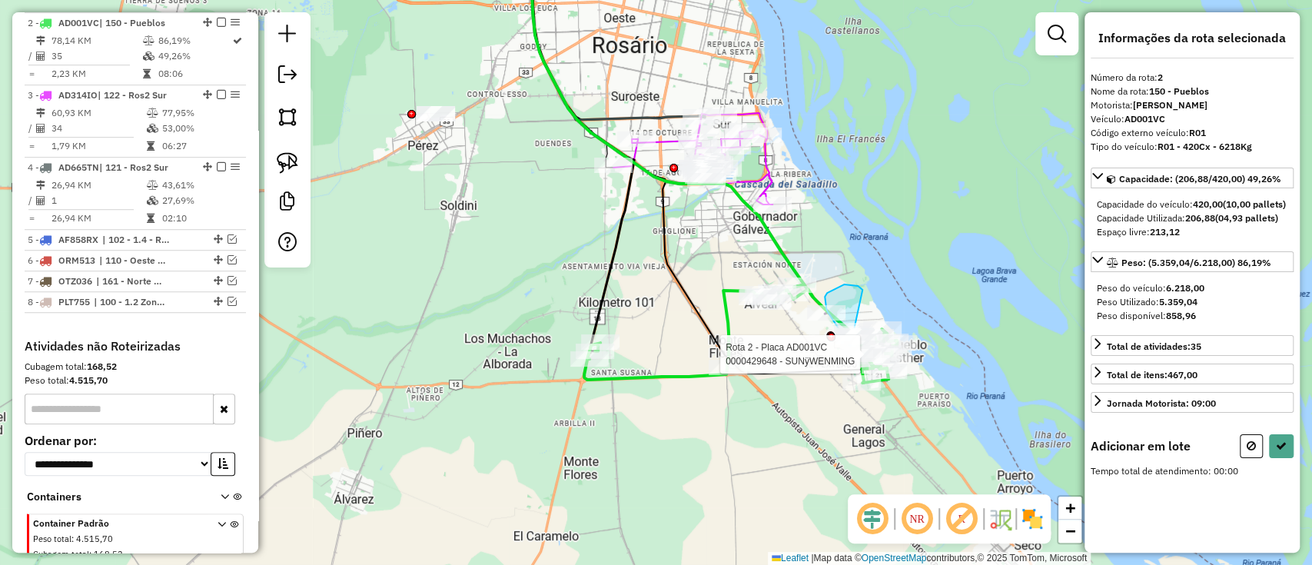
click at [851, 350] on div "Rota 1 - Placa AB248BW 0000445072 - FIORI [PERSON_NAME] 2 - Placa AD001VC 00008…" at bounding box center [656, 282] width 1312 height 565
drag, startPoint x: 863, startPoint y: 277, endPoint x: 824, endPoint y: 371, distance: 101.6
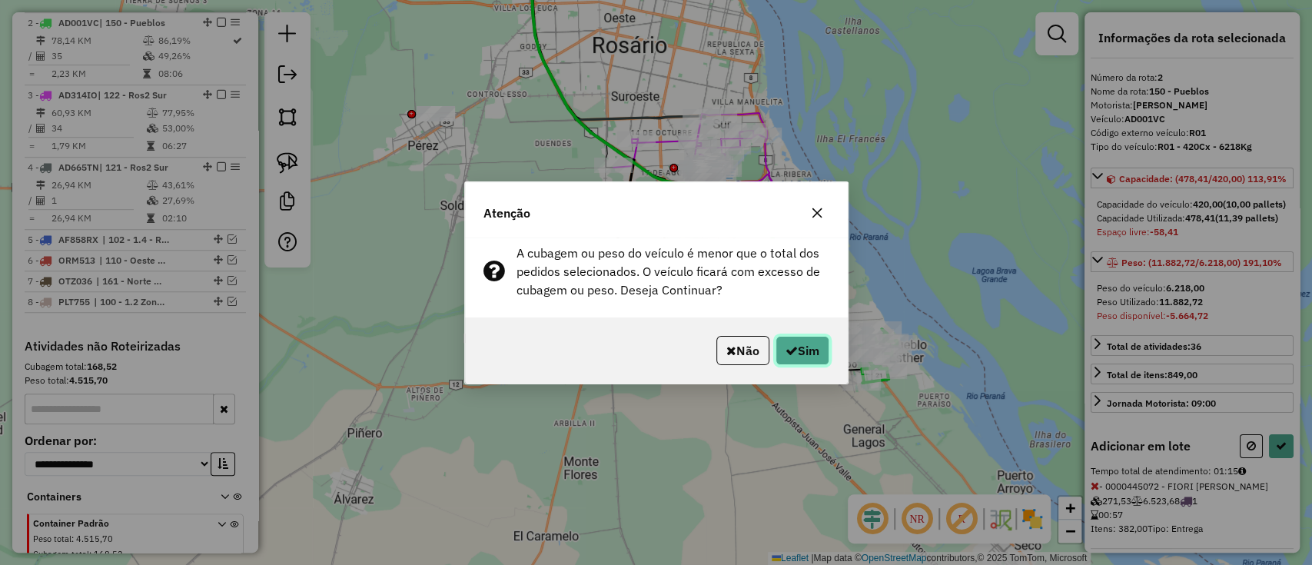
click at [809, 357] on button "Sim" at bounding box center [802, 350] width 54 height 29
select select "**********"
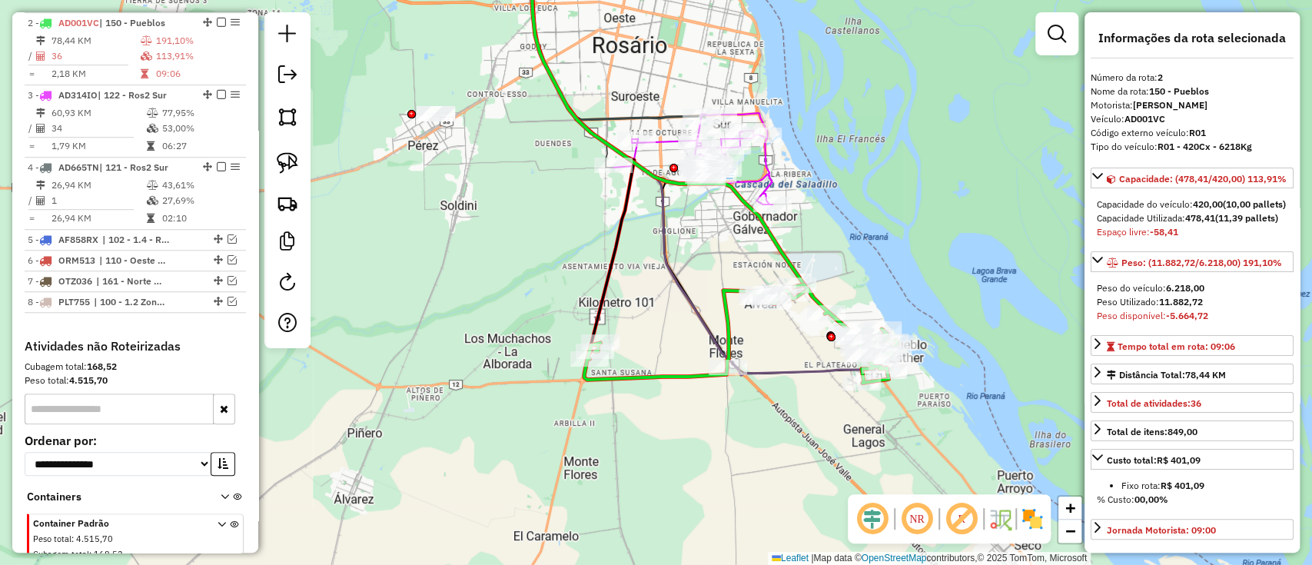
click at [515, 194] on div "Janela de atendimento Grade de atendimento Capacidade Transportadoras Veículos …" at bounding box center [656, 282] width 1312 height 565
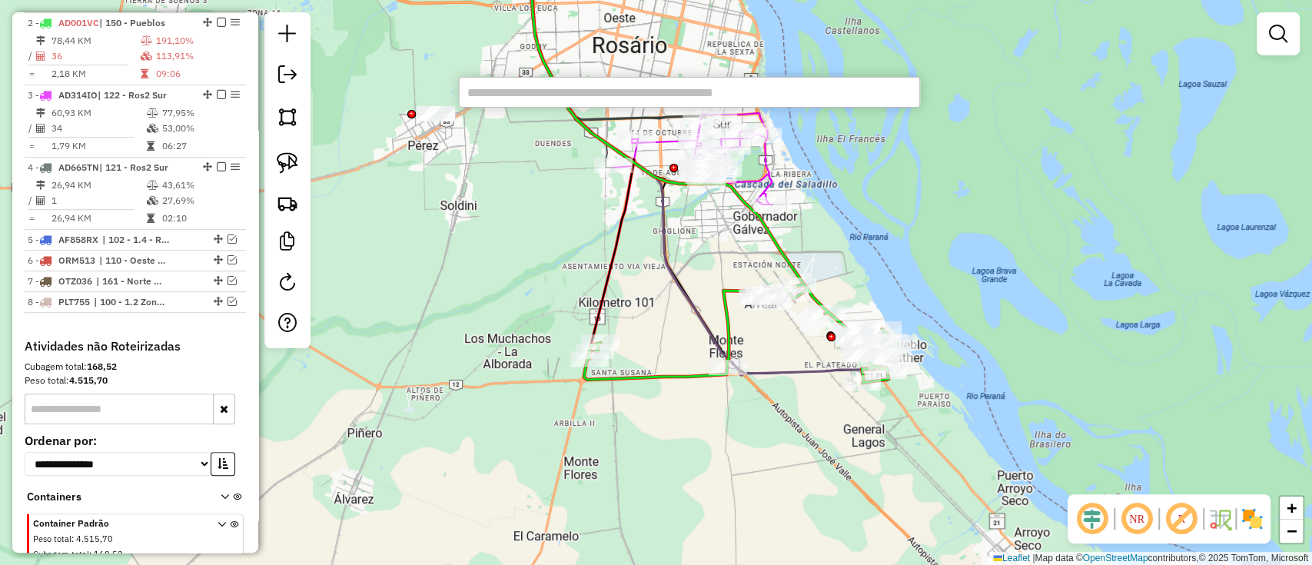
paste input "******"
type input "******"
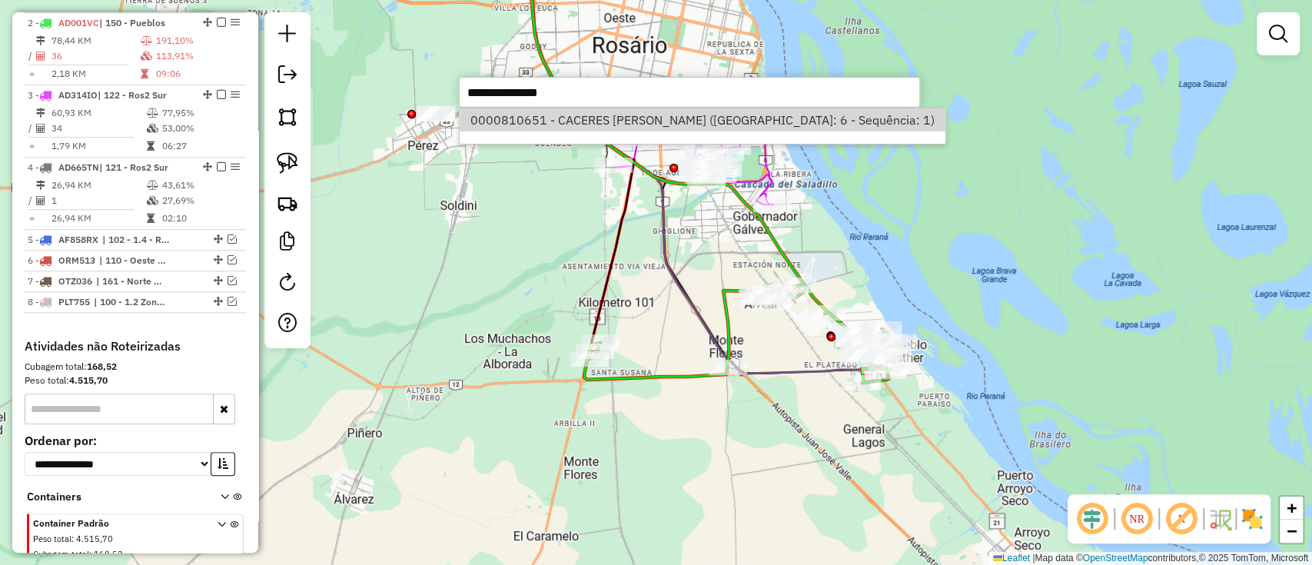
select select "**********"
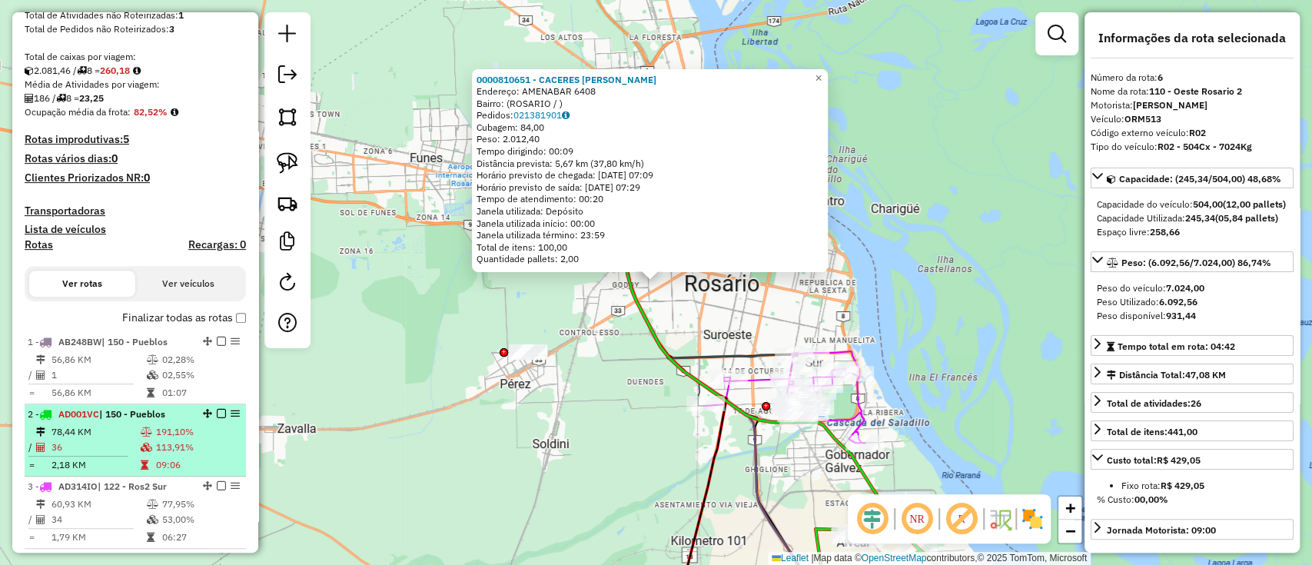
scroll to position [253, 0]
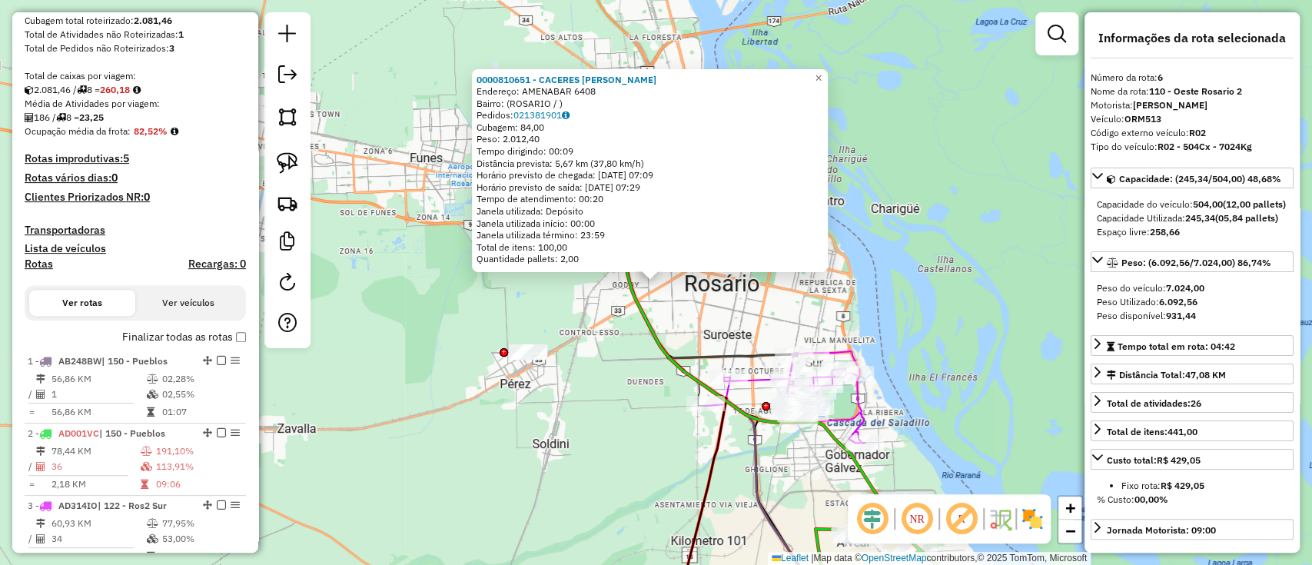
click at [215, 340] on label "Finalizar todas as rotas" at bounding box center [184, 337] width 124 height 16
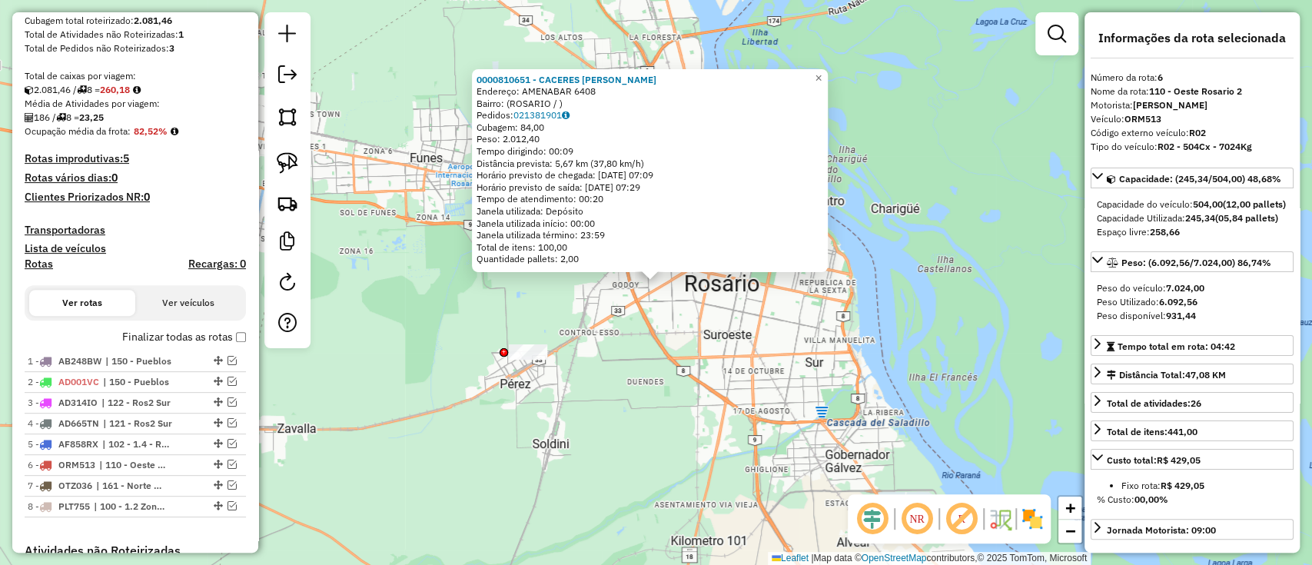
click at [206, 331] on label "Finalizar todas as rotas" at bounding box center [184, 337] width 124 height 16
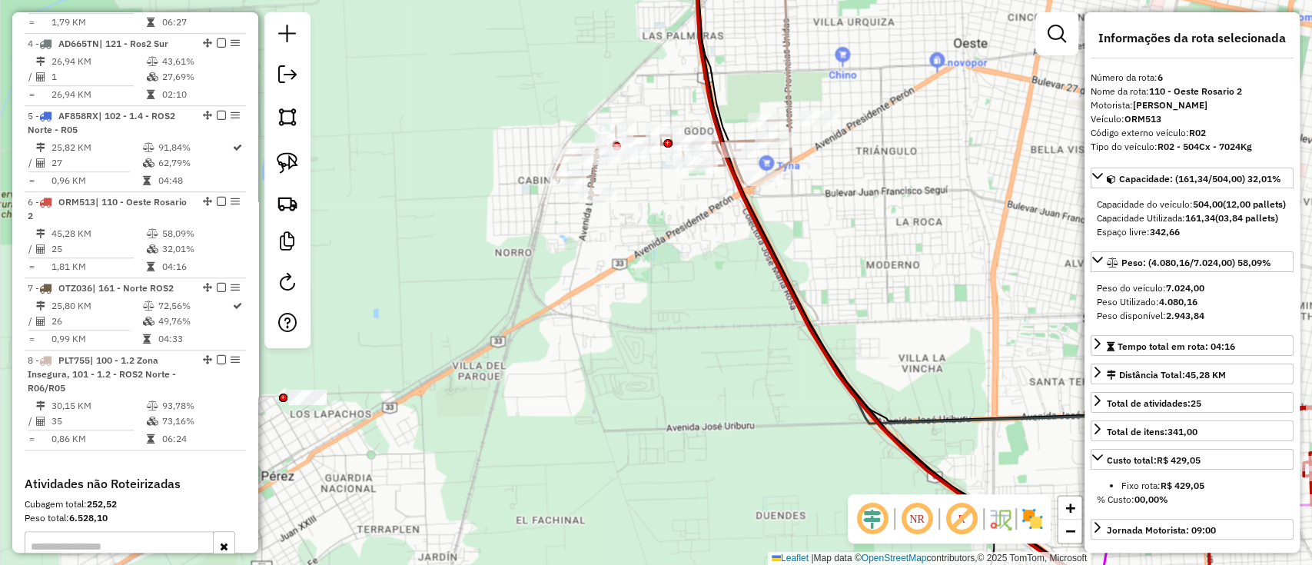
scroll to position [965, 0]
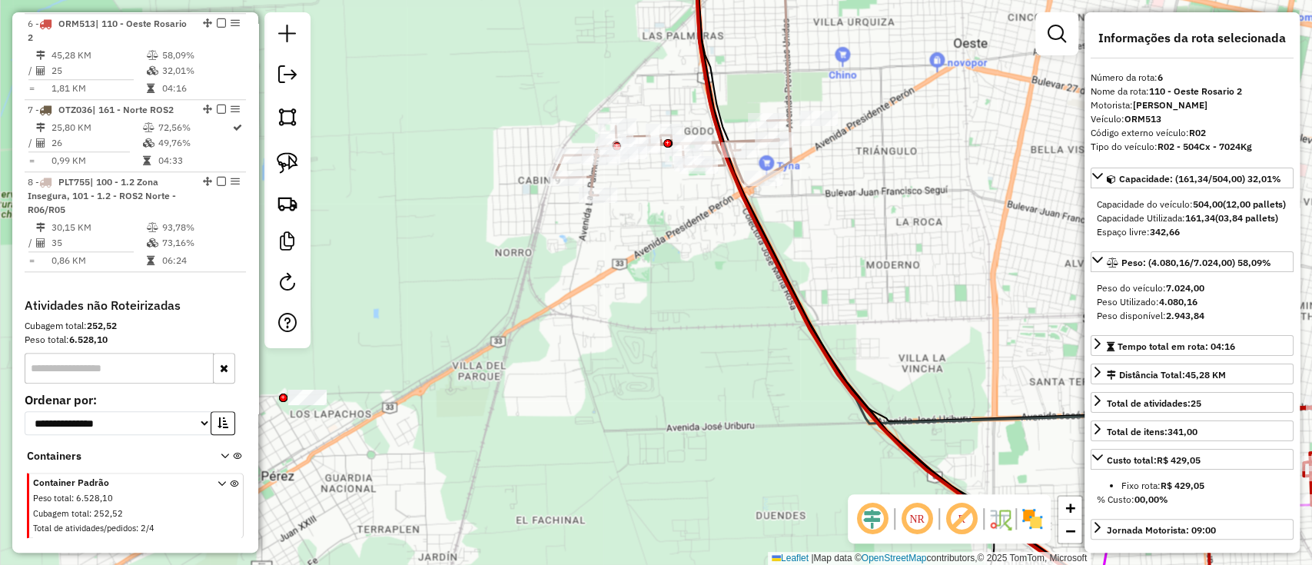
click at [851, 390] on icon at bounding box center [965, 283] width 543 height 678
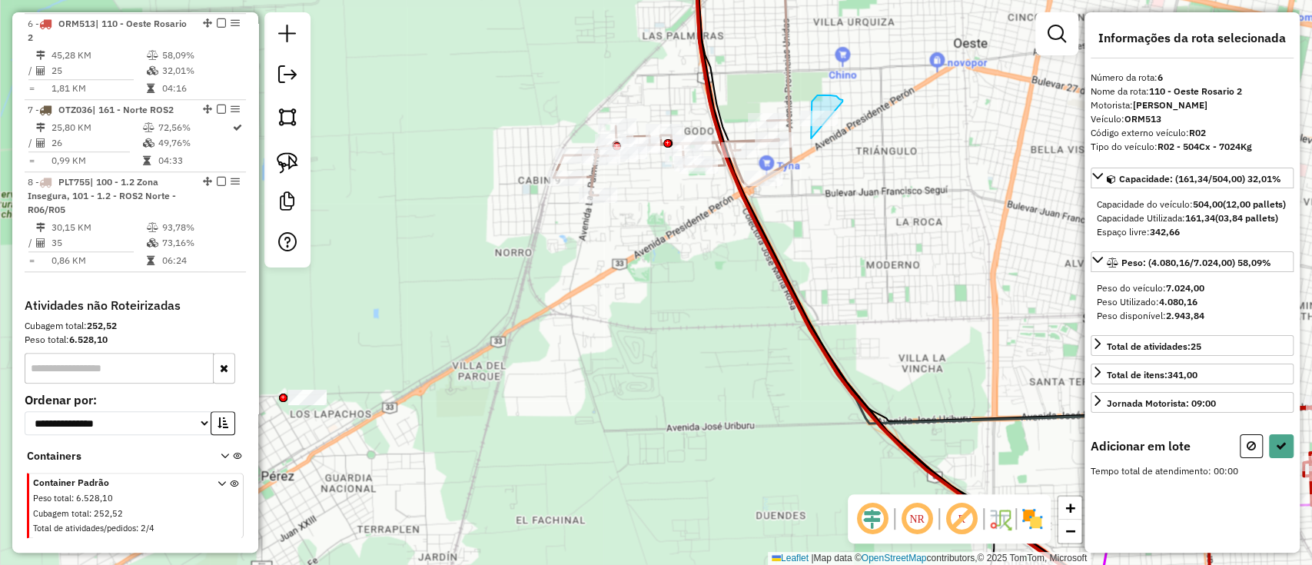
drag, startPoint x: 839, startPoint y: 99, endPoint x: 824, endPoint y: 164, distance: 66.9
click at [824, 164] on div "Janela de atendimento Grade de atendimento Capacidade Transportadoras Veículos …" at bounding box center [656, 282] width 1312 height 565
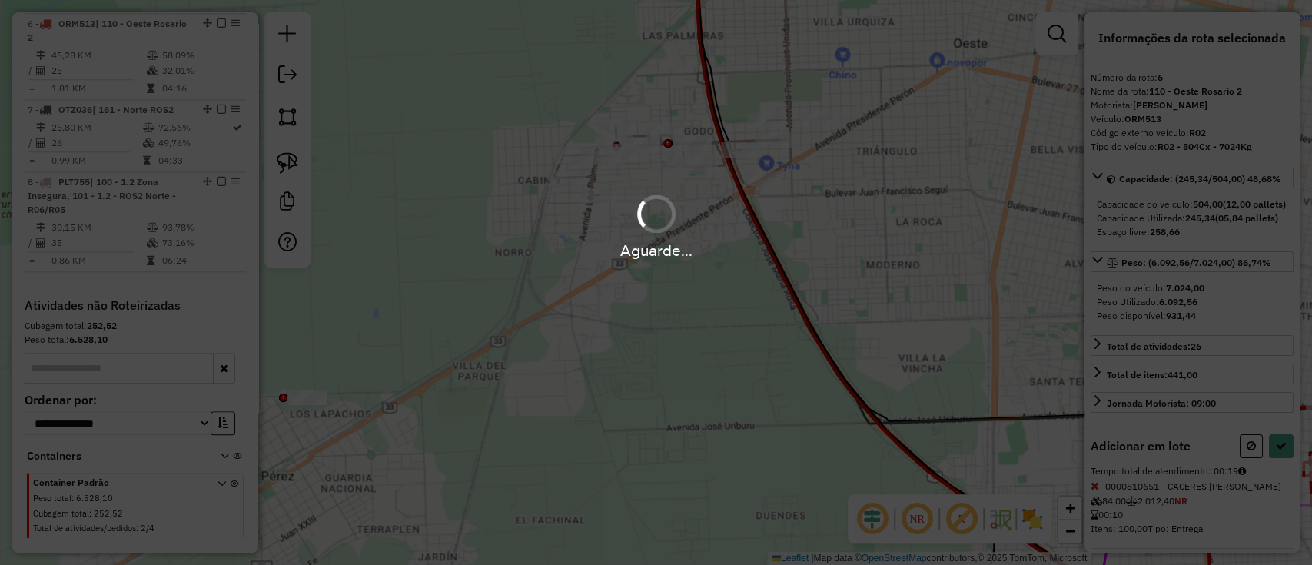
select select "**********"
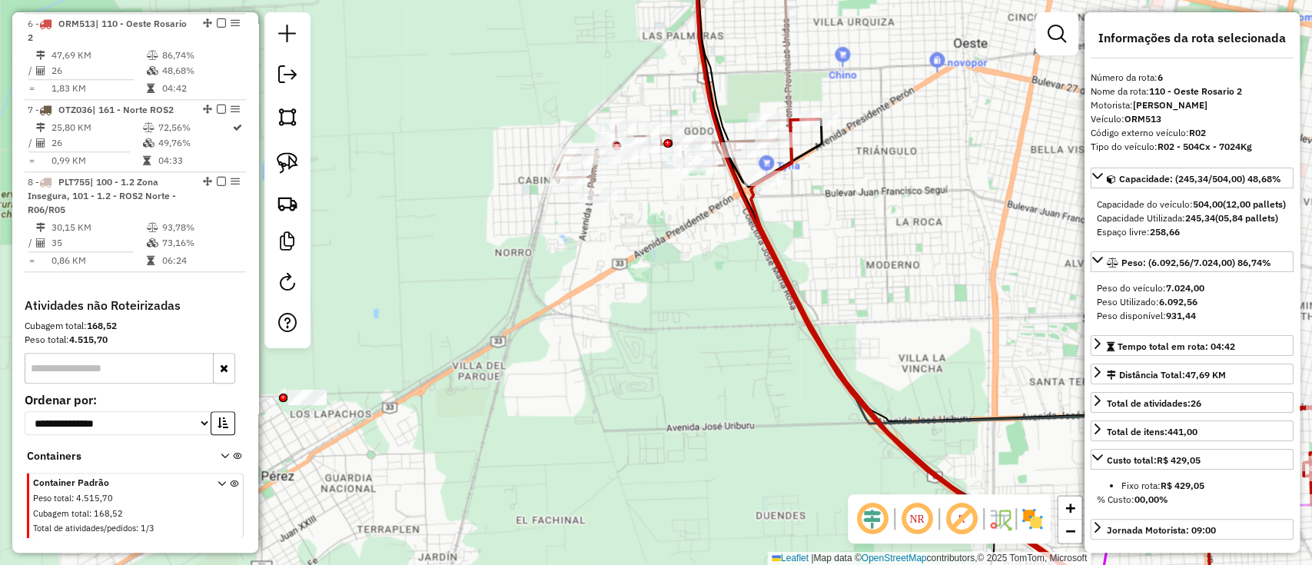
click at [624, 440] on div "Janela de atendimento Grade de atendimento Capacidade Transportadoras Veículos …" at bounding box center [656, 282] width 1312 height 565
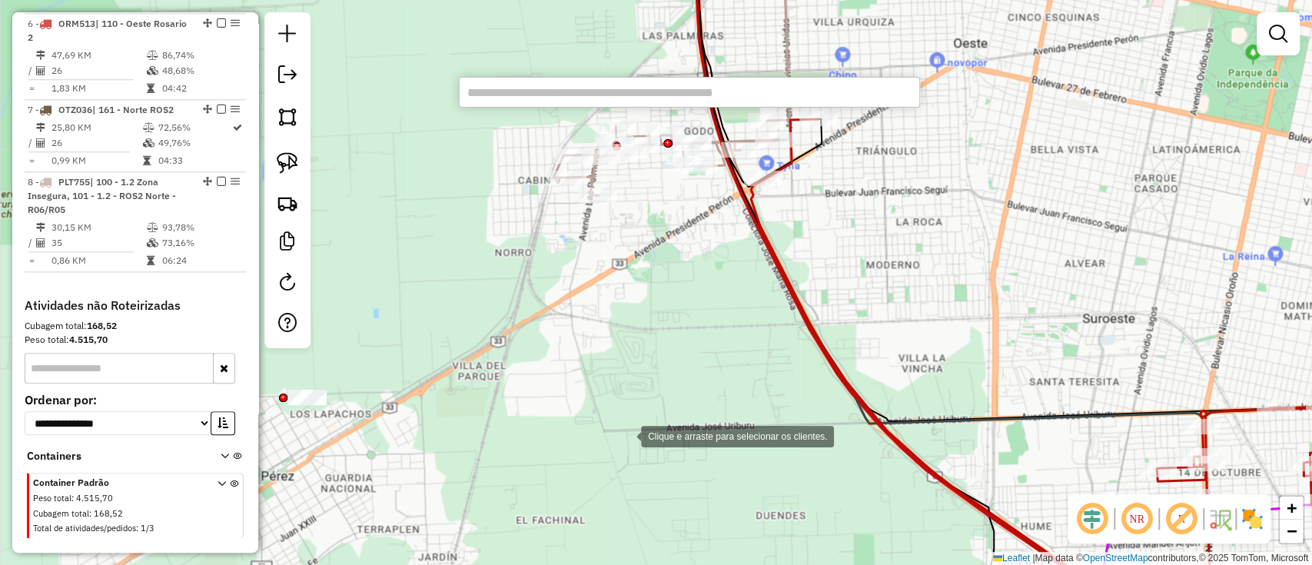
paste input "******"
type input "******"
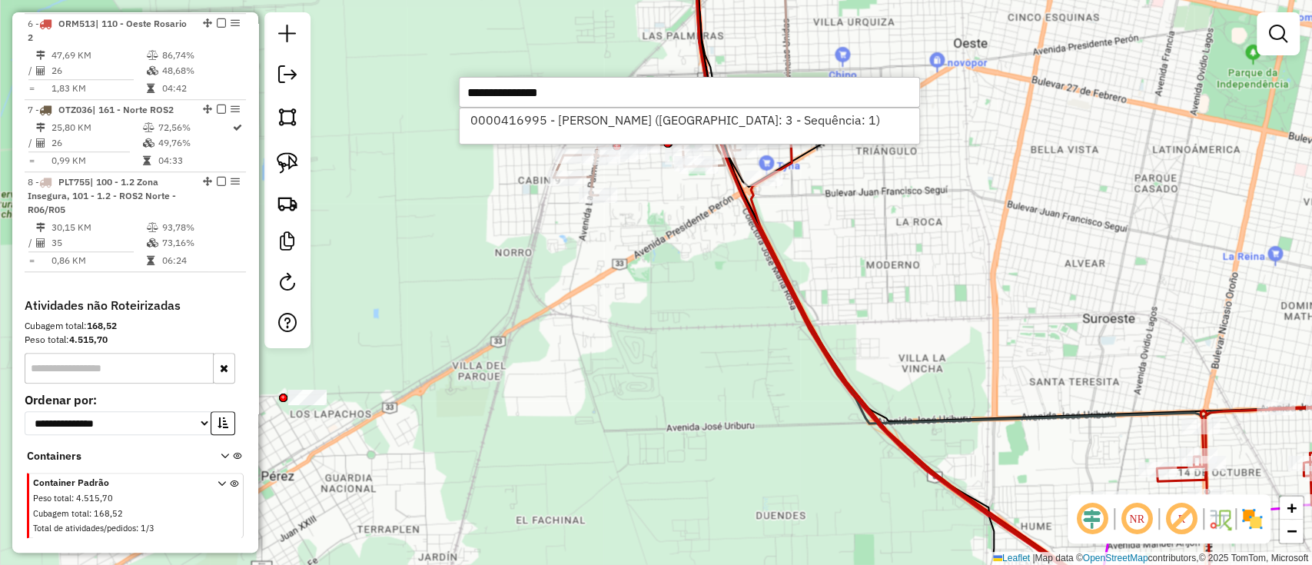
select select "**********"
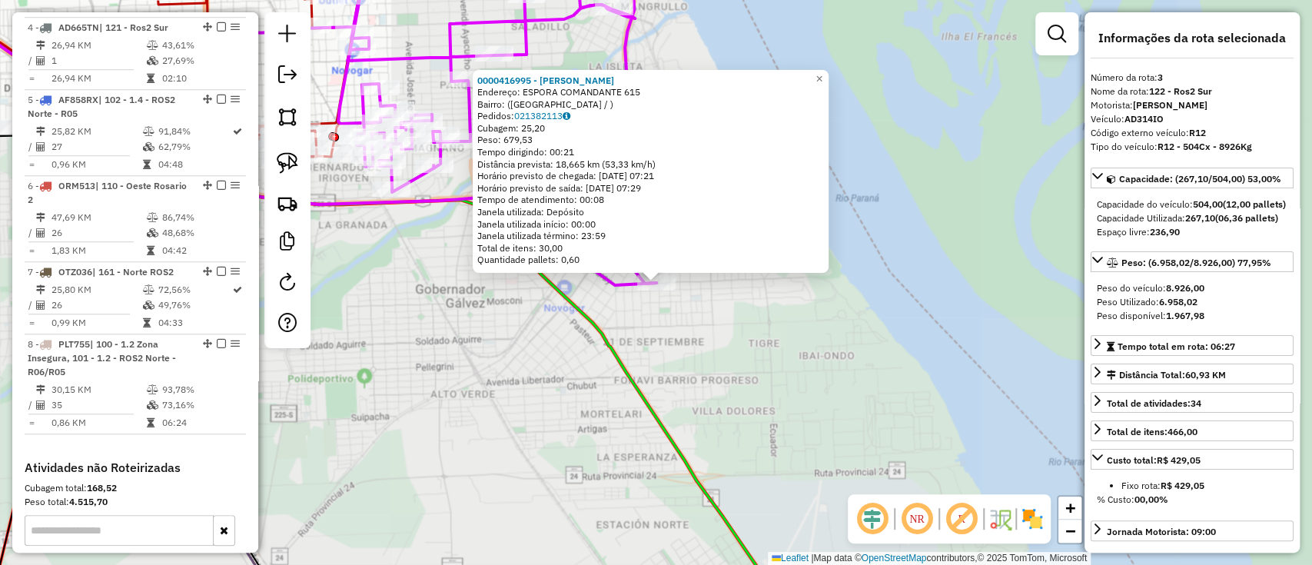
scroll to position [735, 0]
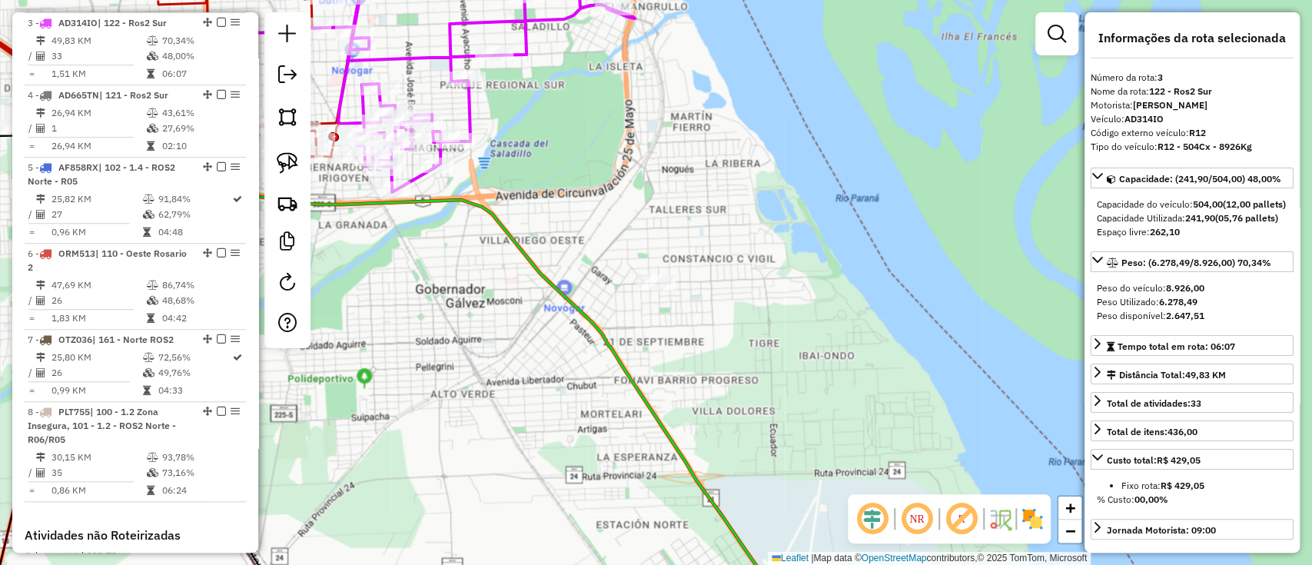
click at [620, 493] on div "Janela de atendimento Grade de atendimento Capacidade Transportadoras Veículos …" at bounding box center [656, 282] width 1312 height 565
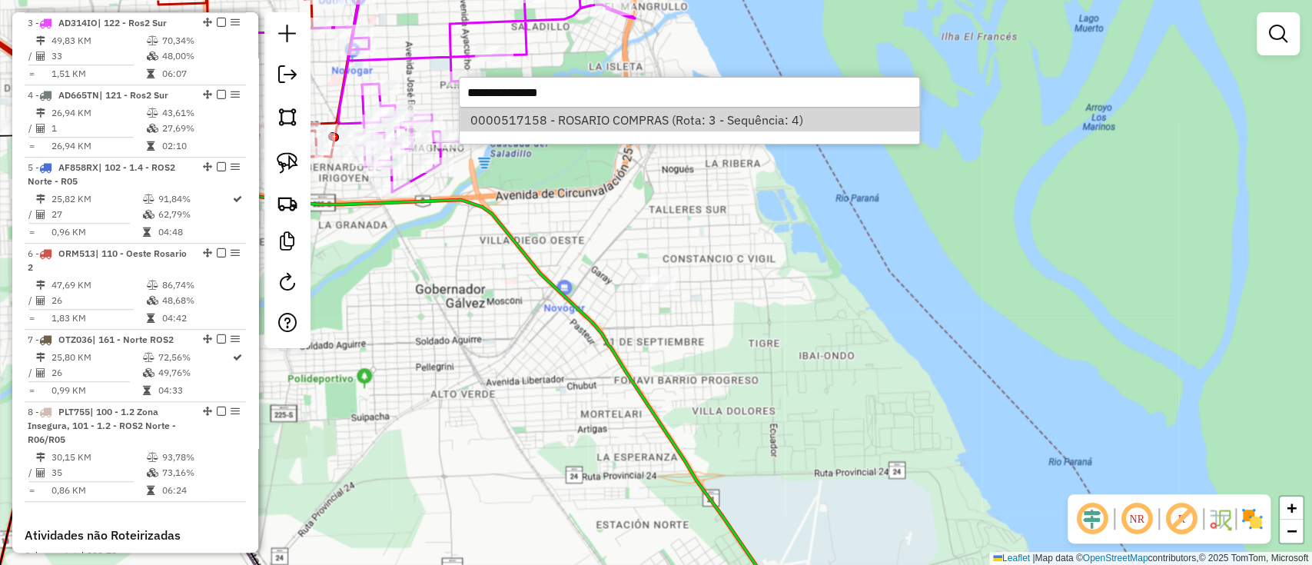
select select "**********"
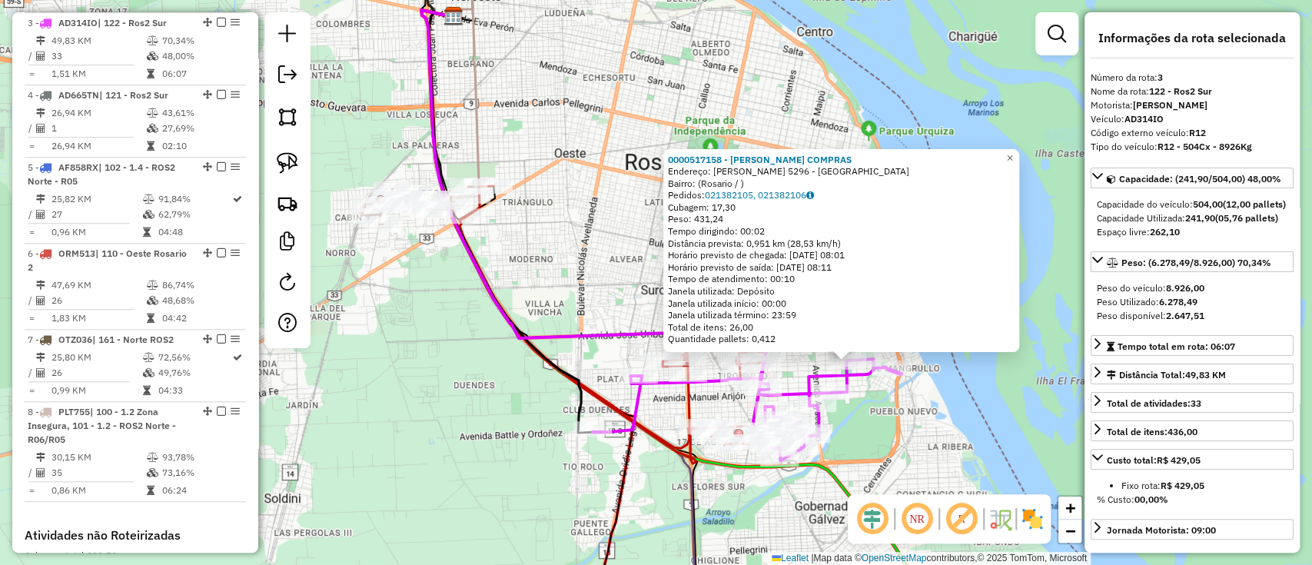
drag, startPoint x: 882, startPoint y: 450, endPoint x: 992, endPoint y: 430, distance: 111.7
click at [992, 430] on div "0000517158 - [GEOGRAPHIC_DATA] COMPRAS Endereço: [PERSON_NAME] 5296 - [PERSON_N…" at bounding box center [656, 282] width 1312 height 565
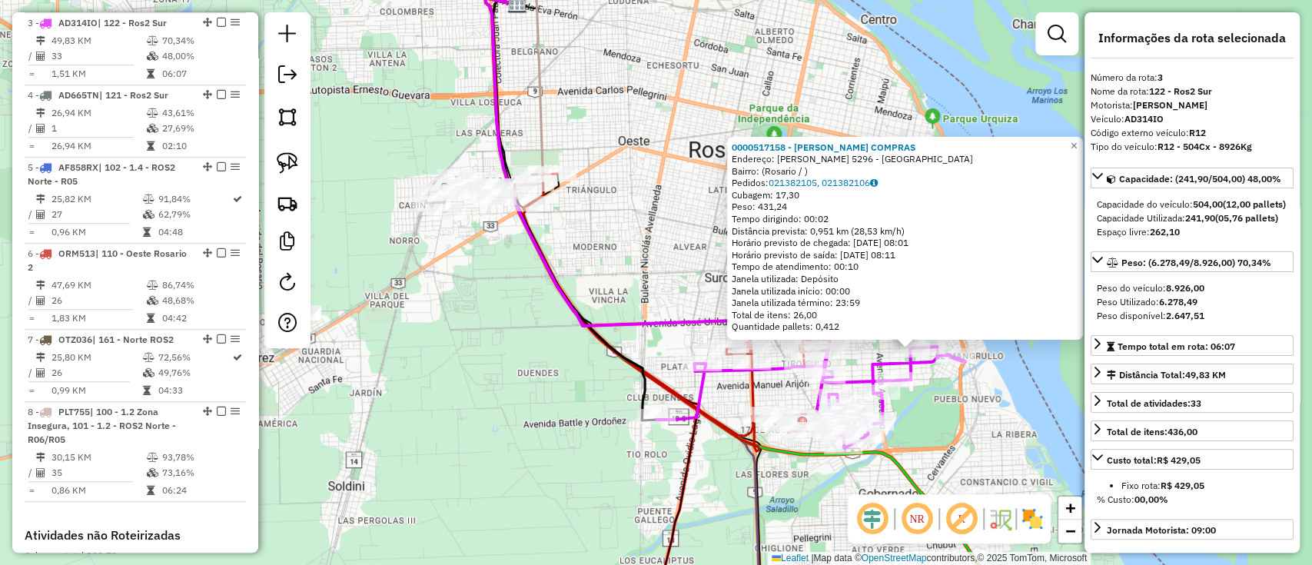
drag, startPoint x: 373, startPoint y: 233, endPoint x: 548, endPoint y: 326, distance: 197.7
click at [548, 326] on div "0000517158 - [GEOGRAPHIC_DATA] COMPRAS Endereço: [PERSON_NAME] 5296 - [PERSON_N…" at bounding box center [656, 282] width 1312 height 565
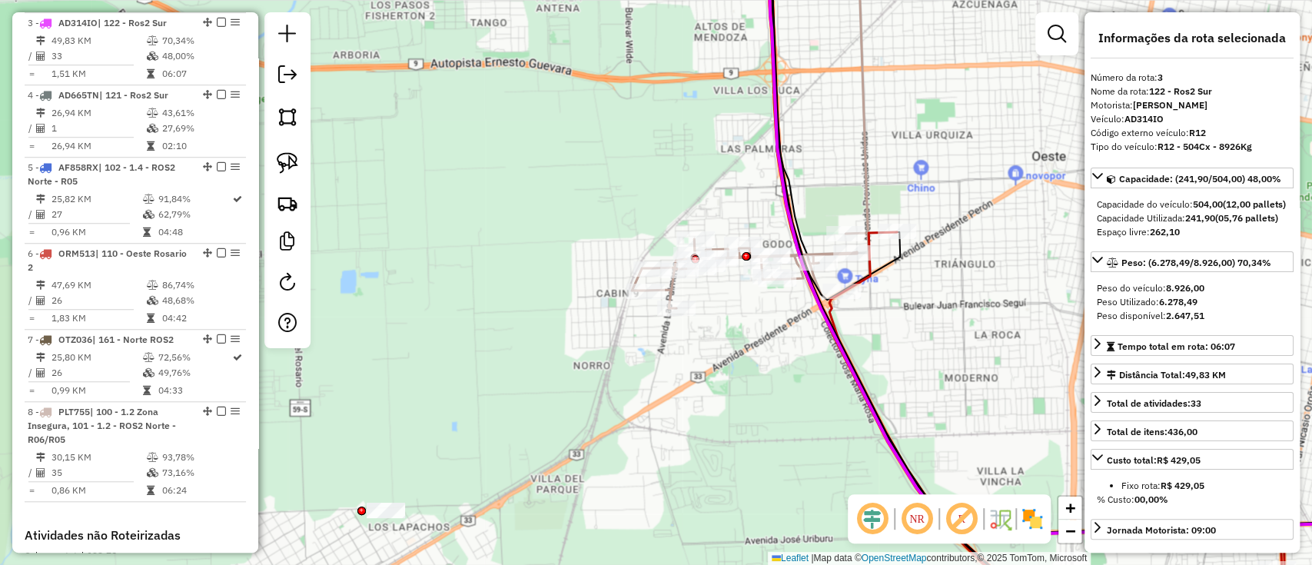
click at [665, 292] on icon at bounding box center [750, 126] width 237 height 364
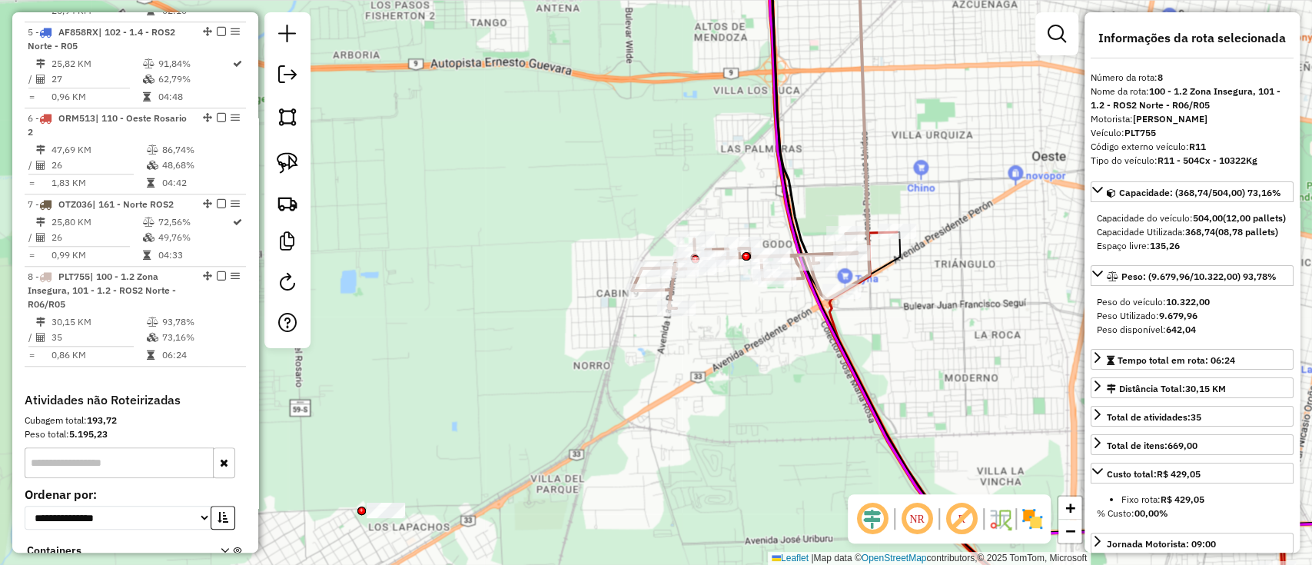
scroll to position [1027, 0]
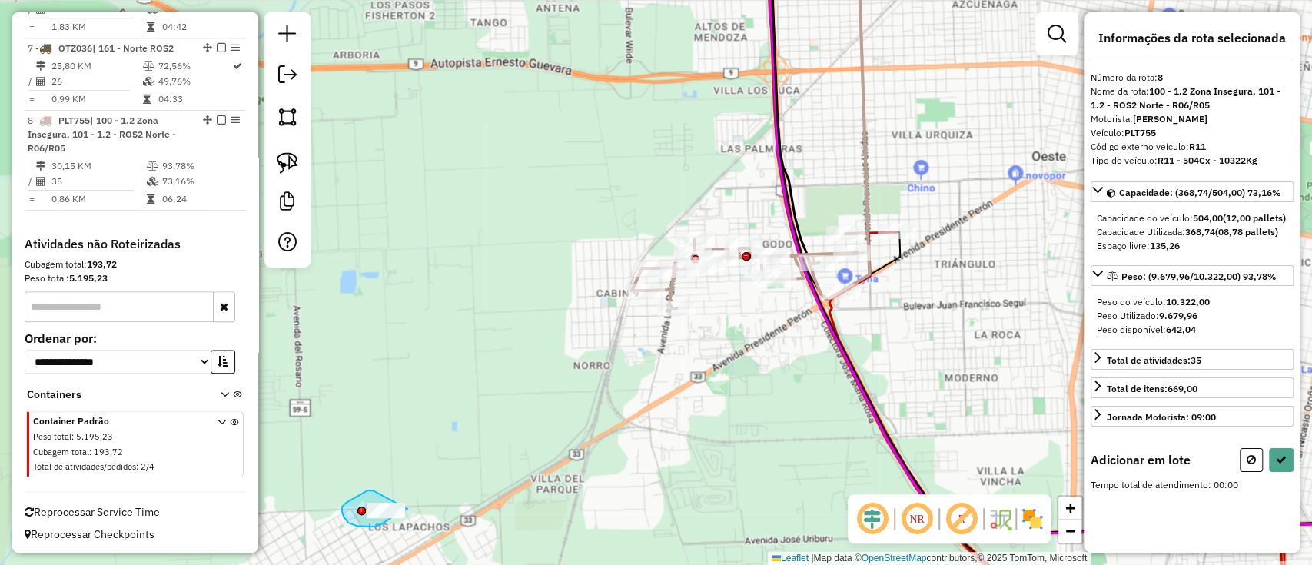
drag, startPoint x: 373, startPoint y: 490, endPoint x: 407, endPoint y: 509, distance: 39.2
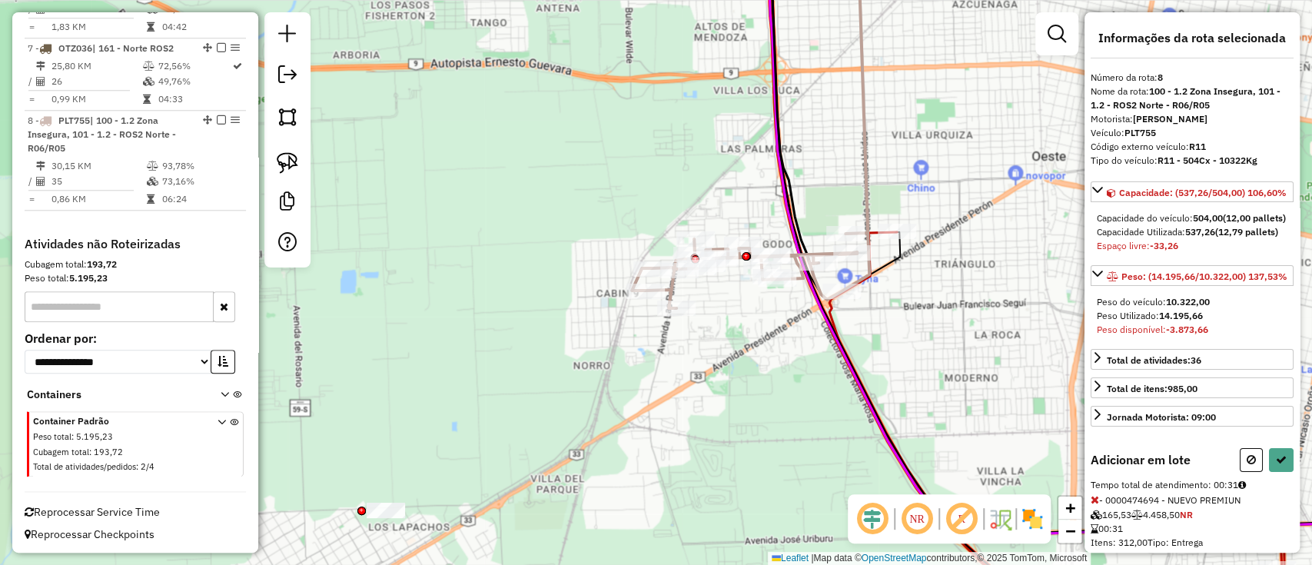
select select "**********"
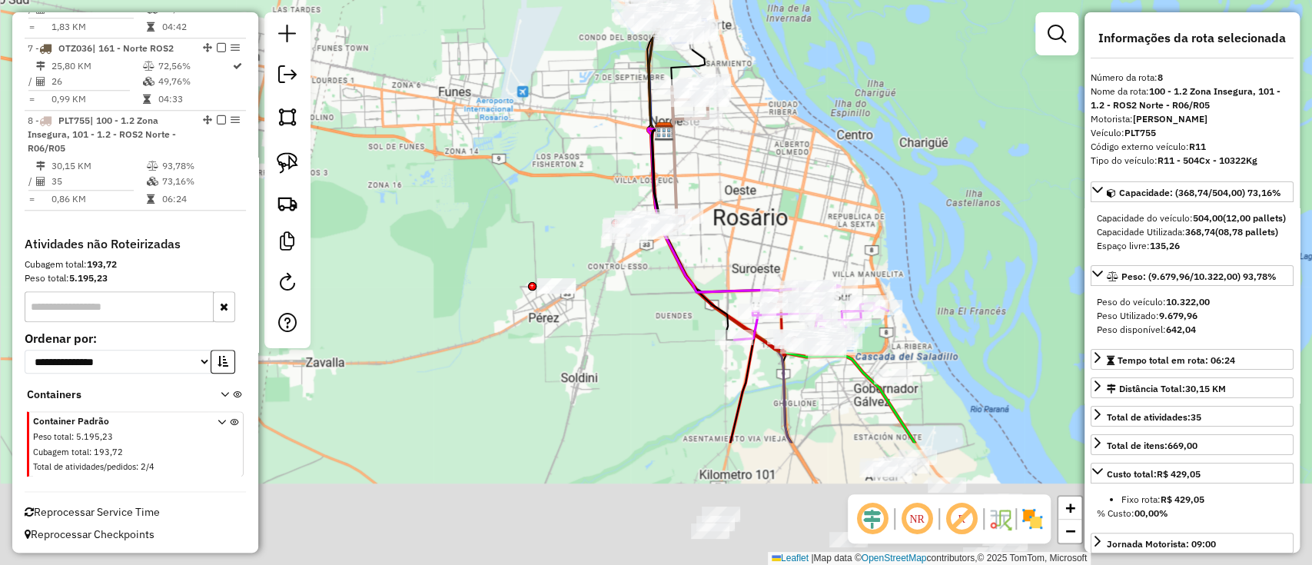
drag, startPoint x: 664, startPoint y: 536, endPoint x: 580, endPoint y: 250, distance: 297.9
click at [580, 250] on div "Janela de atendimento Grade de atendimento Capacidade Transportadoras Veículos …" at bounding box center [656, 282] width 1312 height 565
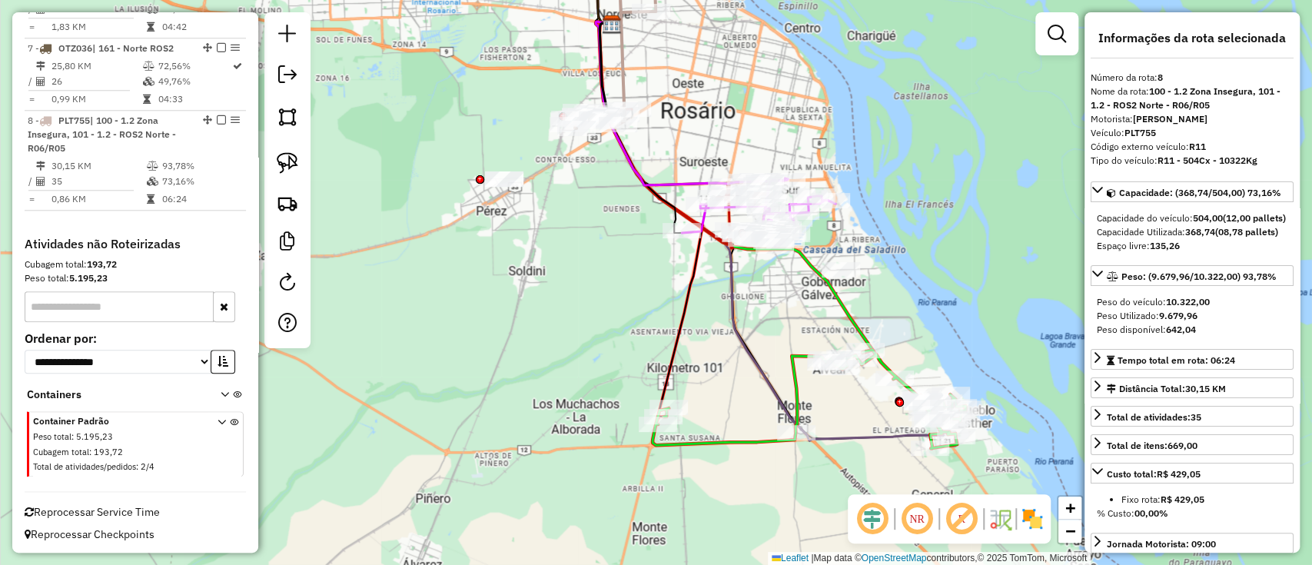
click at [735, 438] on icon at bounding box center [808, 399] width 313 height 98
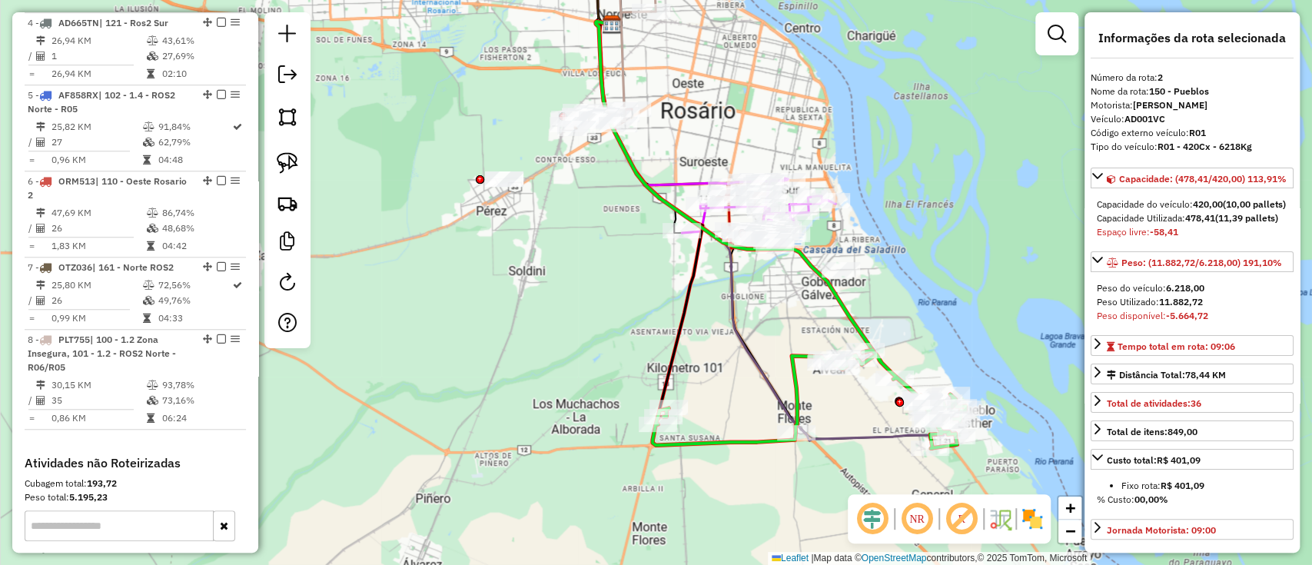
scroll to position [663, 0]
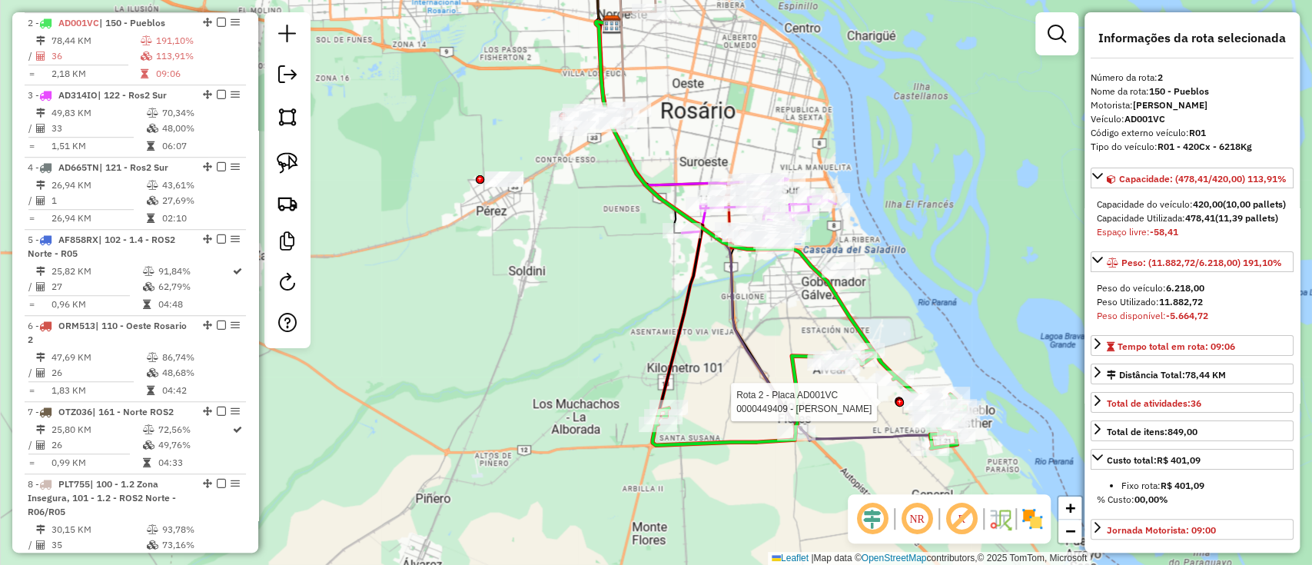
click at [898, 398] on div at bounding box center [899, 402] width 8 height 8
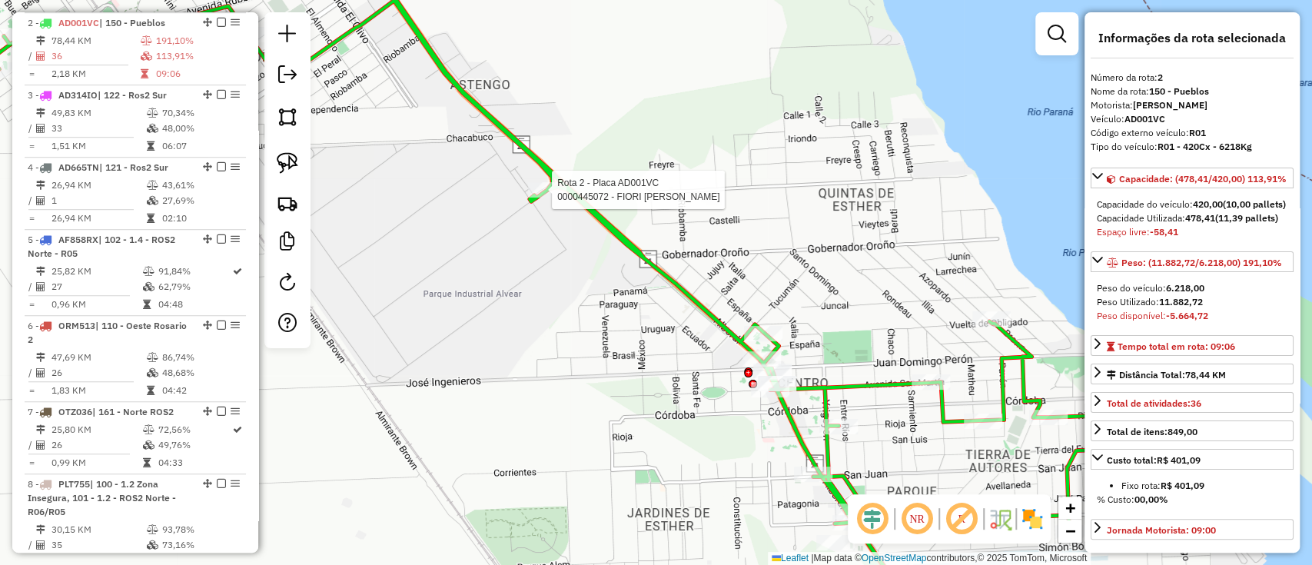
click at [555, 197] on div at bounding box center [547, 189] width 38 height 15
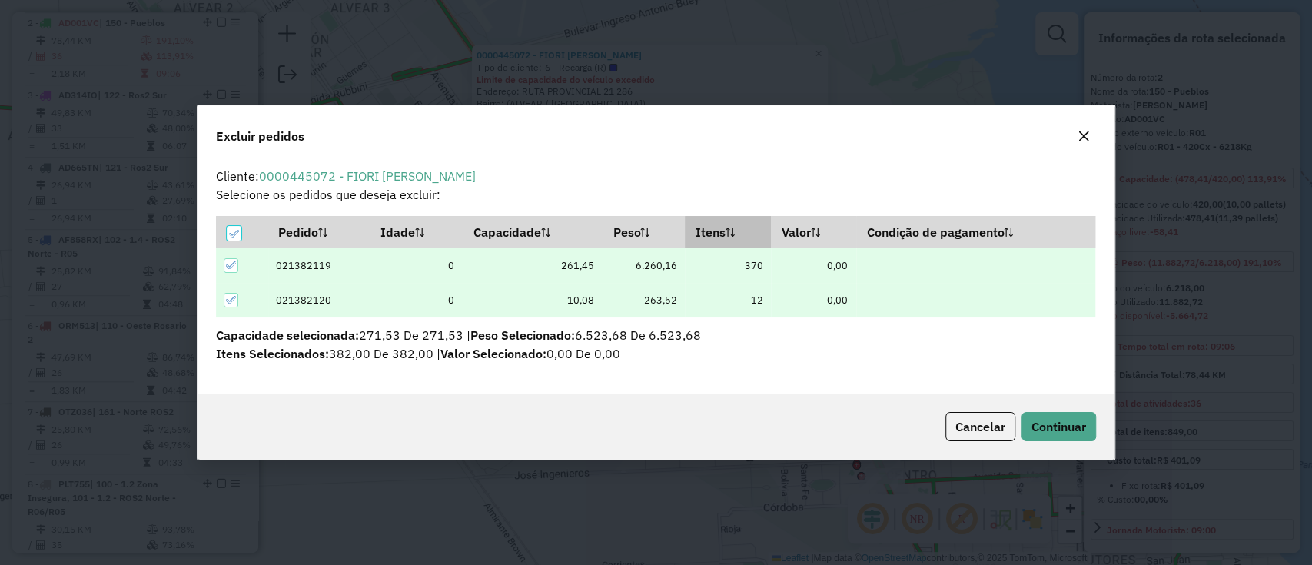
scroll to position [0, 0]
click at [1039, 428] on span "Continuar" at bounding box center [1058, 426] width 55 height 15
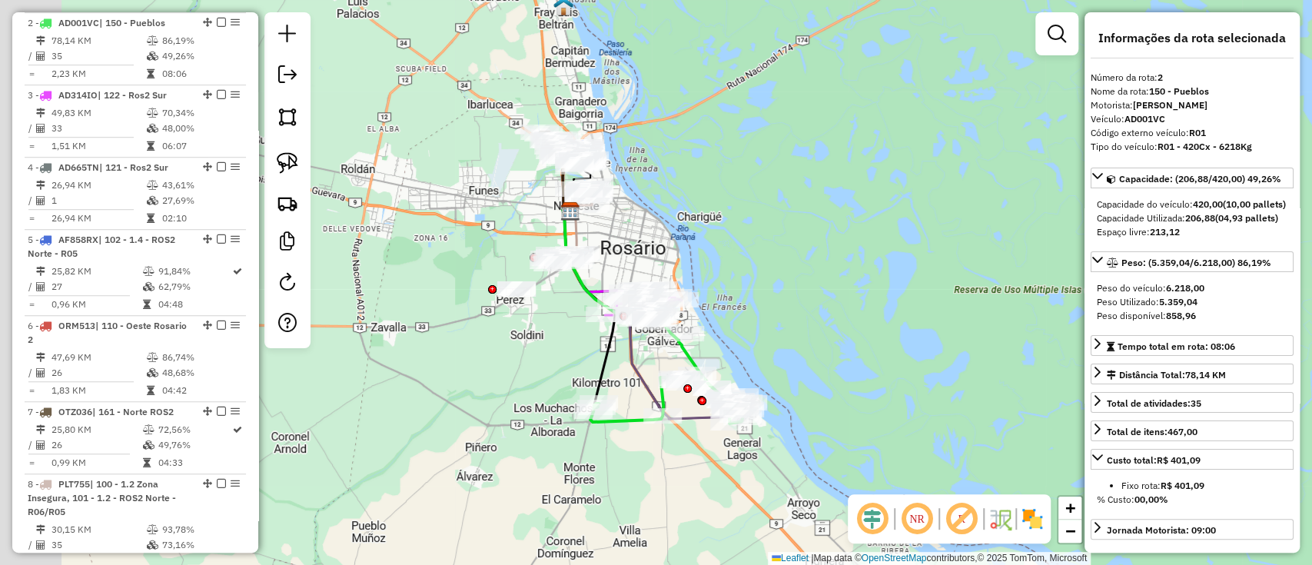
drag, startPoint x: 723, startPoint y: 474, endPoint x: 781, endPoint y: 506, distance: 65.7
click at [781, 506] on div "Janela de atendimento Grade de atendimento Capacidade Transportadoras Veículos …" at bounding box center [656, 282] width 1312 height 565
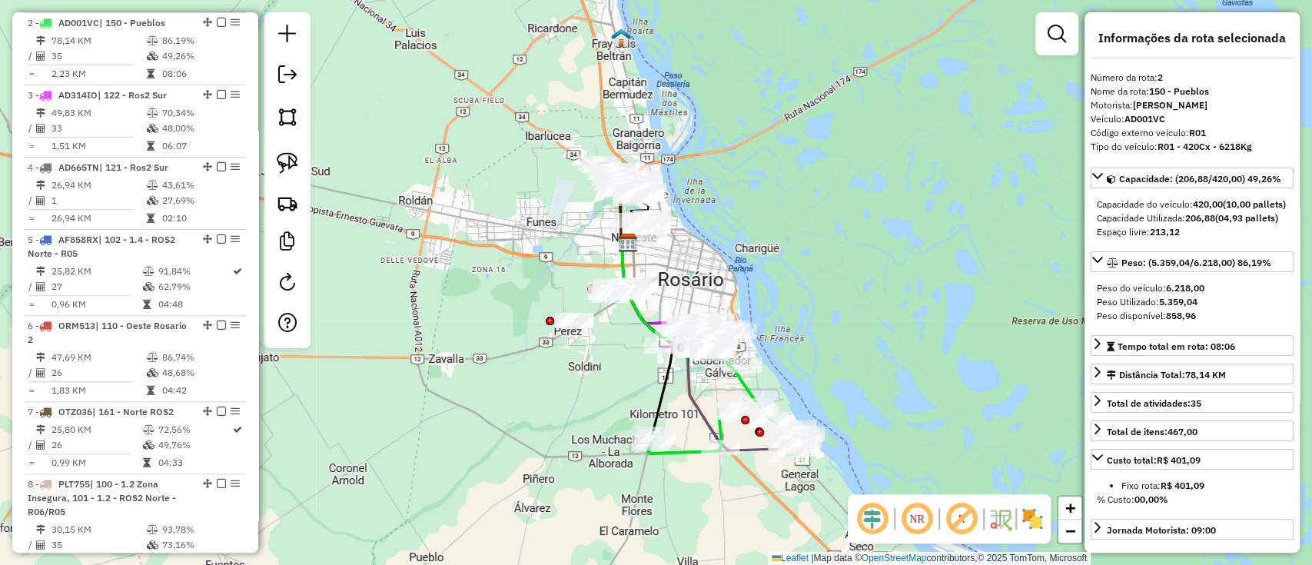
click at [678, 453] on icon at bounding box center [726, 430] width 157 height 49
click at [684, 446] on icon at bounding box center [726, 430] width 157 height 49
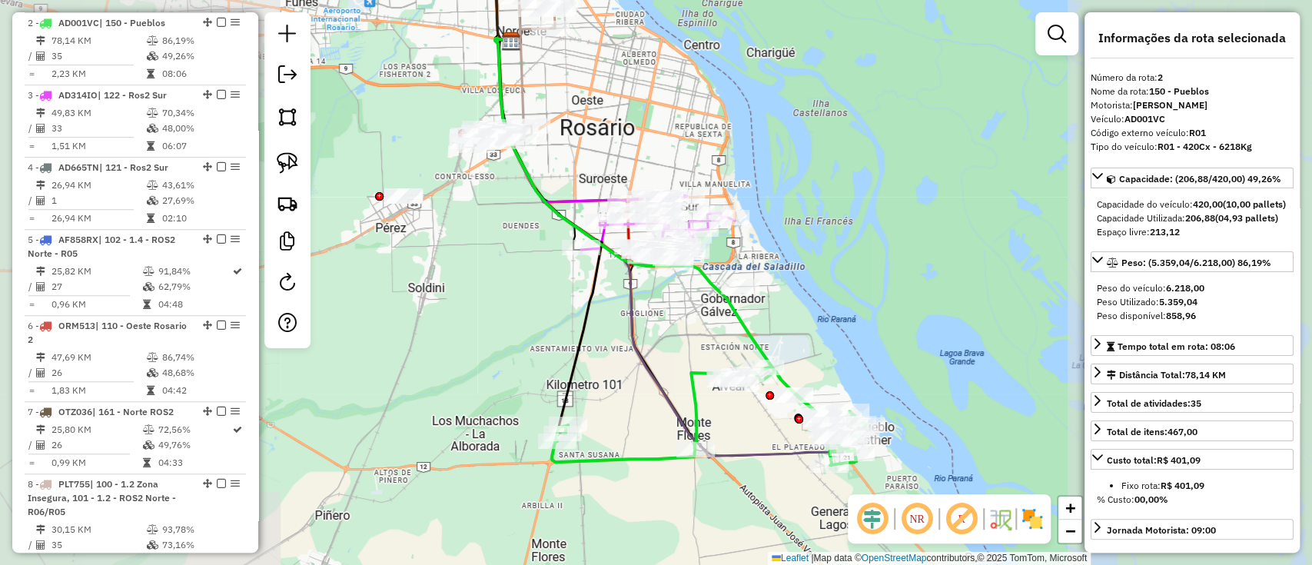
drag, startPoint x: 467, startPoint y: 262, endPoint x: 566, endPoint y: 257, distance: 99.2
click at [566, 257] on div "Janela de atendimento Grade de atendimento Capacidade Transportadoras Veículos …" at bounding box center [656, 282] width 1312 height 565
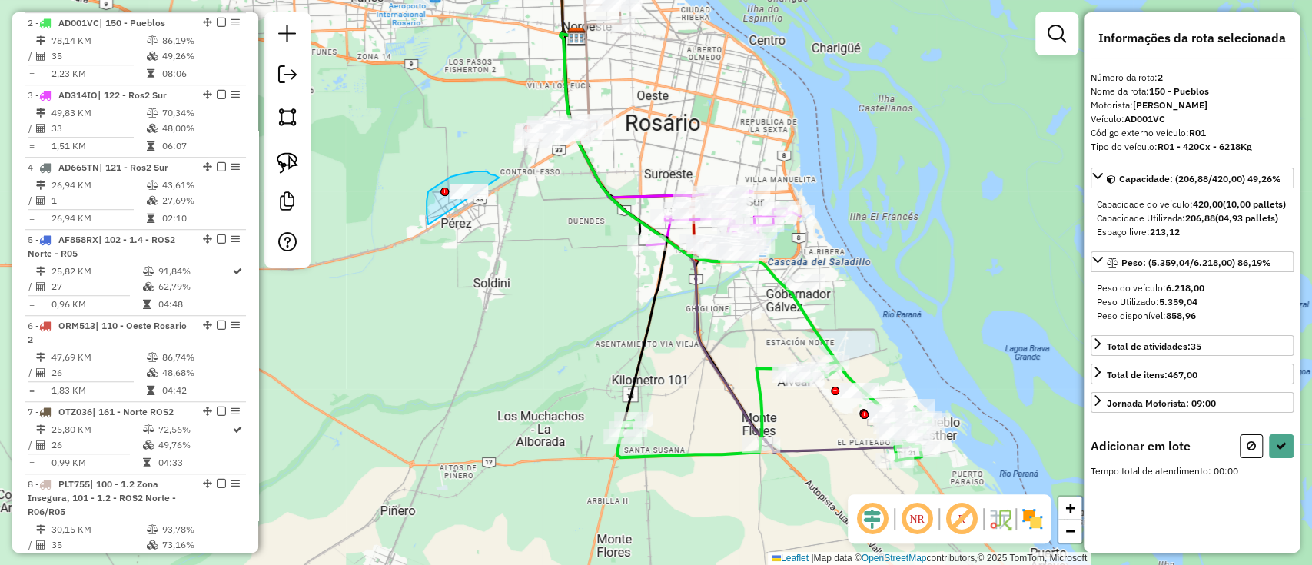
drag, startPoint x: 498, startPoint y: 177, endPoint x: 459, endPoint y: 254, distance: 86.3
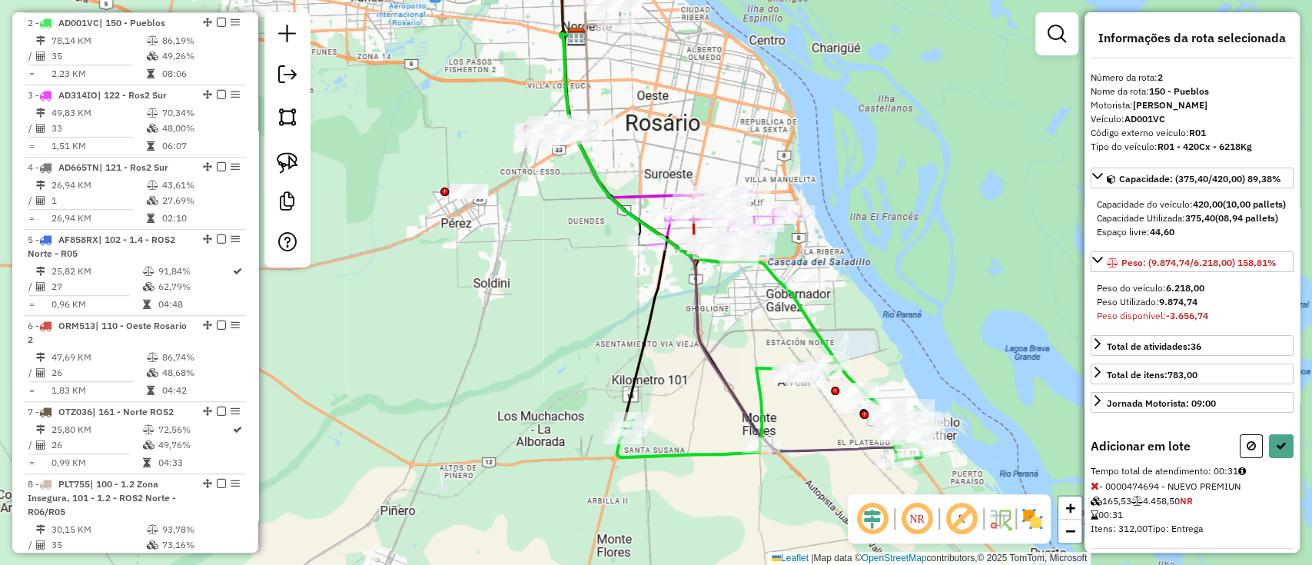
select select "**********"
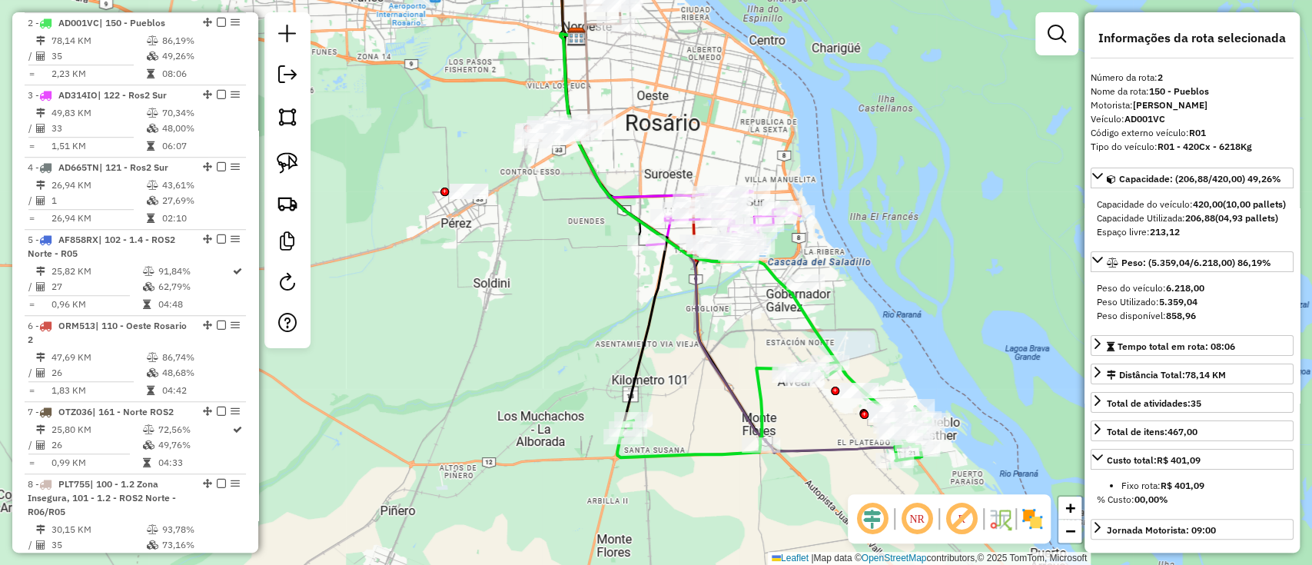
click at [824, 336] on icon at bounding box center [698, 199] width 277 height 331
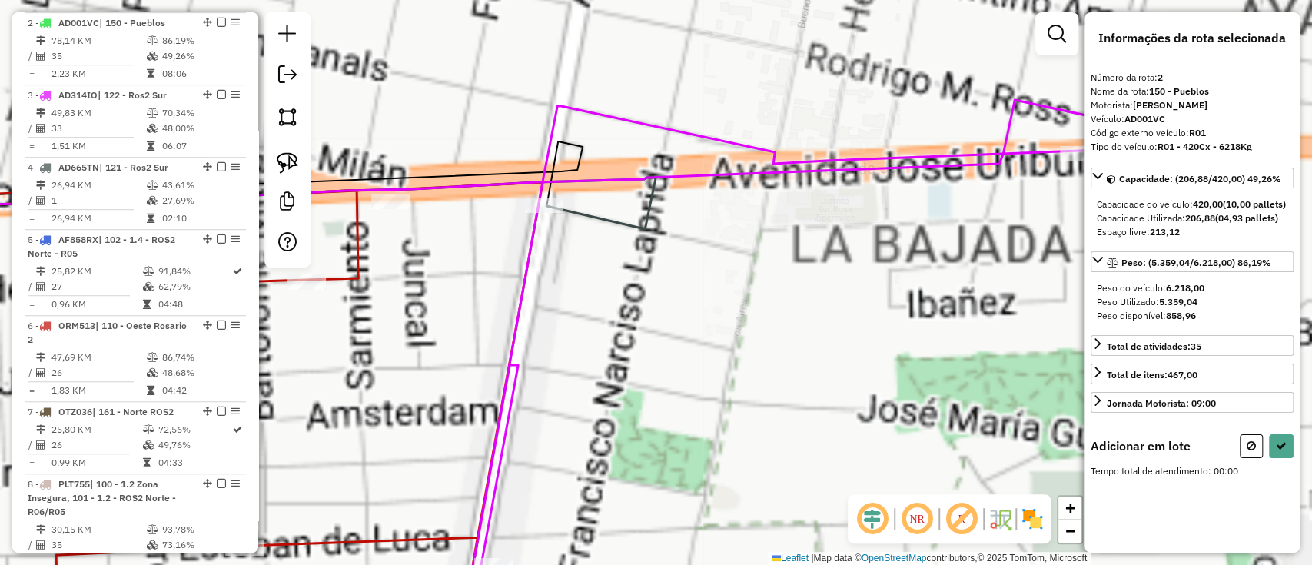
click at [720, 168] on icon at bounding box center [490, 155] width 1242 height 110
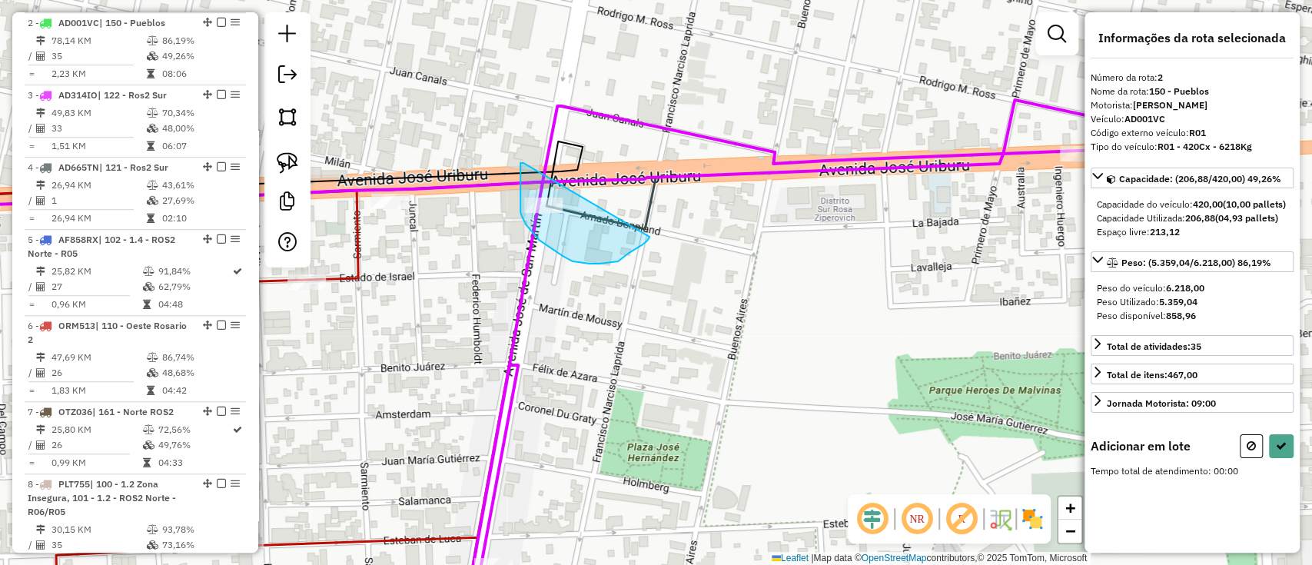
drag, startPoint x: 523, startPoint y: 163, endPoint x: 649, endPoint y: 237, distance: 146.0
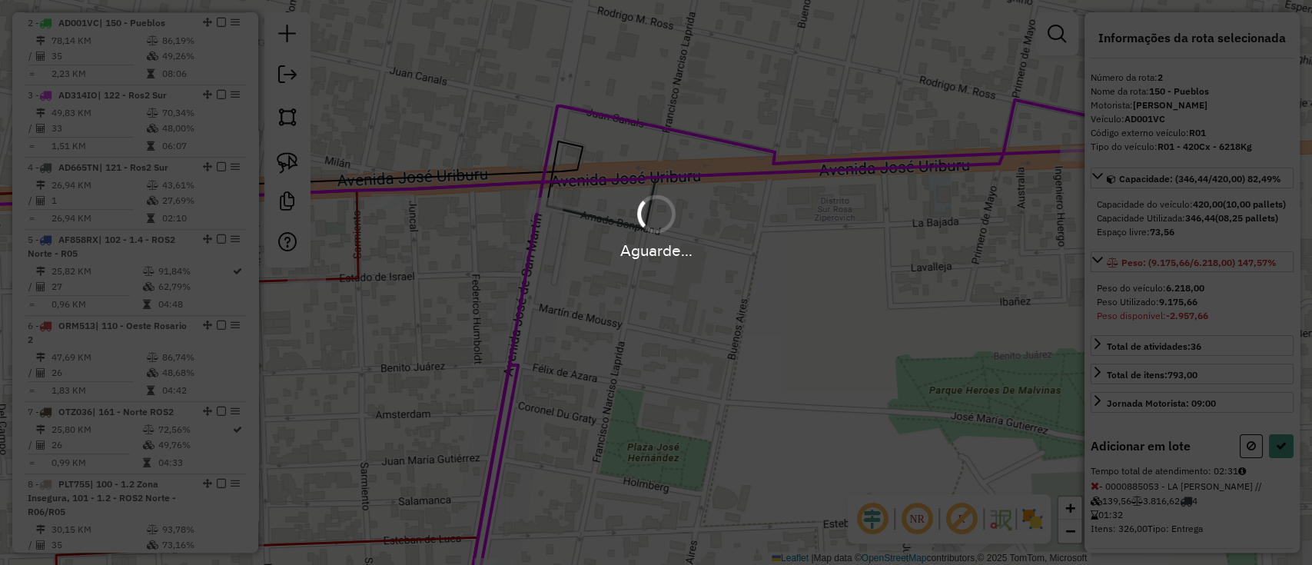
select select "**********"
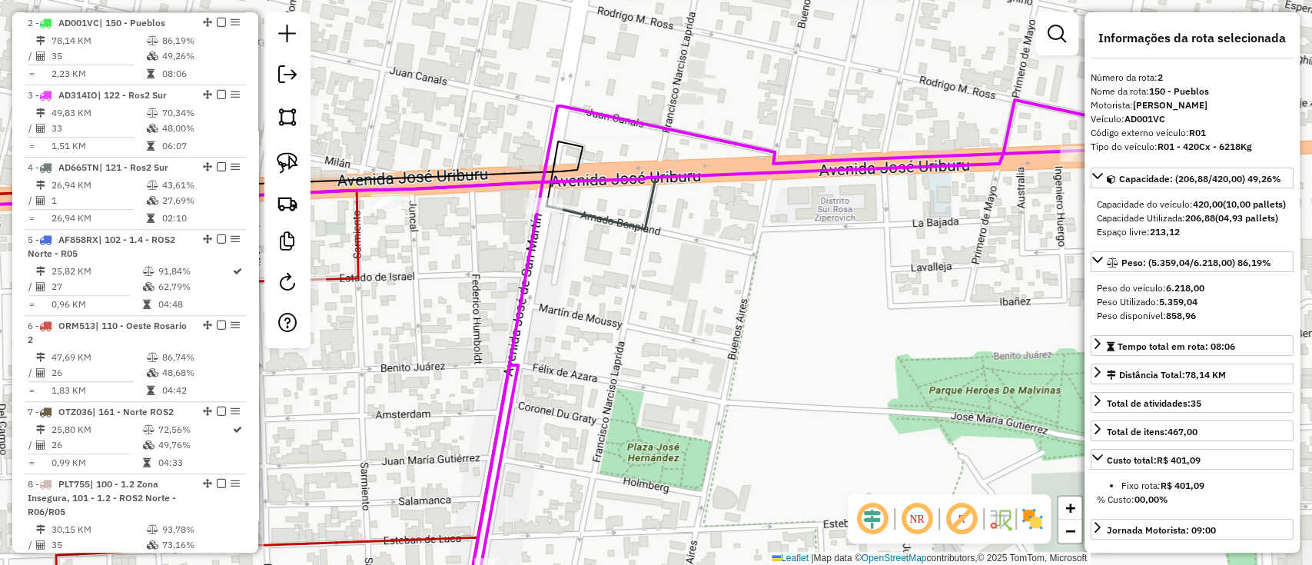
click at [626, 224] on icon at bounding box center [262, 202] width 787 height 51
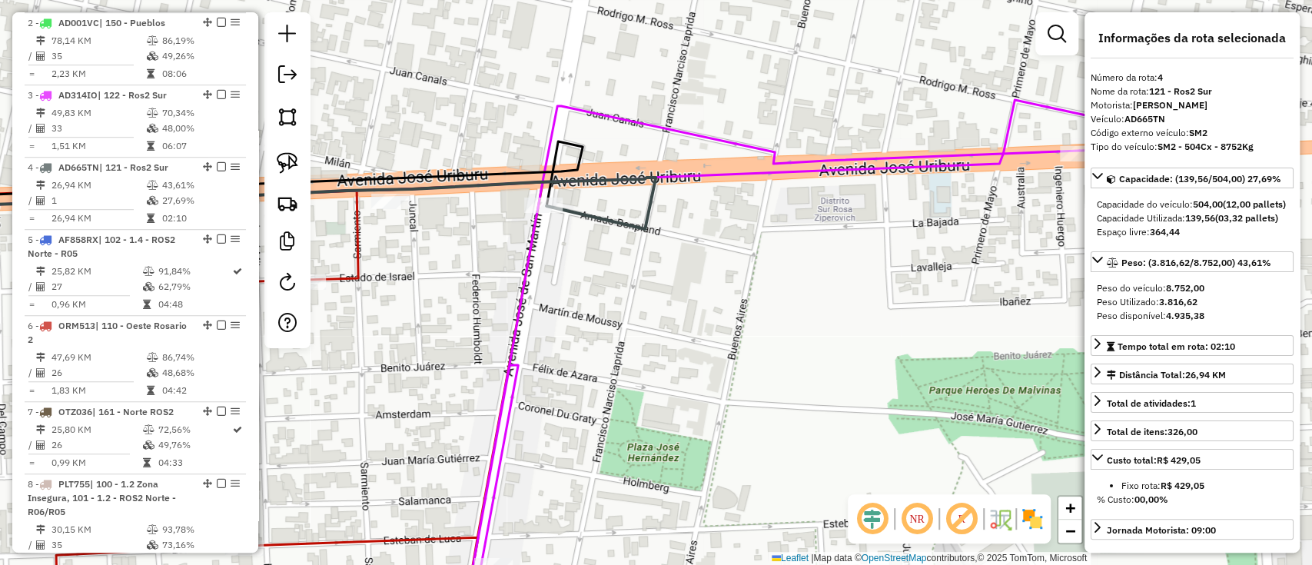
scroll to position [807, 0]
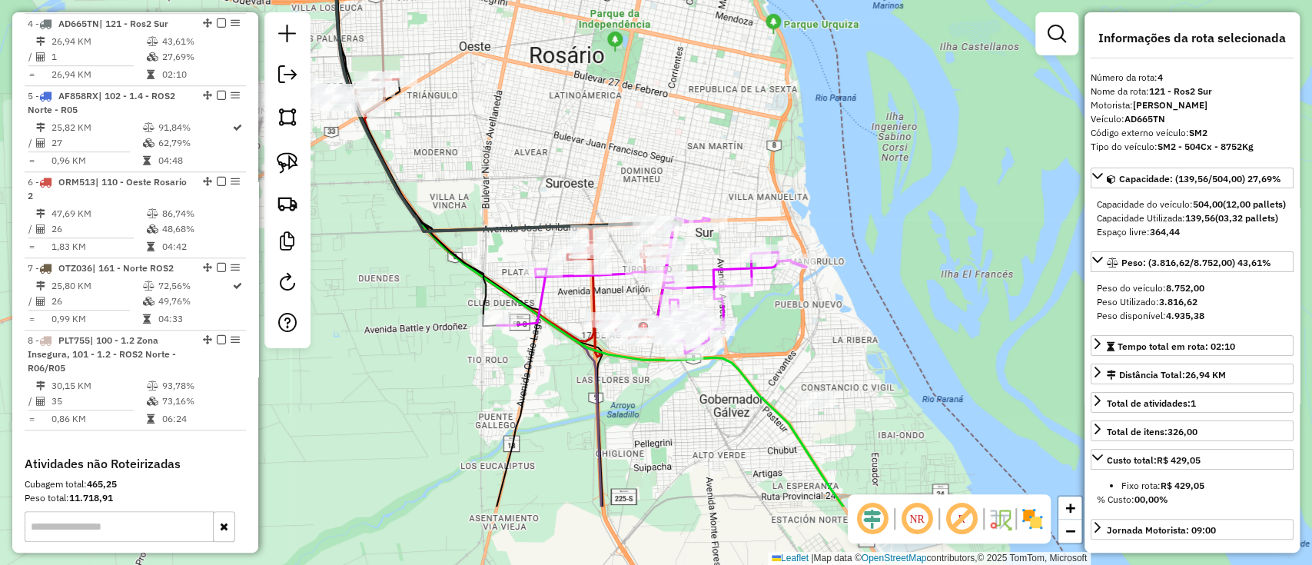
drag, startPoint x: 777, startPoint y: 436, endPoint x: 768, endPoint y: 311, distance: 125.6
click at [768, 319] on div "Janela de atendimento Grade de atendimento Capacidade Transportadoras Veículos …" at bounding box center [656, 282] width 1312 height 565
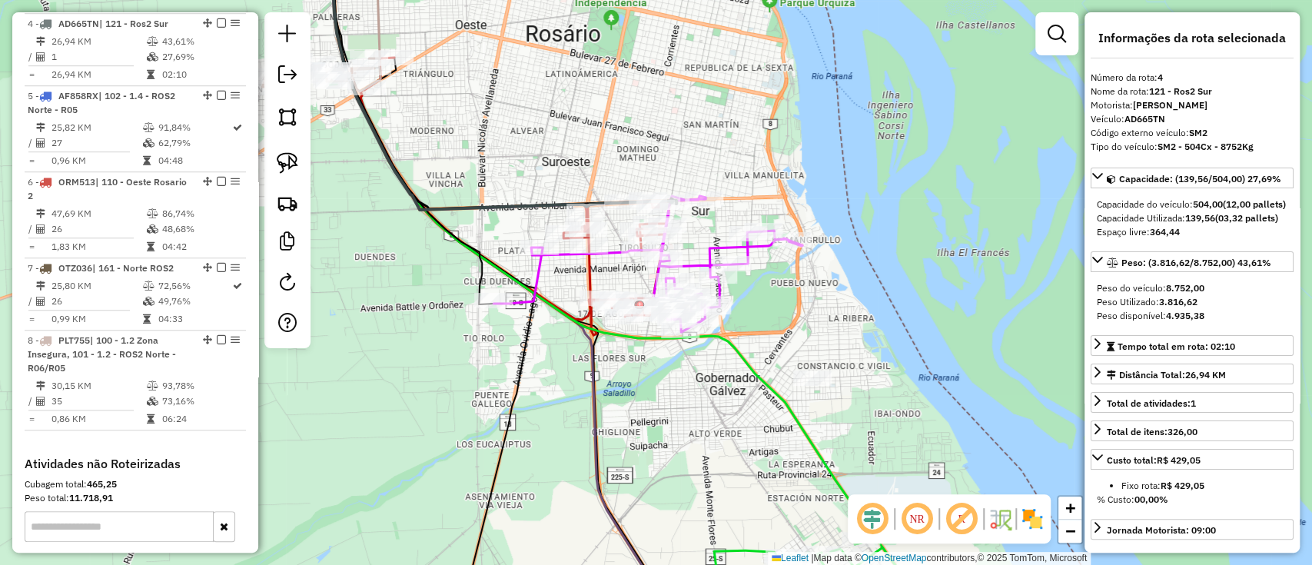
drag, startPoint x: 798, startPoint y: 345, endPoint x: 662, endPoint y: 227, distance: 179.8
click at [664, 231] on div "Janela de atendimento Grade de atendimento Capacidade Transportadoras Veículos …" at bounding box center [656, 282] width 1312 height 565
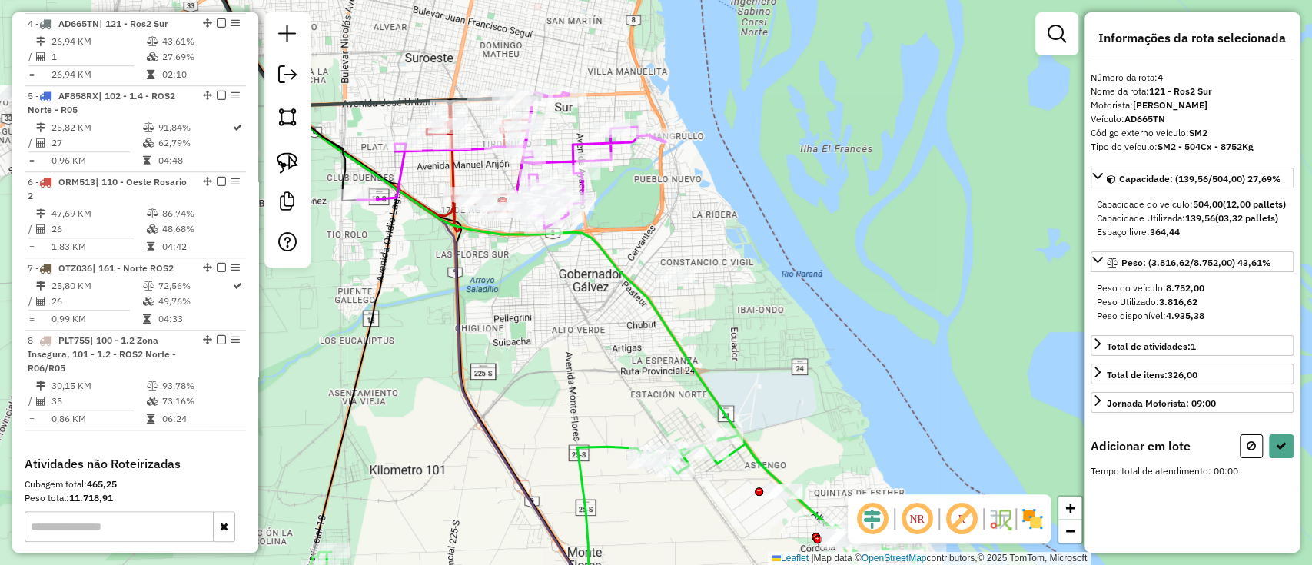
drag, startPoint x: 701, startPoint y: 266, endPoint x: 692, endPoint y: 258, distance: 11.4
click at [692, 258] on div "Janela de atendimento Grade de atendimento Capacidade Transportadoras Veículos …" at bounding box center [656, 282] width 1312 height 565
drag, startPoint x: 685, startPoint y: 241, endPoint x: 712, endPoint y: 337, distance: 99.7
drag, startPoint x: 799, startPoint y: 465, endPoint x: 791, endPoint y: 523, distance: 58.2
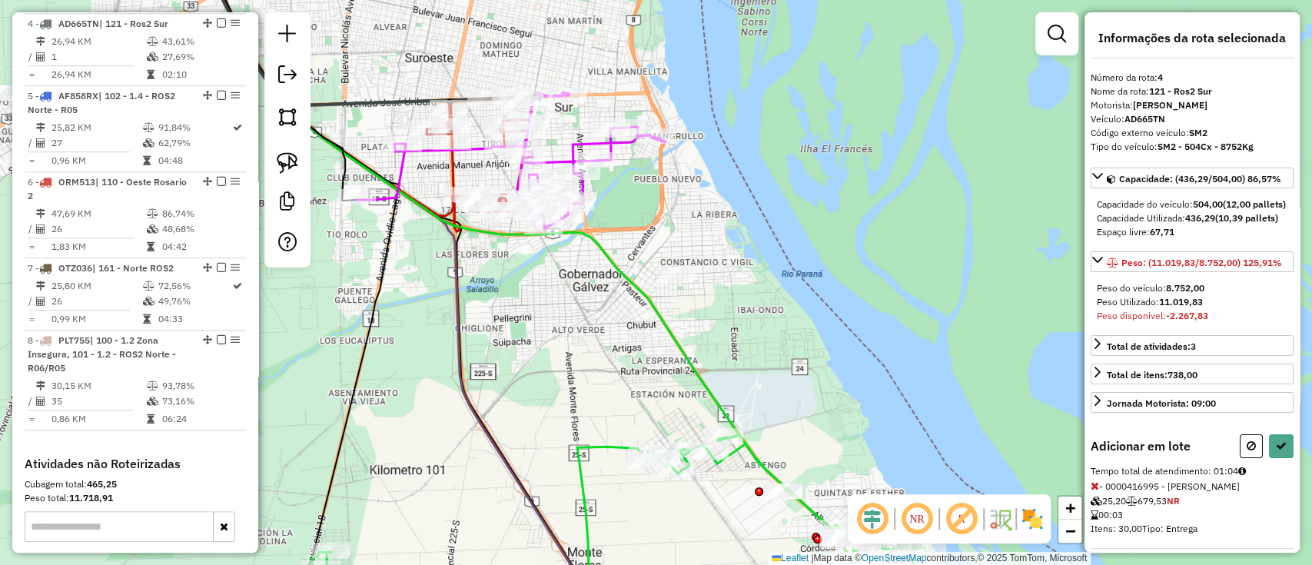
select select "**********"
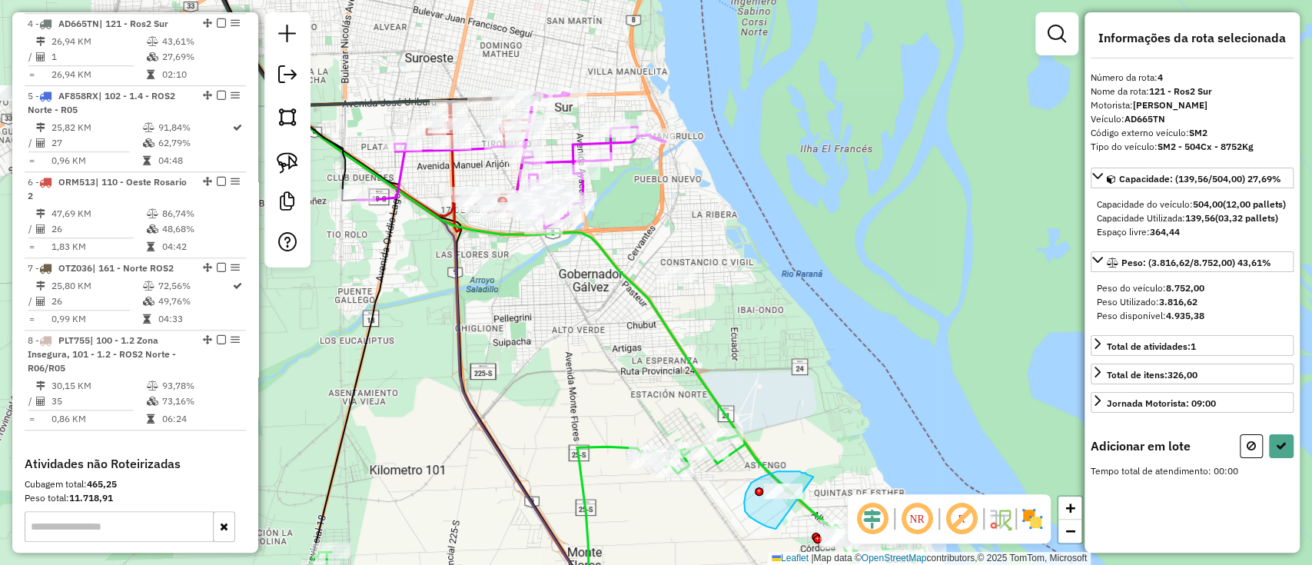
drag, startPoint x: 801, startPoint y: 473, endPoint x: 790, endPoint y: 531, distance: 59.5
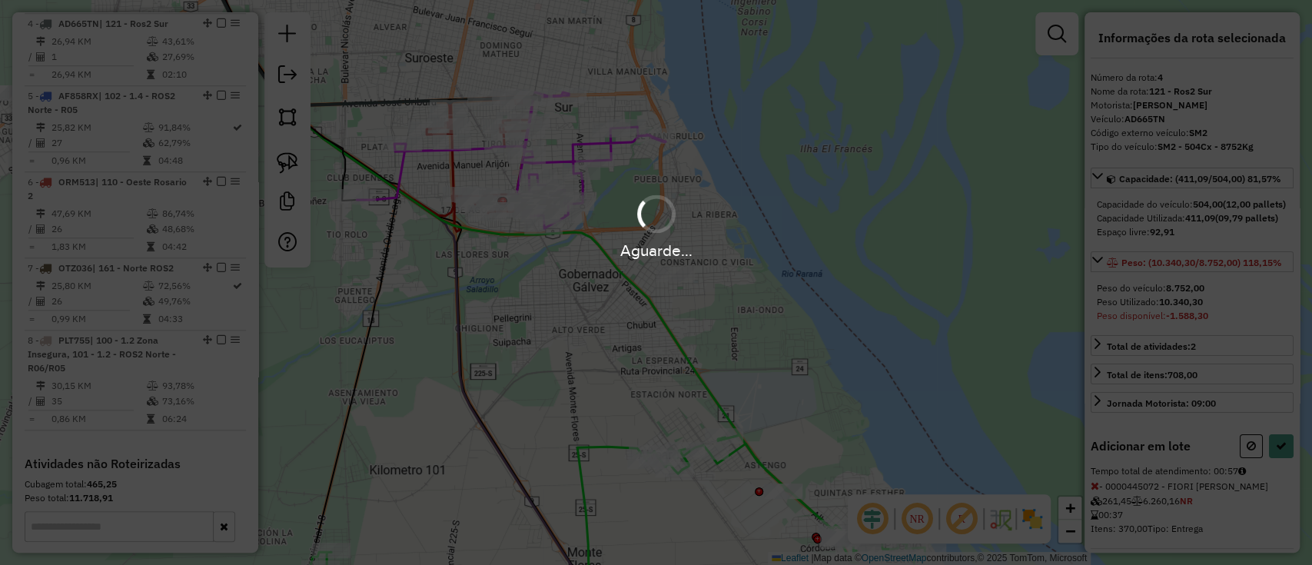
select select "**********"
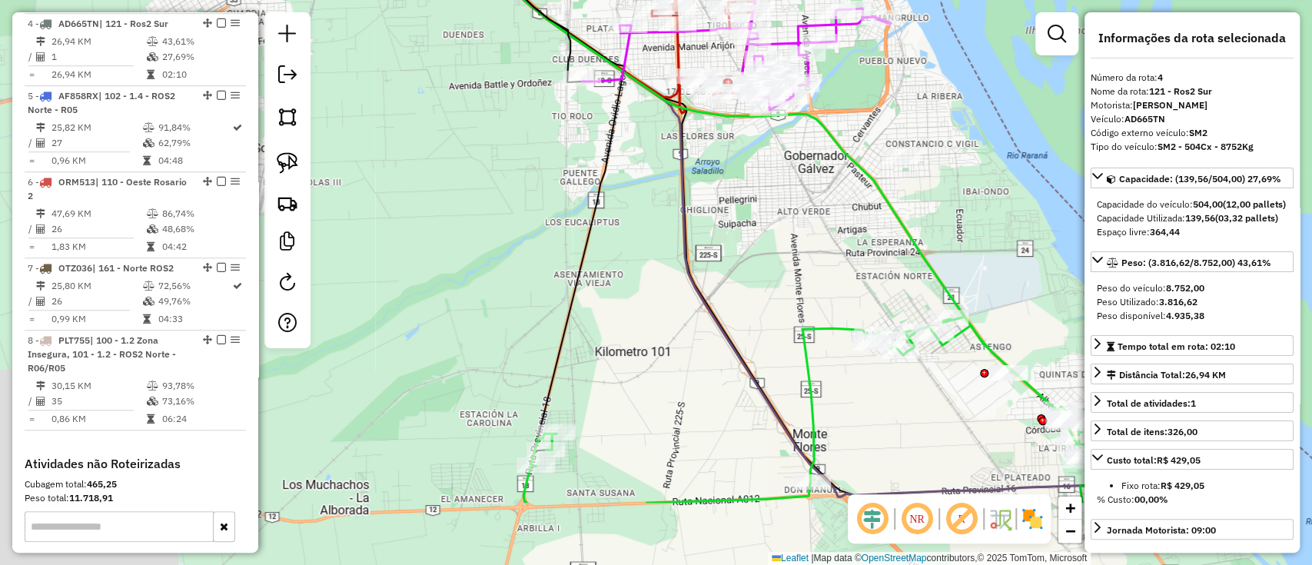
drag, startPoint x: 791, startPoint y: 416, endPoint x: 1040, endPoint y: 284, distance: 281.5
click at [1037, 287] on div "Janela de atendimento Grade de atendimento Capacidade Transportadoras Veículos …" at bounding box center [656, 282] width 1312 height 565
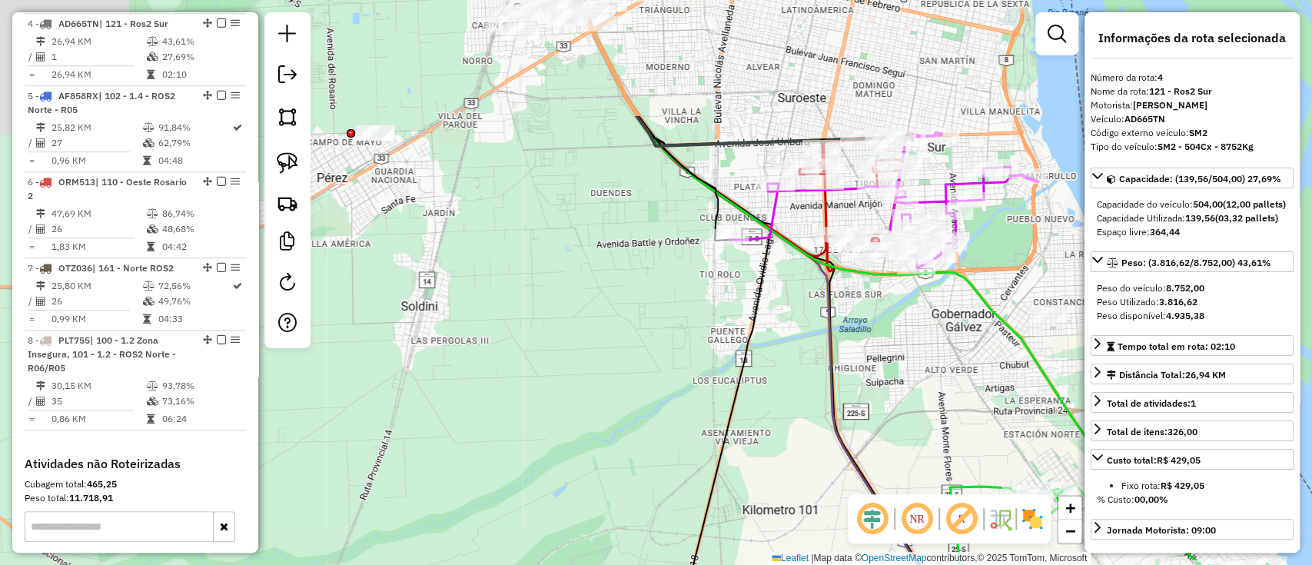
drag, startPoint x: 630, startPoint y: 399, endPoint x: 840, endPoint y: 569, distance: 270.4
click at [840, 564] on html "Aguarde... Pop-up bloqueado! Seu navegador bloqueou automáticamente a abertura …" at bounding box center [656, 282] width 1312 height 565
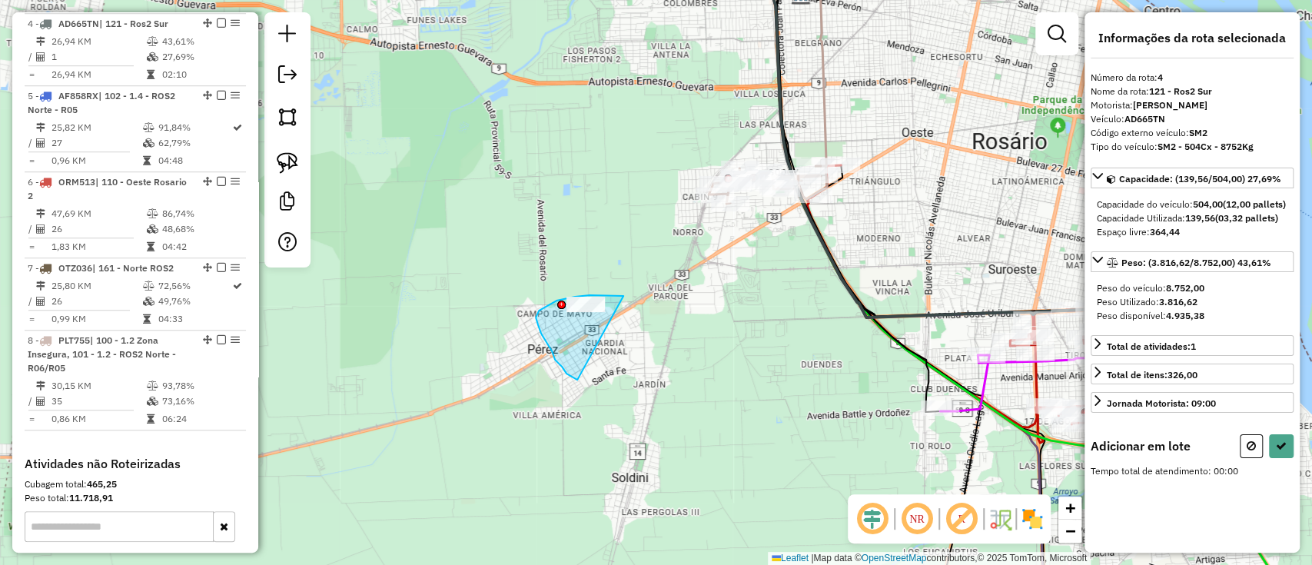
drag, startPoint x: 609, startPoint y: 295, endPoint x: 578, endPoint y: 381, distance: 91.6
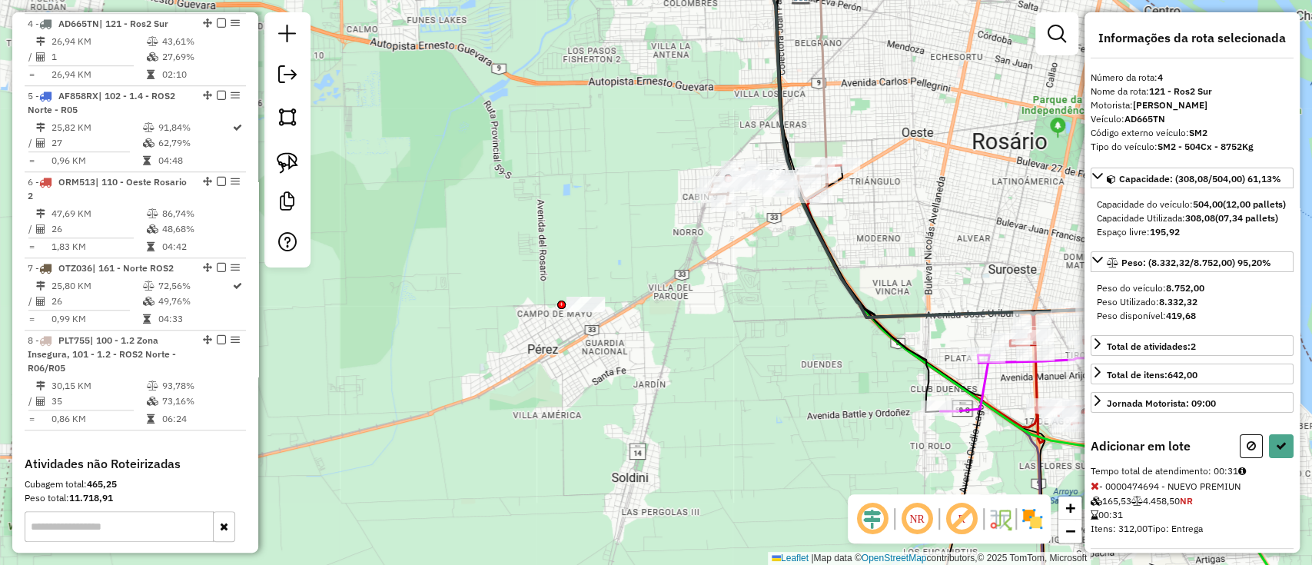
select select "**********"
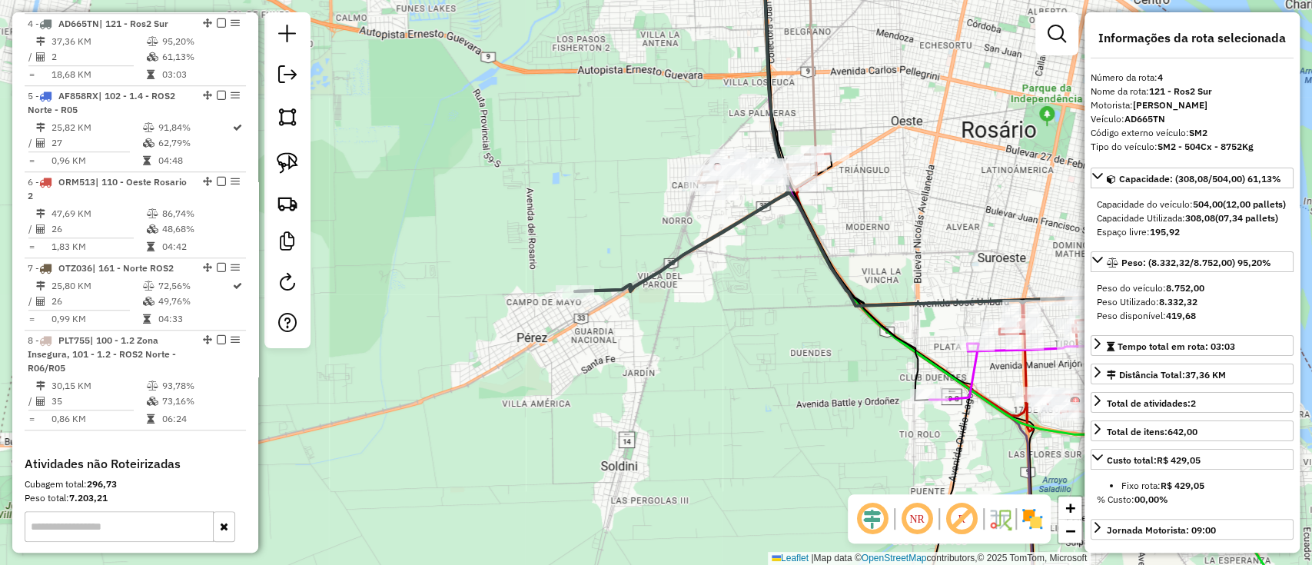
drag, startPoint x: 705, startPoint y: 381, endPoint x: 382, endPoint y: 288, distance: 335.9
click at [382, 288] on div "Janela de atendimento Grade de atendimento Capacidade Transportadoras Veículos …" at bounding box center [656, 282] width 1312 height 565
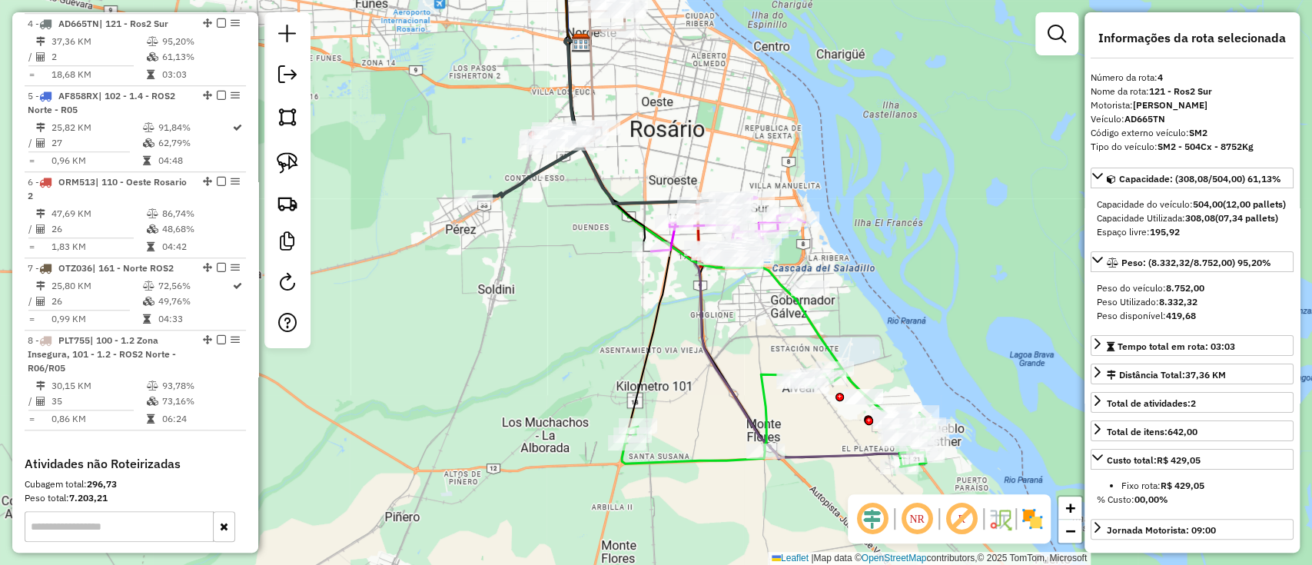
drag, startPoint x: 769, startPoint y: 377, endPoint x: 828, endPoint y: 329, distance: 76.4
click at [828, 329] on div "Janela de atendimento Grade de atendimento Capacidade Transportadoras Veículos …" at bounding box center [656, 282] width 1312 height 565
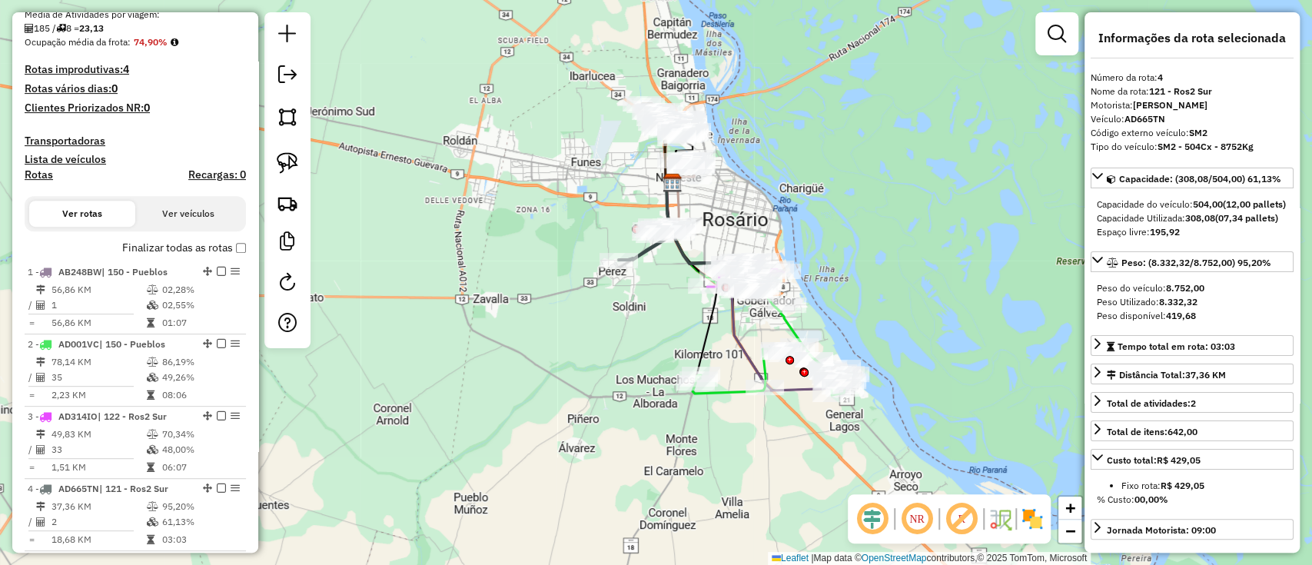
scroll to position [295, 0]
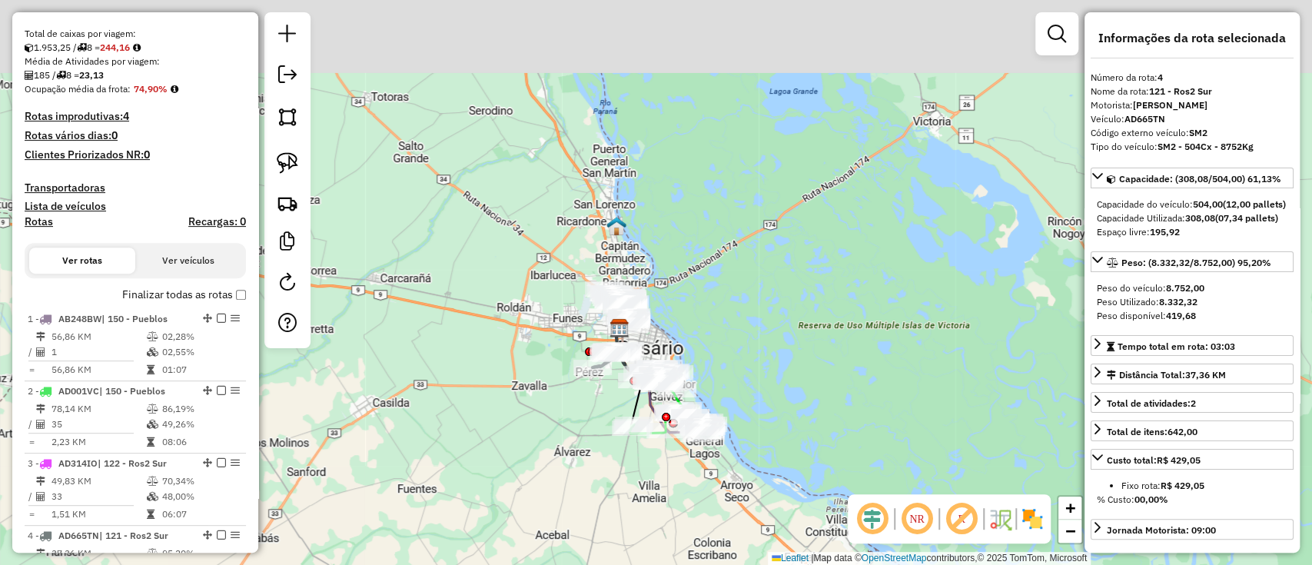
drag, startPoint x: 682, startPoint y: 486, endPoint x: 732, endPoint y: 521, distance: 60.7
click at [732, 521] on div "Janela de atendimento Grade de atendimento Capacidade Transportadoras Veículos …" at bounding box center [656, 282] width 1312 height 565
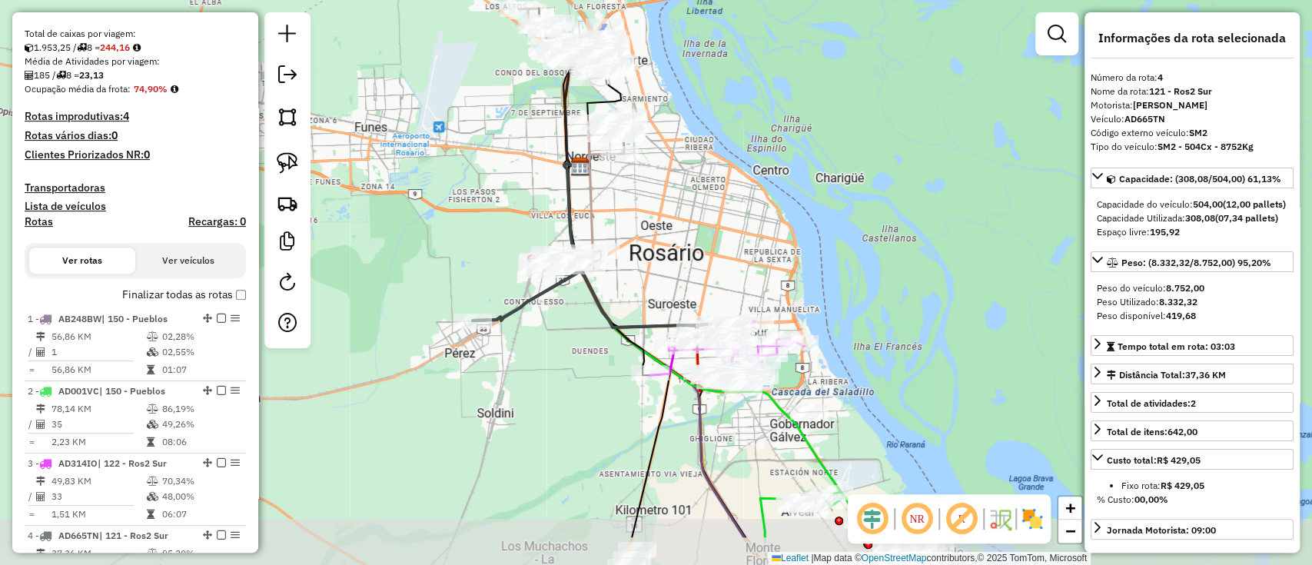
drag, startPoint x: 615, startPoint y: 493, endPoint x: 573, endPoint y: 419, distance: 85.0
click at [573, 419] on div "Janela de atendimento Grade de atendimento Capacidade Transportadoras Veículos …" at bounding box center [656, 282] width 1312 height 565
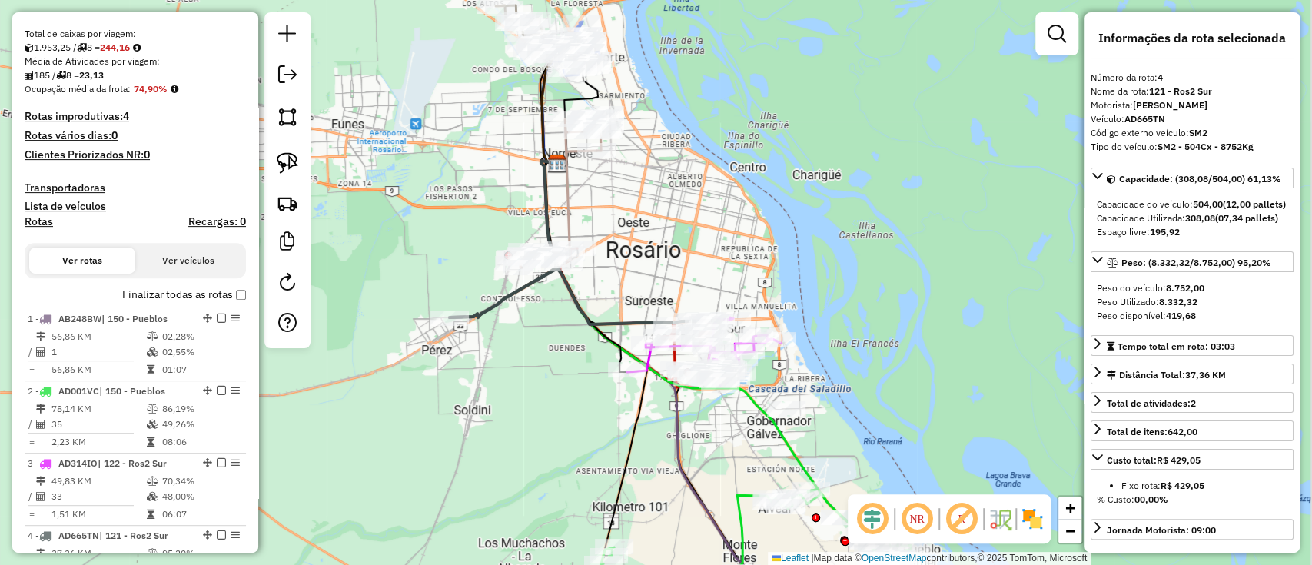
drag, startPoint x: 592, startPoint y: 424, endPoint x: 575, endPoint y: 416, distance: 18.9
click at [575, 416] on div "Janela de atendimento Grade de atendimento Capacidade Transportadoras Veículos …" at bounding box center [656, 282] width 1312 height 565
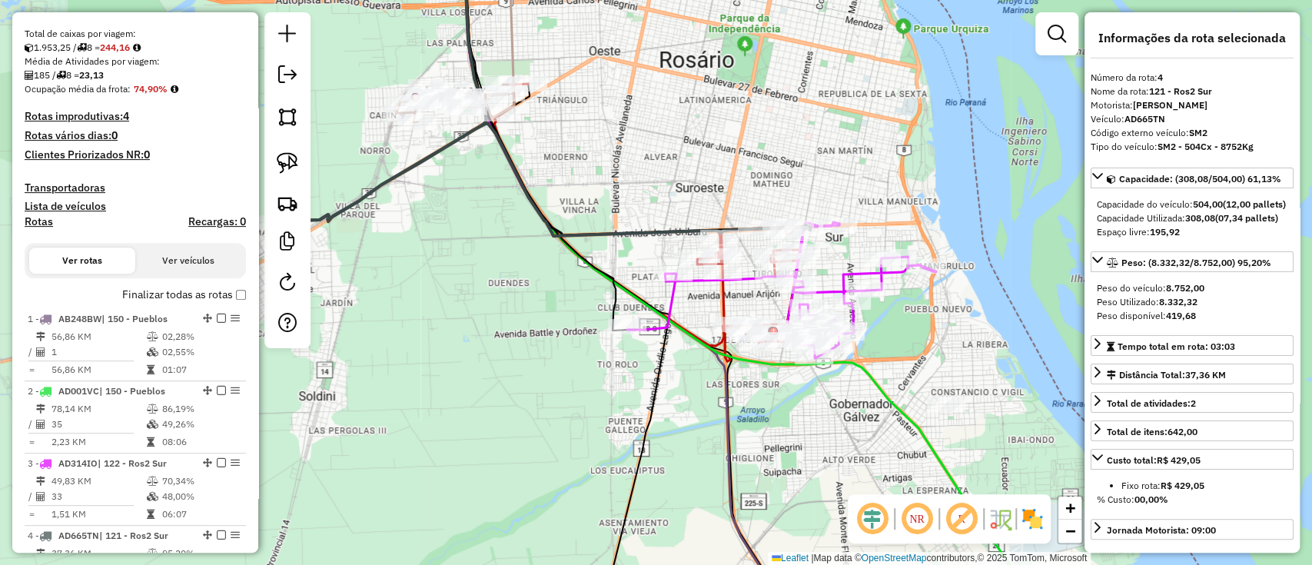
click at [617, 224] on icon at bounding box center [541, 179] width 537 height 113
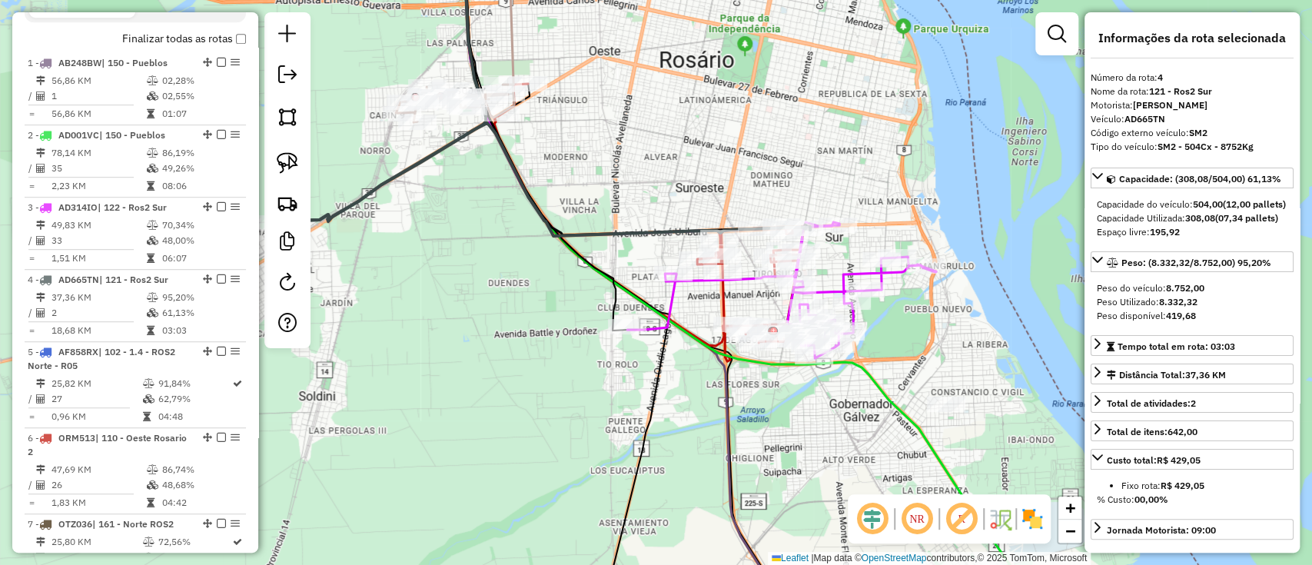
scroll to position [807, 0]
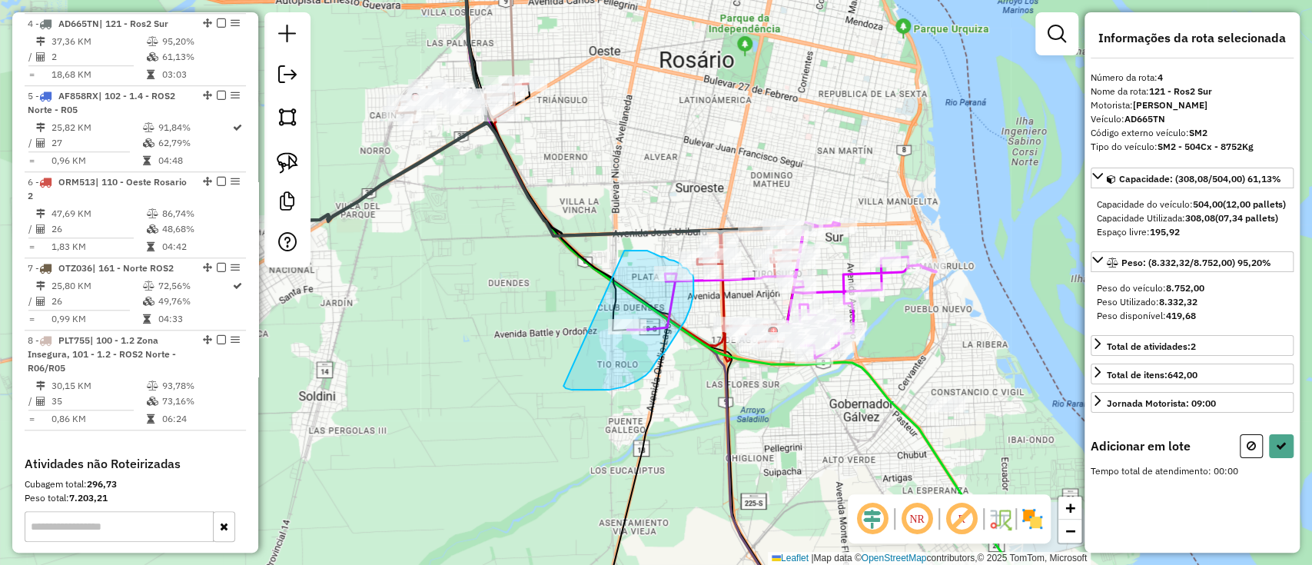
drag, startPoint x: 635, startPoint y: 250, endPoint x: 563, endPoint y: 386, distance: 153.3
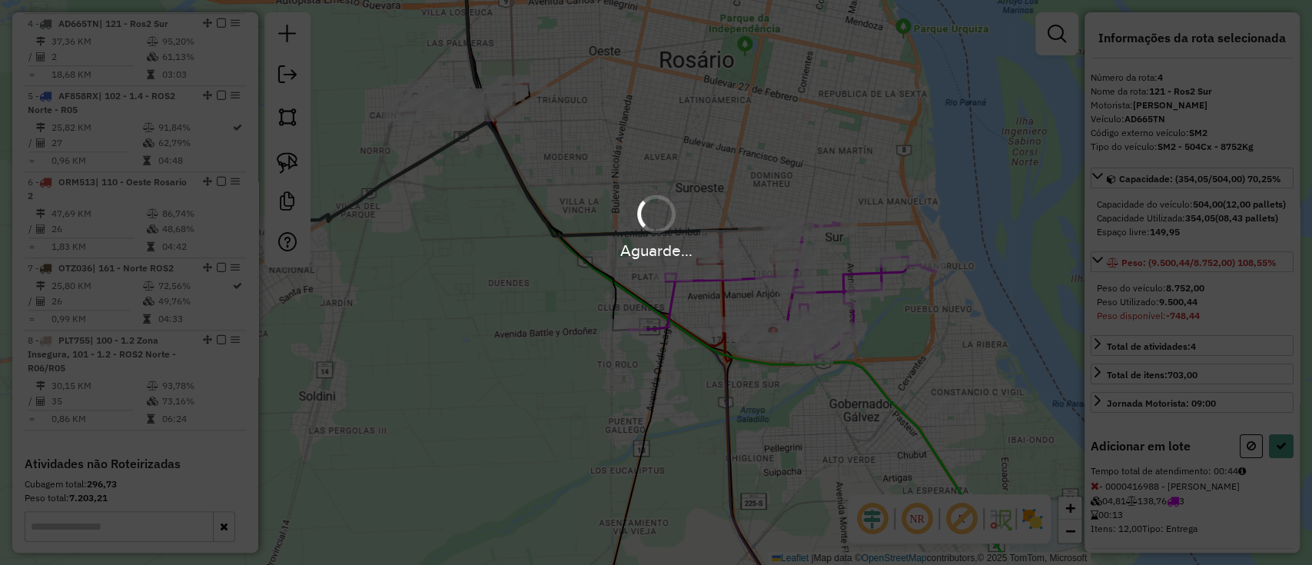
select select "**********"
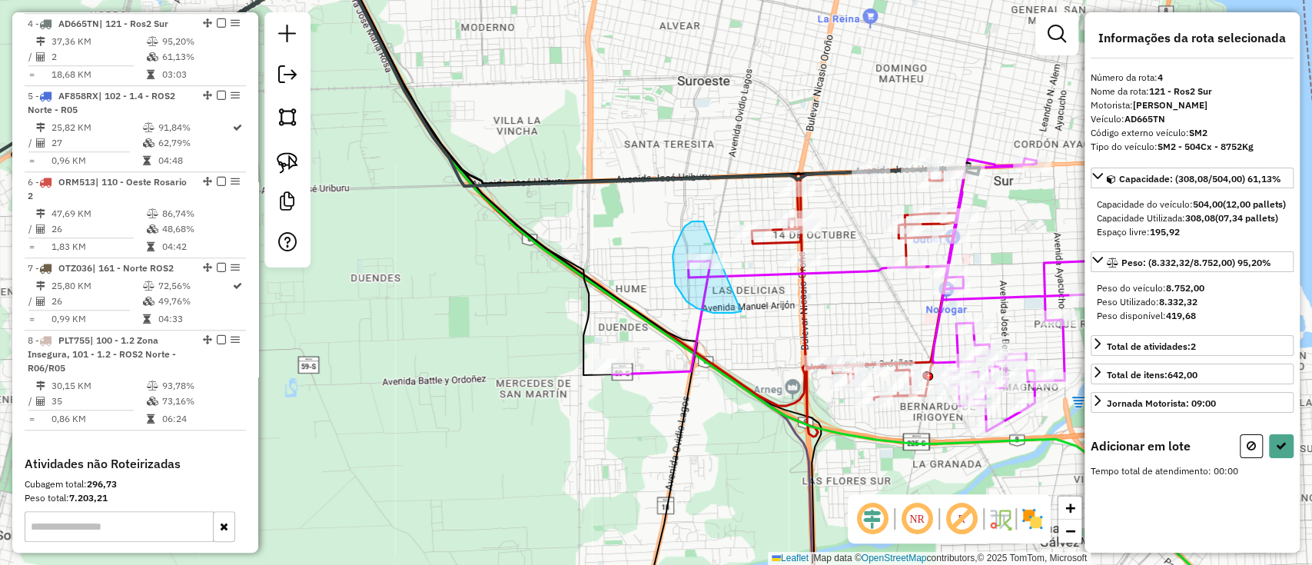
drag, startPoint x: 688, startPoint y: 224, endPoint x: 741, endPoint y: 311, distance: 102.0
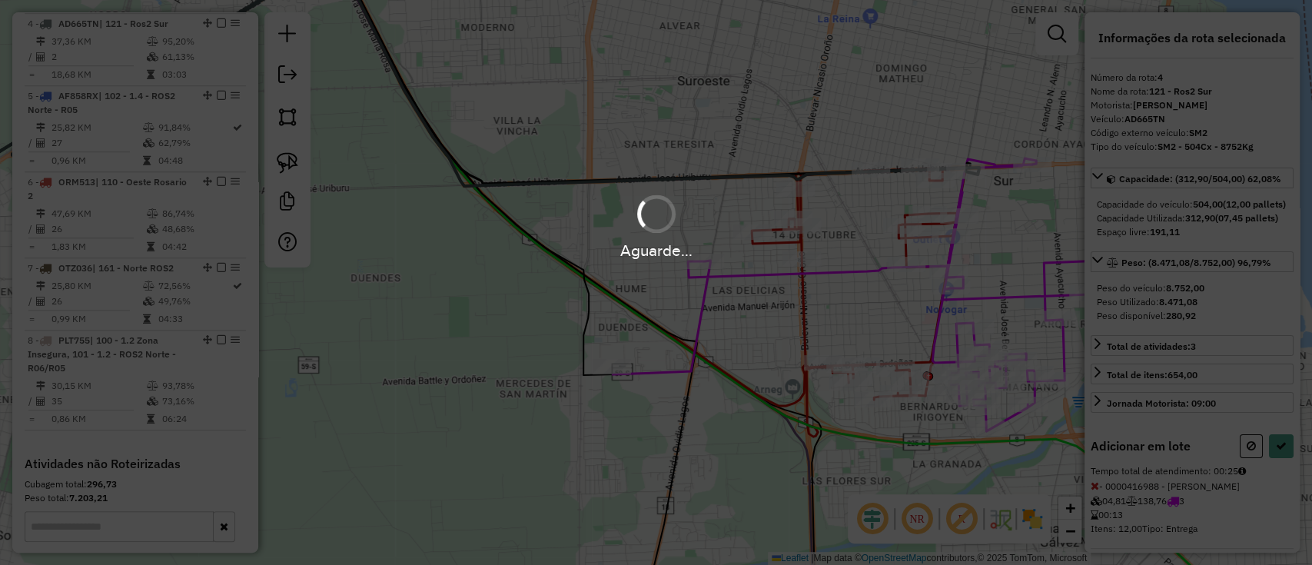
select select "**********"
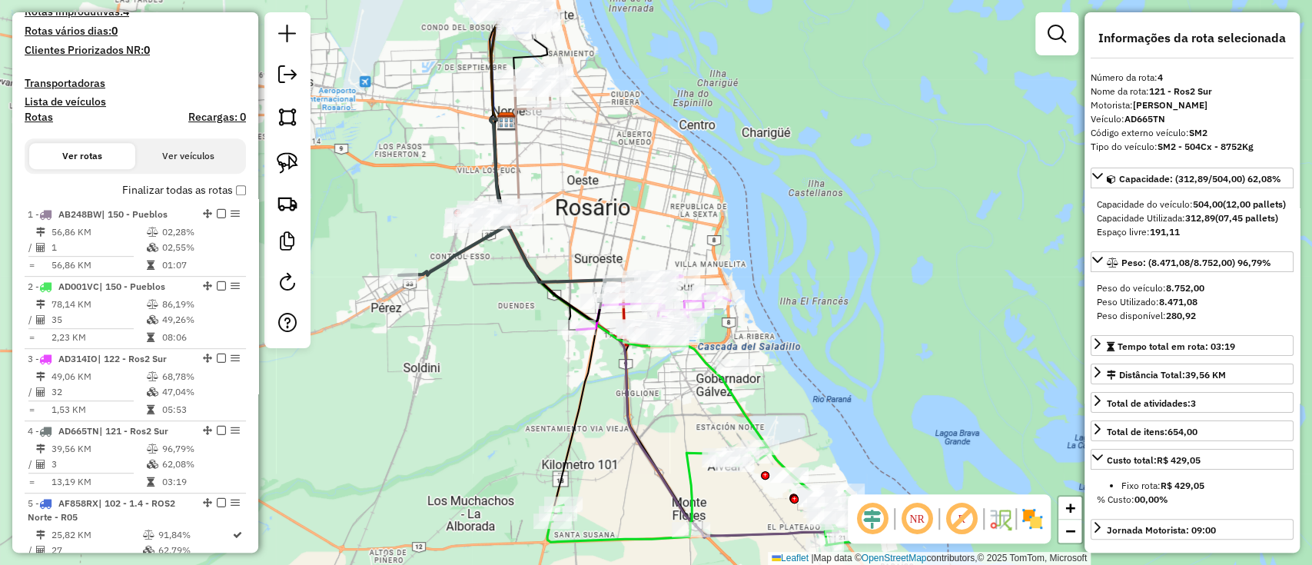
scroll to position [295, 0]
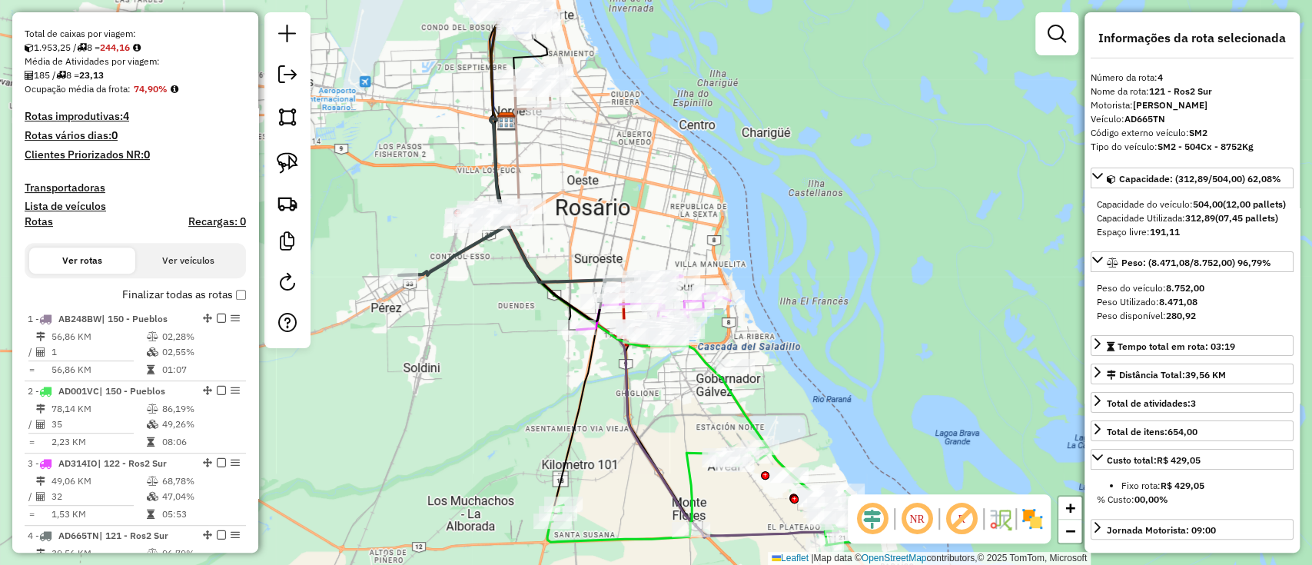
click at [229, 297] on label "Finalizar todas as rotas" at bounding box center [184, 295] width 124 height 16
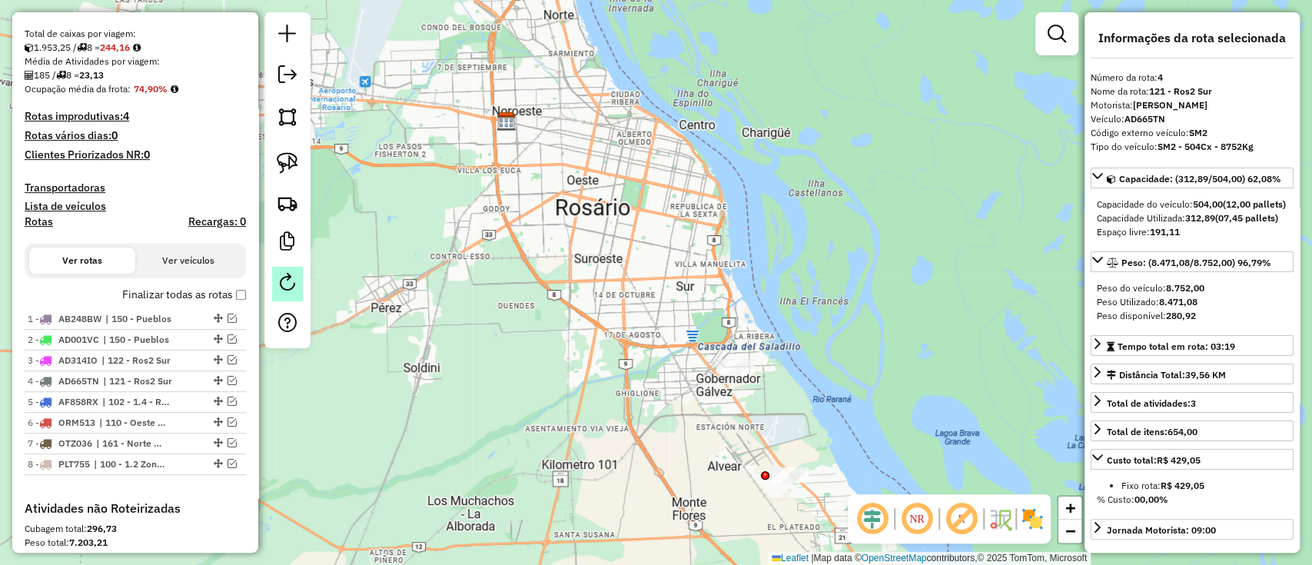
click at [281, 290] on em at bounding box center [287, 282] width 18 height 18
select select "*"
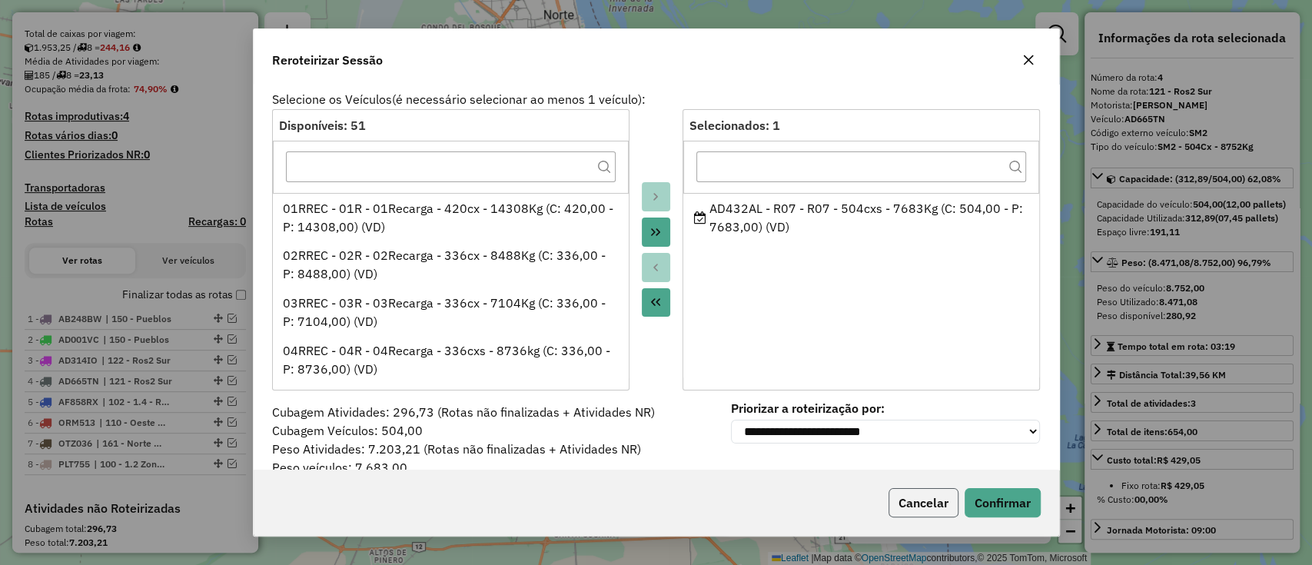
click at [904, 507] on button "Cancelar" at bounding box center [923, 502] width 70 height 29
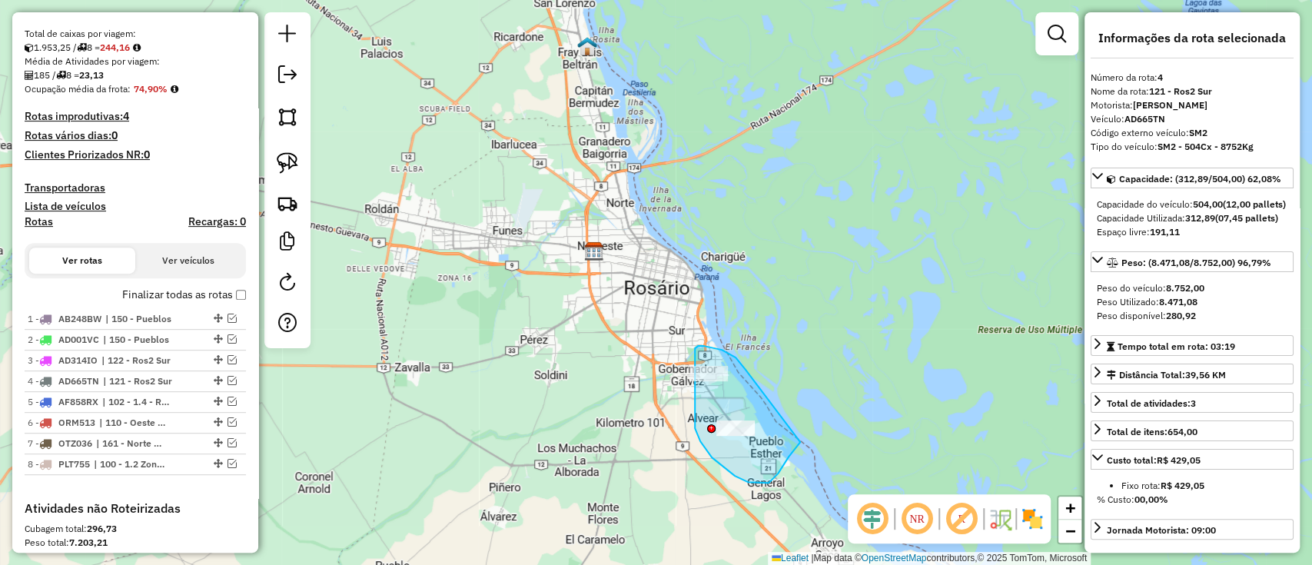
drag, startPoint x: 713, startPoint y: 347, endPoint x: 800, endPoint y: 442, distance: 128.3
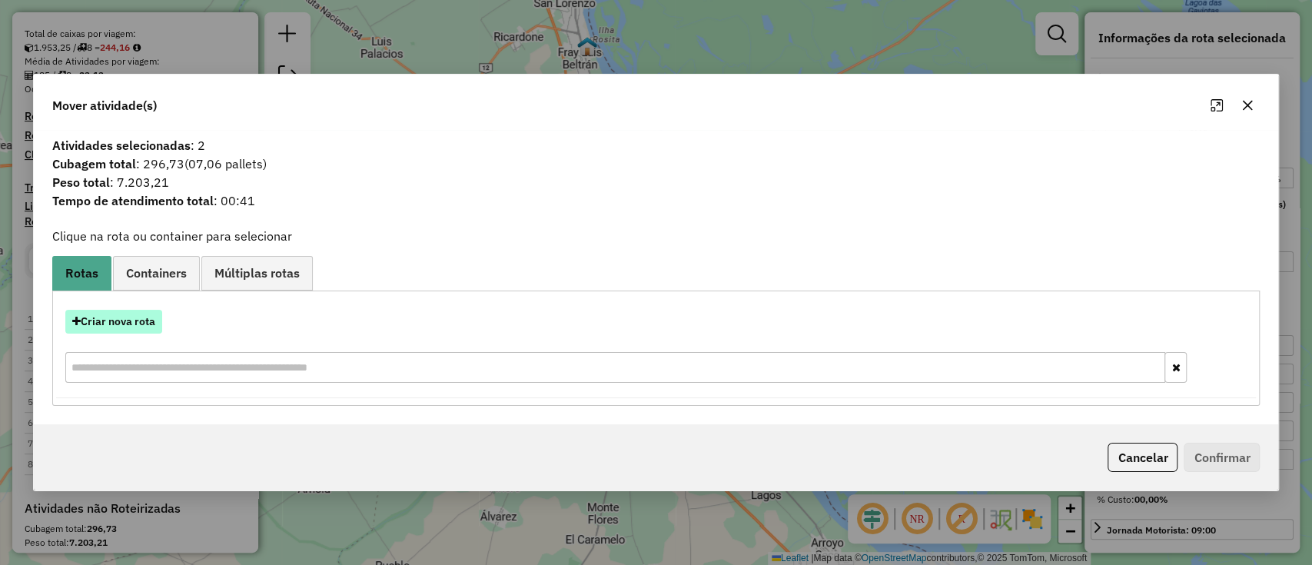
click at [130, 327] on button "Criar nova rota" at bounding box center [113, 322] width 97 height 24
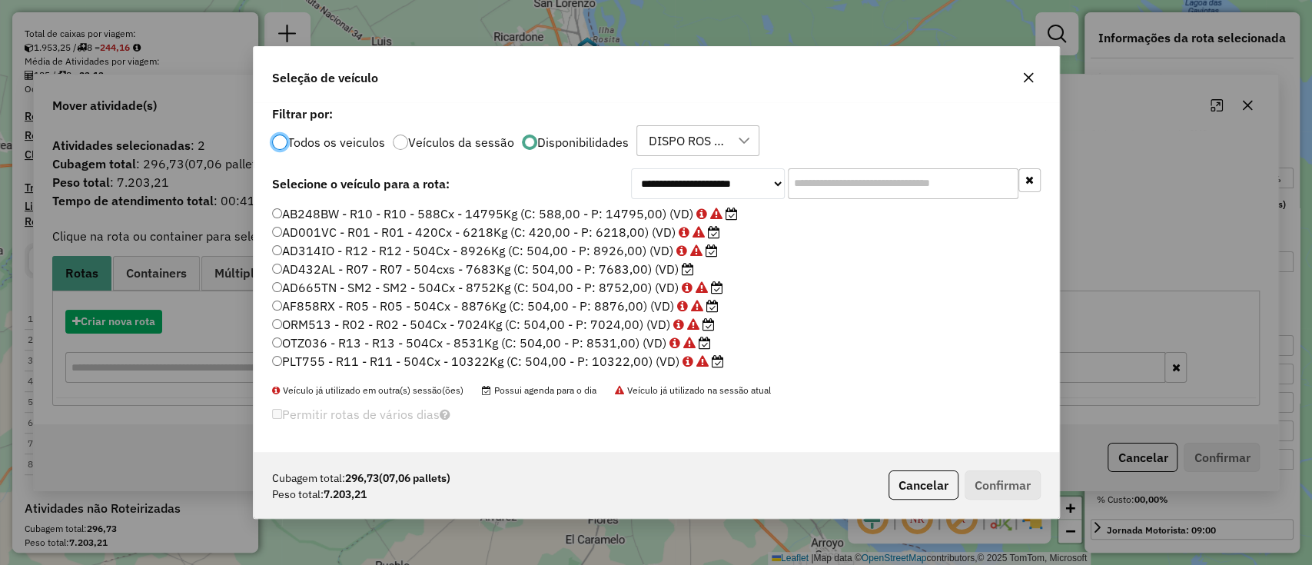
scroll to position [8, 5]
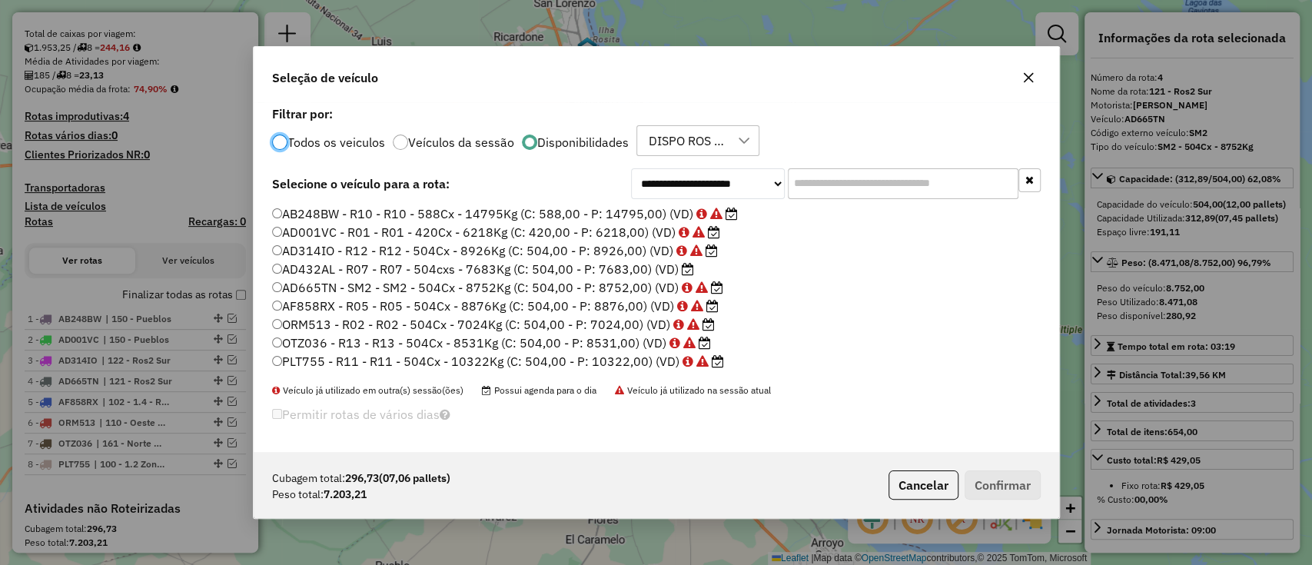
click at [864, 164] on div "**********" at bounding box center [656, 277] width 805 height 350
click at [855, 187] on input "text" at bounding box center [903, 183] width 231 height 31
click at [639, 267] on label "AD432AL - R07 - R07 - 504cxs - 7683Kg (C: 504,00 - P: 7683,00) (VD)" at bounding box center [483, 269] width 422 height 18
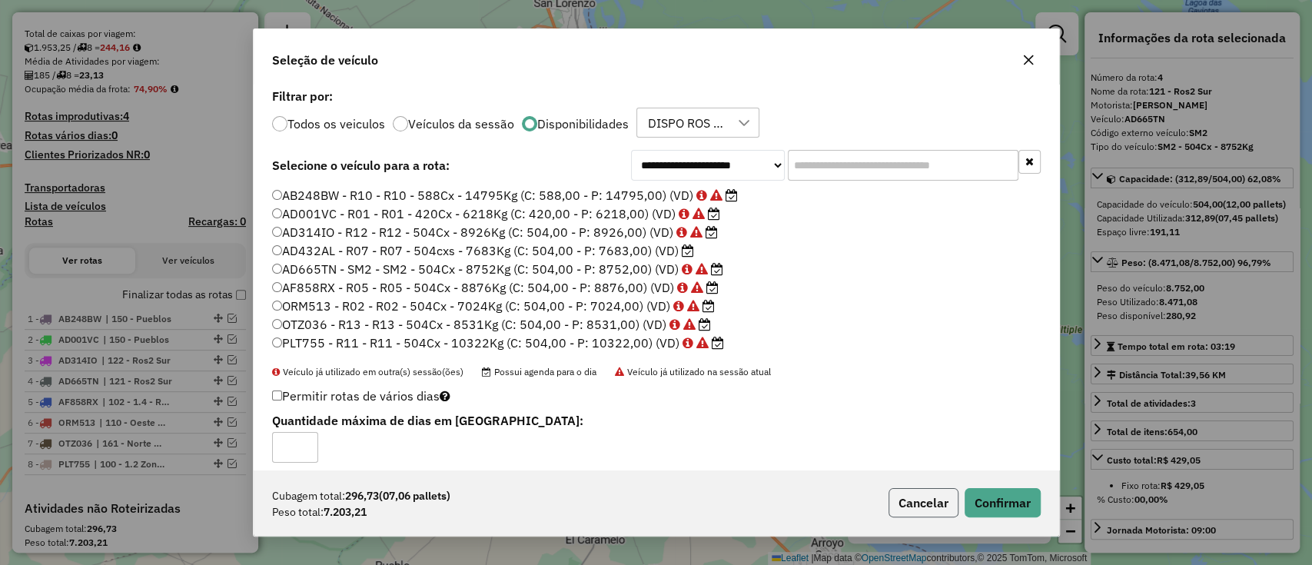
click at [937, 507] on button "Cancelar" at bounding box center [923, 502] width 70 height 29
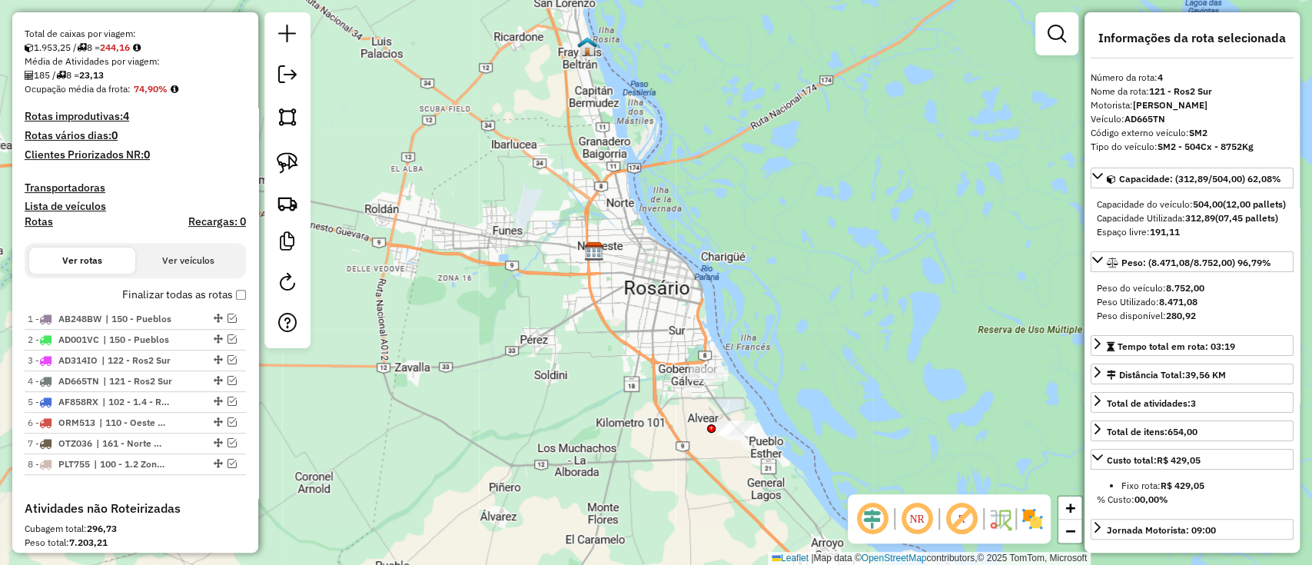
click at [191, 294] on label "Finalizar todas as rotas" at bounding box center [184, 295] width 124 height 16
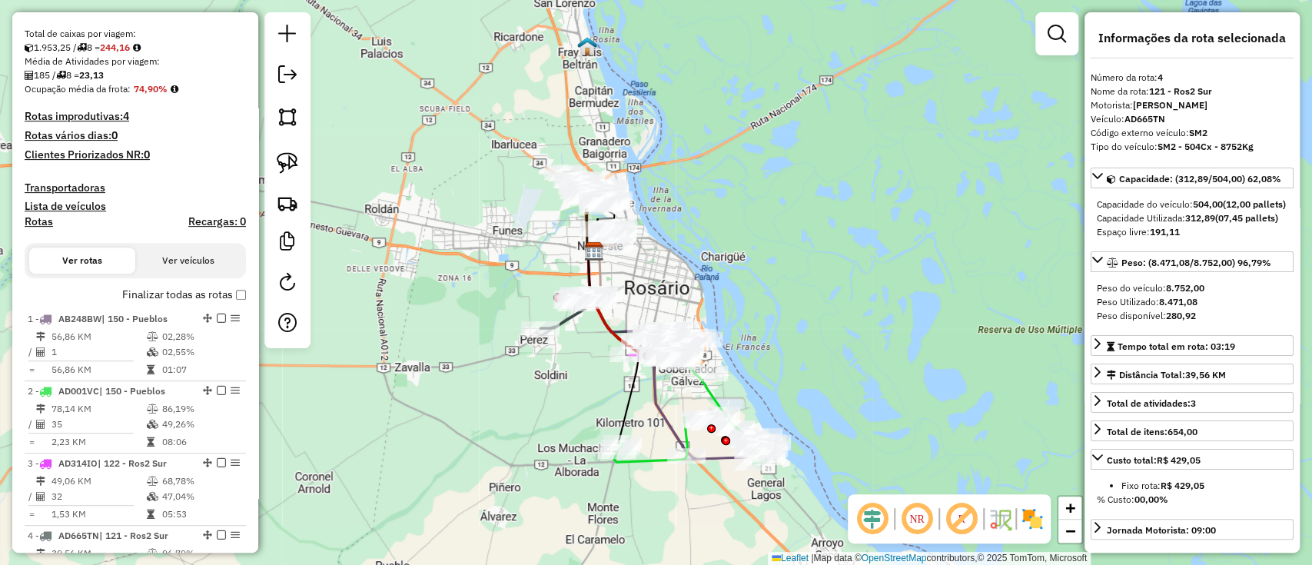
click at [503, 440] on div "Janela de atendimento Grade de atendimento Capacidade Transportadoras Veículos …" at bounding box center [656, 282] width 1312 height 565
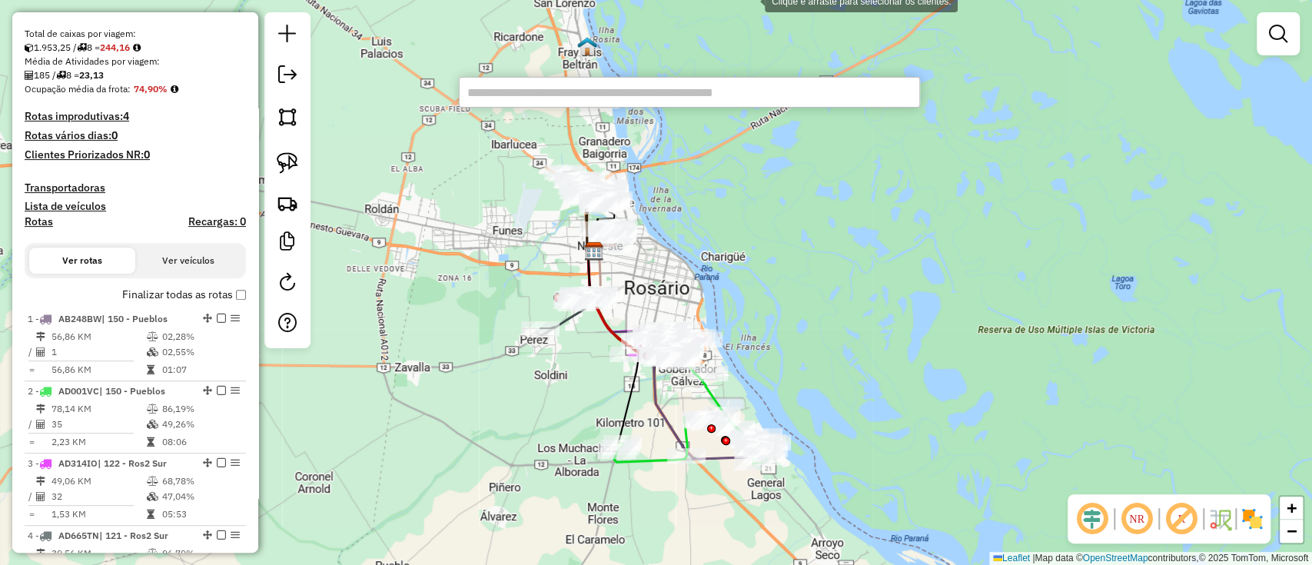
paste input "******"
type input "******"
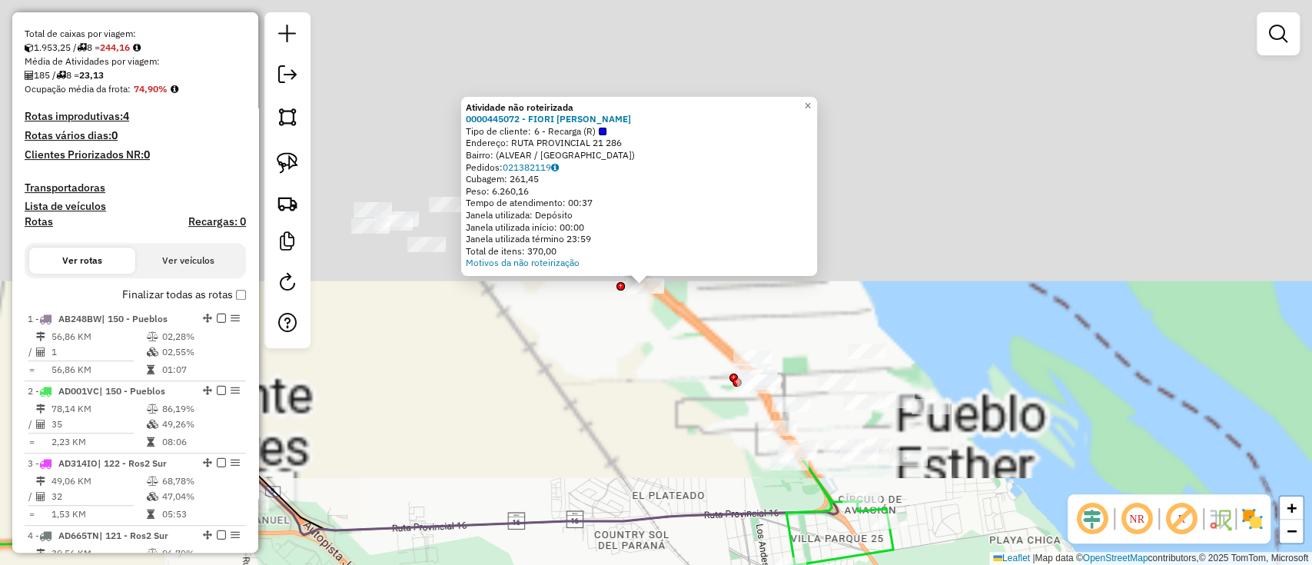
drag, startPoint x: 667, startPoint y: 272, endPoint x: 682, endPoint y: 612, distance: 340.7
click at [682, 564] on html "Aguarde... Pop-up bloqueado! Seu navegador bloqueou automáticamente a abertura …" at bounding box center [656, 282] width 1312 height 565
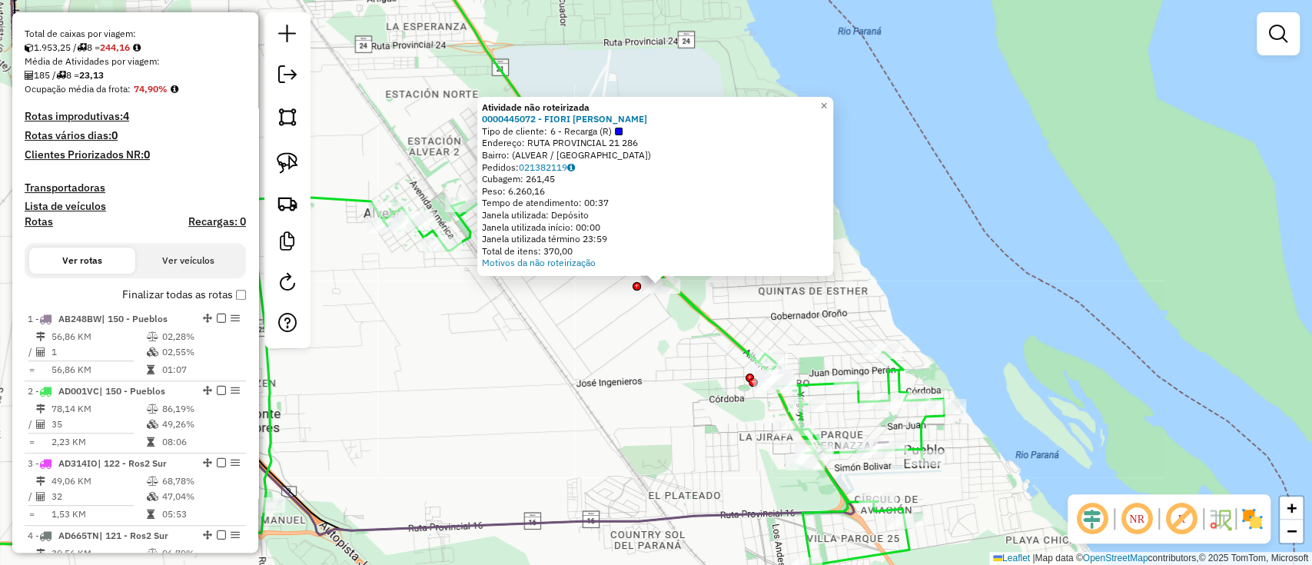
click at [631, 476] on div "Atividade não roteirizada 0000445072 - FIORI DANIEL Tipo de cliente: 6 - Recarg…" at bounding box center [656, 282] width 1312 height 565
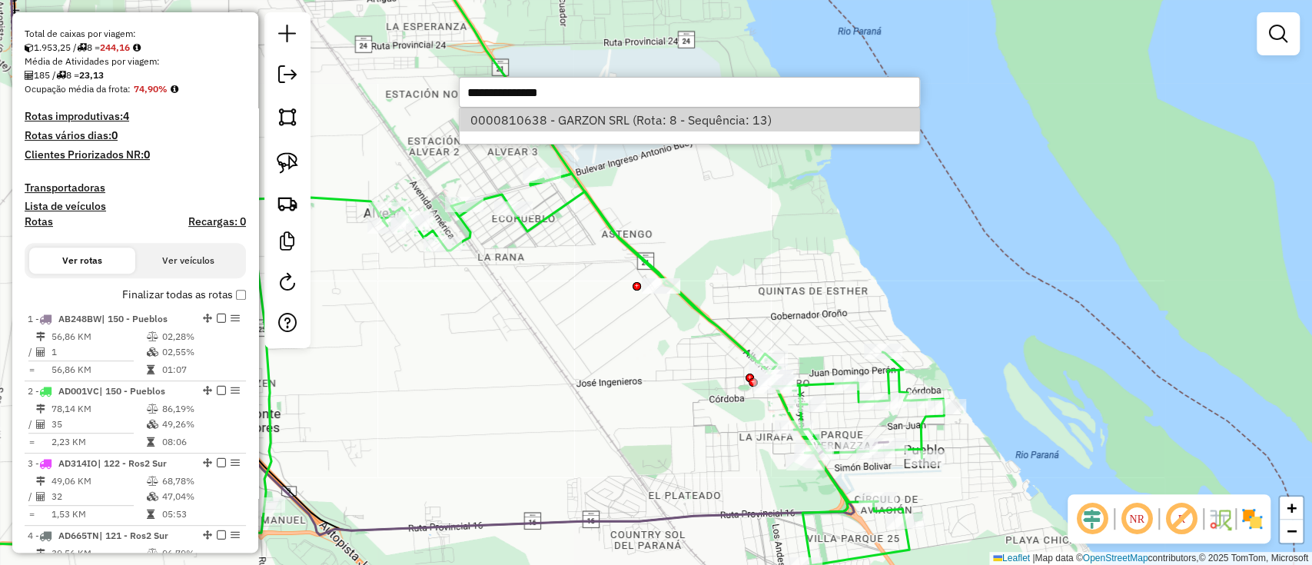
select select "**********"
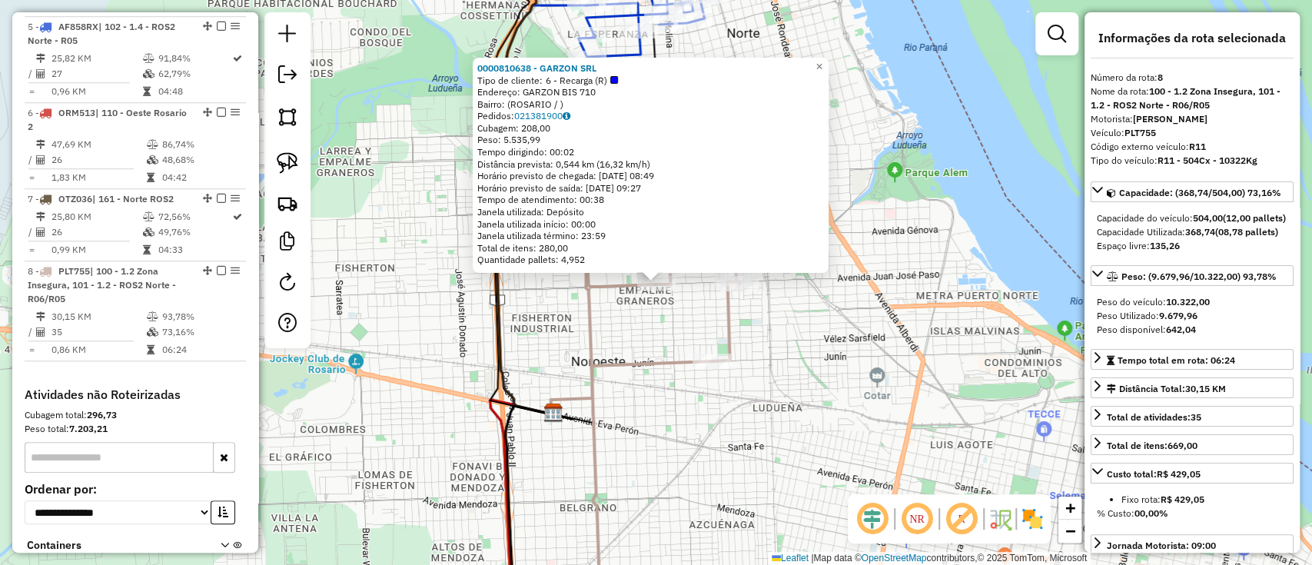
scroll to position [1027, 0]
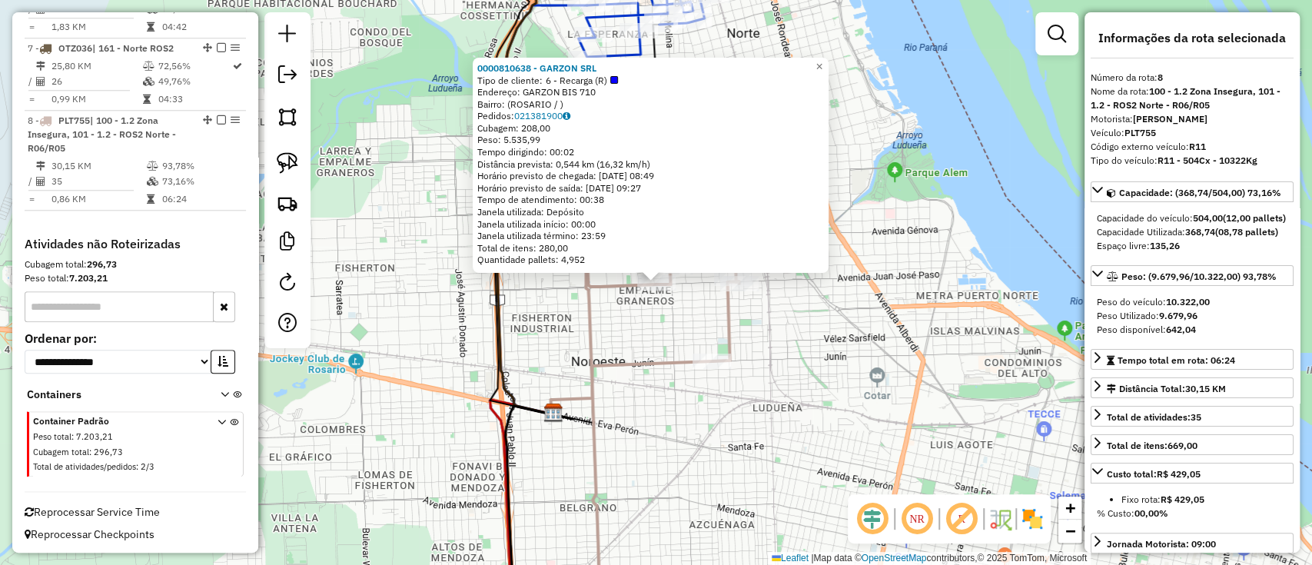
click at [651, 415] on div "0000810638 - GARZON SRL Tipo de cliente: 6 - Recarga (R) Endereço: GARZON BIS 7…" at bounding box center [656, 282] width 1312 height 565
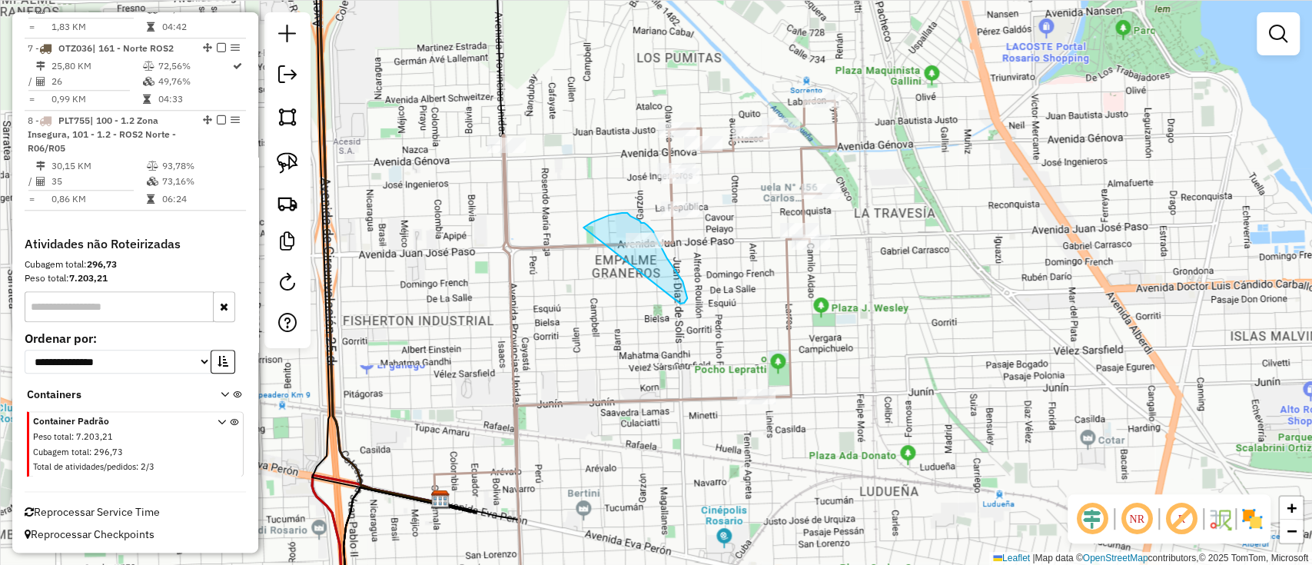
drag, startPoint x: 682, startPoint y: 303, endPoint x: 583, endPoint y: 229, distance: 123.6
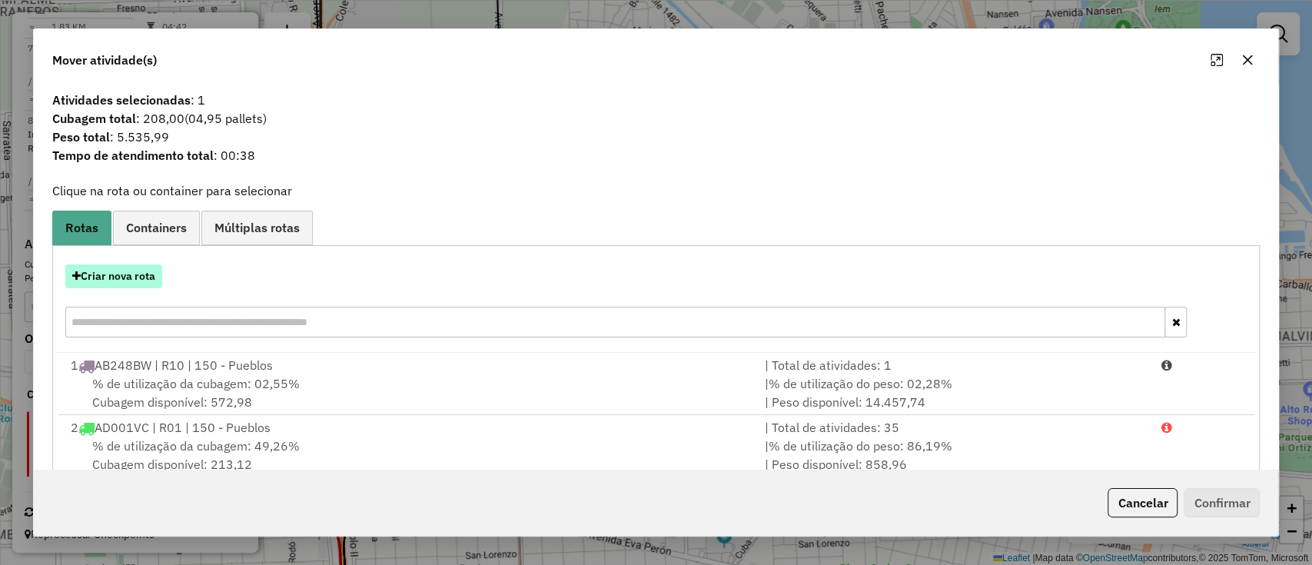
click at [107, 280] on button "Criar nova rota" at bounding box center [113, 276] width 97 height 24
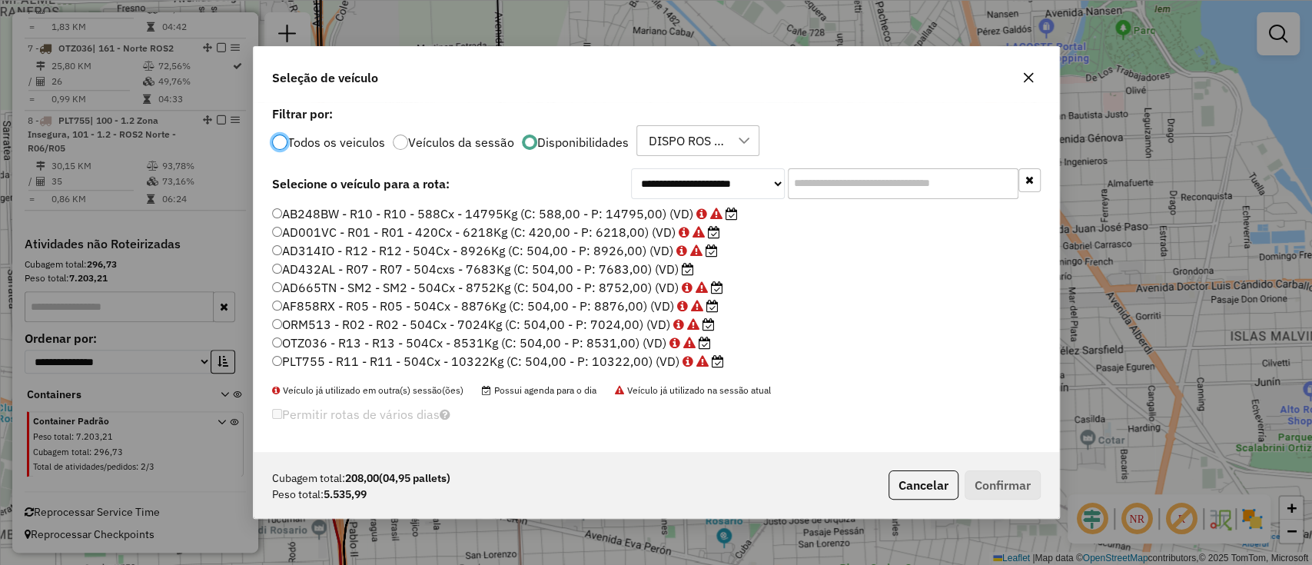
scroll to position [8, 5]
click at [836, 175] on input "text" at bounding box center [903, 183] width 231 height 31
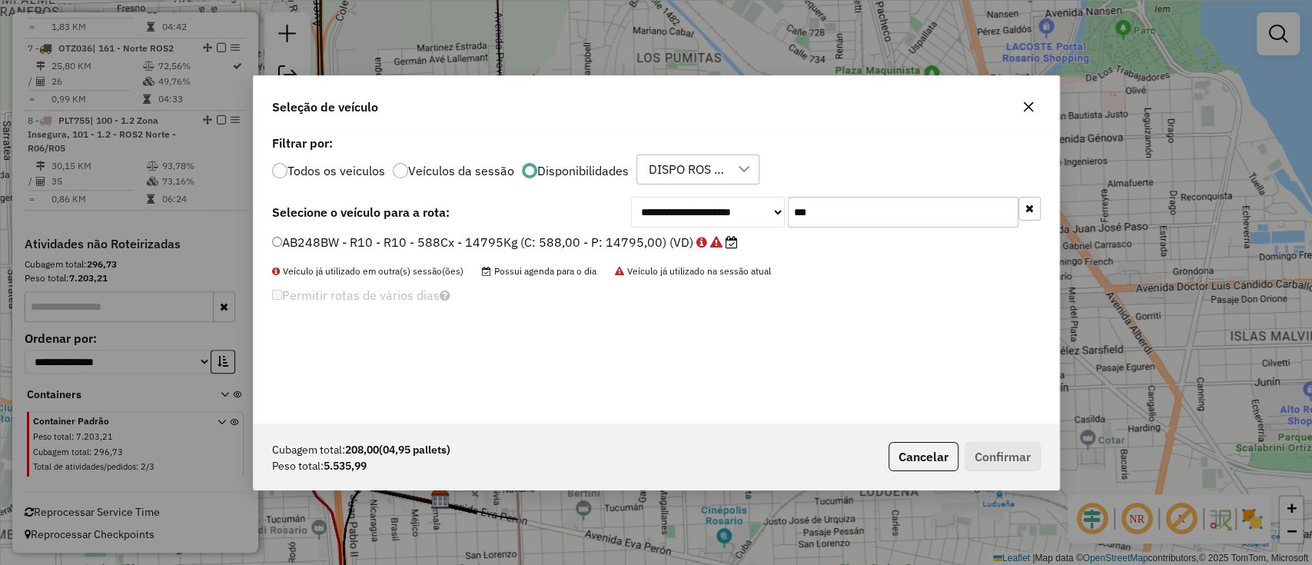
type input "***"
drag, startPoint x: 697, startPoint y: 237, endPoint x: 741, endPoint y: 256, distance: 48.2
click at [697, 237] on icon at bounding box center [701, 242] width 11 height 12
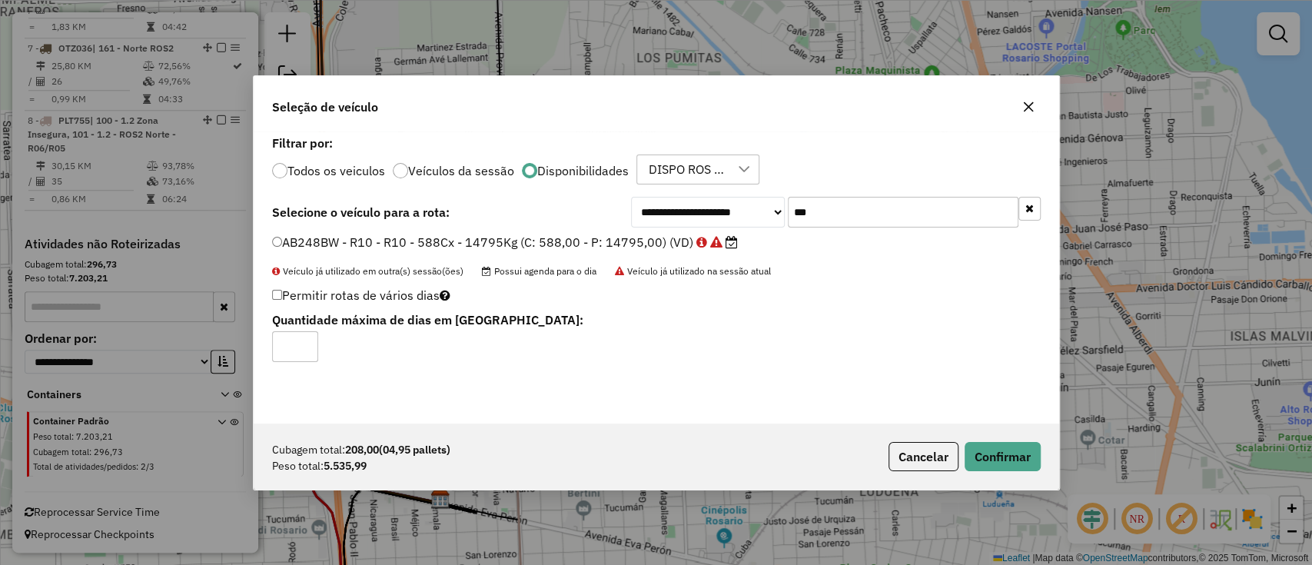
click at [993, 473] on div "Cubagem total: 208,00 (04,95 pallets) Peso total: 5.535,99 Cancelar Confirmar" at bounding box center [656, 456] width 805 height 66
click at [991, 469] on button "Confirmar" at bounding box center [1002, 456] width 76 height 29
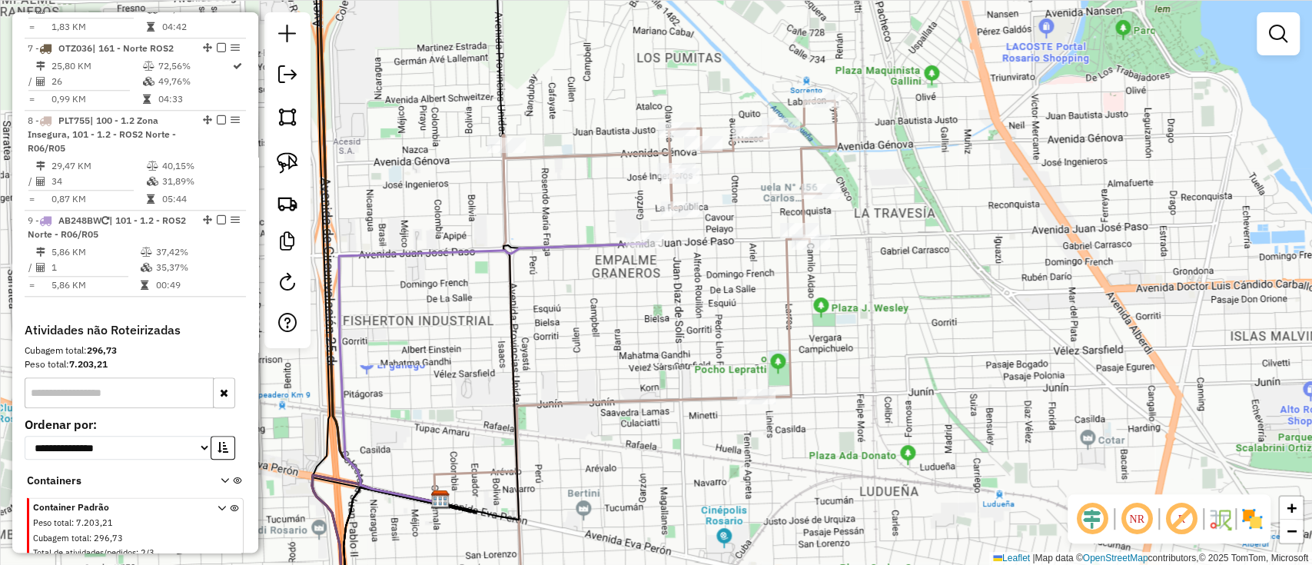
click at [602, 244] on icon at bounding box center [492, 373] width 307 height 259
select select "**********"
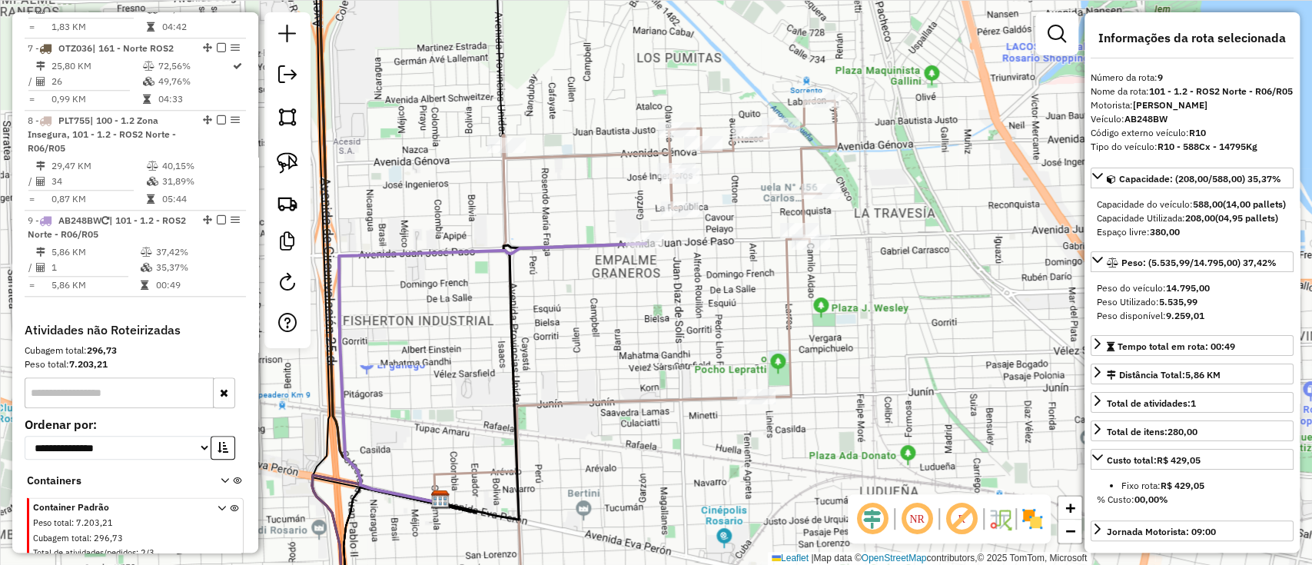
scroll to position [1113, 0]
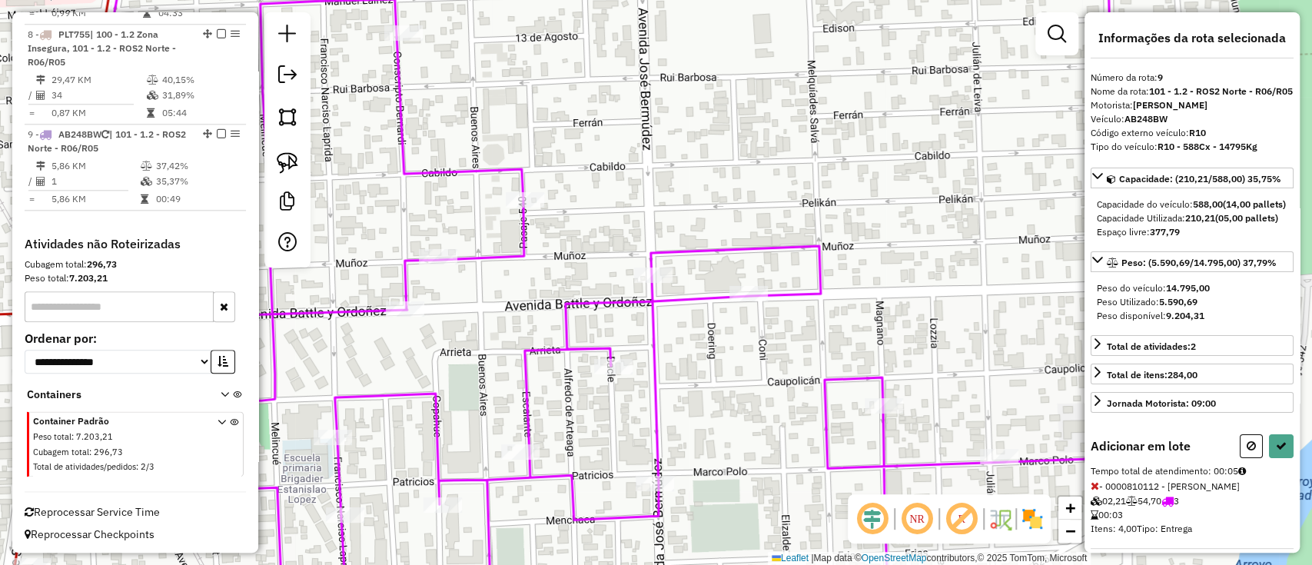
drag, startPoint x: 919, startPoint y: 373, endPoint x: 639, endPoint y: -51, distance: 508.1
click at [639, 0] on html "Aguarde... Pop-up bloqueado! Seu navegador bloqueou automáticamente a abertura …" at bounding box center [656, 282] width 1312 height 565
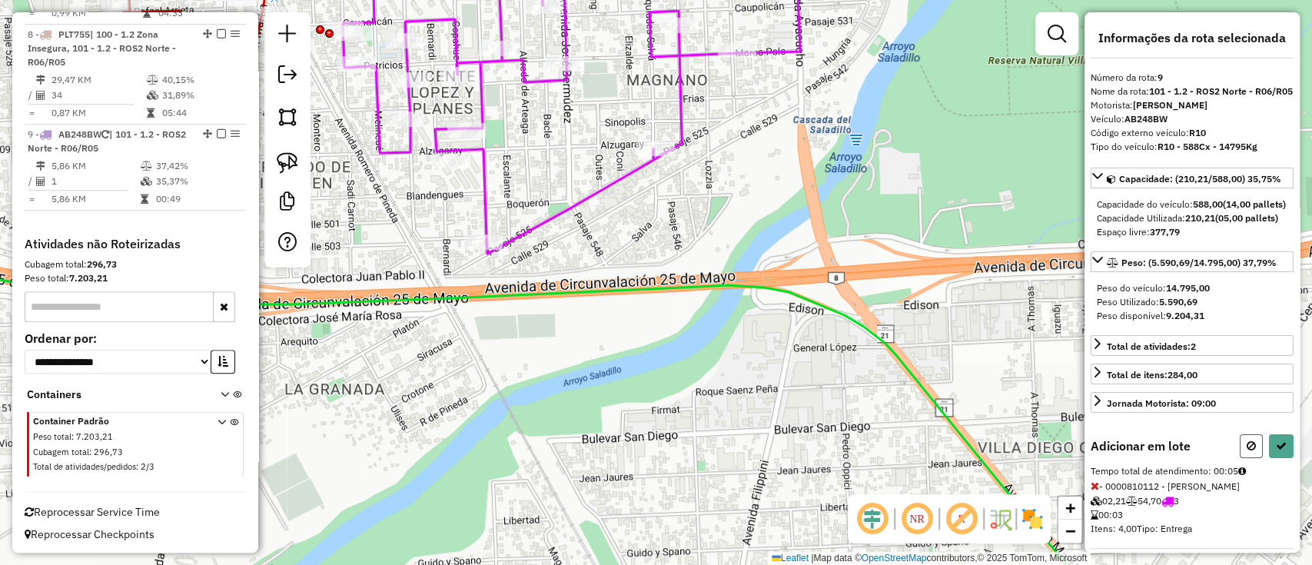
click at [1248, 458] on button at bounding box center [1250, 446] width 23 height 24
select select "**********"
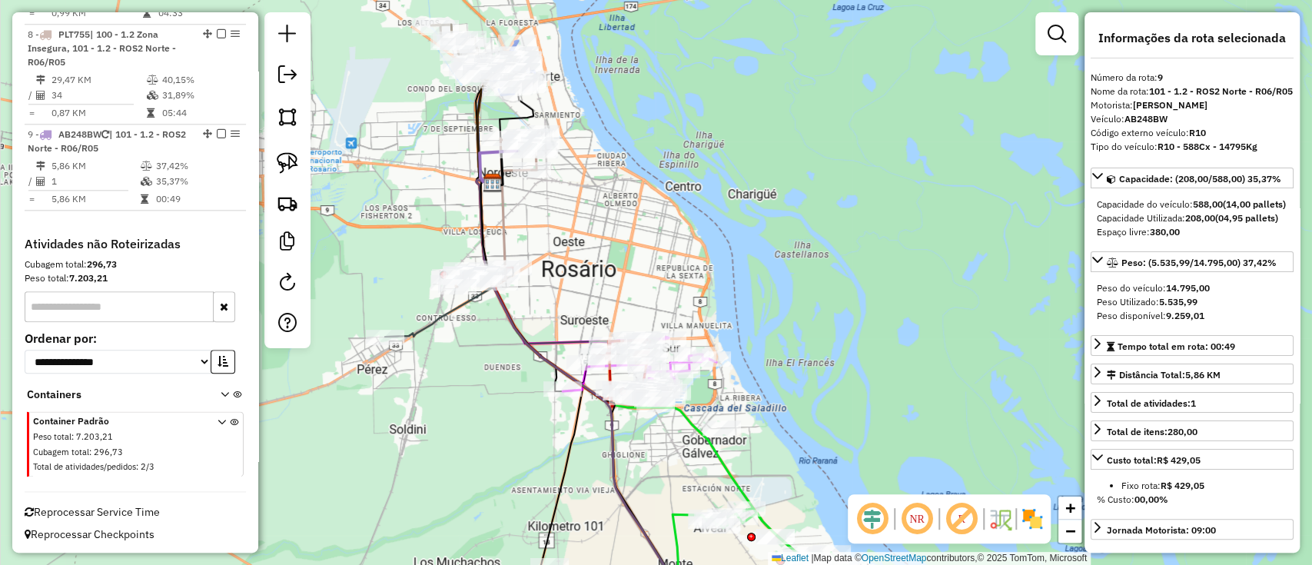
drag, startPoint x: 812, startPoint y: 435, endPoint x: 784, endPoint y: 206, distance: 230.7
click at [785, 206] on div "Janela de atendimento Grade de atendimento Capacidade Transportadoras Veículos …" at bounding box center [656, 282] width 1312 height 565
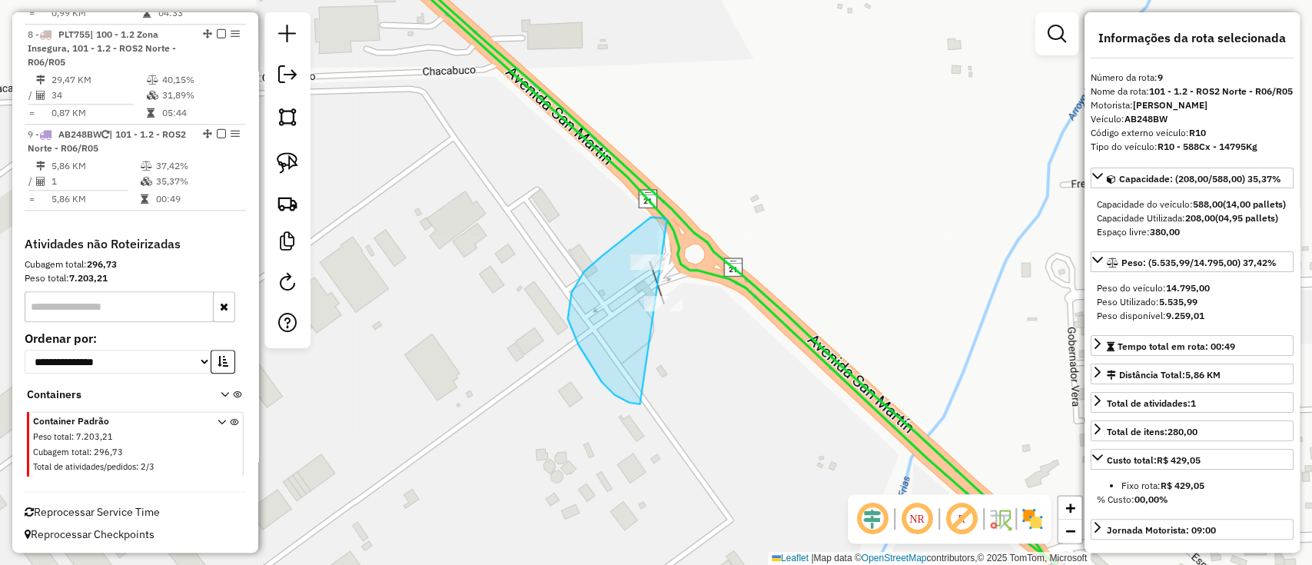
drag, startPoint x: 663, startPoint y: 218, endPoint x: 724, endPoint y: 363, distance: 156.7
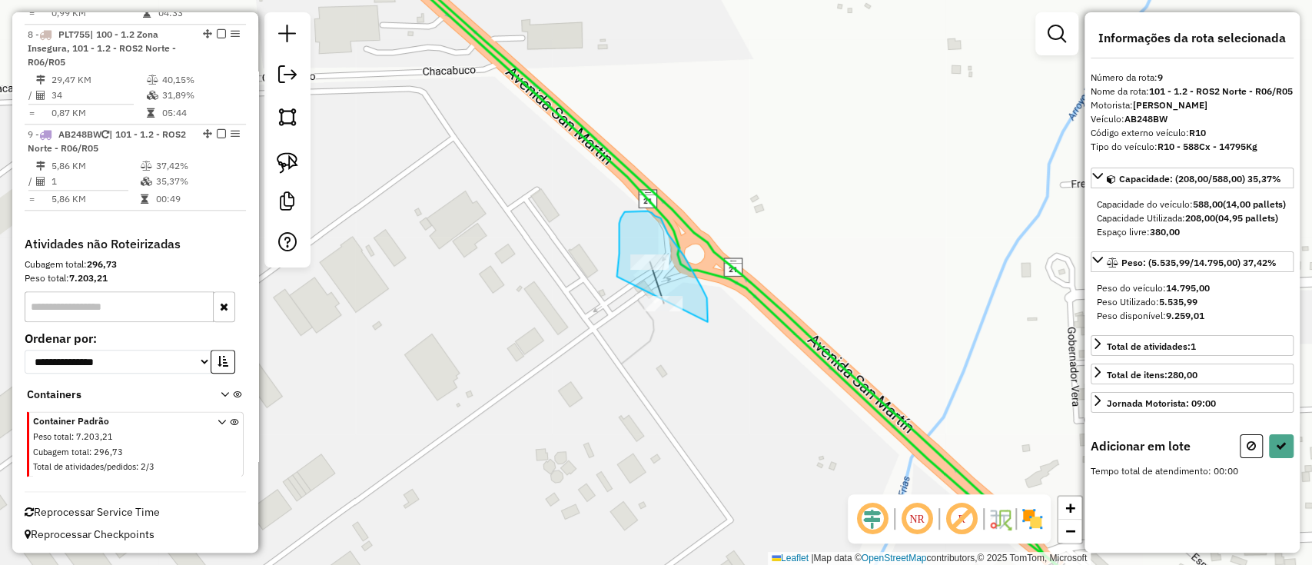
drag, startPoint x: 707, startPoint y: 320, endPoint x: 634, endPoint y: 365, distance: 85.5
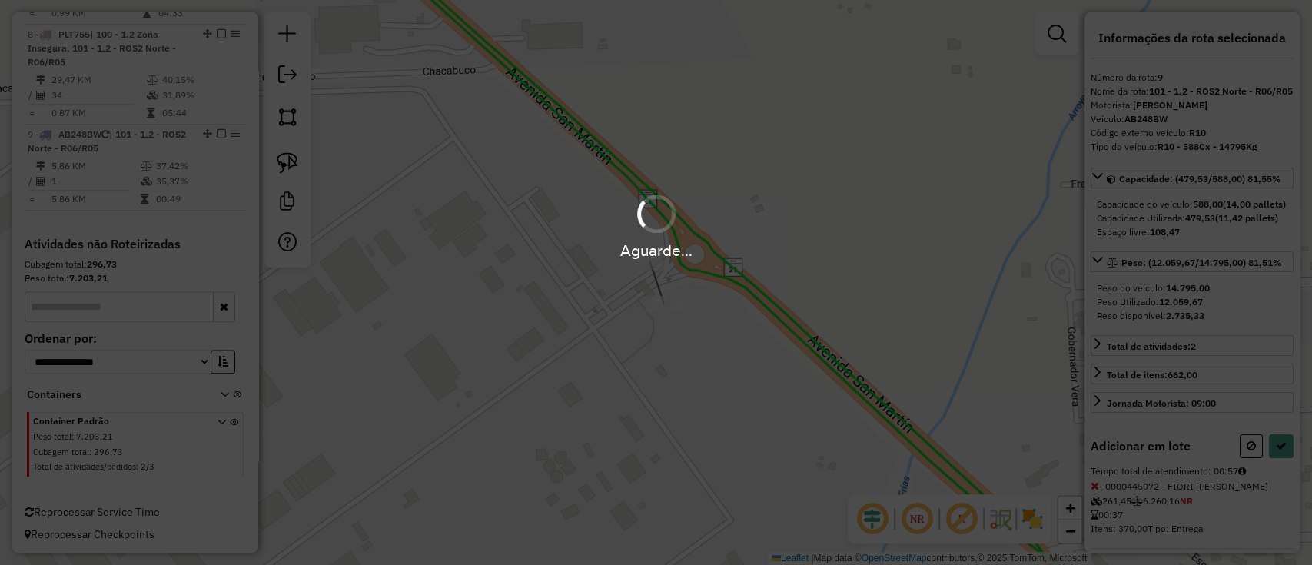
select select "**********"
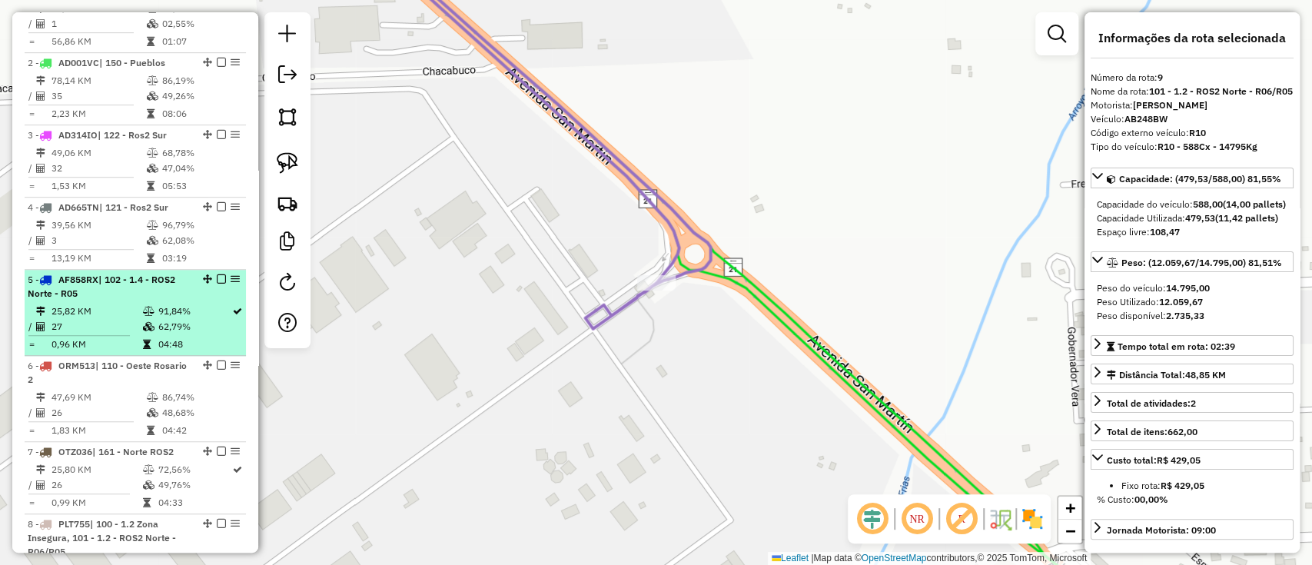
scroll to position [498, 0]
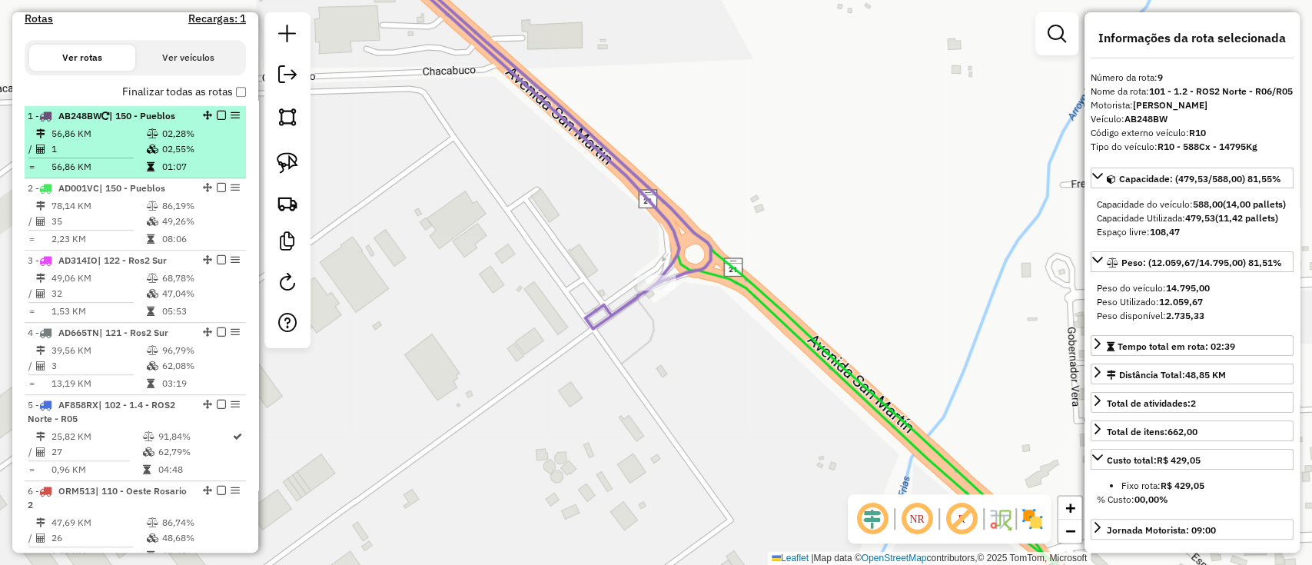
click at [221, 129] on td "02,28%" at bounding box center [200, 133] width 78 height 15
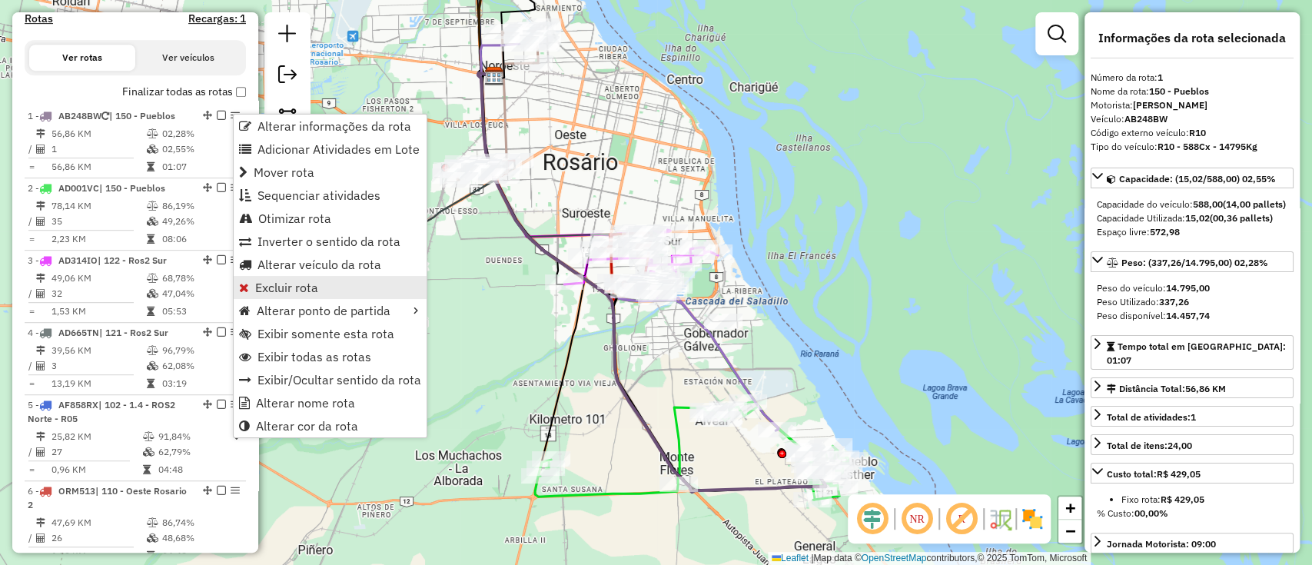
click at [318, 277] on link "Excluir rota" at bounding box center [330, 287] width 193 height 23
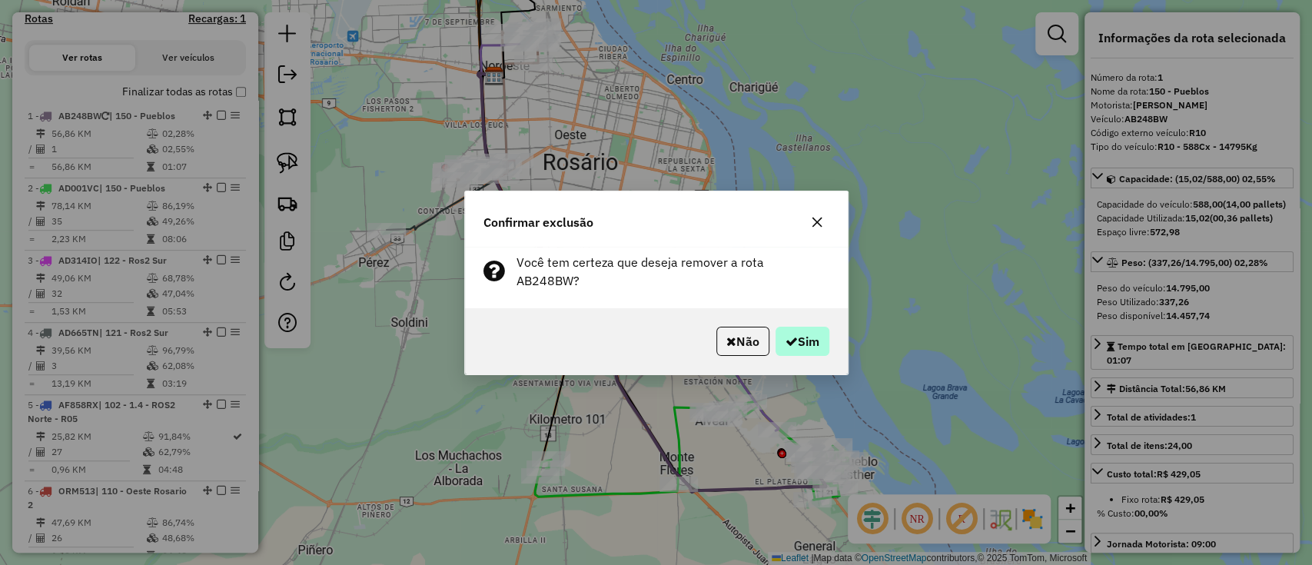
click at [757, 327] on button "Não" at bounding box center [742, 341] width 53 height 29
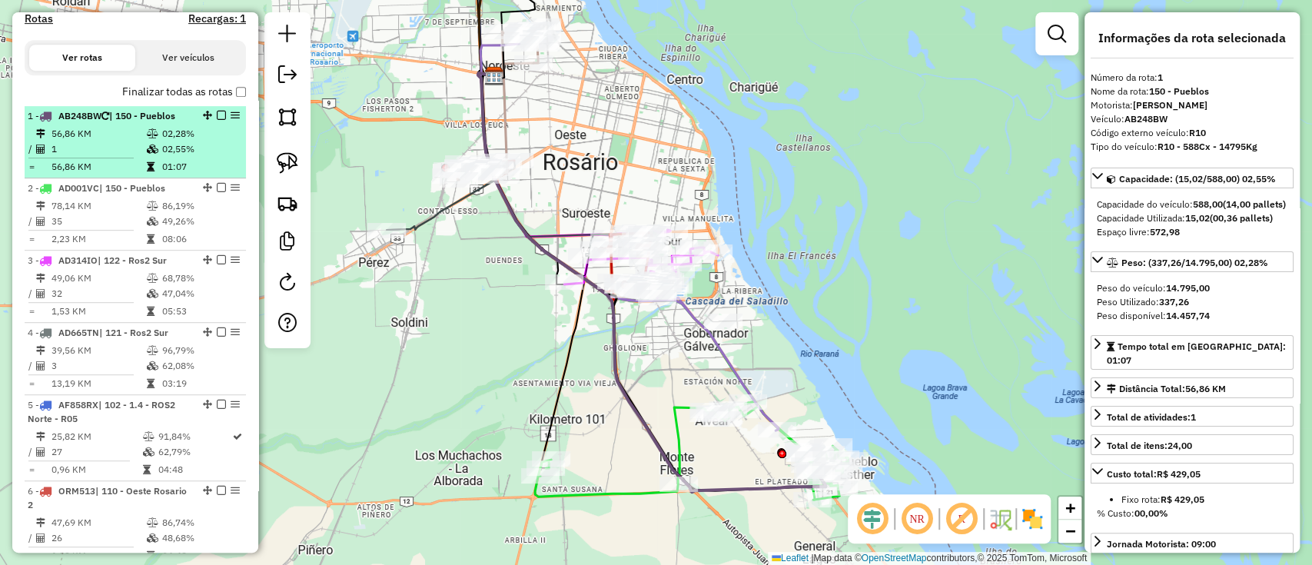
click at [220, 128] on td "02,28%" at bounding box center [200, 133] width 78 height 15
click at [224, 131] on td "02,28%" at bounding box center [200, 133] width 78 height 15
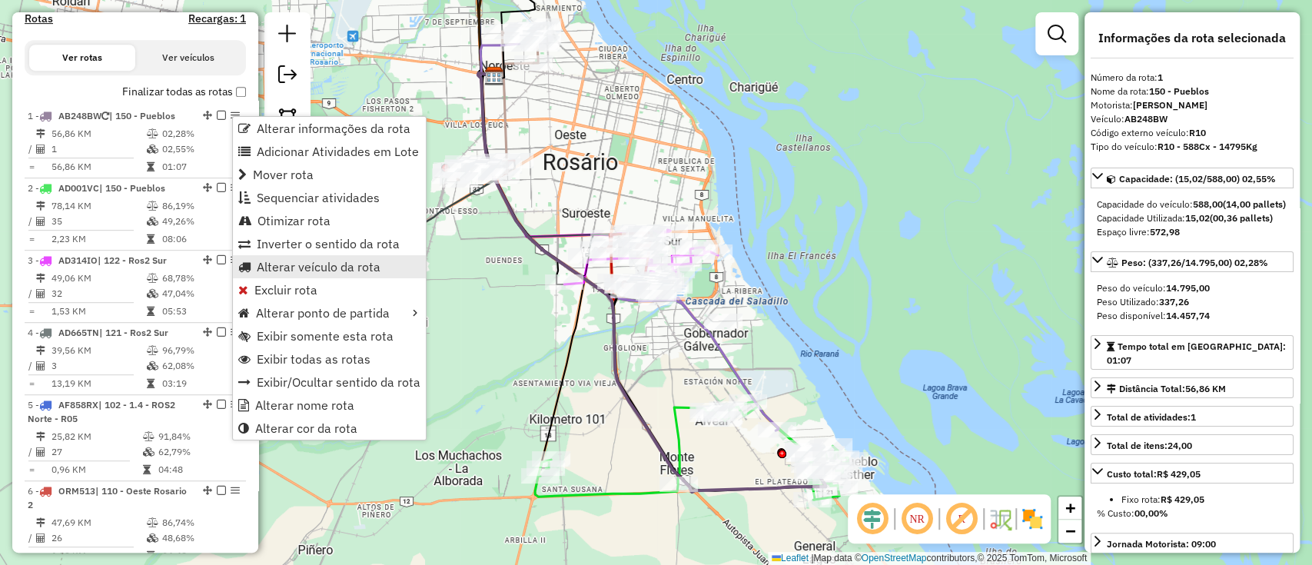
click at [275, 271] on span "Alterar veículo da rota" at bounding box center [319, 266] width 124 height 12
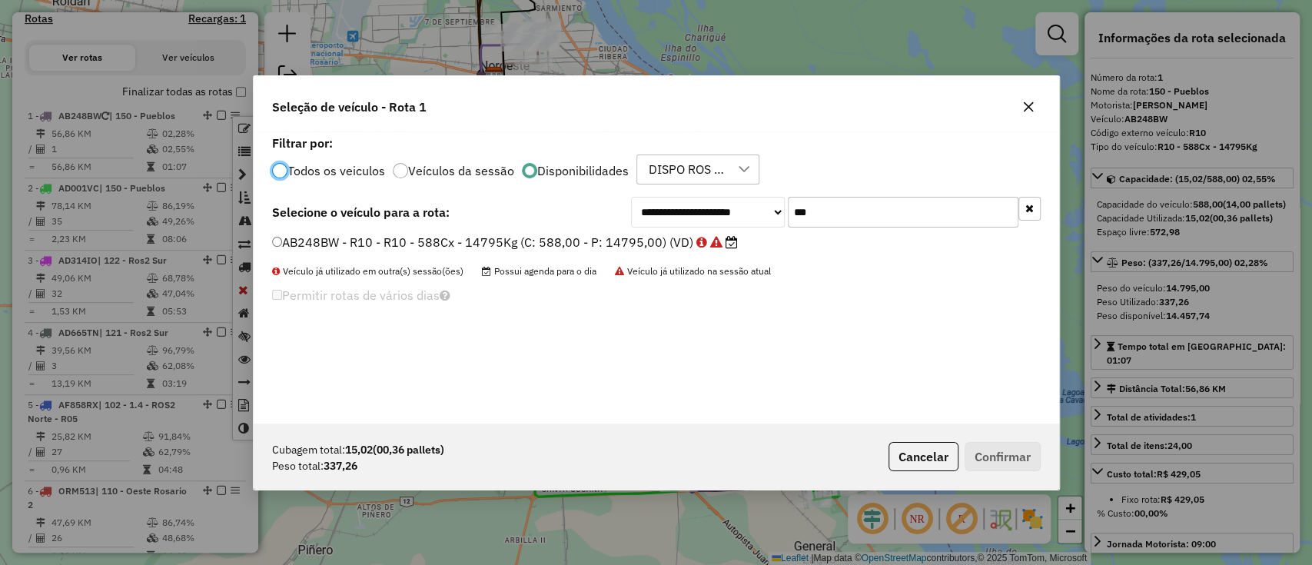
scroll to position [8, 5]
click at [1023, 212] on button "button" at bounding box center [1029, 209] width 22 height 24
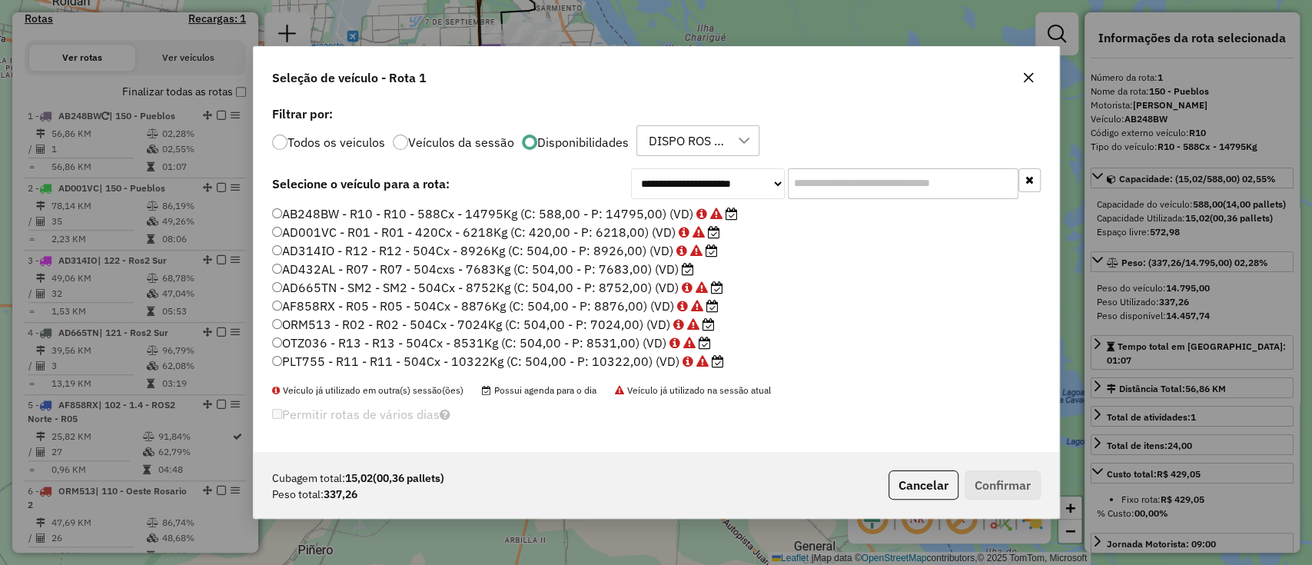
click at [649, 269] on label "AD432AL - R07 - R07 - 504cxs - 7683Kg (C: 504,00 - P: 7683,00) (VD)" at bounding box center [483, 269] width 422 height 18
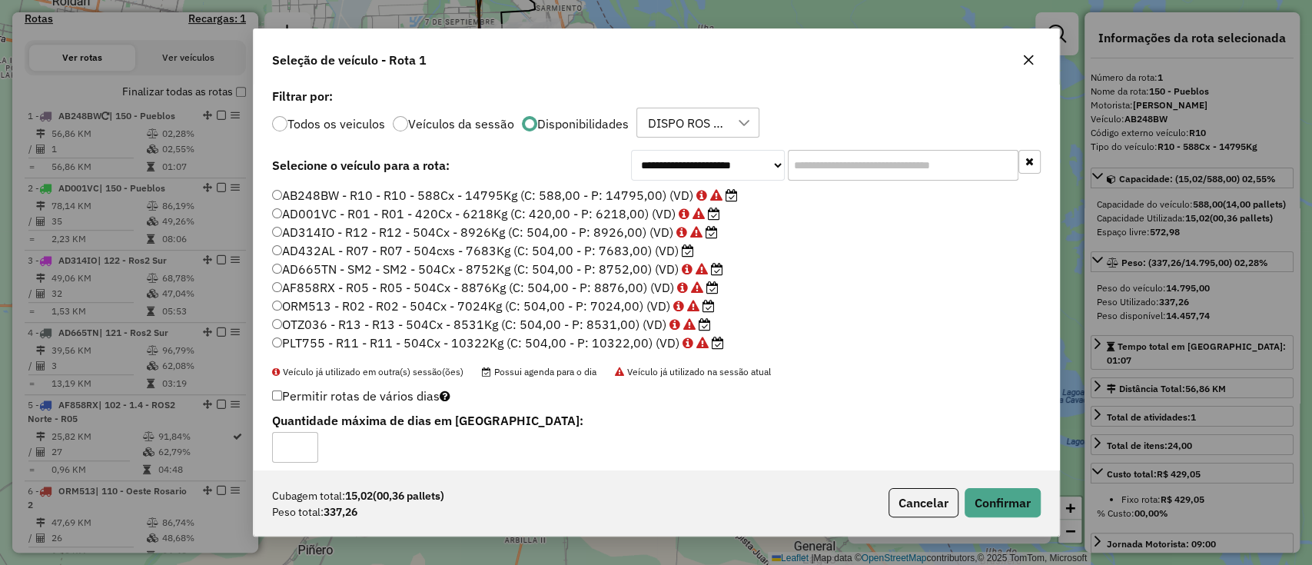
click at [904, 477] on div "Cubagem total: 15,02 (00,36 pallets) Peso total: 337,26 Cancelar Confirmar" at bounding box center [656, 502] width 805 height 66
click at [906, 487] on div "Cubagem total: 15,02 (00,36 pallets) Peso total: 337,26 Cancelar Confirmar" at bounding box center [656, 502] width 805 height 66
click at [916, 499] on button "Cancelar" at bounding box center [923, 502] width 70 height 29
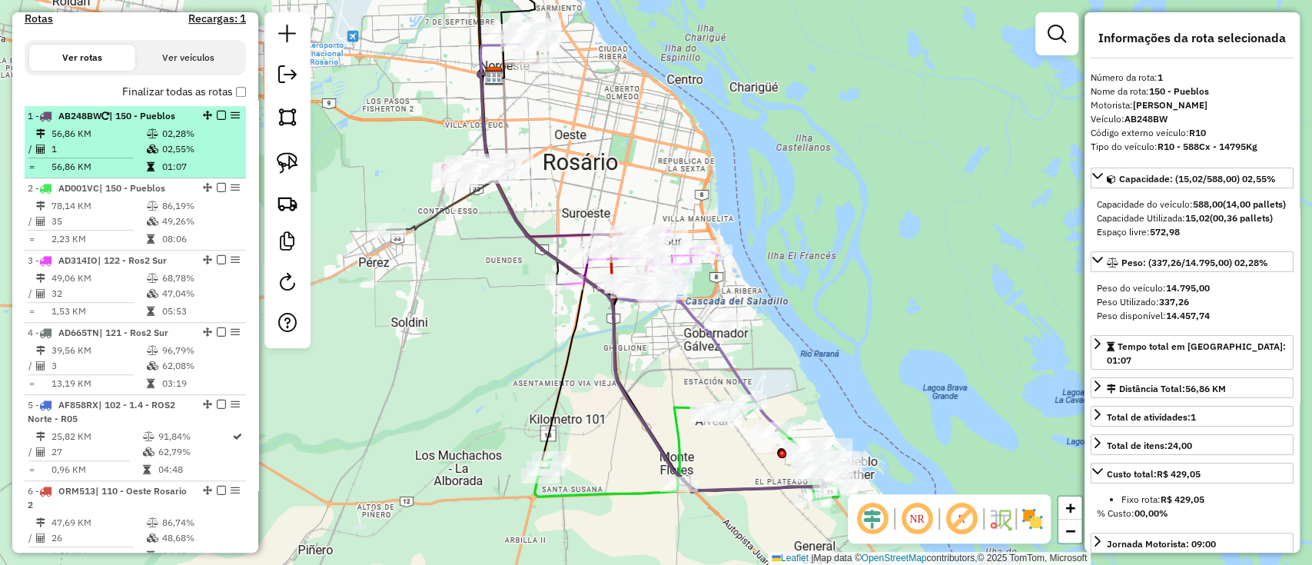
click at [209, 164] on td "01:07" at bounding box center [200, 166] width 78 height 15
click at [207, 151] on td "02,55%" at bounding box center [200, 148] width 78 height 15
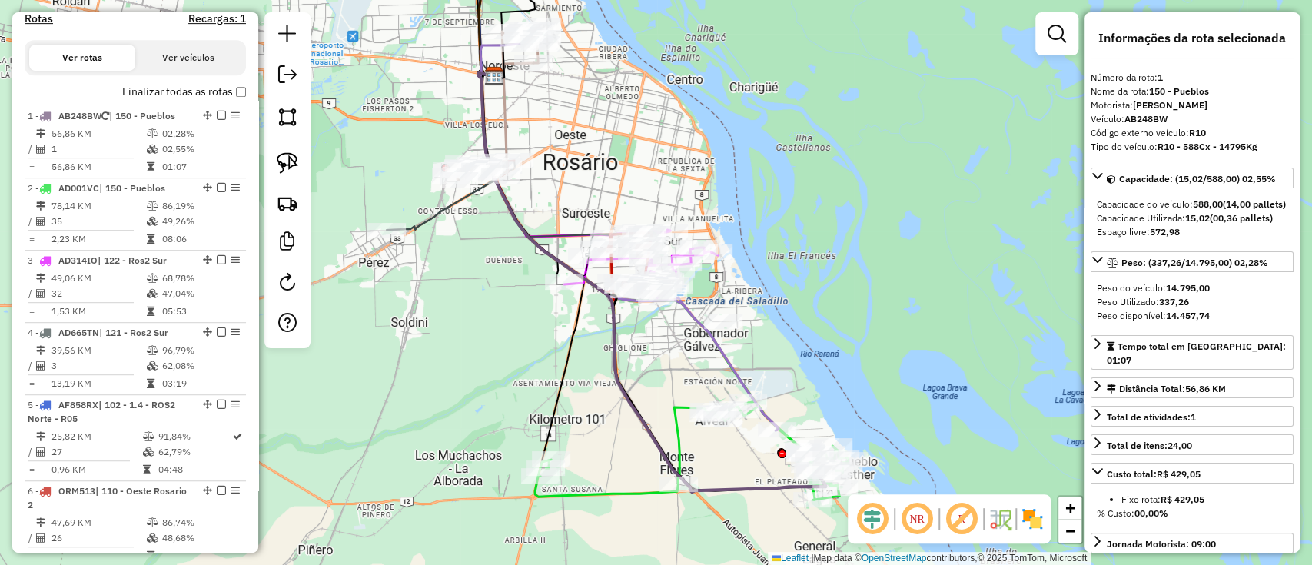
click at [224, 84] on label "Finalizar todas as rotas" at bounding box center [184, 92] width 124 height 16
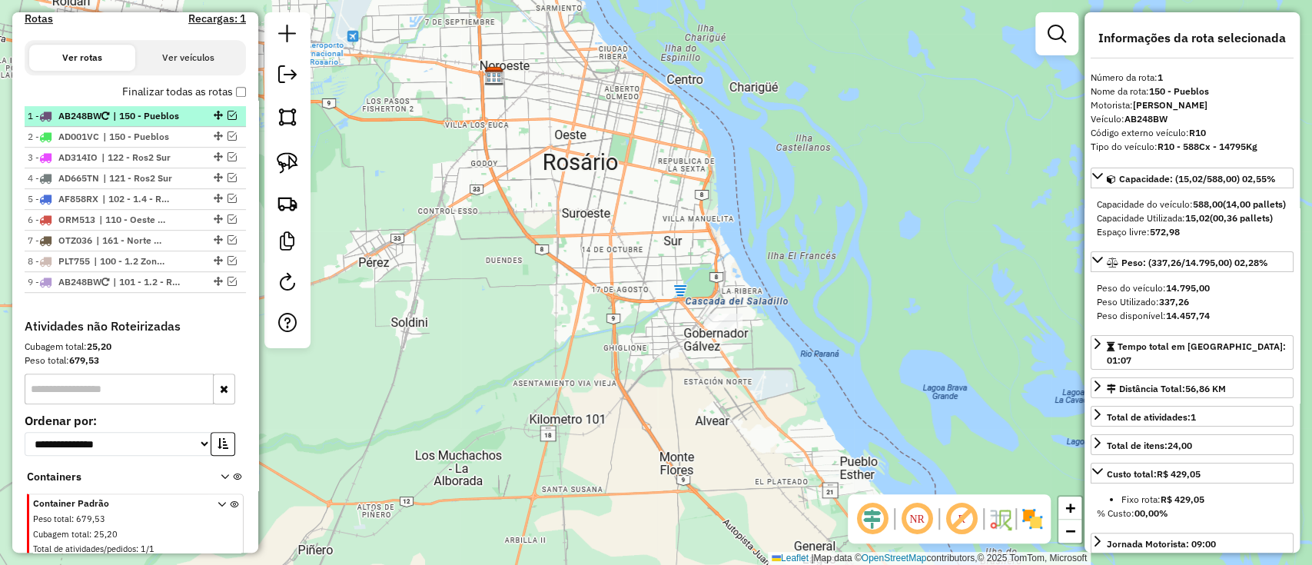
click at [229, 117] on em at bounding box center [231, 115] width 9 height 9
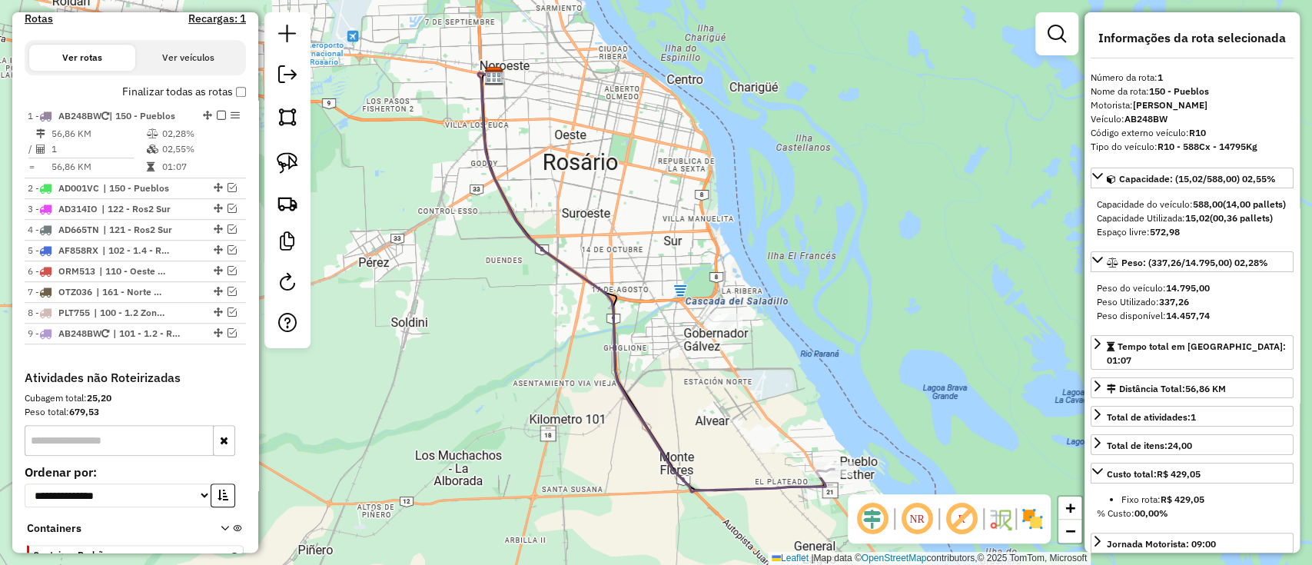
click at [781, 489] on icon at bounding box center [656, 282] width 356 height 419
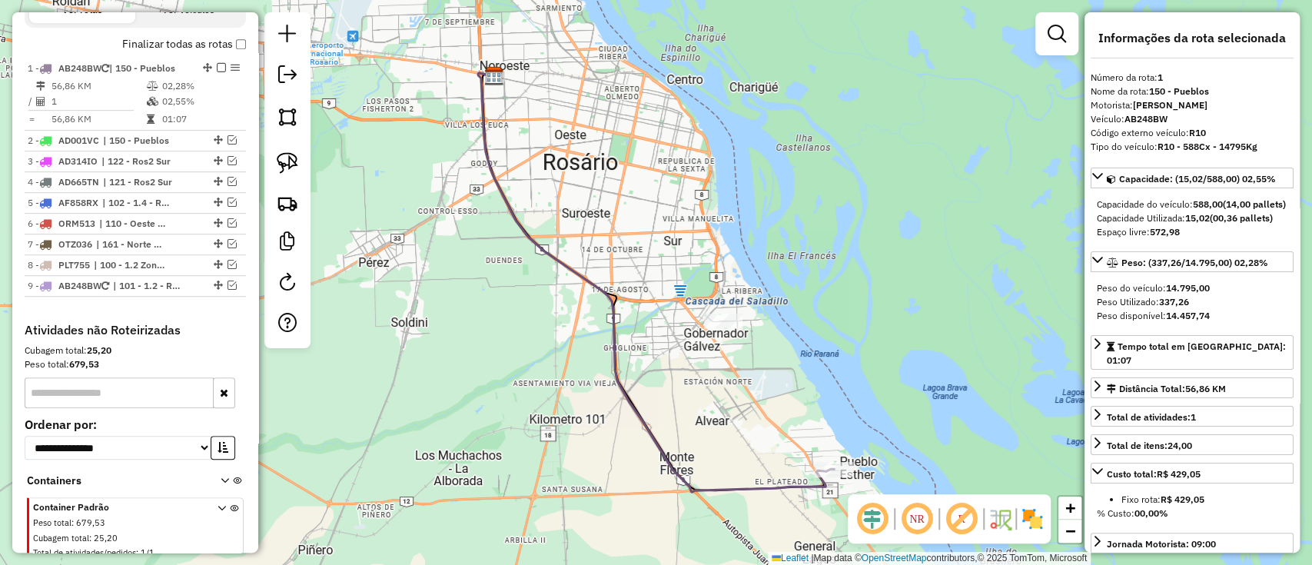
scroll to position [590, 0]
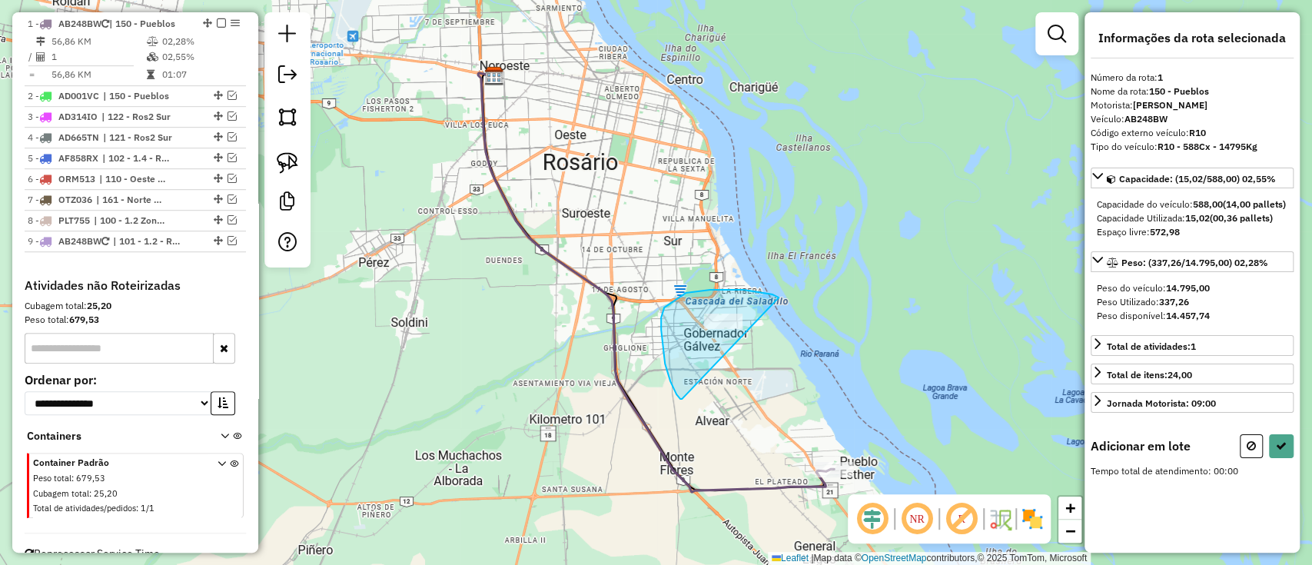
drag, startPoint x: 778, startPoint y: 297, endPoint x: 685, endPoint y: 402, distance: 139.9
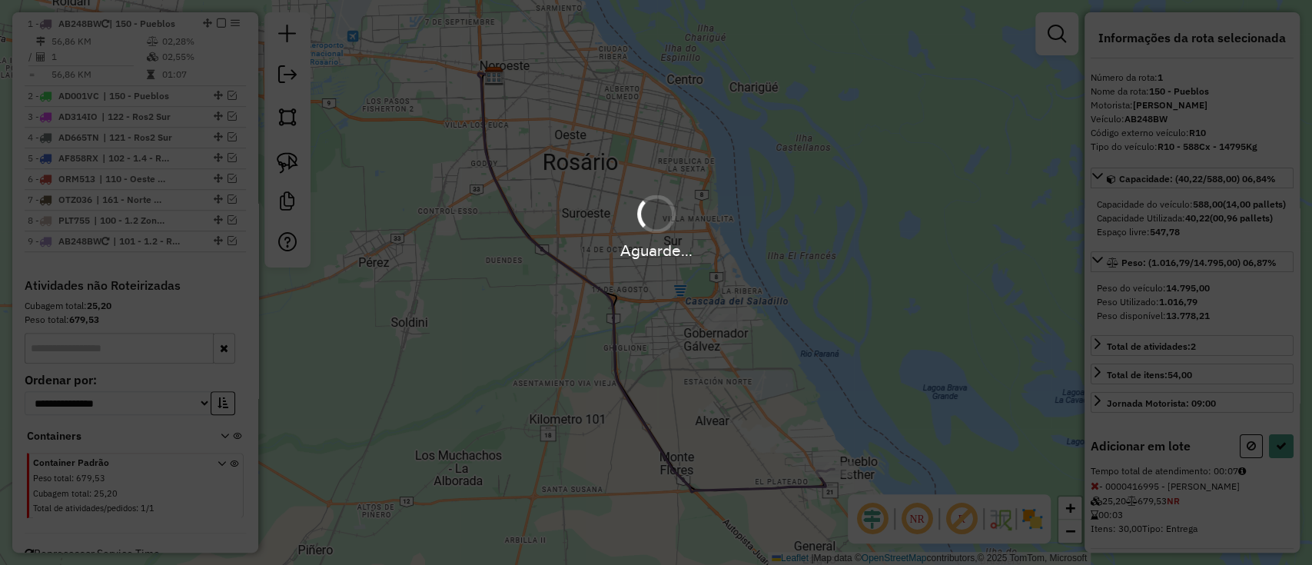
select select "**********"
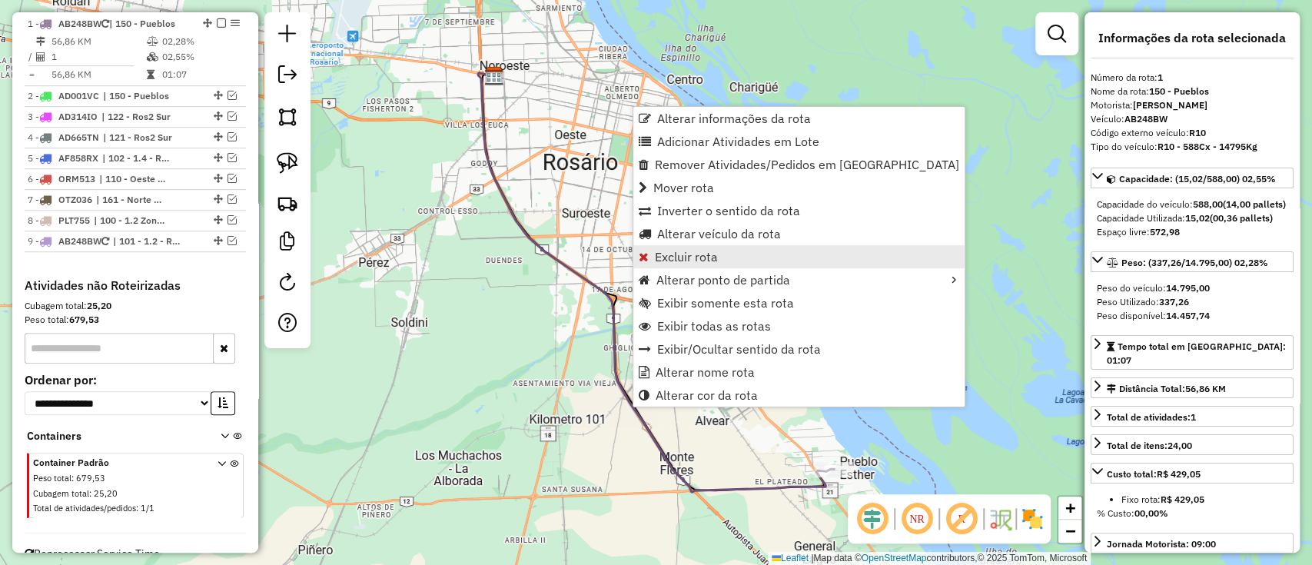
click at [676, 250] on span "Excluir rota" at bounding box center [686, 256] width 63 height 12
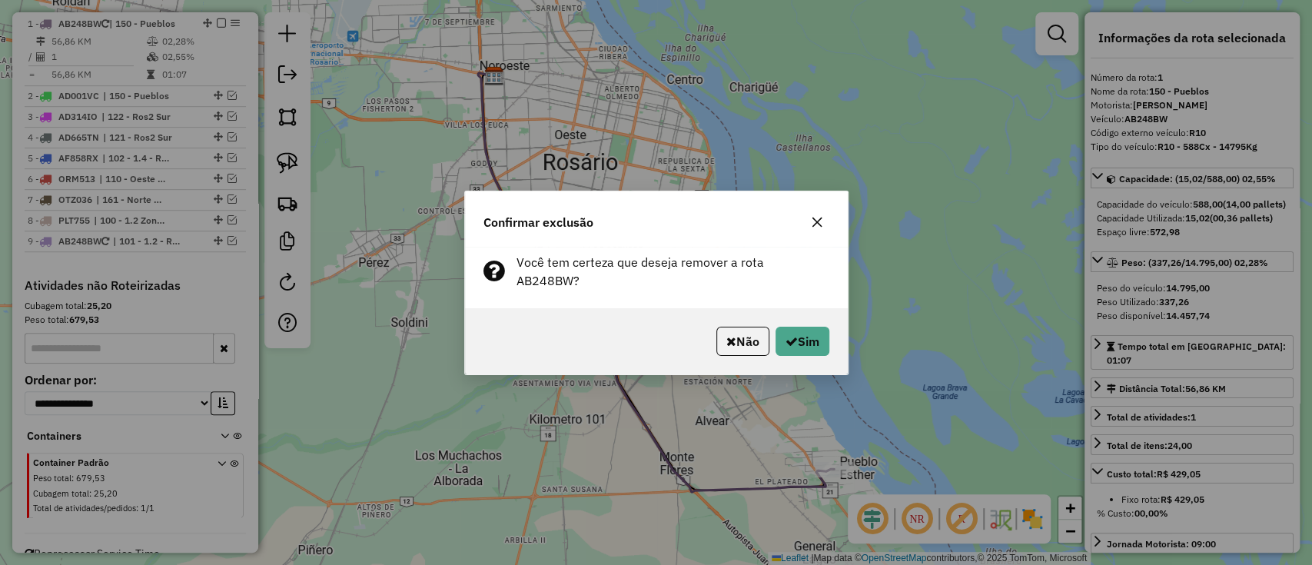
click at [793, 316] on div "Não Sim" at bounding box center [656, 341] width 383 height 66
click at [799, 327] on button "Sim" at bounding box center [802, 341] width 54 height 29
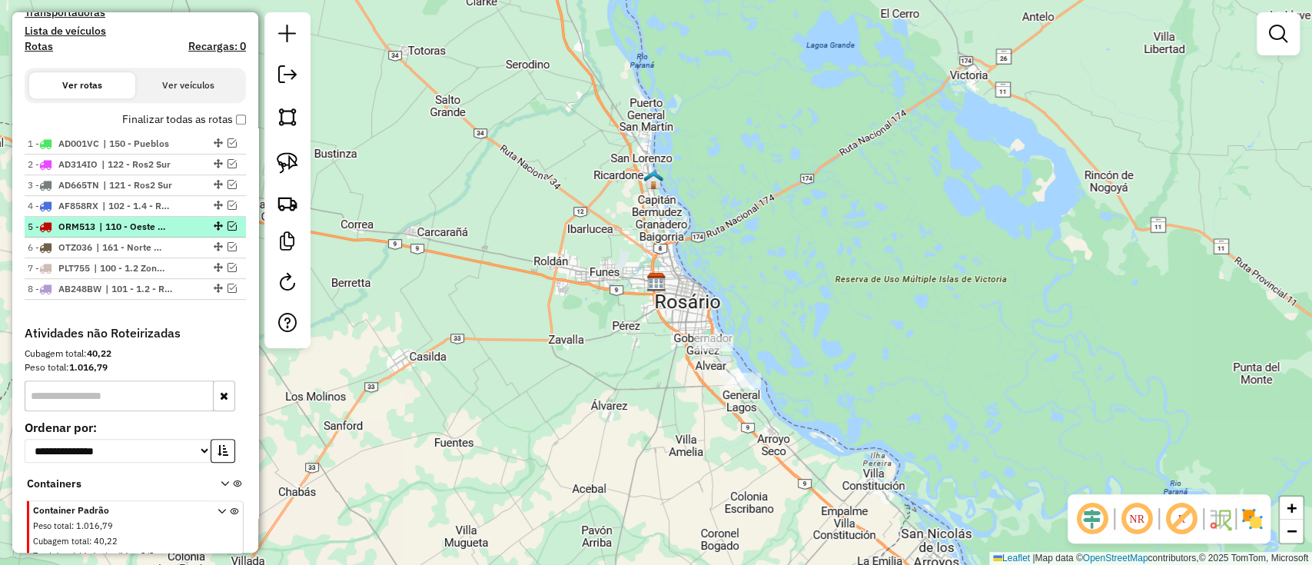
scroll to position [355, 0]
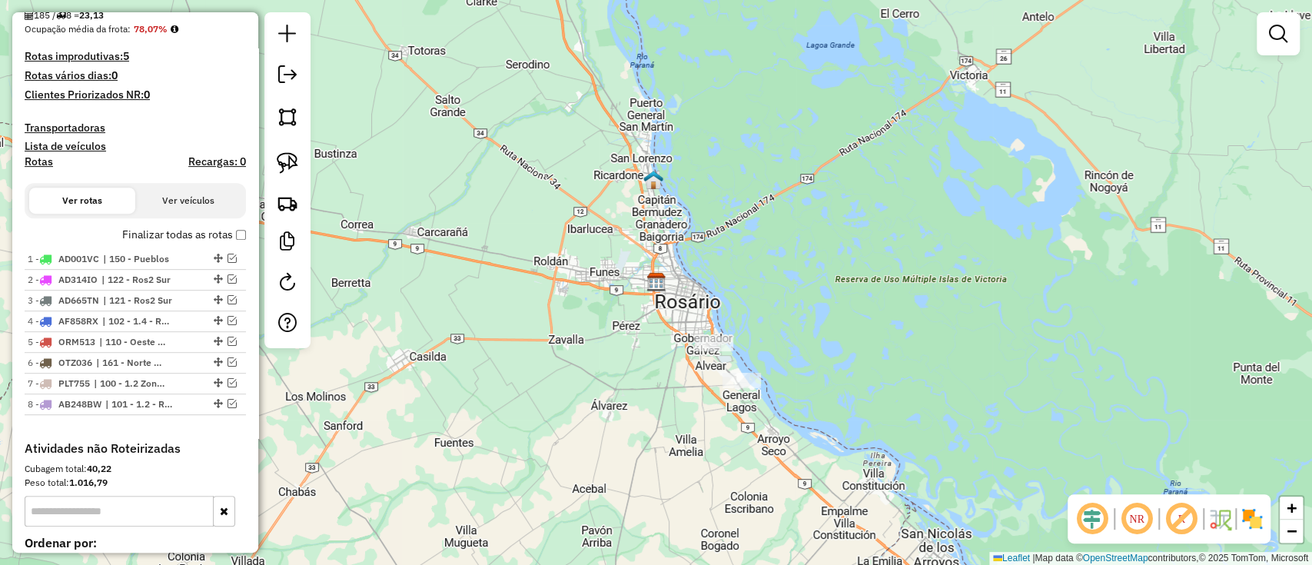
click at [201, 231] on label "Finalizar todas as rotas" at bounding box center [184, 235] width 124 height 16
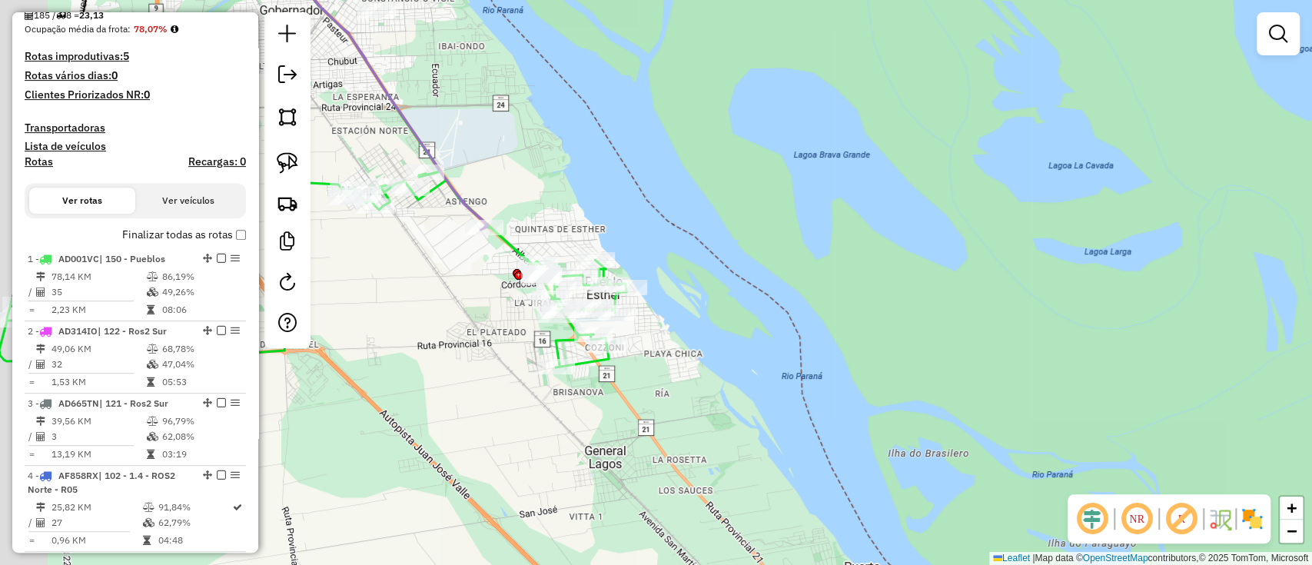
drag, startPoint x: 675, startPoint y: 365, endPoint x: 848, endPoint y: 394, distance: 176.1
click at [848, 394] on div "Janela de atendimento Grade de atendimento Capacidade Transportadoras Veículos …" at bounding box center [656, 282] width 1312 height 565
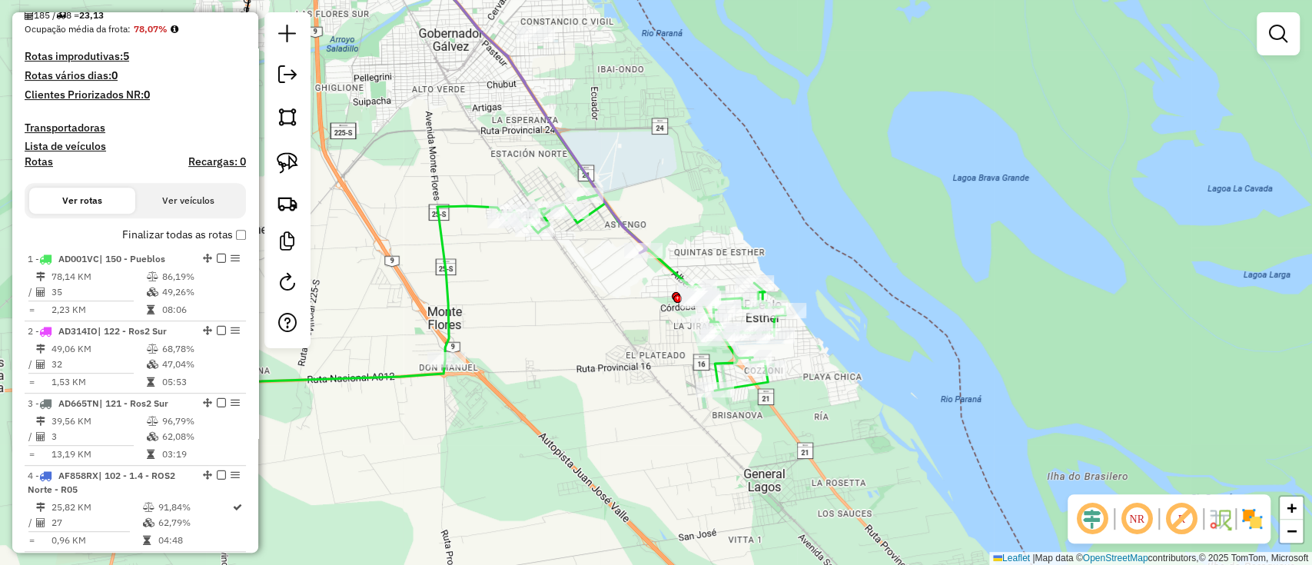
click at [741, 379] on icon at bounding box center [471, 292] width 627 height 196
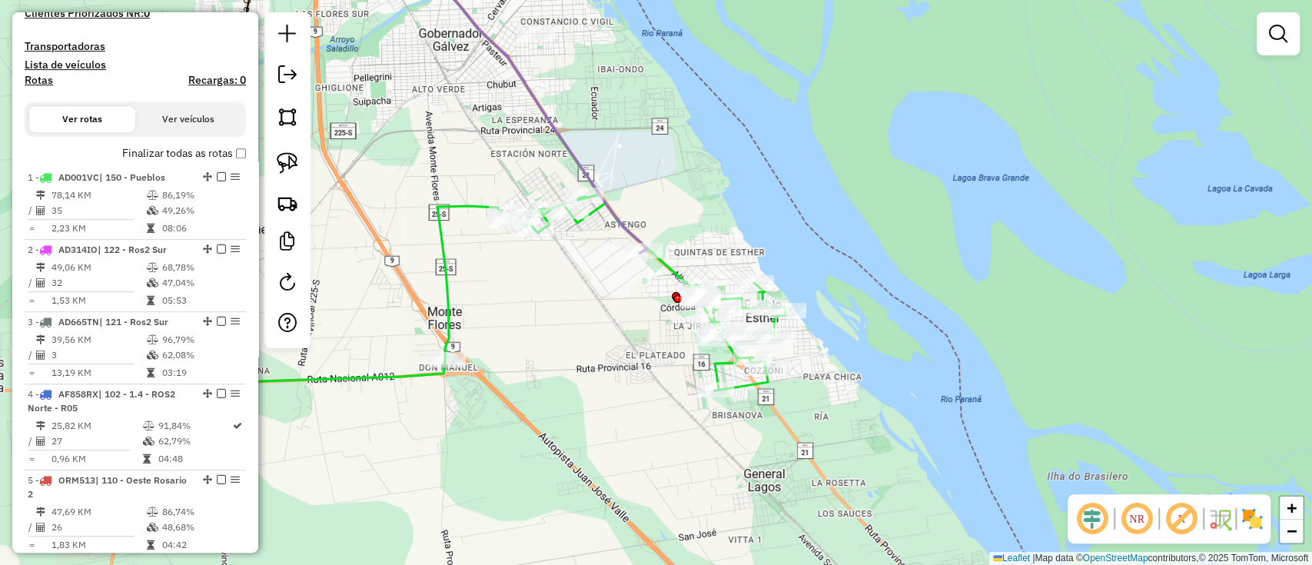
select select "**********"
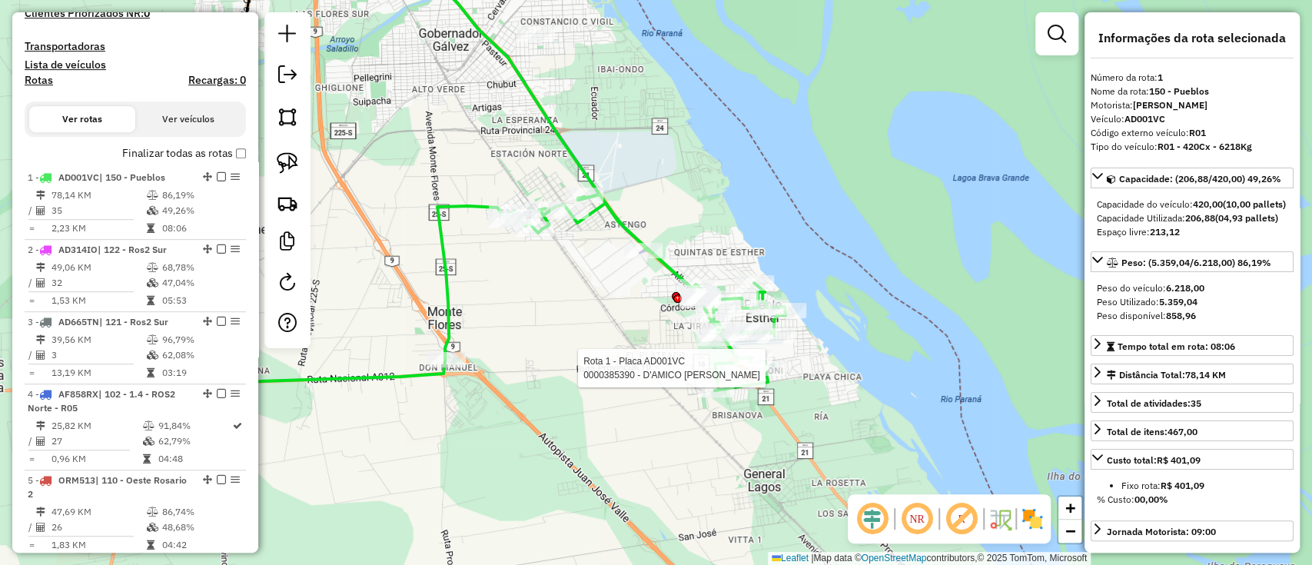
scroll to position [590, 0]
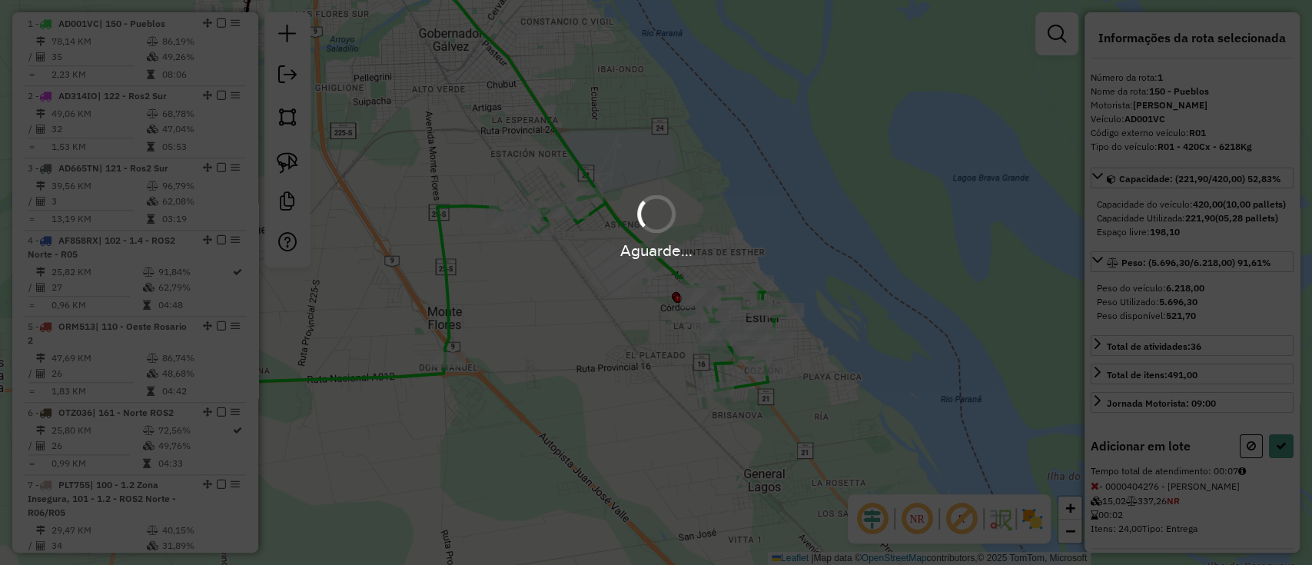
select select "**********"
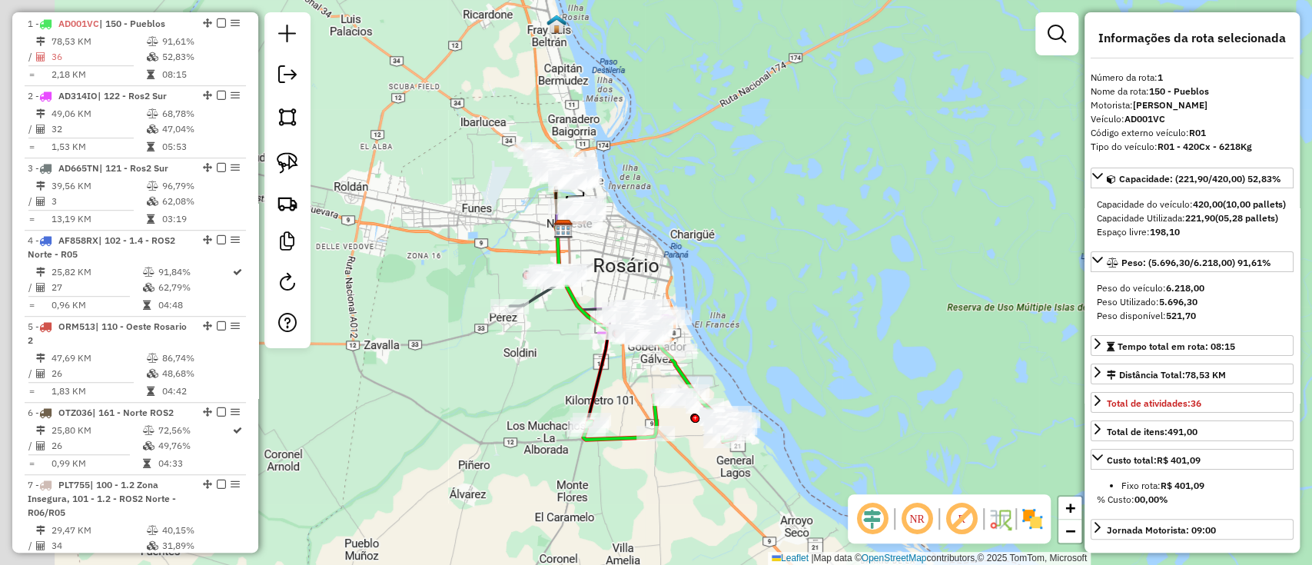
drag, startPoint x: 671, startPoint y: 453, endPoint x: 723, endPoint y: 486, distance: 62.2
click at [723, 486] on div "Janela de atendimento Grade de atendimento Capacidade Transportadoras Veículos …" at bounding box center [656, 282] width 1312 height 565
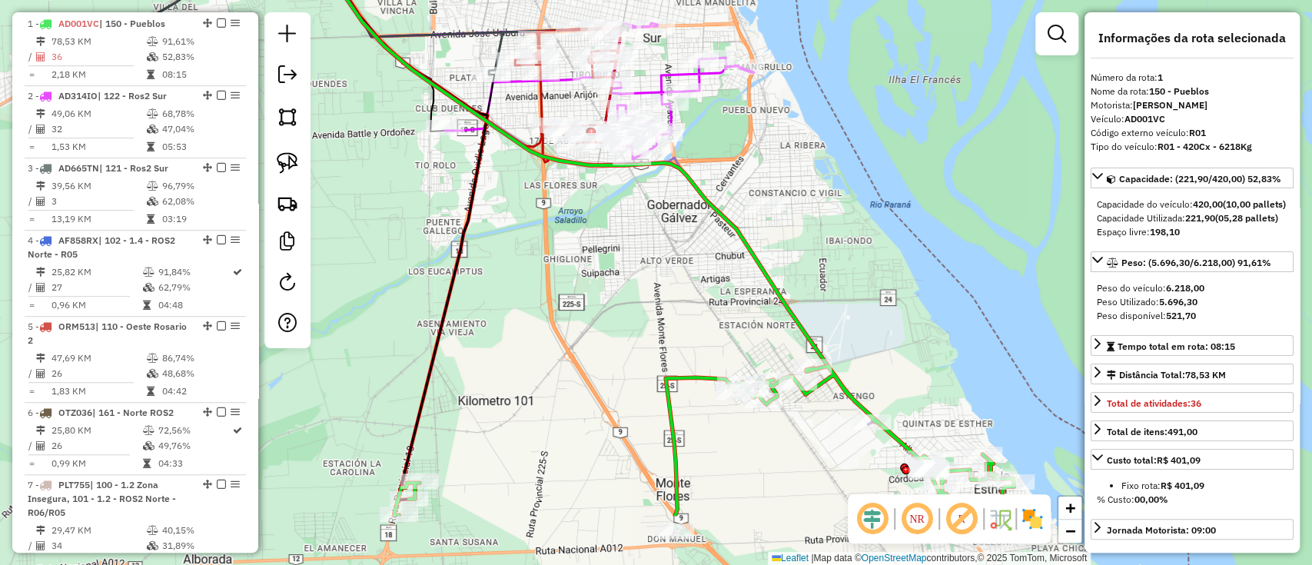
drag, startPoint x: 665, startPoint y: 404, endPoint x: 621, endPoint y: 287, distance: 125.0
click at [621, 287] on div "Janela de atendimento Grade de atendimento Capacidade Transportadoras Veículos …" at bounding box center [656, 282] width 1312 height 565
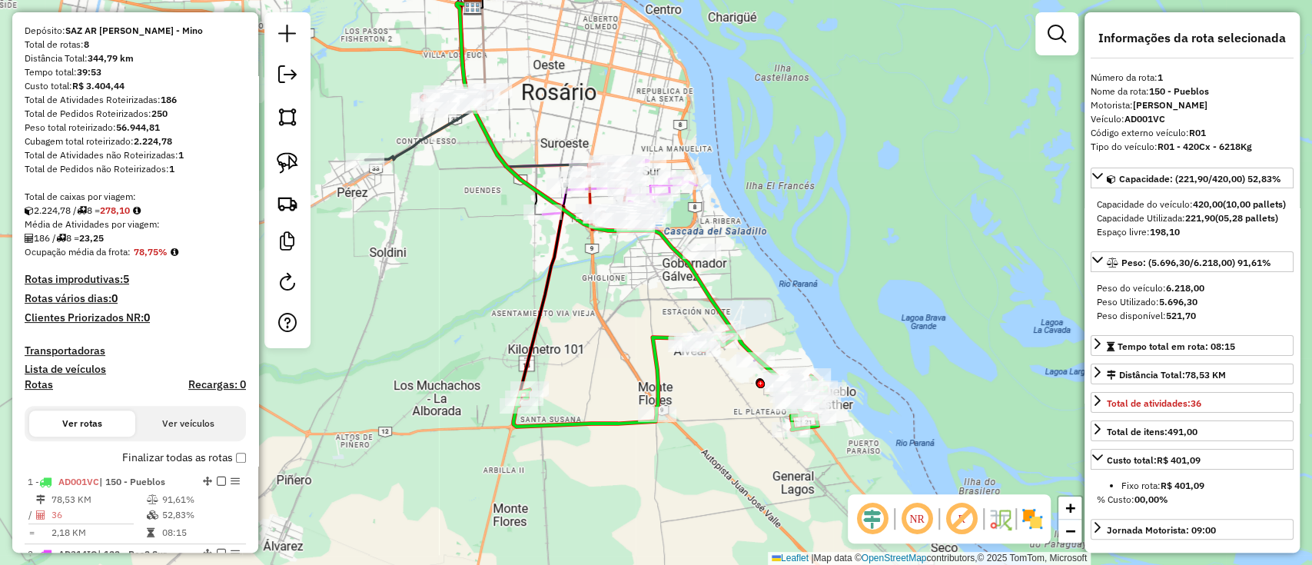
scroll to position [204, 0]
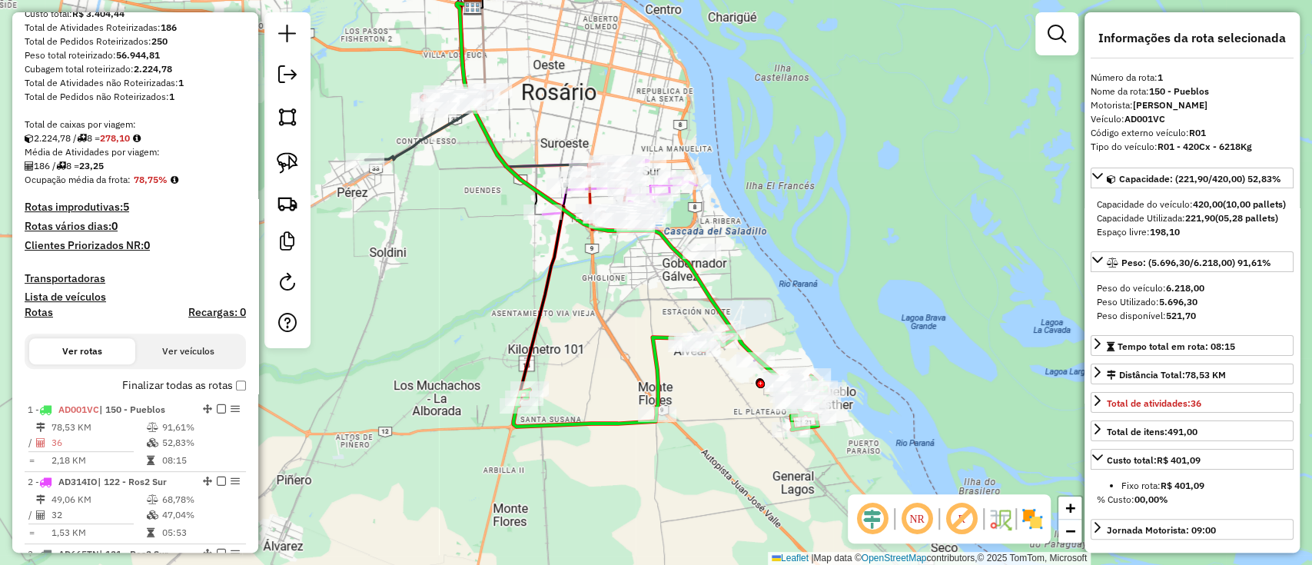
click at [174, 387] on label "Finalizar todas as rotas" at bounding box center [184, 385] width 124 height 16
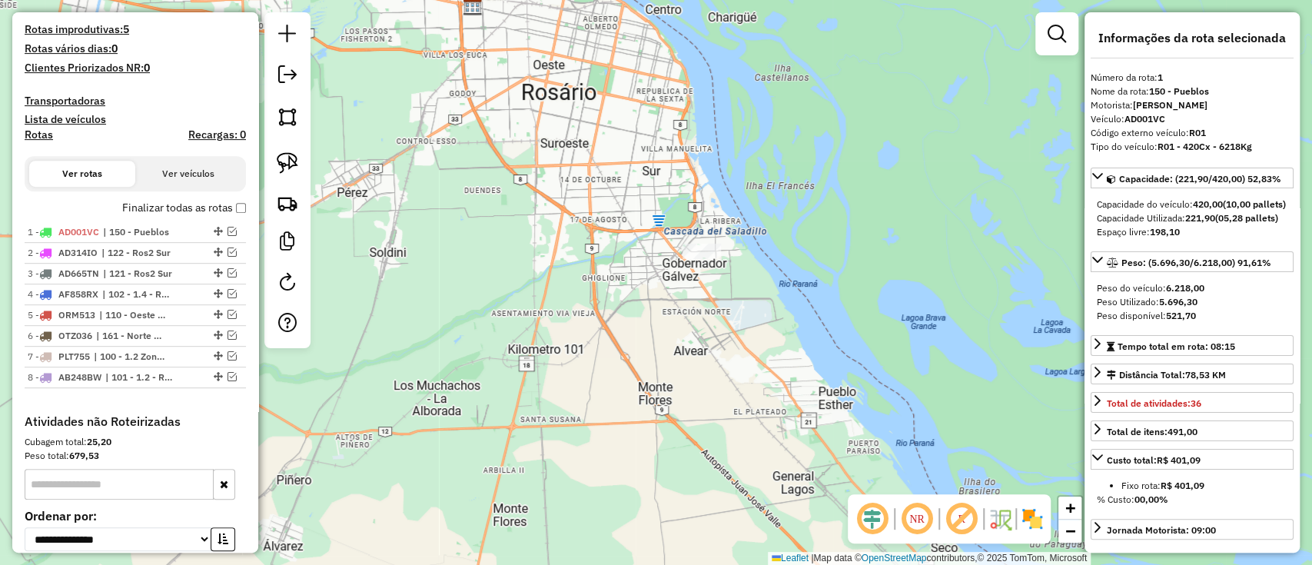
scroll to position [512, 0]
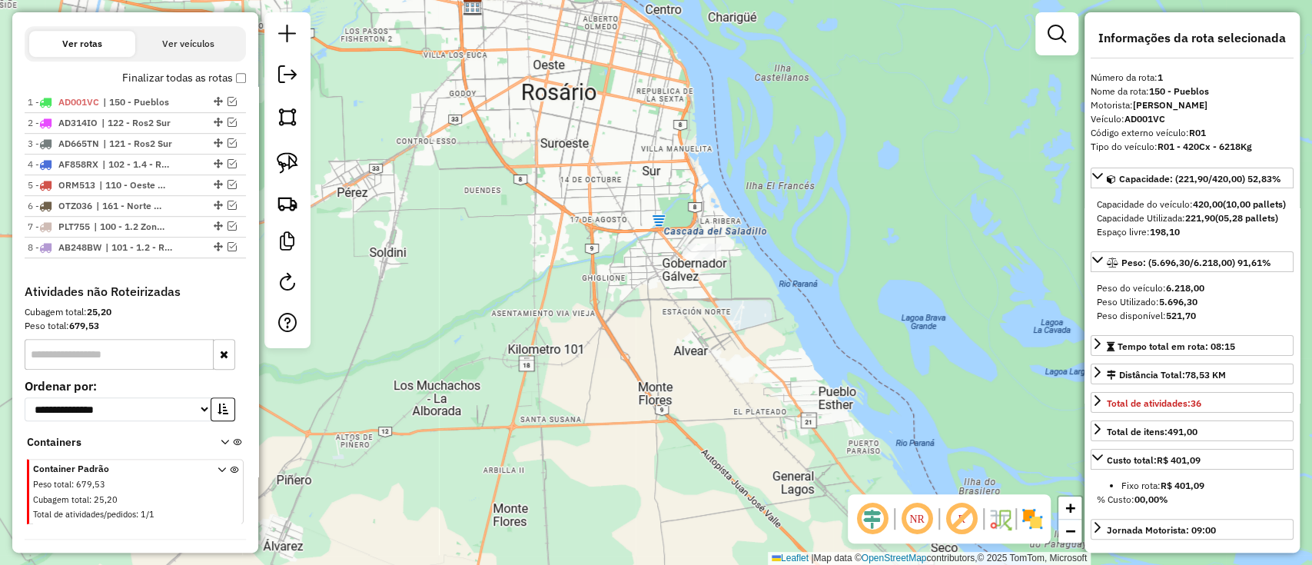
click at [824, 250] on div "Janela de atendimento Grade de atendimento Capacidade Transportadoras Veículos …" at bounding box center [656, 282] width 1312 height 565
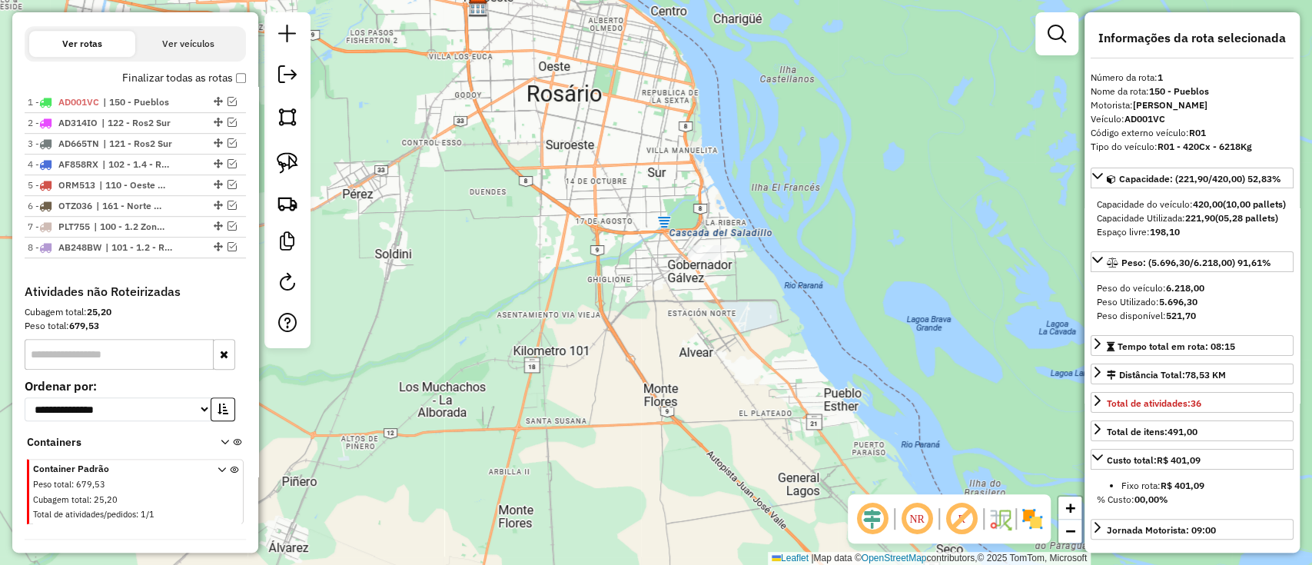
click at [215, 80] on label "Finalizar todas as rotas" at bounding box center [184, 78] width 124 height 16
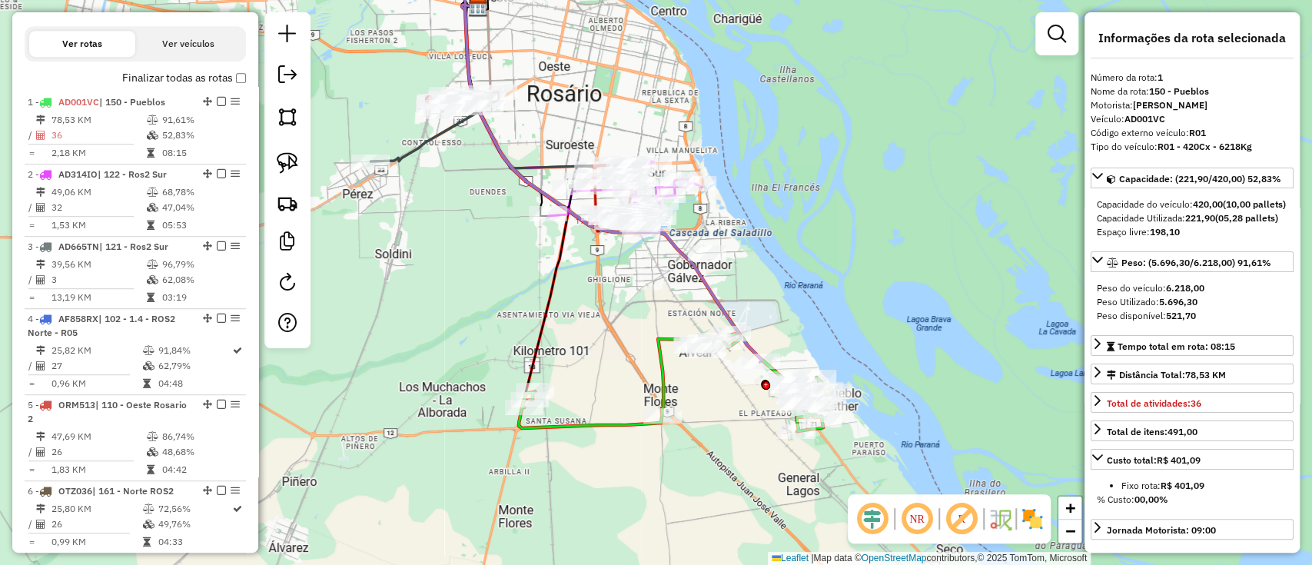
click at [438, 206] on div "Janela de atendimento Grade de atendimento Capacidade Transportadoras Veículos …" at bounding box center [656, 282] width 1312 height 565
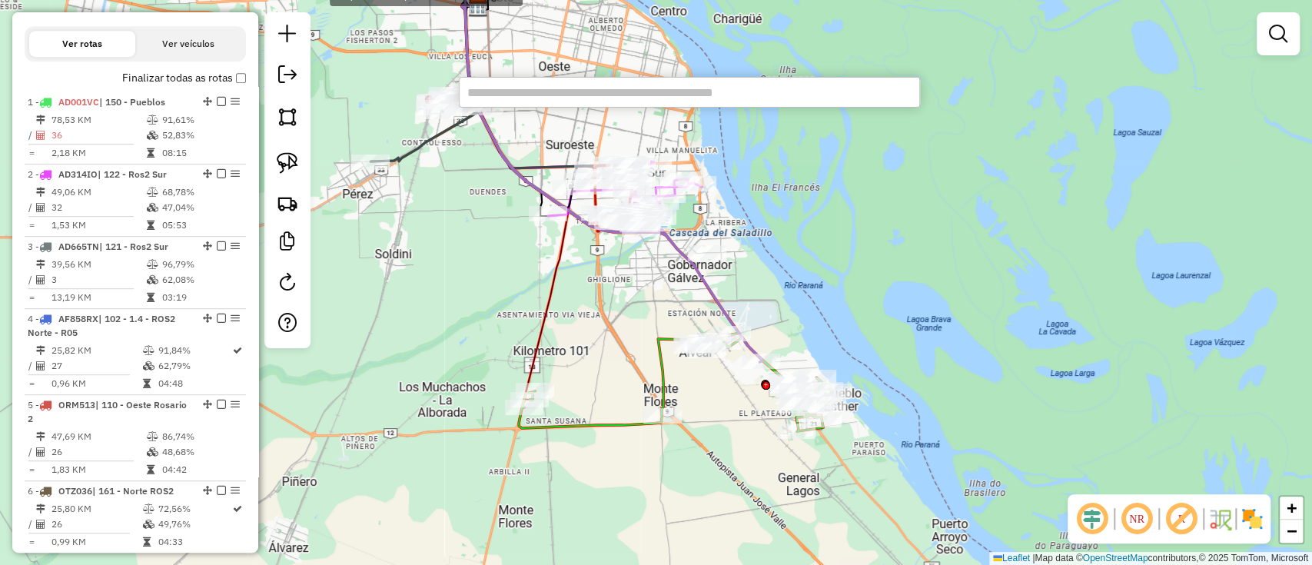
paste input "**********"
type input "**********"
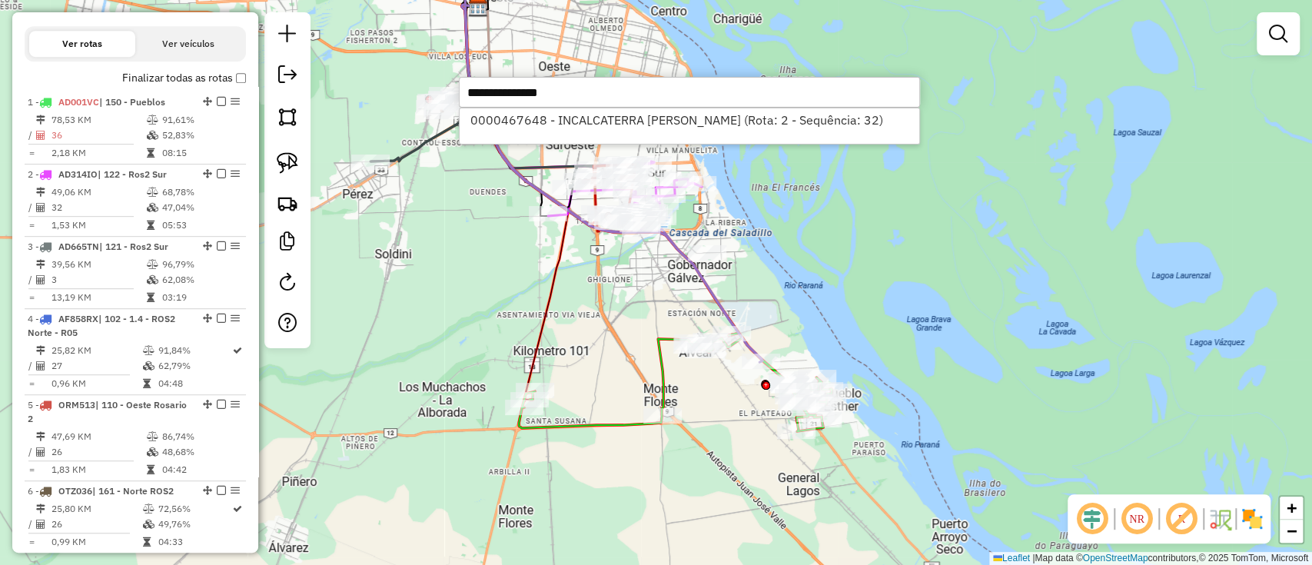
select select "**********"
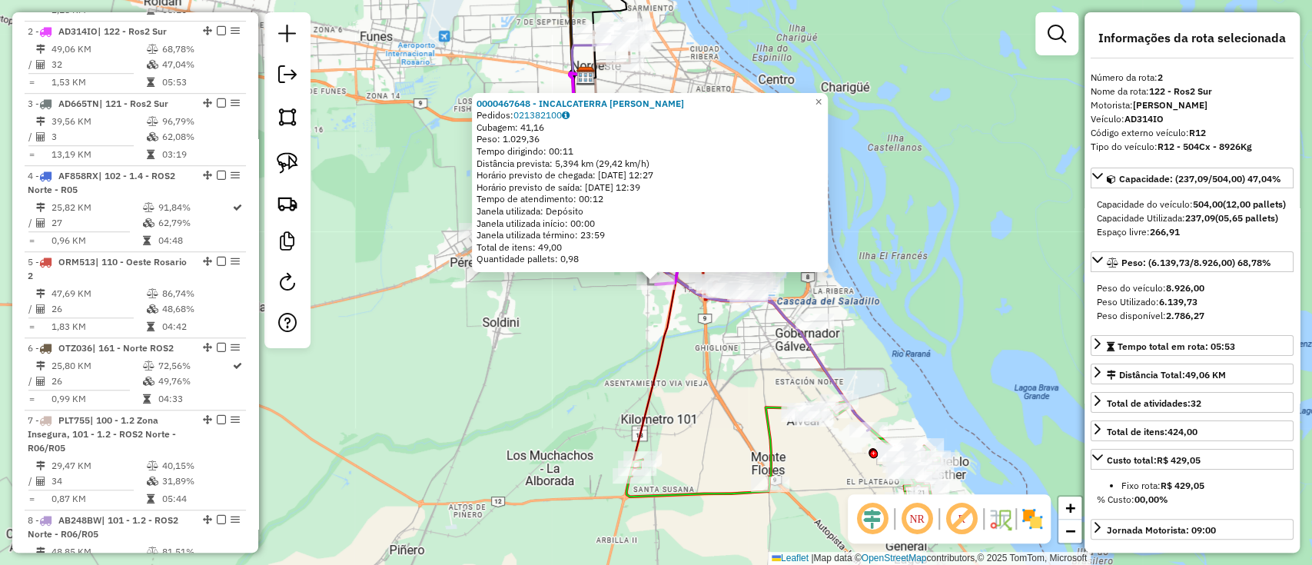
scroll to position [663, 0]
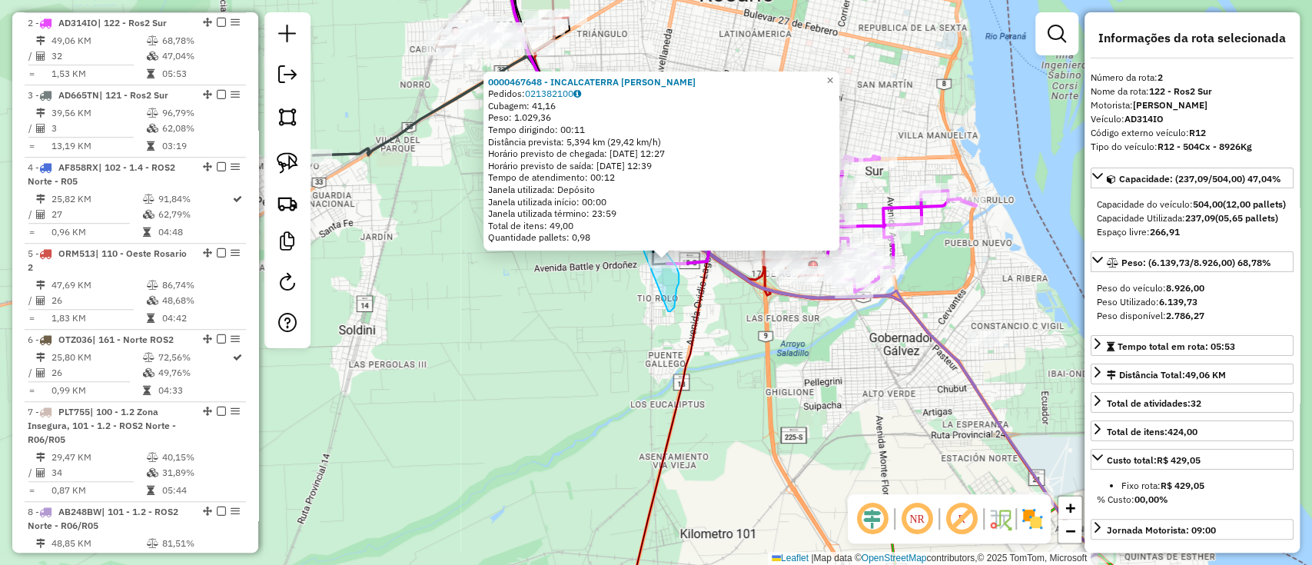
drag, startPoint x: 668, startPoint y: 311, endPoint x: 639, endPoint y: 241, distance: 76.2
click at [639, 241] on div "0000467648 - INCALCATERRA [PERSON_NAME] Pedidos: 021382100 Cubagem: 41,16 Peso:…" at bounding box center [656, 282] width 1312 height 565
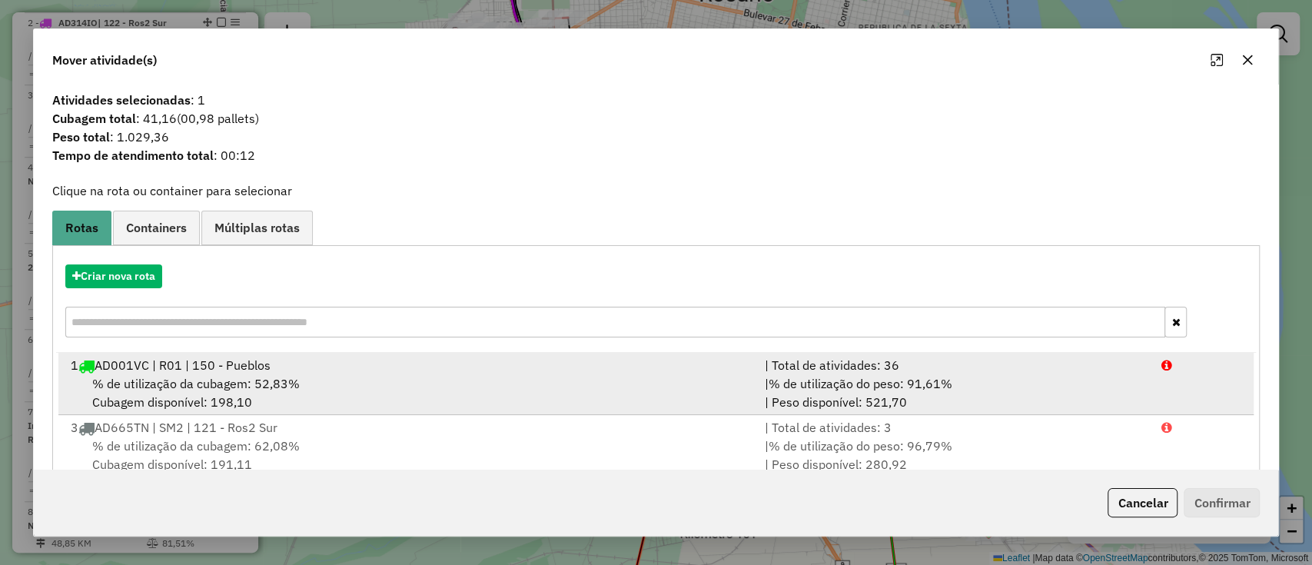
scroll to position [128, 0]
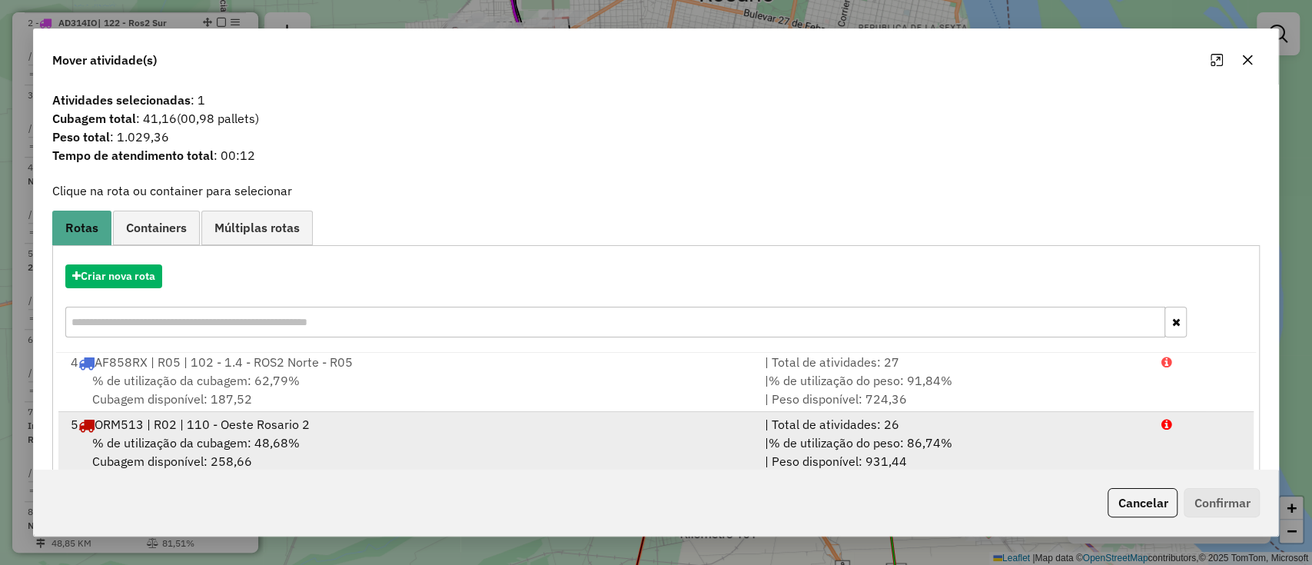
click at [252, 419] on span "ORM513 | R02 | 110 - Oeste Rosario 2" at bounding box center [202, 423] width 215 height 15
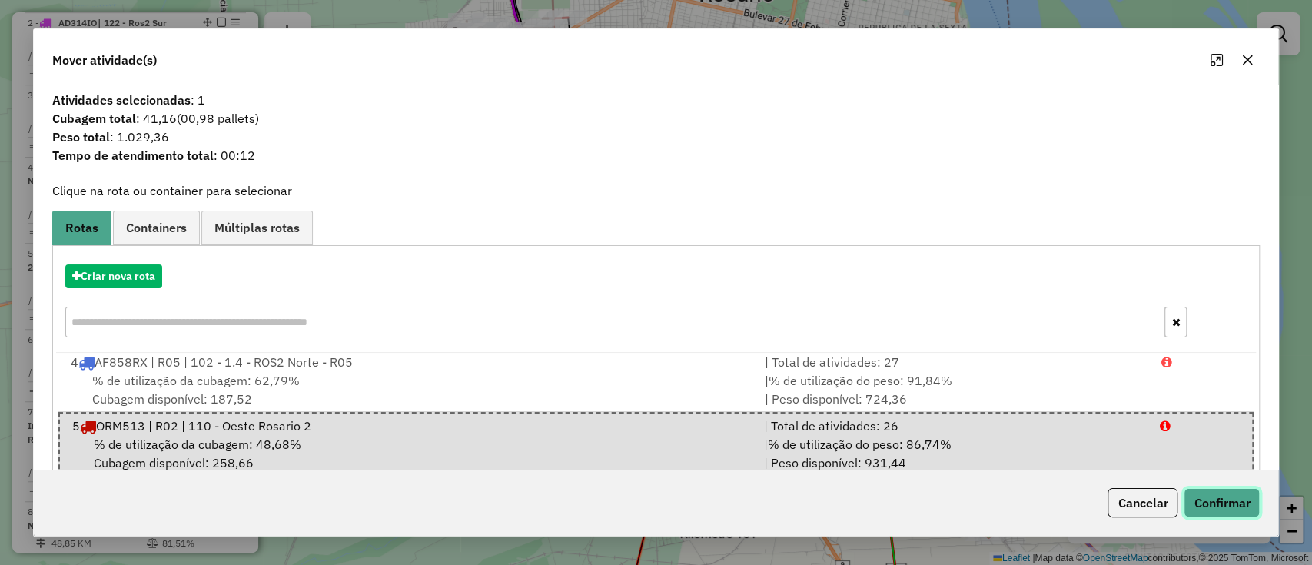
click at [1209, 501] on button "Confirmar" at bounding box center [1221, 502] width 76 height 29
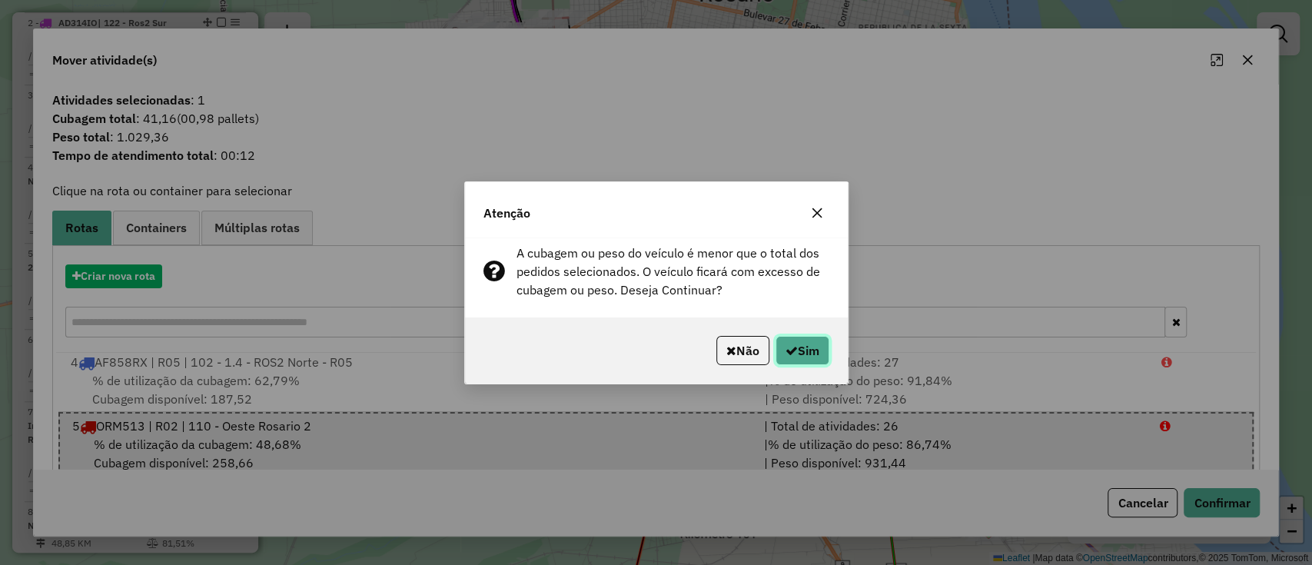
click at [797, 353] on button "Sim" at bounding box center [802, 350] width 54 height 29
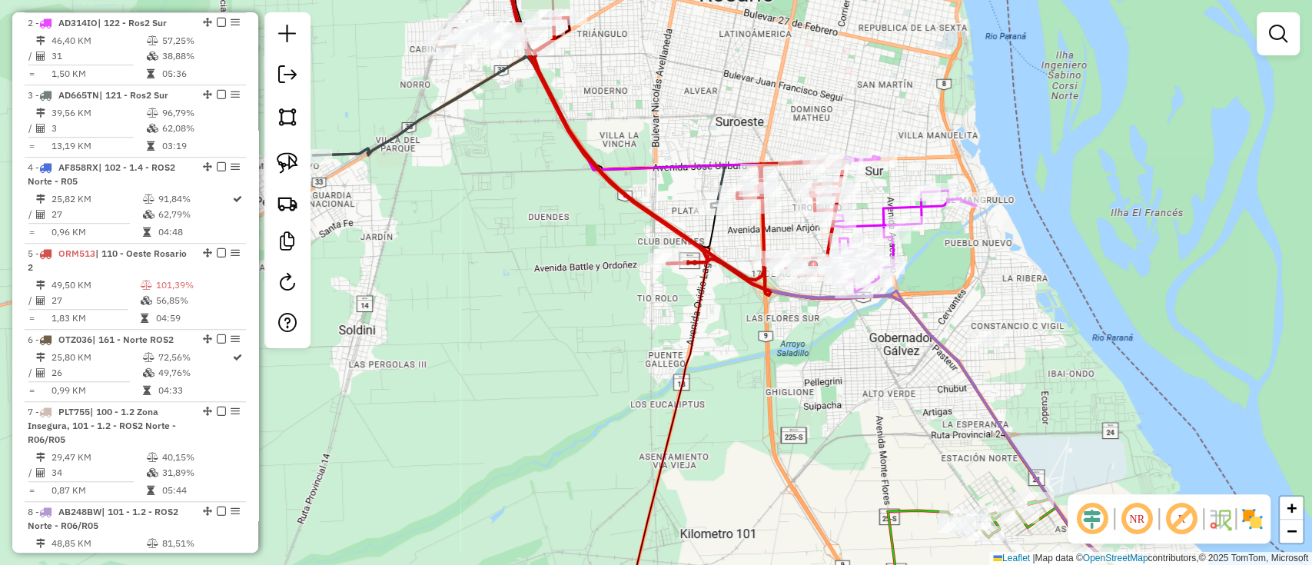
click at [578, 366] on div "Janela de atendimento Grade de atendimento Capacidade Transportadoras Veículos …" at bounding box center [656, 282] width 1312 height 565
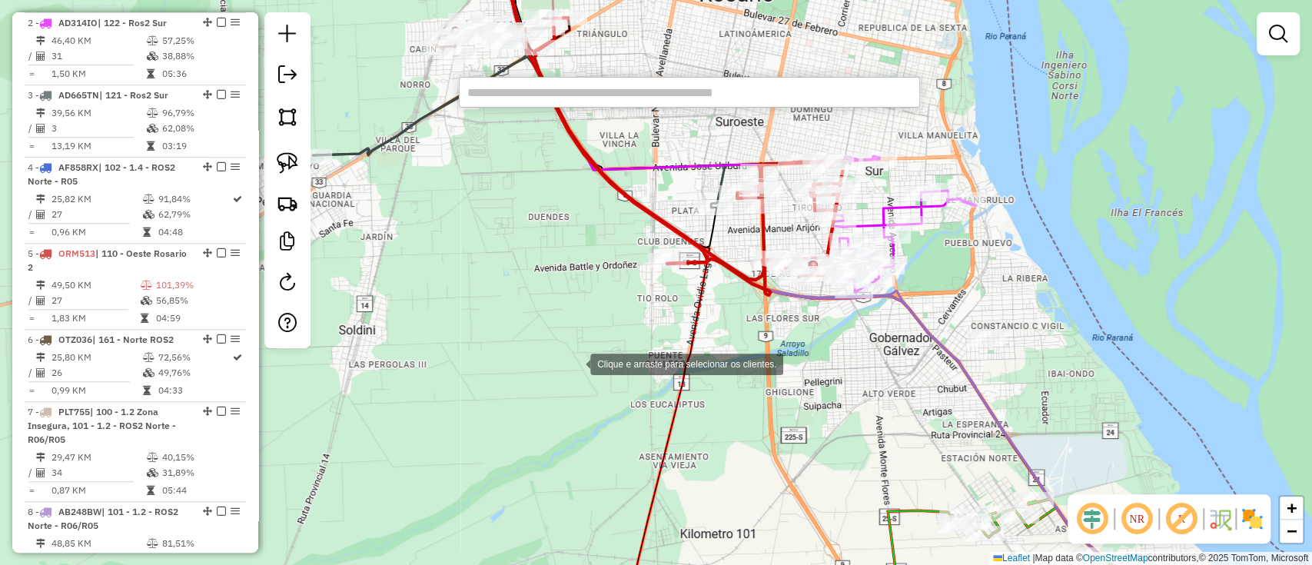
type input "**********"
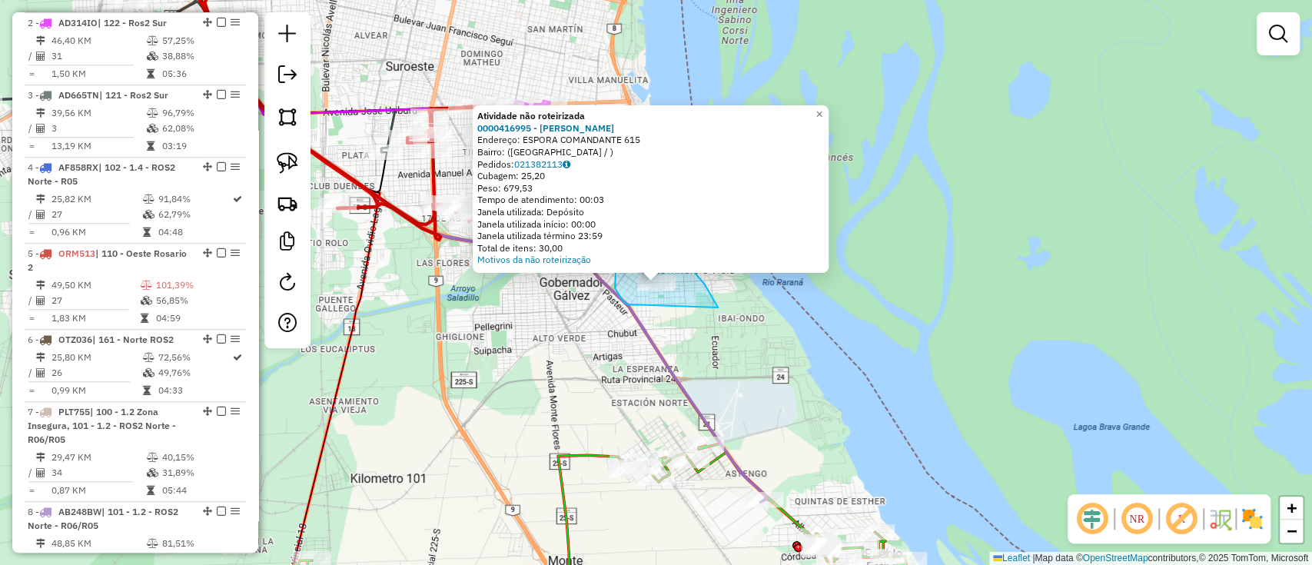
drag, startPoint x: 717, startPoint y: 306, endPoint x: 629, endPoint y: 304, distance: 87.6
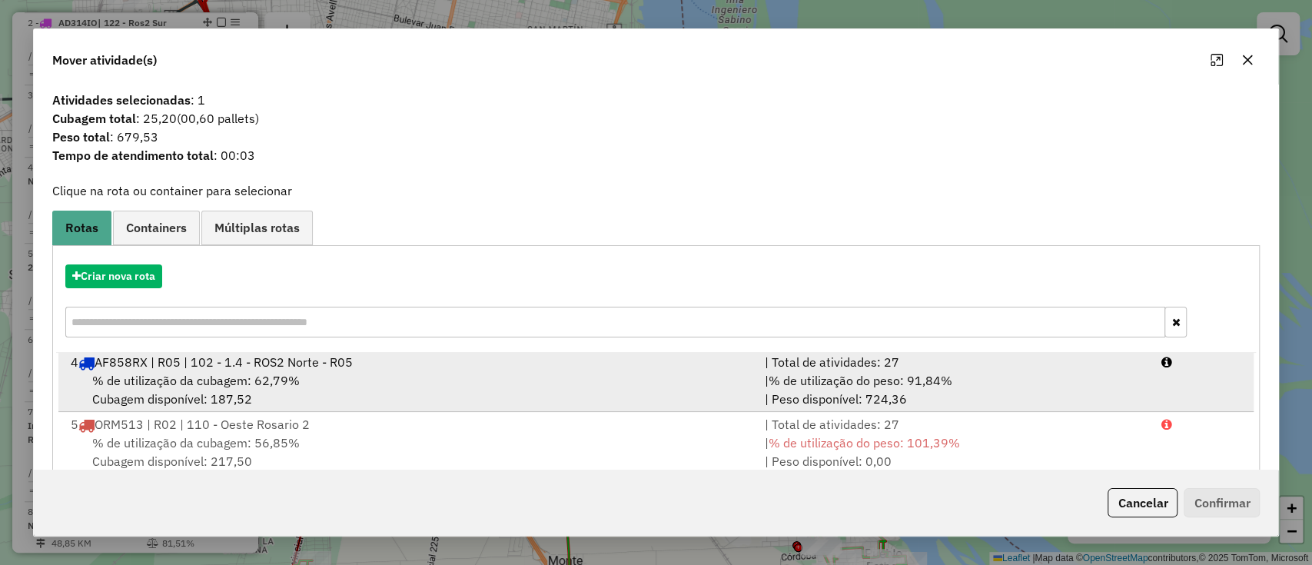
scroll to position [0, 0]
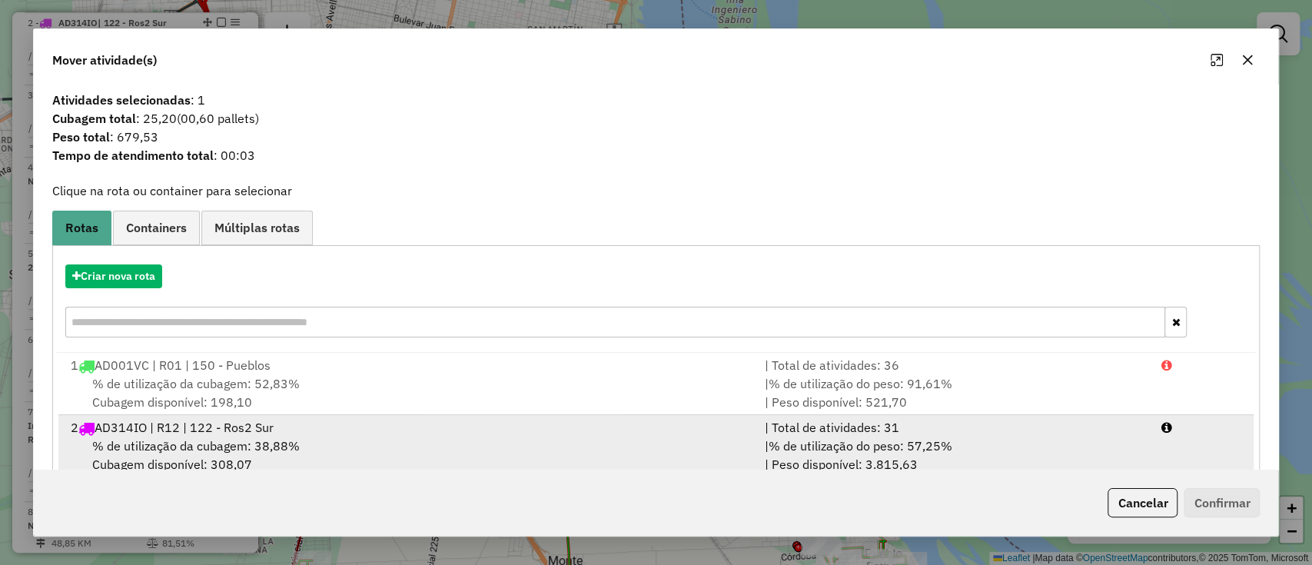
click at [240, 427] on span "AD314IO | R12 | 122 - Ros2 Sur" at bounding box center [184, 427] width 179 height 15
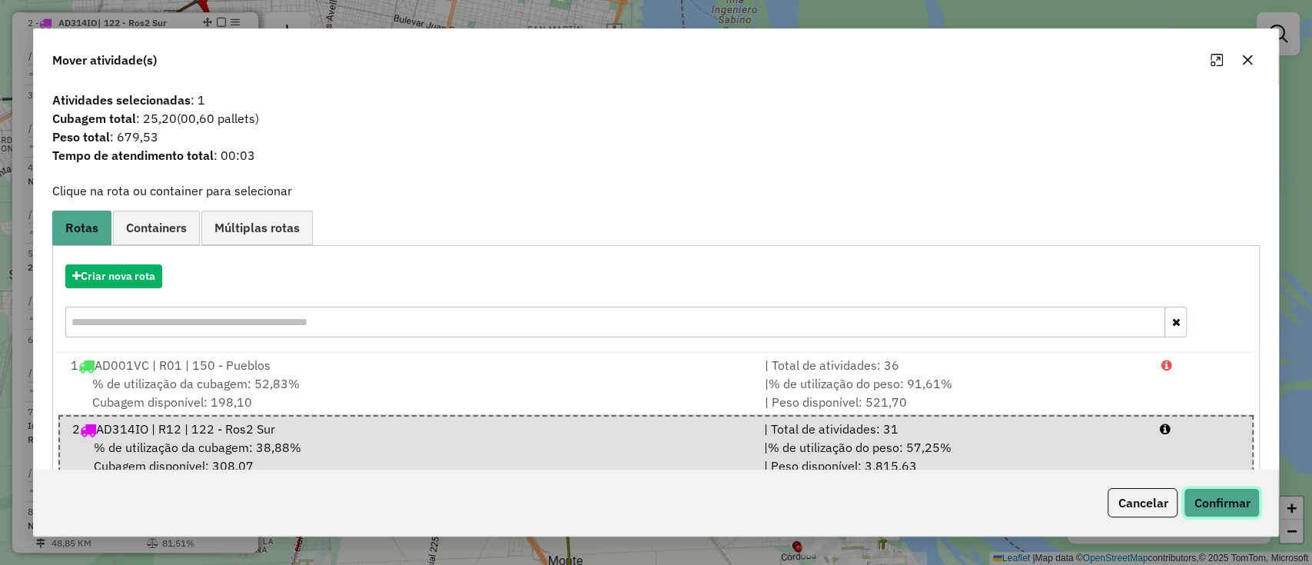
click at [1217, 513] on button "Confirmar" at bounding box center [1221, 502] width 76 height 29
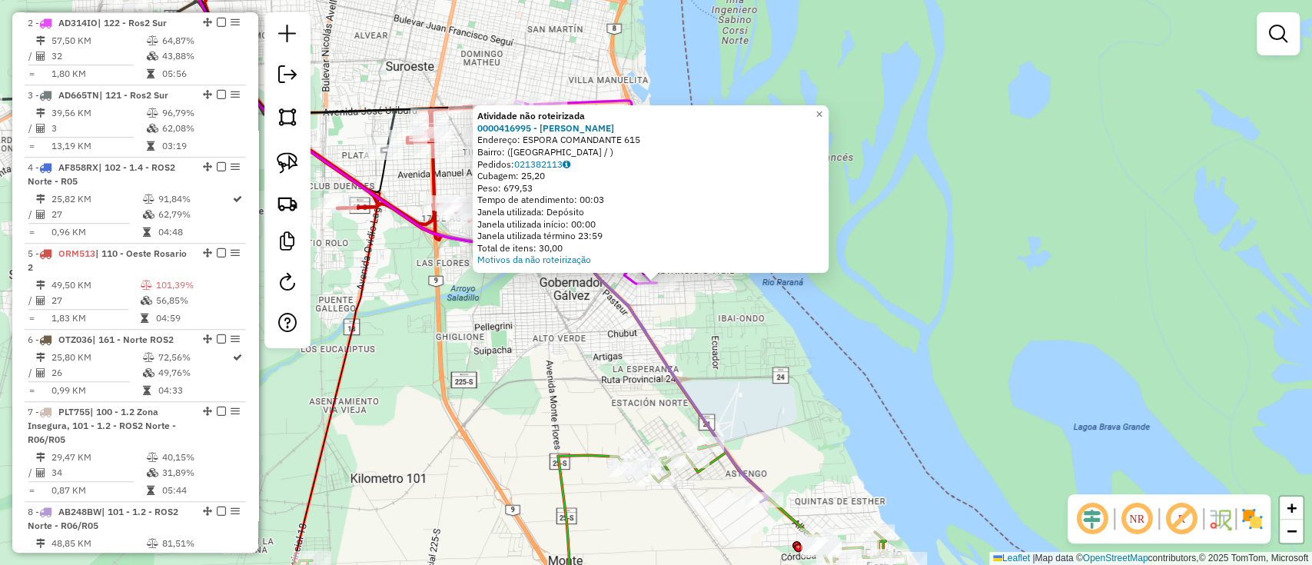
click at [571, 396] on div "Atividade não roteirizada 0000416995 - [PERSON_NAME] Endereço: ESPORA COMANDANT…" at bounding box center [656, 282] width 1312 height 565
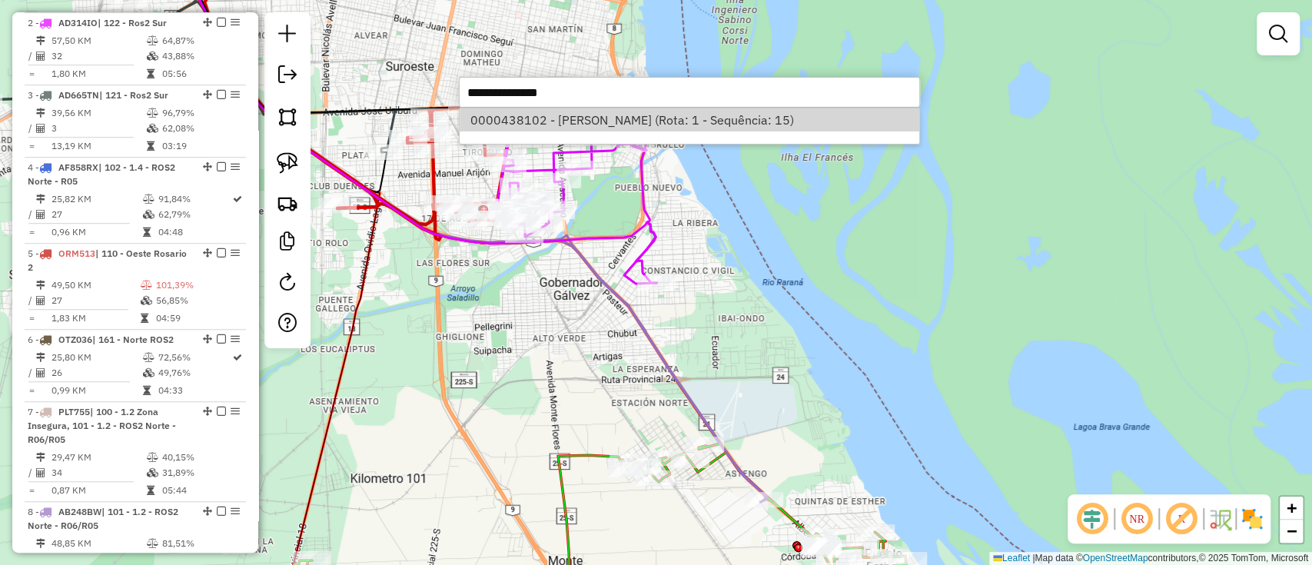
select select "**********"
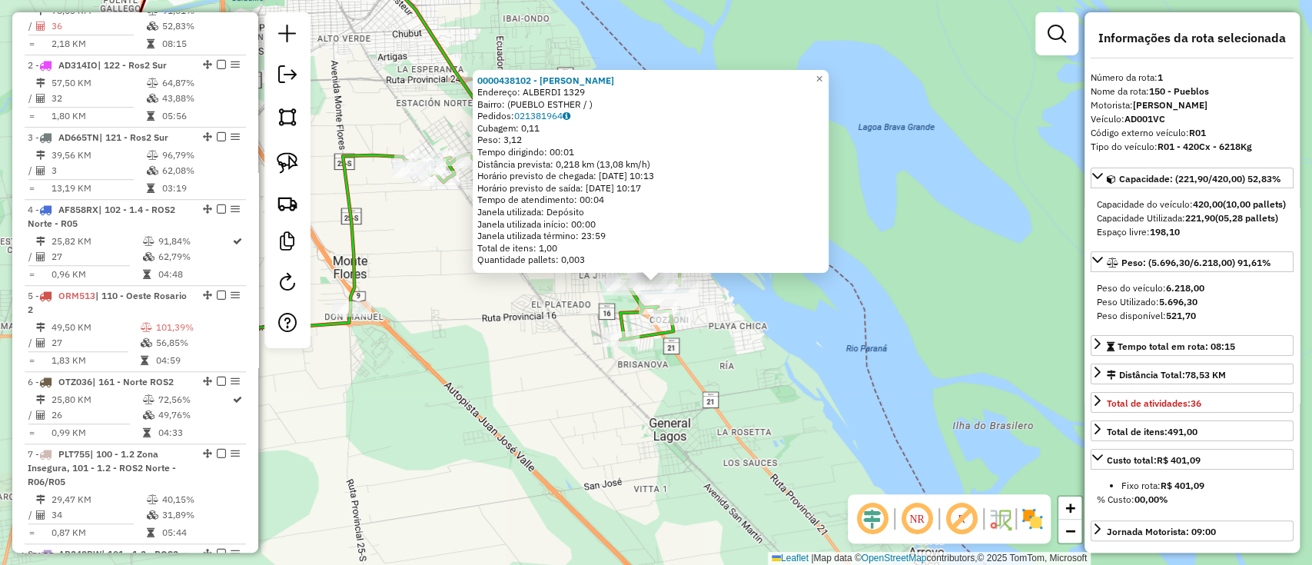
scroll to position [590, 0]
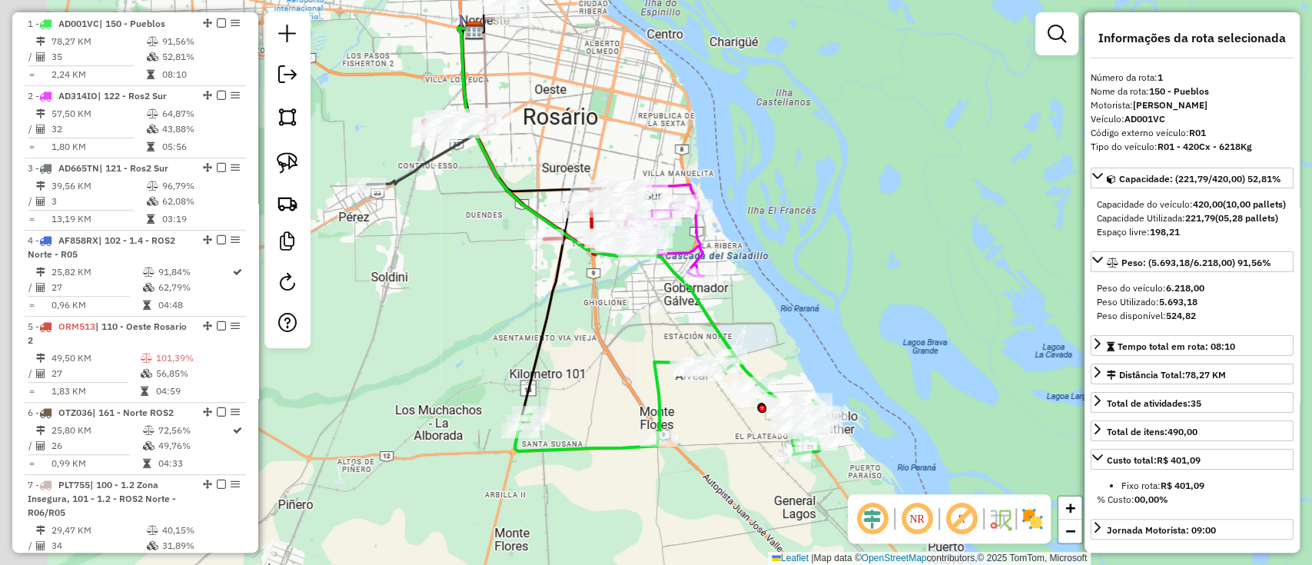
drag, startPoint x: 459, startPoint y: 486, endPoint x: 713, endPoint y: 550, distance: 261.7
click at [719, 562] on div "Janela de atendimento Grade de atendimento Capacidade Transportadoras Veículos …" at bounding box center [656, 282] width 1312 height 565
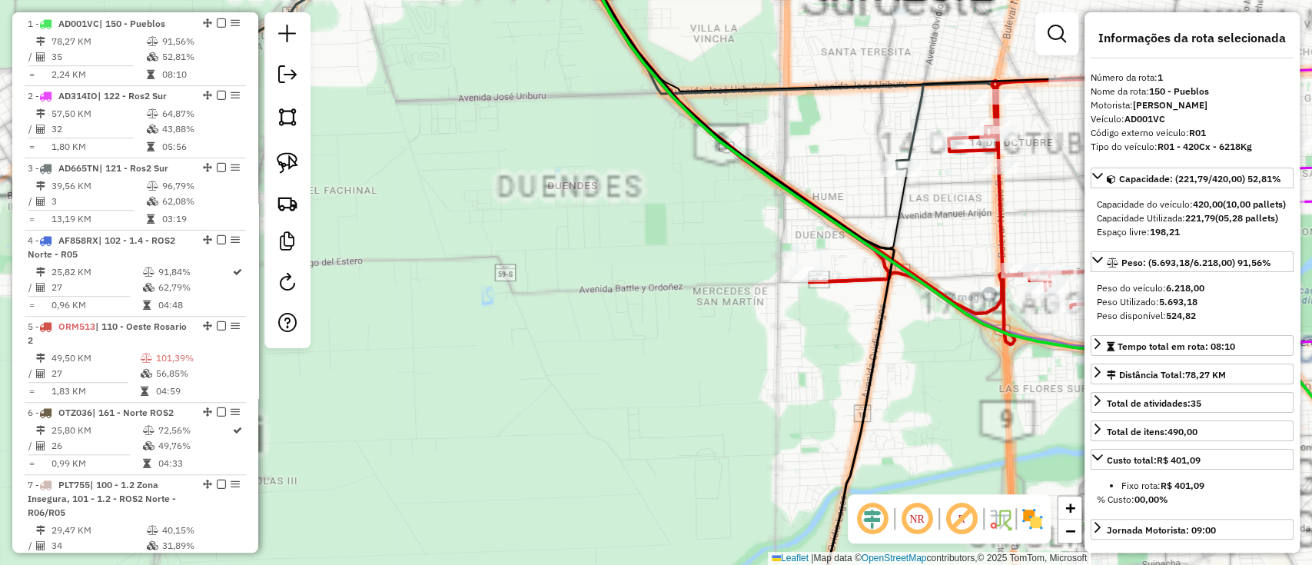
drag, startPoint x: 663, startPoint y: 225, endPoint x: 536, endPoint y: 363, distance: 187.6
click at [536, 363] on div "Janela de atendimento Grade de atendimento Capacidade Transportadoras Veículos …" at bounding box center [656, 282] width 1312 height 565
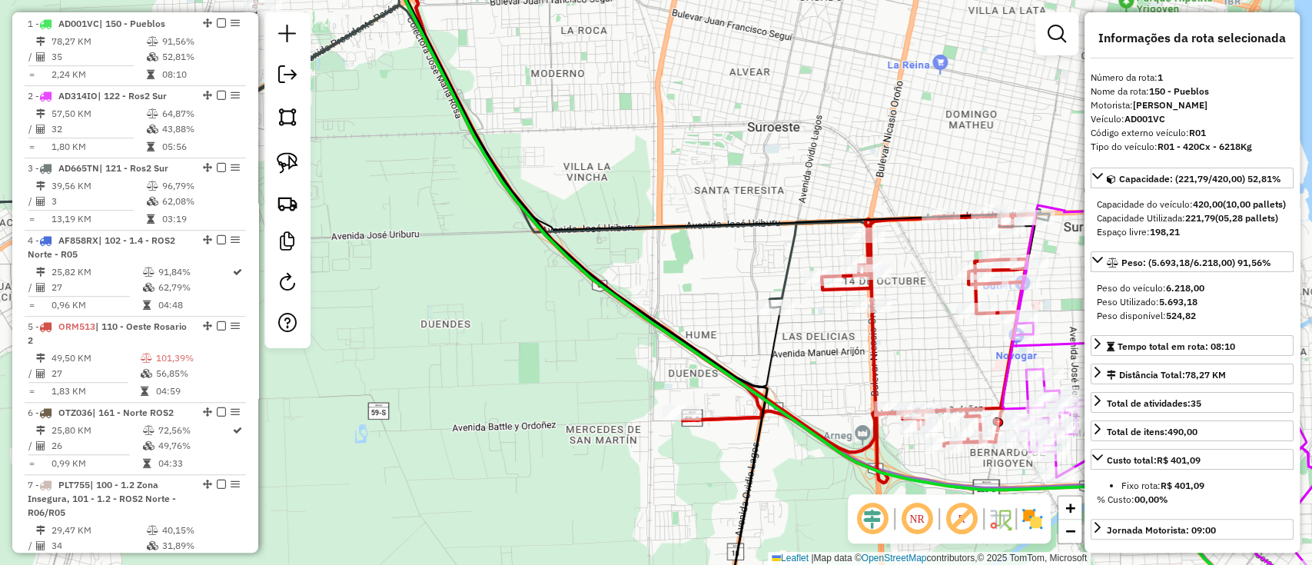
click at [881, 353] on icon at bounding box center [725, 213] width 619 height 539
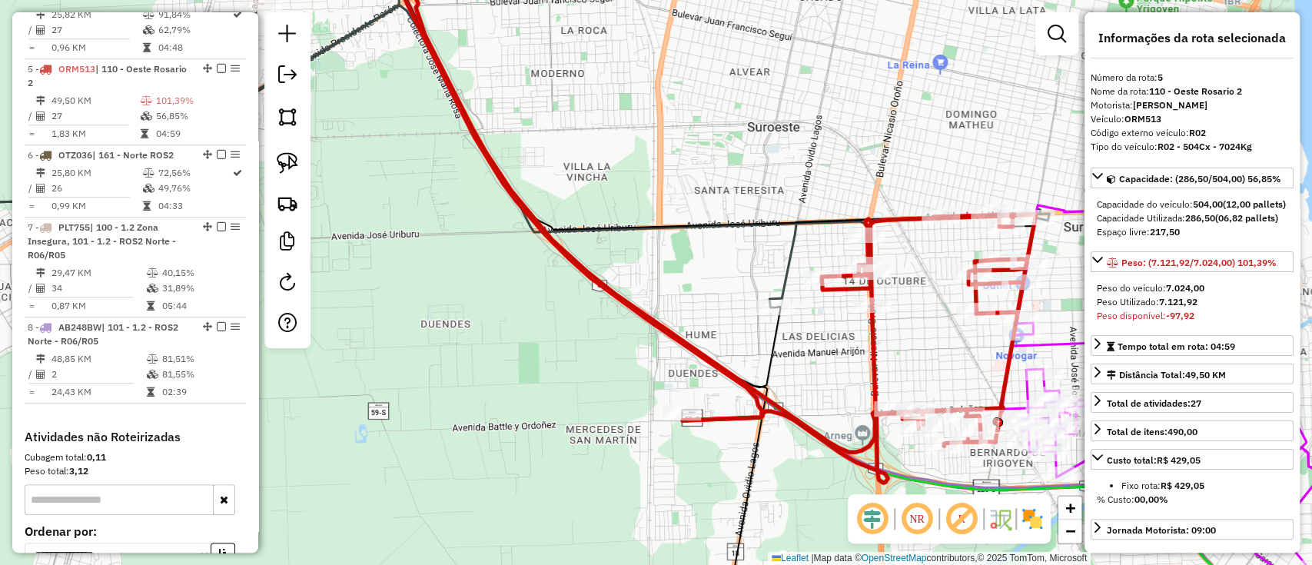
scroll to position [893, 0]
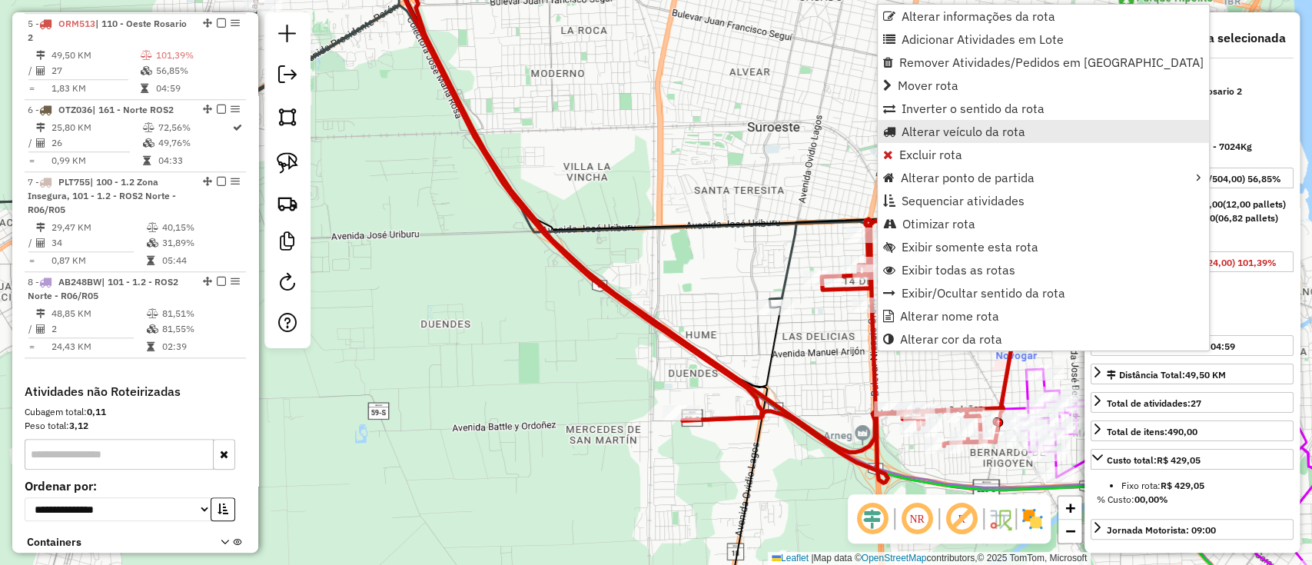
click at [941, 136] on span "Alterar veículo da rota" at bounding box center [963, 131] width 124 height 12
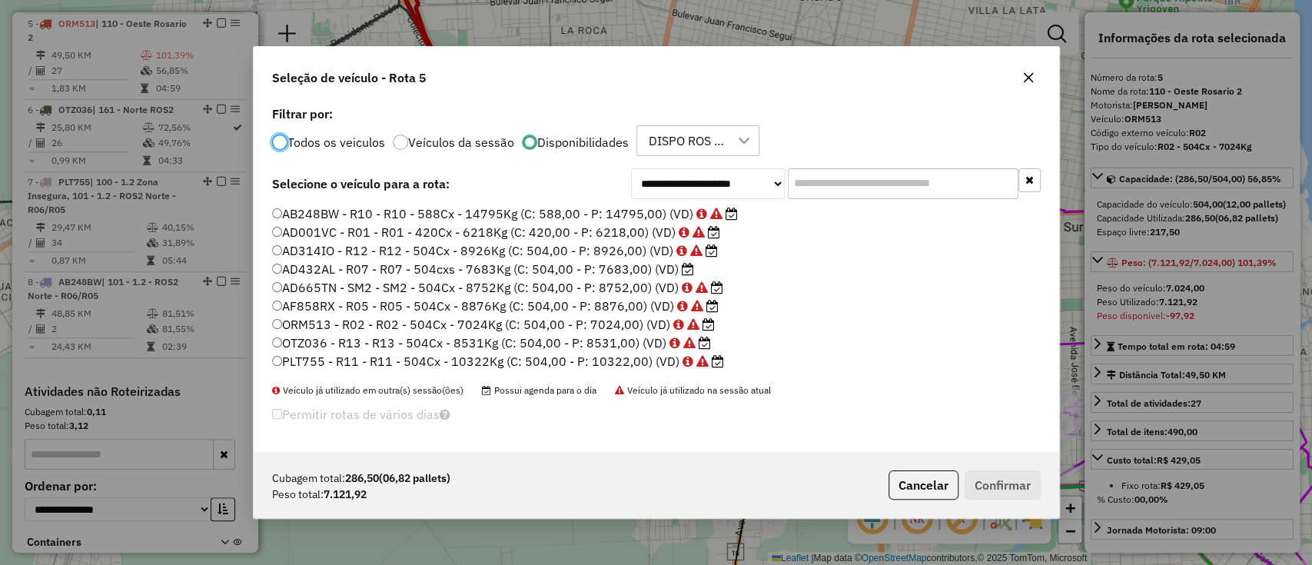
scroll to position [8, 5]
click at [658, 268] on label "AD432AL - R07 - R07 - 504cxs - 7683Kg (C: 504,00 - P: 7683,00) (VD)" at bounding box center [483, 269] width 422 height 18
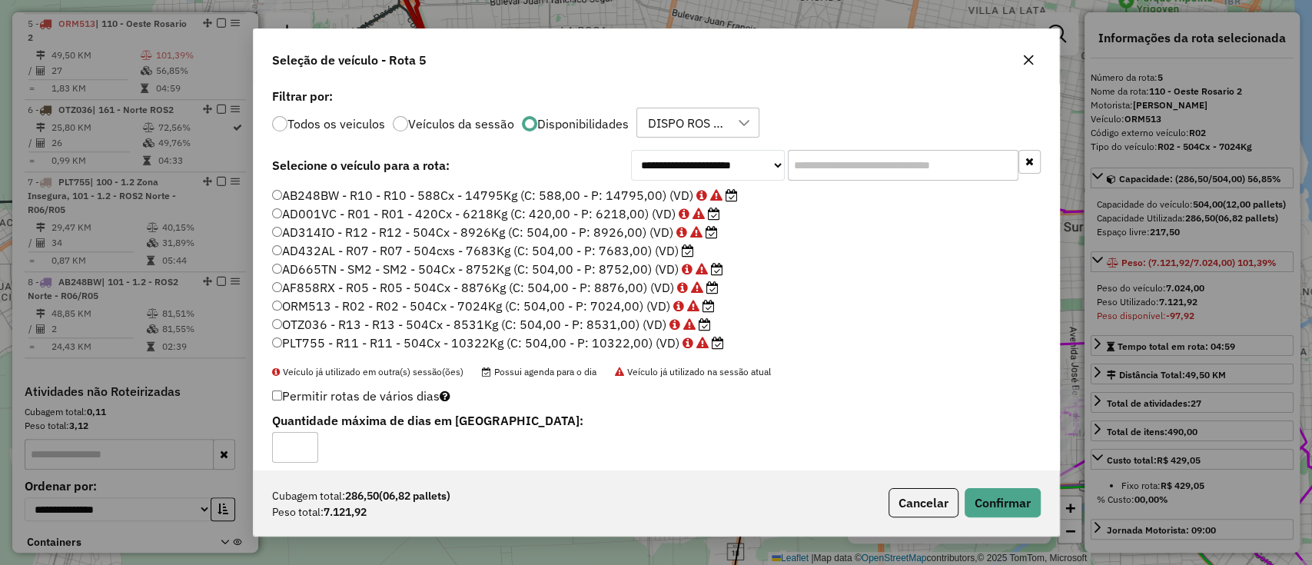
click at [1004, 519] on div "Cubagem total: 286,50 (06,82 pallets) Peso total: 7.121,92 Cancelar Confirmar" at bounding box center [656, 502] width 805 height 66
click at [998, 509] on button "Confirmar" at bounding box center [1002, 502] width 76 height 29
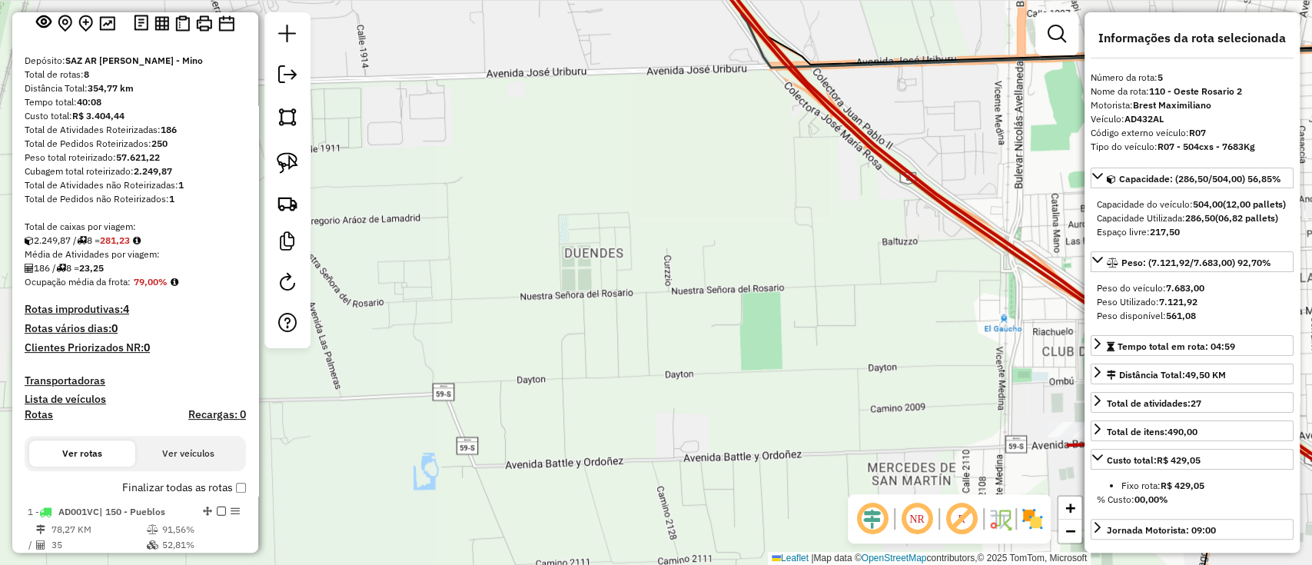
scroll to position [307, 0]
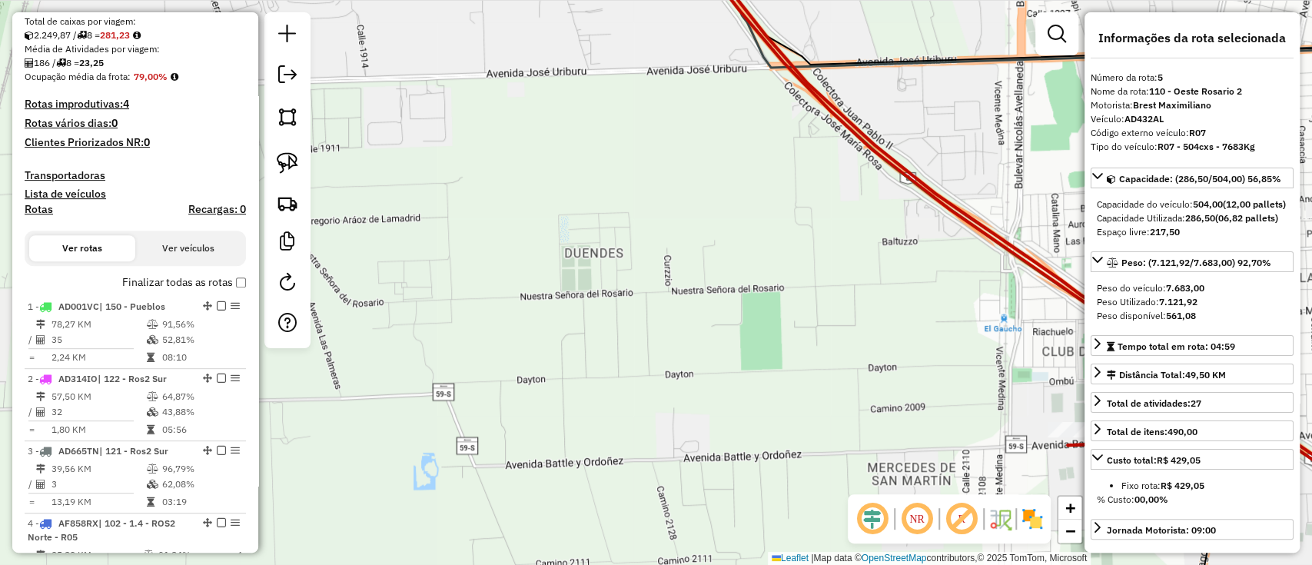
click at [186, 283] on label "Finalizar todas as rotas" at bounding box center [184, 282] width 124 height 16
